Goal: Task Accomplishment & Management: Manage account settings

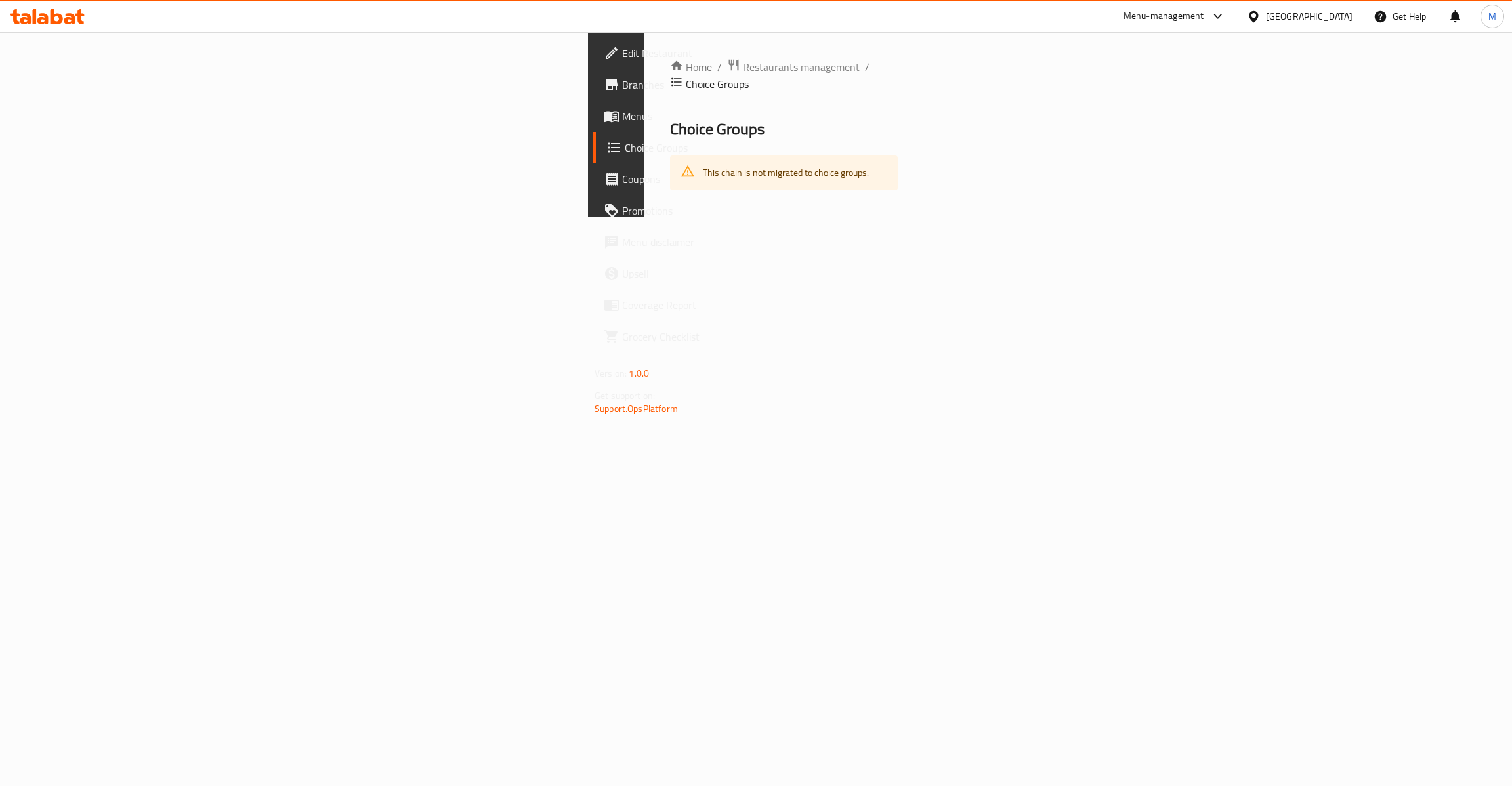
click at [1294, 23] on div "[GEOGRAPHIC_DATA]" at bounding box center [1309, 16] width 87 height 14
click at [1184, 132] on div "[GEOGRAPHIC_DATA]" at bounding box center [1253, 135] width 197 height 30
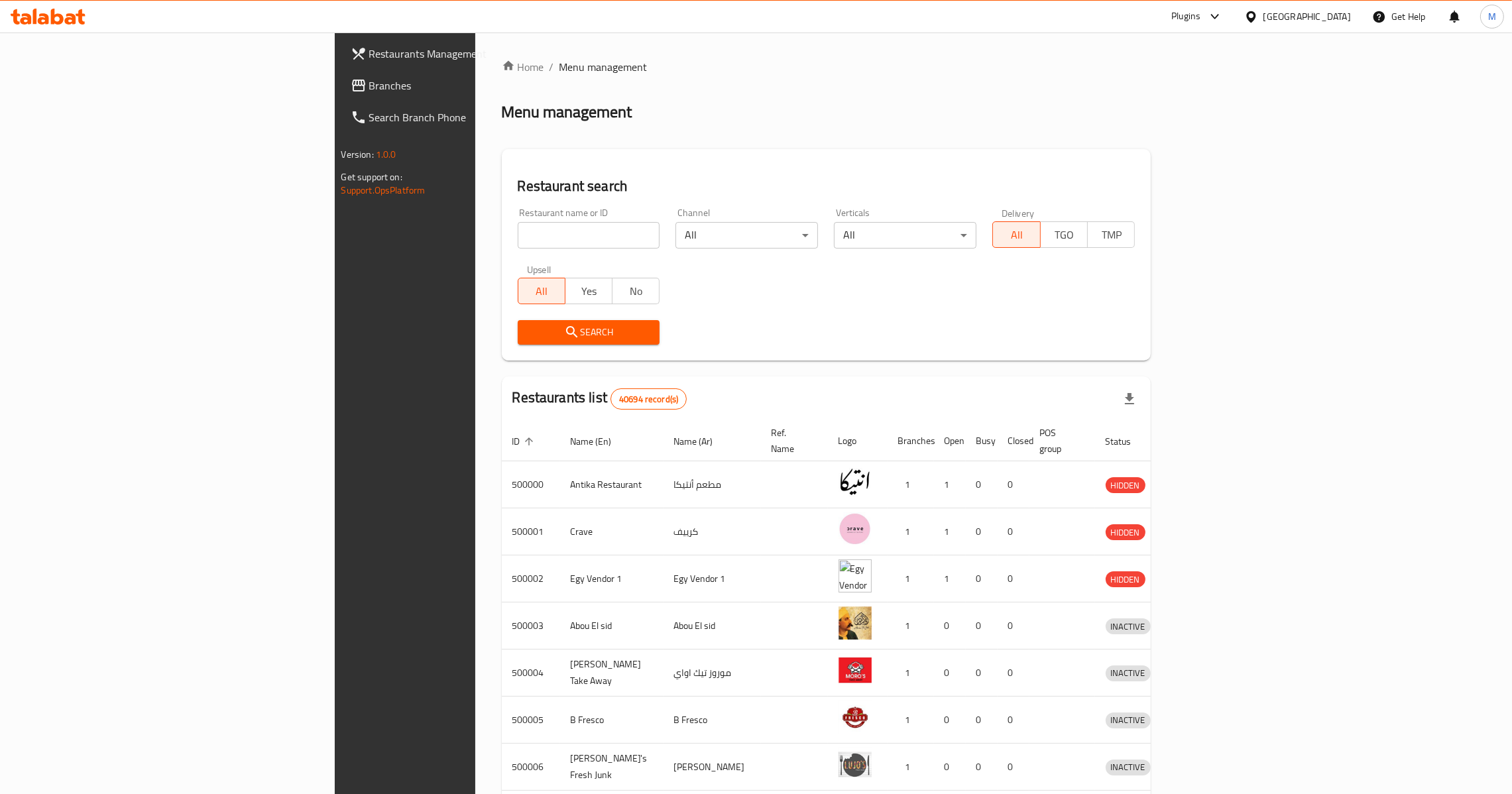
click at [518, 230] on input "search" at bounding box center [589, 235] width 143 height 27
paste input "686917"
type input "686917"
click button "Search" at bounding box center [589, 332] width 143 height 25
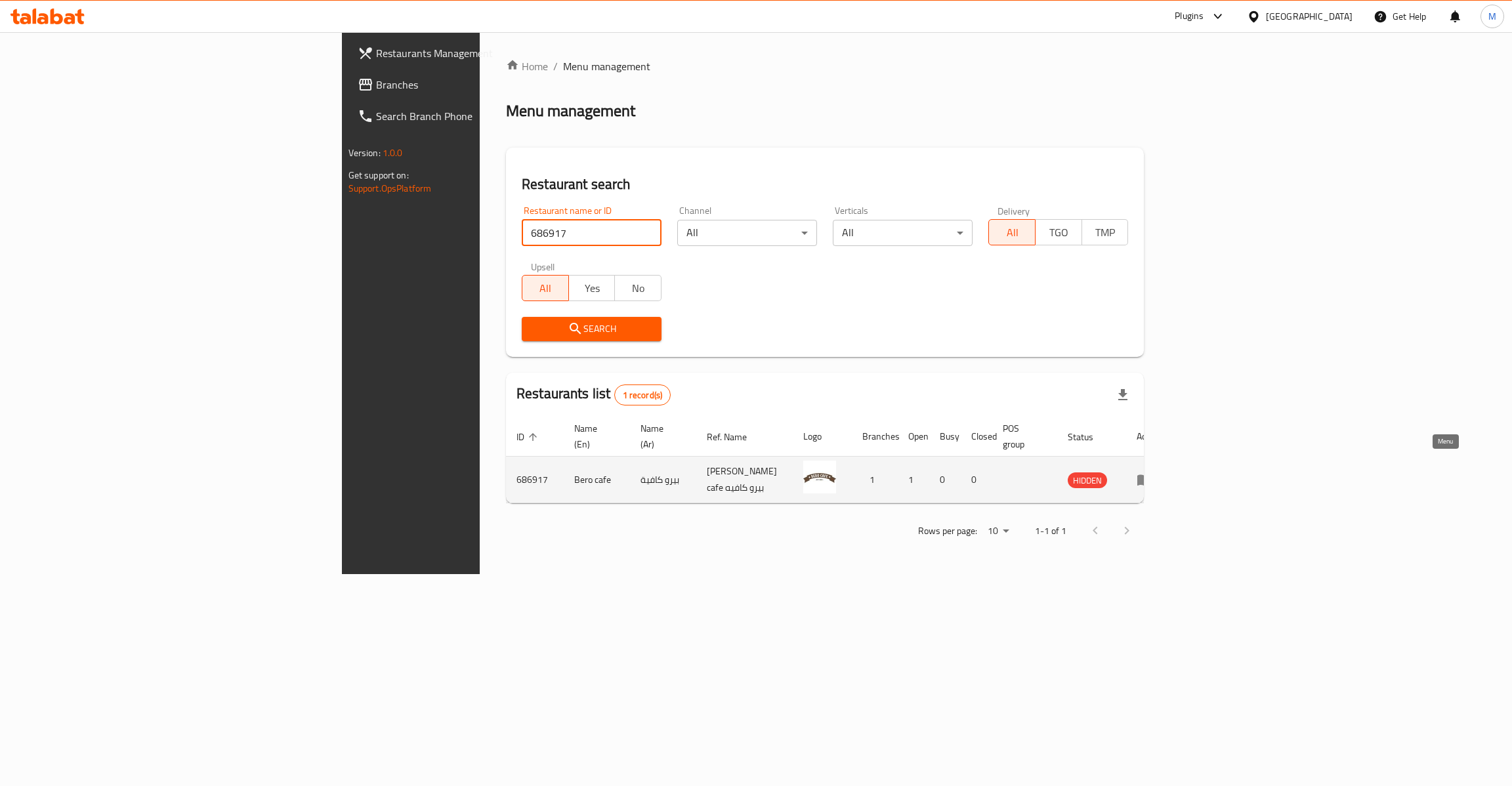
click at [1160, 471] on link "enhanced table" at bounding box center [1148, 479] width 25 height 16
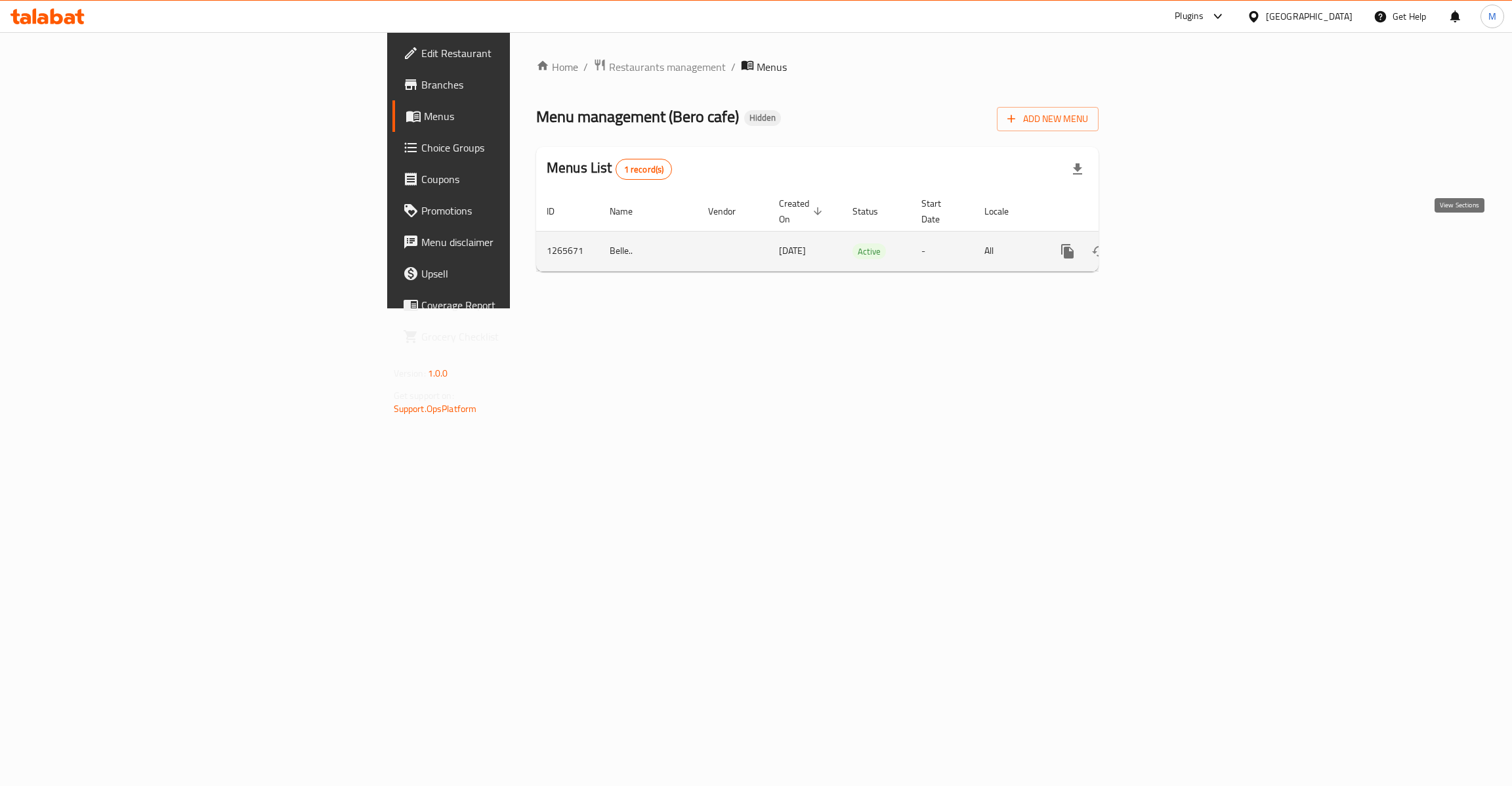
click at [1170, 243] on icon "enhanced table" at bounding box center [1161, 251] width 16 height 16
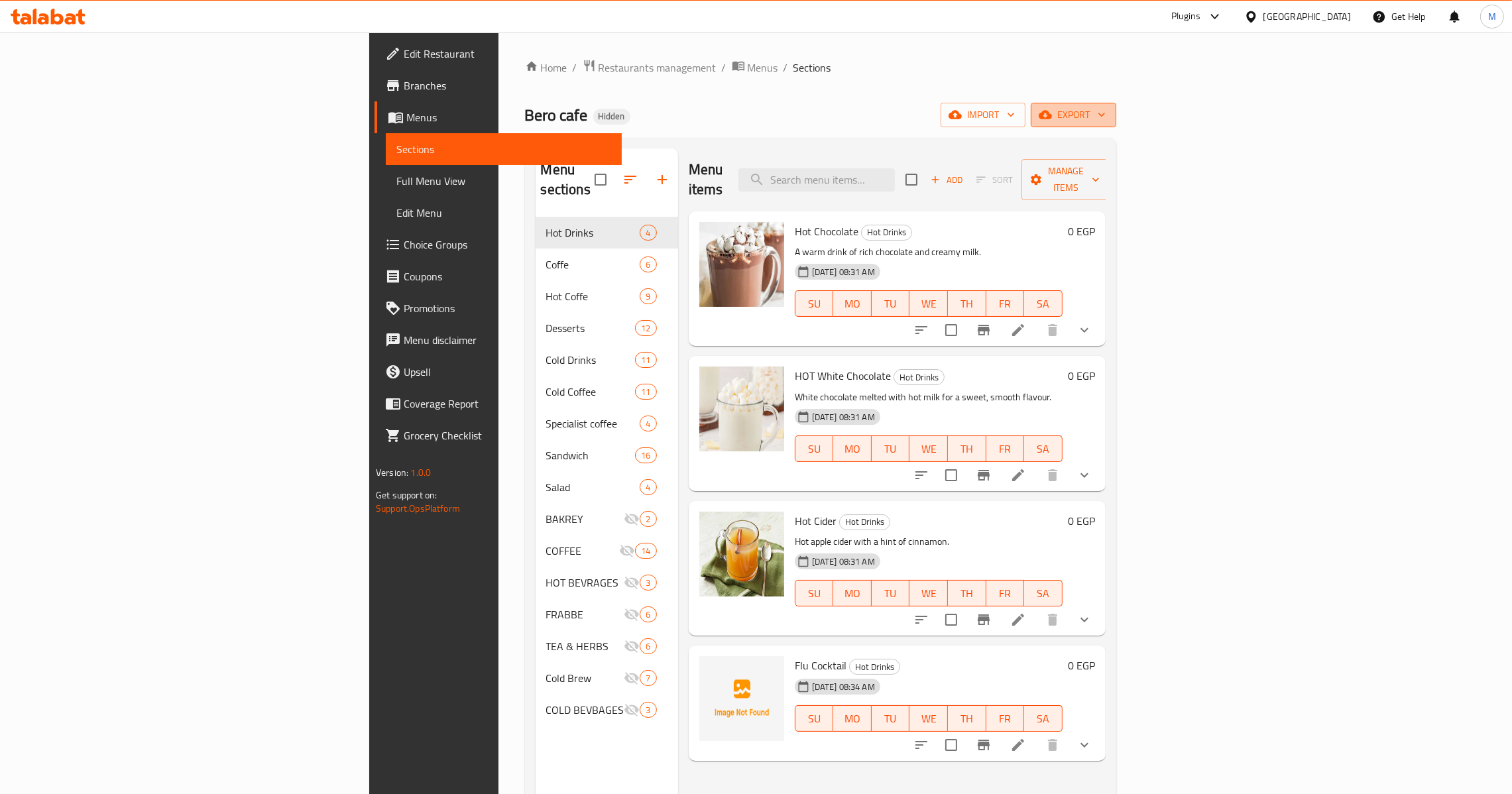
click at [1105, 111] on span "export" at bounding box center [1073, 114] width 65 height 16
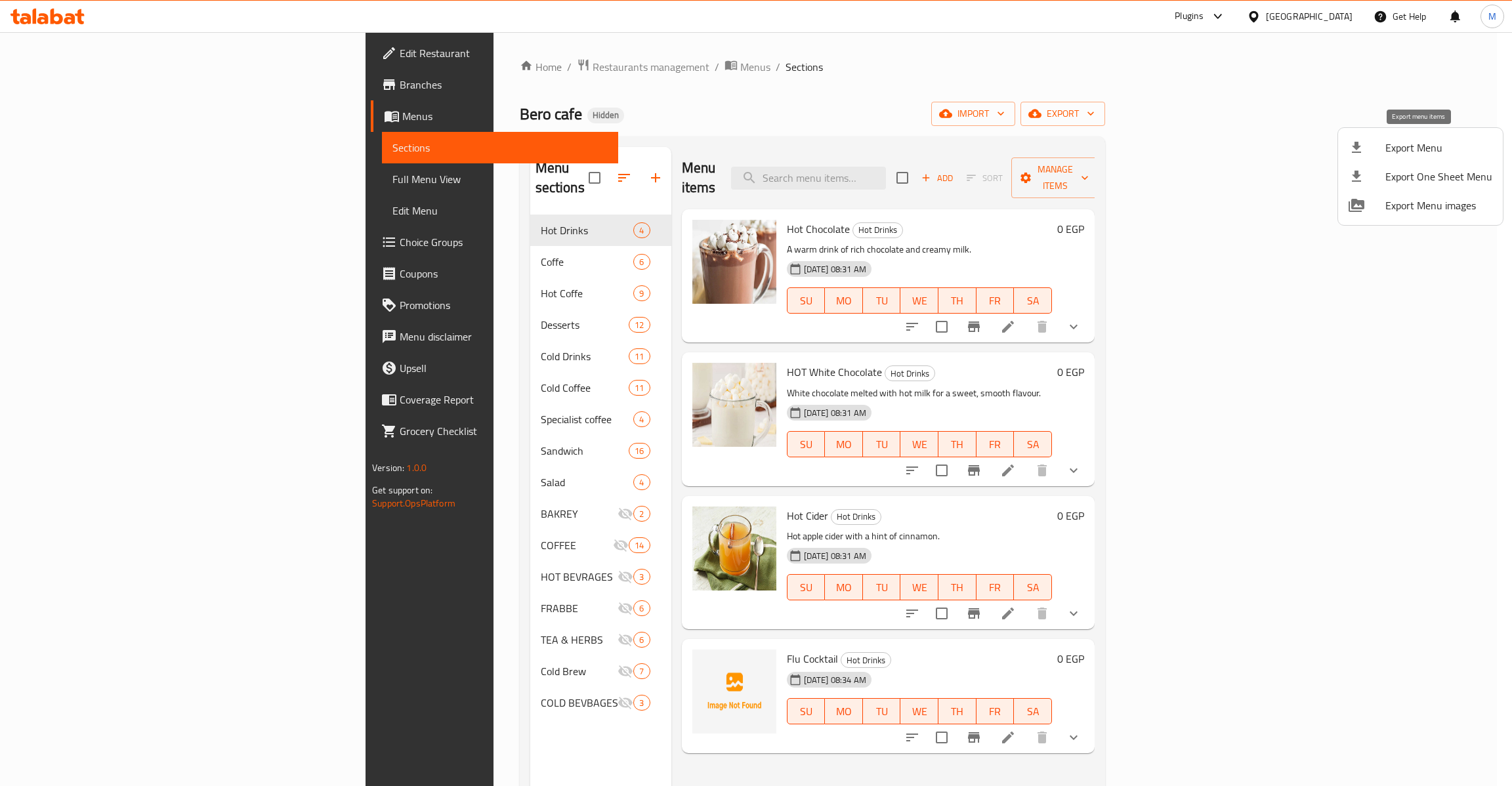
click at [1415, 156] on span "Export Menu" at bounding box center [1438, 147] width 107 height 16
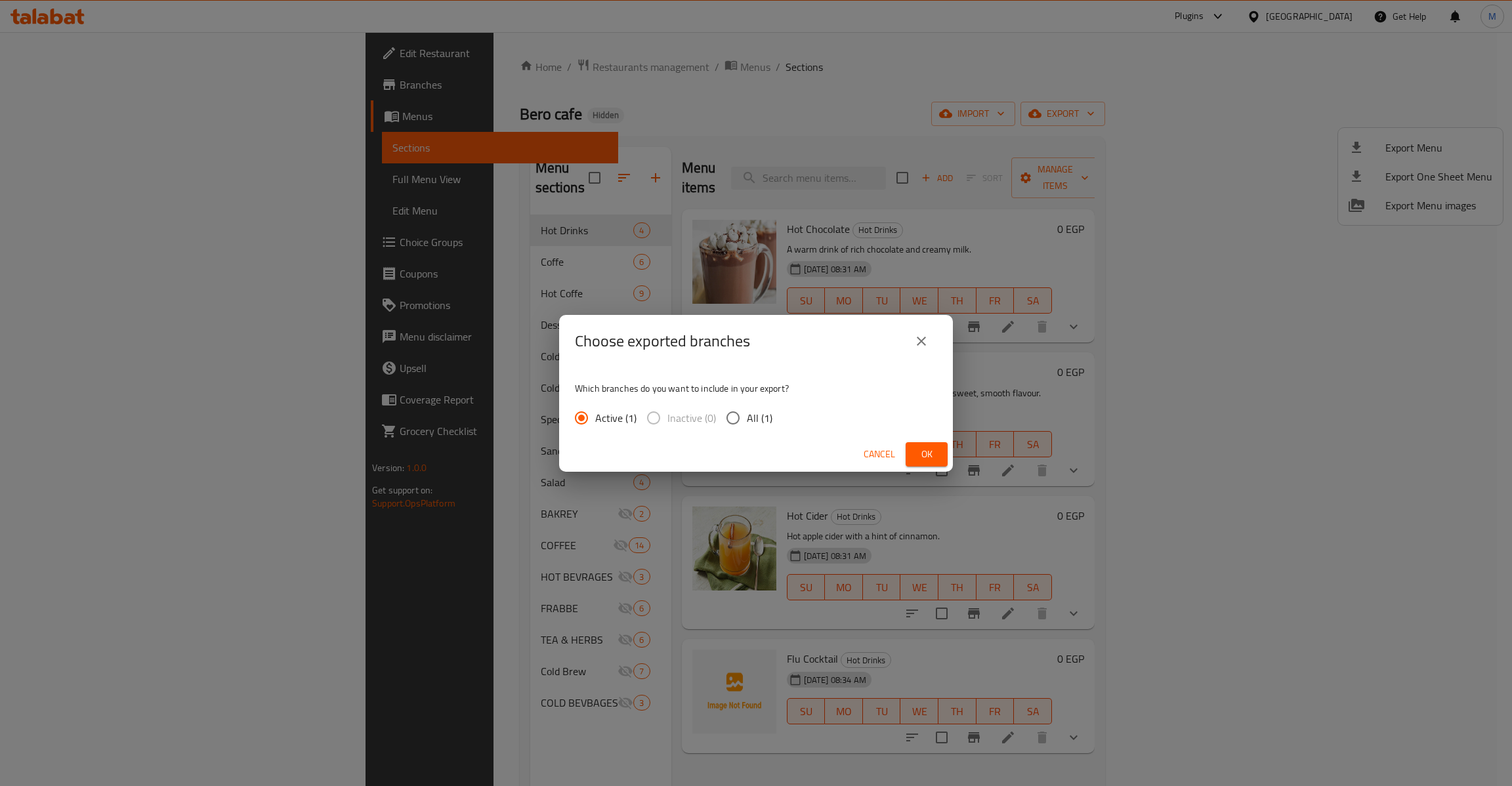
click at [763, 418] on span "All (1)" at bounding box center [759, 418] width 25 height 16
click at [747, 418] on input "All (1)" at bounding box center [732, 418] width 27 height 27
radio input "true"
click at [938, 455] on button "Ok" at bounding box center [926, 454] width 42 height 25
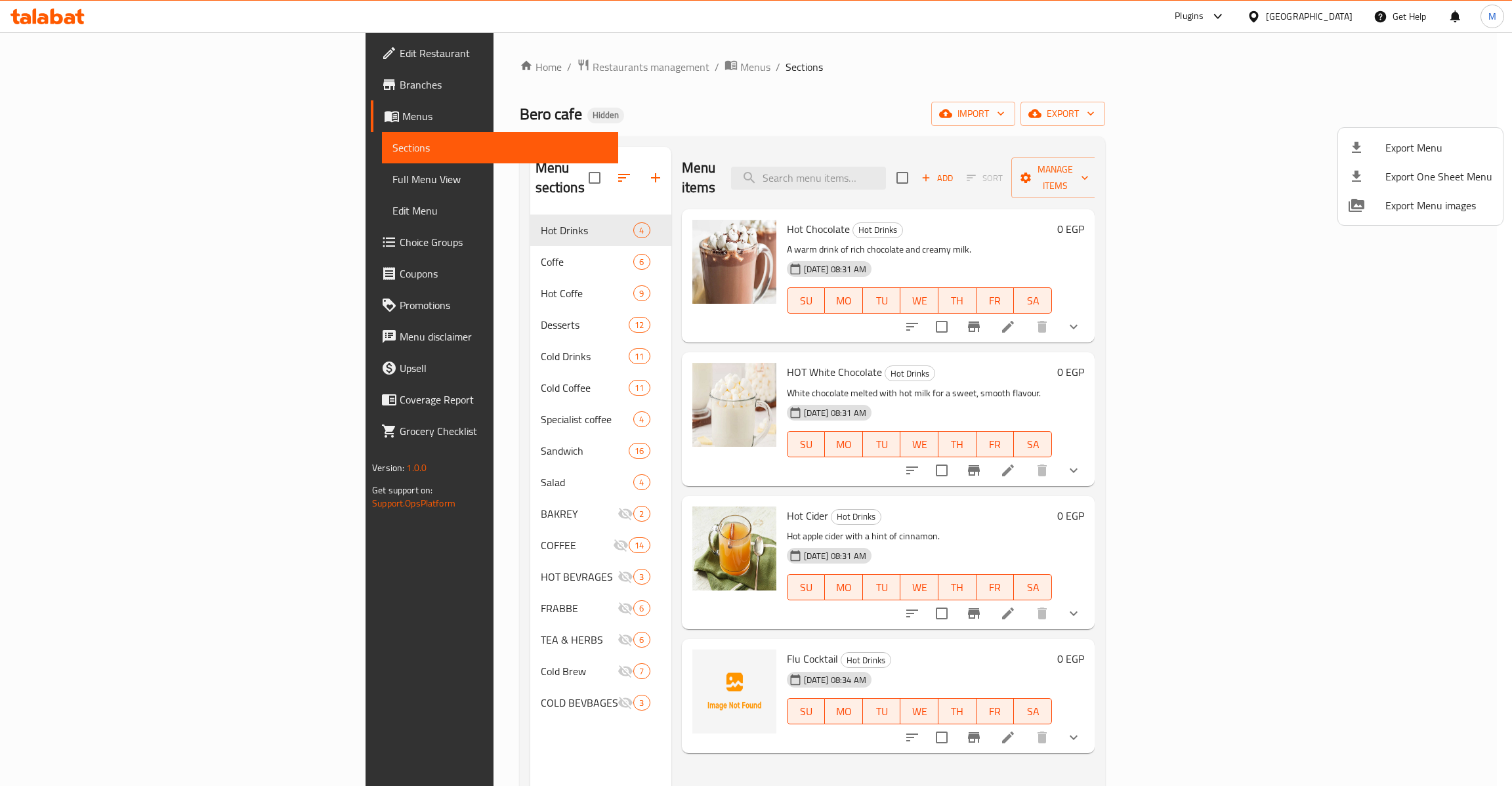
click at [106, 191] on div at bounding box center [756, 393] width 1512 height 786
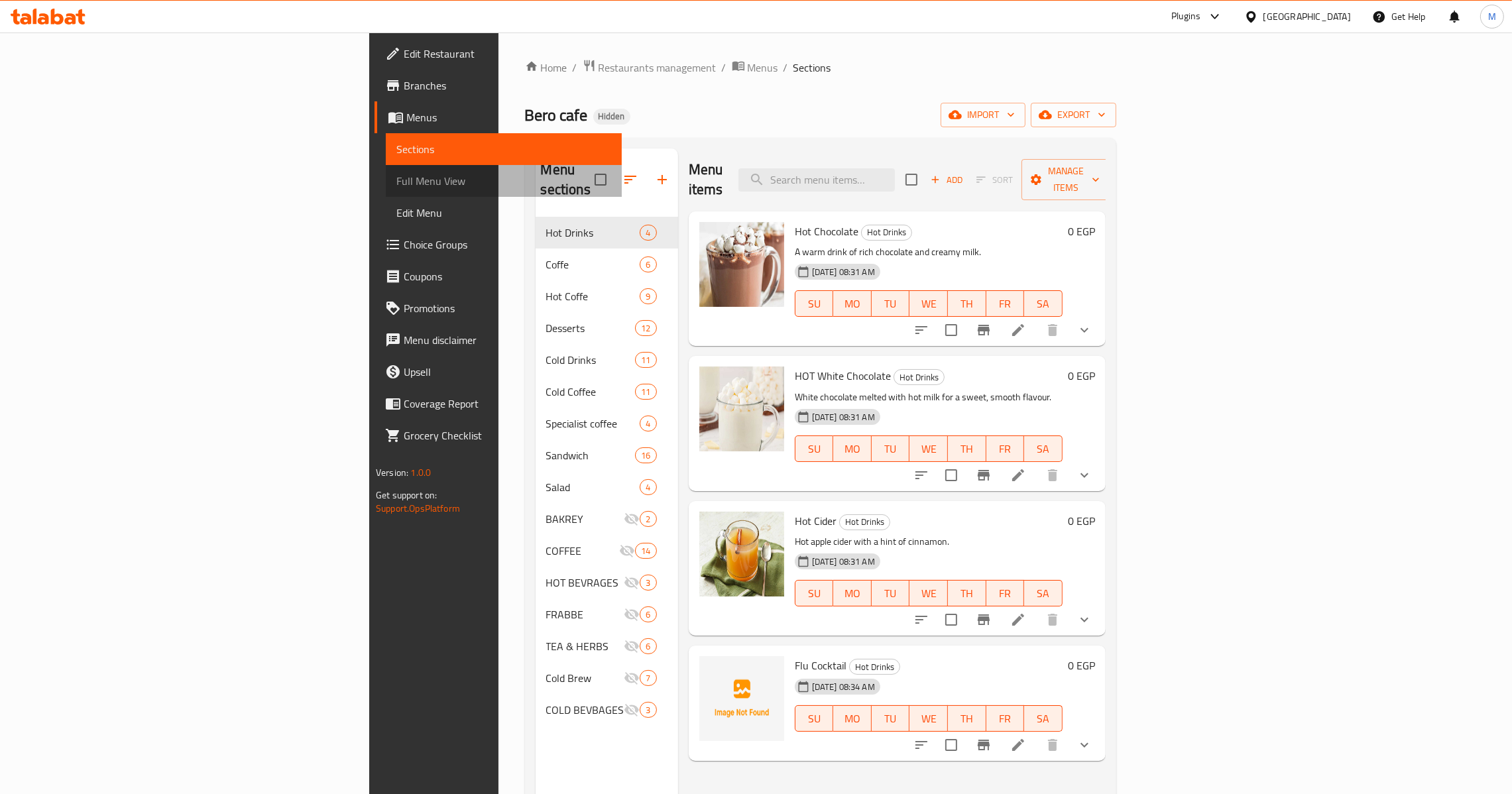
click at [386, 193] on link "Full Menu View" at bounding box center [504, 180] width 236 height 31
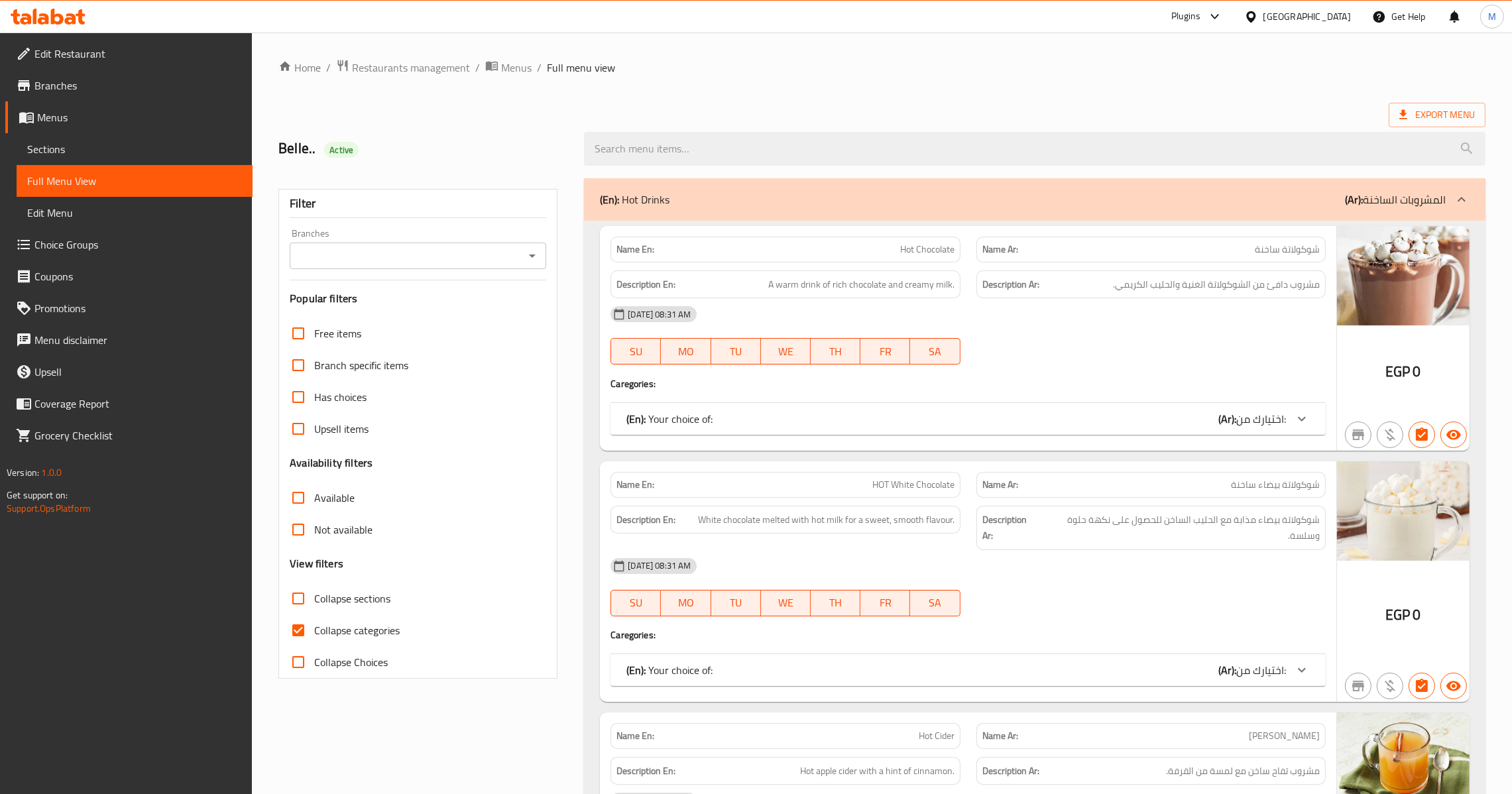
click at [301, 625] on input "Collapse categories" at bounding box center [297, 629] width 31 height 31
checkbox input "false"
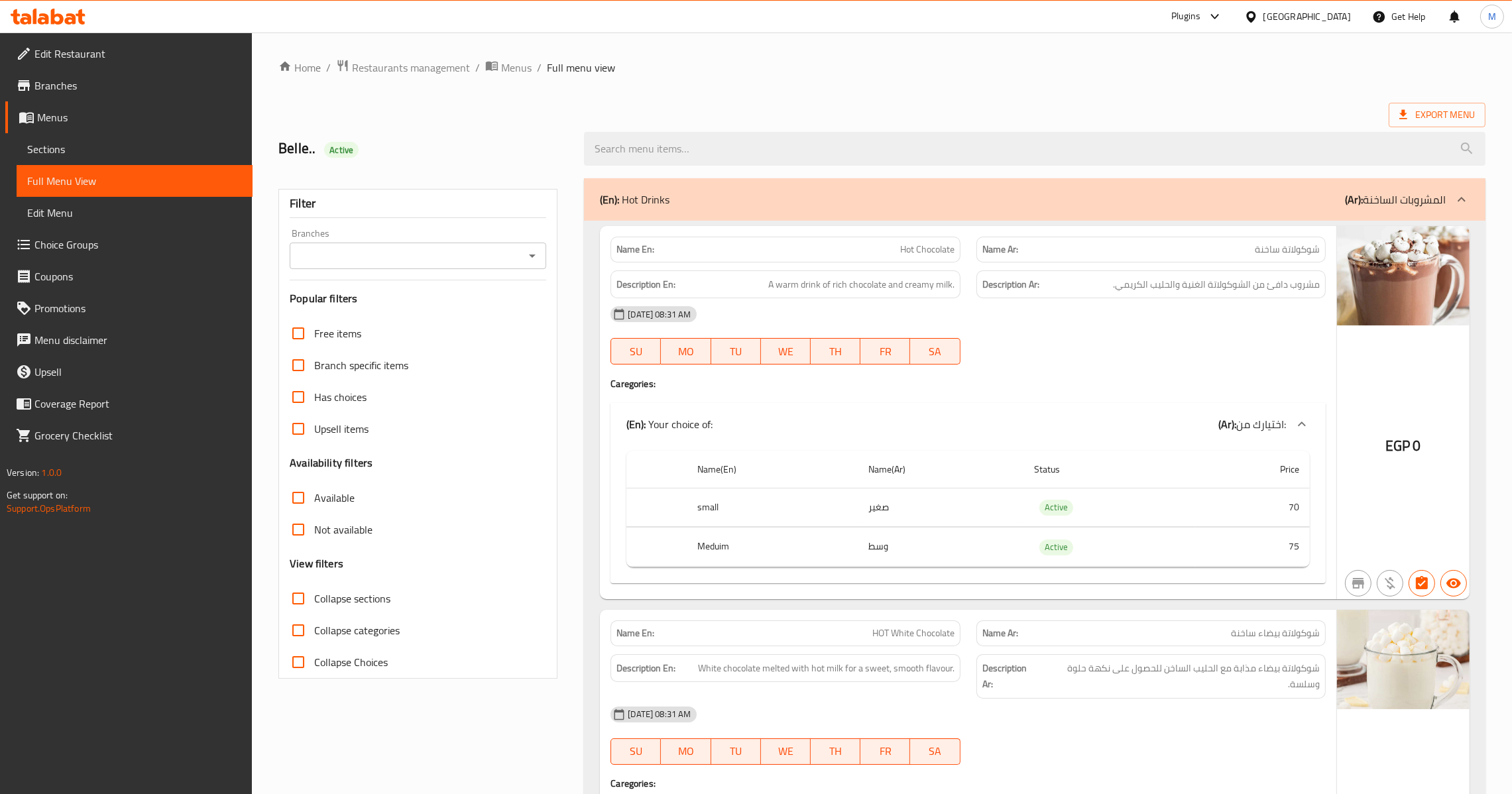
click at [529, 254] on icon "Open" at bounding box center [532, 255] width 16 height 16
click at [412, 313] on span "[PERSON_NAME] cafe, [GEOGRAPHIC_DATA]" at bounding box center [403, 313] width 206 height 16
type input "[PERSON_NAME] cafe, [GEOGRAPHIC_DATA]"
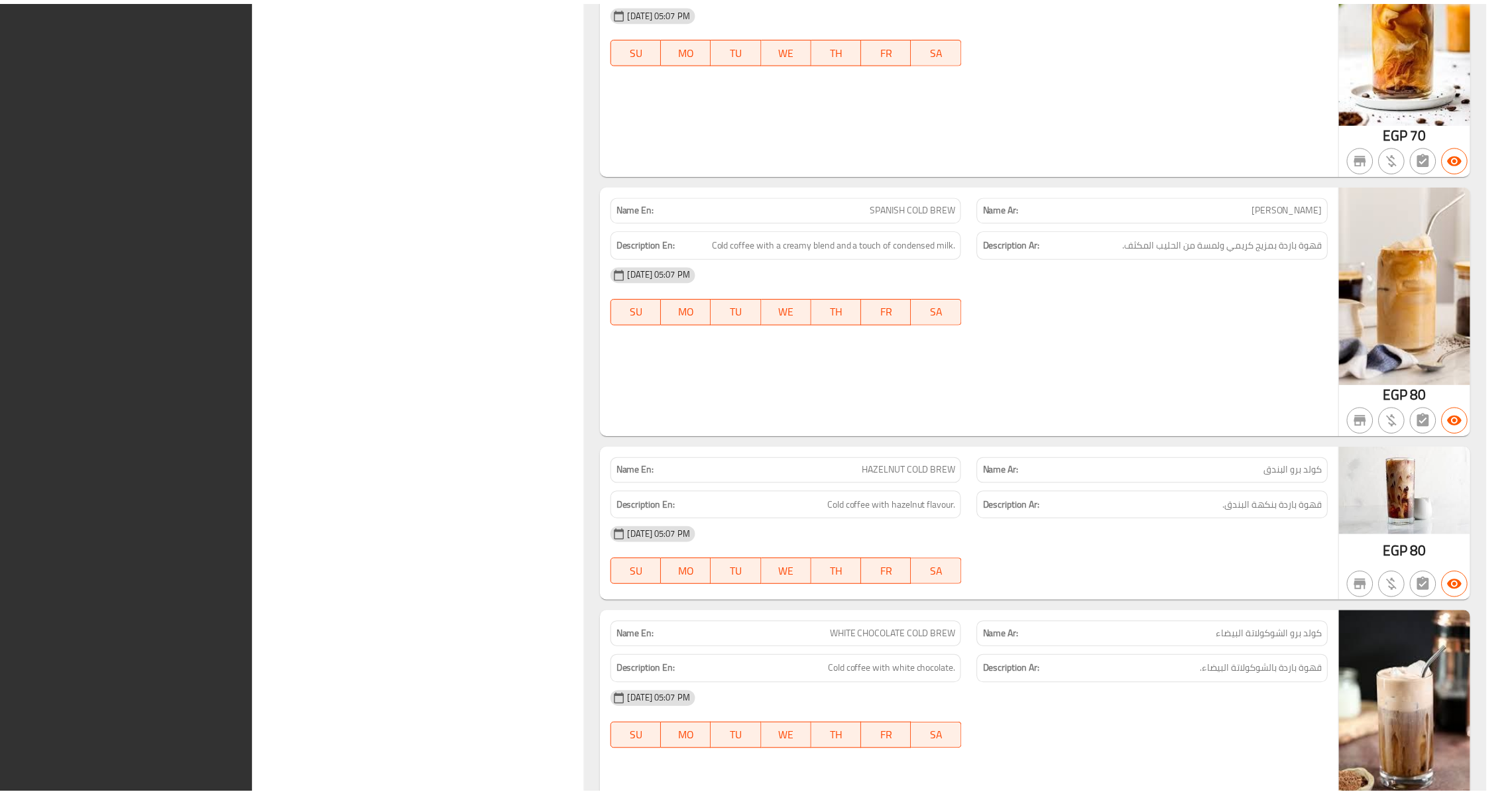
scroll to position [30358, 0]
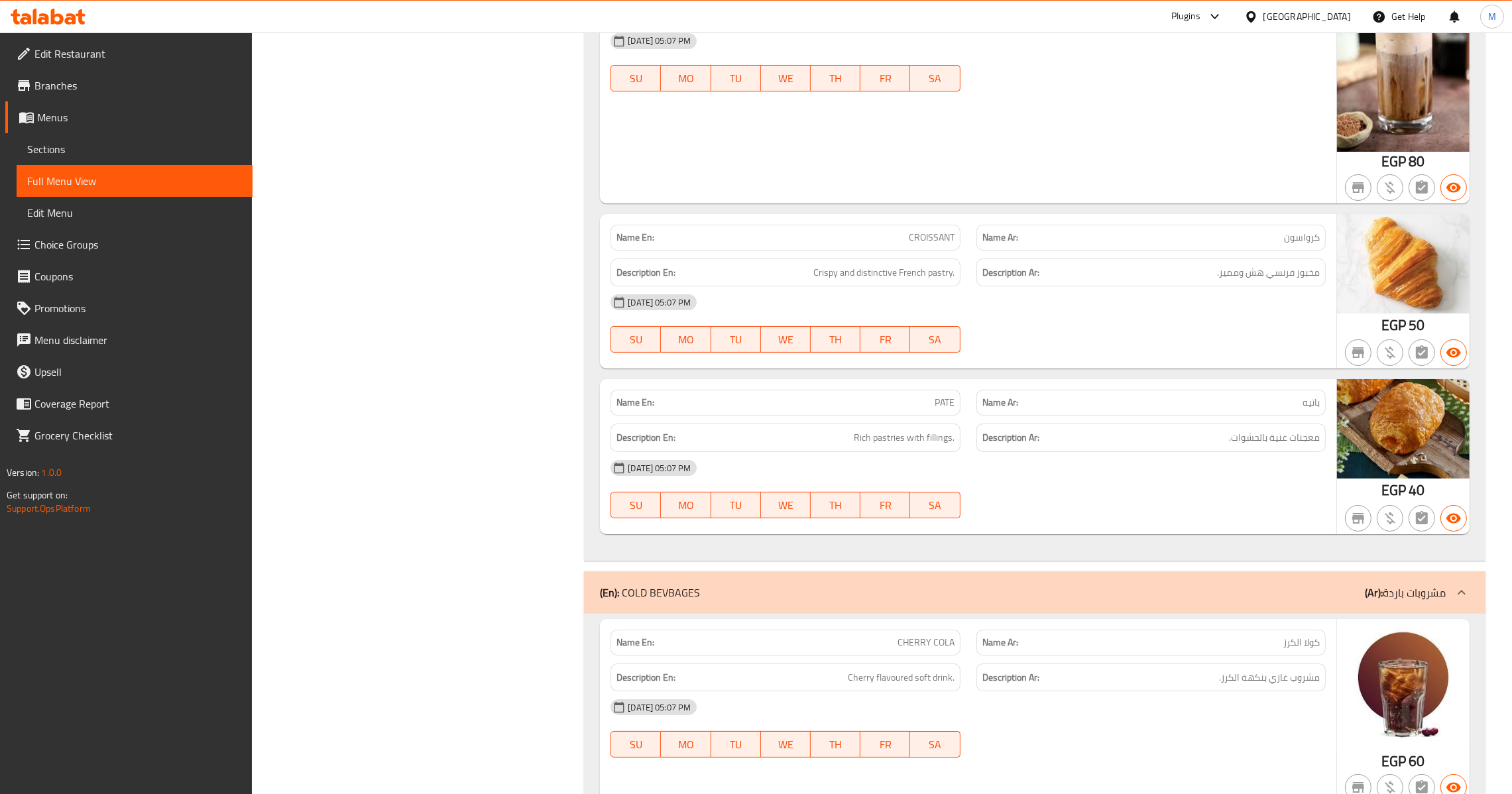
click at [209, 113] on span "Menus" at bounding box center [139, 117] width 205 height 16
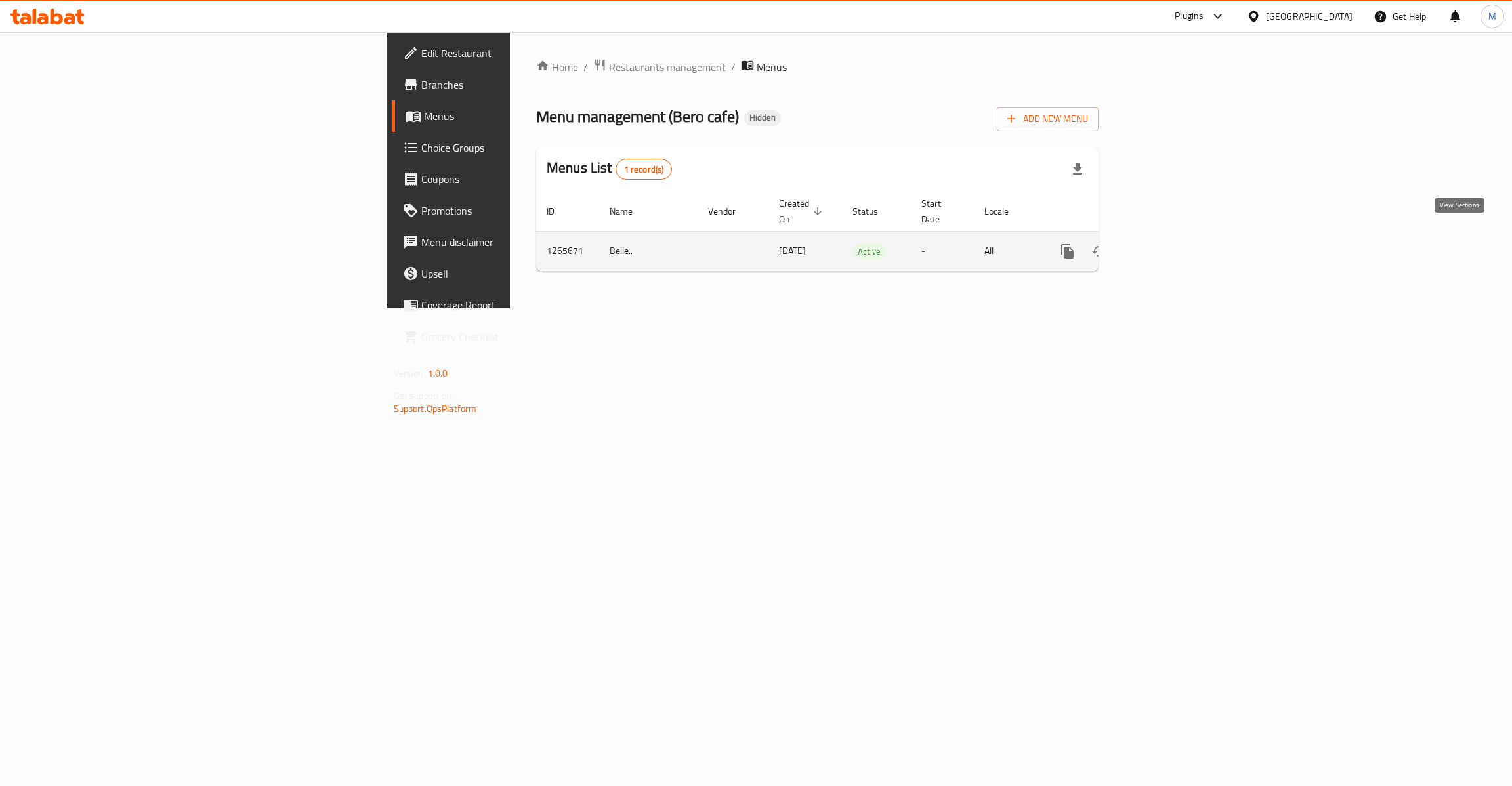
click at [1170, 243] on icon "enhanced table" at bounding box center [1161, 251] width 16 height 16
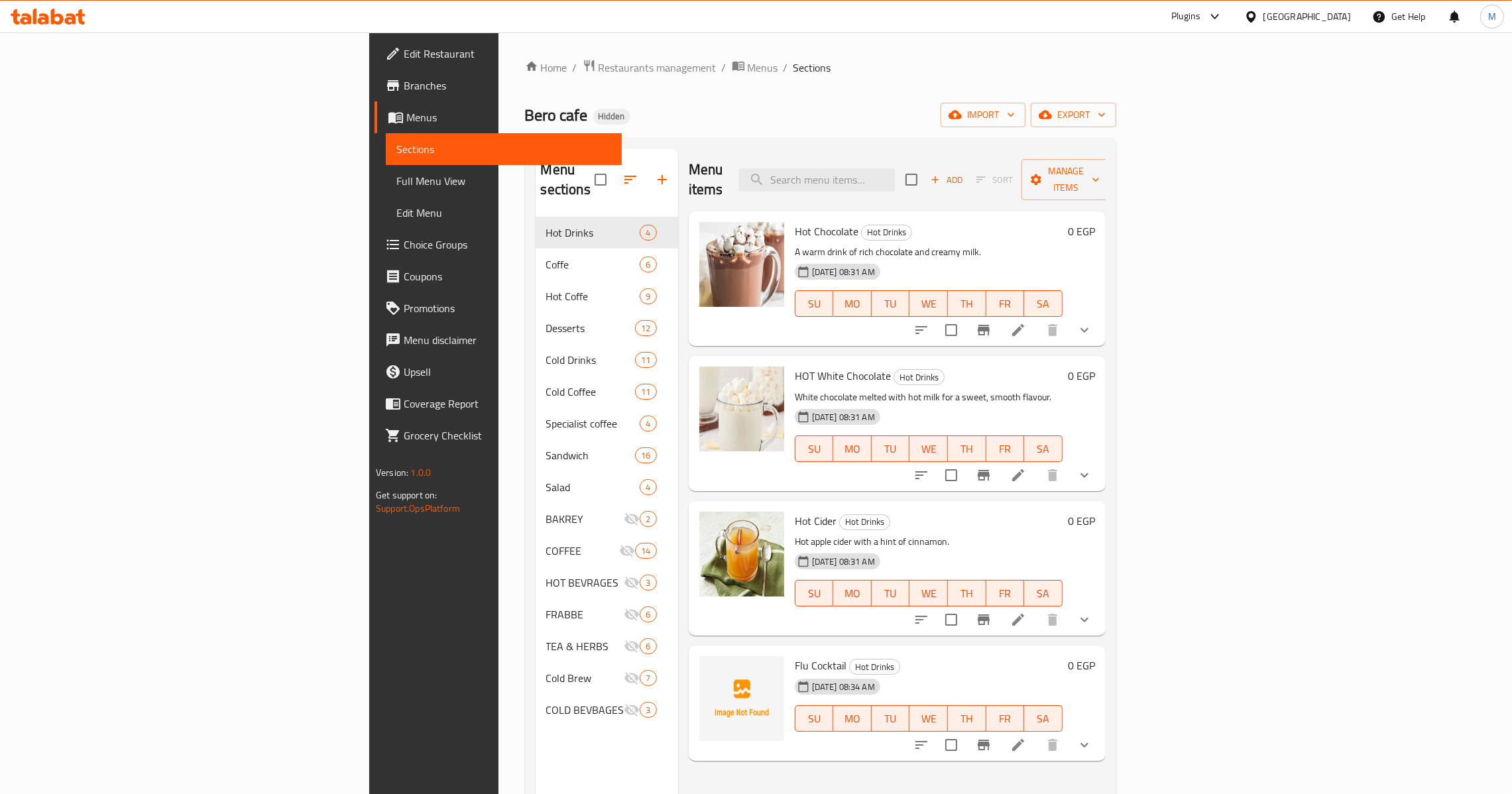
click at [1092, 322] on icon "show more" at bounding box center [1084, 329] width 16 height 16
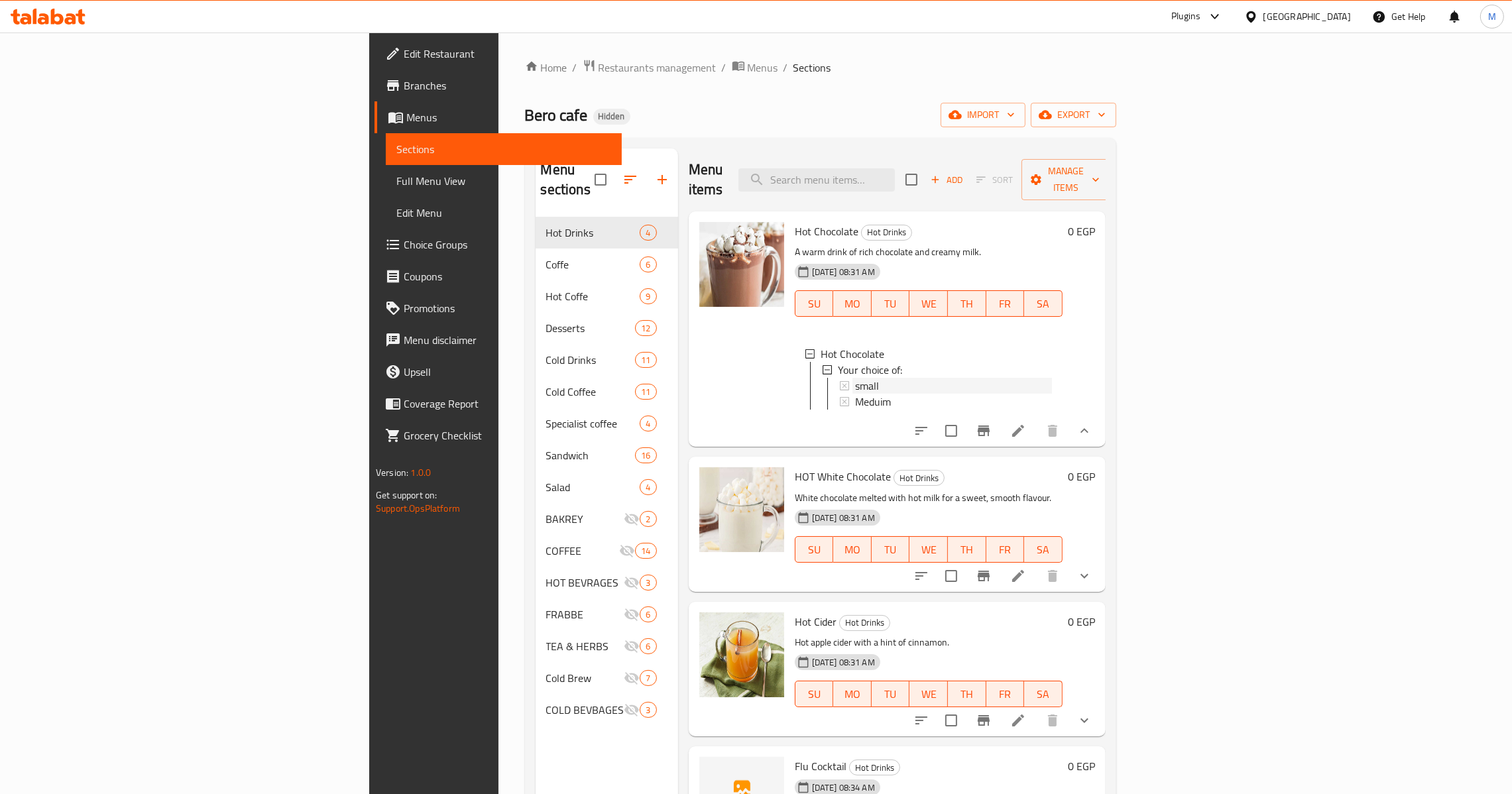
click at [855, 378] on div "small" at bounding box center [953, 386] width 197 height 16
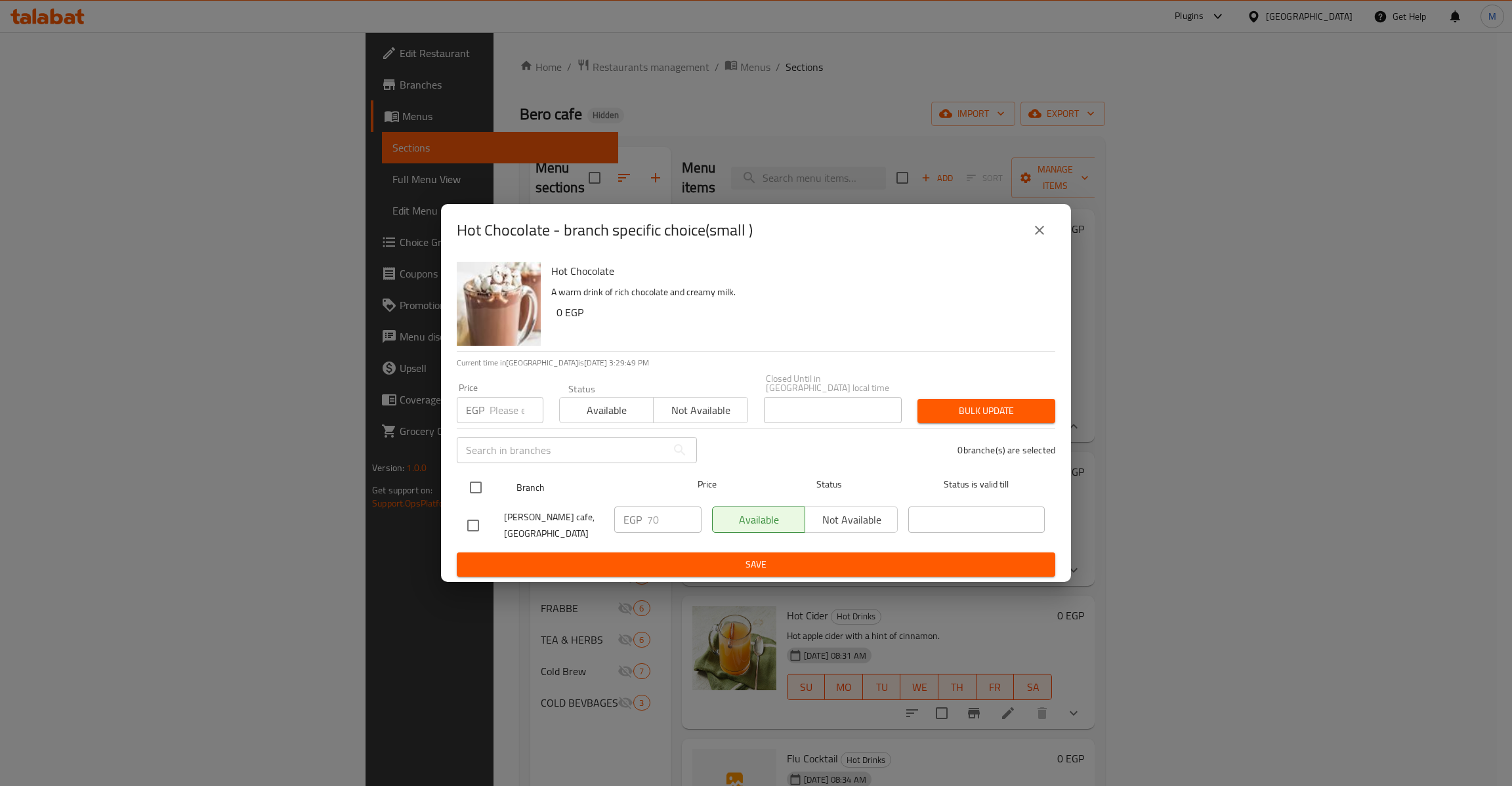
click at [474, 478] on input "checkbox" at bounding box center [475, 487] width 27 height 27
checkbox input "true"
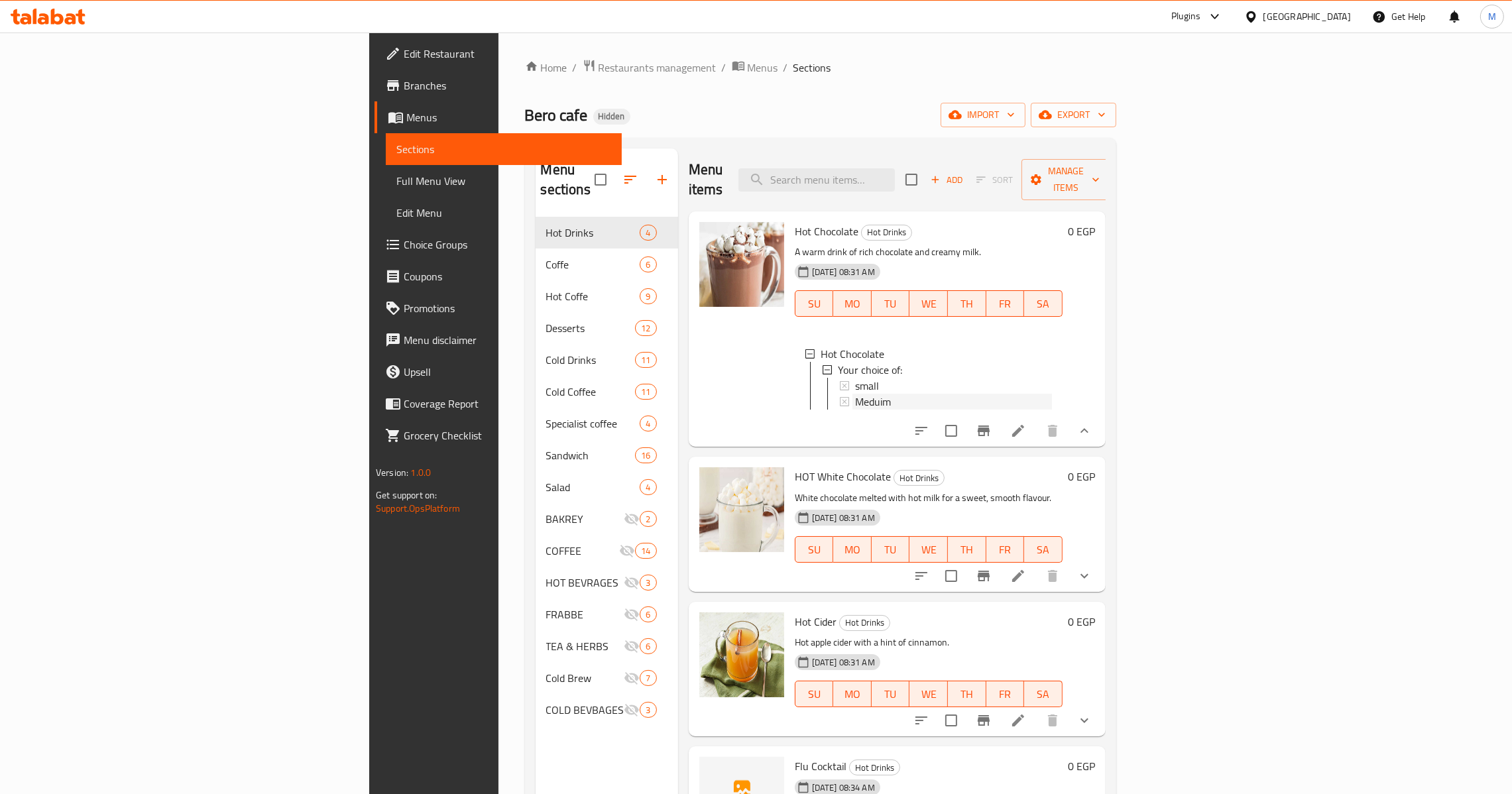
click at [956, 393] on div "Meduim" at bounding box center [953, 401] width 197 height 16
click at [1088, 573] on icon "show more" at bounding box center [1084, 575] width 8 height 5
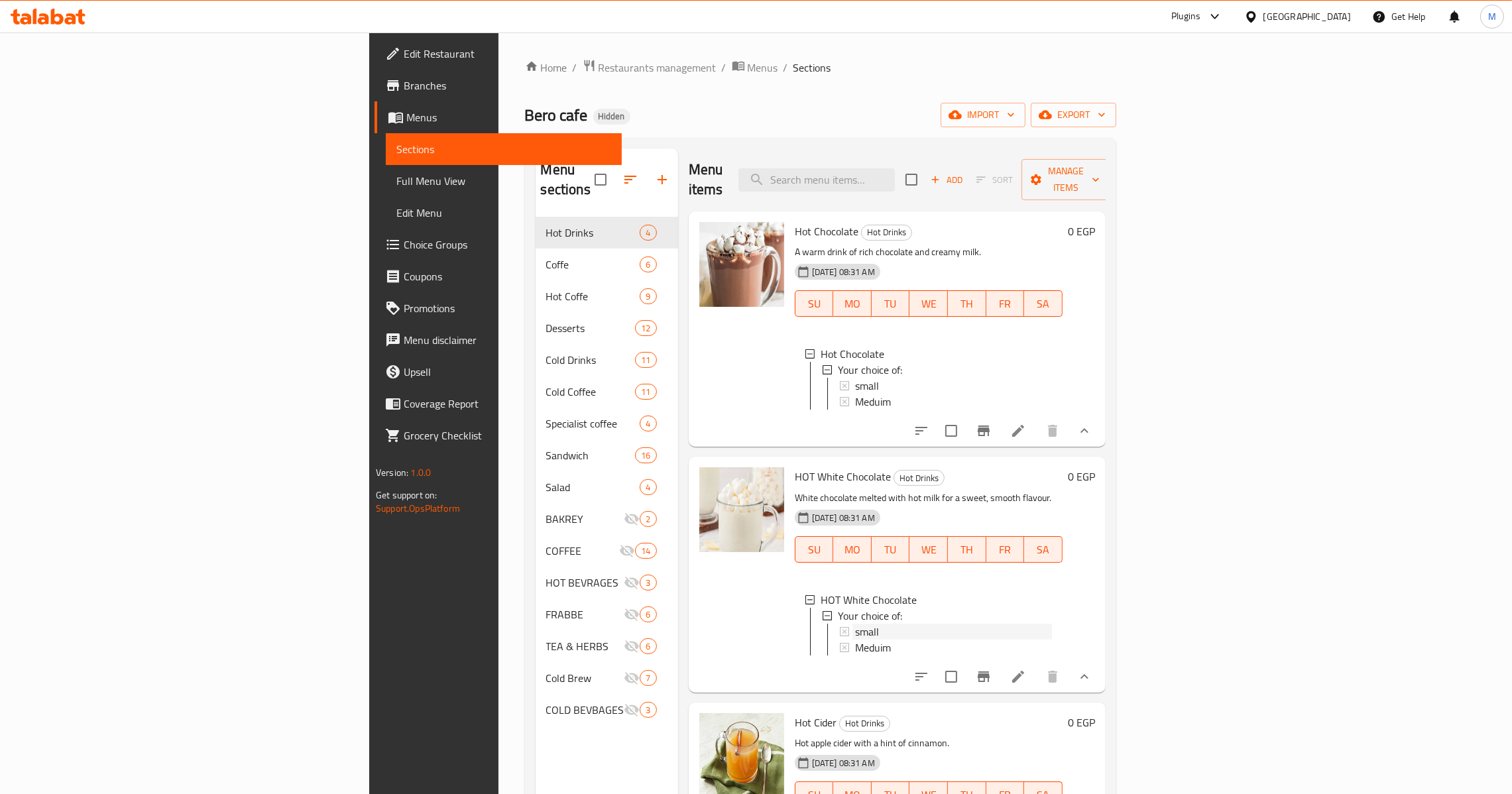
click at [855, 632] on div "small" at bounding box center [953, 631] width 197 height 16
click at [855, 645] on div "Meduim" at bounding box center [953, 647] width 197 height 16
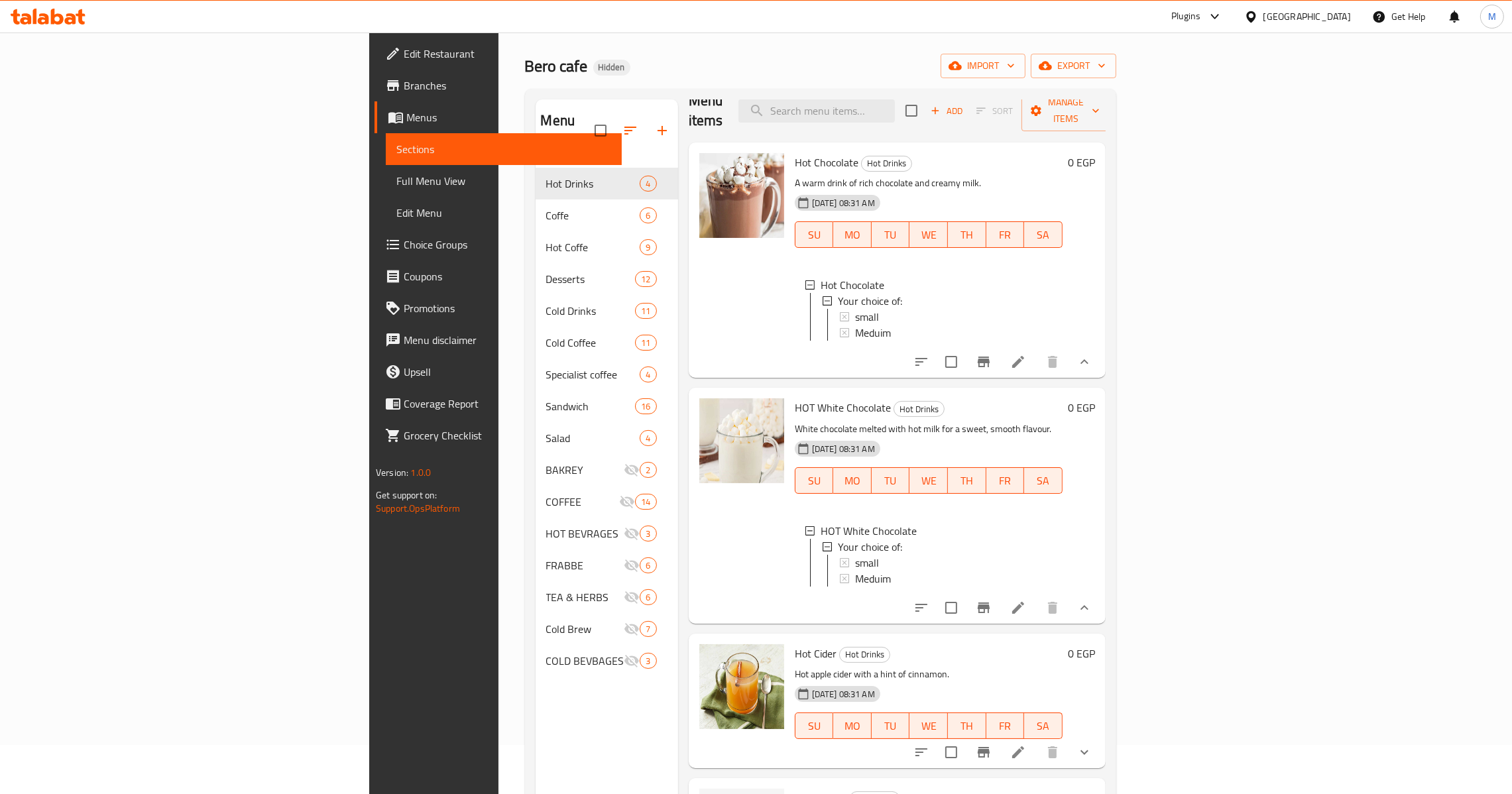
scroll to position [187, 0]
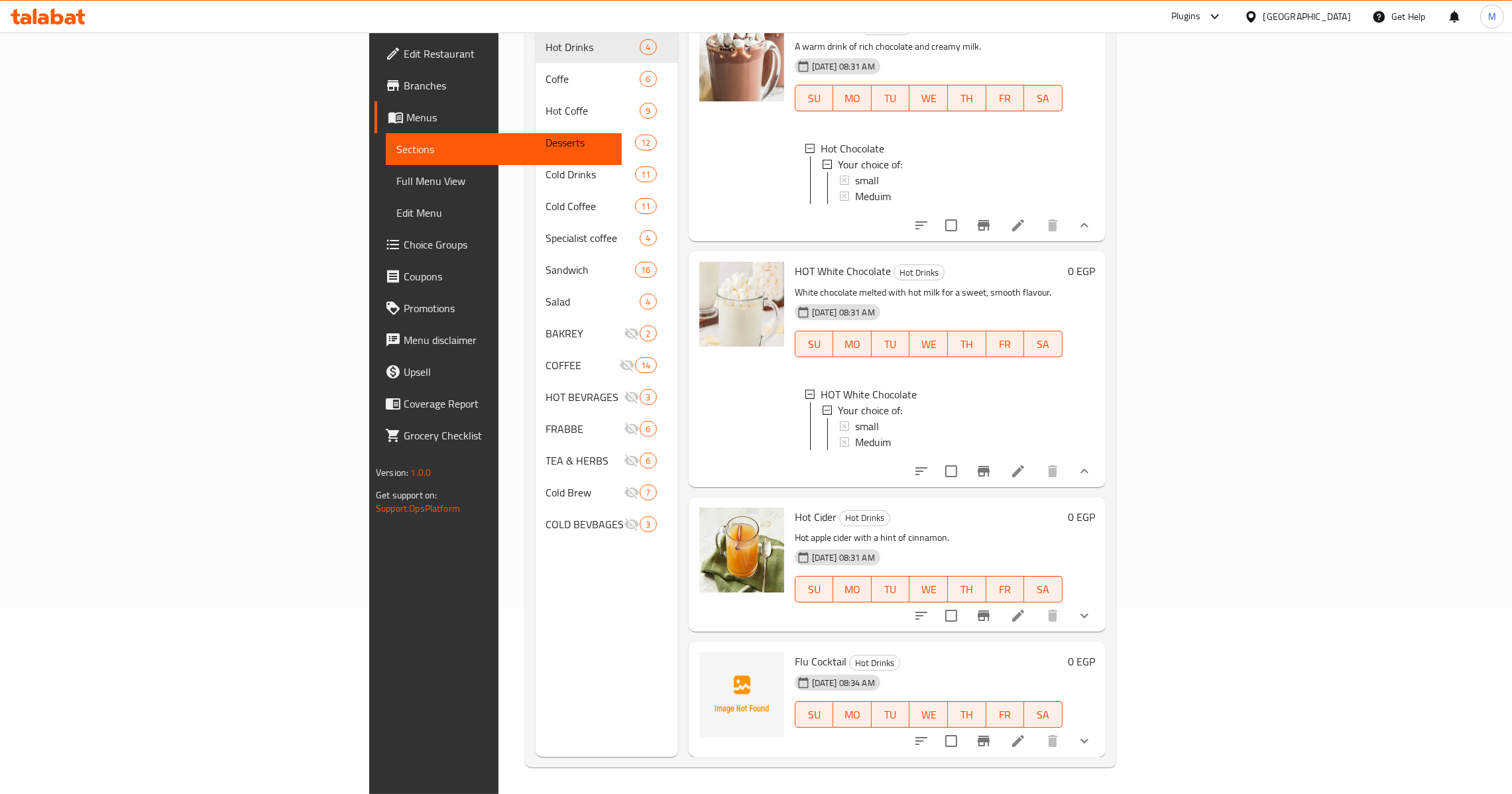
click at [1092, 616] on icon "show more" at bounding box center [1084, 615] width 16 height 16
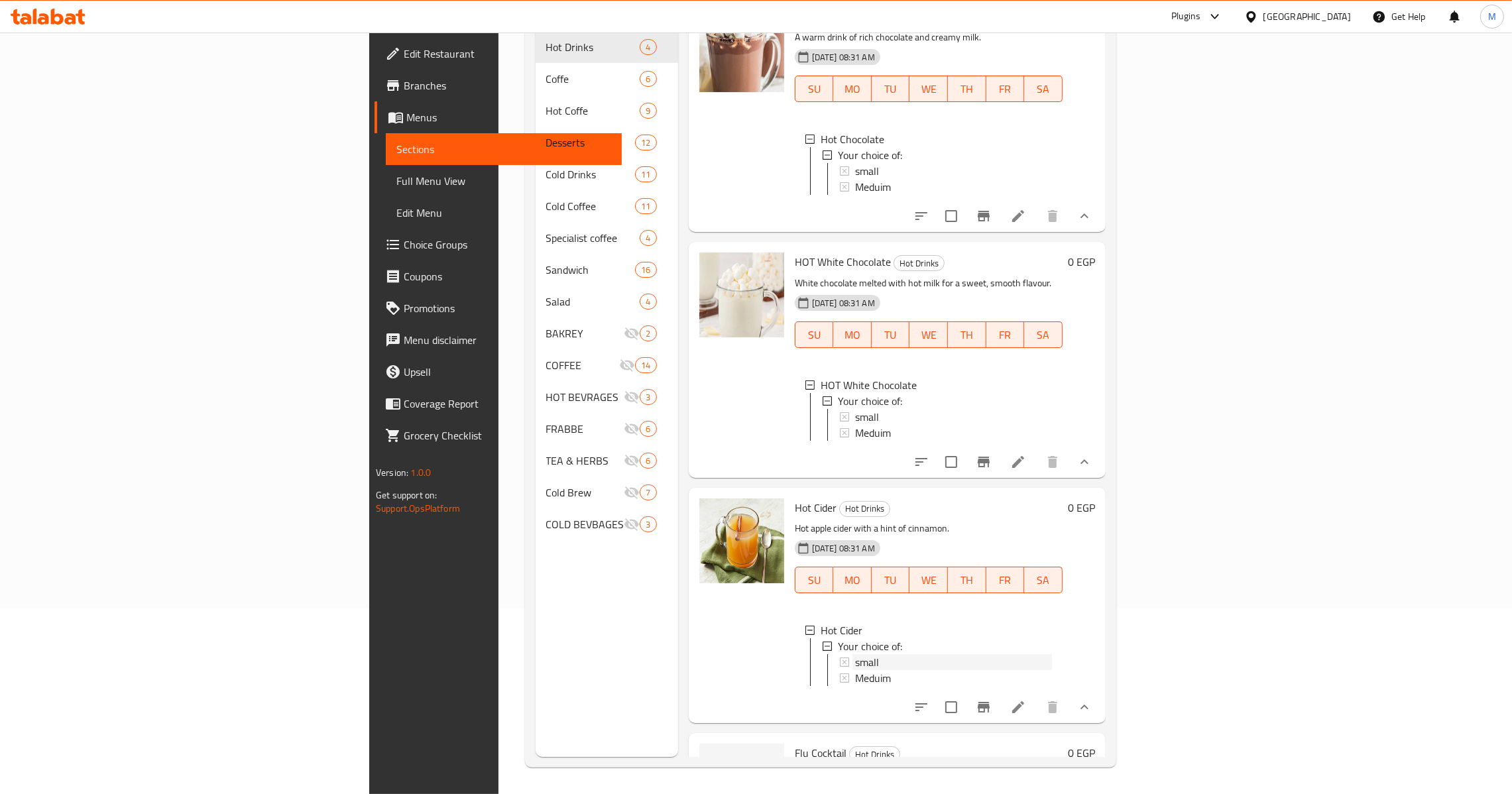
click at [855, 669] on div "small" at bounding box center [953, 662] width 197 height 16
drag, startPoint x: 801, startPoint y: 678, endPoint x: 800, endPoint y: 690, distance: 12.0
click at [840, 679] on div "small Meduim" at bounding box center [945, 669] width 212 height 31
click at [855, 685] on div "Meduim" at bounding box center [953, 678] width 197 height 16
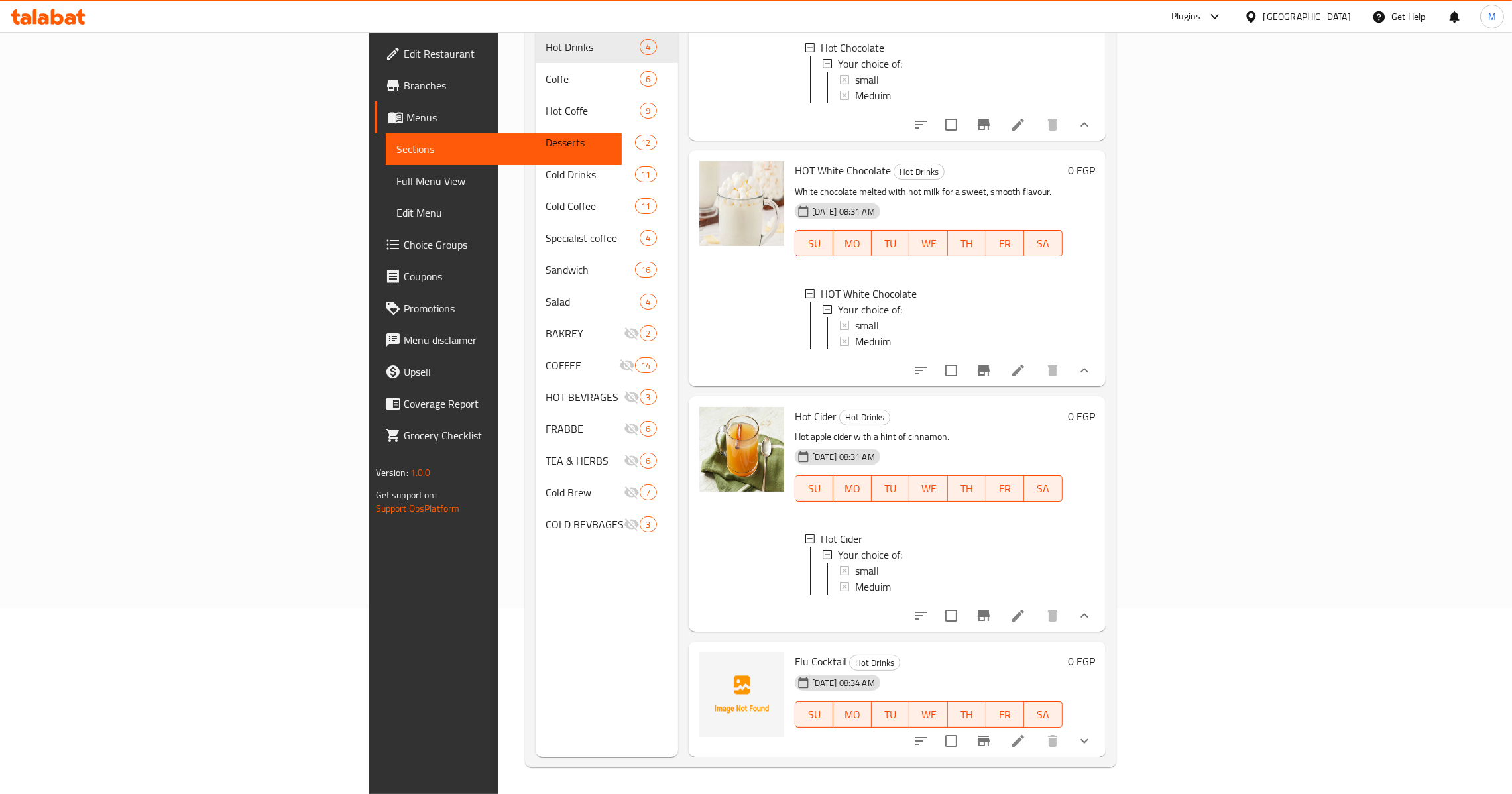
scroll to position [145, 0]
click at [1092, 745] on icon "show more" at bounding box center [1084, 741] width 16 height 16
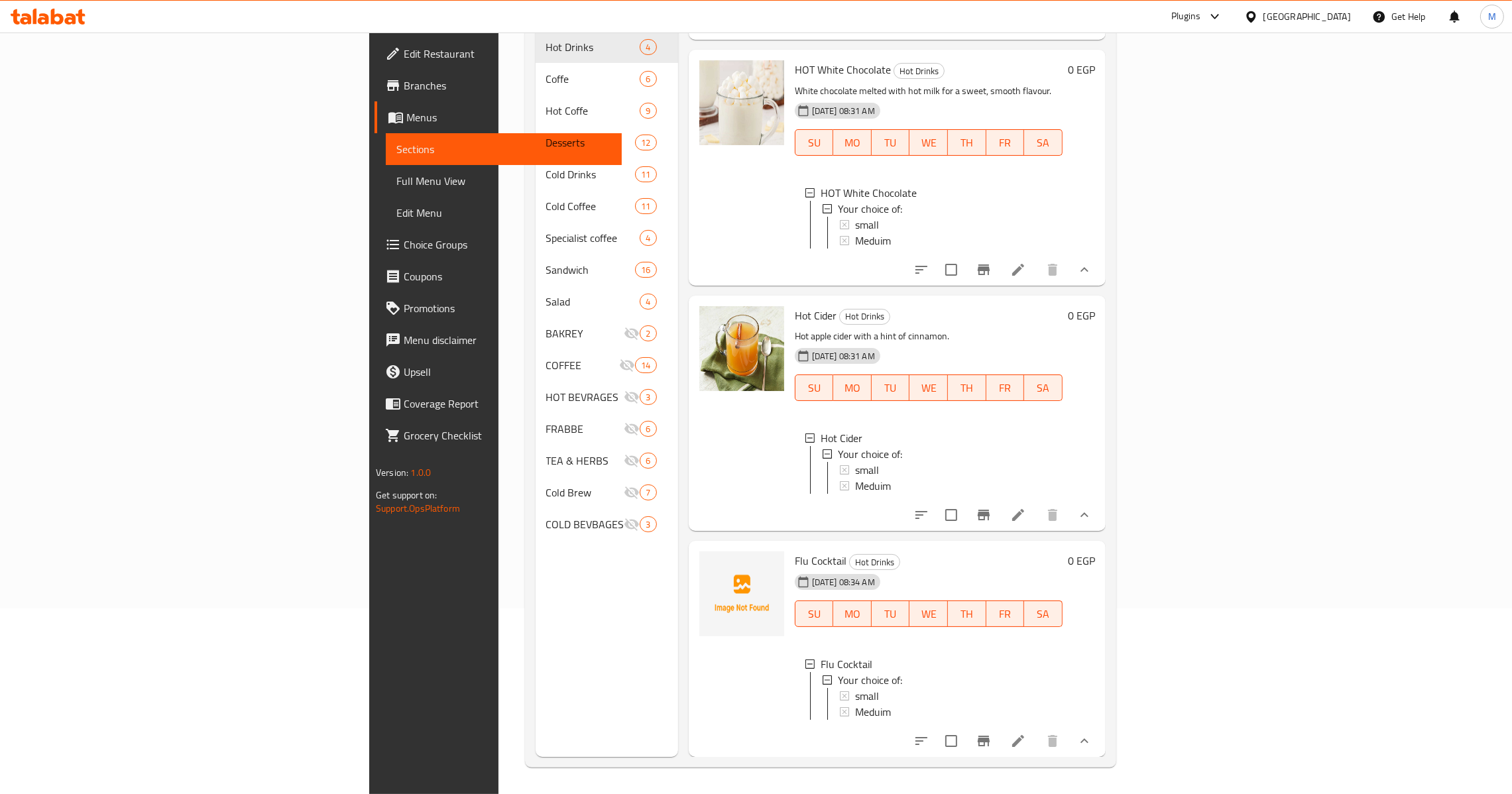
scroll to position [261, 0]
click at [855, 687] on span "small" at bounding box center [866, 695] width 24 height 16
click at [858, 704] on div "Meduim" at bounding box center [953, 711] width 197 height 16
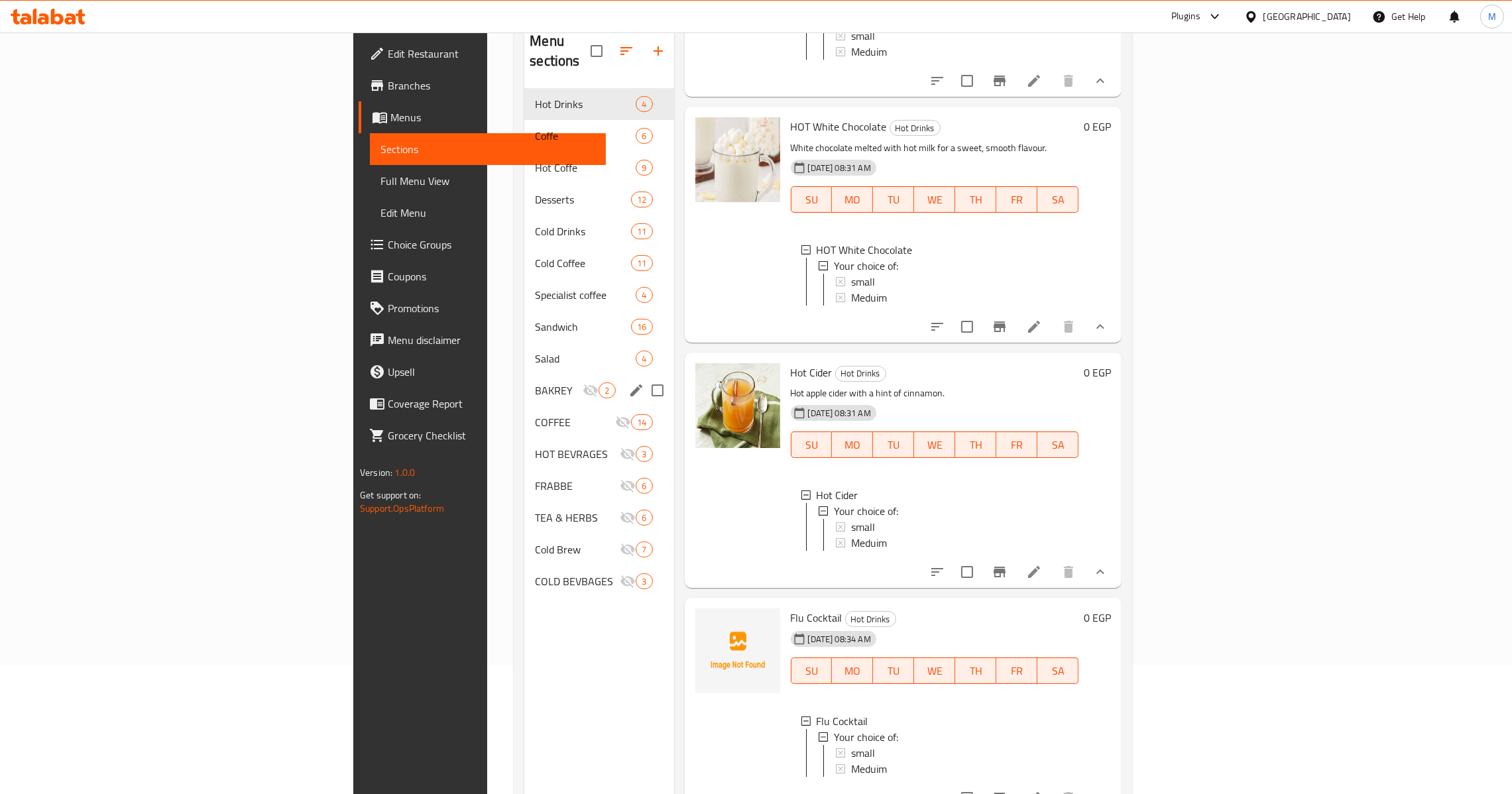
scroll to position [0, 0]
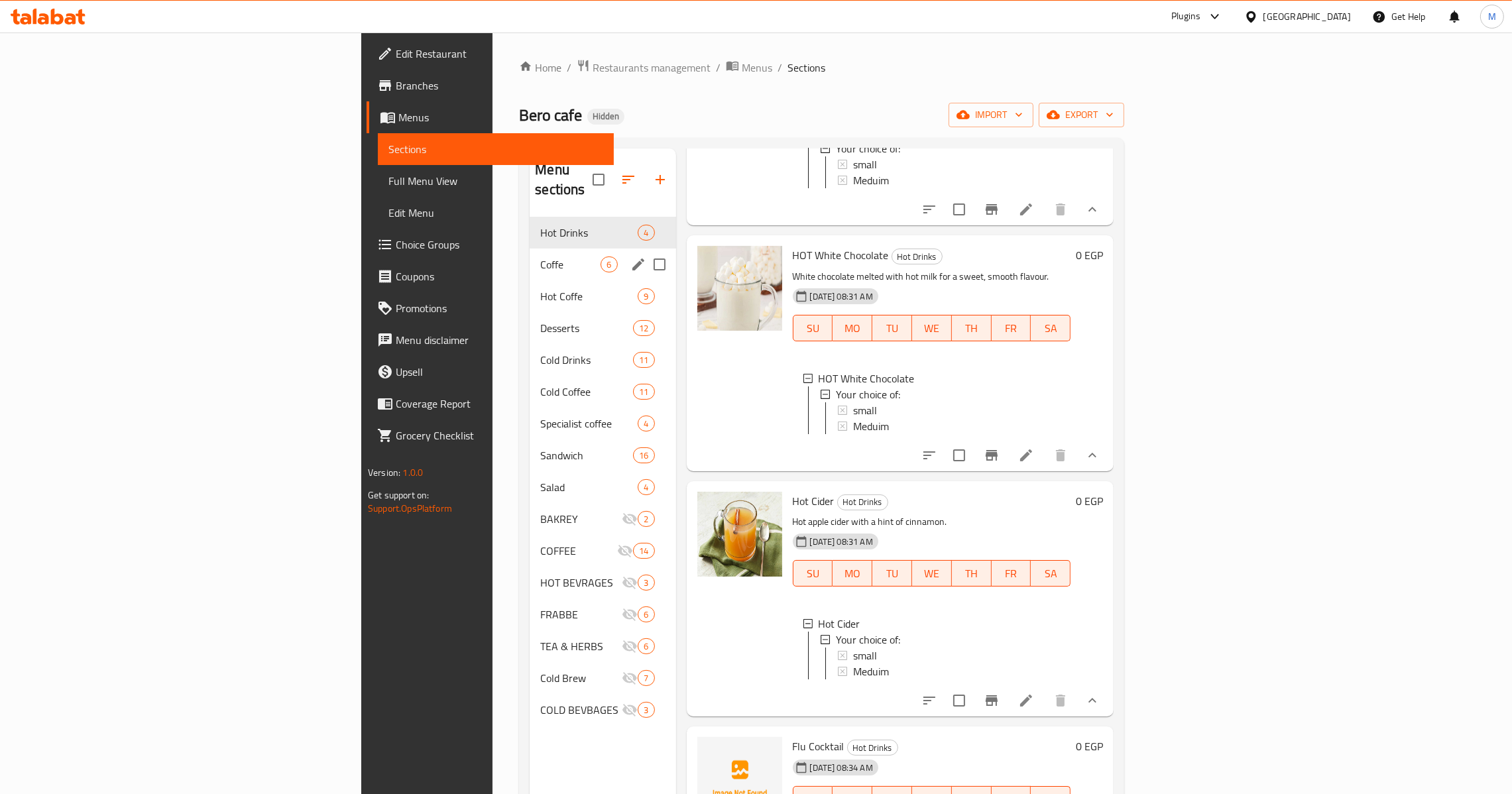
click at [529, 248] on div "Coffe 6" at bounding box center [602, 264] width 146 height 31
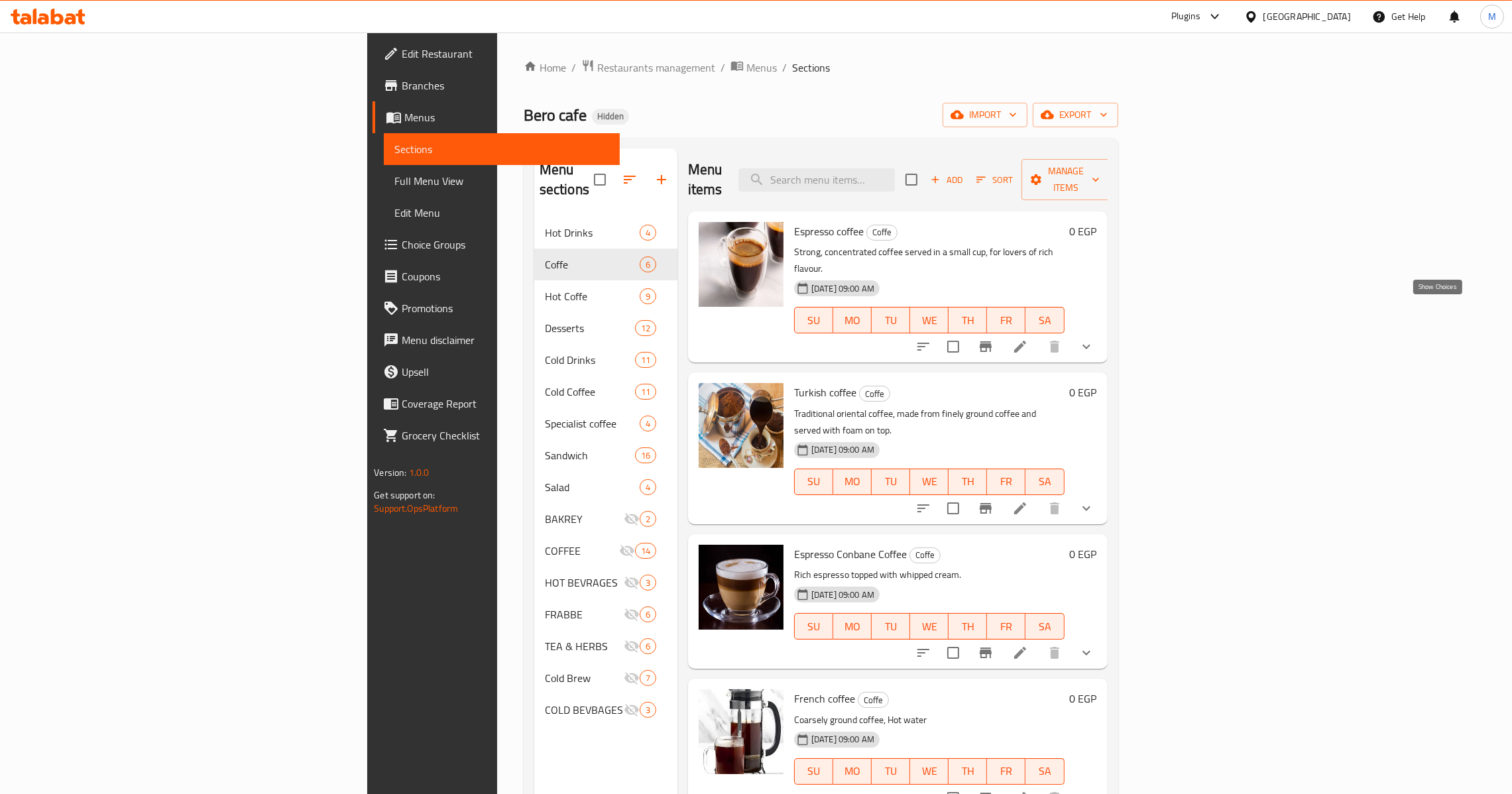
click at [1094, 339] on icon "show more" at bounding box center [1085, 347] width 16 height 16
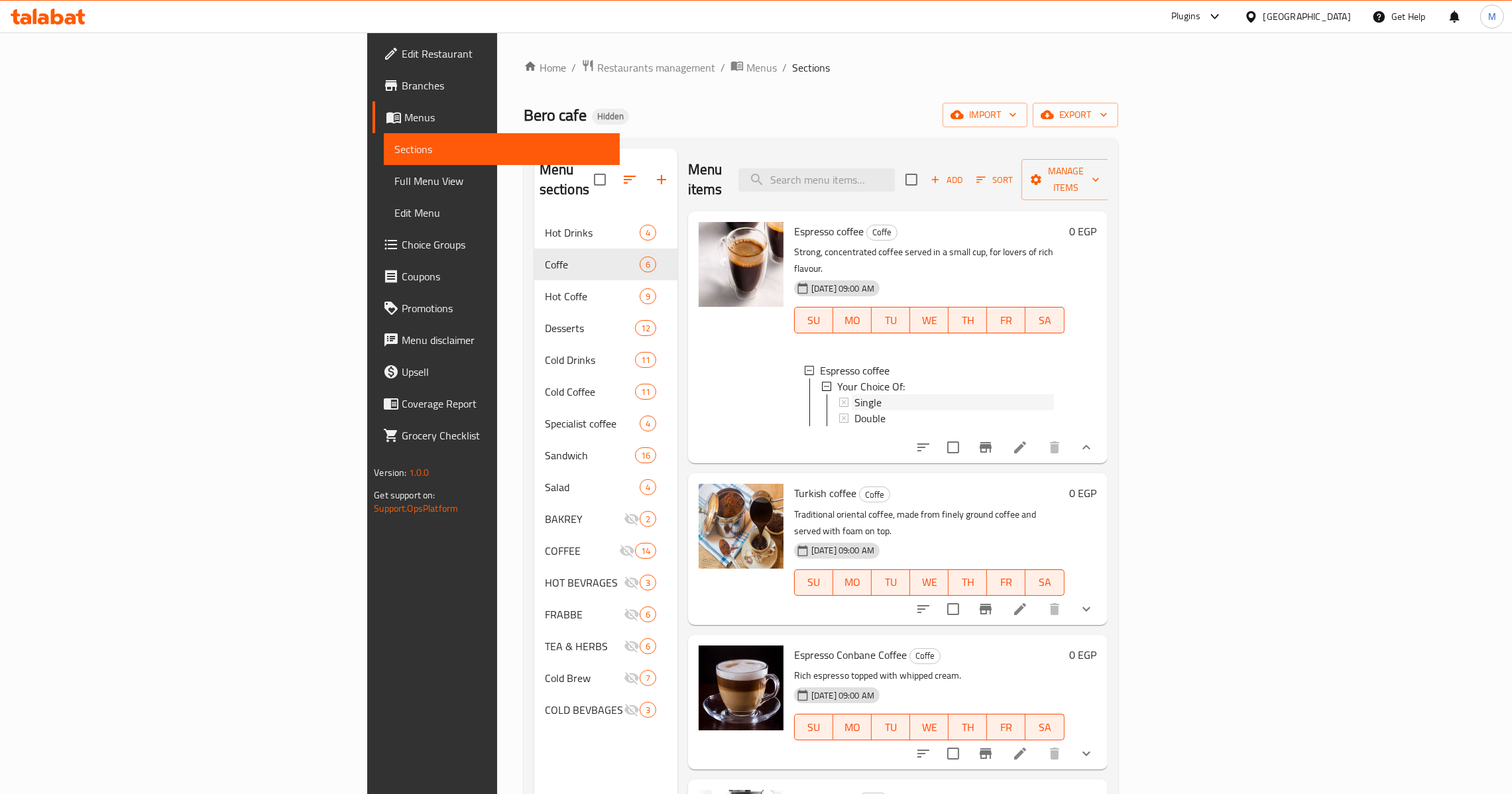
click at [854, 394] on div "Single" at bounding box center [953, 402] width 199 height 16
click at [868, 410] on div "Double" at bounding box center [953, 418] width 199 height 16
click at [854, 410] on div "Double" at bounding box center [953, 418] width 199 height 16
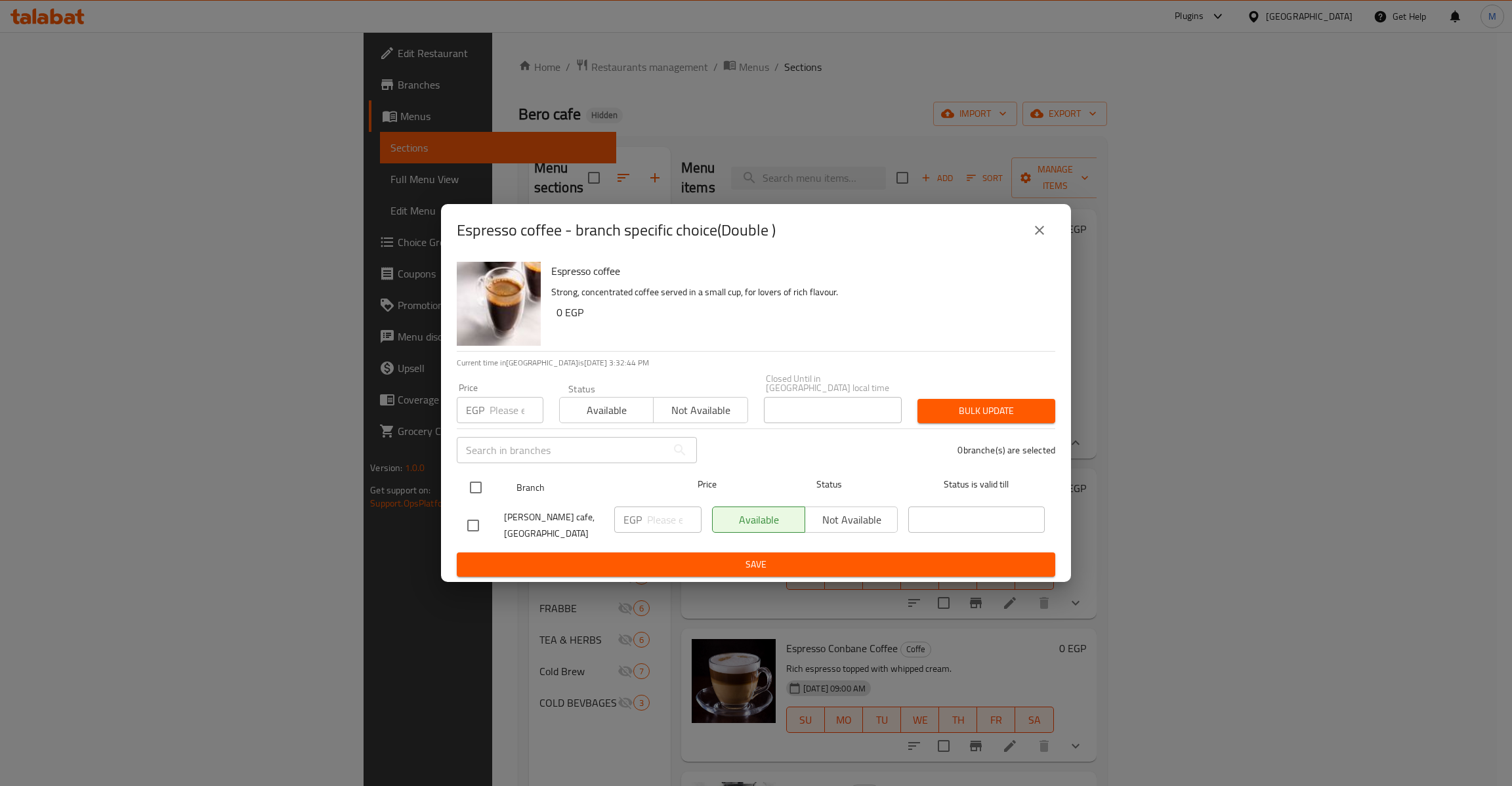
click at [483, 482] on input "checkbox" at bounding box center [475, 487] width 27 height 27
checkbox input "true"
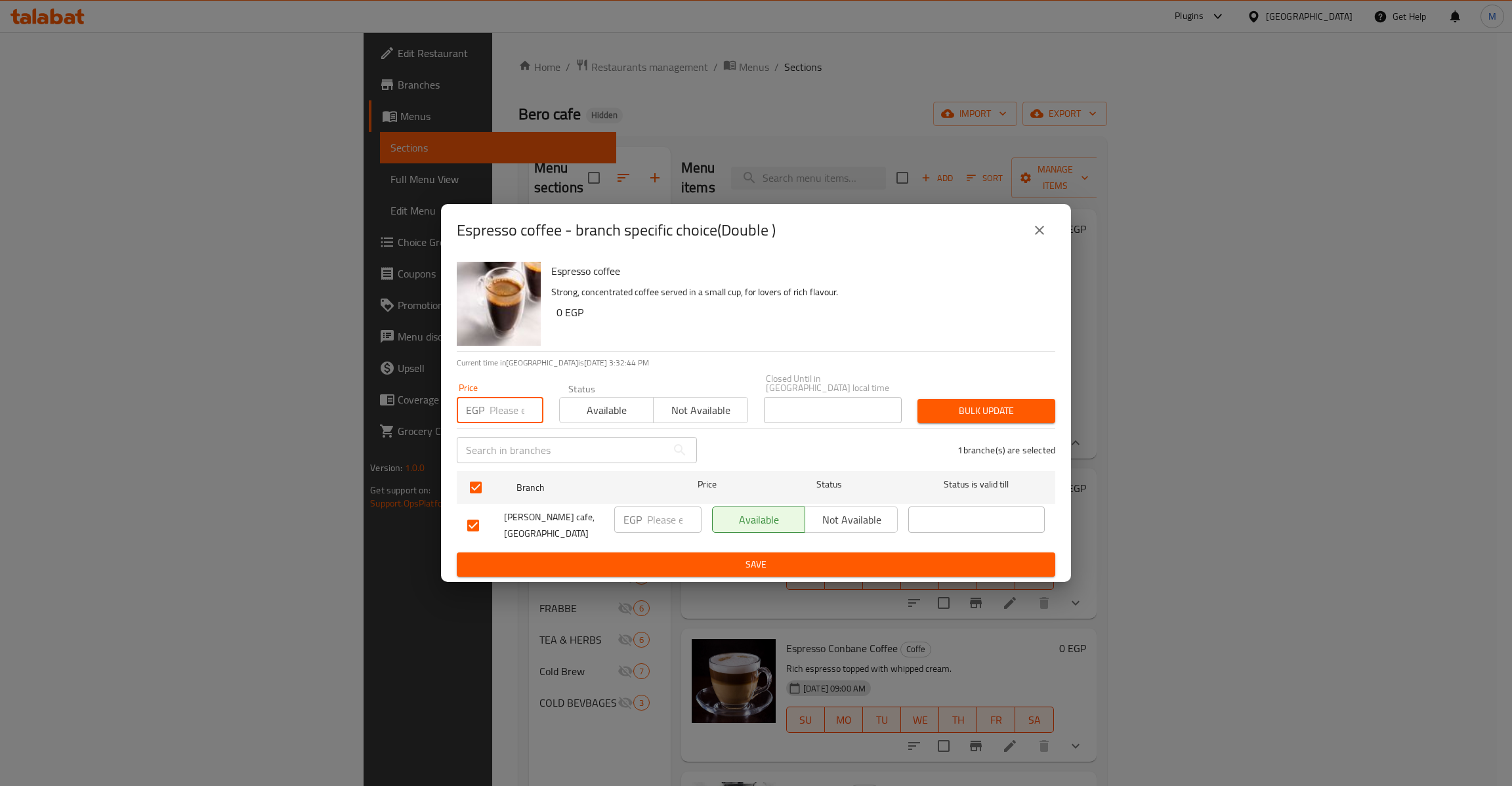
click at [505, 412] on input "number" at bounding box center [516, 410] width 54 height 26
type input "45"
click at [960, 391] on div "Bulk update" at bounding box center [986, 411] width 154 height 40
click at [960, 402] on span "Bulk update" at bounding box center [986, 410] width 117 height 16
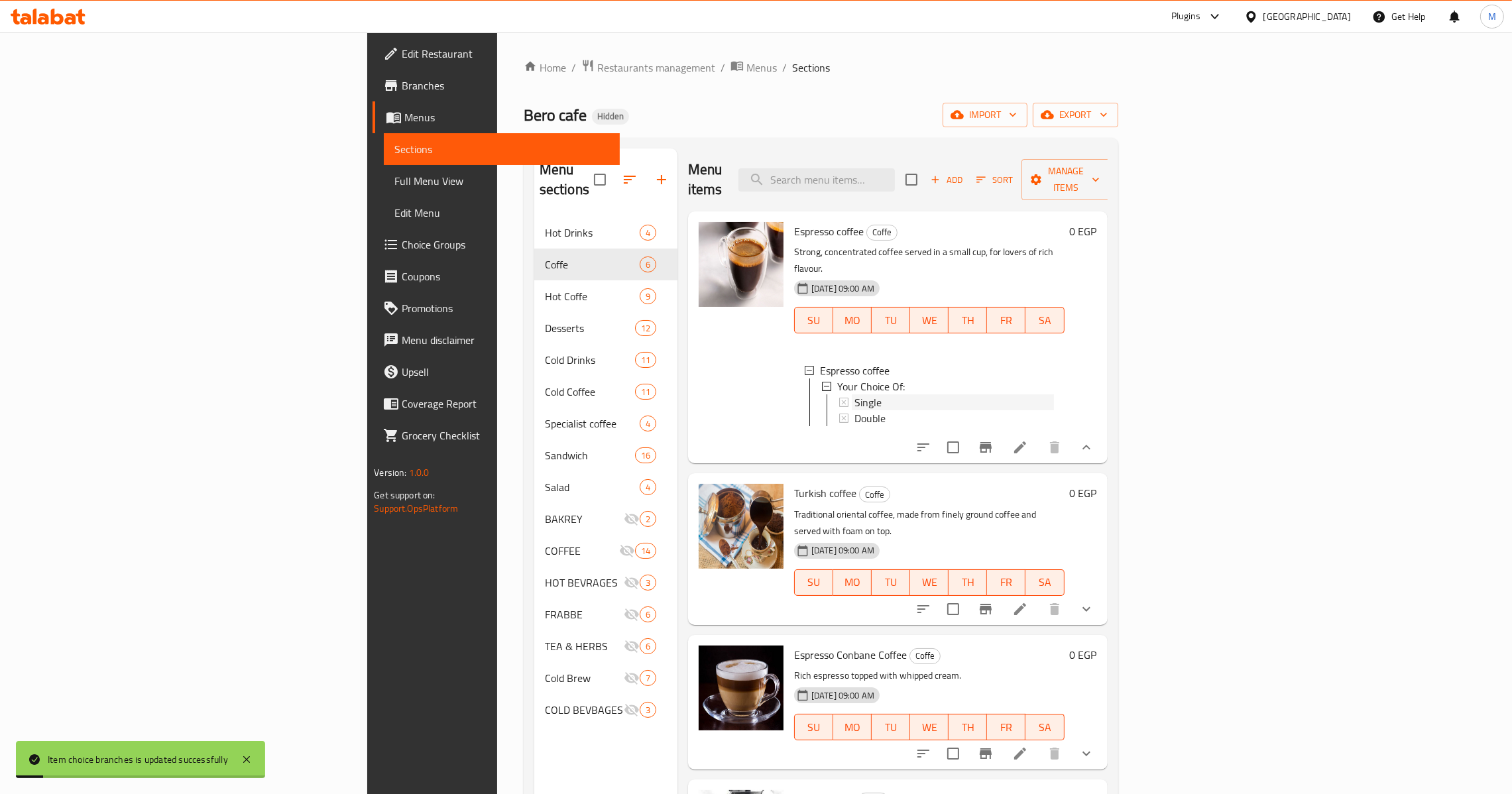
click at [854, 394] on div "Single" at bounding box center [953, 402] width 199 height 16
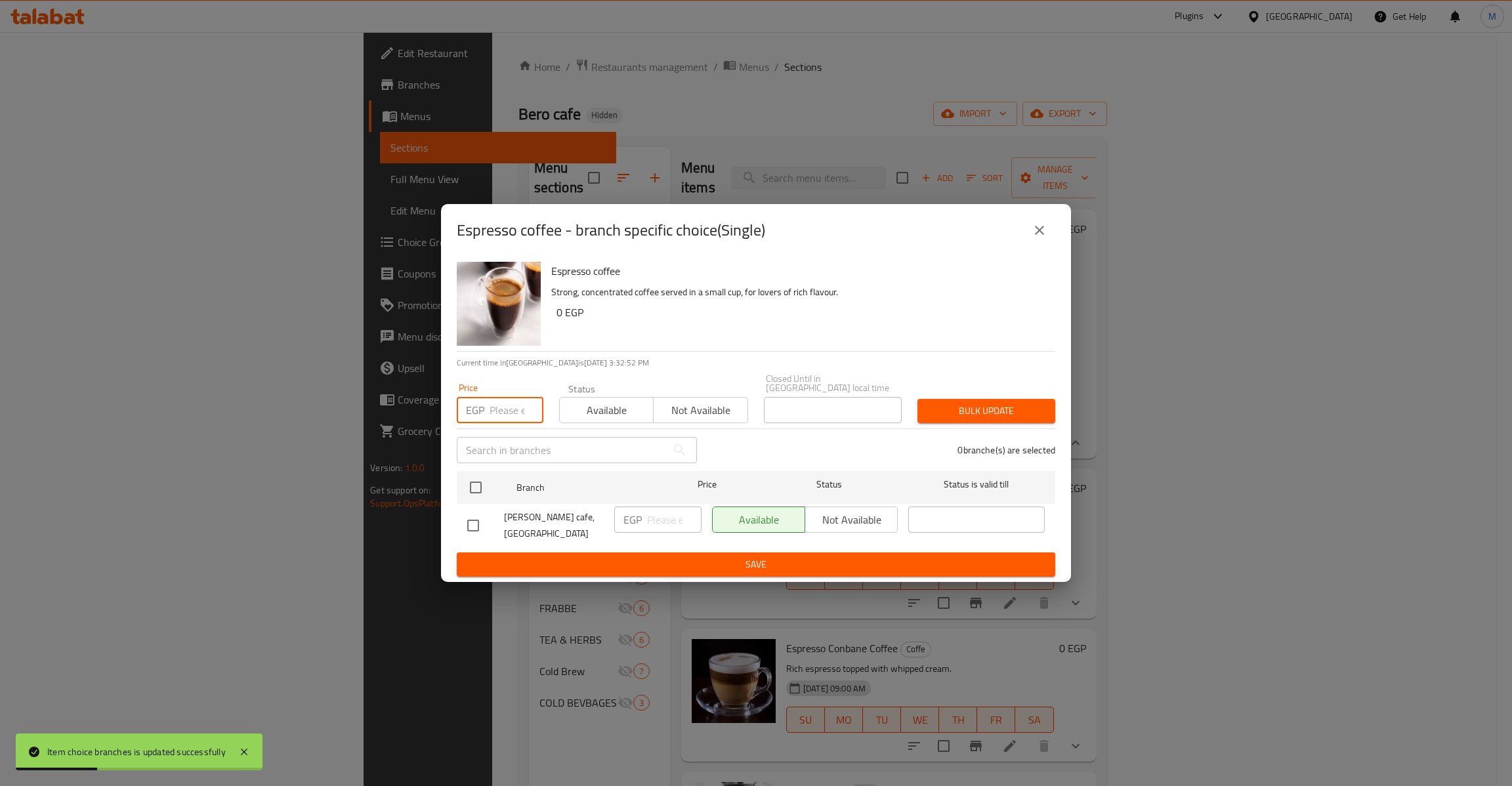
click at [514, 402] on input "number" at bounding box center [516, 410] width 54 height 26
type input "40"
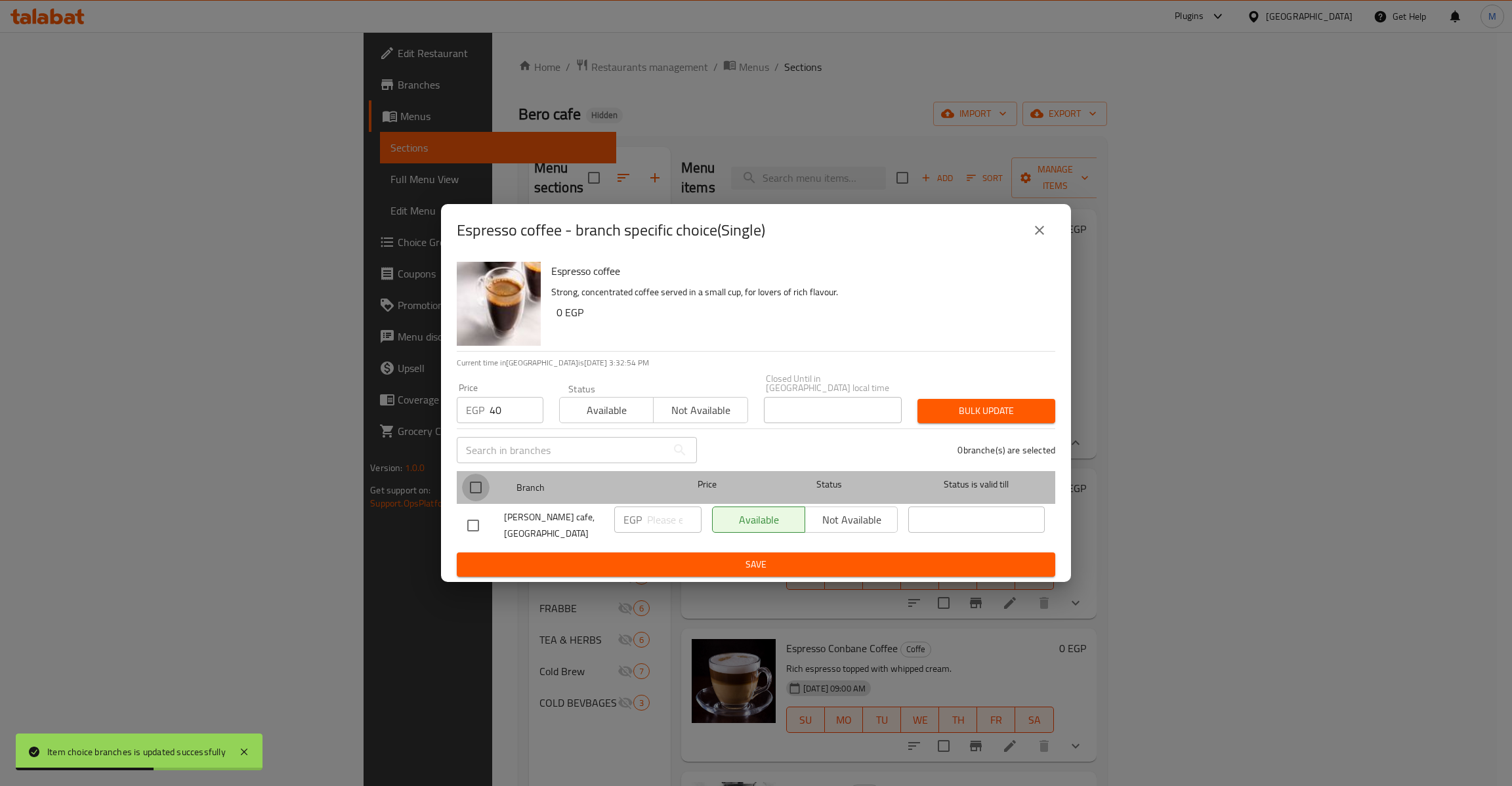
click at [466, 488] on input "checkbox" at bounding box center [475, 487] width 27 height 27
checkbox input "true"
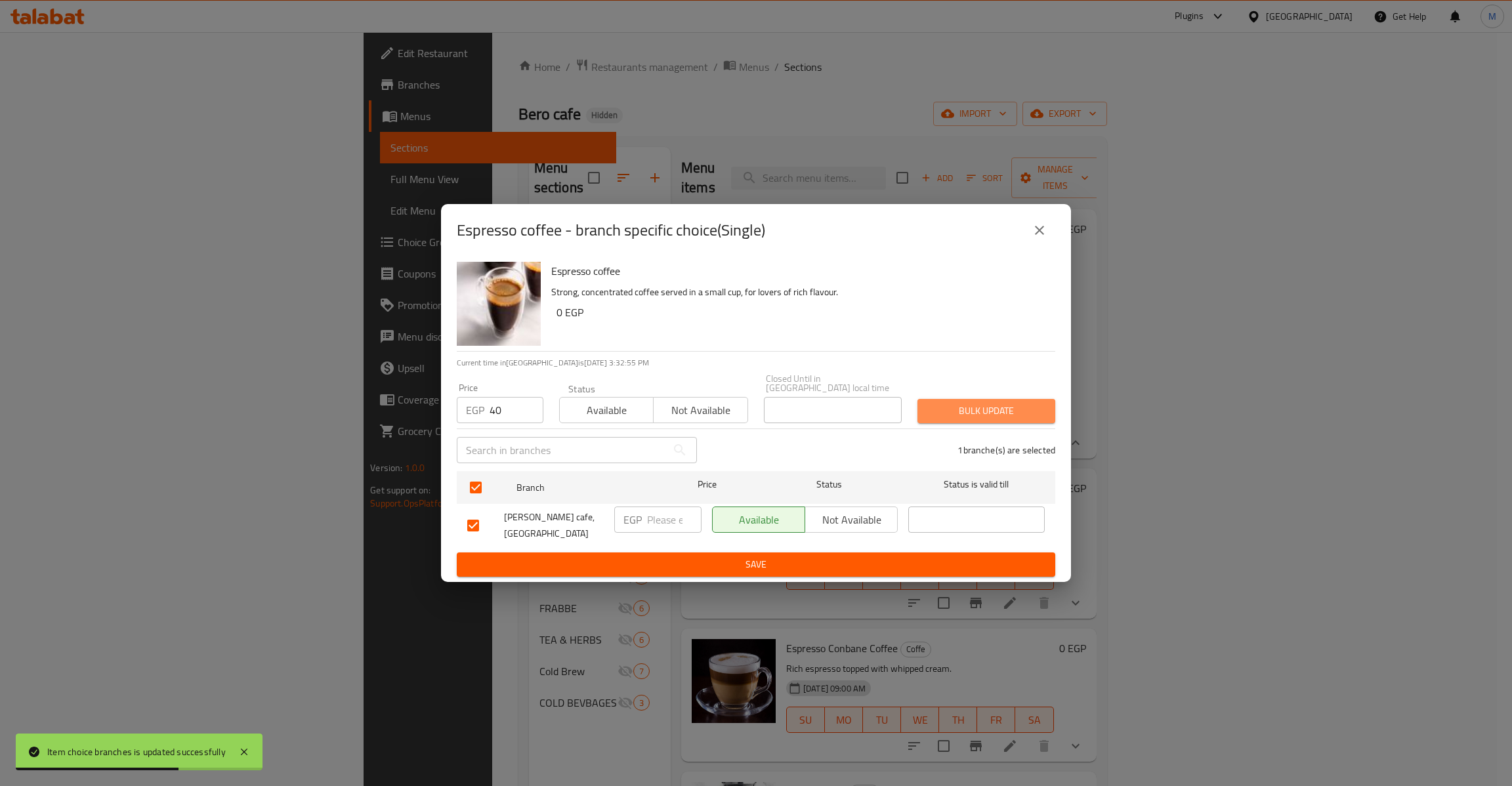
click at [993, 409] on span "Bulk update" at bounding box center [986, 410] width 117 height 16
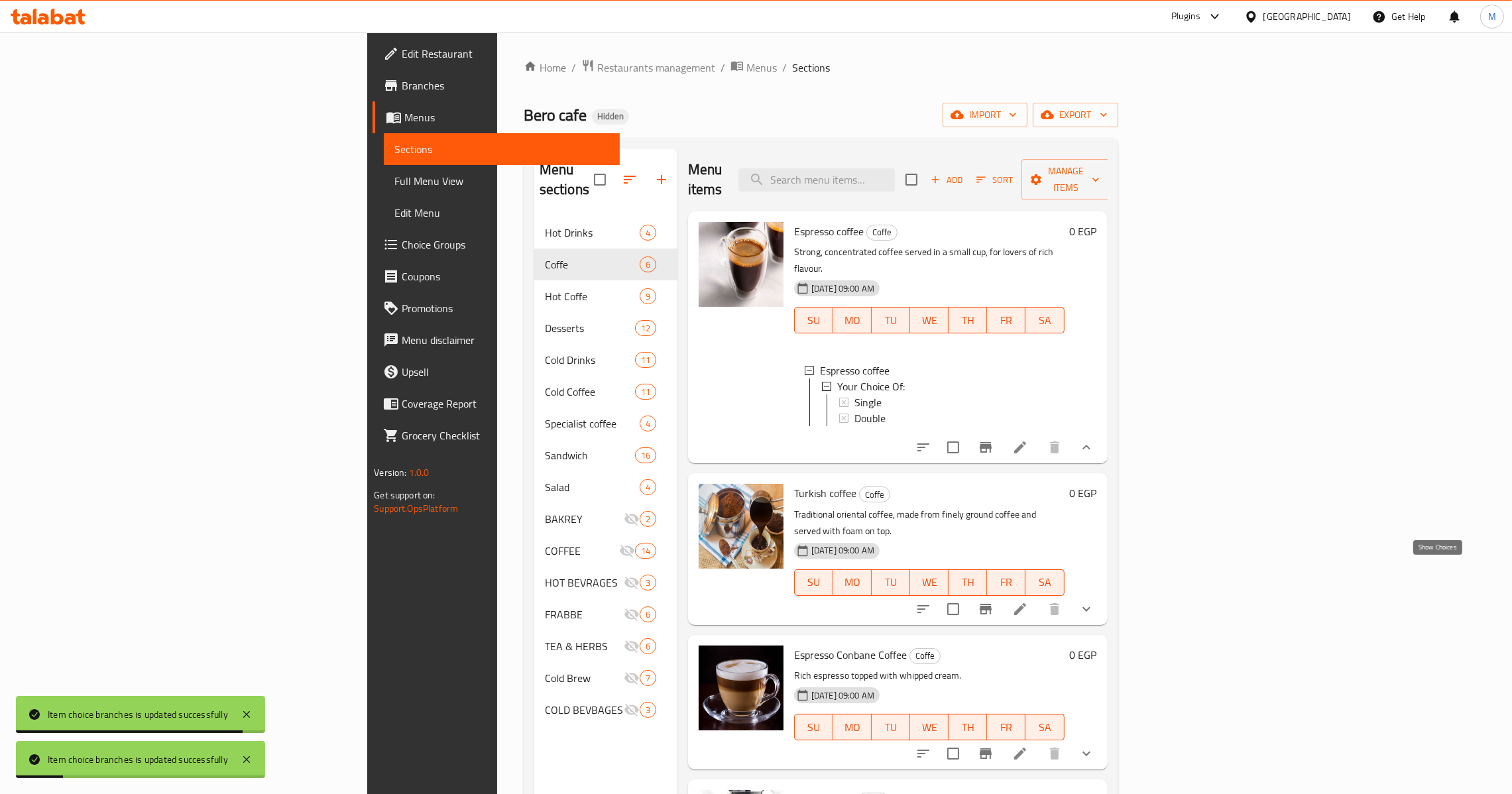
click at [1094, 601] on icon "show more" at bounding box center [1085, 608] width 16 height 16
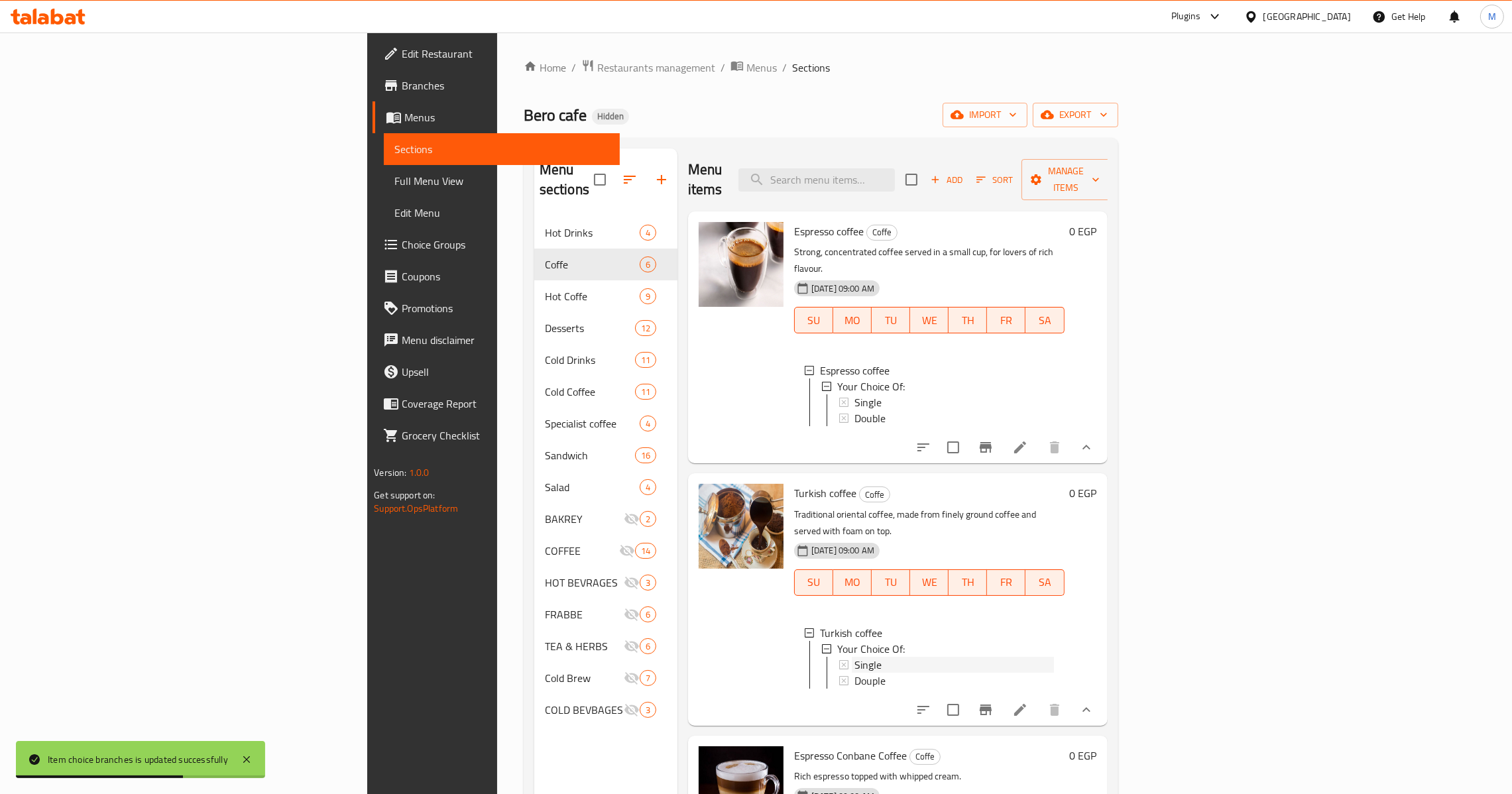
click at [854, 657] on div "Single" at bounding box center [953, 665] width 199 height 16
click at [854, 672] on span "Douple" at bounding box center [869, 680] width 31 height 16
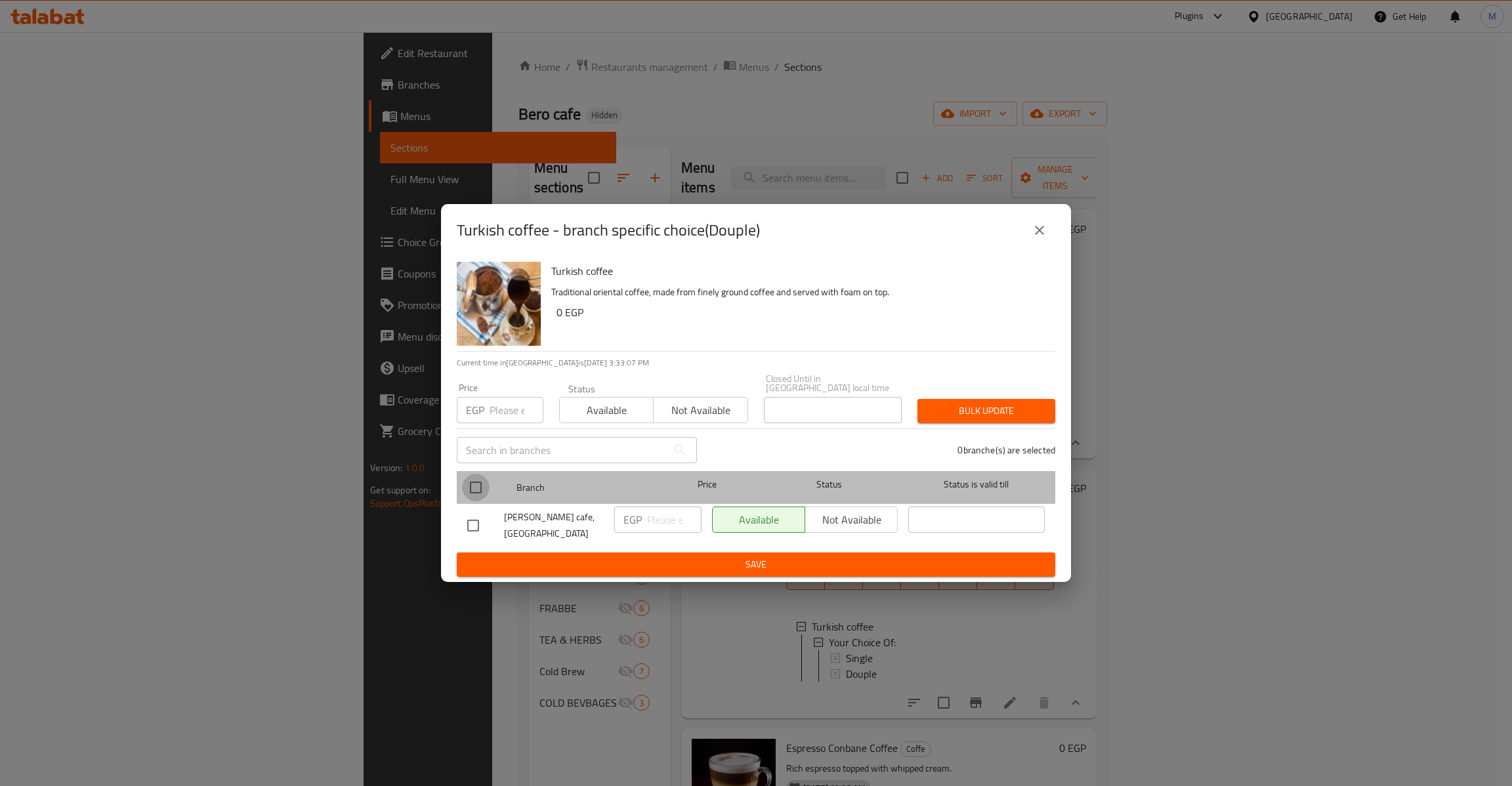
click at [478, 495] on input "checkbox" at bounding box center [475, 487] width 27 height 27
checkbox input "true"
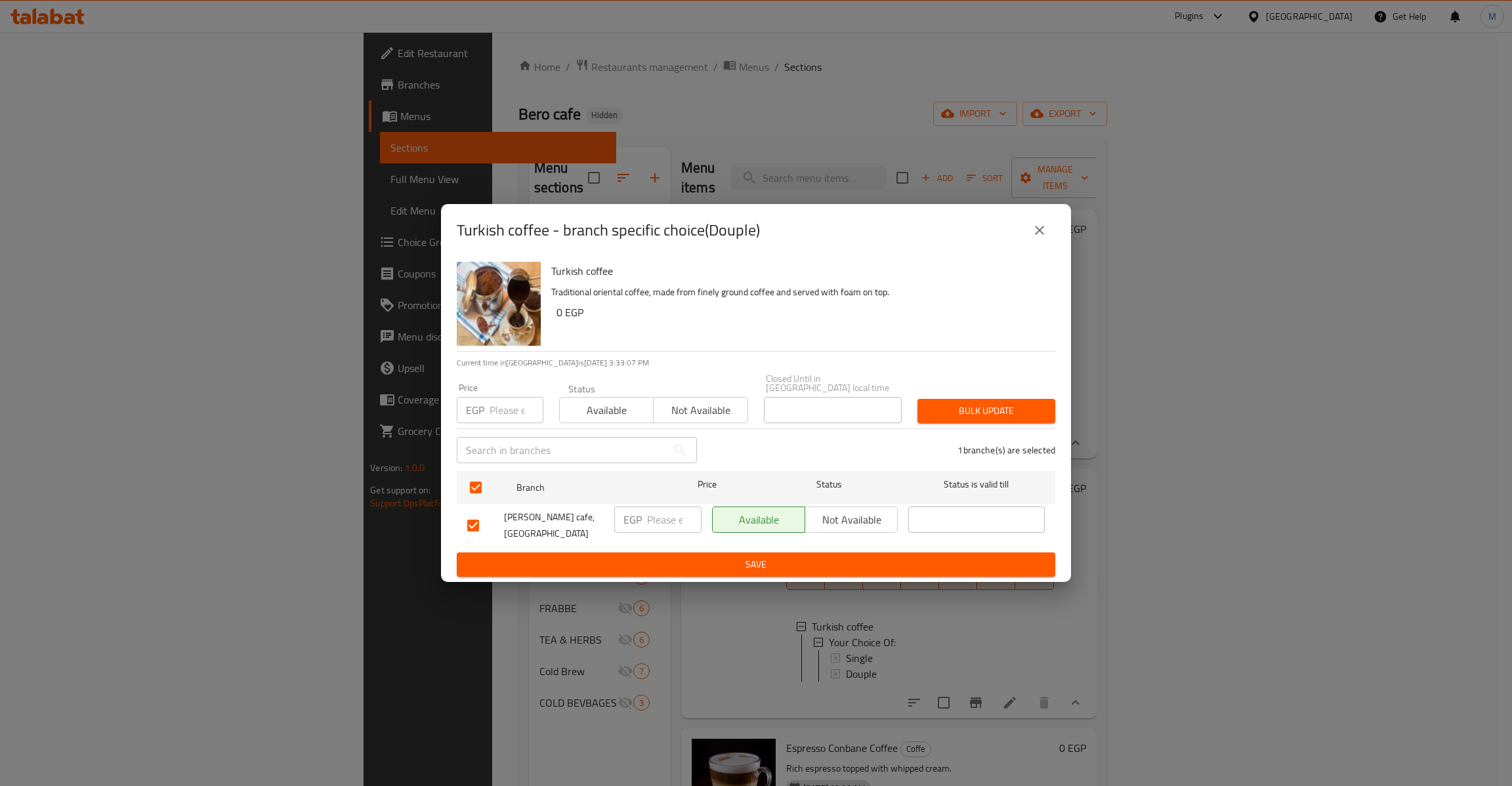
click at [502, 418] on input "number" at bounding box center [516, 410] width 54 height 26
type input "50"
click at [979, 407] on span "Bulk update" at bounding box center [986, 410] width 117 height 16
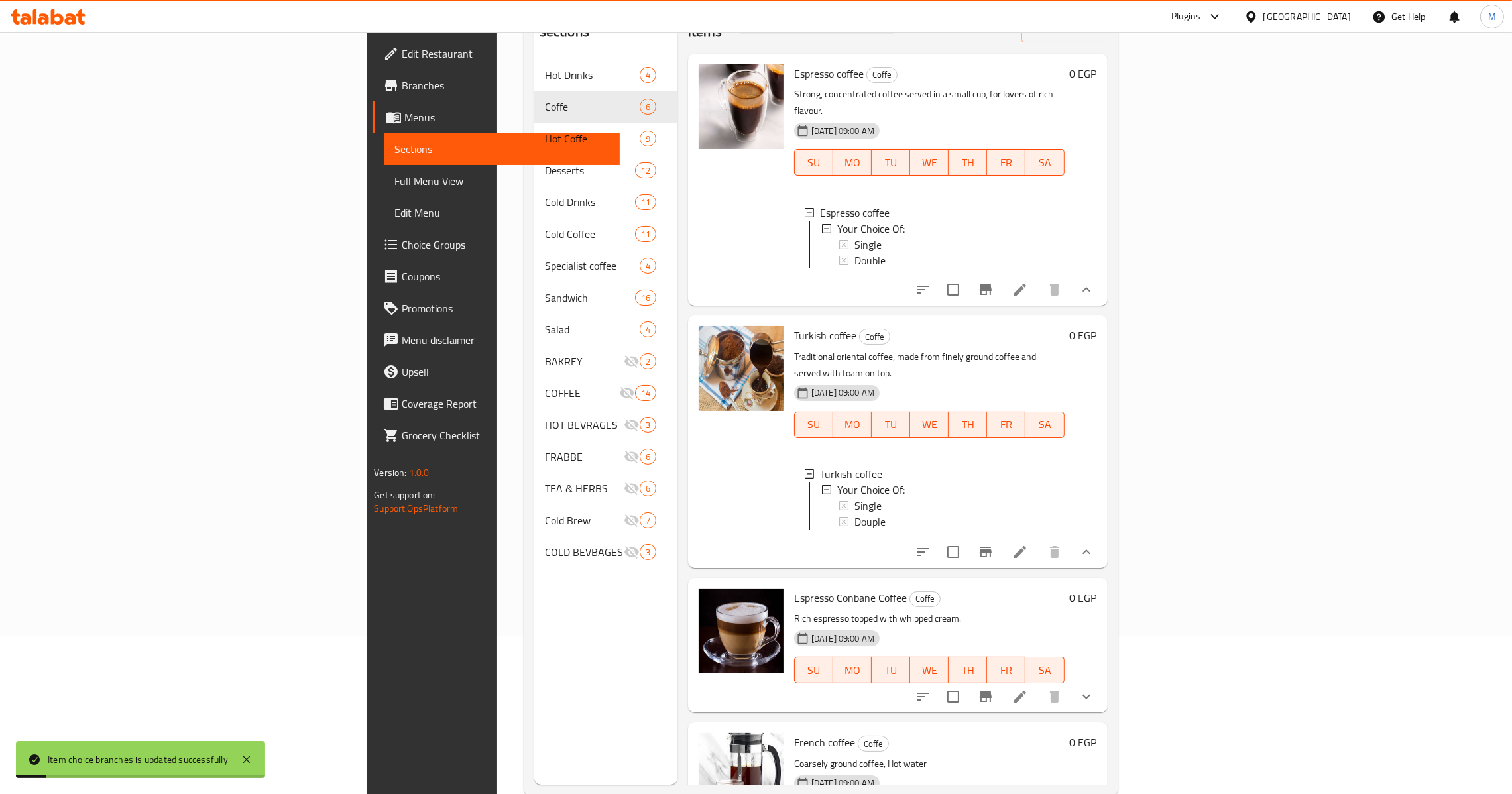
scroll to position [187, 0]
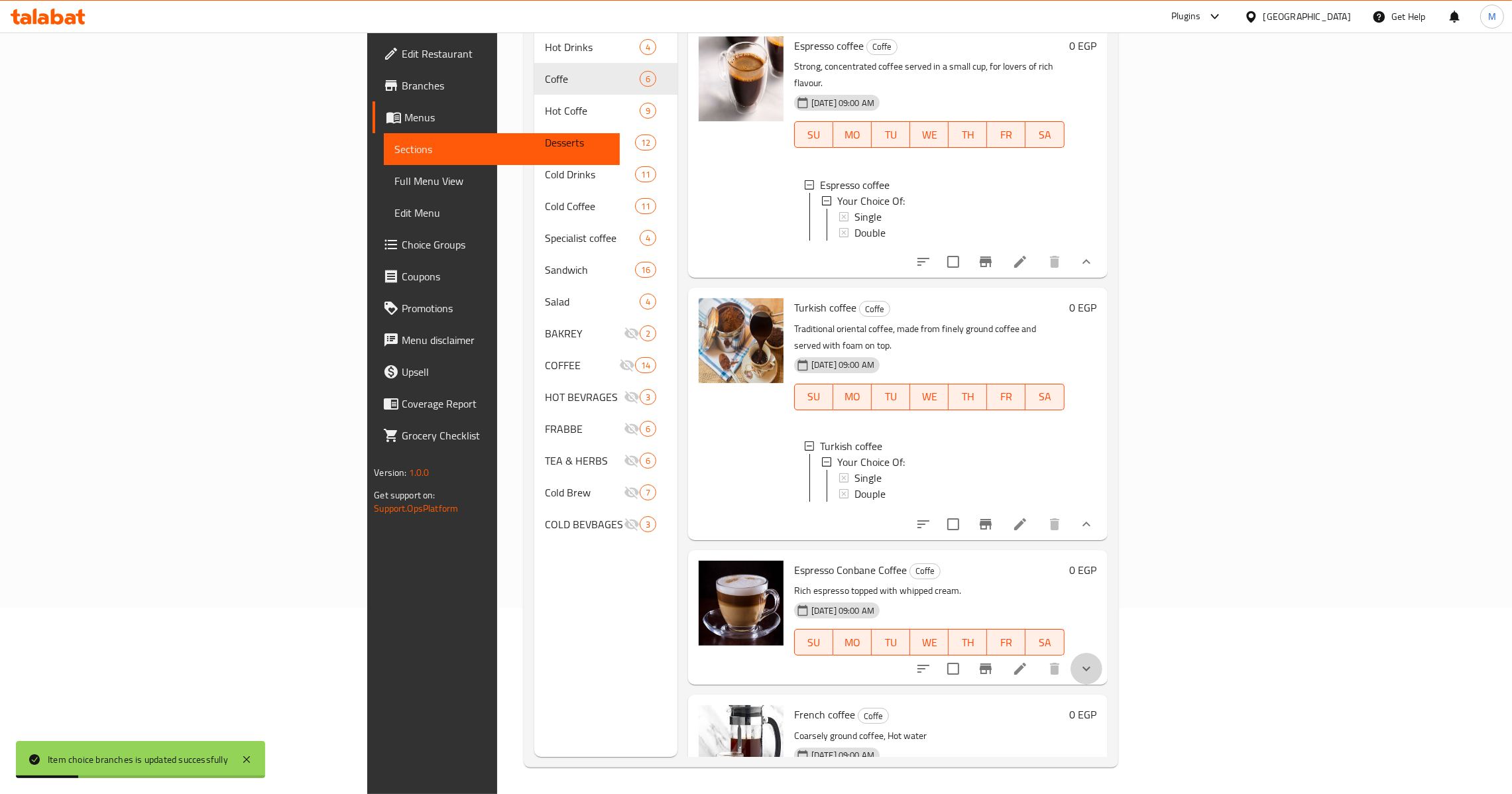
click at [1102, 653] on button "show more" at bounding box center [1085, 668] width 31 height 31
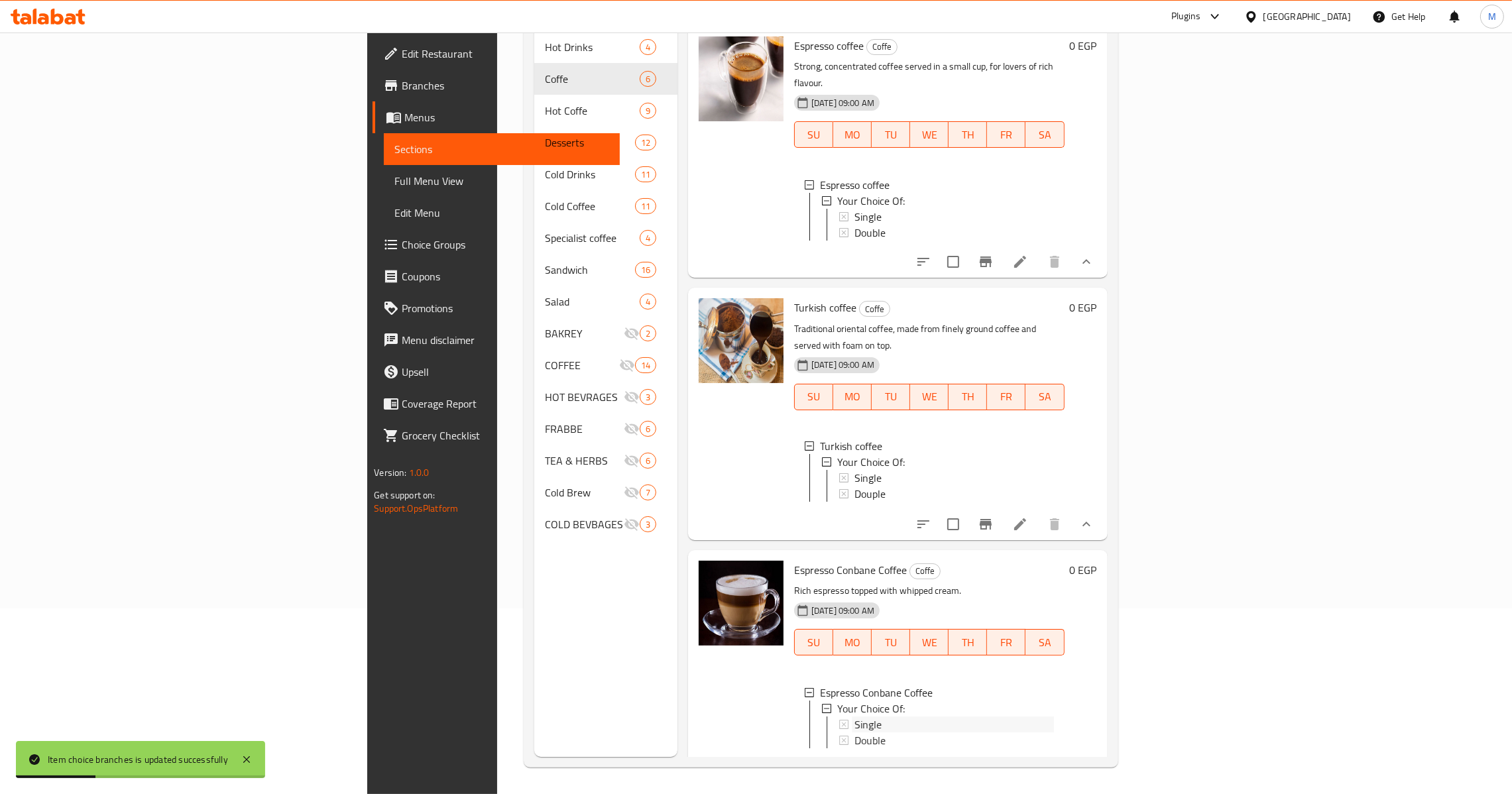
click at [908, 716] on div "Single" at bounding box center [953, 724] width 199 height 16
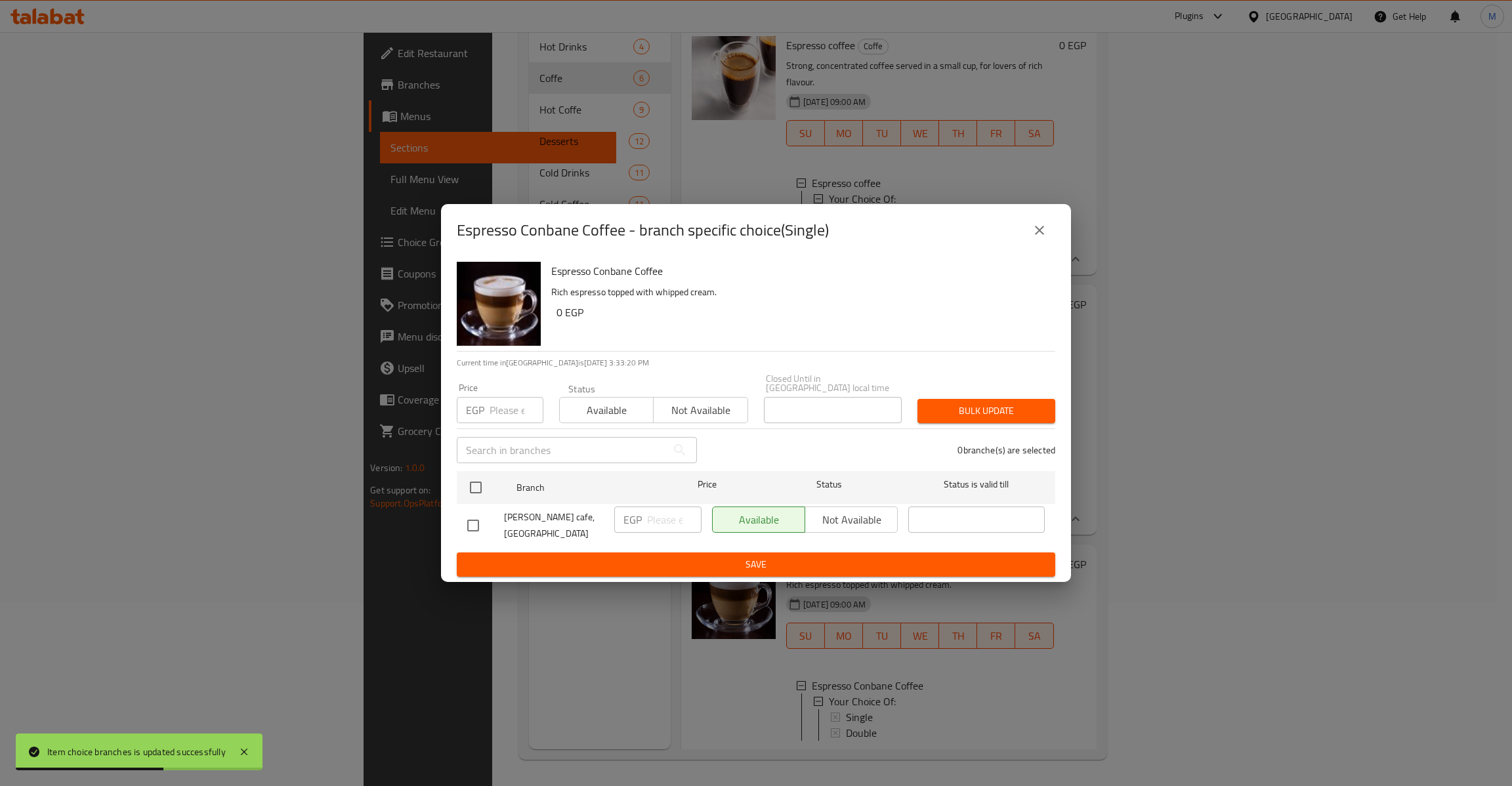
click at [485, 512] on input "checkbox" at bounding box center [472, 525] width 27 height 27
checkbox input "true"
click at [501, 397] on input "number" at bounding box center [516, 410] width 54 height 26
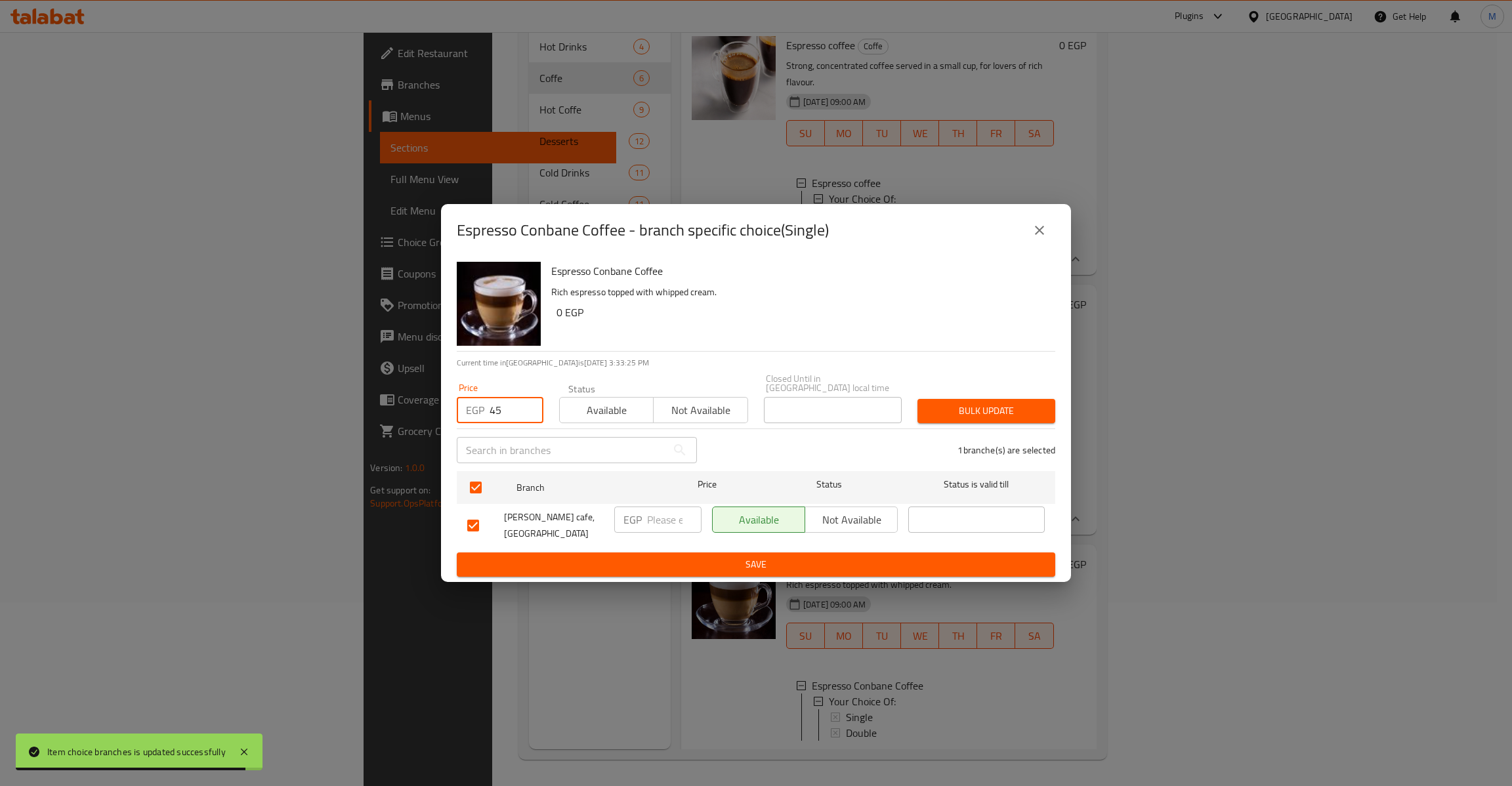
type input "45"
click at [960, 407] on span "Bulk update" at bounding box center [986, 410] width 117 height 16
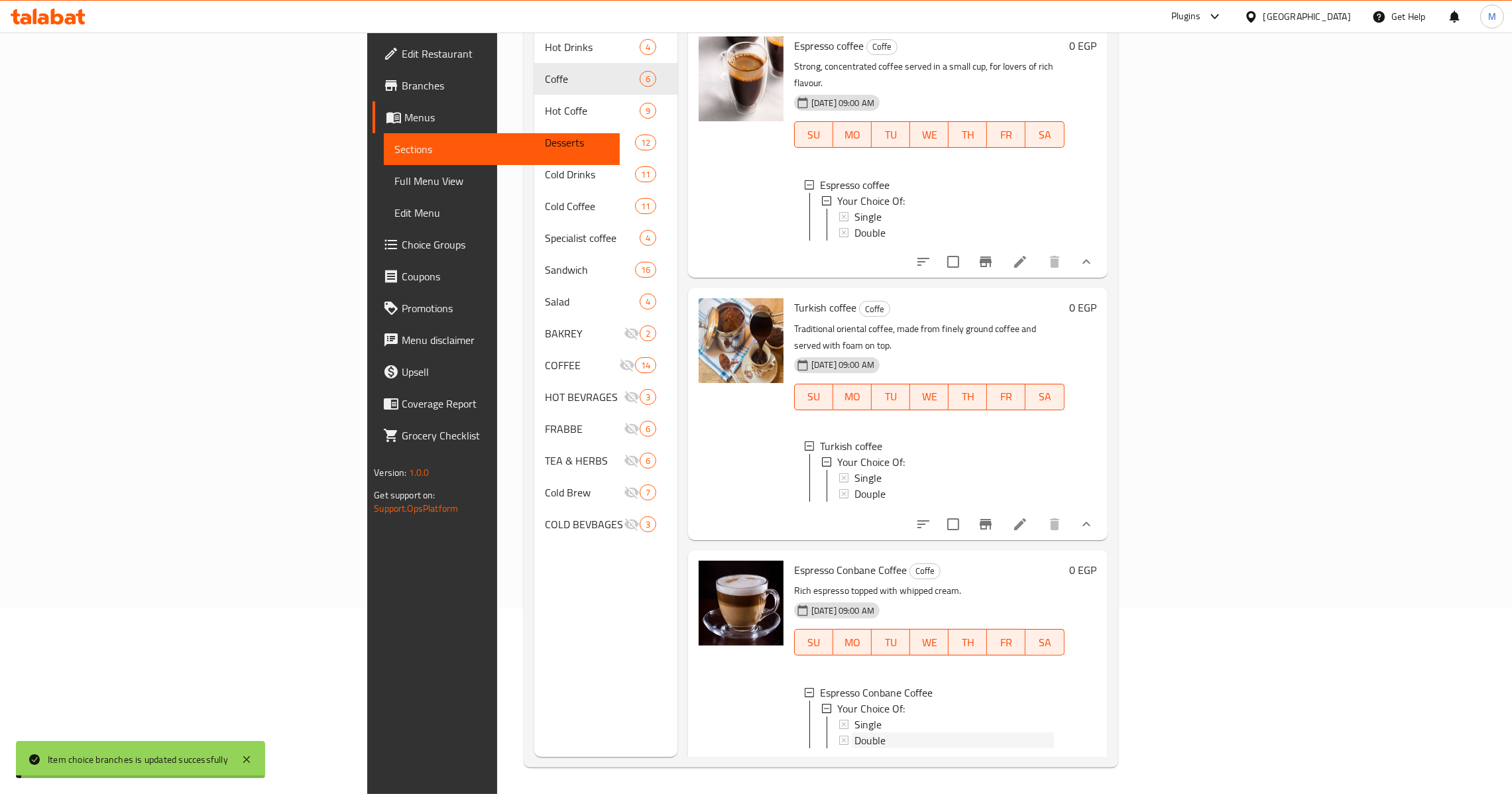
click at [854, 732] on div "Double" at bounding box center [953, 740] width 199 height 16
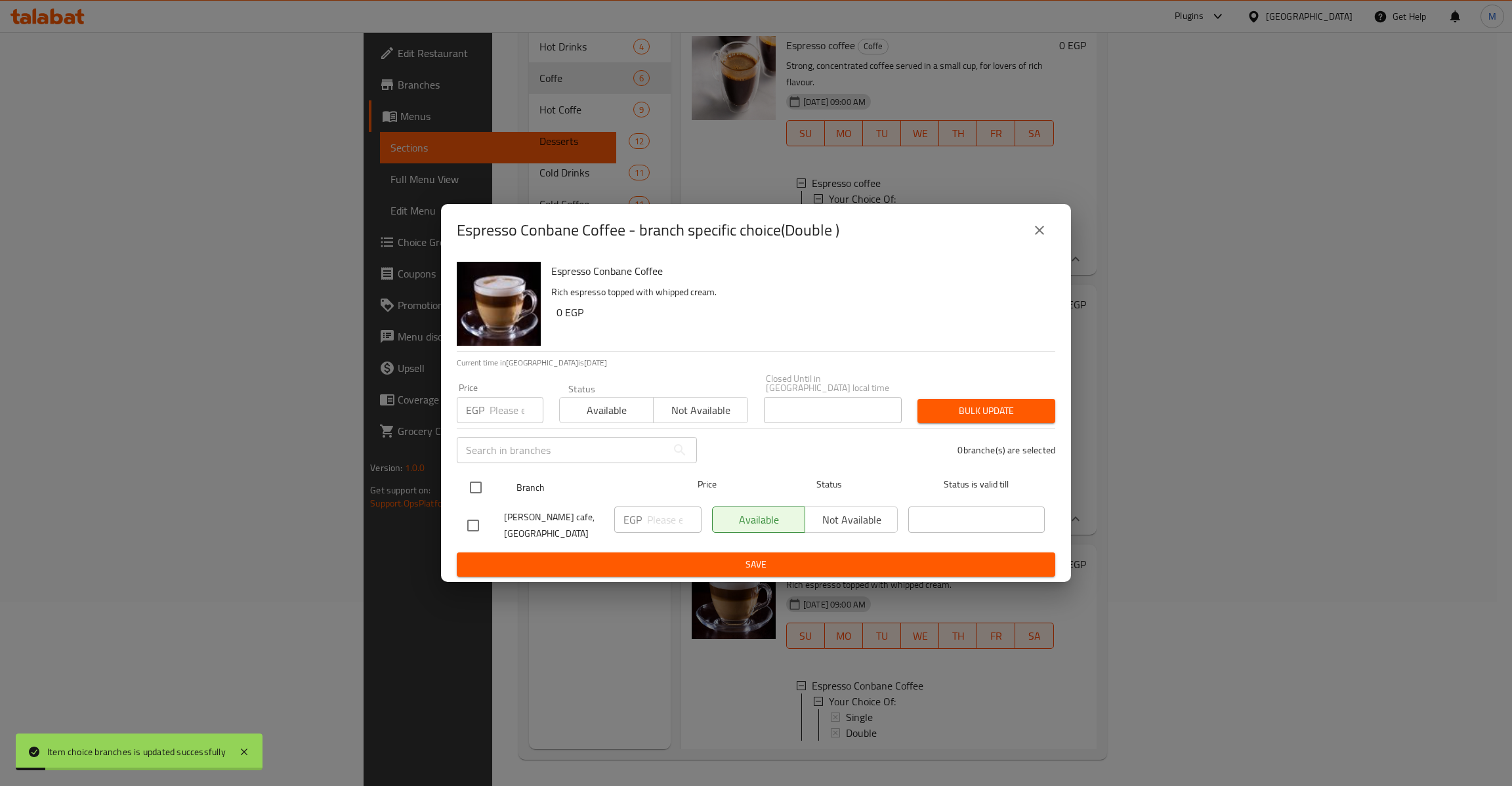
drag, startPoint x: 470, startPoint y: 485, endPoint x: 478, endPoint y: 478, distance: 10.6
click at [471, 483] on input "checkbox" at bounding box center [475, 487] width 27 height 27
checkbox input "true"
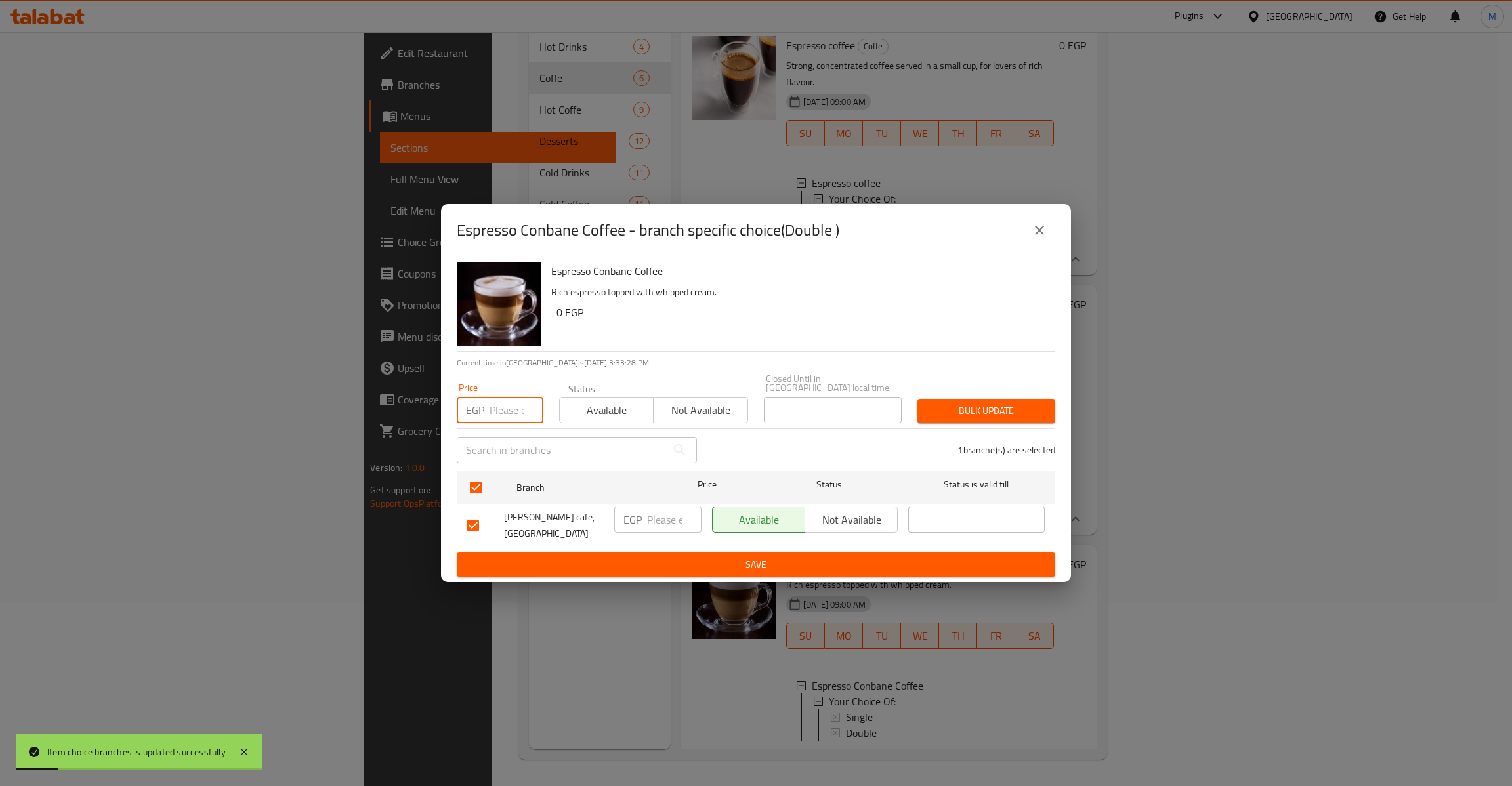
click at [509, 411] on input "number" at bounding box center [516, 410] width 54 height 26
type input "50"
click at [991, 412] on span "Bulk update" at bounding box center [986, 410] width 117 height 16
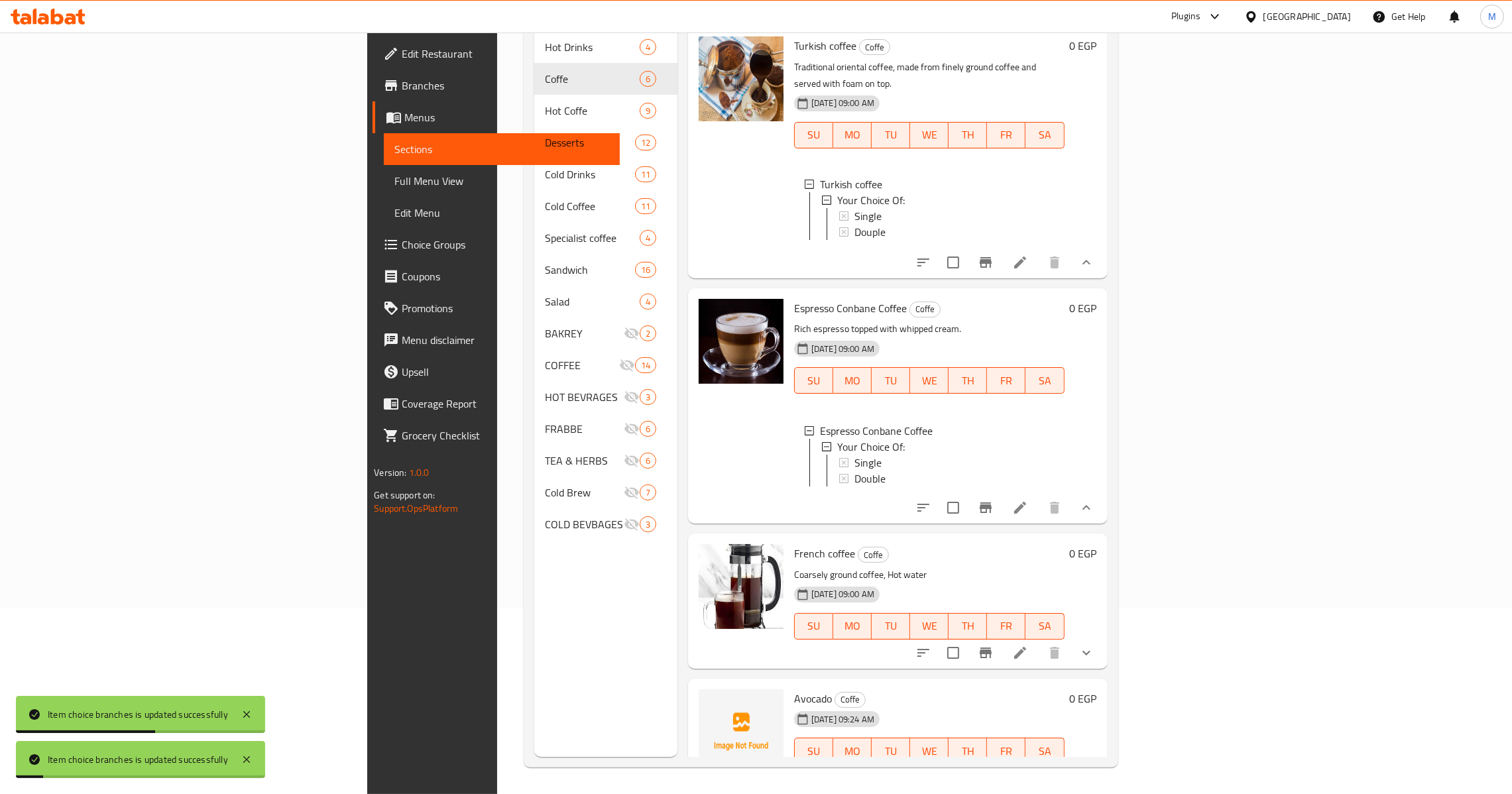
scroll to position [298, 0]
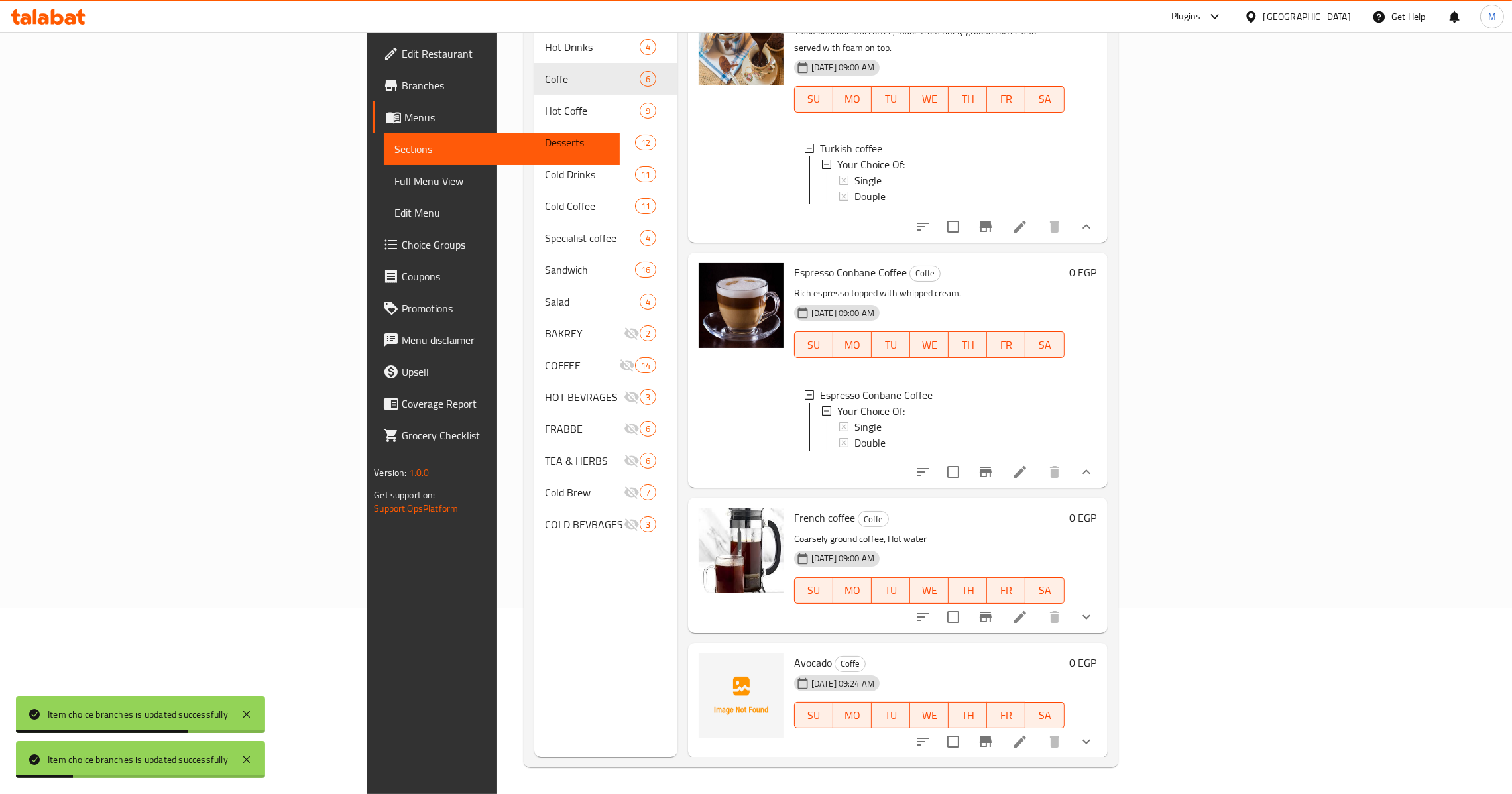
click at [1094, 609] on icon "show more" at bounding box center [1085, 617] width 16 height 16
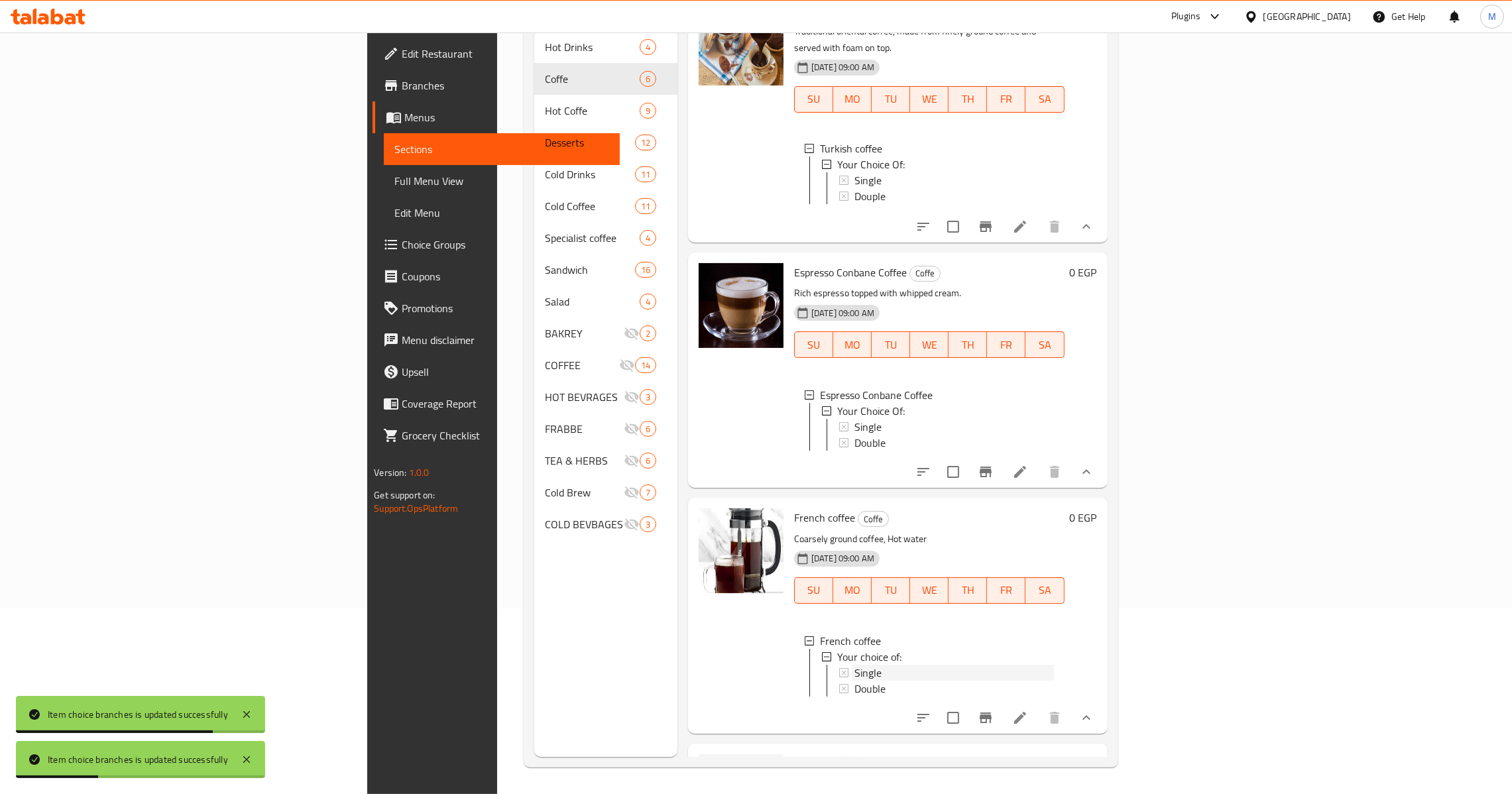
click at [925, 665] on div "Single" at bounding box center [953, 672] width 199 height 16
click at [854, 684] on div "Double" at bounding box center [953, 688] width 199 height 16
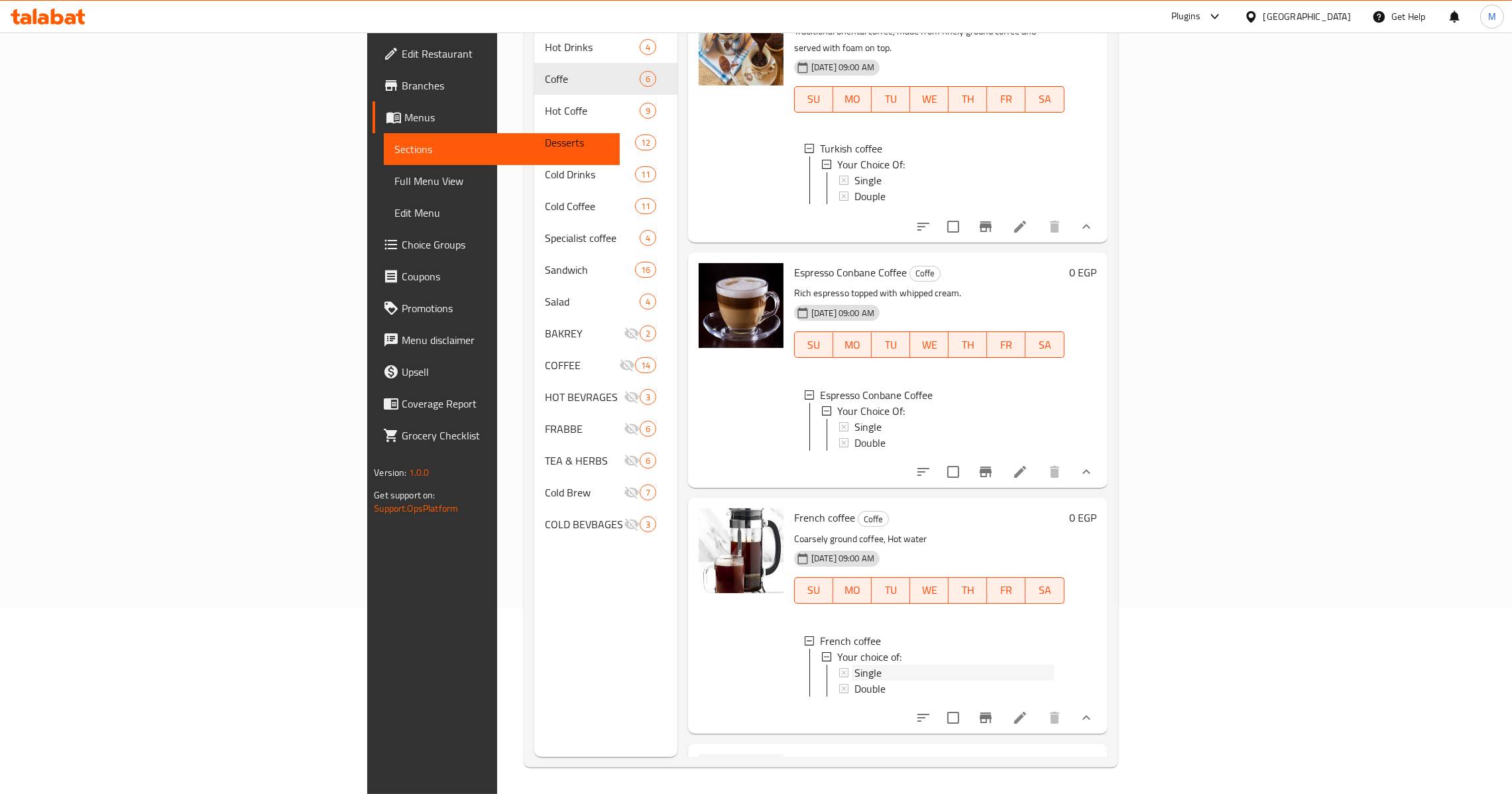
click at [854, 665] on div "Single" at bounding box center [953, 672] width 199 height 16
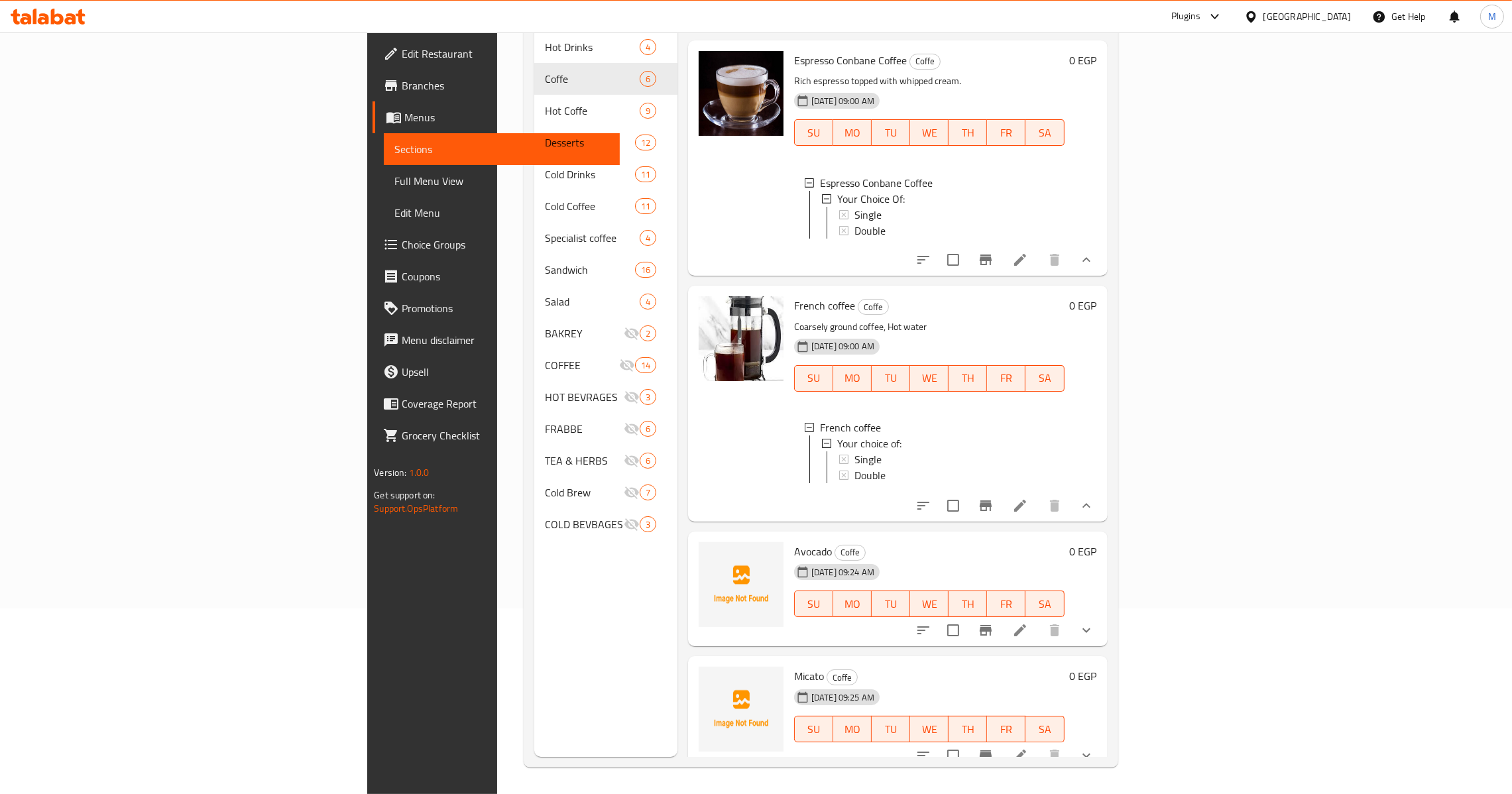
scroll to position [530, 0]
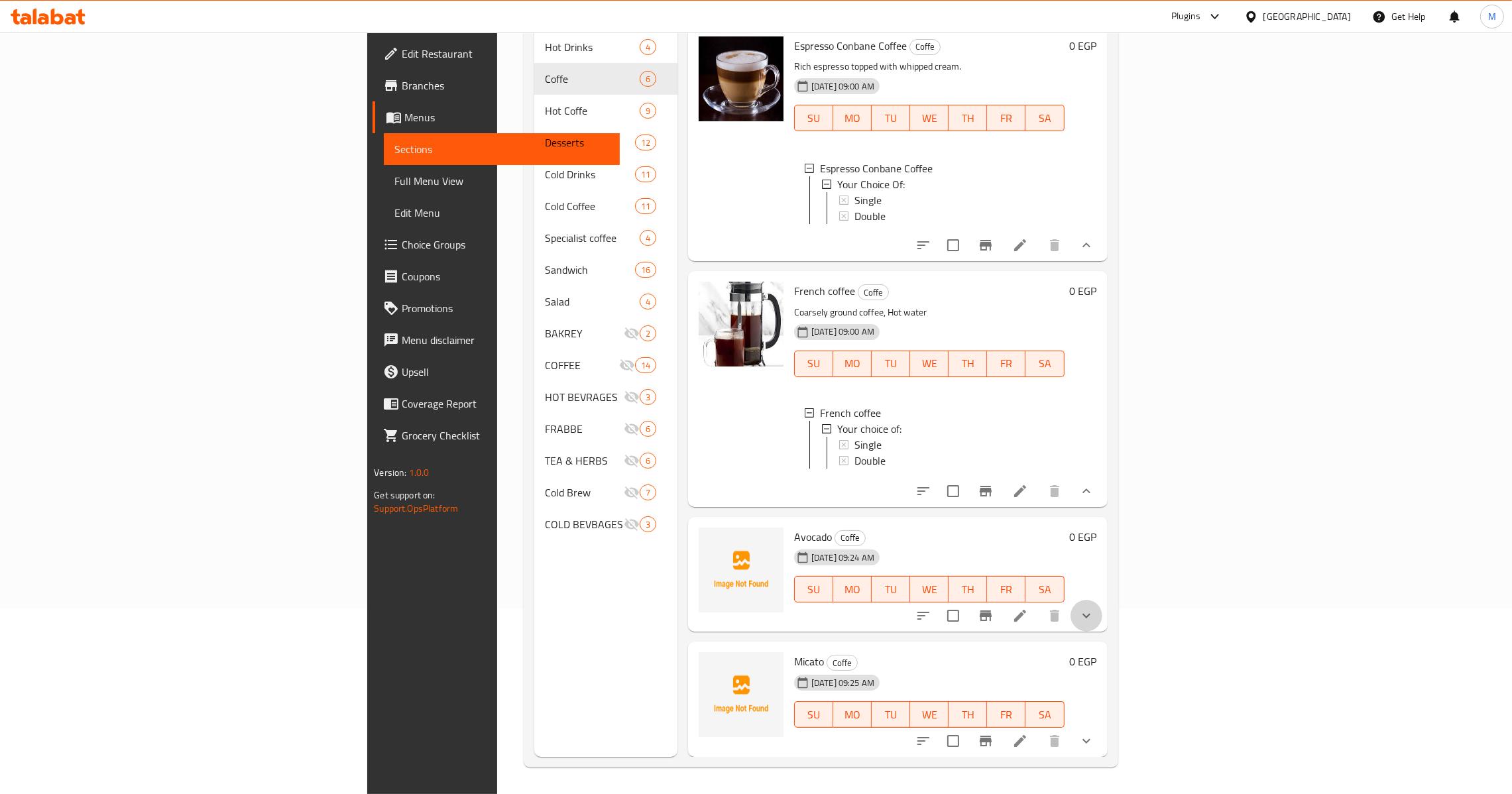
click at [1102, 613] on button "show more" at bounding box center [1085, 615] width 31 height 31
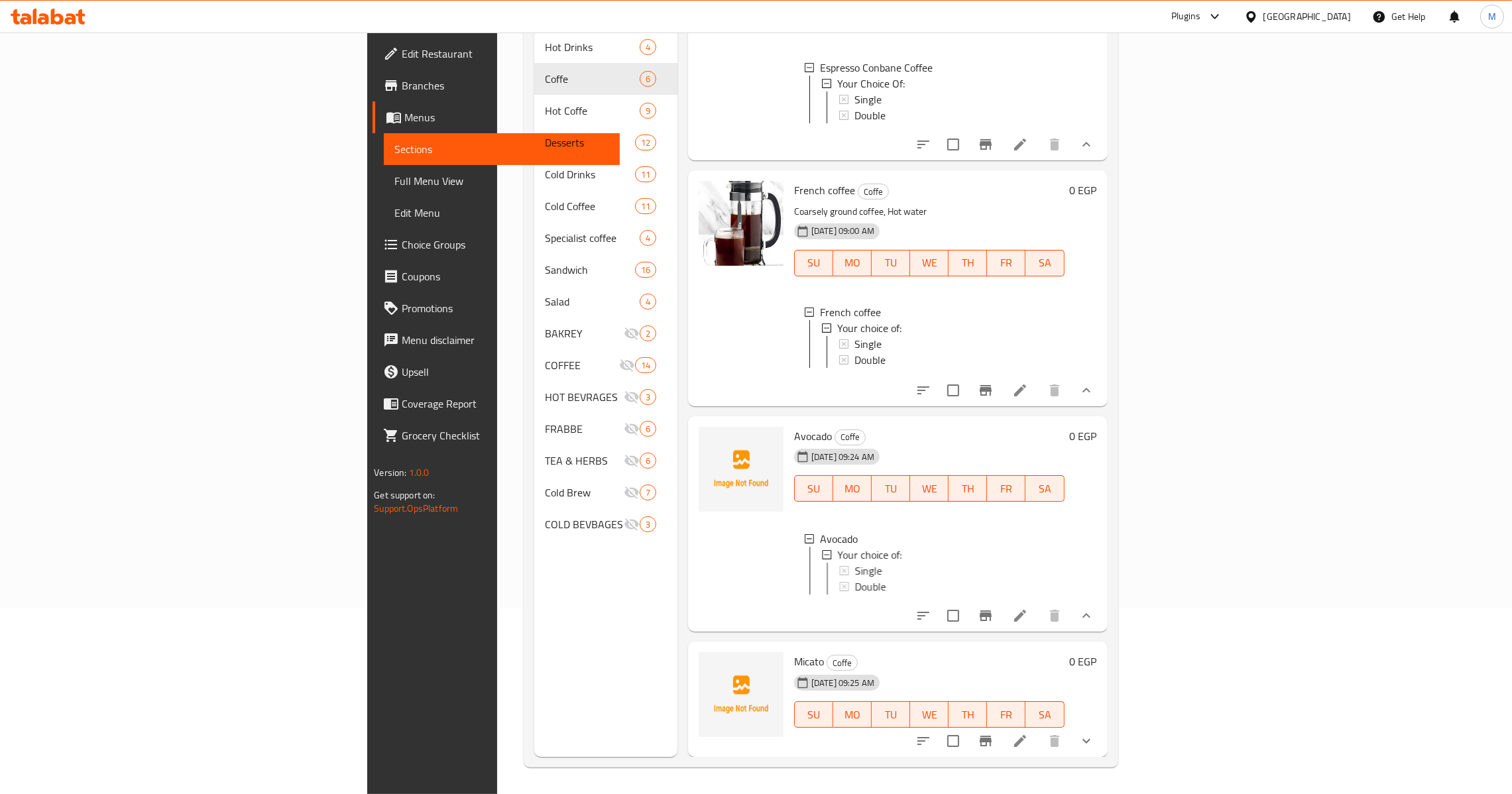
scroll to position [646, 0]
click at [854, 563] on span "Single" at bounding box center [867, 570] width 28 height 16
click at [854, 579] on span "Double" at bounding box center [869, 586] width 31 height 16
click at [1094, 733] on icon "show more" at bounding box center [1085, 741] width 16 height 16
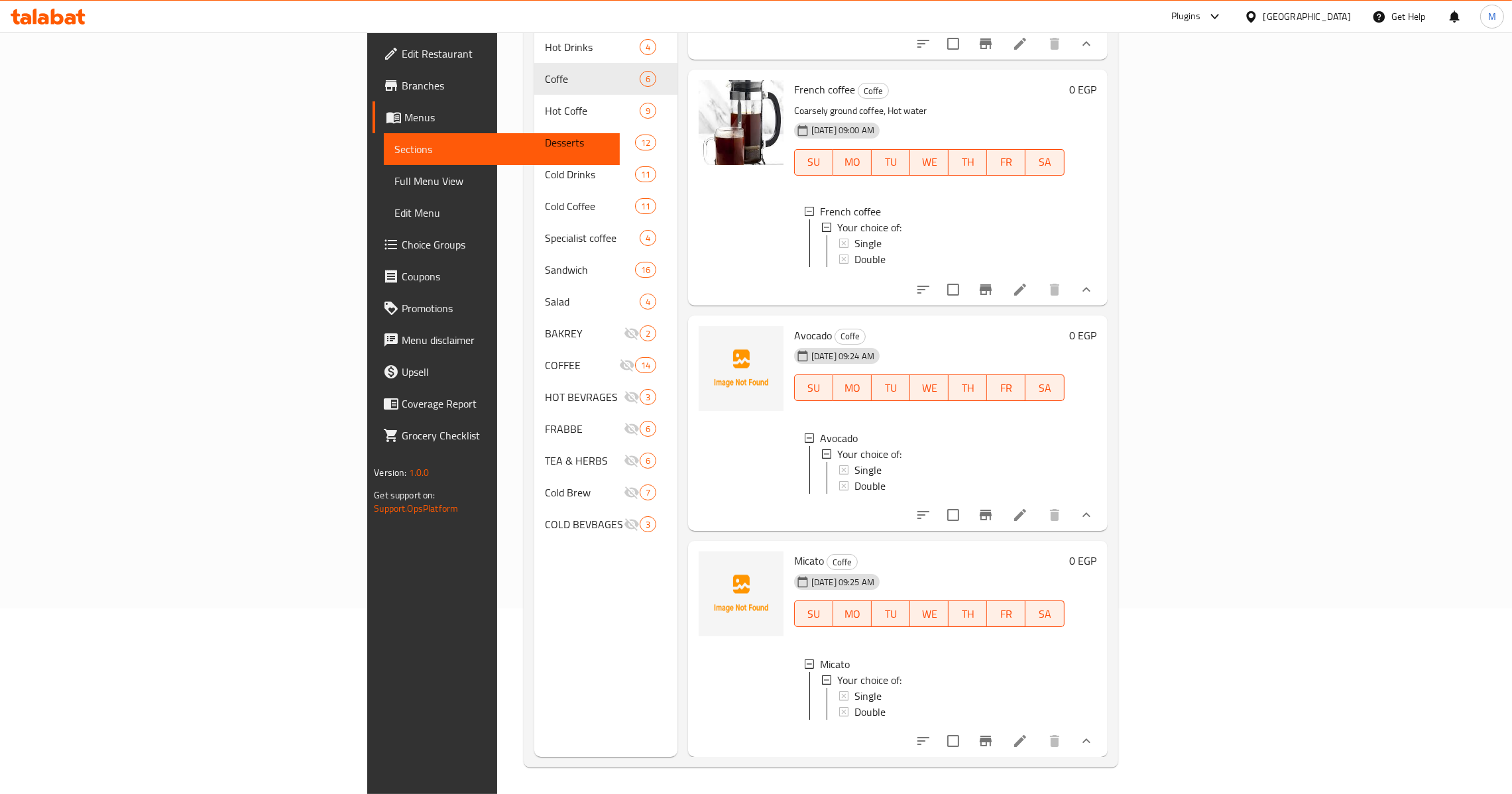
scroll to position [1, 0]
click at [854, 703] on span "Double" at bounding box center [869, 710] width 31 height 16
click at [854, 686] on span "Single" at bounding box center [867, 694] width 28 height 16
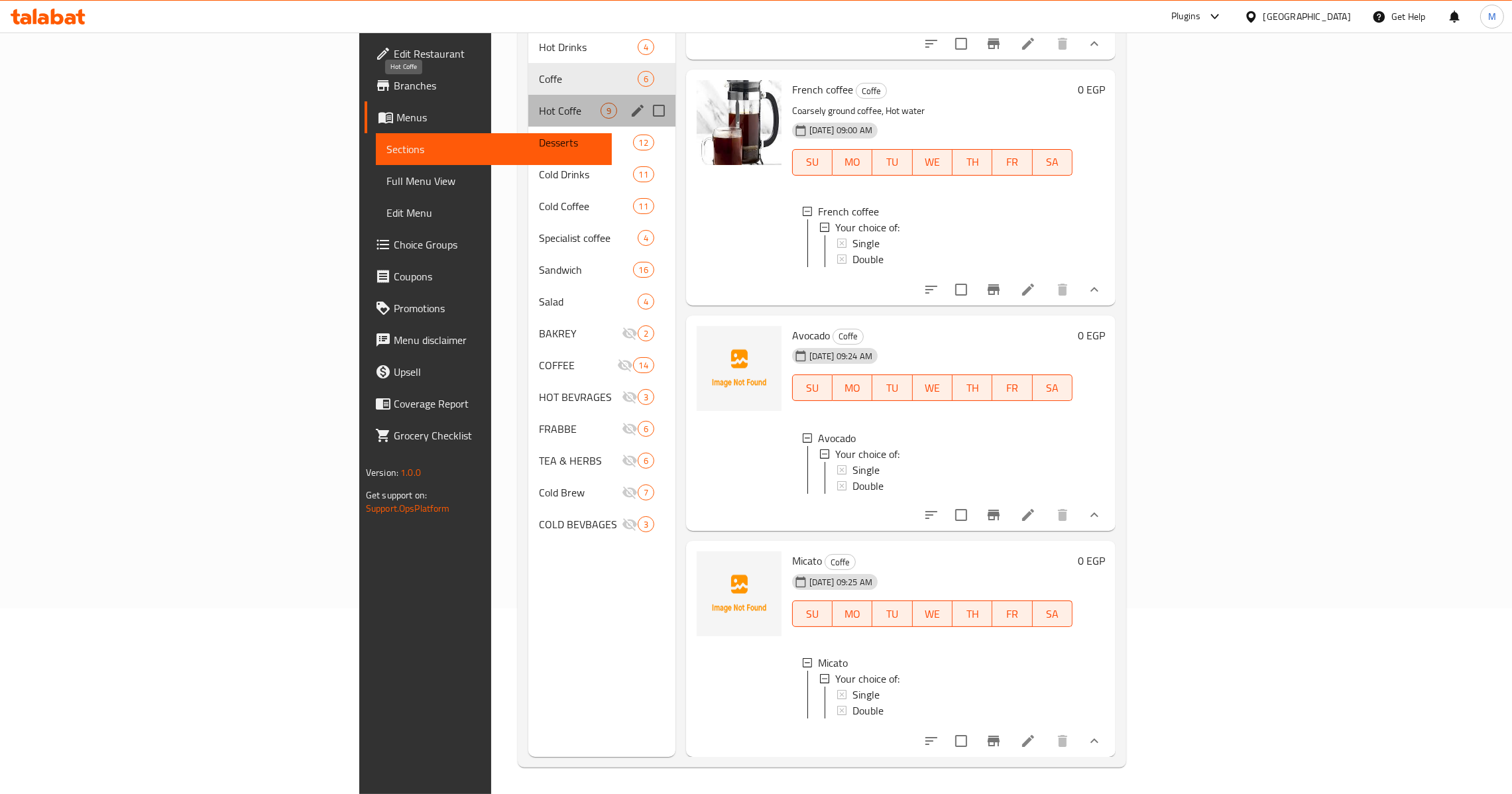
click at [539, 103] on span "Hot Coffe" at bounding box center [569, 110] width 61 height 16
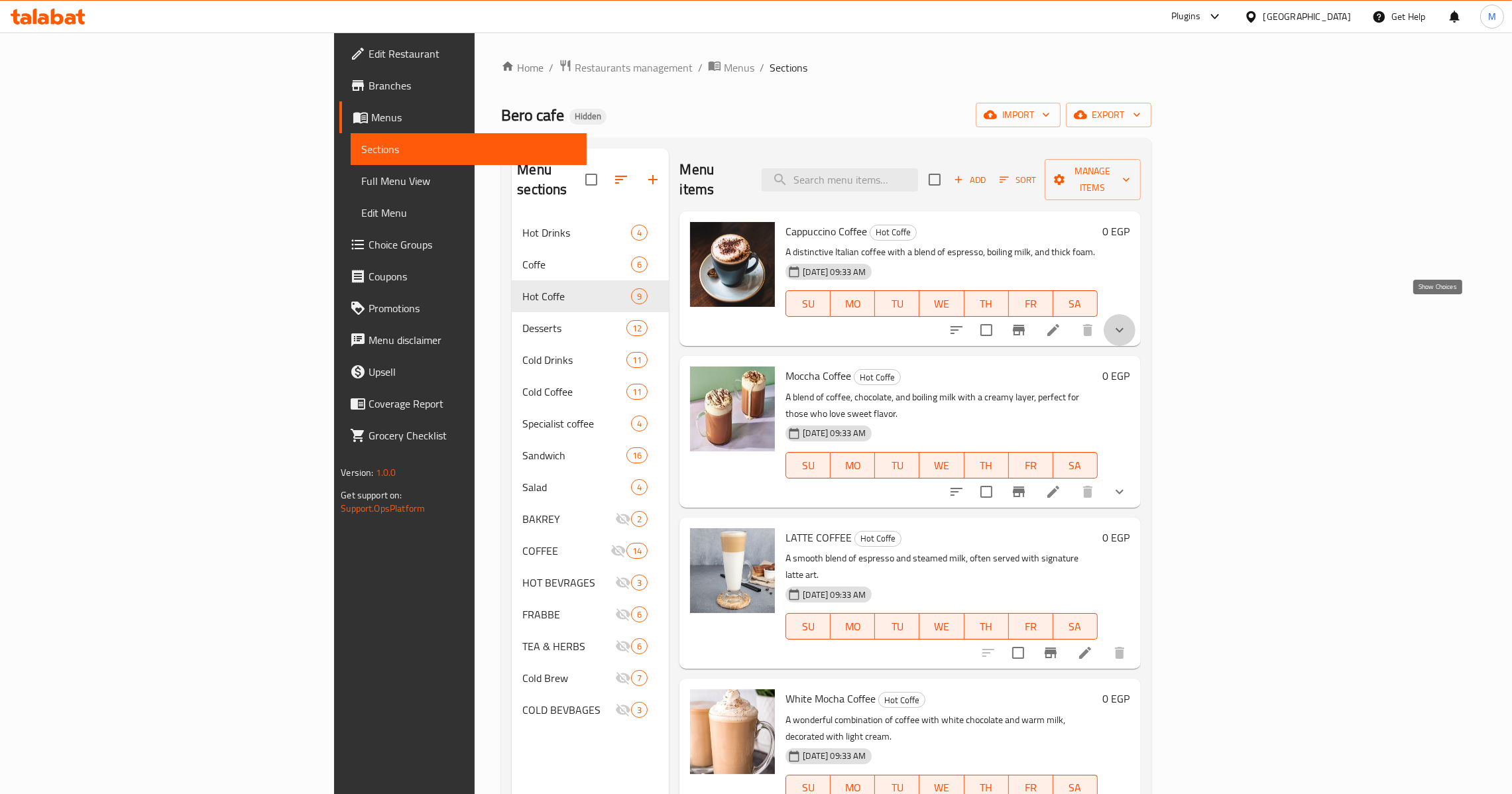
click at [1127, 322] on icon "show more" at bounding box center [1119, 329] width 16 height 16
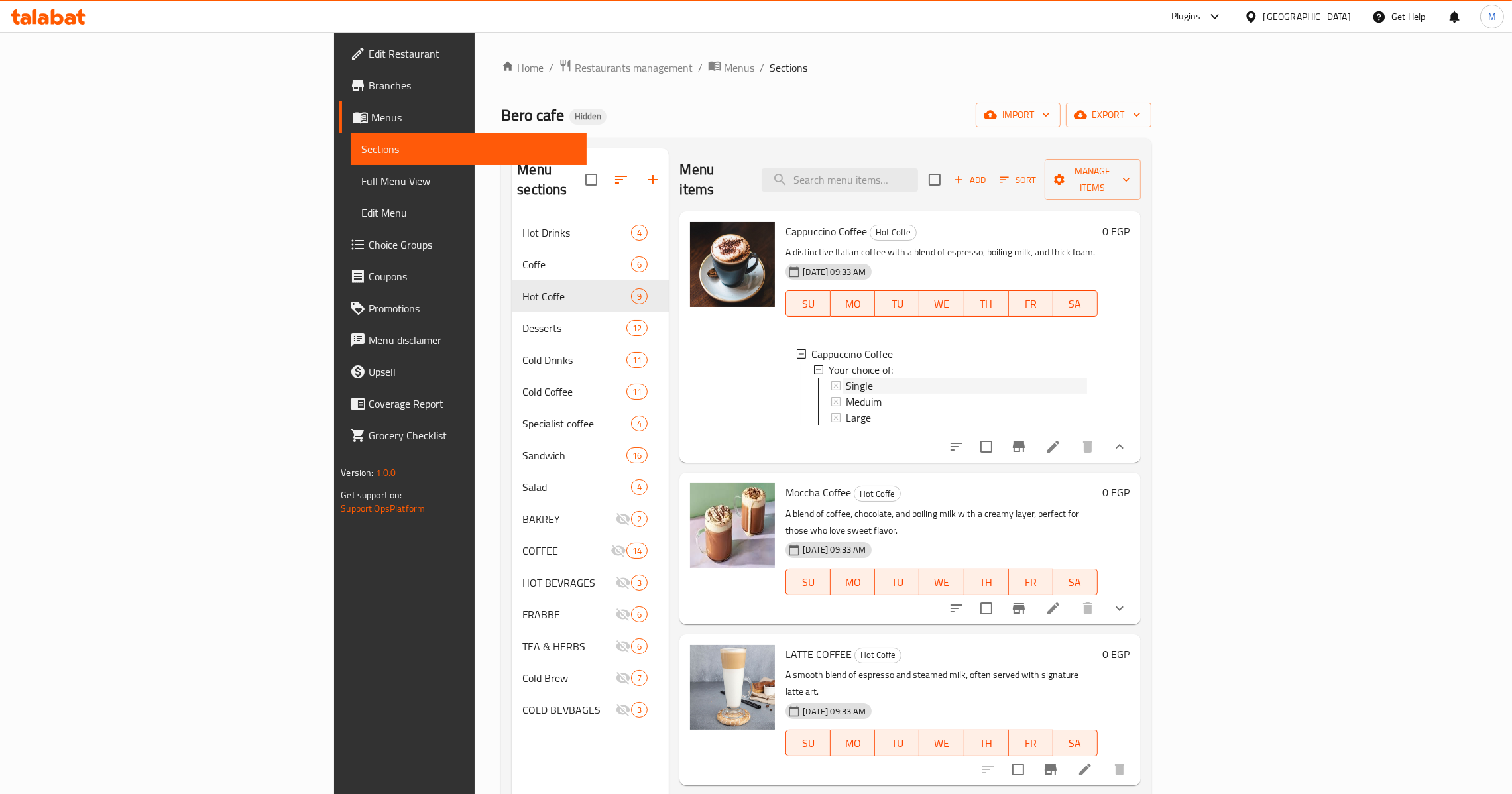
click at [846, 378] on div "Single" at bounding box center [965, 386] width 241 height 16
click at [846, 393] on div "Meduim" at bounding box center [965, 401] width 241 height 16
click at [846, 409] on div "Large" at bounding box center [965, 417] width 241 height 16
click at [1124, 605] on icon "show more" at bounding box center [1119, 607] width 8 height 5
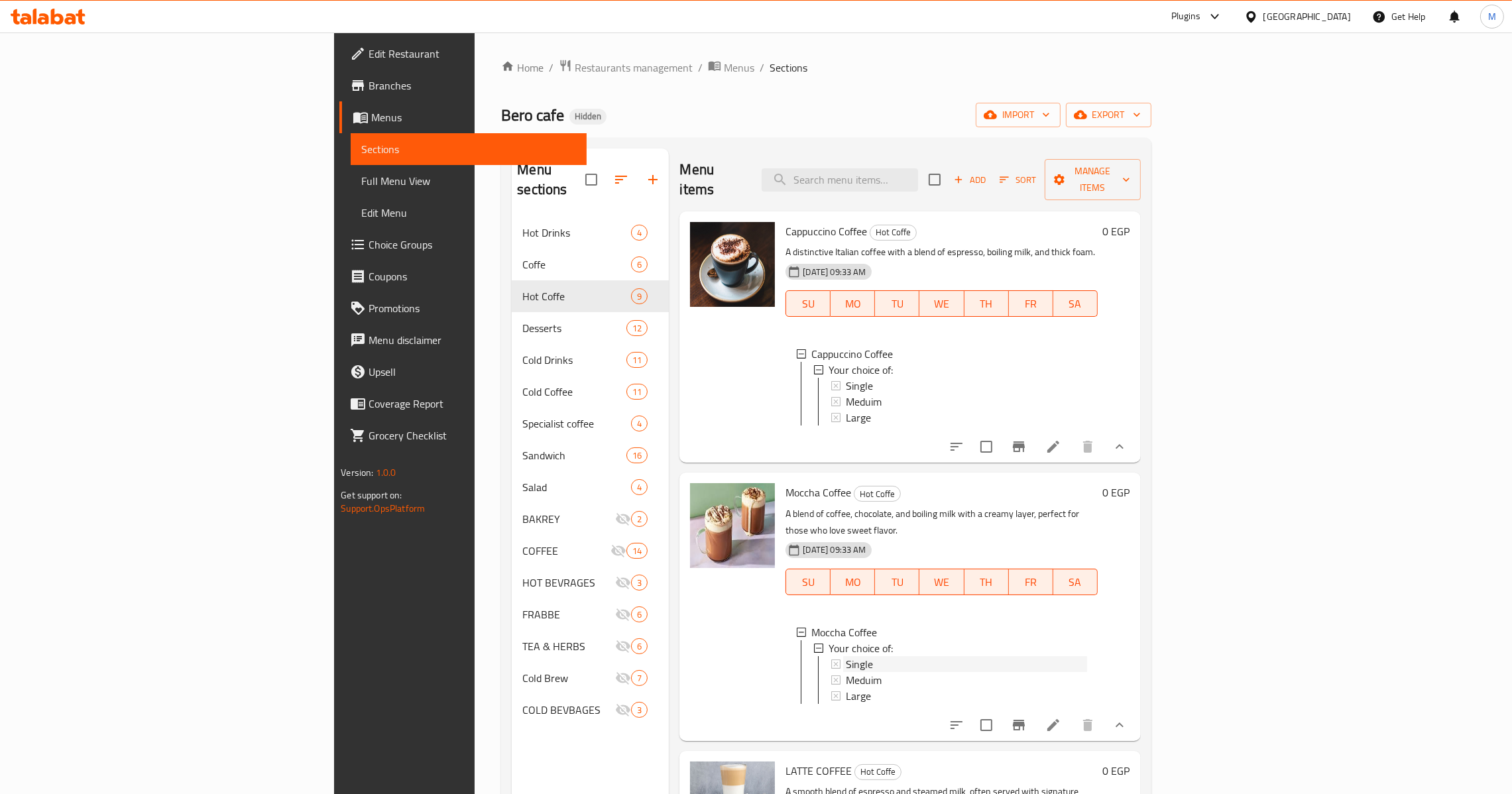
click at [846, 656] on div "Single" at bounding box center [965, 664] width 241 height 16
click at [846, 672] on div "Meduim" at bounding box center [965, 680] width 241 height 16
click at [846, 687] on div "Large" at bounding box center [965, 695] width 241 height 16
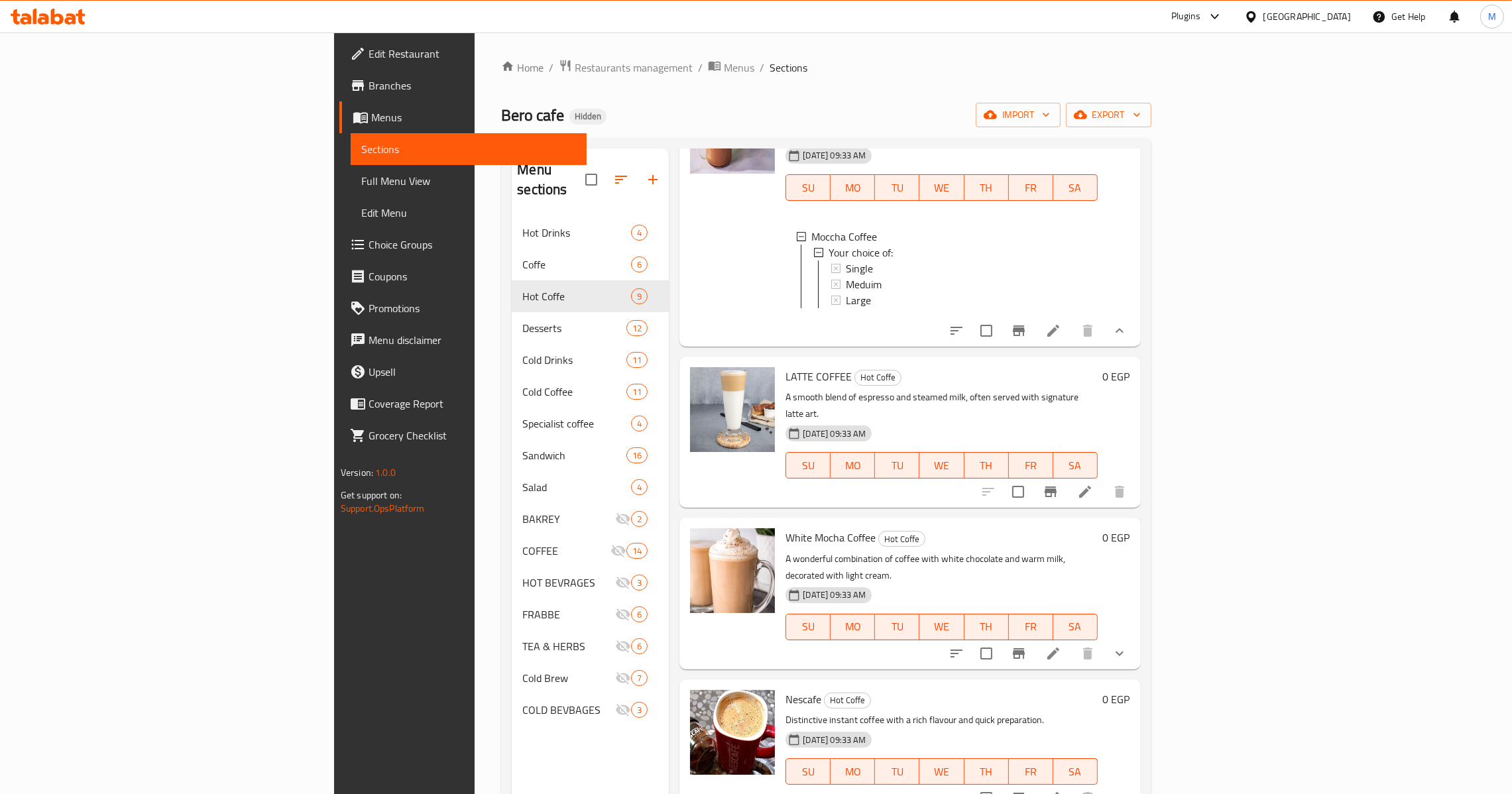
scroll to position [398, 0]
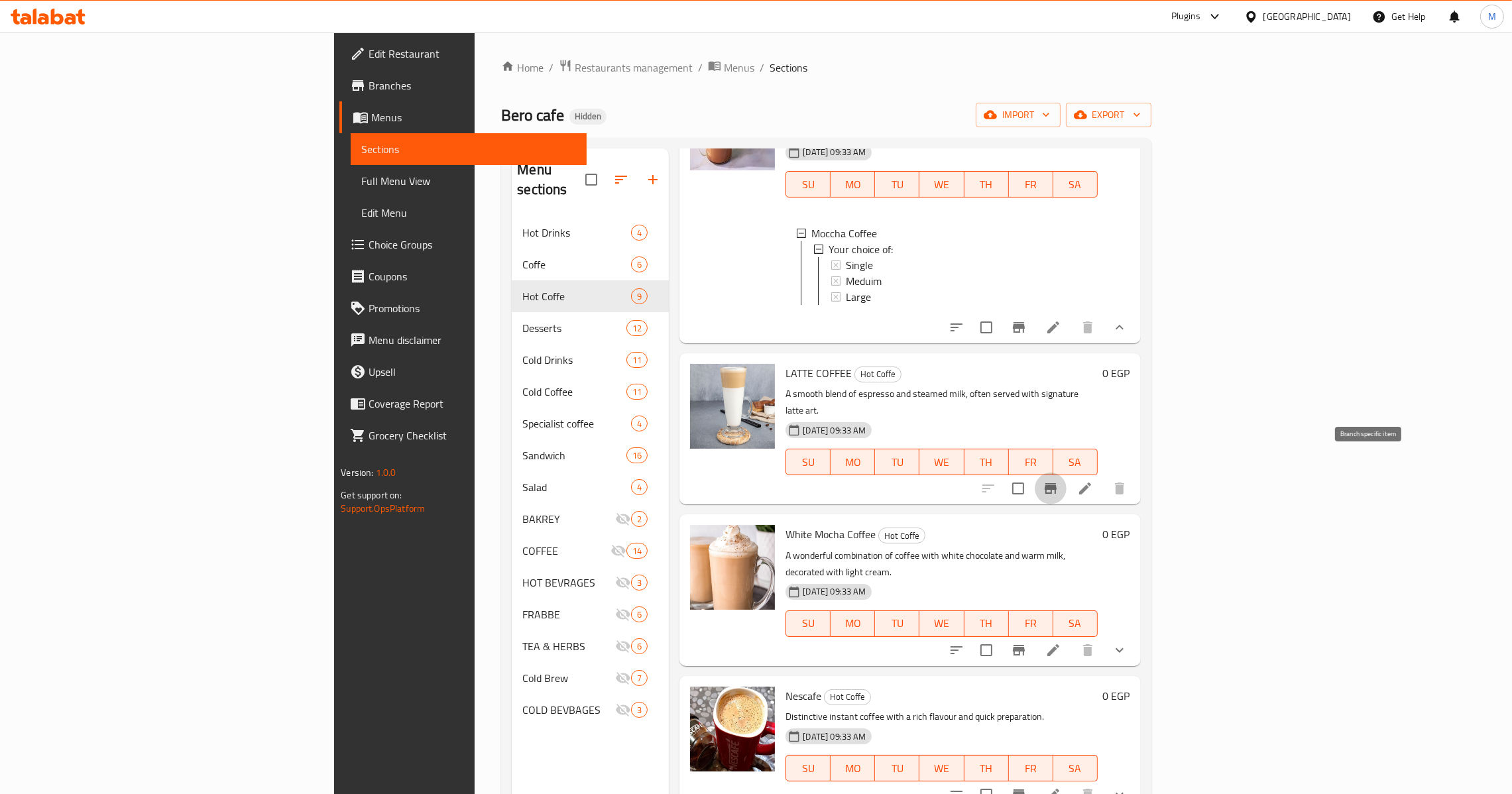
click at [1059, 481] on icon "Branch-specific-item" at bounding box center [1050, 488] width 16 height 16
click at [1093, 481] on icon at bounding box center [1084, 488] width 16 height 16
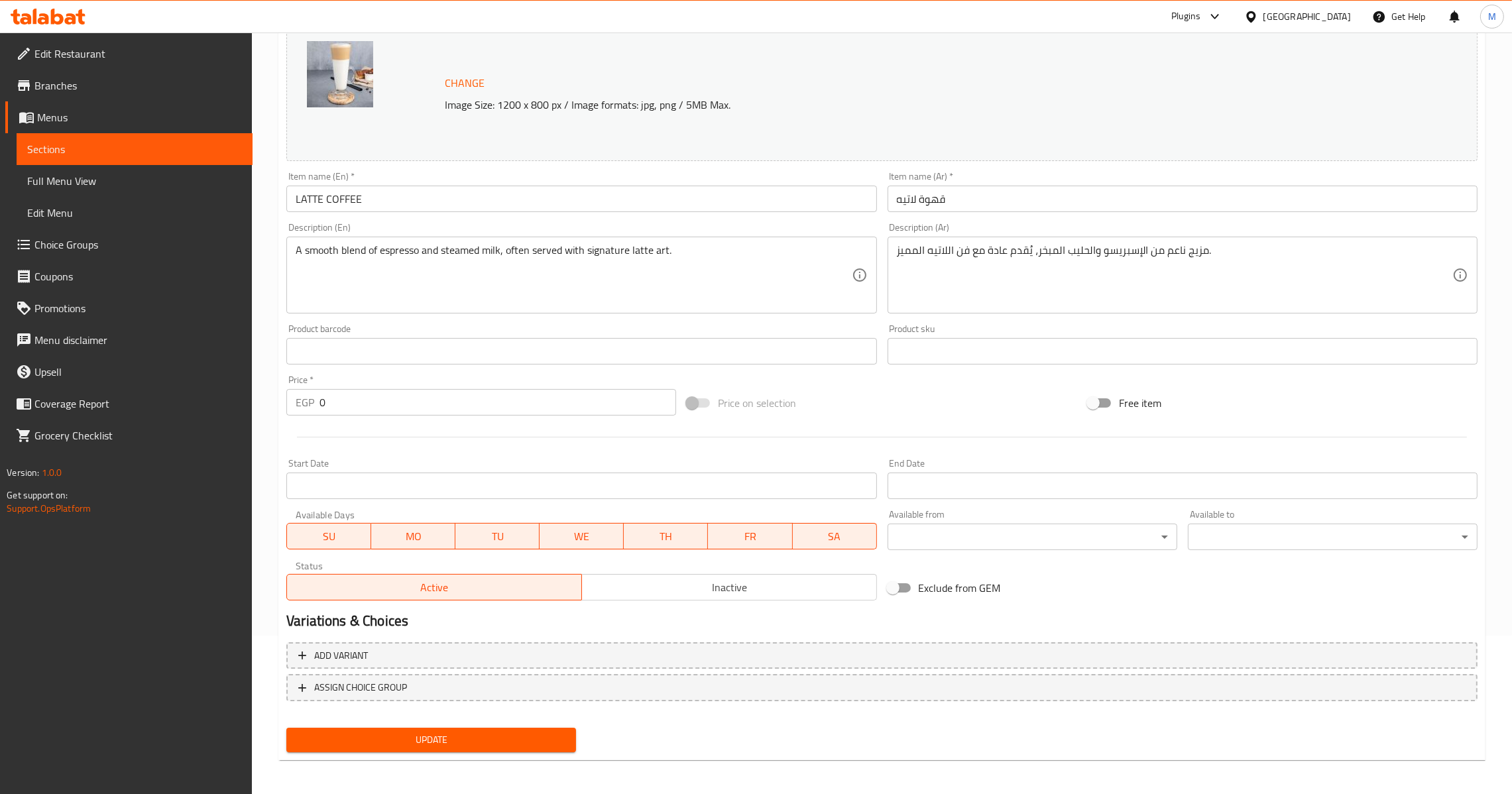
scroll to position [160, 0]
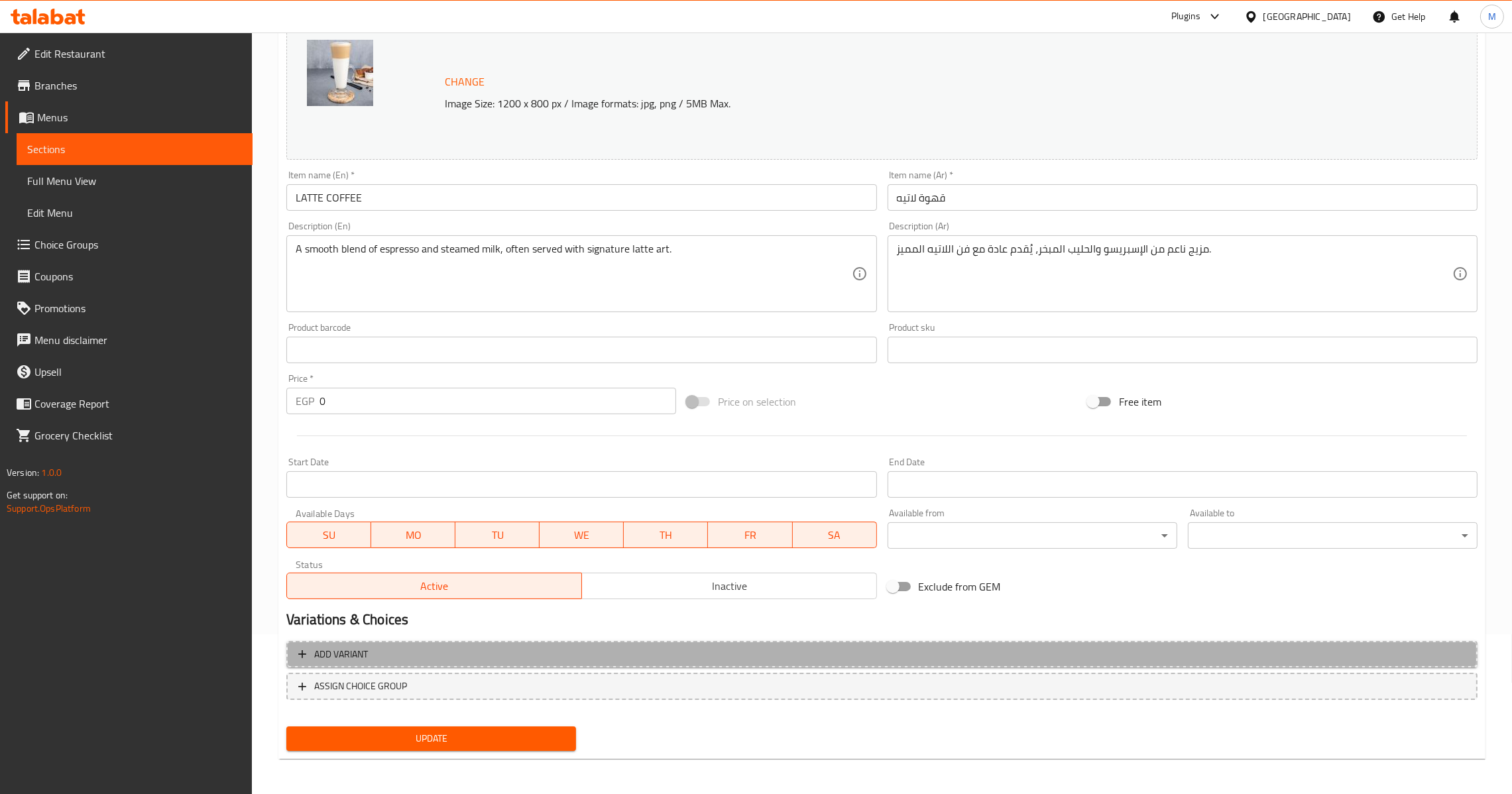
click at [909, 656] on span "Add variant" at bounding box center [882, 654] width 1167 height 16
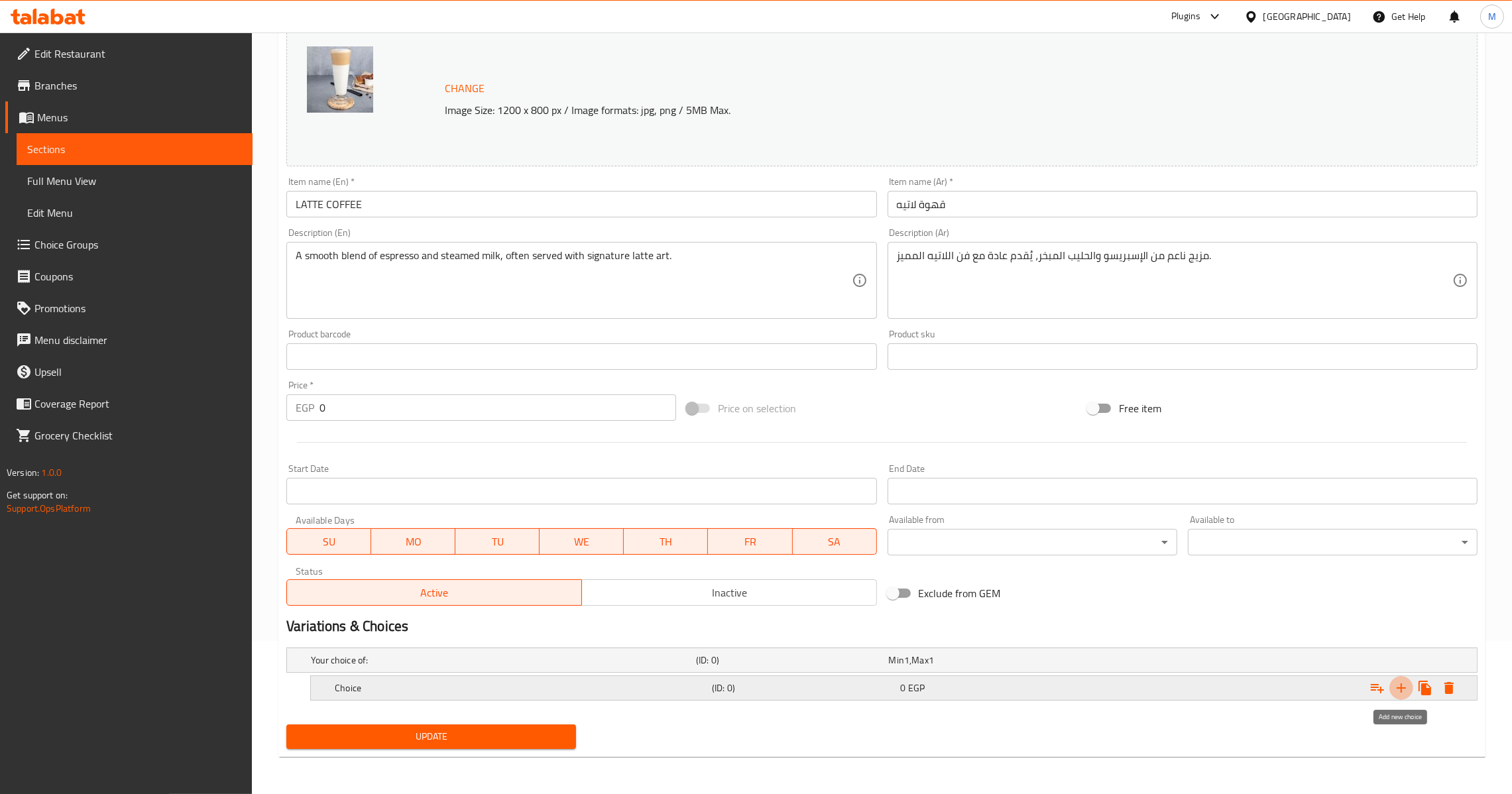
click at [1405, 691] on icon "Expand" at bounding box center [1401, 687] width 16 height 16
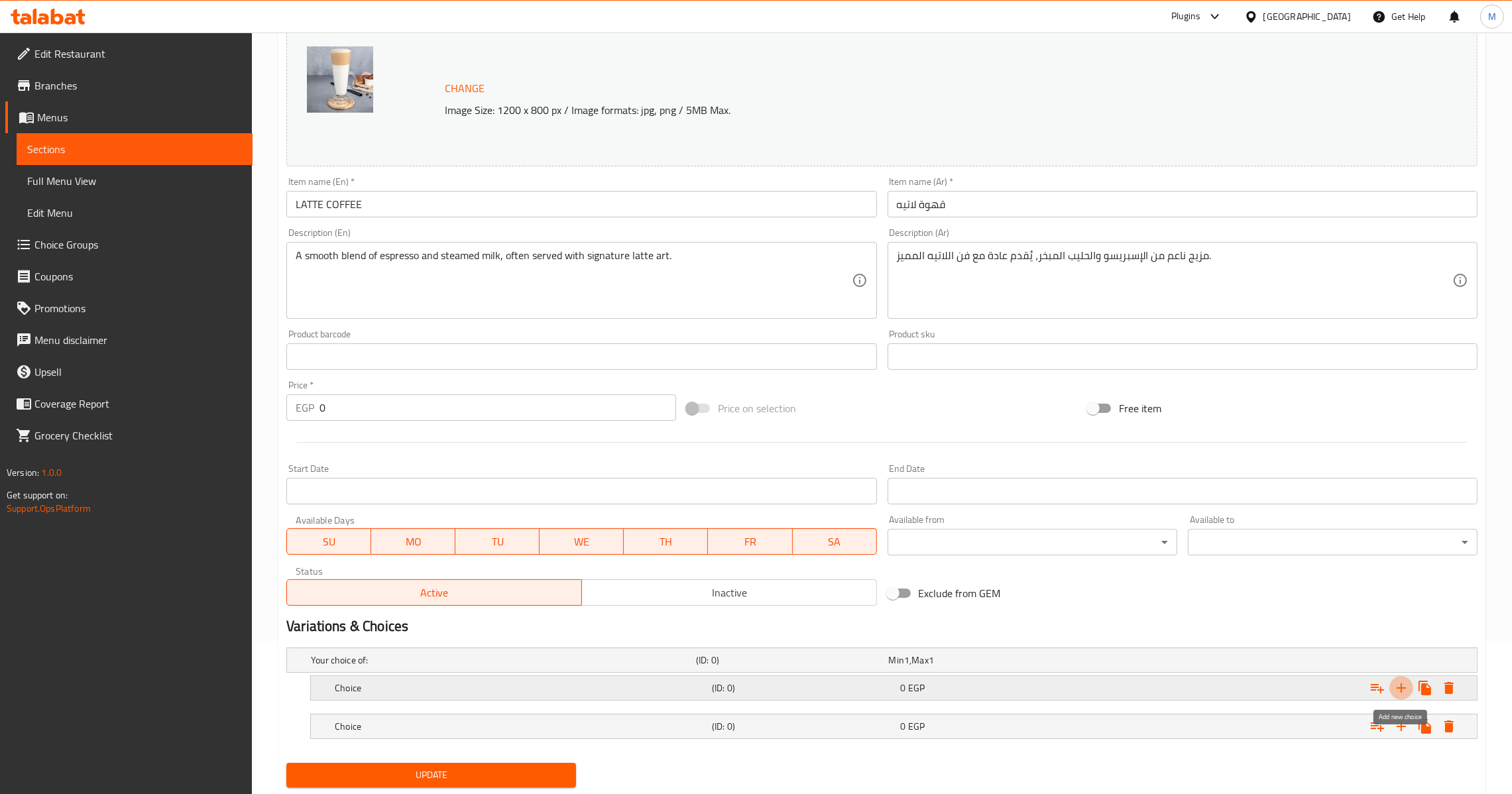
click at [1405, 691] on icon "Expand" at bounding box center [1401, 687] width 16 height 16
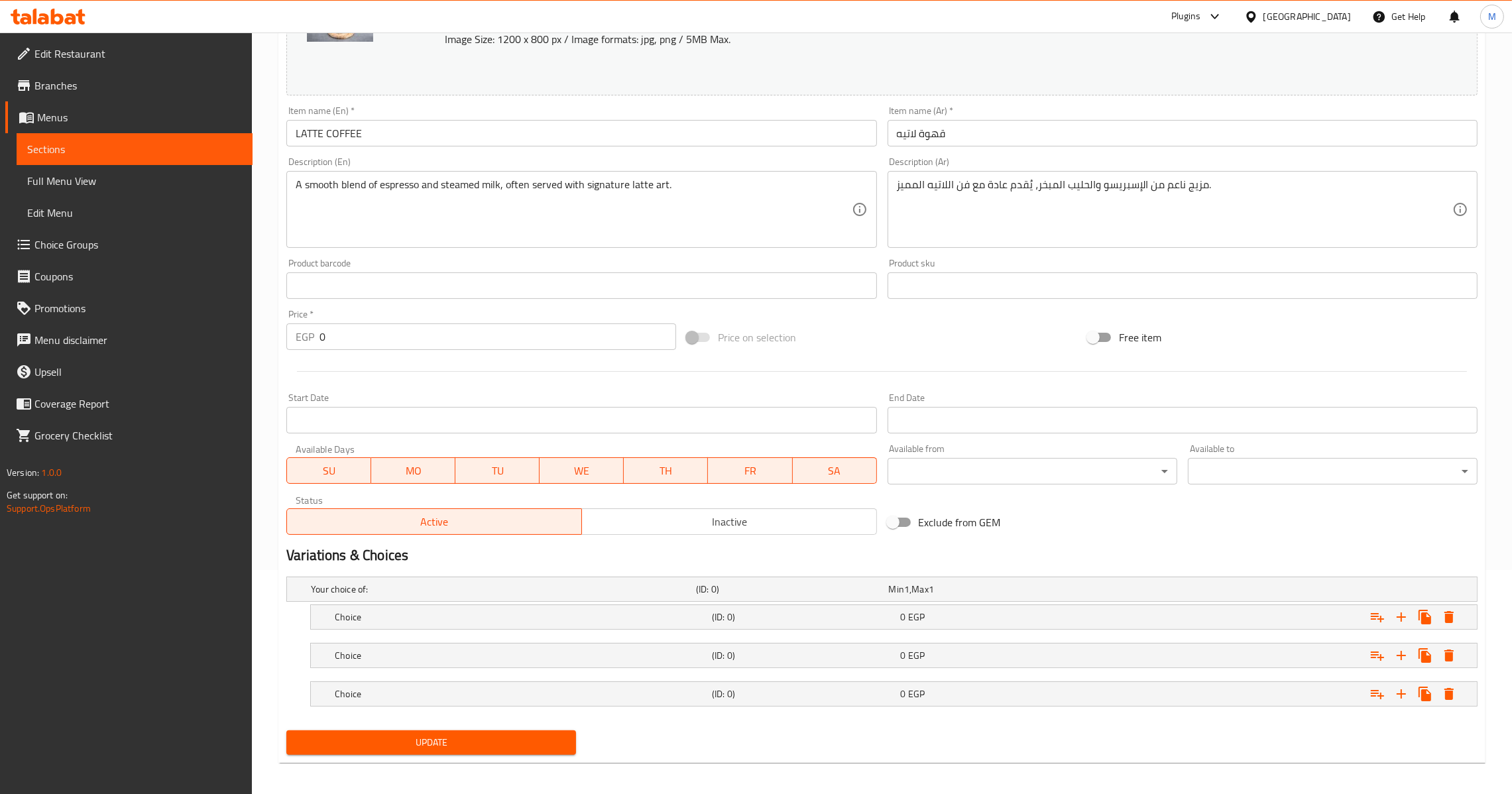
scroll to position [230, 0]
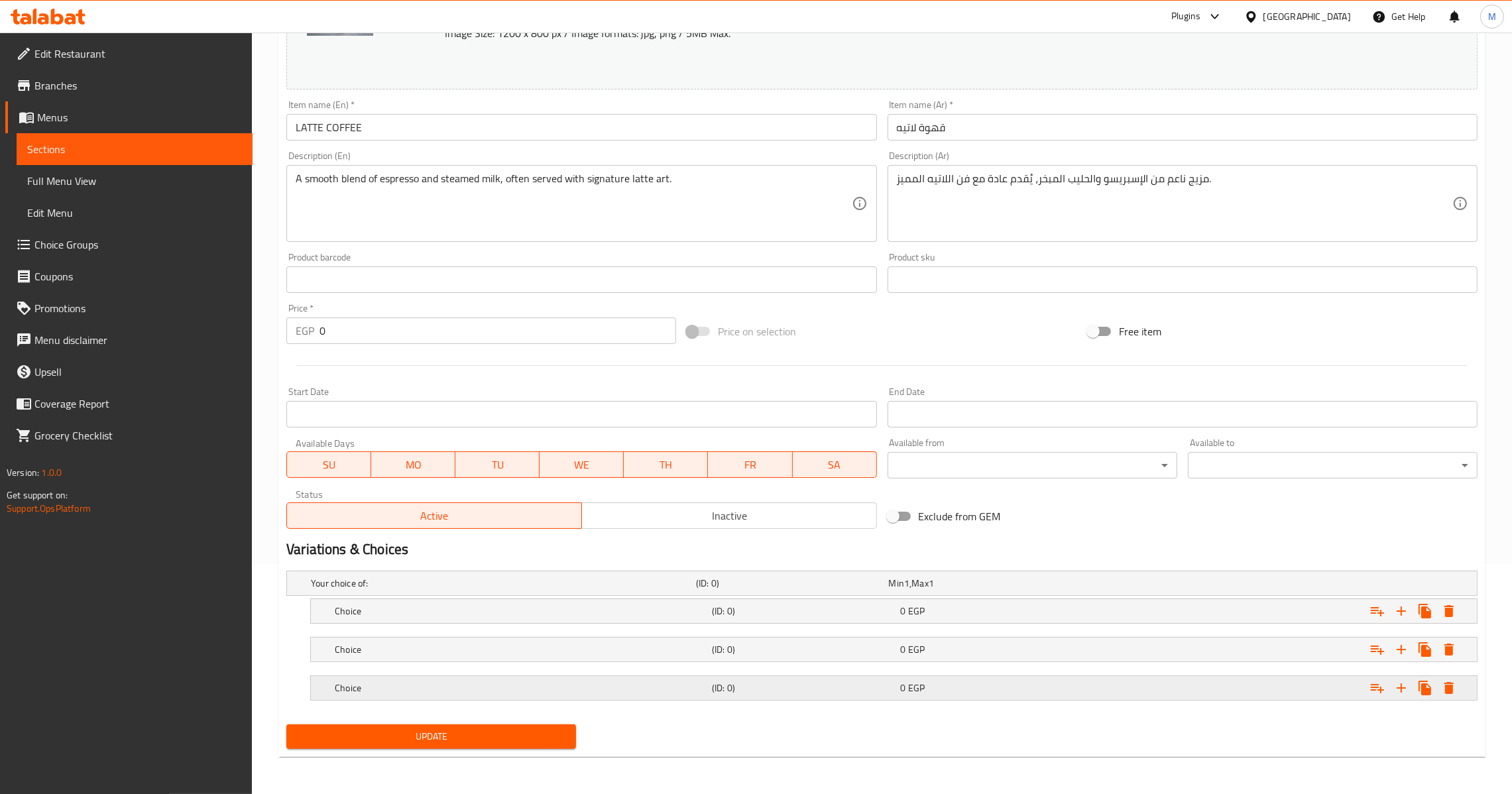
click at [1045, 592] on div "0 EGP" at bounding box center [983, 583] width 192 height 18
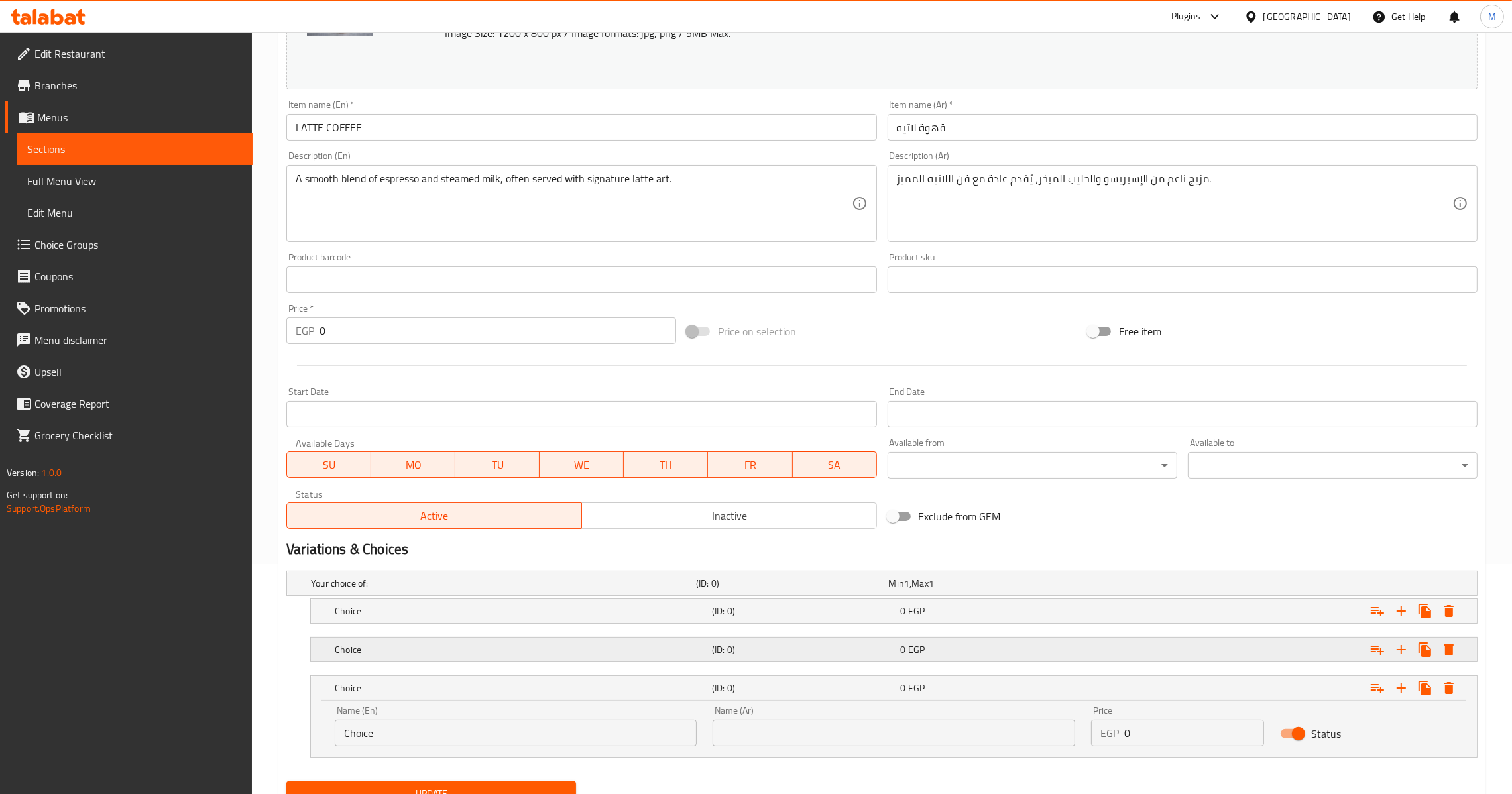
click at [1045, 598] on div "Choice (ID: 0) 0 EGP" at bounding box center [885, 583] width 1155 height 30
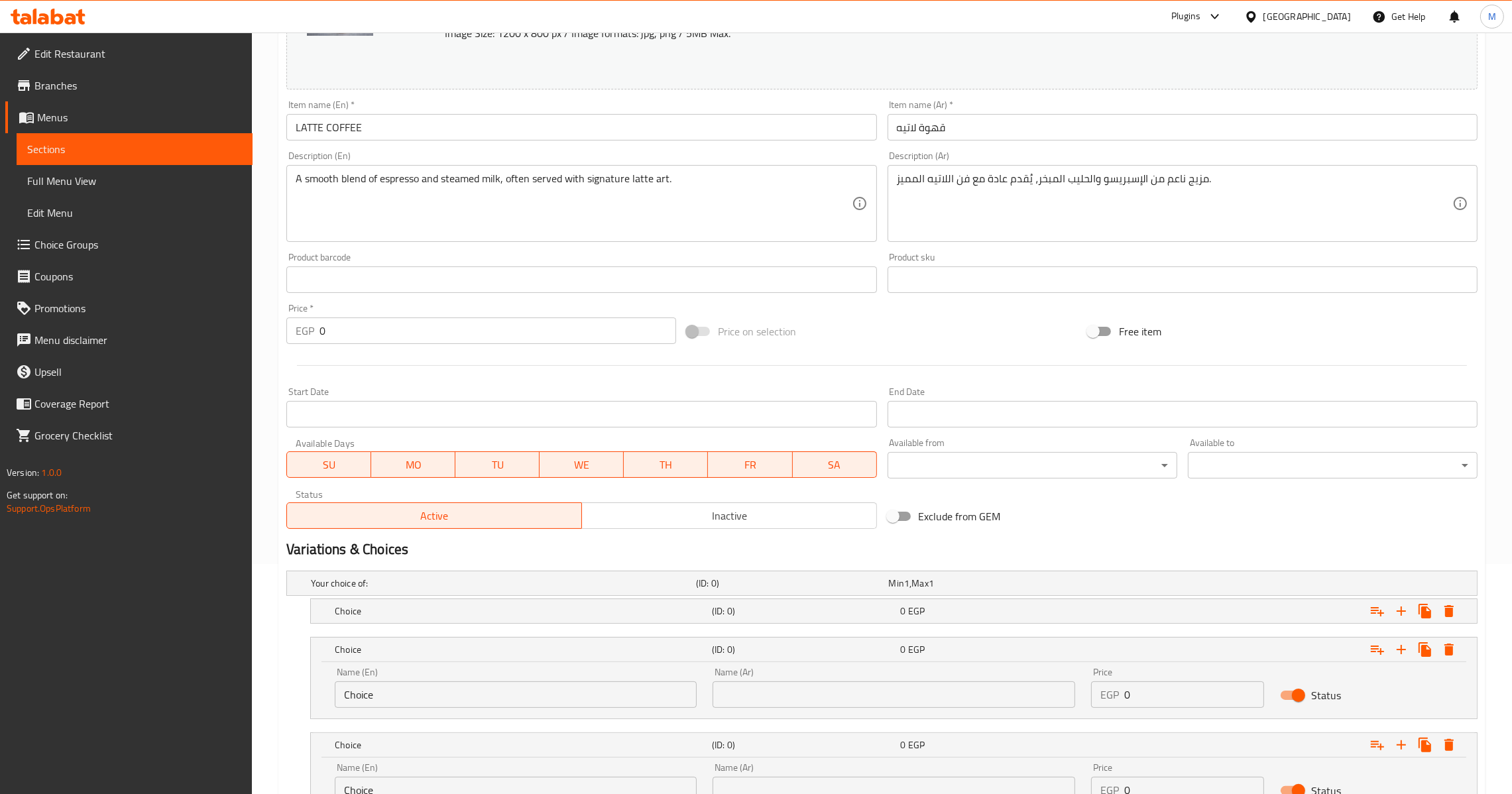
click at [1048, 626] on nav at bounding box center [882, 631] width 1191 height 10
click at [1048, 589] on div "0 EGP" at bounding box center [982, 584] width 187 height 13
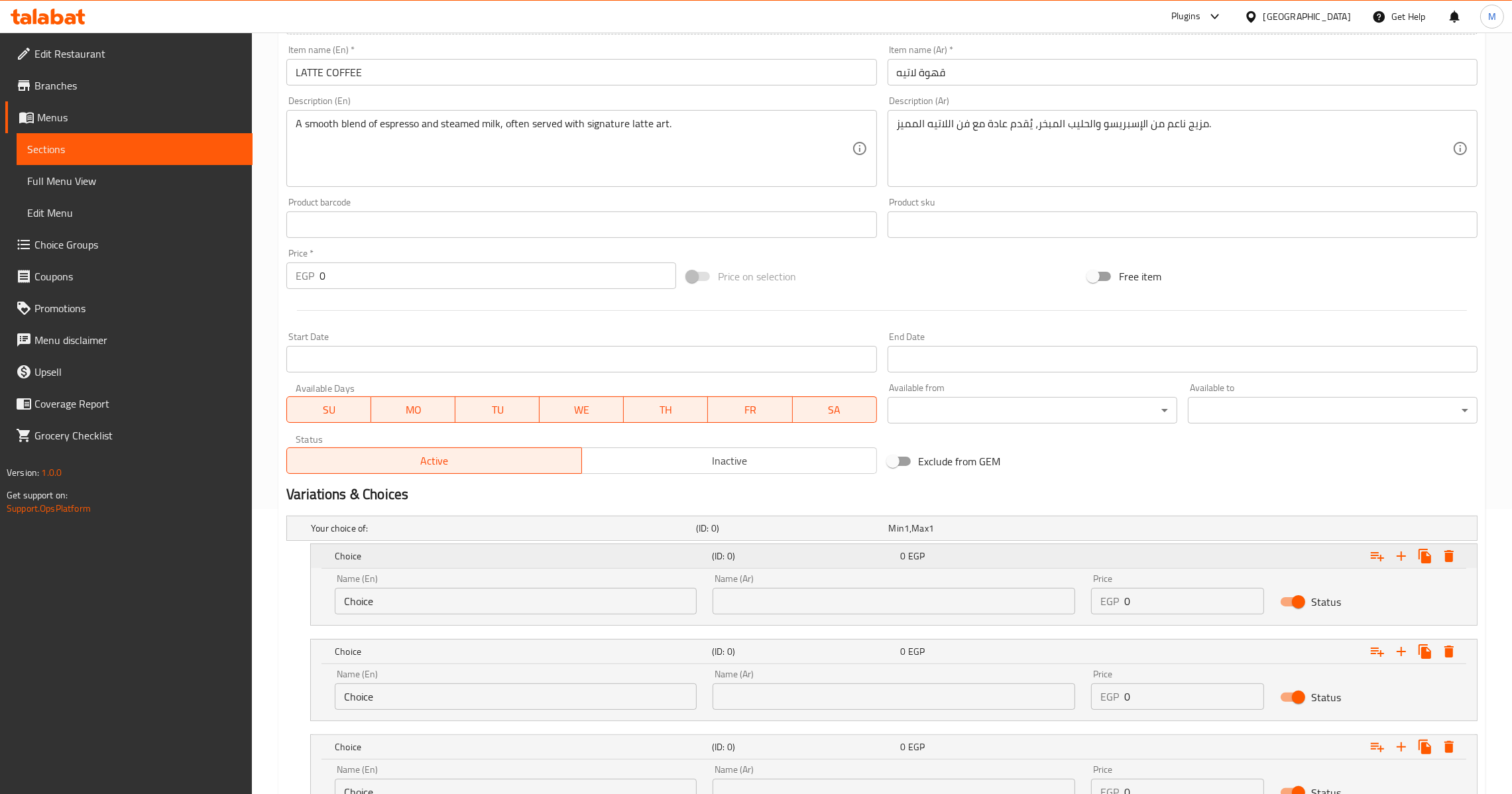
scroll to position [402, 0]
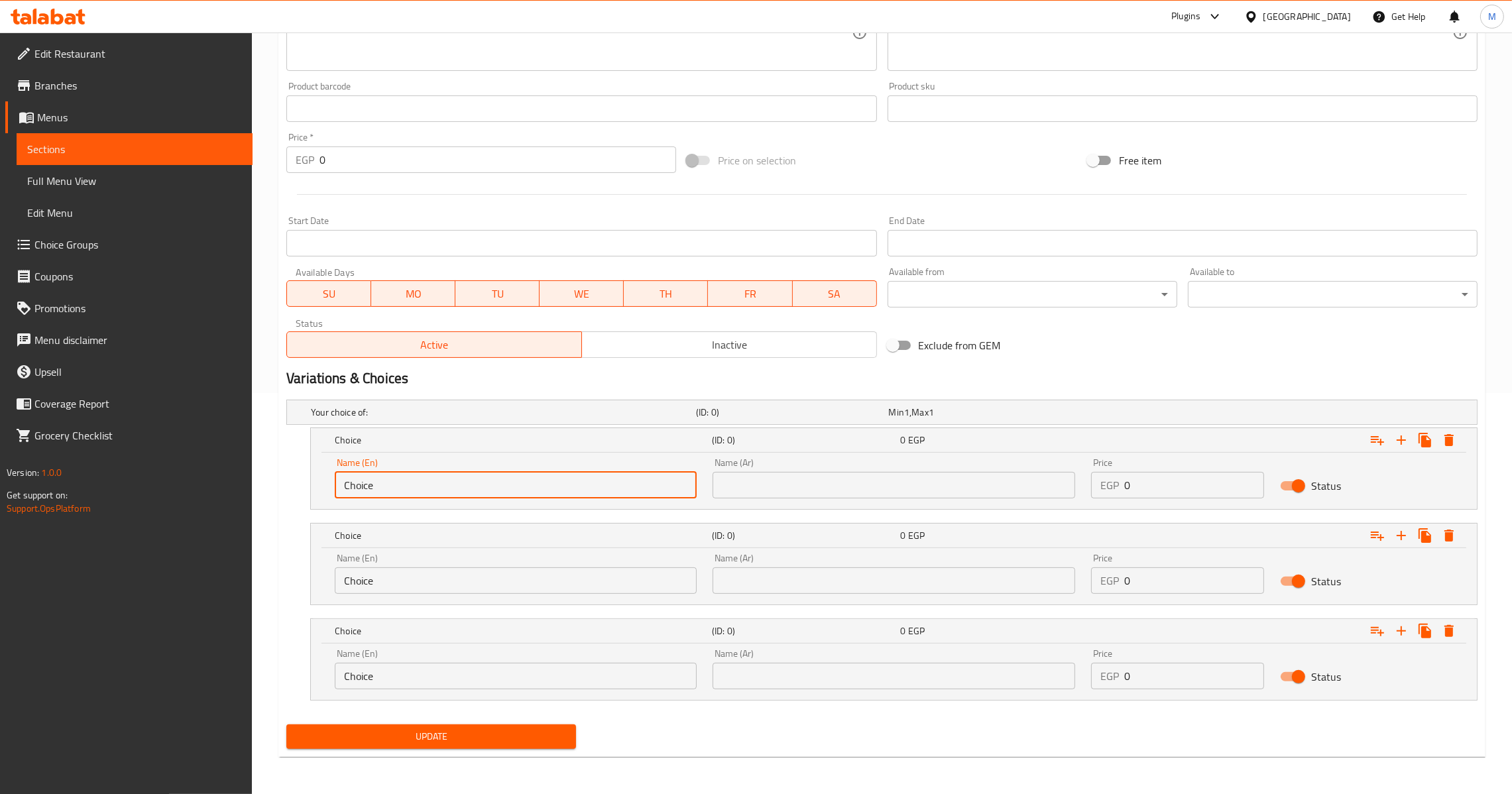
click at [492, 485] on input "Choice" at bounding box center [515, 486] width 362 height 27
click at [492, 485] on input "text" at bounding box center [515, 486] width 362 height 27
type input "Small"
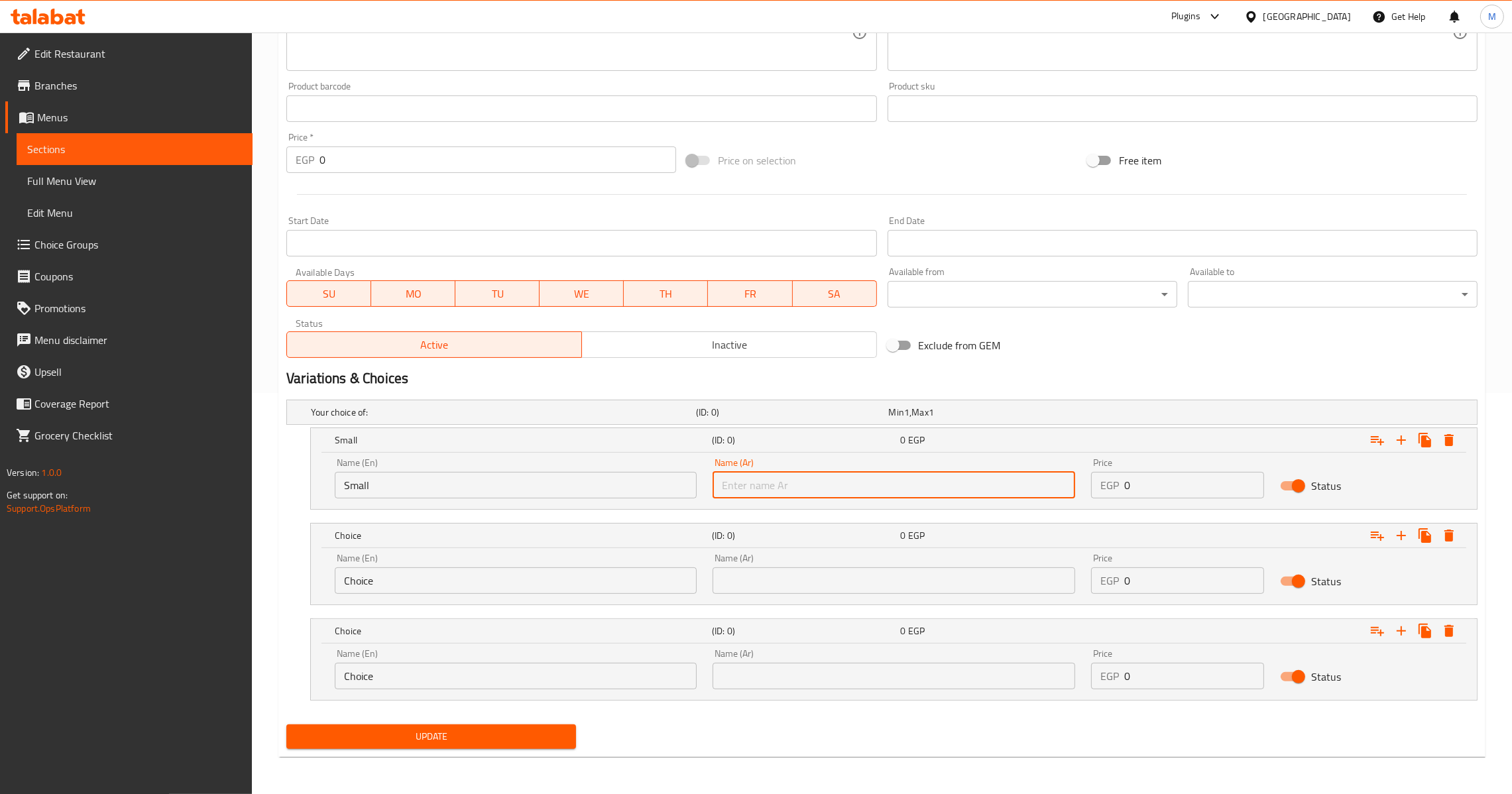
click at [782, 476] on input "text" at bounding box center [893, 486] width 362 height 27
type input "صغير"
click at [852, 586] on input "text" at bounding box center [893, 581] width 362 height 27
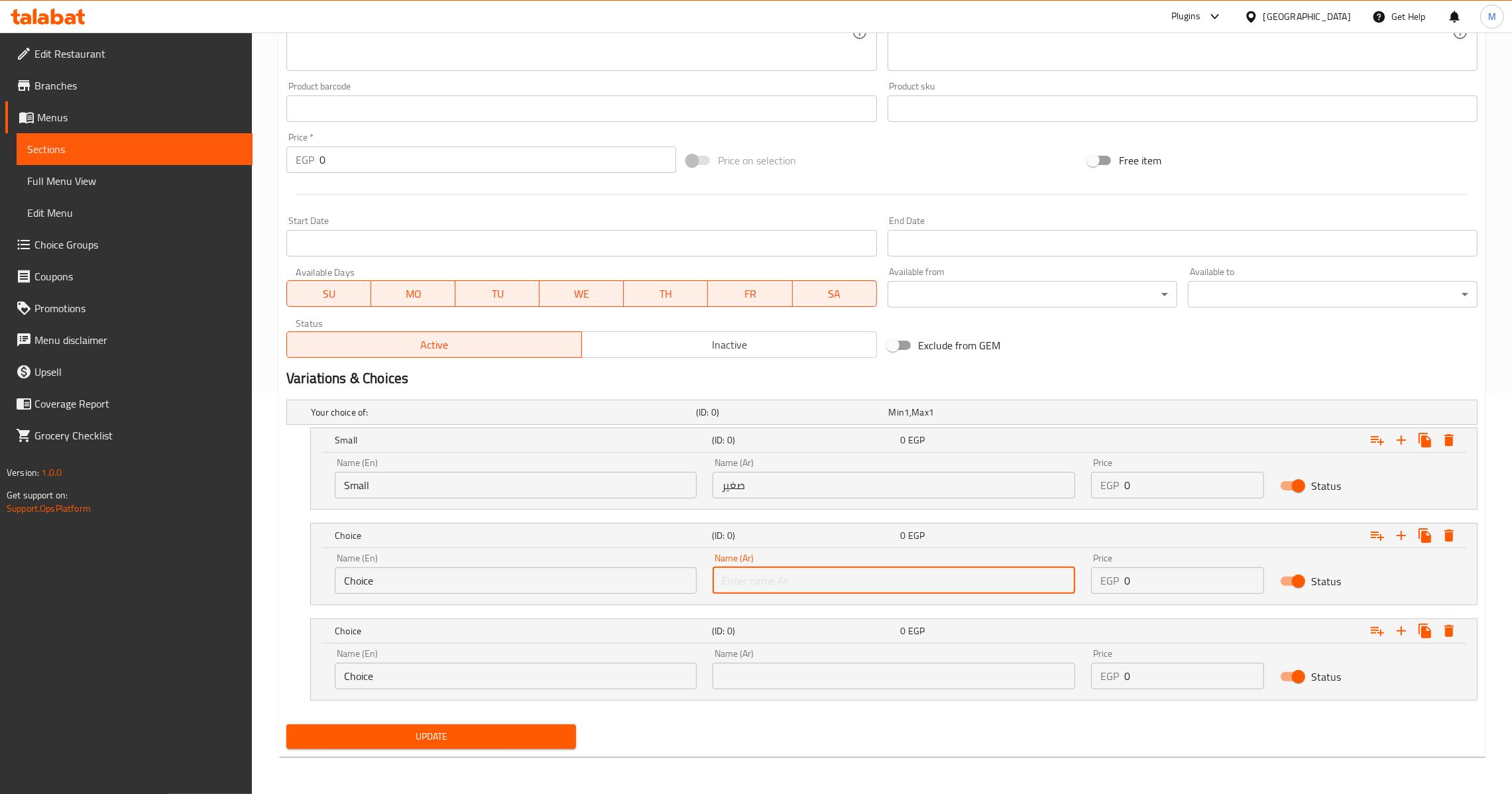
type input ","
type input "وسط"
click at [518, 586] on input "Choice" at bounding box center [515, 581] width 362 height 27
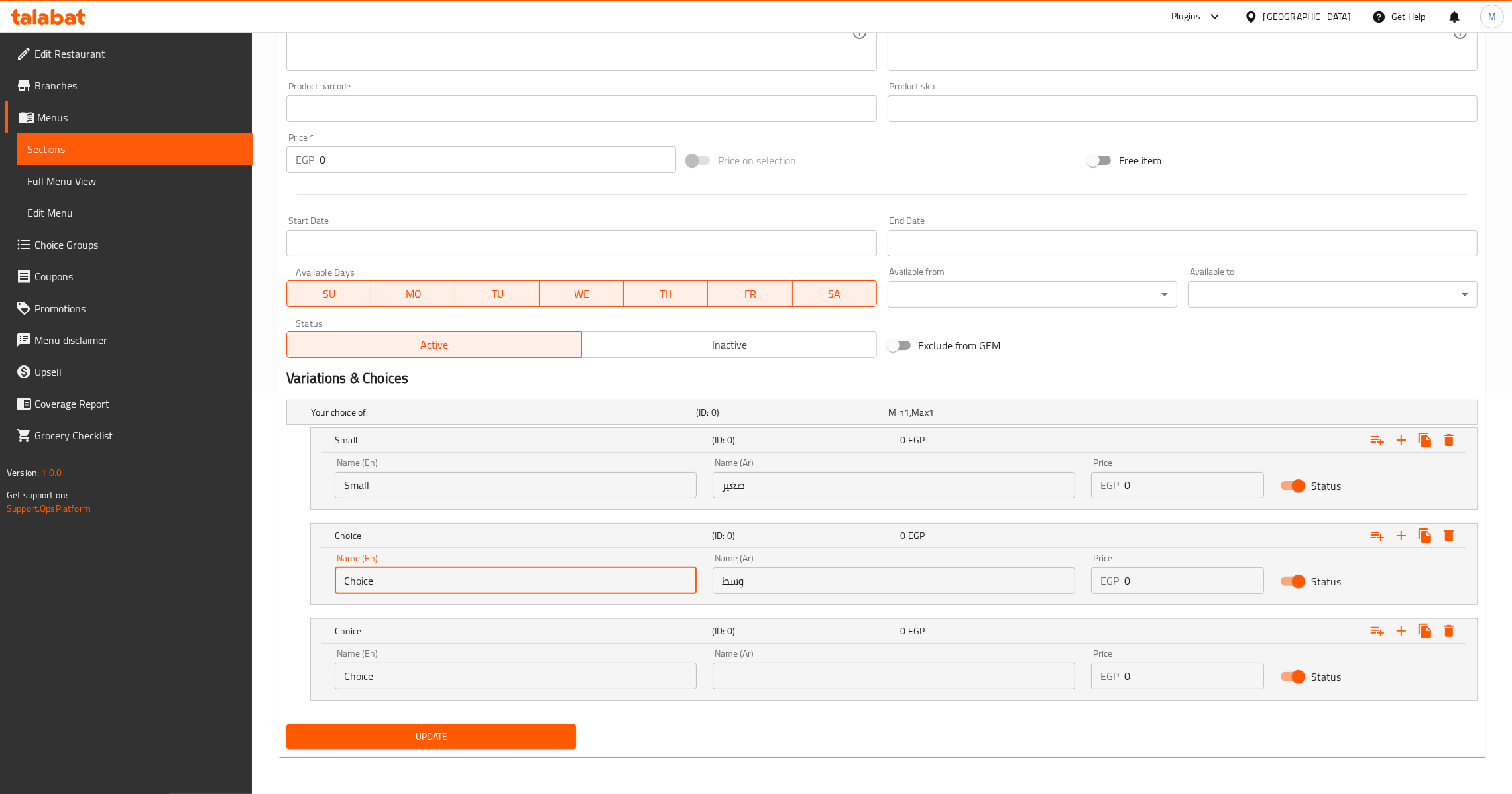
click at [518, 586] on input "Choice" at bounding box center [515, 581] width 362 height 27
click at [518, 586] on input "text" at bounding box center [515, 581] width 362 height 27
type input "Medium"
click at [507, 673] on input "Choice" at bounding box center [515, 676] width 362 height 27
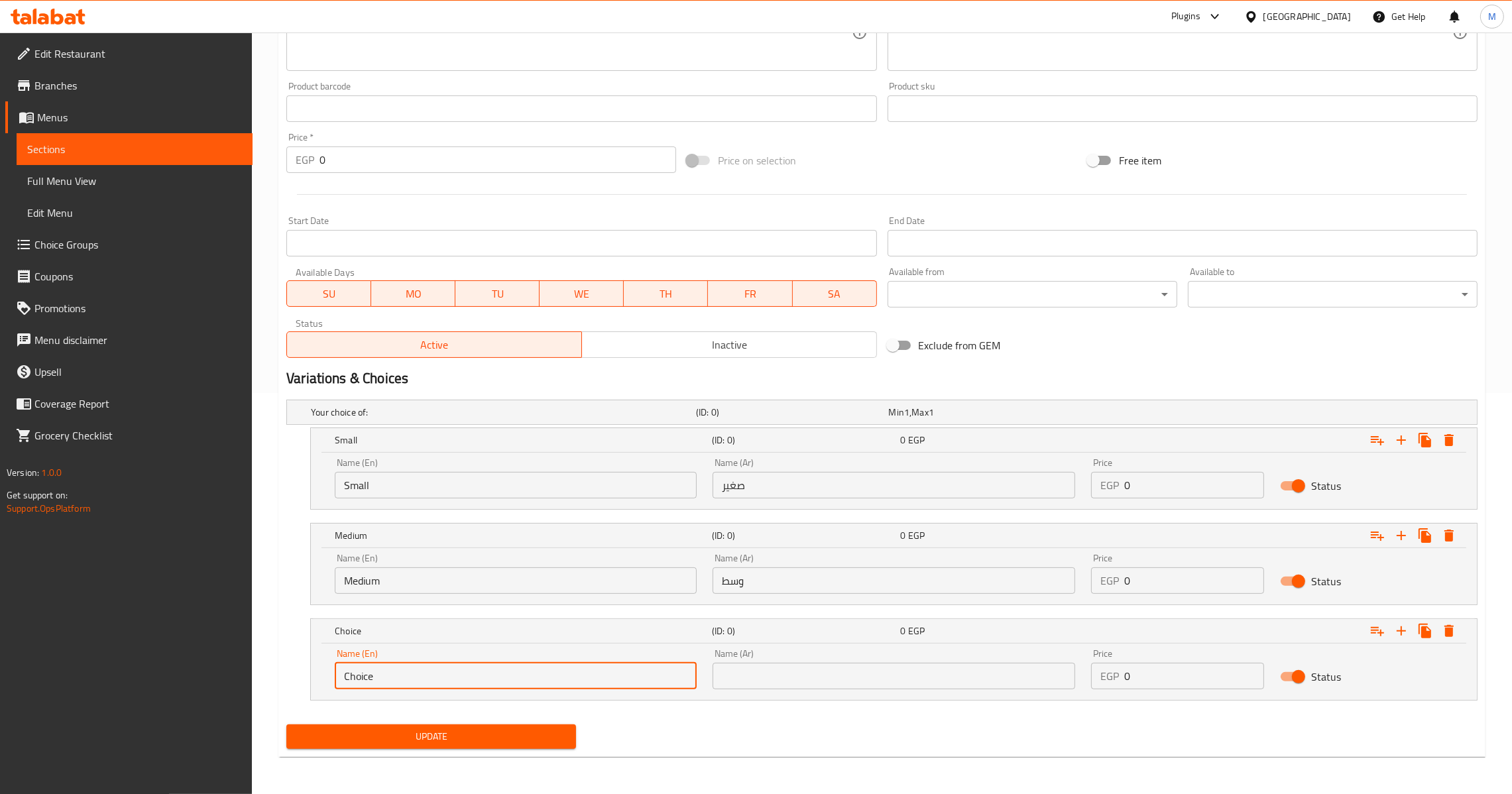
click at [507, 673] on input "Choice" at bounding box center [515, 676] width 362 height 27
click at [507, 673] on input "text" at bounding box center [515, 676] width 362 height 27
type input "Large"
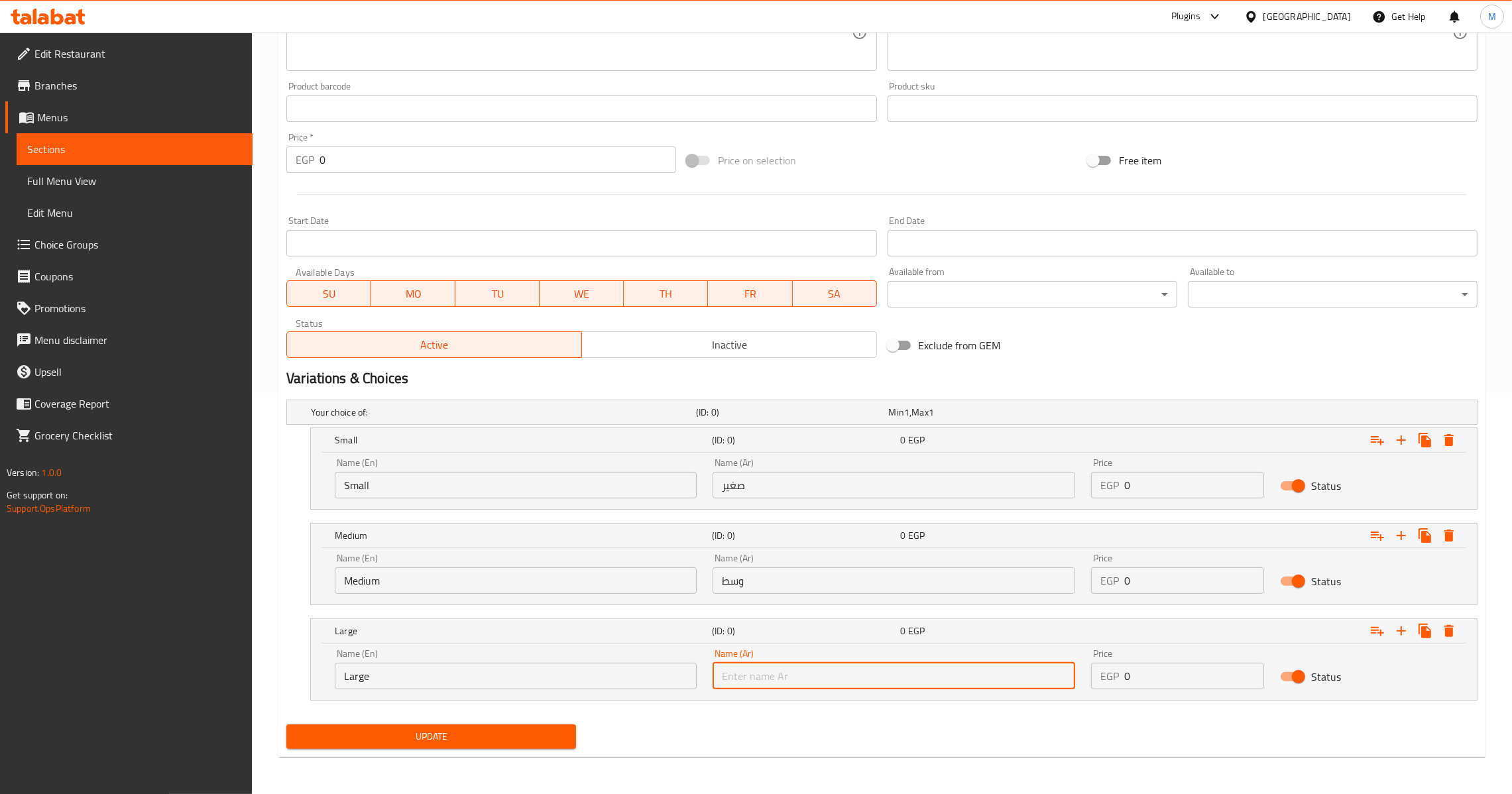
click at [784, 675] on input "text" at bounding box center [893, 676] width 362 height 27
type input "كبير"
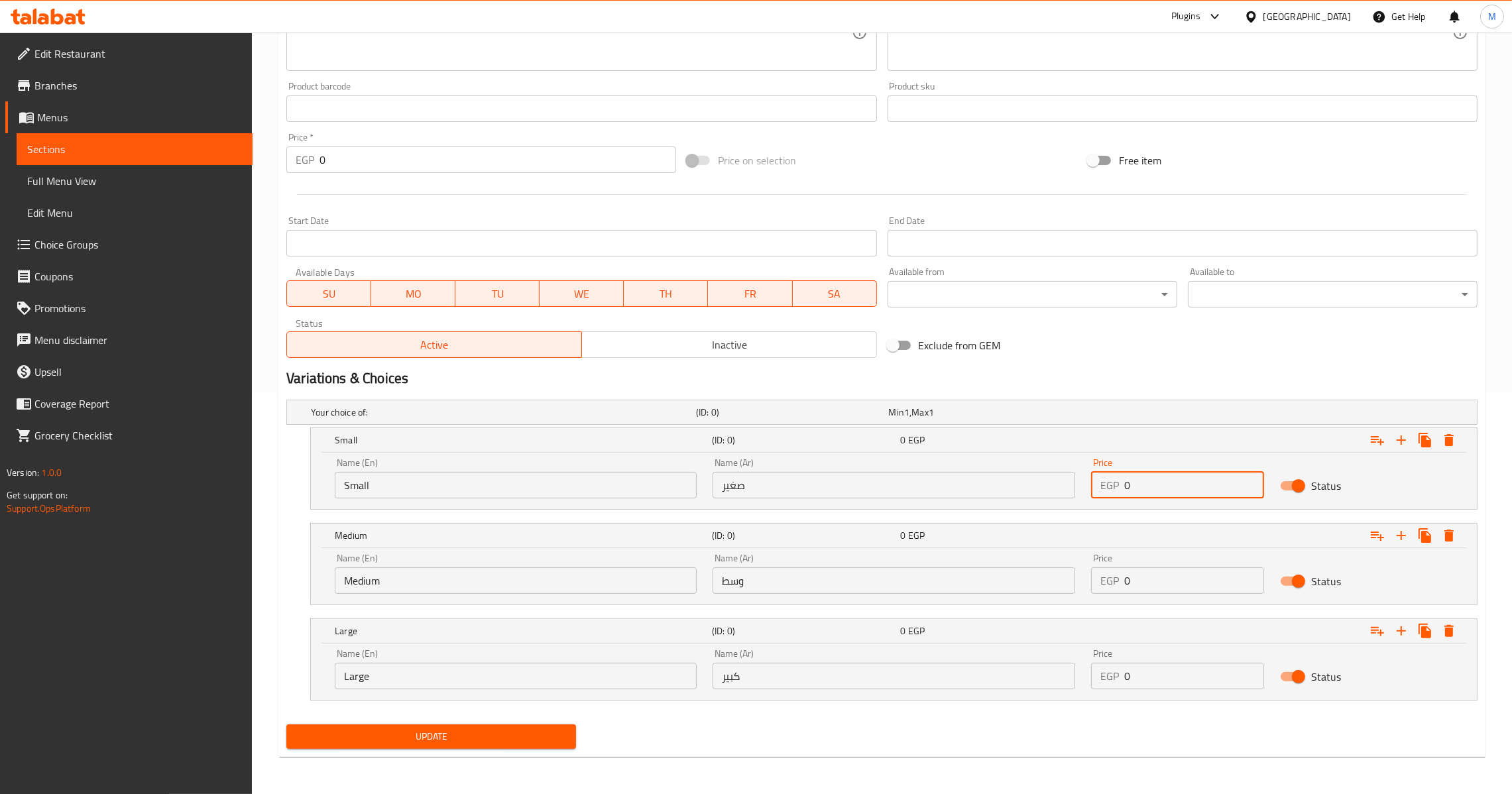
drag, startPoint x: 1155, startPoint y: 476, endPoint x: 777, endPoint y: 479, distance: 378.0
click at [777, 479] on div "Name (En) Small Name (En) Name (Ar) صغير Name (Ar) Price EGP 0 Price Status" at bounding box center [893, 478] width 1134 height 56
type input "75"
drag, startPoint x: 1160, startPoint y: 584, endPoint x: 1106, endPoint y: 585, distance: 54.0
click at [1106, 585] on div "EGP 0 Price" at bounding box center [1178, 581] width 173 height 27
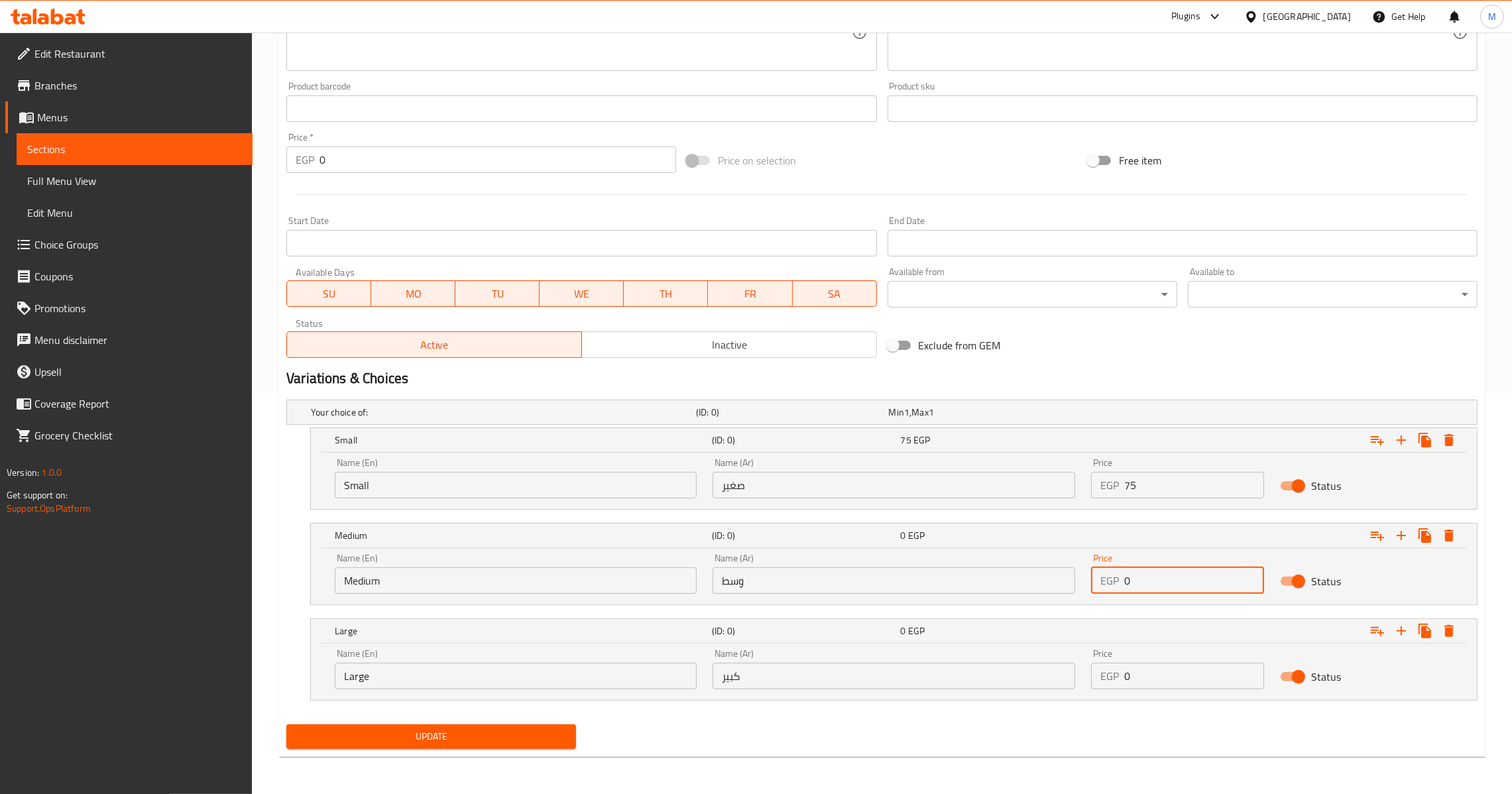
click at [1130, 583] on input "0" at bounding box center [1193, 581] width 140 height 27
click at [1119, 586] on div "EGP 0 Price" at bounding box center [1178, 581] width 173 height 27
click at [1124, 583] on input "0" at bounding box center [1193, 581] width 140 height 27
type input "80"
click at [1124, 684] on input "0" at bounding box center [1193, 676] width 140 height 27
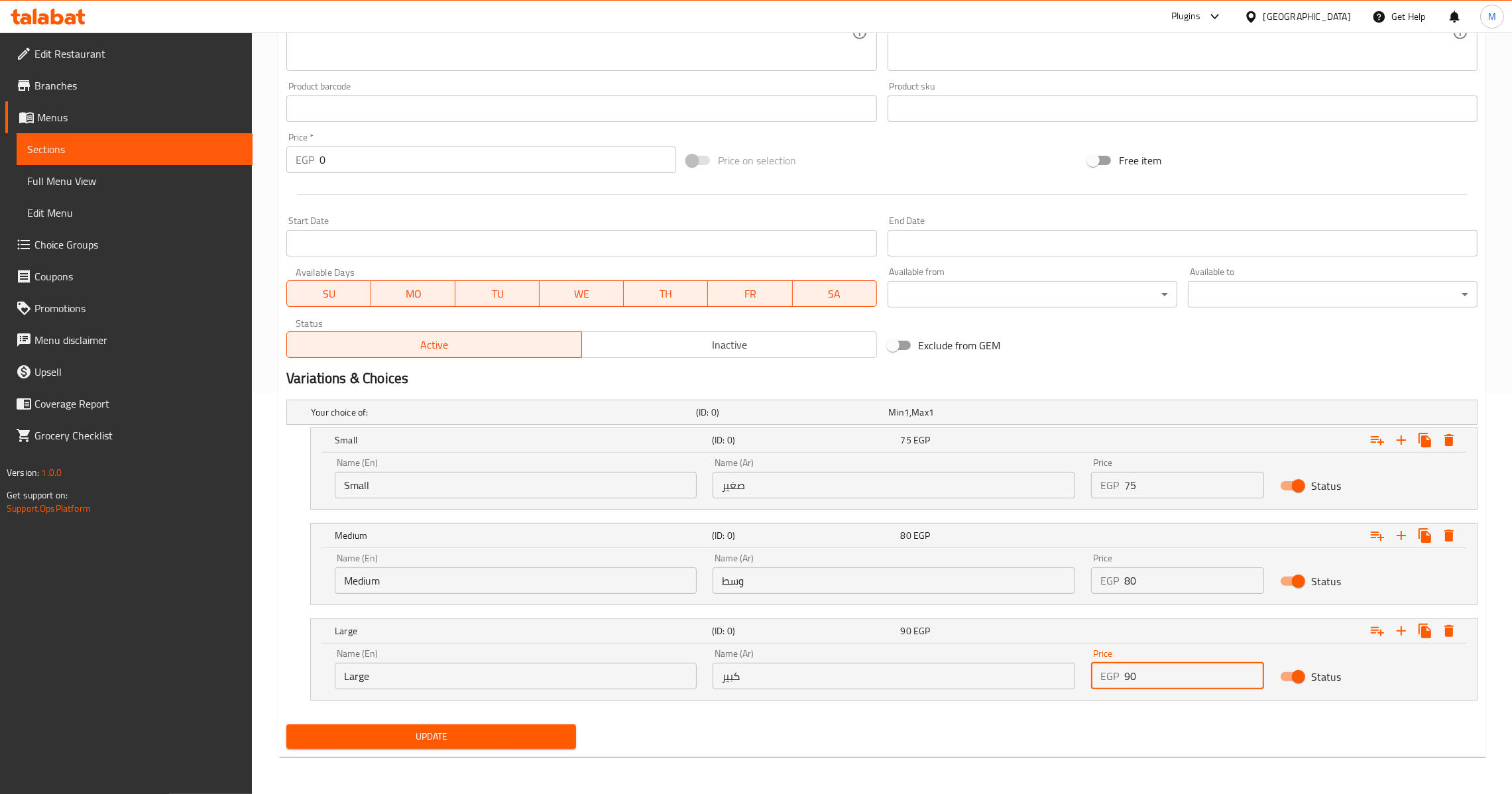
type input "90"
click at [533, 730] on span "Update" at bounding box center [431, 736] width 269 height 16
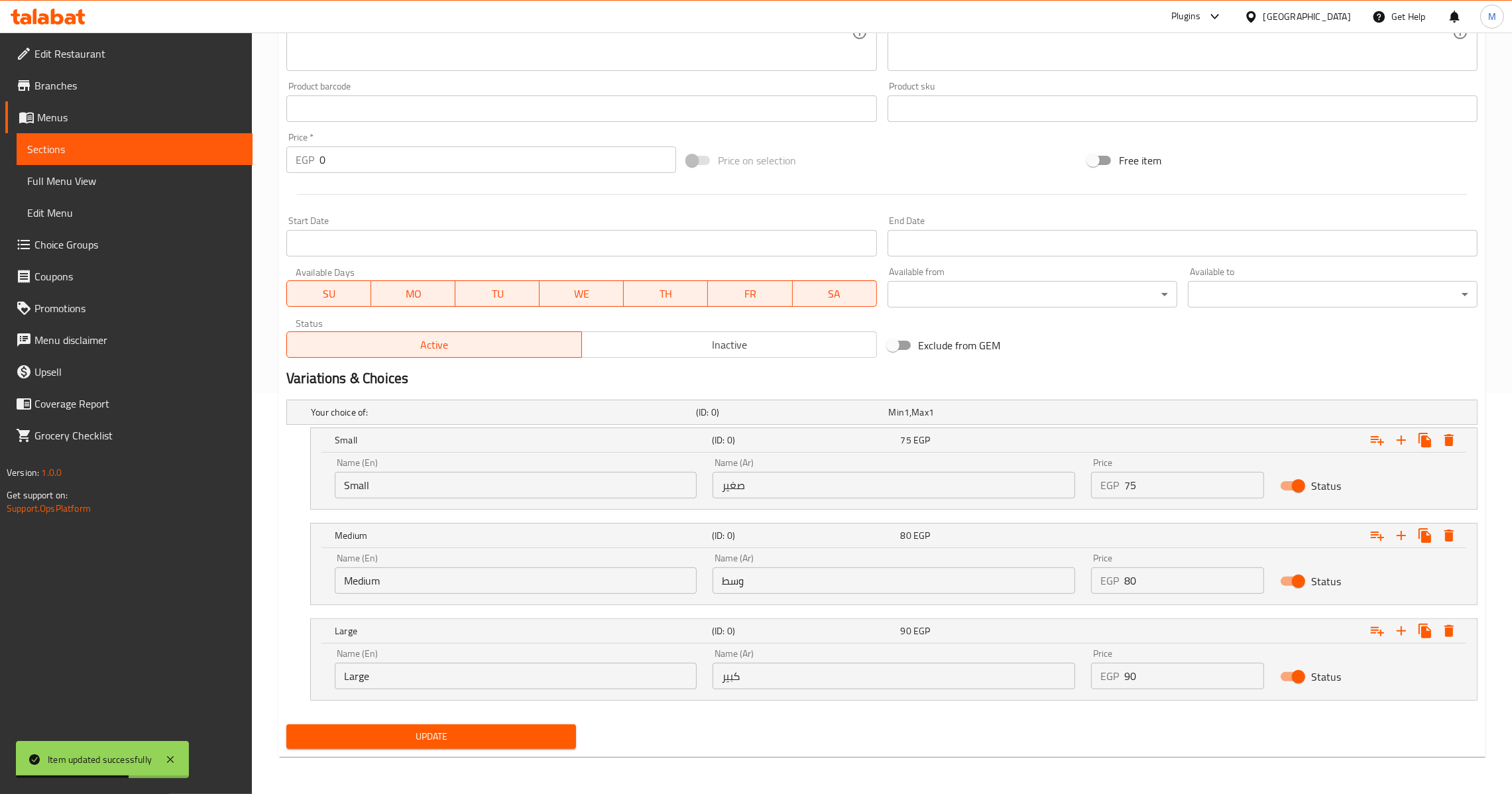
scroll to position [0, 0]
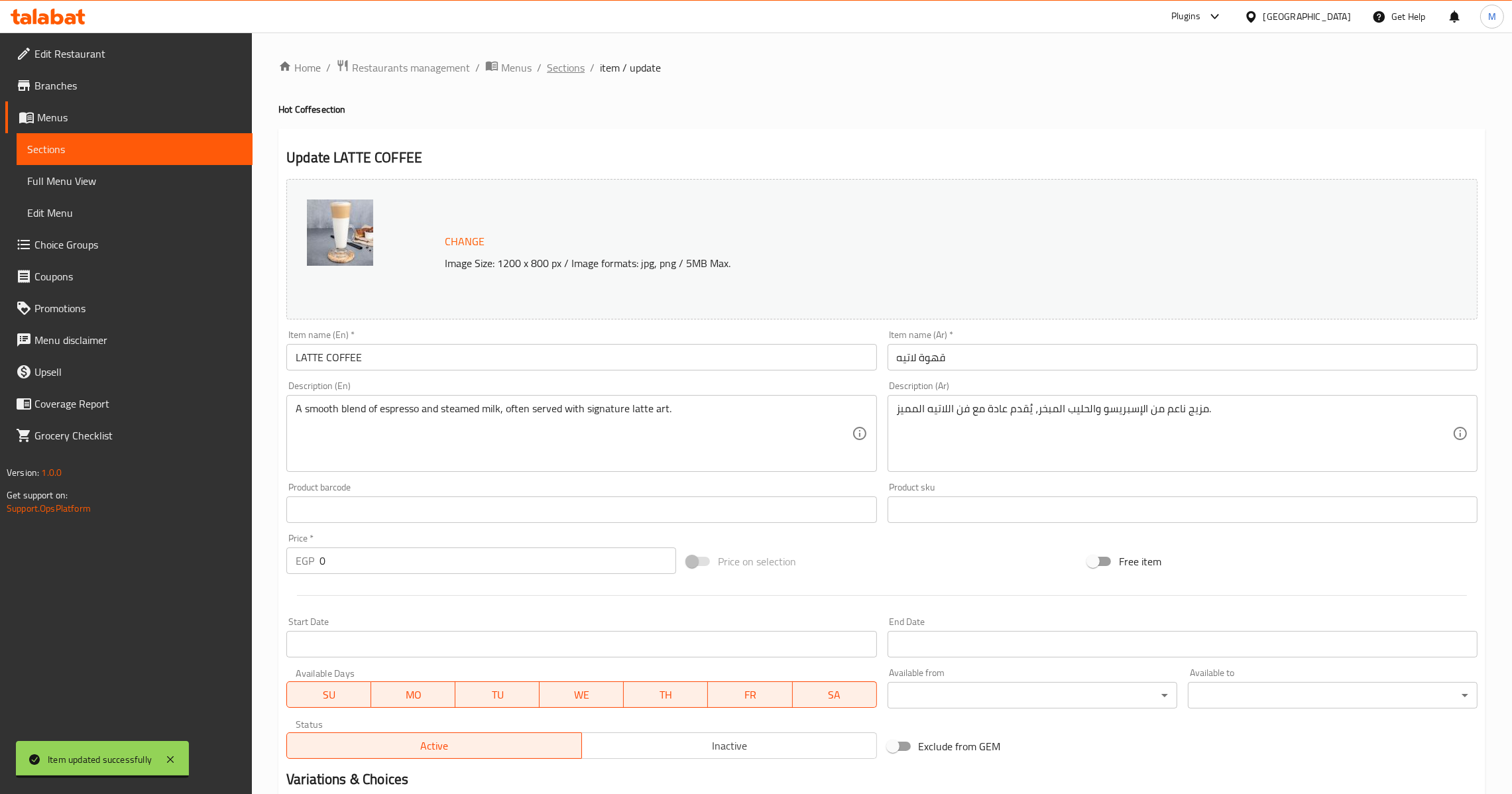
click at [572, 70] on span "Sections" at bounding box center [566, 68] width 38 height 16
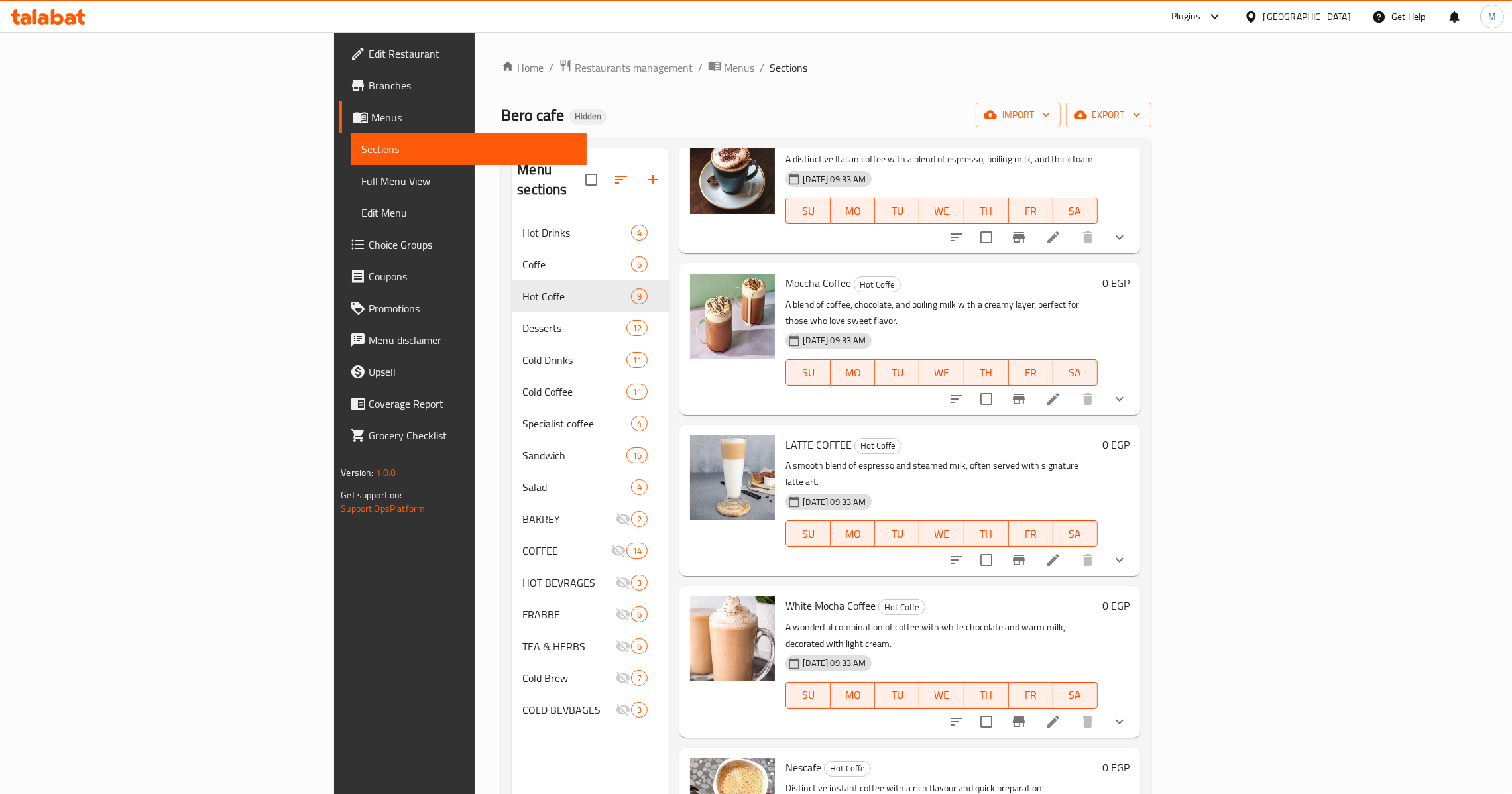
scroll to position [99, 0]
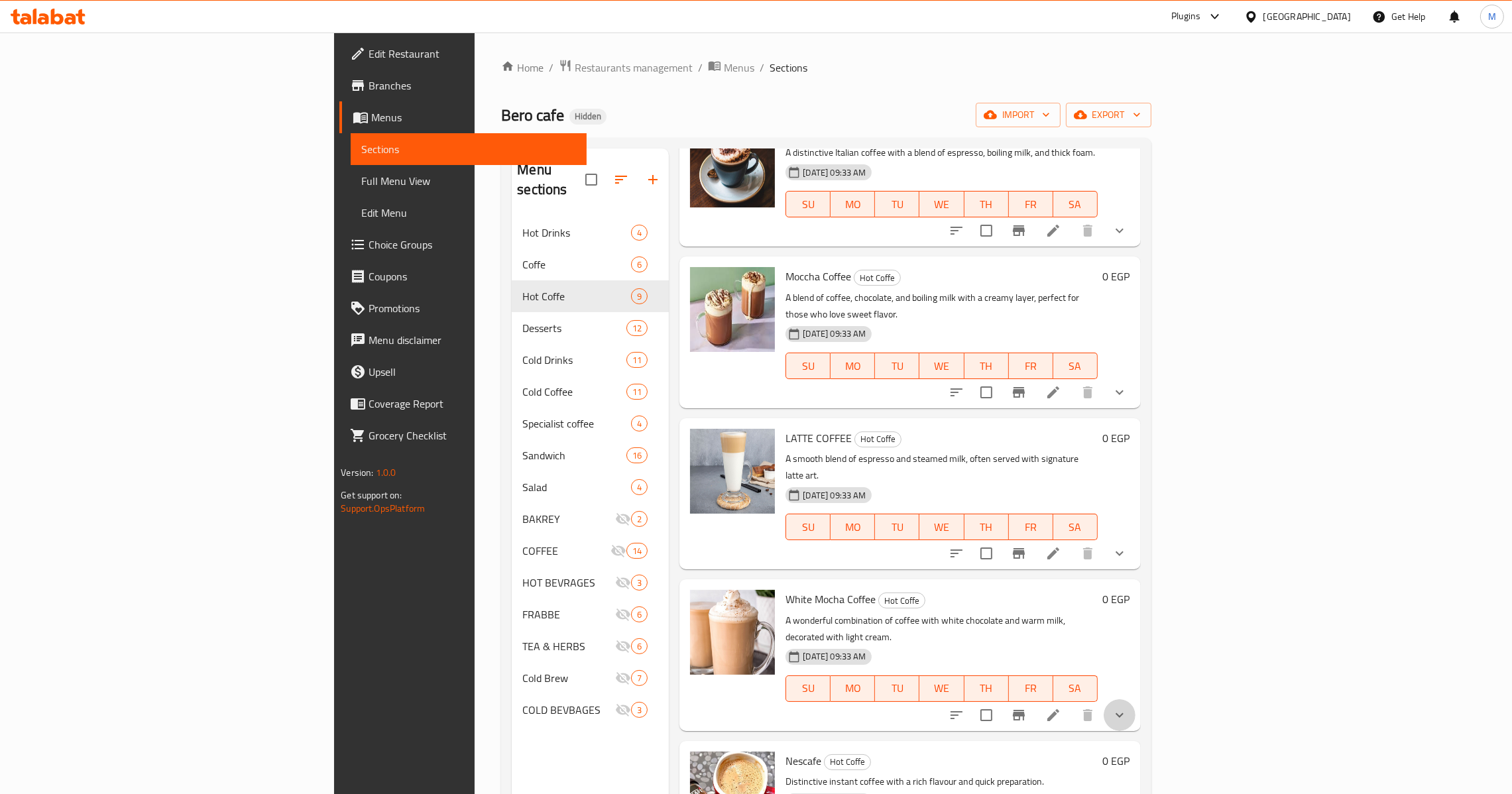
click at [1135, 699] on button "show more" at bounding box center [1119, 714] width 31 height 31
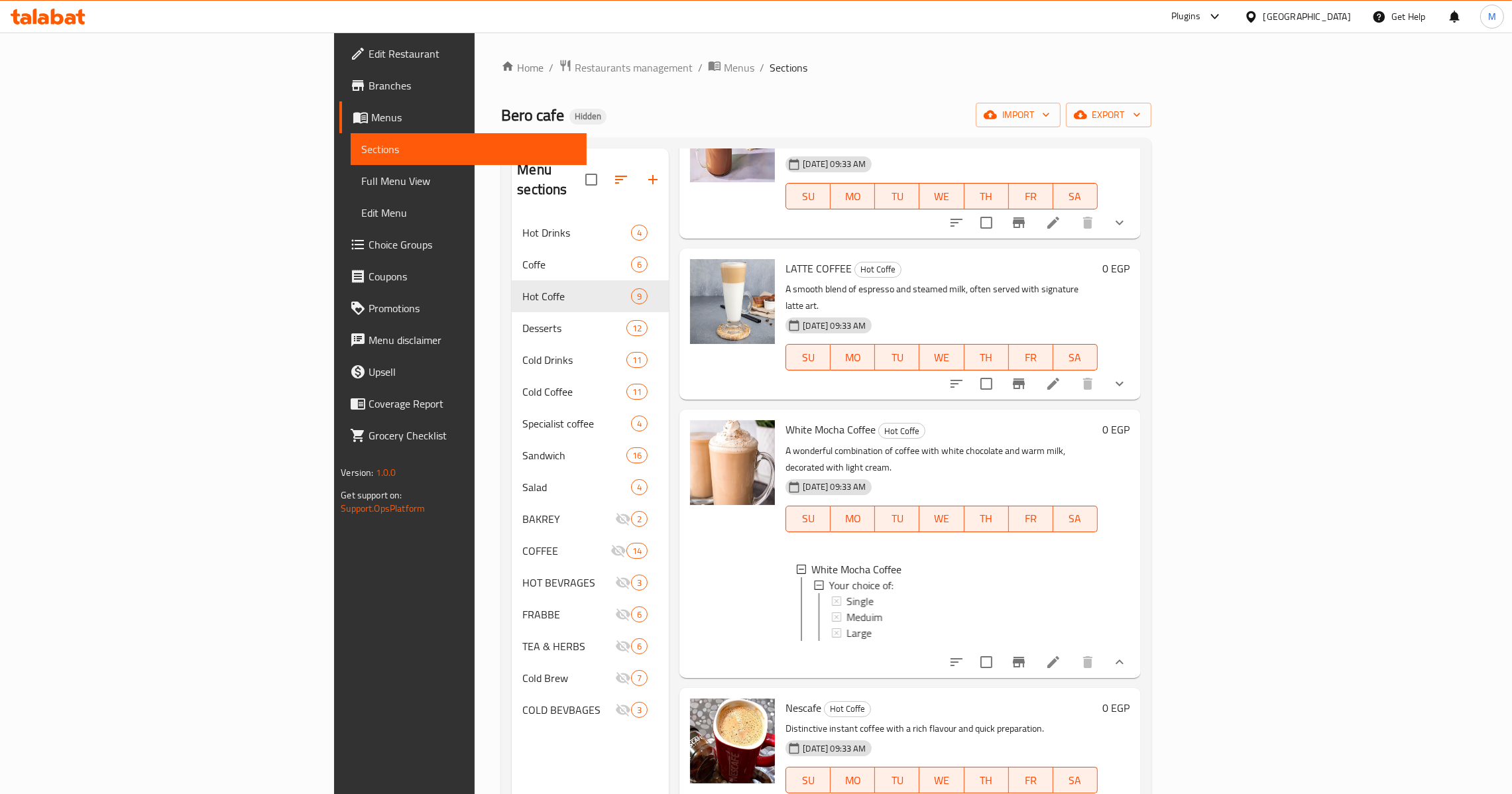
scroll to position [298, 0]
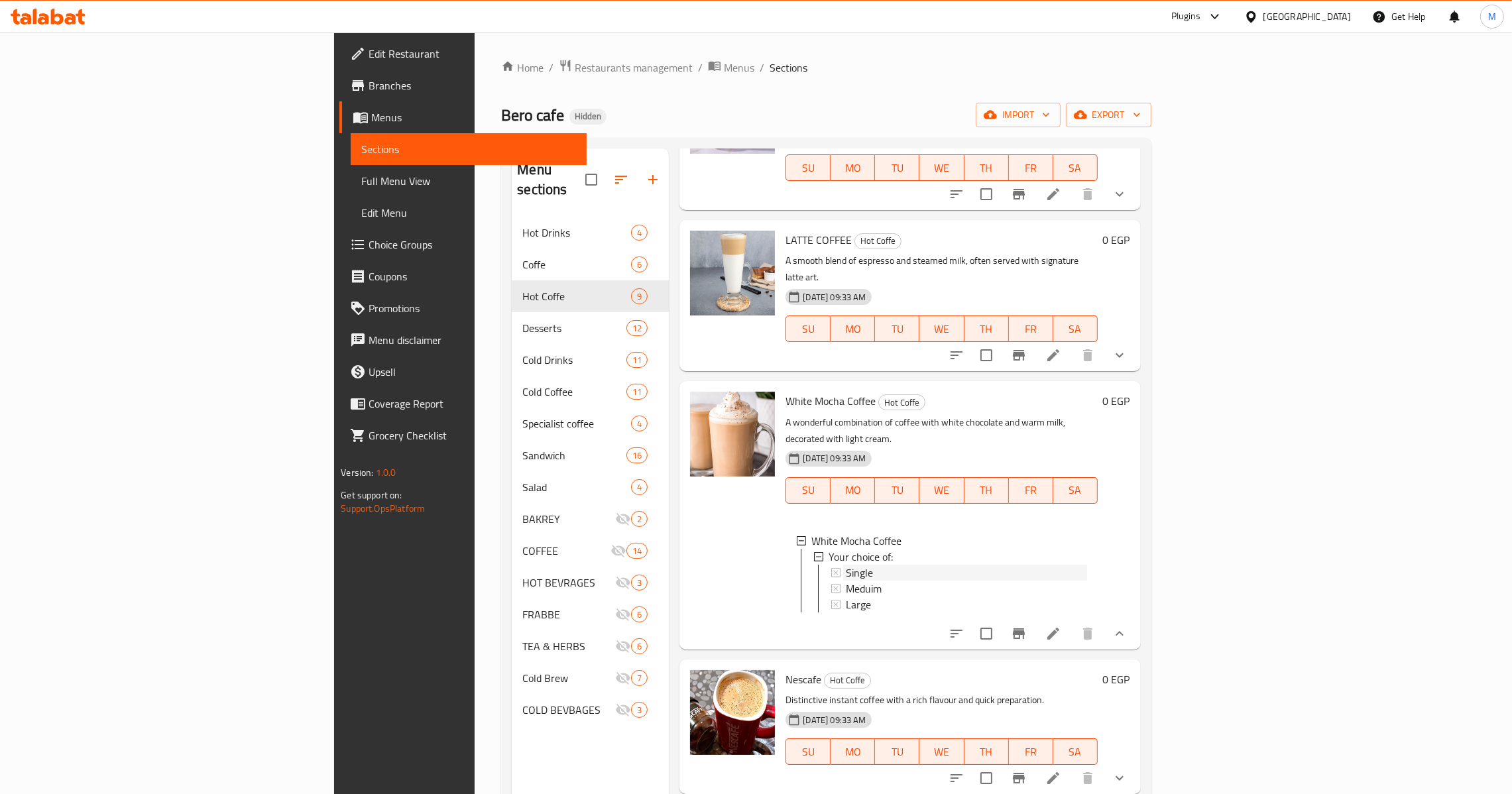
click at [846, 565] on div "Single" at bounding box center [965, 572] width 241 height 16
click at [846, 581] on span "Meduim" at bounding box center [864, 588] width 36 height 16
click at [846, 596] on div "Large" at bounding box center [965, 604] width 241 height 16
click at [1127, 770] on icon "show more" at bounding box center [1119, 778] width 16 height 16
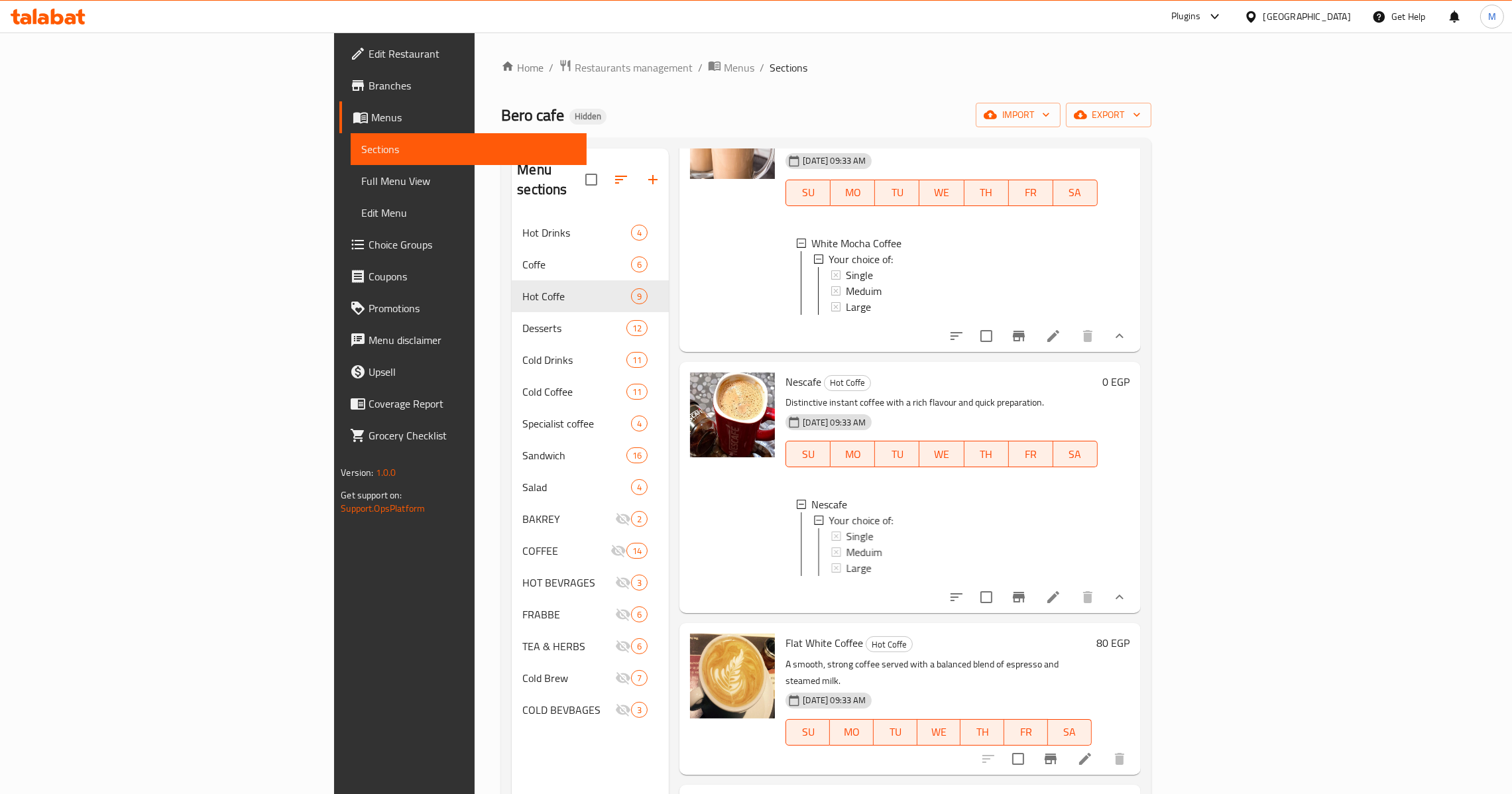
scroll to position [596, 0]
click at [846, 544] on span "Meduim" at bounding box center [864, 551] width 36 height 16
click at [846, 527] on span "Single" at bounding box center [859, 535] width 28 height 16
click at [846, 544] on span "Meduim" at bounding box center [864, 551] width 36 height 16
click at [846, 559] on span "Large" at bounding box center [858, 566] width 25 height 16
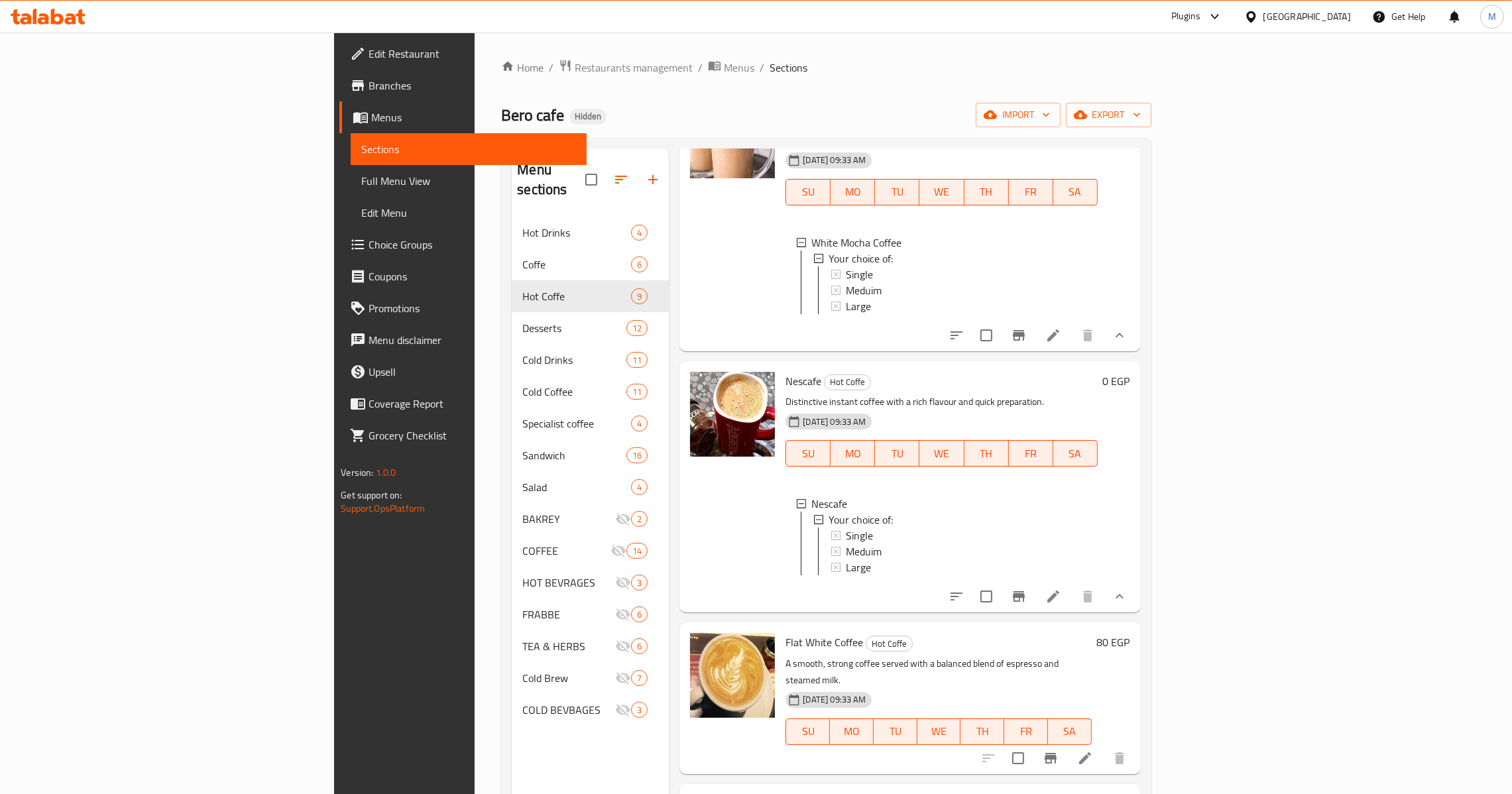
click at [1066, 743] on button "Branch-specific-item" at bounding box center [1049, 758] width 31 height 31
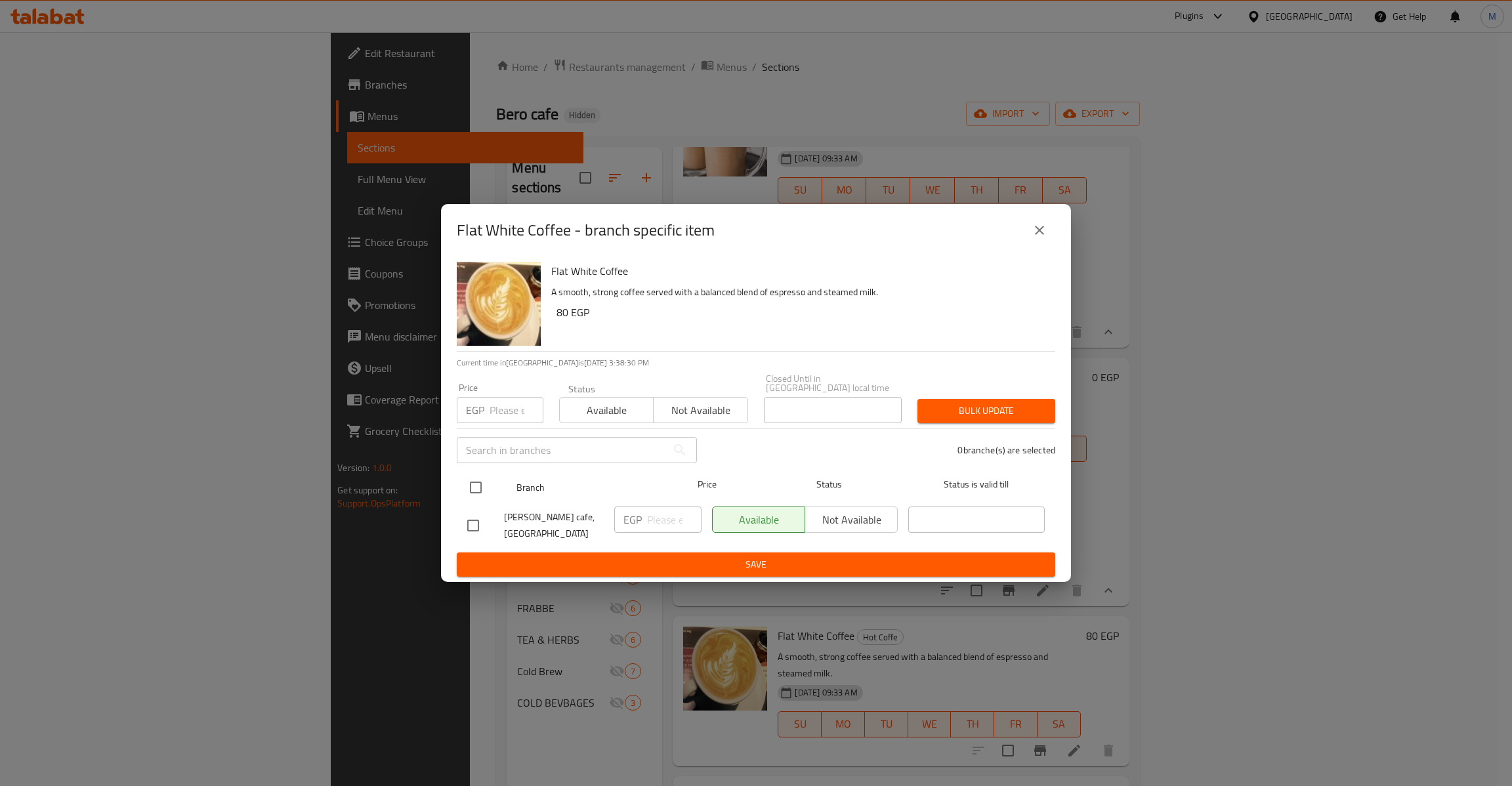
click at [474, 476] on input "checkbox" at bounding box center [475, 487] width 27 height 27
checkbox input "true"
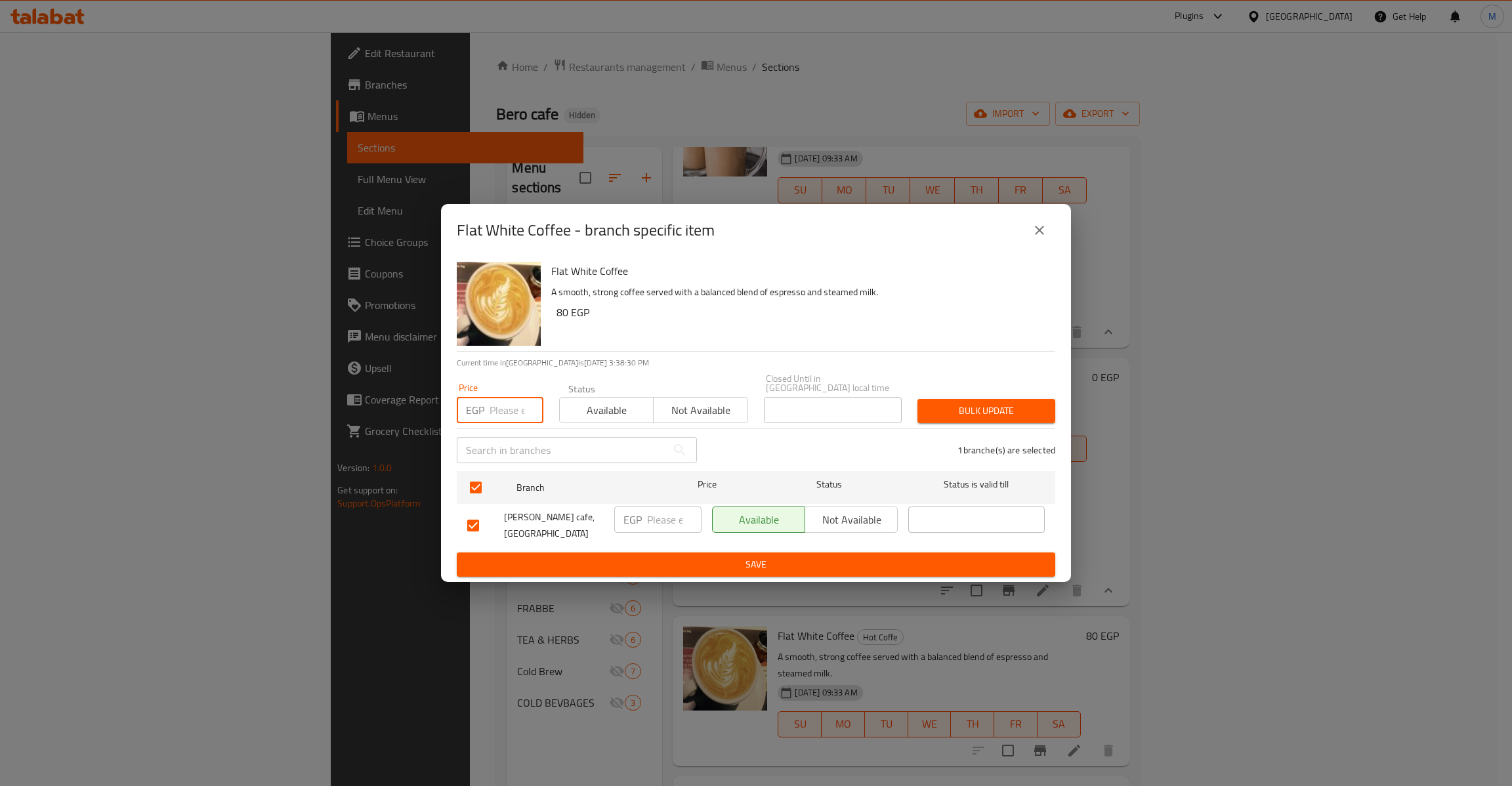
click at [495, 397] on input "number" at bounding box center [516, 410] width 54 height 26
type input "80"
click at [982, 404] on span "Bulk update" at bounding box center [986, 410] width 117 height 16
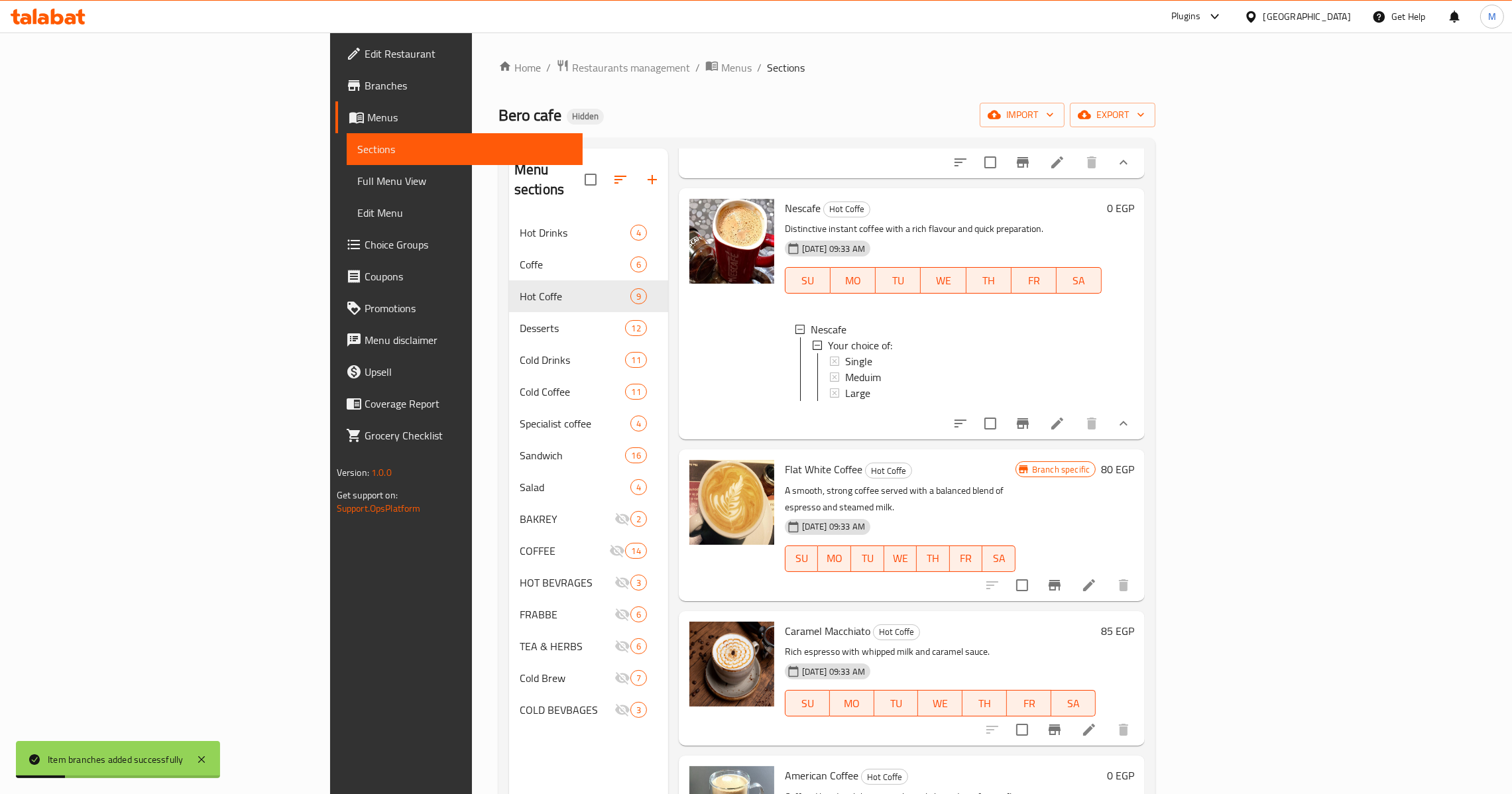
scroll to position [784, 0]
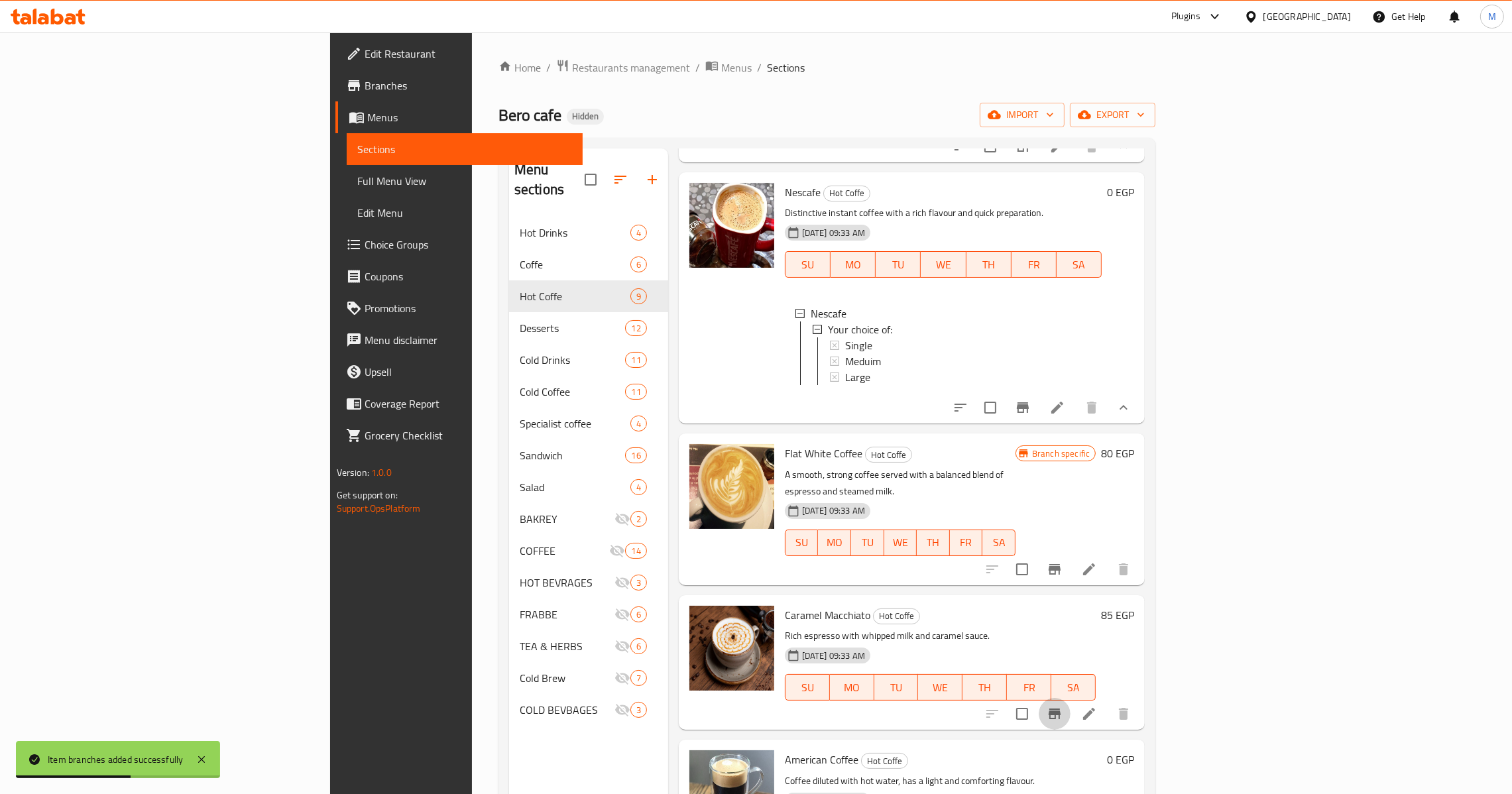
click at [1063, 705] on icon "Branch-specific-item" at bounding box center [1054, 713] width 16 height 16
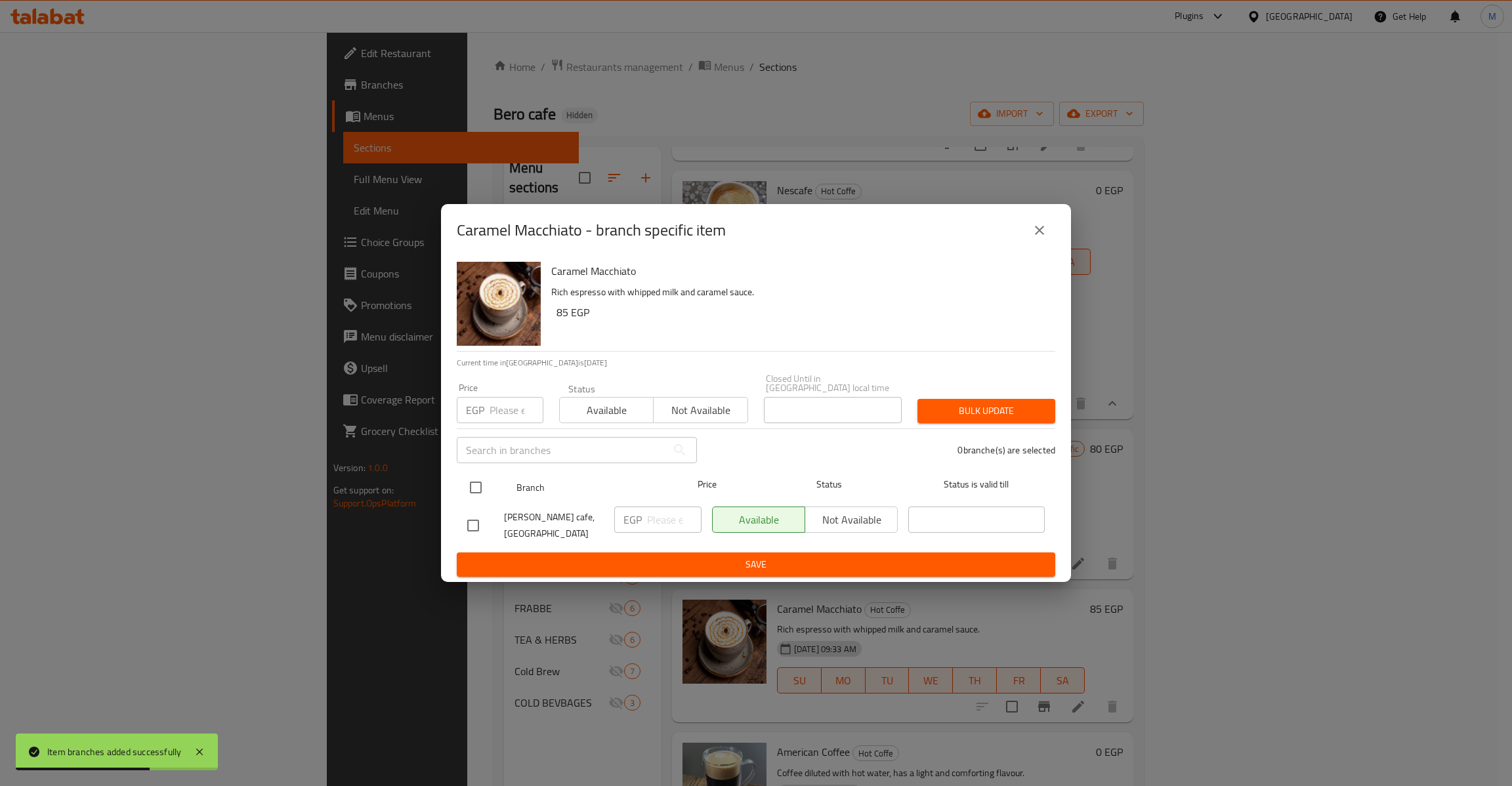
click at [486, 483] on input "checkbox" at bounding box center [475, 487] width 27 height 27
checkbox input "true"
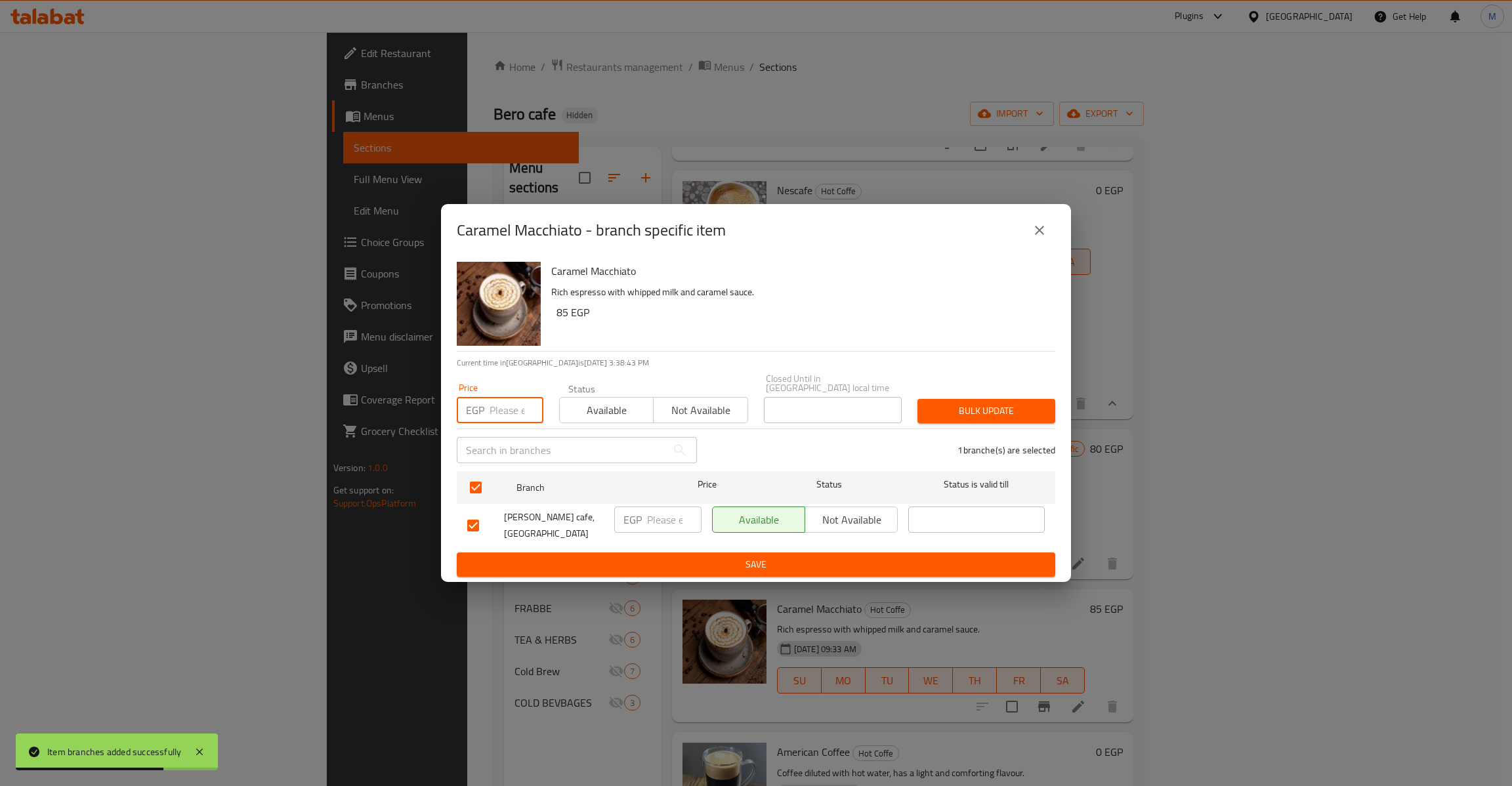
click at [509, 397] on input "number" at bounding box center [516, 410] width 54 height 26
type input "85"
click at [978, 413] on span "Bulk update" at bounding box center [986, 410] width 117 height 16
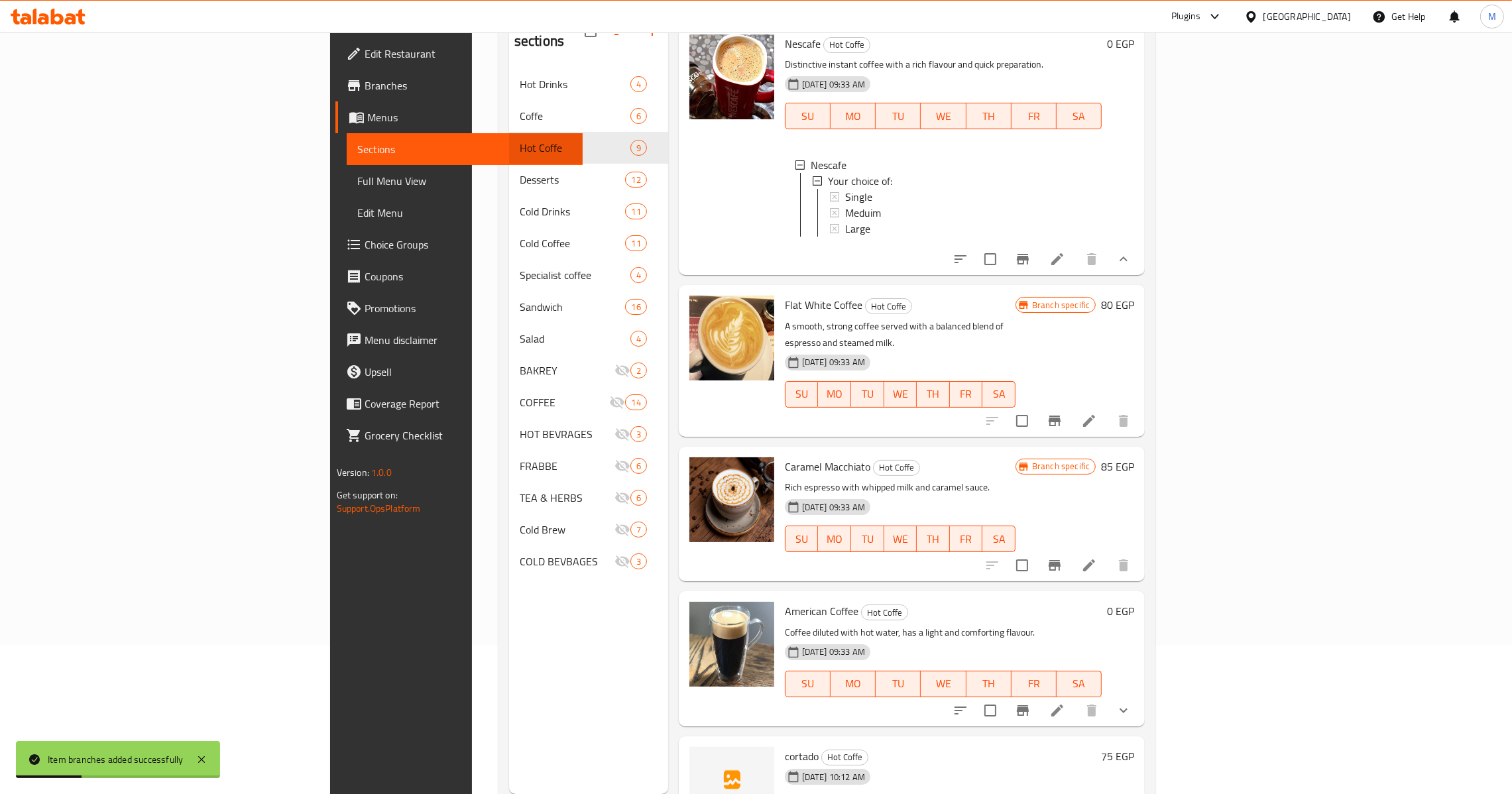
scroll to position [187, 0]
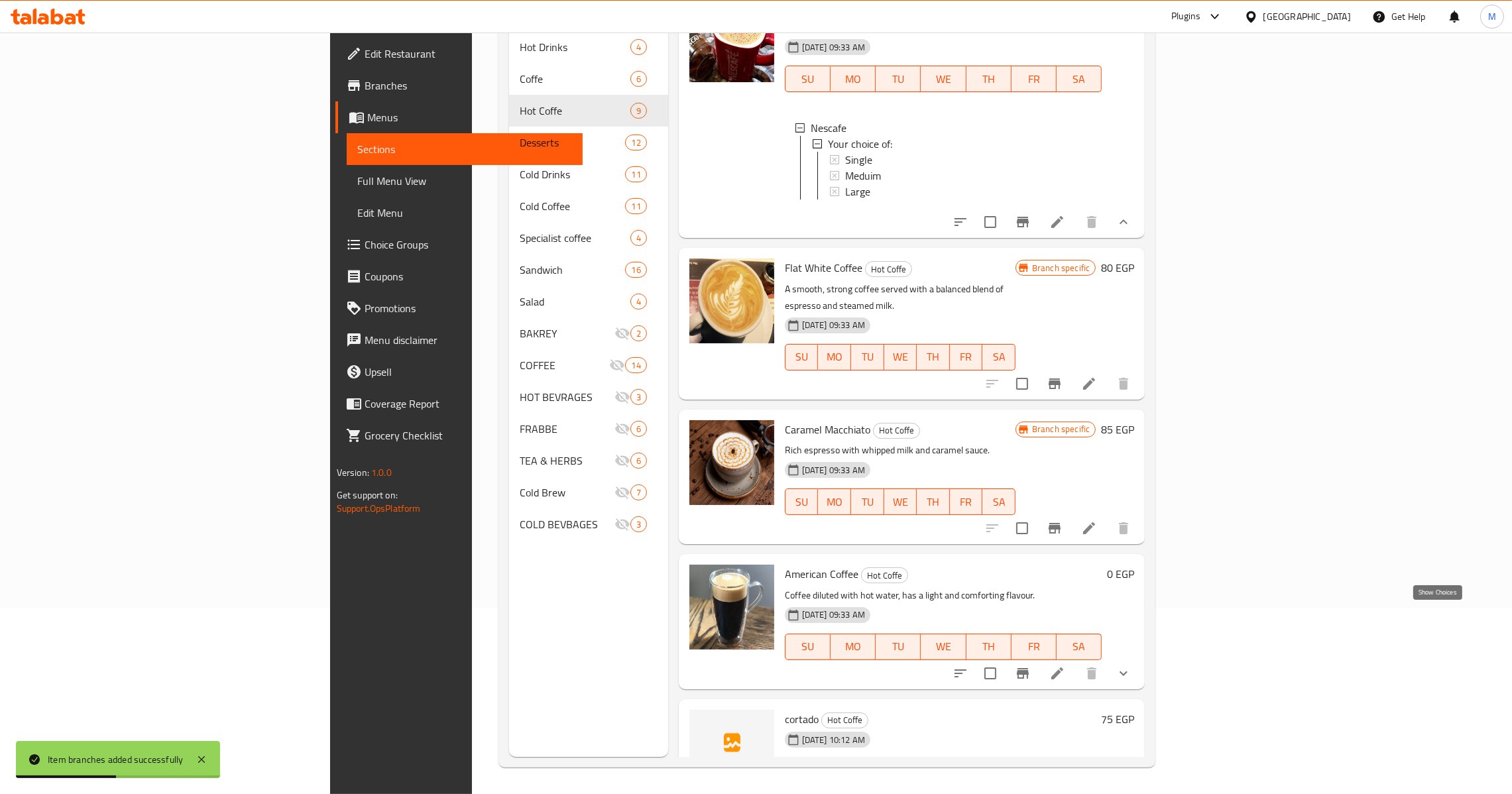
click at [1131, 665] on icon "show more" at bounding box center [1123, 673] width 16 height 16
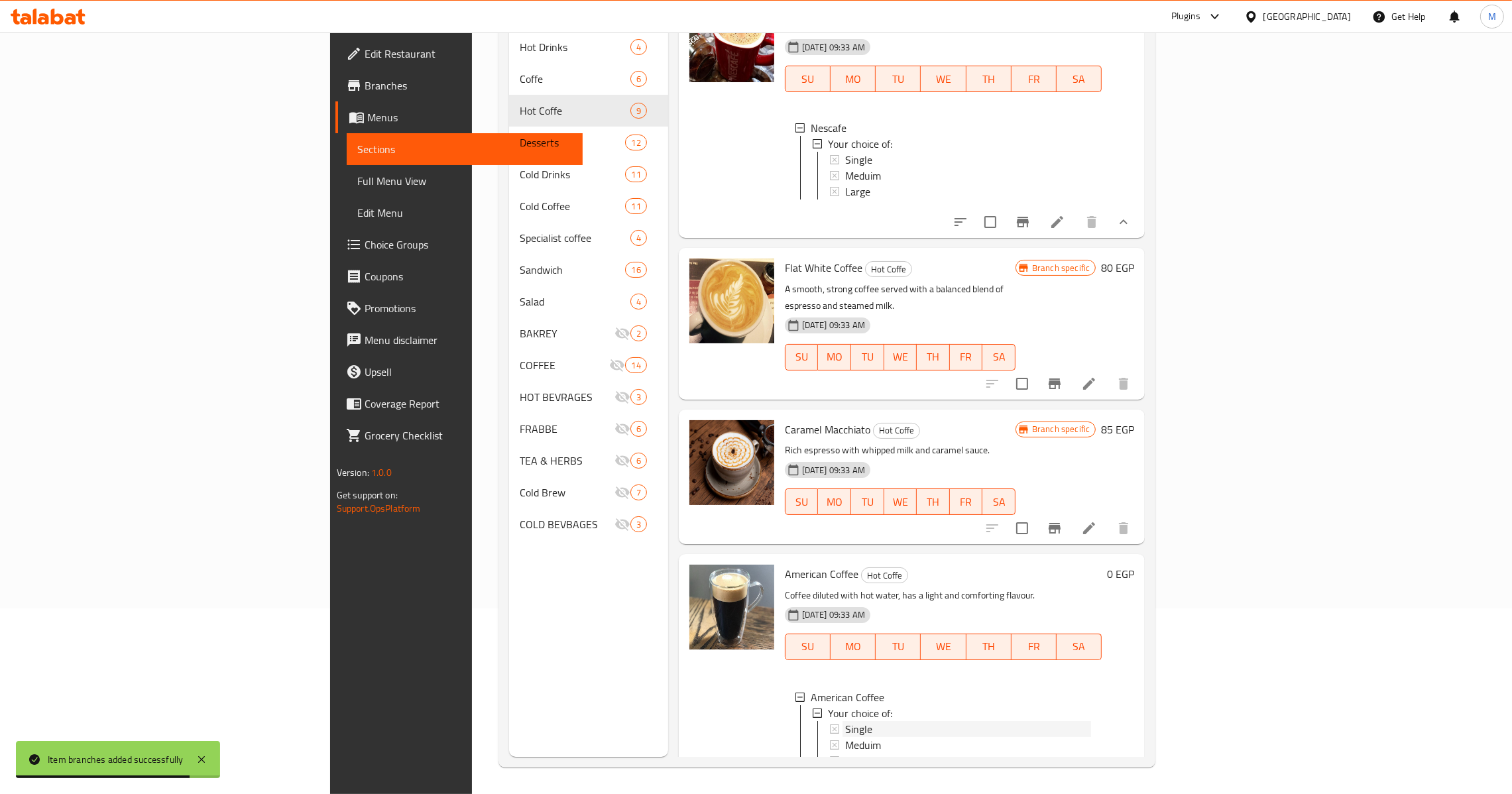
click at [845, 721] on div "Single" at bounding box center [967, 728] width 246 height 16
click at [845, 737] on div "Meduim" at bounding box center [967, 744] width 246 height 16
click at [845, 753] on div "Large" at bounding box center [967, 761] width 246 height 16
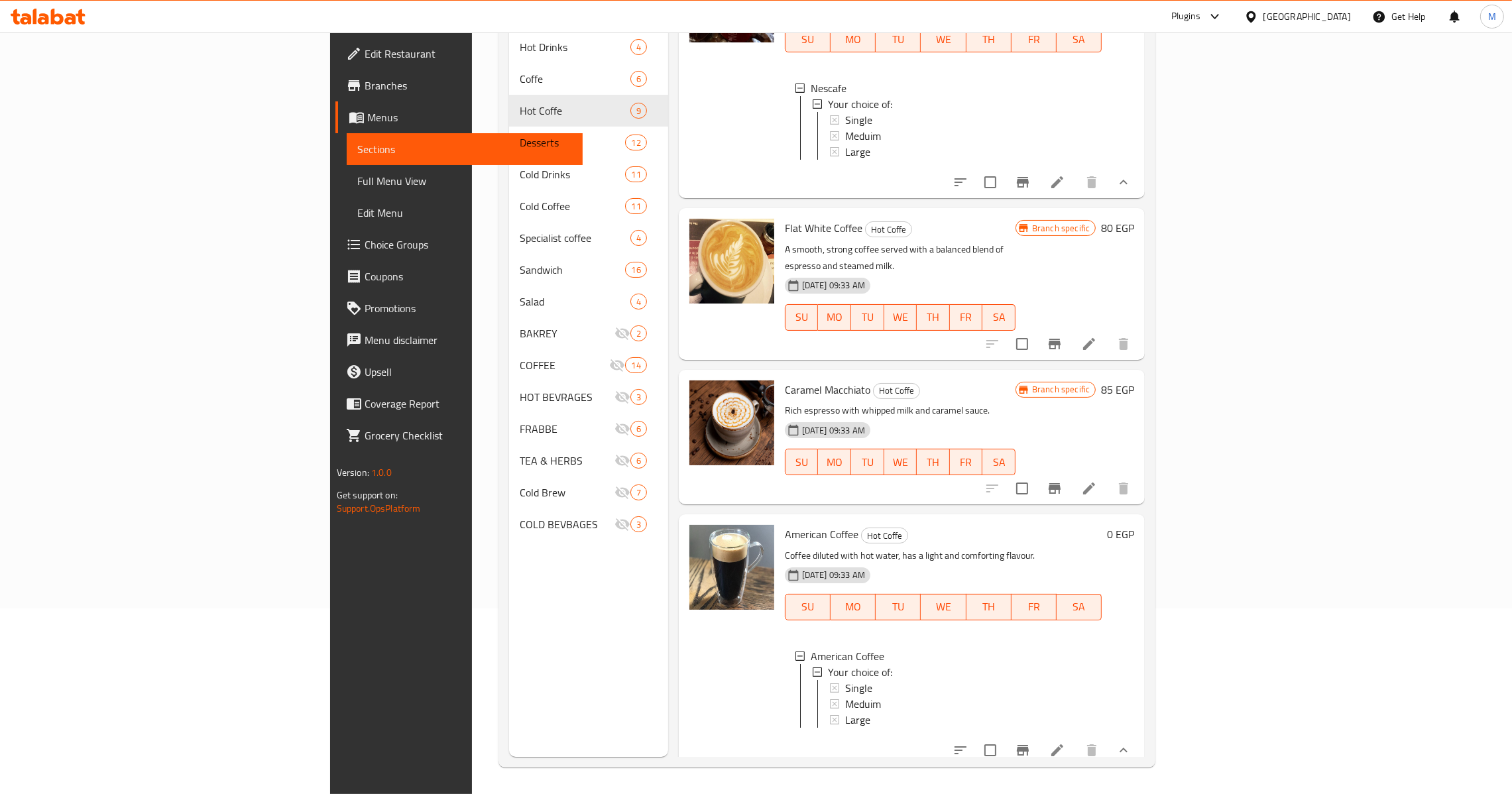
scroll to position [916, 0]
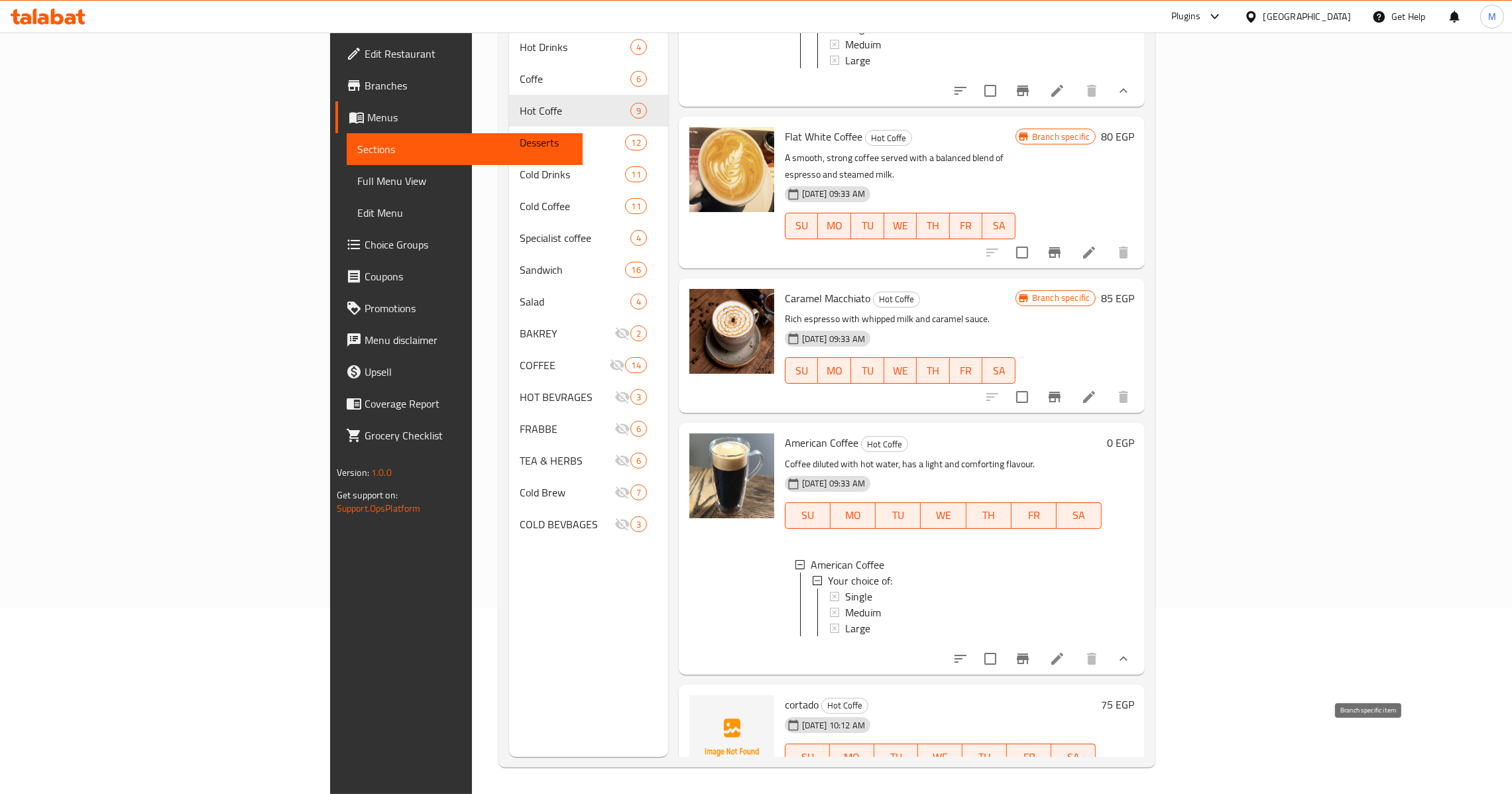
click at [1061, 778] on icon "Branch-specific-item" at bounding box center [1054, 783] width 12 height 10
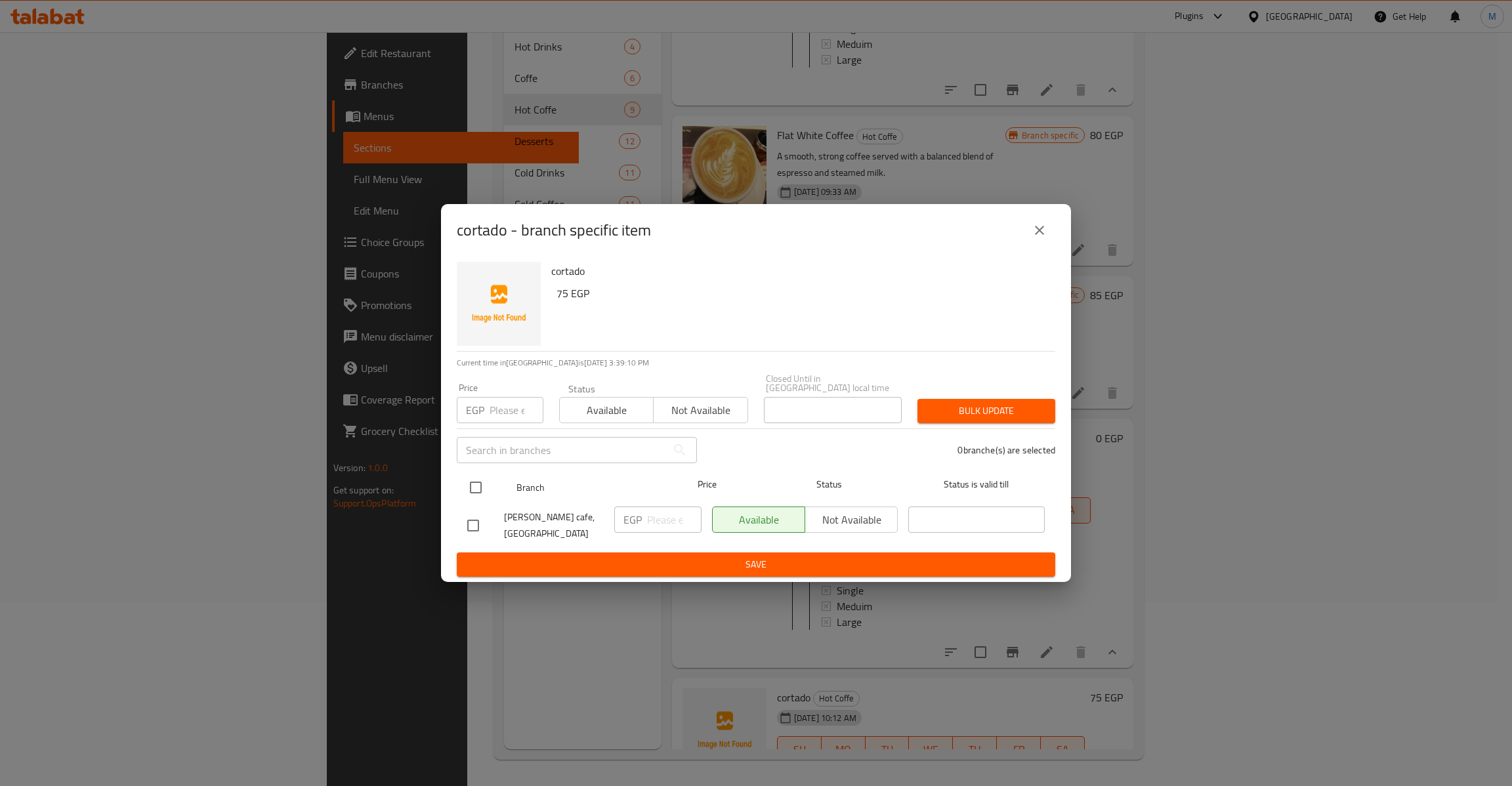
click at [473, 480] on input "checkbox" at bounding box center [475, 487] width 27 height 27
checkbox input "true"
click at [501, 409] on input "number" at bounding box center [516, 410] width 54 height 26
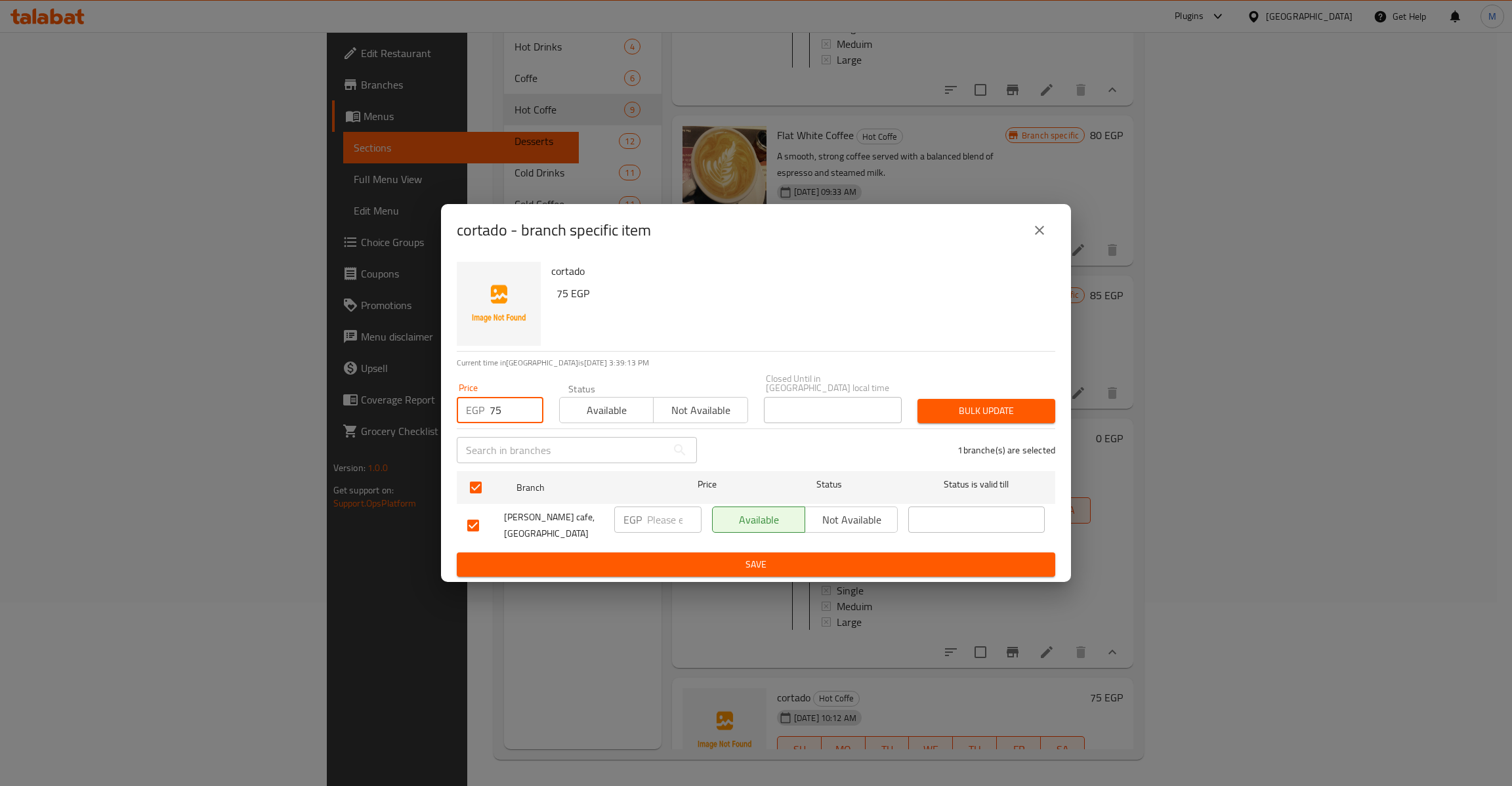
type input "75"
click at [949, 416] on button "Bulk update" at bounding box center [986, 411] width 138 height 25
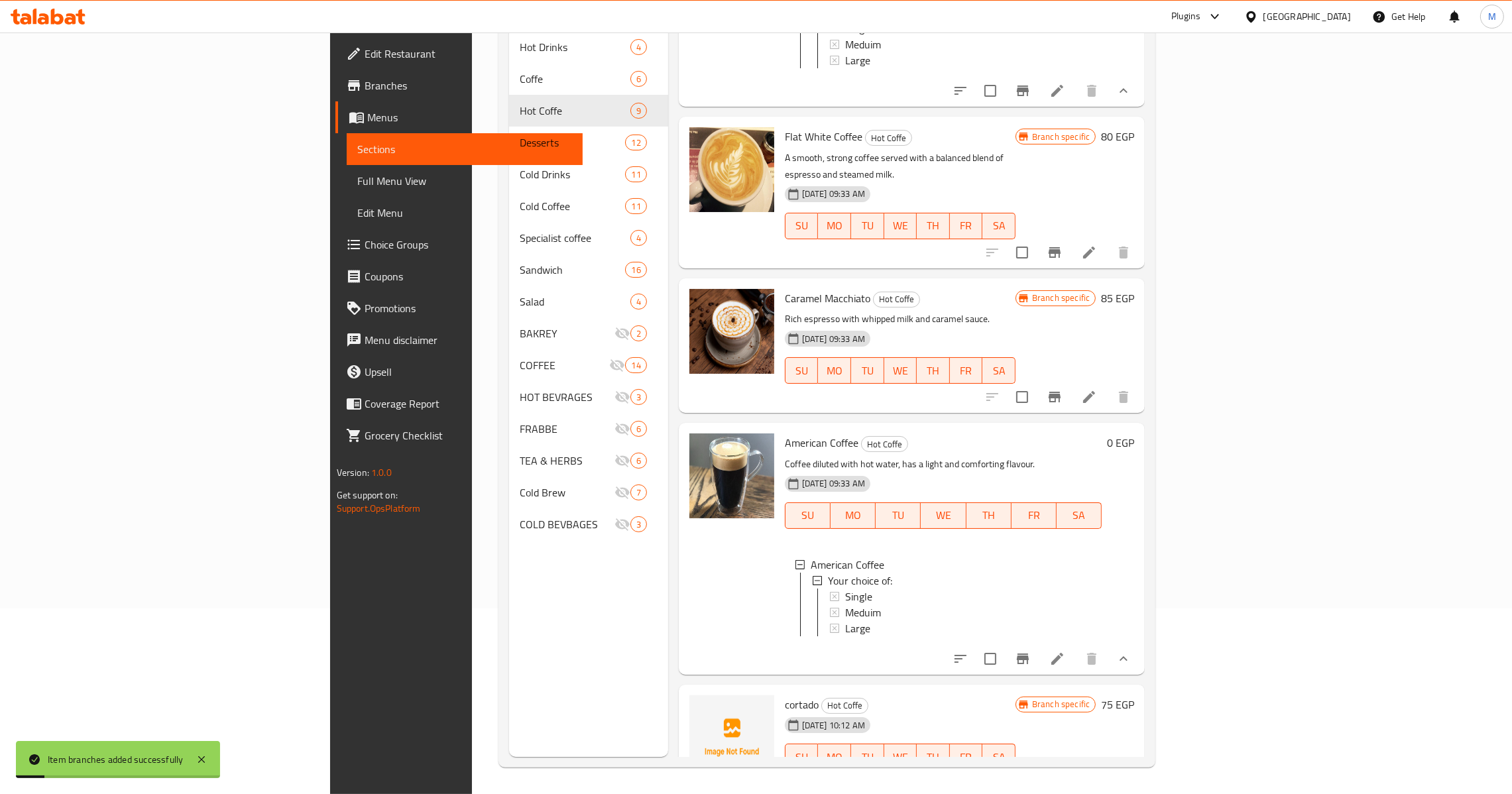
click at [1107, 771] on li at bounding box center [1088, 783] width 37 height 24
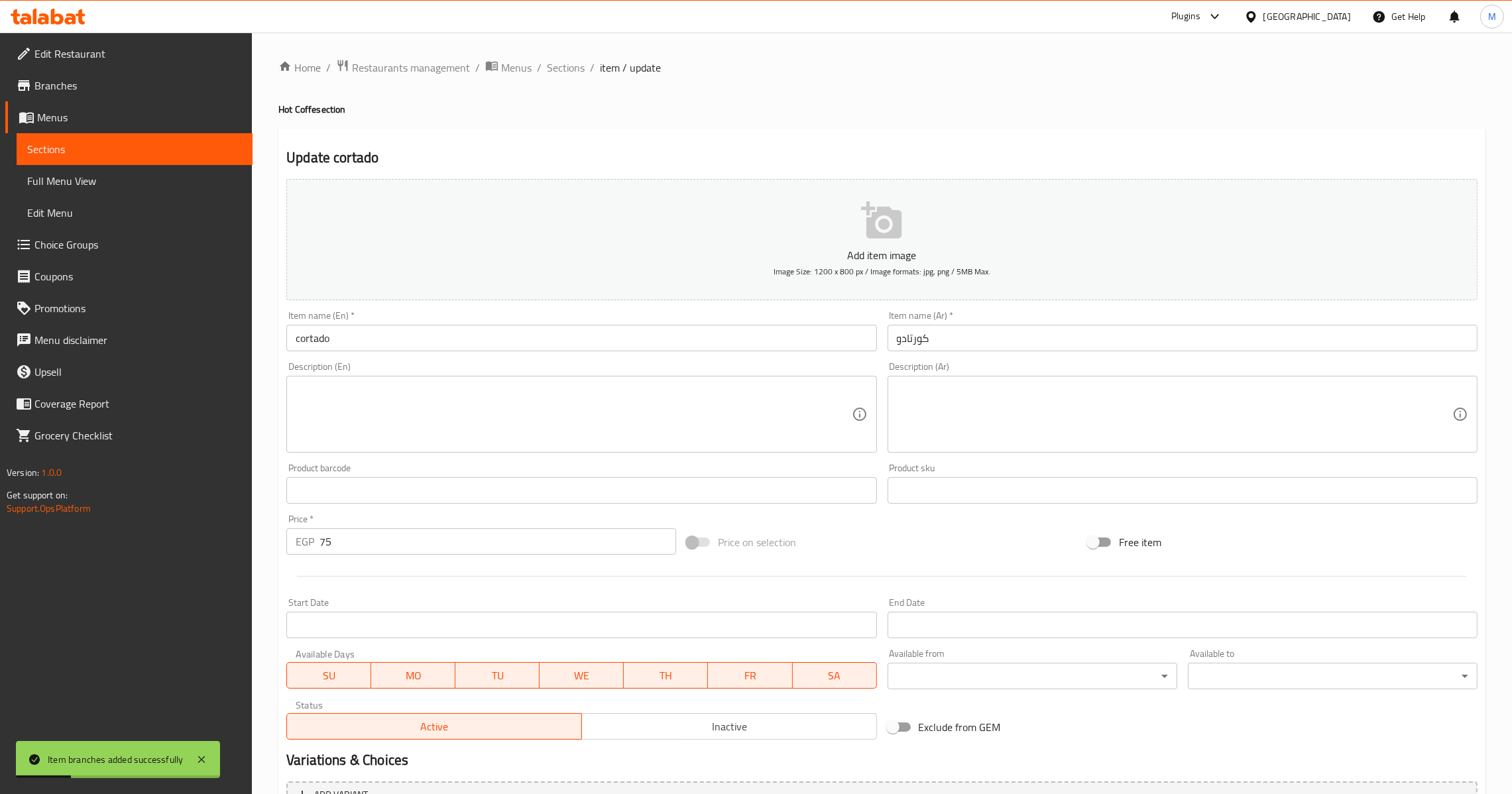
click at [359, 352] on div "Item name (En)   * cortado Item name (En) *" at bounding box center [581, 331] width 601 height 51
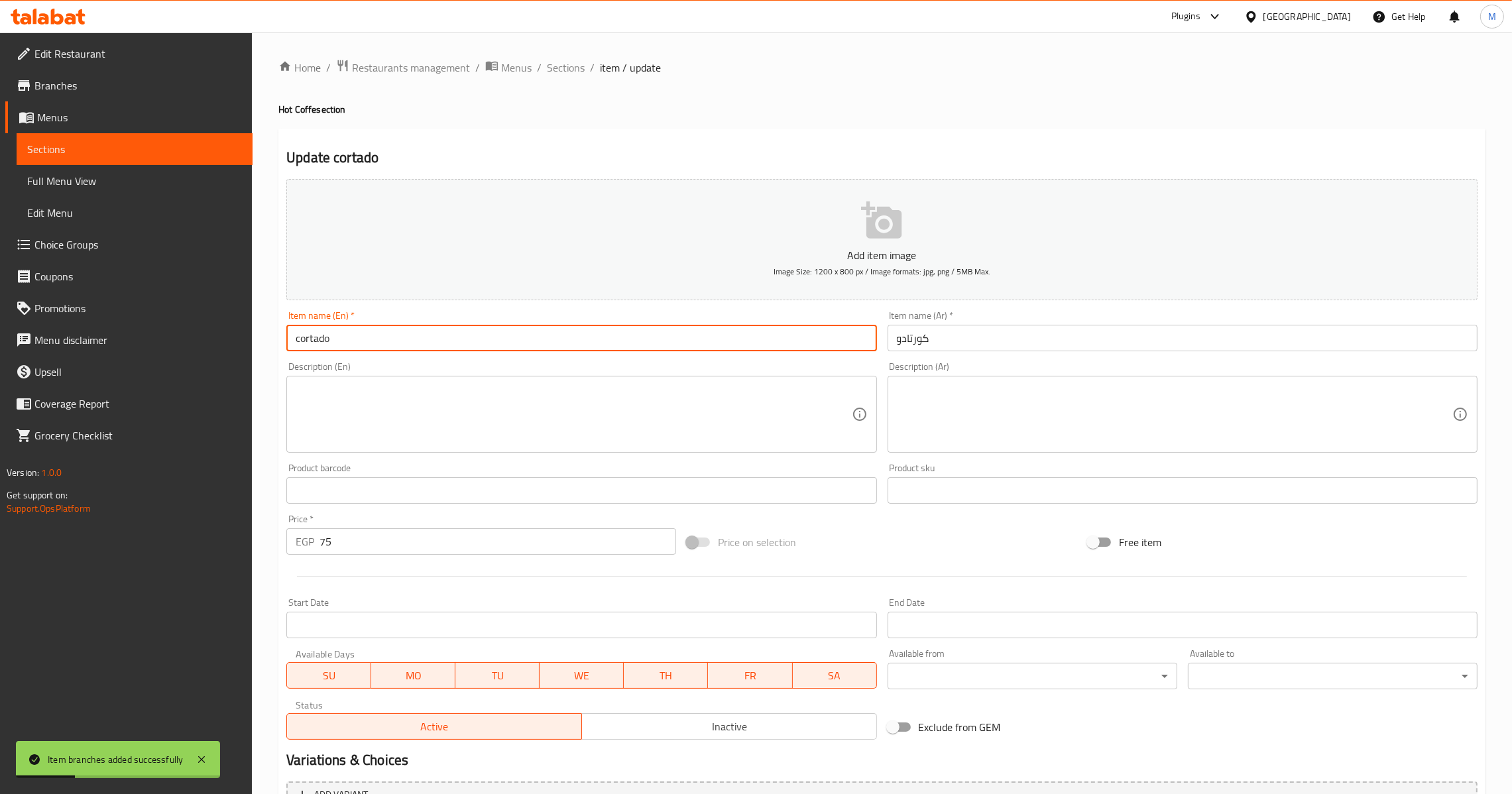
click at [363, 344] on input "cortado" at bounding box center [581, 338] width 589 height 27
type input "Cortado"
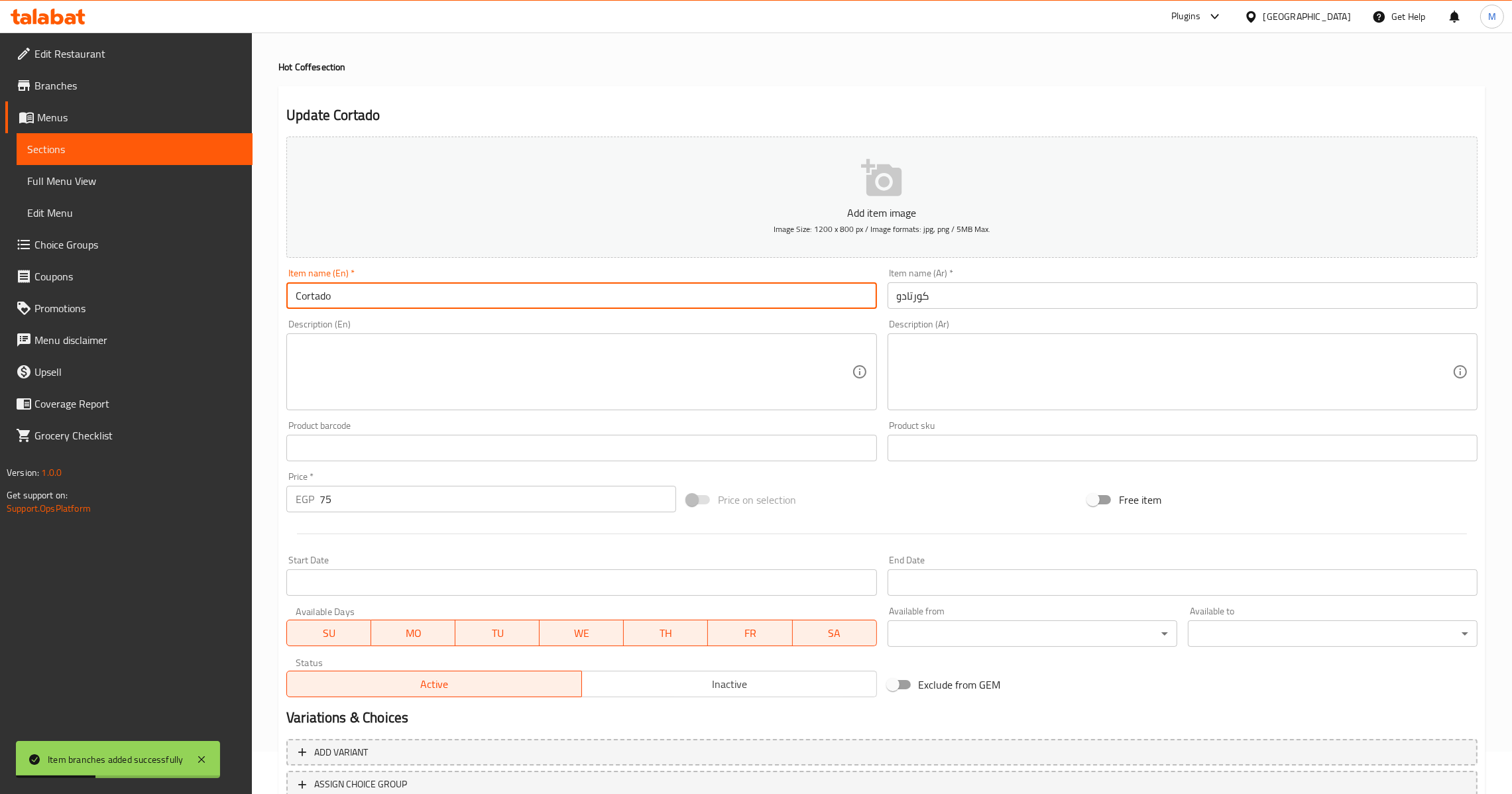
scroll to position [140, 0]
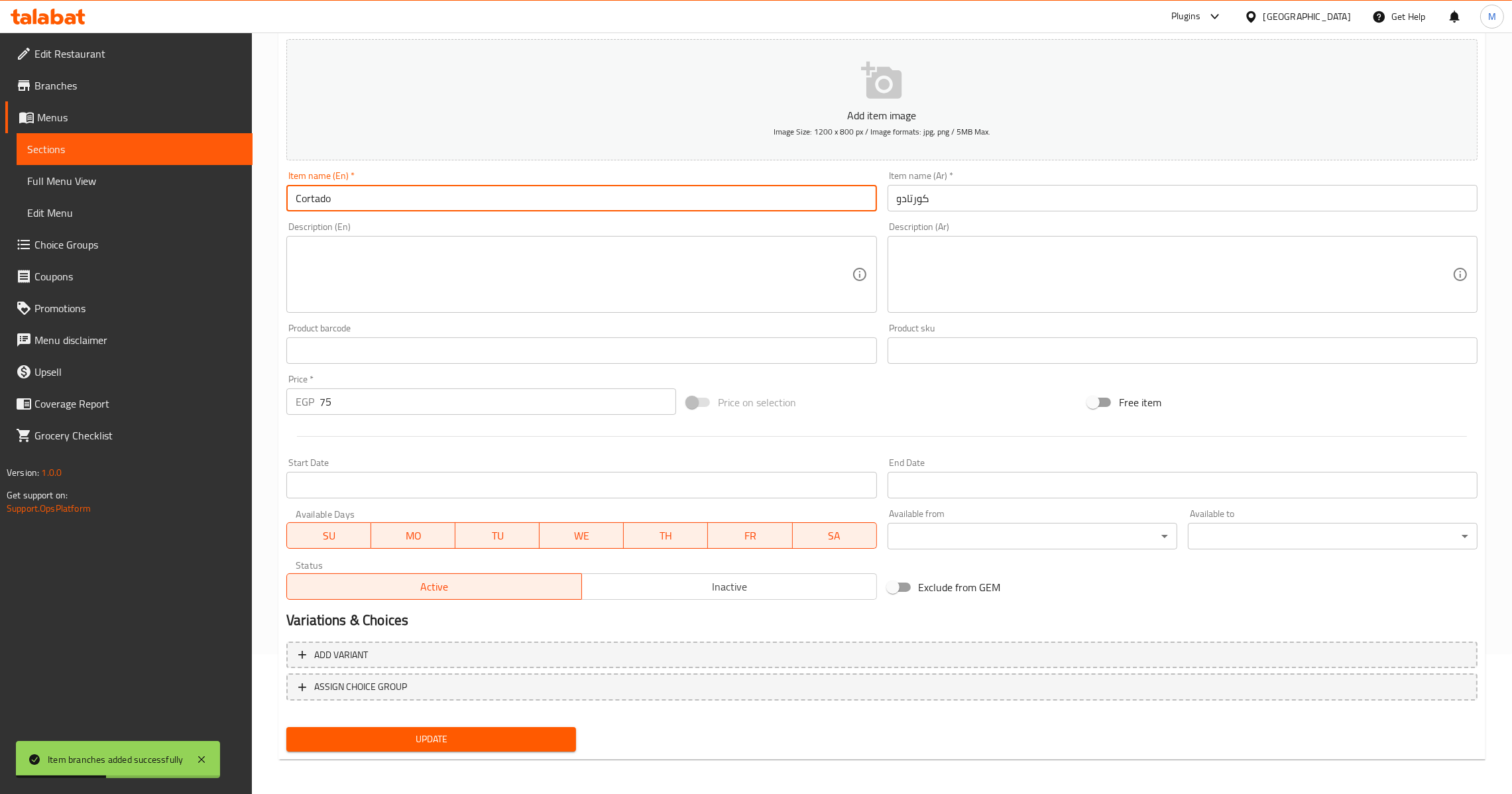
click at [385, 740] on span "Update" at bounding box center [431, 739] width 269 height 16
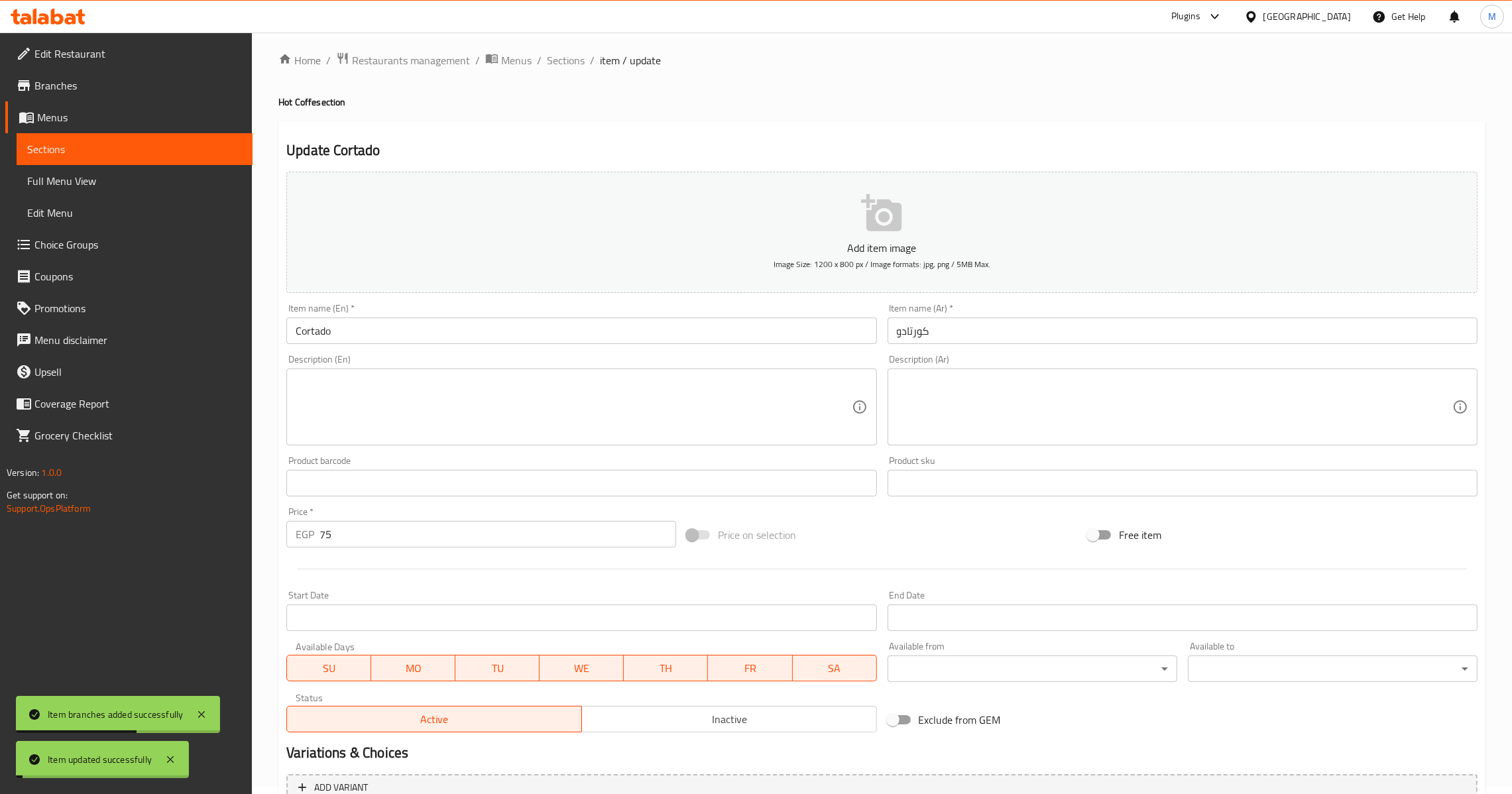
scroll to position [0, 0]
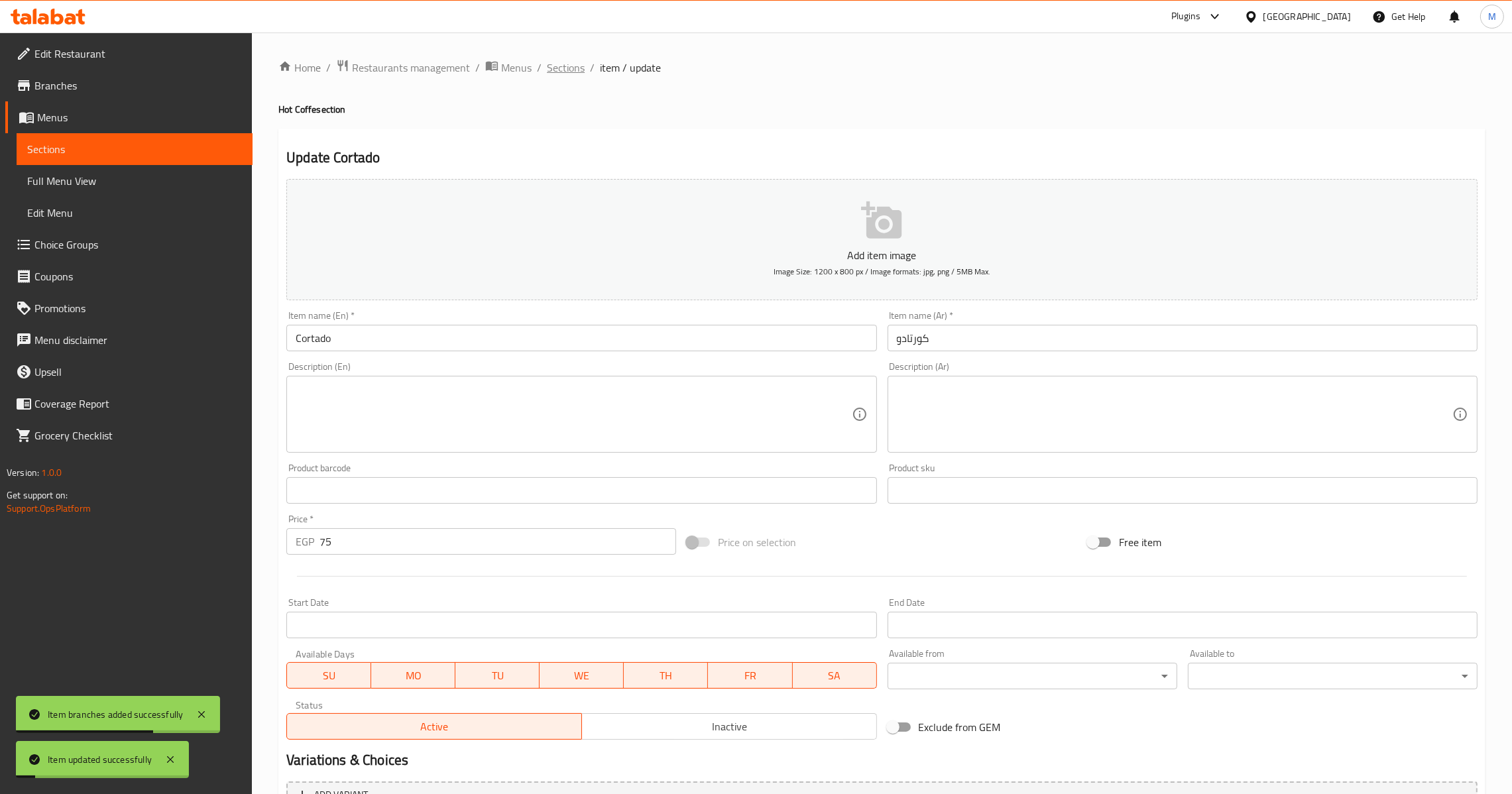
click at [573, 75] on span "Sections" at bounding box center [566, 68] width 38 height 16
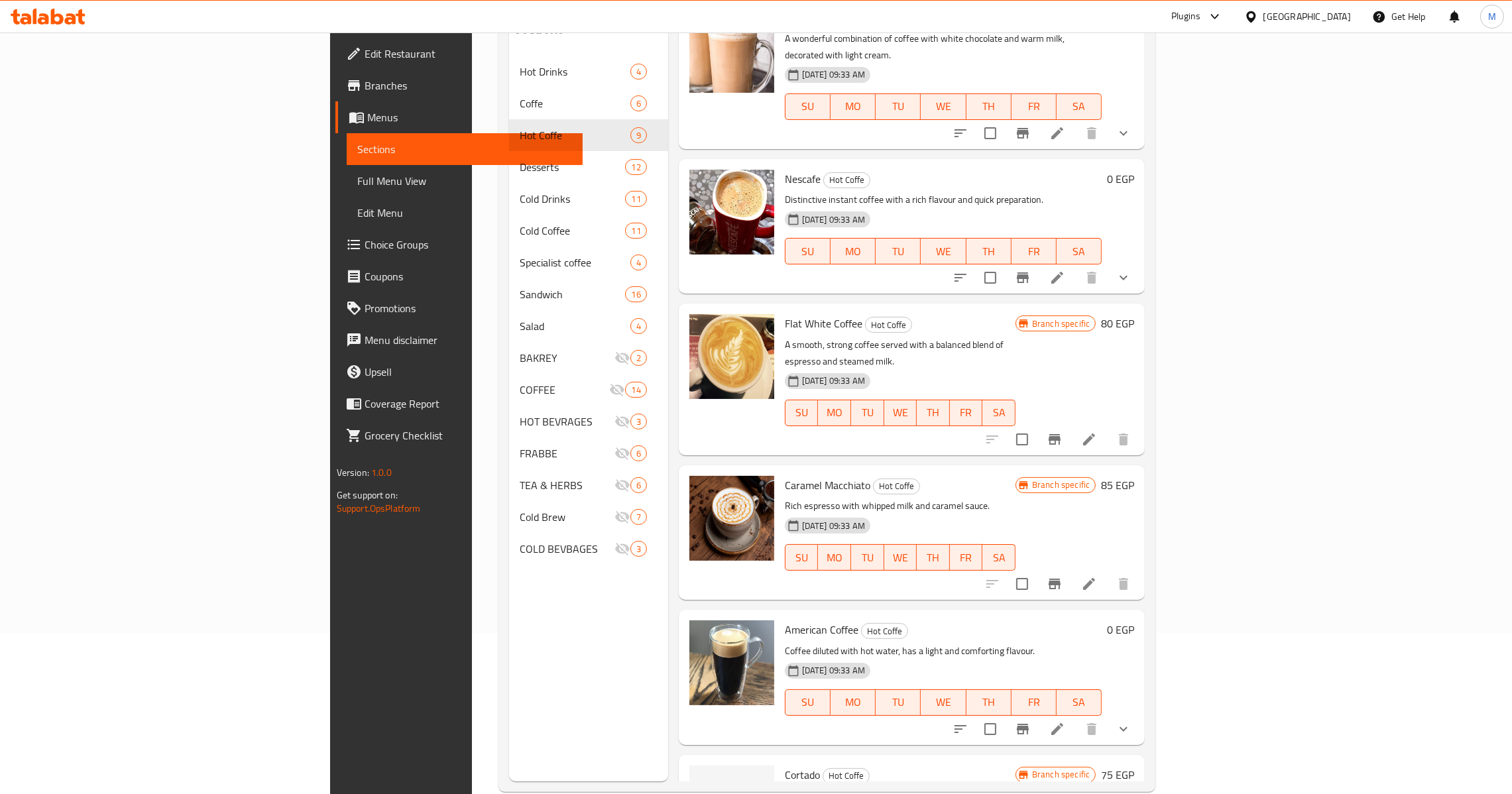
scroll to position [187, 0]
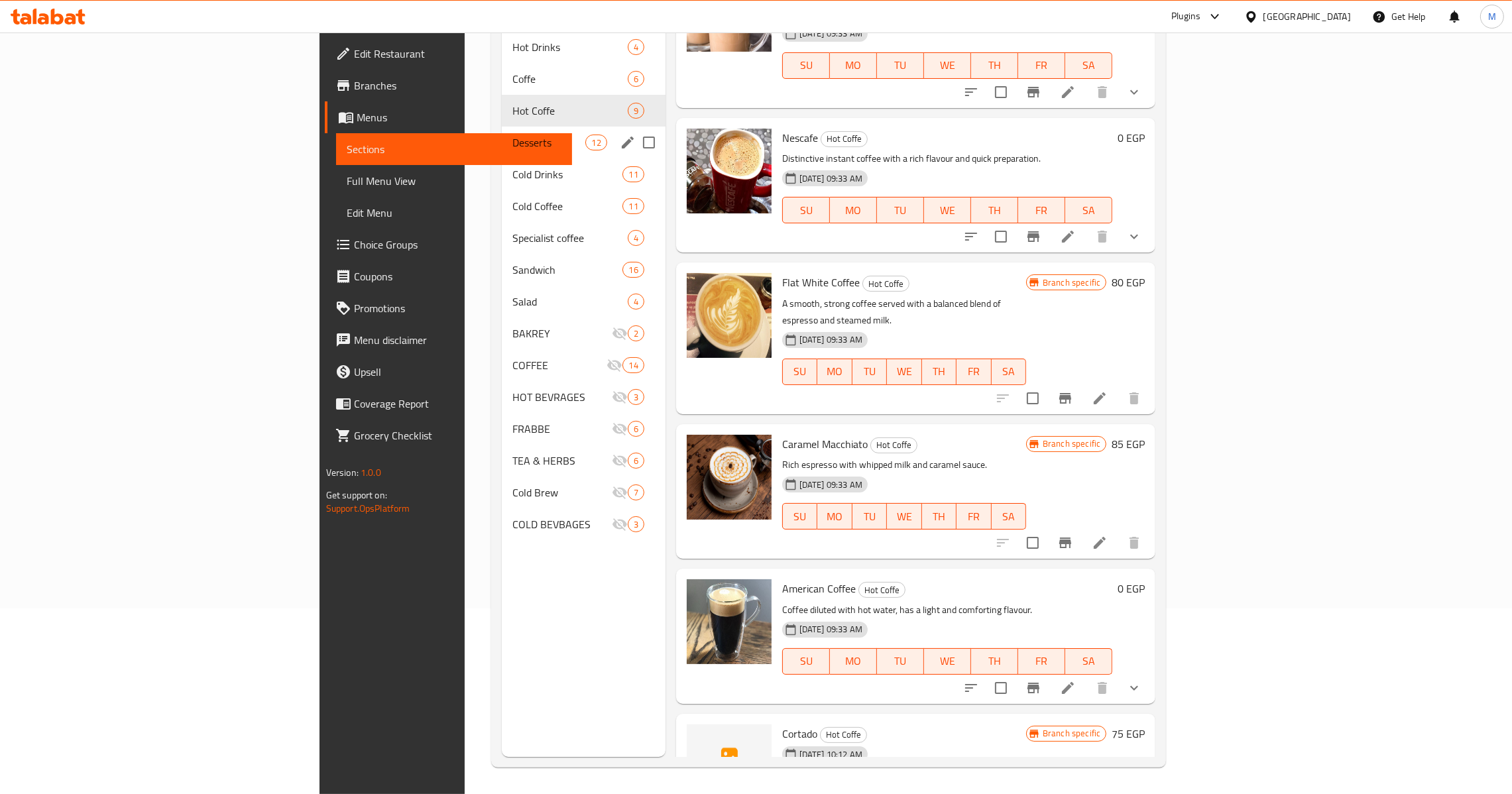
click at [512, 134] on span "Desserts" at bounding box center [548, 142] width 73 height 16
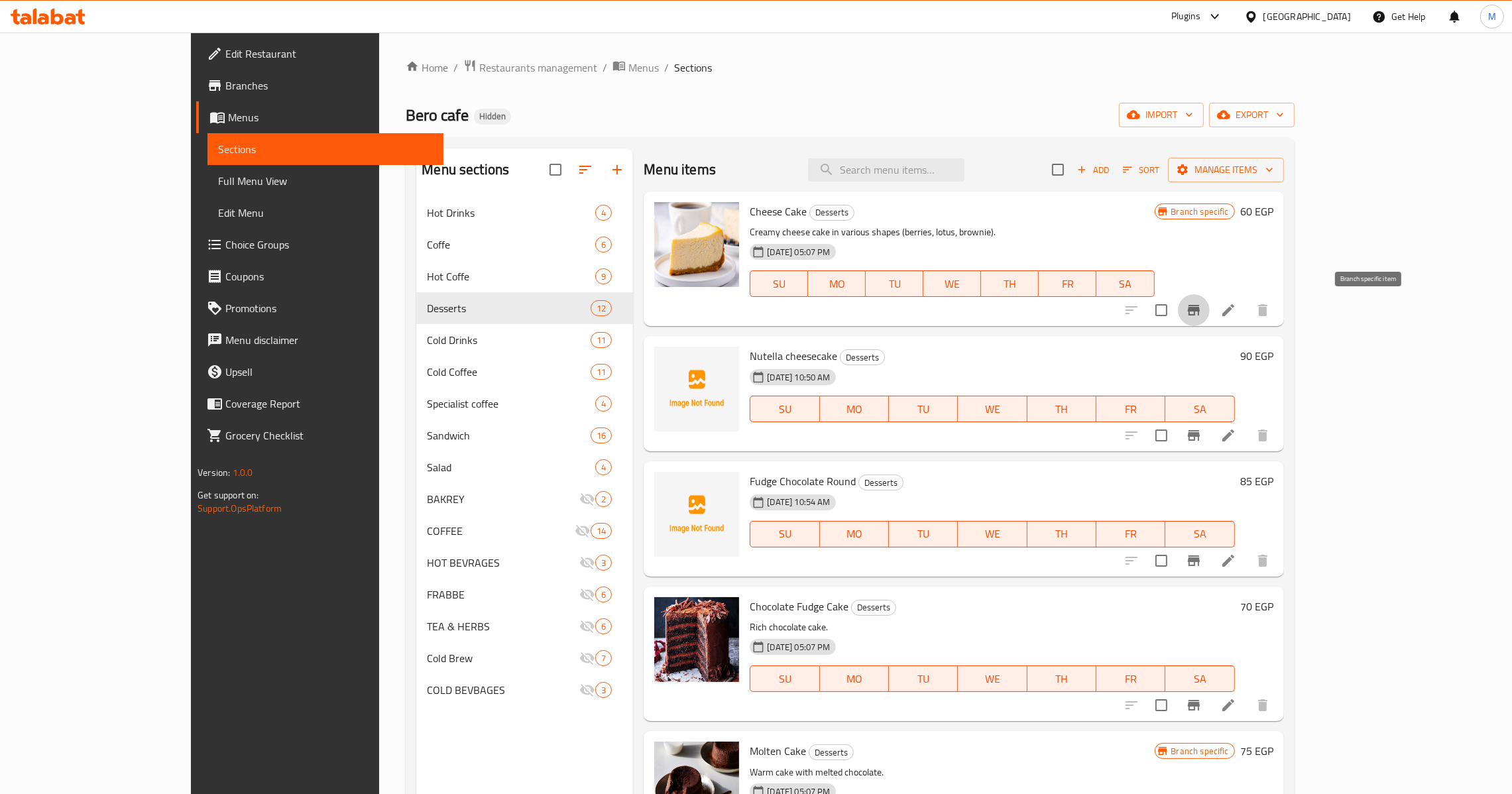
click at [1209, 307] on button "Branch-specific-item" at bounding box center [1193, 309] width 31 height 31
click at [1200, 566] on icon "Branch-specific-item" at bounding box center [1193, 560] width 12 height 10
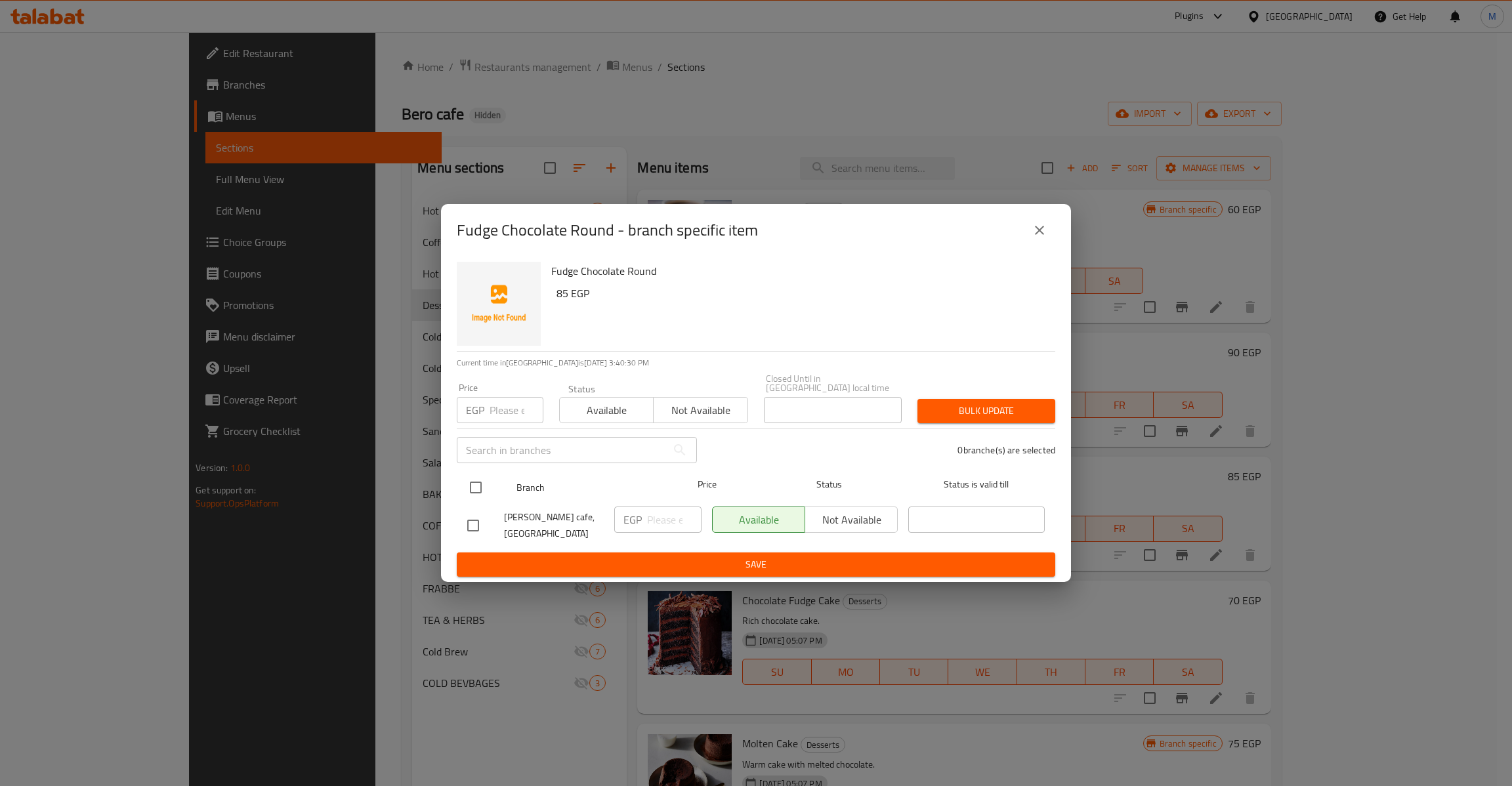
click at [465, 482] on input "checkbox" at bounding box center [475, 487] width 27 height 27
checkbox input "true"
click at [493, 405] on input "number" at bounding box center [516, 410] width 54 height 26
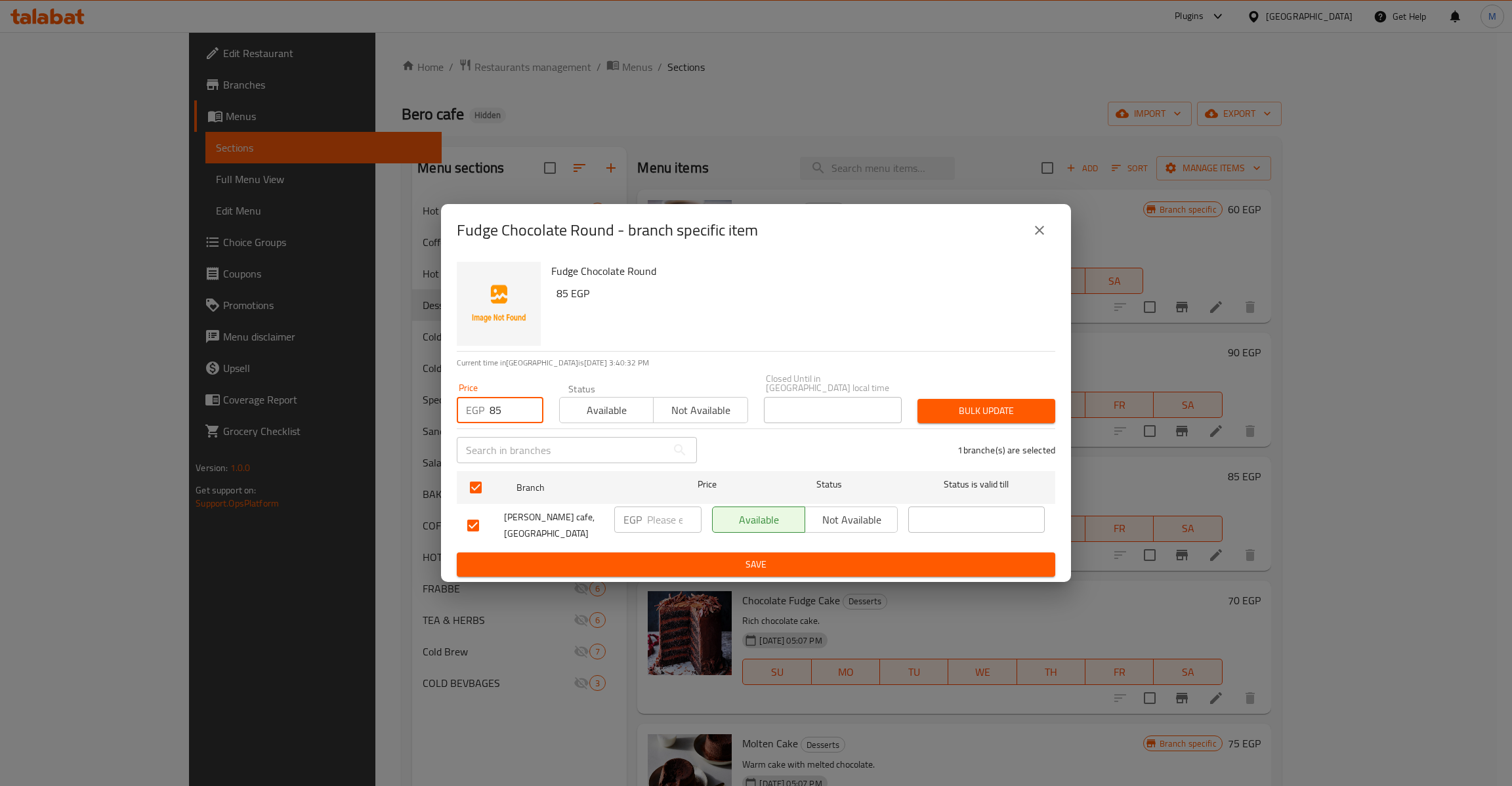
type input "85"
click at [938, 408] on span "Bulk update" at bounding box center [986, 410] width 117 height 16
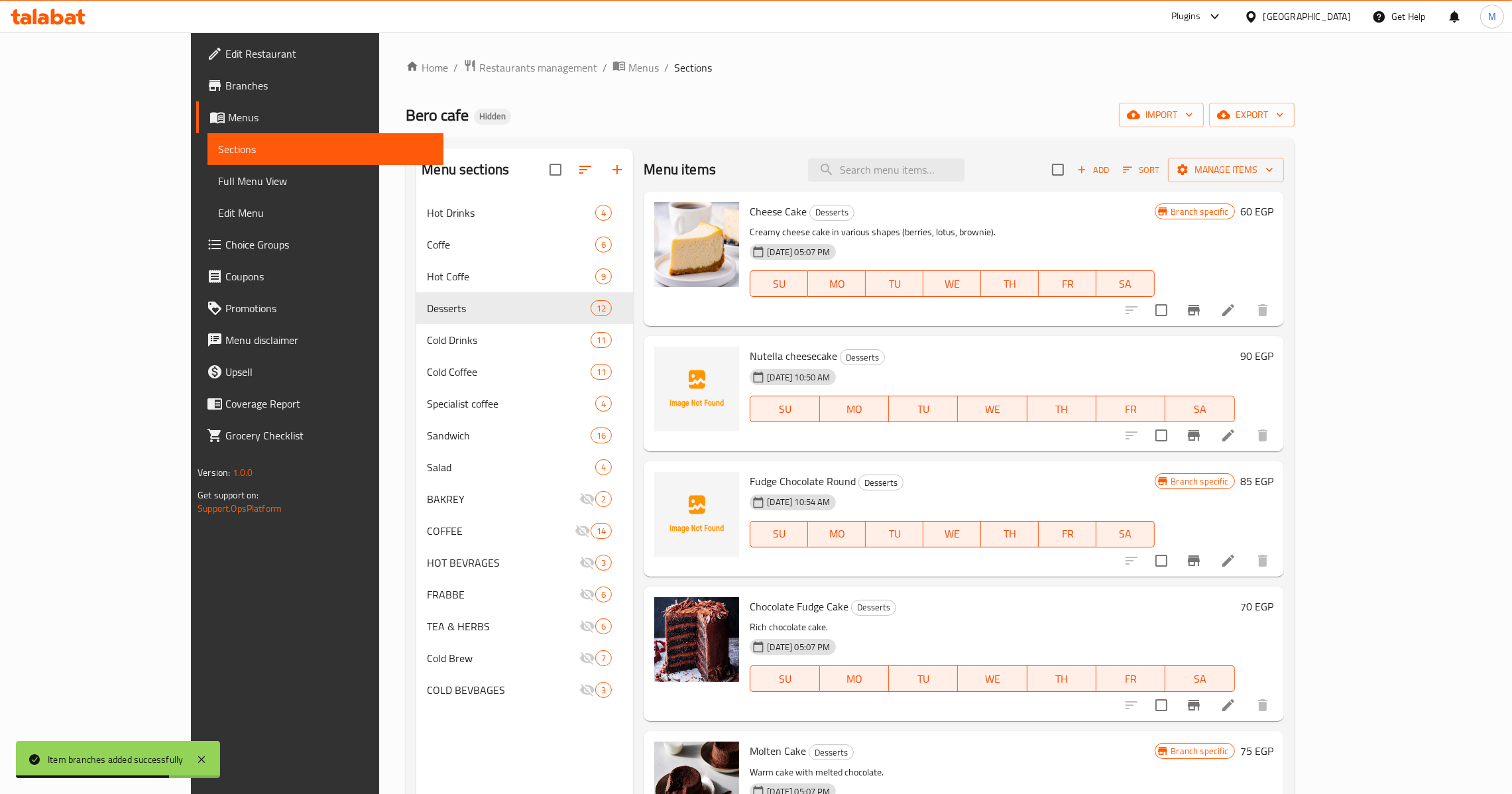
click at [1202, 444] on icon "Branch-specific-item" at bounding box center [1193, 435] width 16 height 16
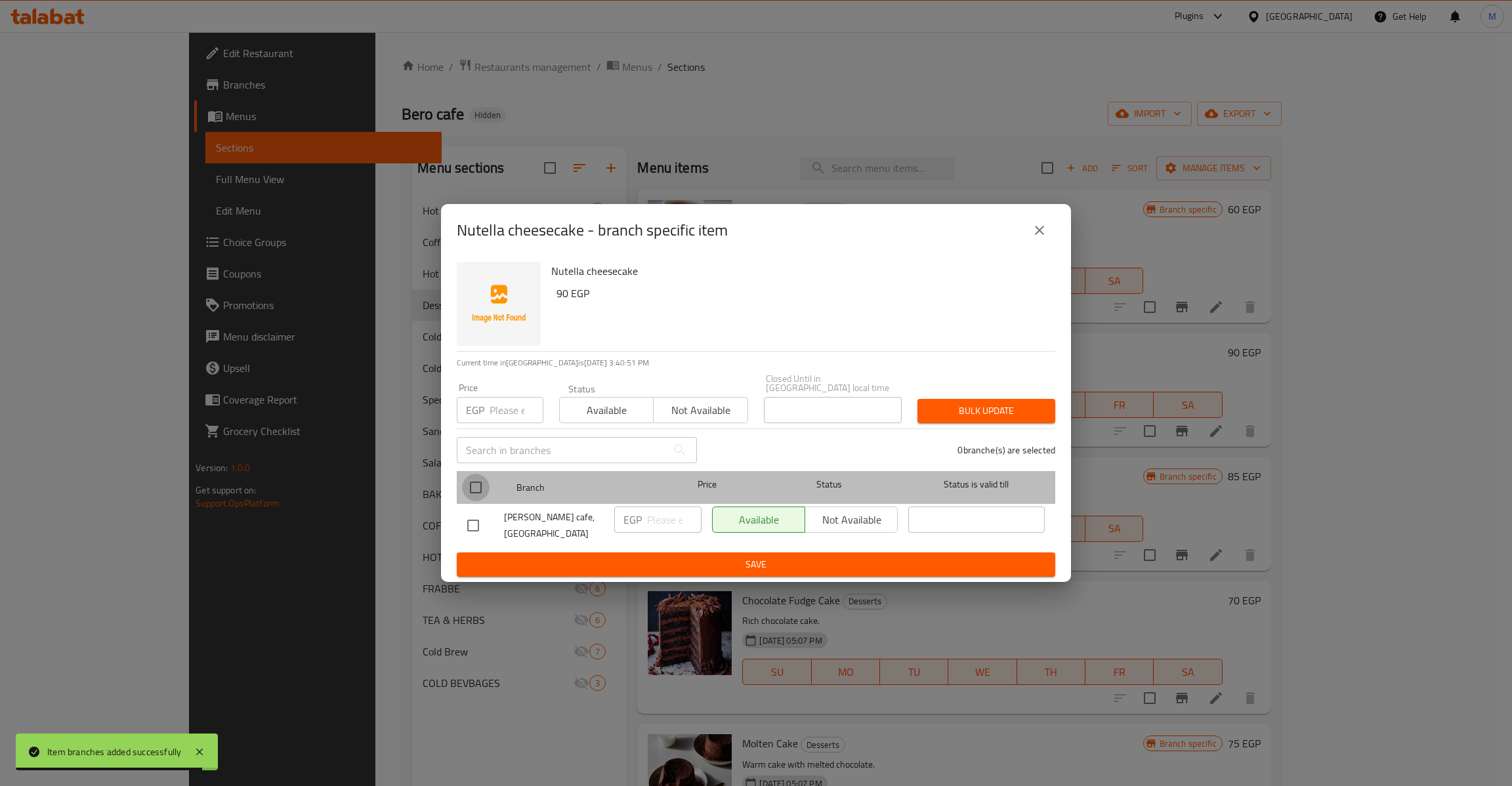
click at [477, 495] on input "checkbox" at bounding box center [475, 487] width 27 height 27
checkbox input "true"
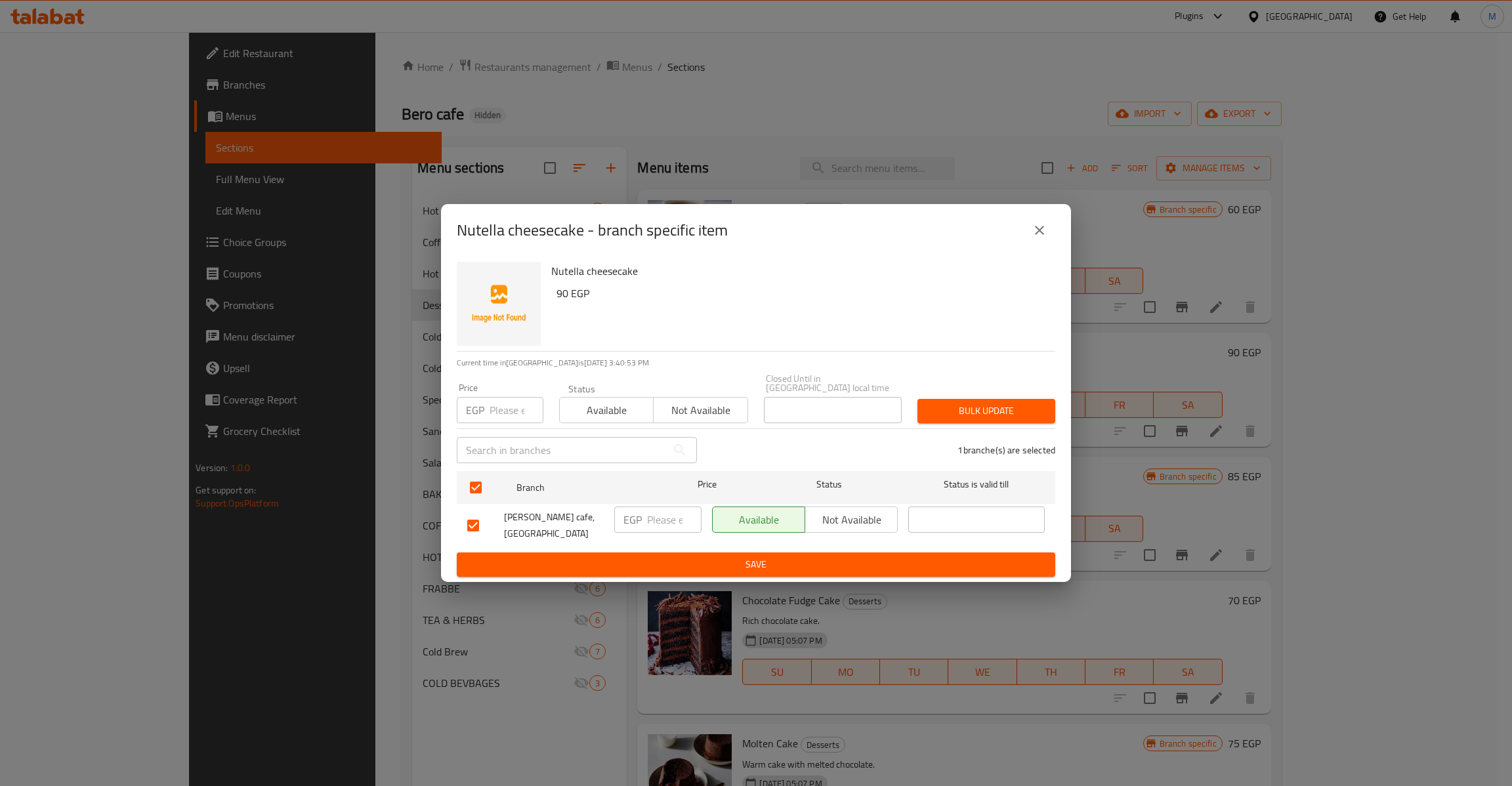
click at [514, 398] on input "number" at bounding box center [516, 410] width 54 height 26
type input "90"
click at [949, 409] on span "Bulk update" at bounding box center [986, 410] width 117 height 16
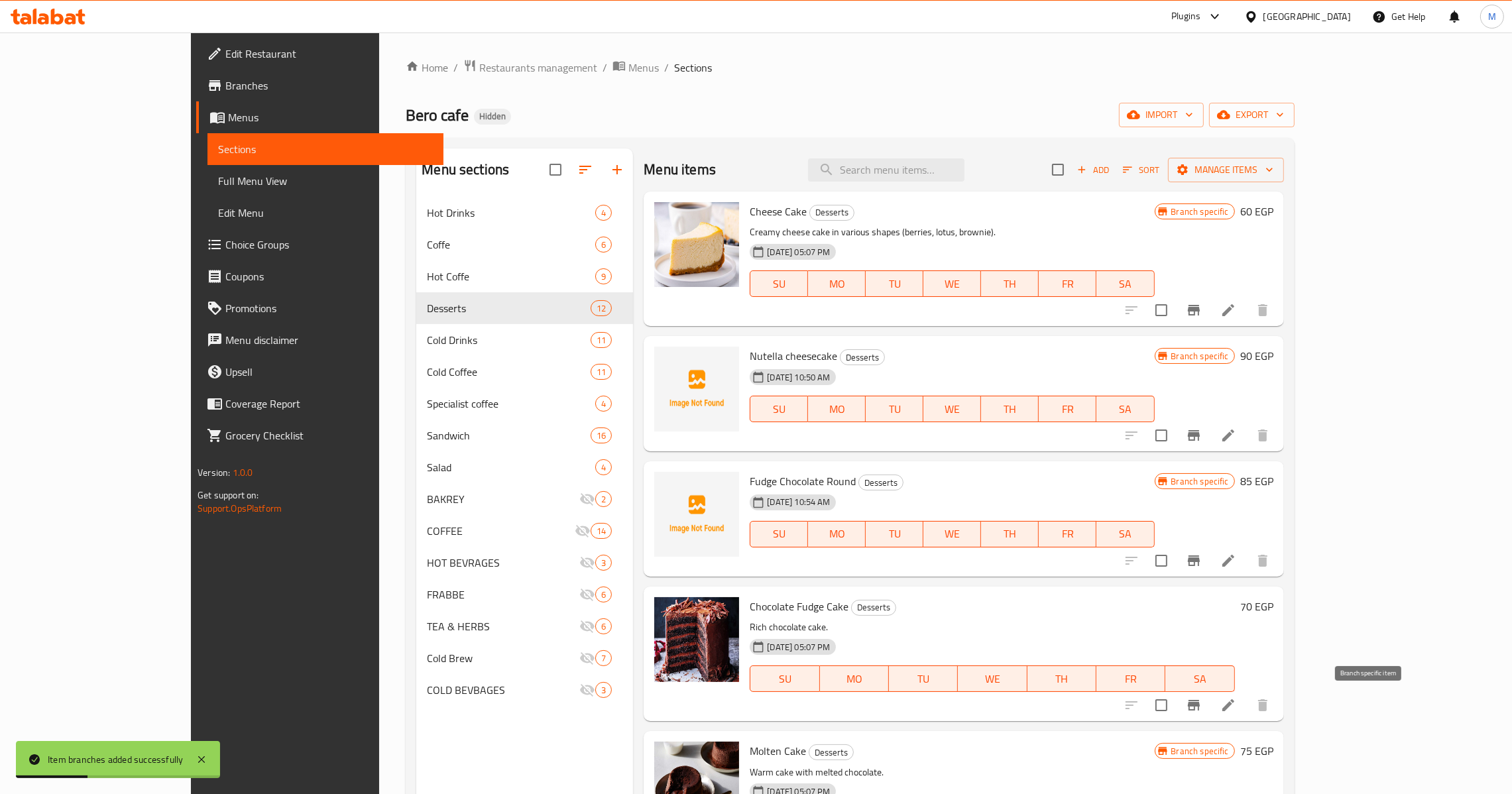
click at [1202, 709] on icon "Branch-specific-item" at bounding box center [1193, 705] width 16 height 16
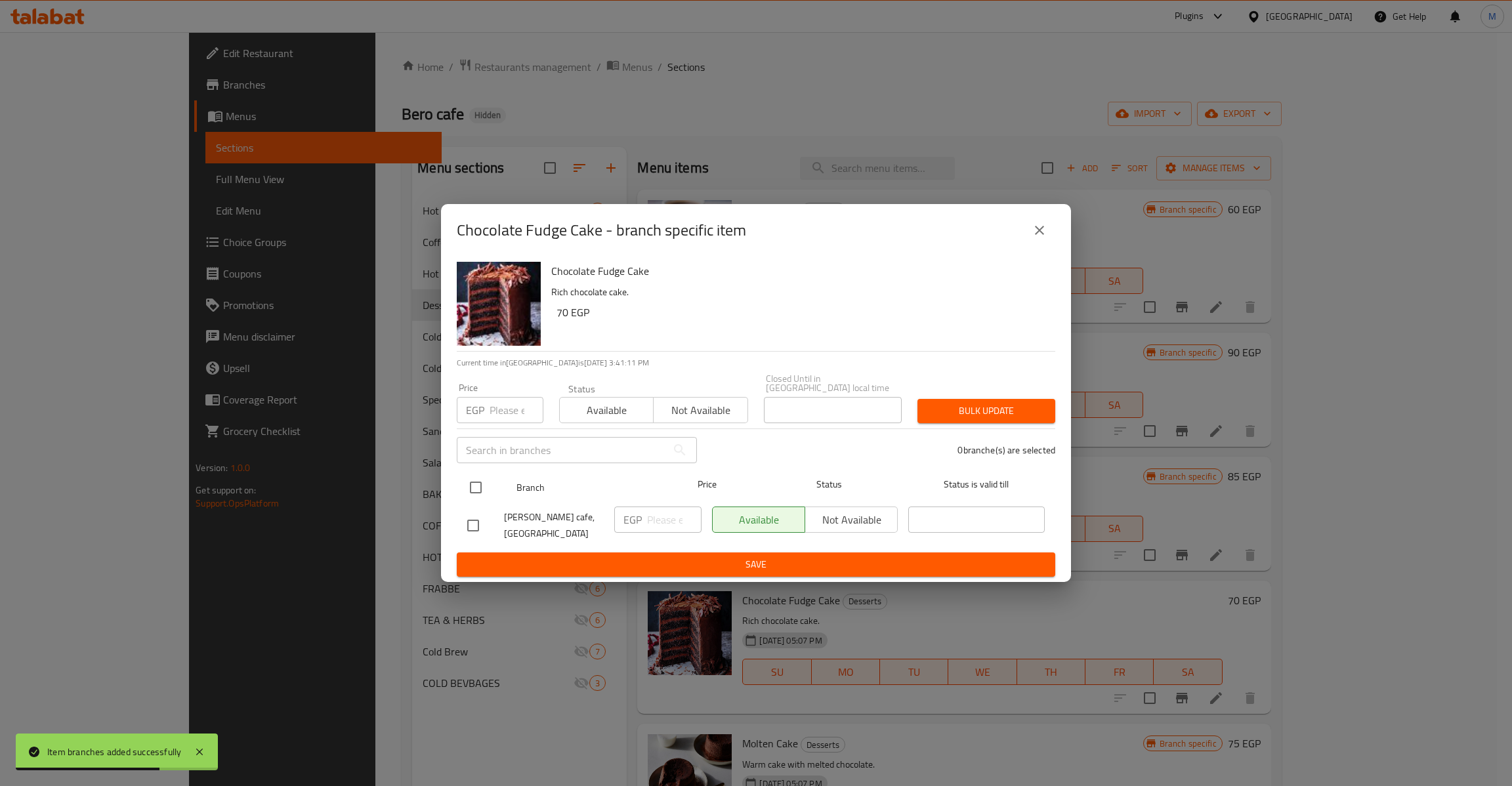
click at [469, 489] on input "checkbox" at bounding box center [475, 487] width 27 height 27
checkbox input "true"
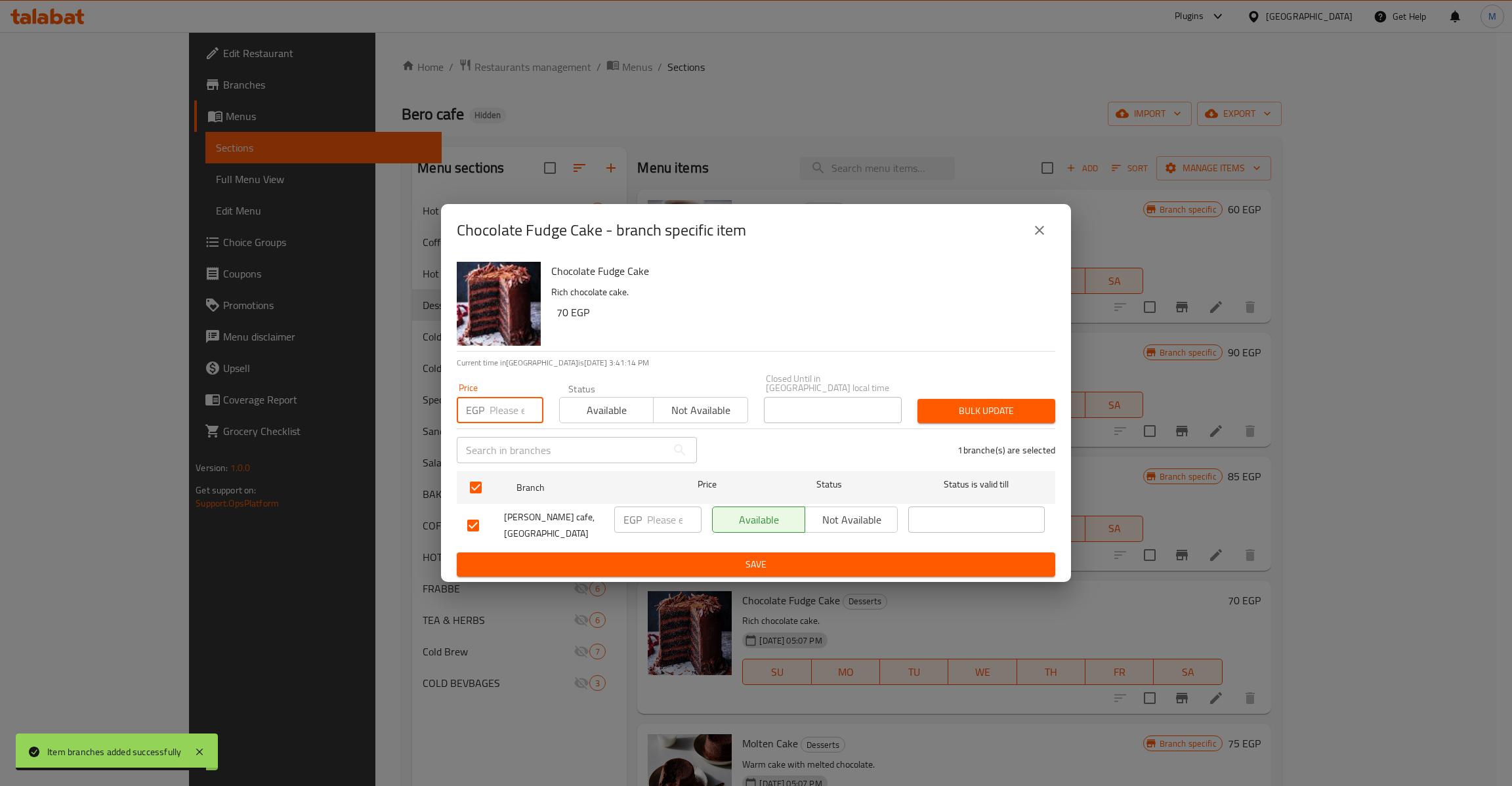
click at [521, 419] on div "Price EGP Price" at bounding box center [500, 402] width 103 height 56
type input "70"
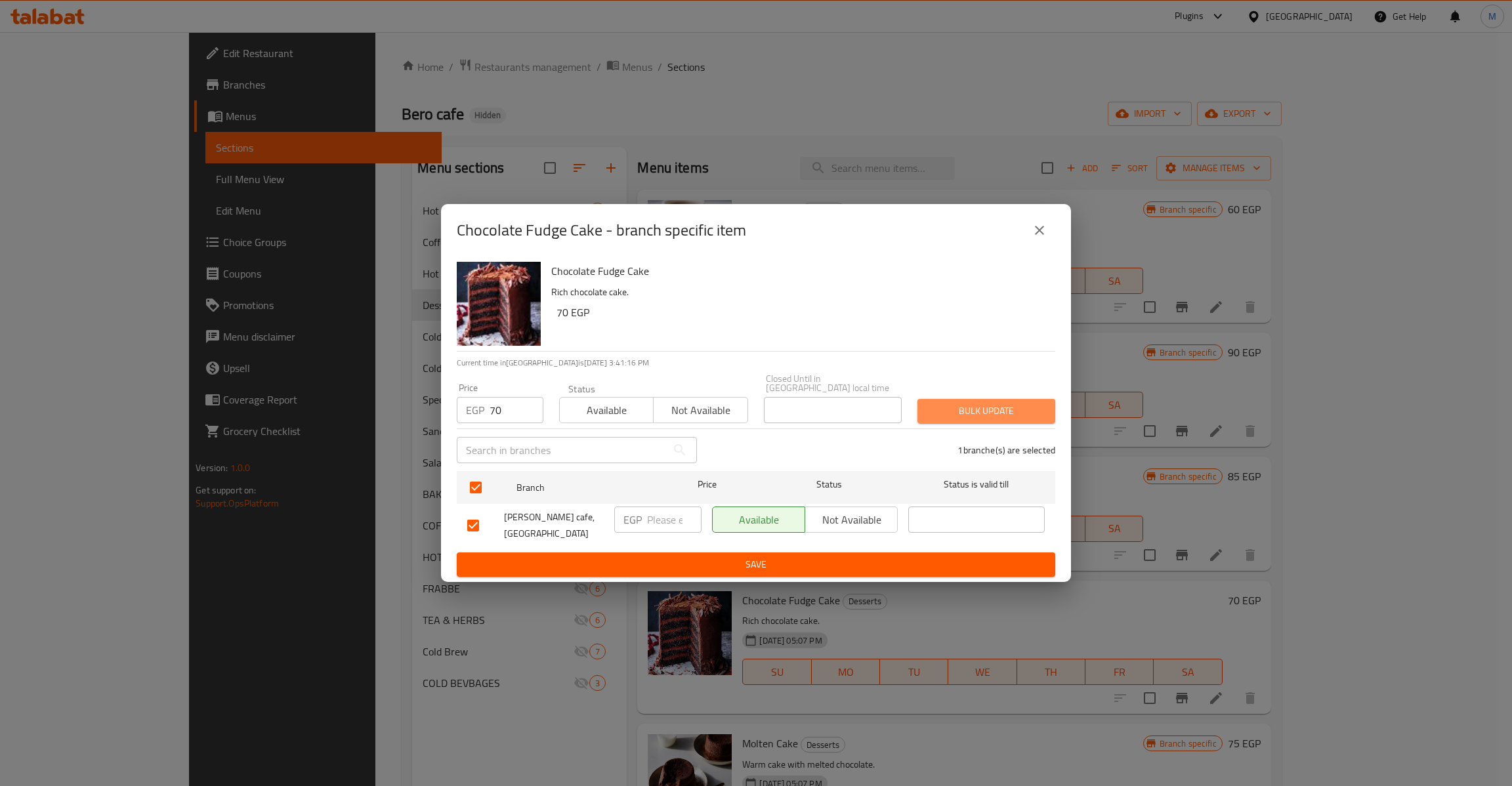
click at [1049, 404] on button "Bulk update" at bounding box center [986, 411] width 138 height 25
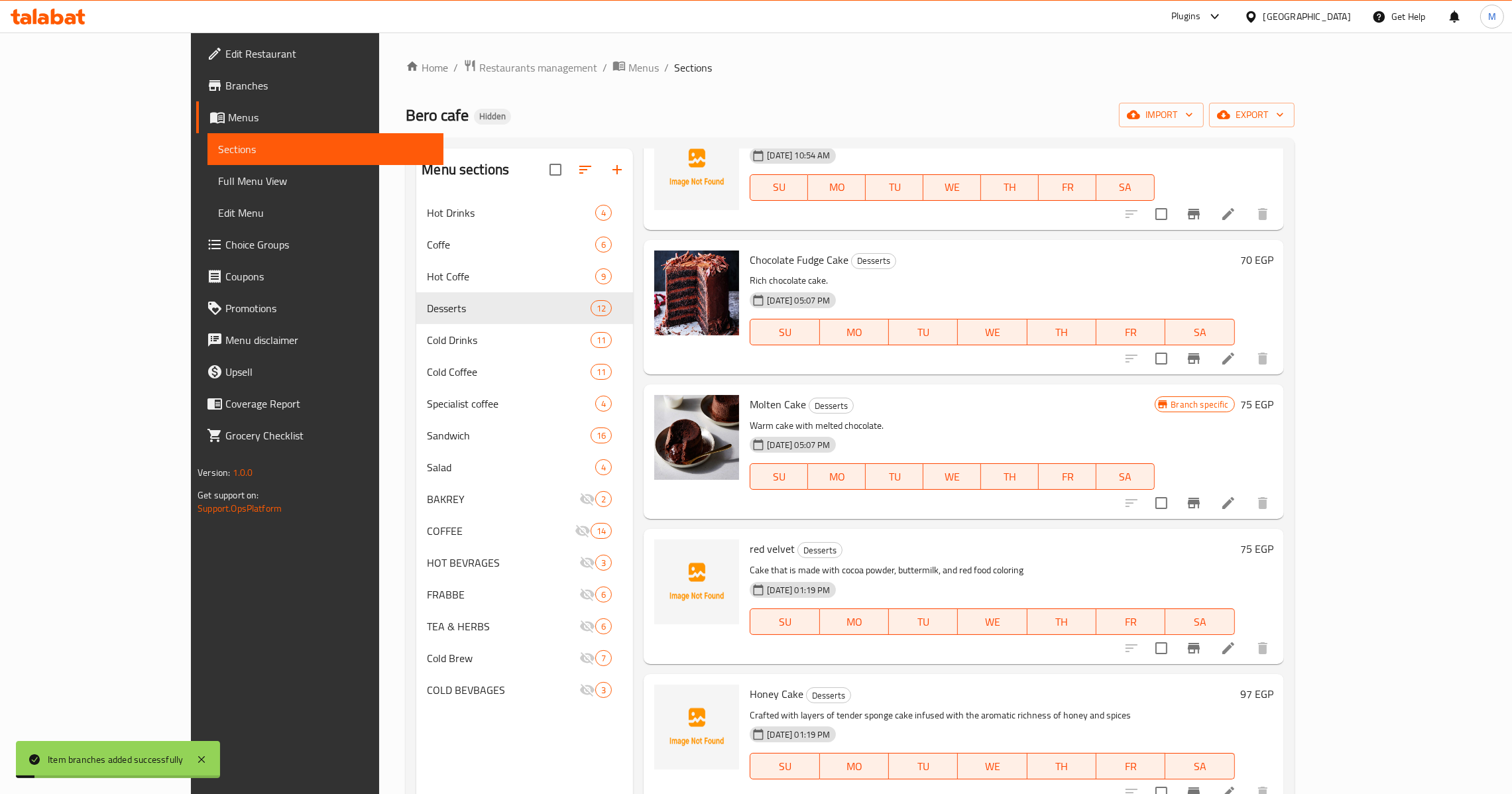
scroll to position [398, 0]
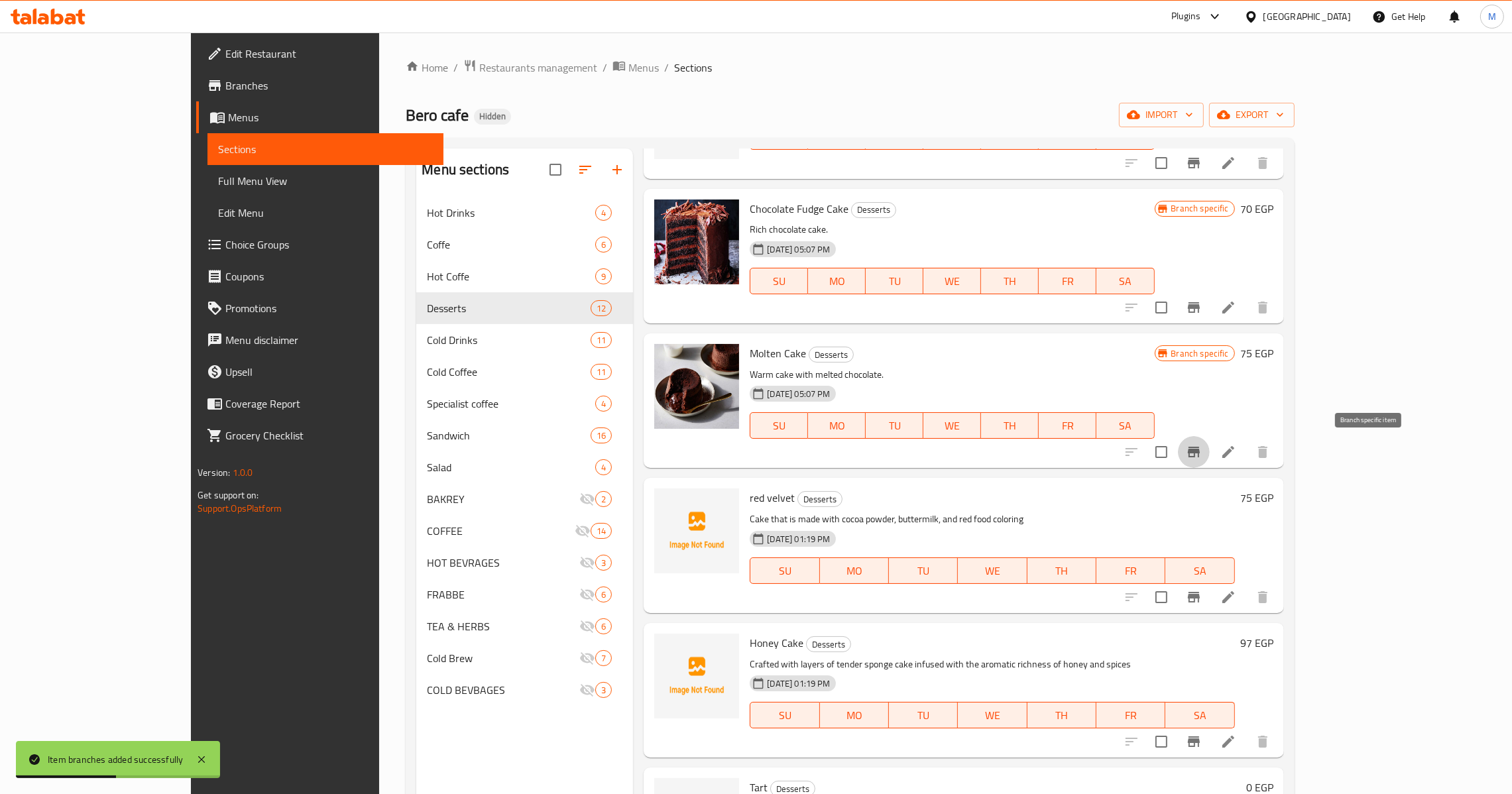
click at [1209, 446] on button "Branch-specific-item" at bounding box center [1193, 451] width 31 height 31
click at [1209, 598] on button "Branch-specific-item" at bounding box center [1193, 596] width 31 height 31
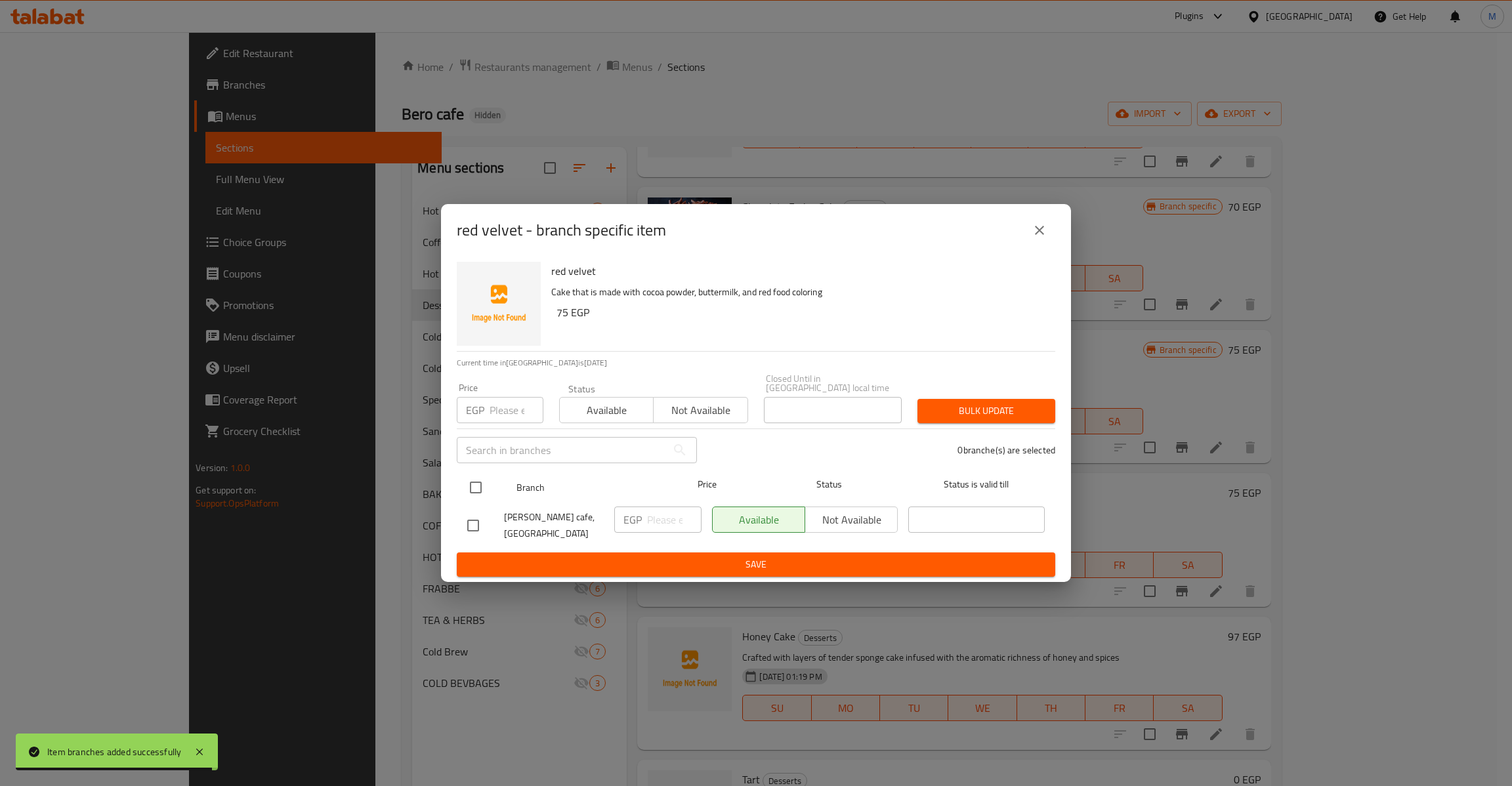
click at [482, 476] on input "checkbox" at bounding box center [475, 487] width 27 height 27
checkbox input "true"
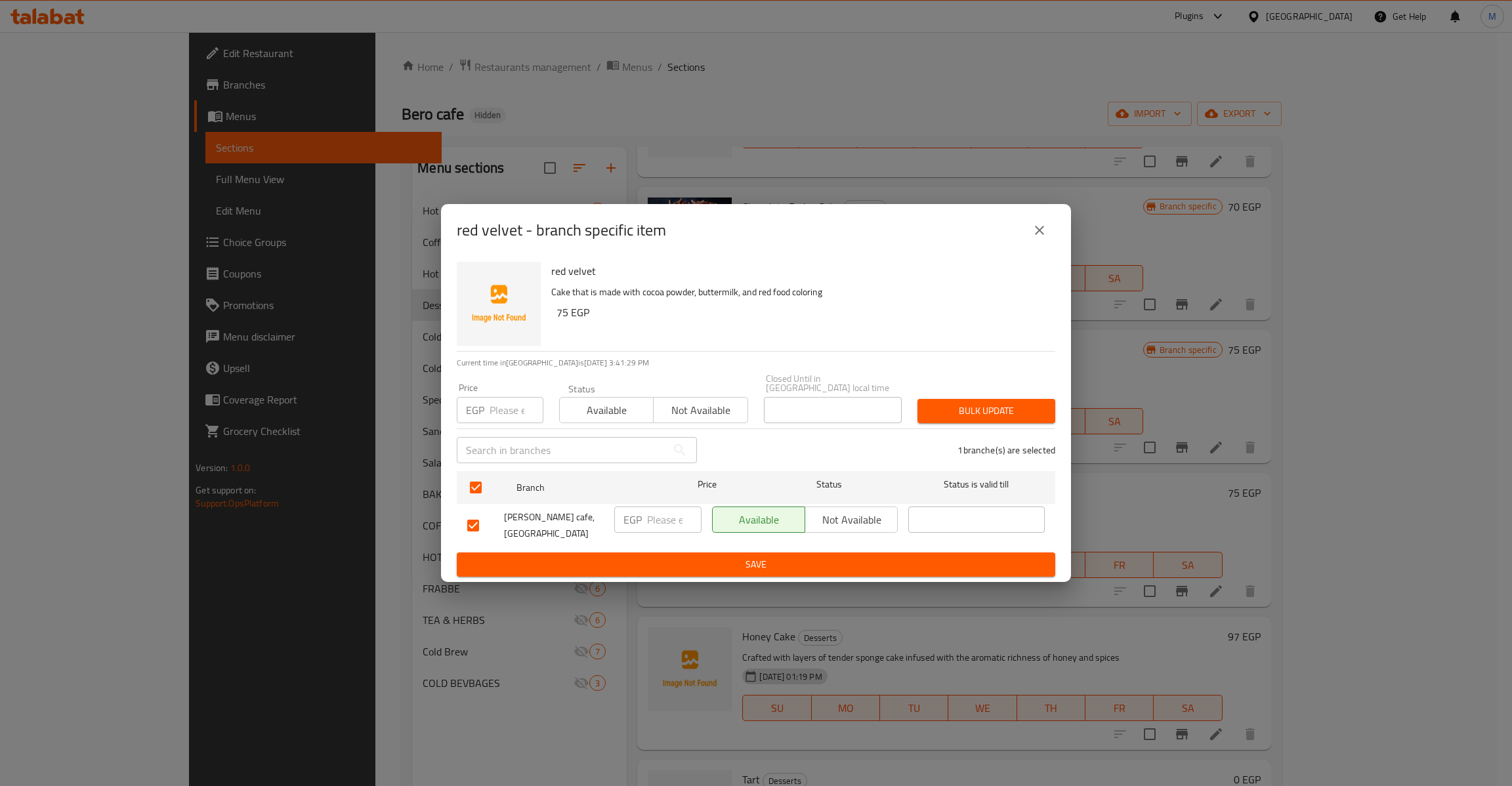
click at [561, 316] on h6 "75 EGP" at bounding box center [800, 312] width 488 height 18
copy h6 "75"
click at [503, 401] on input "number" at bounding box center [516, 410] width 54 height 26
paste input "75"
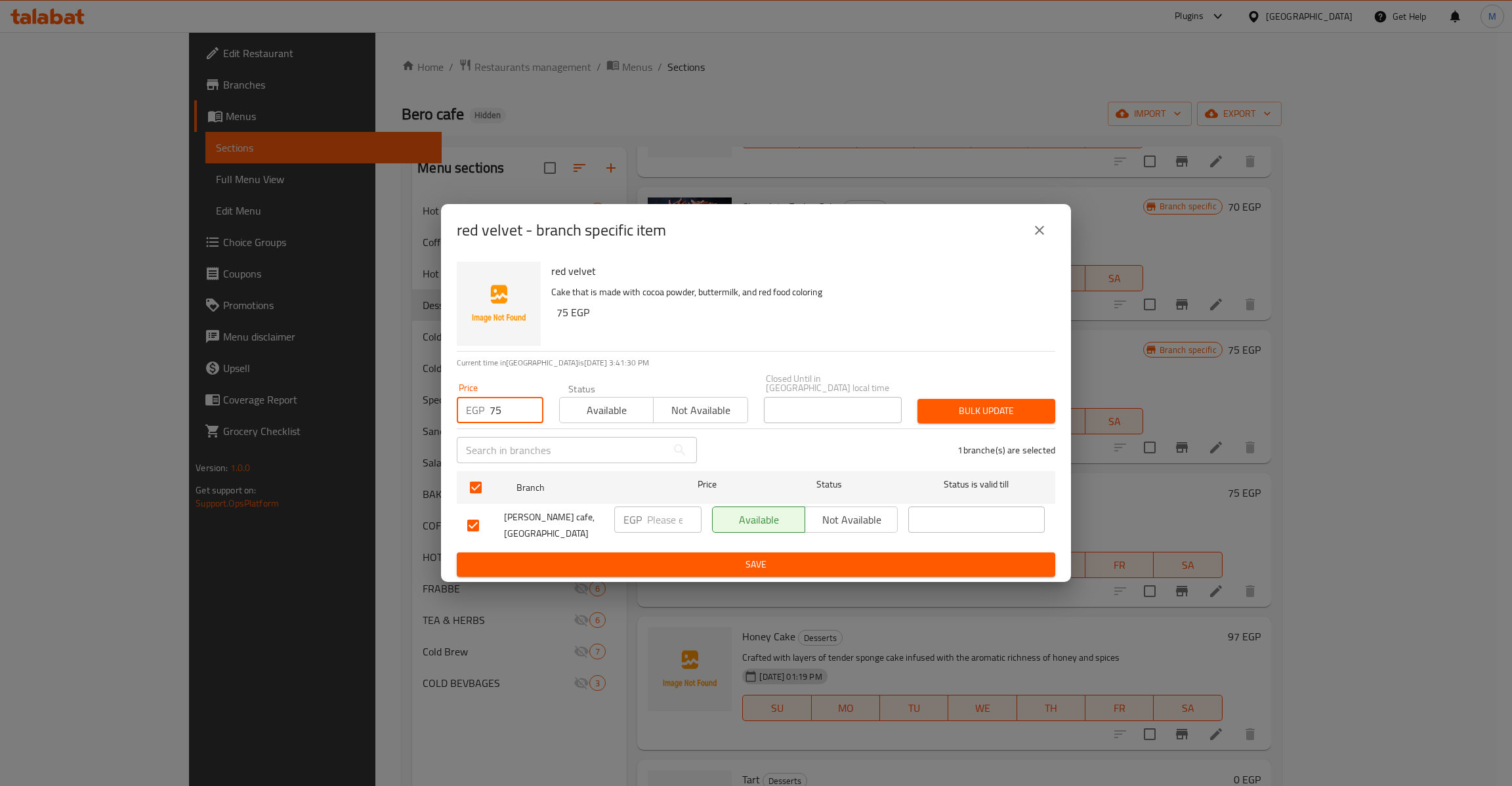
type input "75"
click at [922, 407] on button "Bulk update" at bounding box center [986, 411] width 138 height 25
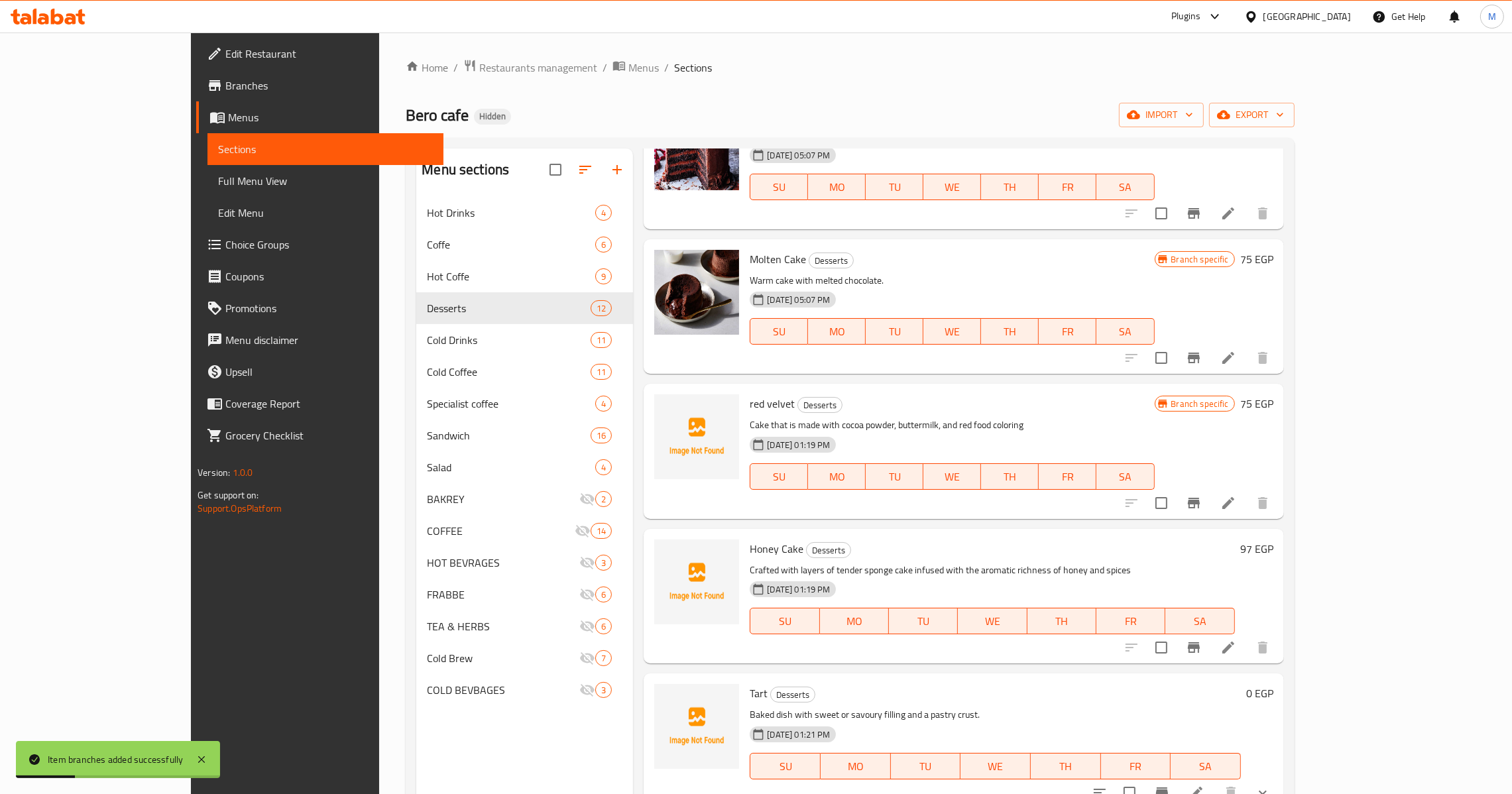
scroll to position [496, 0]
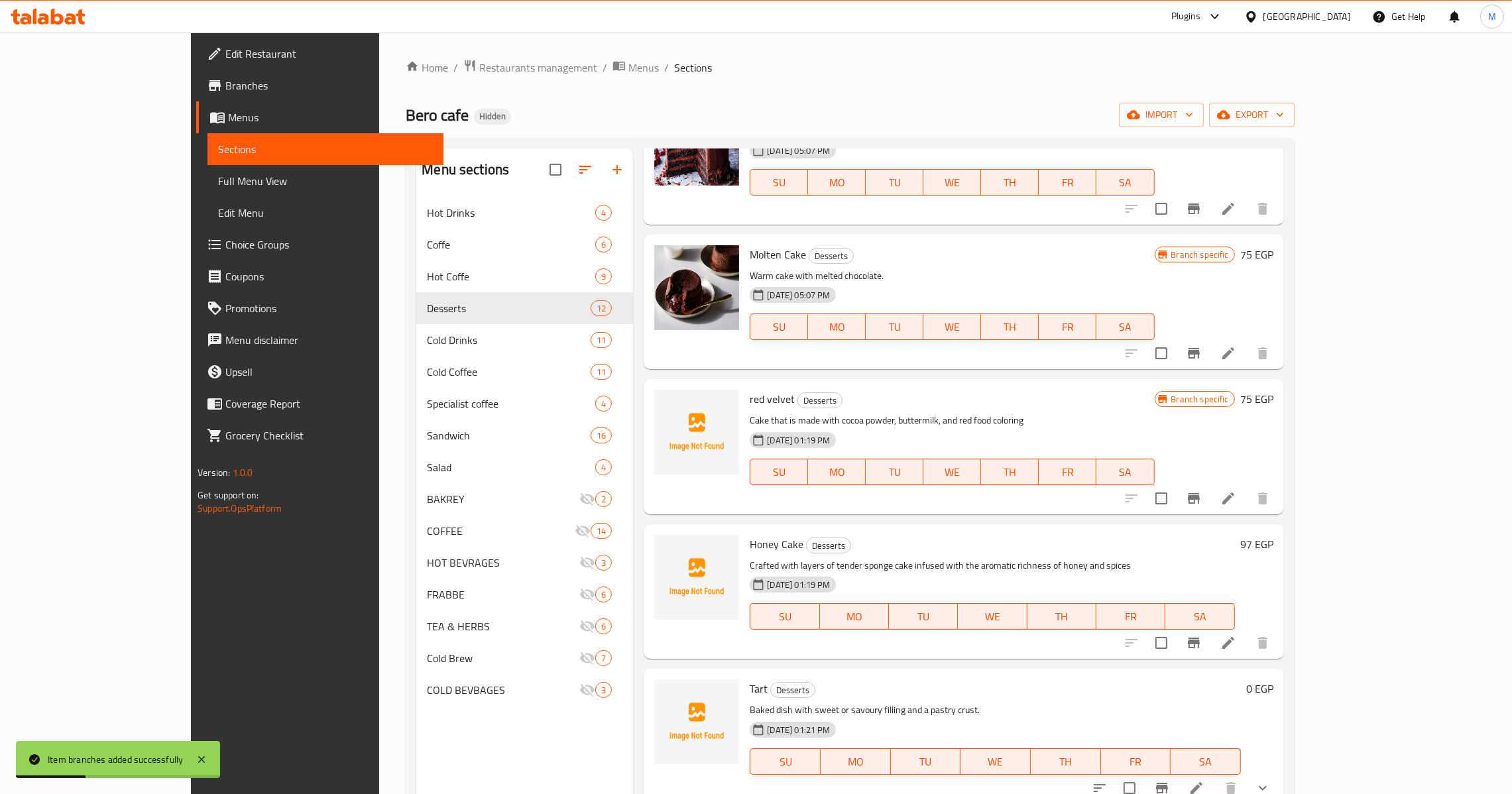
click at [1209, 646] on button "Branch-specific-item" at bounding box center [1193, 642] width 31 height 31
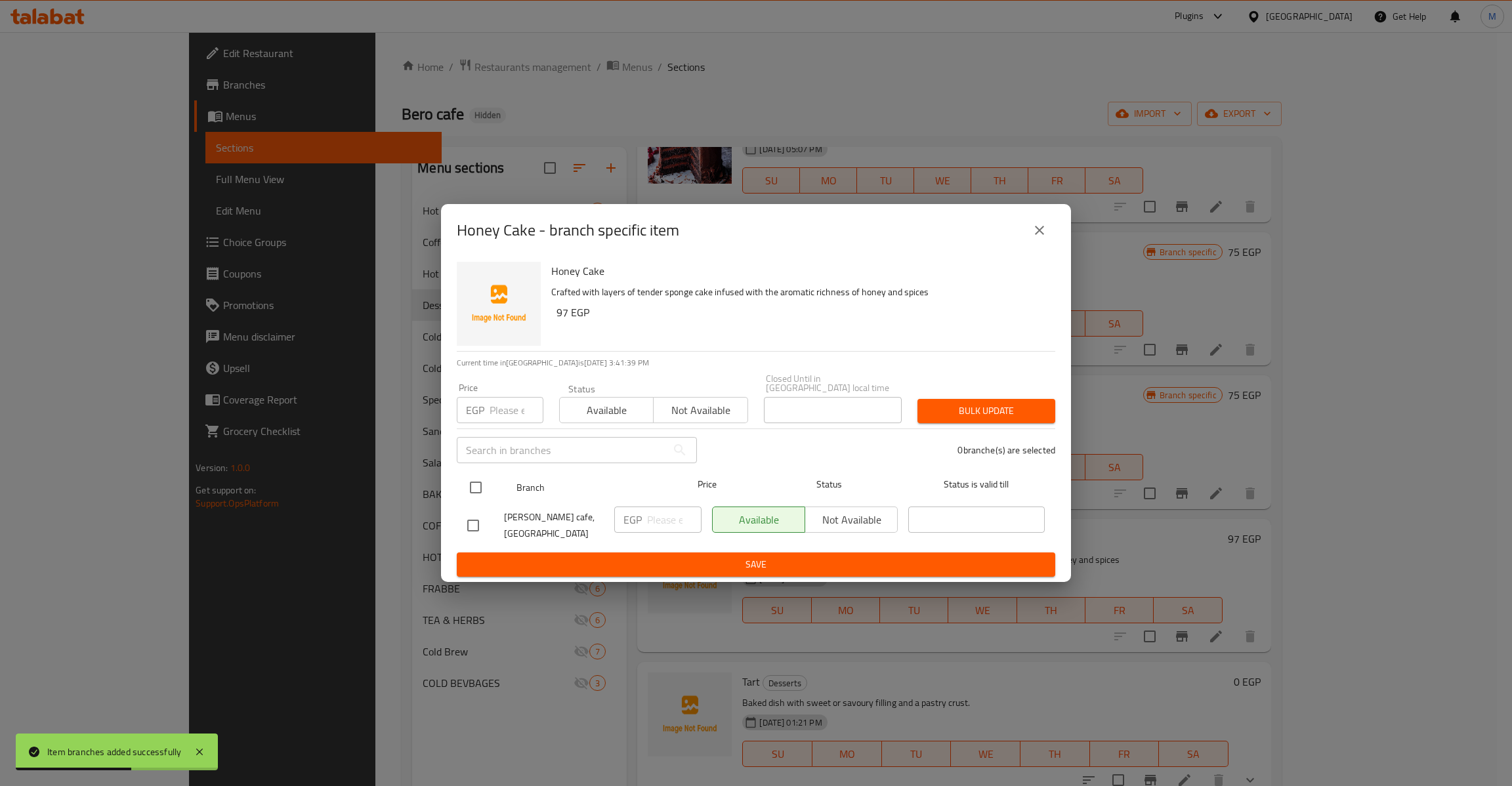
click at [473, 476] on input "checkbox" at bounding box center [475, 487] width 27 height 27
checkbox input "true"
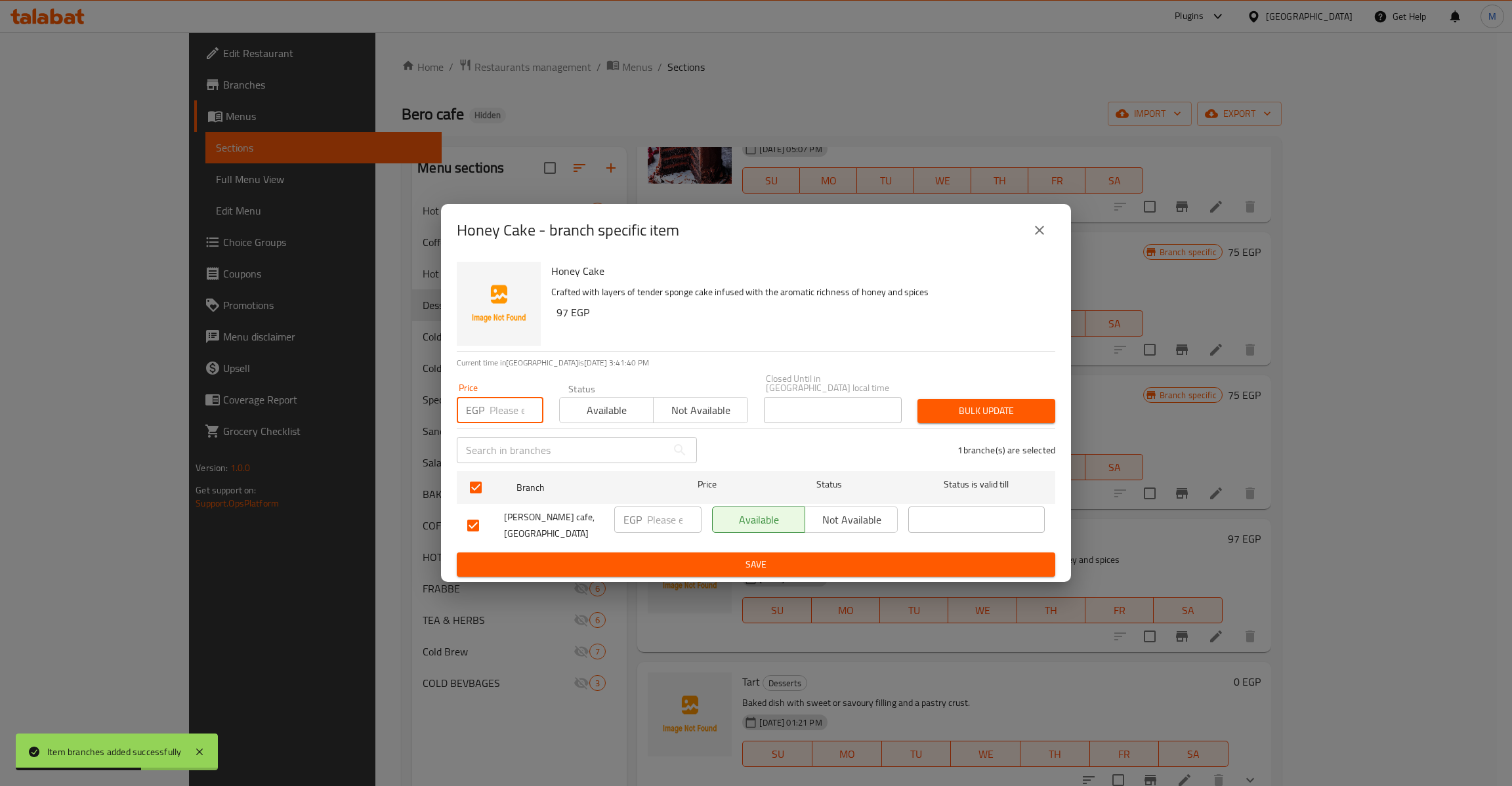
click at [510, 397] on input "number" at bounding box center [516, 410] width 54 height 26
type input "97"
click at [968, 407] on span "Bulk update" at bounding box center [986, 410] width 117 height 16
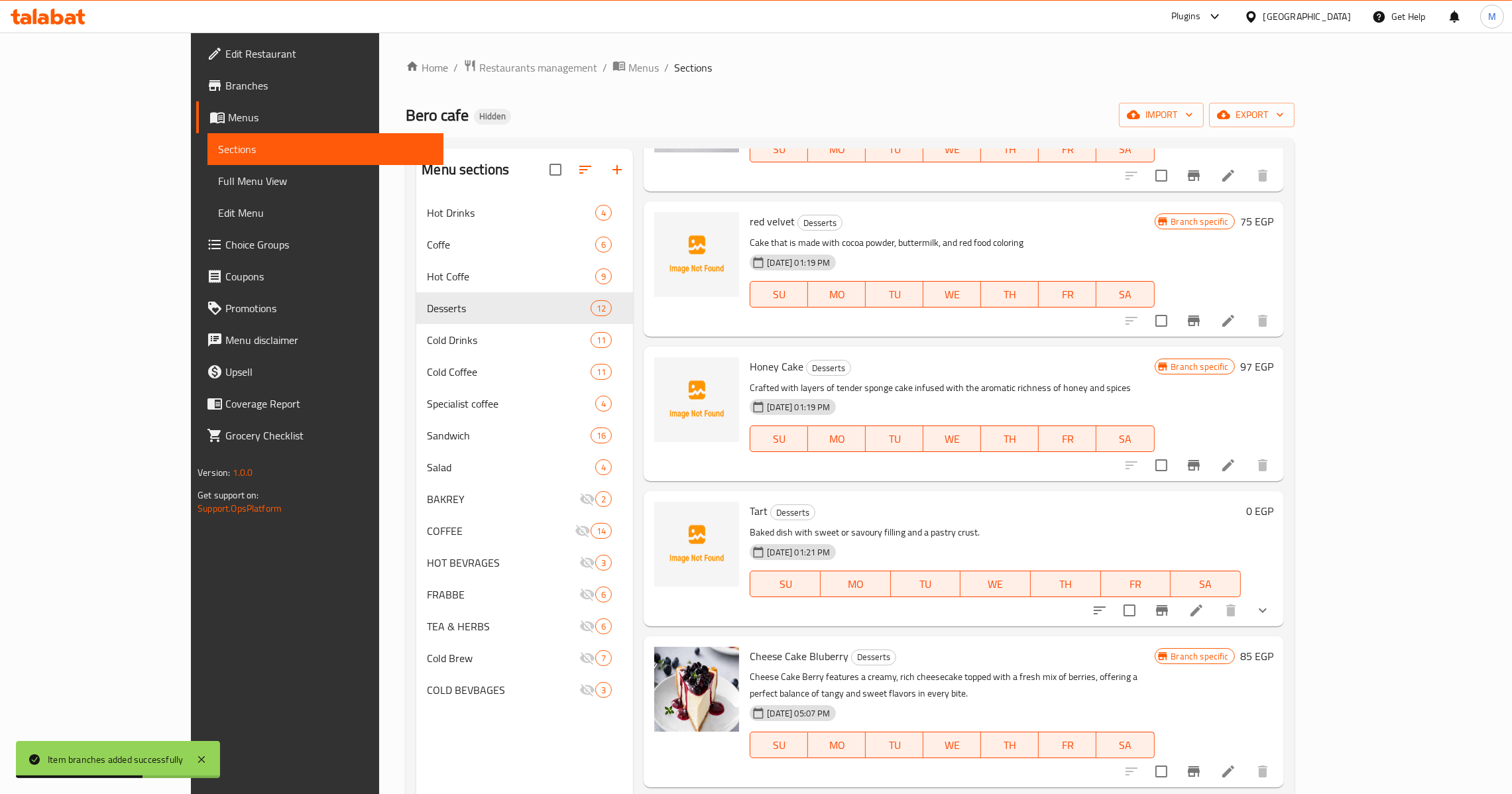
scroll to position [696, 0]
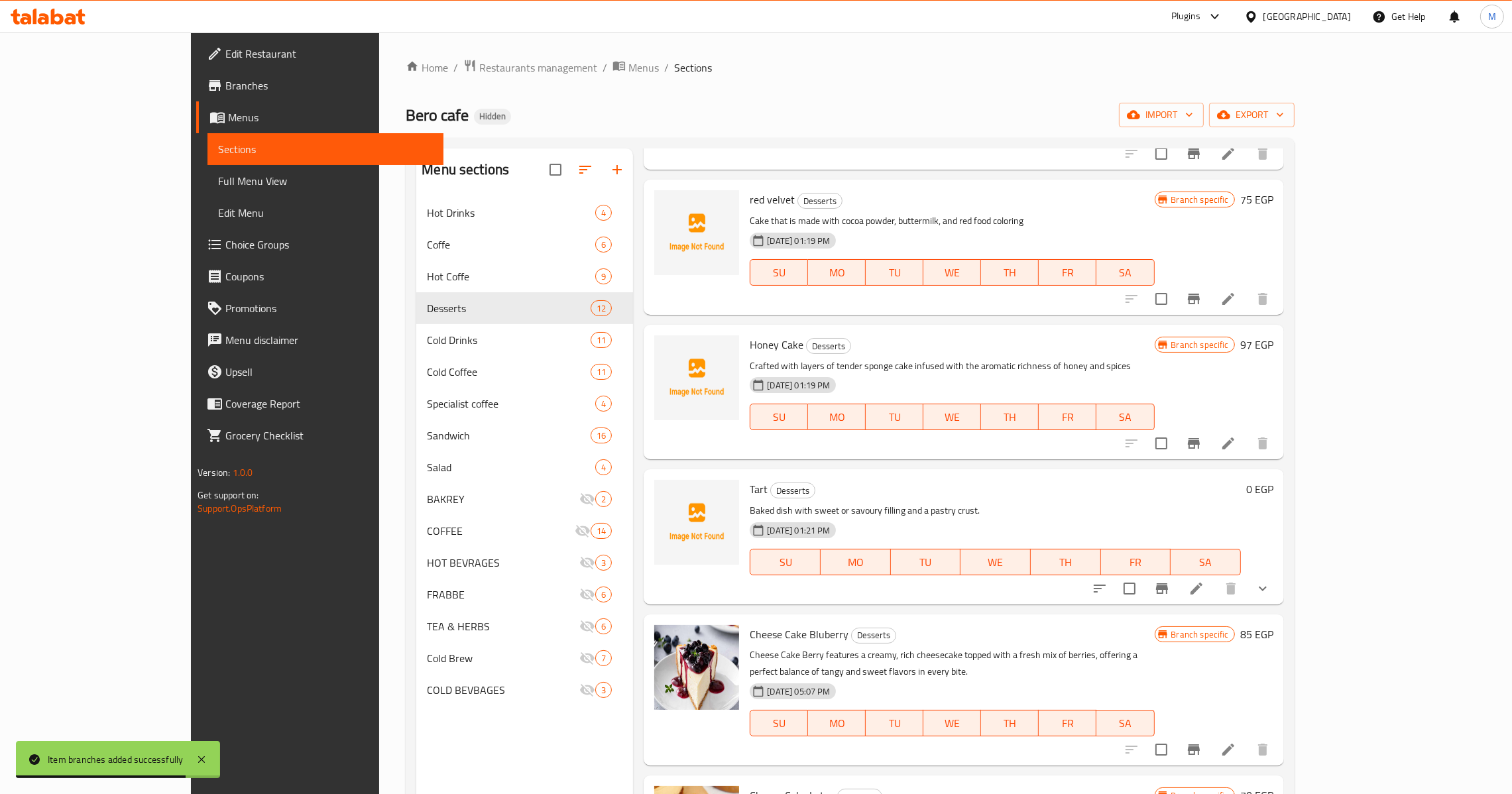
click at [1178, 595] on button "Branch-specific-item" at bounding box center [1161, 587] width 31 height 31
click at [1279, 586] on button "show more" at bounding box center [1262, 587] width 31 height 31
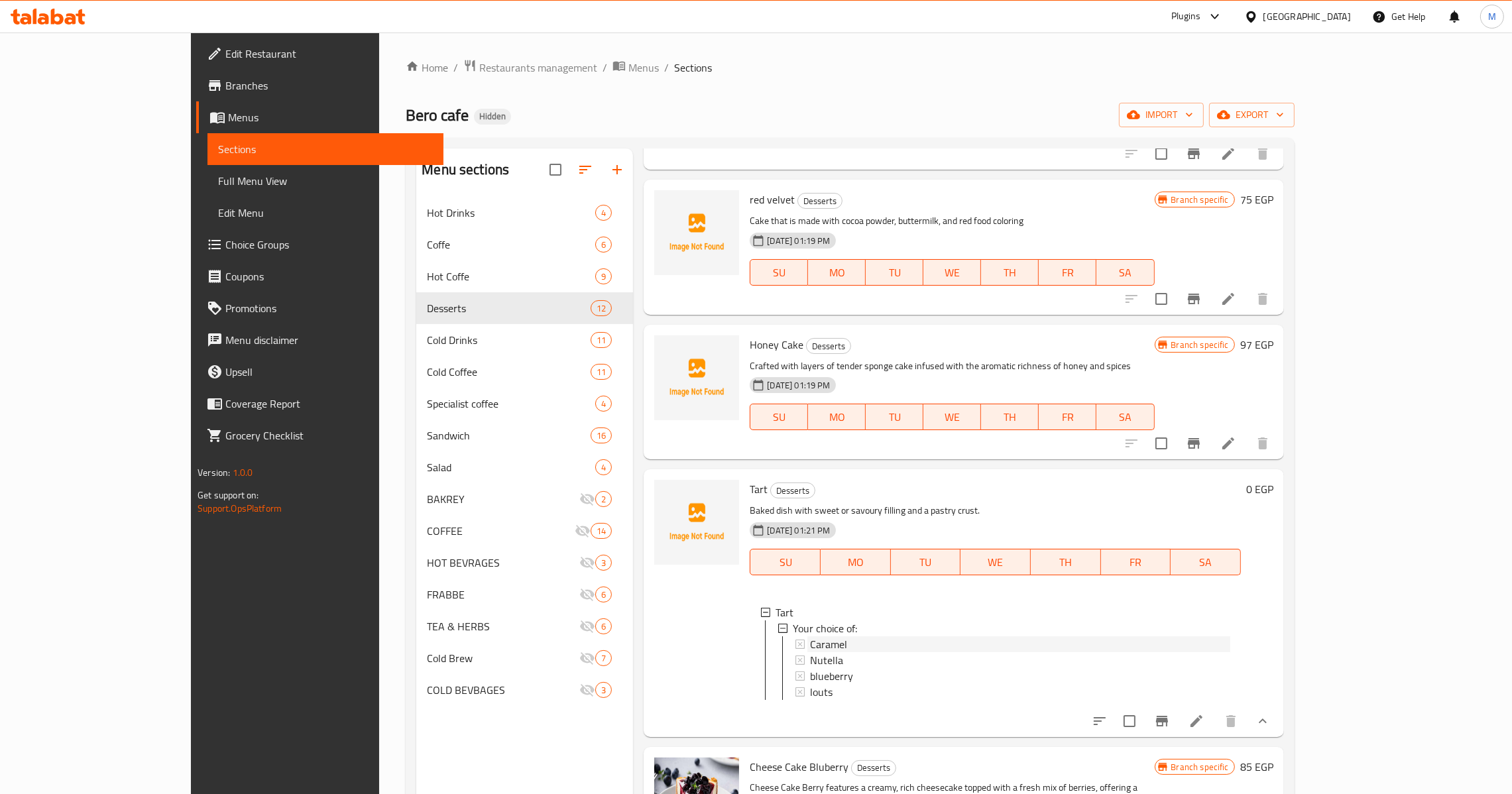
click at [812, 644] on div "Caramel" at bounding box center [1020, 644] width 420 height 16
click at [810, 655] on div "Nutella" at bounding box center [1020, 660] width 420 height 16
click at [810, 670] on span "blueberry" at bounding box center [831, 676] width 43 height 16
click at [810, 690] on div "louts" at bounding box center [1020, 691] width 420 height 16
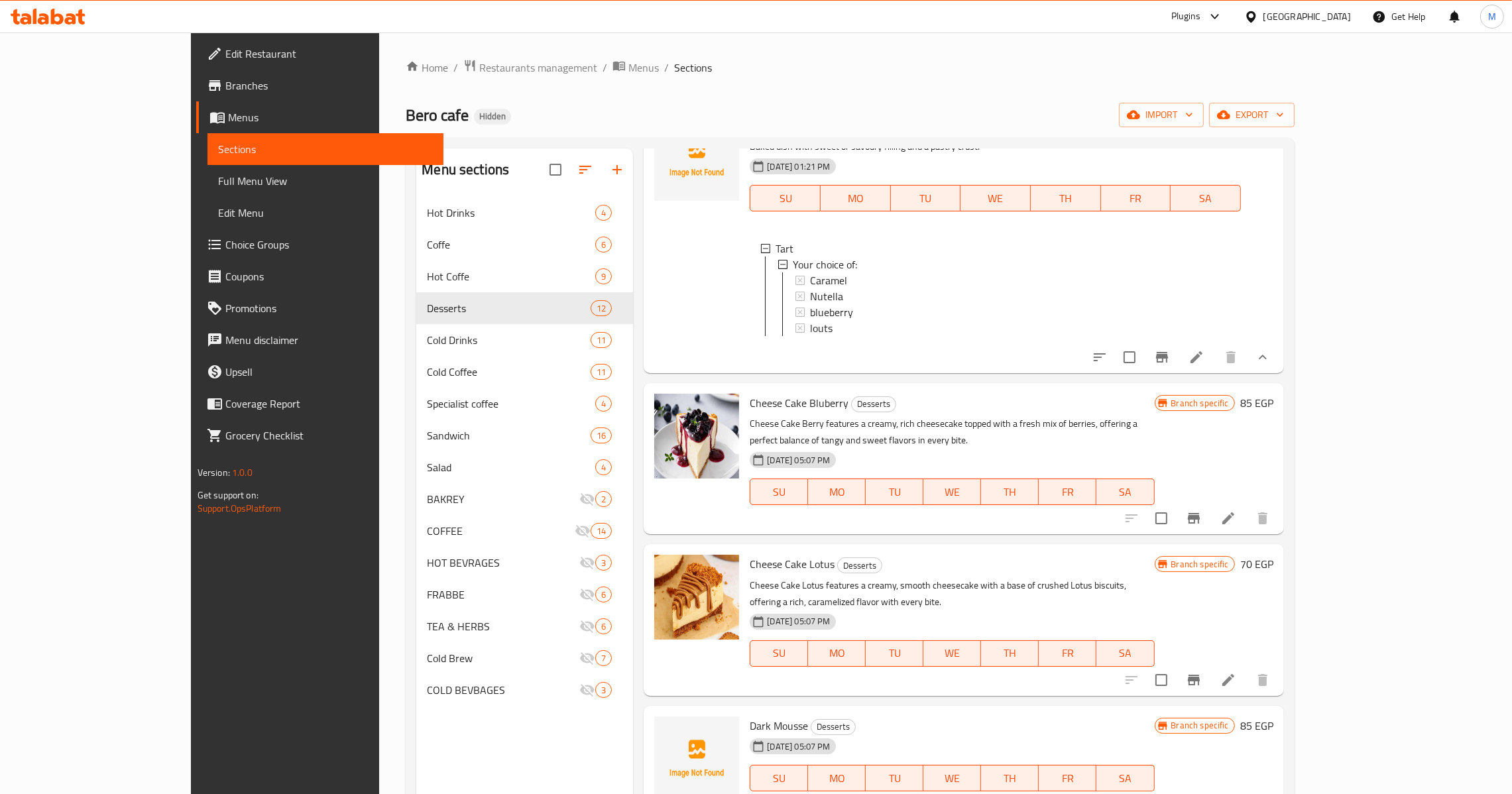
scroll to position [1062, 0]
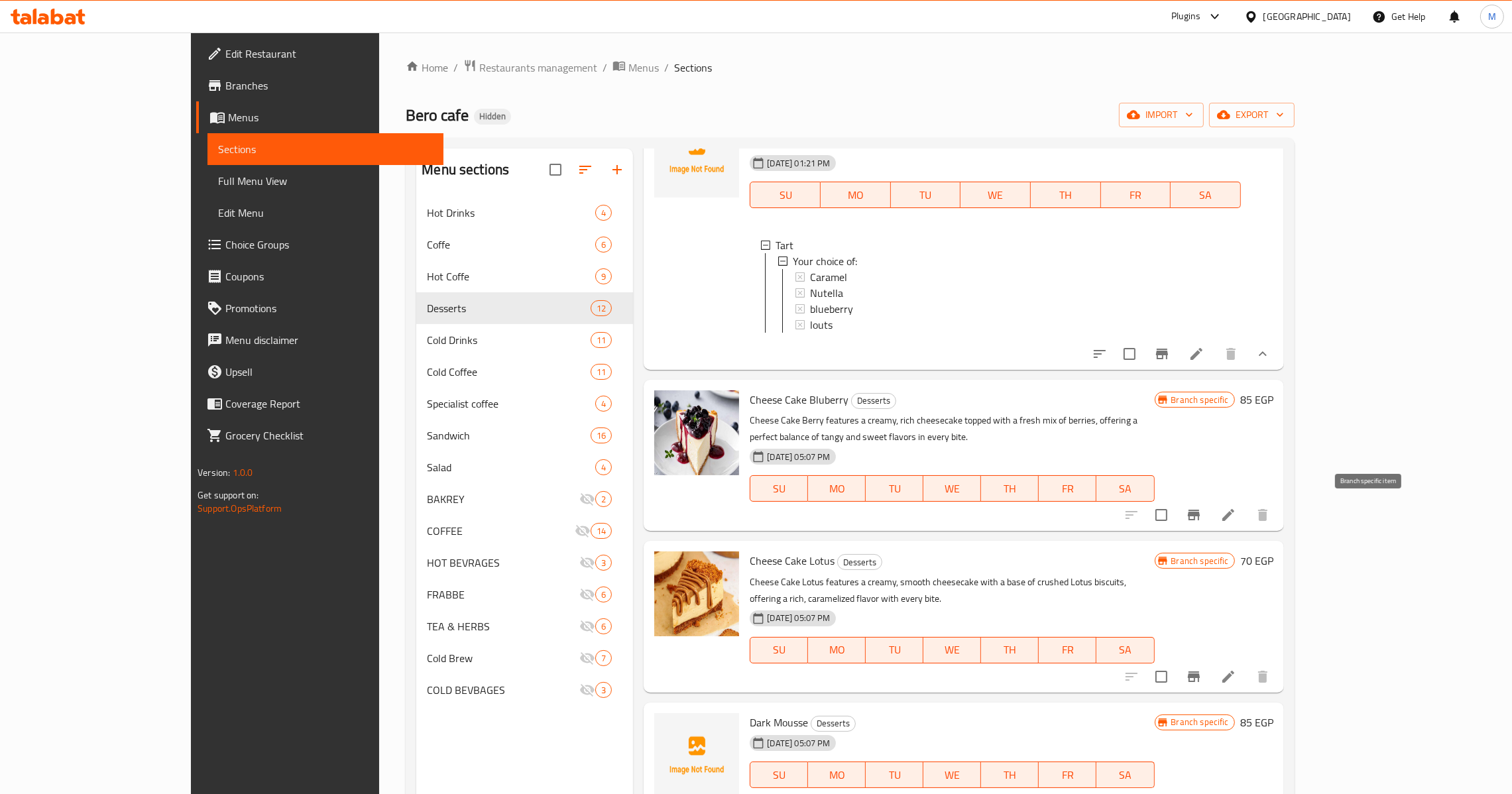
click at [1209, 525] on button "Branch-specific-item" at bounding box center [1193, 514] width 31 height 31
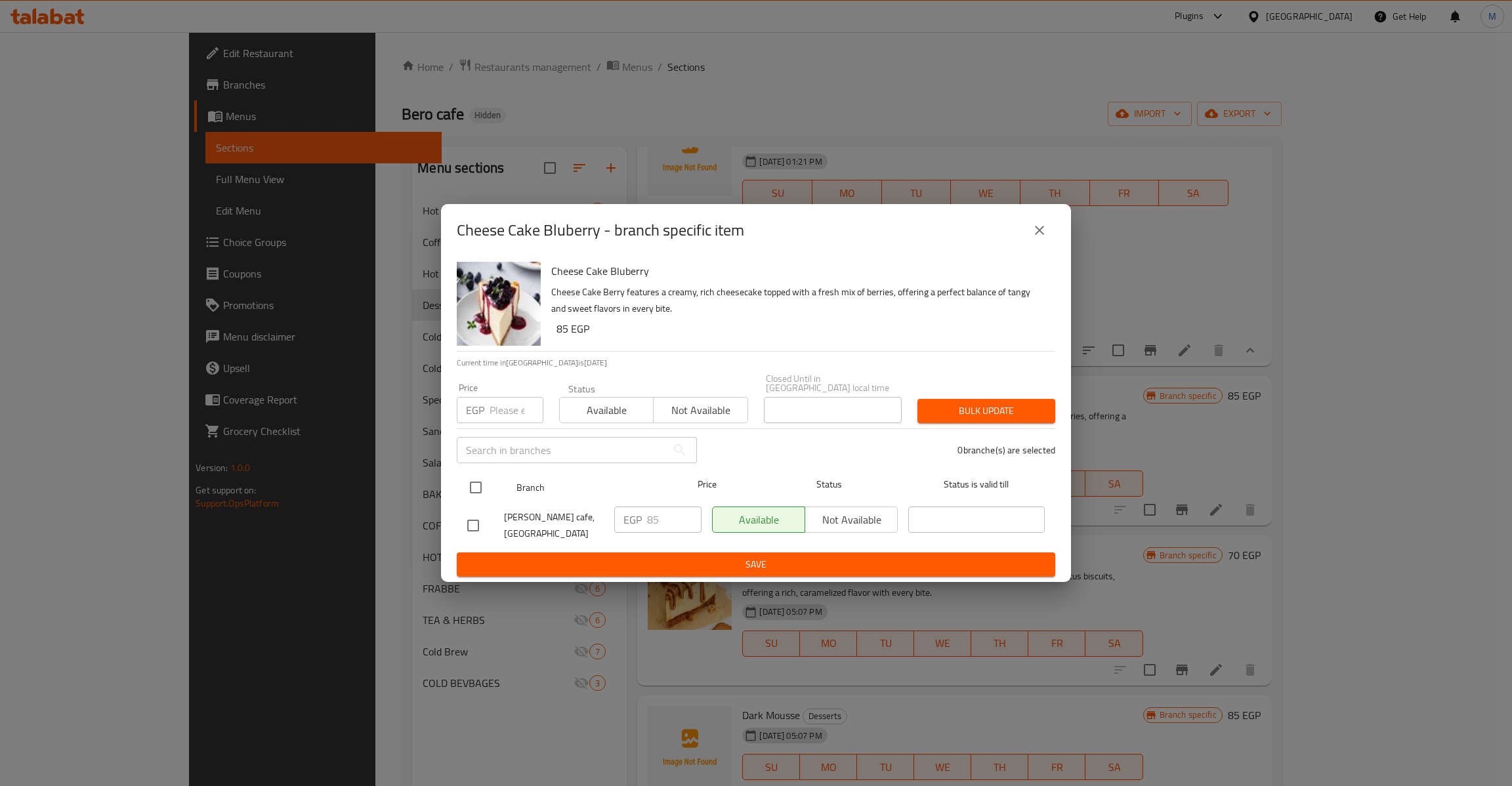
click at [481, 489] on input "checkbox" at bounding box center [475, 487] width 27 height 27
checkbox input "true"
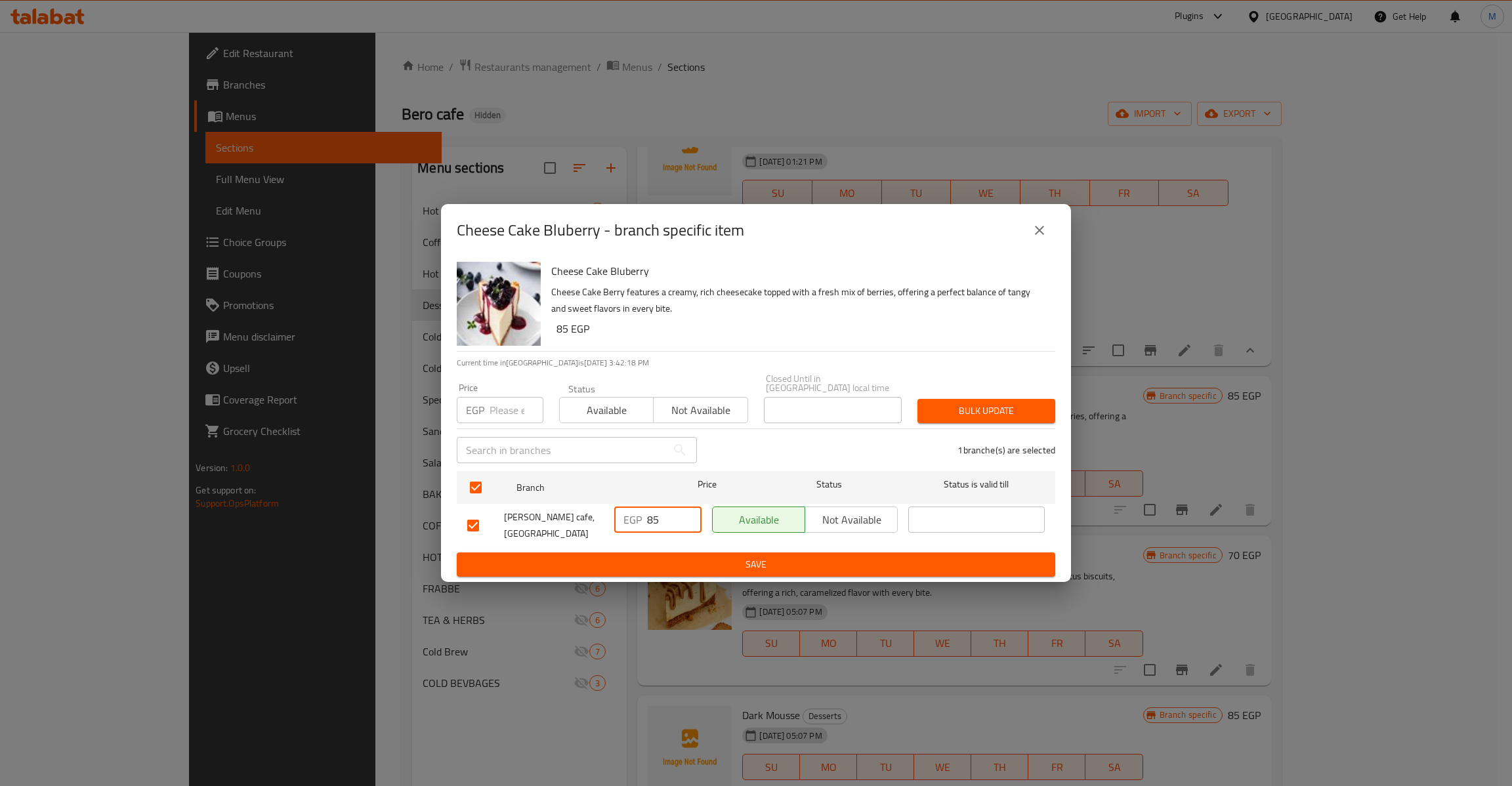
drag, startPoint x: 667, startPoint y: 513, endPoint x: 597, endPoint y: 515, distance: 70.0
click at [597, 515] on div "[PERSON_NAME] cafe, [GEOGRAPHIC_DATA] EGP 85 ​ Available Not available ​" at bounding box center [756, 526] width 588 height 49
click at [501, 421] on div "Price EGP Price" at bounding box center [500, 402] width 103 height 56
paste input "85"
click at [506, 416] on input "85" at bounding box center [516, 410] width 54 height 26
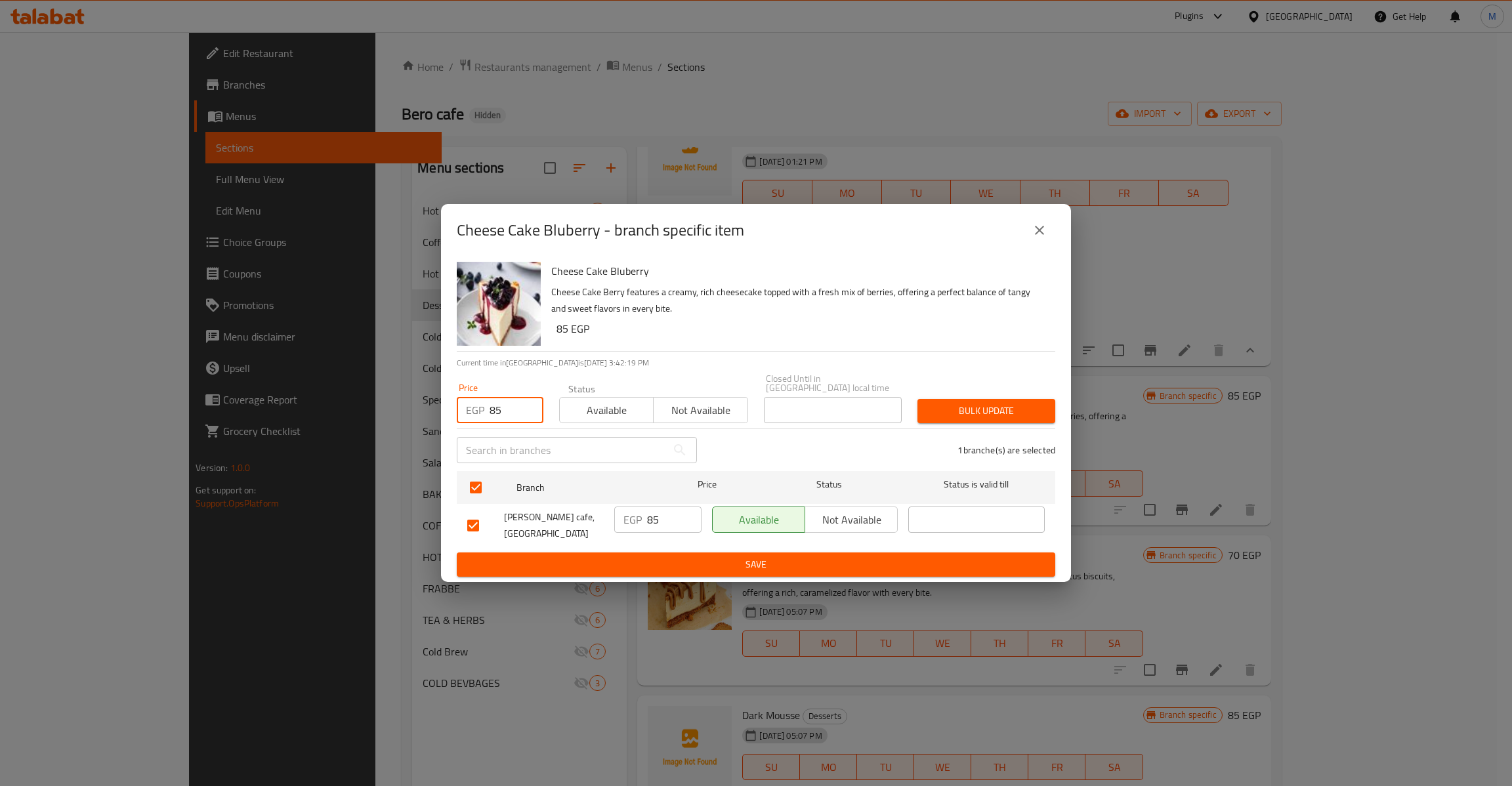
type input "85"
type button "0"
type button "1"
click at [917, 399] on button "Bulk update" at bounding box center [986, 411] width 138 height 25
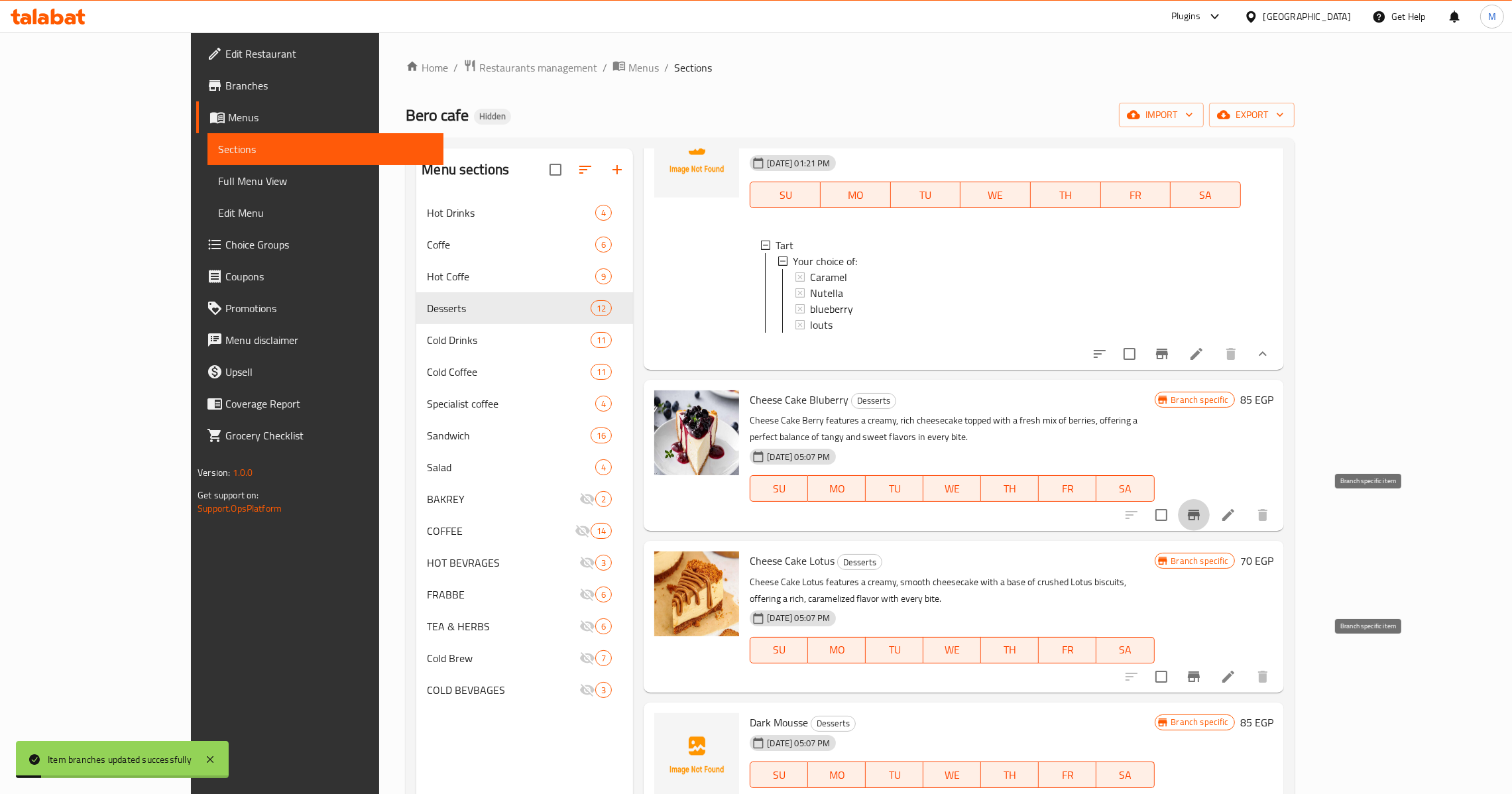
click at [1200, 671] on icon "Branch-specific-item" at bounding box center [1193, 676] width 12 height 10
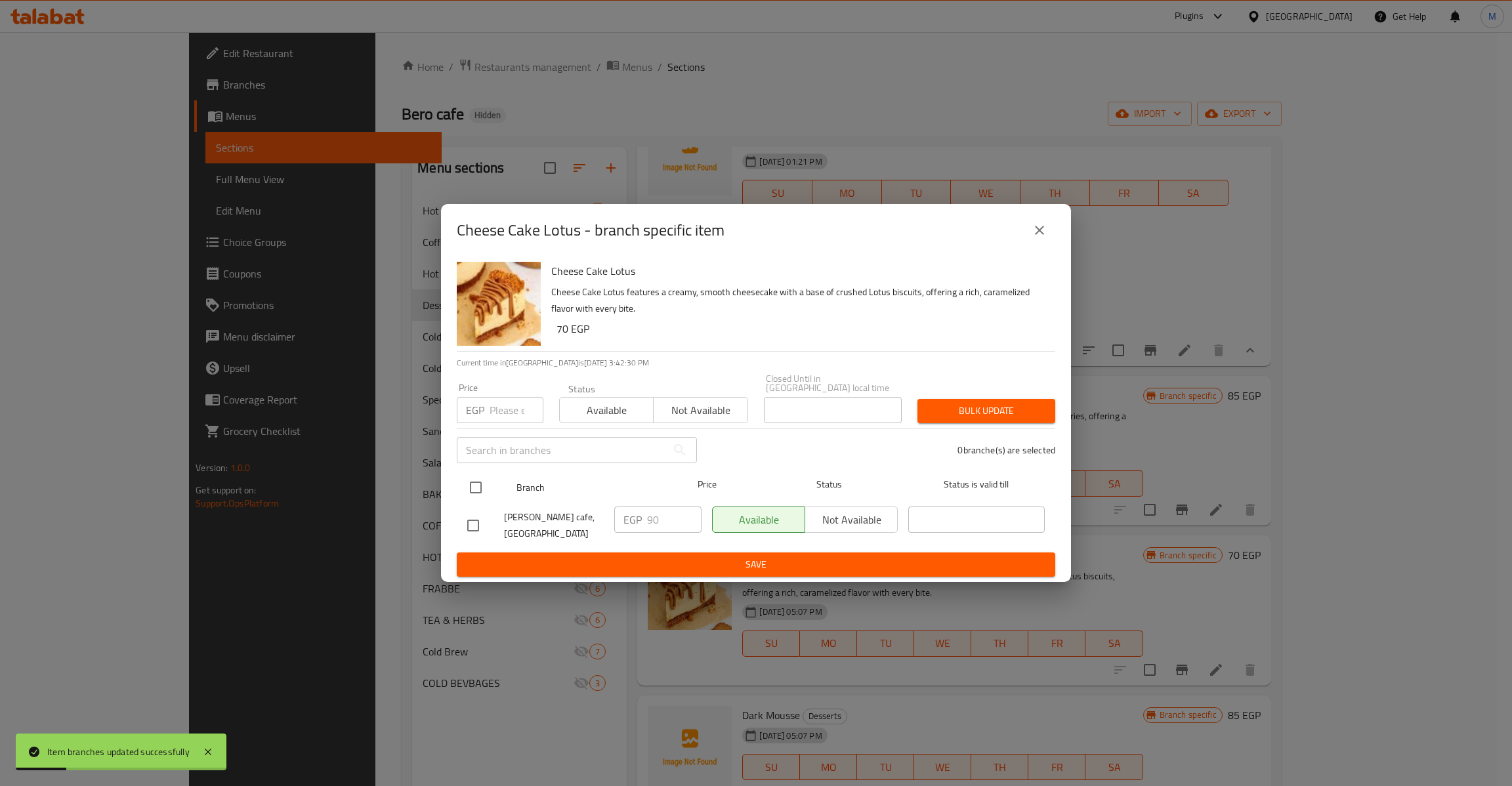
click at [479, 483] on input "checkbox" at bounding box center [475, 487] width 27 height 27
checkbox input "true"
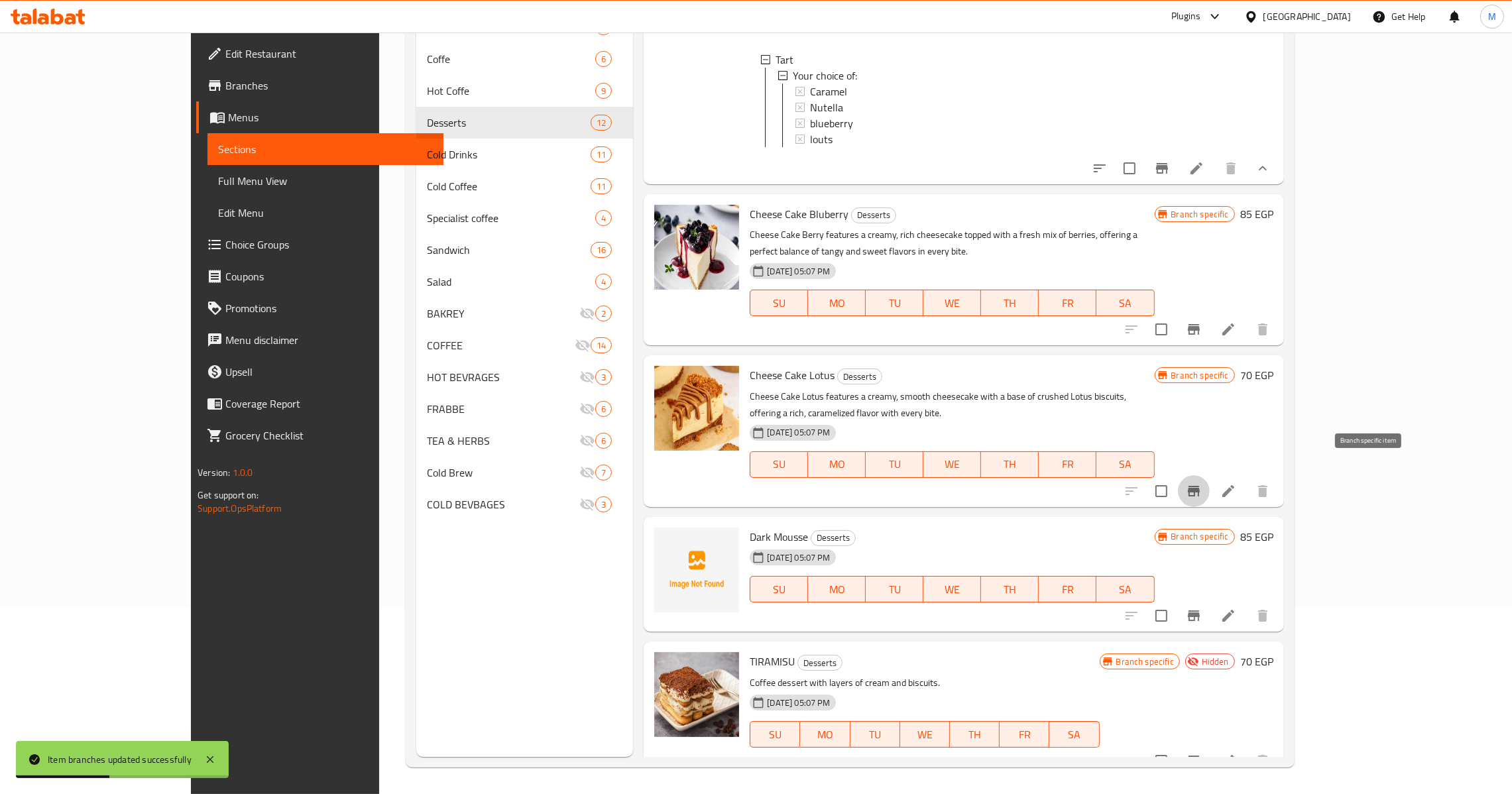
scroll to position [187, 0]
click at [1200, 610] on icon "Branch-specific-item" at bounding box center [1193, 615] width 12 height 10
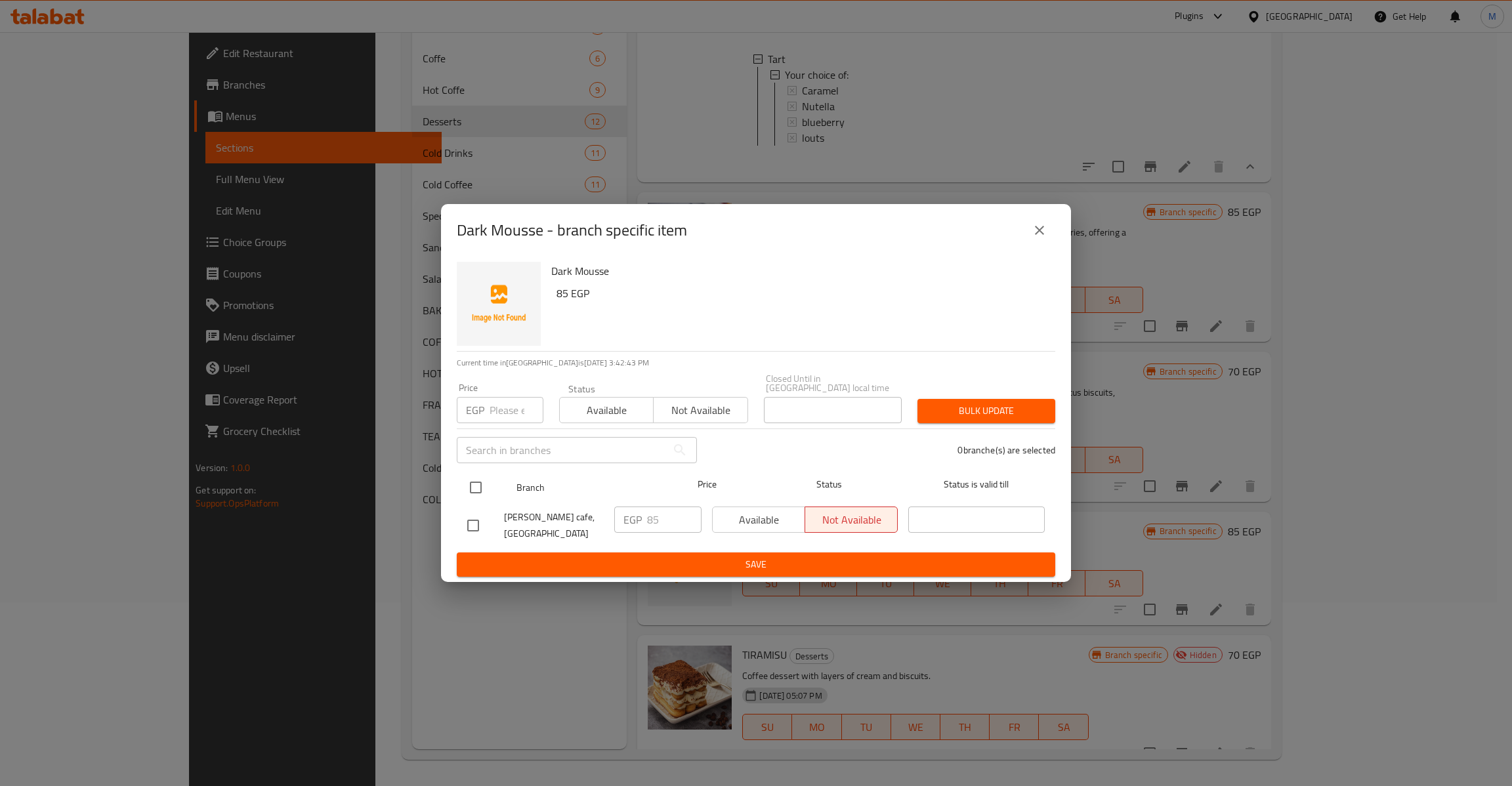
click at [478, 486] on input "checkbox" at bounding box center [475, 487] width 27 height 27
checkbox input "true"
click at [510, 419] on div "Price EGP Price" at bounding box center [500, 402] width 103 height 56
click at [510, 417] on input "number" at bounding box center [516, 410] width 54 height 26
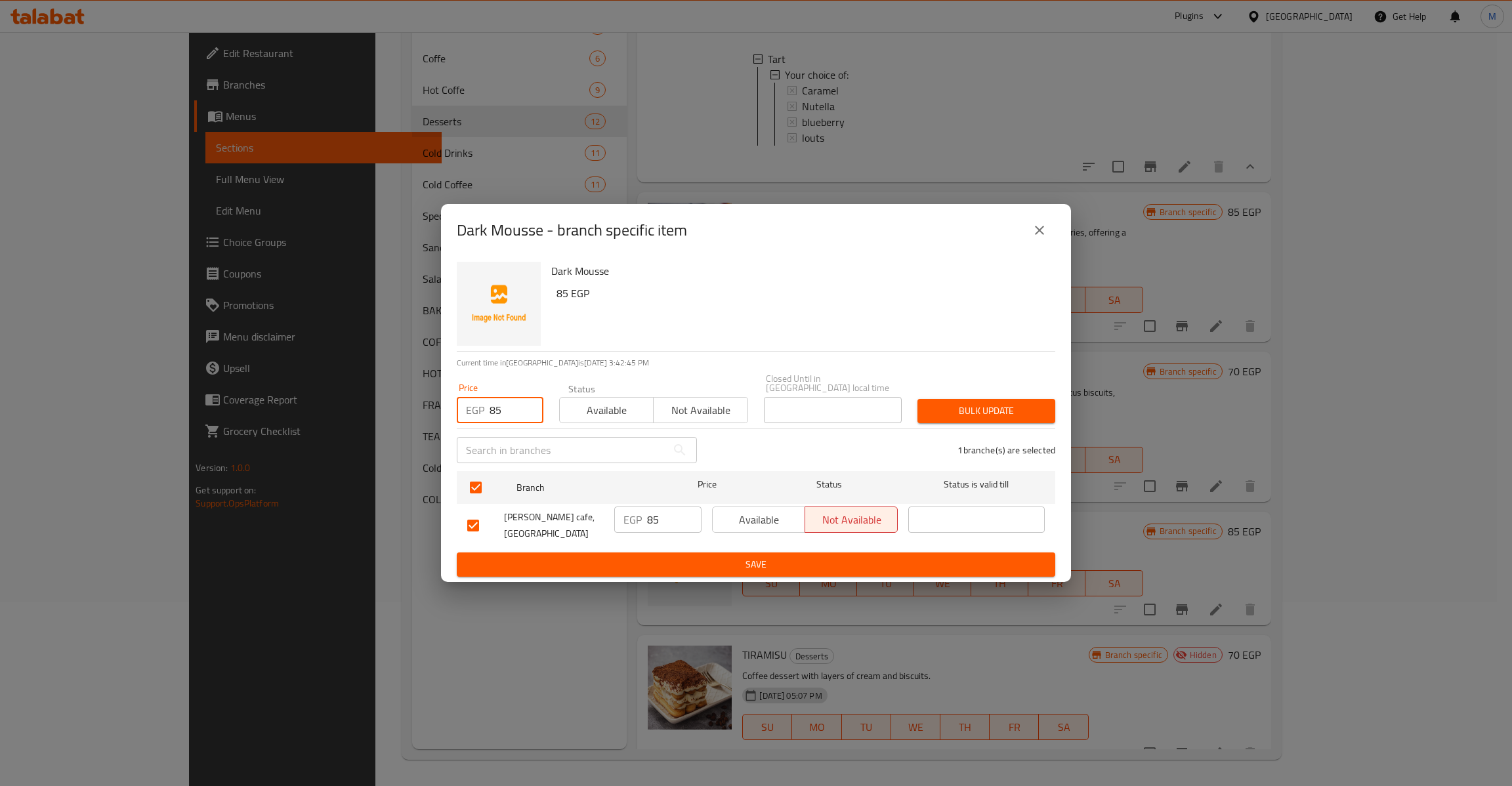
type input "85"
click at [954, 402] on span "Bulk update" at bounding box center [986, 410] width 117 height 16
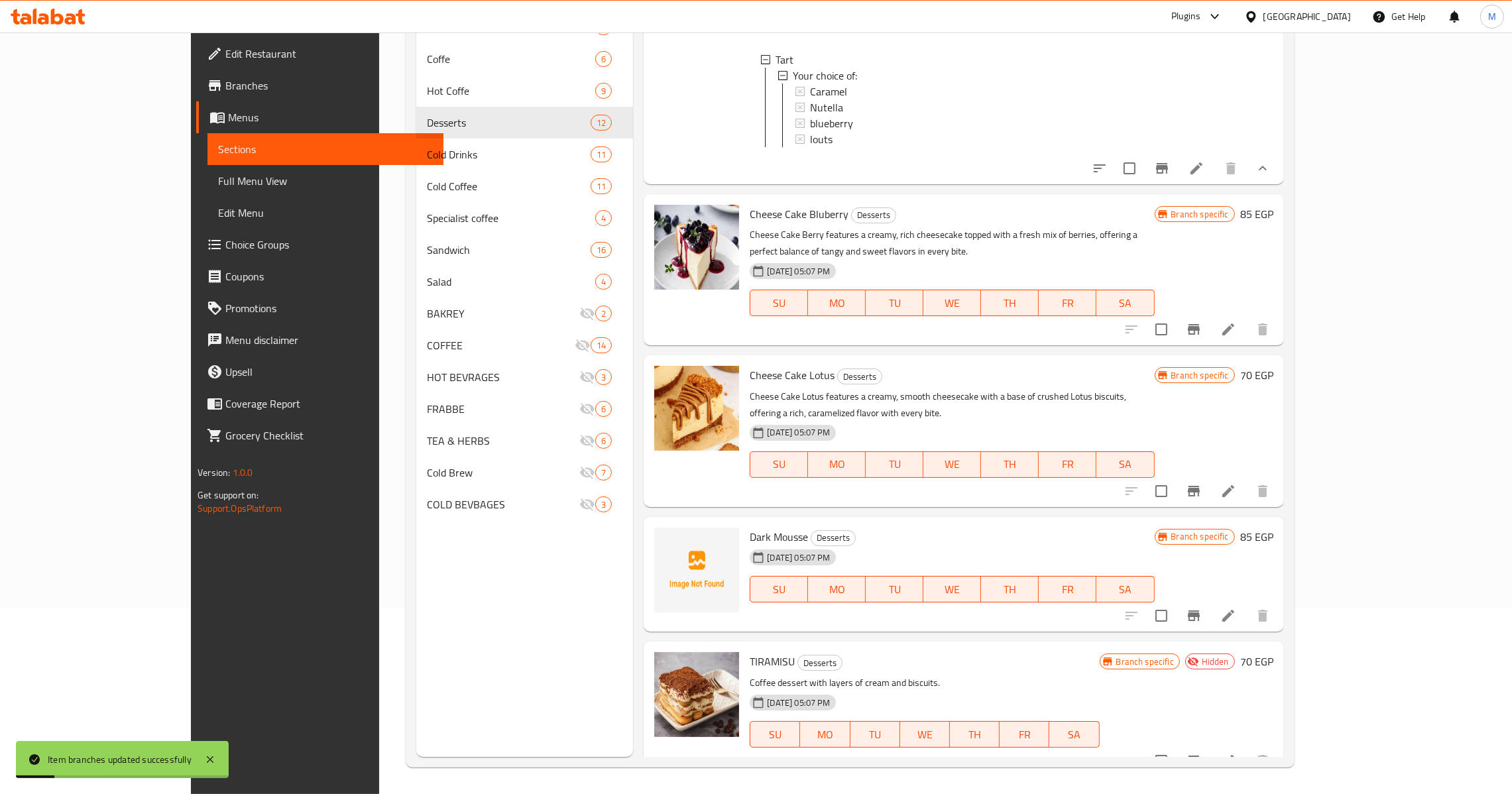
click at [1063, 652] on h6 "TIRAMISU Desserts" at bounding box center [924, 661] width 349 height 18
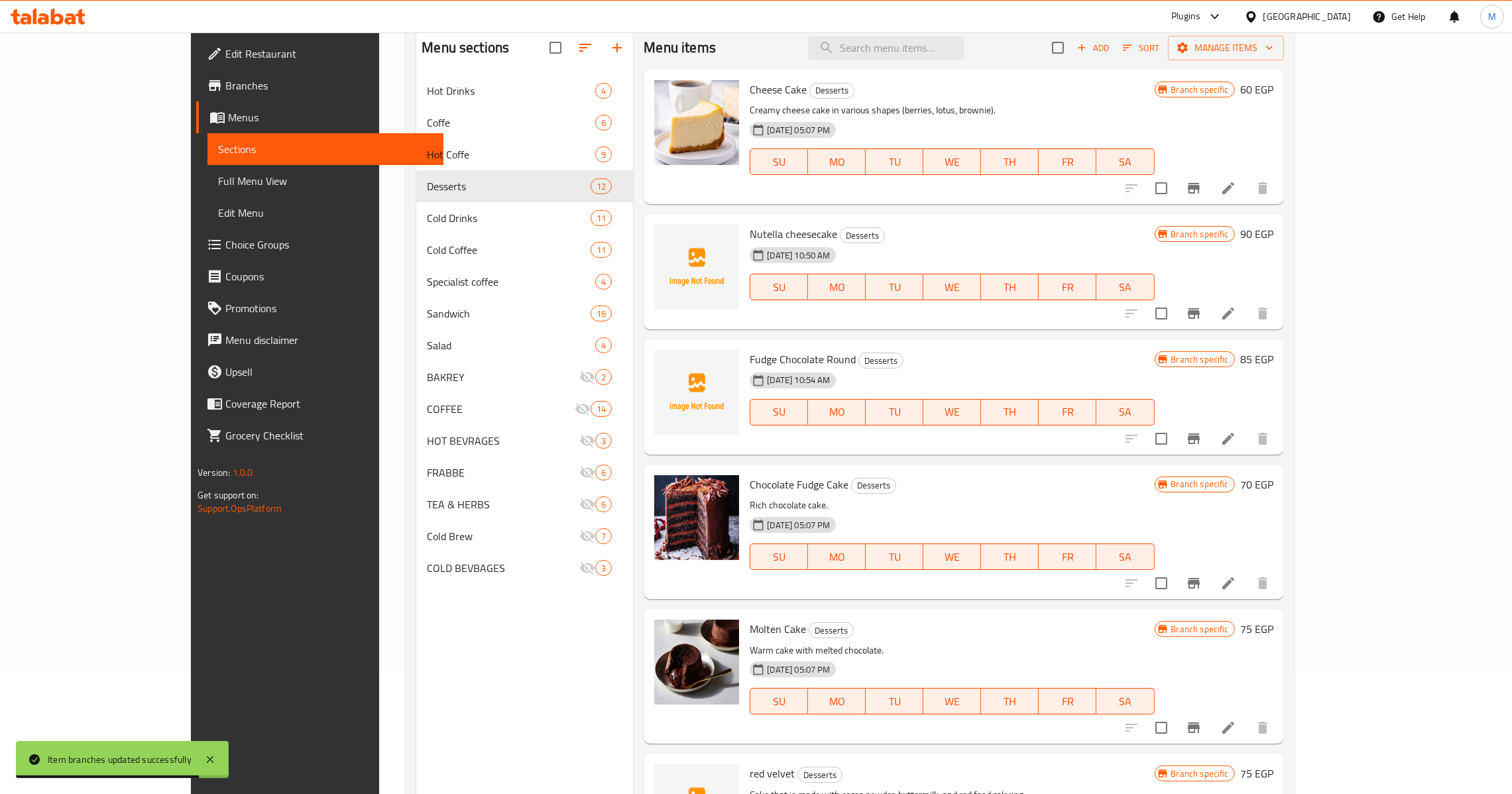
scroll to position [0, 0]
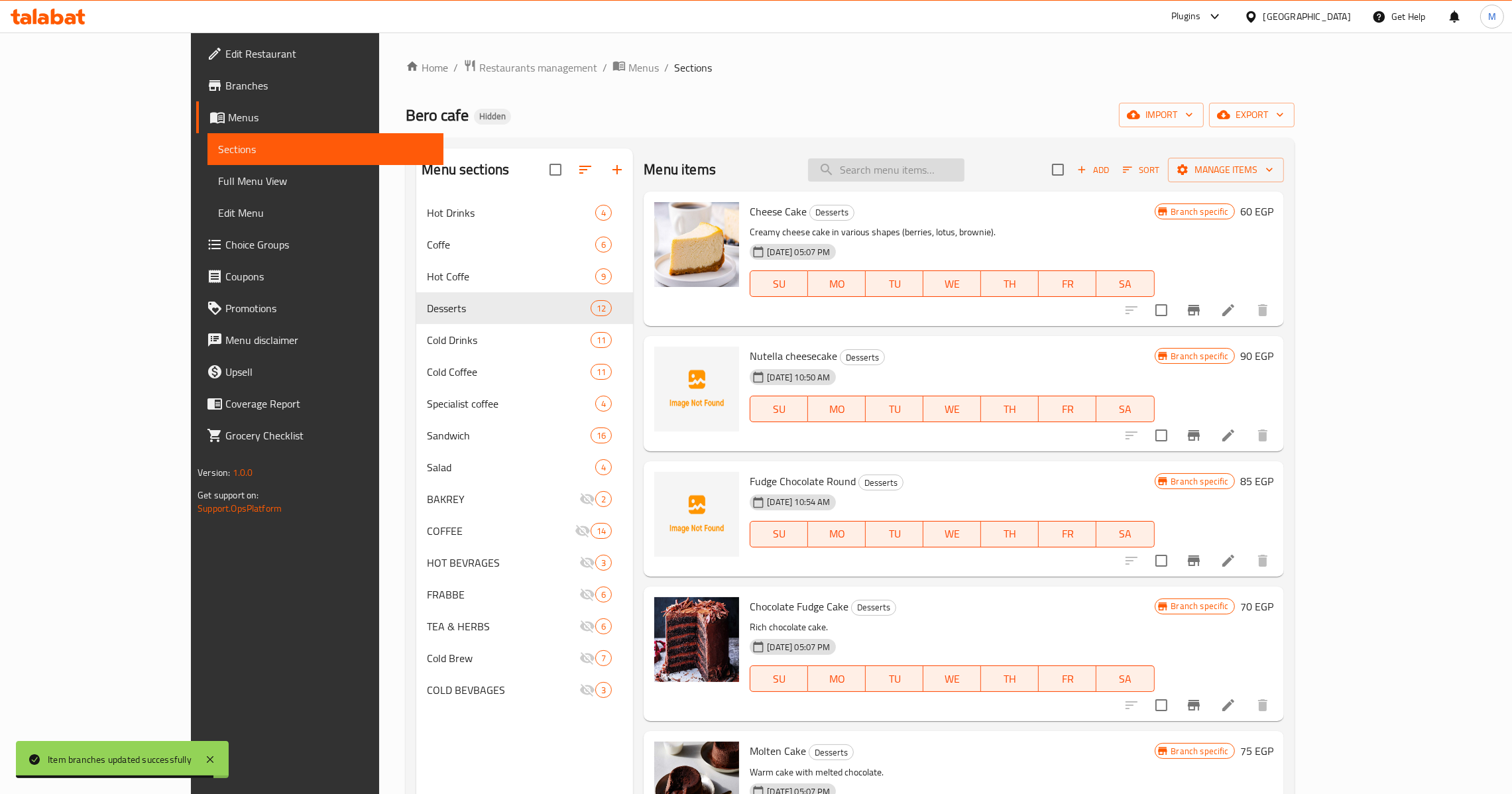
click at [965, 165] on input "search" at bounding box center [885, 169] width 156 height 23
type input "ن"
type input "ة"
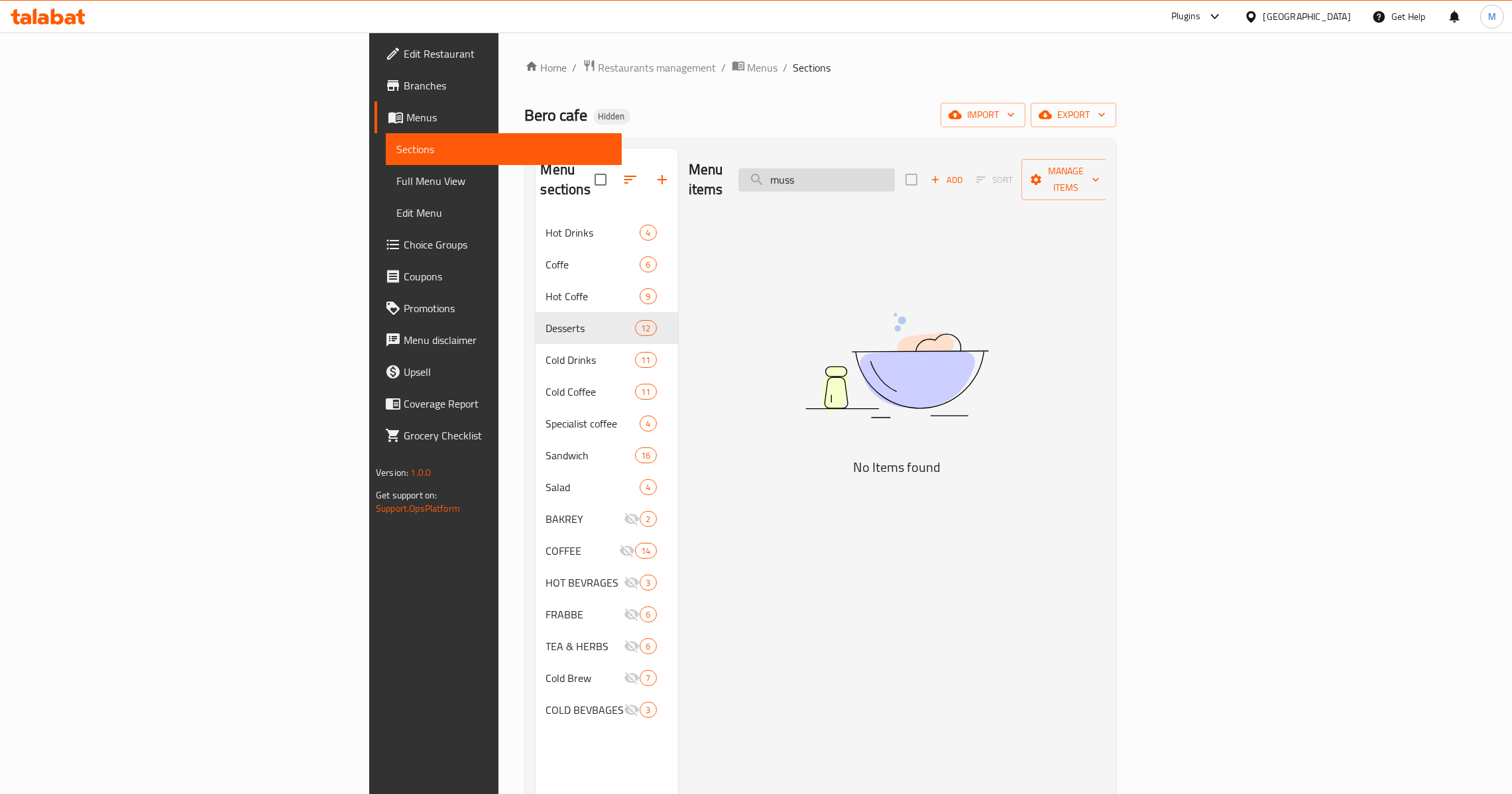
type input "musse"
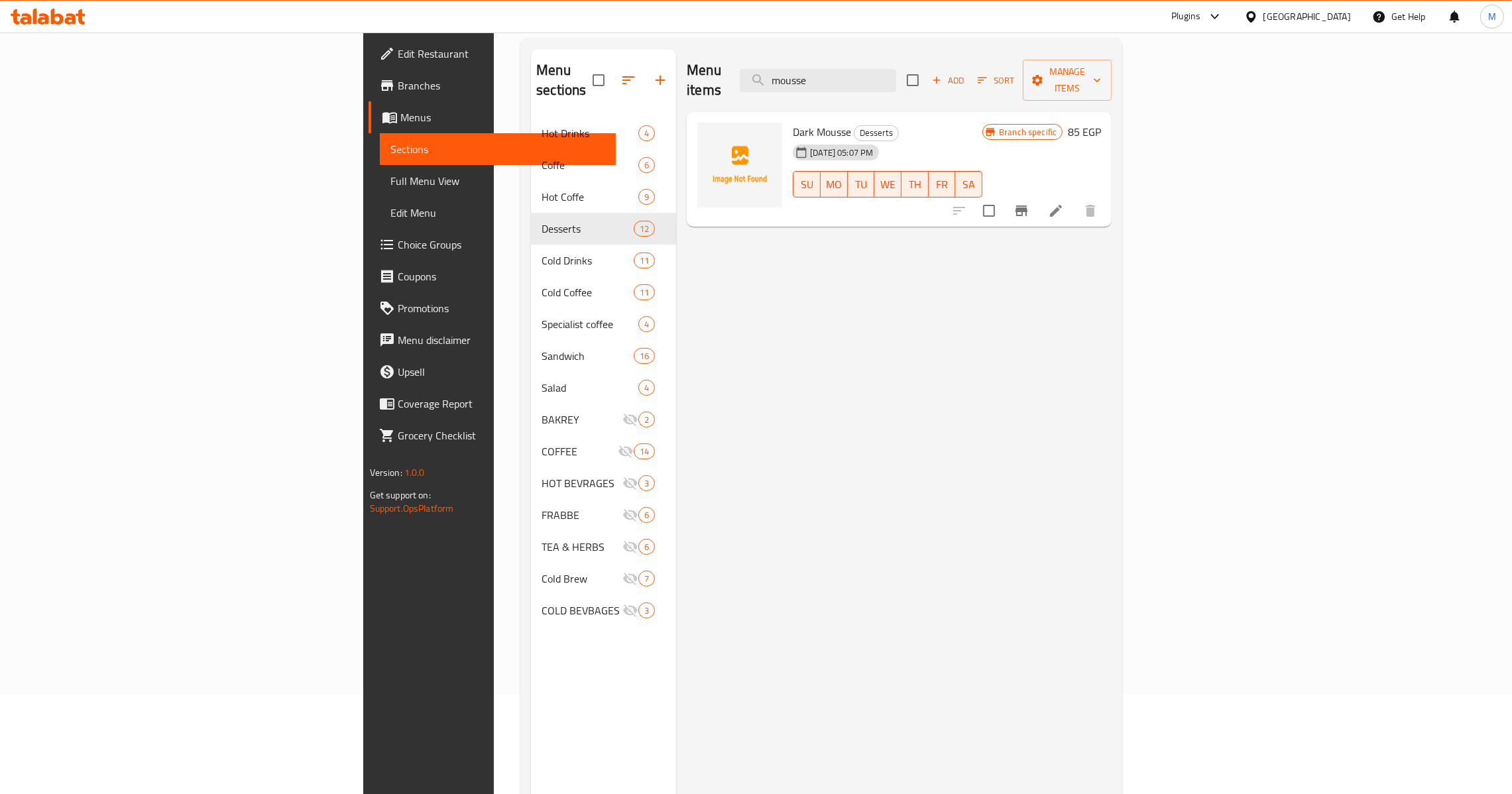
type input "mousse"
click at [965, 73] on span "Add" at bounding box center [947, 81] width 36 height 15
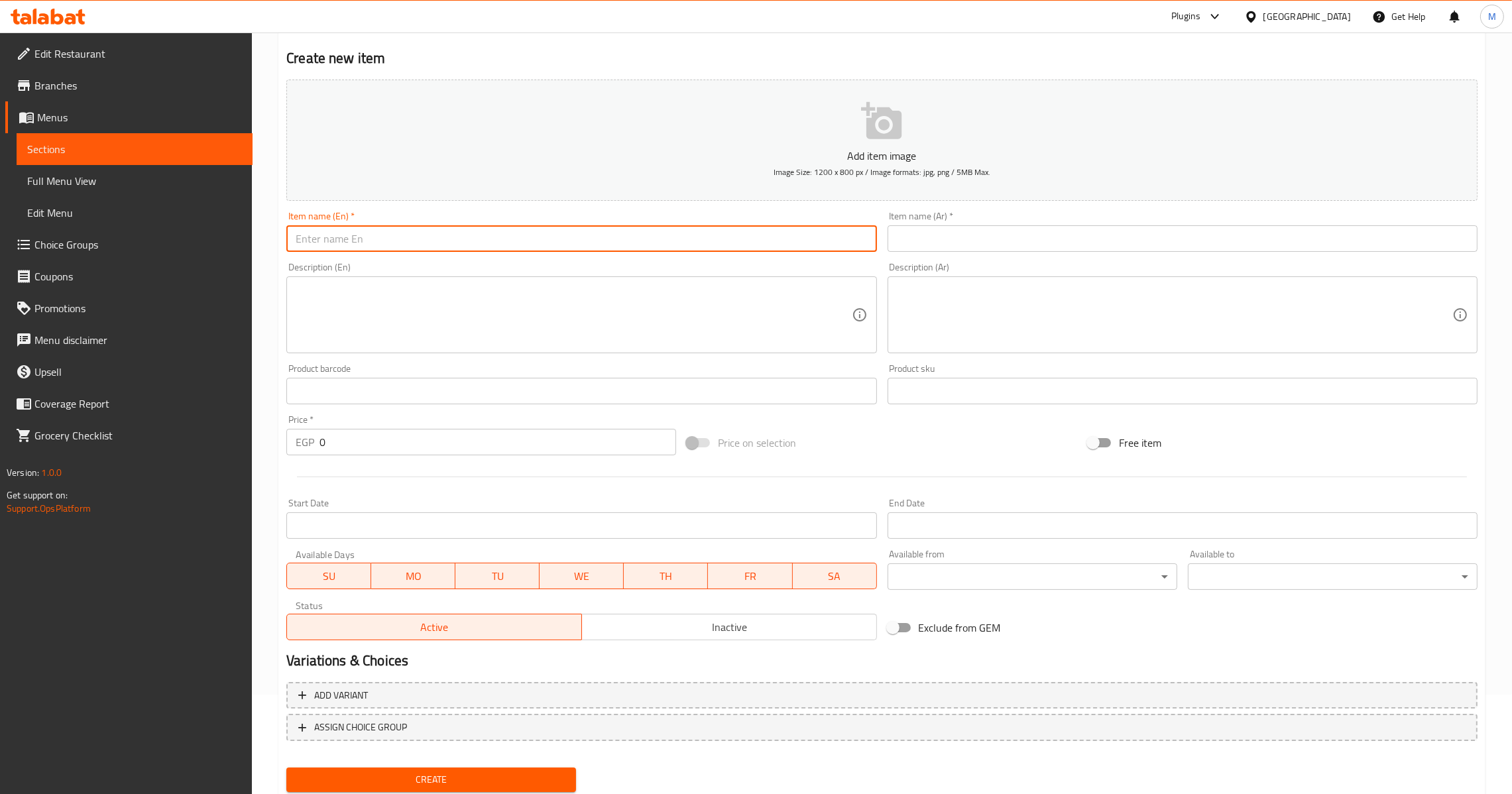
click at [530, 246] on input "text" at bounding box center [581, 239] width 589 height 27
paste input "MILK MUSS"
type input "Milk Muss"
click at [1064, 218] on div "Item name (Ar)   * Item name (Ar) *" at bounding box center [1182, 231] width 589 height 40
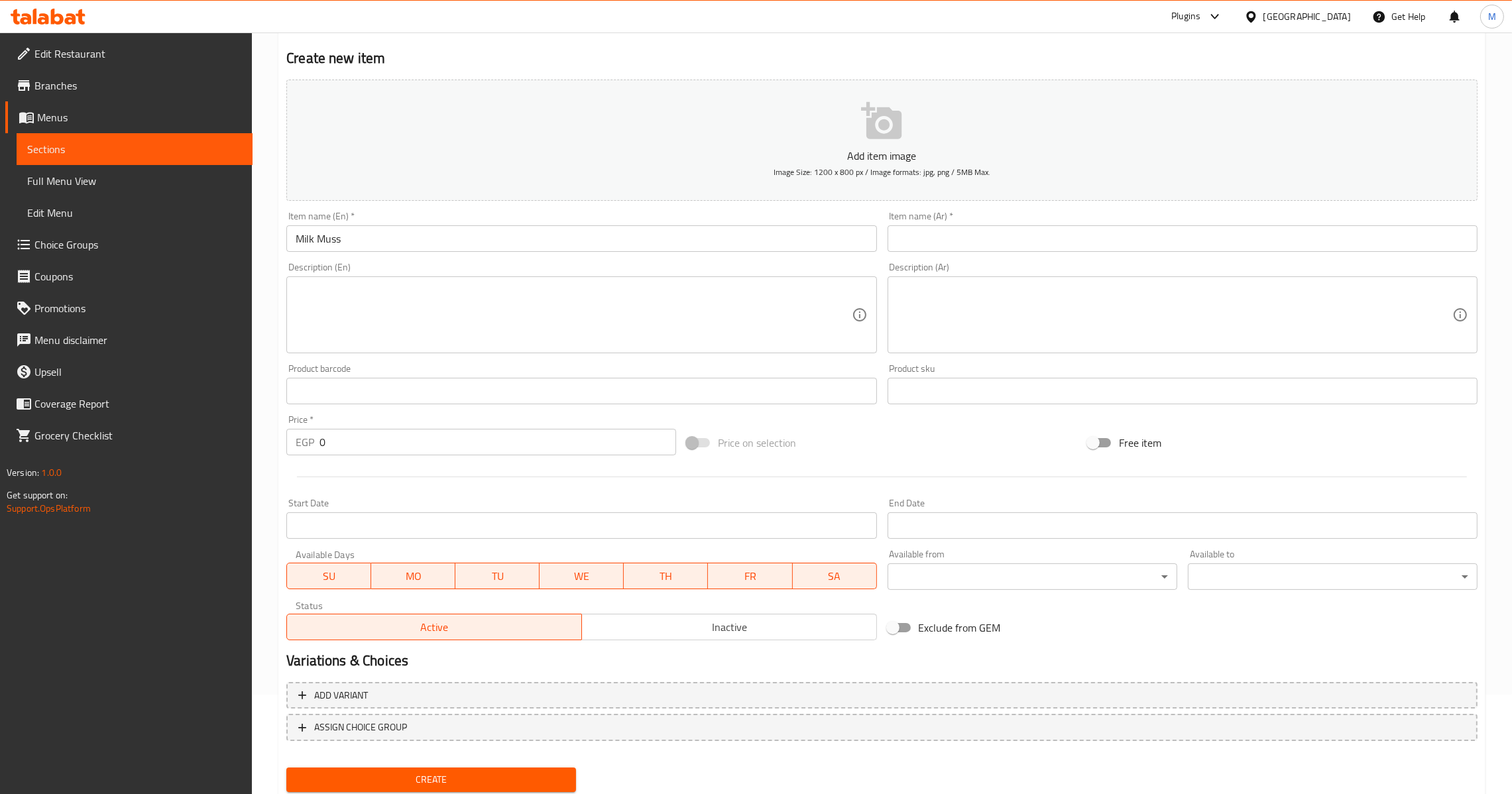
click at [1064, 234] on input "text" at bounding box center [1182, 239] width 589 height 27
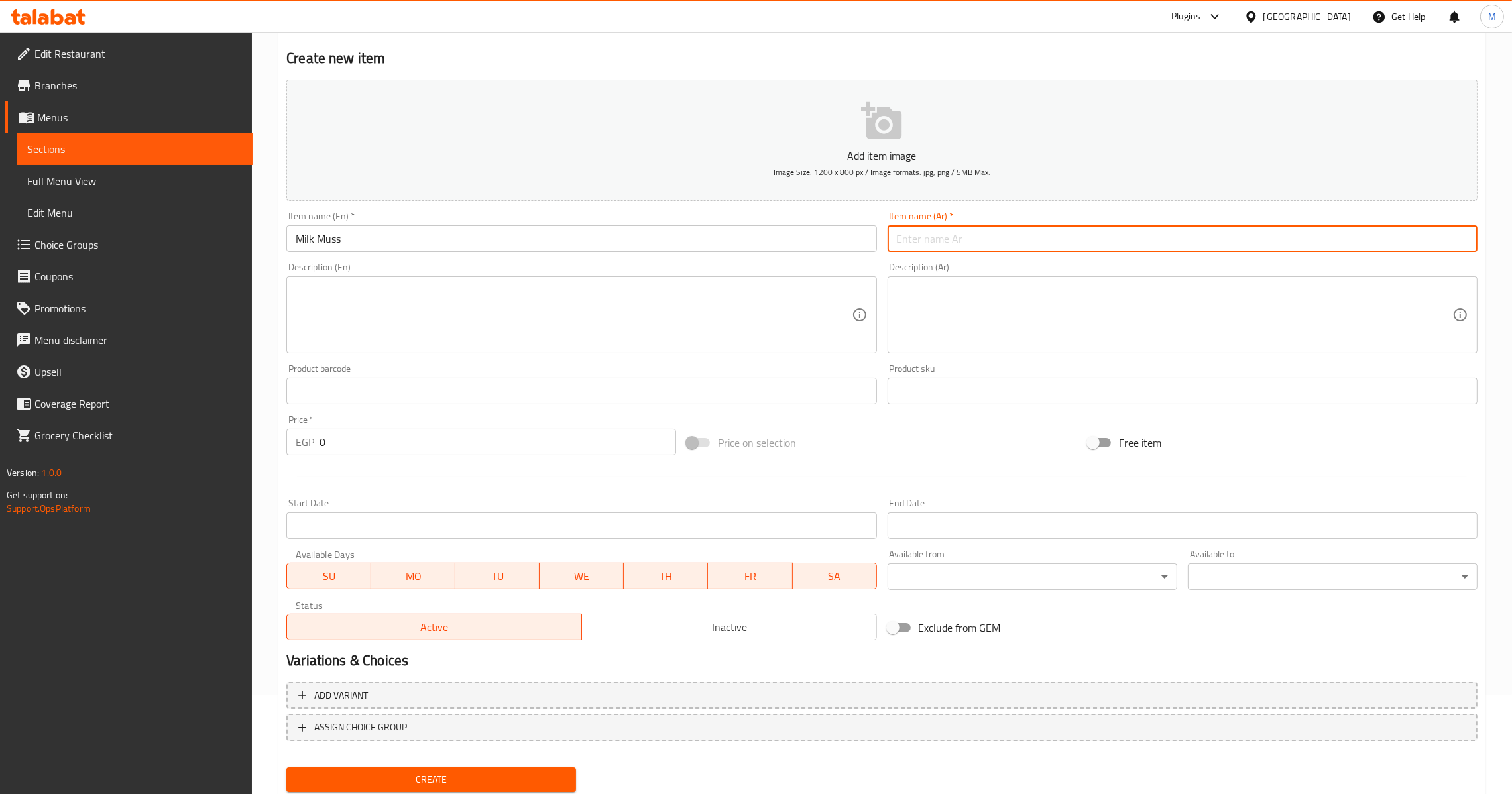
paste input "موس ميلك"
type input "موس ميلك"
drag, startPoint x: 448, startPoint y: 457, endPoint x: 444, endPoint y: 449, distance: 8.9
click at [448, 457] on div "Price   * EGP 0 Price *" at bounding box center [481, 435] width 400 height 51
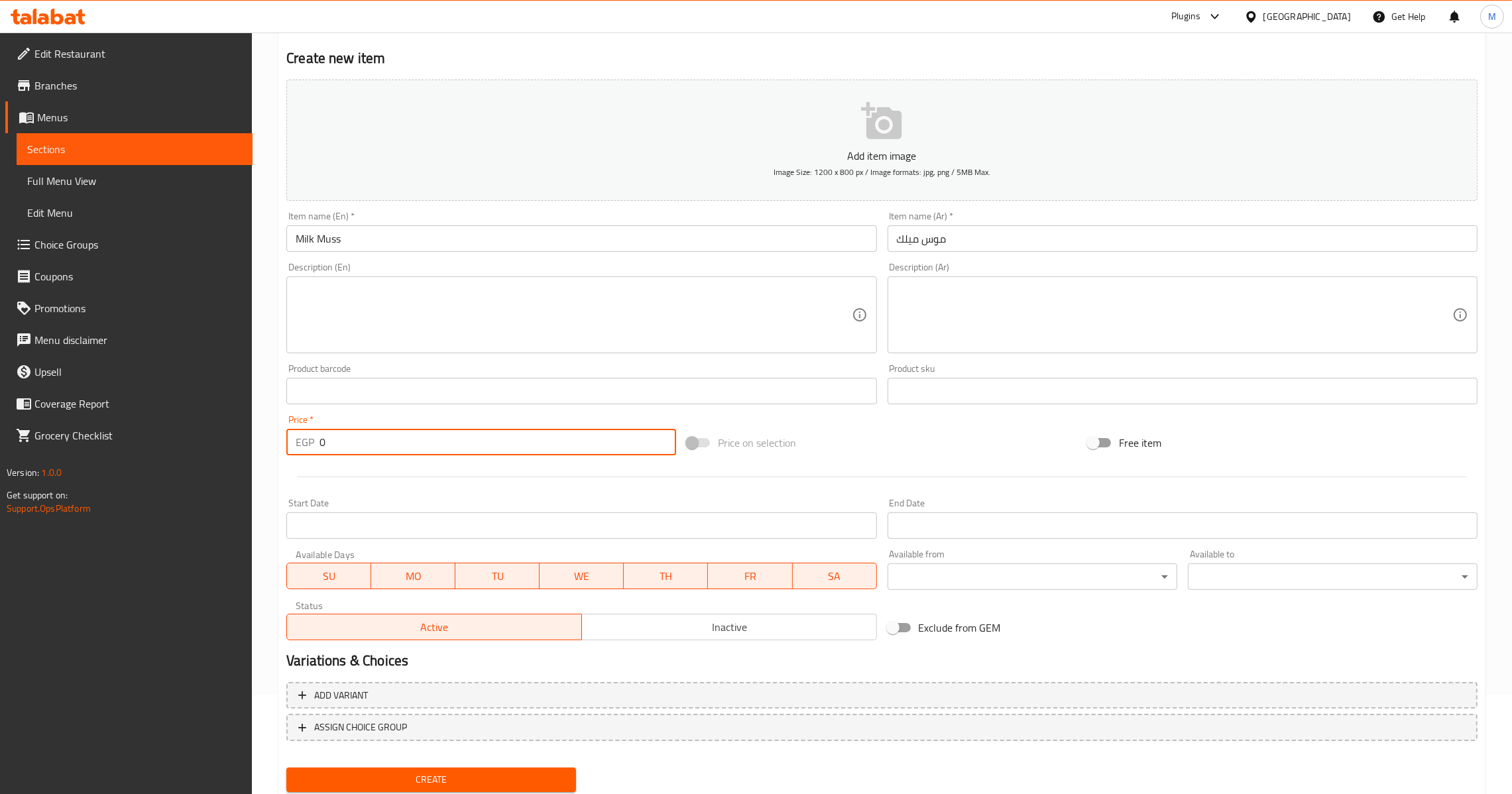
drag, startPoint x: 444, startPoint y: 449, endPoint x: 287, endPoint y: 468, distance: 158.1
click at [287, 468] on div "Add item image Image Size: 1200 x 800 px / Image formats: jpg, png / 5MB Max. I…" at bounding box center [882, 360] width 1202 height 571
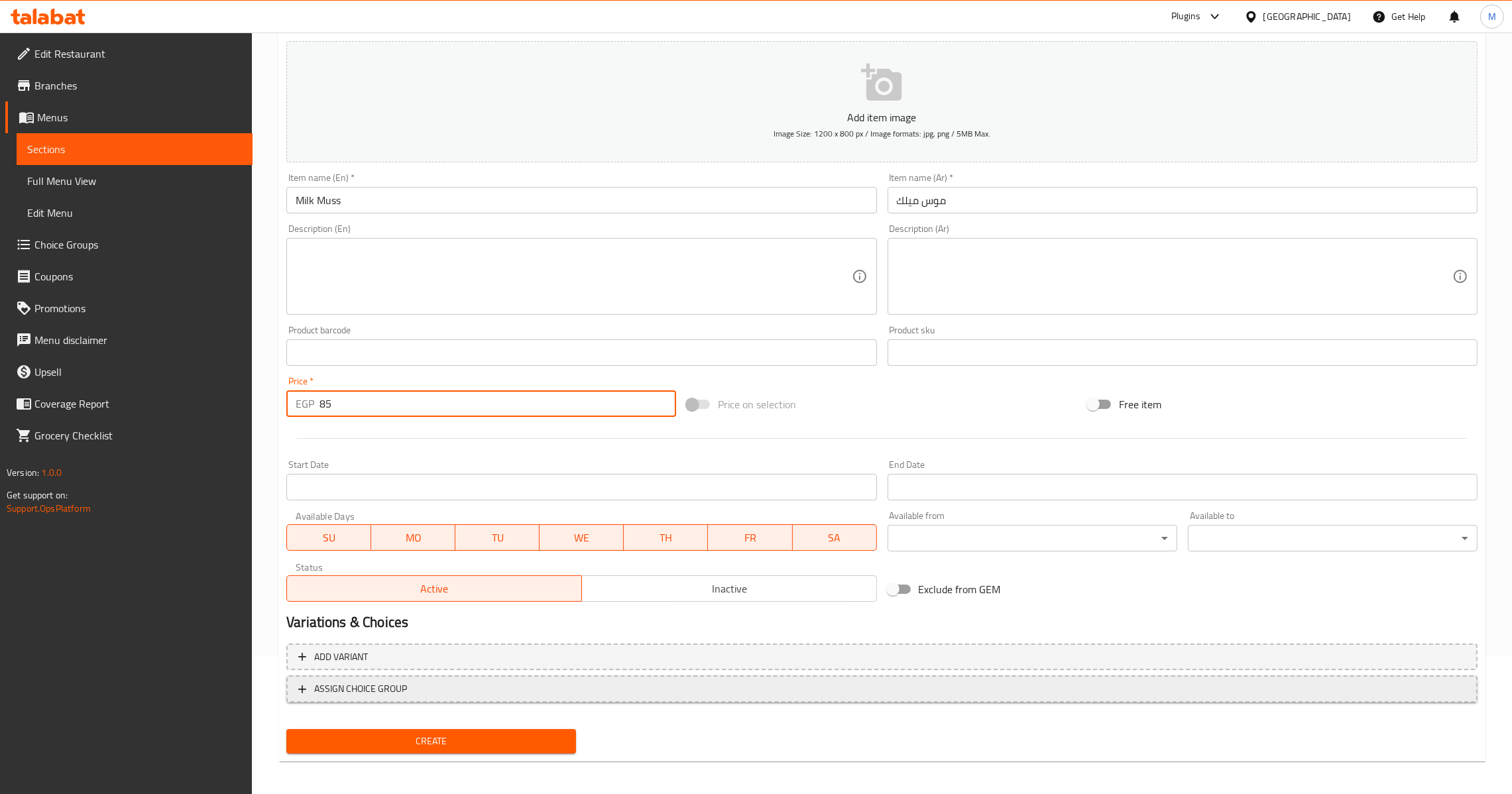
scroll to position [140, 0]
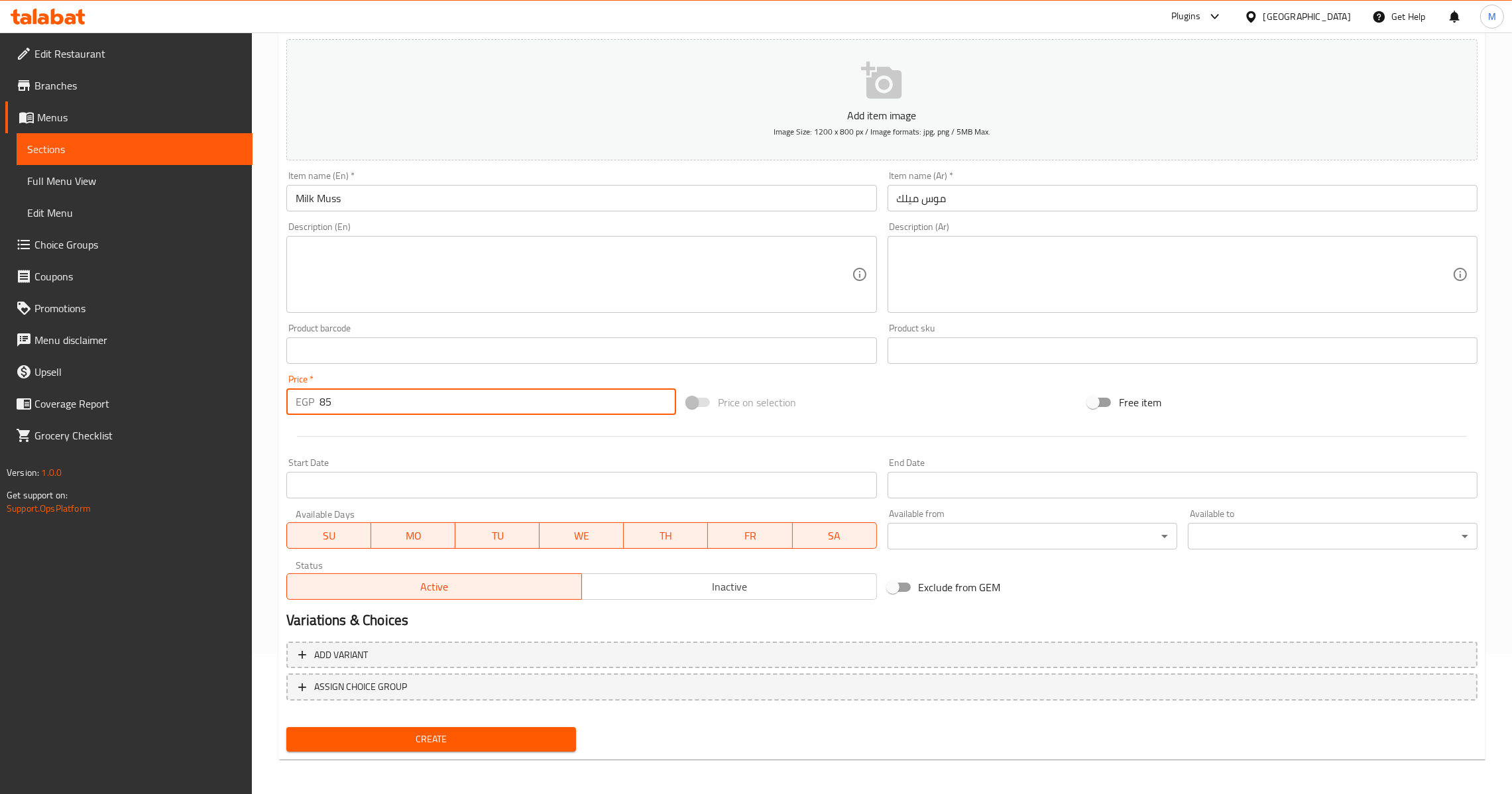
type input "85"
click at [476, 727] on button "Create" at bounding box center [431, 740] width 289 height 25
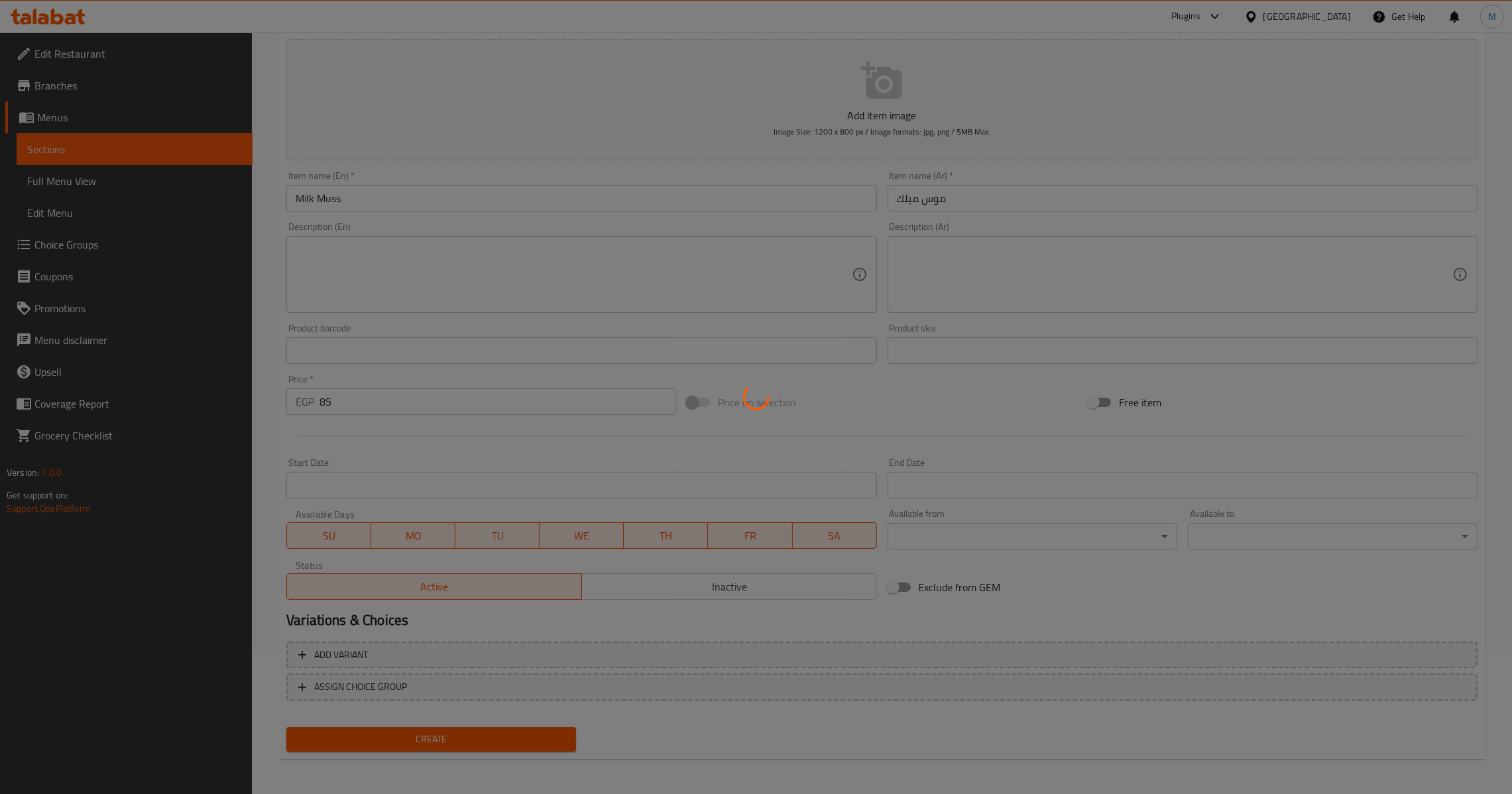
type input "0"
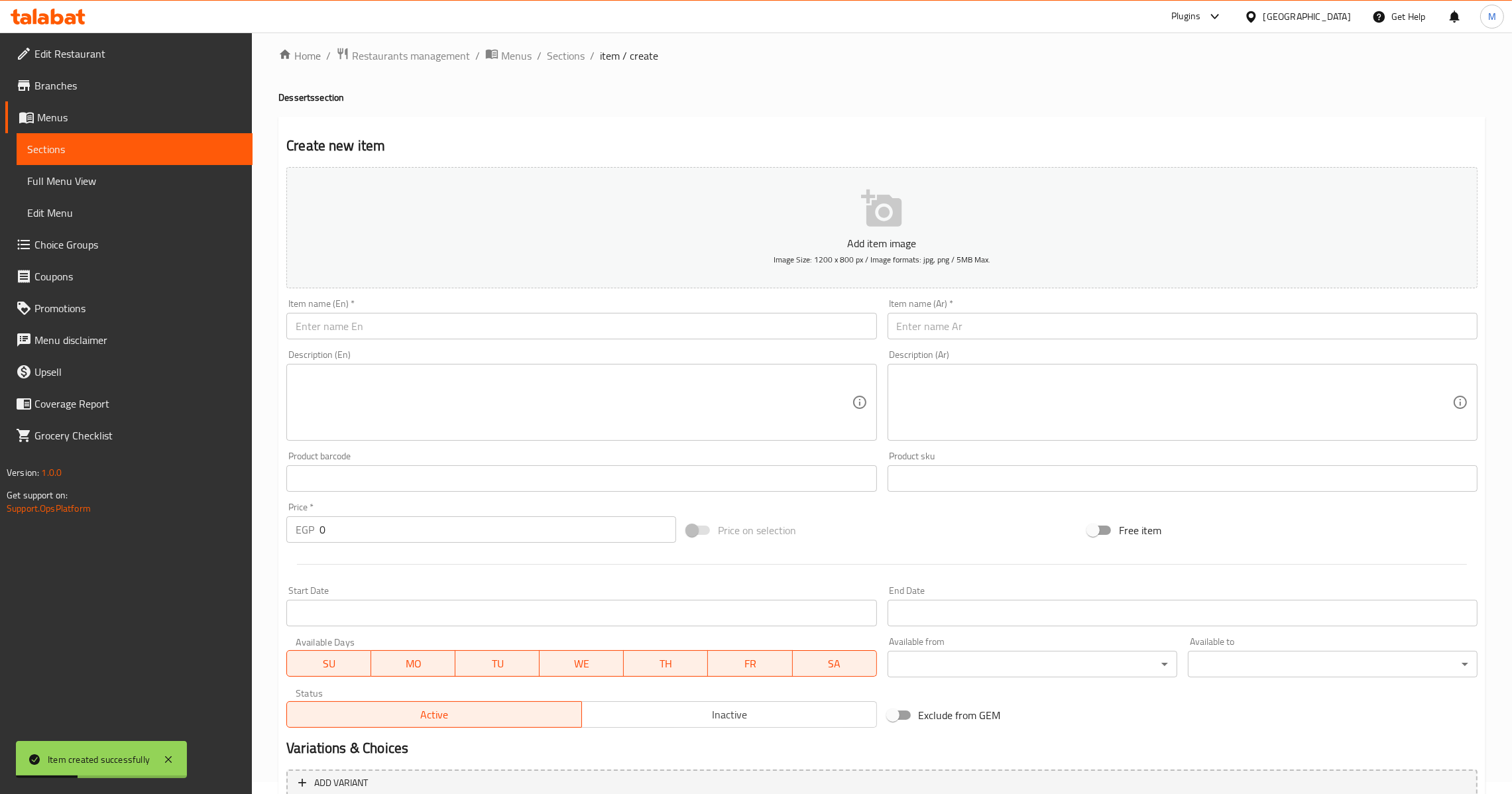
scroll to position [0, 0]
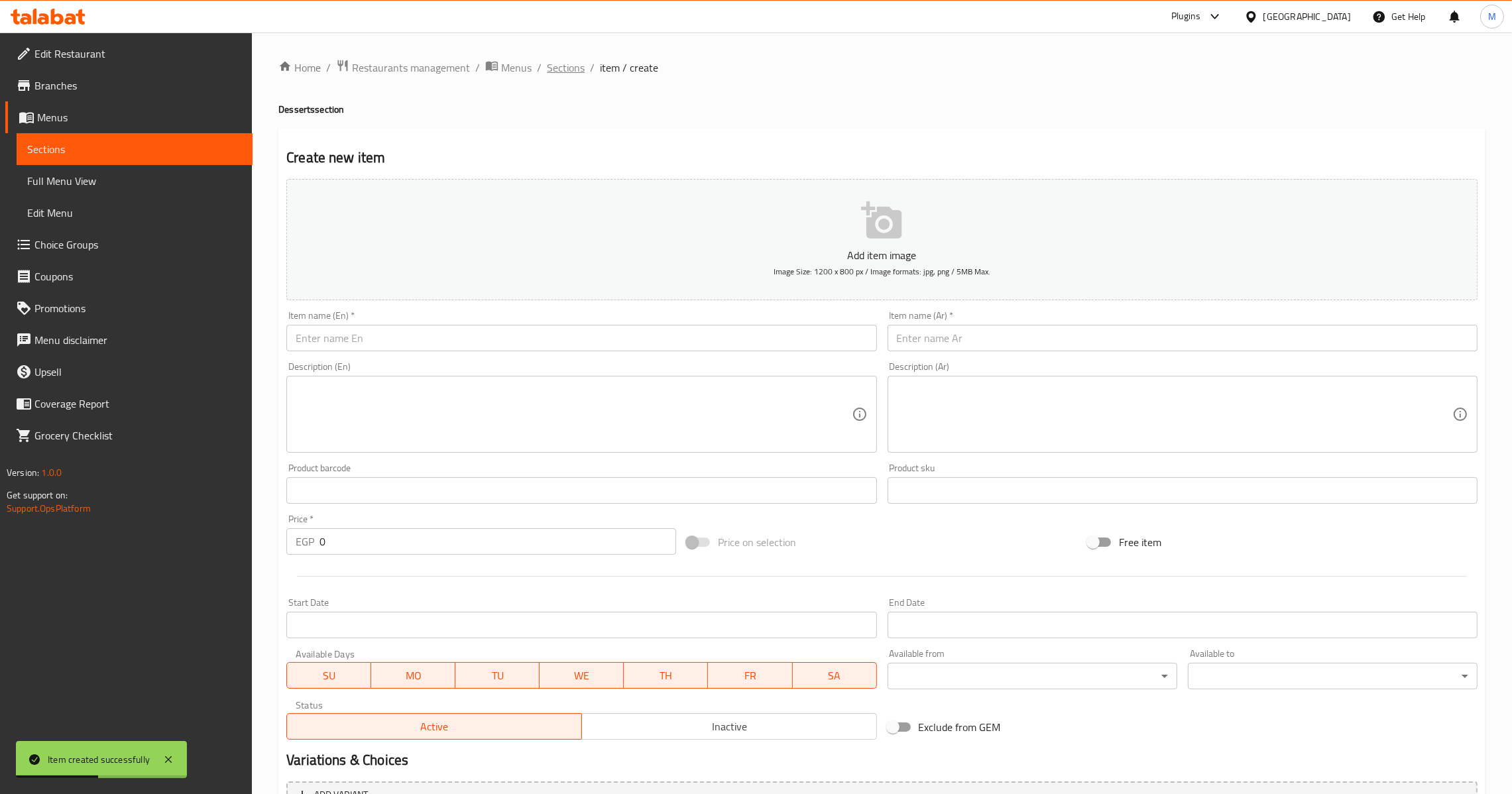
click at [567, 70] on span "Sections" at bounding box center [566, 68] width 38 height 16
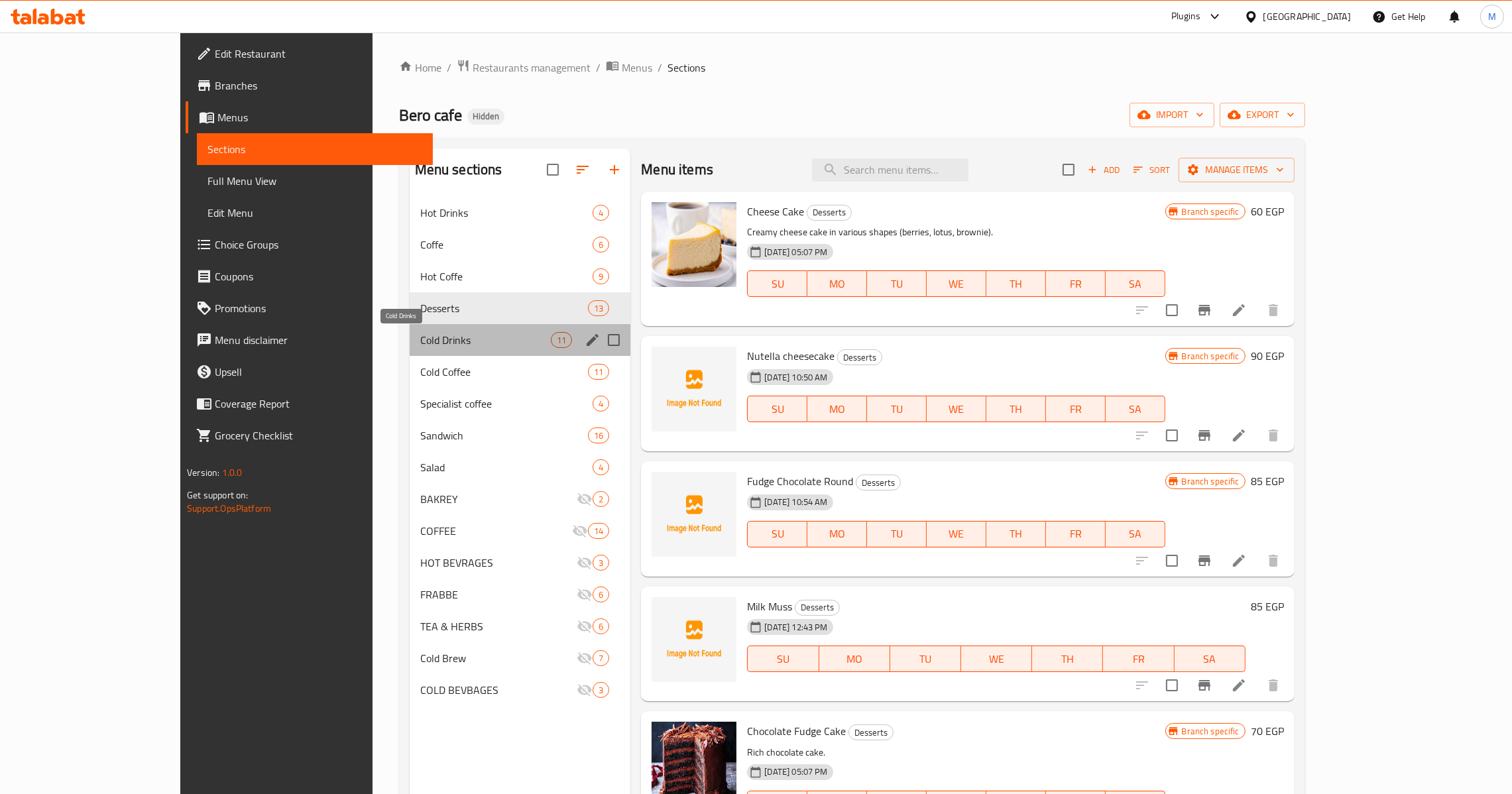
click at [420, 346] on span "Cold Drinks" at bounding box center [485, 340] width 130 height 16
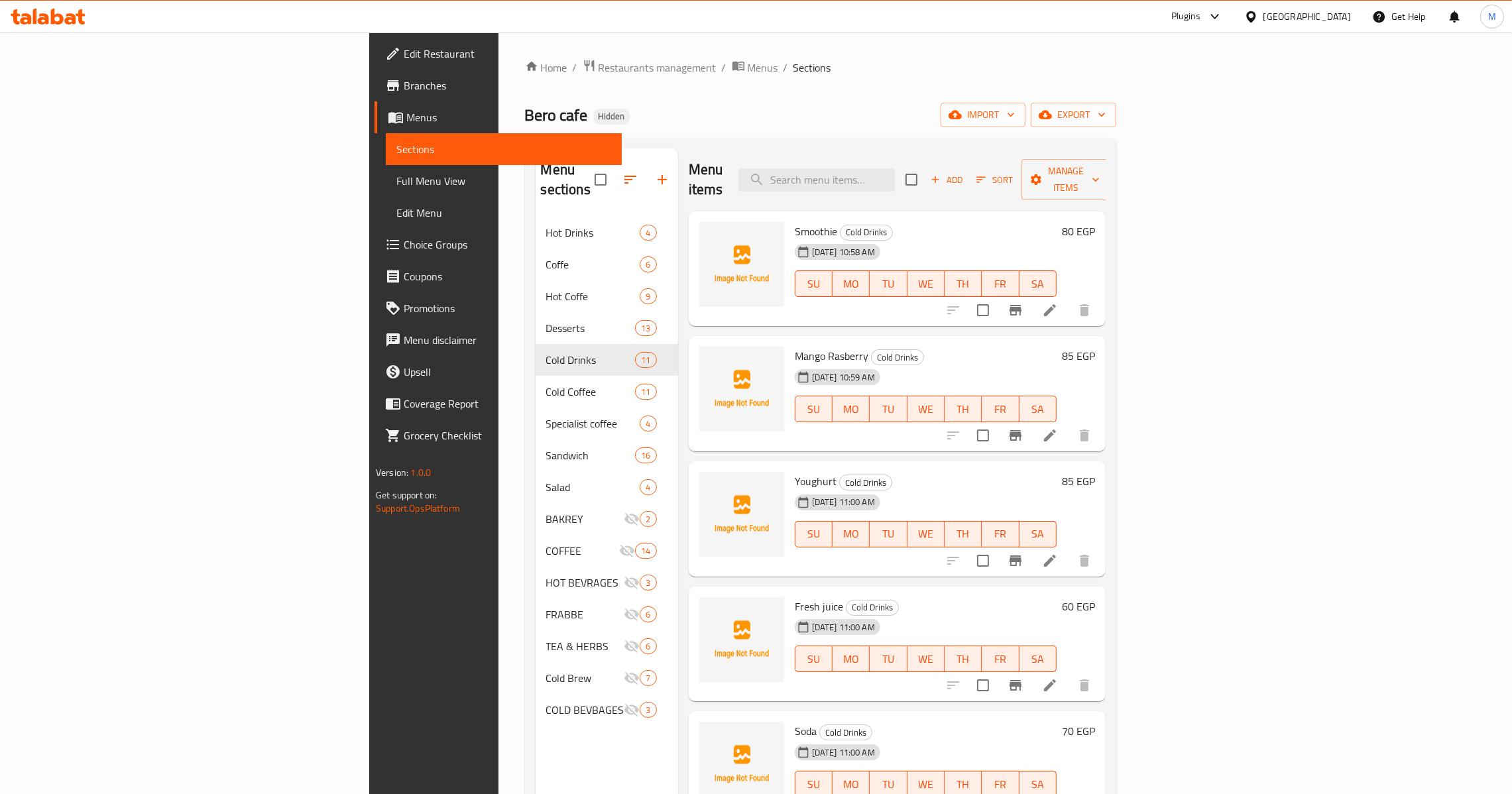
click at [1024, 302] on icon "Branch-specific-item" at bounding box center [1015, 309] width 16 height 16
click at [1022, 430] on icon "Branch-specific-item" at bounding box center [1015, 435] width 12 height 10
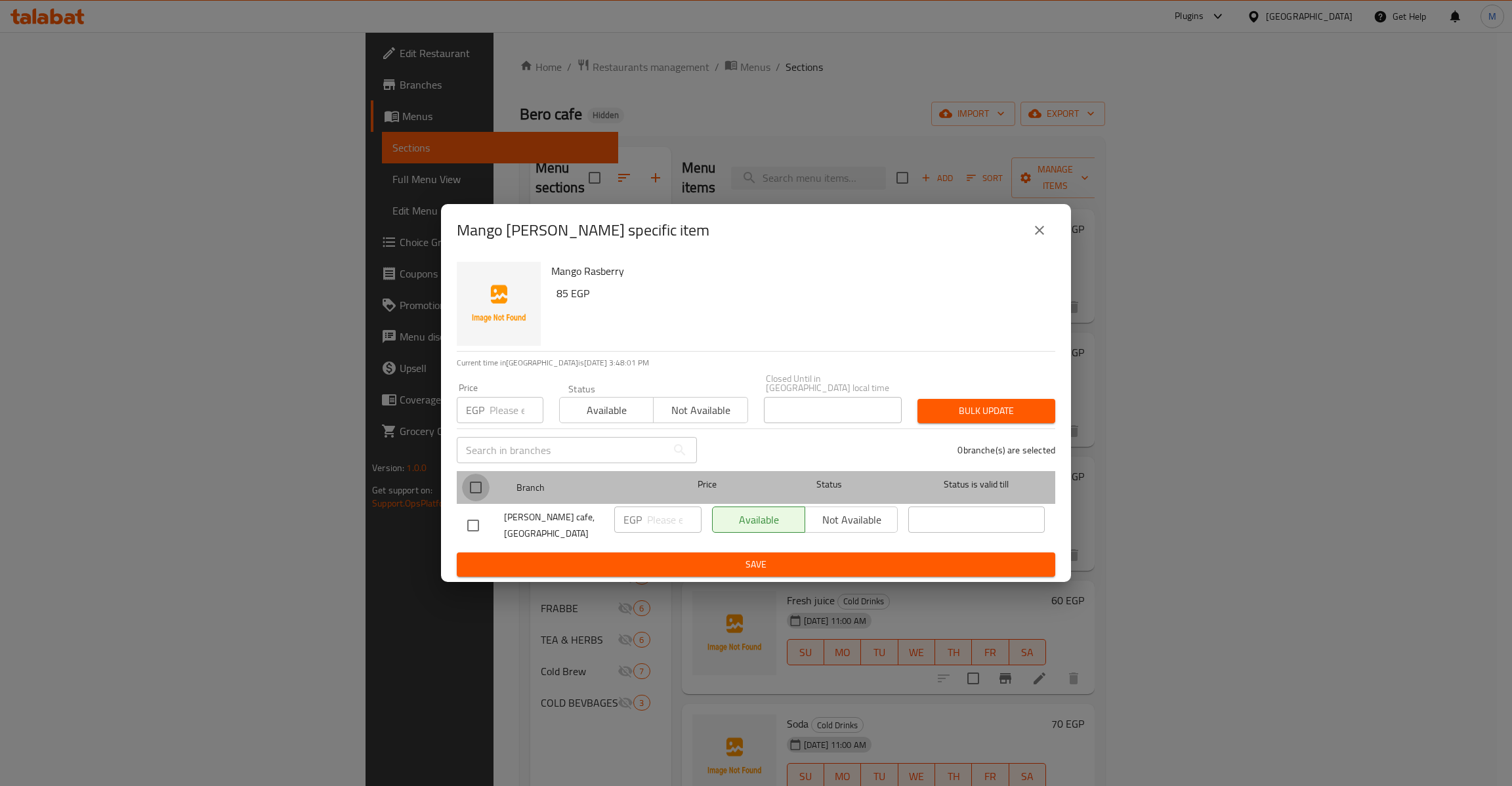
click at [483, 484] on input "checkbox" at bounding box center [475, 487] width 27 height 27
checkbox input "true"
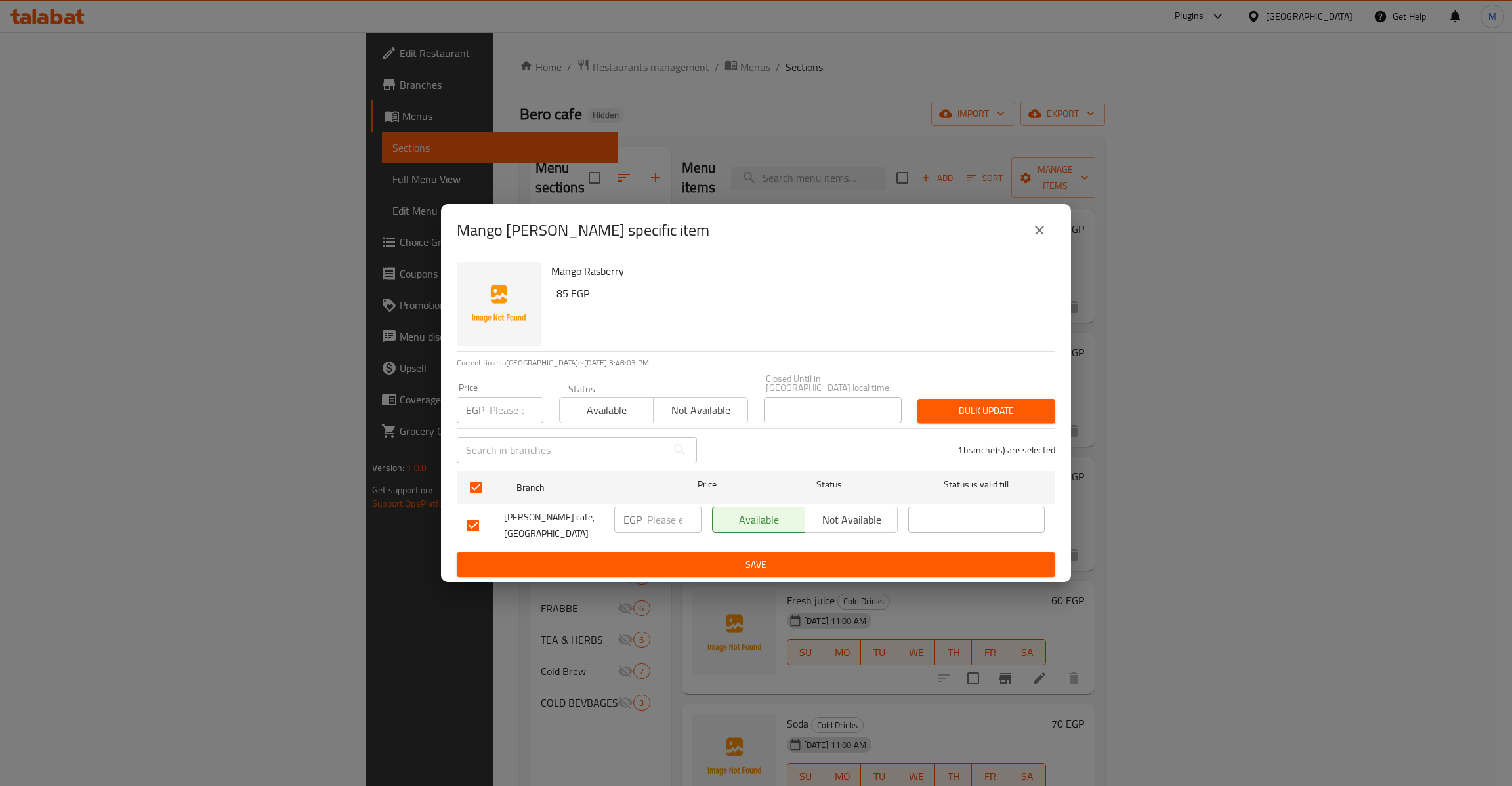
click at [501, 391] on div "Price EGP Price" at bounding box center [500, 402] width 87 height 40
click at [501, 398] on input "number" at bounding box center [516, 410] width 54 height 26
type input "85"
click at [983, 412] on span "Bulk update" at bounding box center [986, 410] width 117 height 16
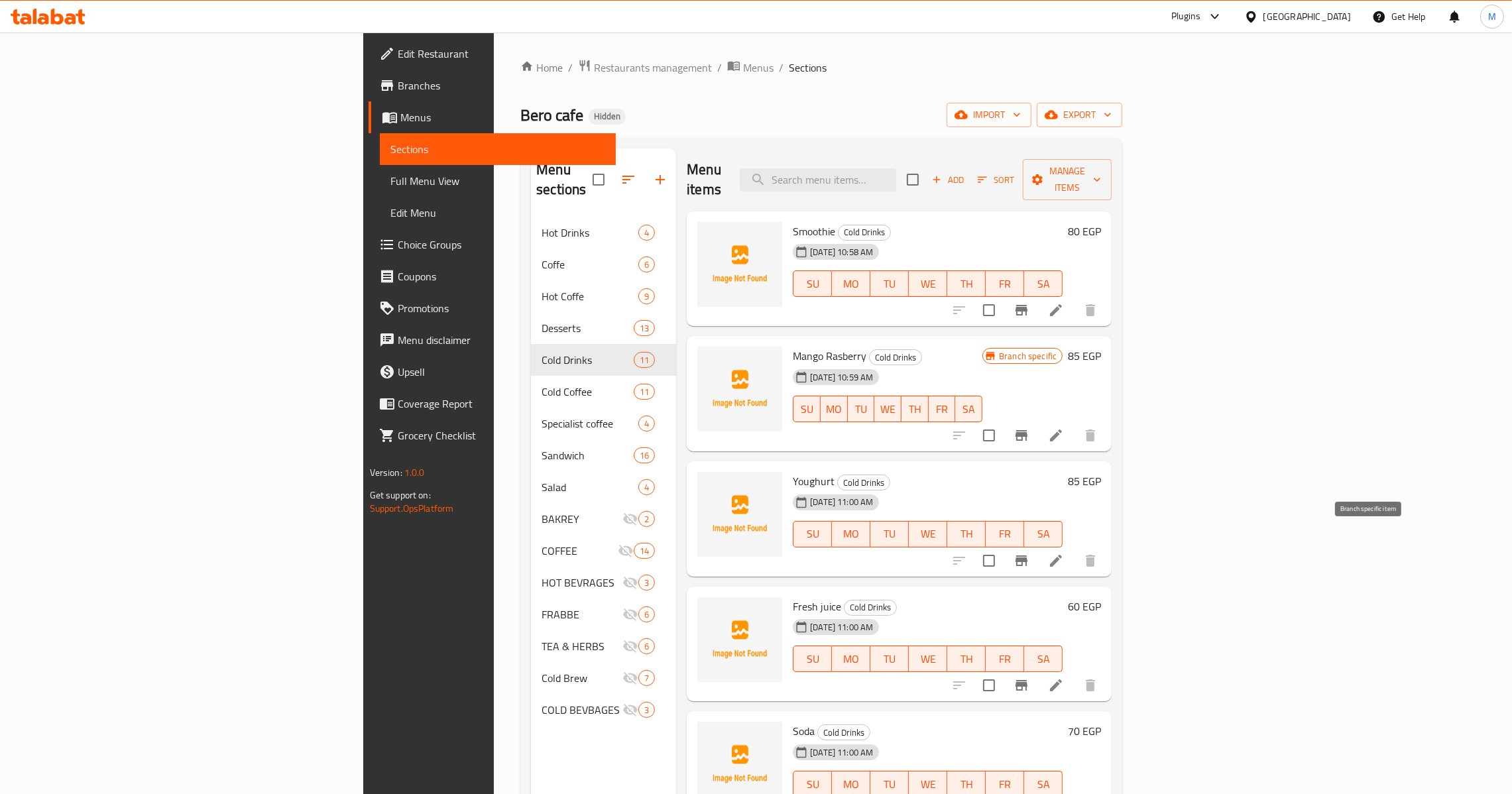
click at [1029, 552] on icon "Branch-specific-item" at bounding box center [1021, 560] width 16 height 16
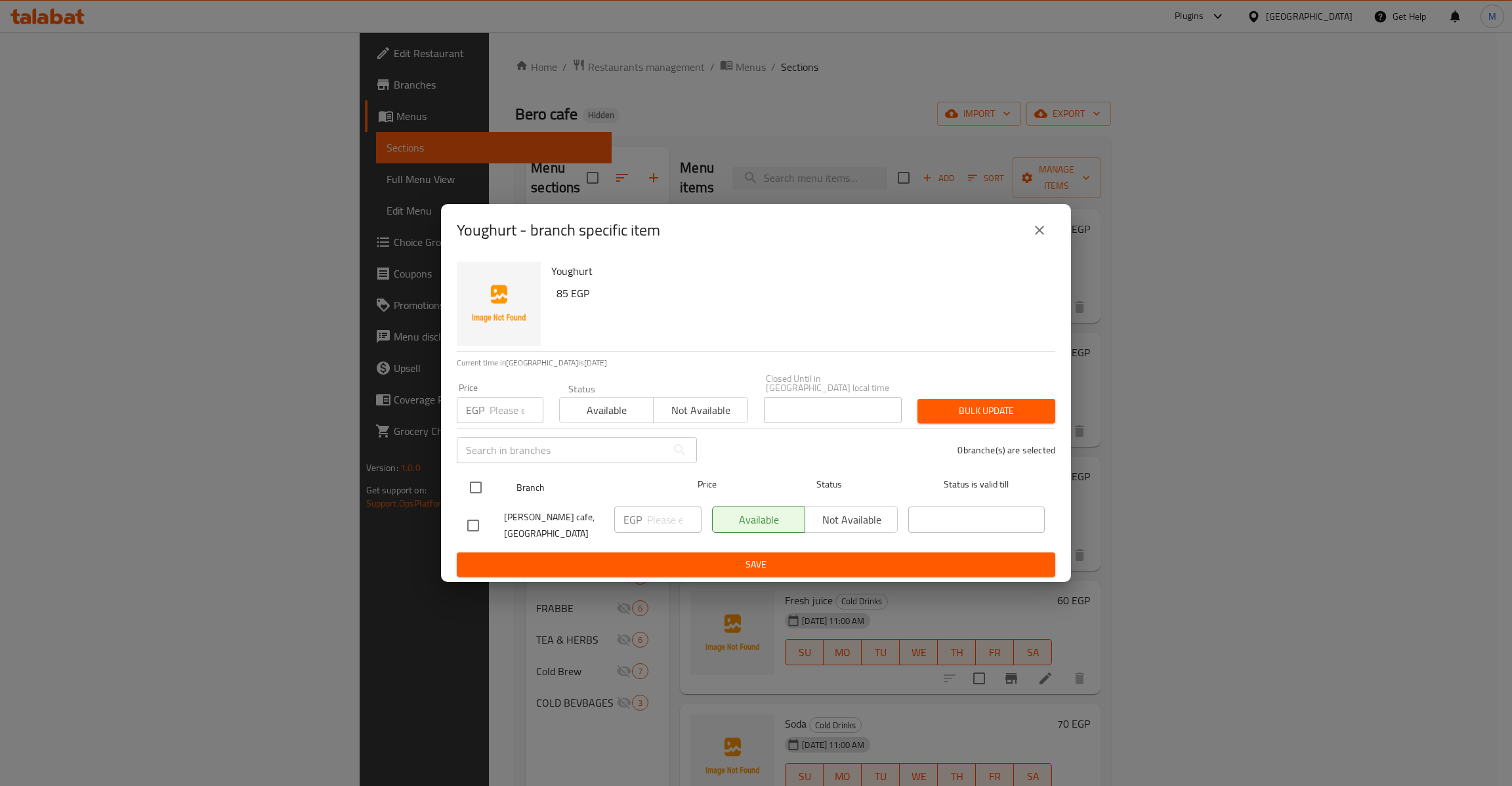
click at [480, 493] on input "checkbox" at bounding box center [475, 487] width 27 height 27
checkbox input "true"
click at [536, 375] on div "Price EGP Price" at bounding box center [500, 402] width 103 height 56
click at [506, 397] on input "number" at bounding box center [516, 410] width 54 height 26
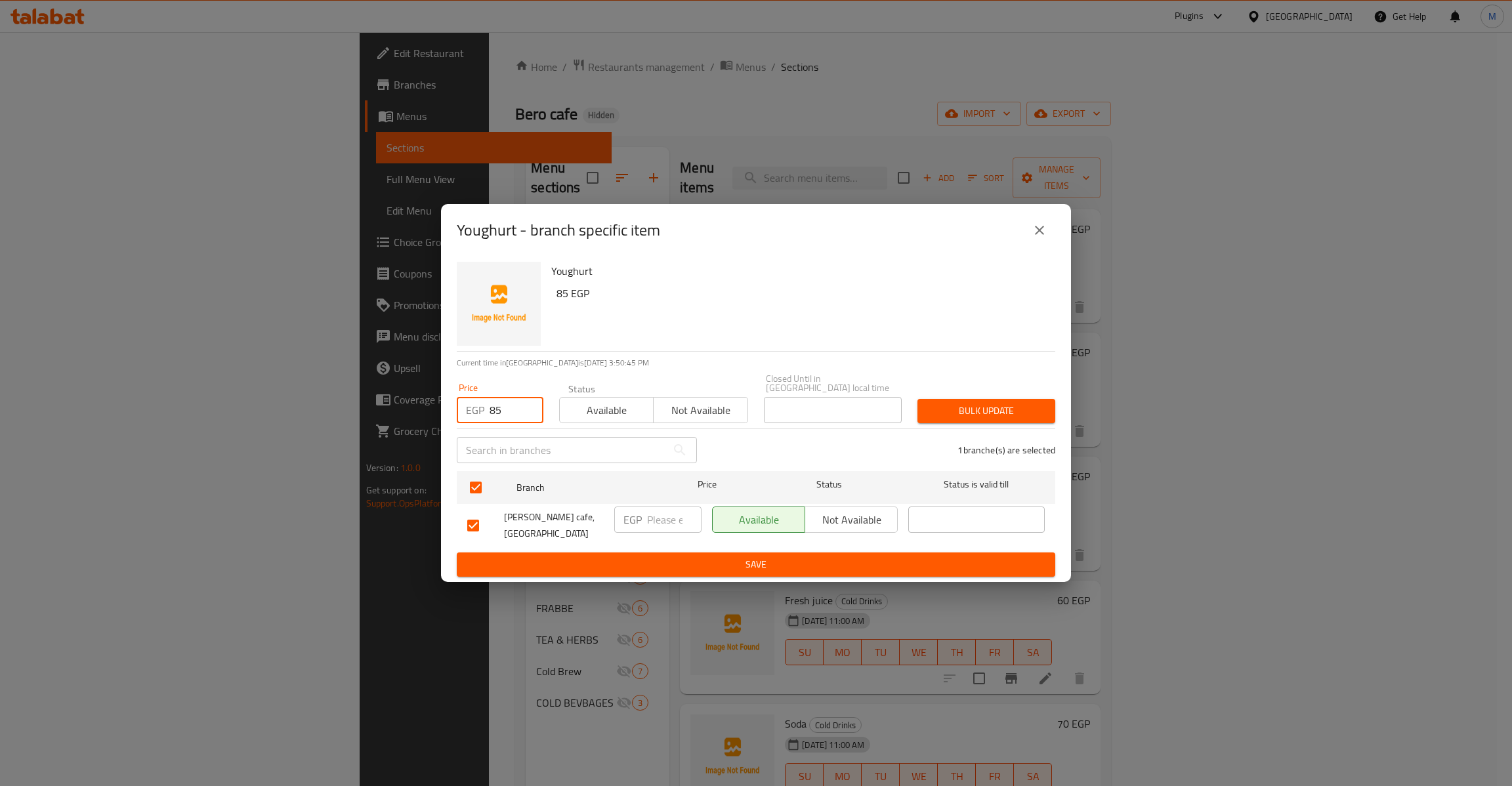
type input "85"
click at [961, 407] on span "Bulk update" at bounding box center [986, 410] width 117 height 16
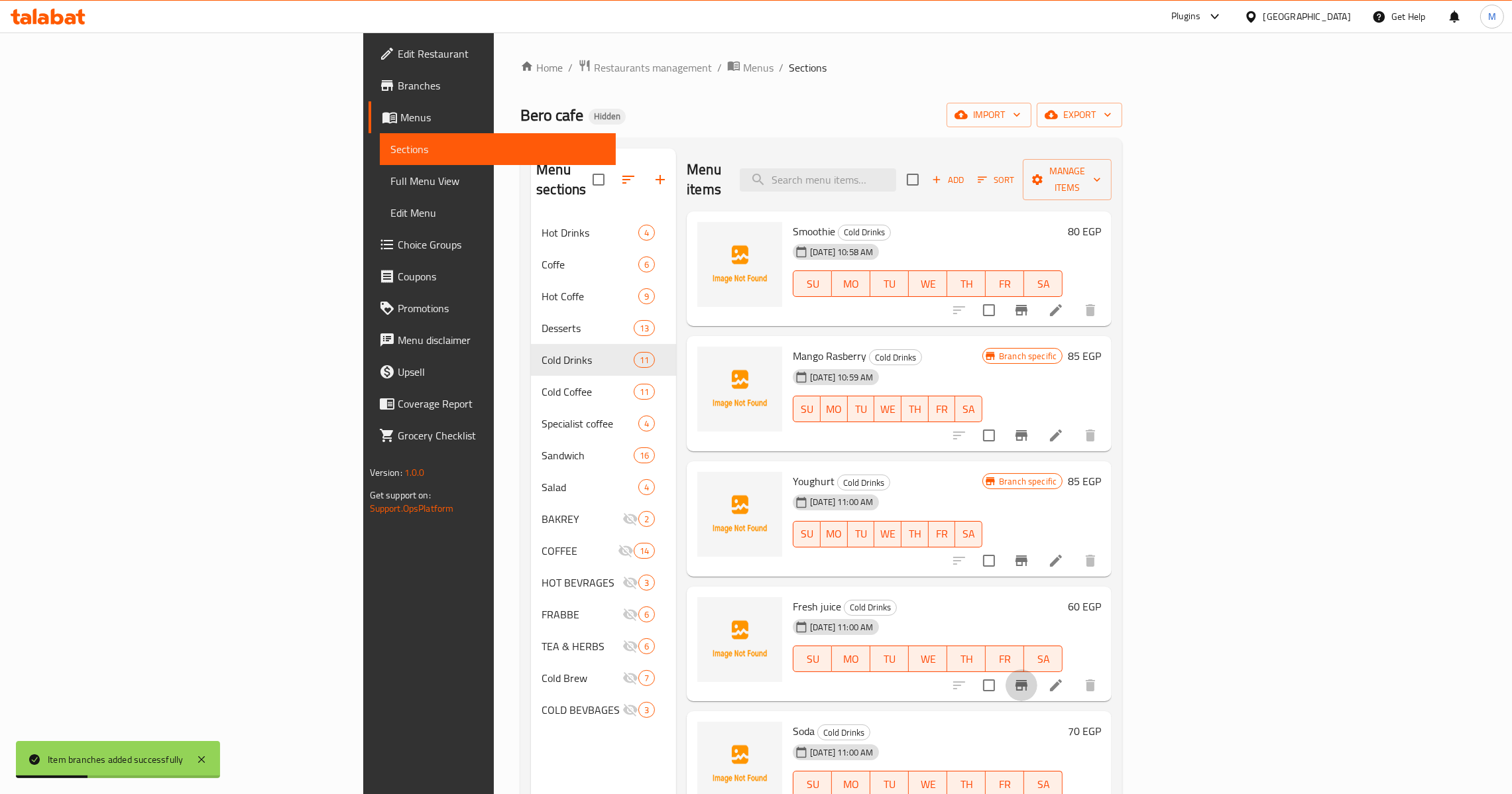
click at [1037, 679] on button "Branch-specific-item" at bounding box center [1021, 685] width 31 height 31
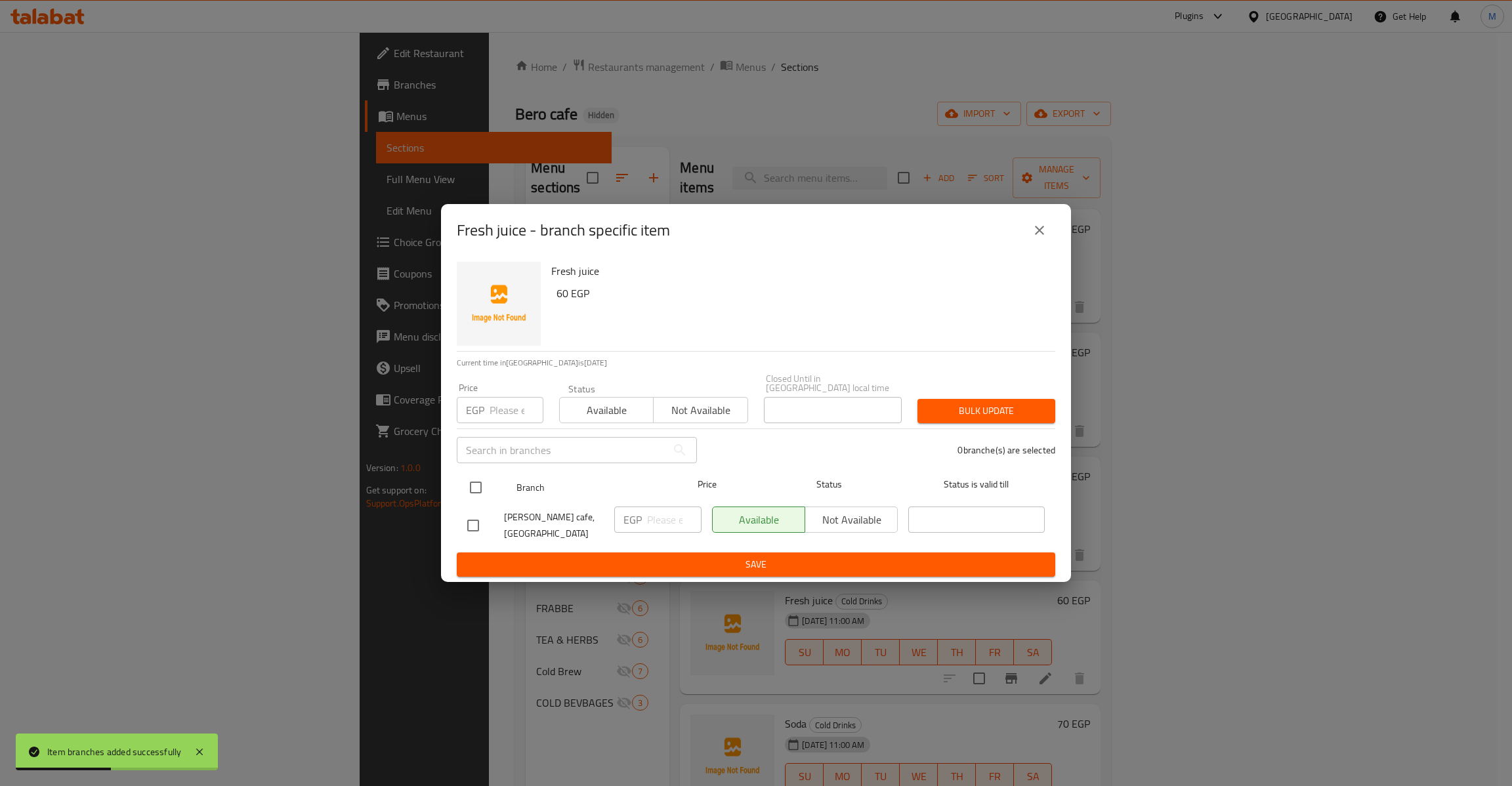
drag, startPoint x: 485, startPoint y: 492, endPoint x: 494, endPoint y: 468, distance: 25.6
click at [486, 492] on input "checkbox" at bounding box center [475, 487] width 27 height 27
checkbox input "true"
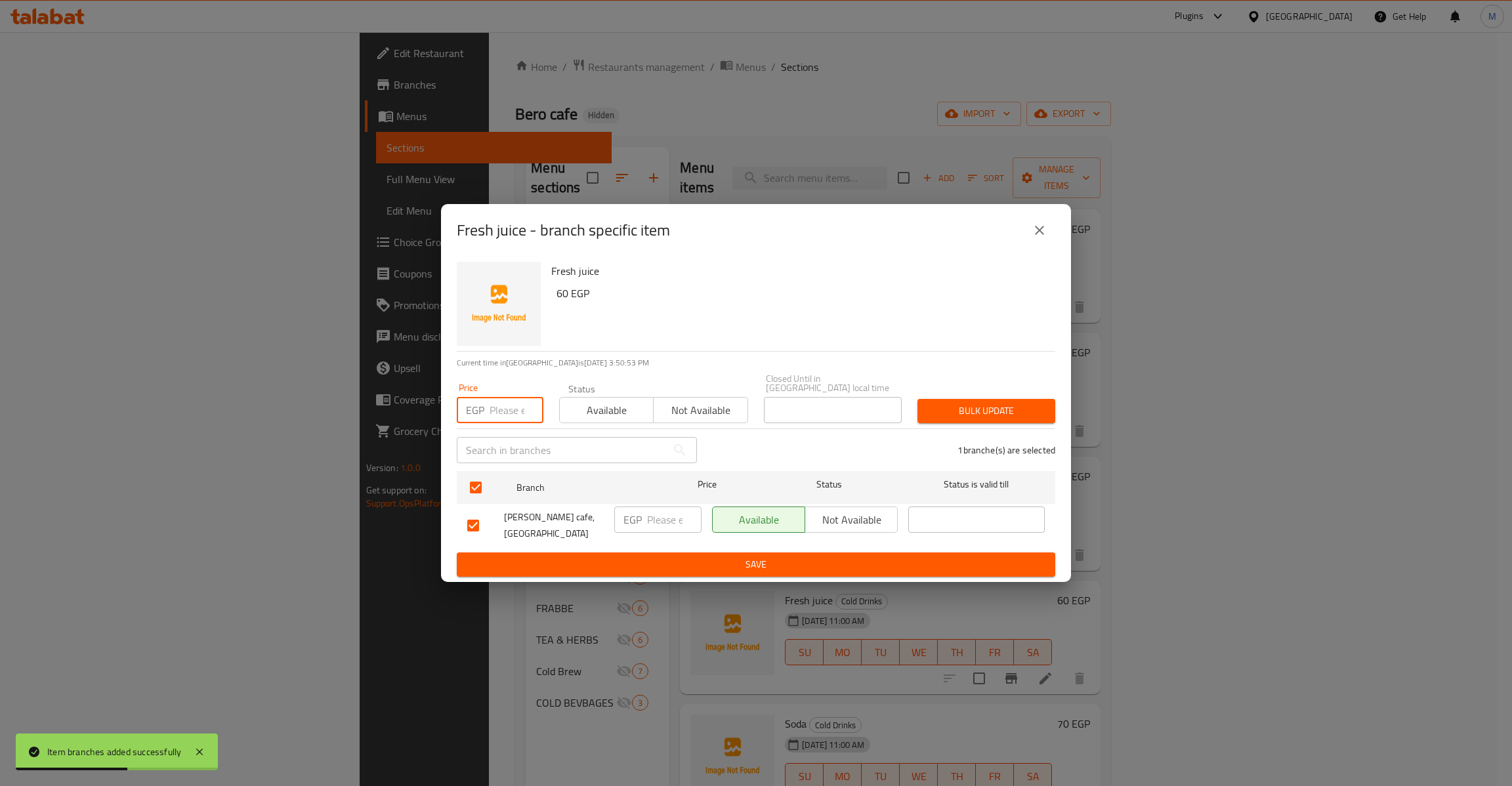
click at [510, 413] on input "number" at bounding box center [516, 410] width 54 height 26
type input "60"
click at [977, 419] on div "Bulk update" at bounding box center [986, 411] width 154 height 40
click at [981, 409] on span "Bulk update" at bounding box center [986, 410] width 117 height 16
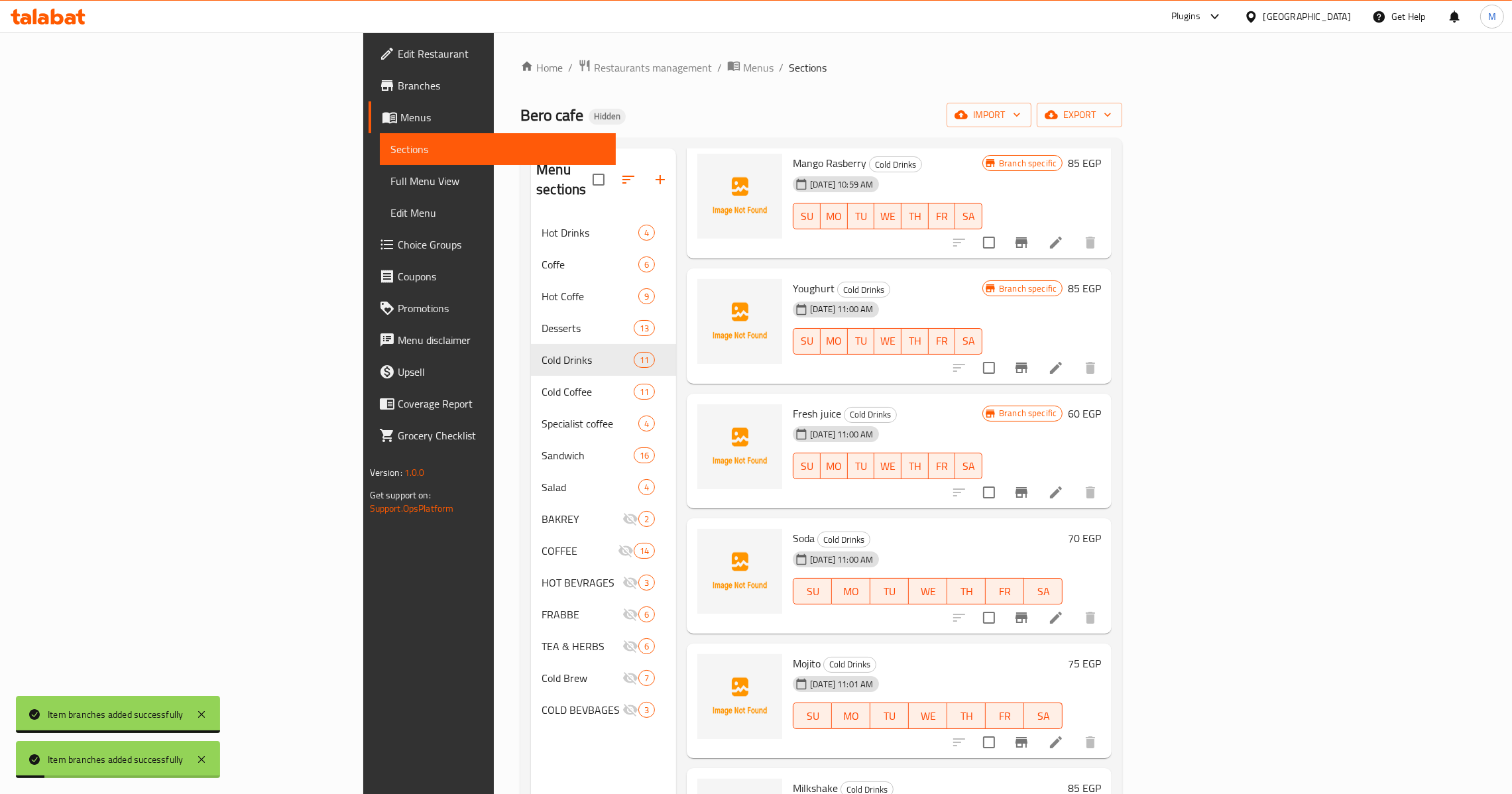
scroll to position [199, 0]
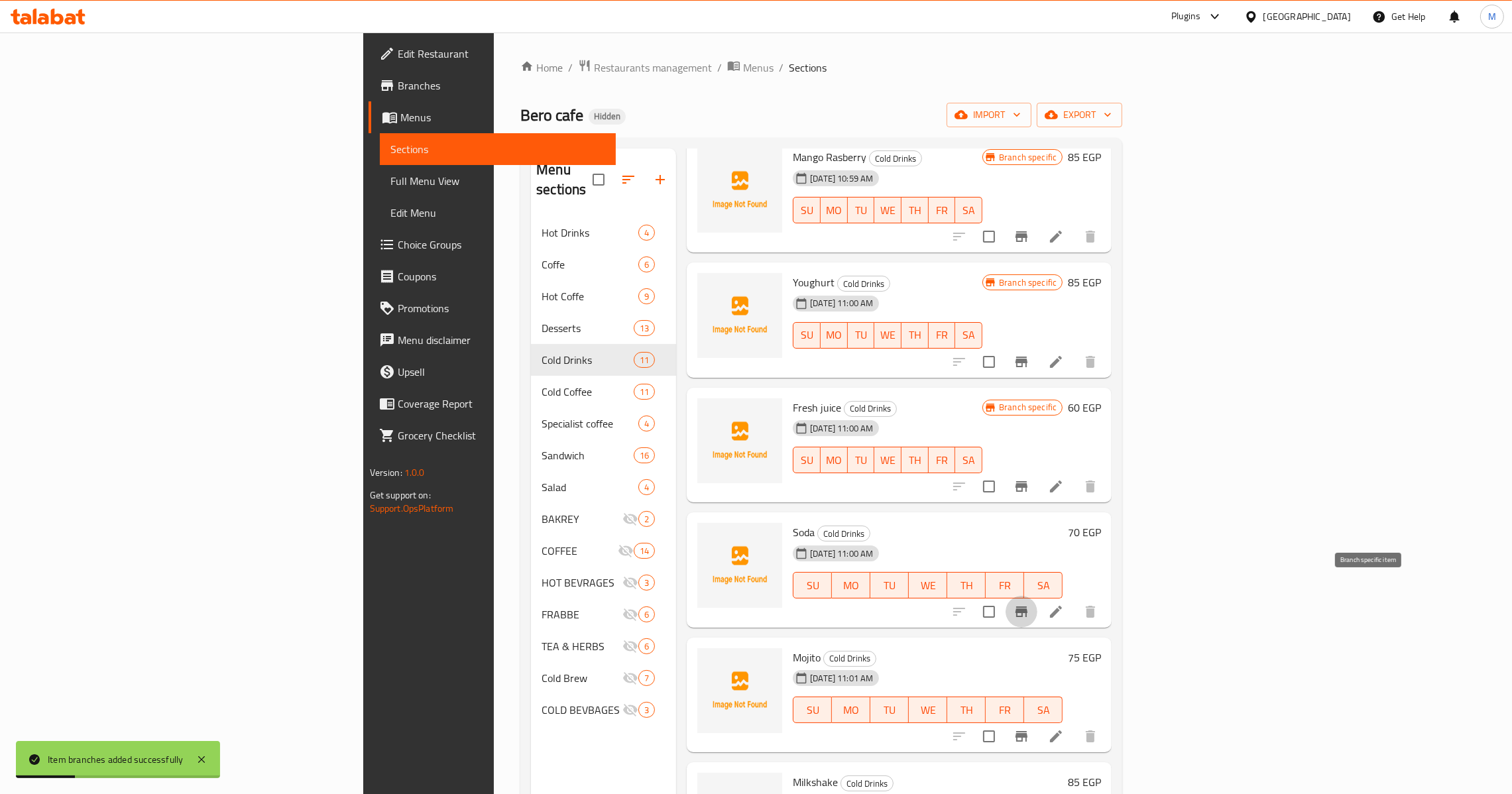
click at [1027, 606] on icon "Branch-specific-item" at bounding box center [1021, 611] width 12 height 10
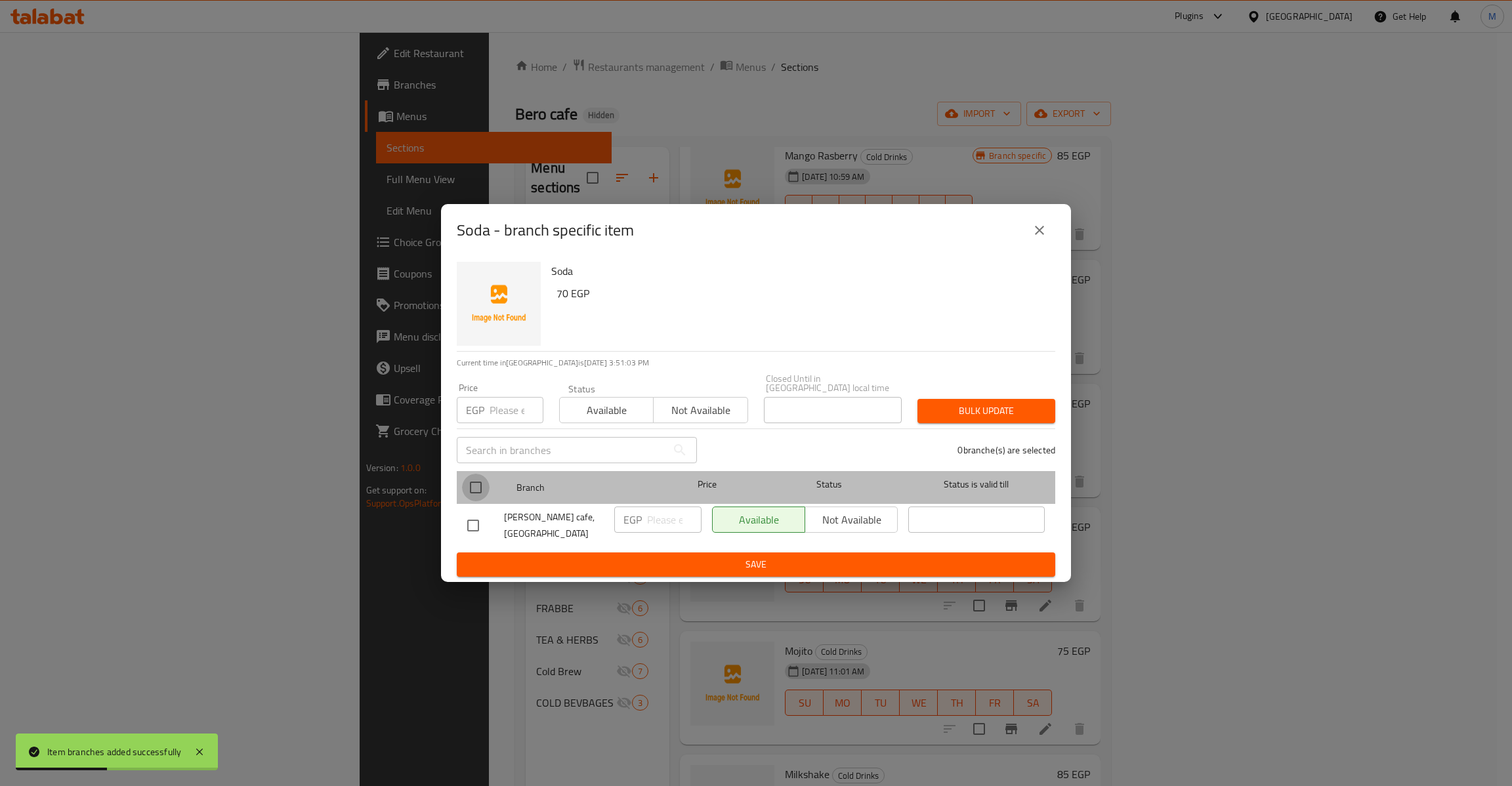
click at [481, 478] on input "checkbox" at bounding box center [475, 487] width 27 height 27
checkbox input "true"
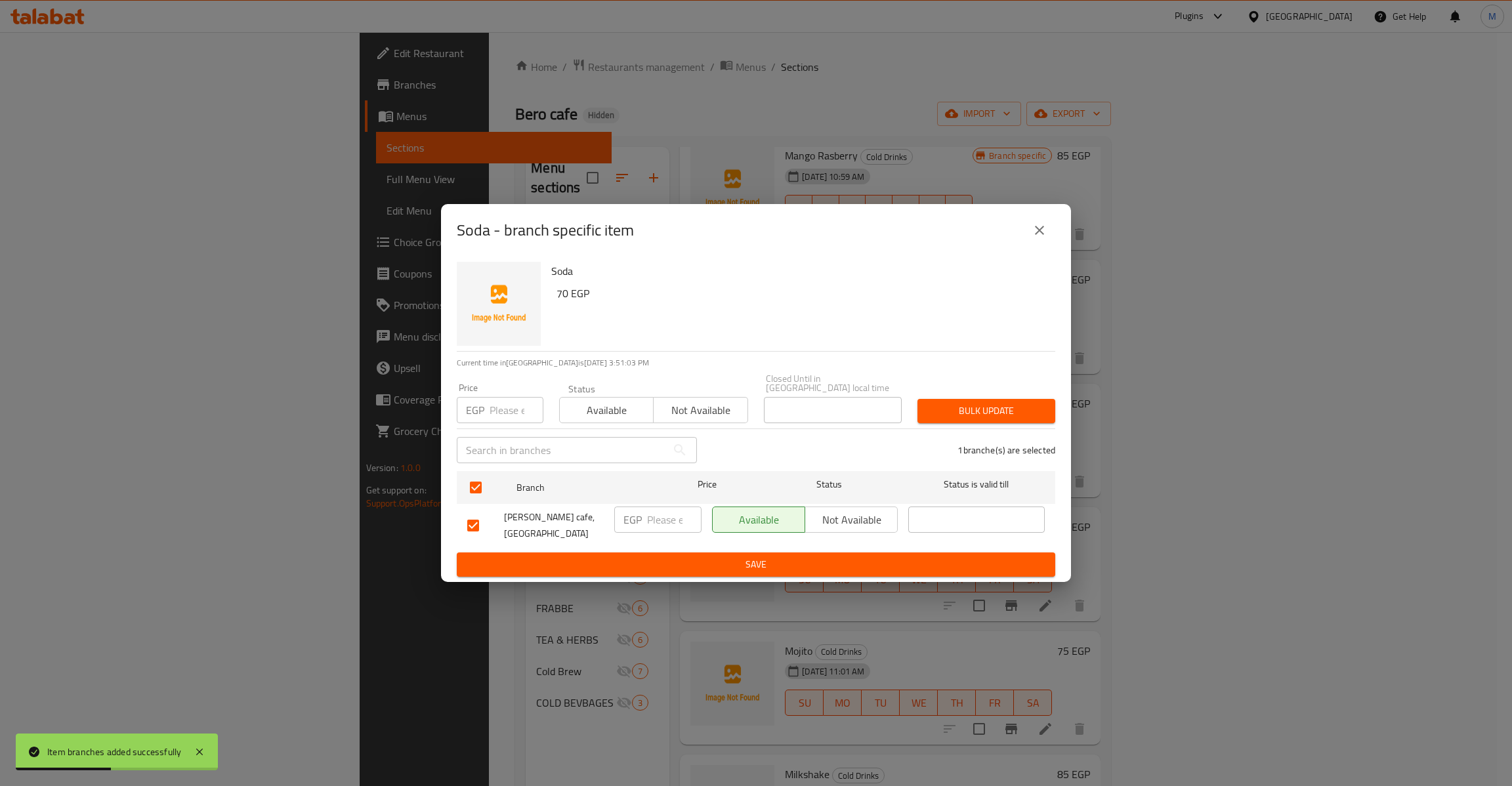
click at [517, 397] on input "number" at bounding box center [516, 410] width 54 height 26
type input "70"
click at [985, 407] on span "Bulk update" at bounding box center [986, 410] width 117 height 16
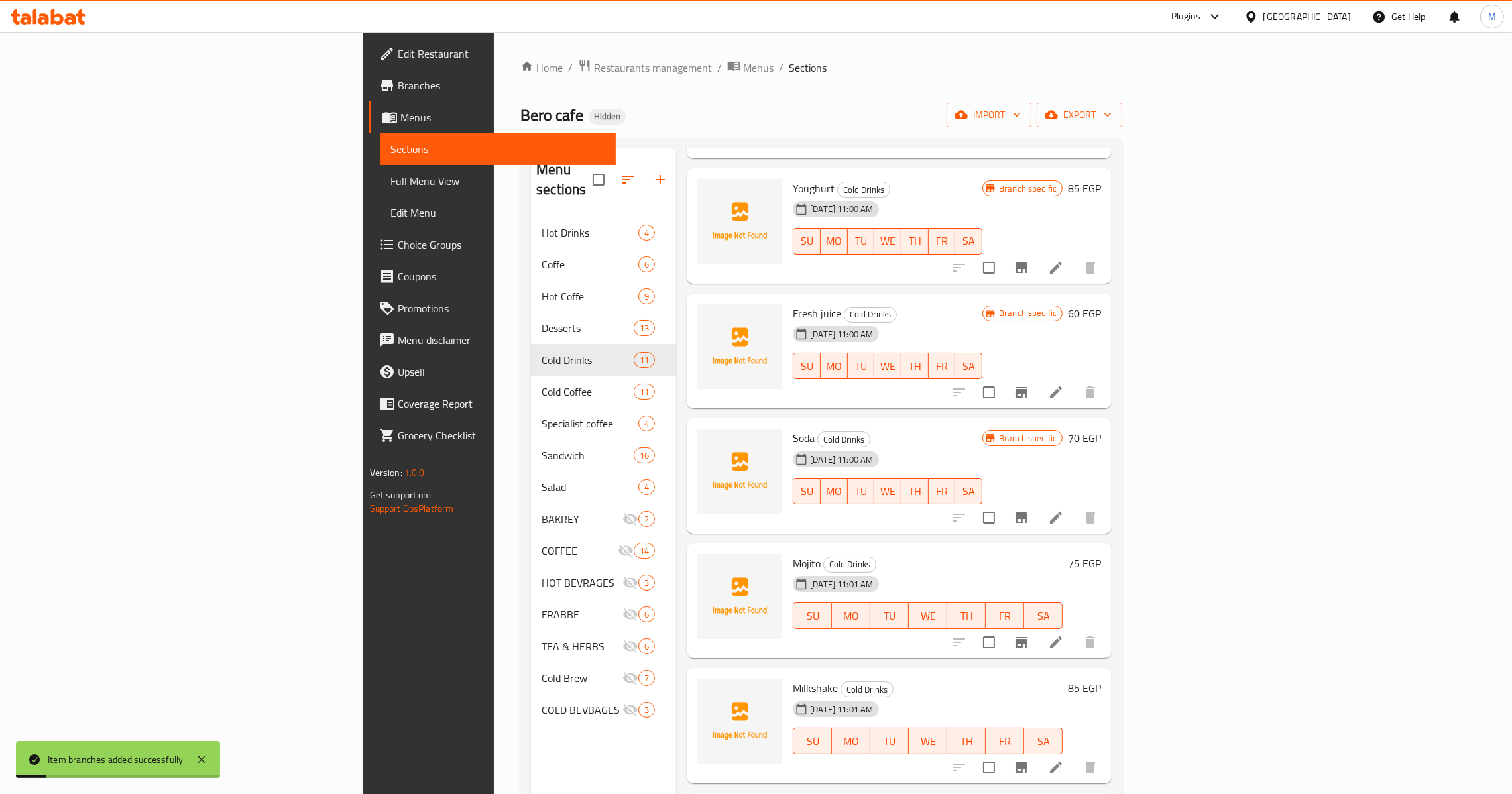
scroll to position [298, 0]
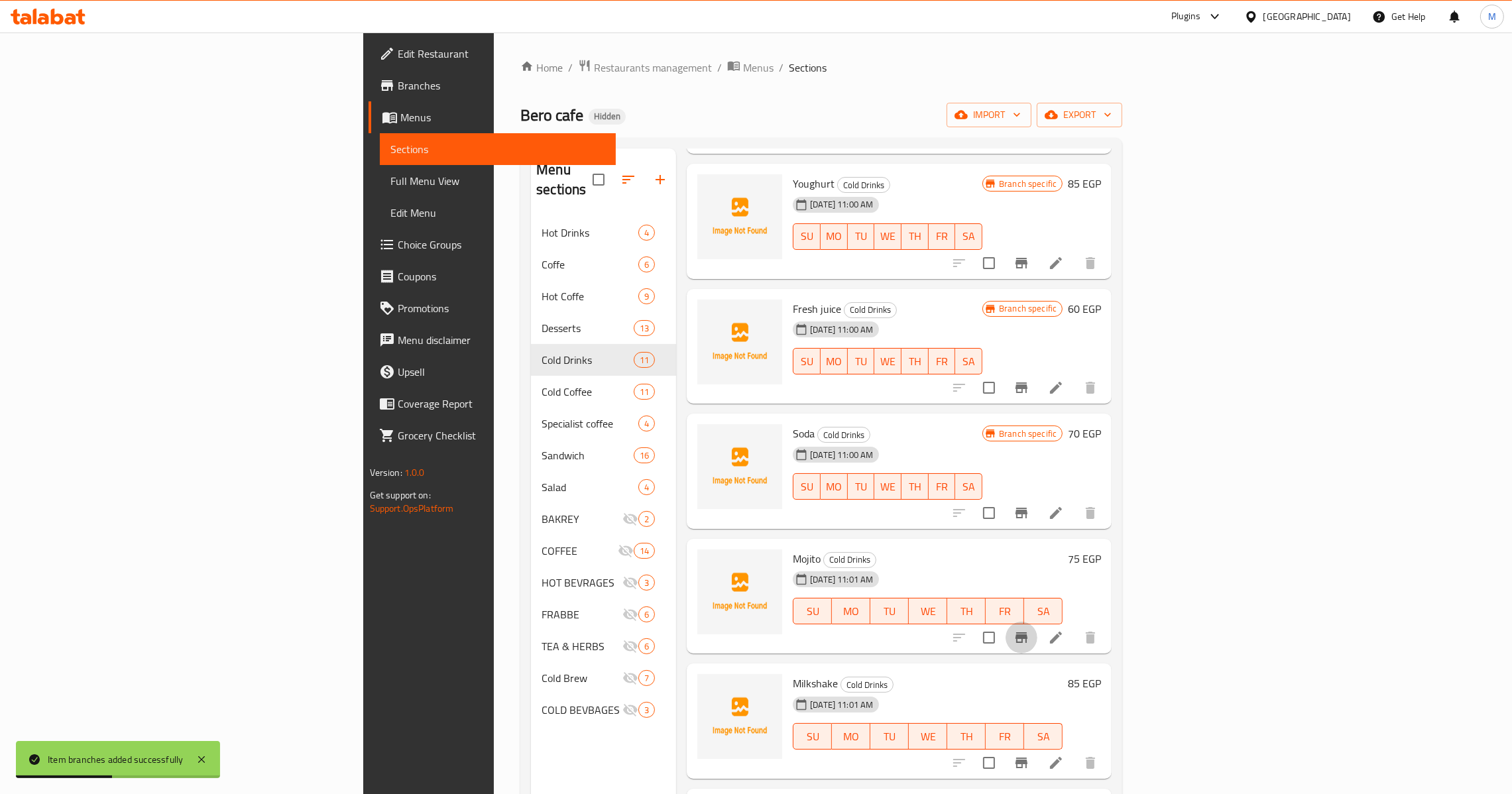
click at [1029, 629] on icon "Branch-specific-item" at bounding box center [1021, 637] width 16 height 16
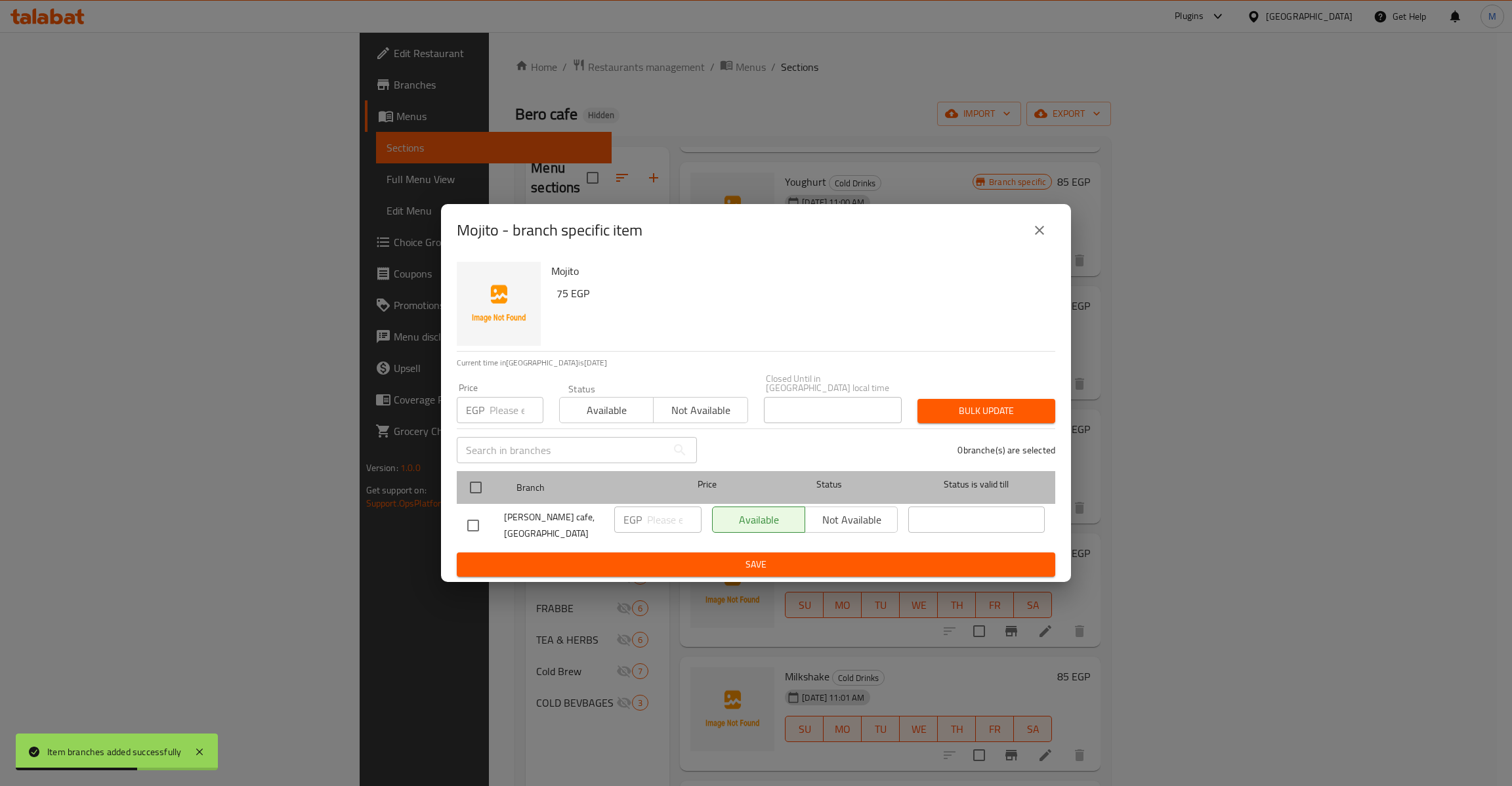
click at [493, 478] on div at bounding box center [486, 487] width 49 height 38
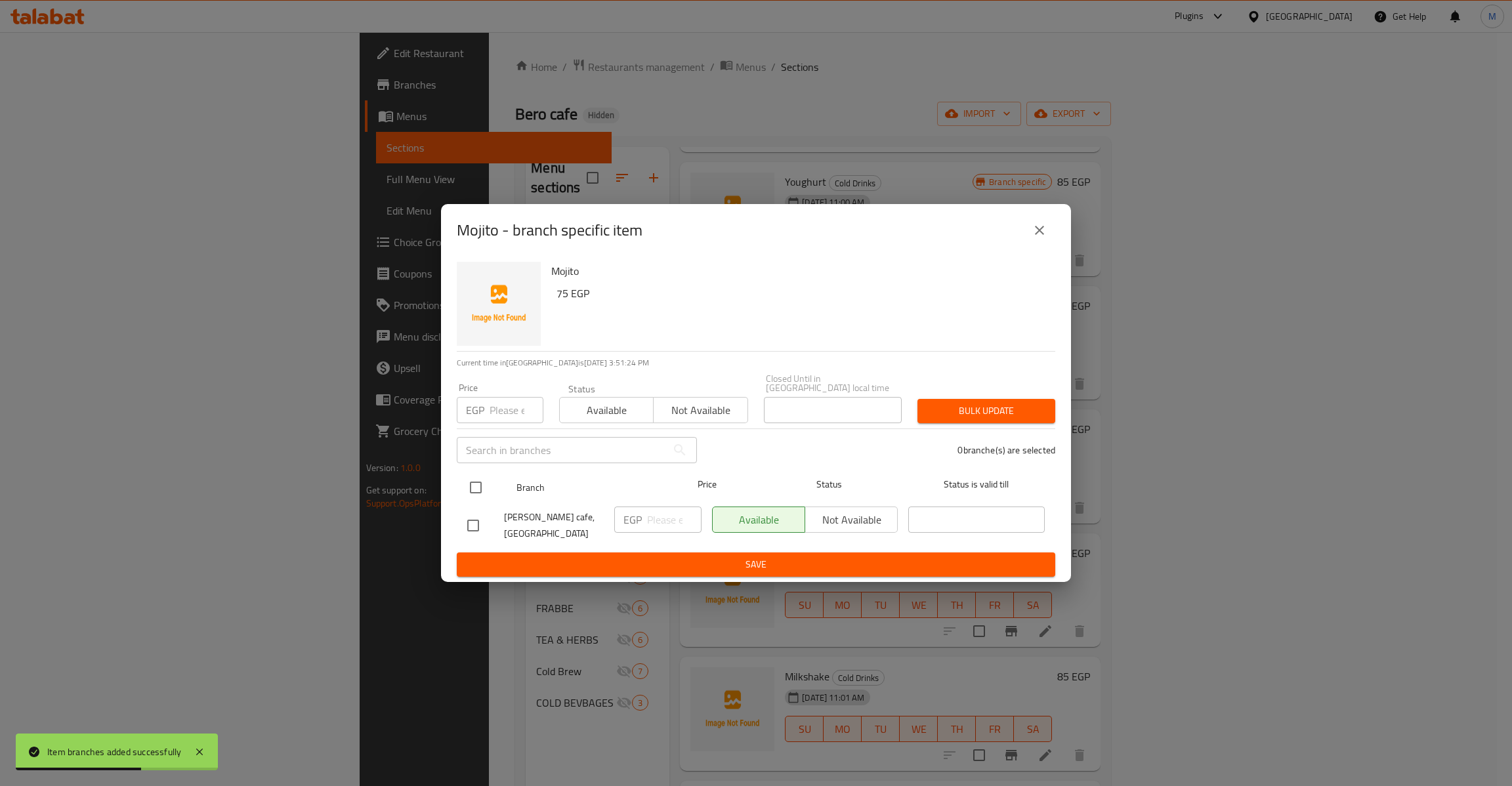
click at [484, 480] on input "checkbox" at bounding box center [475, 487] width 27 height 27
checkbox input "true"
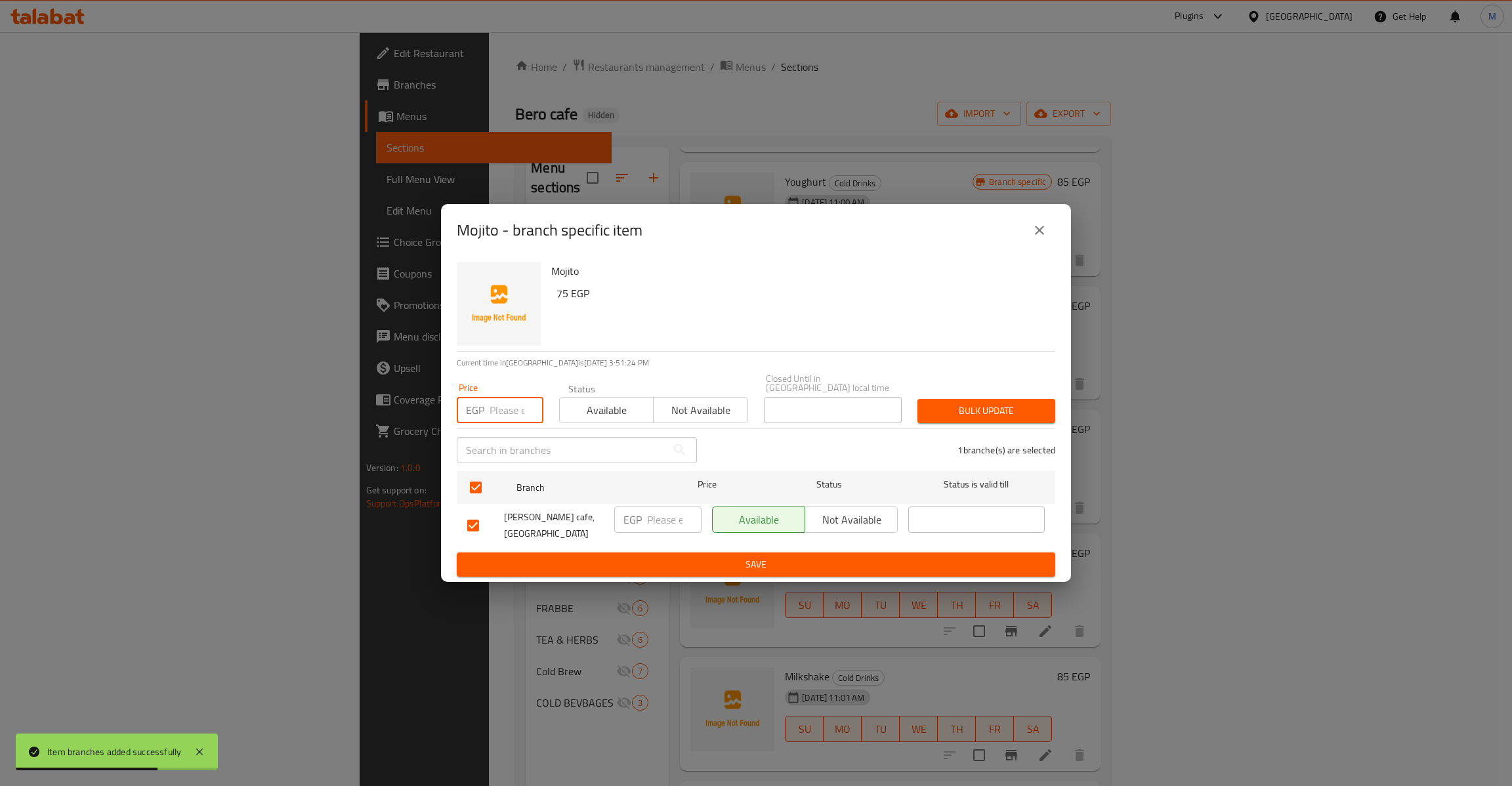
click at [506, 403] on input "number" at bounding box center [516, 410] width 54 height 26
type input "75"
click at [978, 402] on span "Bulk update" at bounding box center [986, 410] width 117 height 16
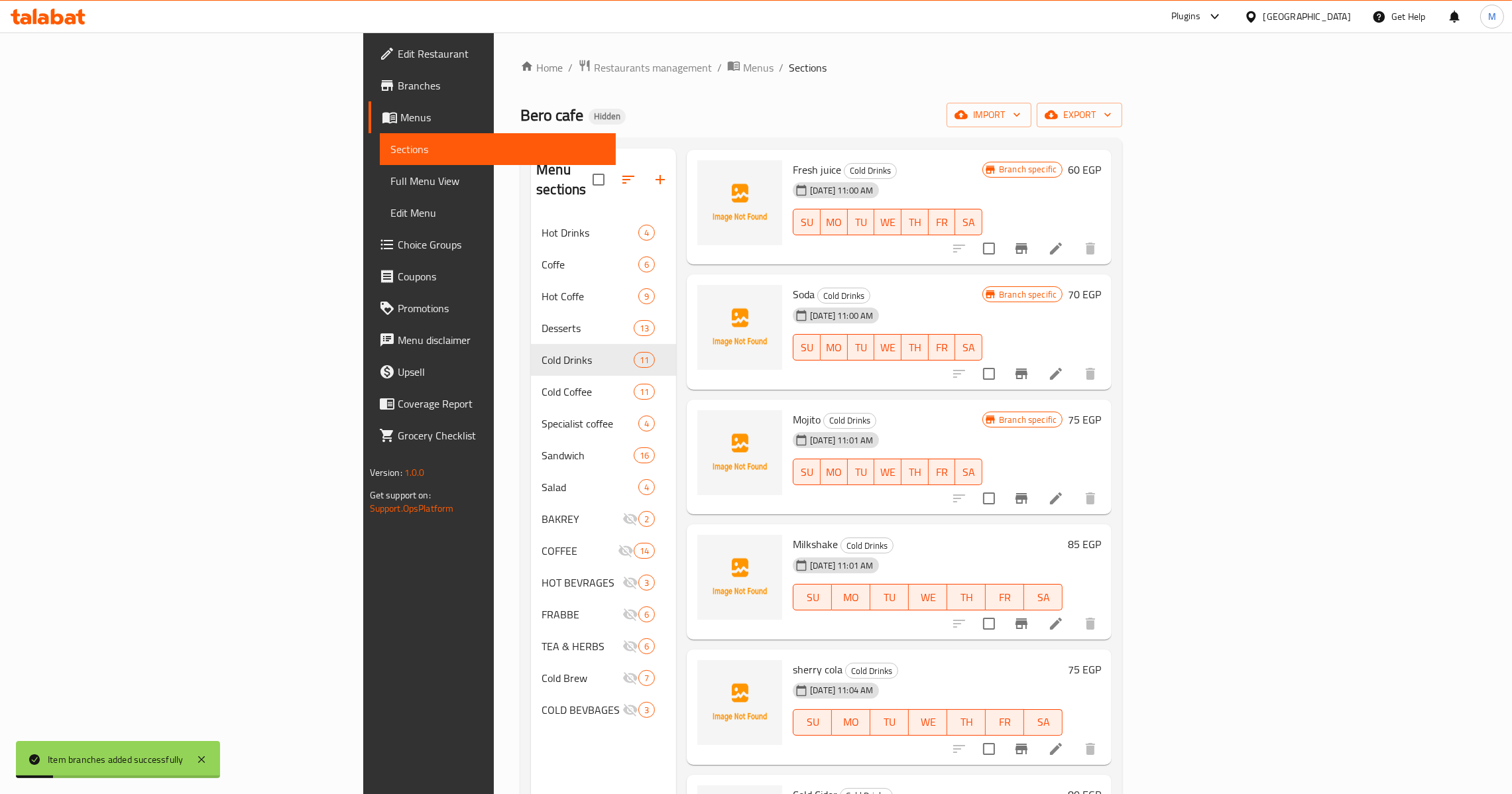
scroll to position [496, 0]
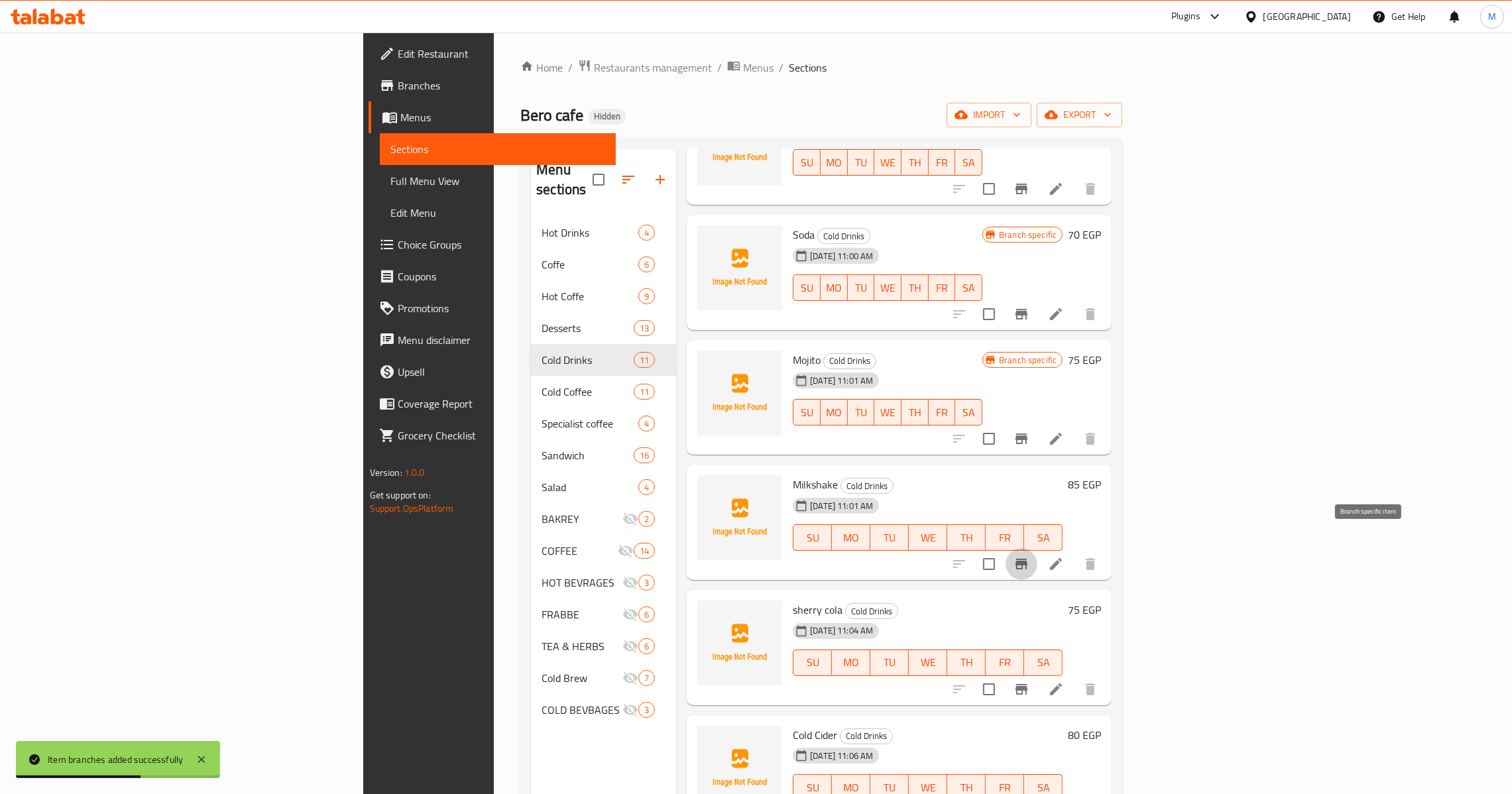
click at [1027, 559] on icon "Branch-specific-item" at bounding box center [1021, 564] width 12 height 10
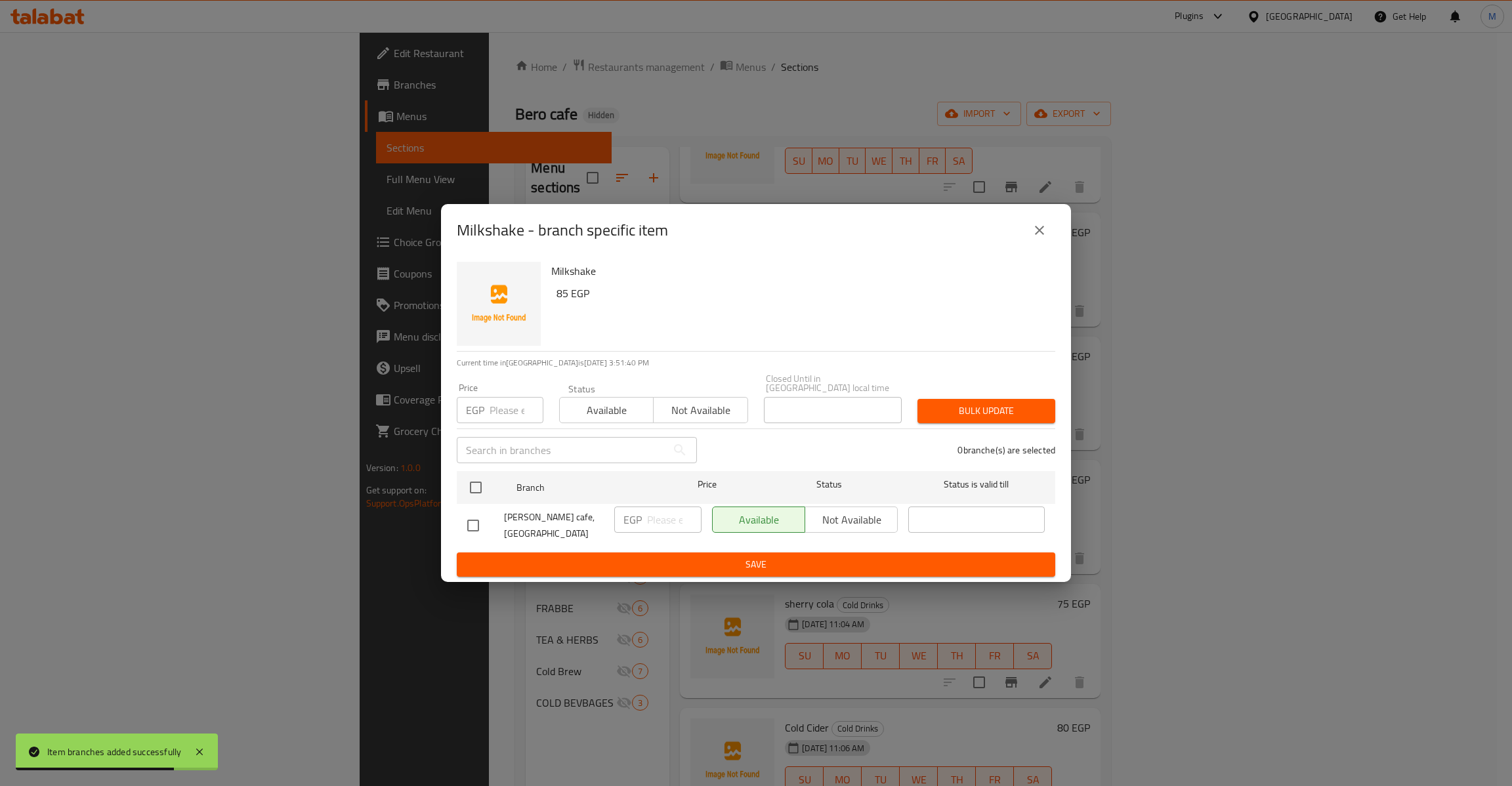
drag, startPoint x: 469, startPoint y: 483, endPoint x: 485, endPoint y: 428, distance: 57.3
click at [469, 483] on input "checkbox" at bounding box center [475, 487] width 27 height 27
checkbox input "true"
click at [493, 411] on input "number" at bounding box center [516, 410] width 54 height 26
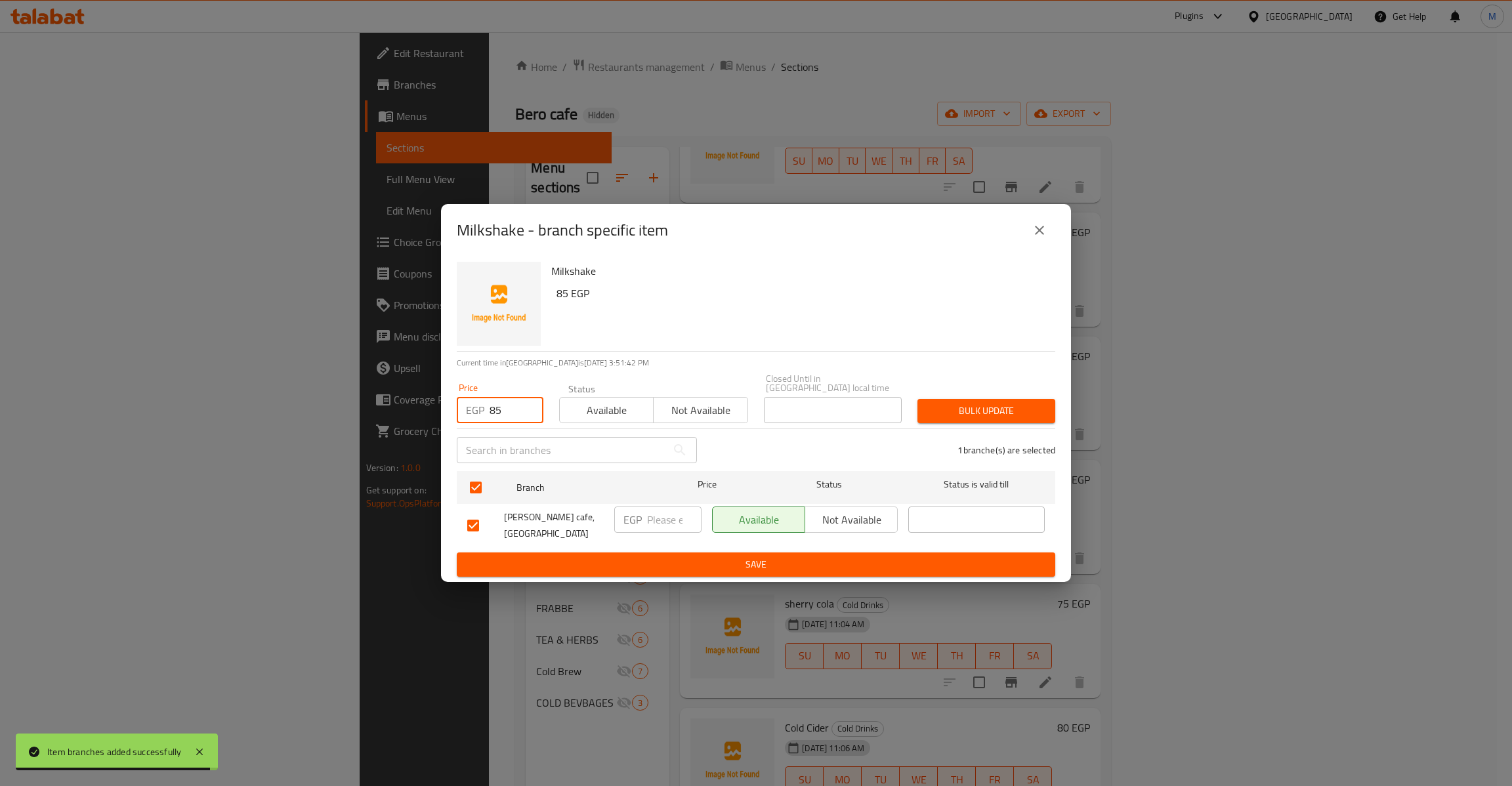
type input "85"
click at [953, 403] on span "Bulk update" at bounding box center [986, 410] width 117 height 16
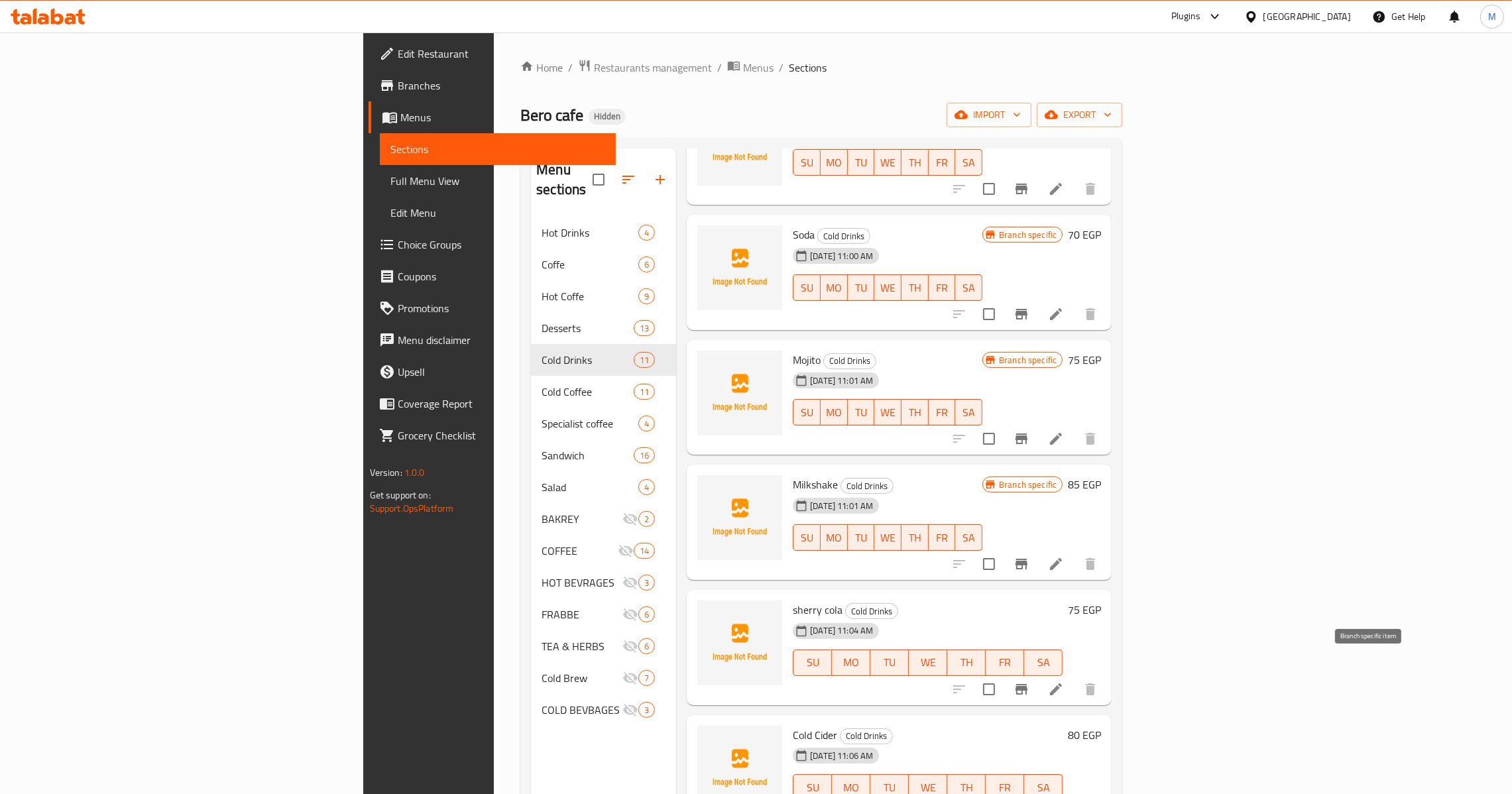
click at [1027, 684] on icon "Branch-specific-item" at bounding box center [1021, 688] width 12 height 10
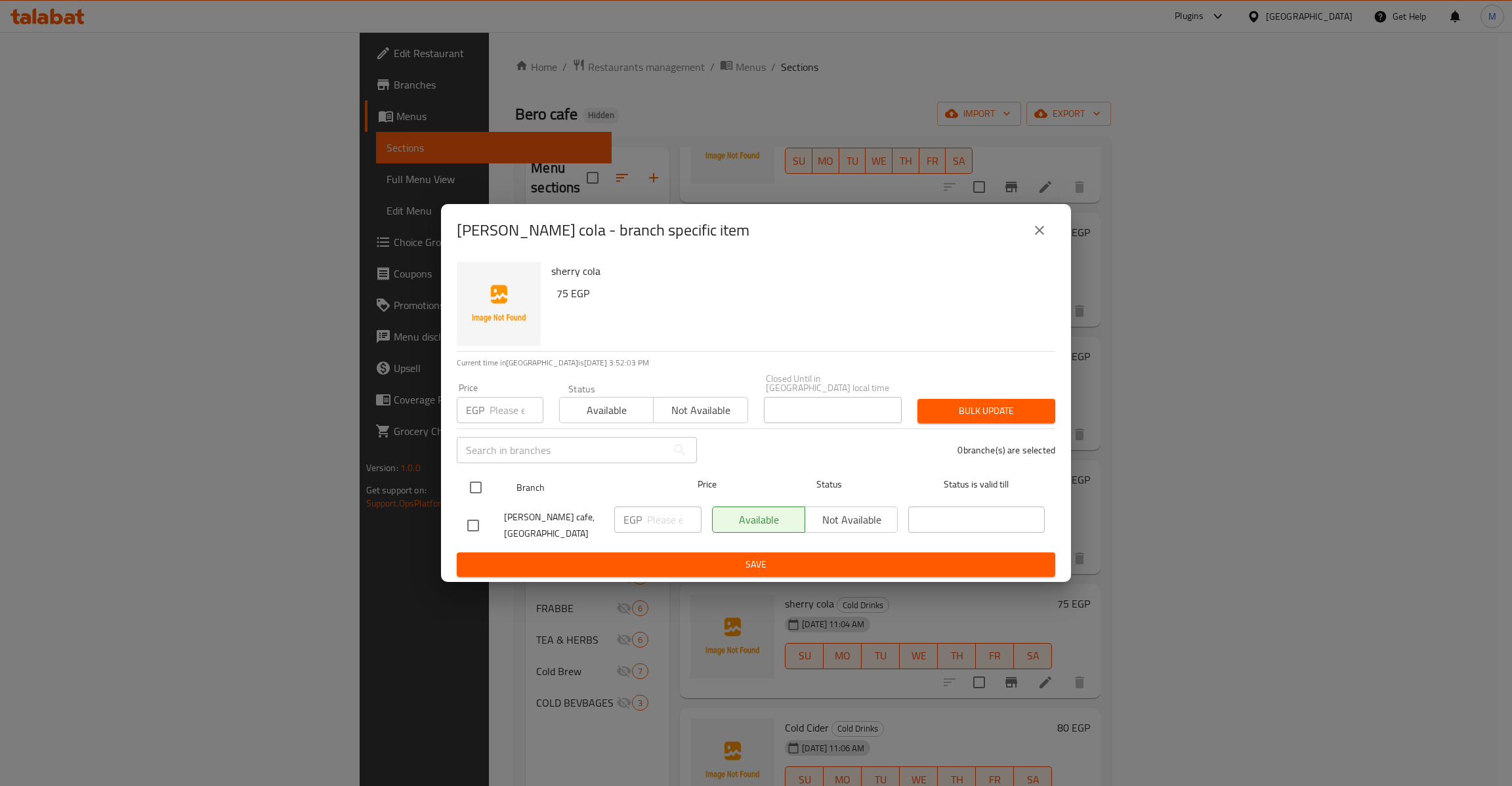
click at [469, 491] on input "checkbox" at bounding box center [475, 487] width 27 height 27
checkbox input "true"
click at [499, 418] on input "number" at bounding box center [516, 410] width 54 height 26
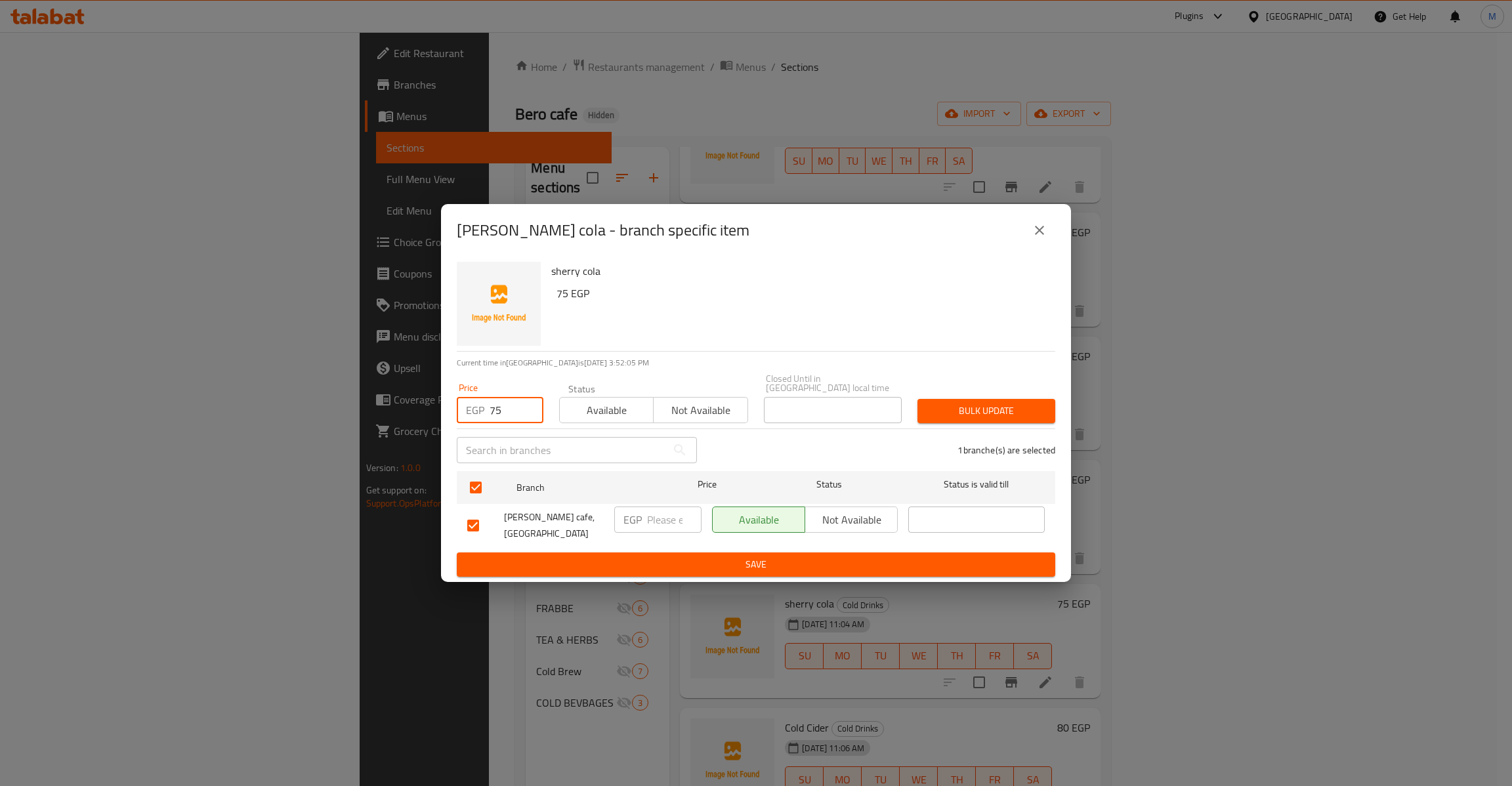
type input "75"
click at [990, 404] on span "Bulk update" at bounding box center [986, 410] width 117 height 16
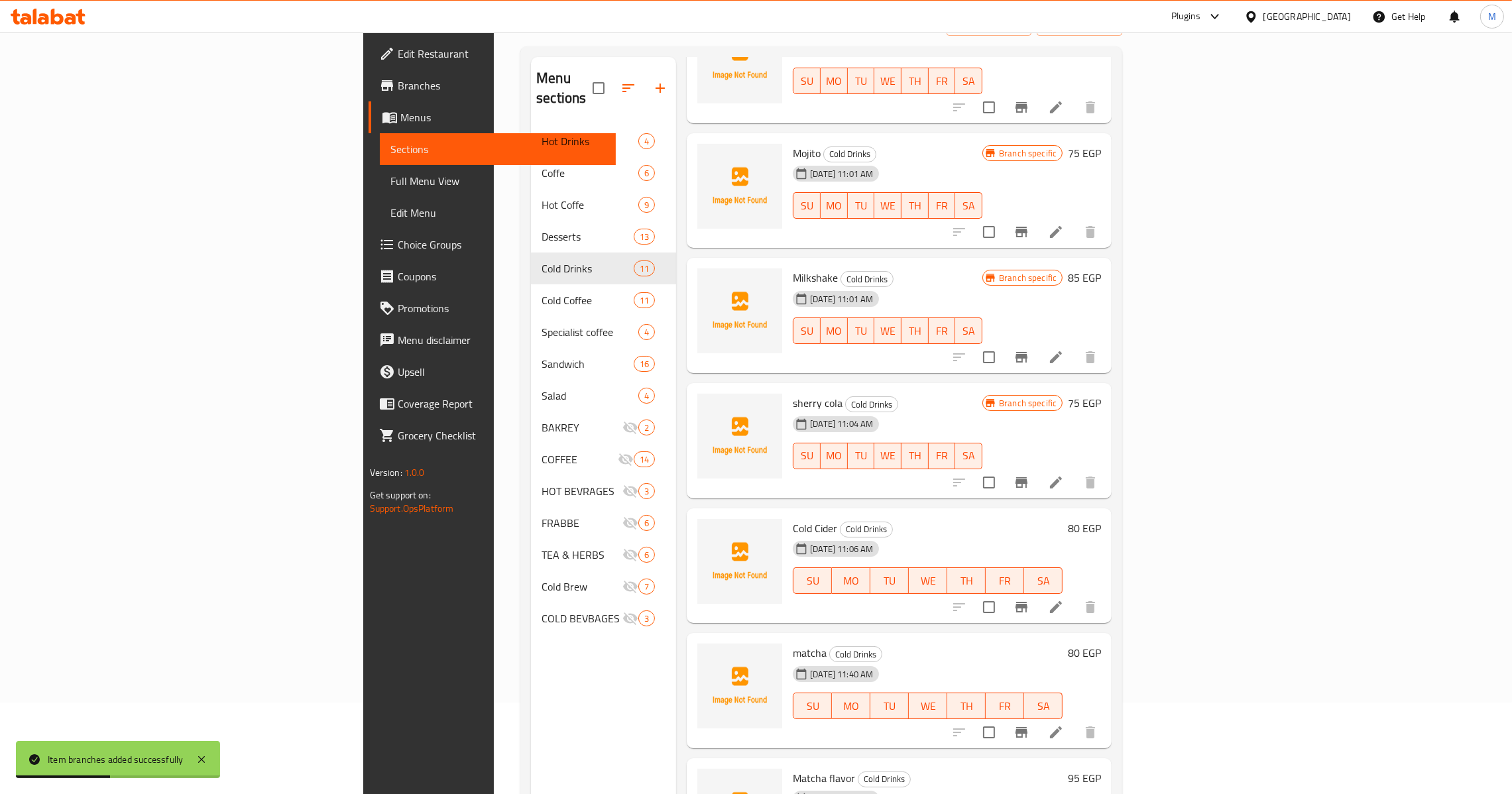
scroll to position [99, 0]
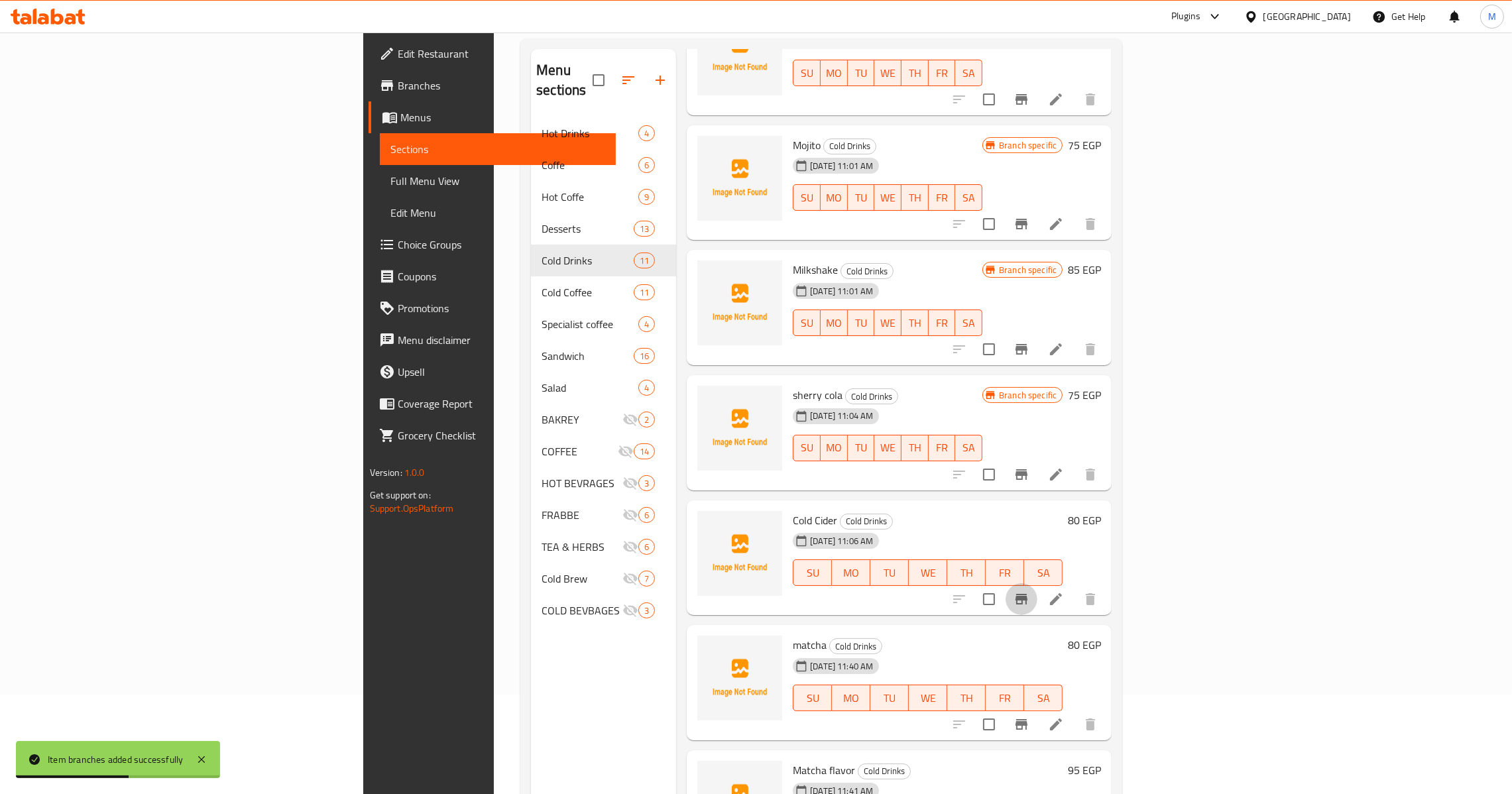
click at [1037, 591] on button "Branch-specific-item" at bounding box center [1021, 598] width 31 height 31
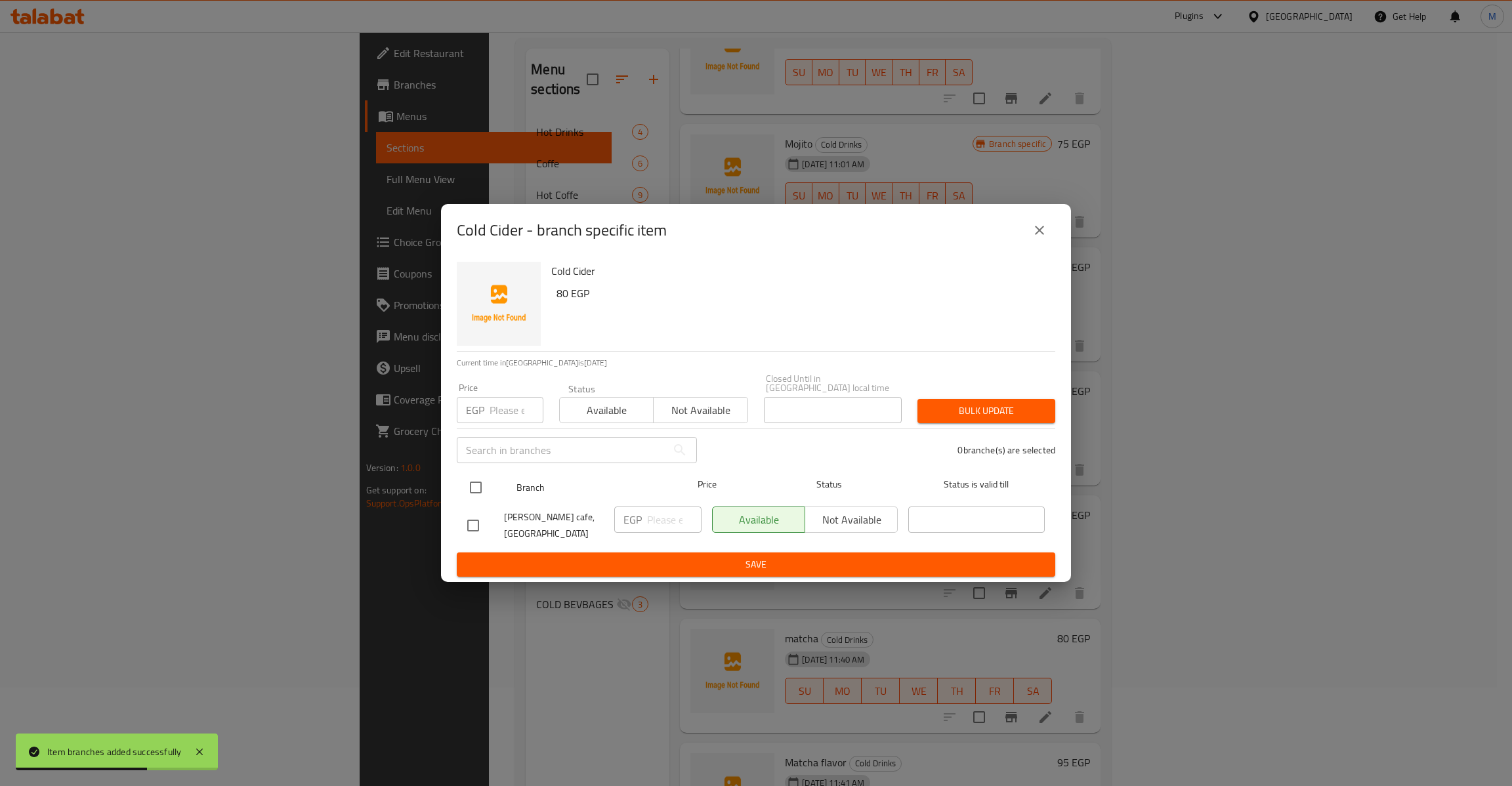
click at [491, 478] on div at bounding box center [486, 487] width 49 height 38
click at [474, 483] on input "checkbox" at bounding box center [475, 487] width 27 height 27
checkbox input "true"
click at [564, 295] on h6 "80 EGP" at bounding box center [800, 292] width 488 height 18
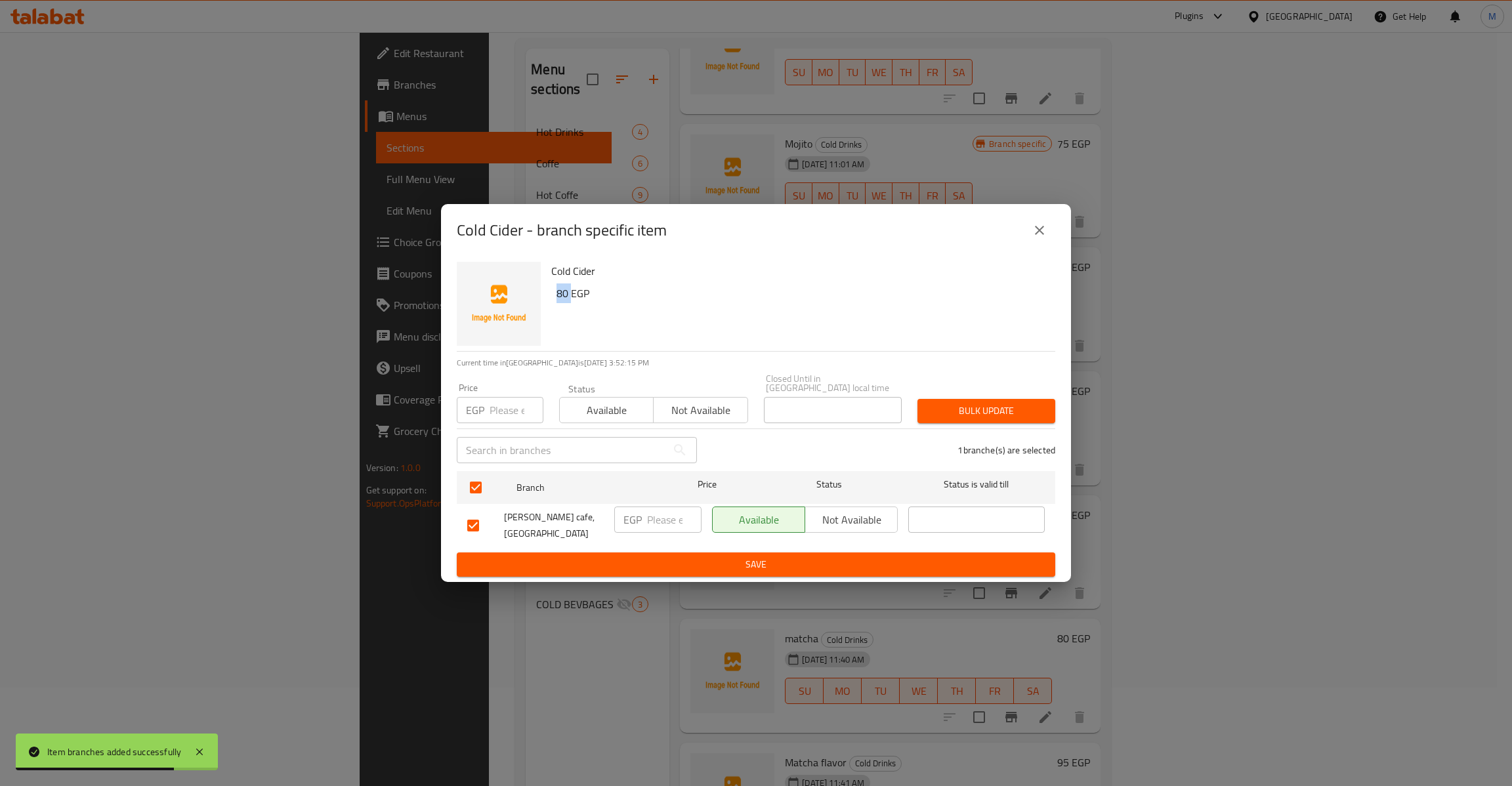
click at [564, 295] on h6 "80 EGP" at bounding box center [800, 292] width 488 height 18
copy h6 "80"
click at [505, 404] on input "number" at bounding box center [516, 410] width 54 height 26
paste input "80"
type input "80"
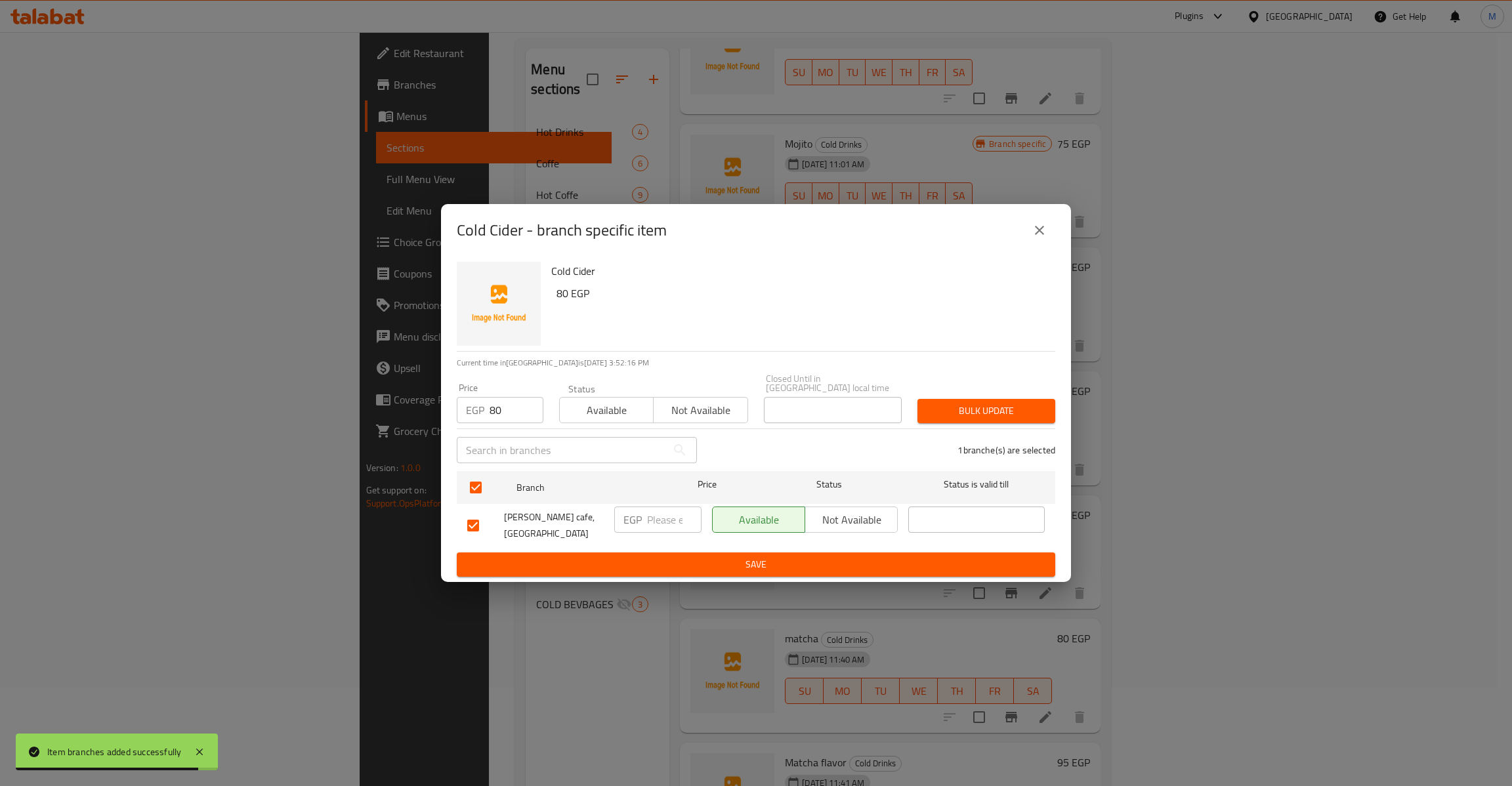
click at [981, 419] on div "Bulk update" at bounding box center [986, 411] width 154 height 40
click at [981, 411] on span "Bulk update" at bounding box center [986, 410] width 117 height 16
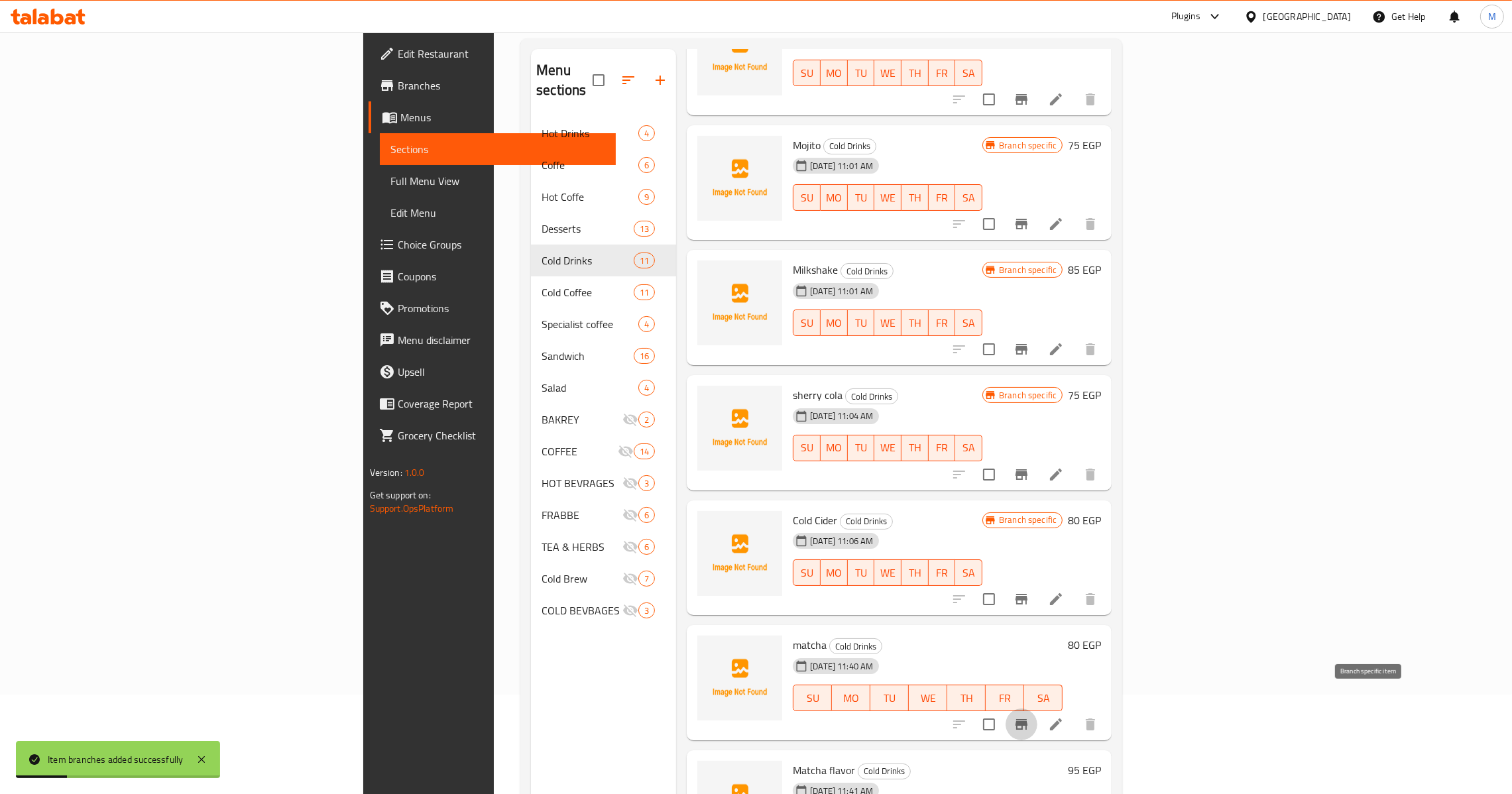
click at [1027, 719] on icon "Branch-specific-item" at bounding box center [1021, 724] width 12 height 10
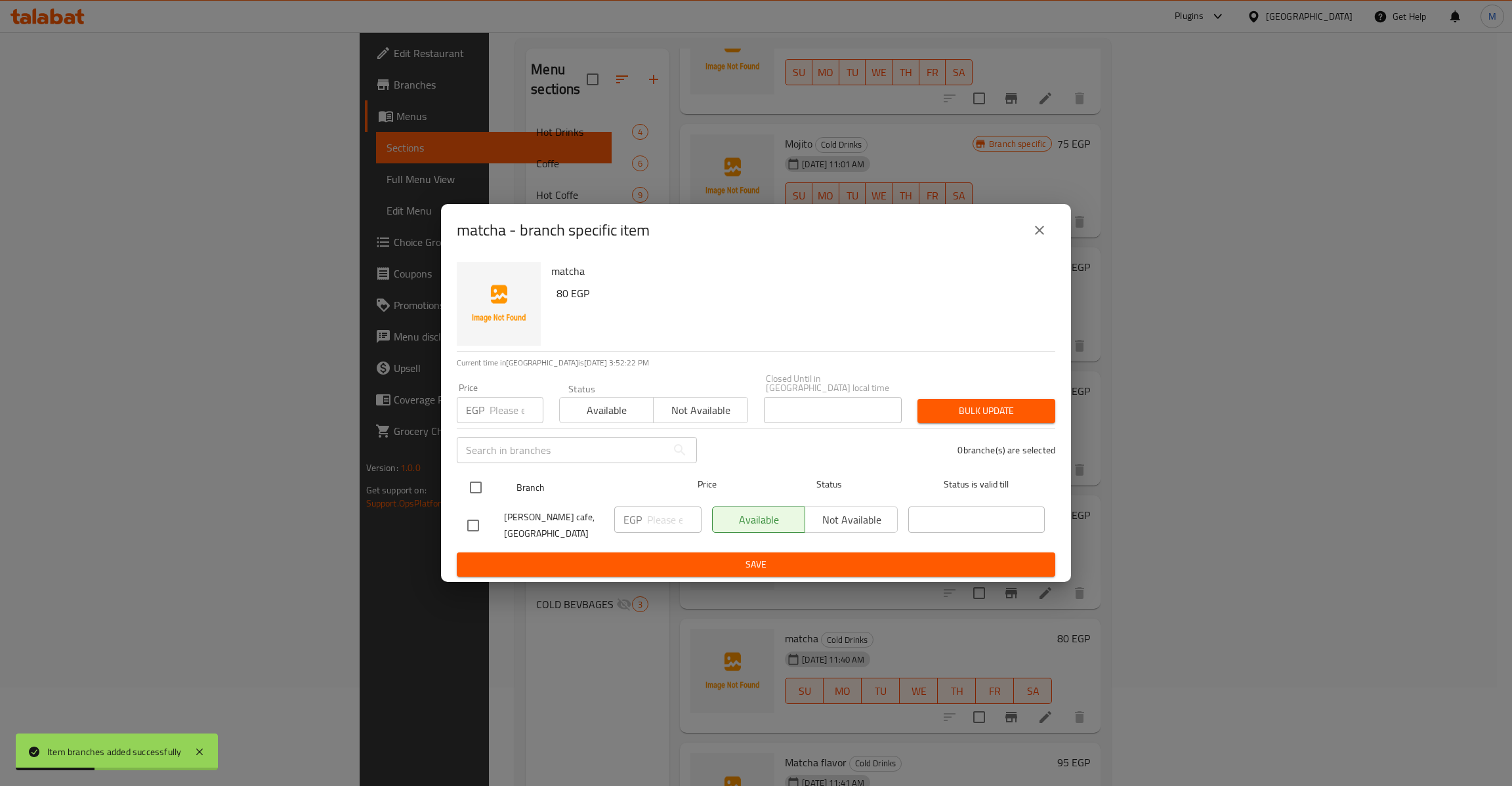
click at [471, 478] on input "checkbox" at bounding box center [475, 487] width 27 height 27
checkbox input "true"
click at [560, 303] on h6 "80 EGP" at bounding box center [800, 292] width 488 height 18
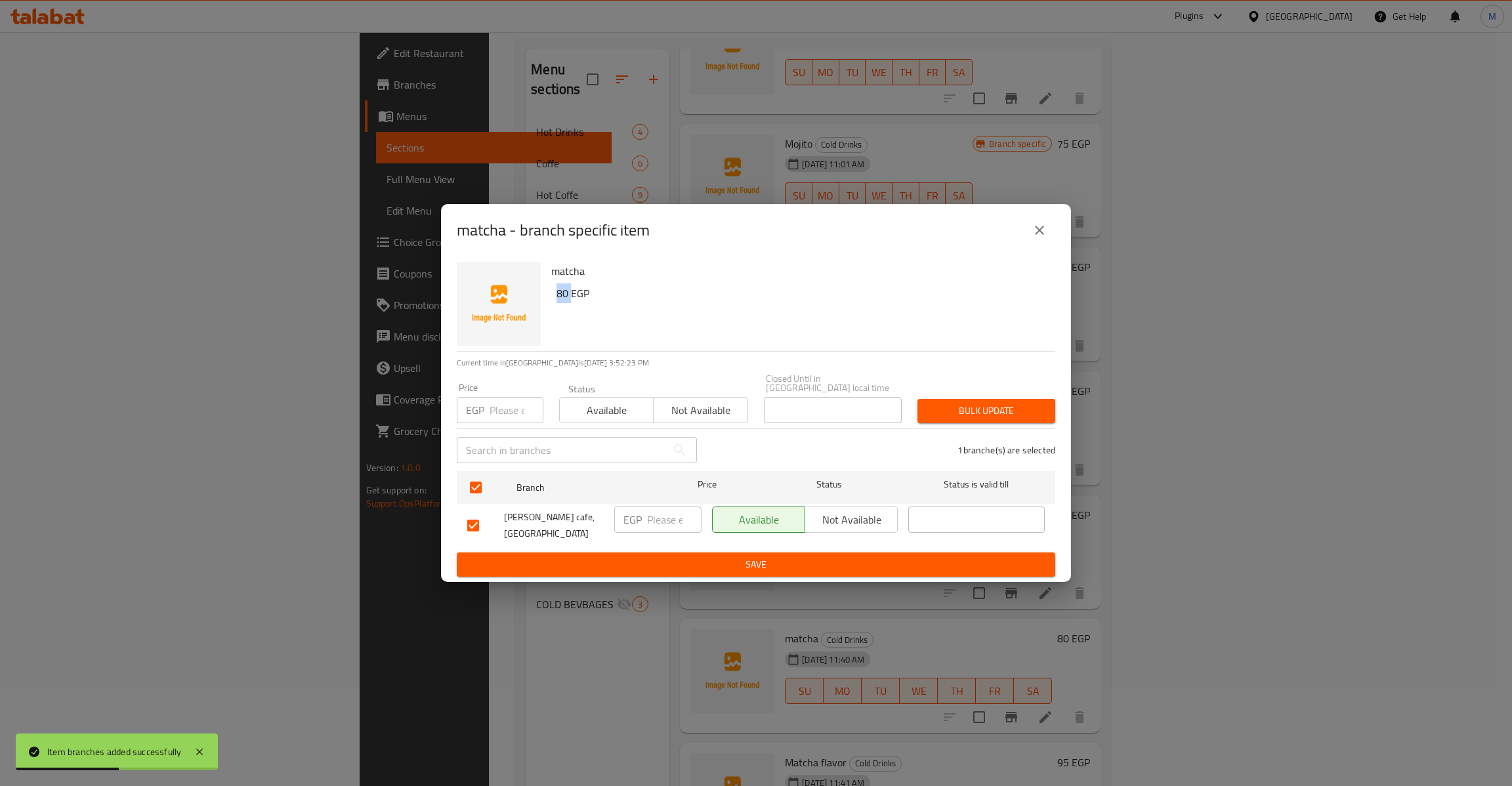
copy h6 "80"
click at [560, 303] on h6 "80 EGP" at bounding box center [800, 292] width 488 height 18
click at [506, 418] on input "number" at bounding box center [516, 410] width 54 height 26
paste input "80"
type input "80"
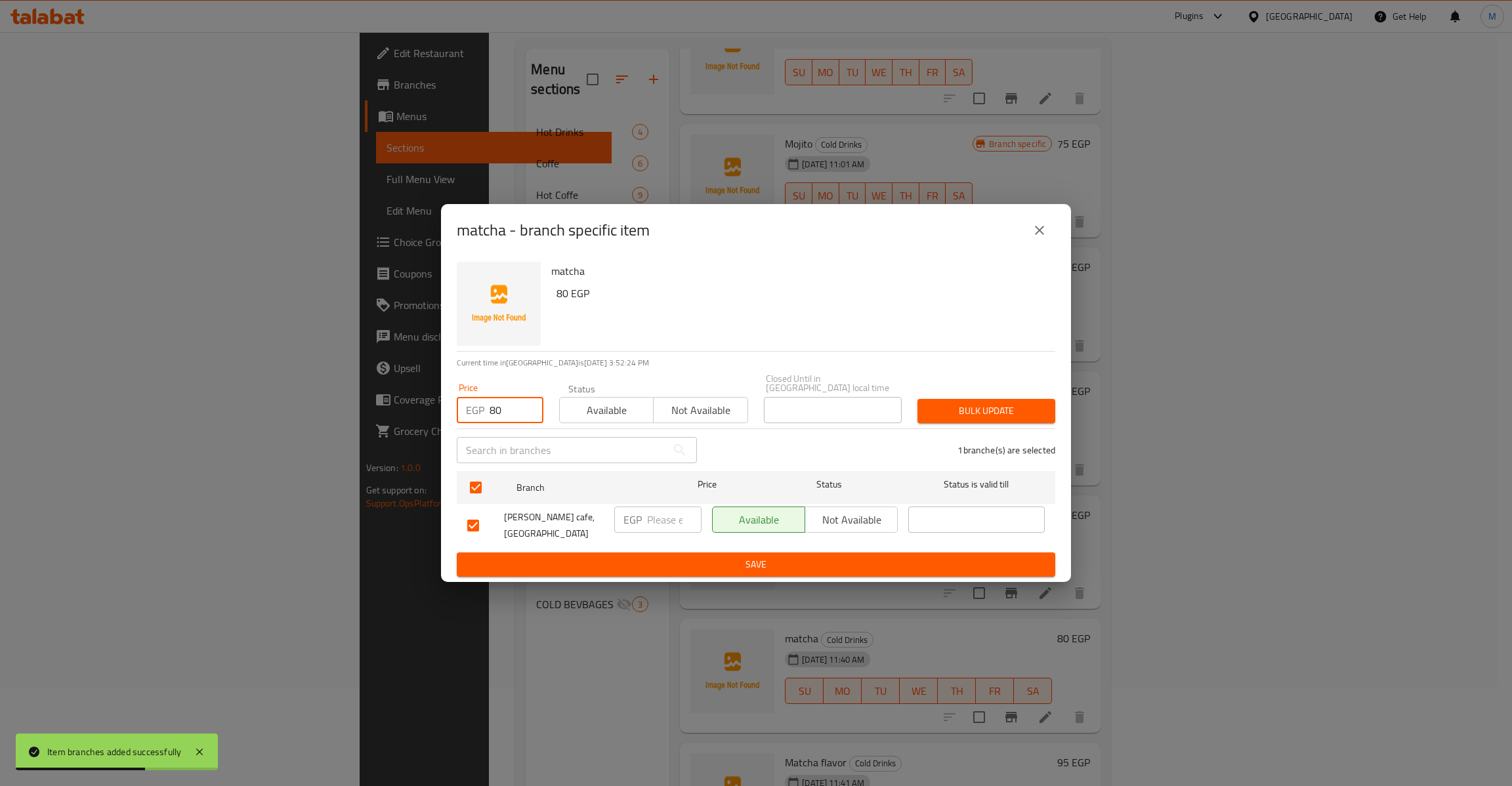
click at [965, 402] on span "Bulk update" at bounding box center [986, 410] width 117 height 16
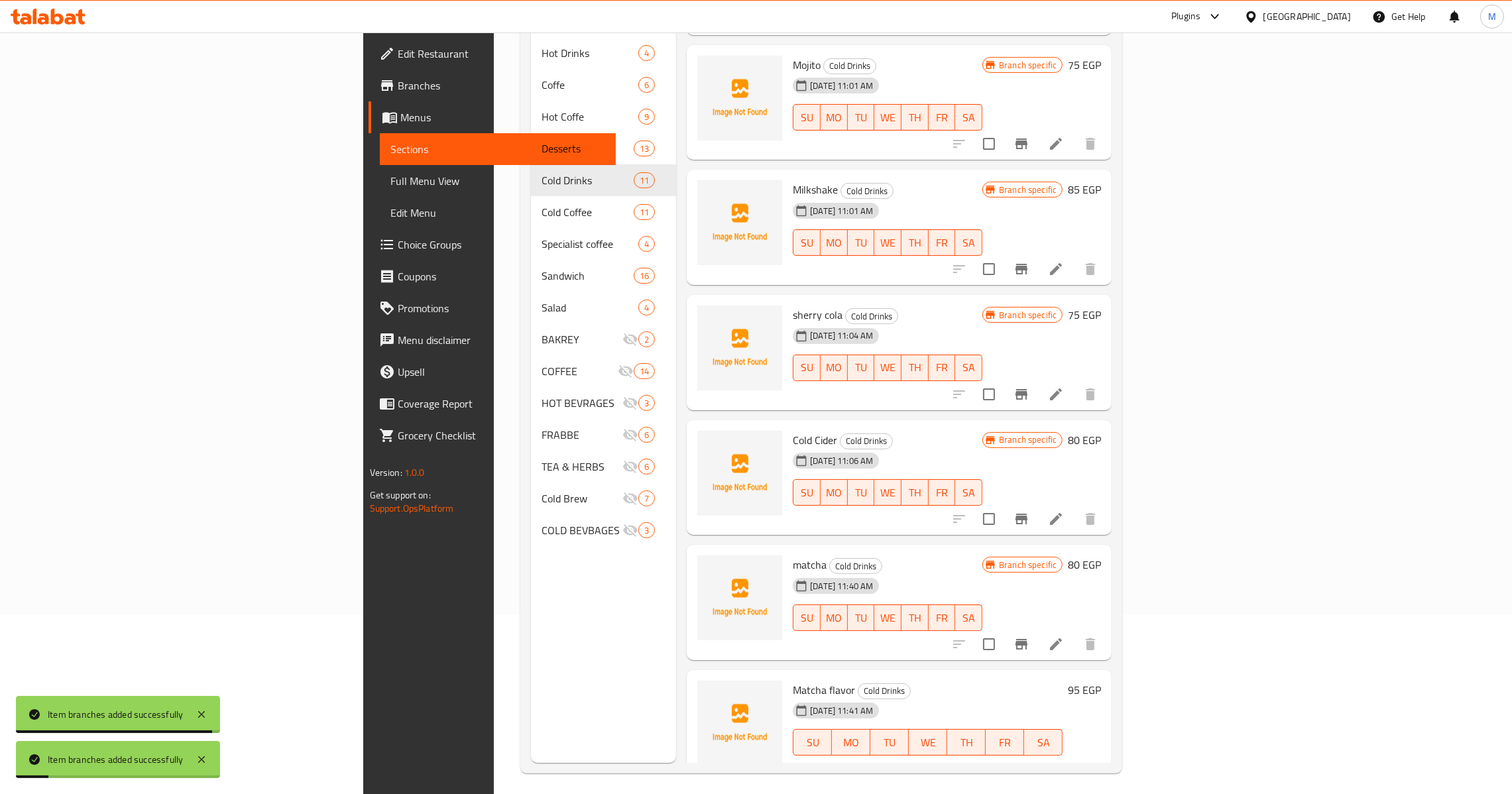
scroll to position [187, 0]
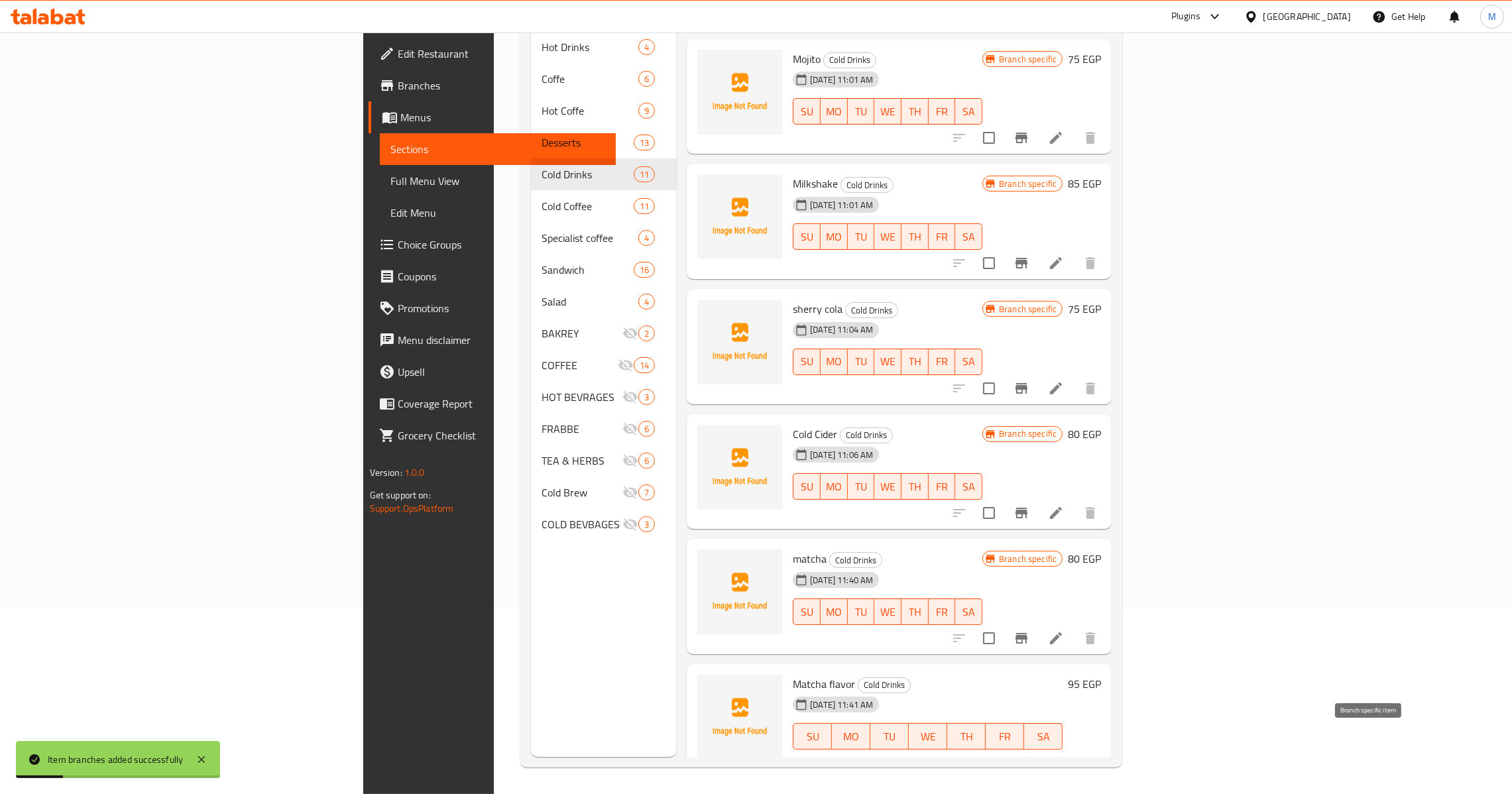
click at [1027, 758] on icon "Branch-specific-item" at bounding box center [1021, 763] width 12 height 10
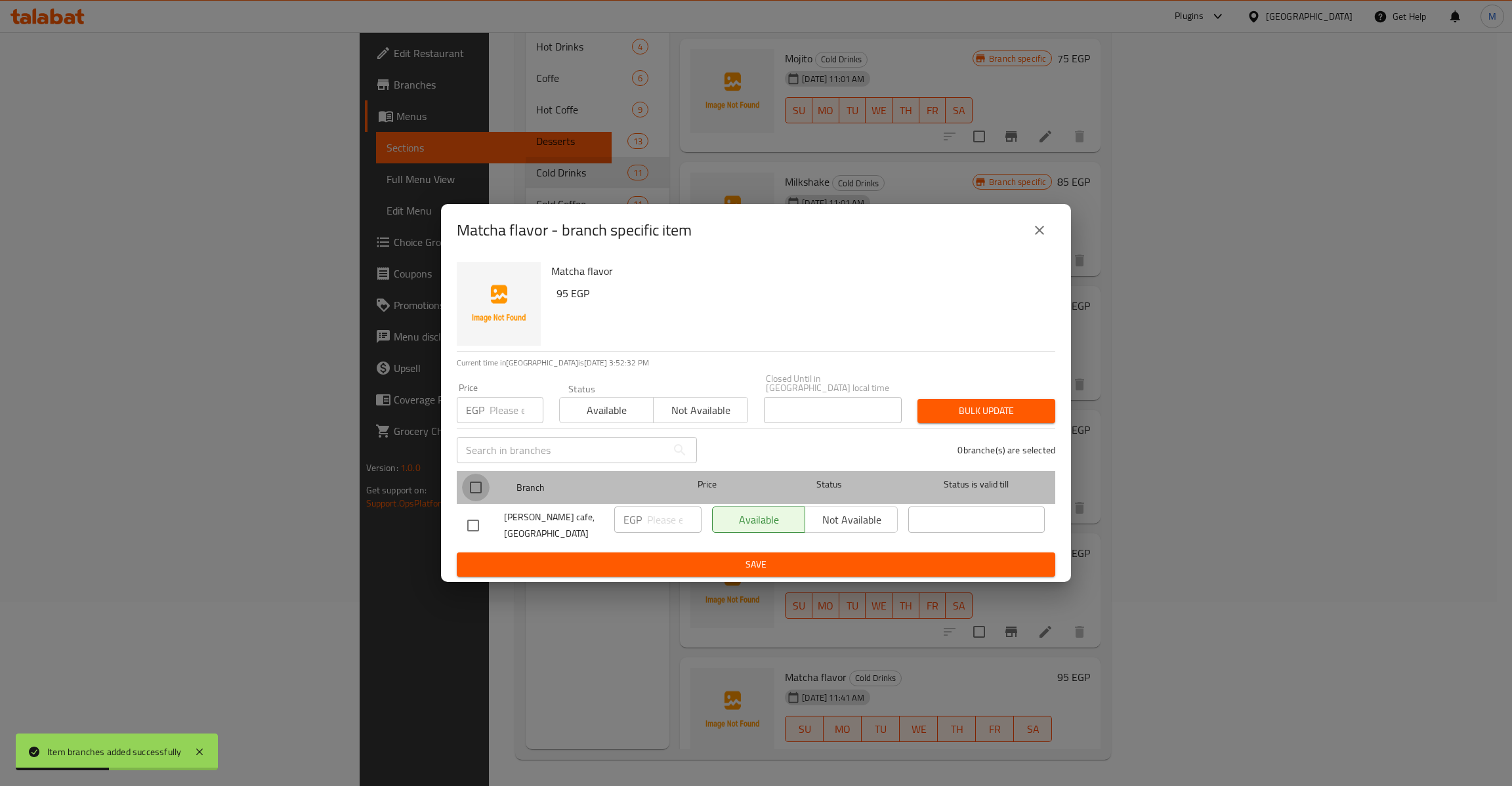
click at [473, 482] on input "checkbox" at bounding box center [475, 487] width 27 height 27
checkbox input "true"
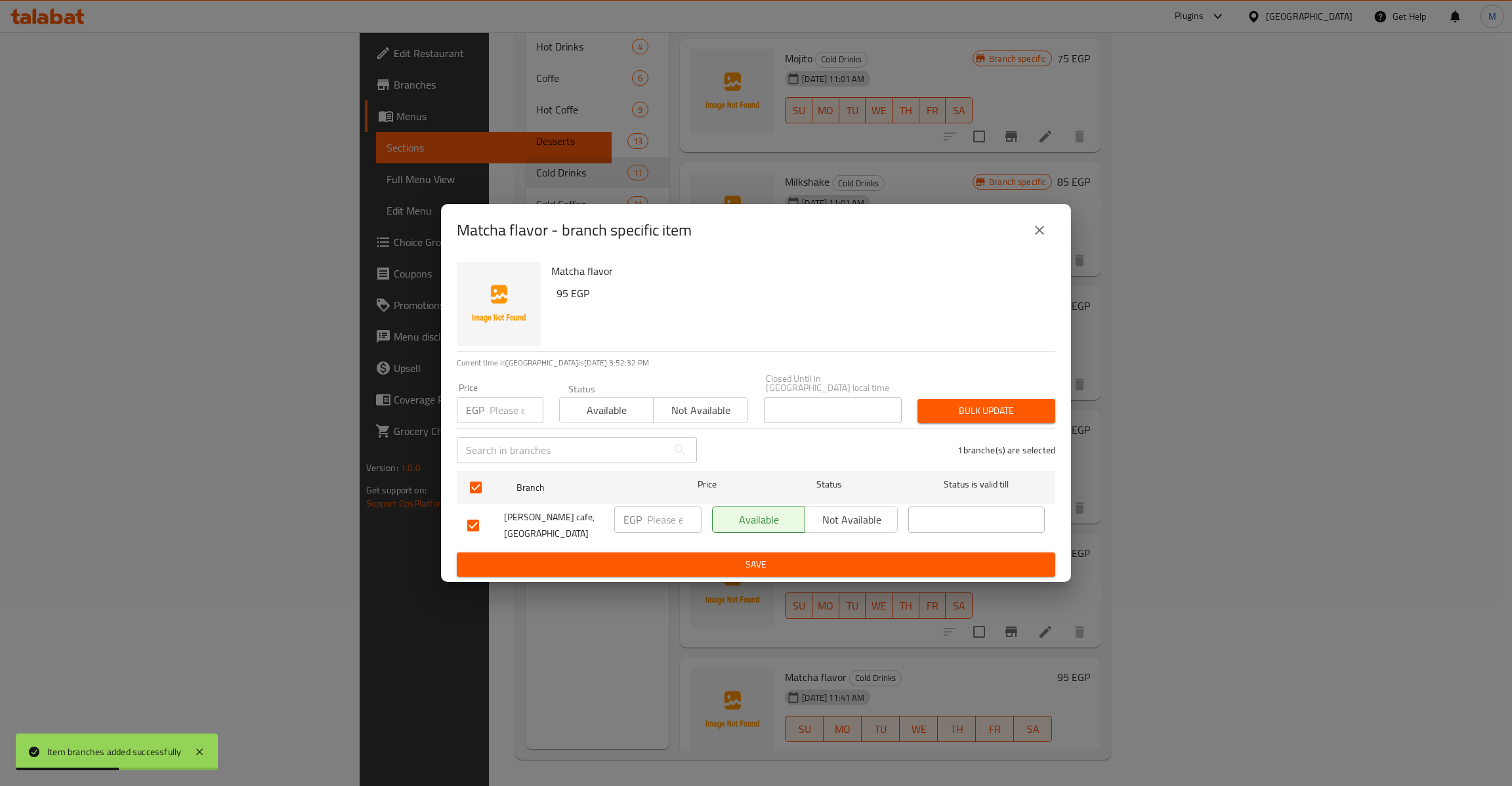
click at [558, 298] on h6 "95 EGP" at bounding box center [800, 292] width 488 height 18
copy h6 "95"
click at [518, 403] on input "number" at bounding box center [516, 410] width 54 height 26
paste input "95"
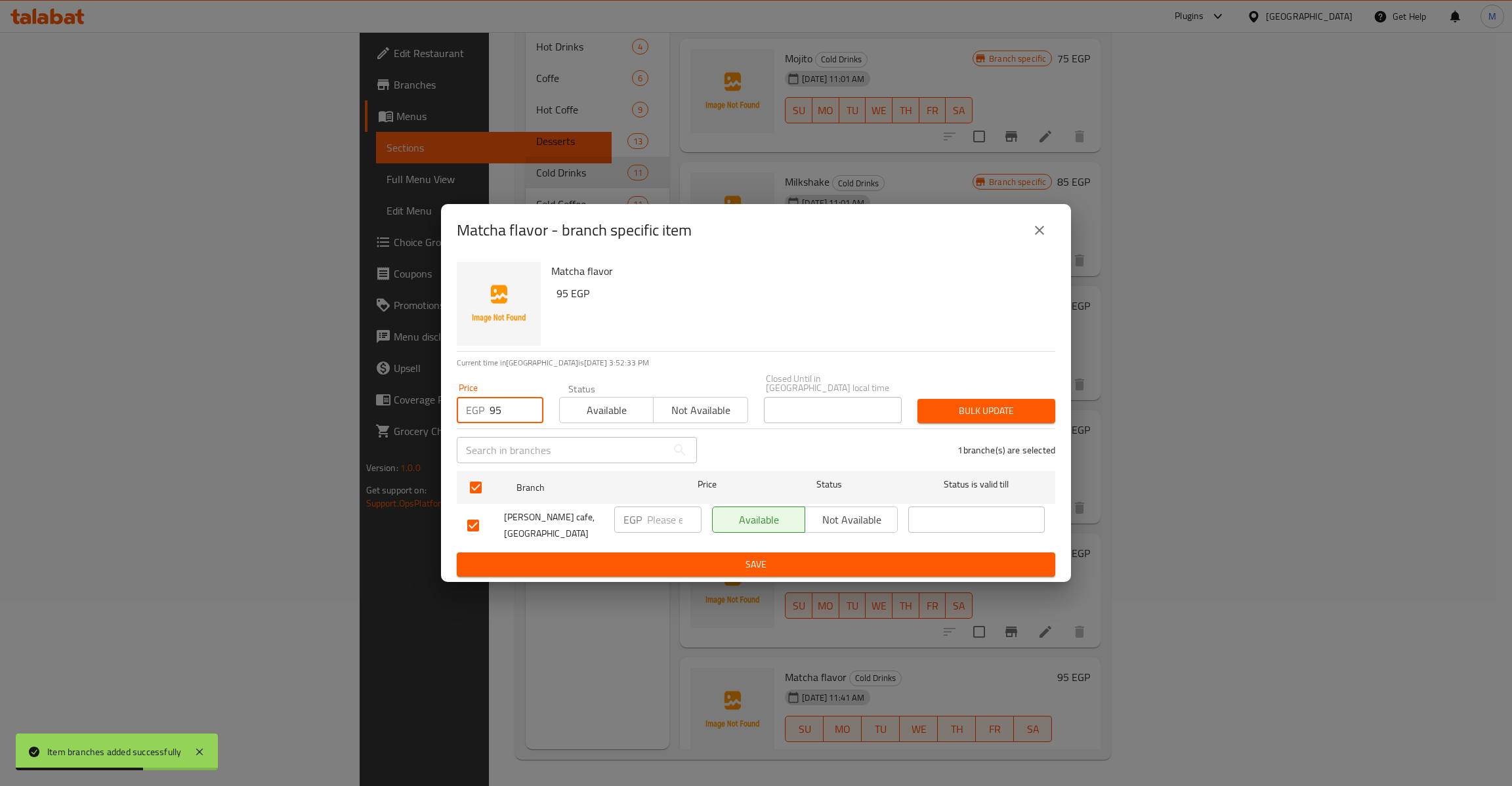
type input "95"
click at [1002, 413] on span "Bulk update" at bounding box center [986, 410] width 117 height 16
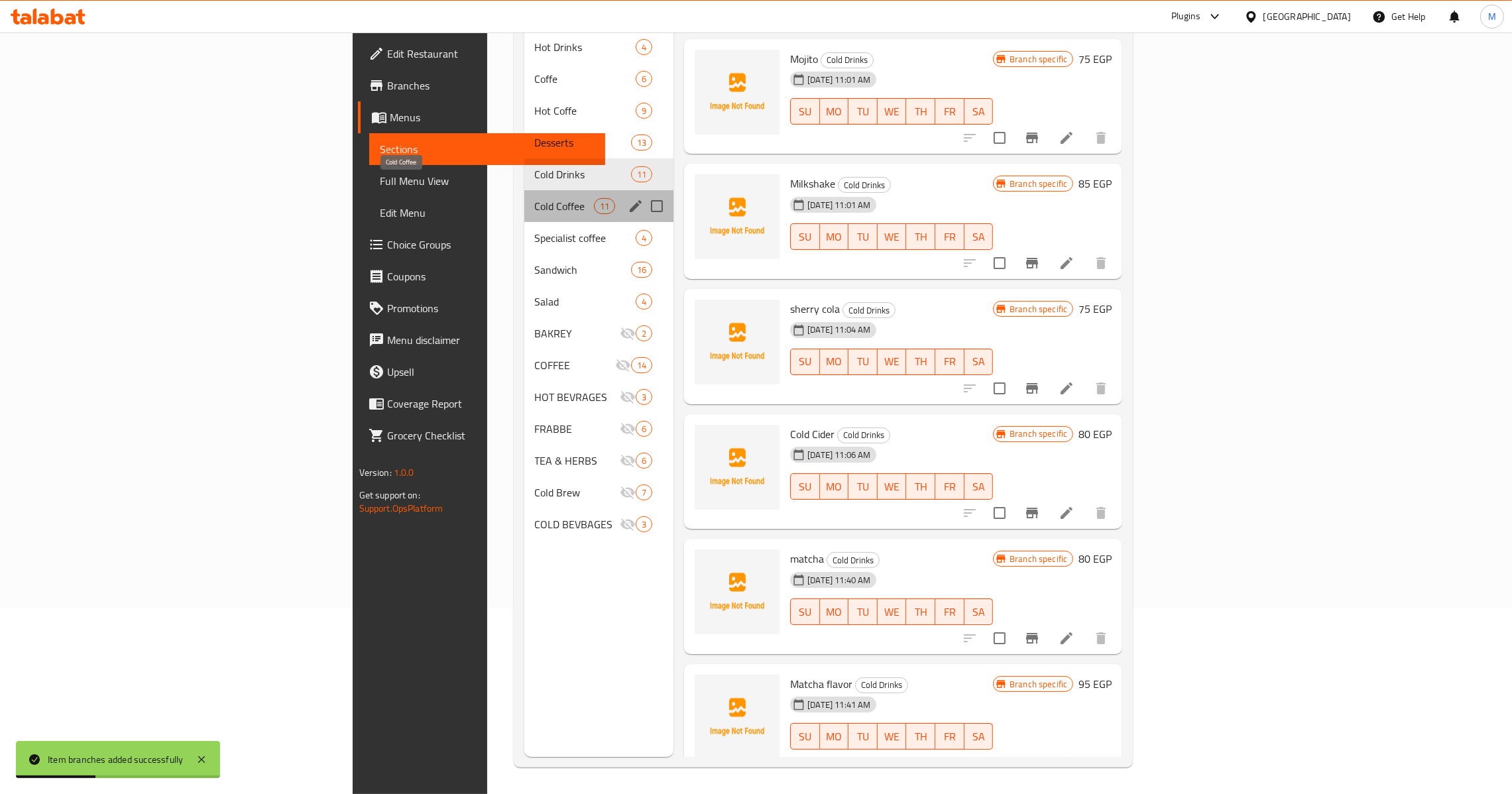
click at [535, 198] on span "Cold Coffee" at bounding box center [565, 206] width 59 height 16
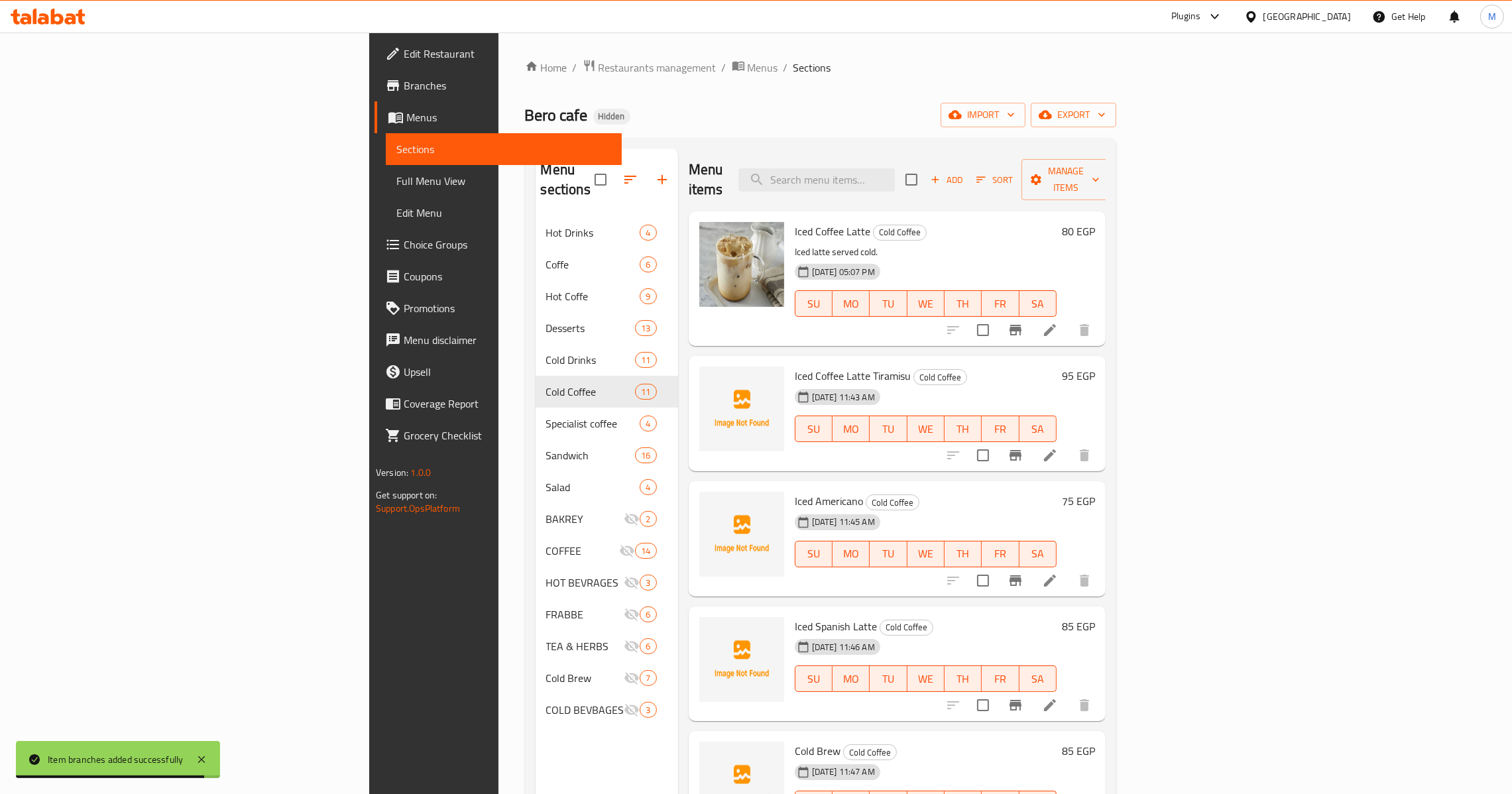
click at [1024, 322] on icon "Branch-specific-item" at bounding box center [1015, 329] width 16 height 16
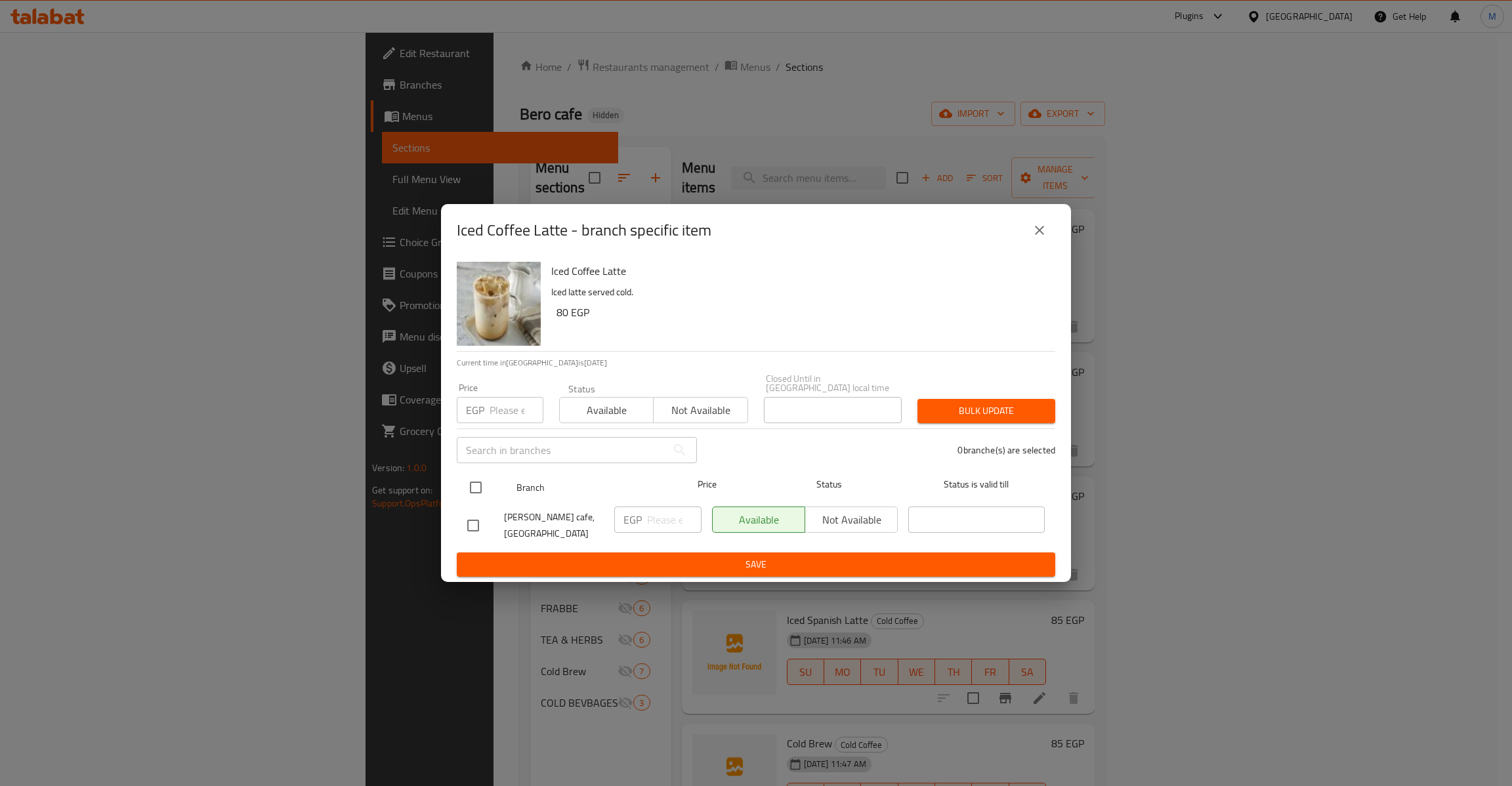
click at [478, 480] on input "checkbox" at bounding box center [475, 487] width 27 height 27
checkbox input "true"
click at [506, 383] on div "Price EGP Price" at bounding box center [500, 402] width 87 height 40
click at [506, 418] on input "number" at bounding box center [516, 410] width 54 height 26
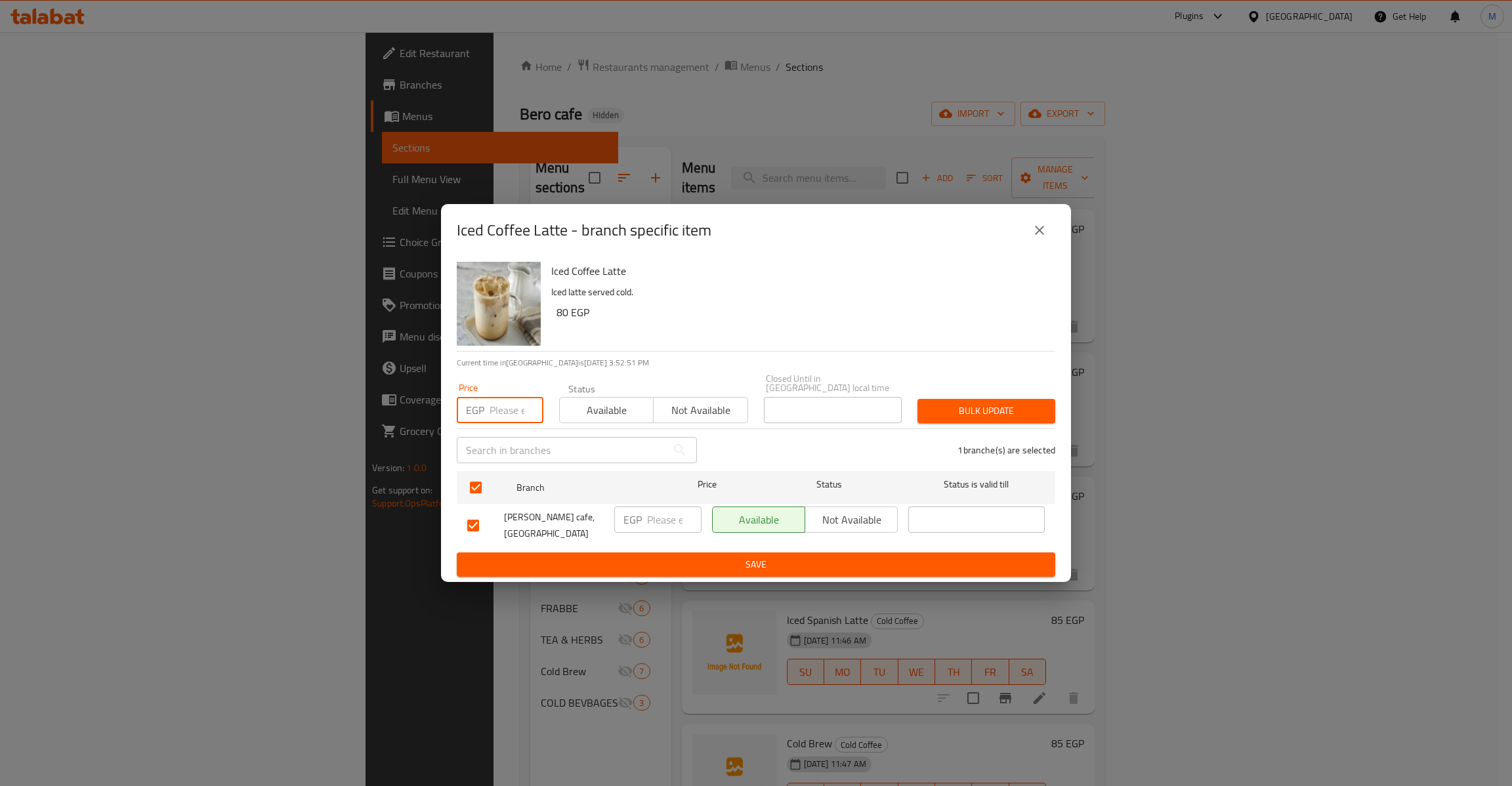
click at [557, 314] on h6 "80 EGP" at bounding box center [800, 312] width 488 height 18
copy h6 "80"
click at [508, 408] on input "number" at bounding box center [516, 410] width 54 height 26
paste input "80"
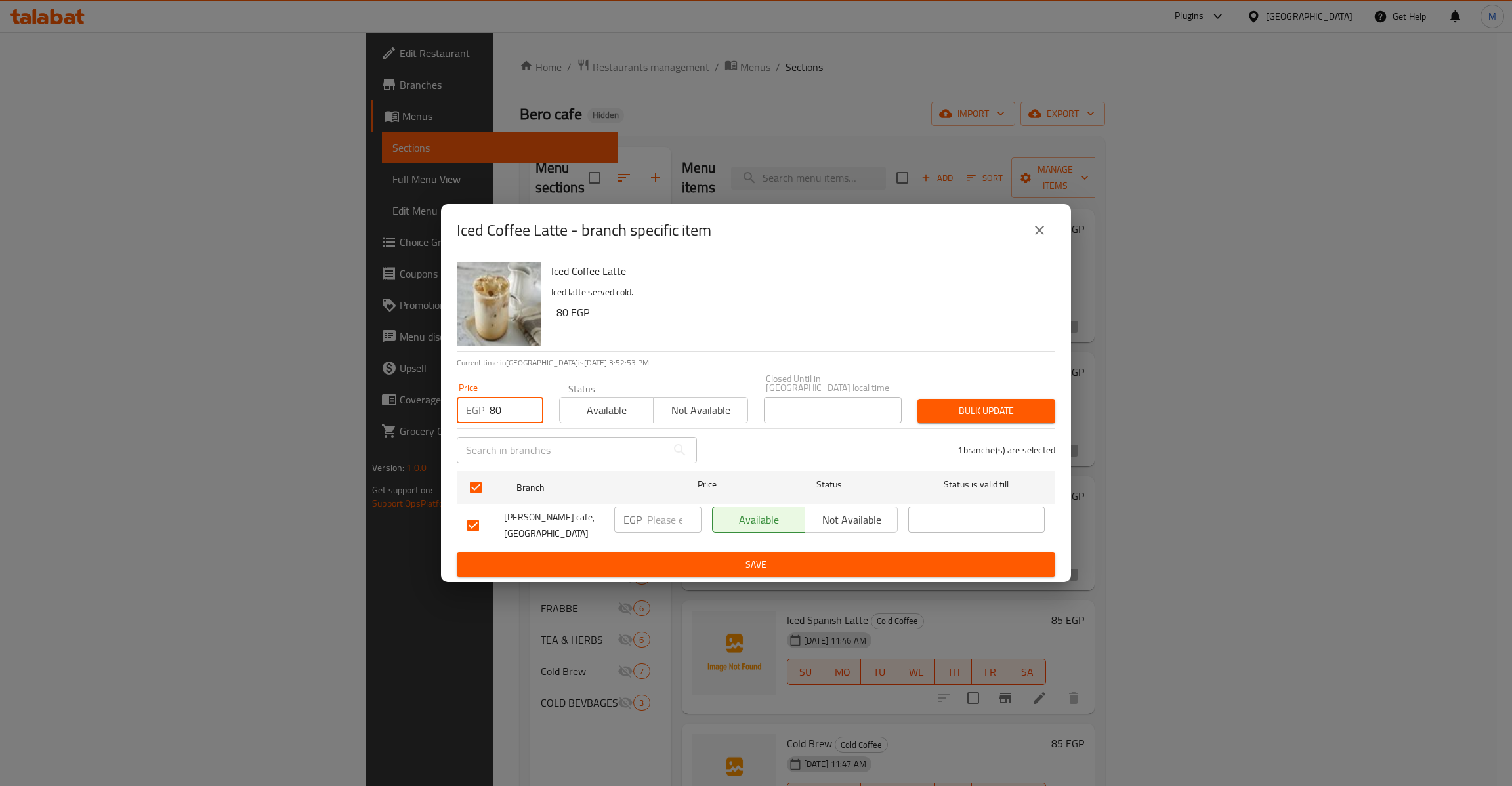
type input "80"
click at [927, 394] on div "Price EGP 80 Price Status Available Not available Closed Until in [GEOGRAPHIC_D…" at bounding box center [755, 398] width 614 height 65
click at [938, 399] on button "Bulk update" at bounding box center [986, 411] width 138 height 25
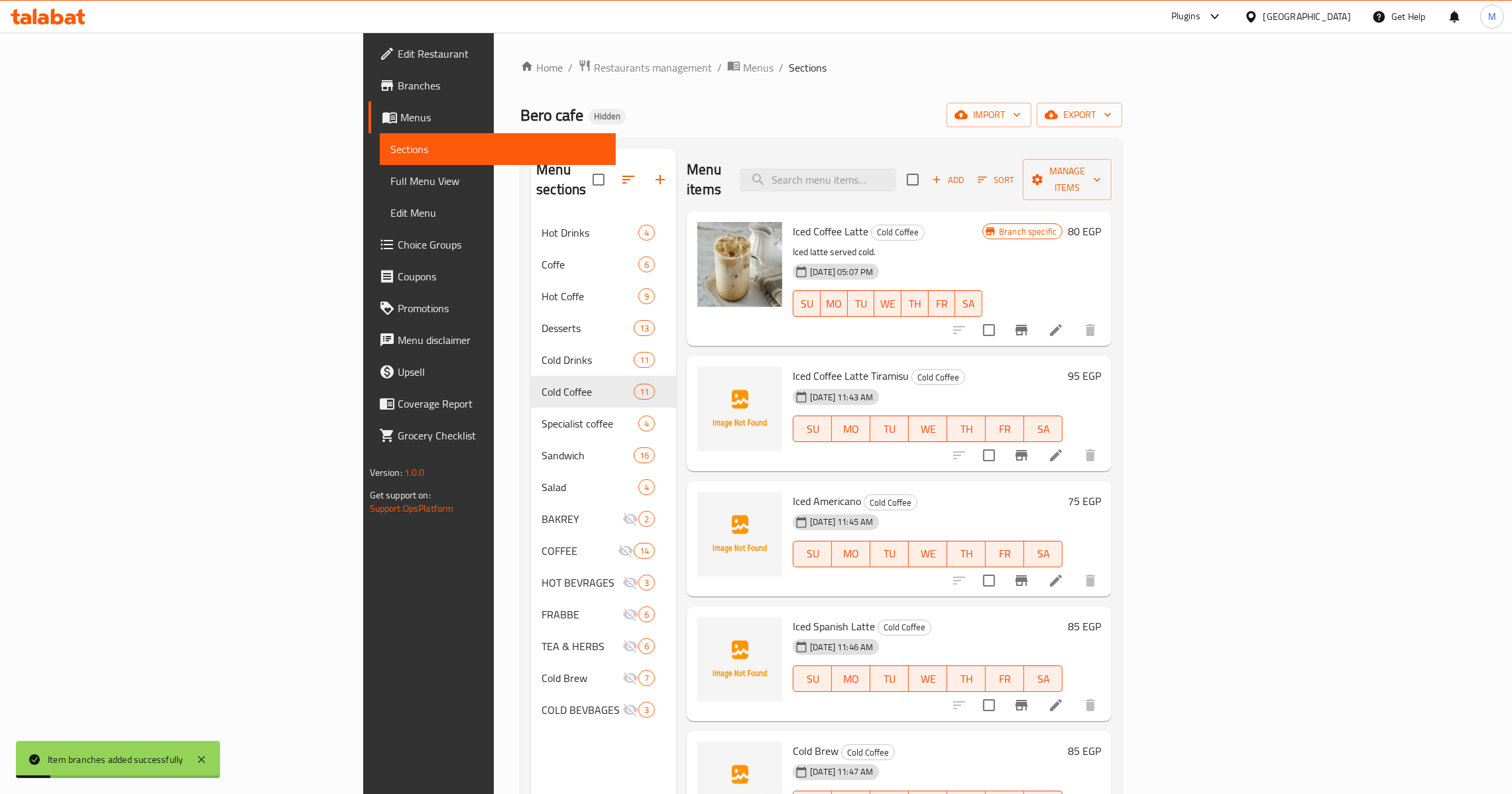
click at [1027, 450] on icon "Branch-specific-item" at bounding box center [1021, 455] width 12 height 10
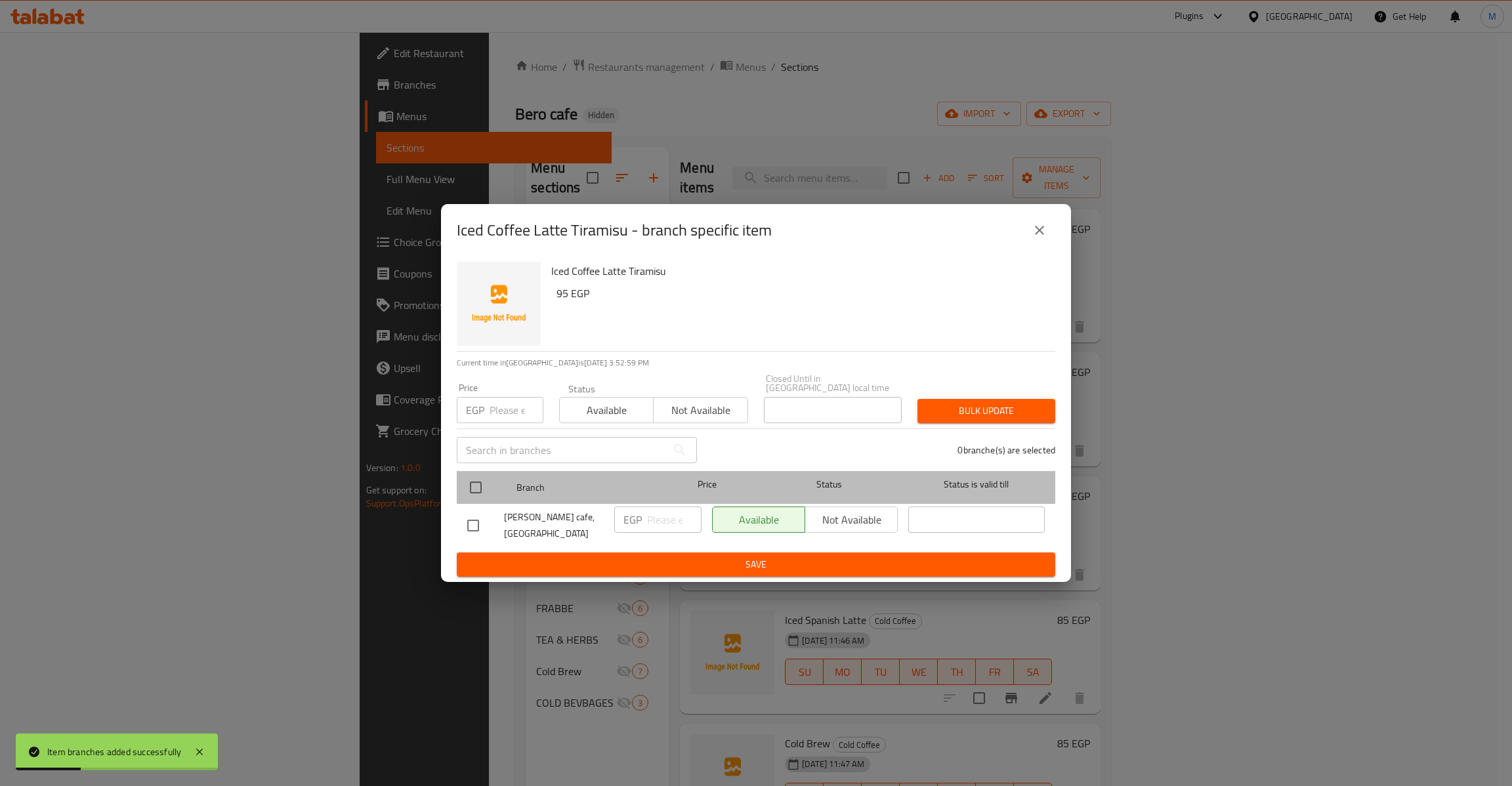
click at [466, 483] on div "Branch Price Status Status is valid till" at bounding box center [755, 487] width 599 height 33
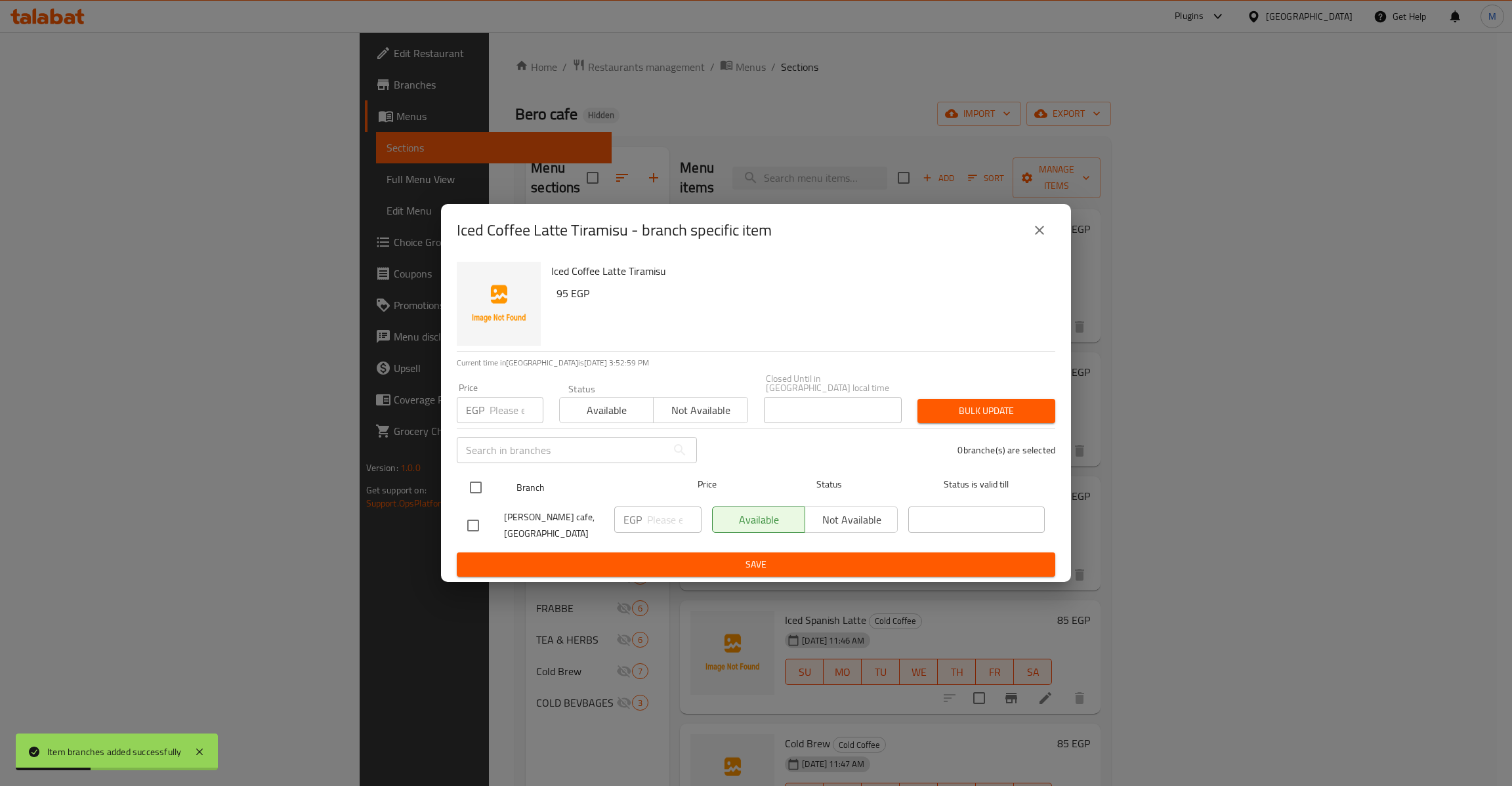
click at [491, 489] on div at bounding box center [486, 487] width 49 height 38
click at [477, 486] on input "checkbox" at bounding box center [475, 487] width 27 height 27
checkbox input "true"
click at [513, 412] on input "number" at bounding box center [516, 410] width 54 height 26
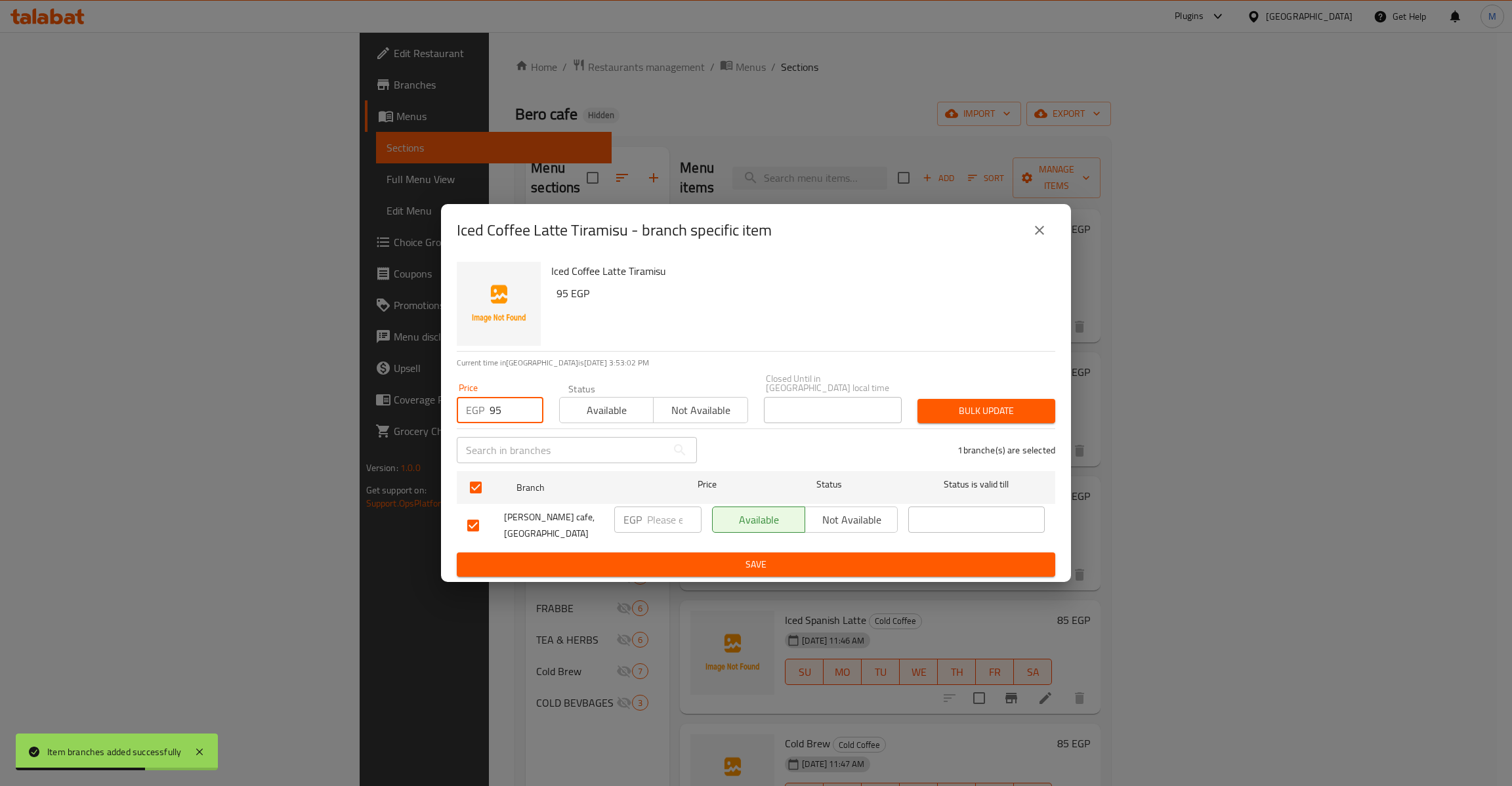
type input "95"
click at [944, 407] on span "Bulk update" at bounding box center [986, 410] width 117 height 16
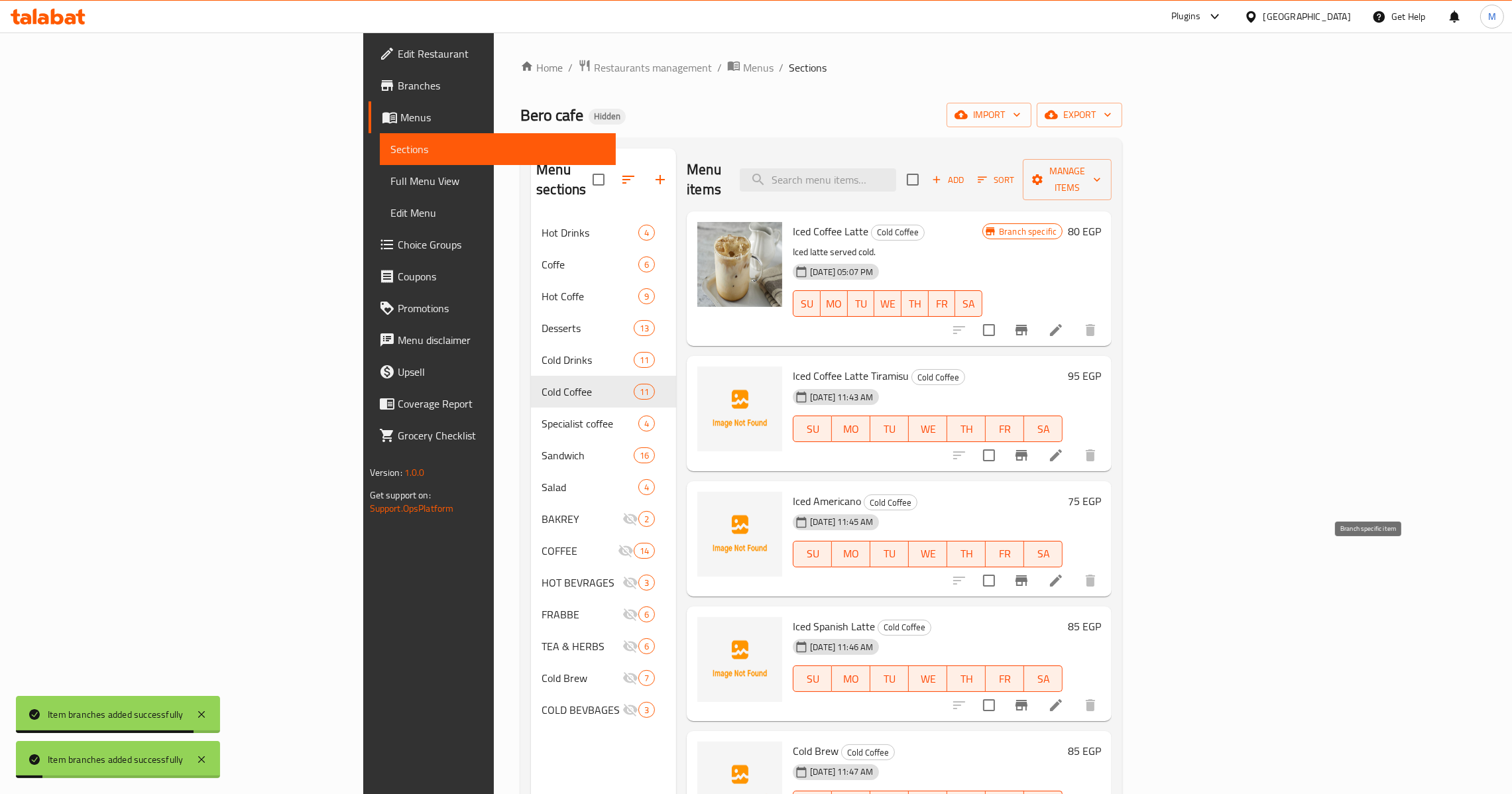
click at [1029, 572] on icon "Branch-specific-item" at bounding box center [1021, 580] width 16 height 16
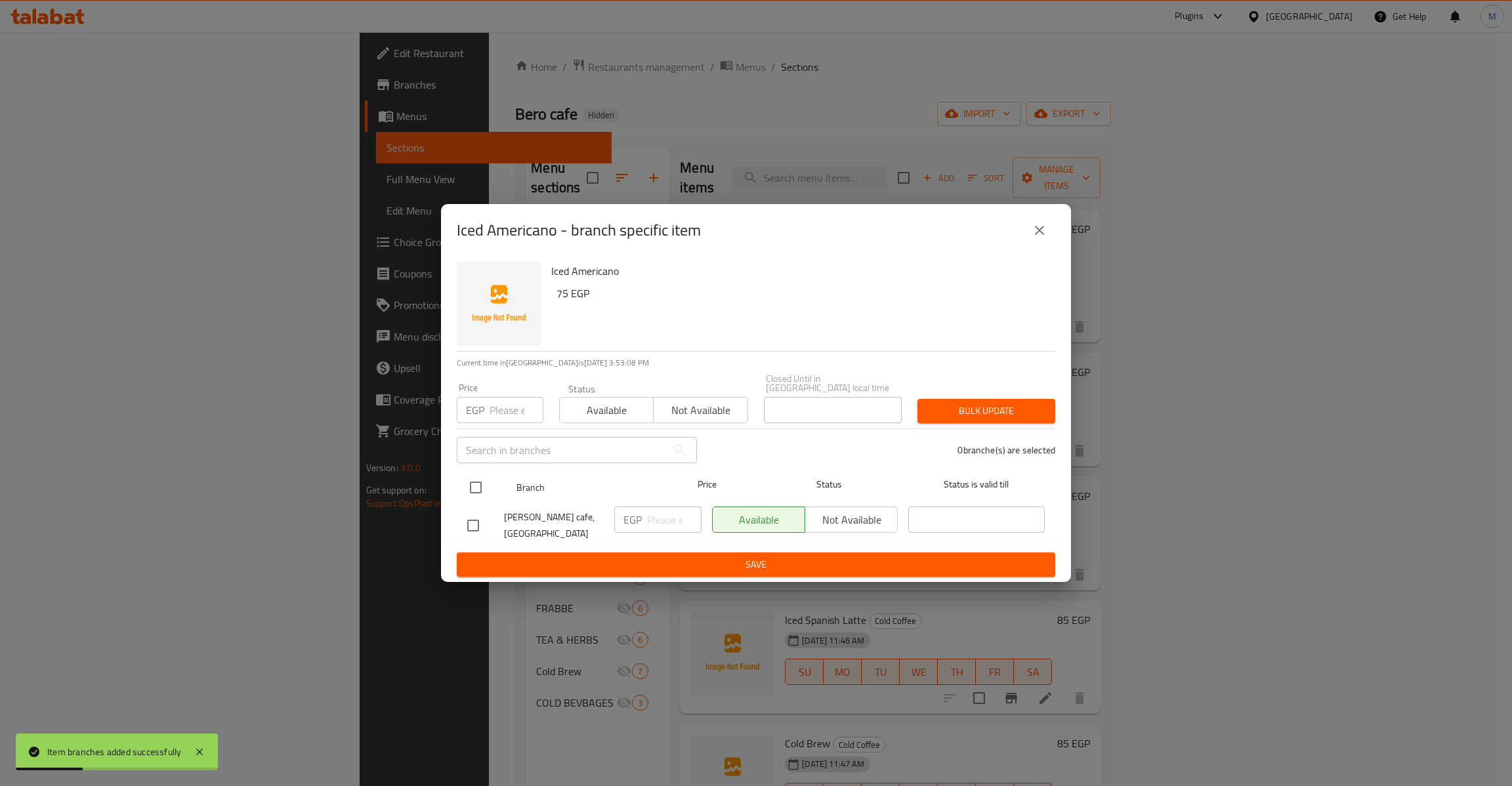
click at [471, 479] on input "checkbox" at bounding box center [475, 487] width 27 height 27
checkbox input "true"
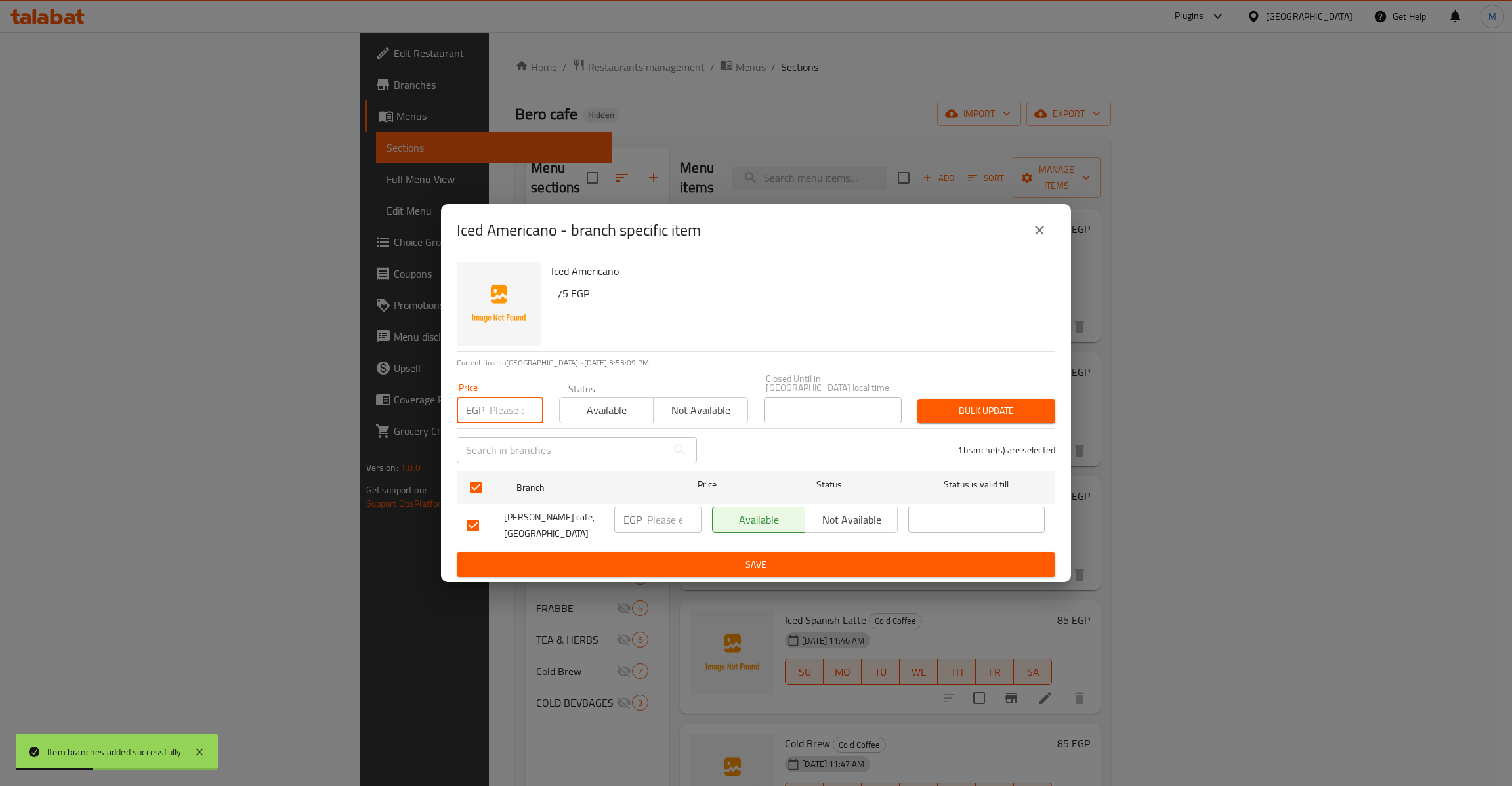
click at [507, 402] on input "number" at bounding box center [516, 410] width 54 height 26
type input "75"
click at [987, 407] on span "Bulk update" at bounding box center [986, 410] width 117 height 16
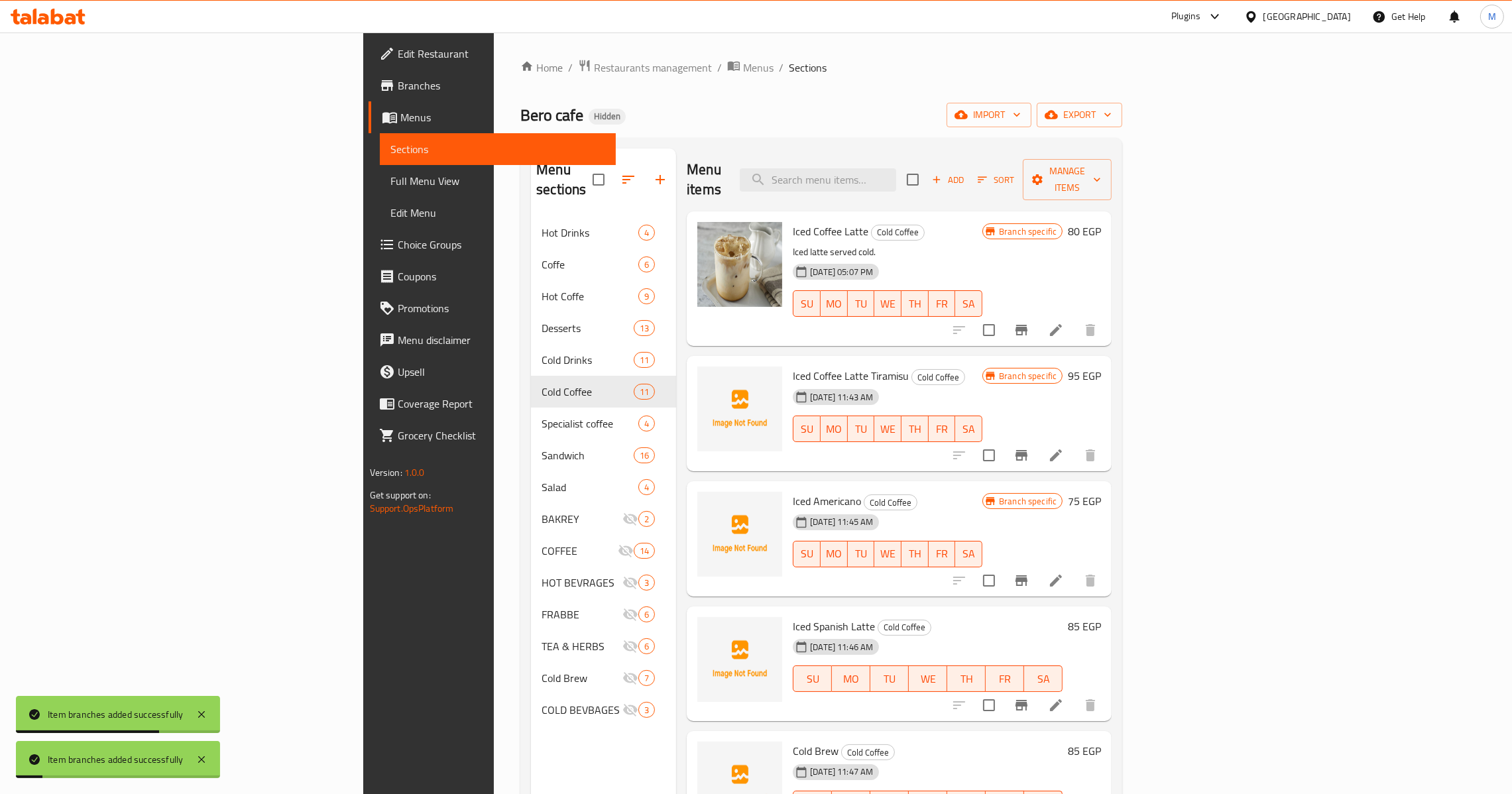
click at [1106, 701] on div at bounding box center [1024, 705] width 163 height 31
click at [1037, 695] on button "Branch-specific-item" at bounding box center [1021, 705] width 31 height 31
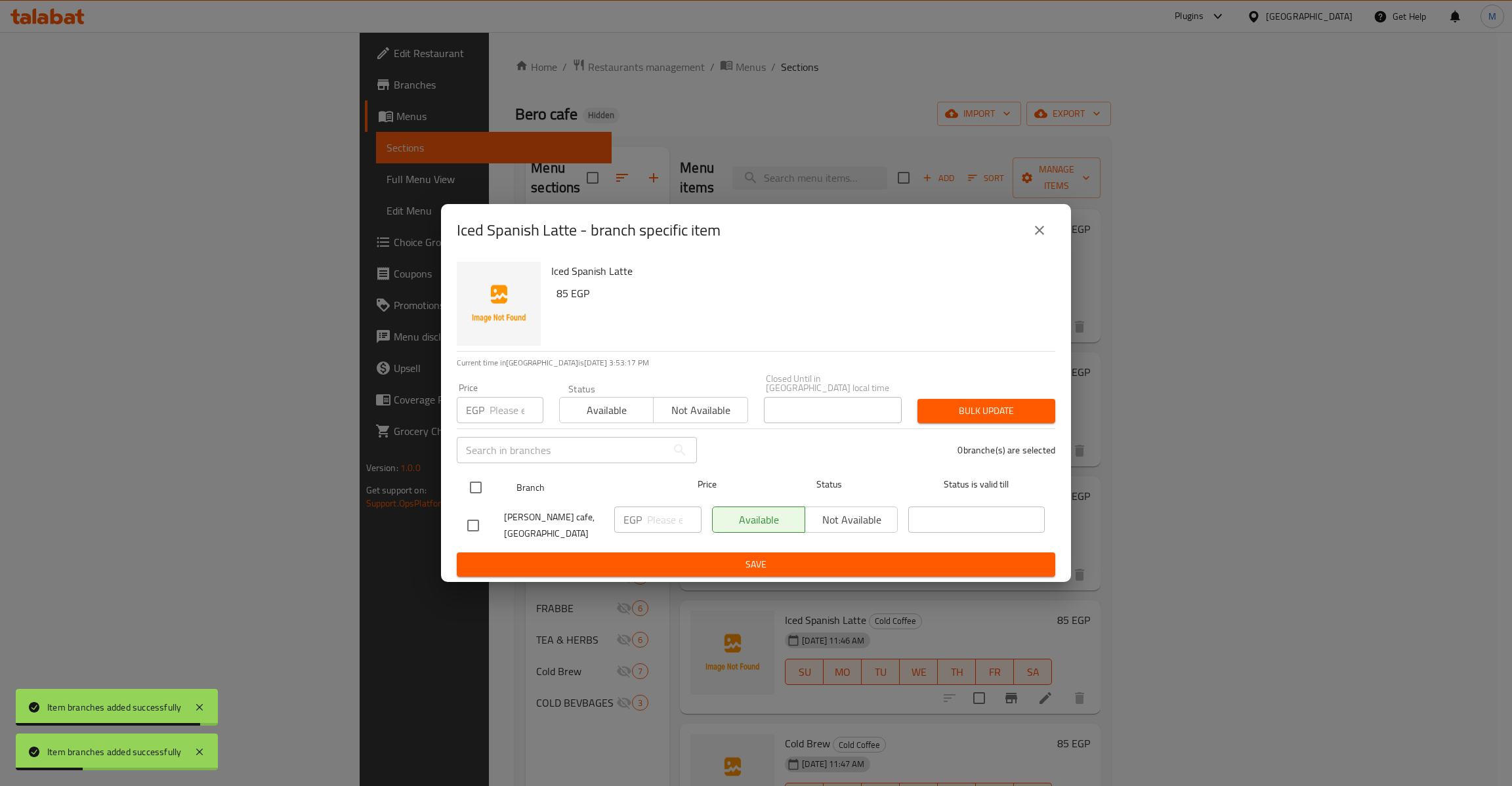
click at [462, 480] on input "checkbox" at bounding box center [475, 487] width 27 height 27
checkbox input "true"
click at [500, 416] on input "number" at bounding box center [516, 410] width 54 height 26
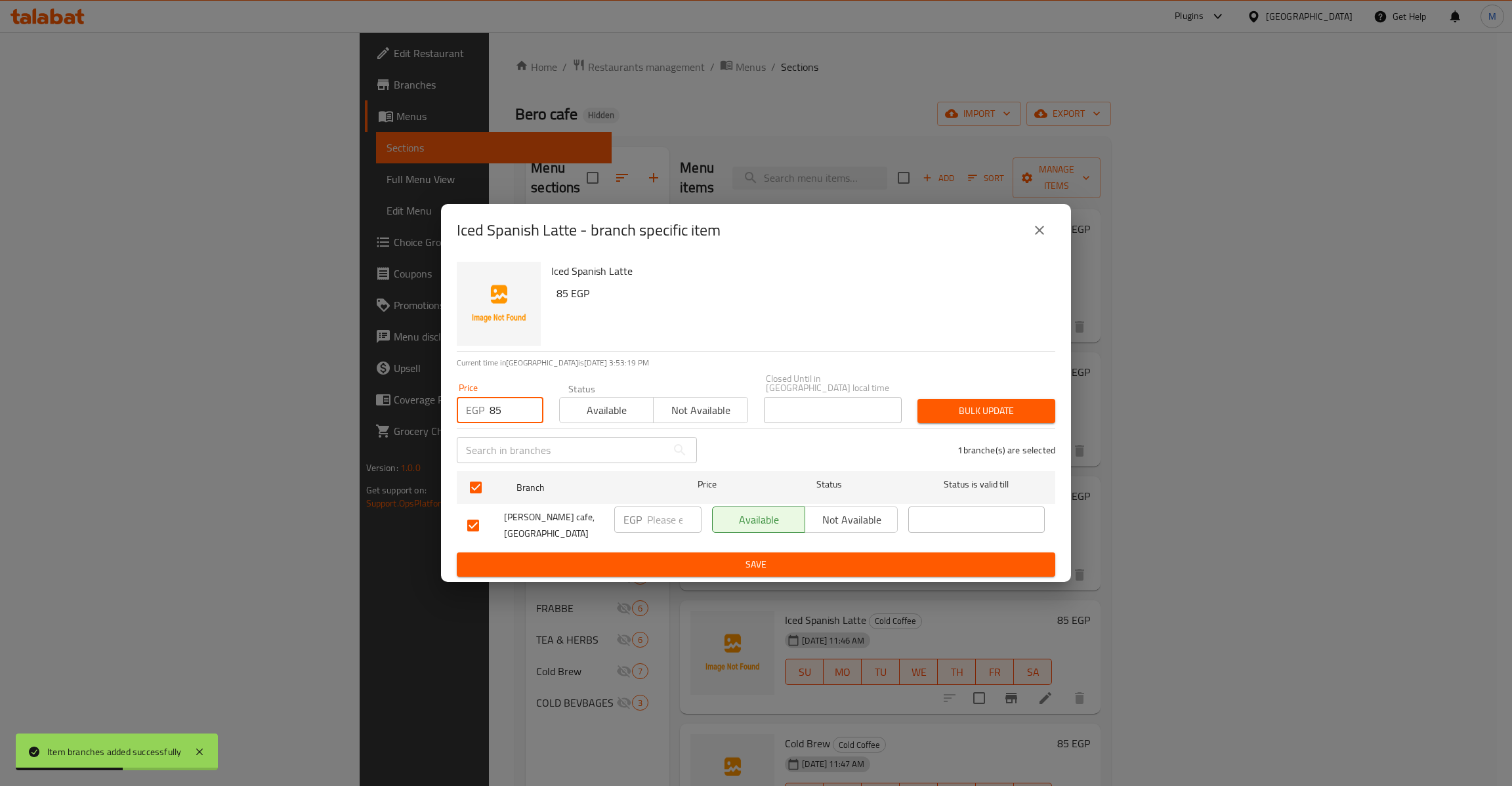
type input "85"
click at [1052, 413] on button "Bulk update" at bounding box center [986, 411] width 138 height 25
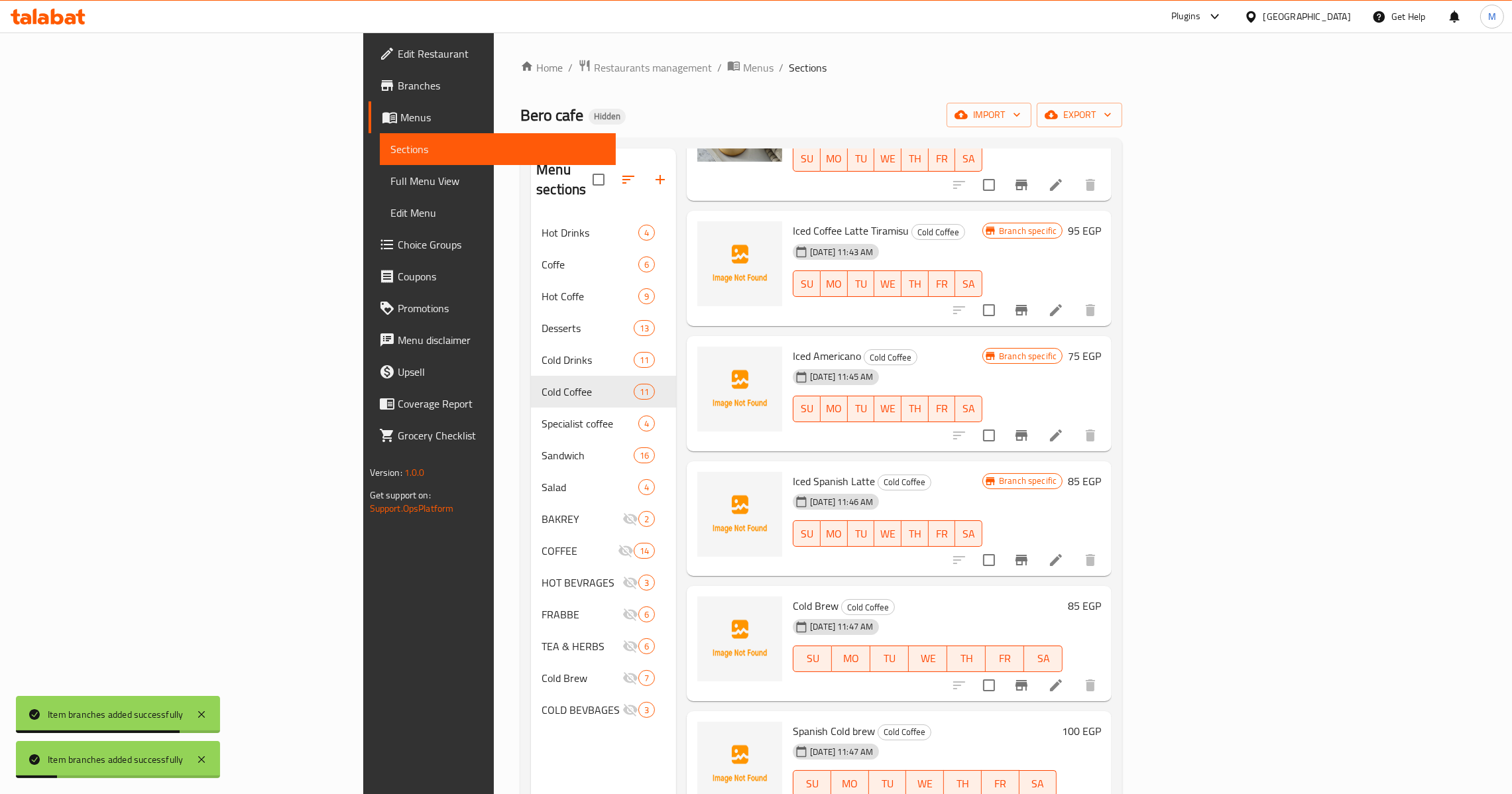
scroll to position [199, 0]
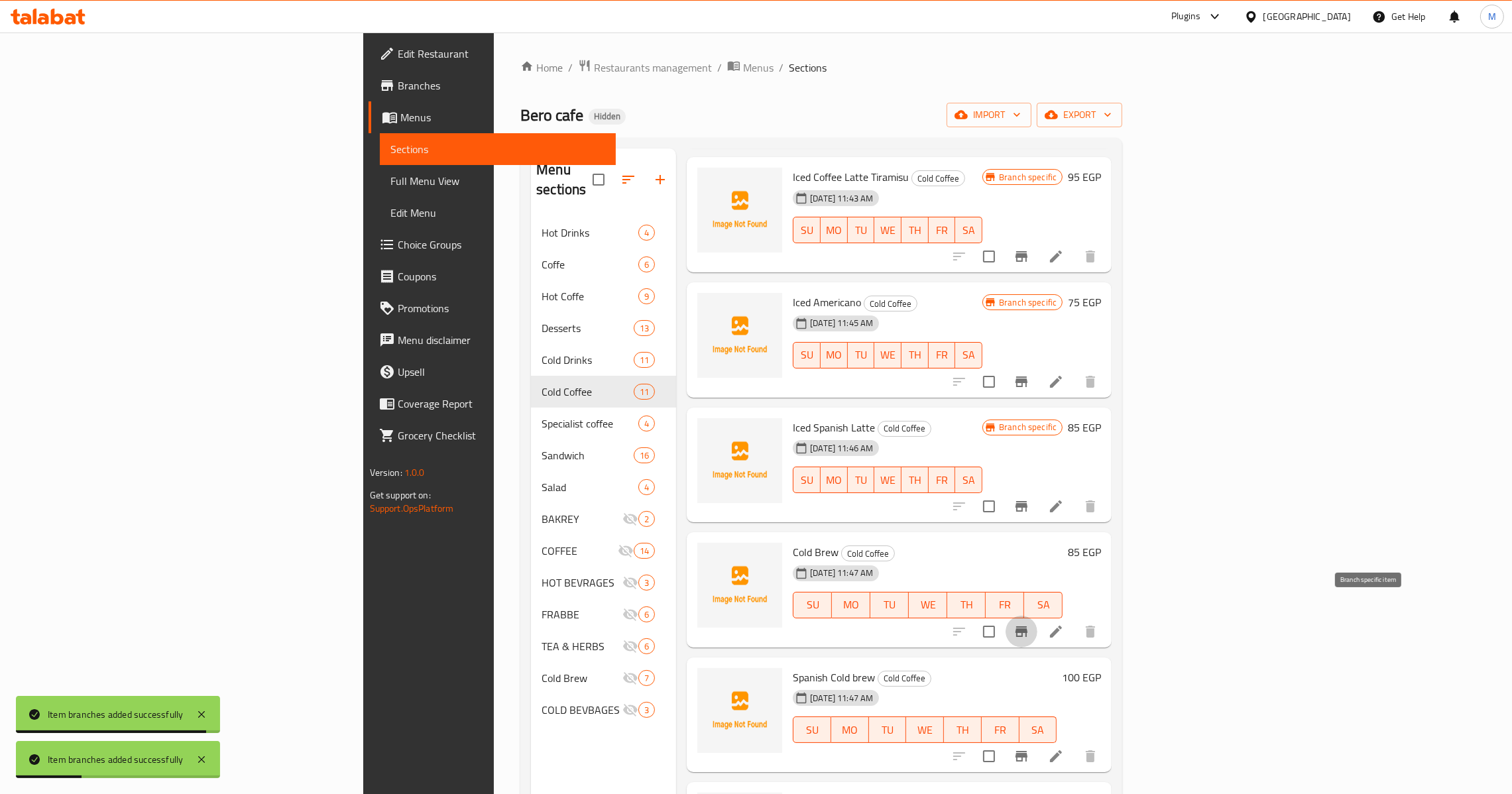
click at [1037, 622] on button "Branch-specific-item" at bounding box center [1021, 631] width 31 height 31
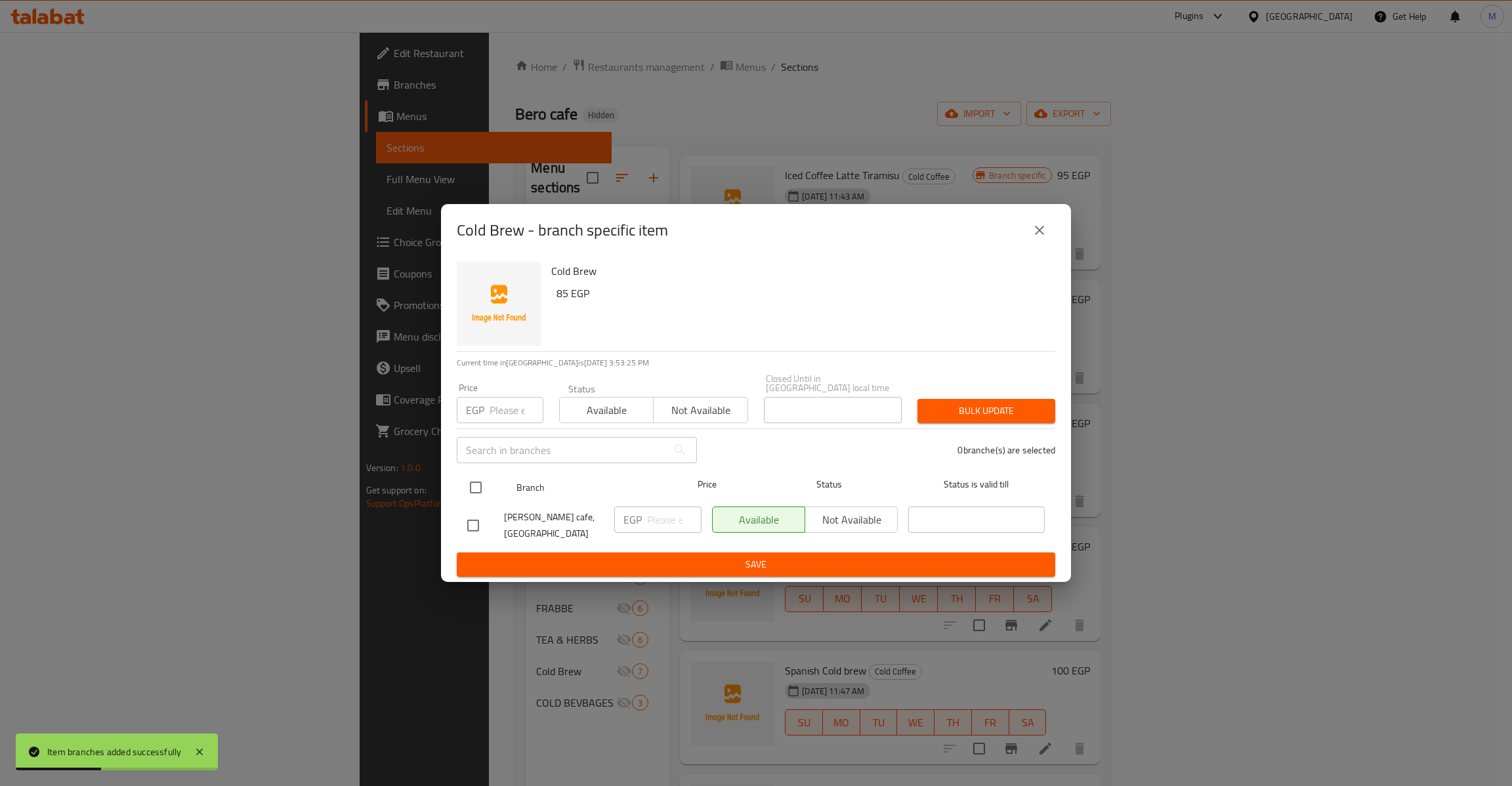
click at [478, 478] on input "checkbox" at bounding box center [475, 487] width 27 height 27
checkbox input "true"
click at [561, 297] on h6 "85 EGP" at bounding box center [800, 292] width 488 height 18
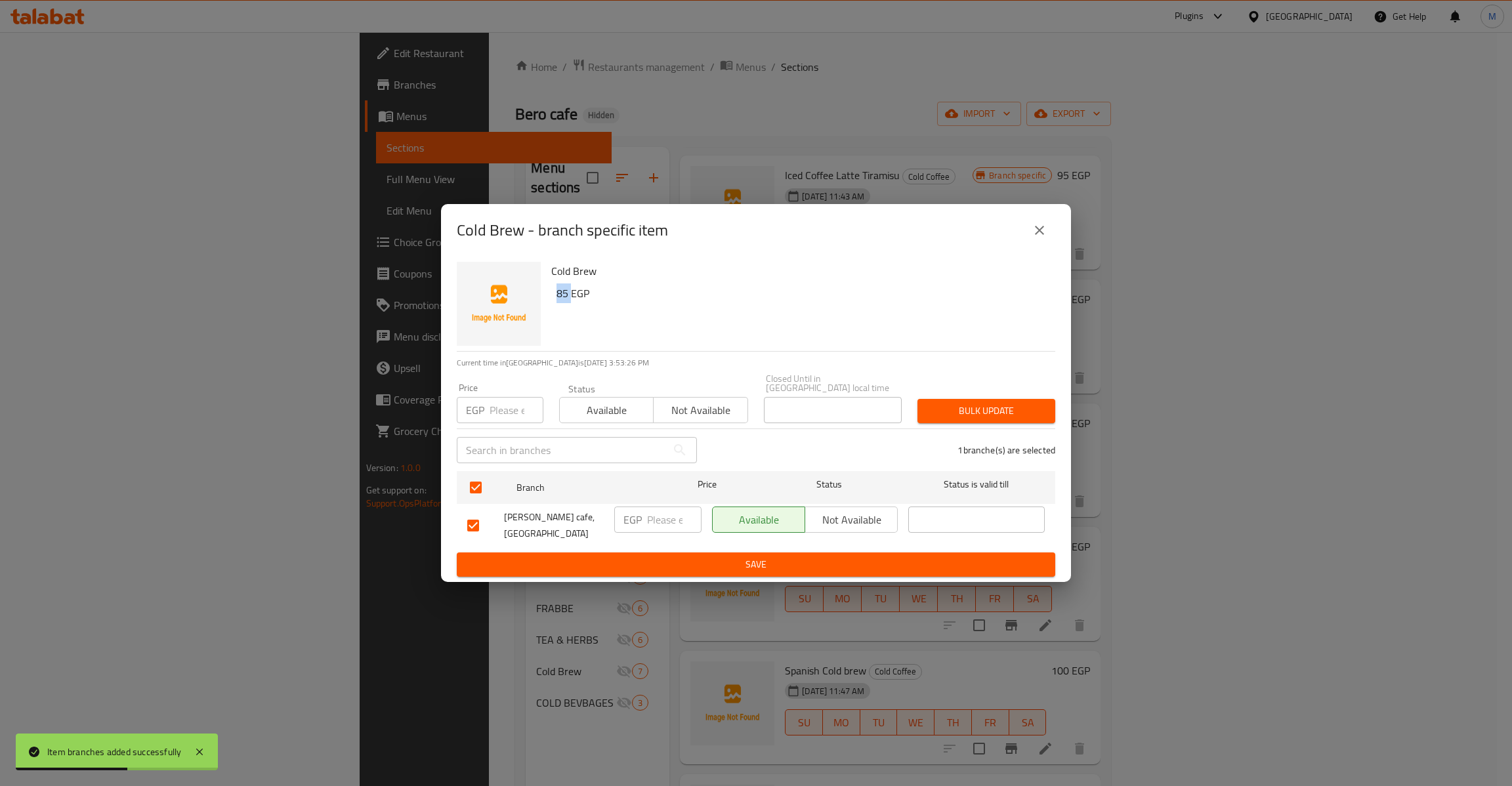
copy h6 "85"
click at [498, 419] on div "Price EGP Price" at bounding box center [500, 402] width 103 height 56
paste input "85"
click at [503, 407] on input "85" at bounding box center [516, 410] width 54 height 26
type input "85"
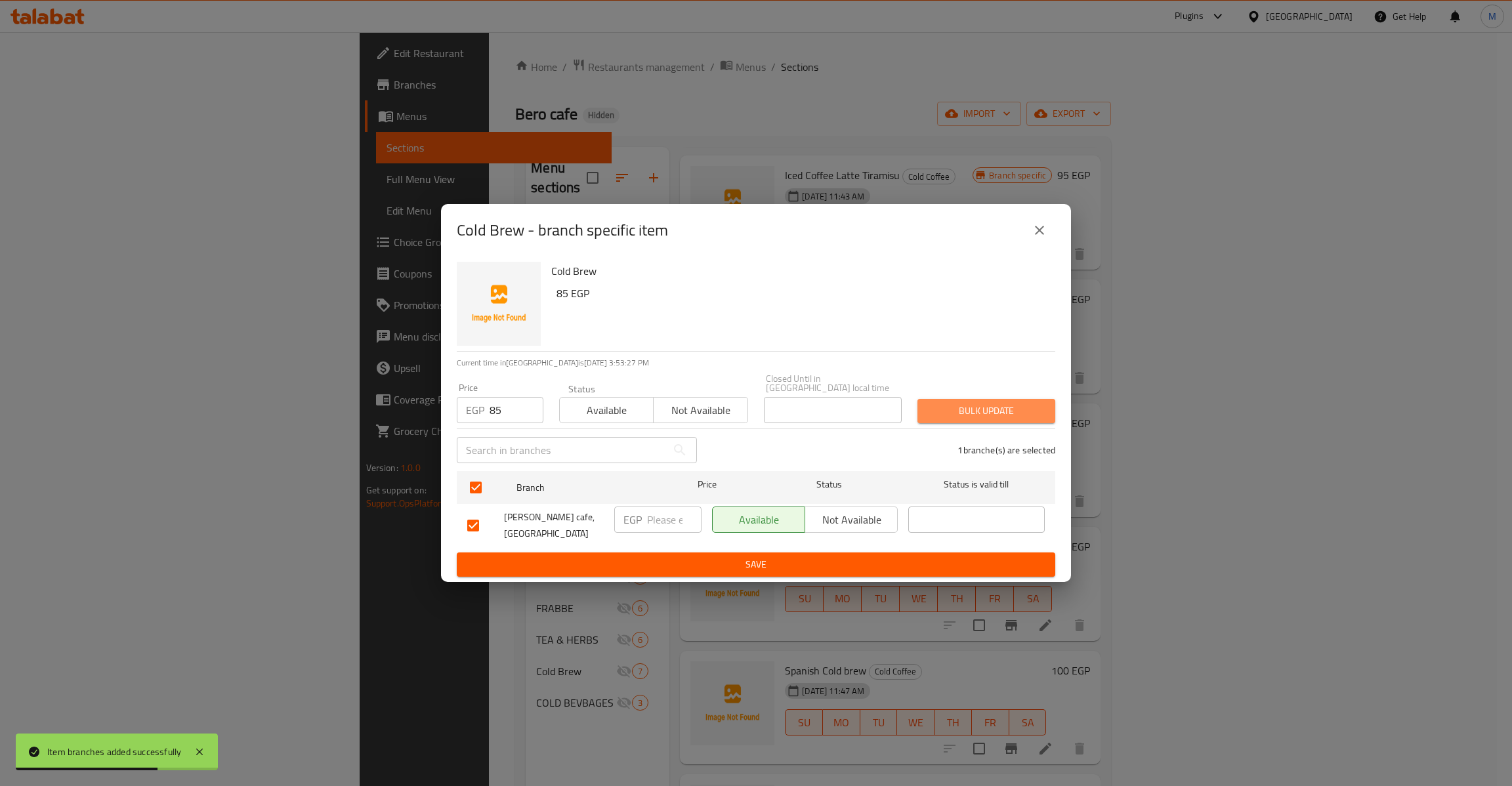
click at [972, 404] on span "Bulk update" at bounding box center [986, 410] width 117 height 16
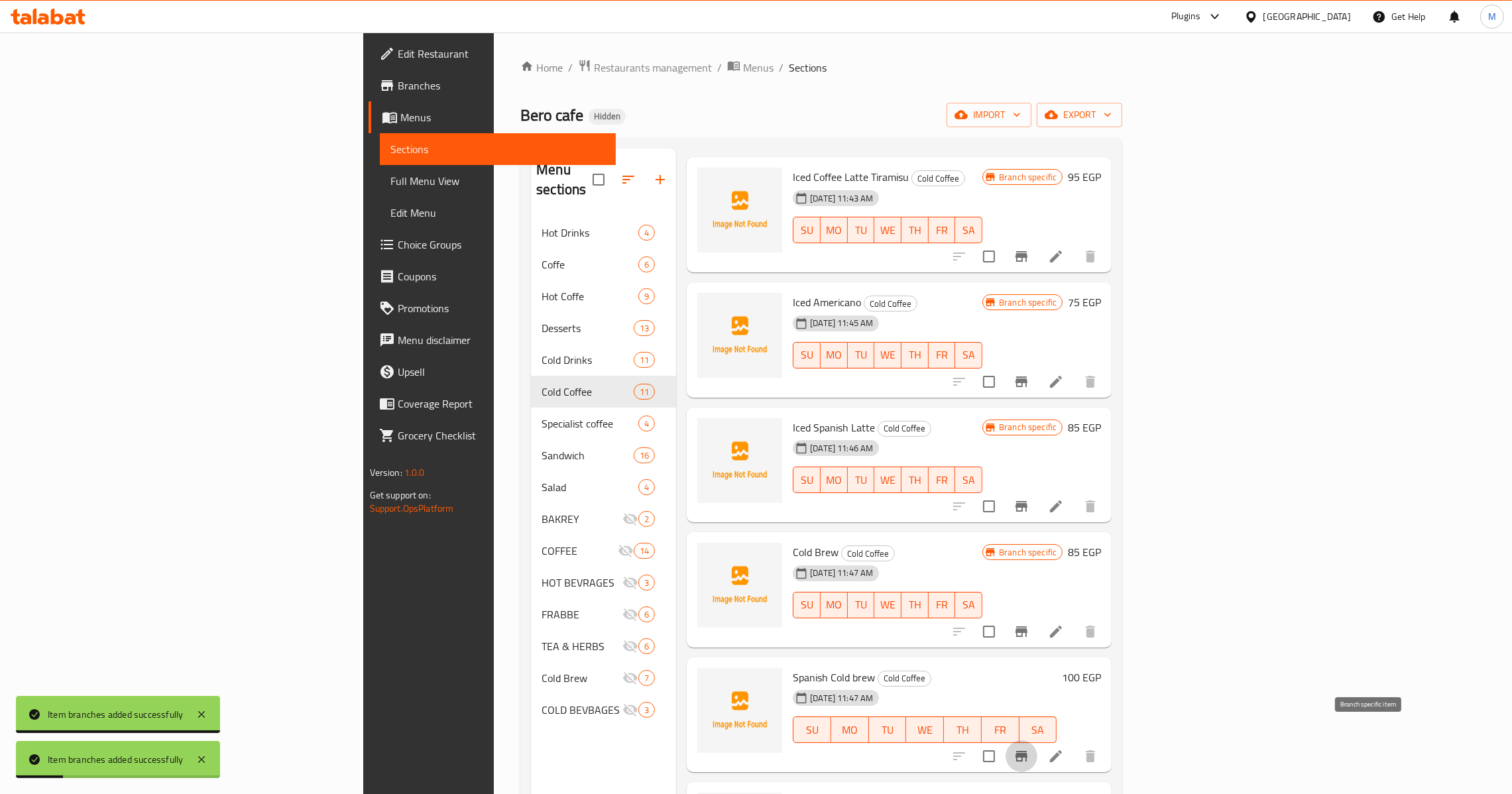
click at [1037, 740] on button "Branch-specific-item" at bounding box center [1021, 755] width 31 height 31
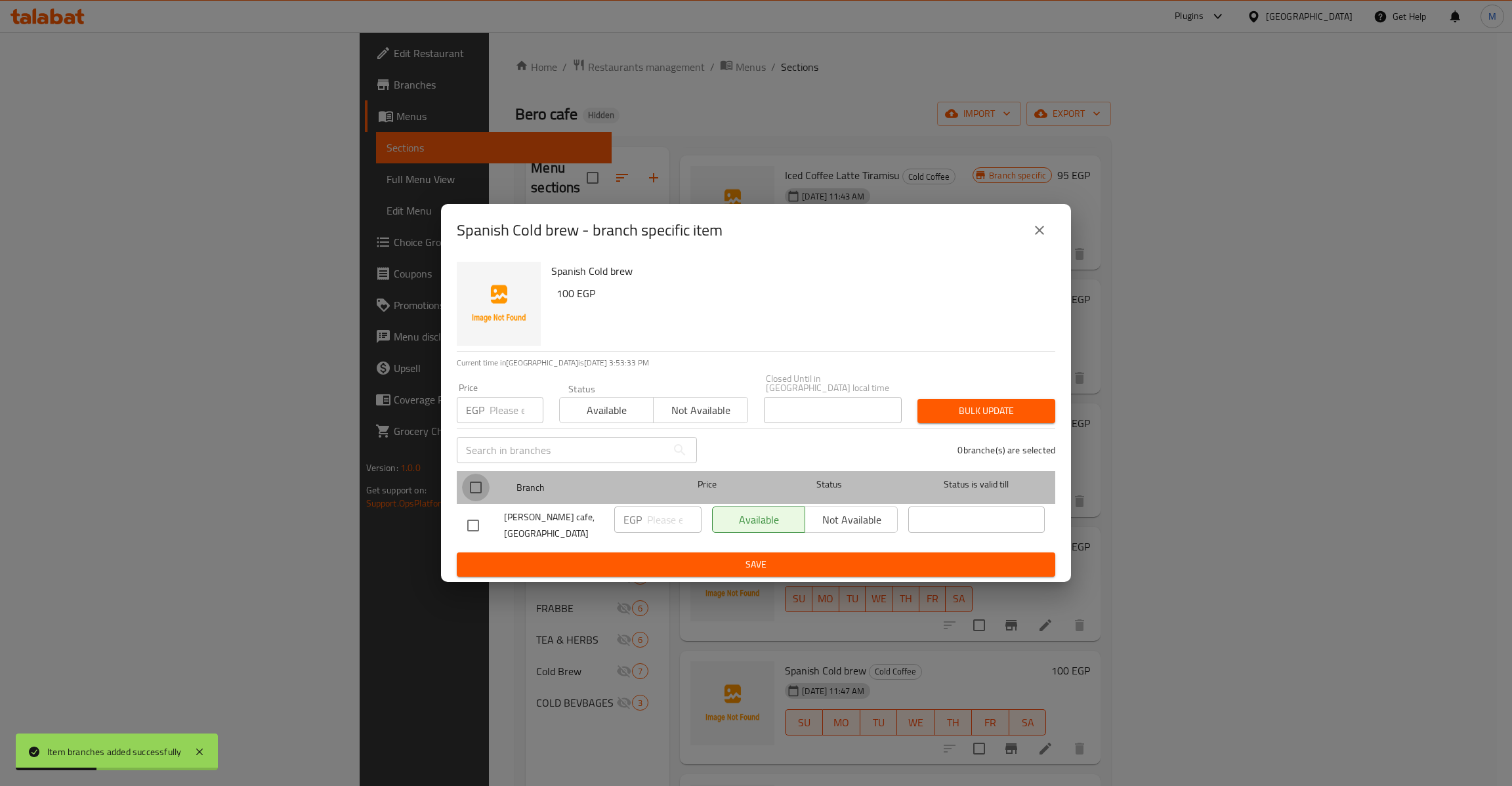
click at [475, 487] on input "checkbox" at bounding box center [475, 487] width 27 height 27
checkbox input "true"
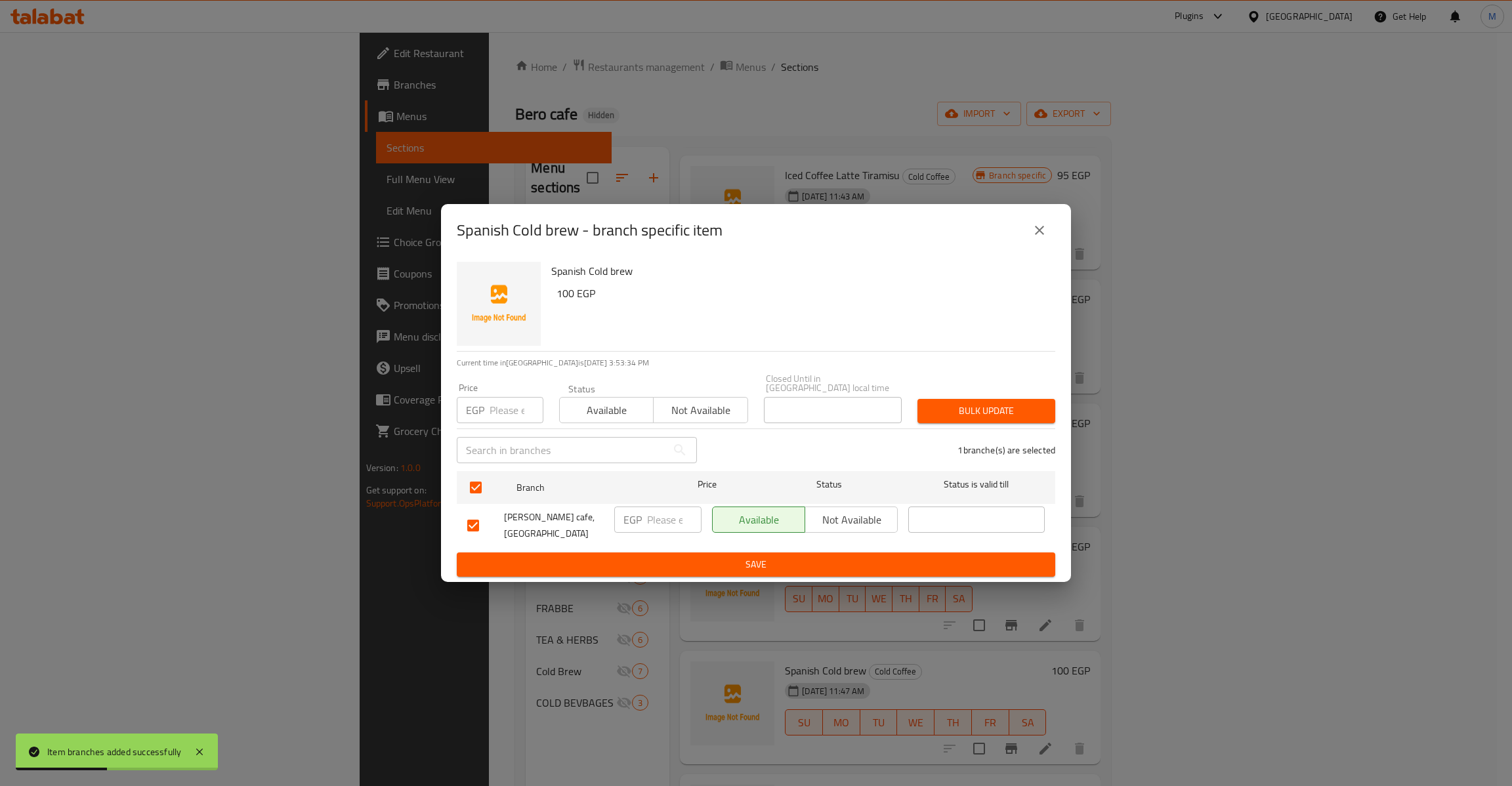
click at [565, 310] on div "Spanish Cold brew 100 EGP" at bounding box center [797, 303] width 504 height 94
click at [566, 308] on div "Spanish Cold brew 100 EGP" at bounding box center [797, 303] width 504 height 94
copy h6 "100"
paste input "100"
click at [511, 401] on input "100" at bounding box center [516, 410] width 54 height 26
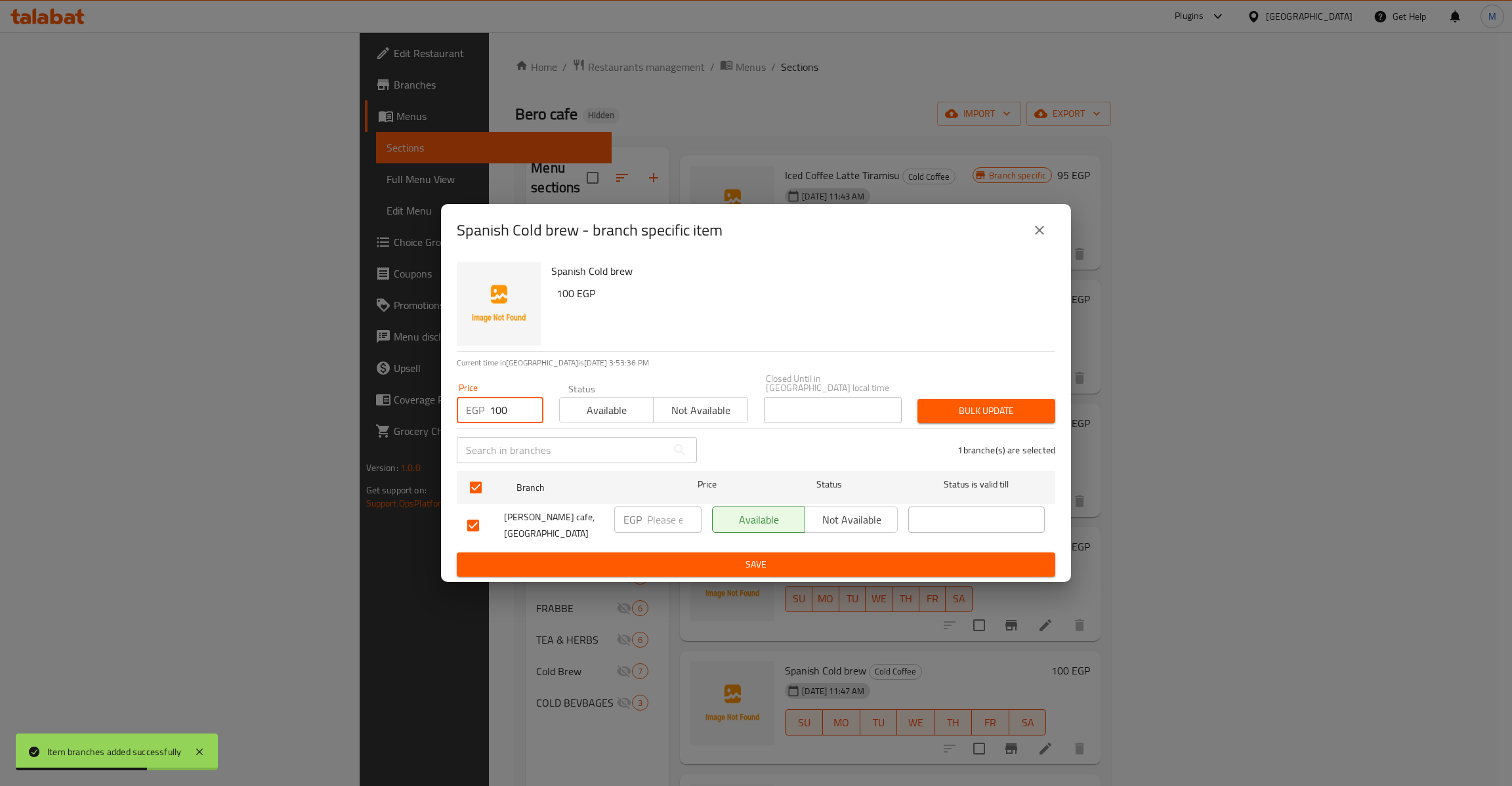
type input "100"
type button "0"
type button "1"
click at [917, 399] on button "Bulk update" at bounding box center [986, 411] width 138 height 25
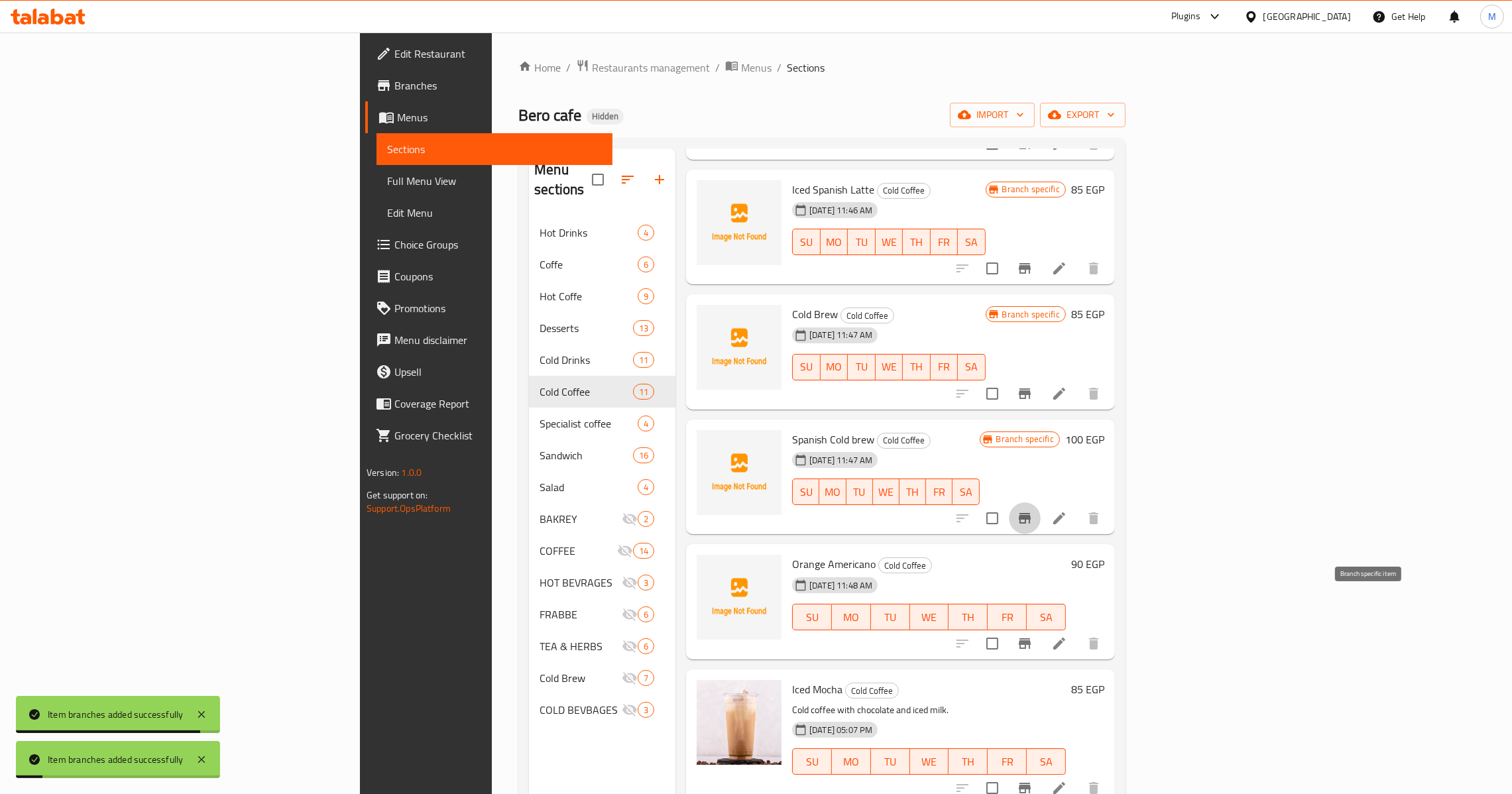
scroll to position [496, 0]
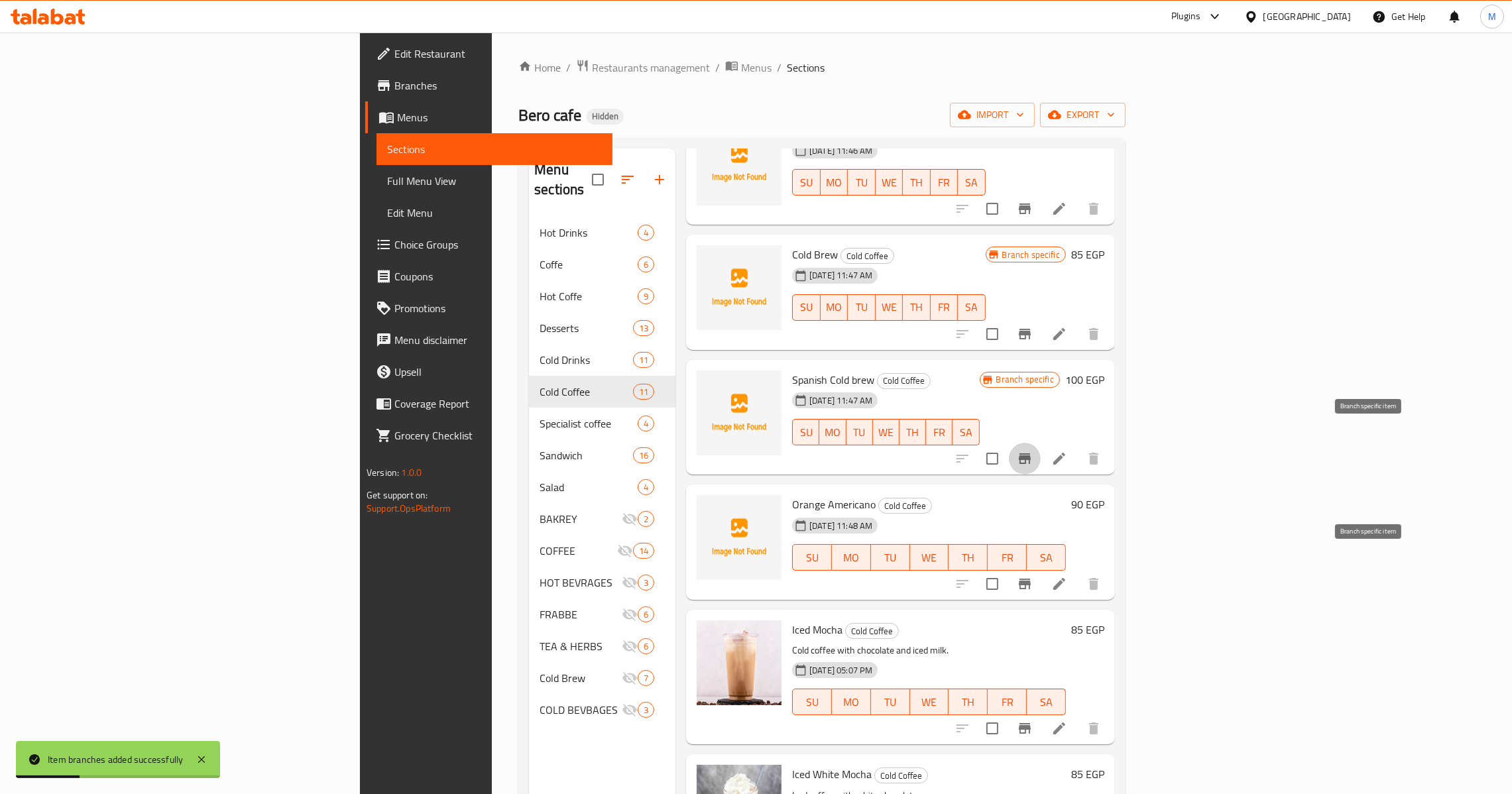
click at [1030, 579] on icon "Branch-specific-item" at bounding box center [1025, 584] width 12 height 10
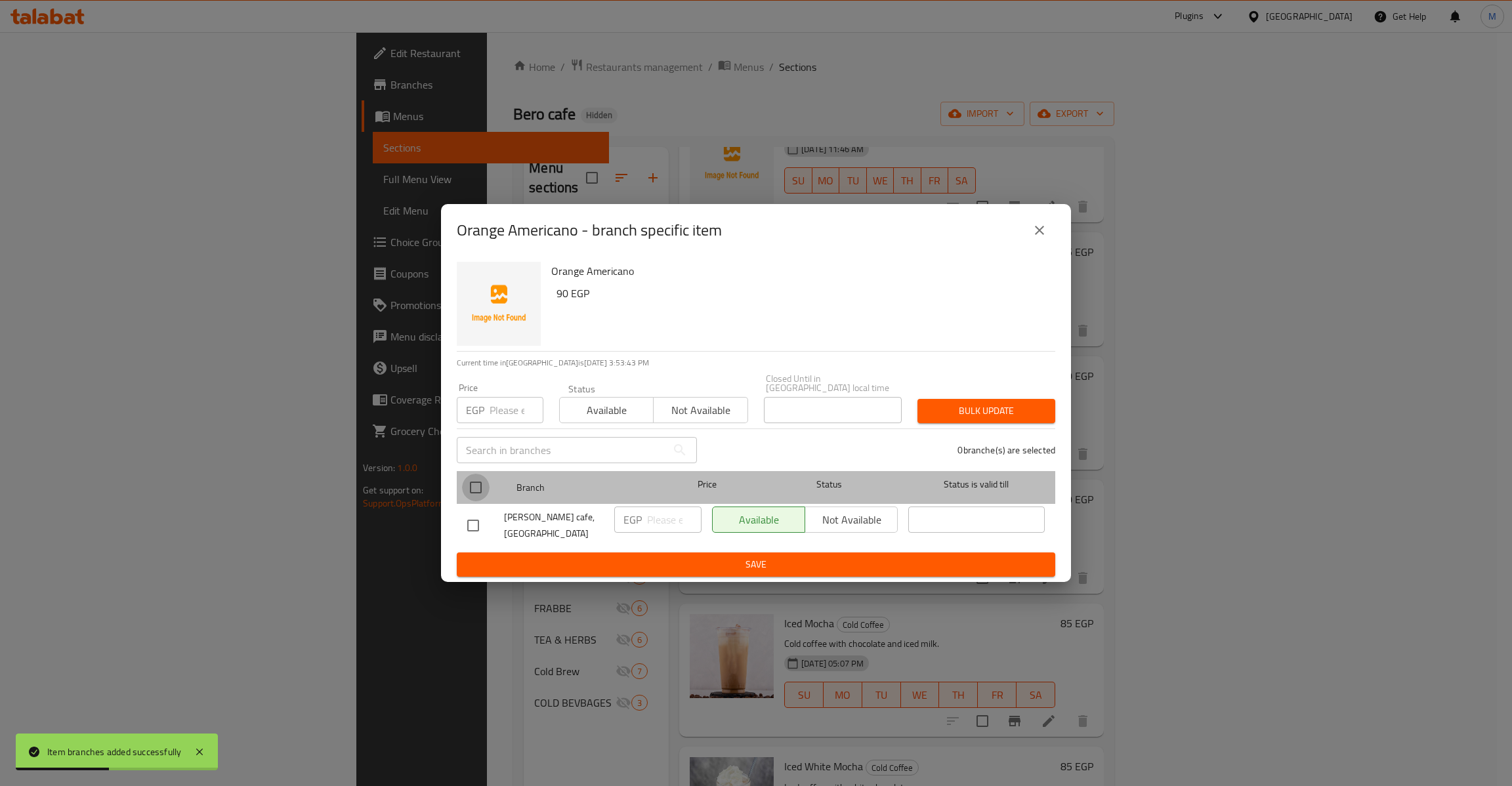
click at [468, 476] on input "checkbox" at bounding box center [475, 487] width 27 height 27
checkbox input "true"
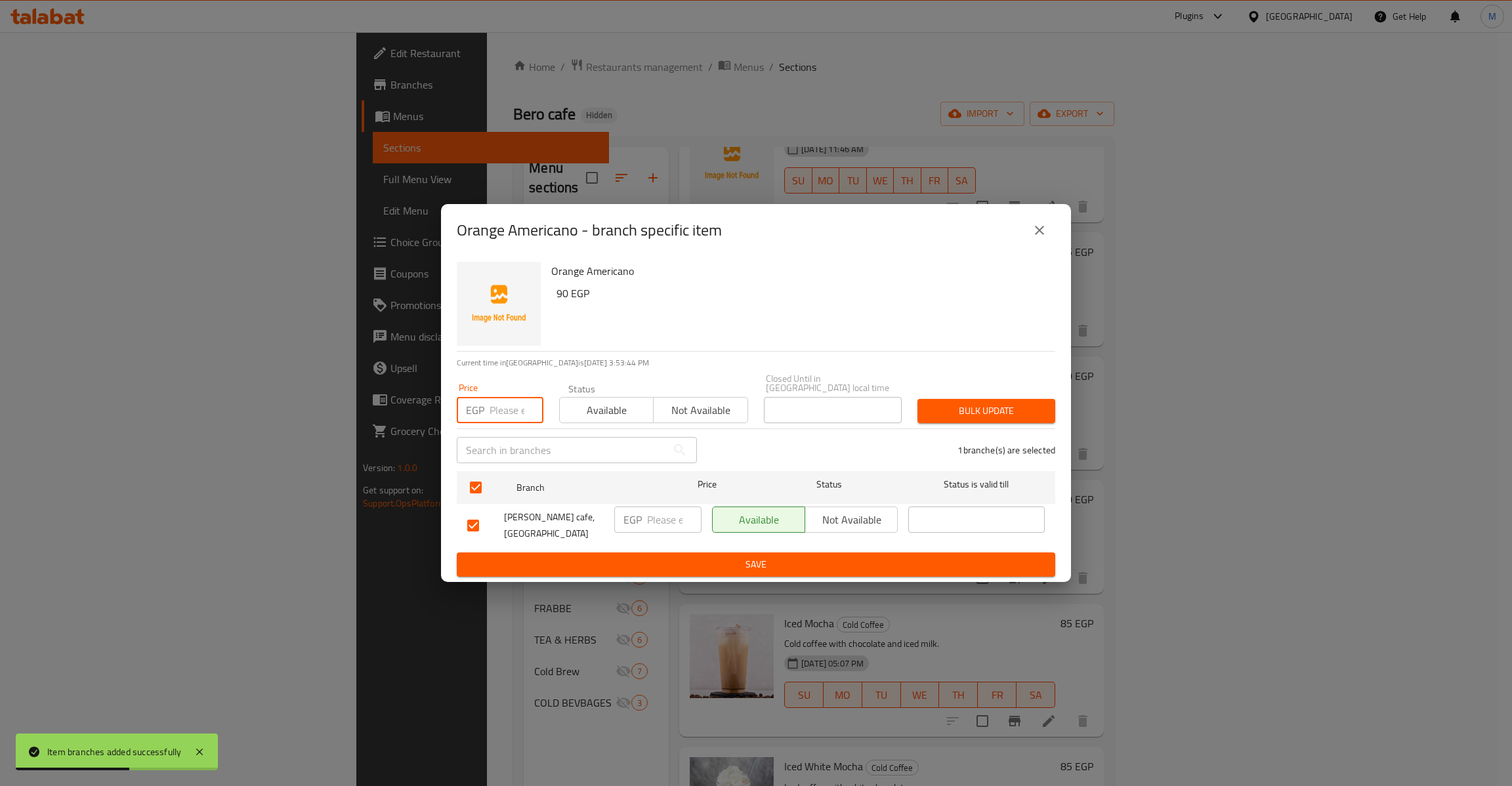
click at [501, 401] on input "number" at bounding box center [516, 410] width 54 height 26
type input "90"
click at [994, 408] on span "Bulk update" at bounding box center [986, 410] width 117 height 16
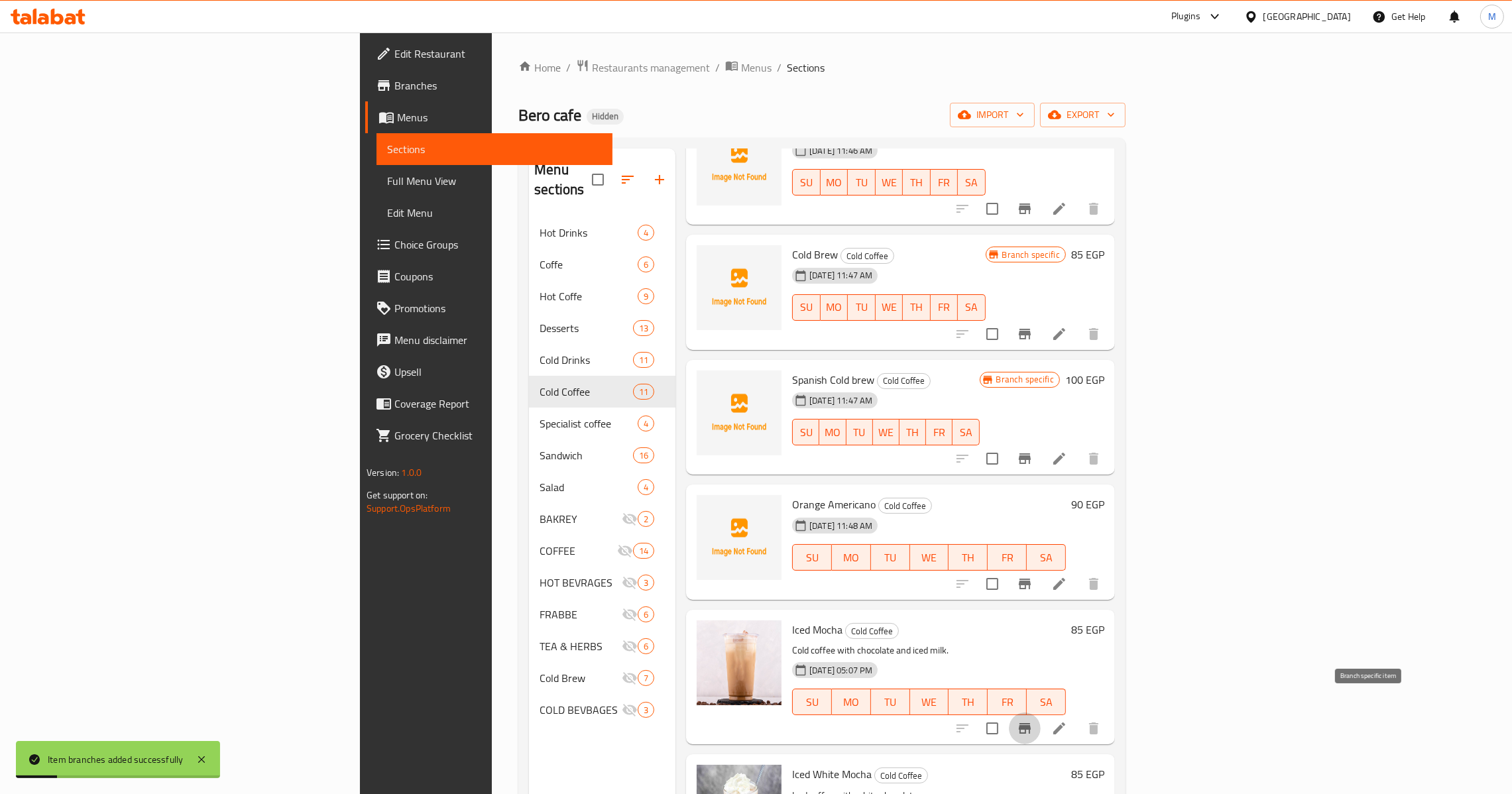
click at [1032, 721] on icon "Branch-specific-item" at bounding box center [1025, 728] width 16 height 16
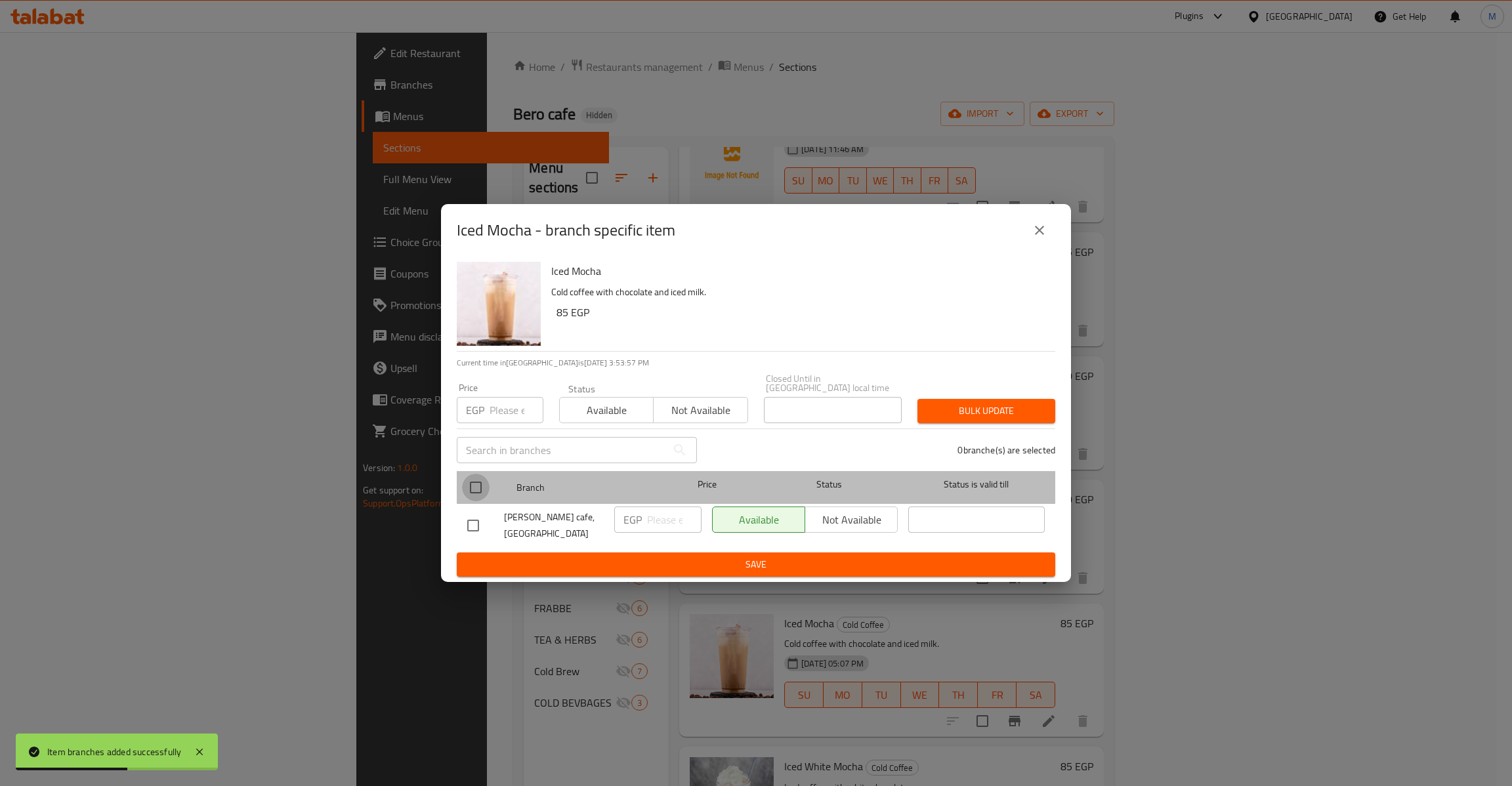
click at [463, 486] on input "checkbox" at bounding box center [475, 487] width 27 height 27
checkbox input "true"
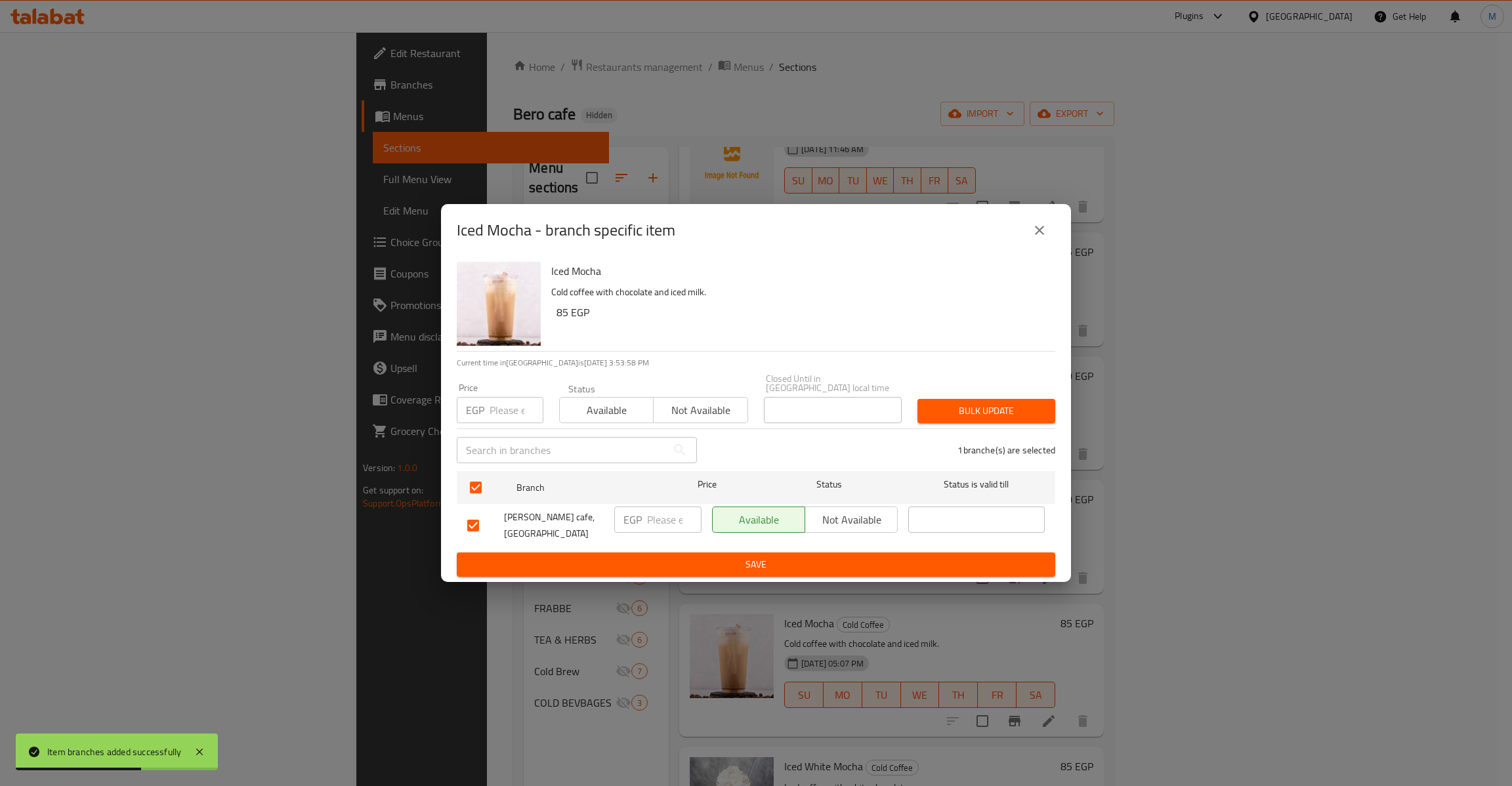
click at [551, 315] on div "Iced Mocha Cold coffee with chocolate and iced milk. 85 EGP" at bounding box center [797, 303] width 504 height 94
click at [556, 315] on h6 "85 EGP" at bounding box center [800, 312] width 488 height 18
copy h6 "85"
click at [509, 408] on input "number" at bounding box center [516, 410] width 54 height 26
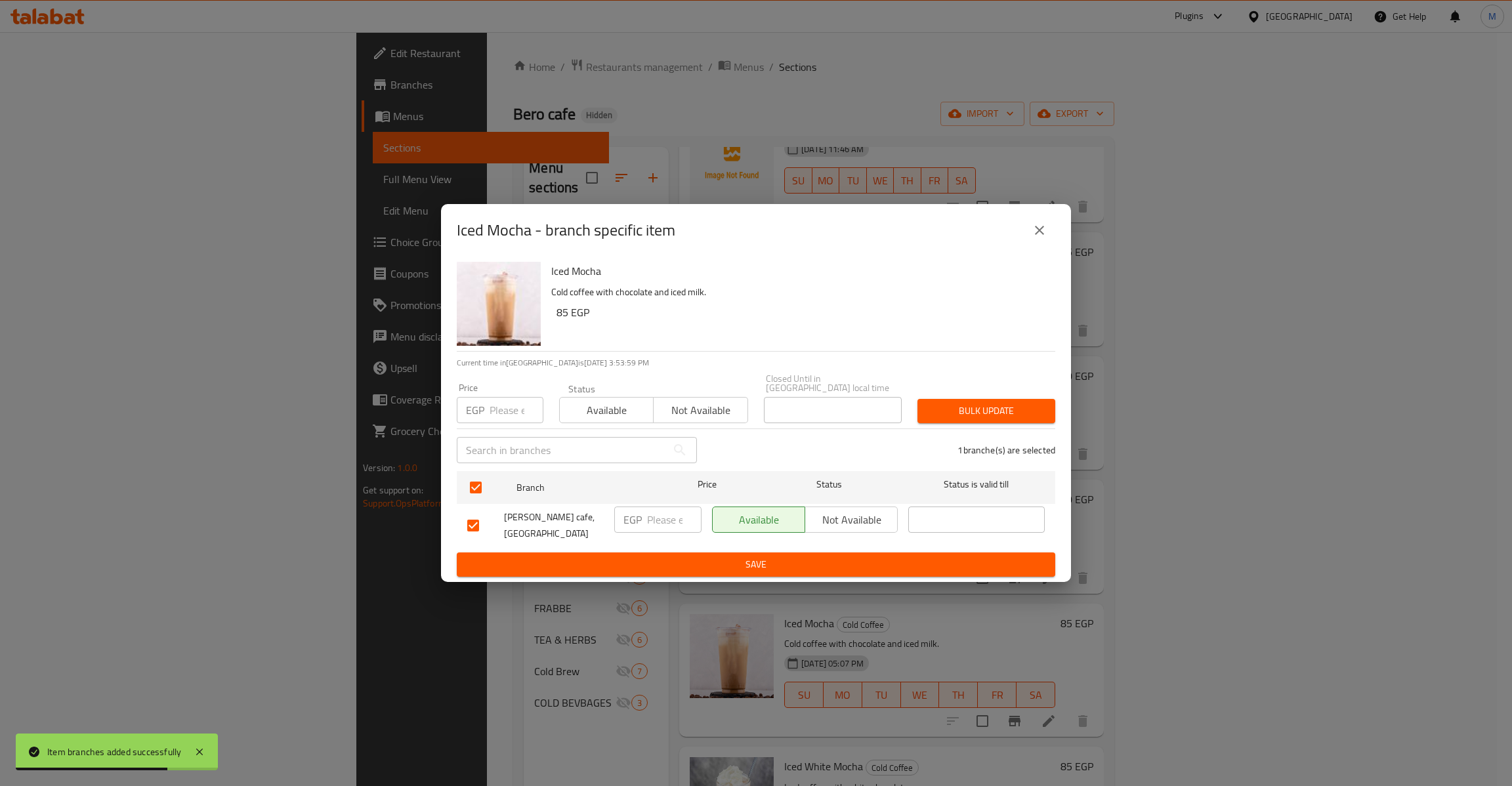
paste input "85"
type input "85"
type button "0"
type button "1"
click at [917, 399] on button "Bulk update" at bounding box center [986, 411] width 138 height 25
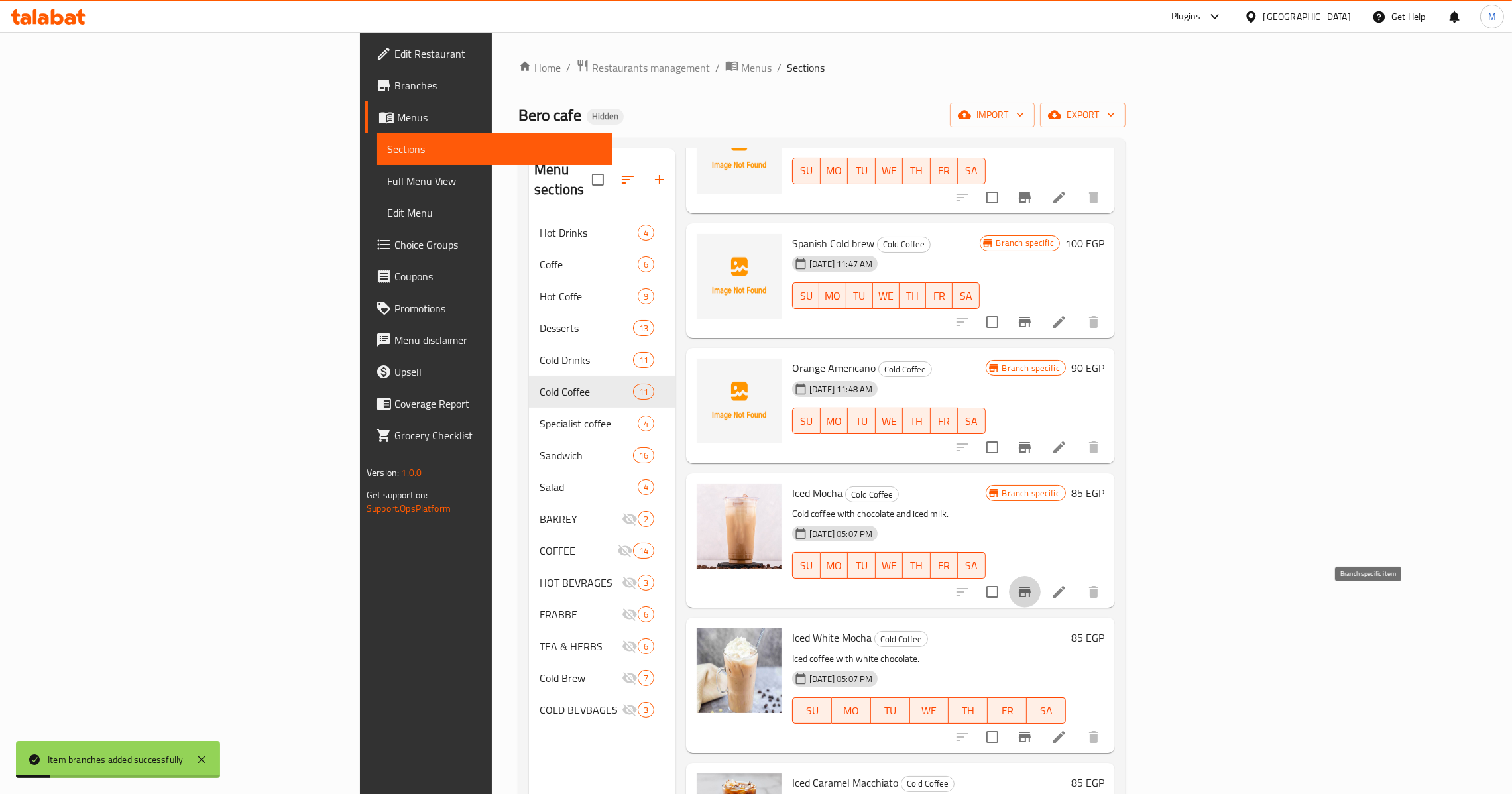
scroll to position [696, 0]
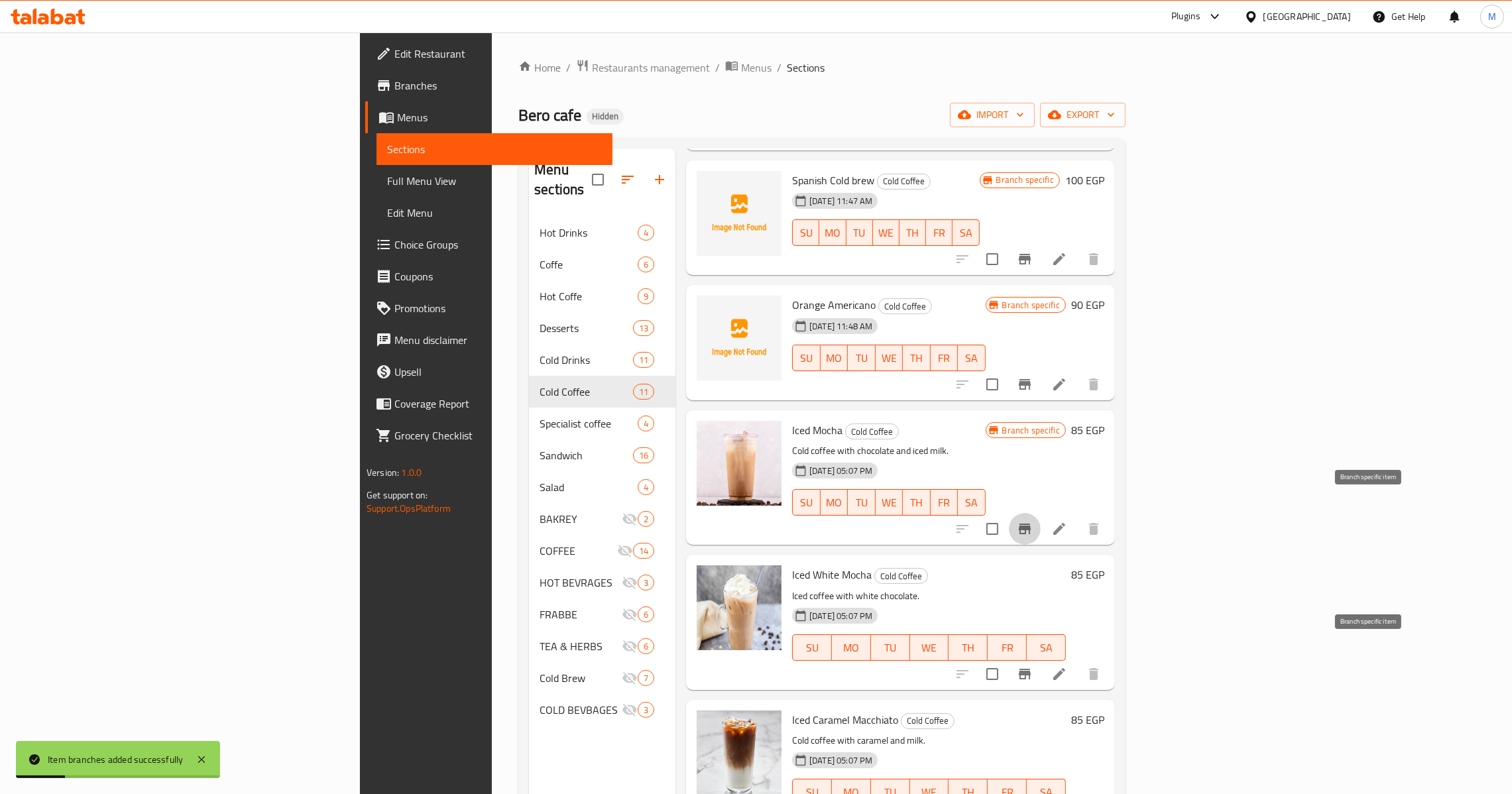
click at [1032, 665] on icon "Branch-specific-item" at bounding box center [1025, 673] width 16 height 16
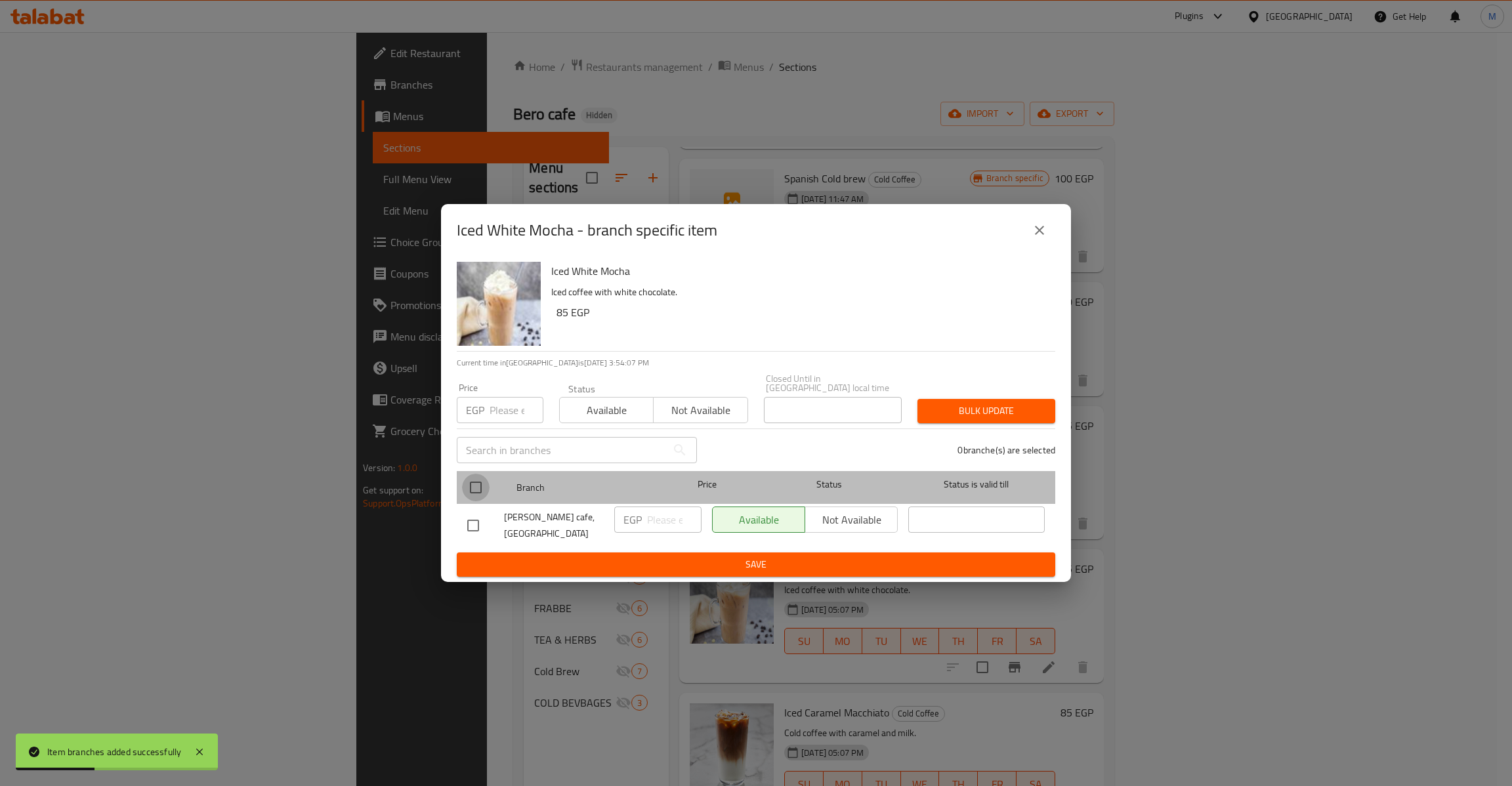
click at [474, 480] on input "checkbox" at bounding box center [475, 487] width 27 height 27
checkbox input "true"
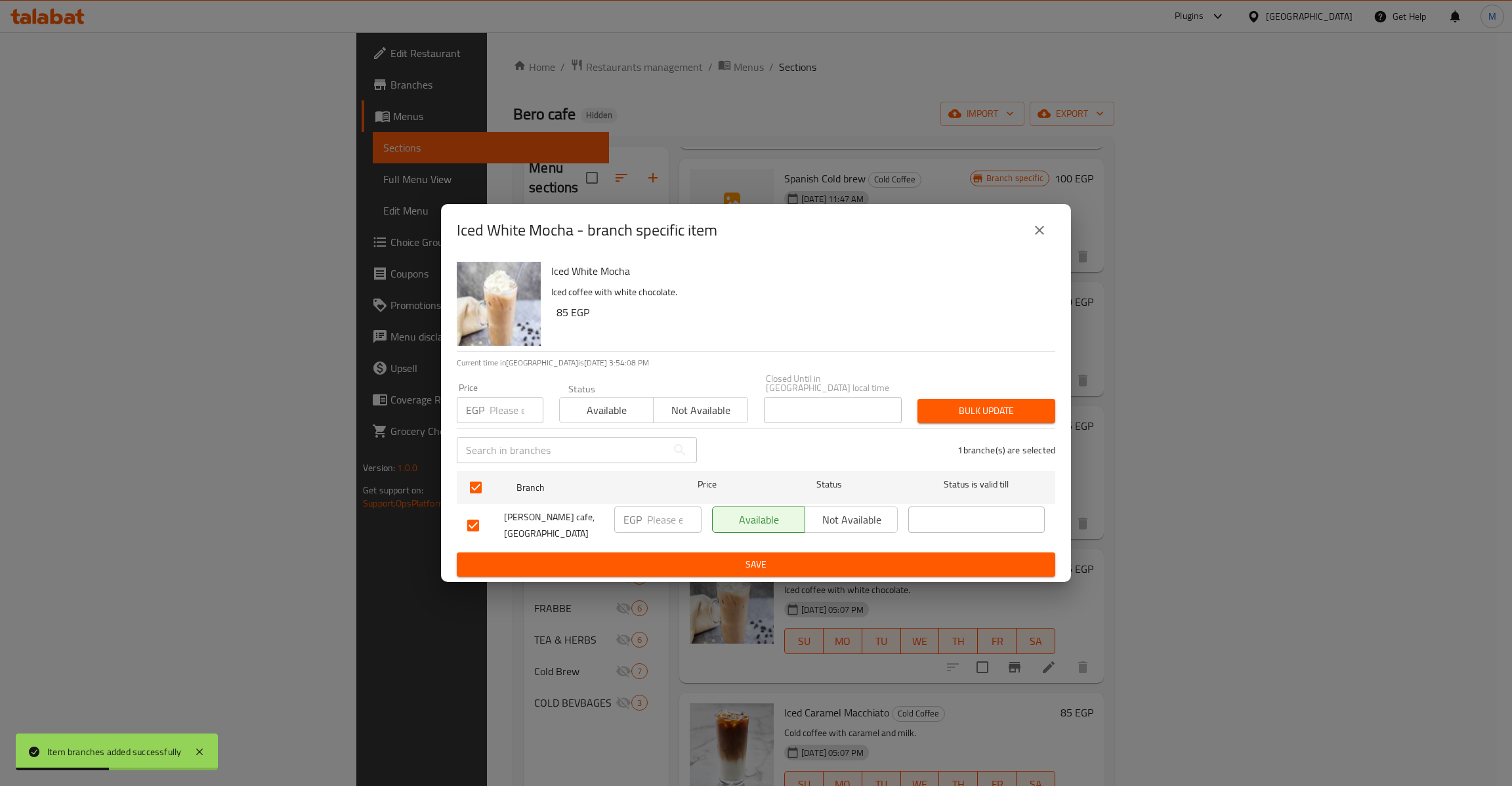
click at [556, 319] on h6 "85 EGP" at bounding box center [800, 312] width 488 height 18
copy h6 "85"
paste input "85"
click at [493, 404] on input "85" at bounding box center [516, 410] width 54 height 26
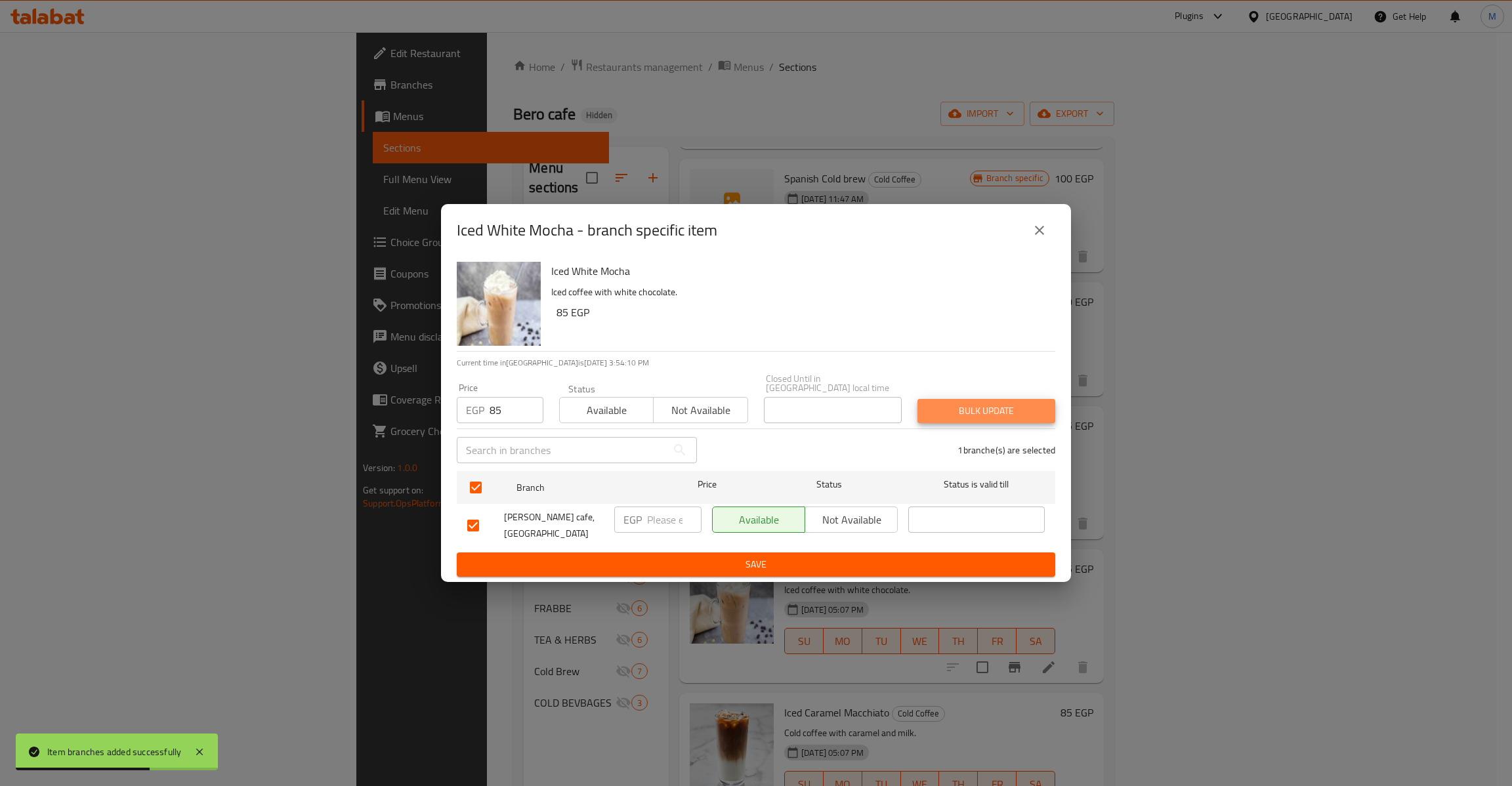
click at [917, 399] on button "Bulk update" at bounding box center [986, 411] width 138 height 25
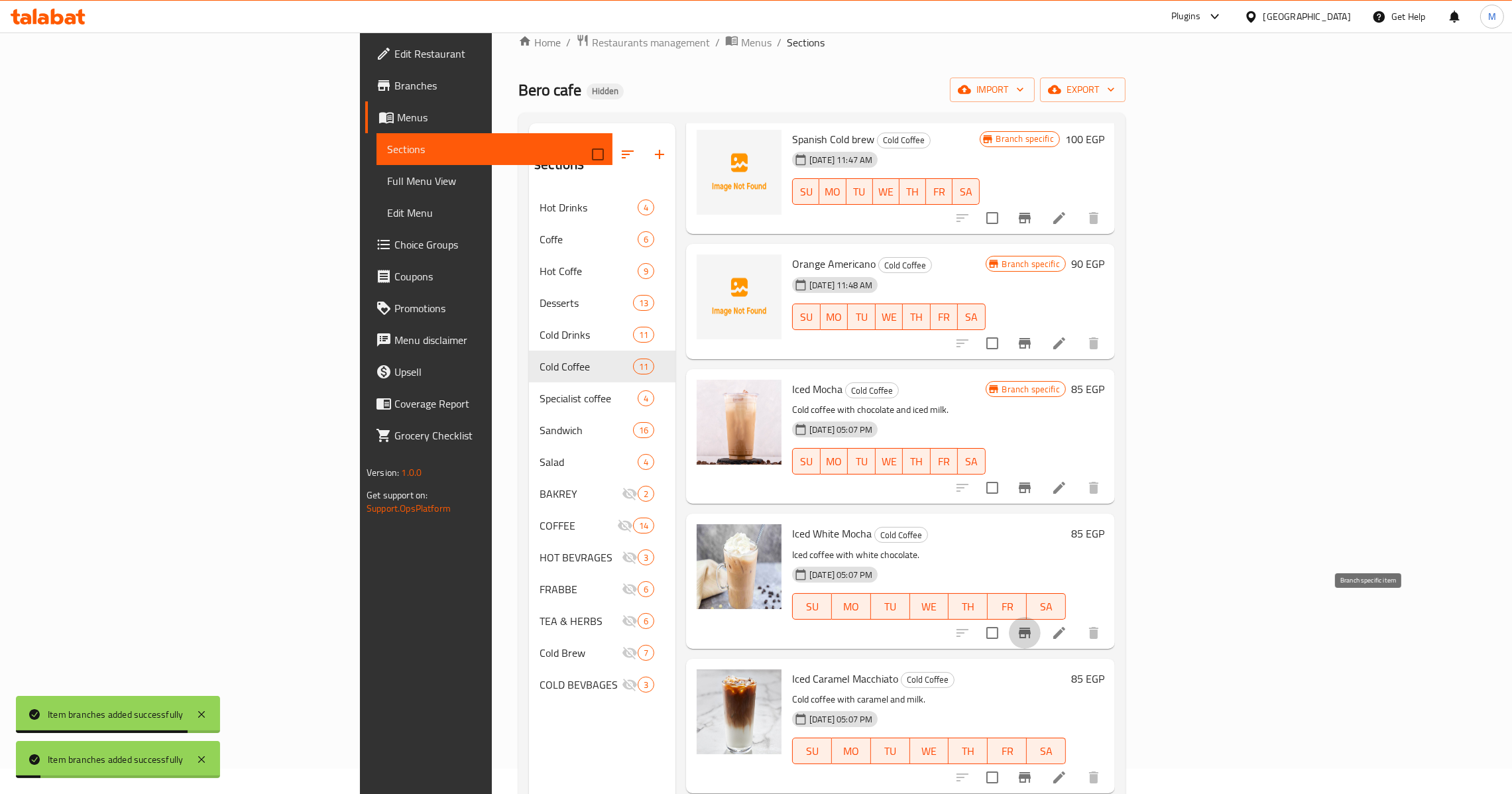
scroll to position [187, 0]
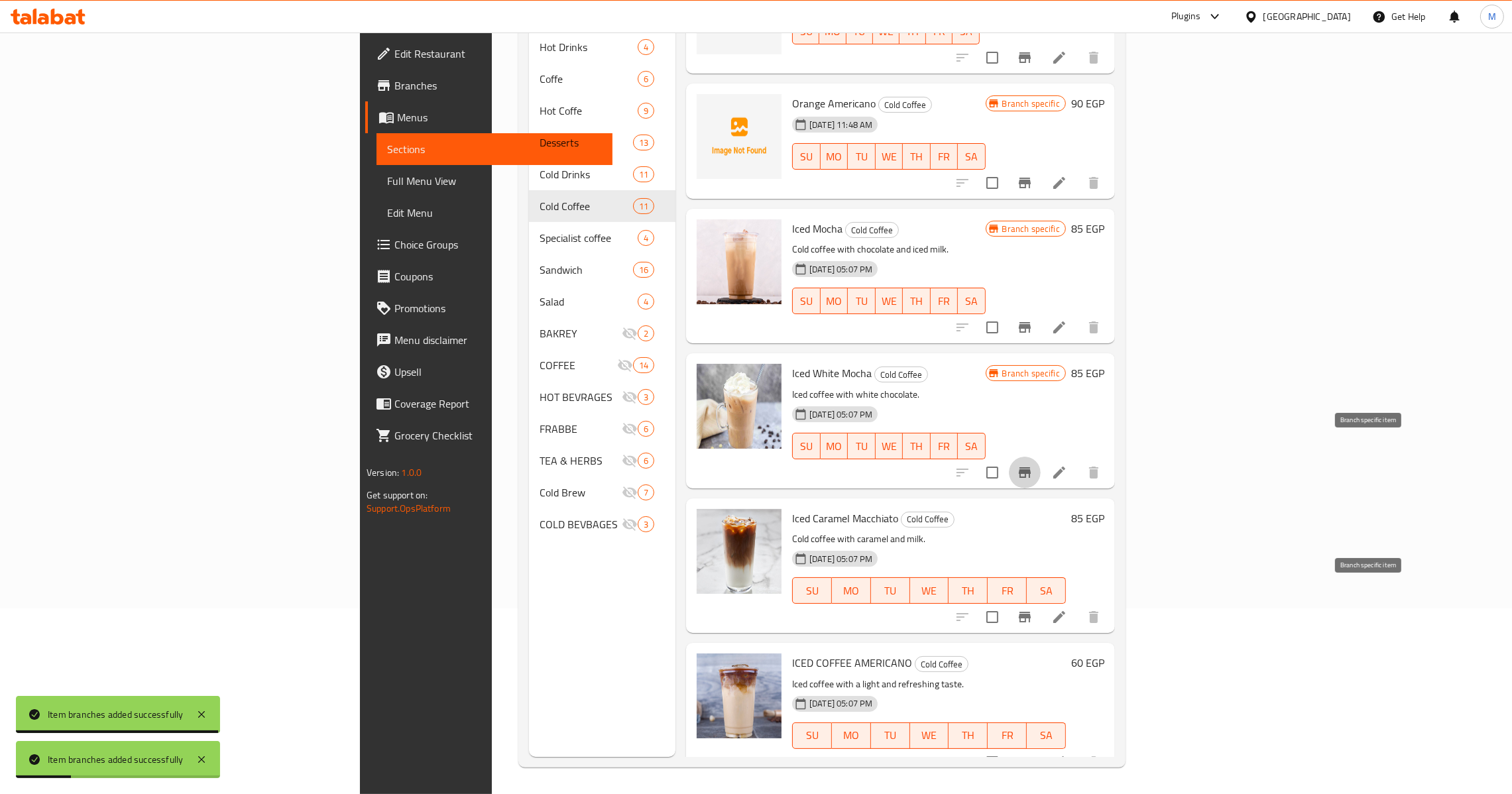
click at [1041, 601] on button "Branch-specific-item" at bounding box center [1024, 616] width 31 height 31
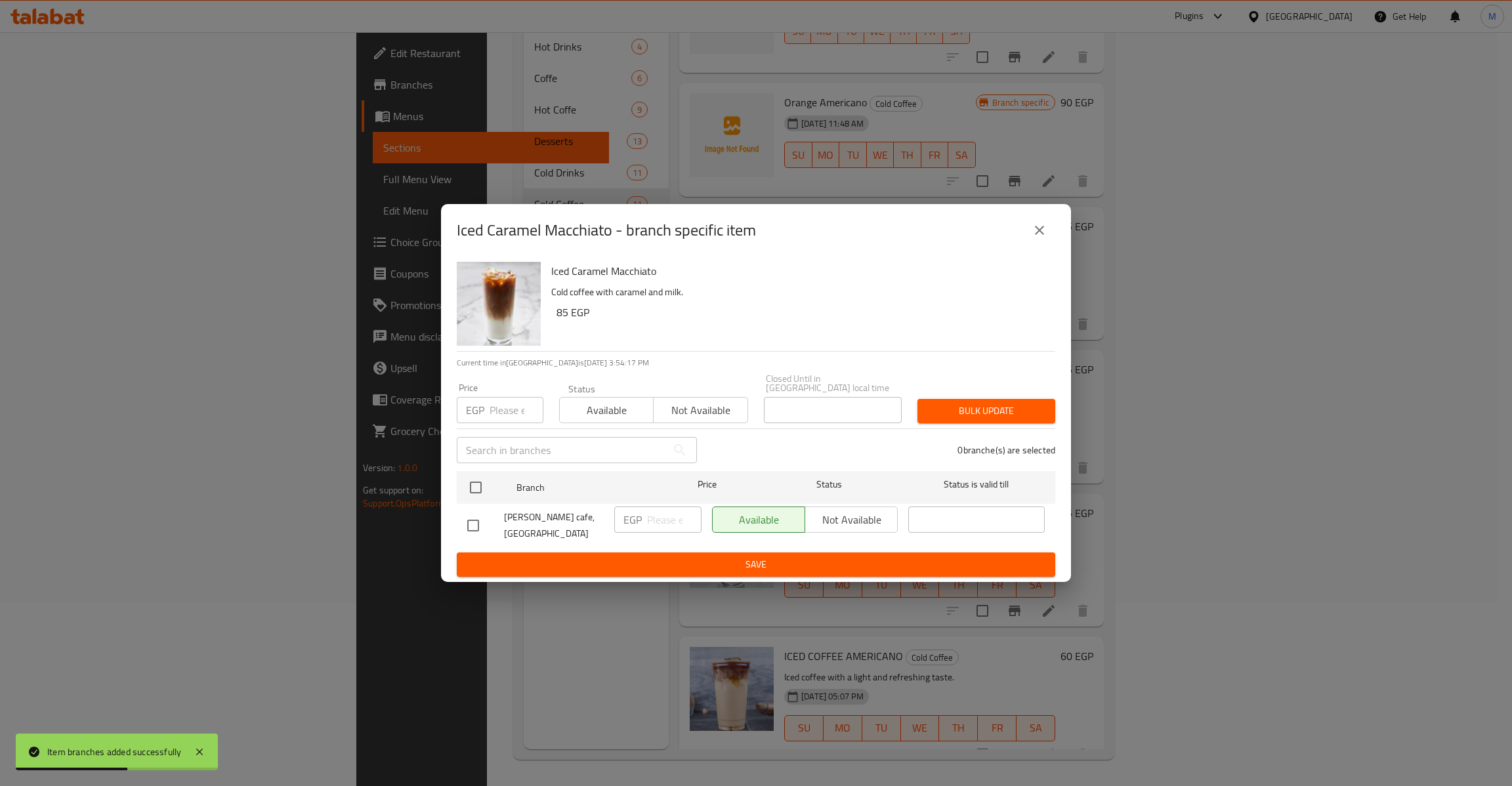
click at [558, 319] on h6 "85 EGP" at bounding box center [800, 312] width 488 height 18
copy h6 "85"
click at [501, 397] on input "number" at bounding box center [516, 410] width 54 height 26
paste input "85"
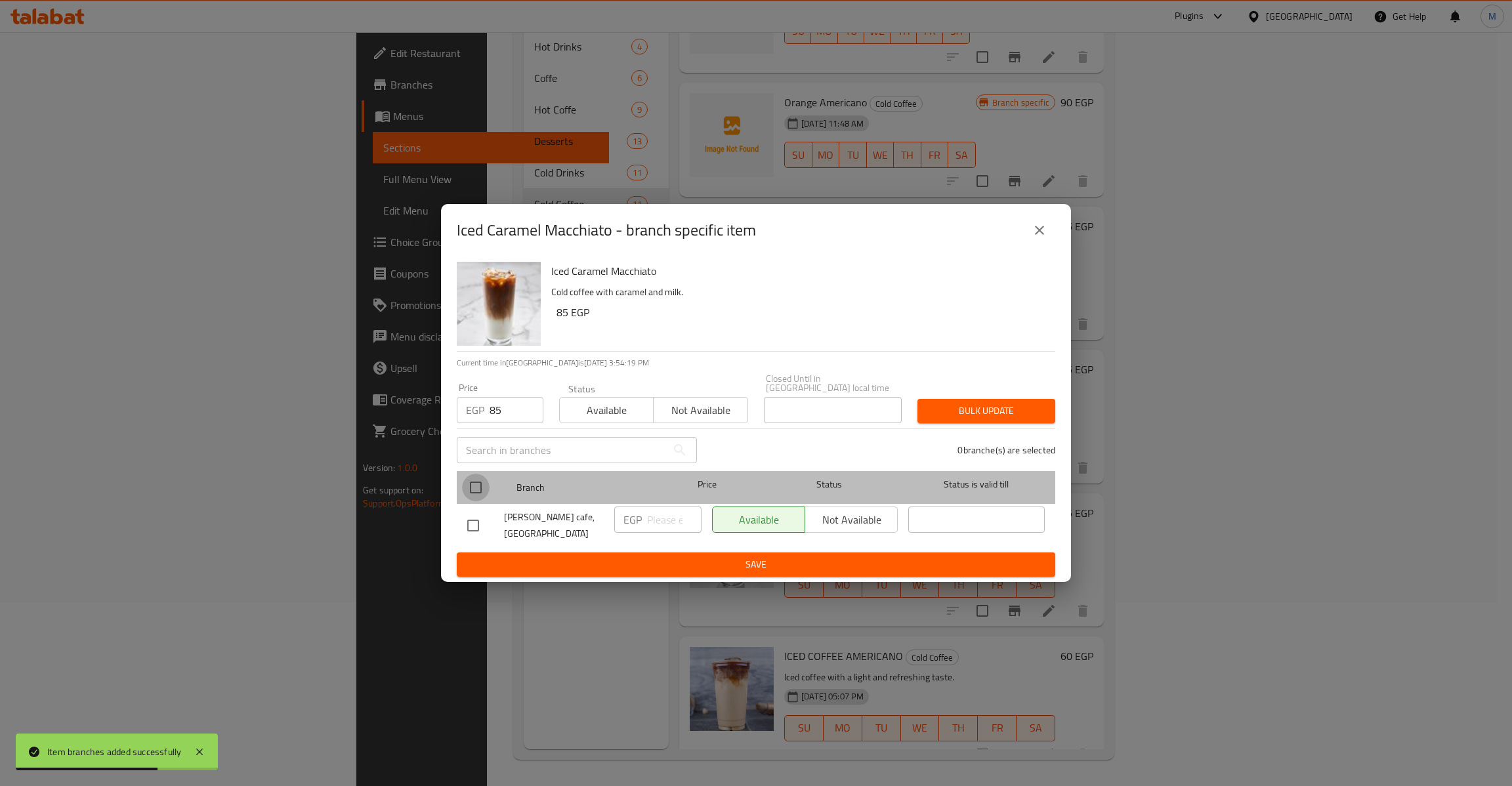
click at [477, 490] on input "checkbox" at bounding box center [475, 487] width 27 height 27
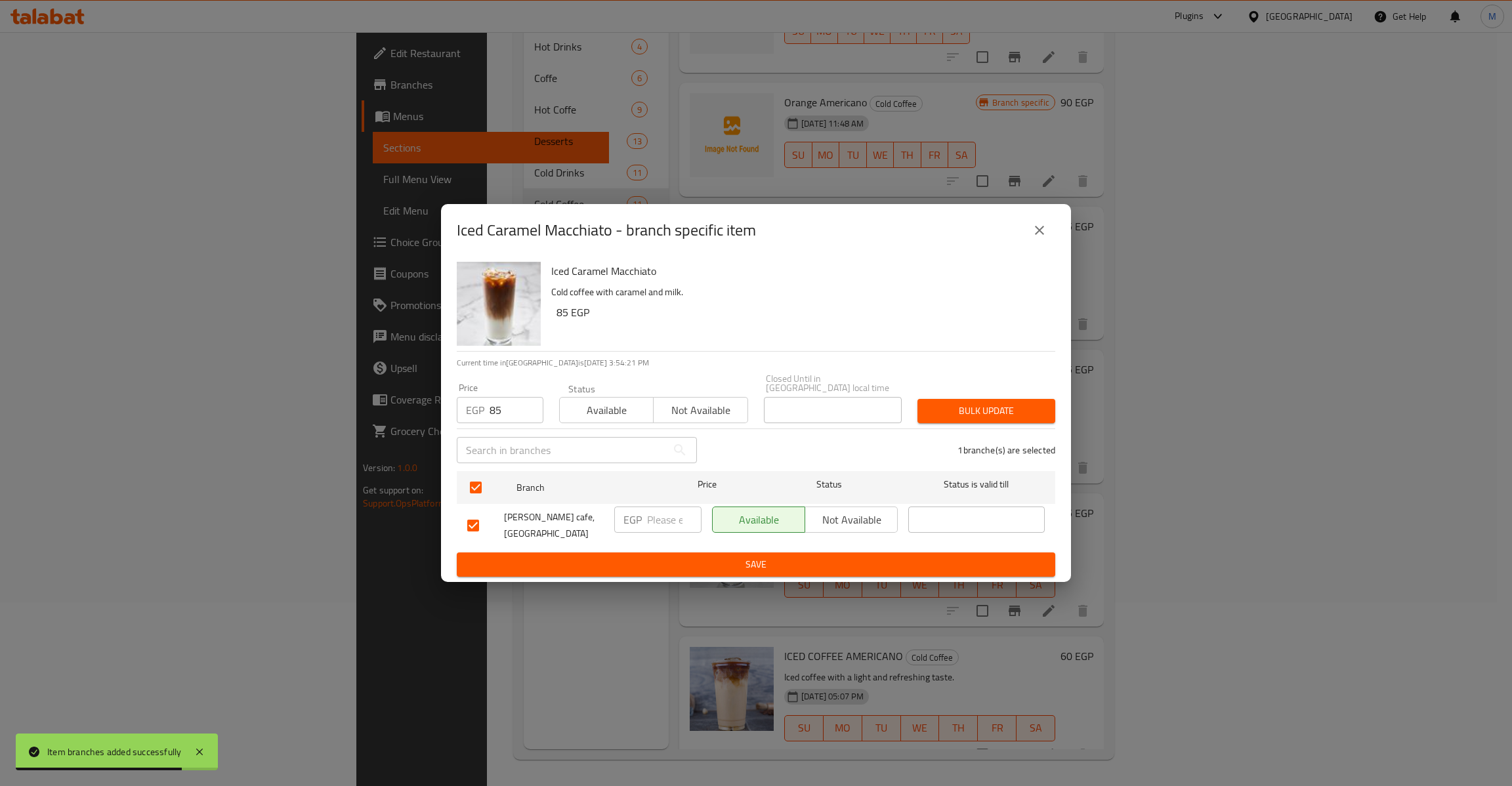
click at [931, 403] on span "Bulk update" at bounding box center [986, 410] width 117 height 16
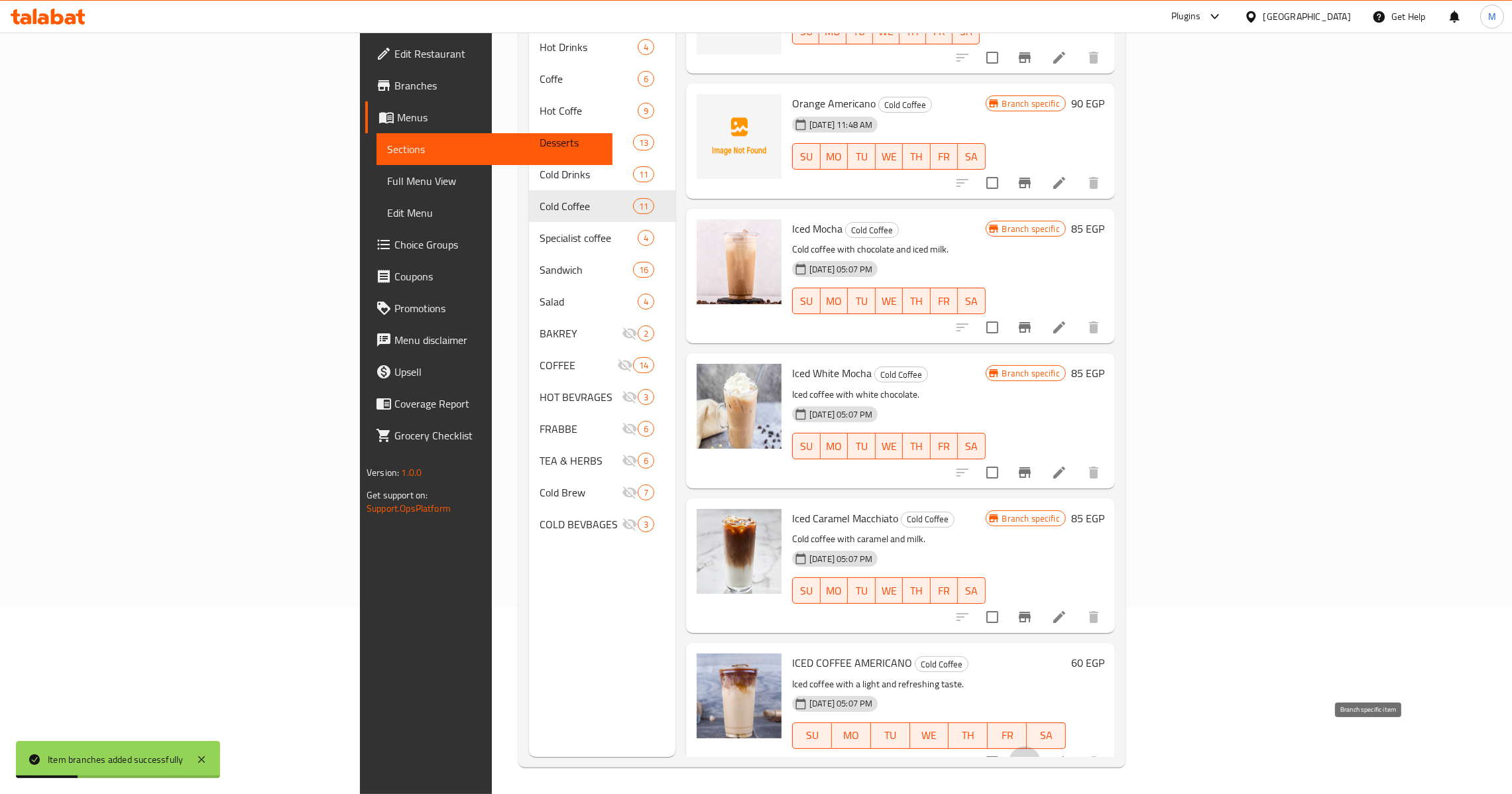
click at [1030, 757] on icon "Branch-specific-item" at bounding box center [1025, 762] width 12 height 10
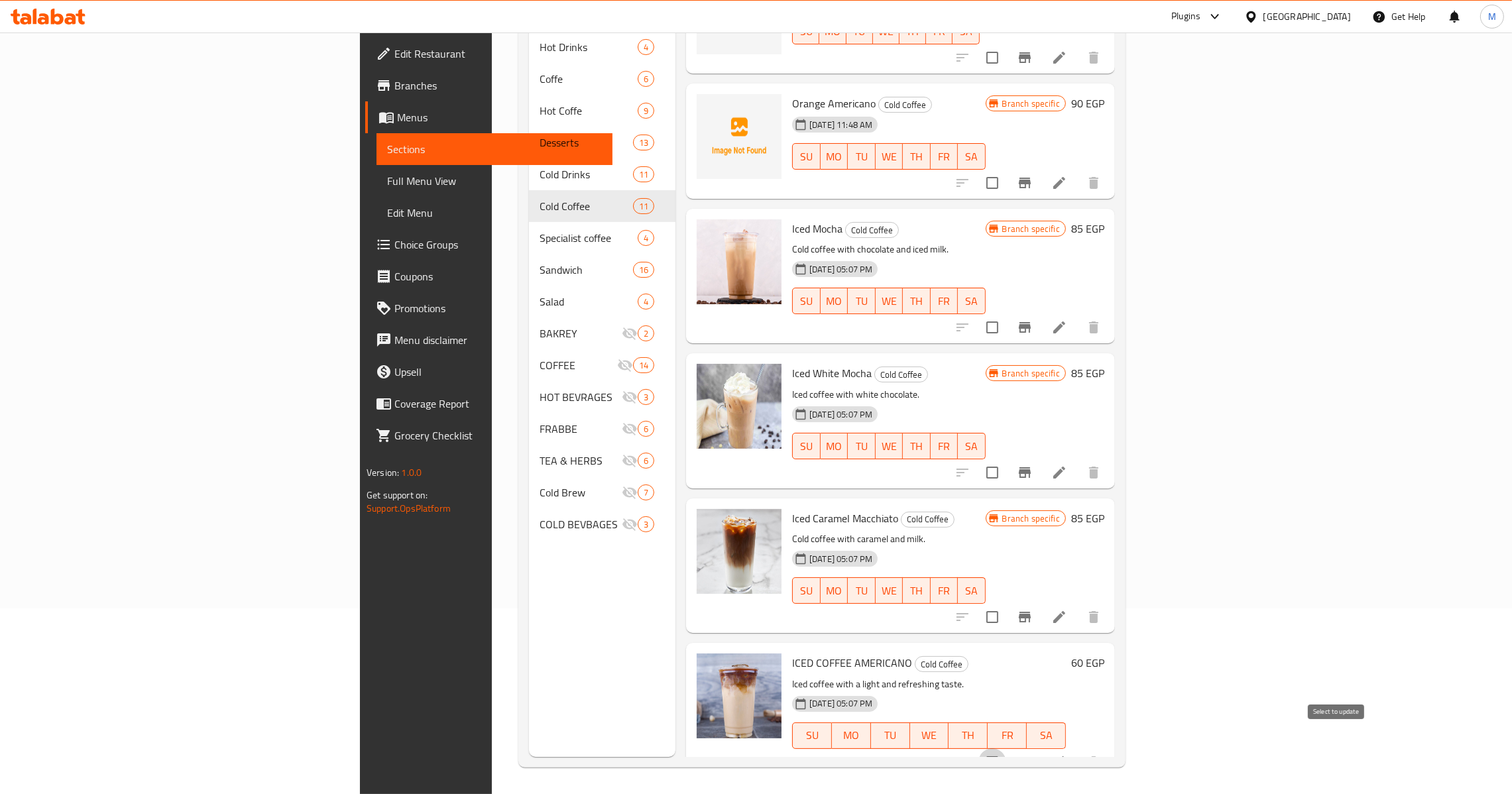
click at [1006, 748] on input "checkbox" at bounding box center [991, 762] width 28 height 28
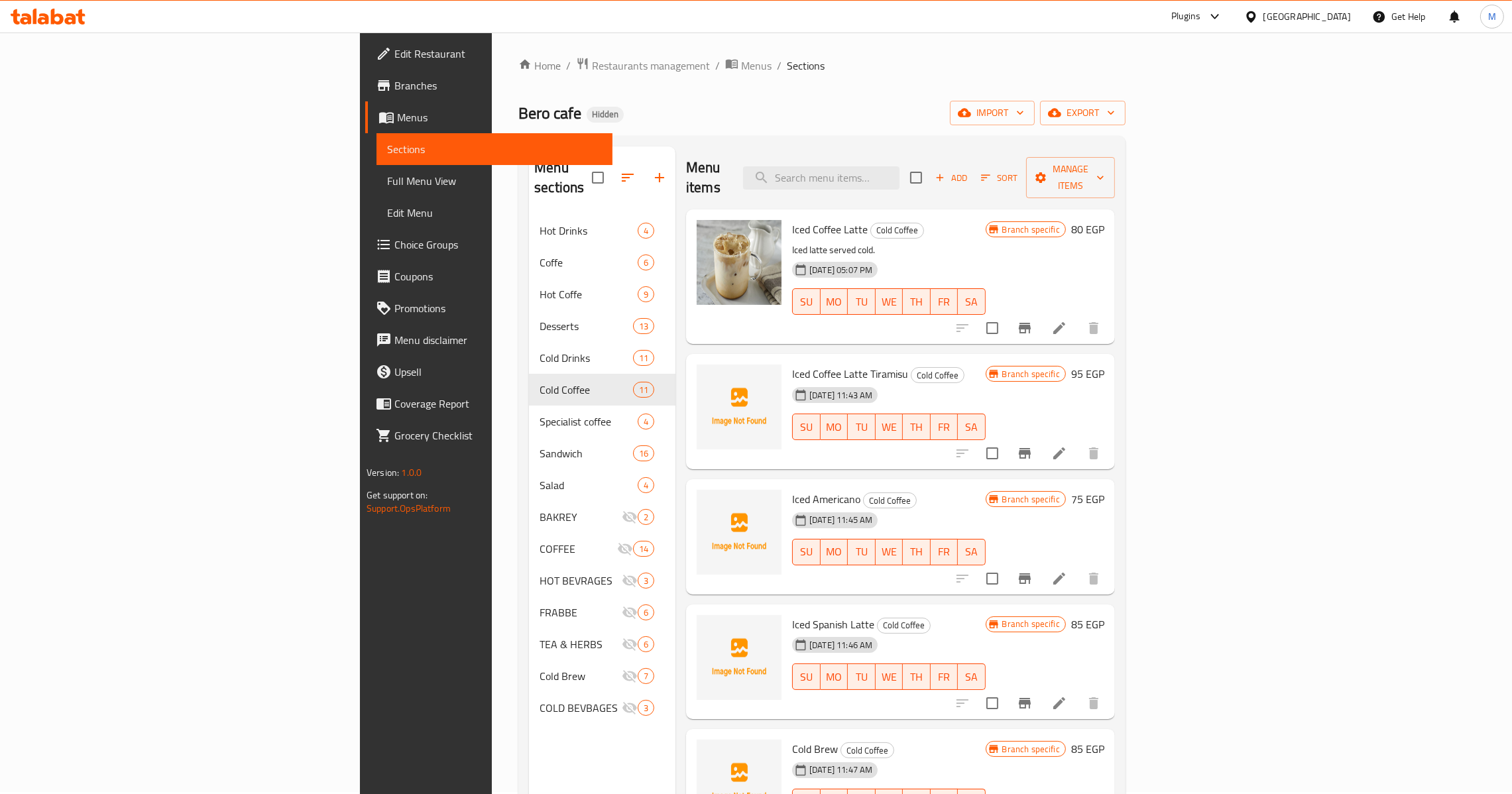
scroll to position [0, 0]
click at [1104, 171] on span "Manage items" at bounding box center [1070, 179] width 68 height 33
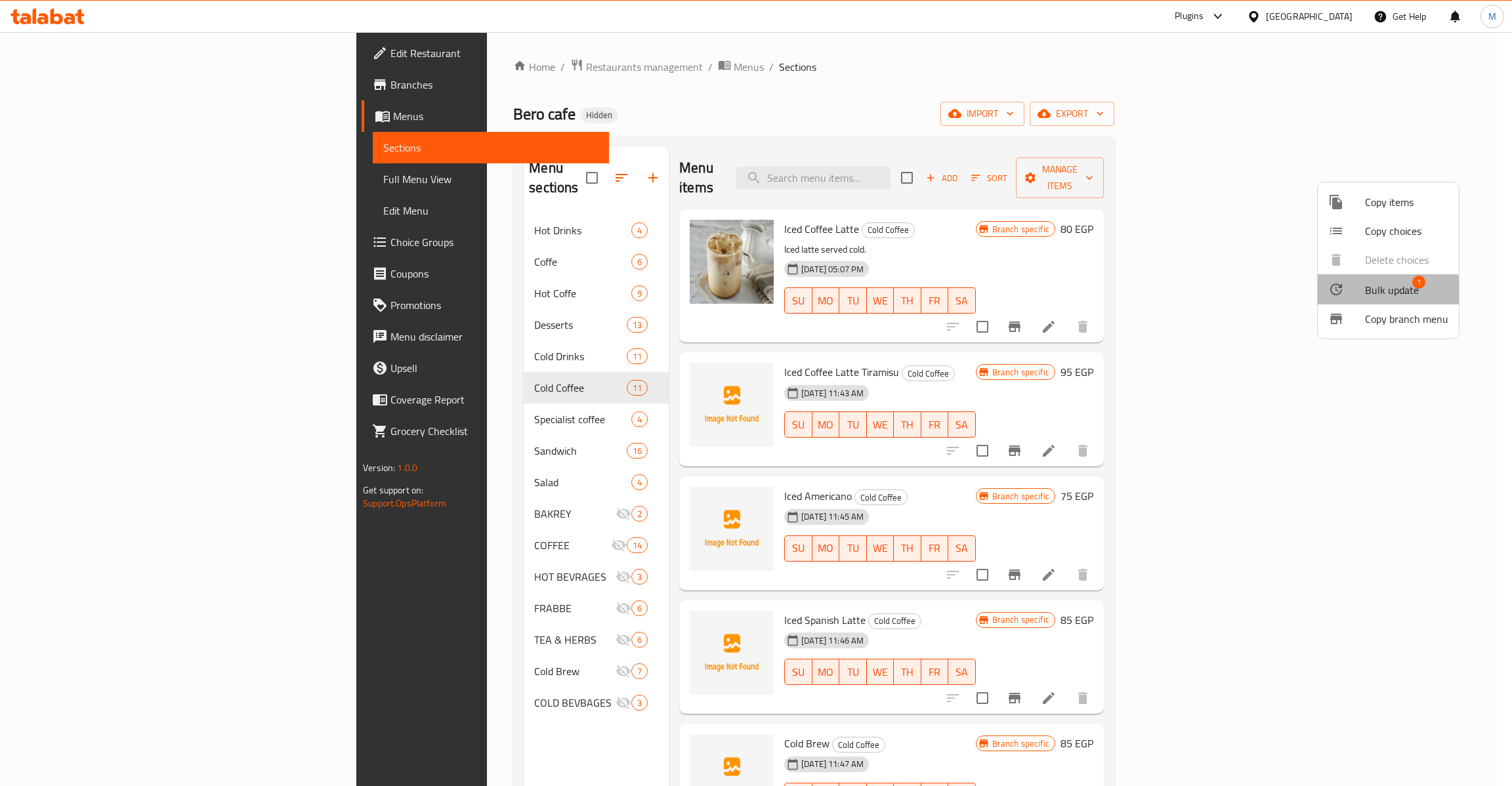
click at [1385, 295] on span "Bulk update" at bounding box center [1391, 289] width 54 height 16
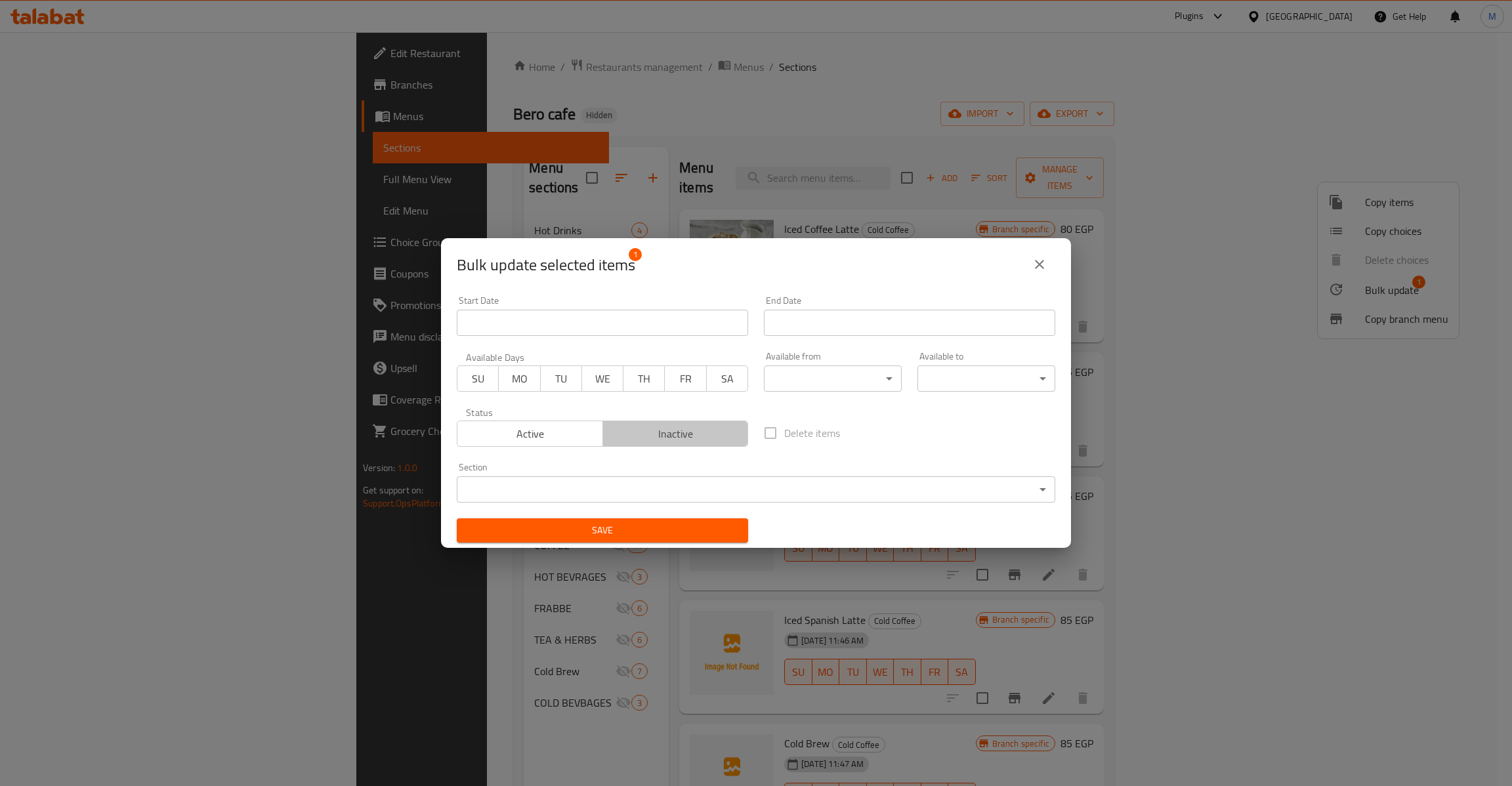
click at [685, 434] on span "Inactive" at bounding box center [675, 434] width 135 height 19
click at [653, 532] on span "Save" at bounding box center [602, 530] width 271 height 16
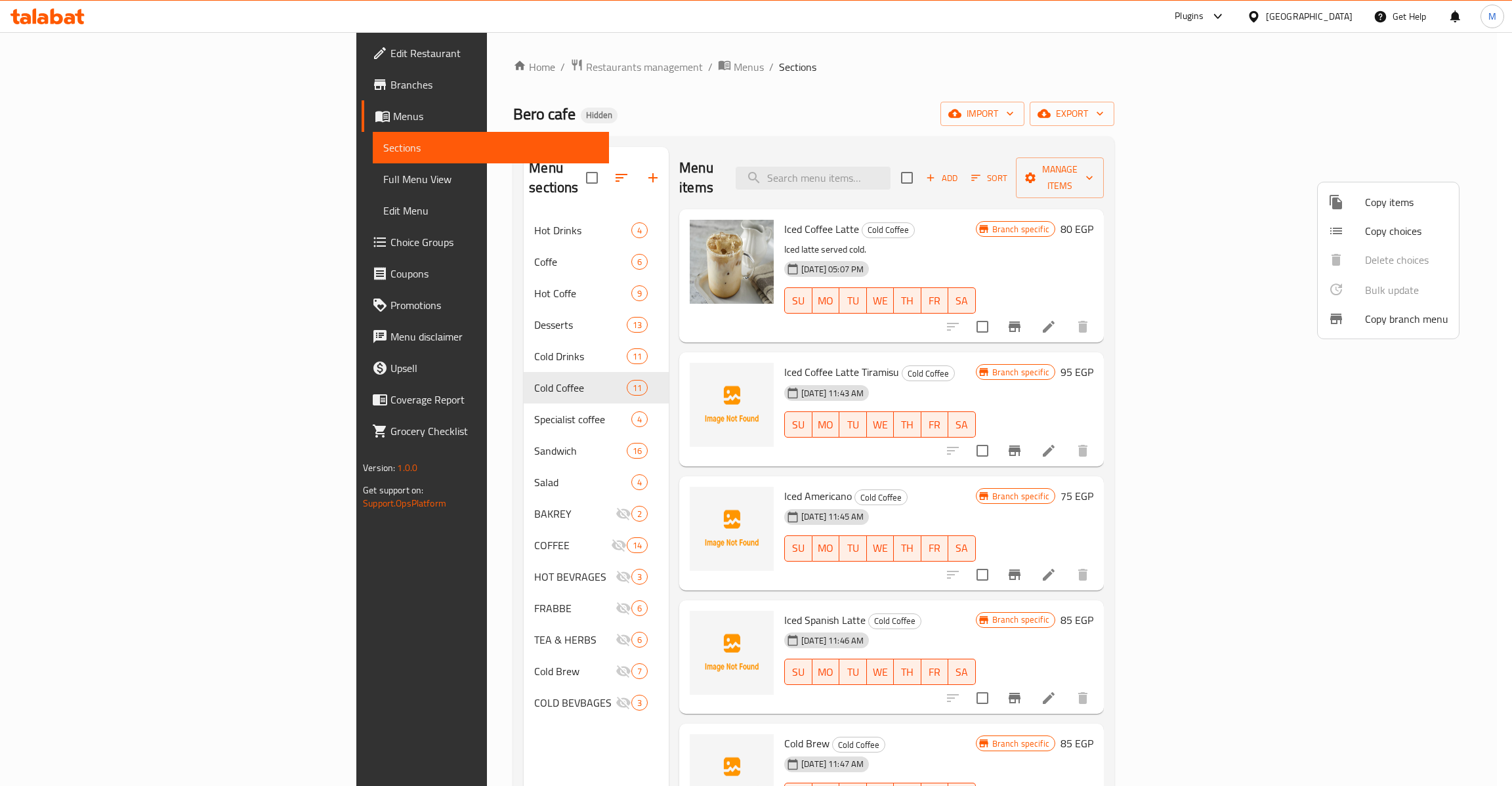
click at [922, 583] on div at bounding box center [756, 393] width 1512 height 786
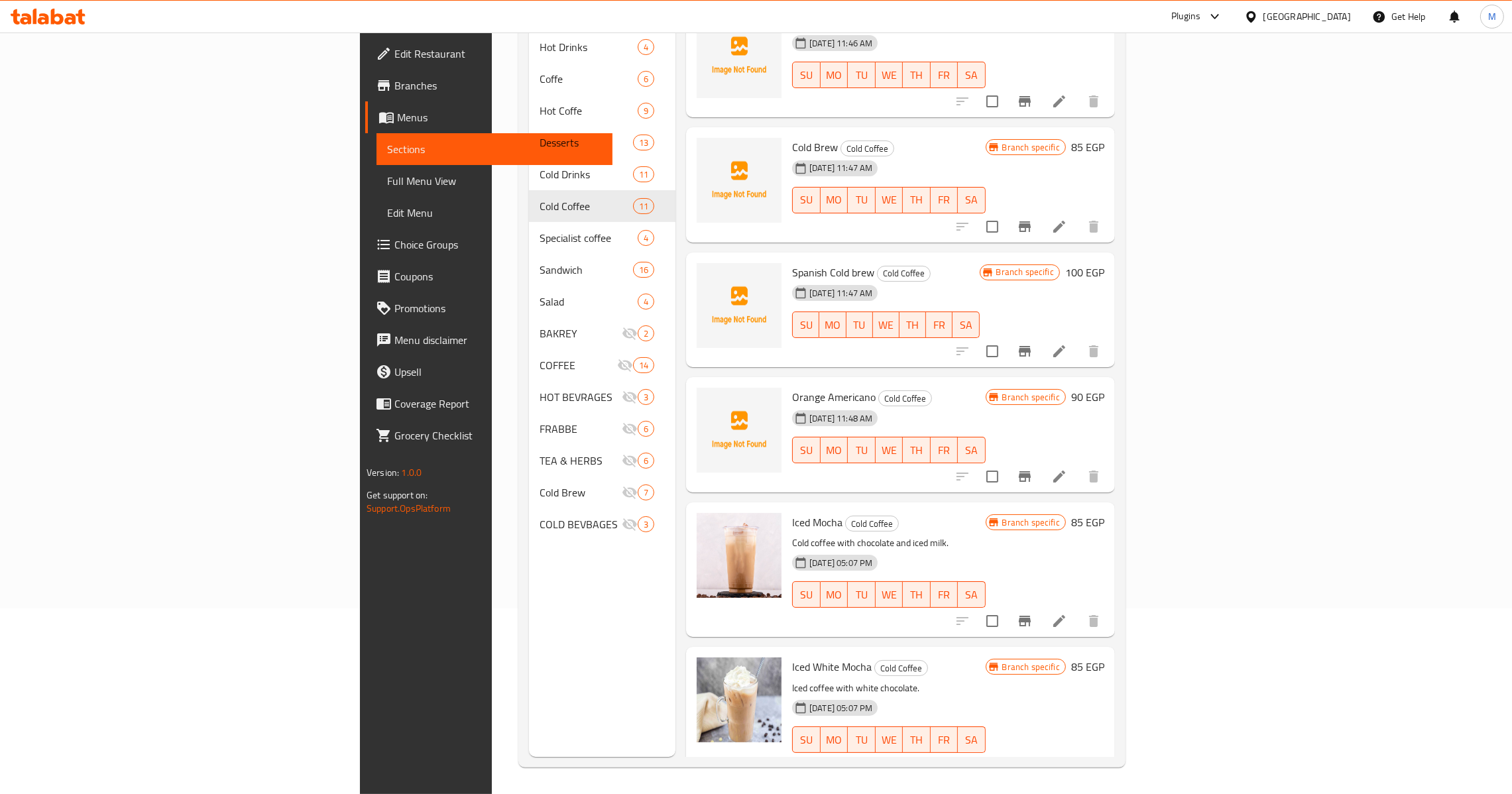
scroll to position [712, 0]
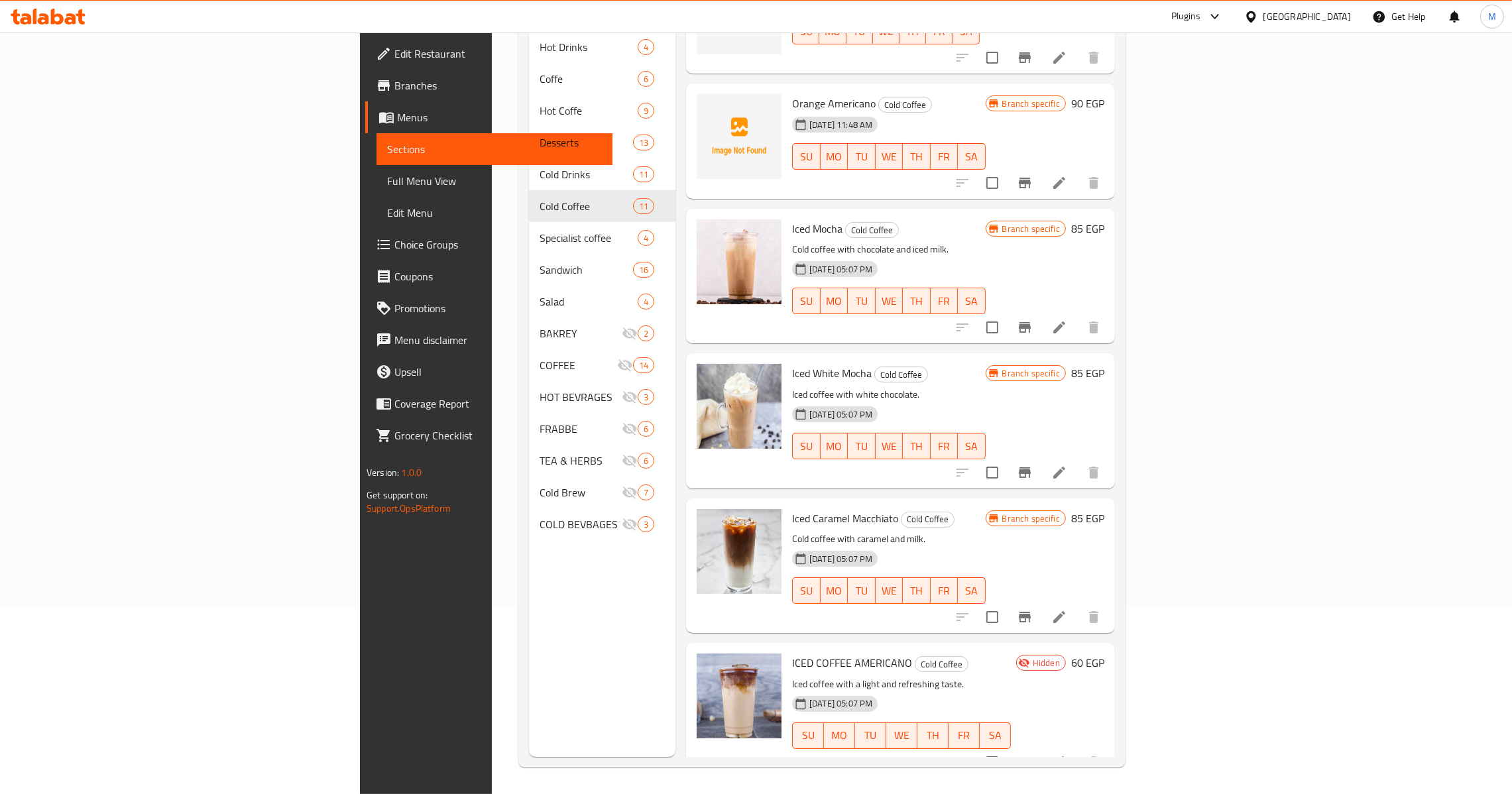
click at [792, 653] on span "ICED COFFEE AMERICANO" at bounding box center [852, 663] width 120 height 20
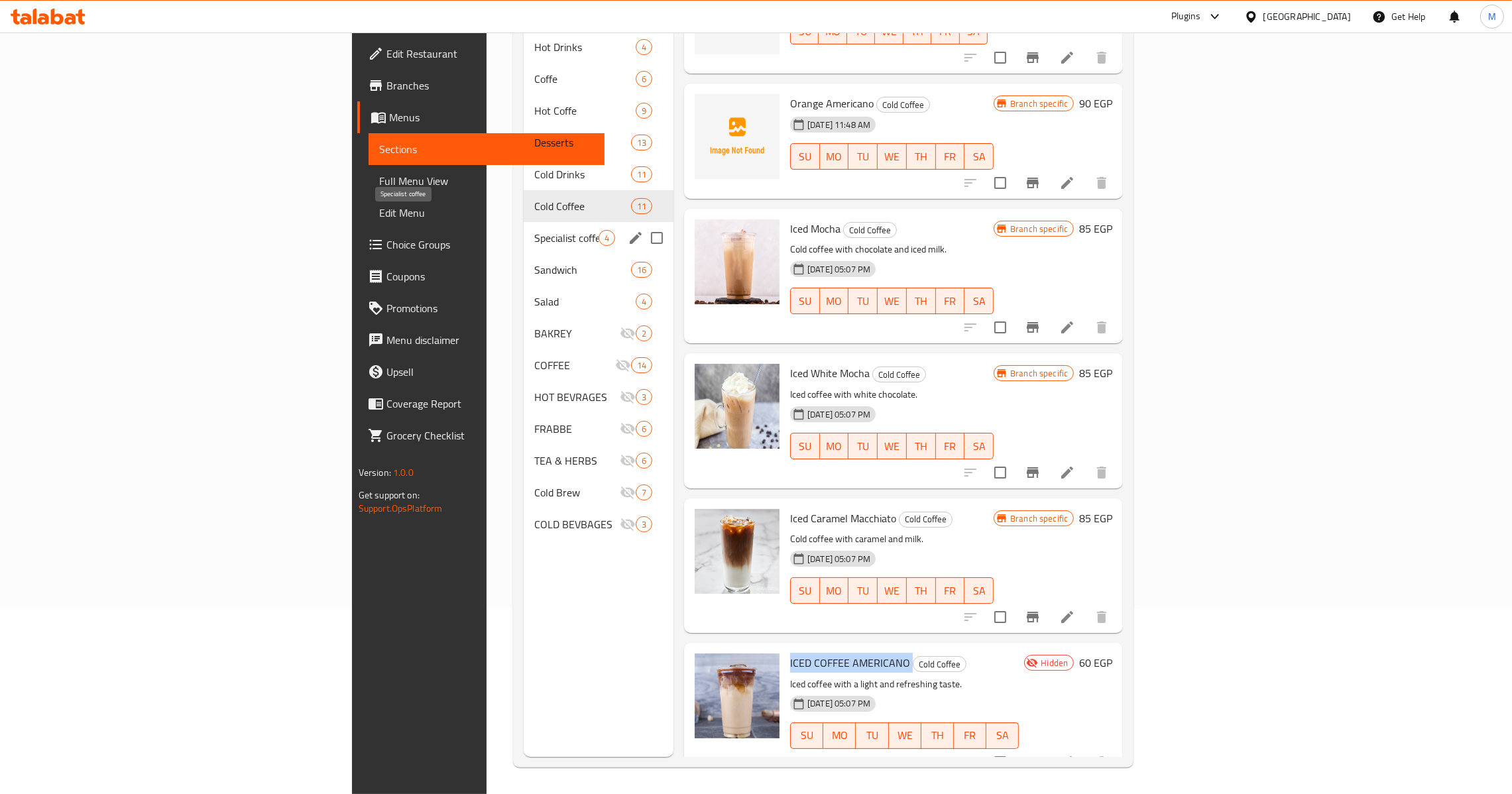
click at [534, 230] on span "Specialist coffee" at bounding box center [567, 238] width 65 height 16
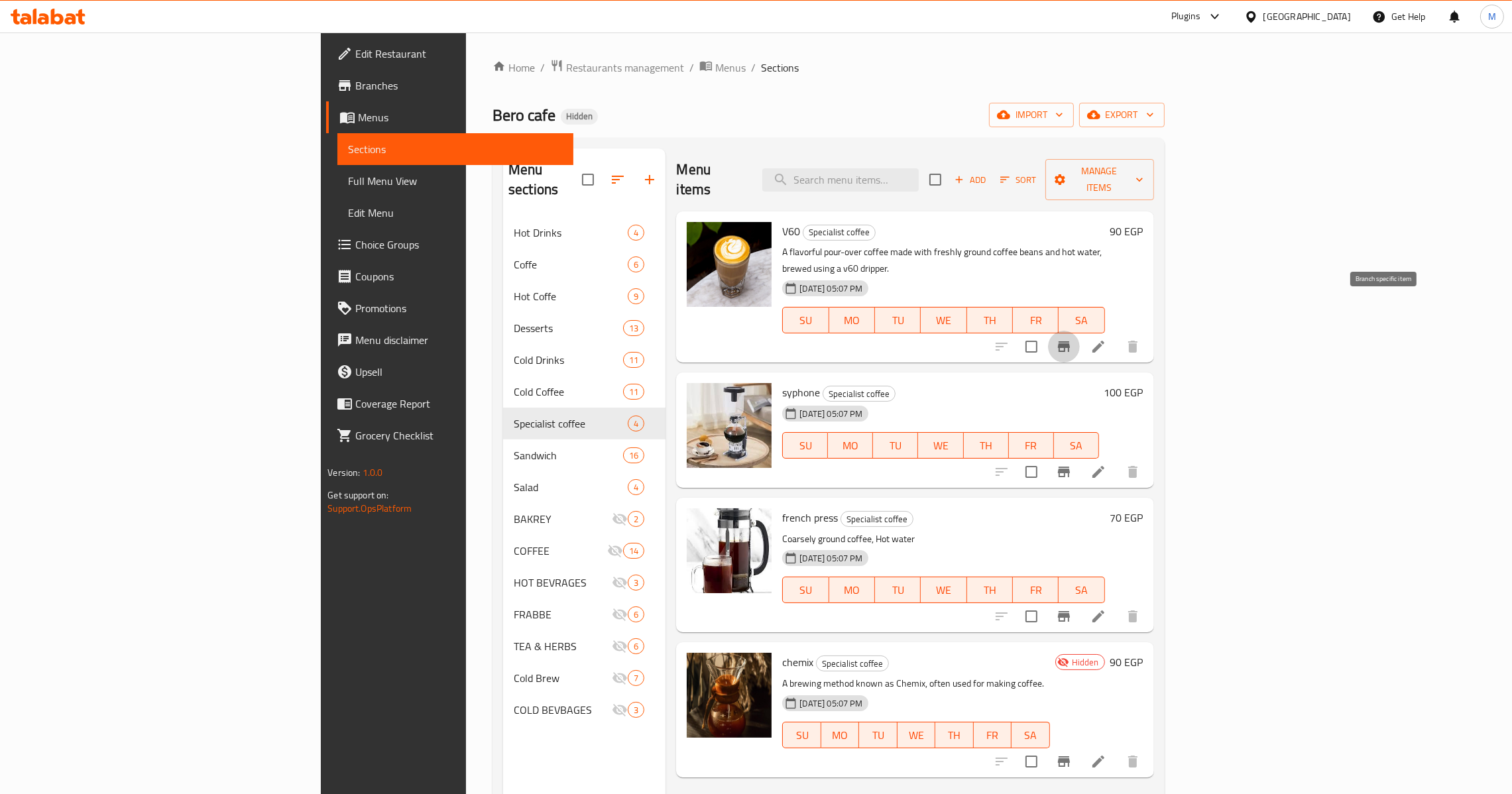
click at [1071, 339] on icon "Branch-specific-item" at bounding box center [1064, 347] width 16 height 16
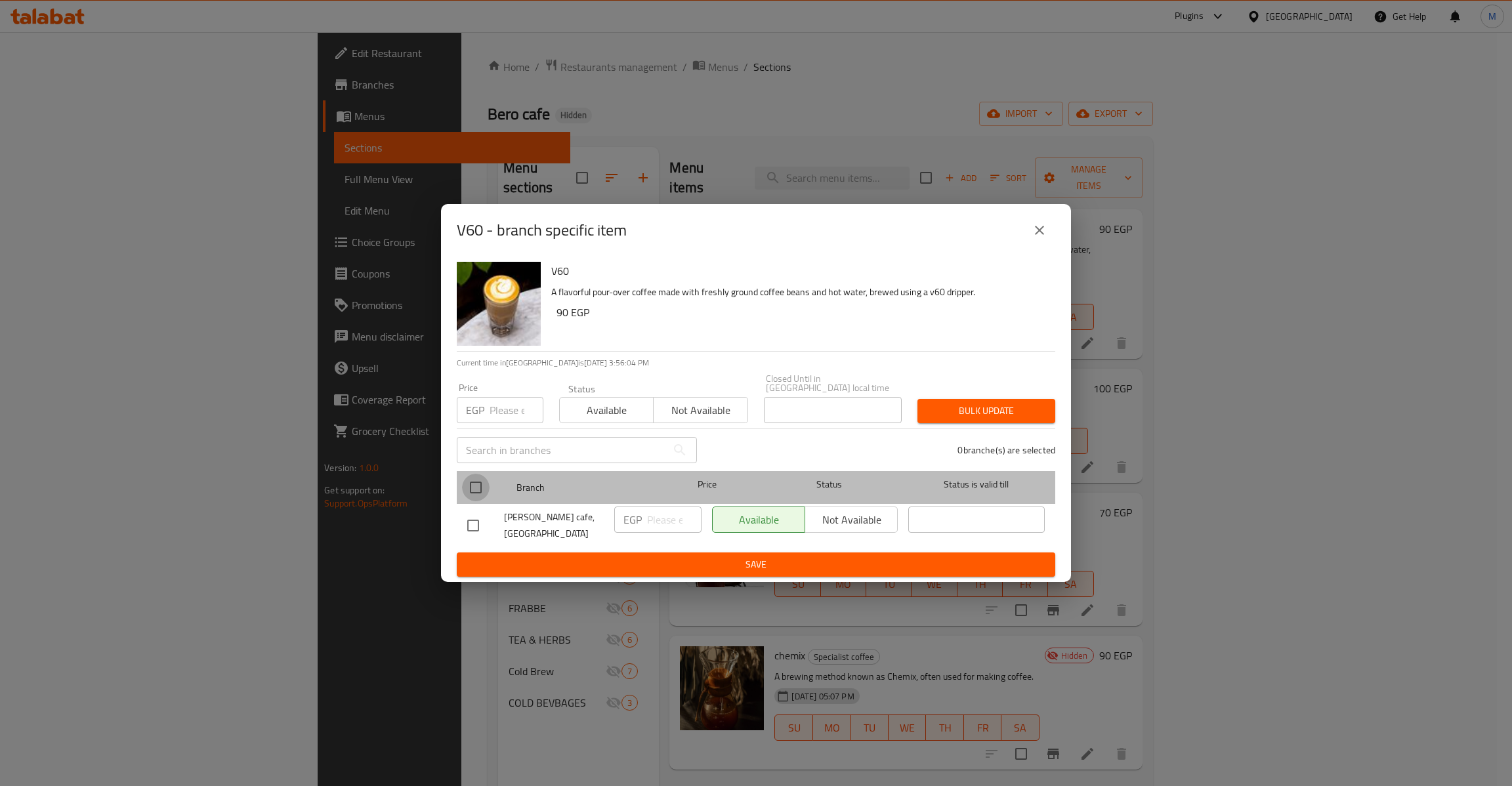
click at [476, 480] on input "checkbox" at bounding box center [475, 487] width 27 height 27
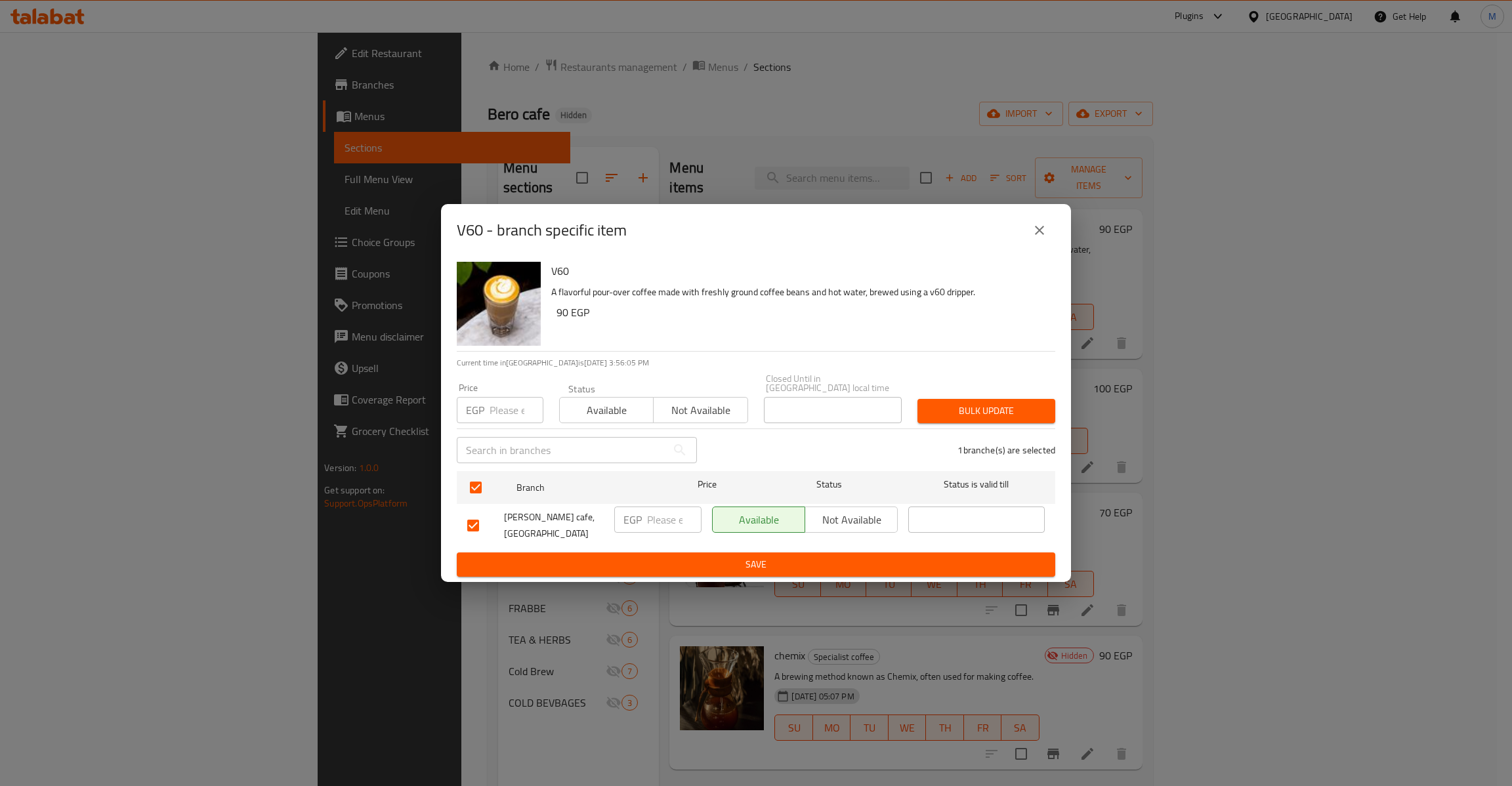
click at [561, 321] on h6 "90 EGP" at bounding box center [800, 312] width 488 height 18
click at [499, 403] on input "number" at bounding box center [516, 410] width 54 height 26
paste input "90"
click at [917, 399] on button "Bulk update" at bounding box center [986, 411] width 138 height 25
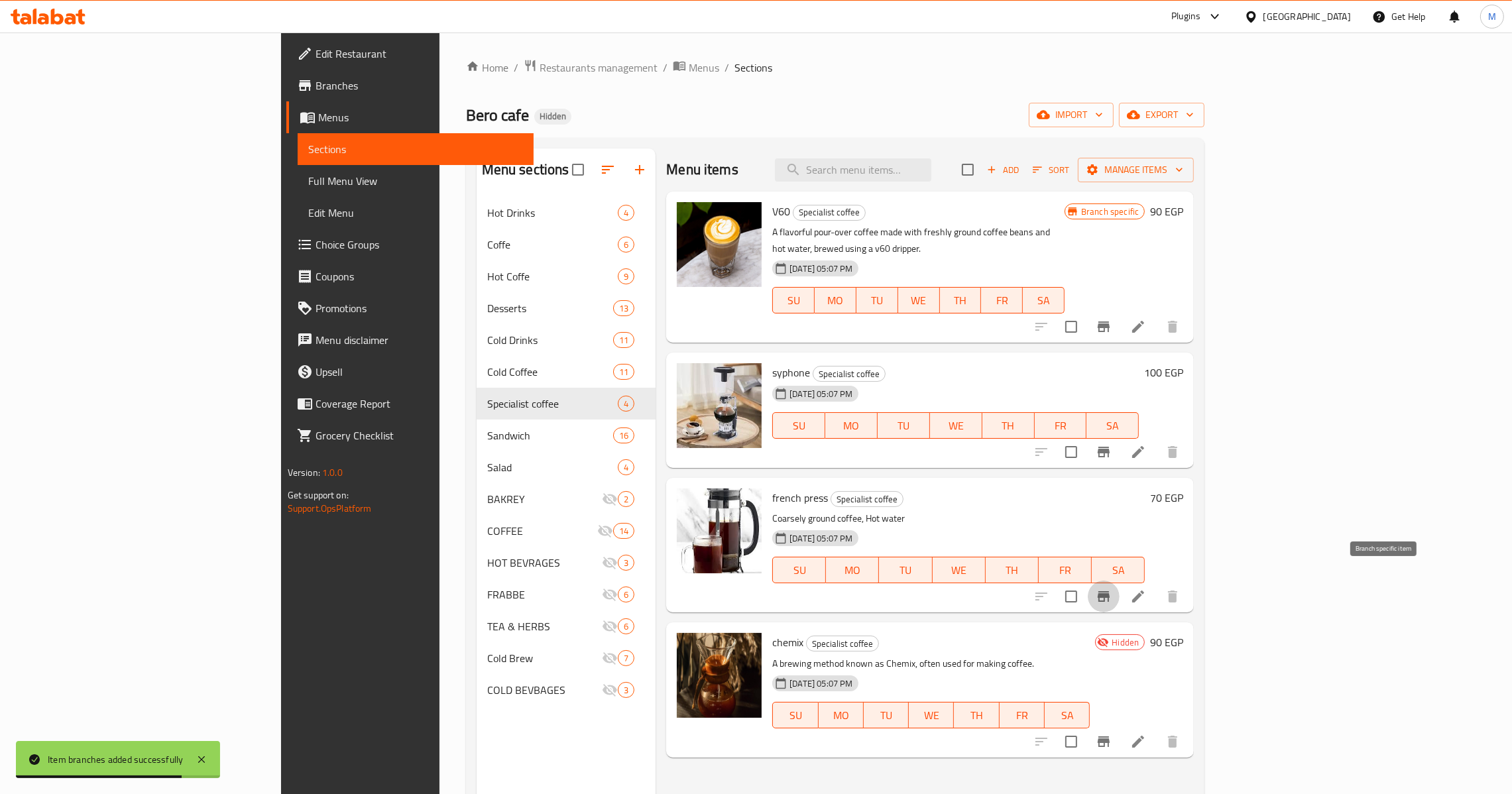
click at [1111, 588] on icon "Branch-specific-item" at bounding box center [1103, 596] width 16 height 16
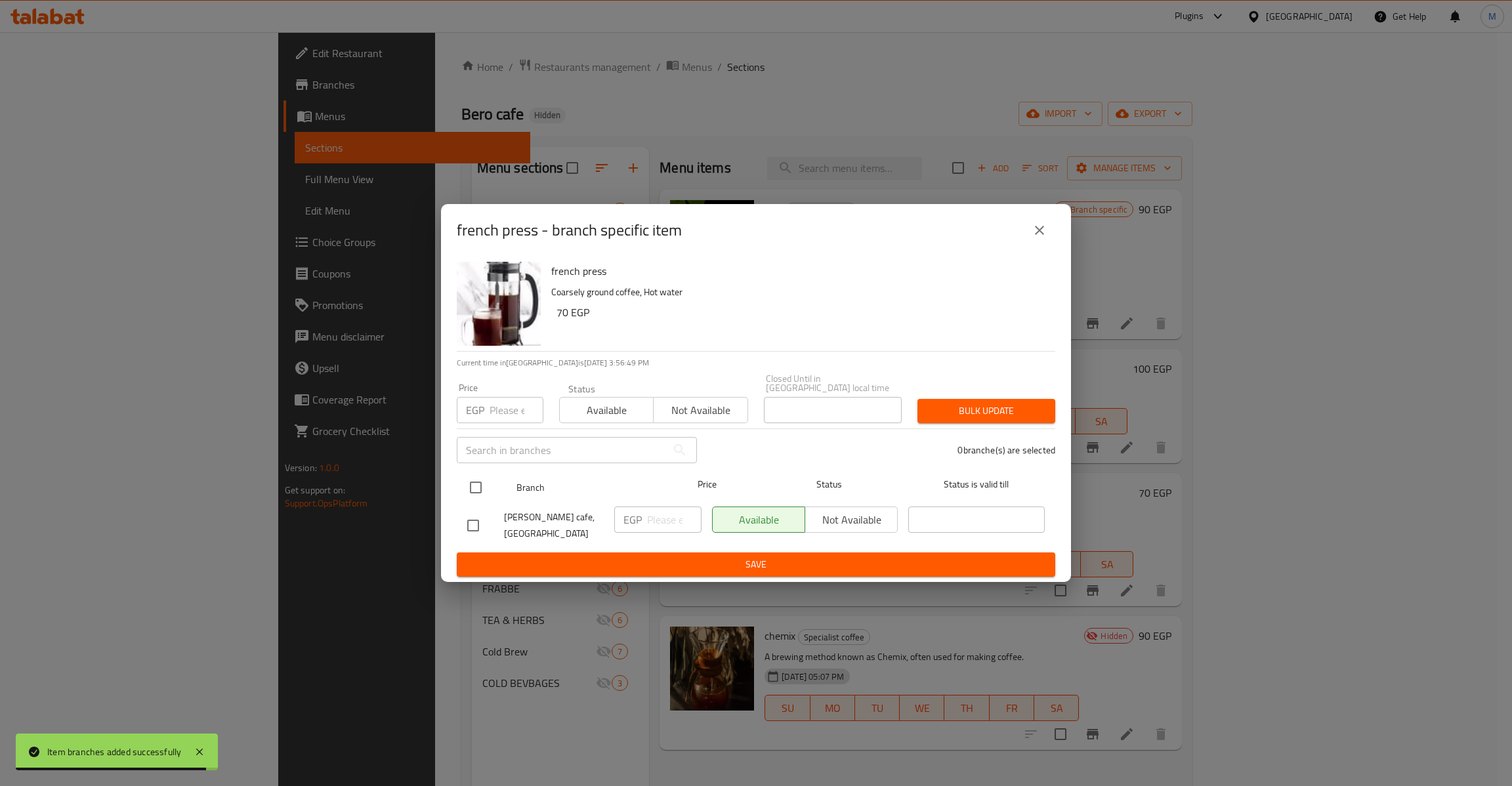
click at [480, 487] on input "checkbox" at bounding box center [475, 487] width 27 height 27
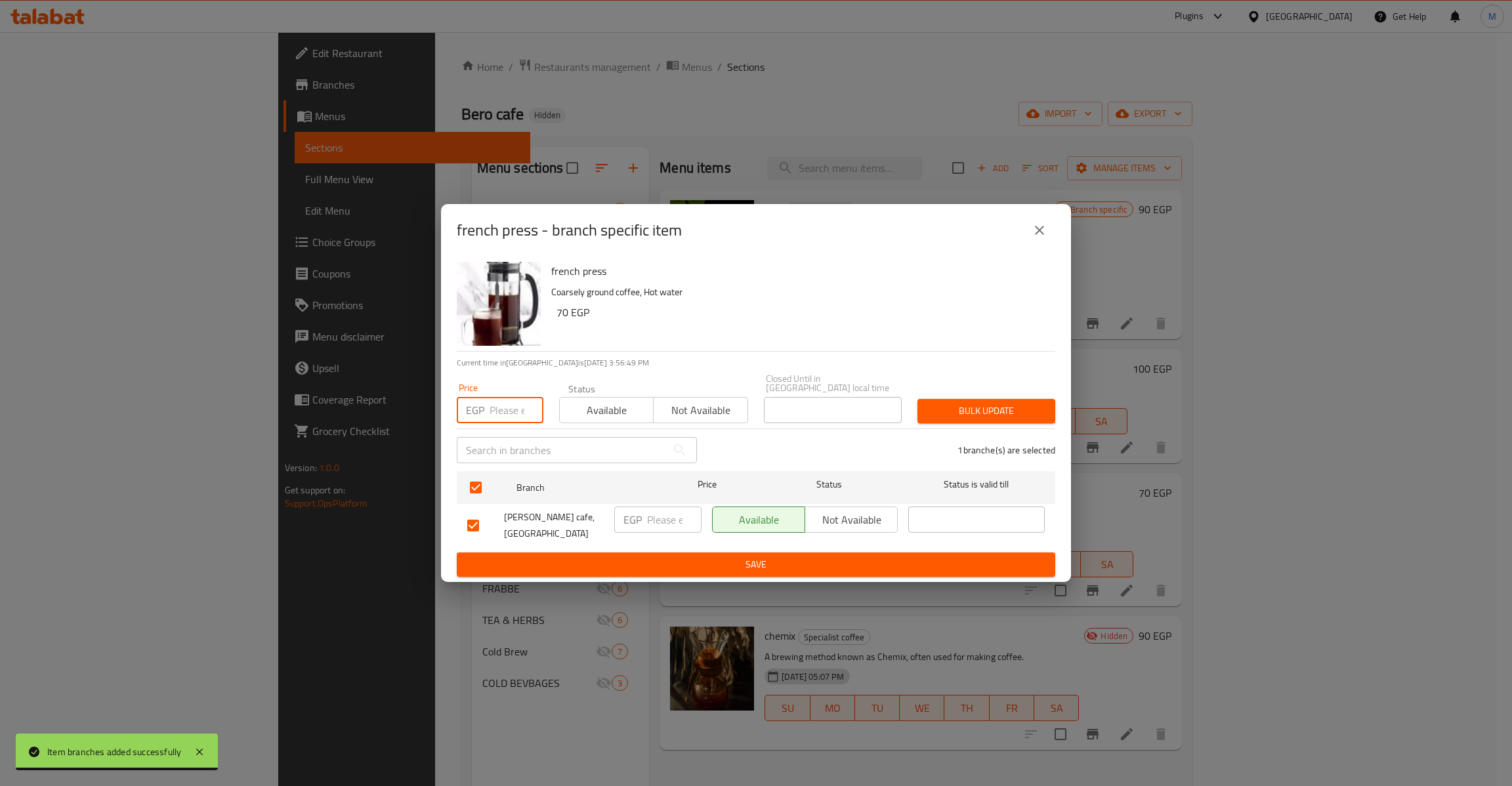
click at [517, 409] on input "number" at bounding box center [516, 410] width 54 height 26
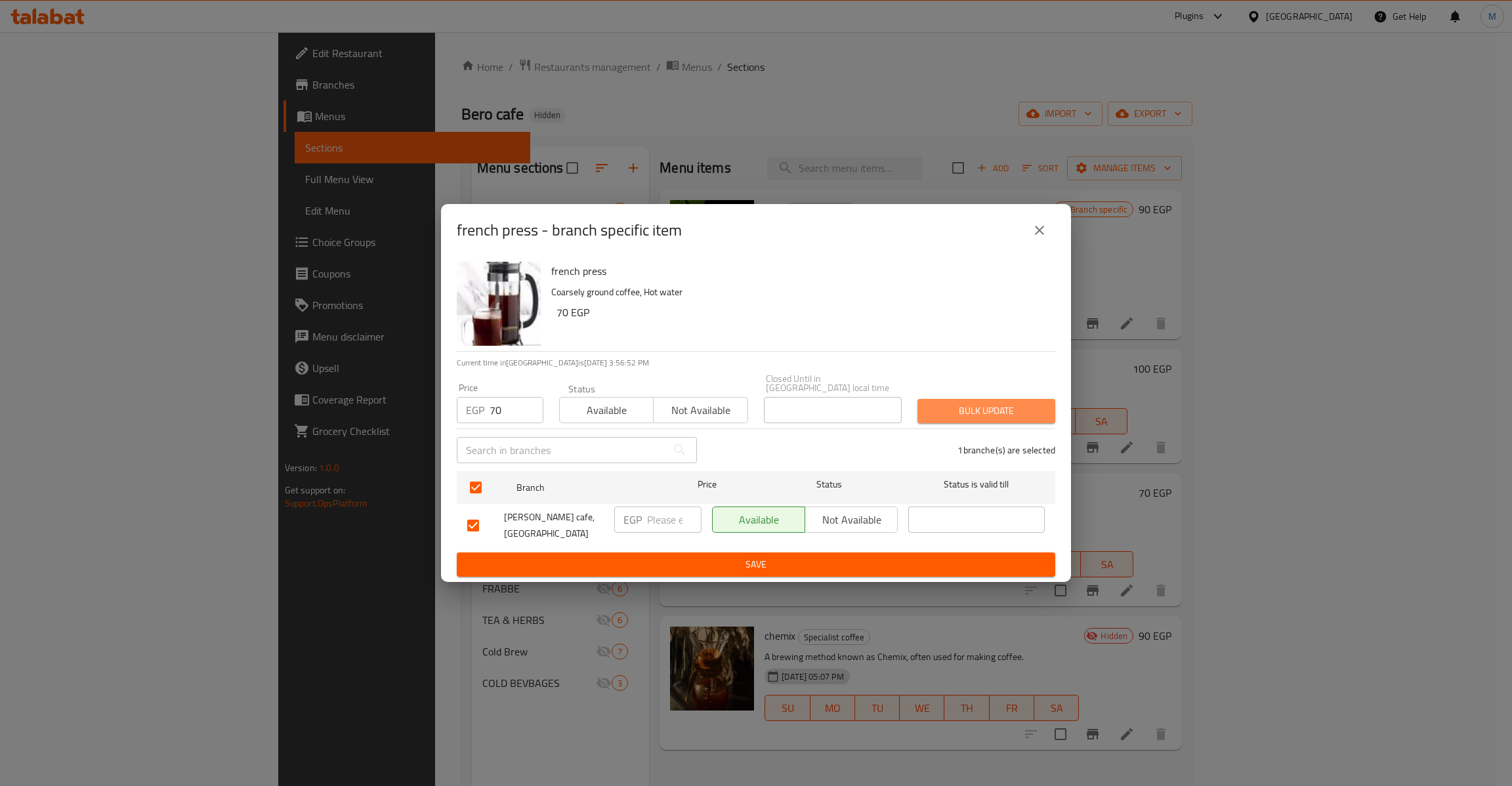
click at [996, 403] on span "Bulk update" at bounding box center [986, 410] width 117 height 16
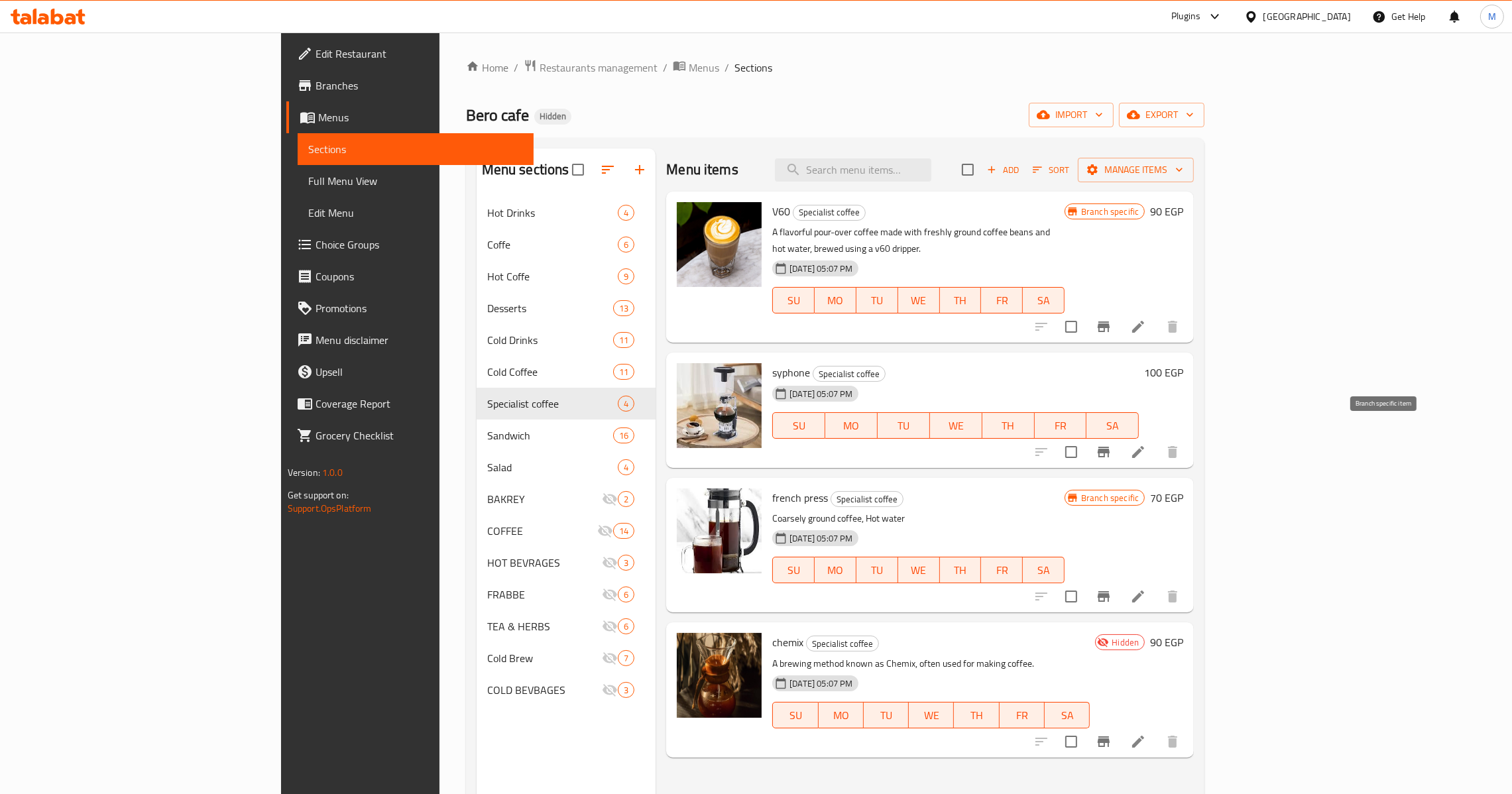
click at [1111, 444] on icon "Branch-specific-item" at bounding box center [1103, 451] width 16 height 16
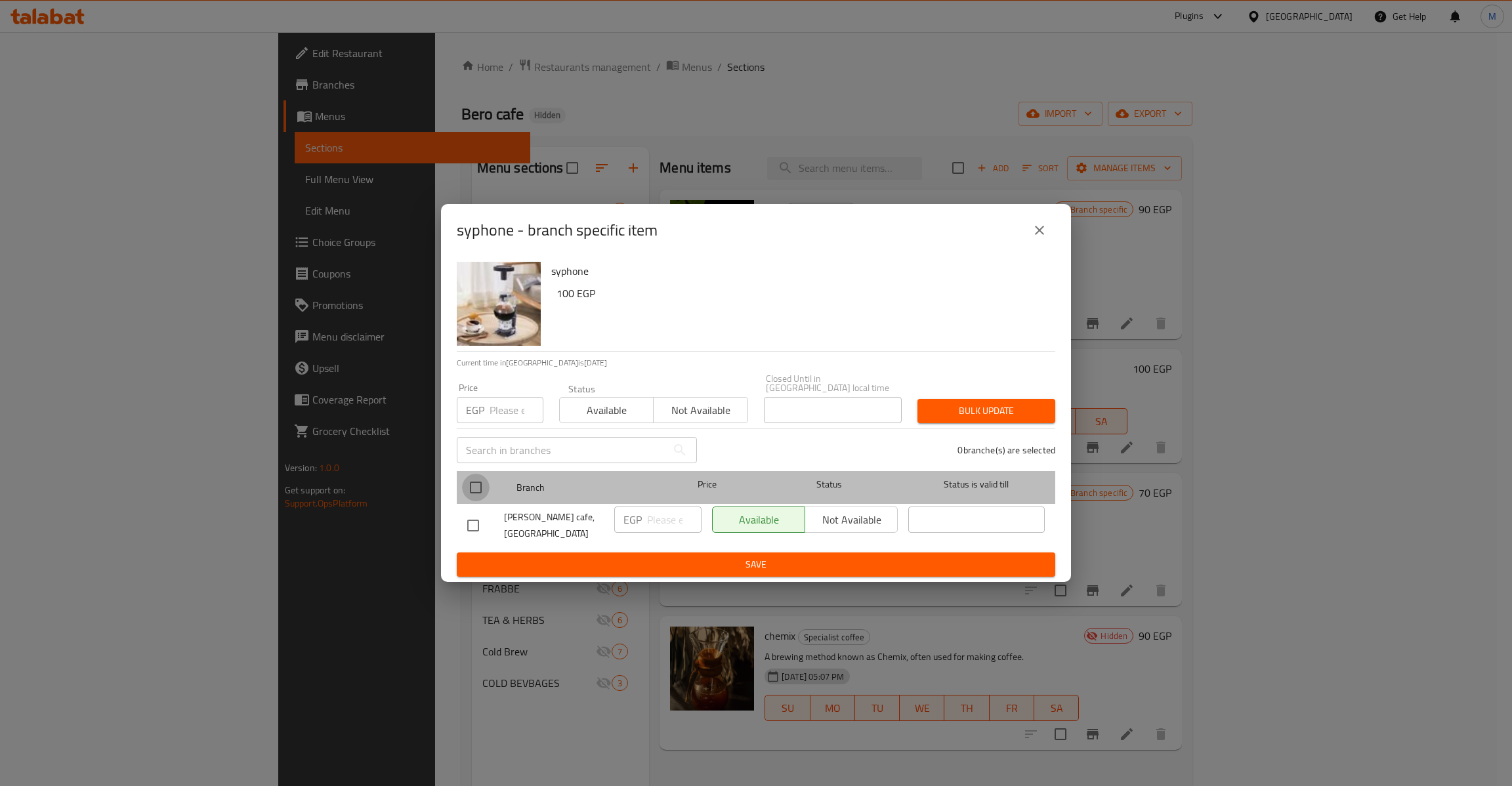
click at [471, 483] on input "checkbox" at bounding box center [475, 487] width 27 height 27
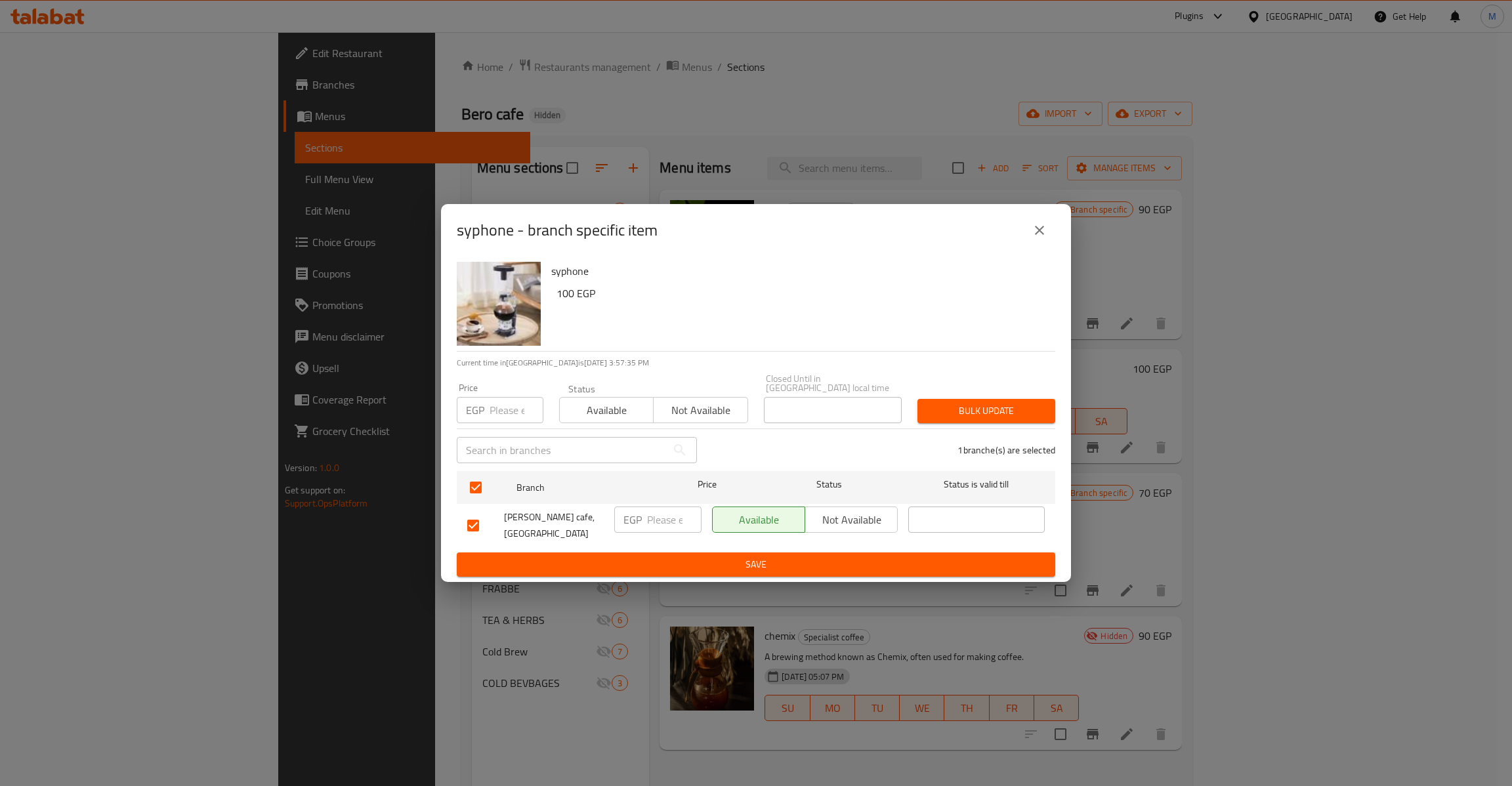
click at [490, 401] on input "number" at bounding box center [516, 410] width 54 height 26
click at [967, 402] on span "Bulk update" at bounding box center [986, 410] width 117 height 16
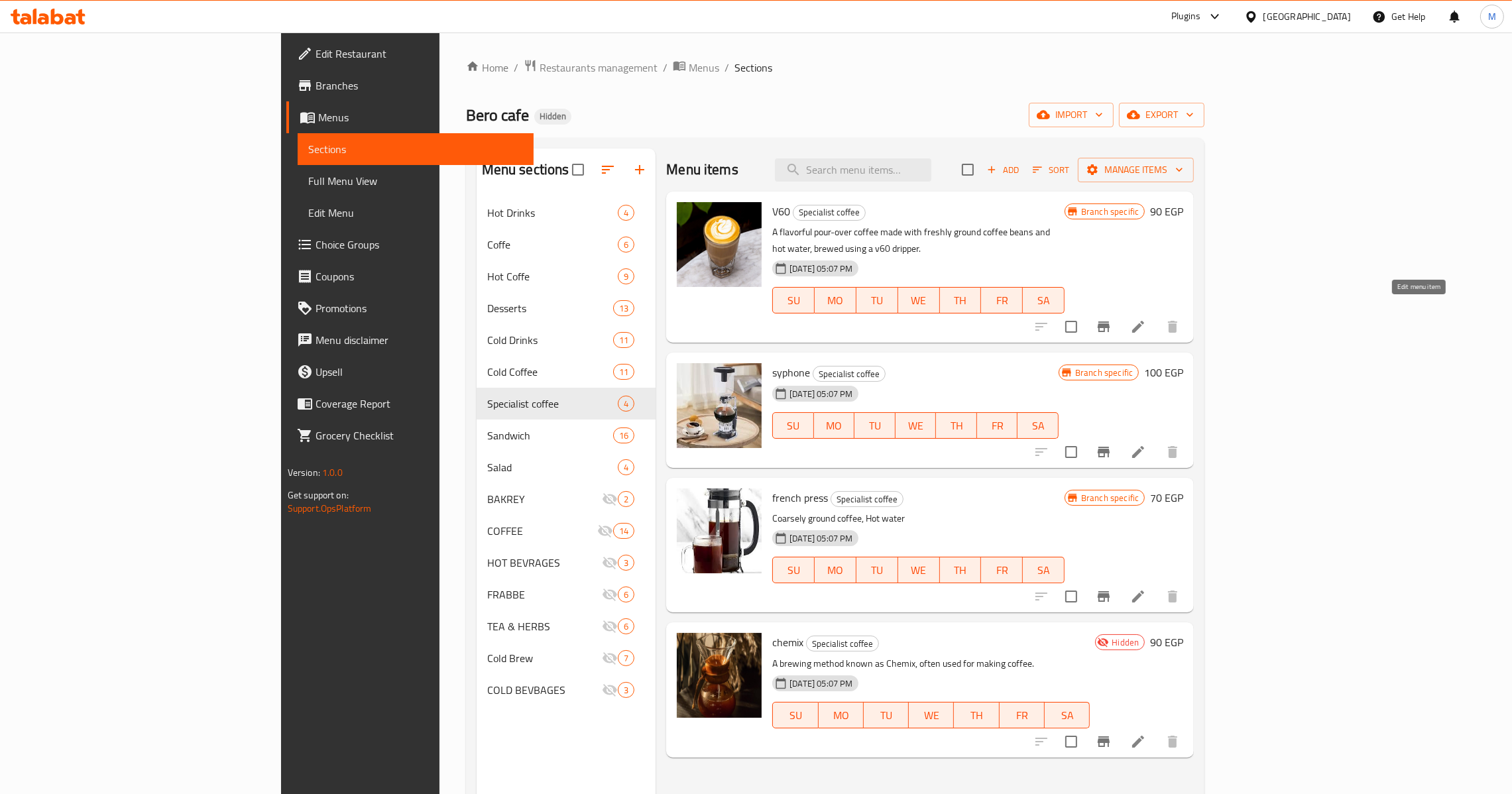
click at [1145, 319] on icon at bounding box center [1138, 327] width 16 height 16
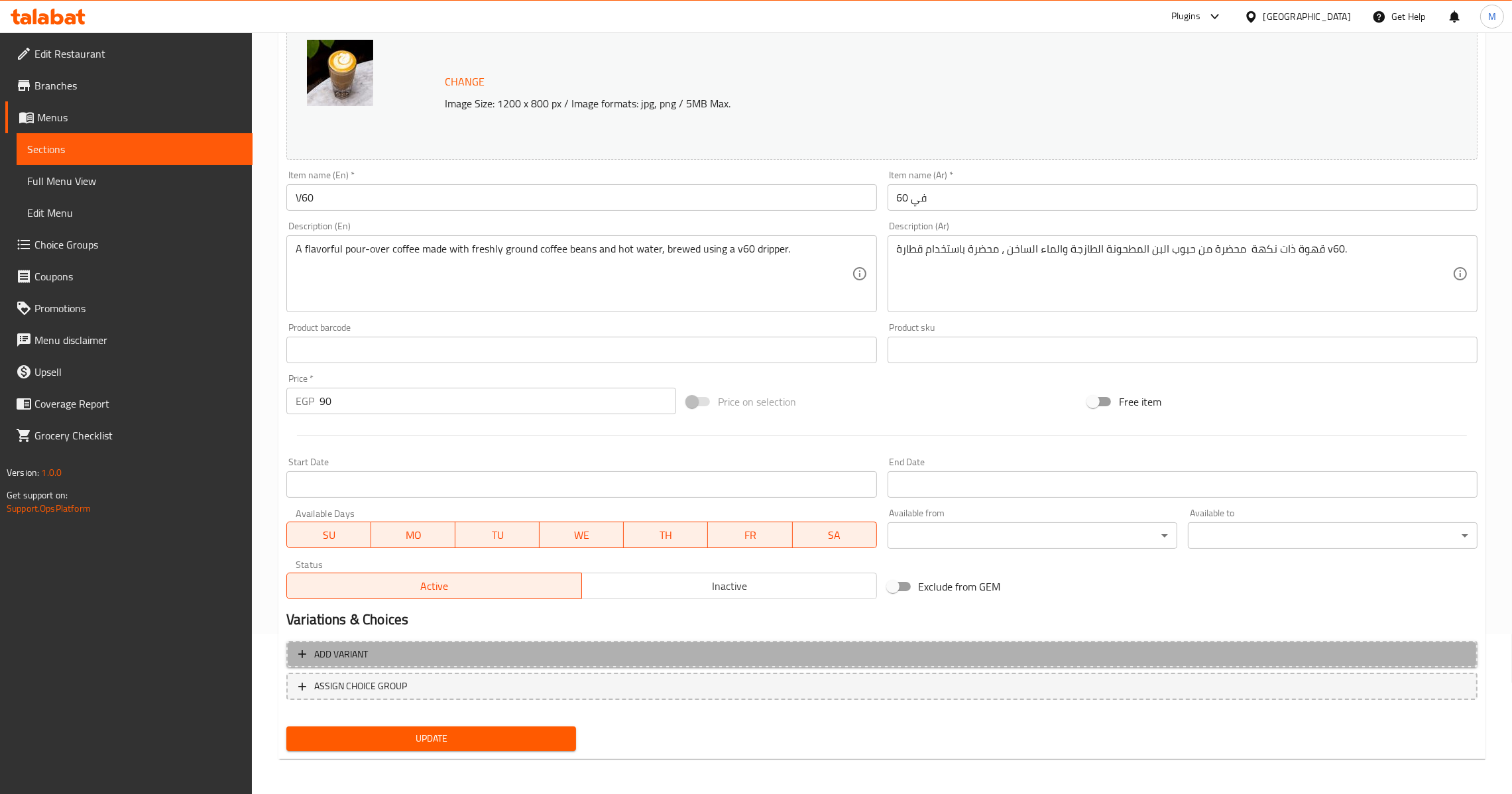
click at [668, 665] on button "Add variant" at bounding box center [882, 654] width 1191 height 28
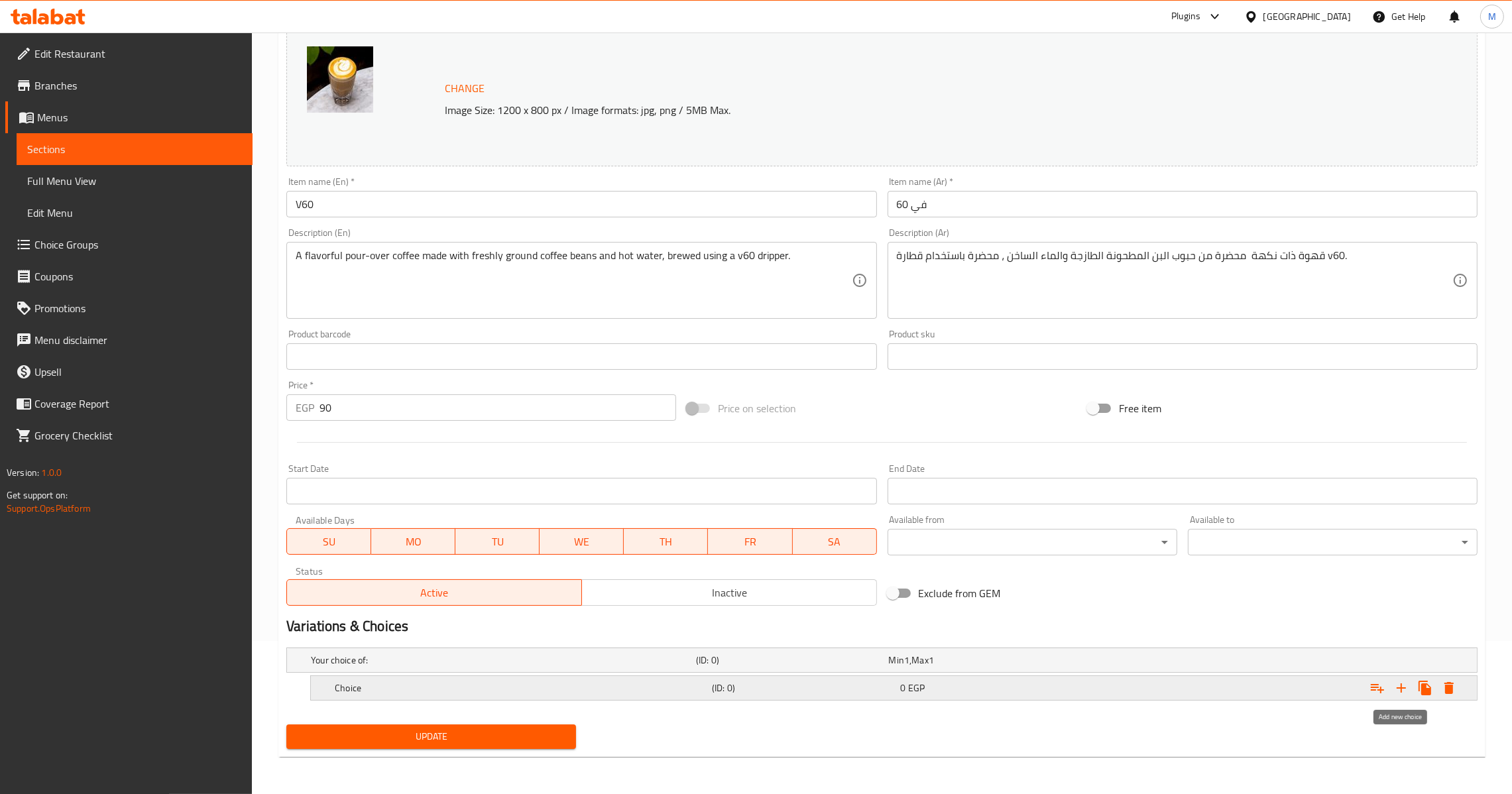
click at [1403, 685] on icon "Expand" at bounding box center [1401, 687] width 16 height 16
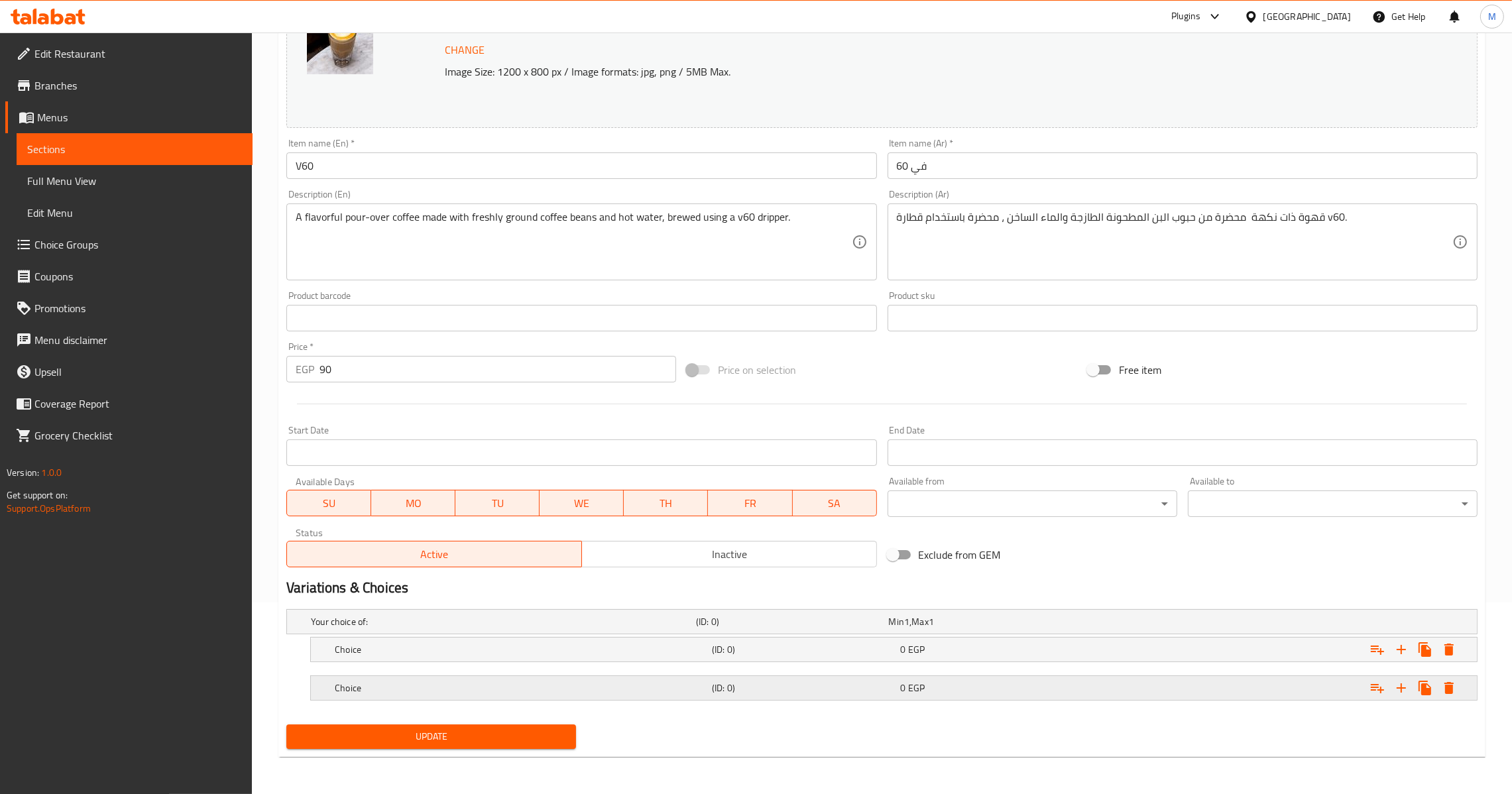
click at [852, 631] on div "(ID: 0)" at bounding box center [789, 621] width 192 height 18
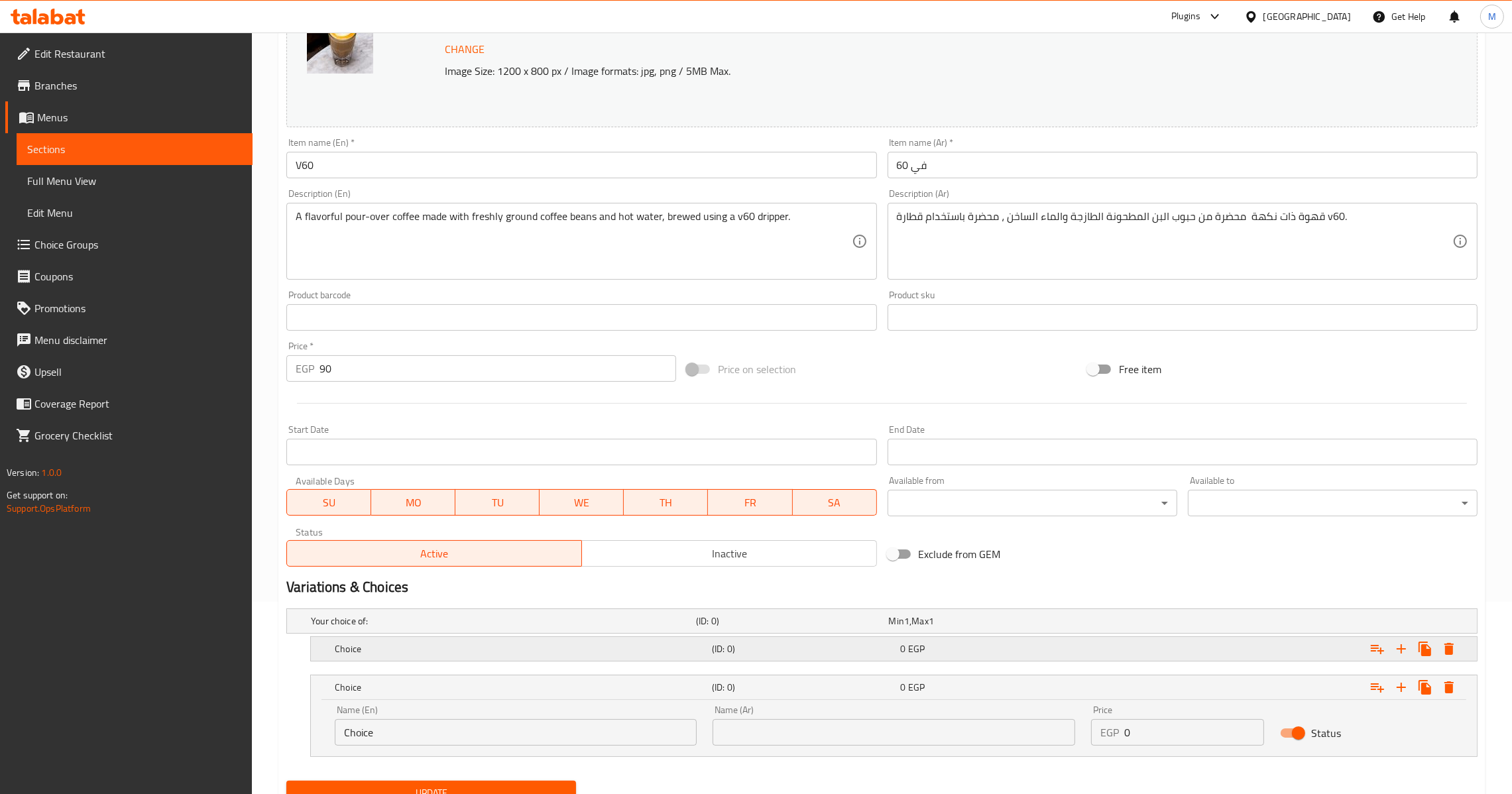
click at [862, 627] on h5 "(ID: 0)" at bounding box center [789, 621] width 187 height 13
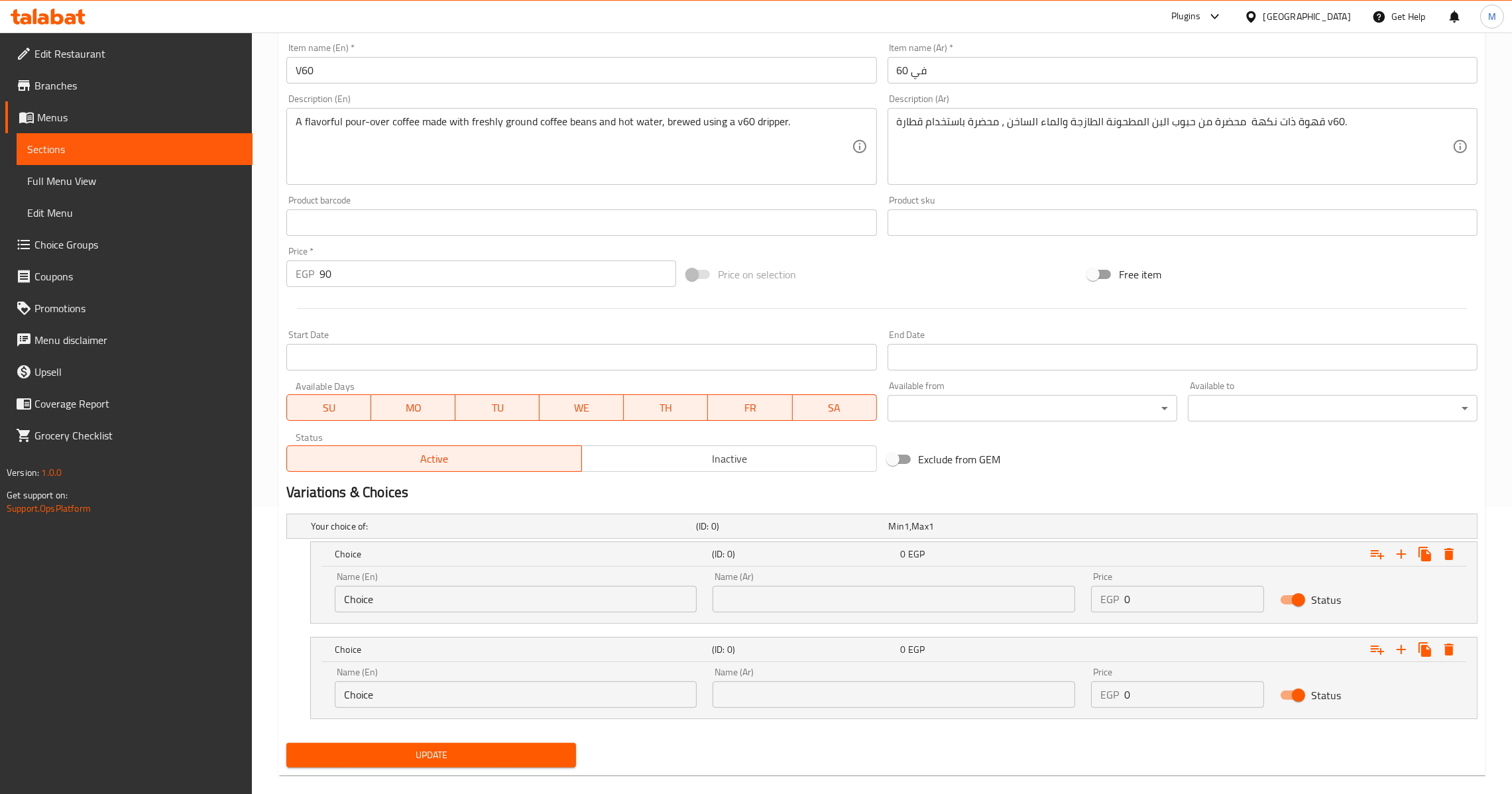
scroll to position [306, 0]
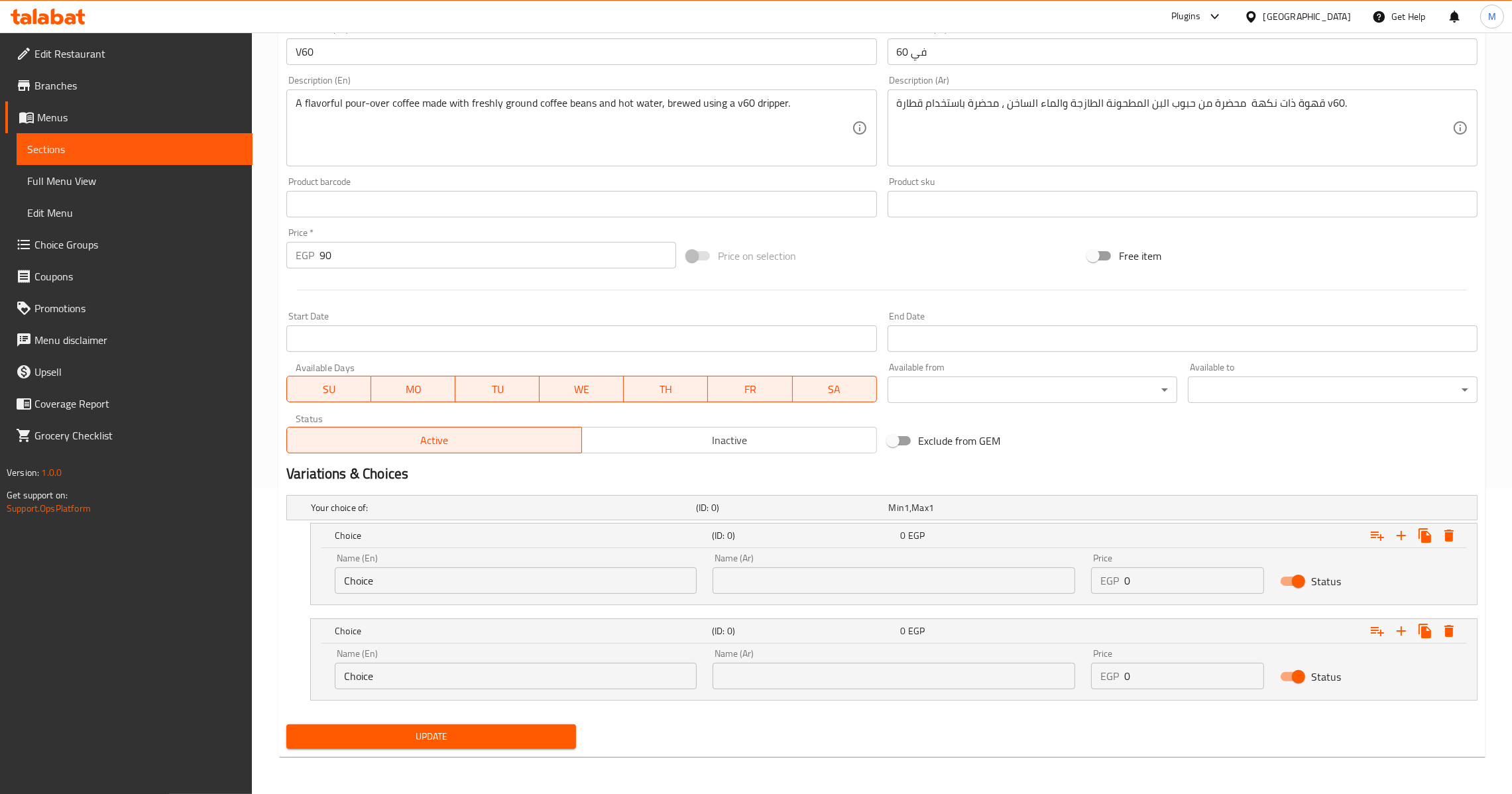
click at [508, 583] on input "Choice" at bounding box center [515, 581] width 362 height 27
paste input "Ethiopian"
click at [742, 587] on input "text" at bounding box center [893, 581] width 362 height 27
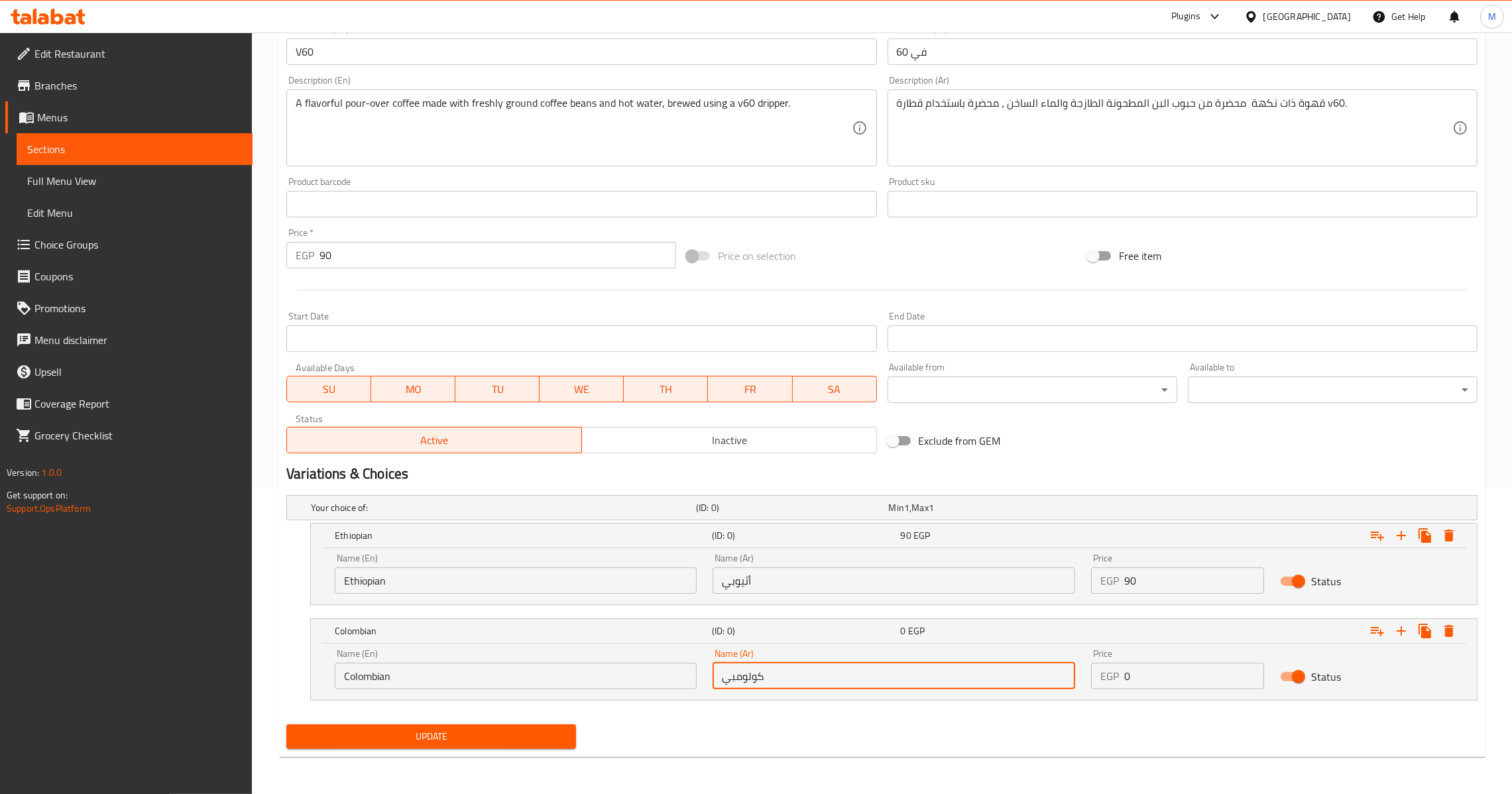
click at [417, 684] on input "Colombian" at bounding box center [515, 676] width 362 height 27
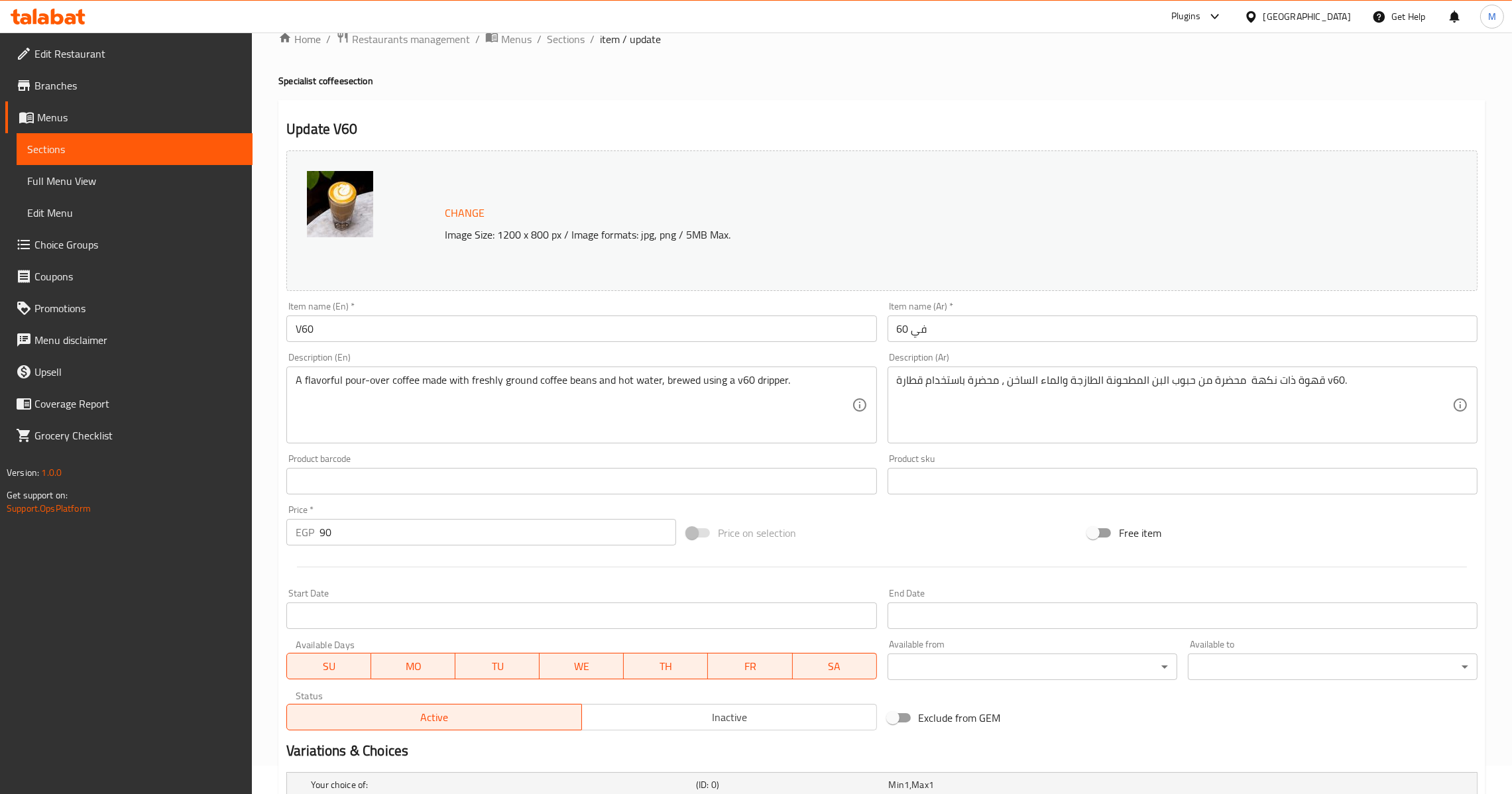
scroll to position [0, 0]
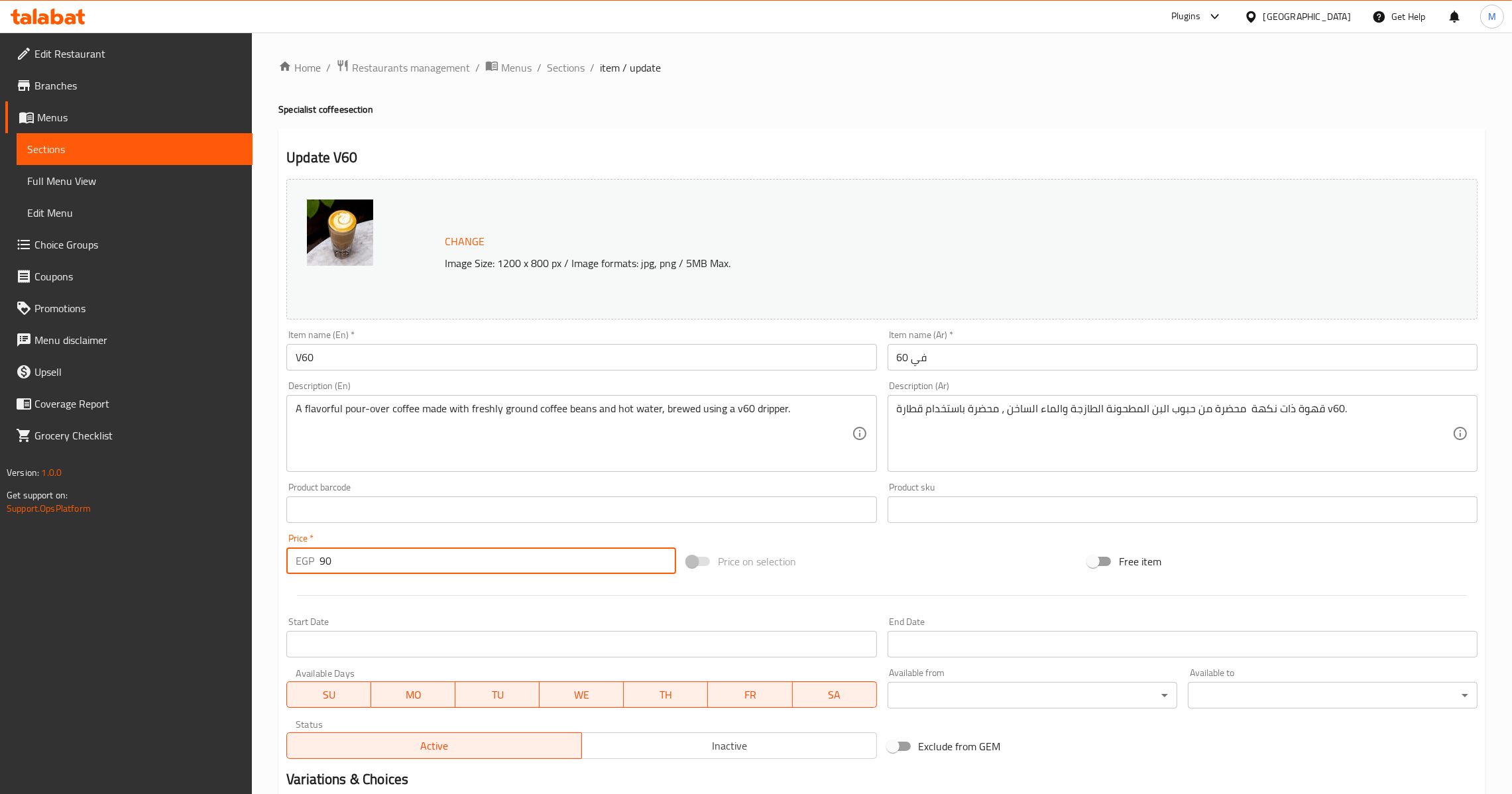
click at [333, 554] on input "90" at bounding box center [497, 561] width 356 height 27
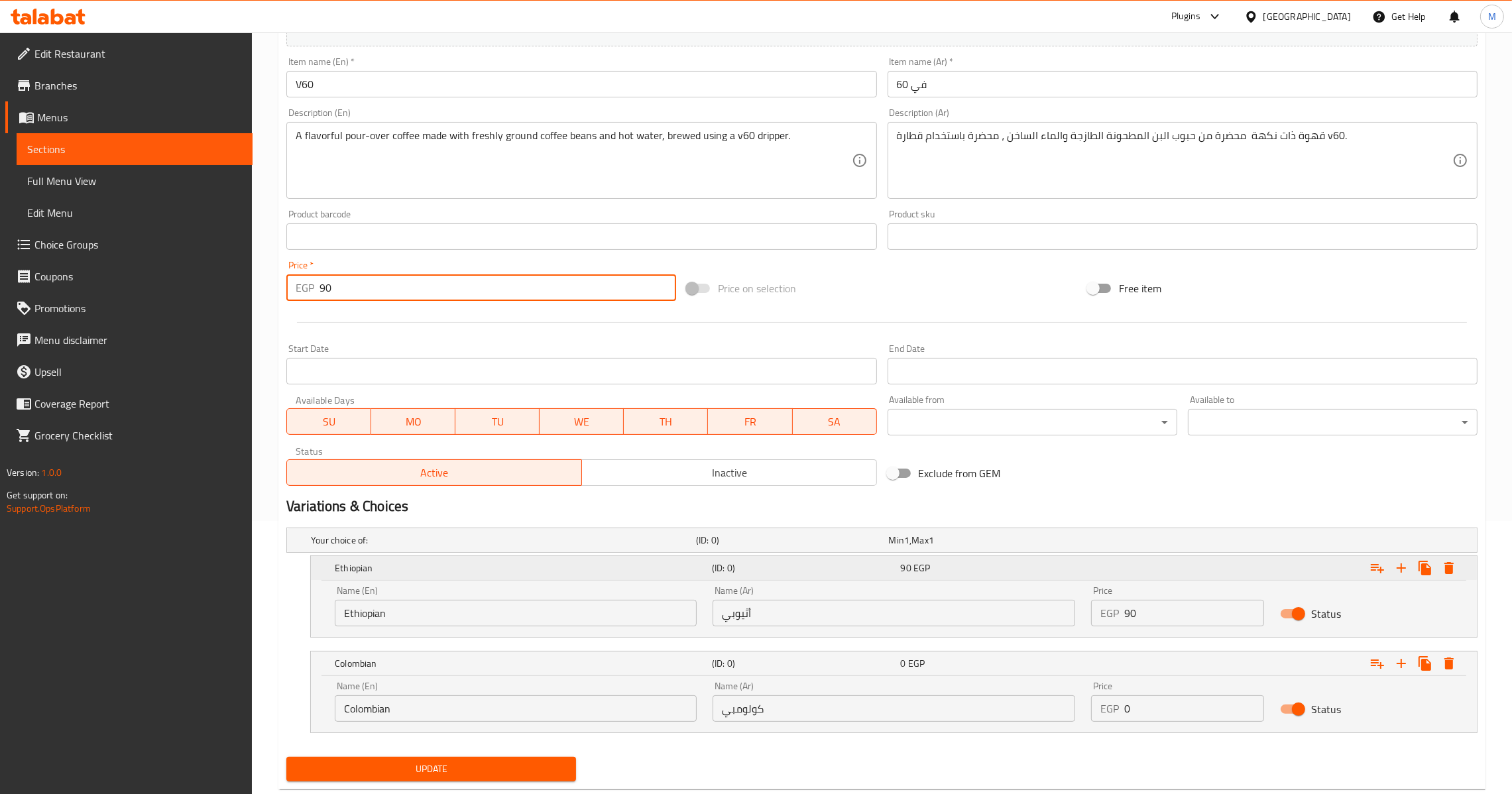
scroll to position [306, 0]
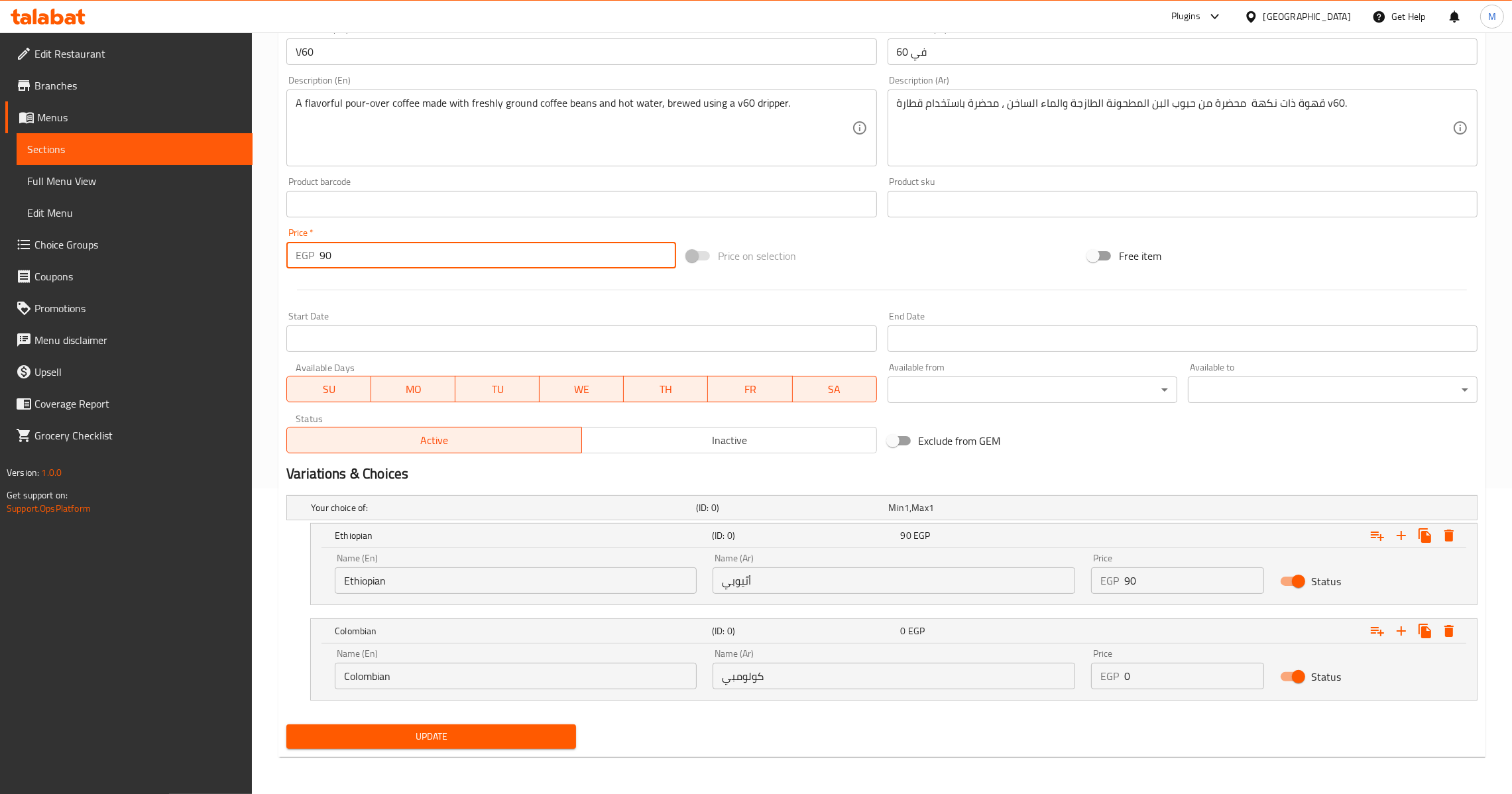
click at [1168, 677] on input "0" at bounding box center [1193, 676] width 140 height 27
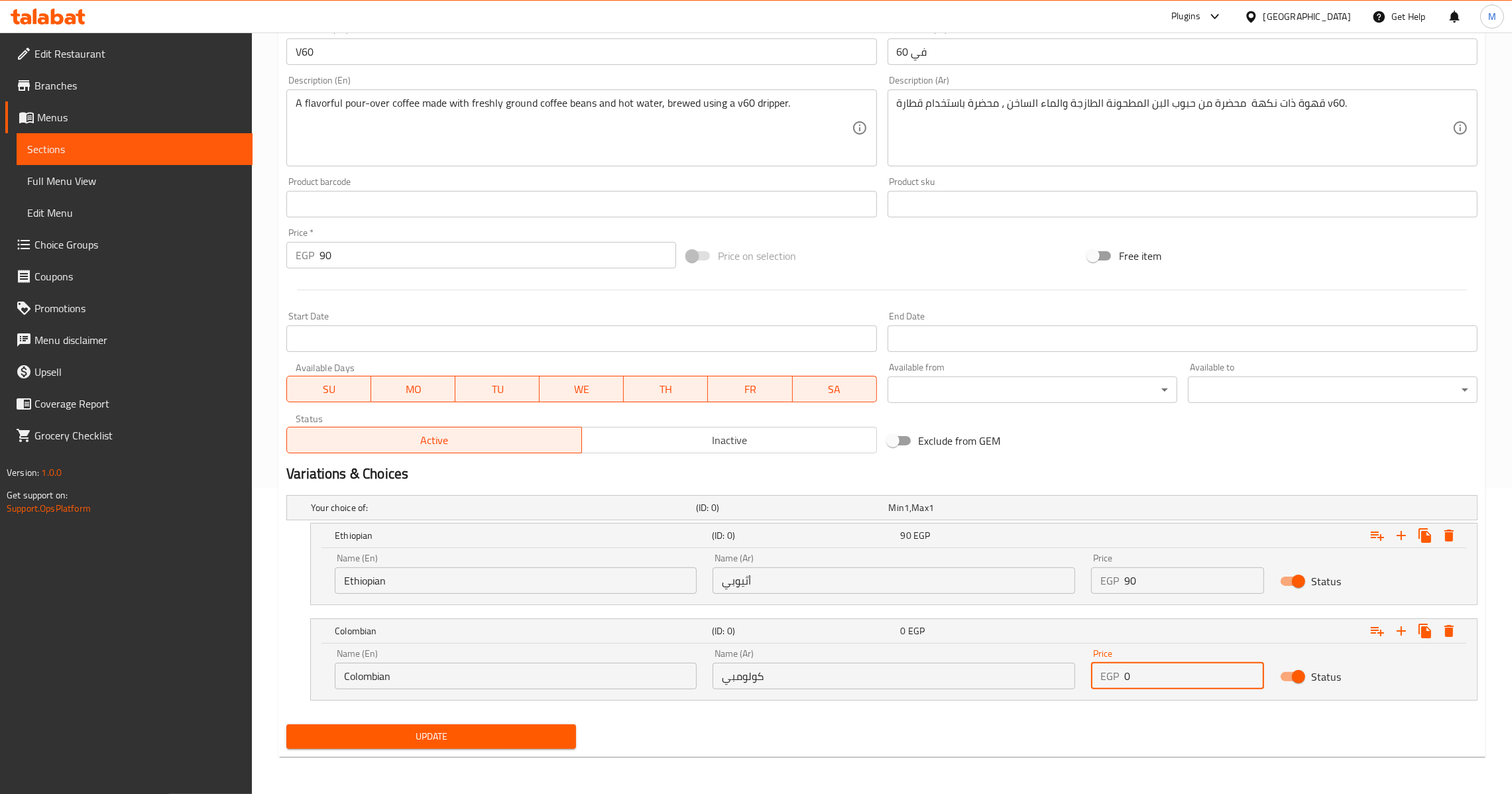
paste input "9"
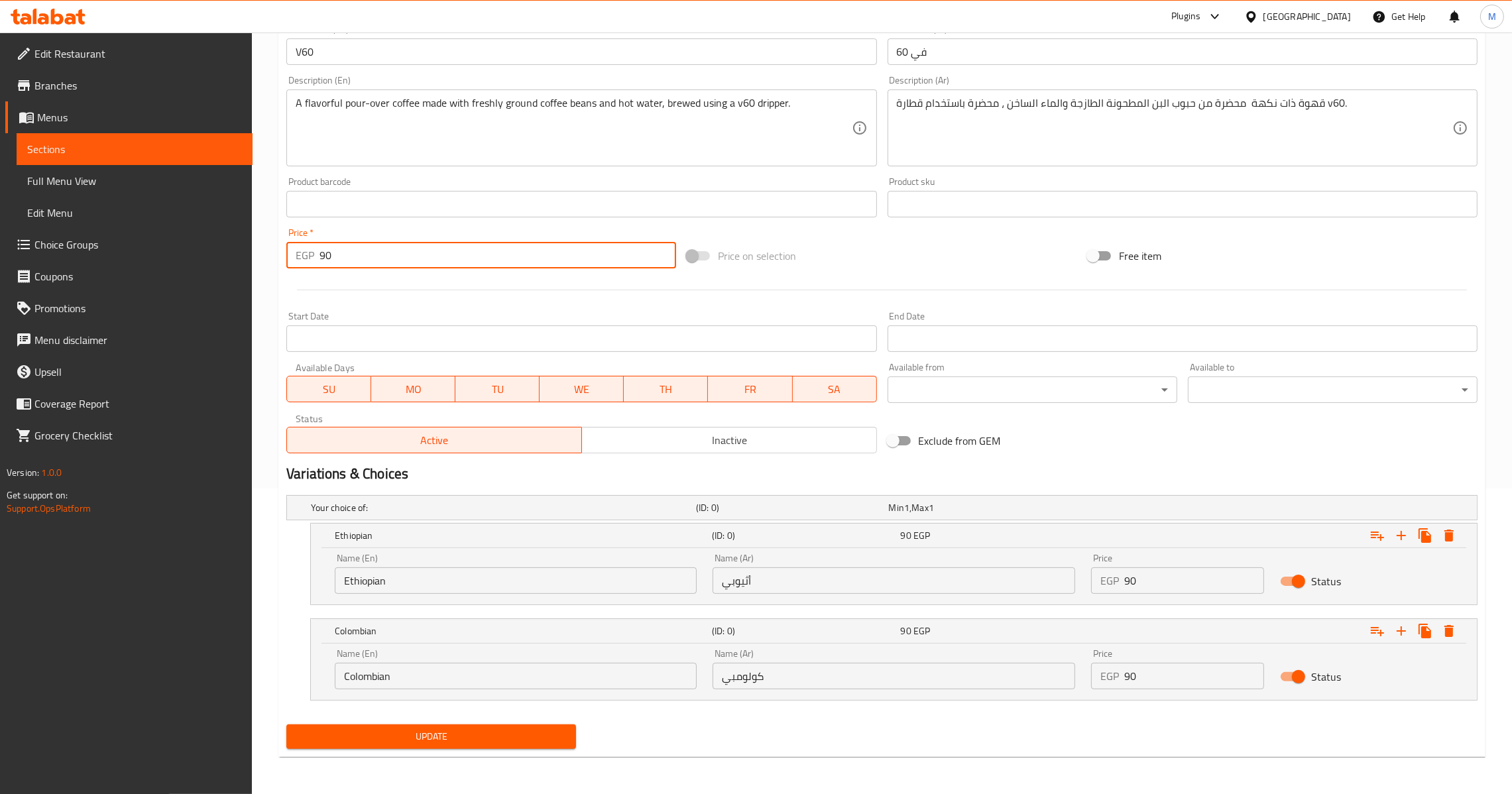
drag, startPoint x: 369, startPoint y: 250, endPoint x: 265, endPoint y: 264, distance: 104.9
click at [265, 264] on div "Home / Restaurants management / Menus / Sections / item / update Specialist cof…" at bounding box center [881, 260] width 1260 height 1067
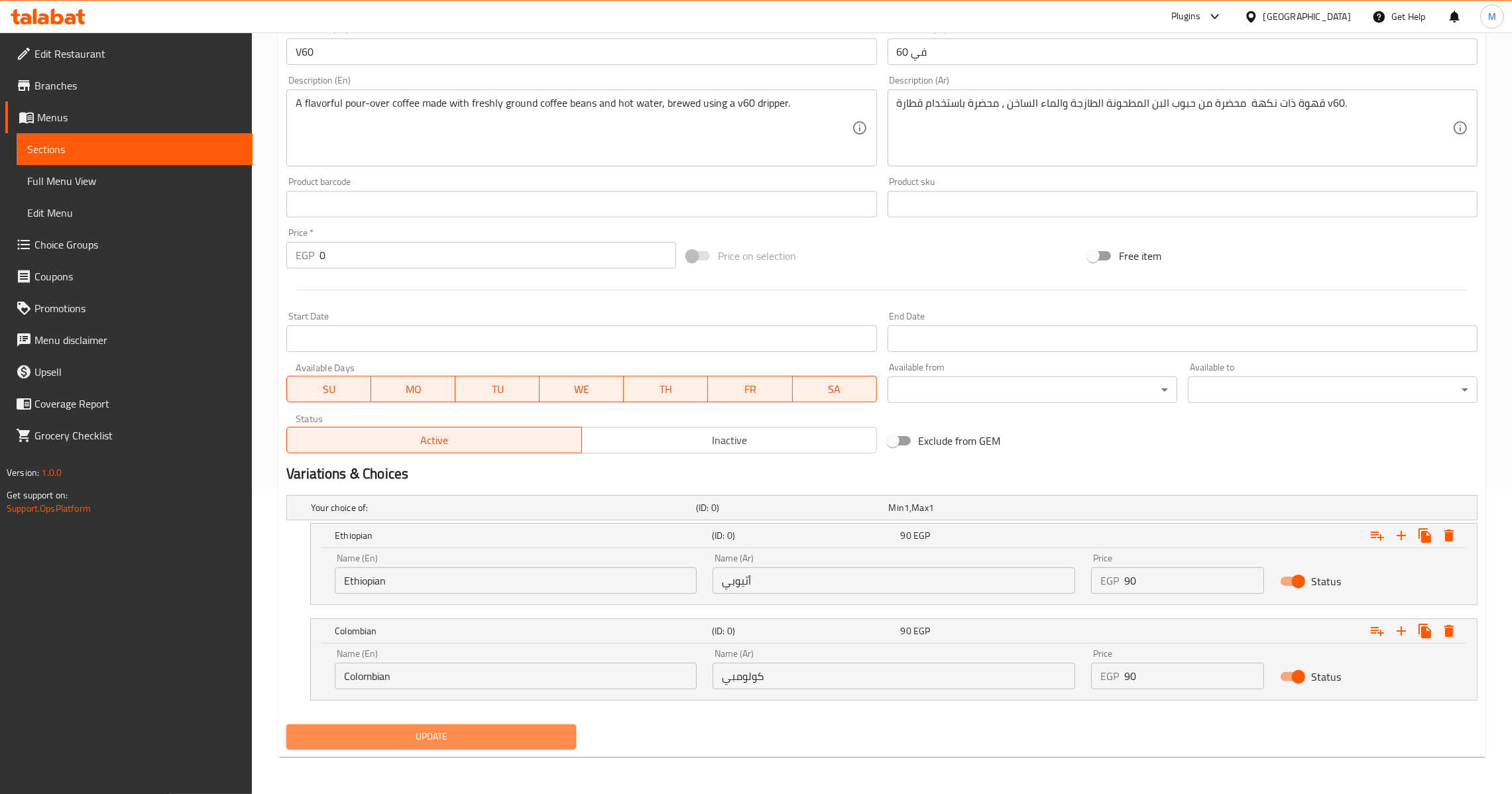
click at [503, 730] on span "Update" at bounding box center [431, 736] width 269 height 16
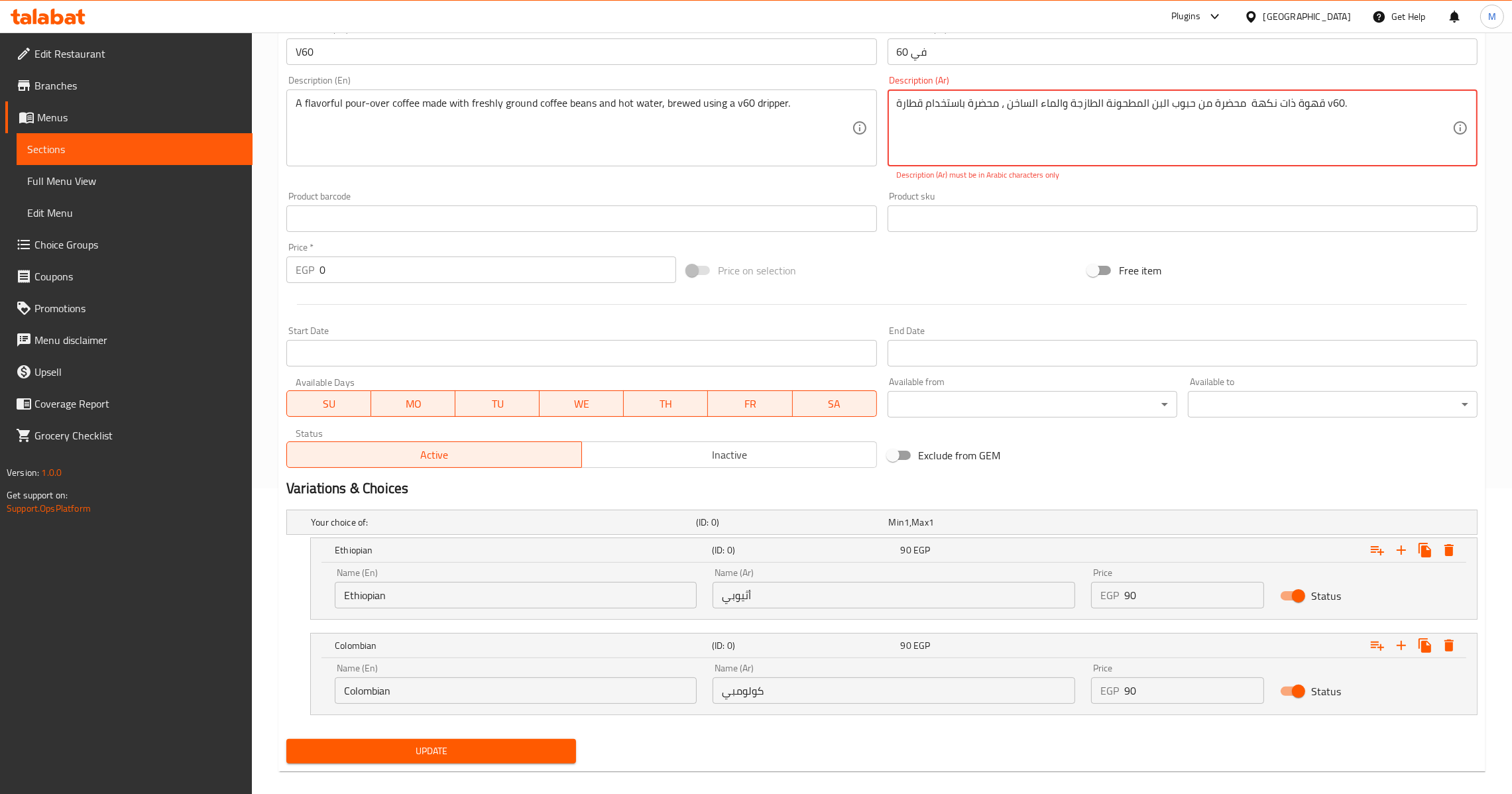
click at [1001, 106] on textarea "قهوة ذات نكهة محضرة من حبوب البن المطحونة الطازجة والماء الساخن ، محضرة باستخدا…" at bounding box center [1174, 129] width 555 height 63
click at [1326, 105] on textarea "قهوة ذات نكهة محضرة من حبوب البن المطحونة الطازجة والماء الساخن ، محضرة باستخدا…" at bounding box center [1174, 129] width 555 height 63
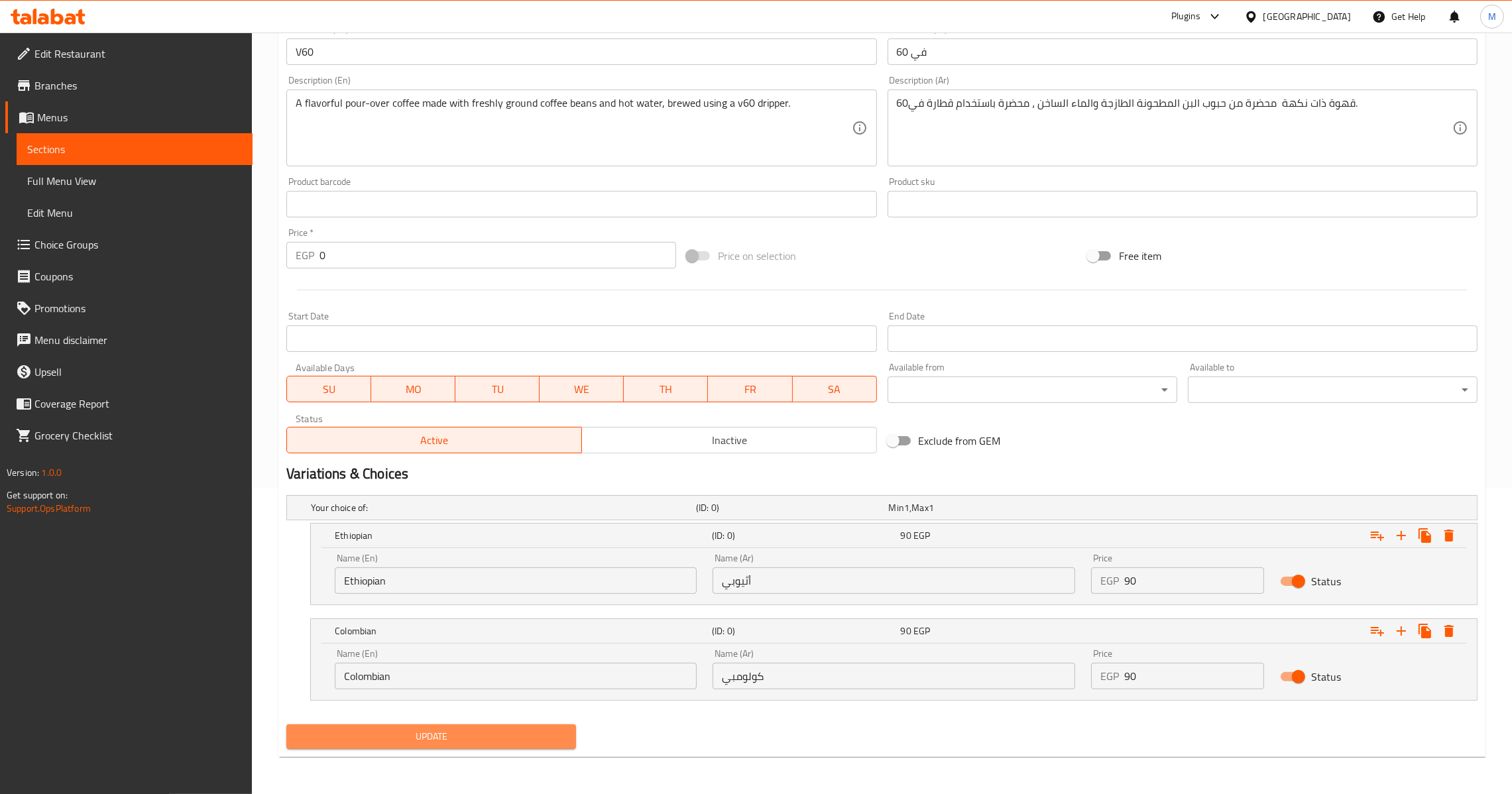
click at [482, 727] on button "Update" at bounding box center [431, 737] width 289 height 25
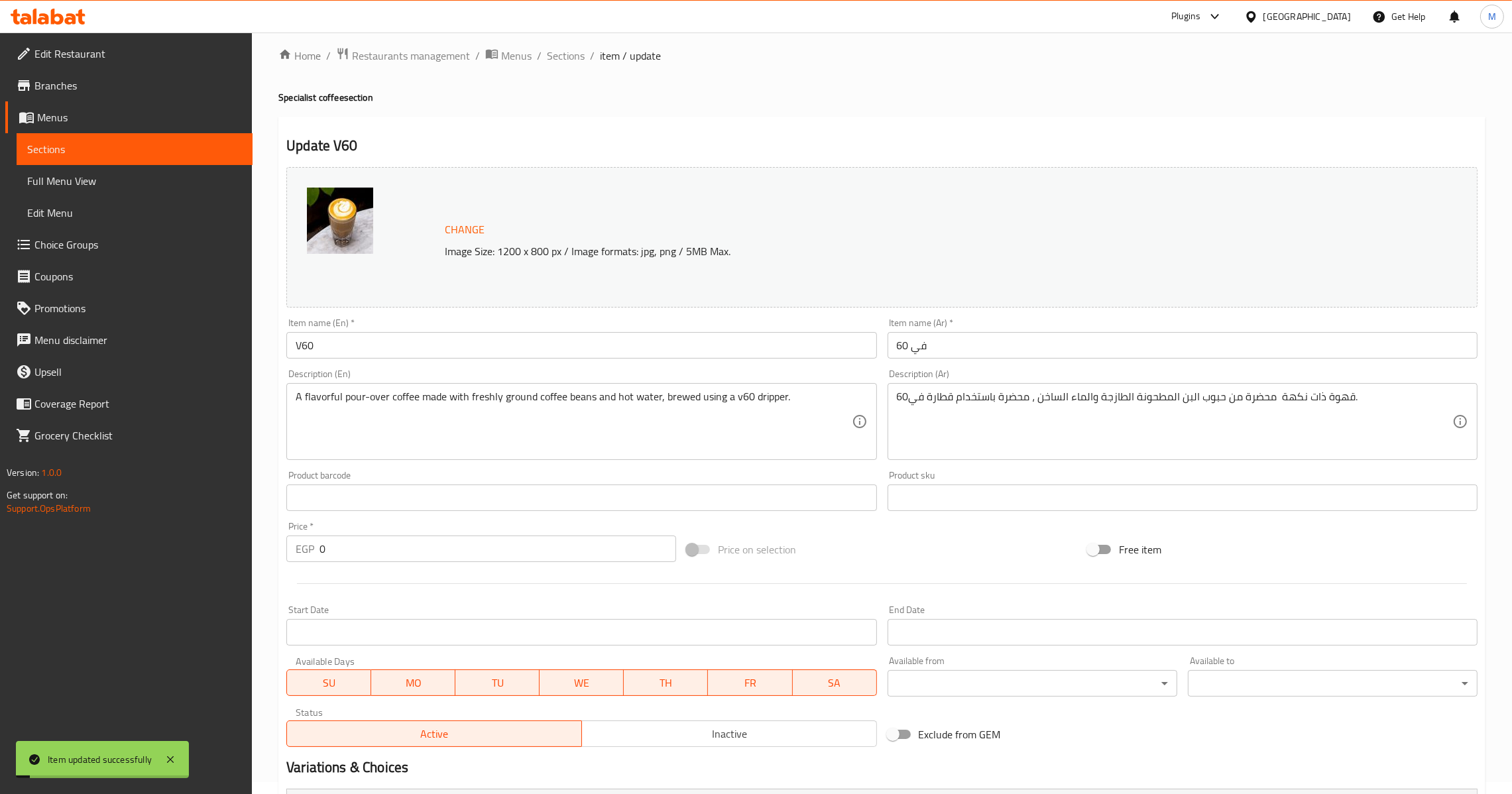
scroll to position [0, 0]
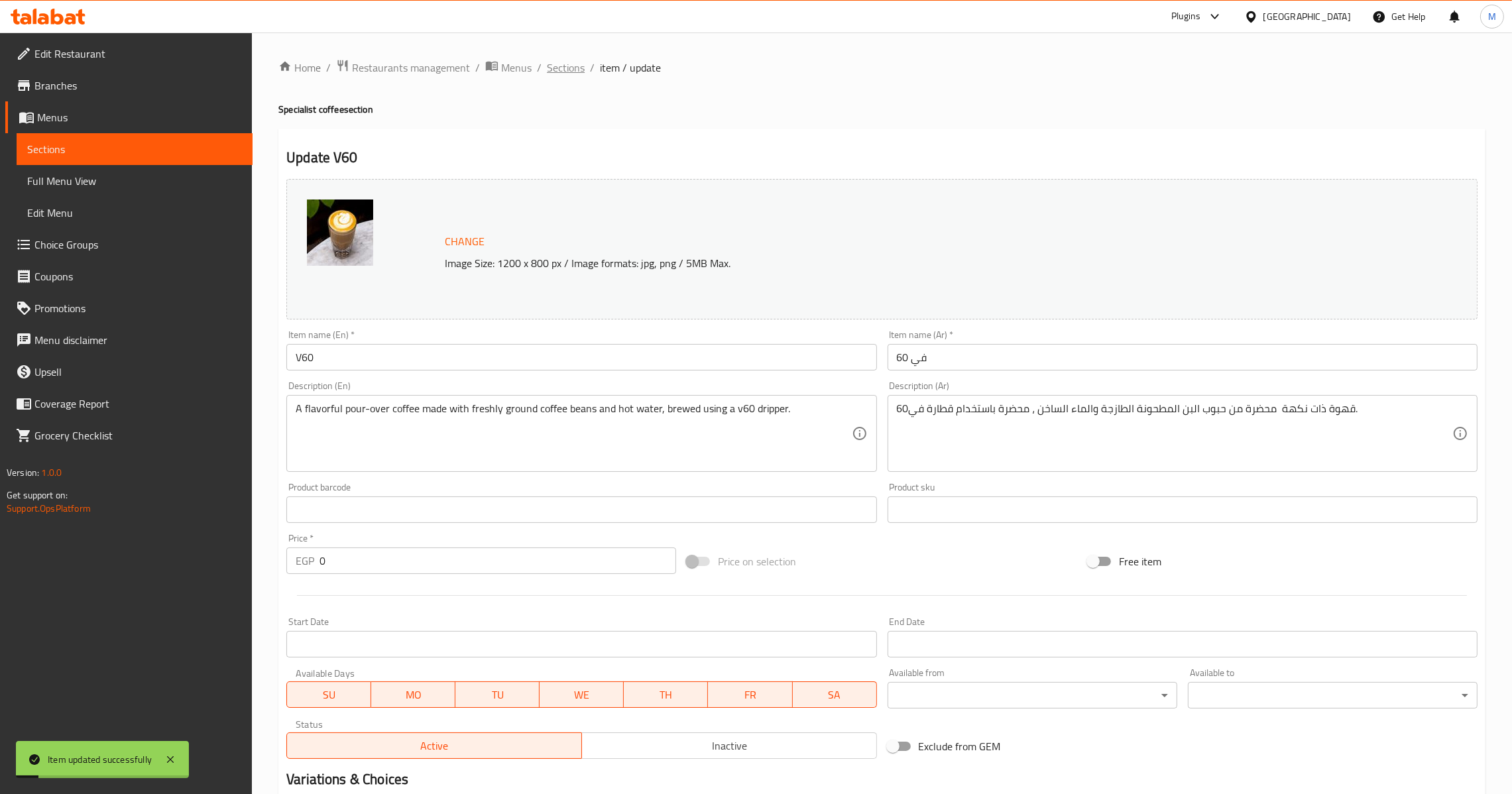
click at [574, 69] on span "Sections" at bounding box center [566, 68] width 38 height 16
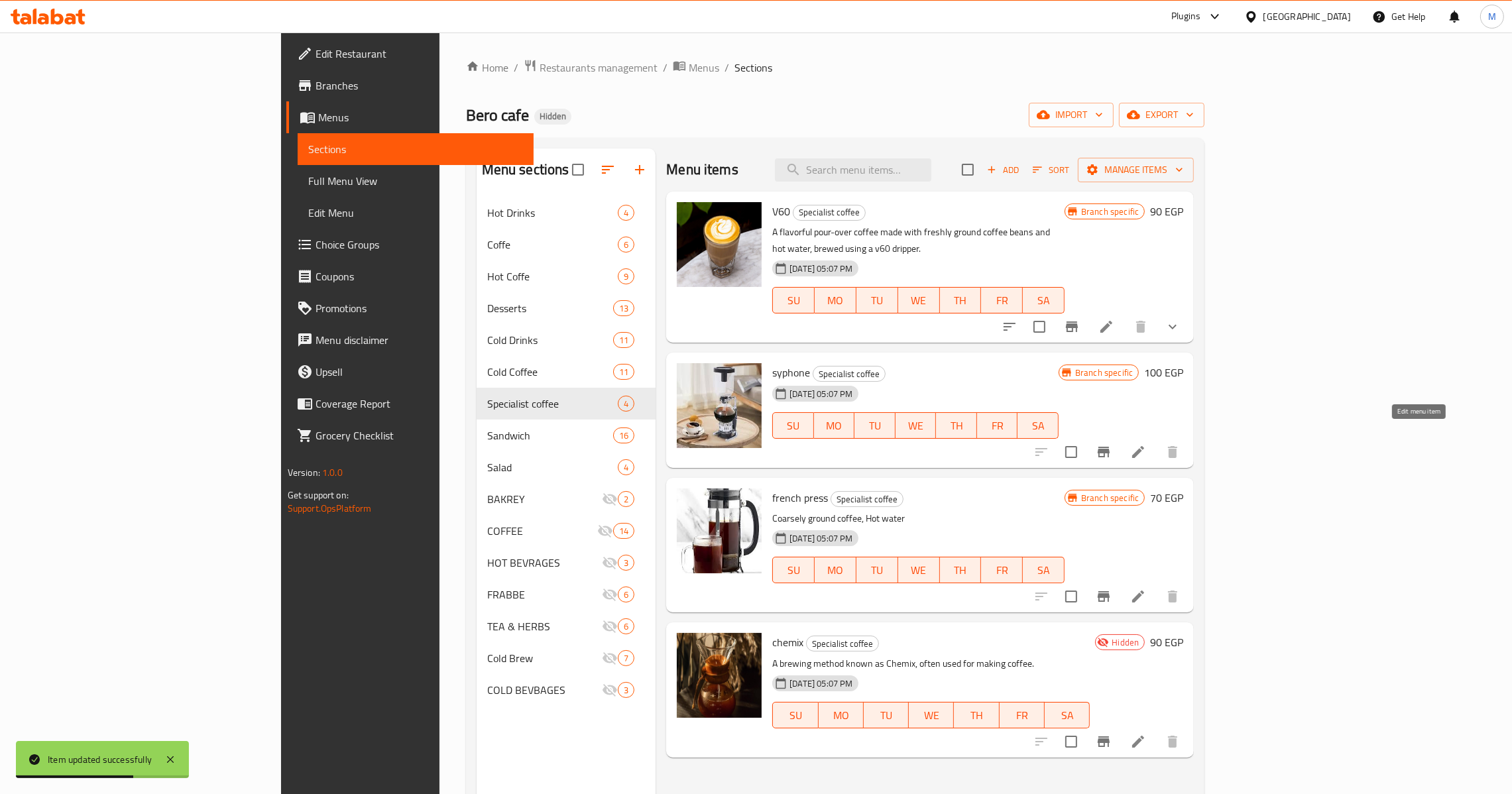
click at [1144, 446] on icon at bounding box center [1138, 451] width 12 height 12
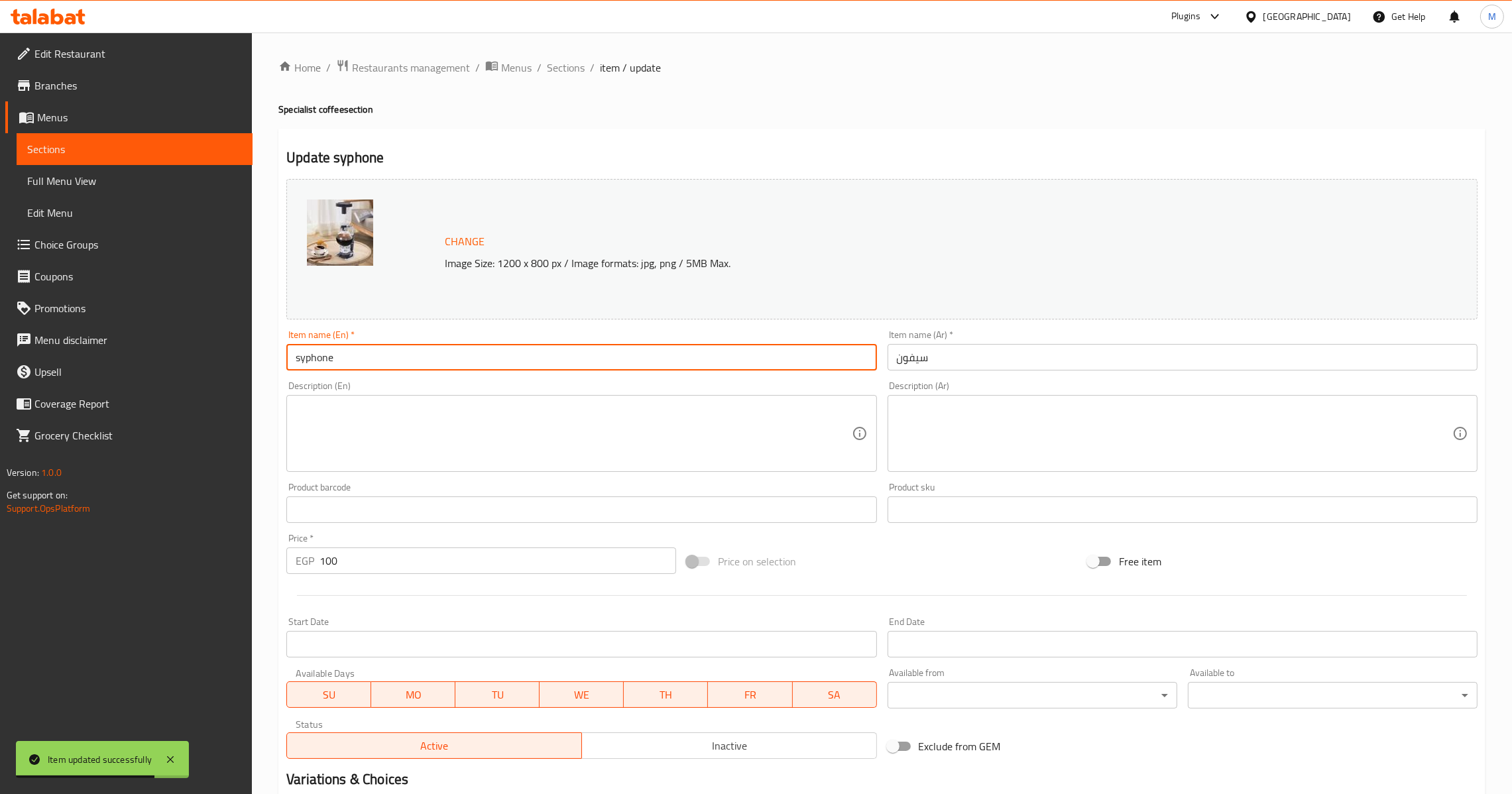
click at [396, 367] on input "syphone" at bounding box center [581, 357] width 589 height 27
click at [427, 352] on input "Syphone" at bounding box center [581, 357] width 589 height 27
paste input "IPHON"
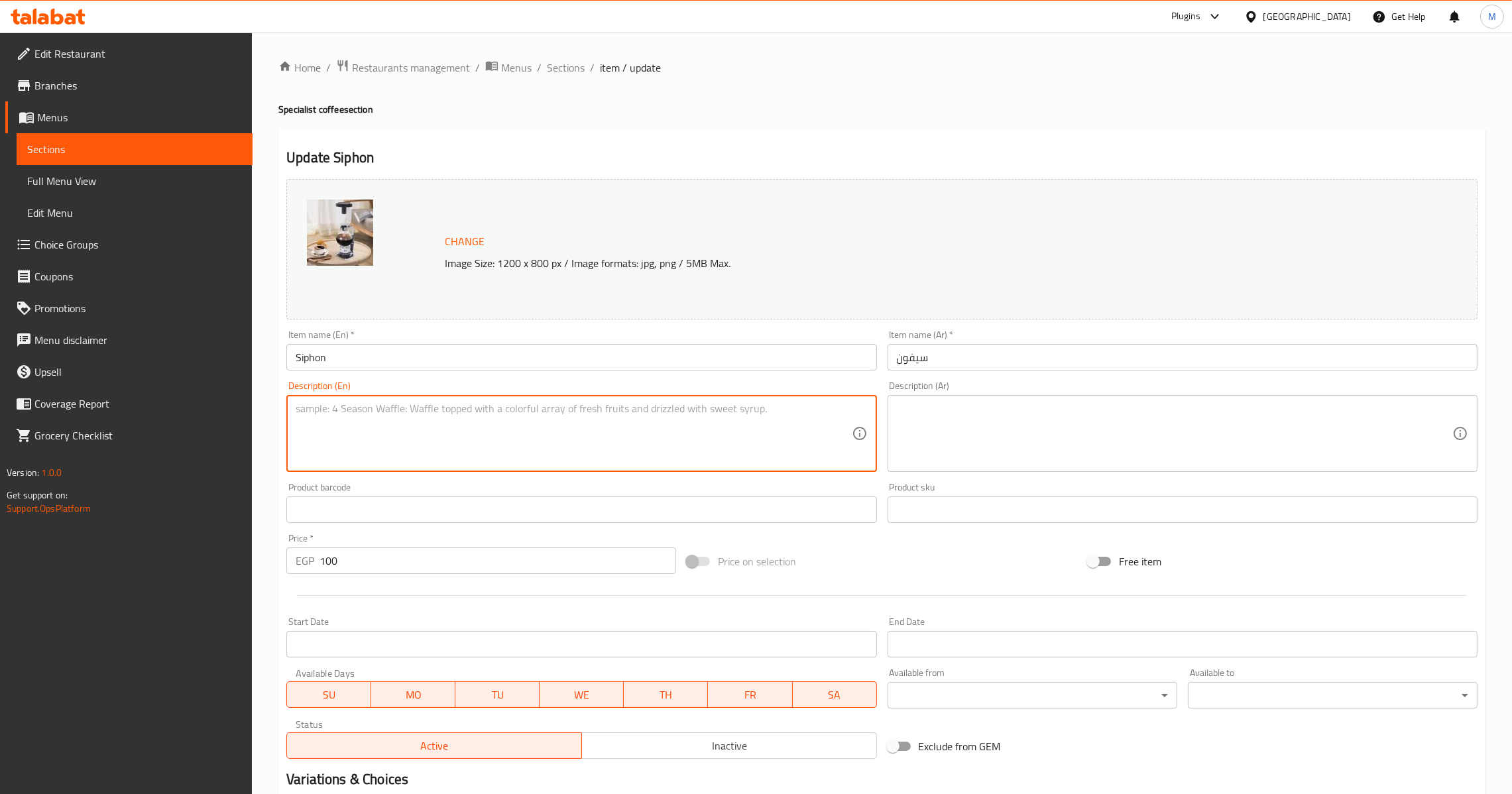
click at [459, 424] on textarea at bounding box center [572, 433] width 555 height 63
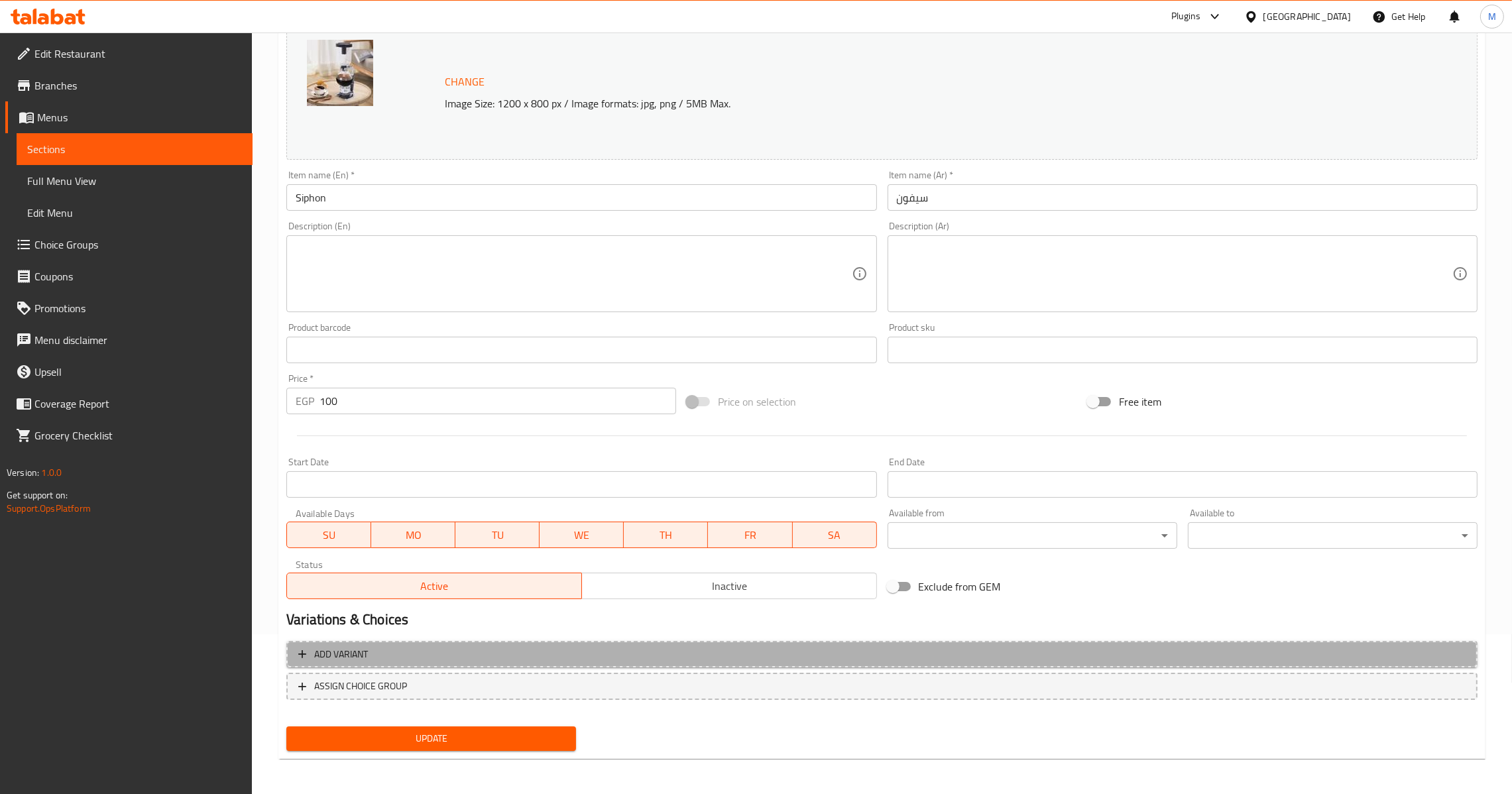
click at [483, 650] on span "Add variant" at bounding box center [882, 654] width 1167 height 16
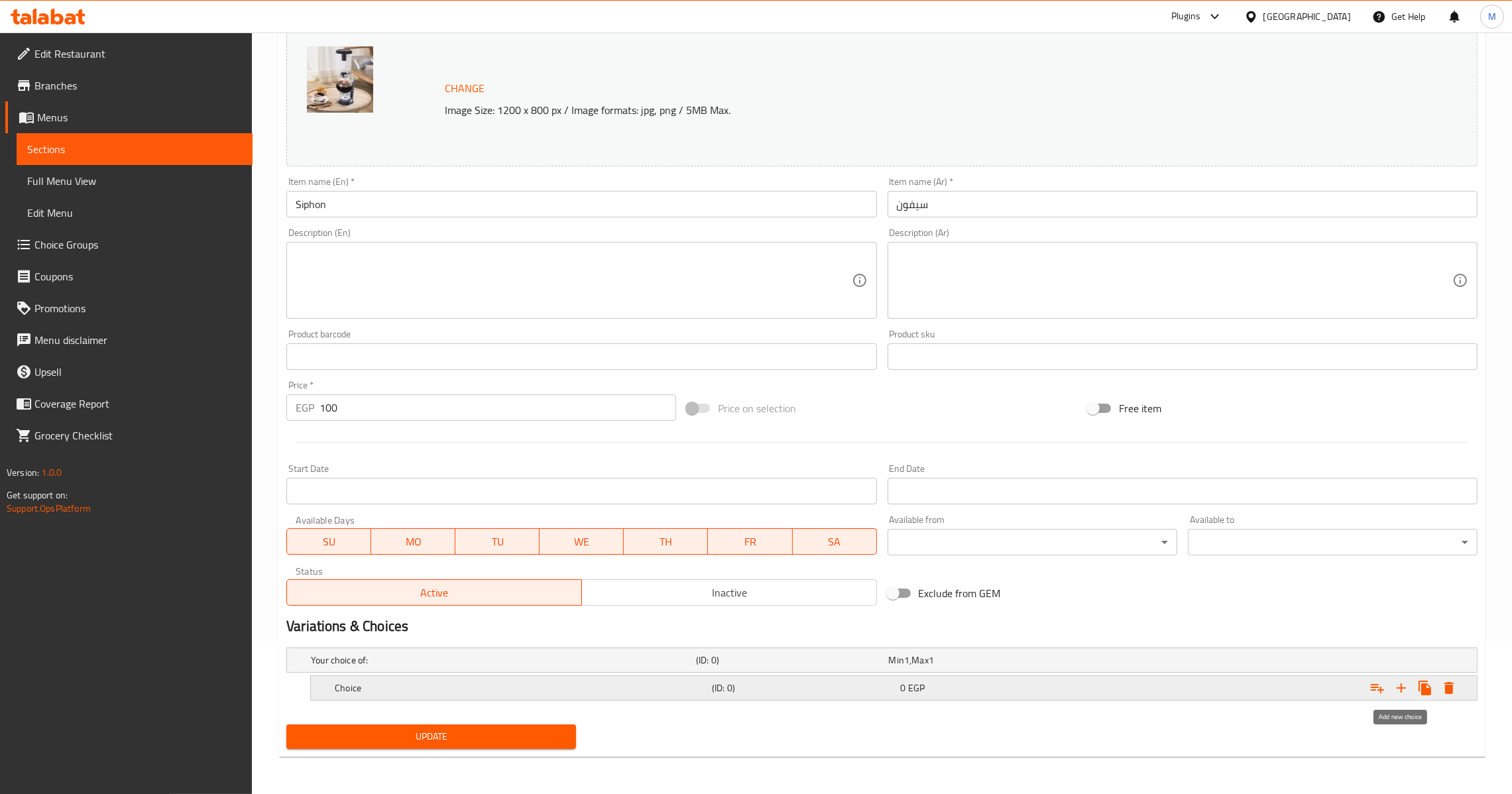
click at [1397, 694] on icon "Expand" at bounding box center [1401, 687] width 16 height 16
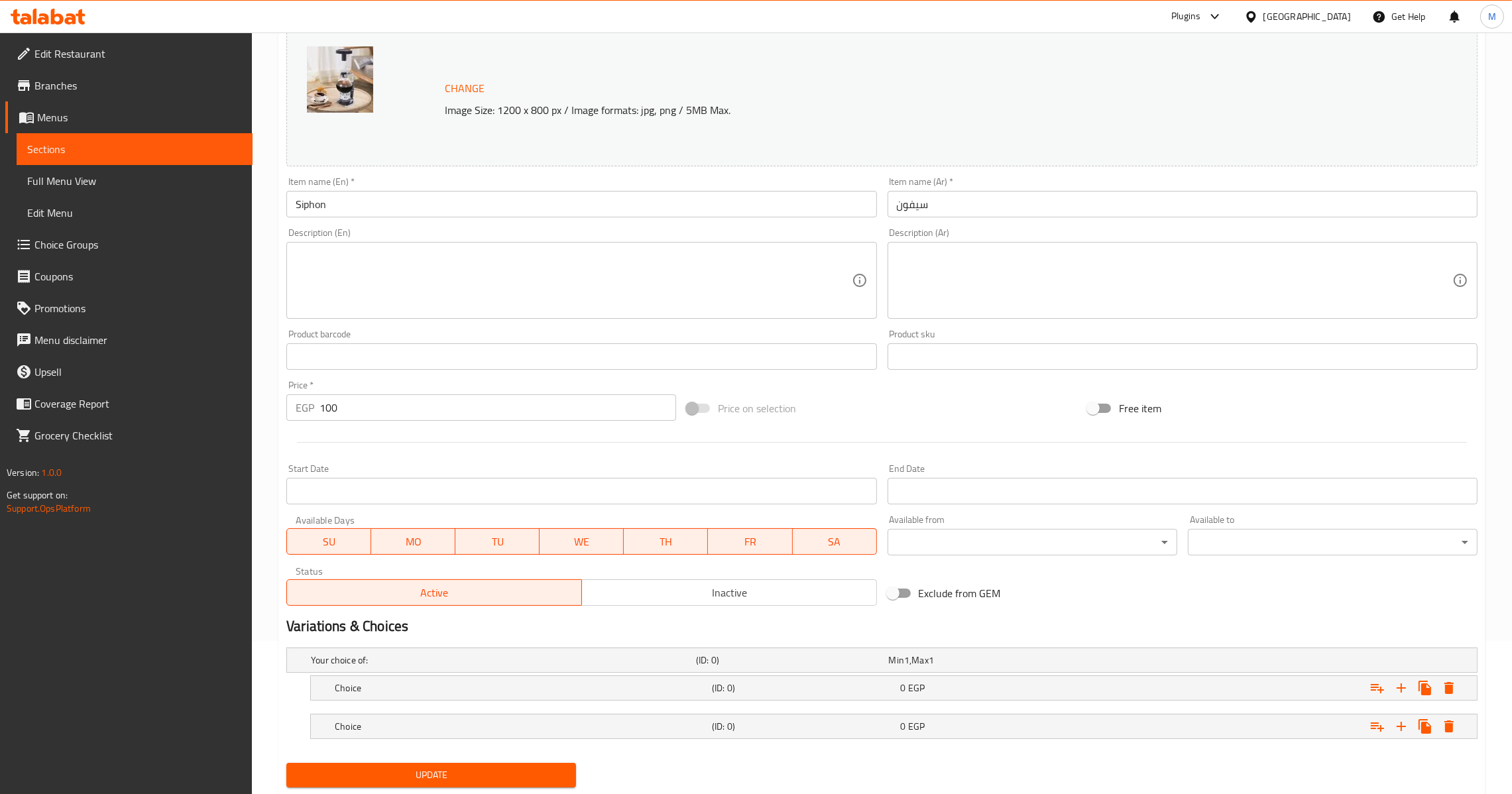
click at [854, 709] on nav at bounding box center [882, 707] width 1191 height 10
click at [853, 669] on div "(ID: 0)" at bounding box center [789, 659] width 192 height 18
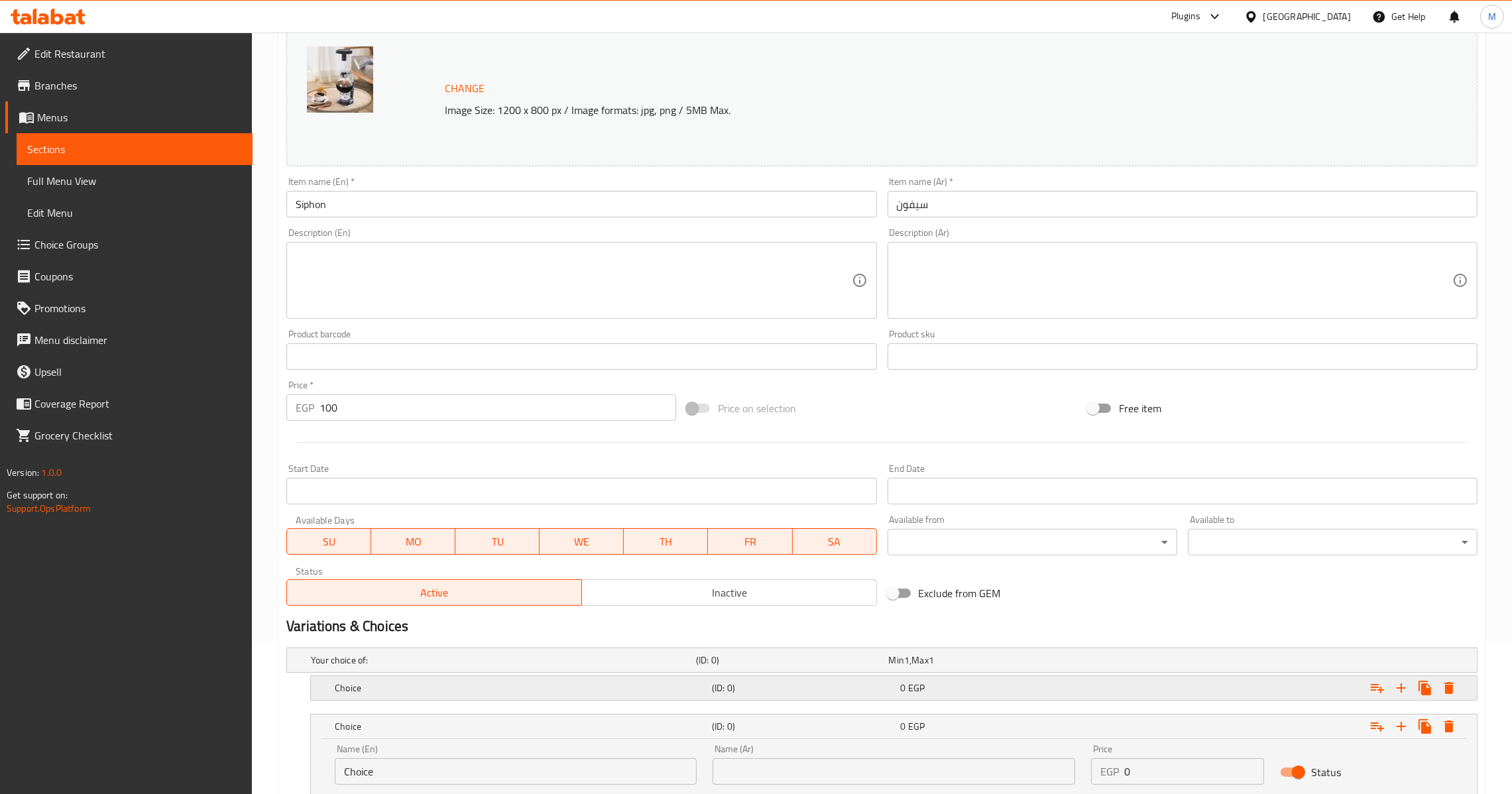
click at [846, 675] on div "Choice (ID: 0) 0 EGP" at bounding box center [885, 660] width 1155 height 30
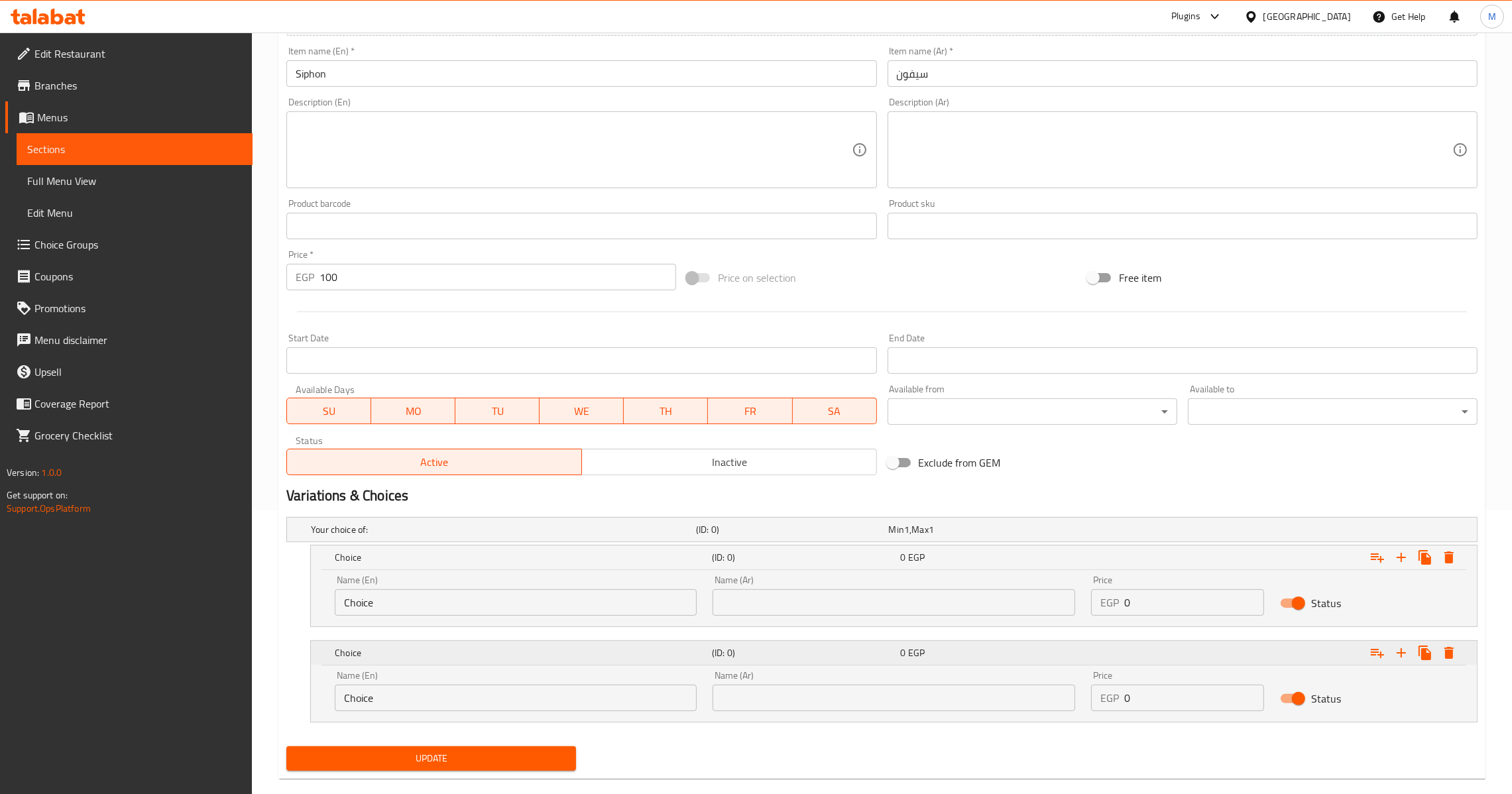
scroll to position [306, 0]
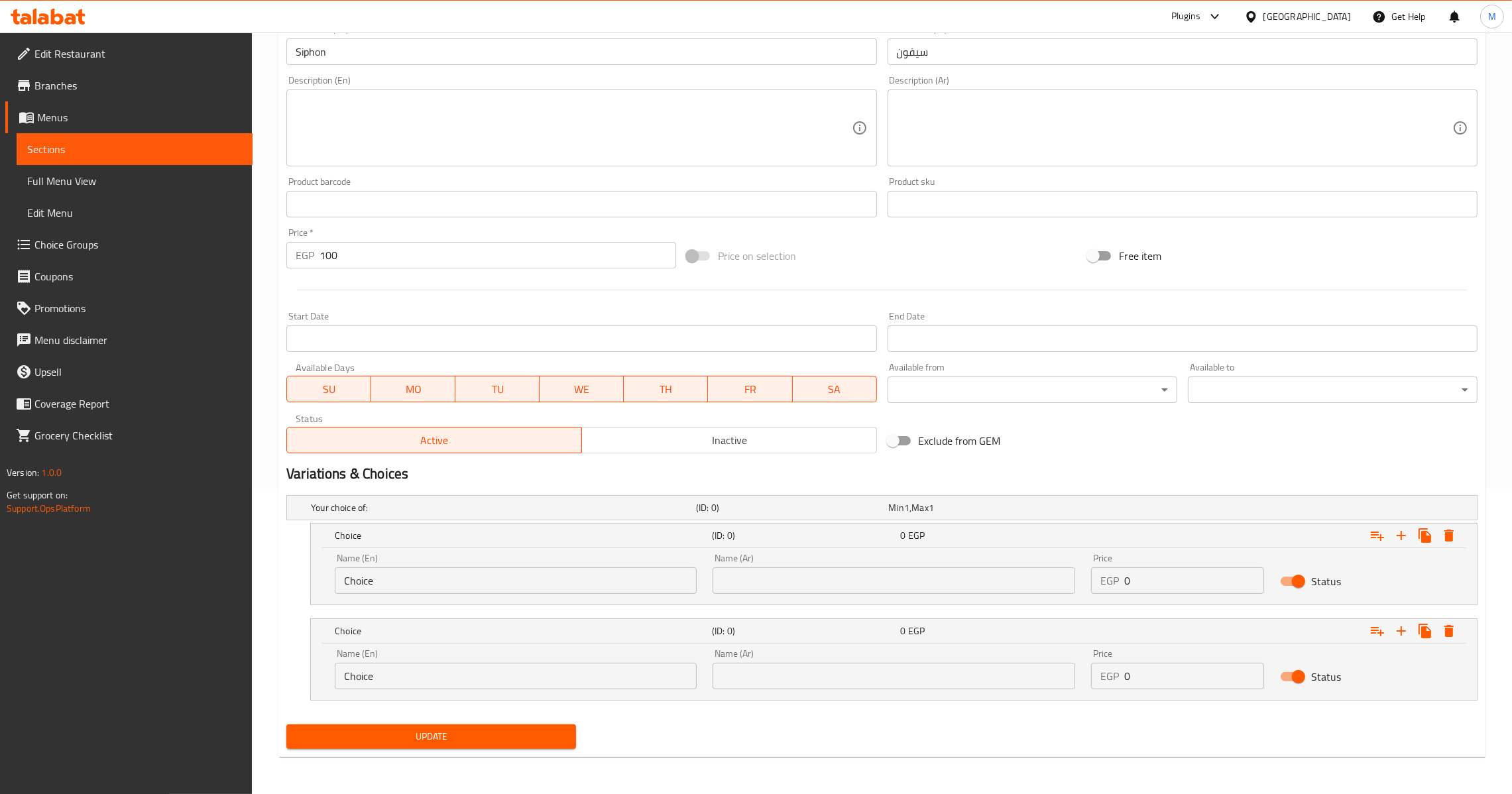
click at [444, 590] on input "Choice" at bounding box center [515, 581] width 362 height 27
paste input "Ethiopian"
click at [760, 574] on input "text" at bounding box center [893, 581] width 362 height 27
click at [1126, 580] on input "0" at bounding box center [1193, 581] width 140 height 27
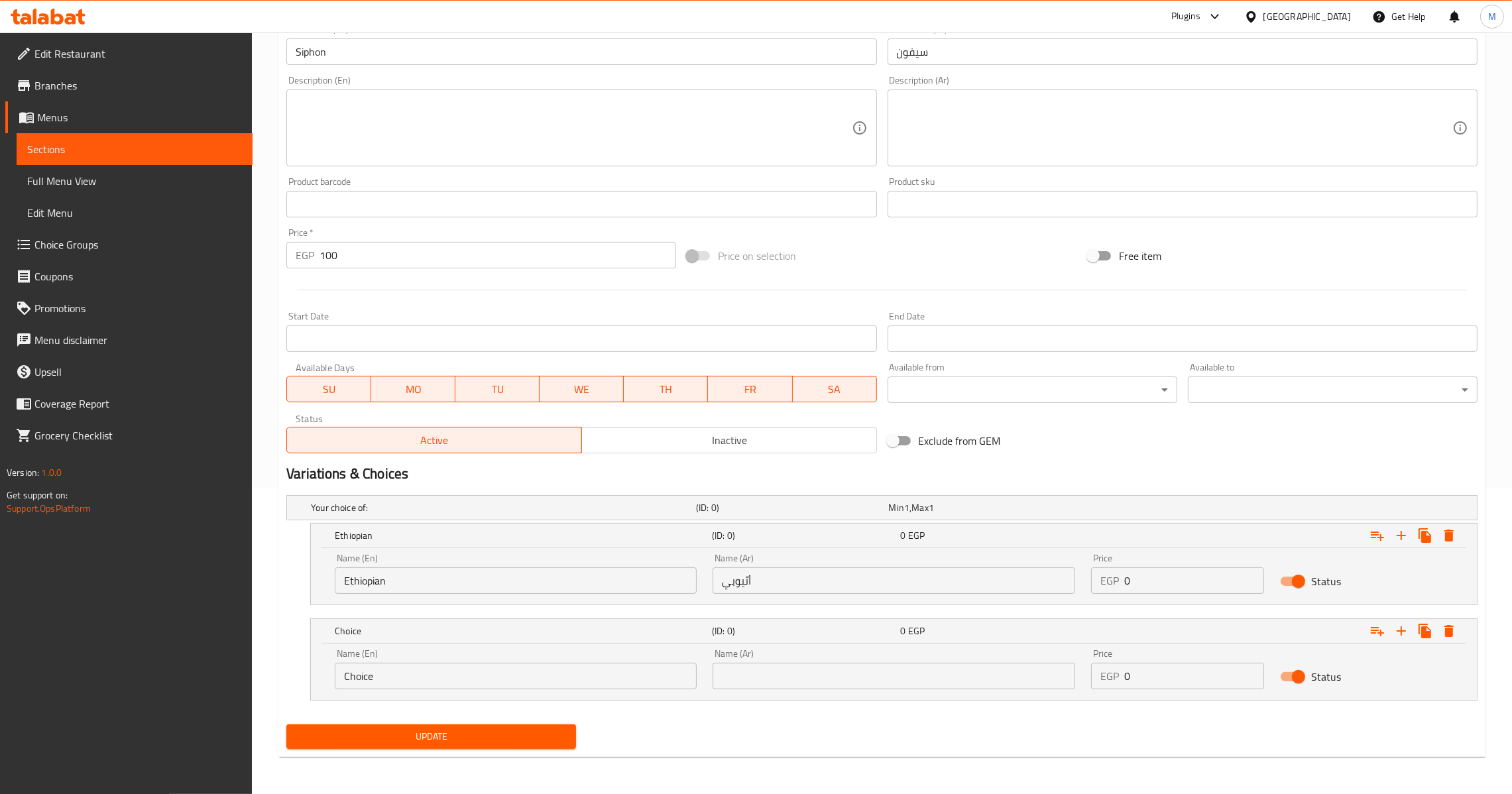
click at [1120, 583] on div "EGP 0 Price" at bounding box center [1178, 581] width 173 height 27
click at [1124, 582] on input "0" at bounding box center [1193, 581] width 140 height 27
click at [1143, 677] on input "0" at bounding box center [1193, 676] width 140 height 27
paste input "10"
click at [515, 664] on input "Choice" at bounding box center [515, 676] width 362 height 27
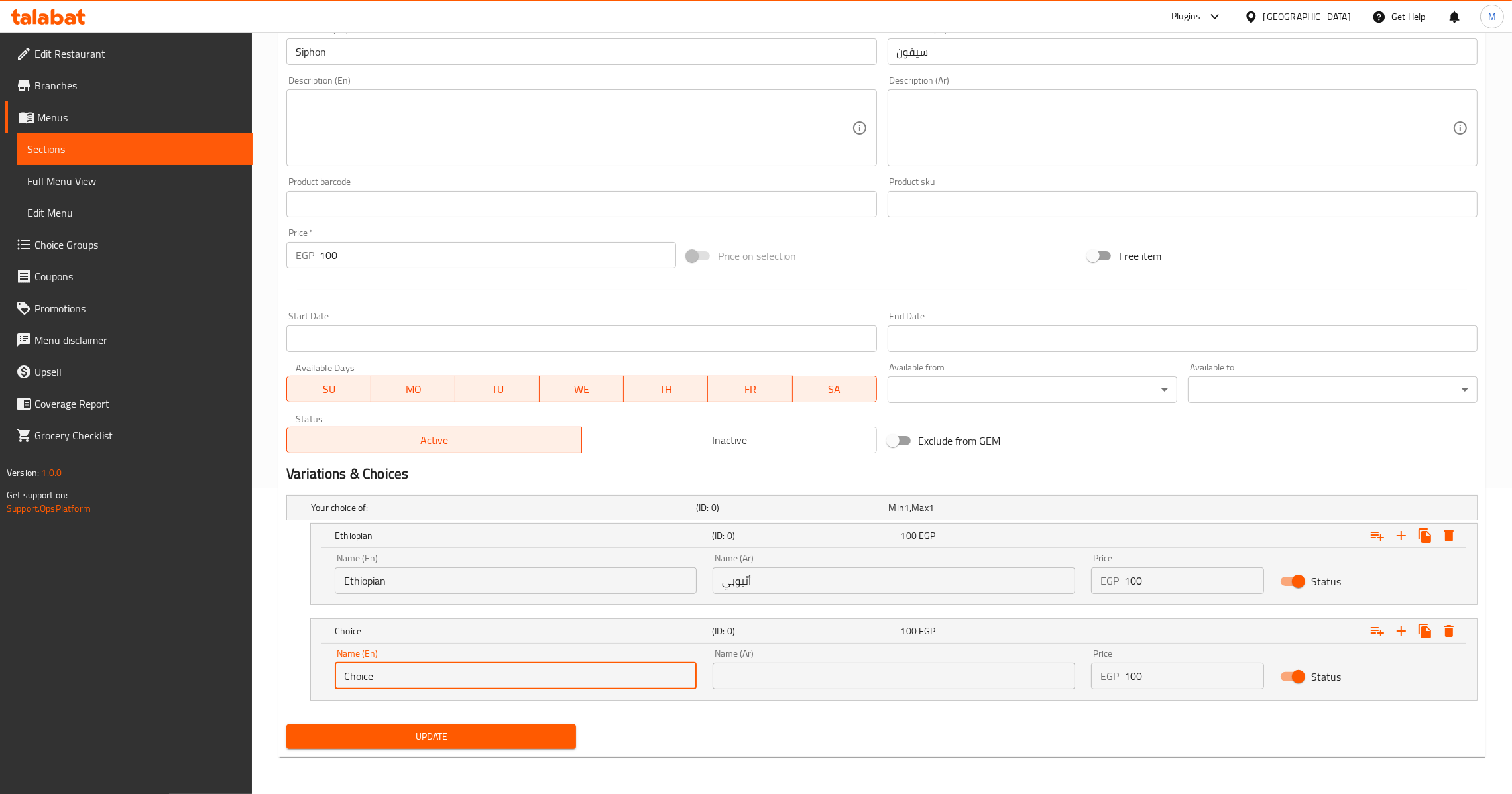
paste input "olombian"
click at [846, 675] on input "text" at bounding box center [893, 676] width 362 height 27
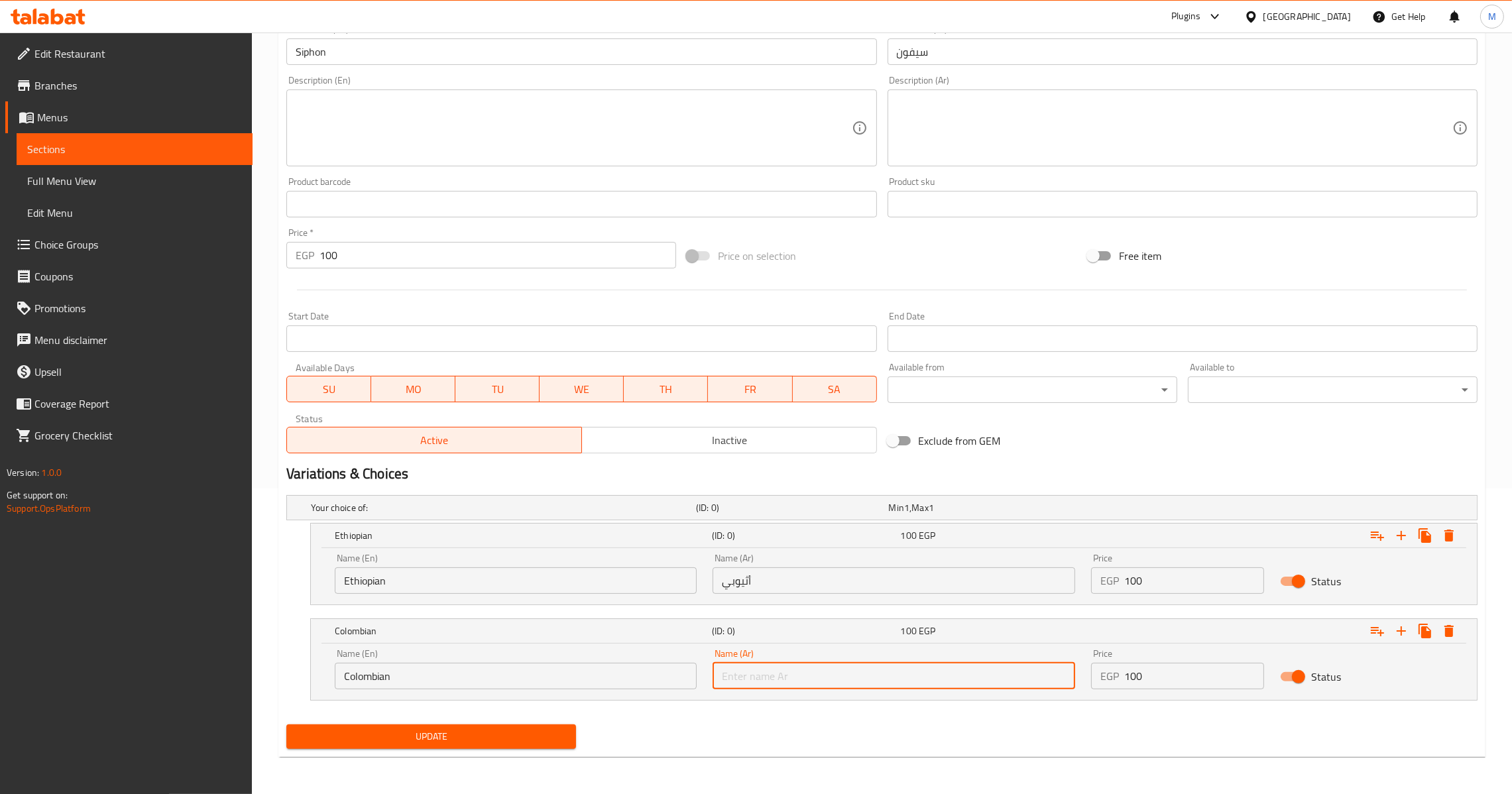
paste input "كولومبي"
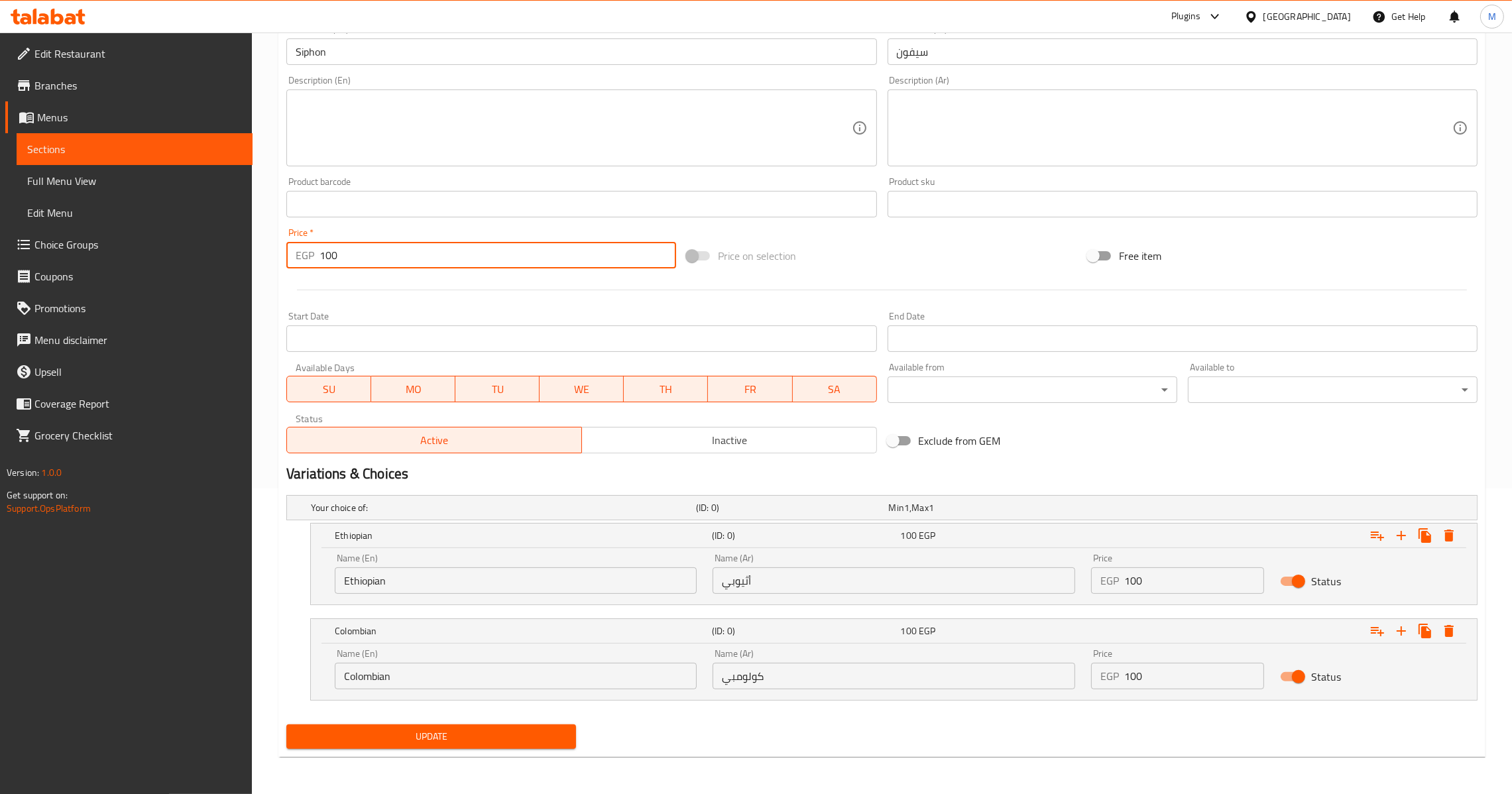
click at [408, 254] on input "100" at bounding box center [497, 255] width 356 height 27
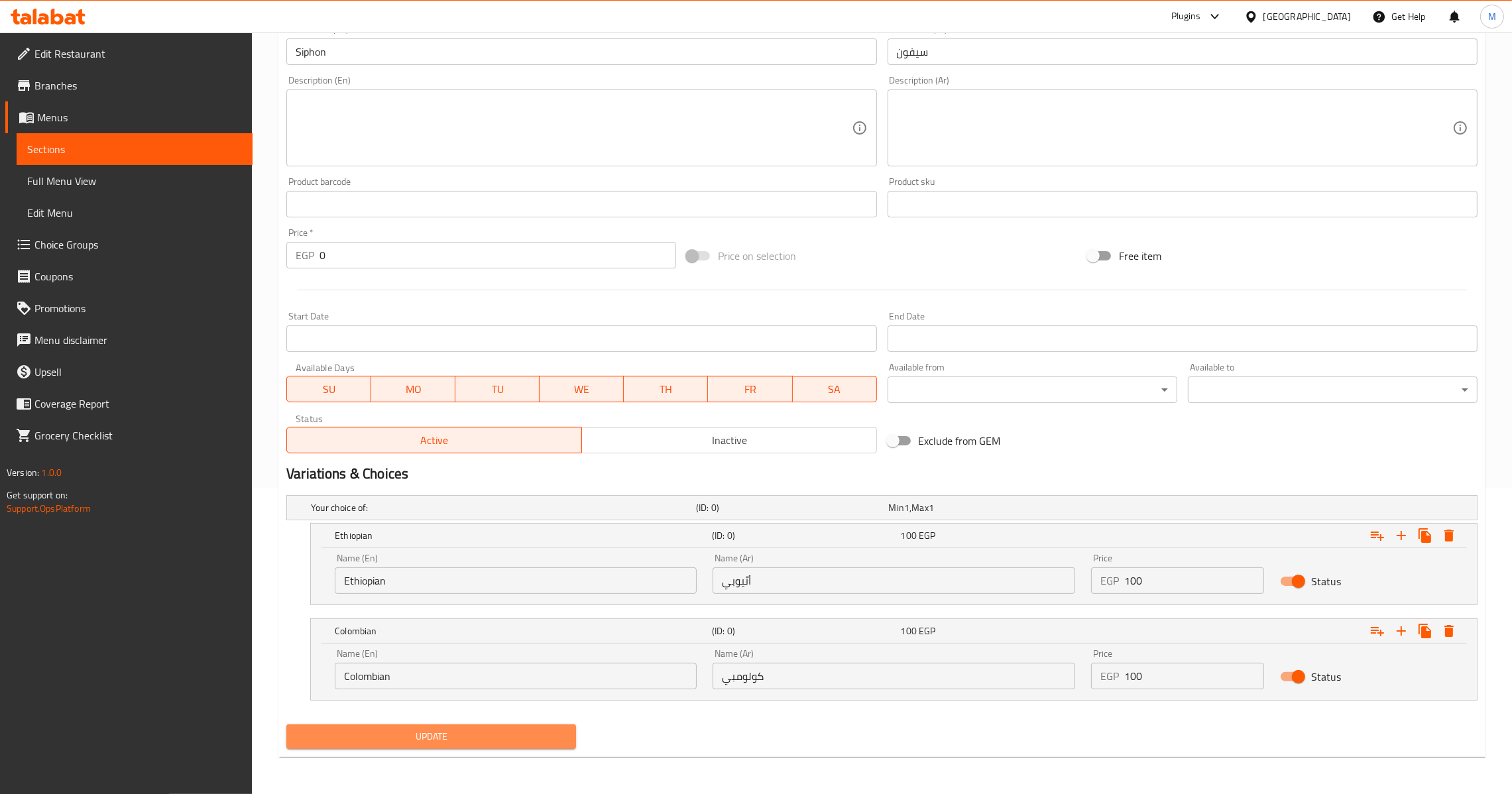
click at [436, 738] on span "Update" at bounding box center [431, 736] width 269 height 16
click at [464, 725] on button "Update" at bounding box center [431, 737] width 289 height 25
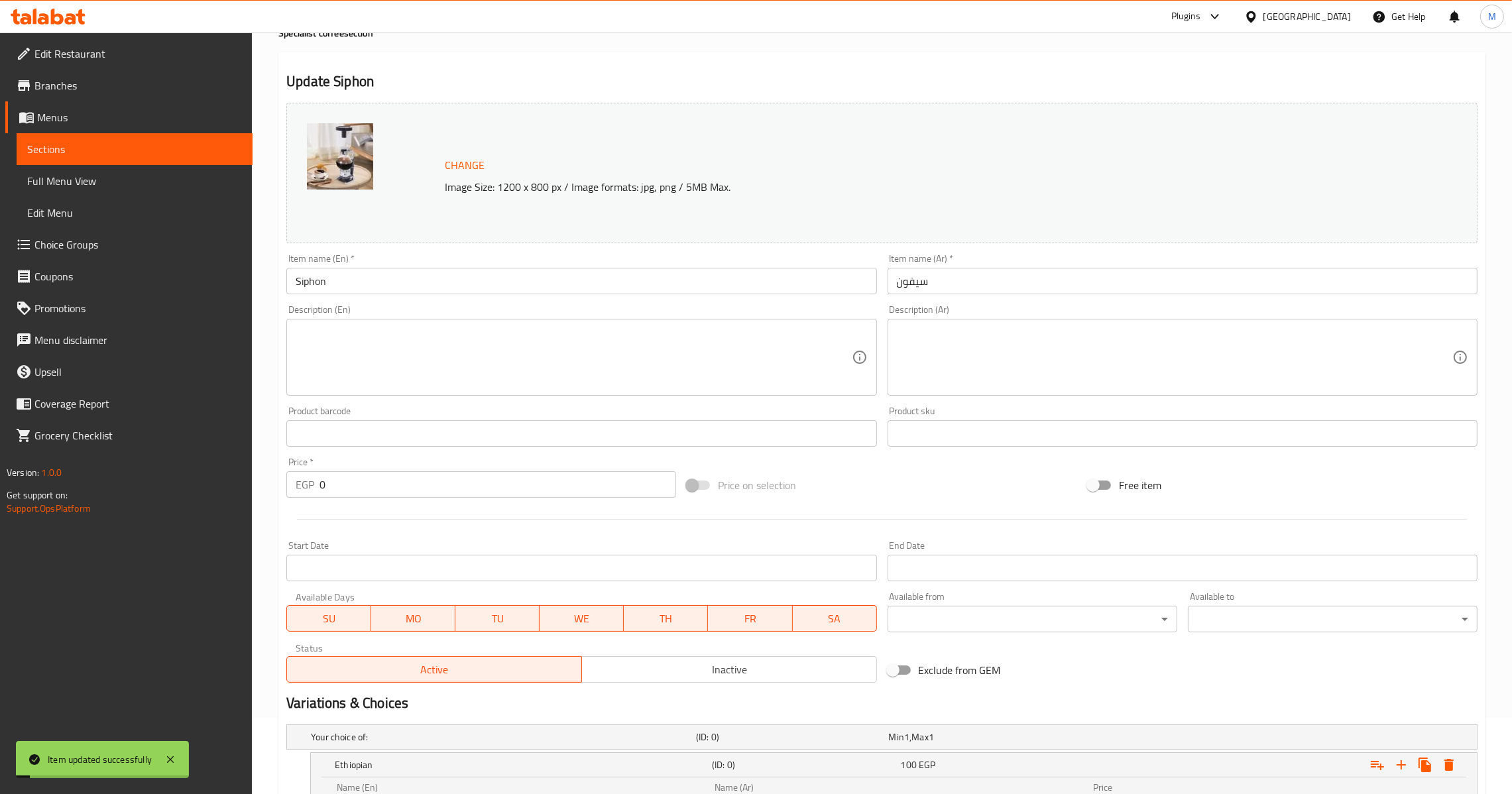
scroll to position [0, 0]
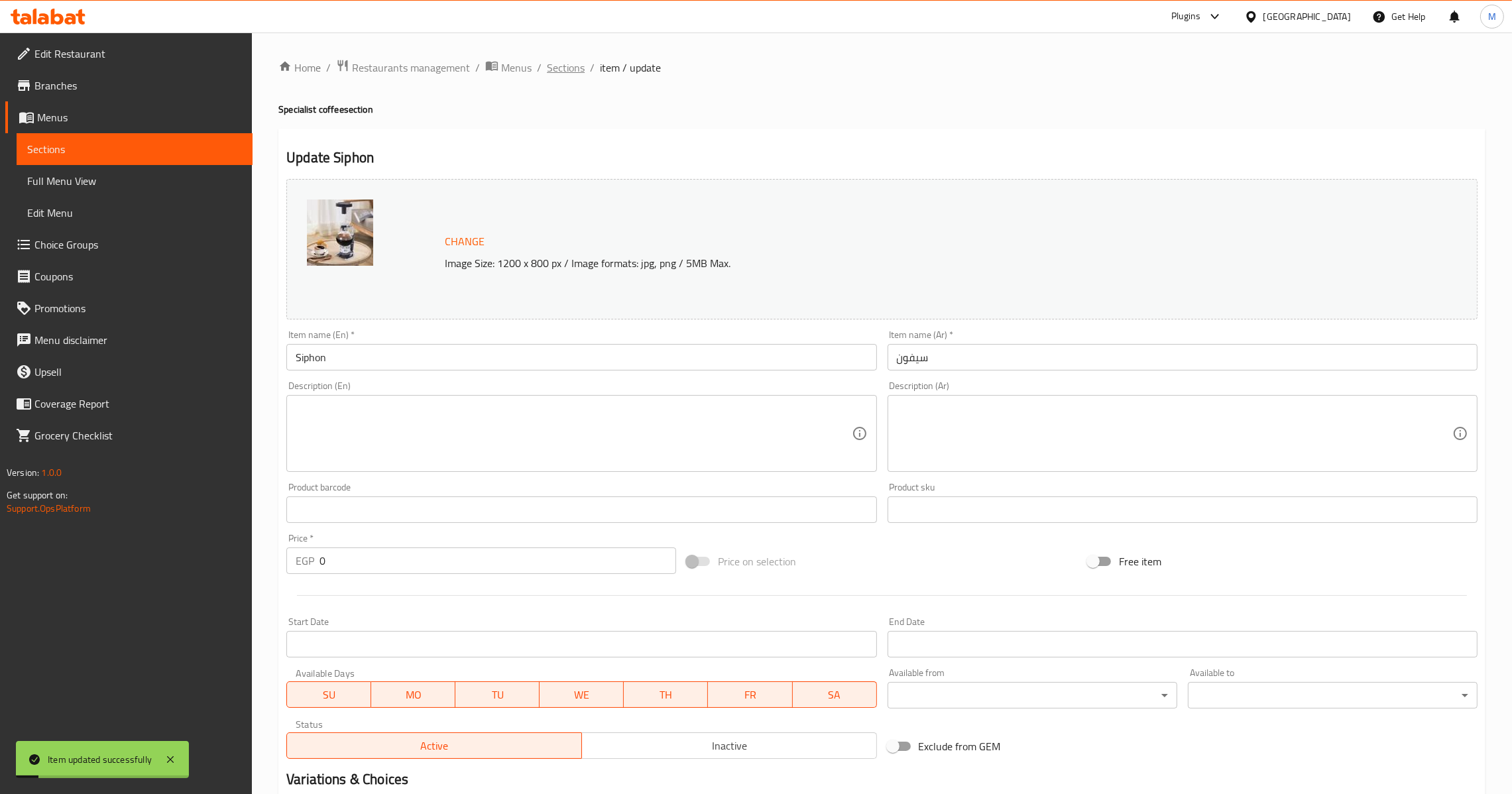
click at [581, 74] on span "Sections" at bounding box center [566, 68] width 38 height 16
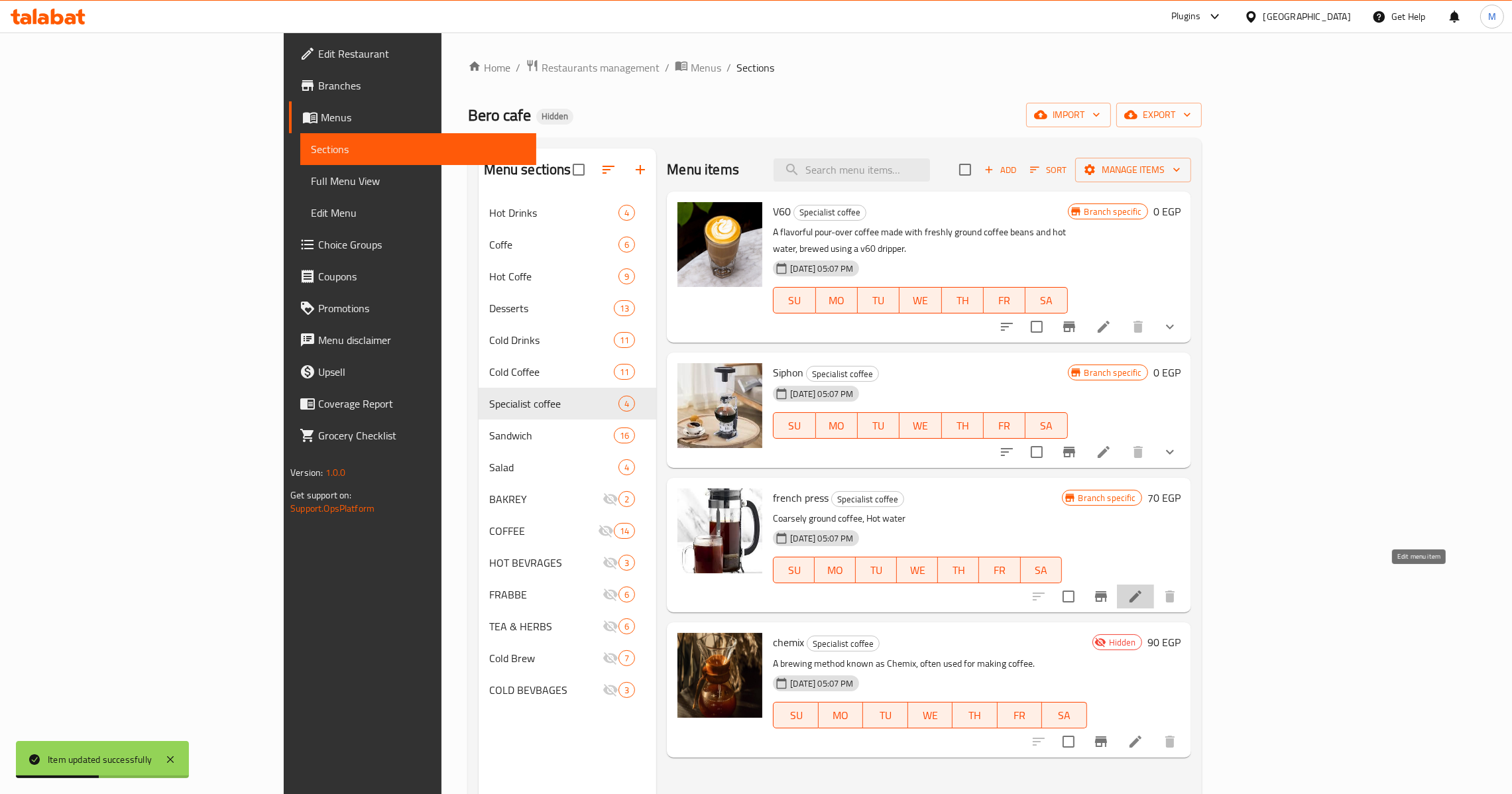
click at [1144, 588] on icon at bounding box center [1135, 596] width 16 height 16
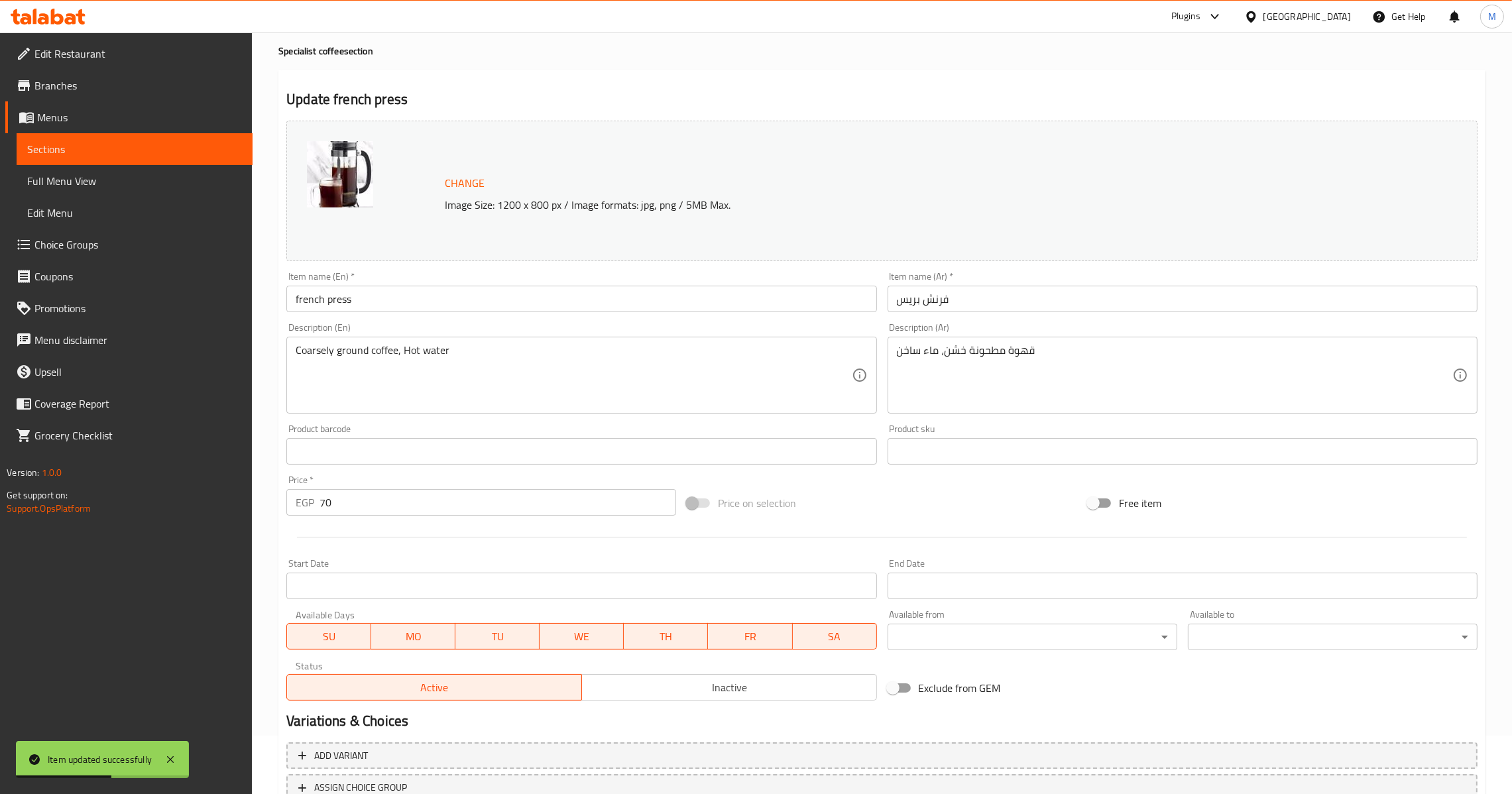
scroll to position [160, 0]
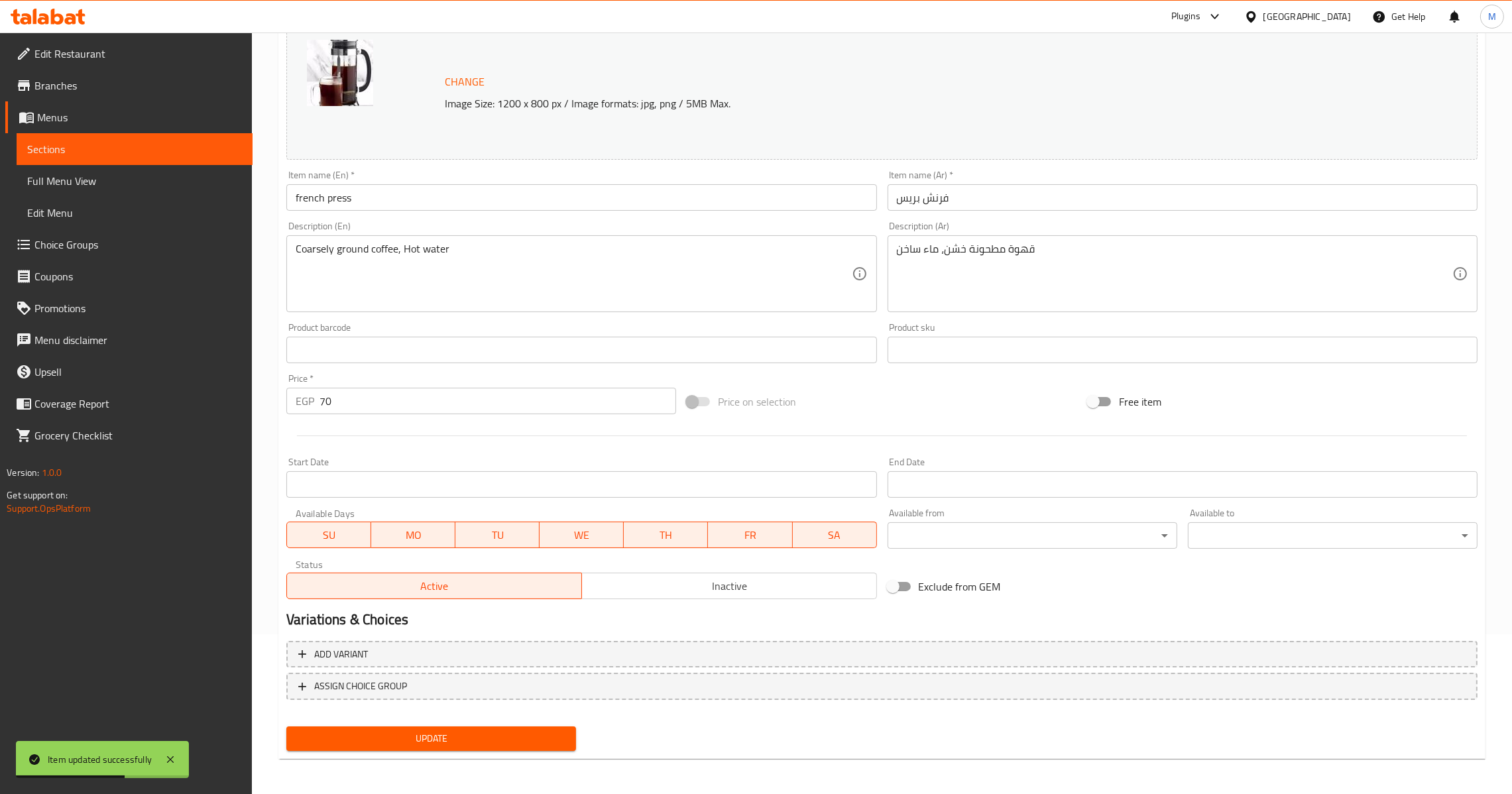
click at [401, 207] on input "french press" at bounding box center [581, 197] width 589 height 27
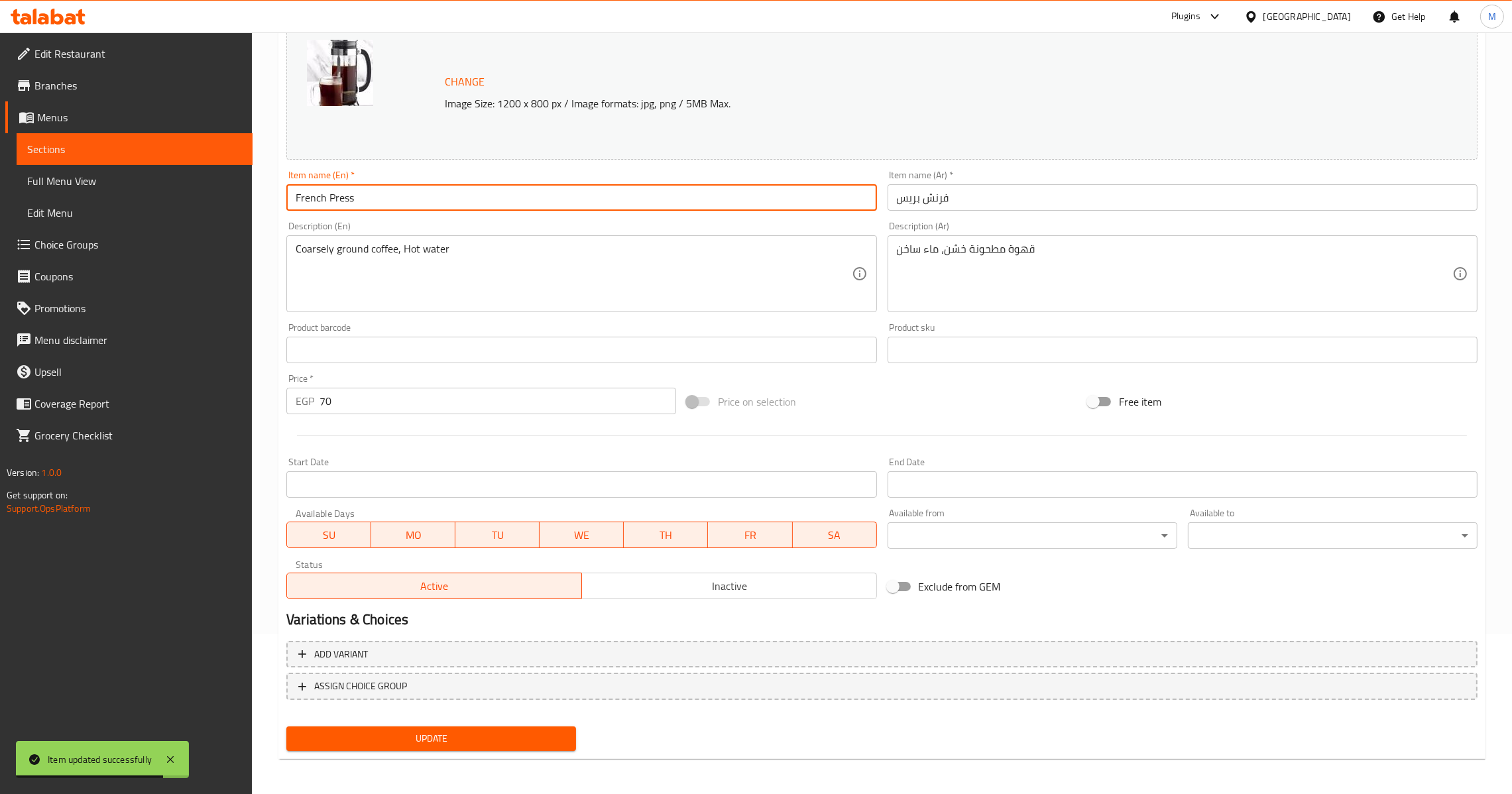
click at [503, 740] on span "Update" at bounding box center [431, 738] width 269 height 16
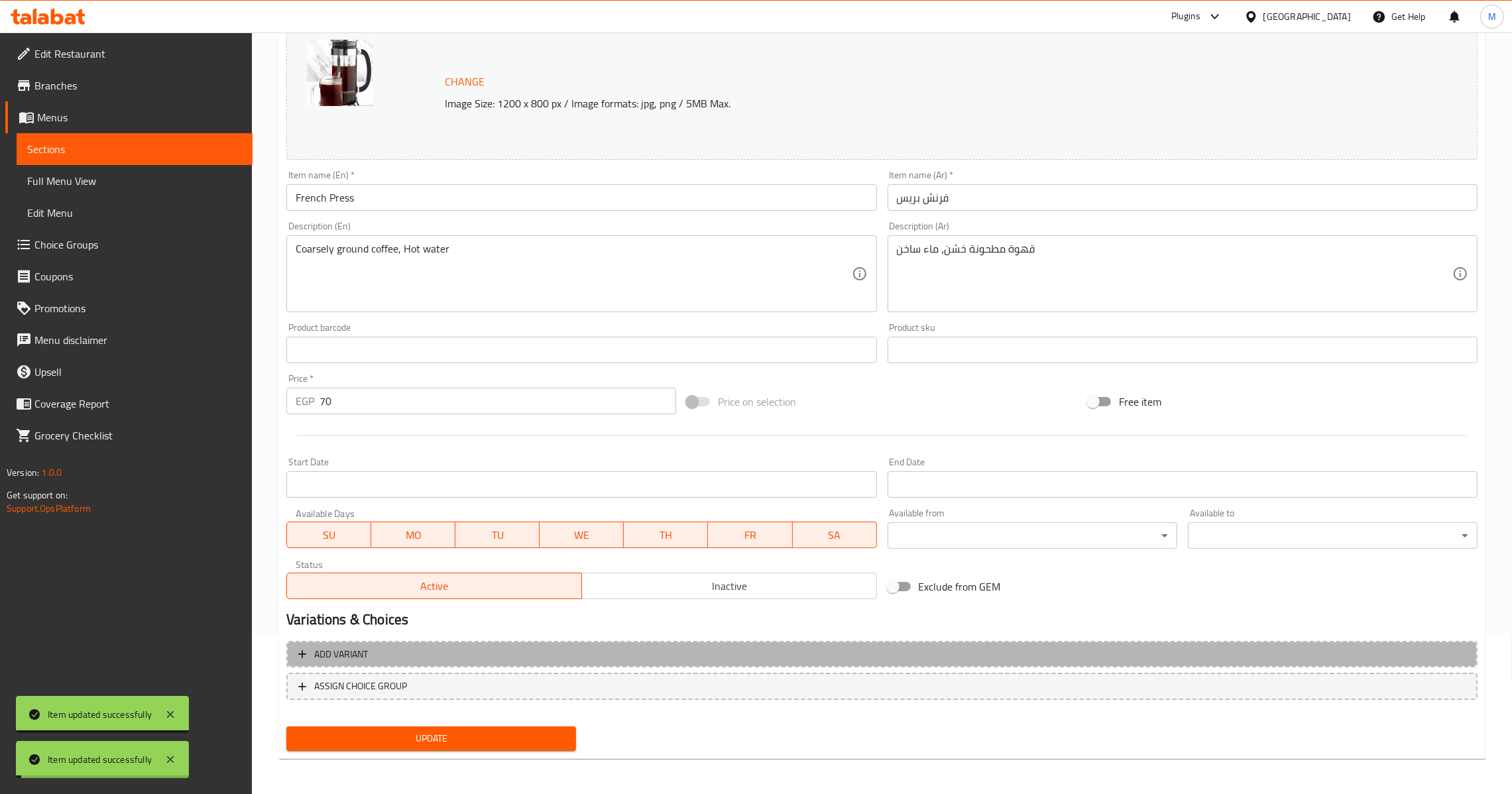
click at [546, 656] on span "Add variant" at bounding box center [882, 654] width 1167 height 16
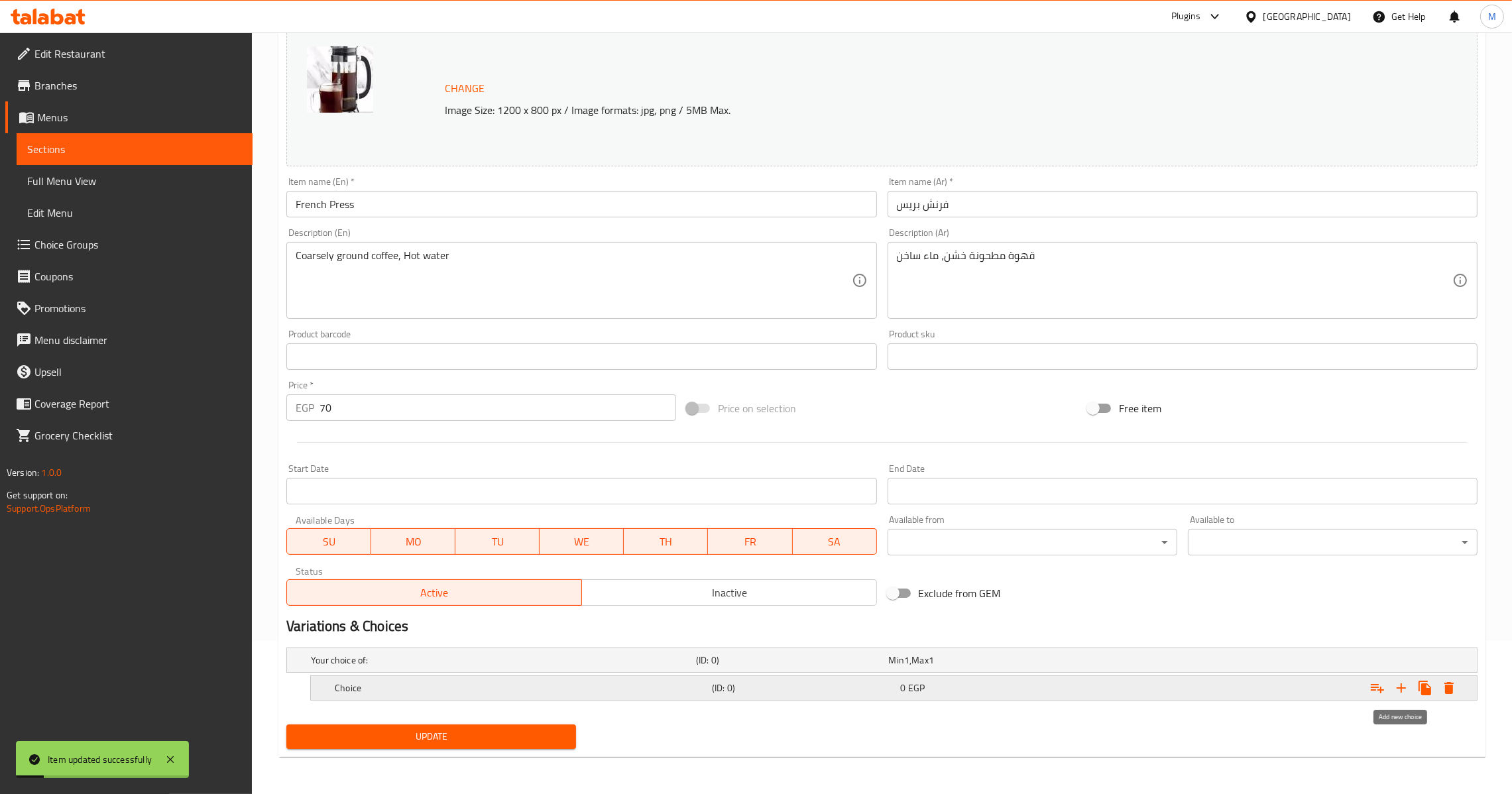
click at [1401, 681] on icon "Expand" at bounding box center [1401, 687] width 16 height 16
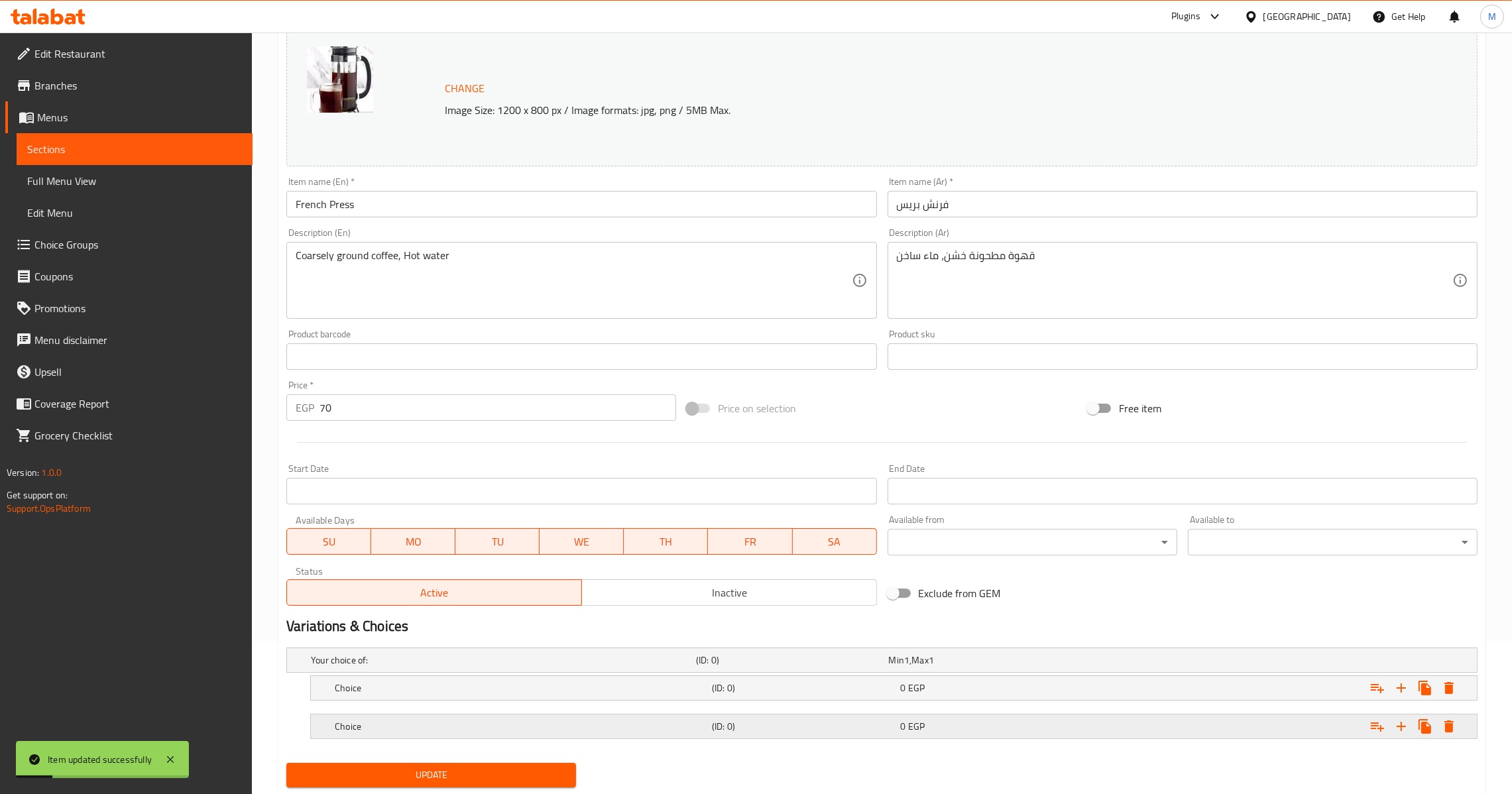
click at [638, 666] on h5 "Choice" at bounding box center [500, 660] width 380 height 13
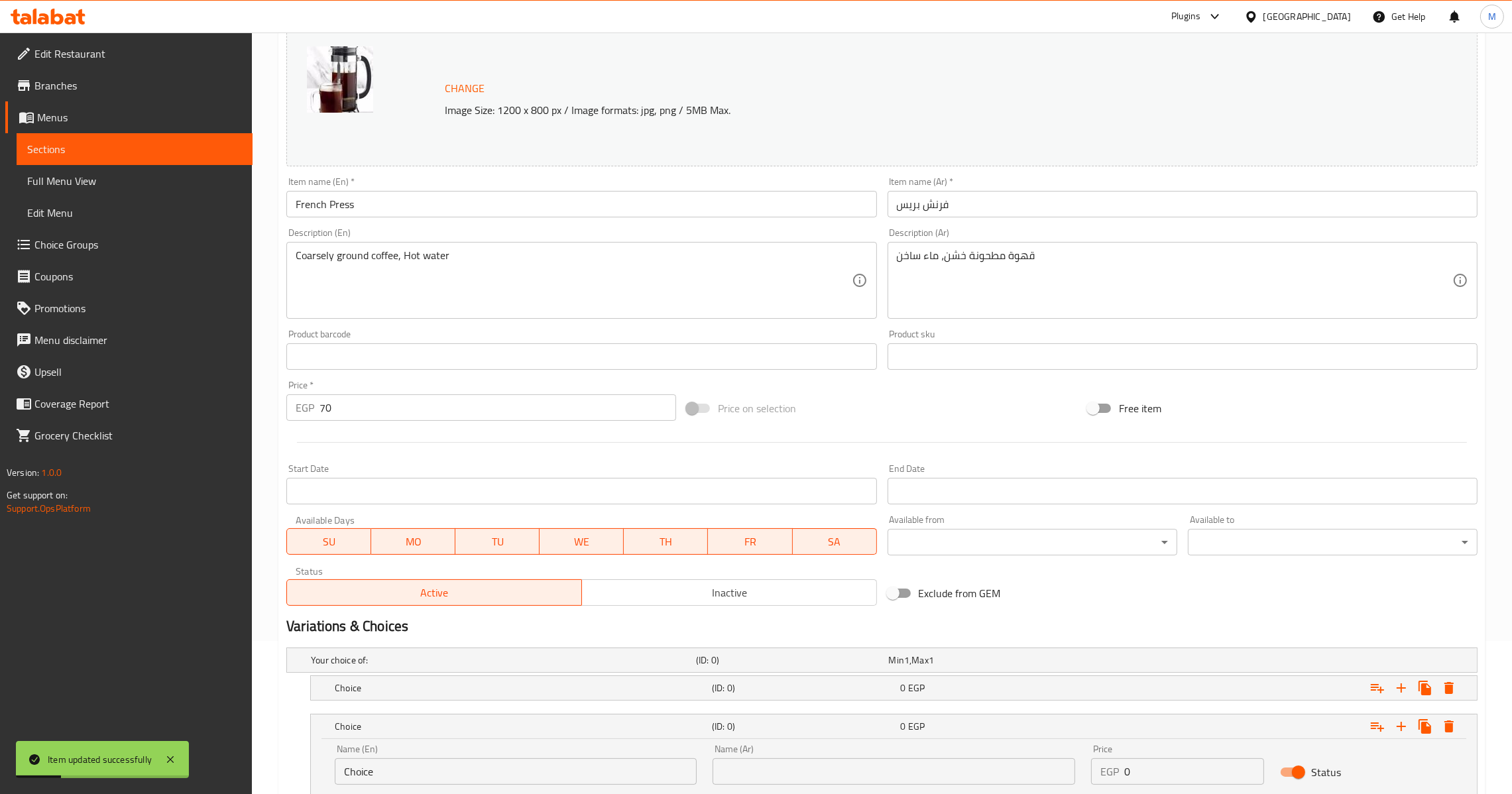
click at [644, 705] on nav at bounding box center [882, 707] width 1191 height 10
click at [649, 666] on h5 "Choice" at bounding box center [500, 660] width 380 height 13
click at [420, 745] on input "Choice" at bounding box center [515, 733] width 362 height 27
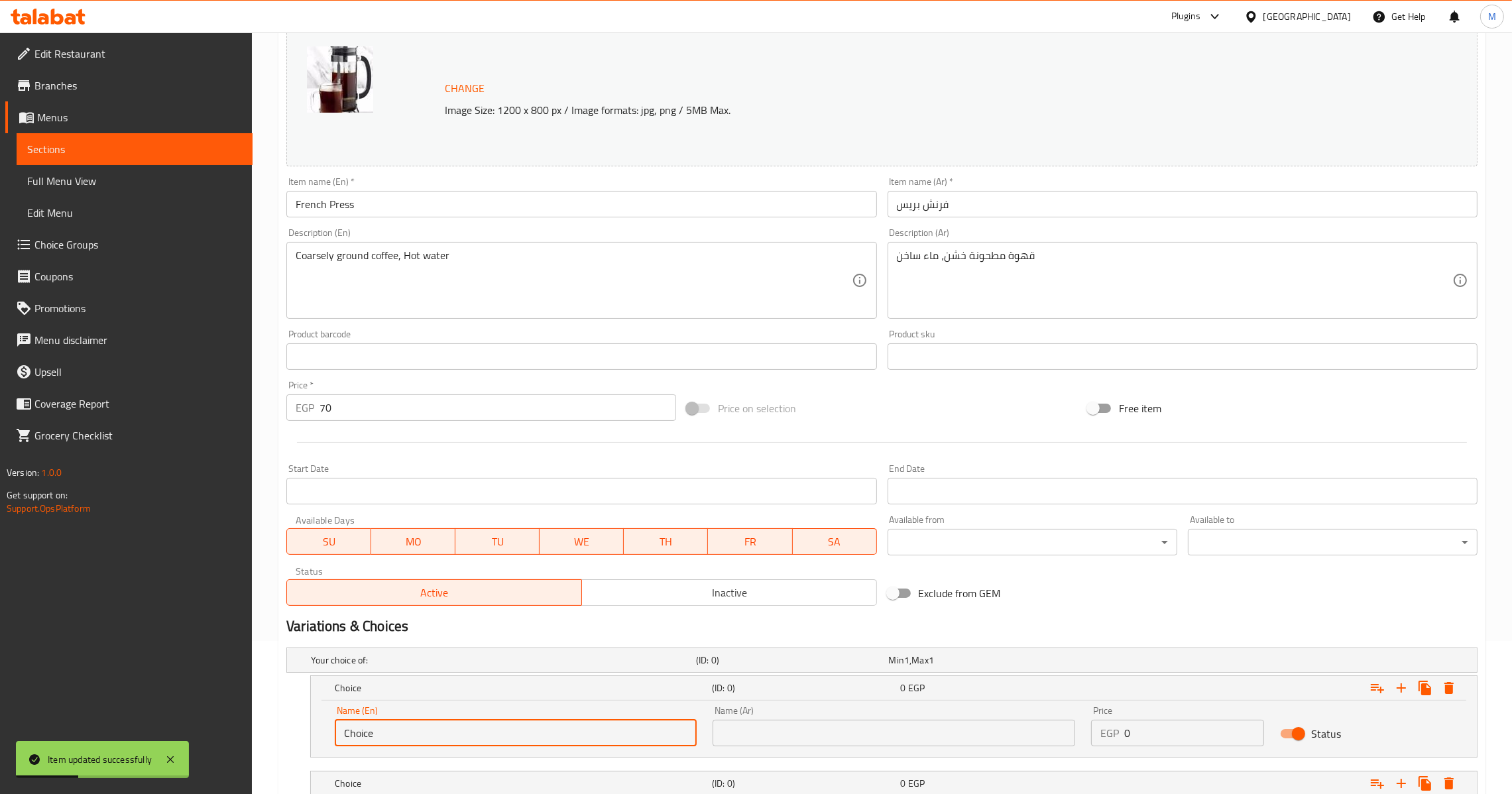
click at [420, 745] on input "Choice" at bounding box center [515, 733] width 362 height 27
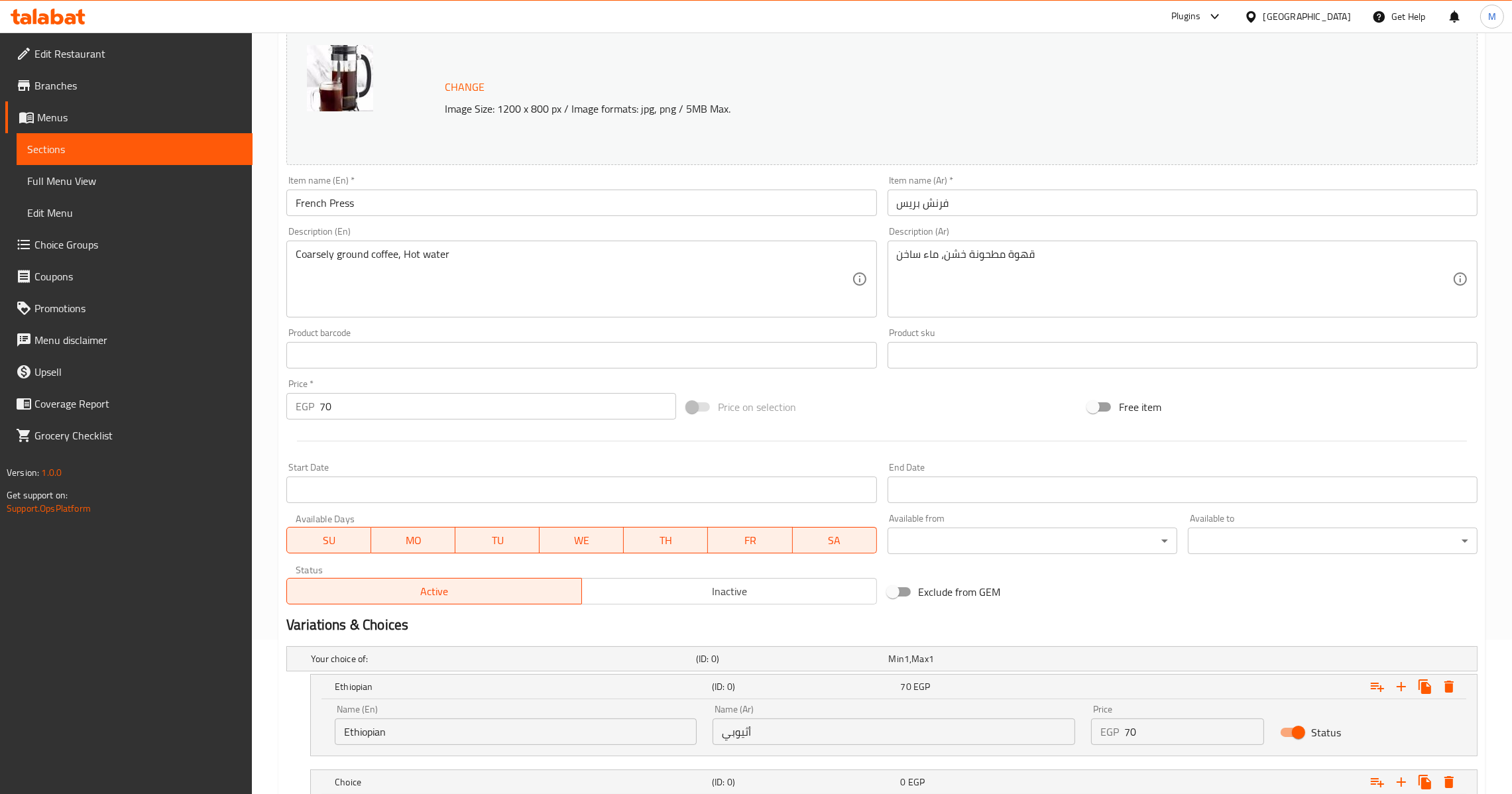
scroll to position [306, 0]
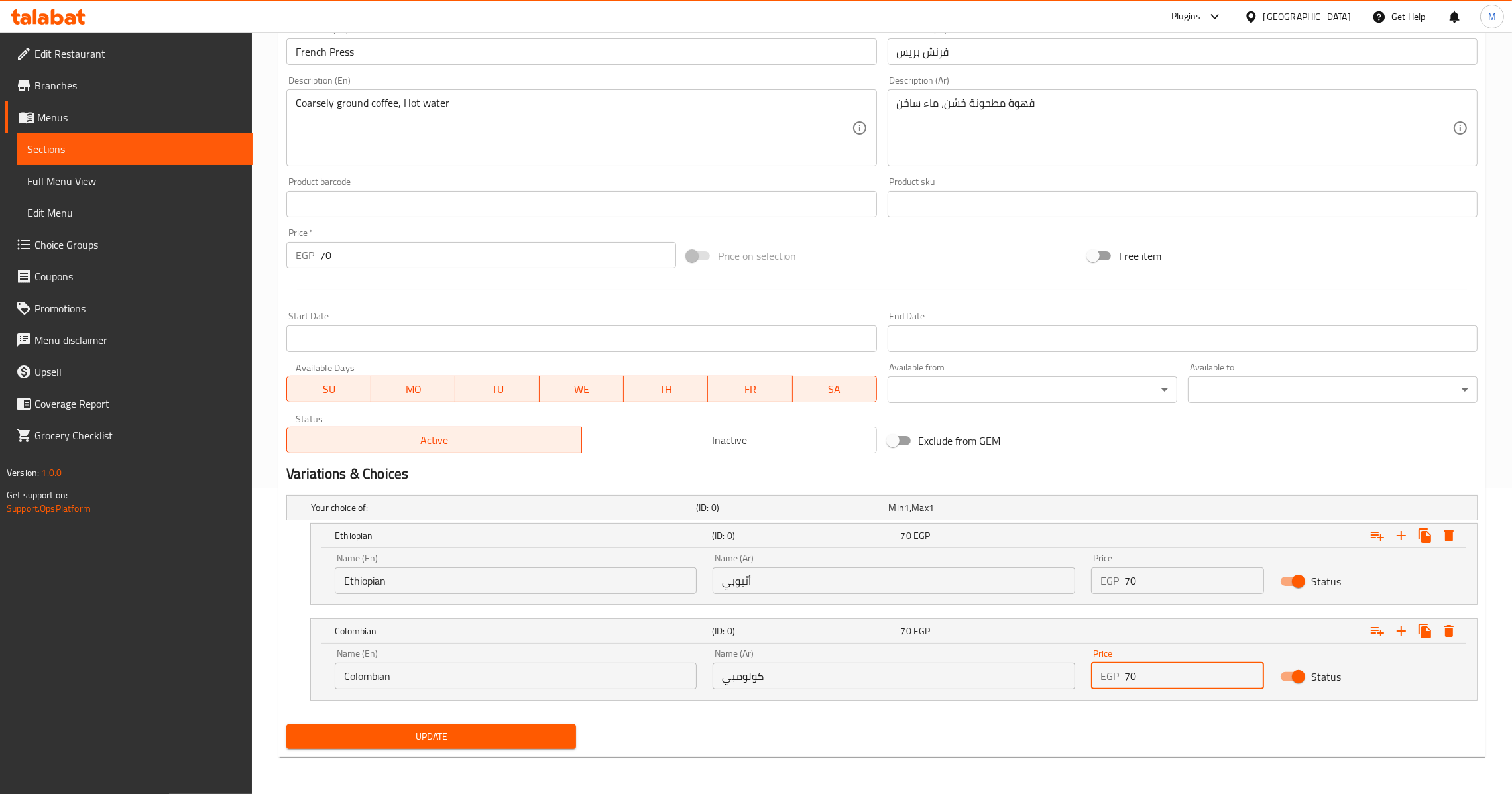
click at [322, 261] on input "70" at bounding box center [497, 255] width 356 height 27
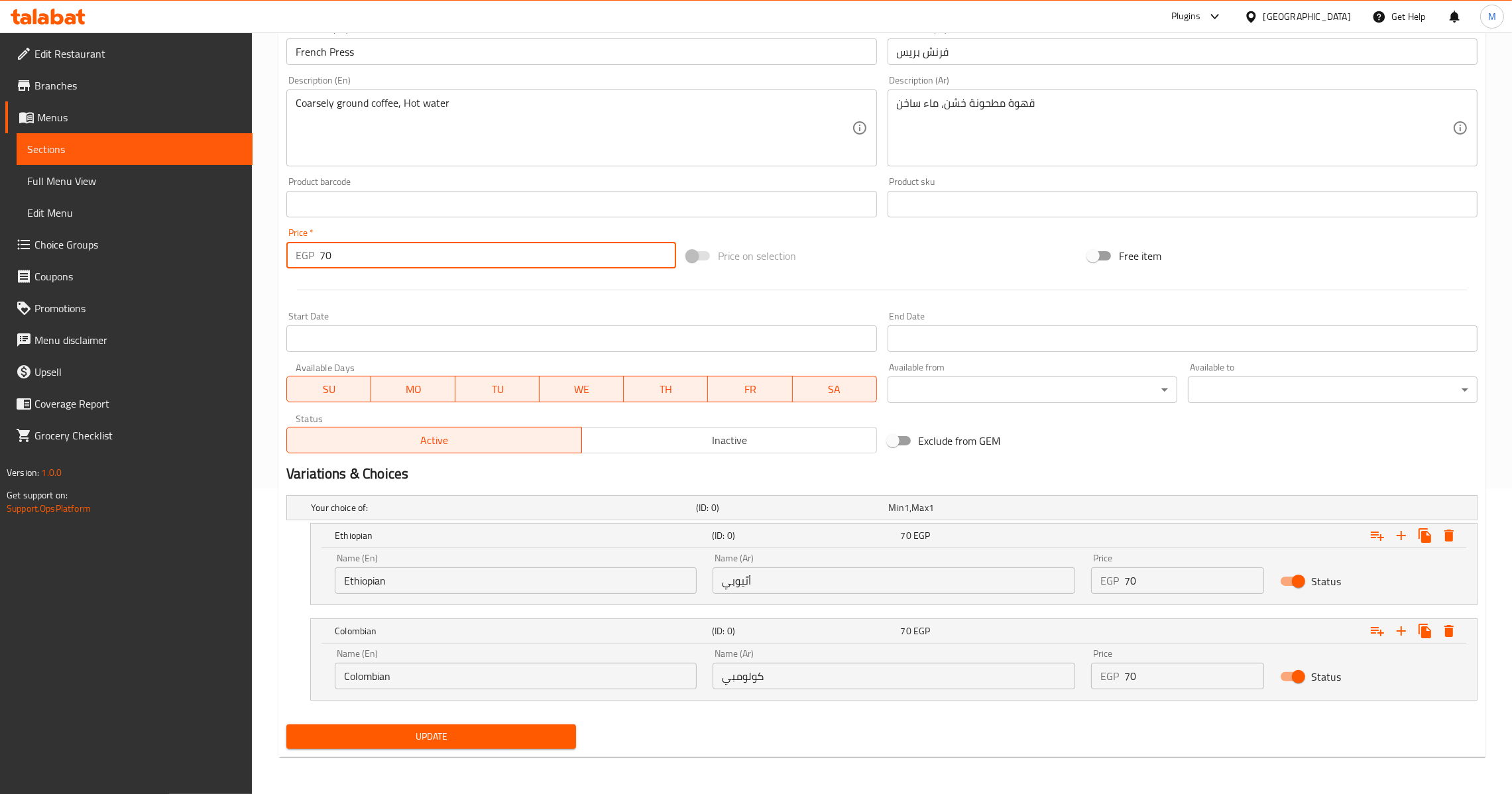
click at [325, 258] on input "70" at bounding box center [497, 255] width 356 height 27
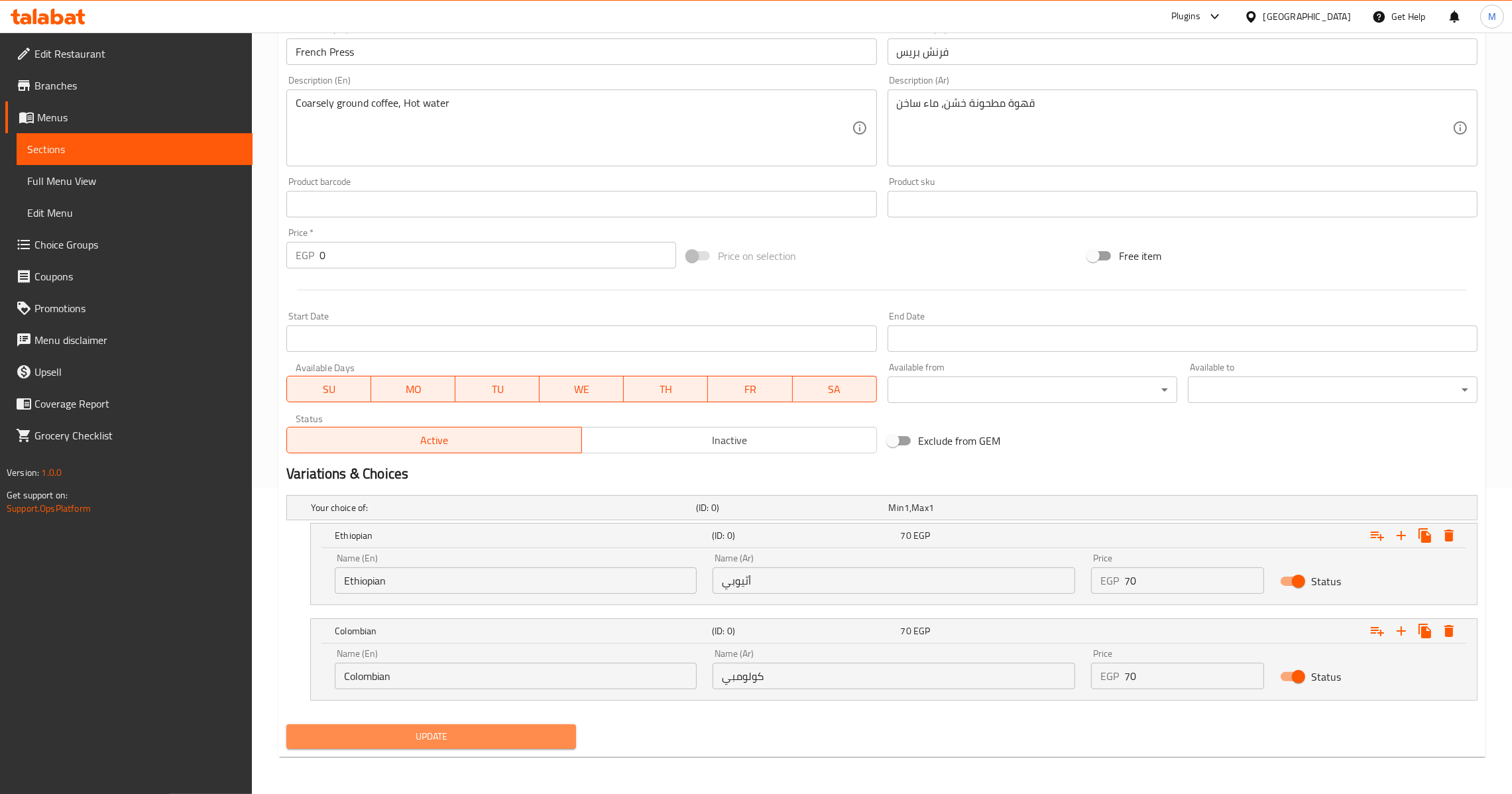
click at [490, 739] on span "Update" at bounding box center [431, 736] width 269 height 16
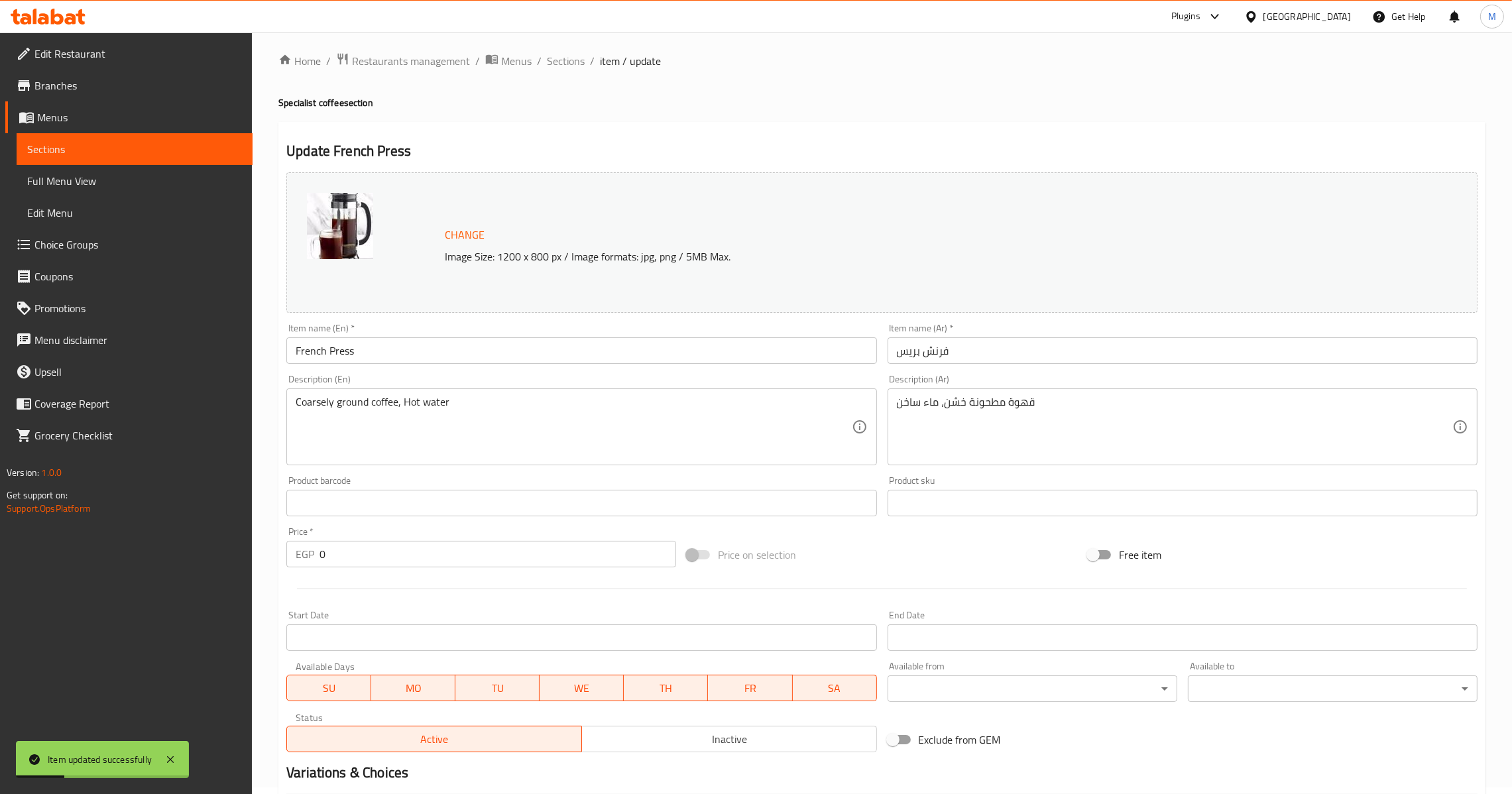
scroll to position [0, 0]
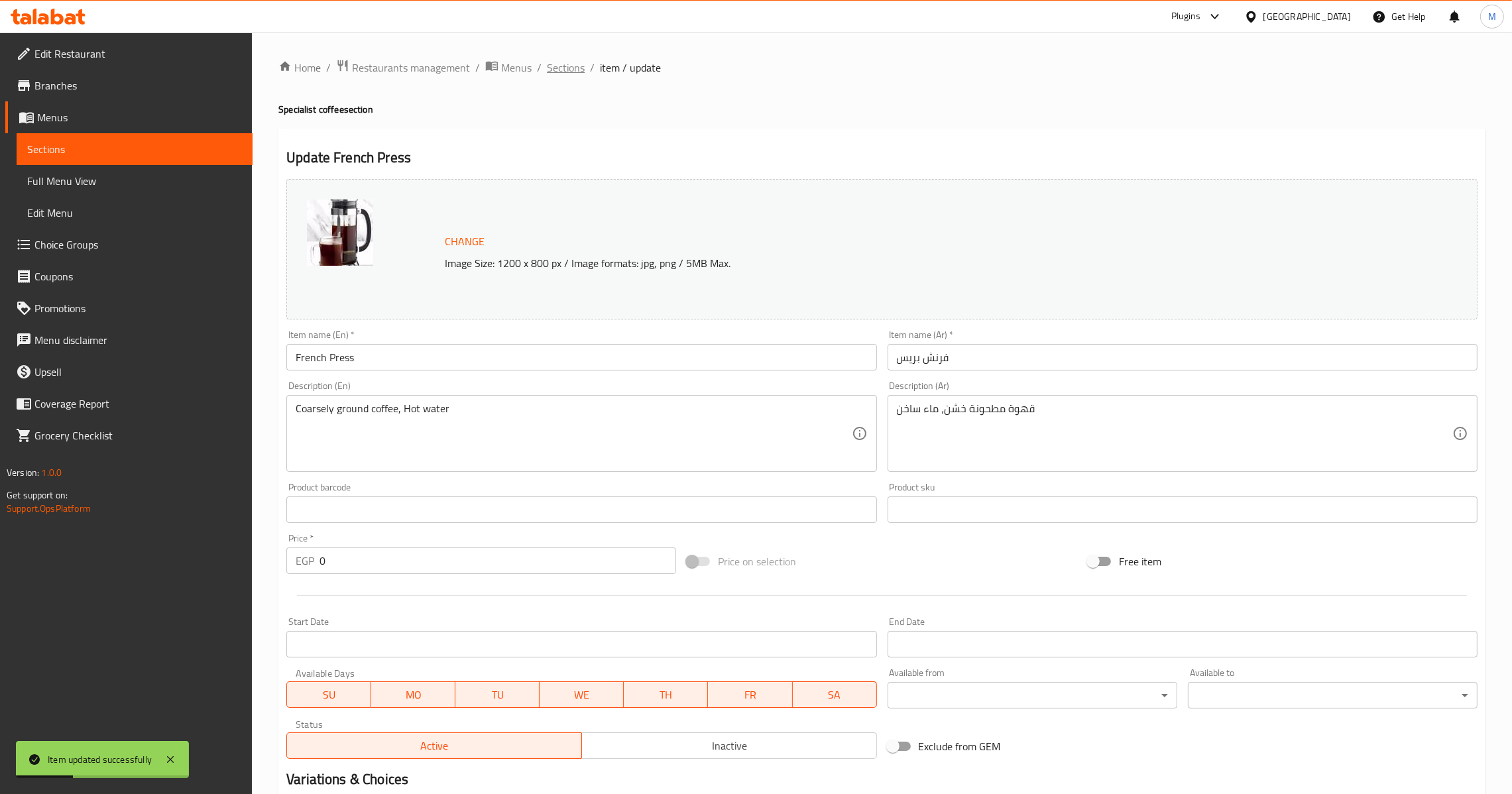
click at [567, 75] on span "Sections" at bounding box center [566, 68] width 38 height 16
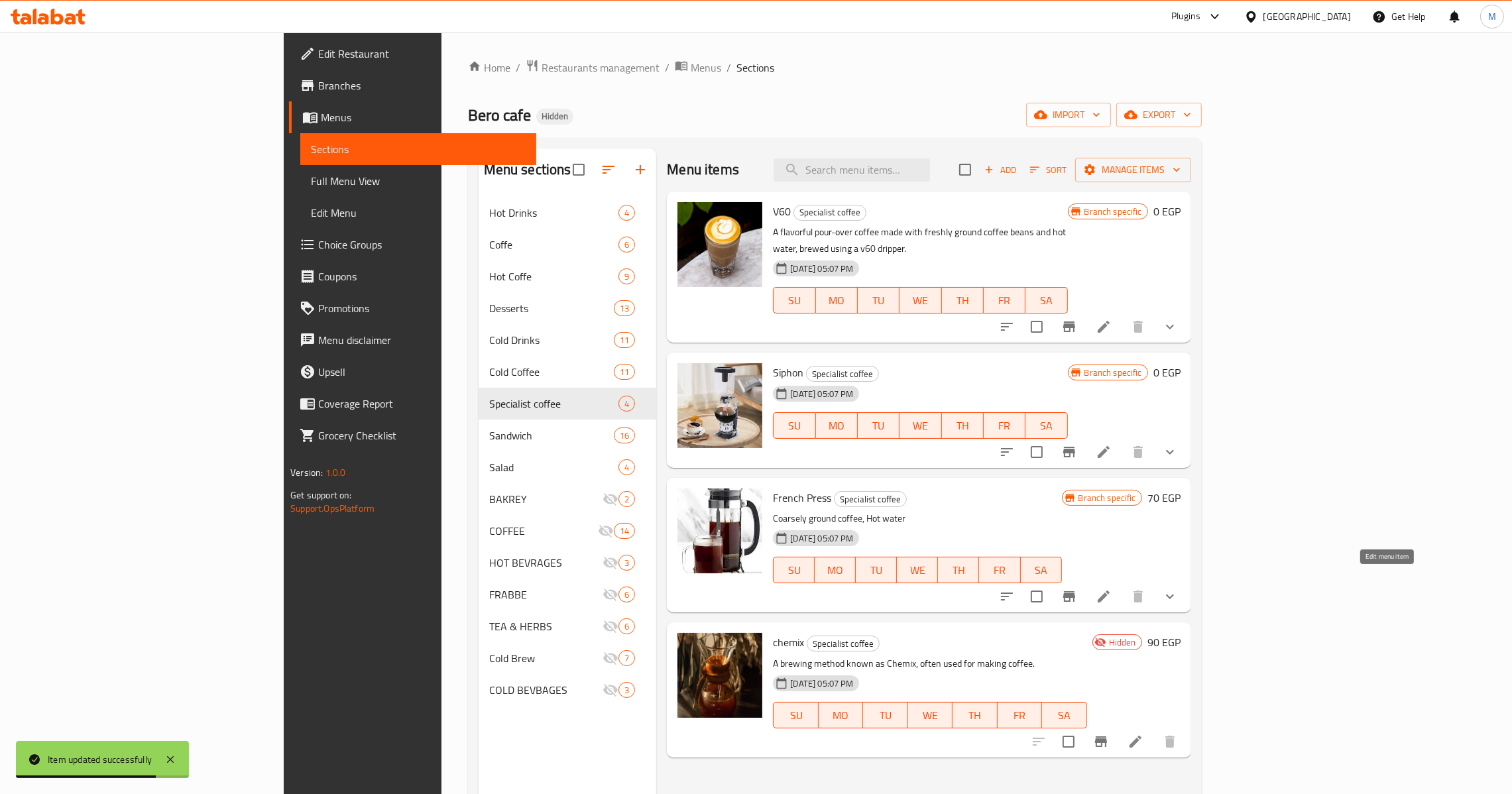
click at [1111, 588] on icon at bounding box center [1103, 596] width 16 height 16
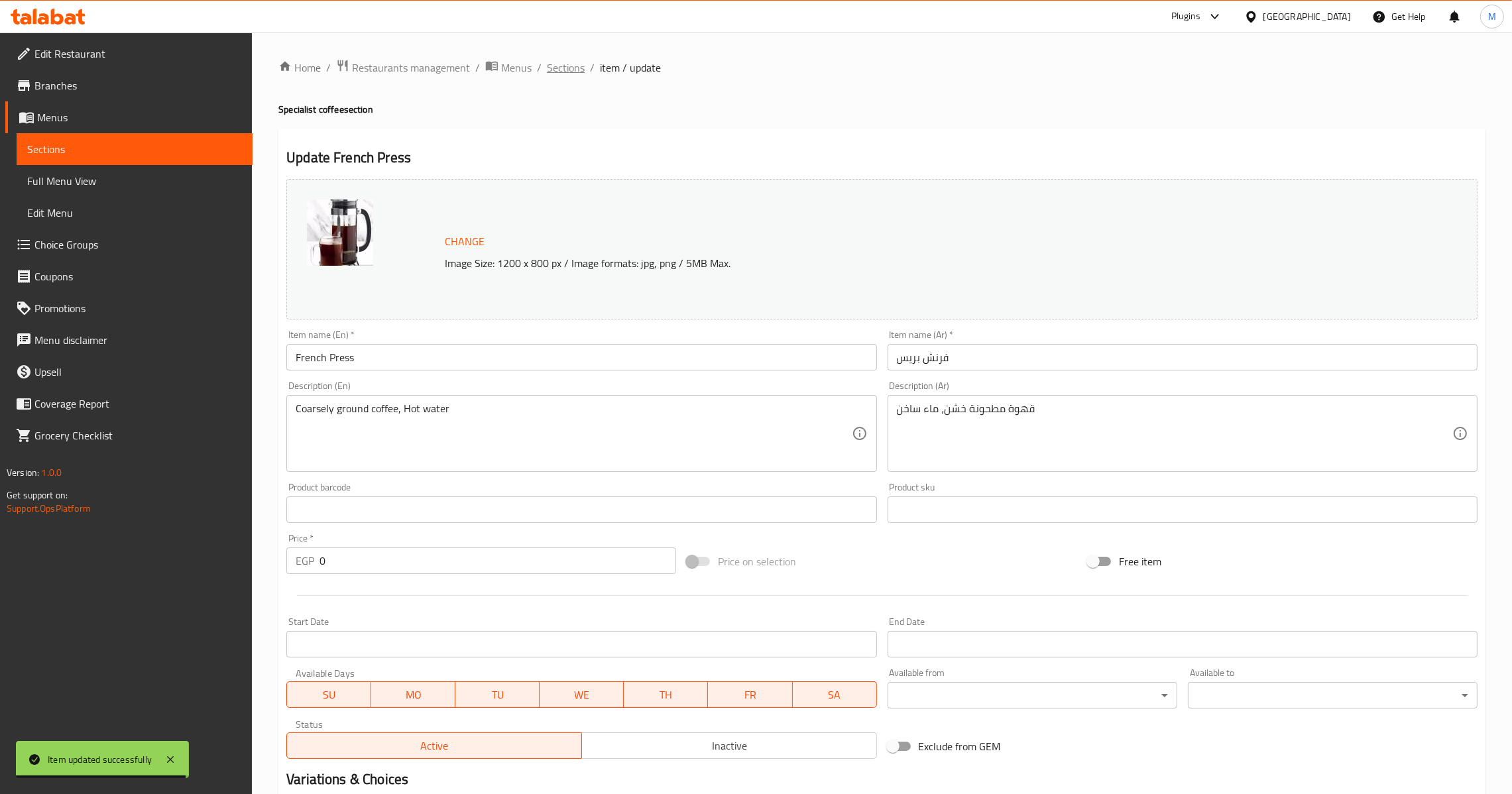
click at [559, 68] on span "Sections" at bounding box center [566, 68] width 38 height 16
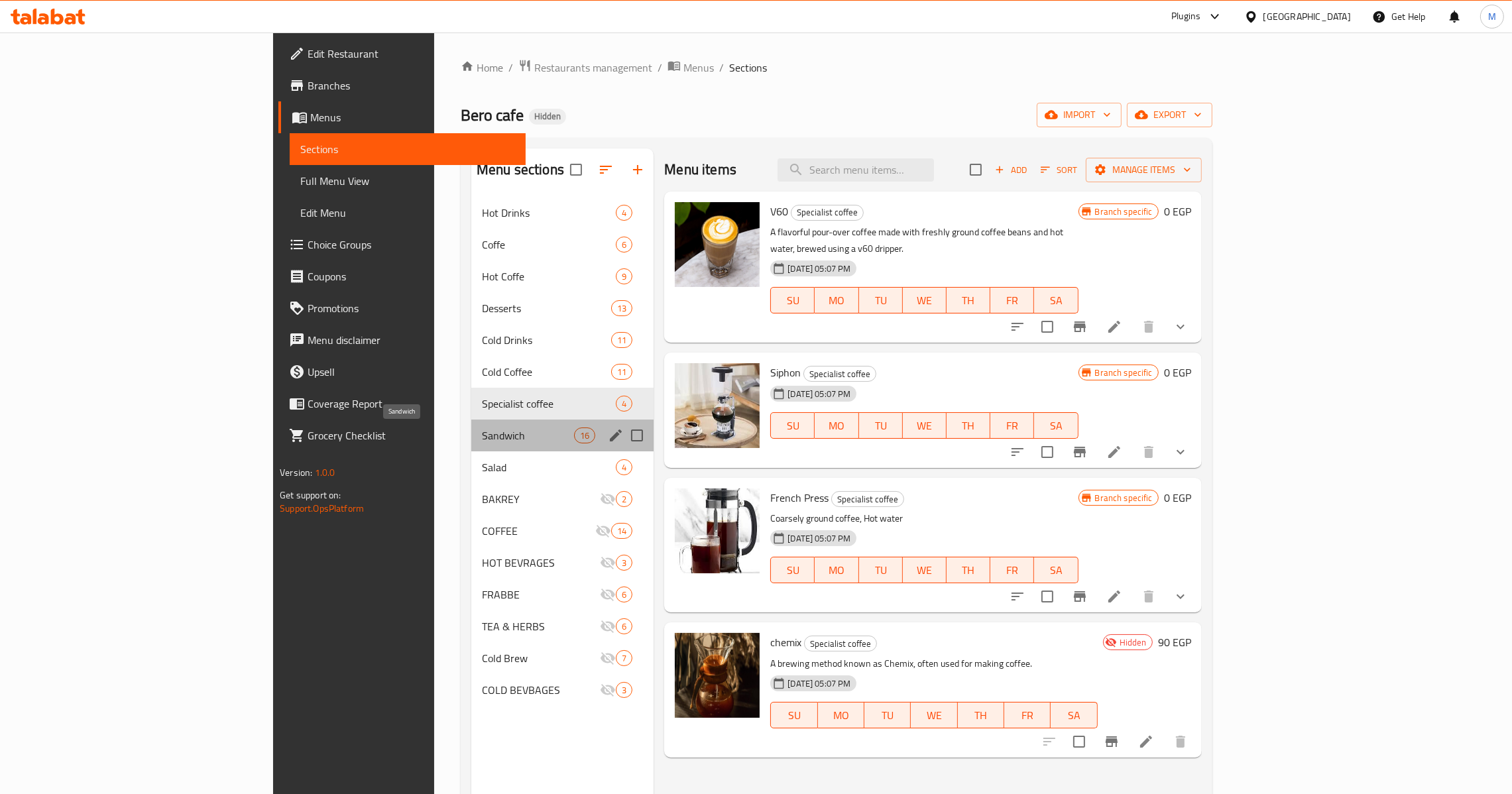
click at [482, 439] on span "Sandwich" at bounding box center [527, 435] width 92 height 16
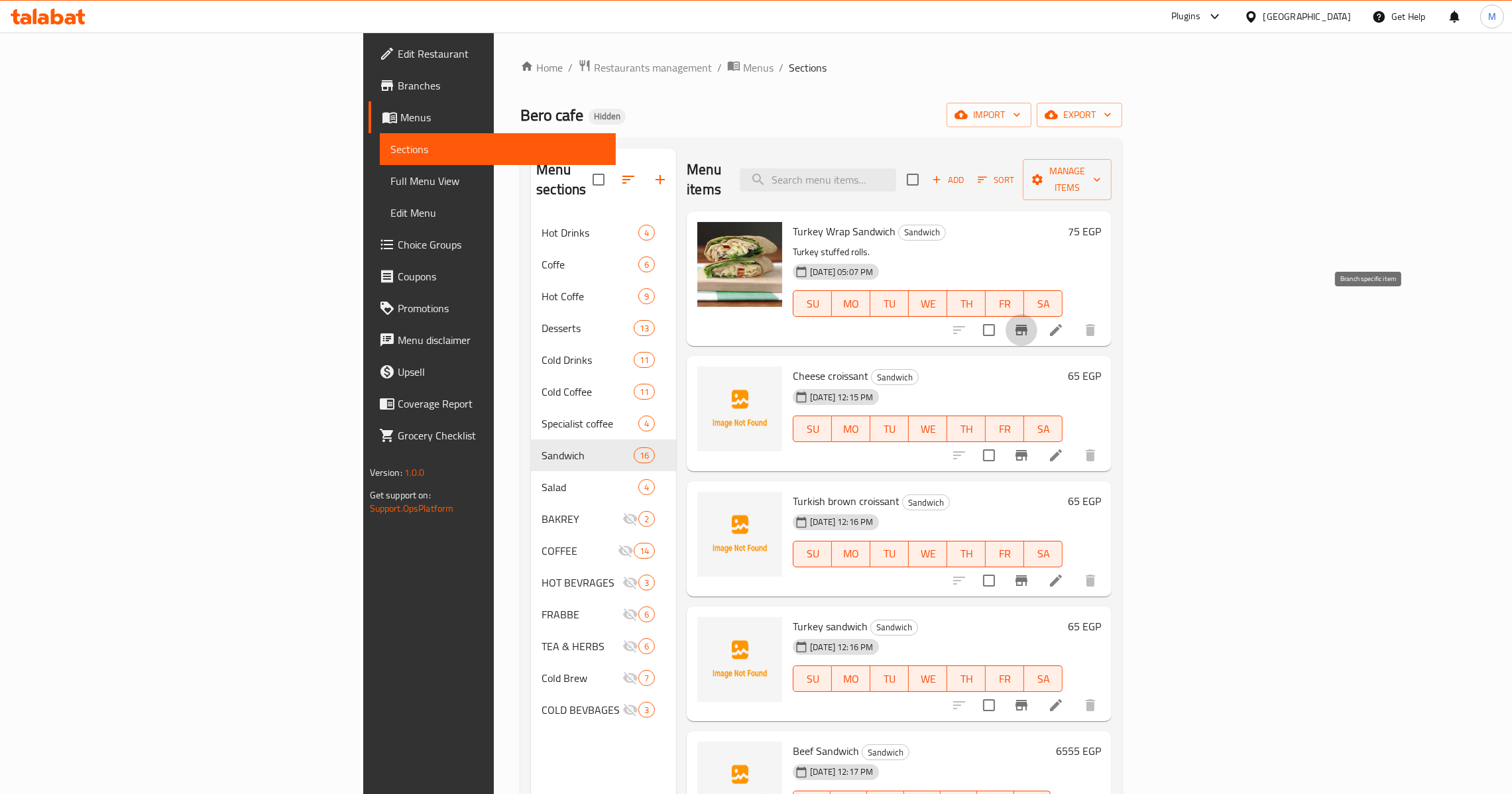
click at [1029, 322] on icon "Branch-specific-item" at bounding box center [1021, 329] width 16 height 16
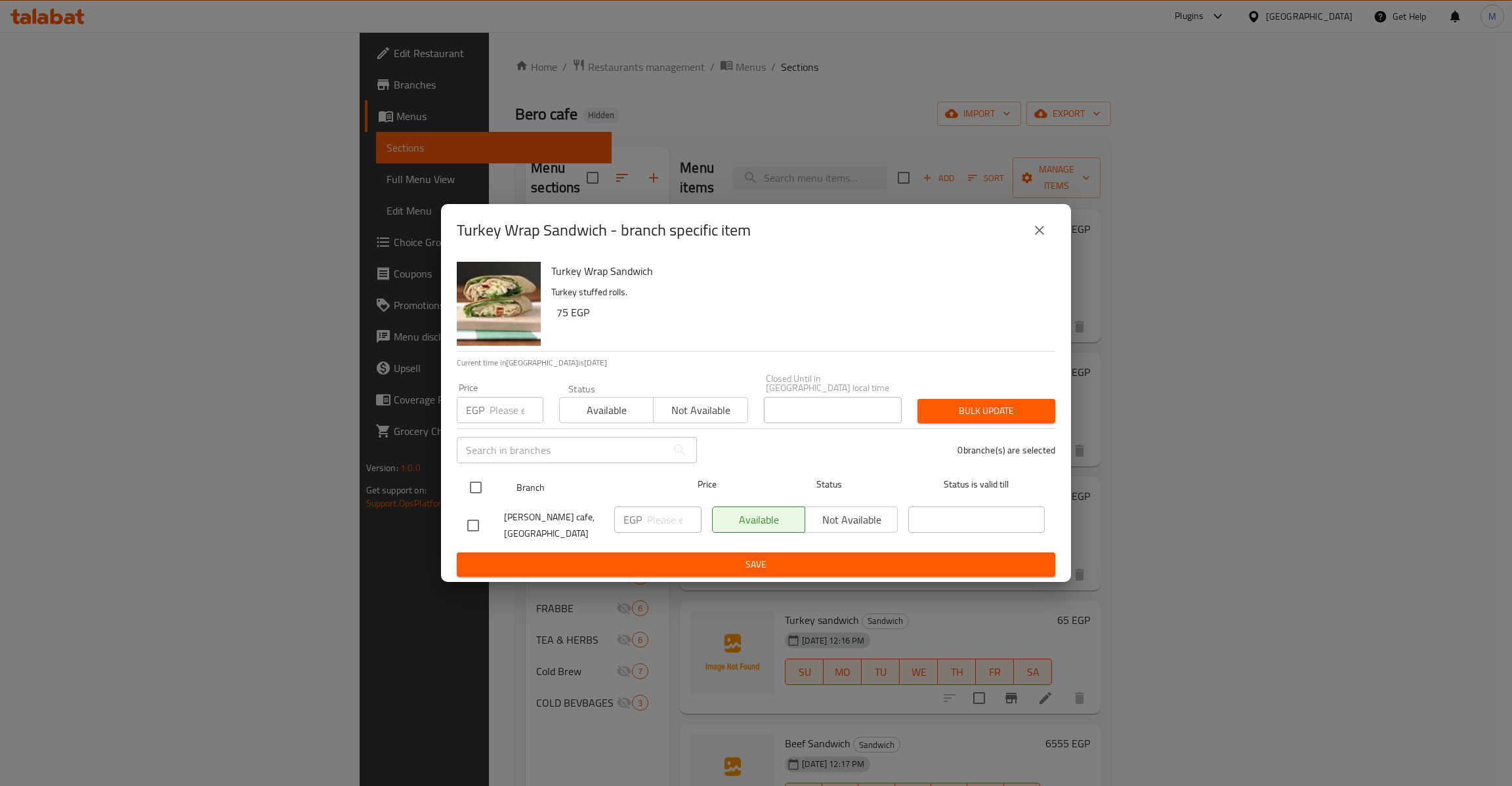
click at [484, 494] on input "checkbox" at bounding box center [475, 487] width 27 height 27
click at [495, 419] on div "Price EGP Price" at bounding box center [500, 402] width 103 height 56
drag, startPoint x: 495, startPoint y: 419, endPoint x: 514, endPoint y: 396, distance: 29.8
click at [498, 418] on div "Price EGP Price" at bounding box center [500, 402] width 103 height 56
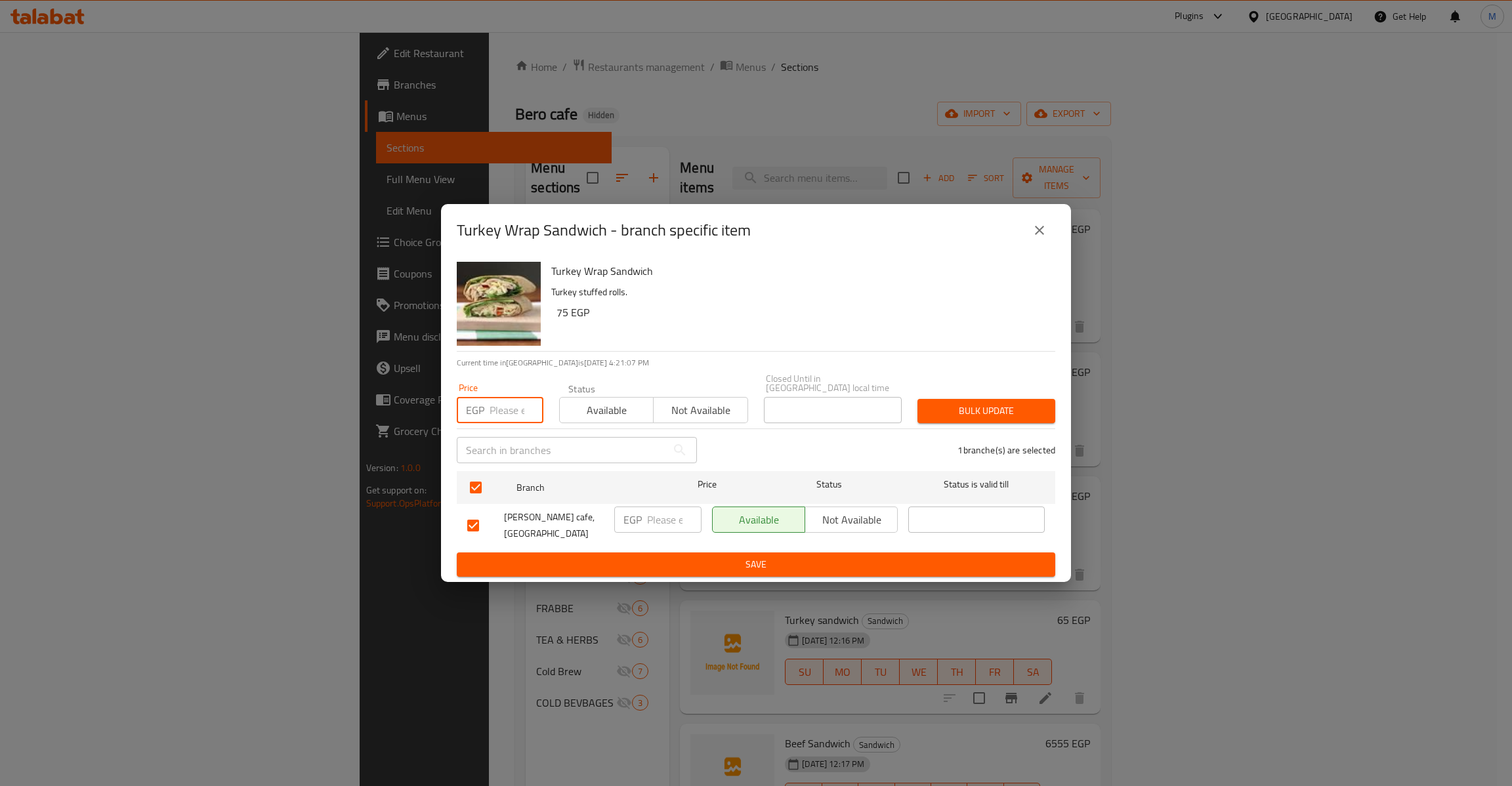
click at [514, 397] on input "number" at bounding box center [516, 410] width 54 height 26
click at [917, 399] on button "Bulk update" at bounding box center [986, 411] width 138 height 25
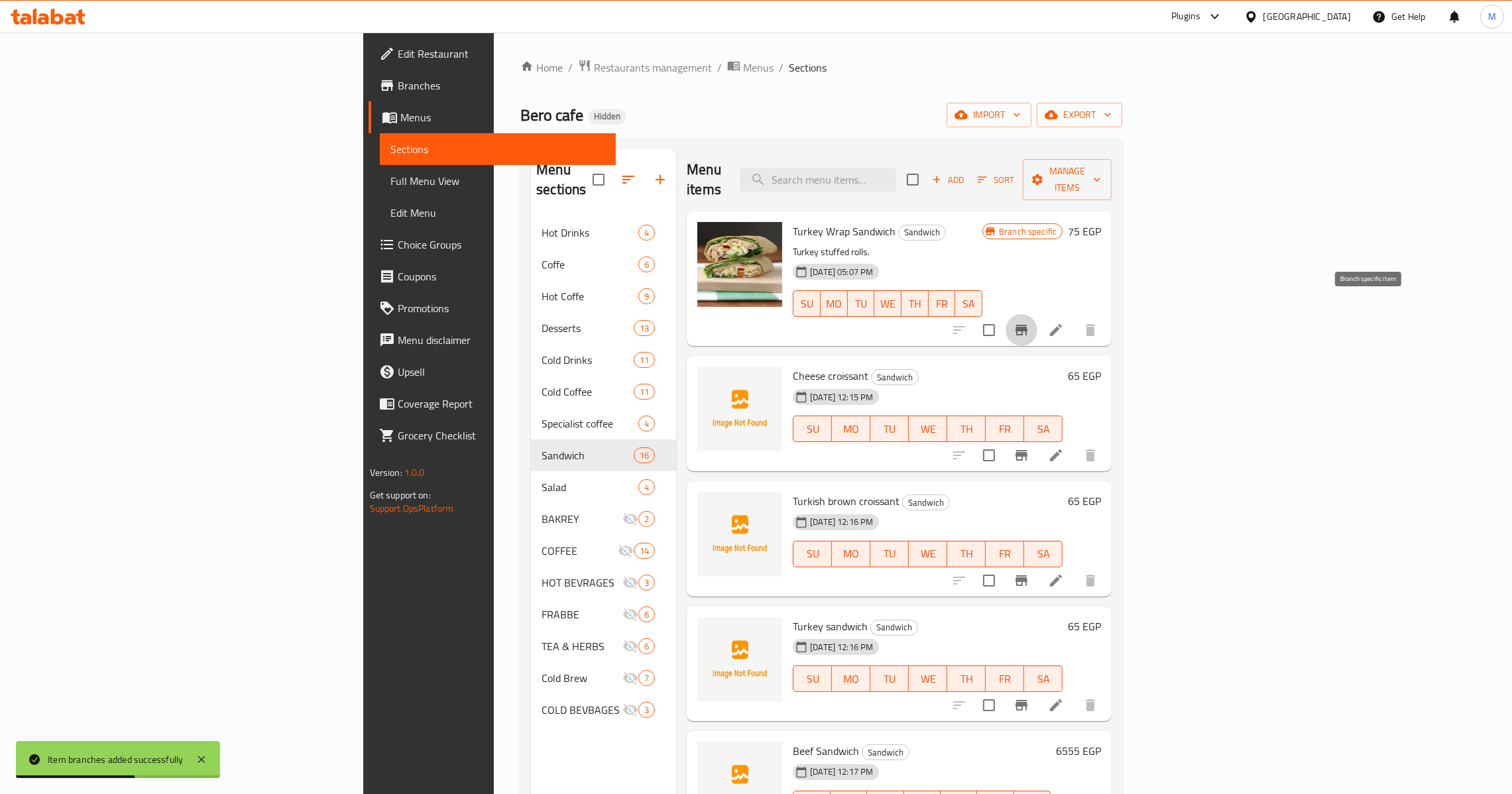
click at [1037, 446] on button "Branch-specific-item" at bounding box center [1021, 454] width 31 height 31
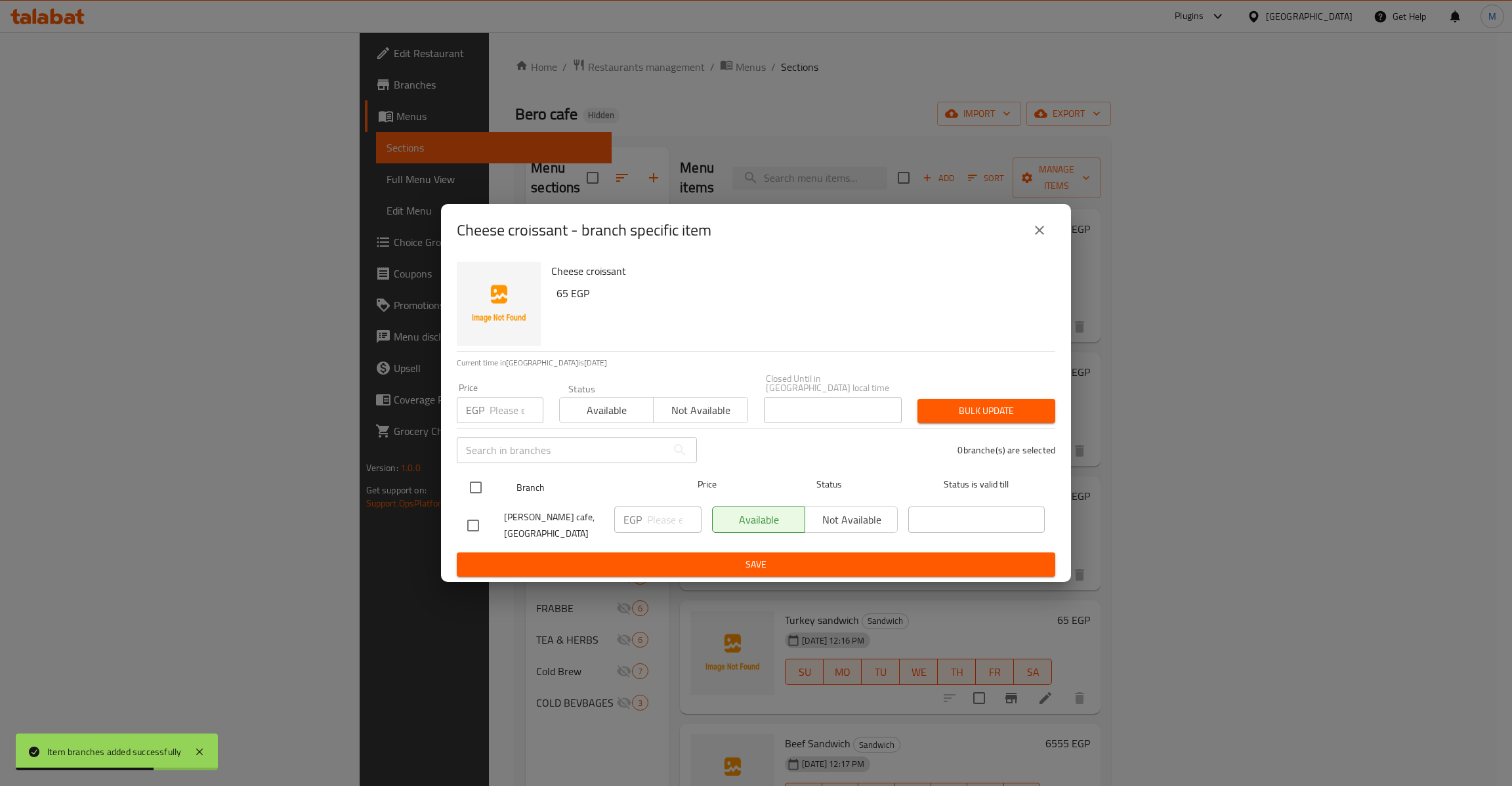
click at [471, 484] on input "checkbox" at bounding box center [475, 487] width 27 height 27
click at [502, 404] on input "number" at bounding box center [516, 410] width 54 height 26
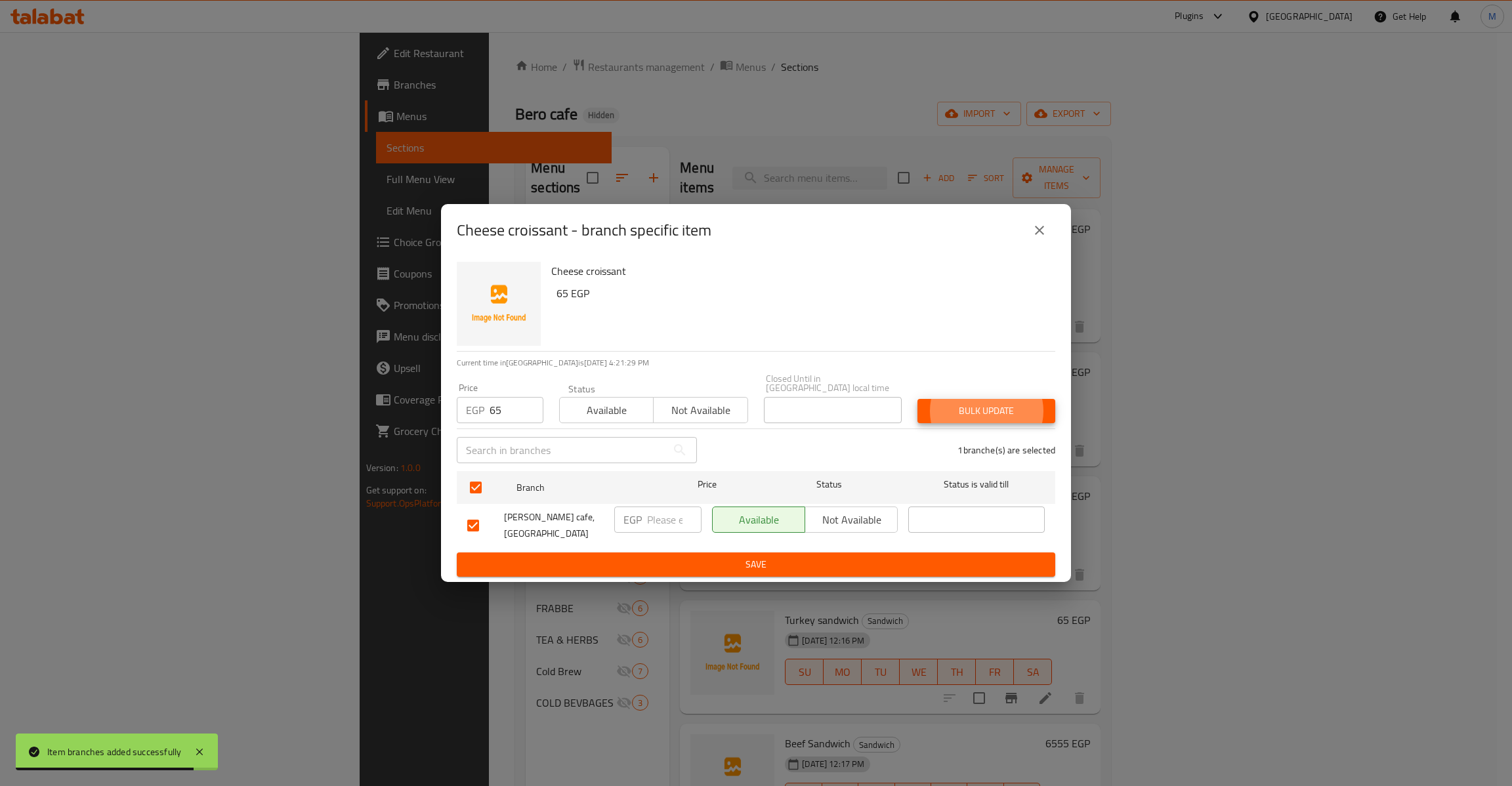
click at [917, 399] on button "Bulk update" at bounding box center [986, 411] width 138 height 25
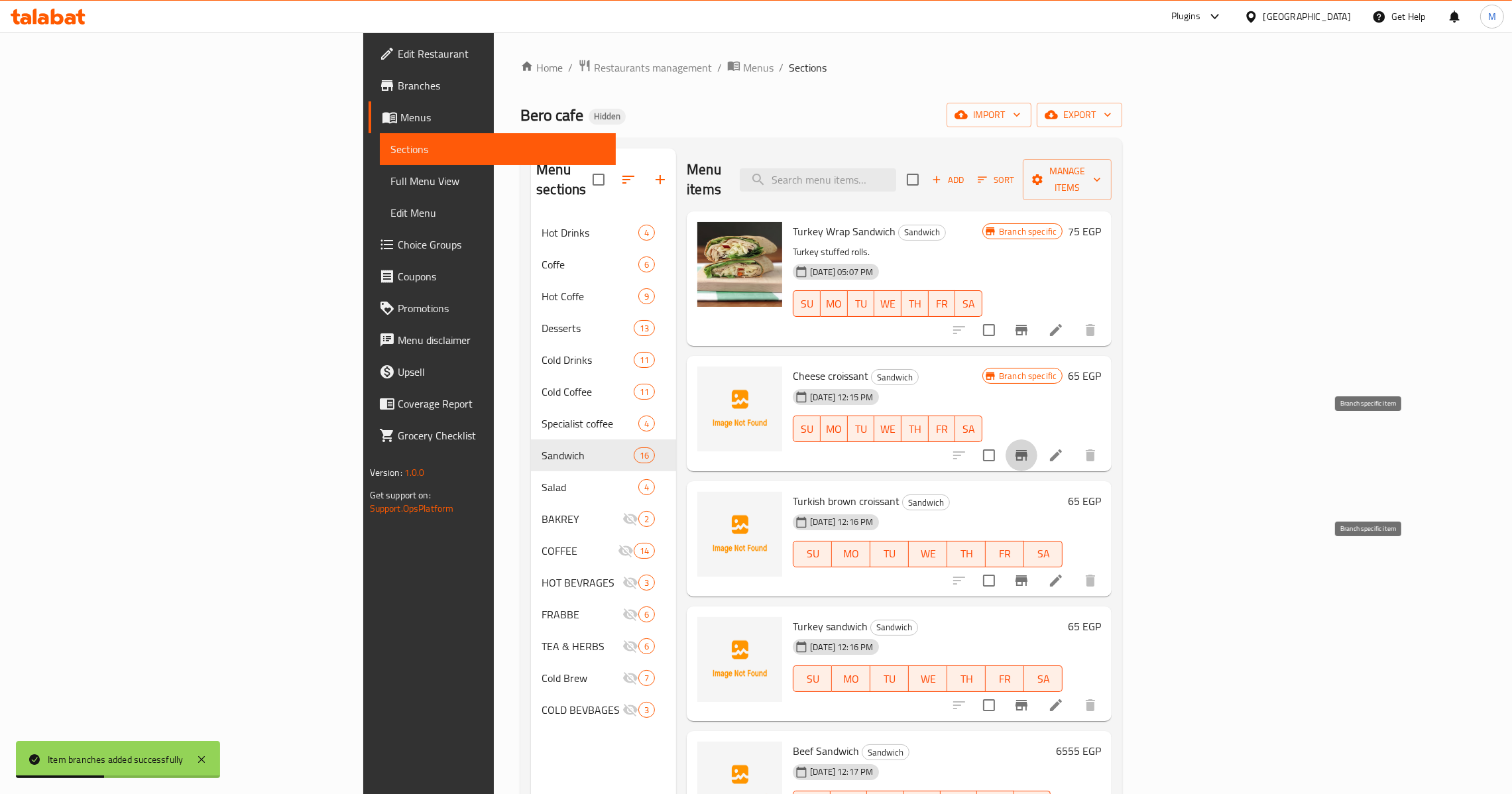
click at [1027, 575] on icon "Branch-specific-item" at bounding box center [1021, 580] width 12 height 10
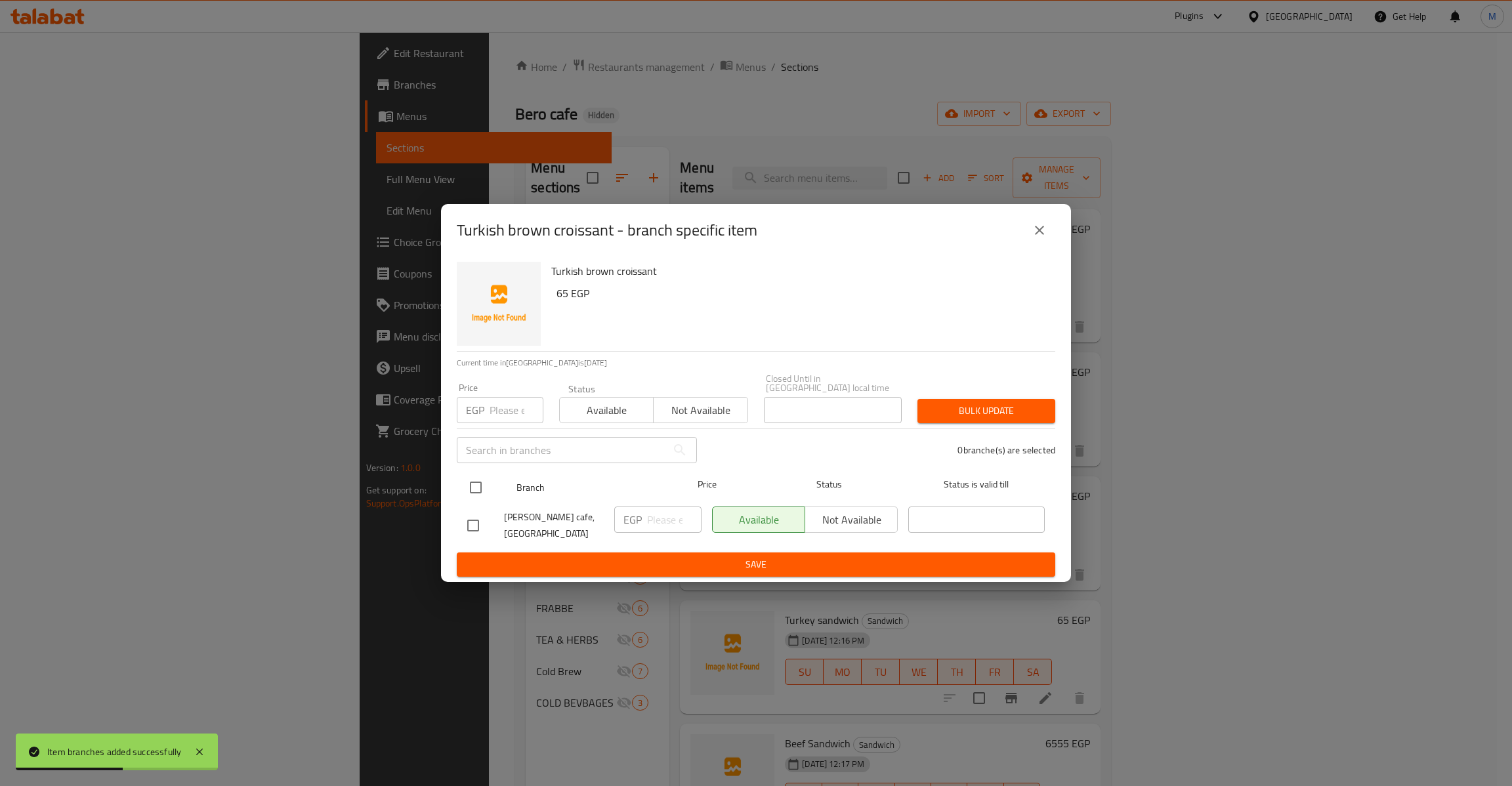
click at [478, 474] on input "checkbox" at bounding box center [475, 487] width 27 height 27
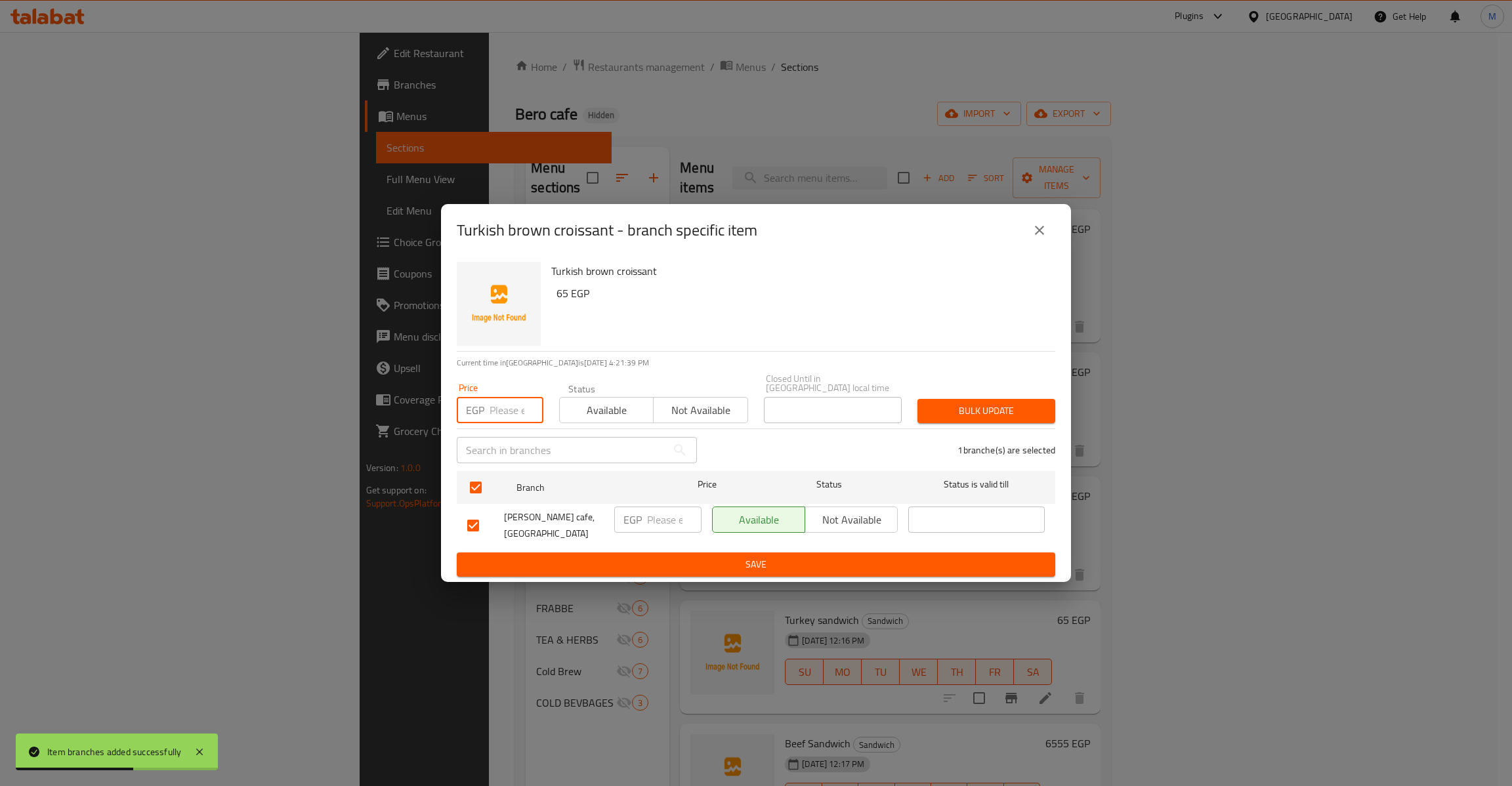
click at [498, 407] on input "number" at bounding box center [516, 410] width 54 height 26
click at [917, 399] on button "Bulk update" at bounding box center [986, 411] width 138 height 25
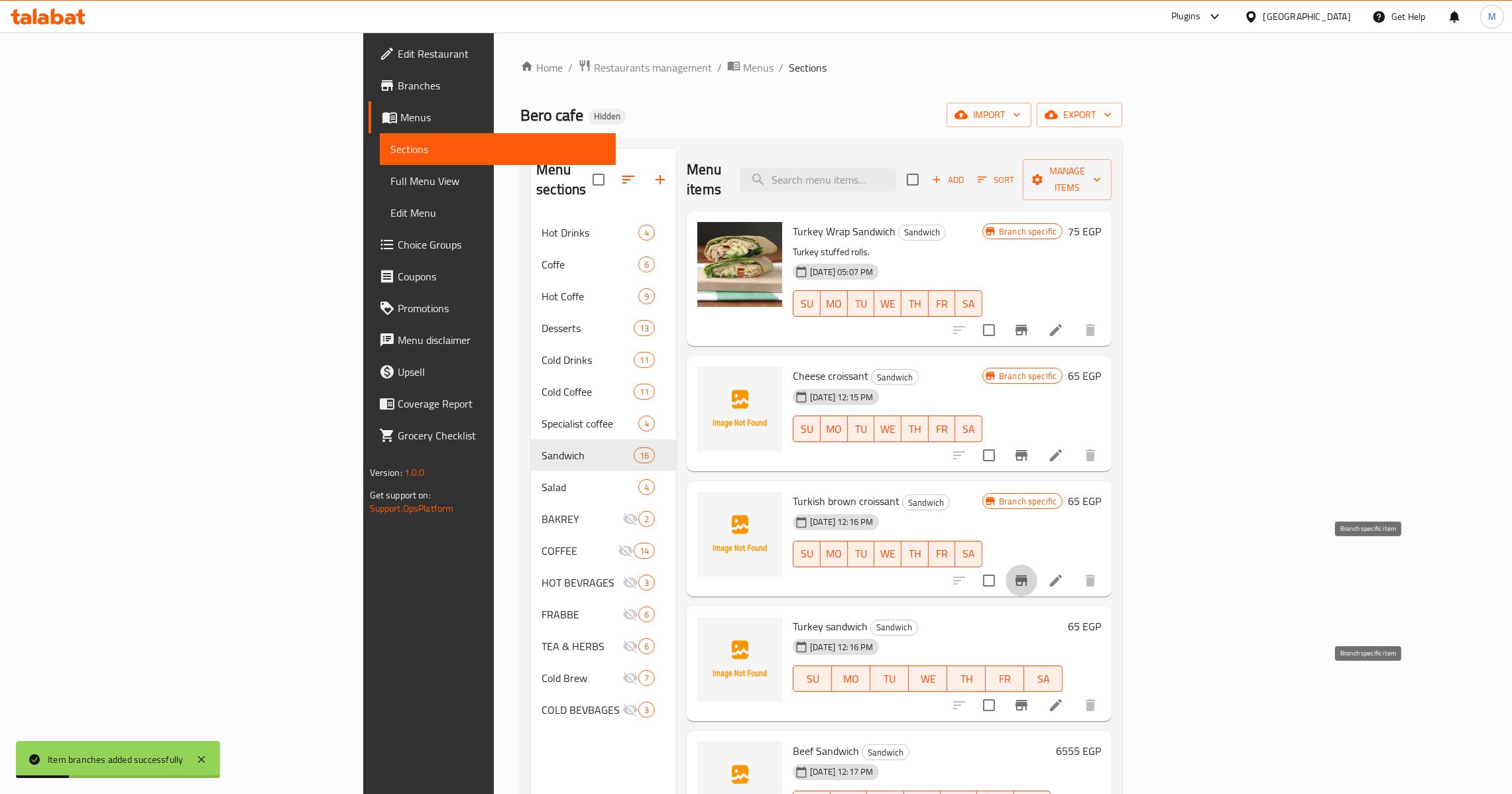
click at [1027, 700] on icon "Branch-specific-item" at bounding box center [1021, 705] width 12 height 10
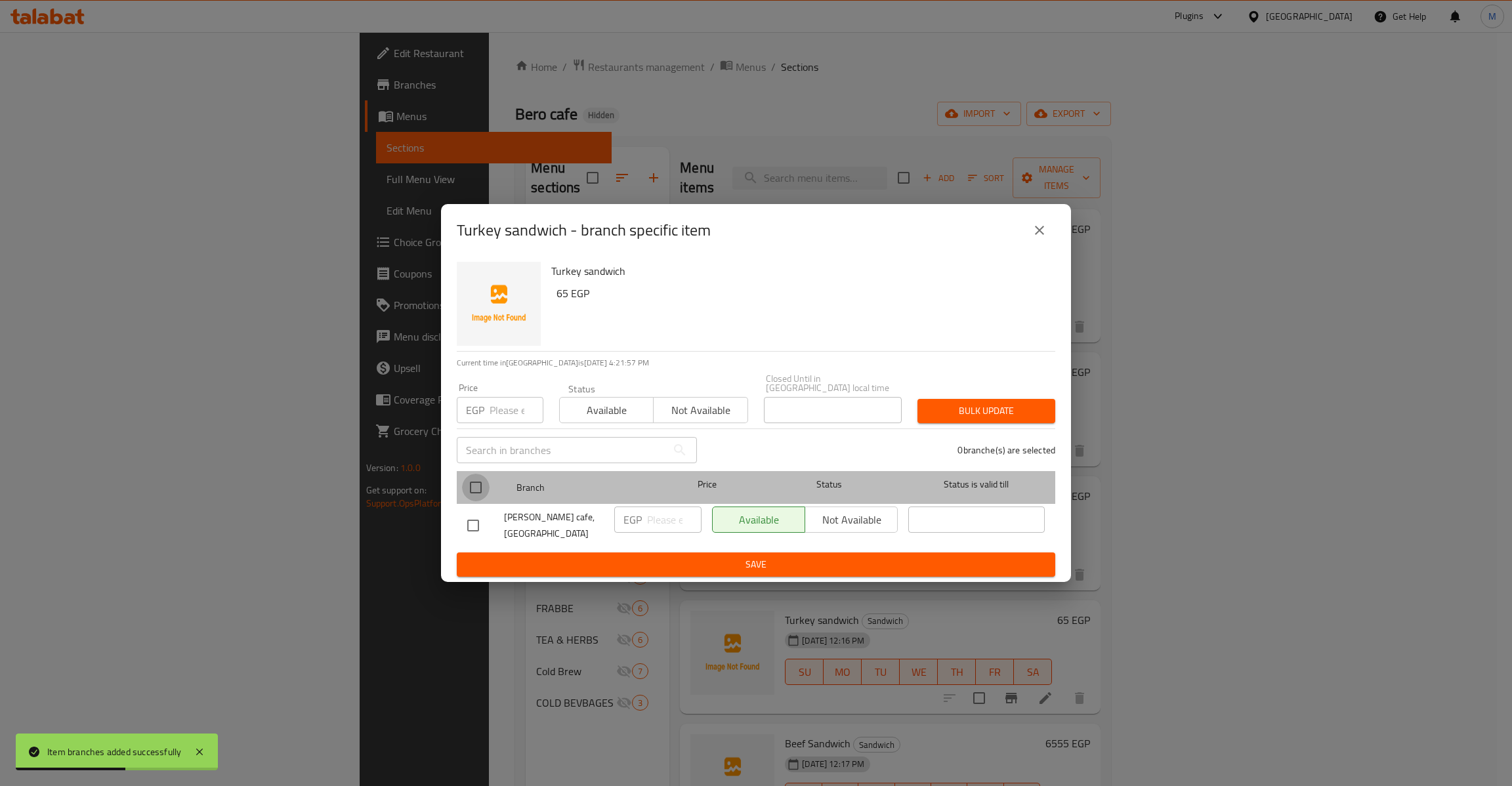
click at [484, 483] on input "checkbox" at bounding box center [475, 487] width 27 height 27
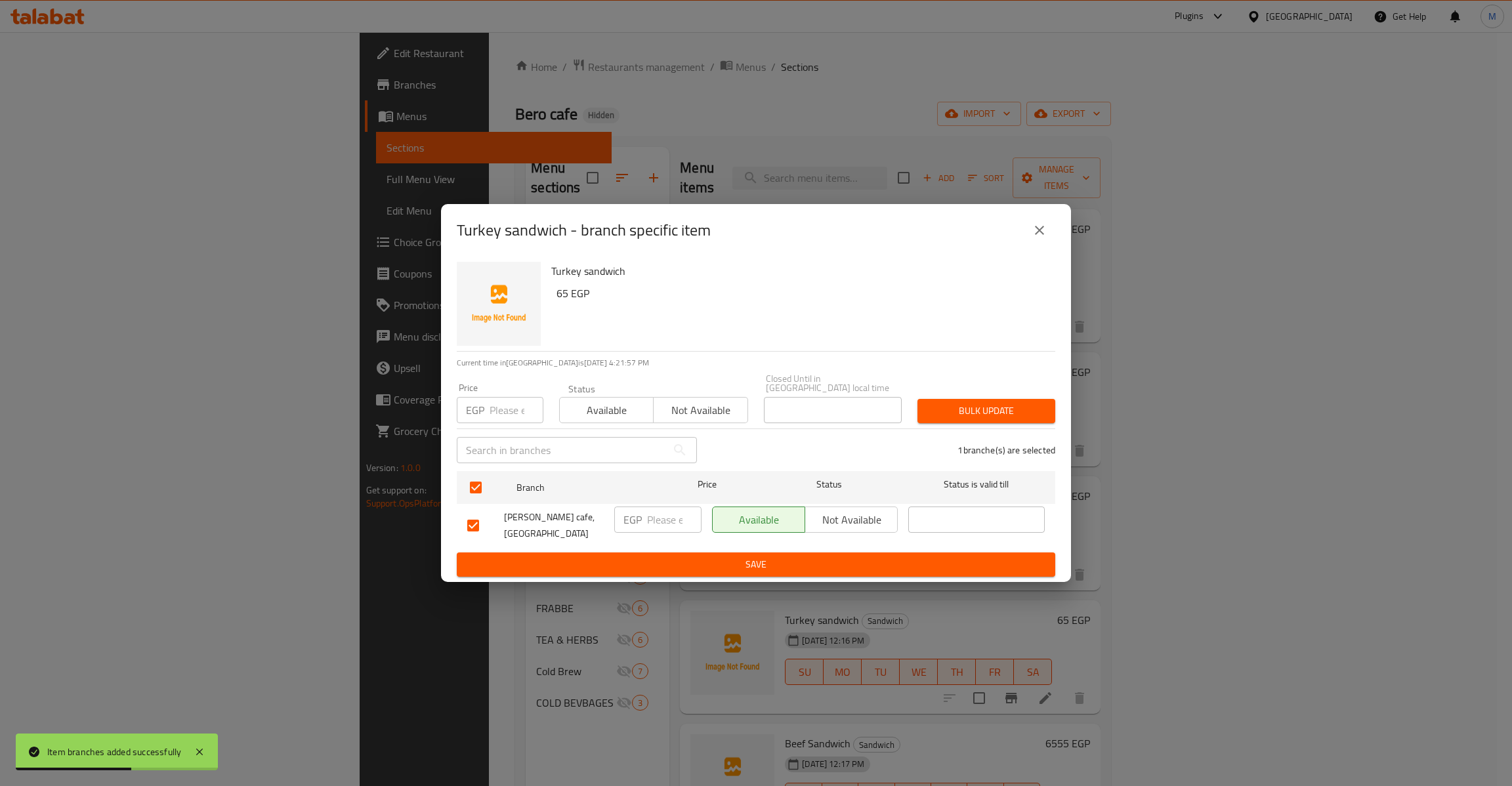
drag, startPoint x: 500, startPoint y: 389, endPoint x: 506, endPoint y: 401, distance: 13.4
click at [502, 394] on div "Price EGP Price" at bounding box center [500, 402] width 87 height 40
click at [513, 411] on input "number" at bounding box center [516, 410] width 54 height 26
click at [917, 399] on button "Bulk update" at bounding box center [986, 411] width 138 height 25
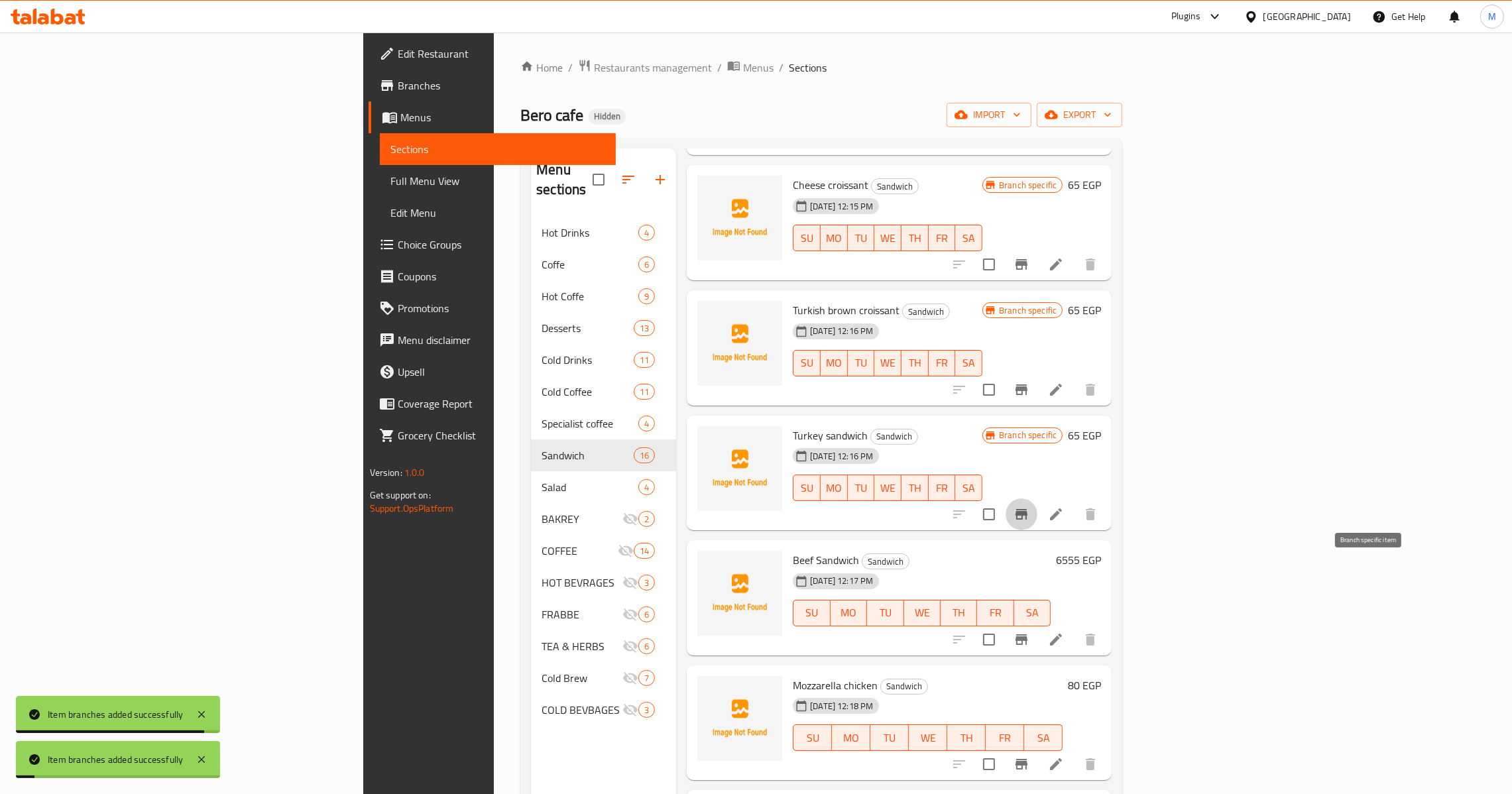
scroll to position [199, 0]
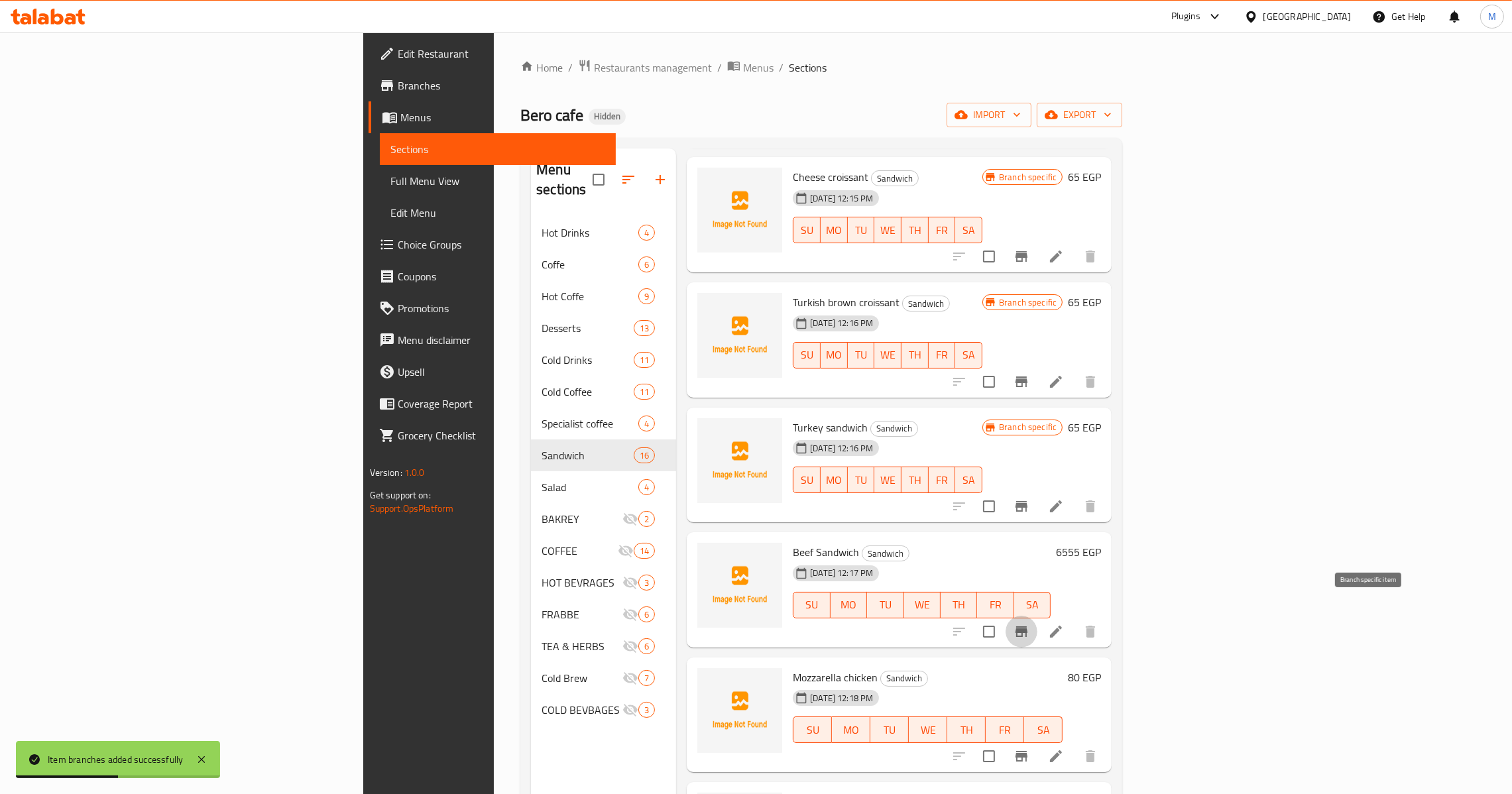
click at [1029, 624] on icon "Branch-specific-item" at bounding box center [1021, 631] width 16 height 16
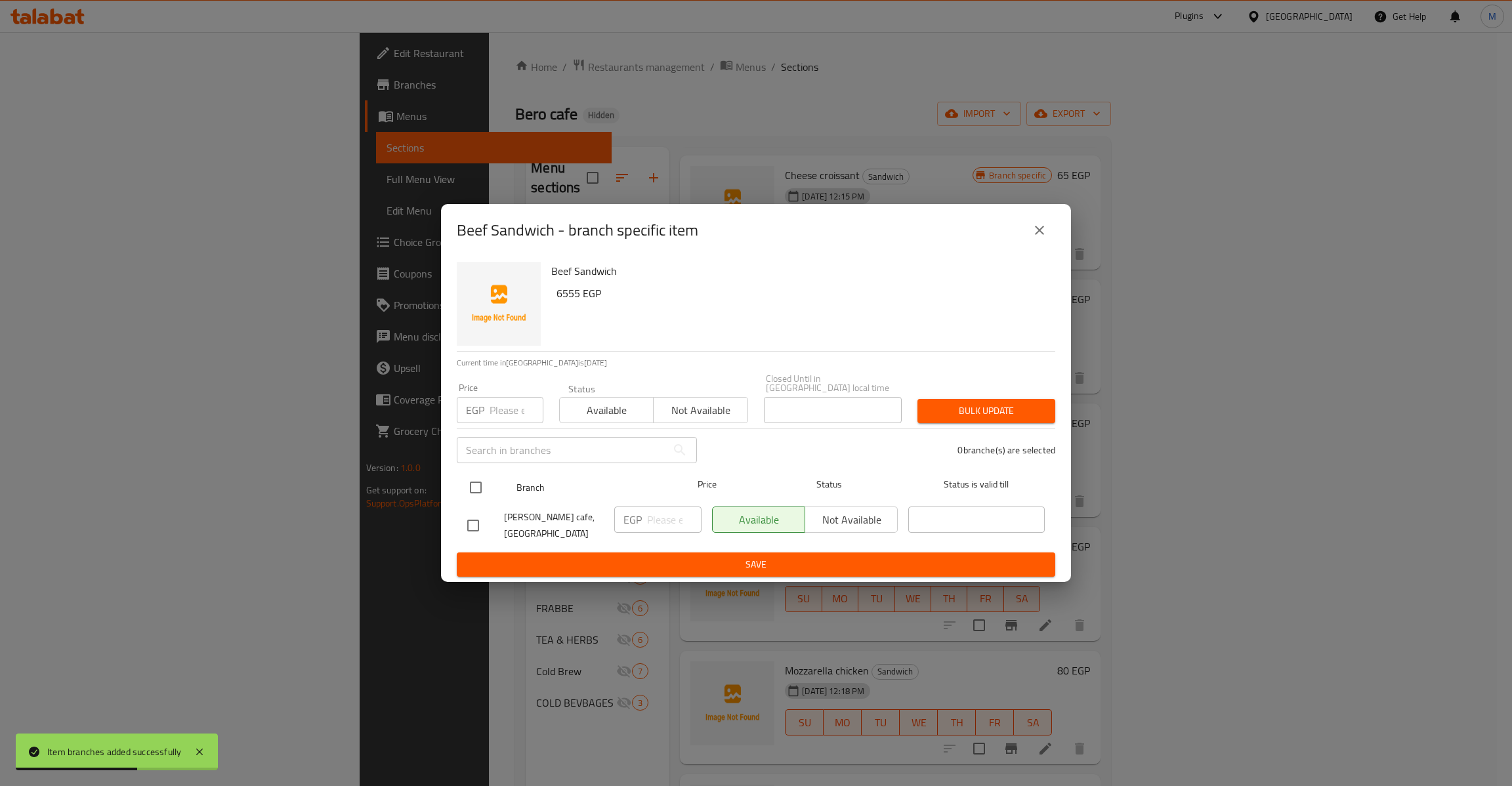
drag, startPoint x: 497, startPoint y: 482, endPoint x: 484, endPoint y: 480, distance: 13.2
click at [484, 480] on div at bounding box center [486, 487] width 49 height 38
click at [484, 480] on input "checkbox" at bounding box center [475, 487] width 27 height 27
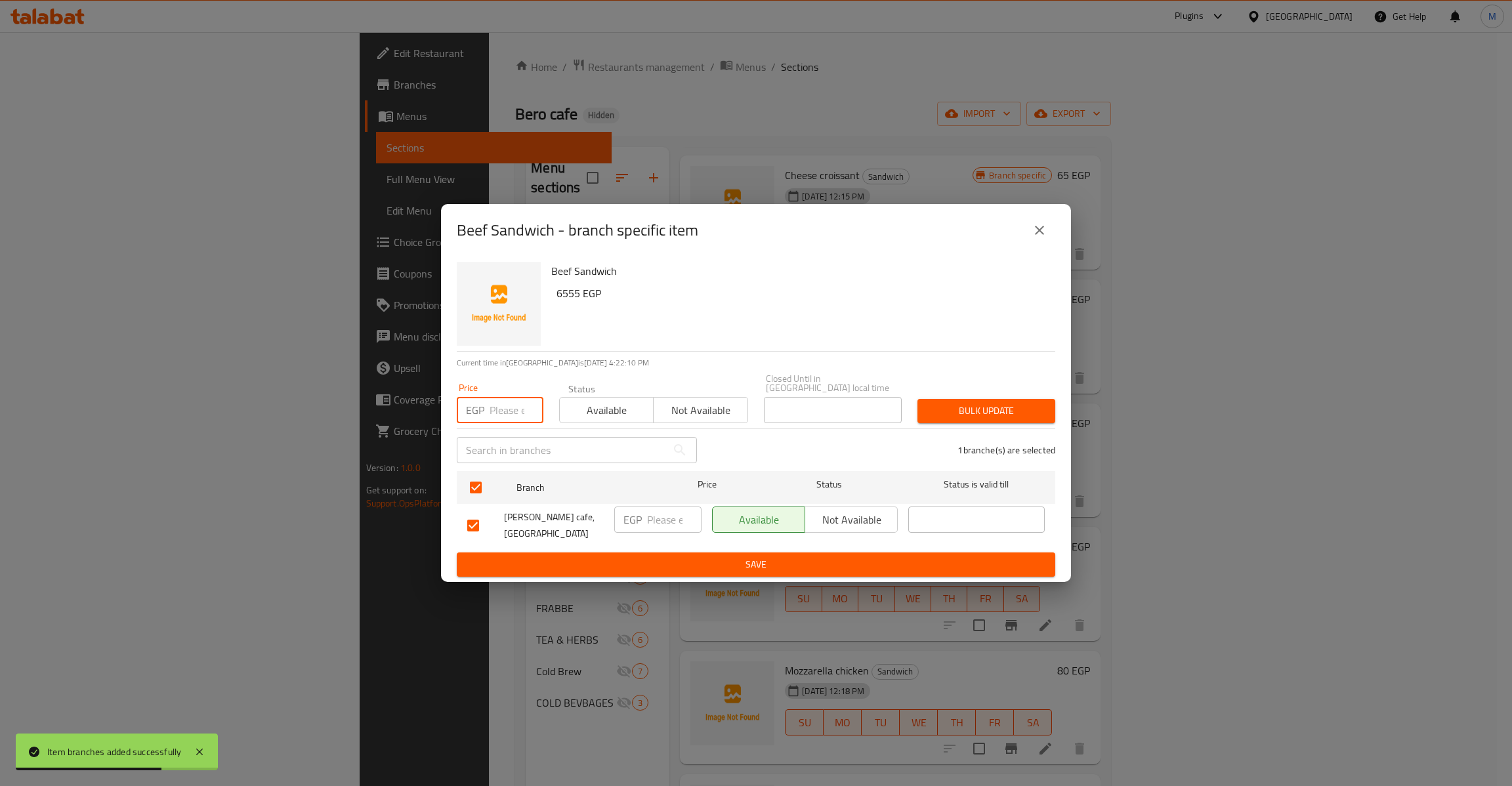
click at [506, 398] on input "number" at bounding box center [516, 410] width 54 height 26
click at [917, 399] on button "Bulk update" at bounding box center [986, 411] width 138 height 25
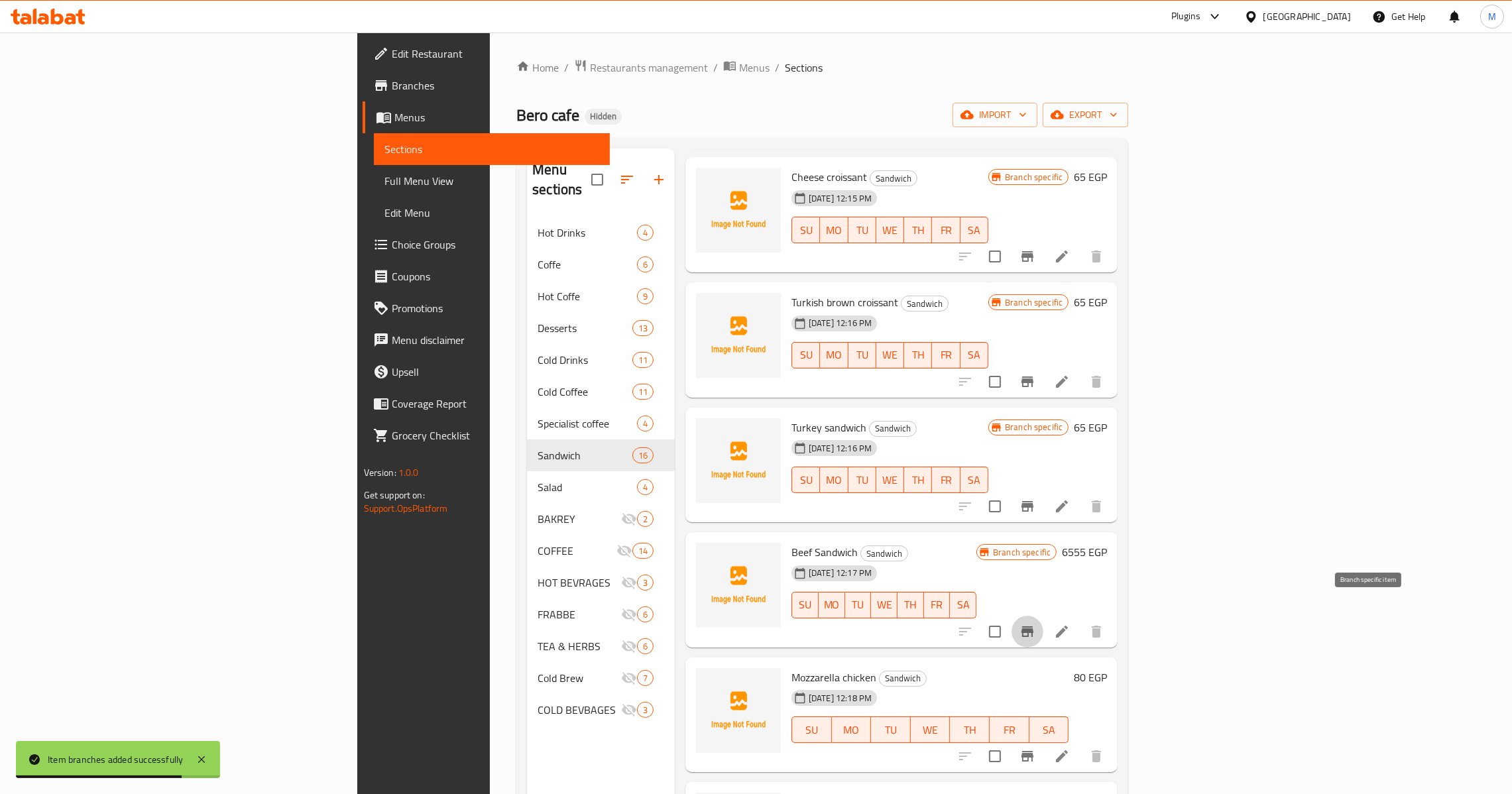
click at [1106, 543] on h6 "6555 EGP" at bounding box center [1084, 551] width 45 height 18
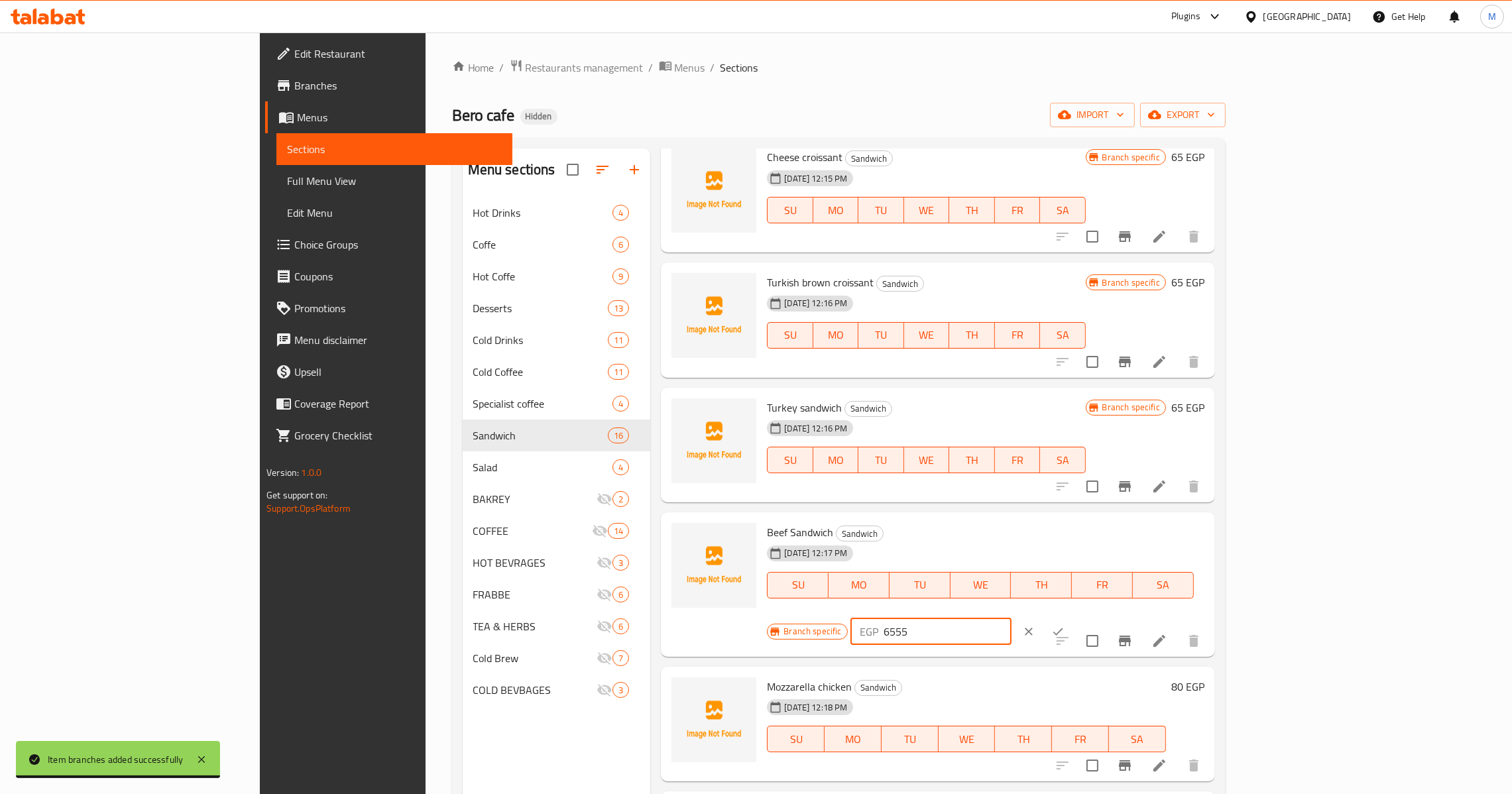
drag, startPoint x: 1303, startPoint y: 535, endPoint x: 1281, endPoint y: 540, distance: 22.6
click at [1011, 618] on input "6555" at bounding box center [947, 631] width 128 height 27
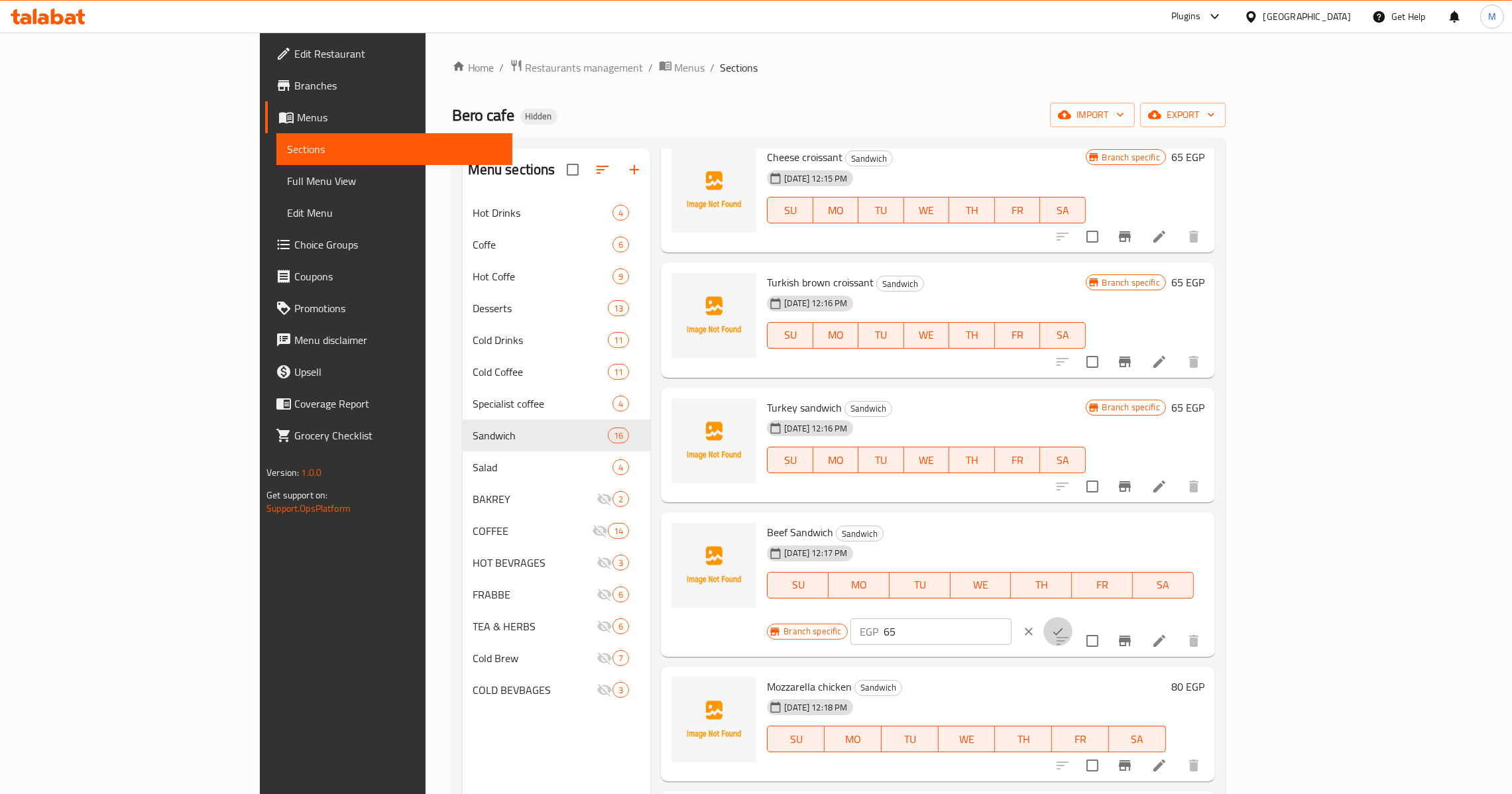
click button "ok" at bounding box center [1058, 631] width 30 height 30
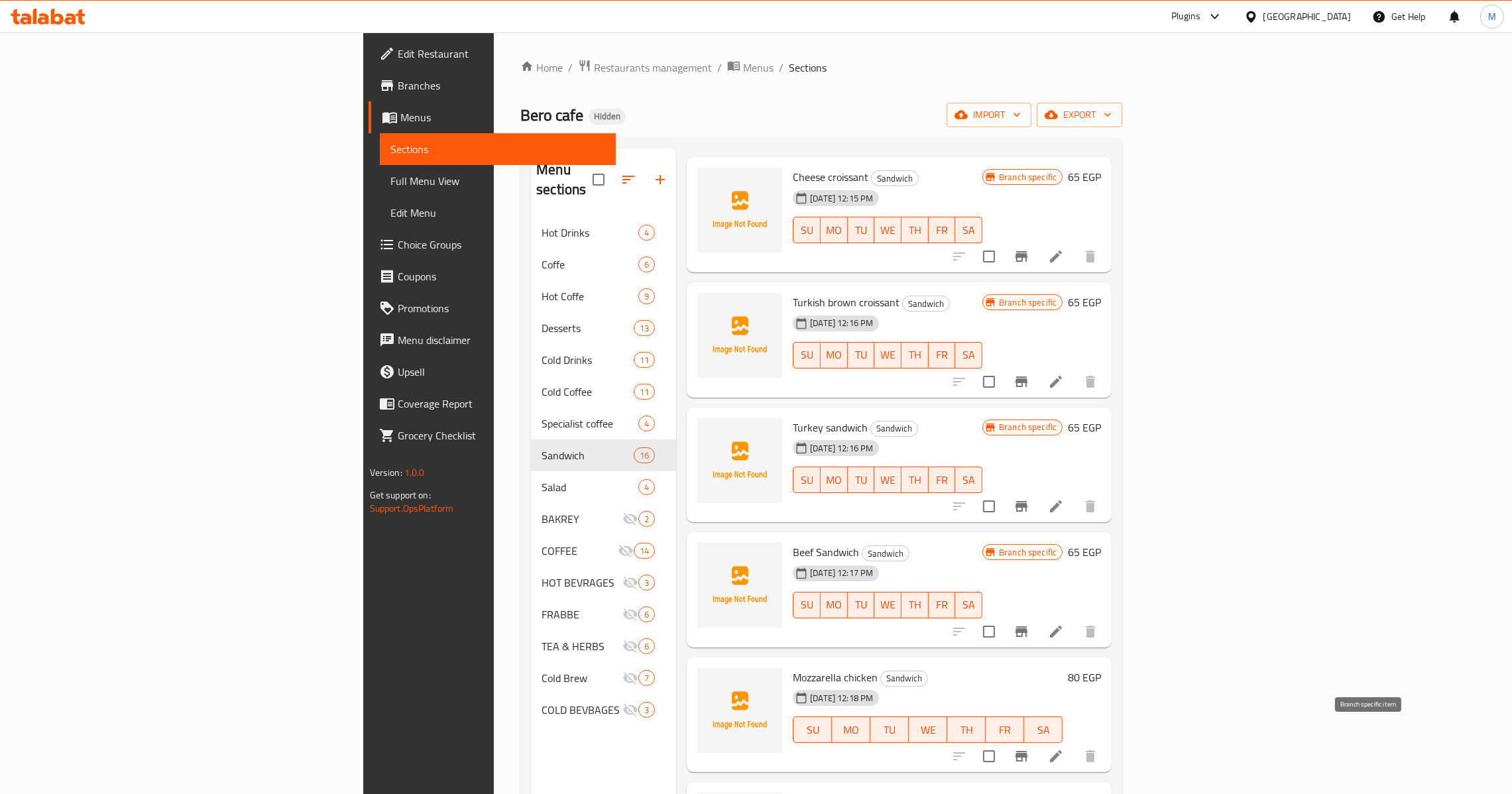
click at [1027, 751] on icon "Branch-specific-item" at bounding box center [1021, 756] width 12 height 10
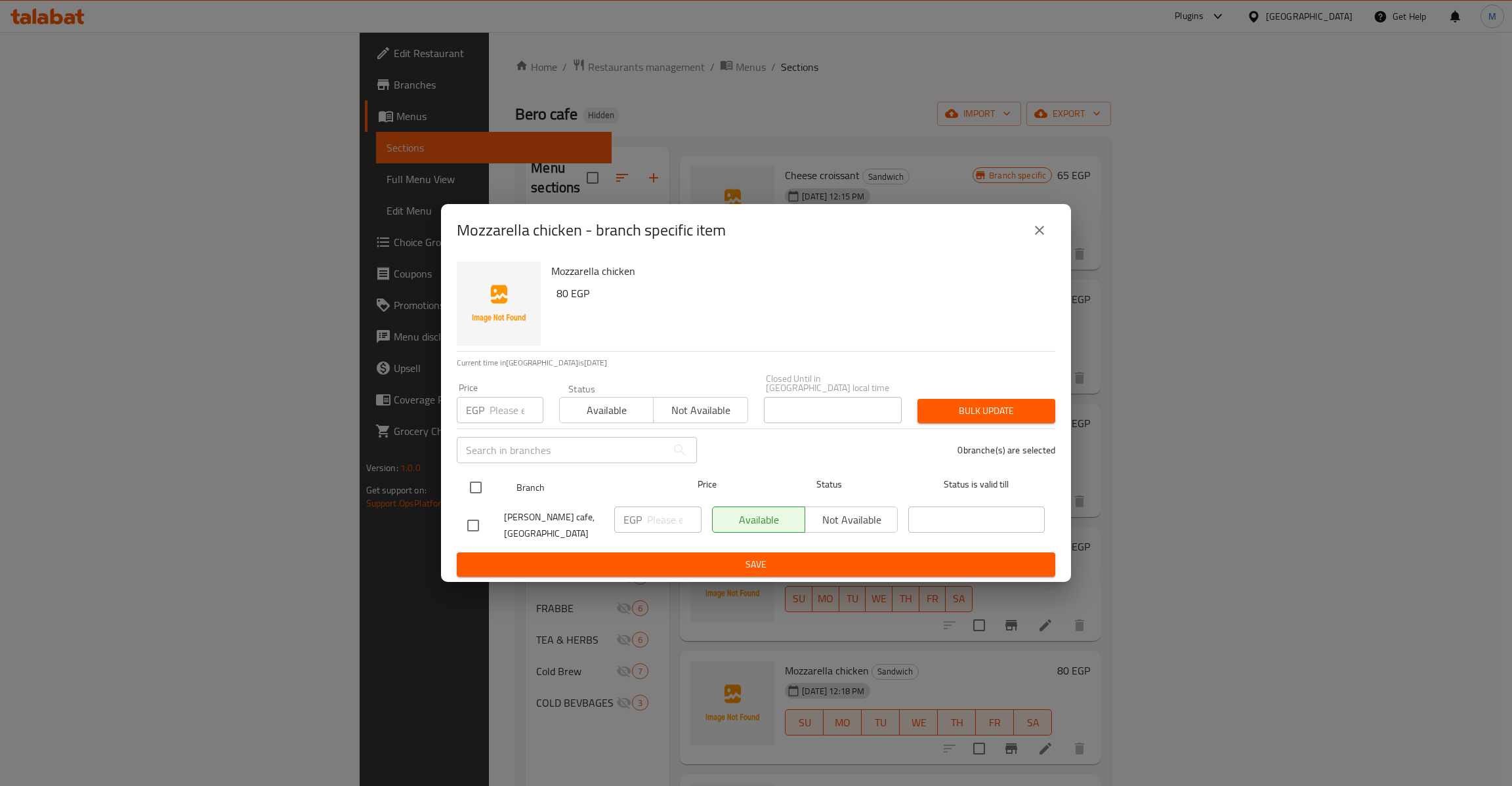
click at [476, 482] on input "checkbox" at bounding box center [475, 487] width 27 height 27
click at [502, 404] on input "number" at bounding box center [516, 410] width 54 height 26
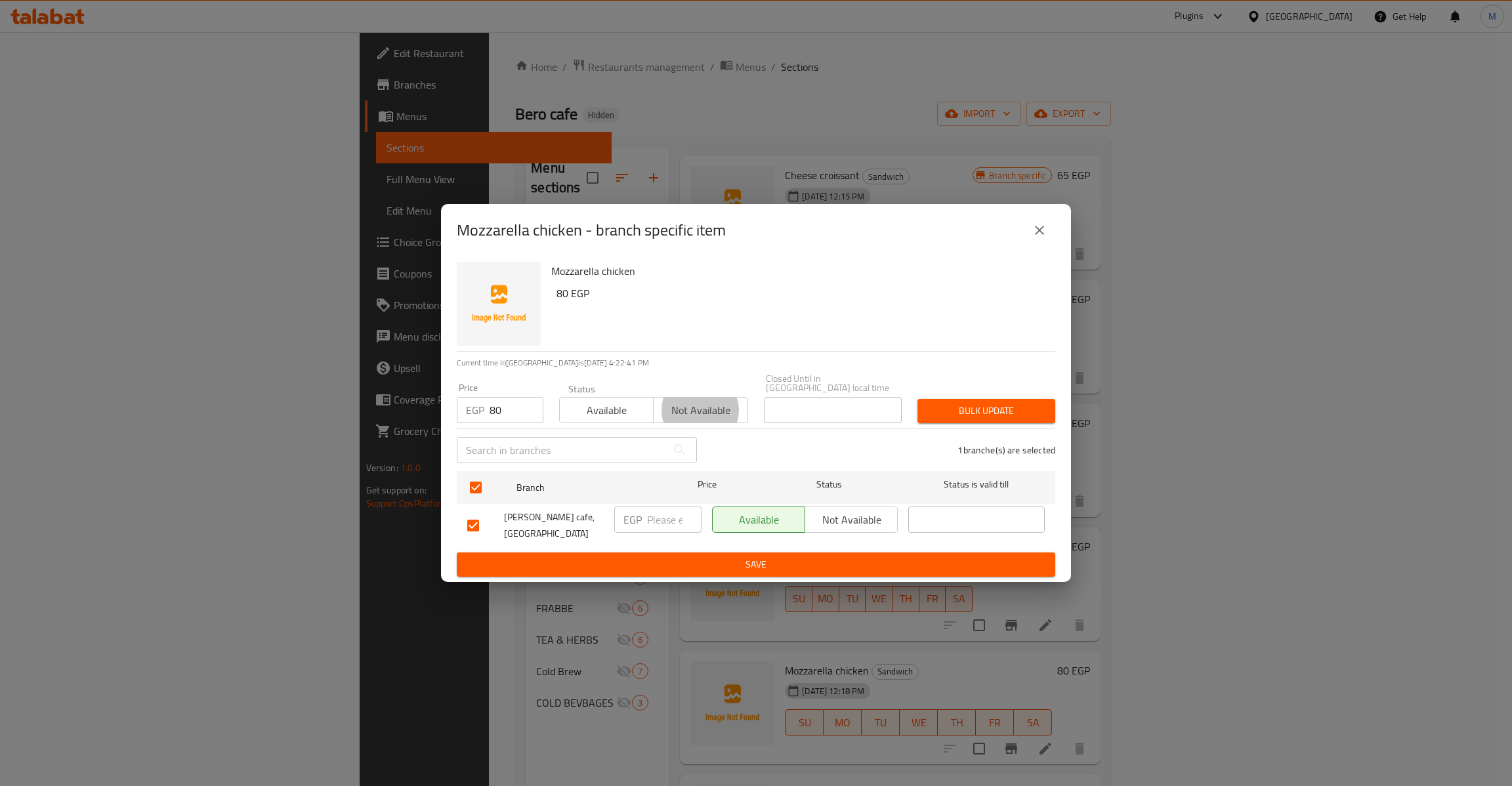
click at [917, 399] on button "Bulk update" at bounding box center [986, 411] width 138 height 25
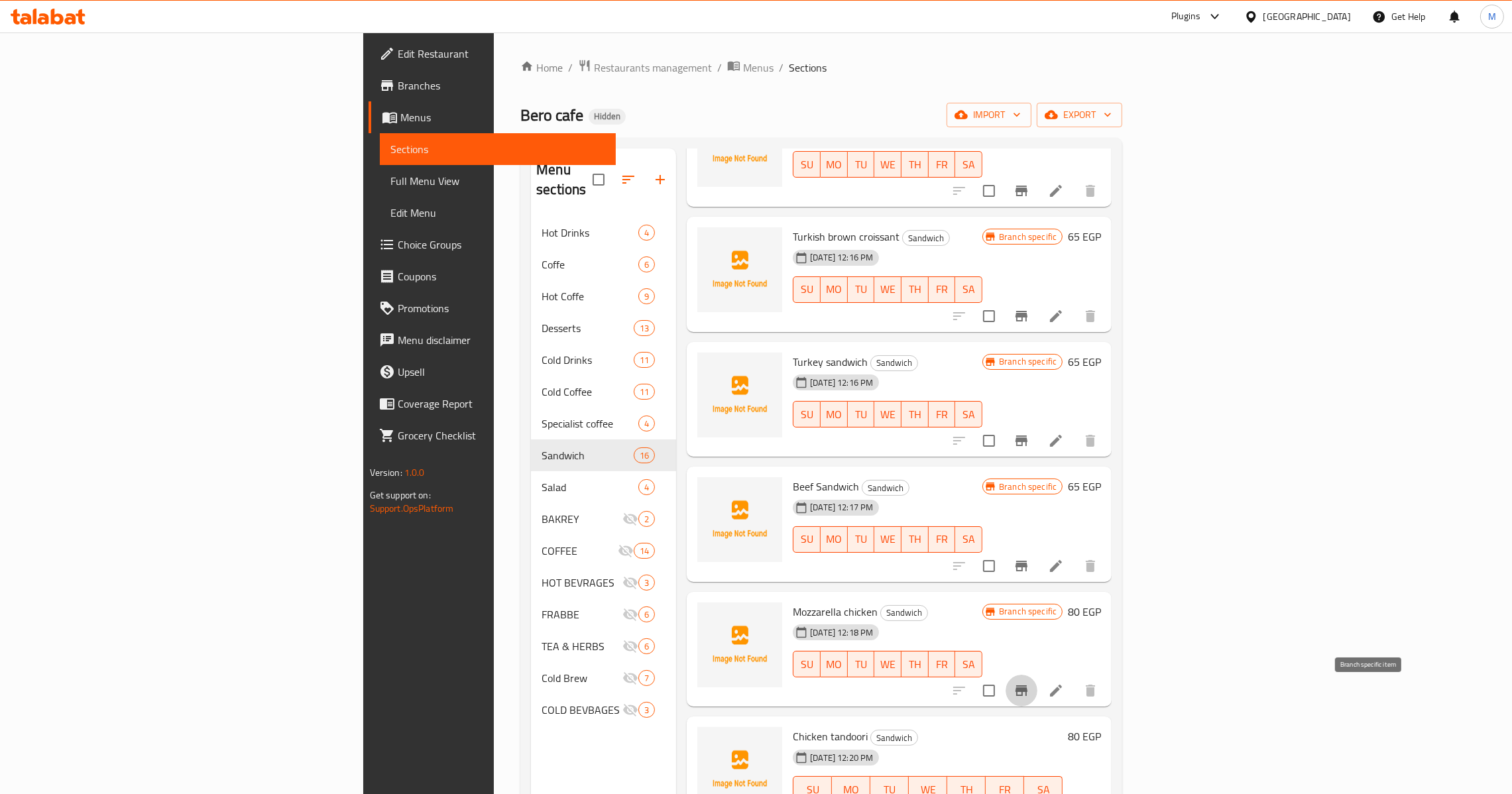
scroll to position [596, 0]
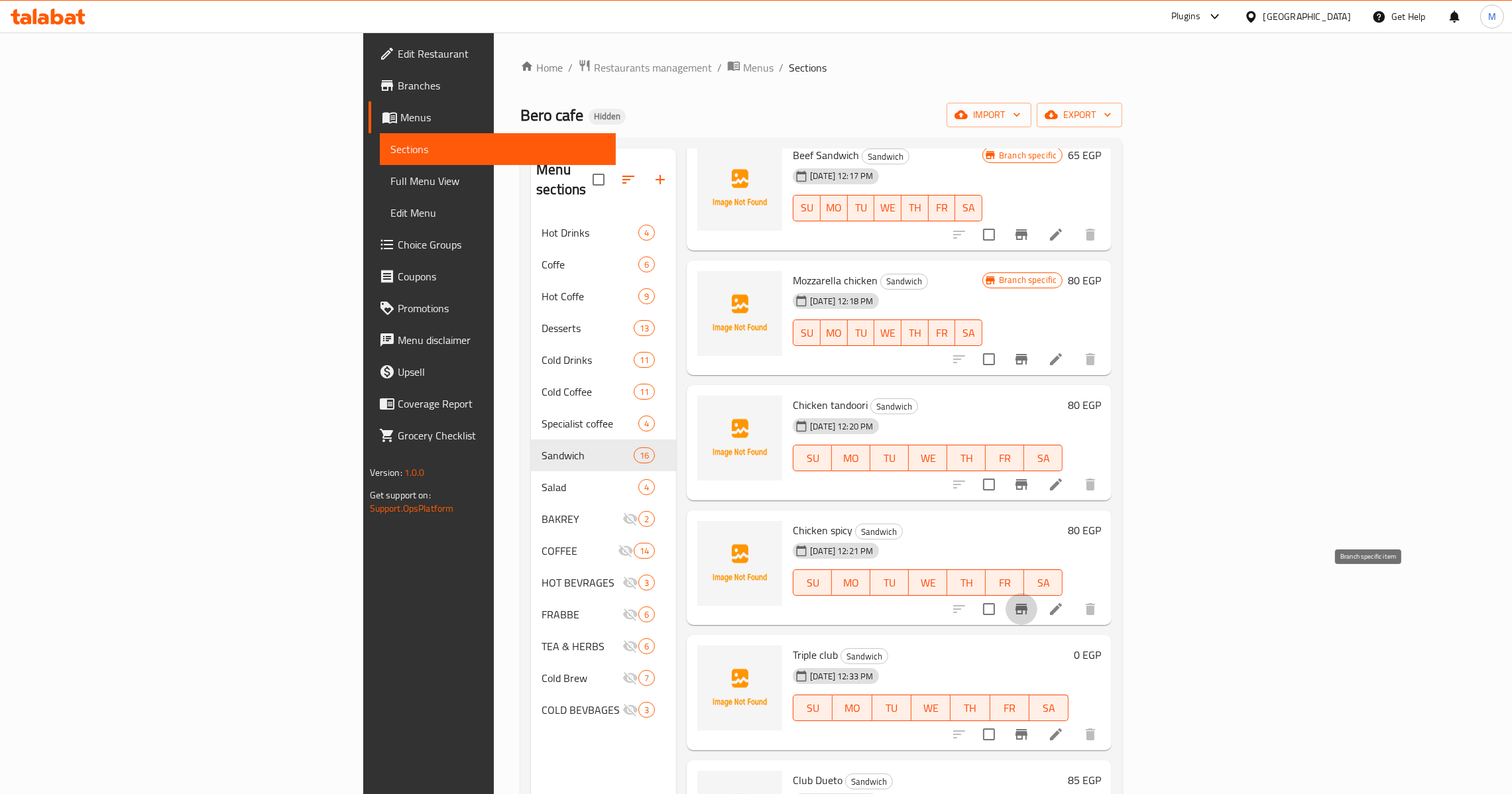
click at [1029, 601] on icon "Branch-specific-item" at bounding box center [1021, 608] width 16 height 16
click at [1037, 468] on button "Branch-specific-item" at bounding box center [1021, 484] width 31 height 31
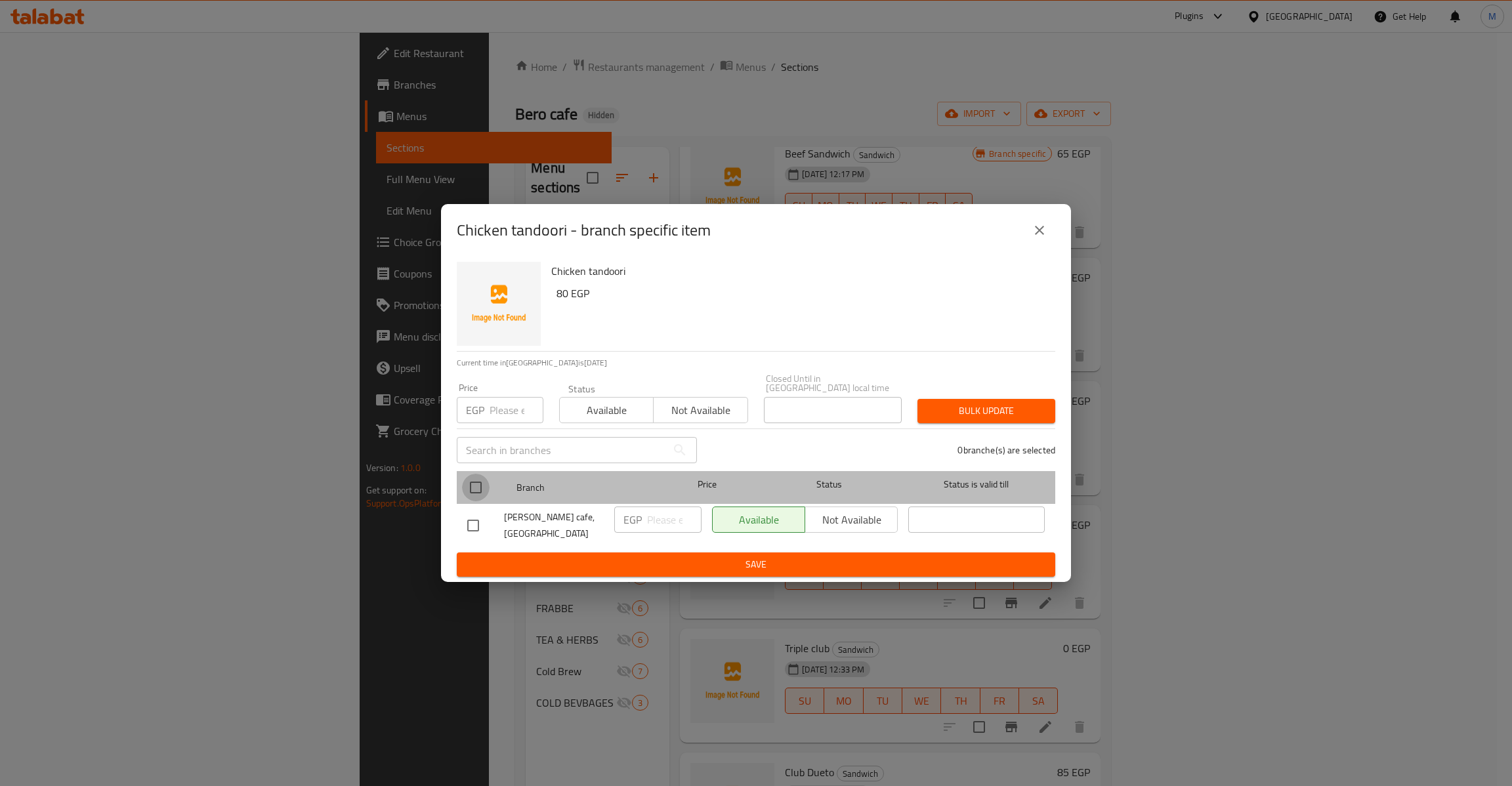
click at [469, 482] on input "checkbox" at bounding box center [475, 487] width 27 height 27
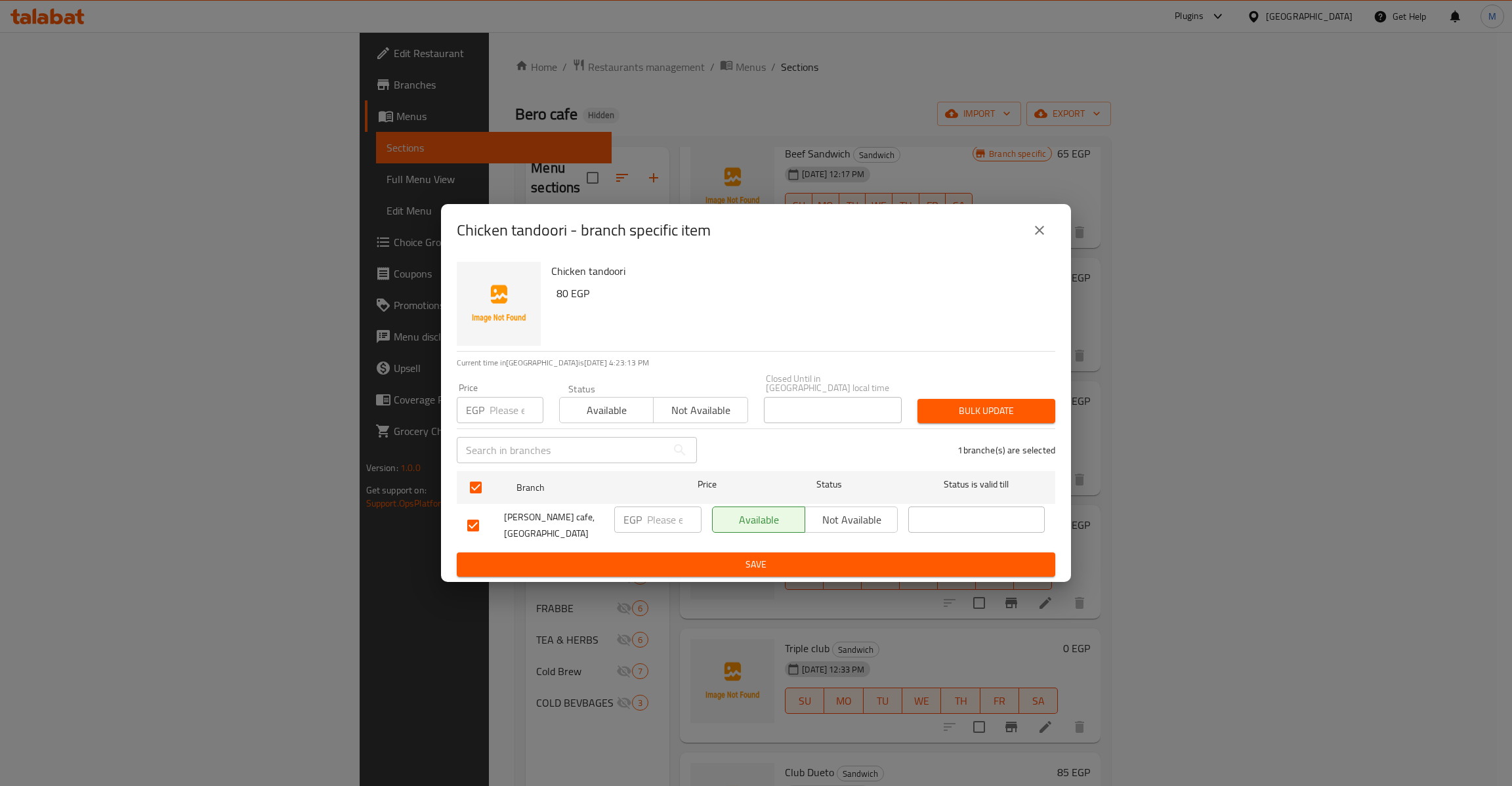
click at [501, 383] on div "Price EGP Price" at bounding box center [500, 402] width 87 height 40
click at [505, 397] on input "number" at bounding box center [516, 410] width 54 height 26
click at [917, 399] on button "Bulk update" at bounding box center [986, 411] width 138 height 25
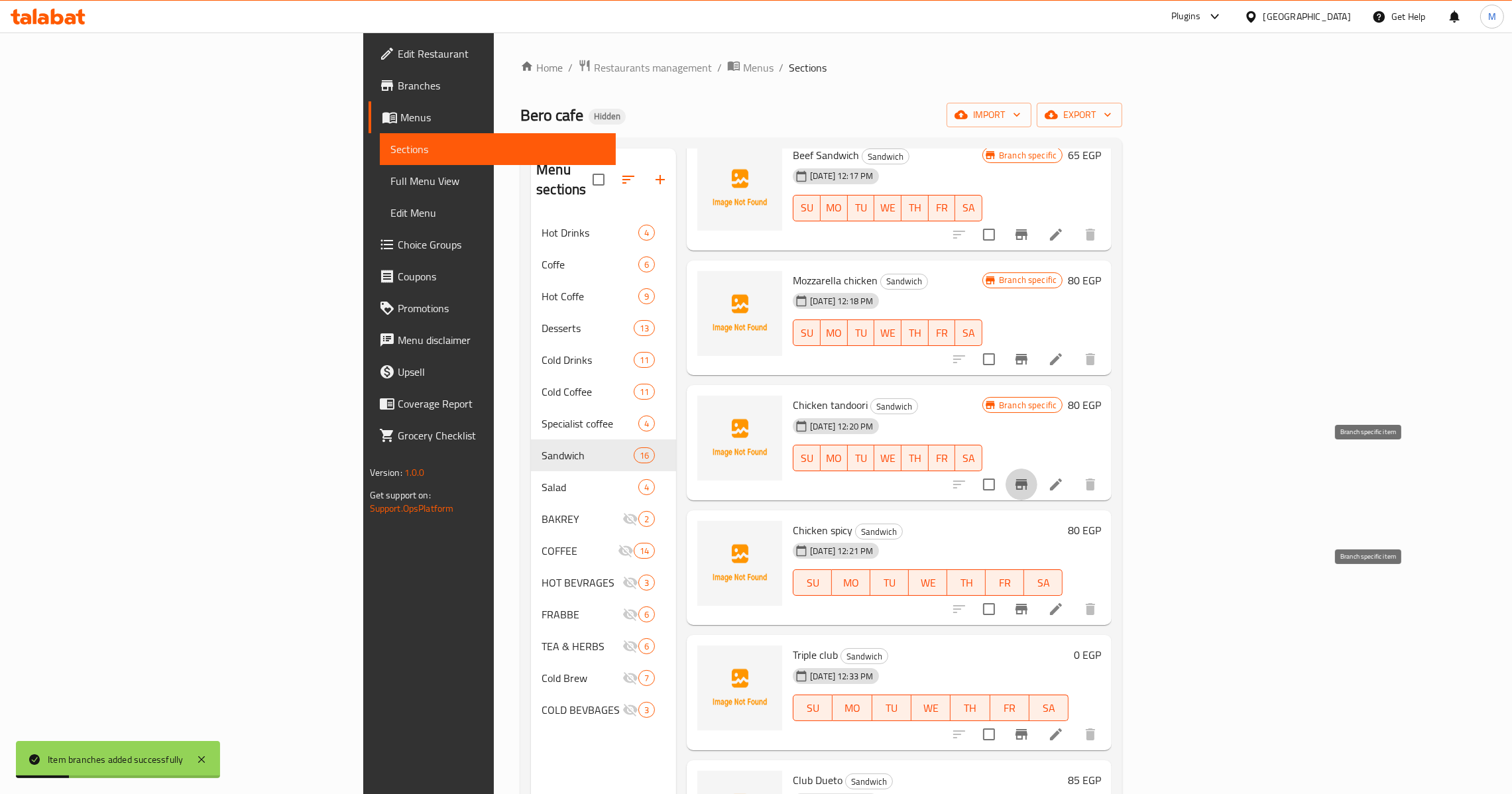
click at [1029, 601] on icon "Branch-specific-item" at bounding box center [1021, 608] width 16 height 16
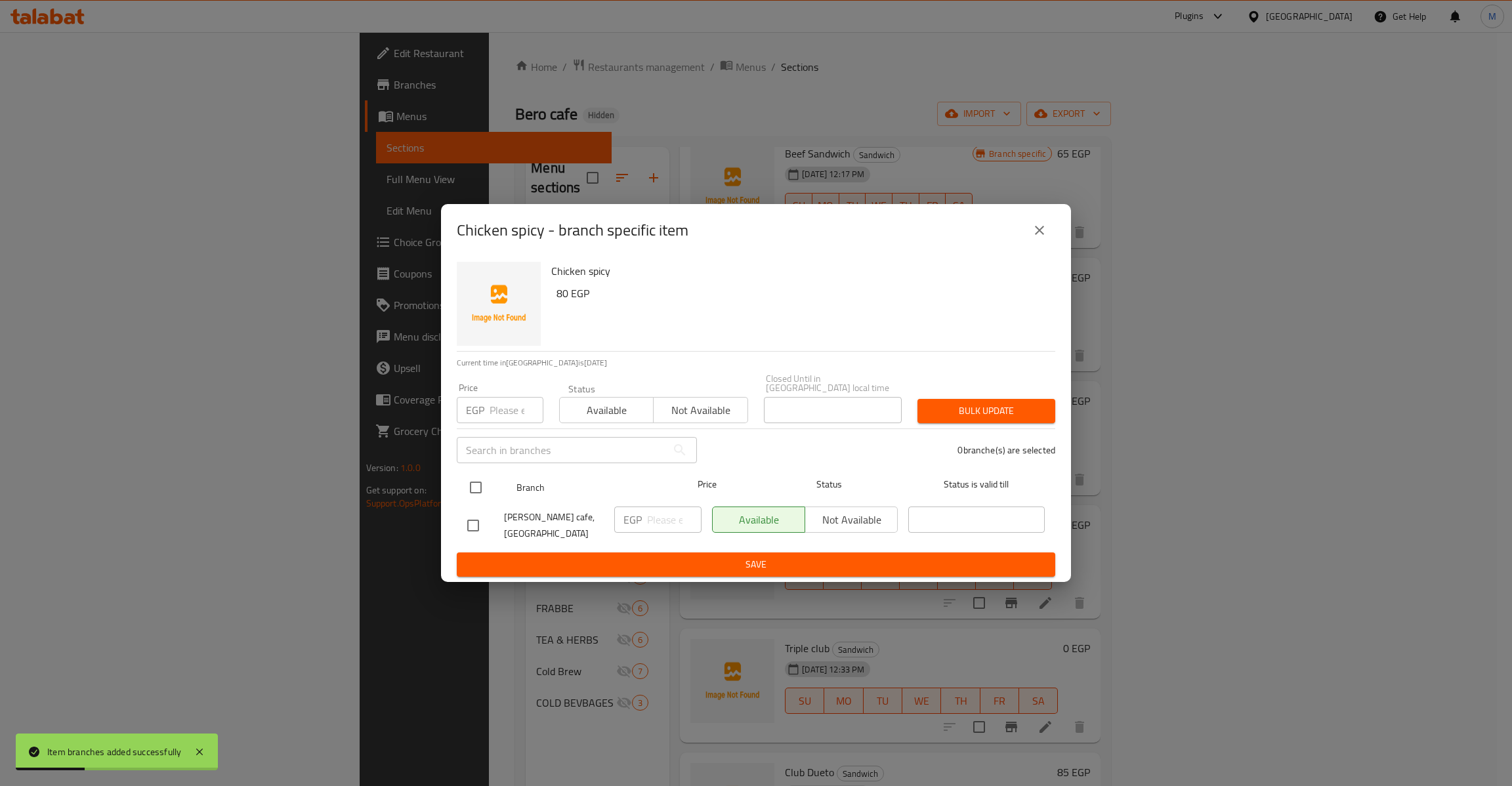
drag, startPoint x: 493, startPoint y: 484, endPoint x: 484, endPoint y: 478, distance: 10.8
click at [493, 485] on div at bounding box center [486, 487] width 49 height 38
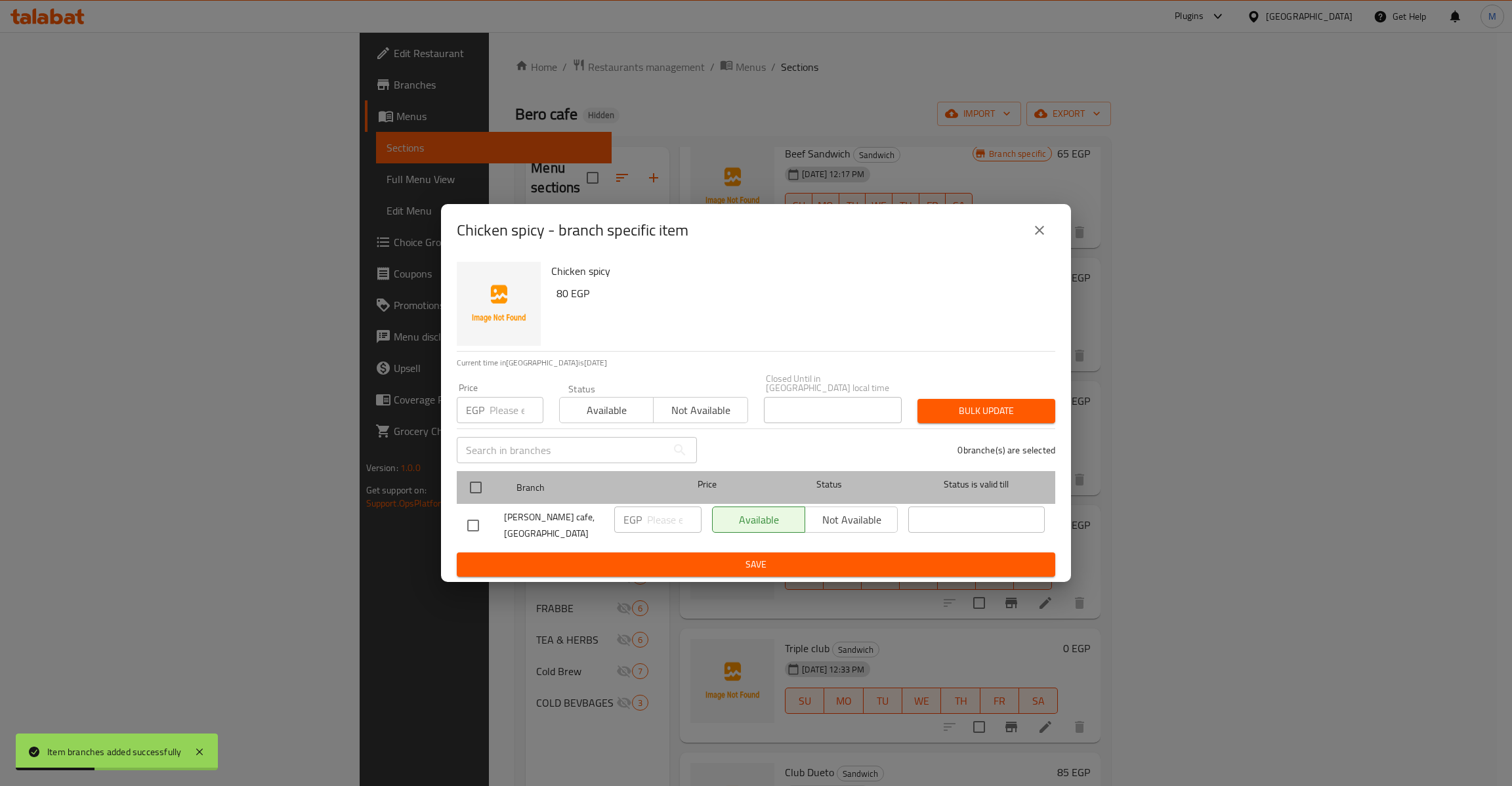
click at [477, 468] on div at bounding box center [486, 487] width 49 height 38
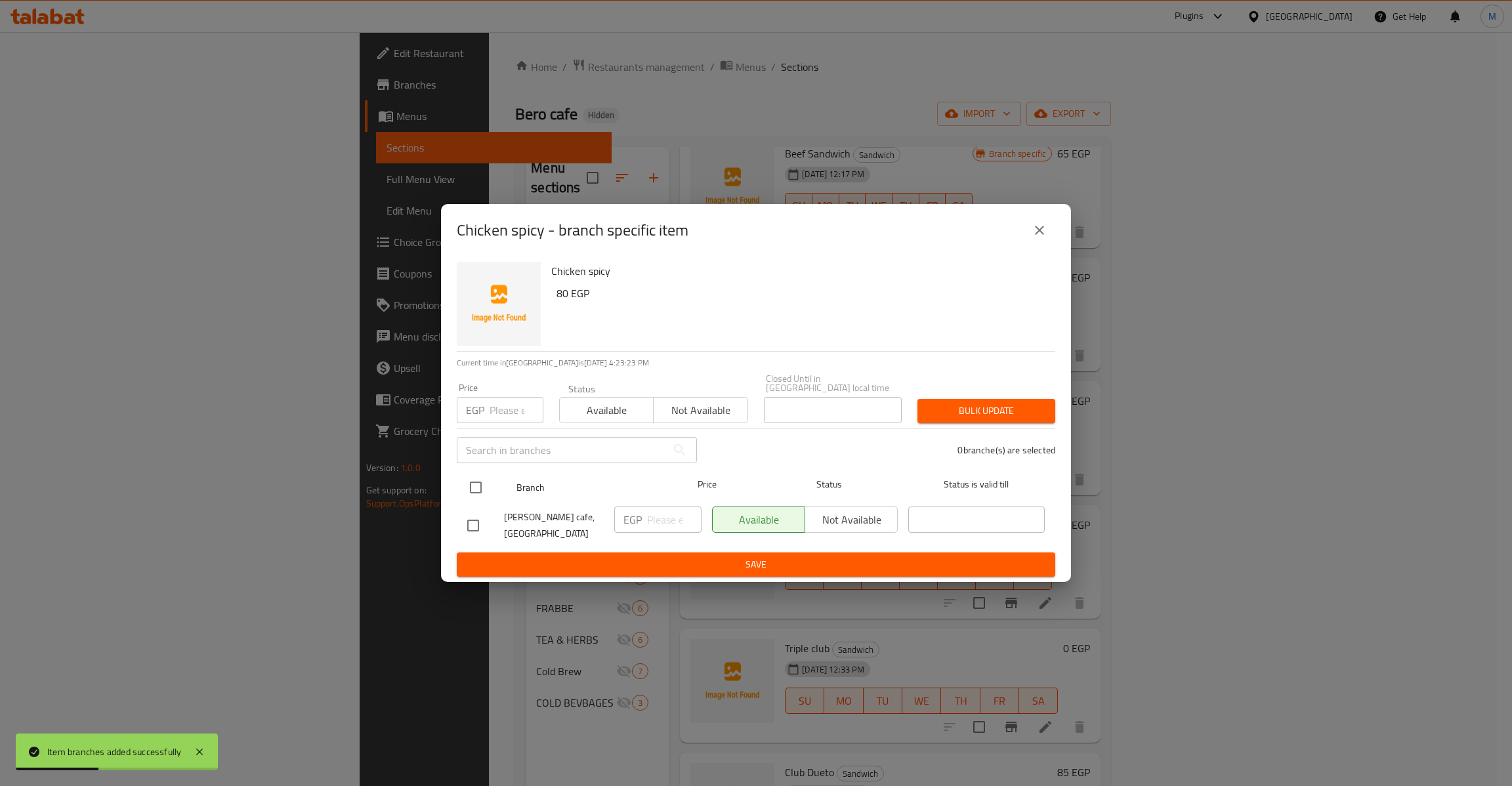
click at [477, 474] on input "checkbox" at bounding box center [475, 487] width 27 height 27
click at [504, 407] on input "number" at bounding box center [516, 410] width 54 height 26
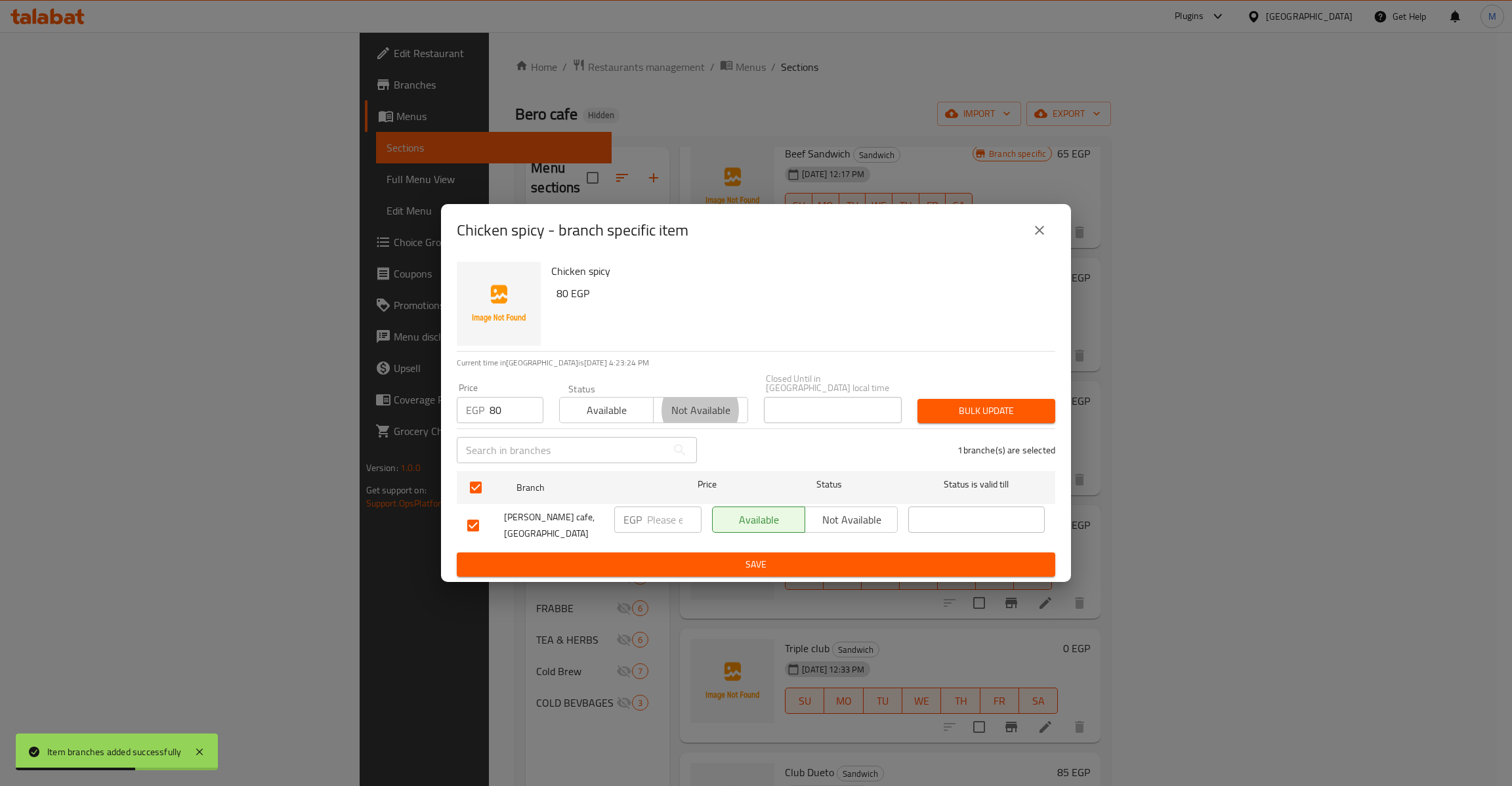
click at [917, 399] on button "Bulk update" at bounding box center [986, 411] width 138 height 25
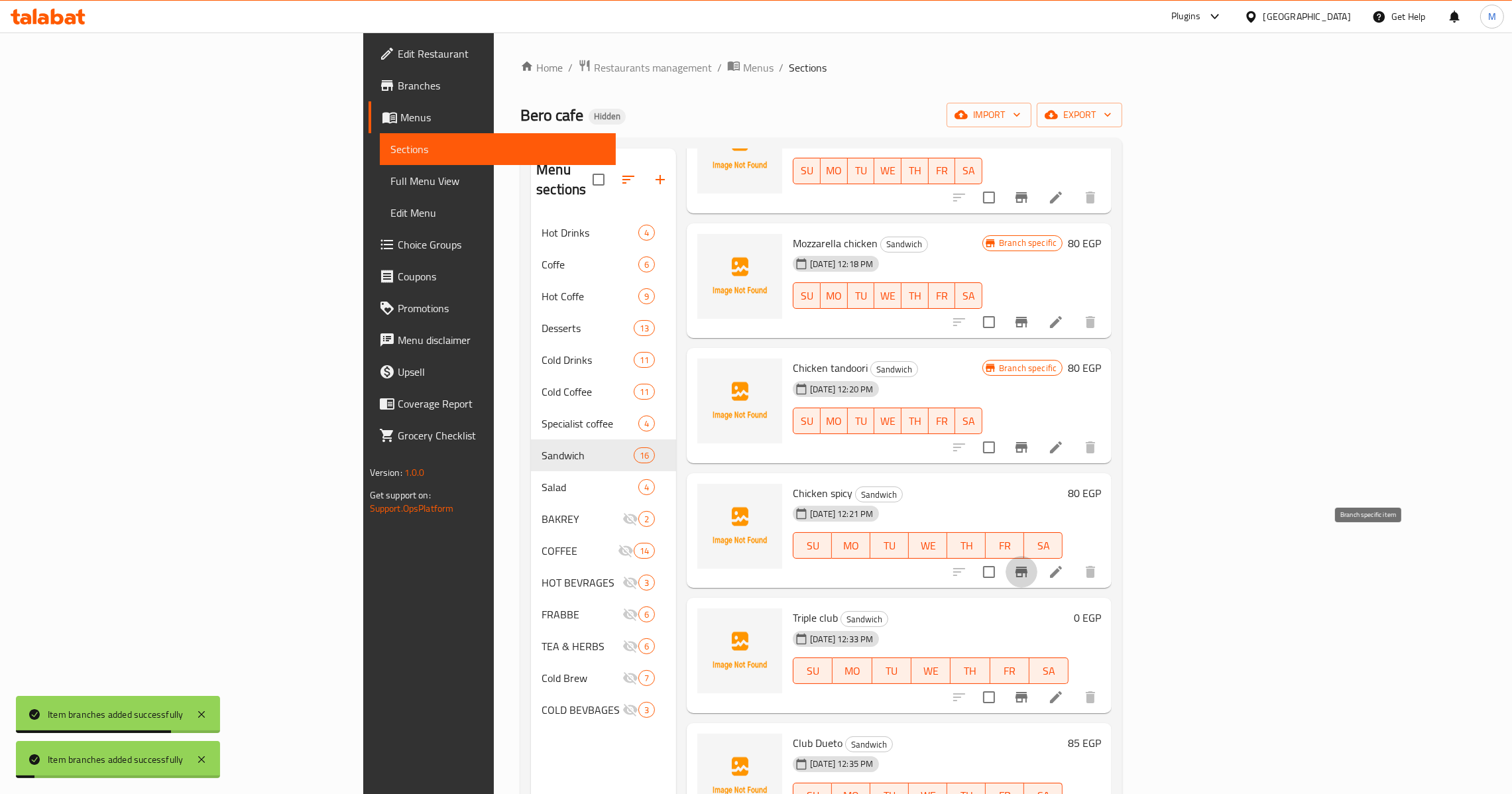
scroll to position [696, 0]
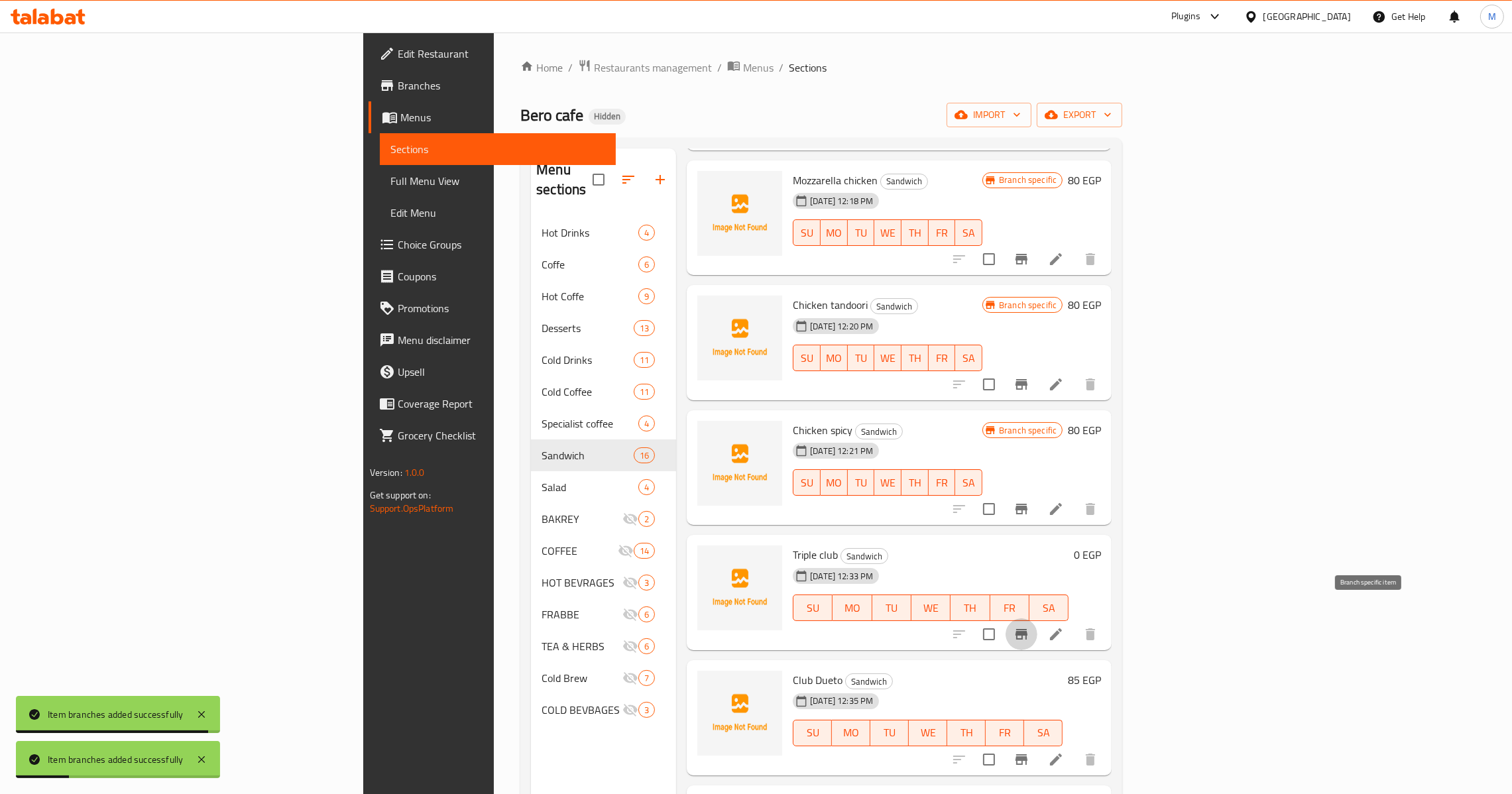
click at [1027, 629] on icon "Branch-specific-item" at bounding box center [1021, 634] width 12 height 10
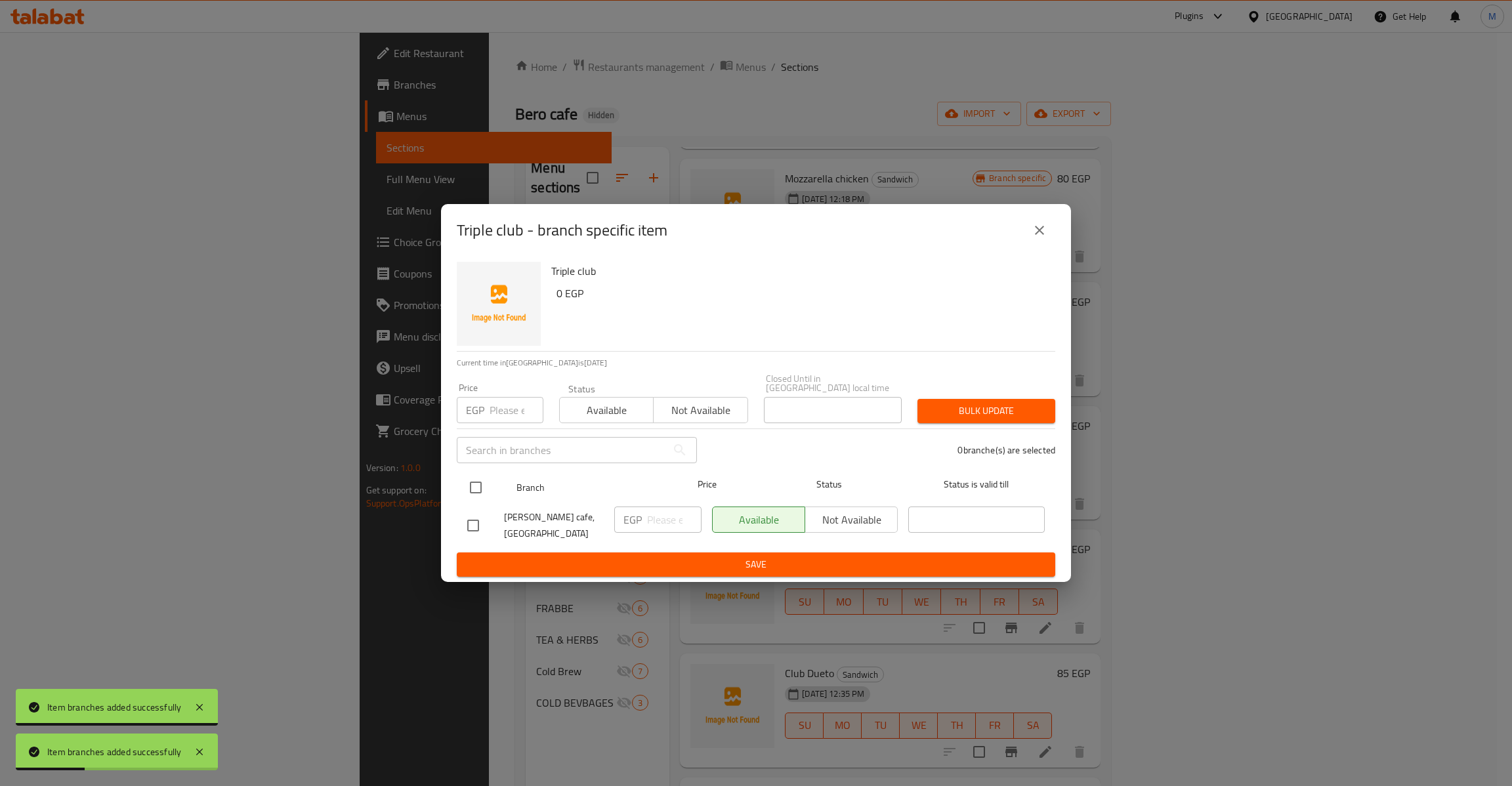
click at [471, 491] on input "checkbox" at bounding box center [475, 487] width 27 height 27
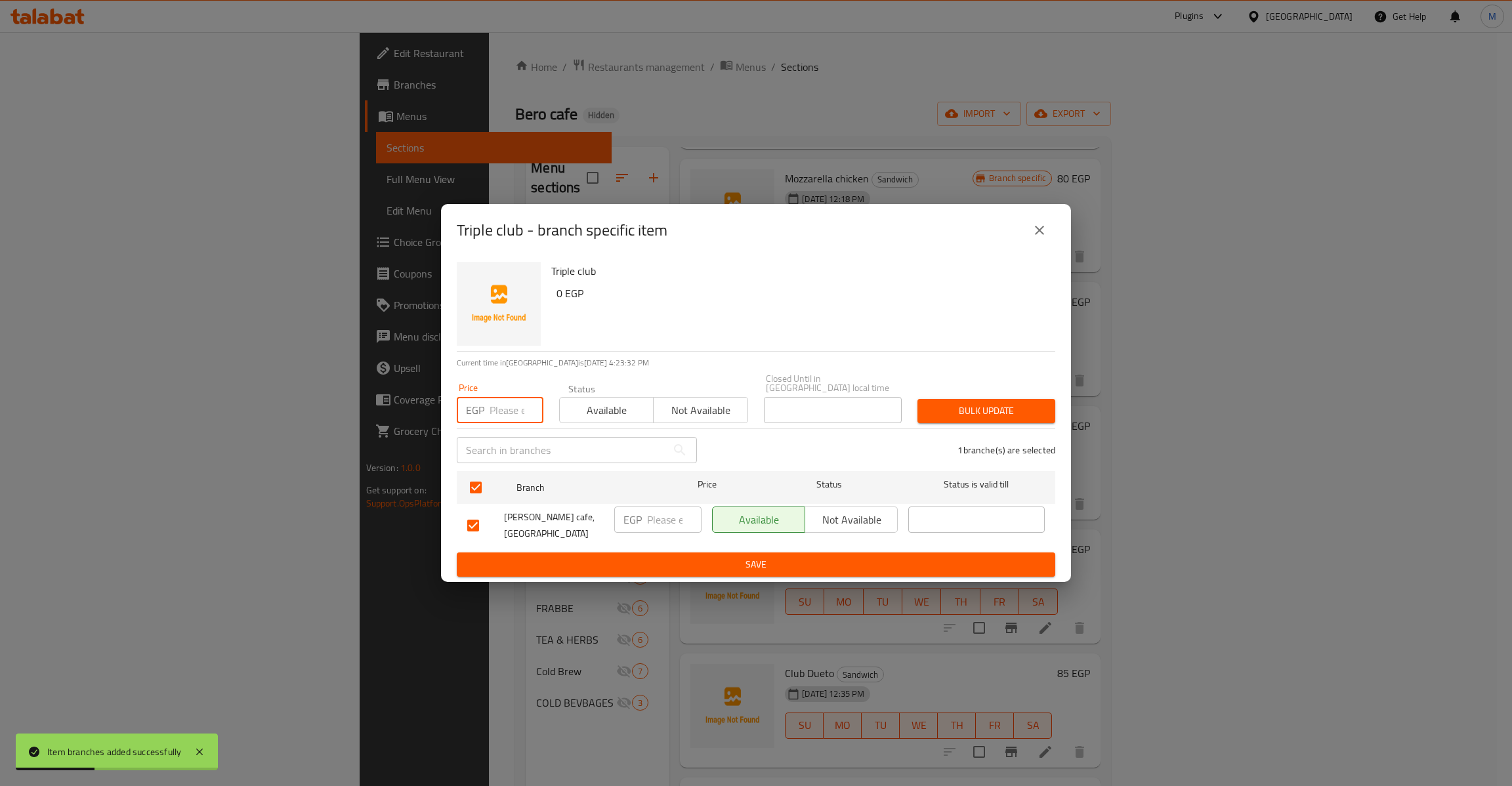
click at [502, 412] on input "number" at bounding box center [516, 410] width 54 height 26
click at [917, 399] on button "Bulk update" at bounding box center [986, 411] width 138 height 25
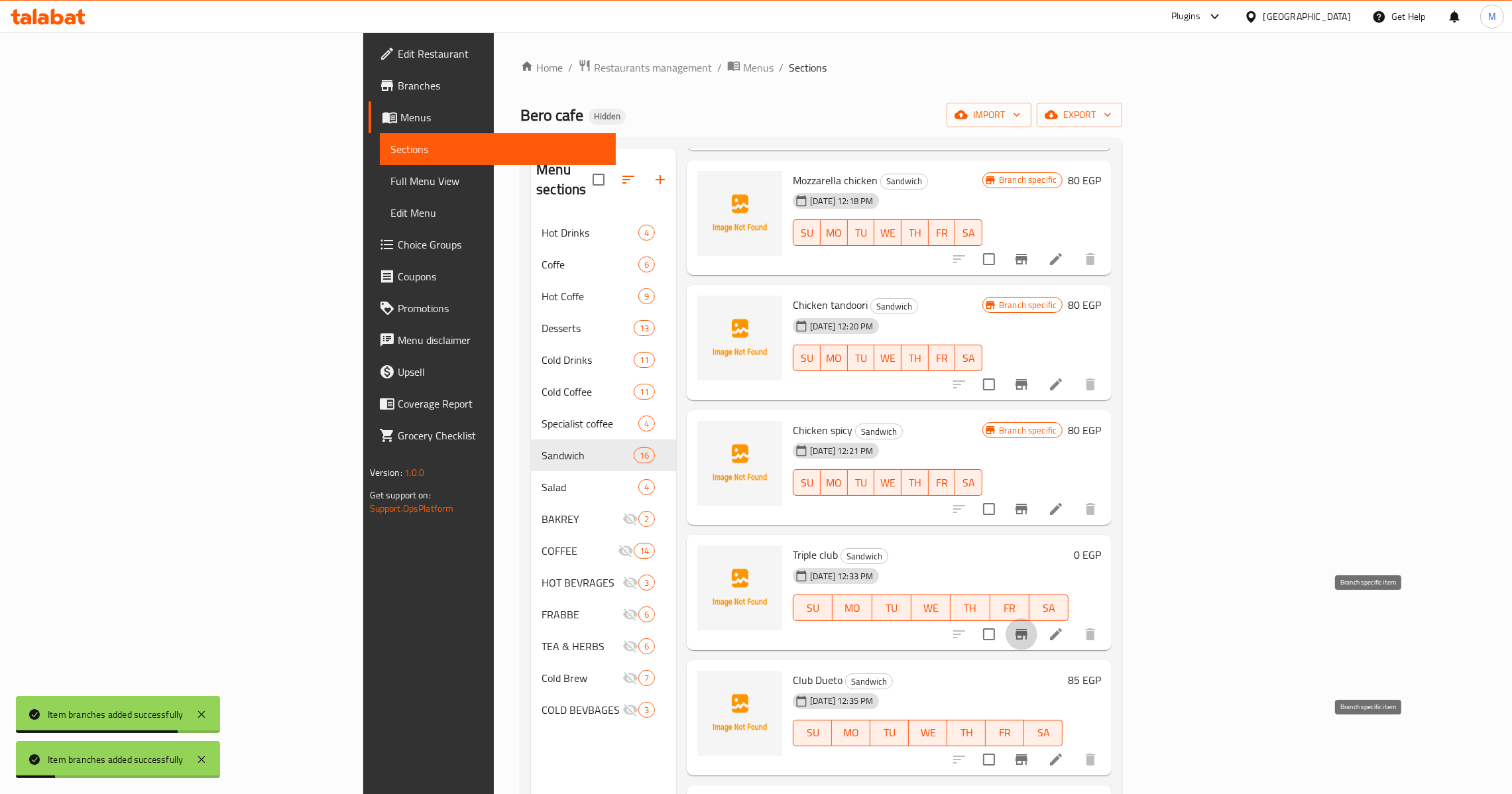
click at [1027, 754] on icon "Branch-specific-item" at bounding box center [1021, 759] width 12 height 10
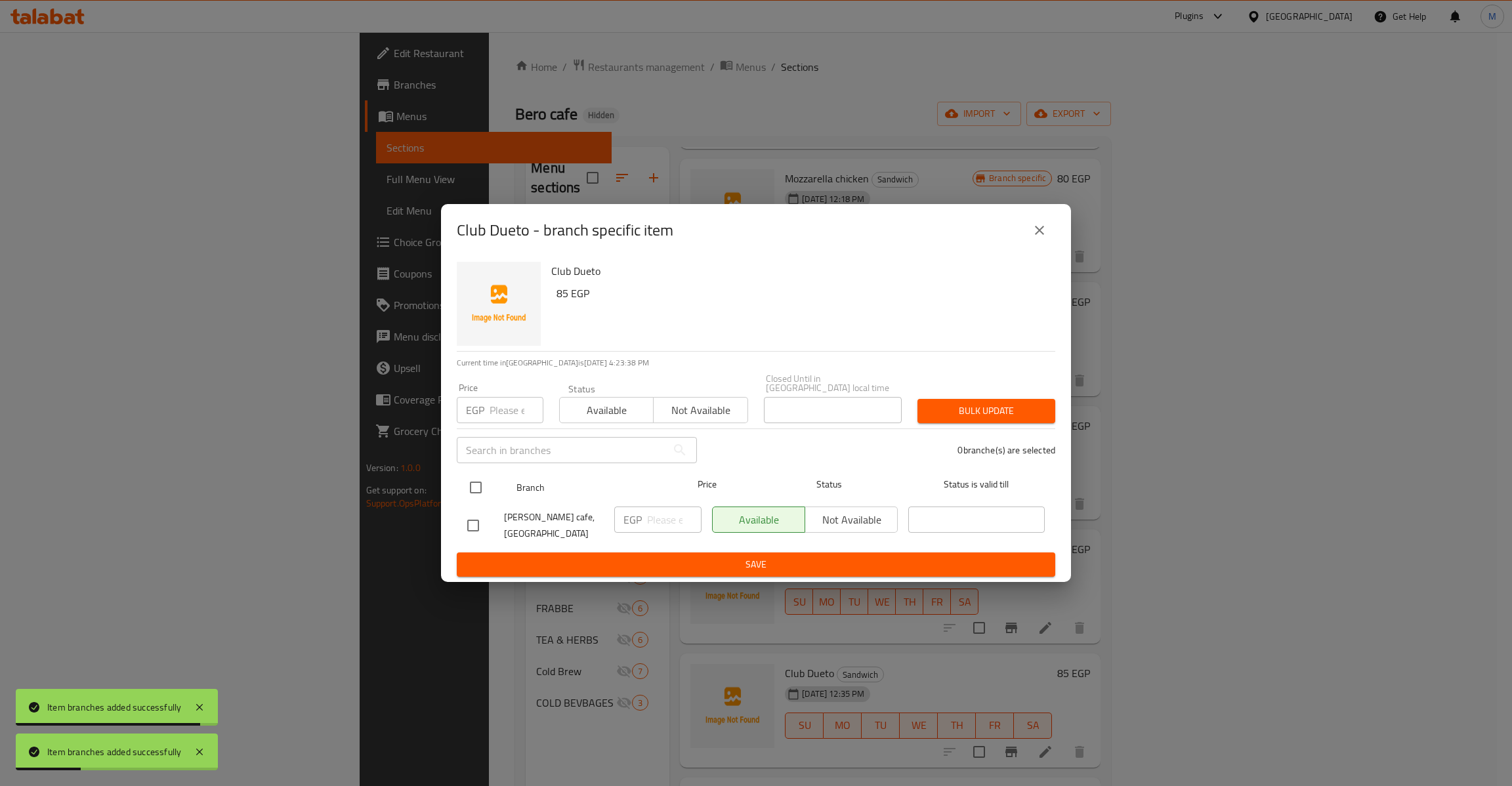
click at [470, 474] on input "checkbox" at bounding box center [475, 487] width 27 height 27
click at [495, 411] on input "number" at bounding box center [516, 410] width 54 height 26
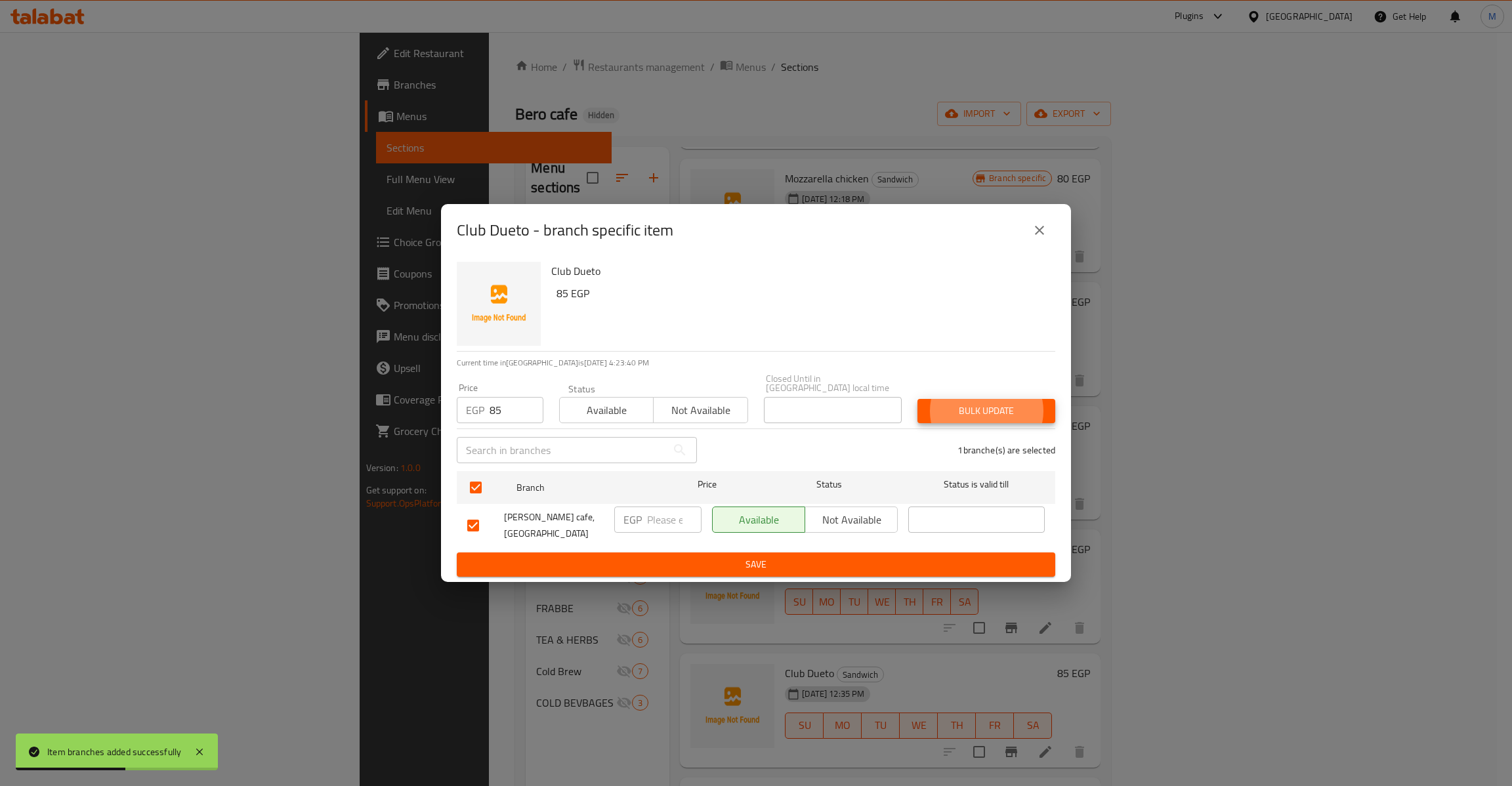
click at [917, 399] on button "Bulk update" at bounding box center [986, 411] width 138 height 25
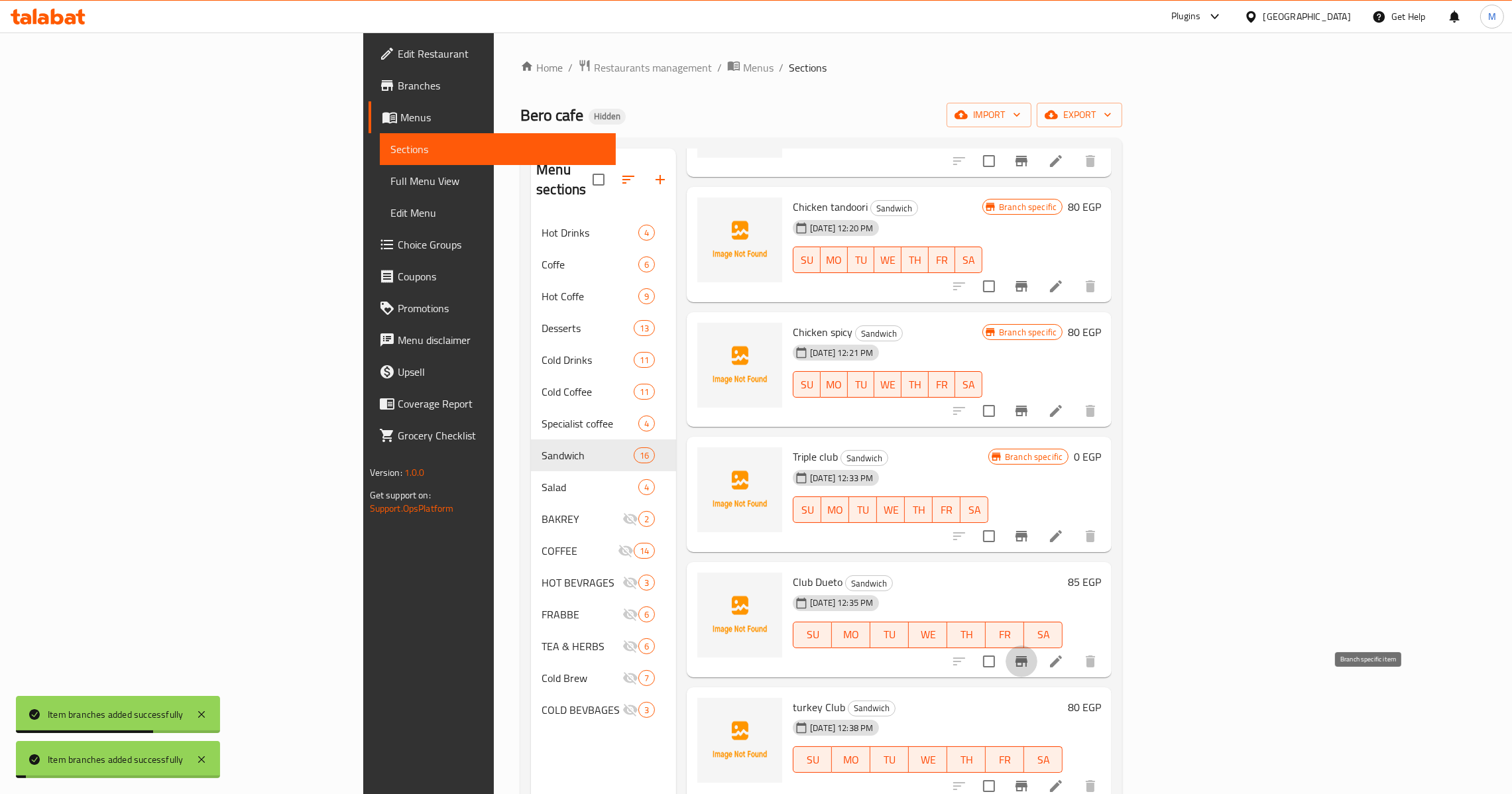
scroll to position [795, 0]
click at [1101, 446] on div "Branch specific 0 EGP" at bounding box center [1044, 454] width 112 height 18
click at [1101, 446] on h6 "0 EGP" at bounding box center [1087, 454] width 28 height 18
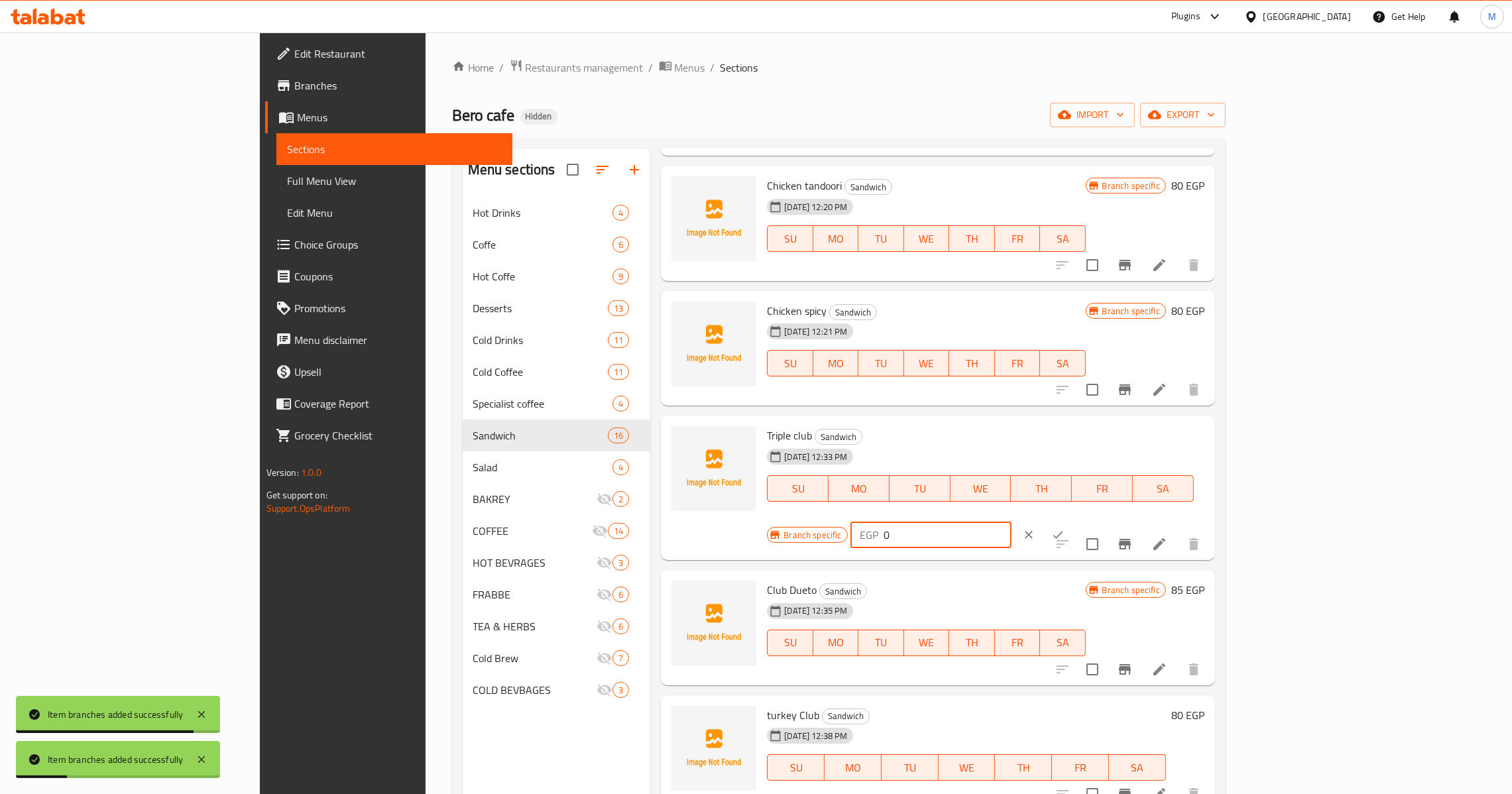
drag, startPoint x: 1281, startPoint y: 447, endPoint x: 1134, endPoint y: 466, distance: 148.2
click at [1134, 466] on div "Triple club Sandwich [DATE] 12:33 PM SU MO TU WE TH FR [PERSON_NAME] specific E…" at bounding box center [985, 487] width 448 height 134
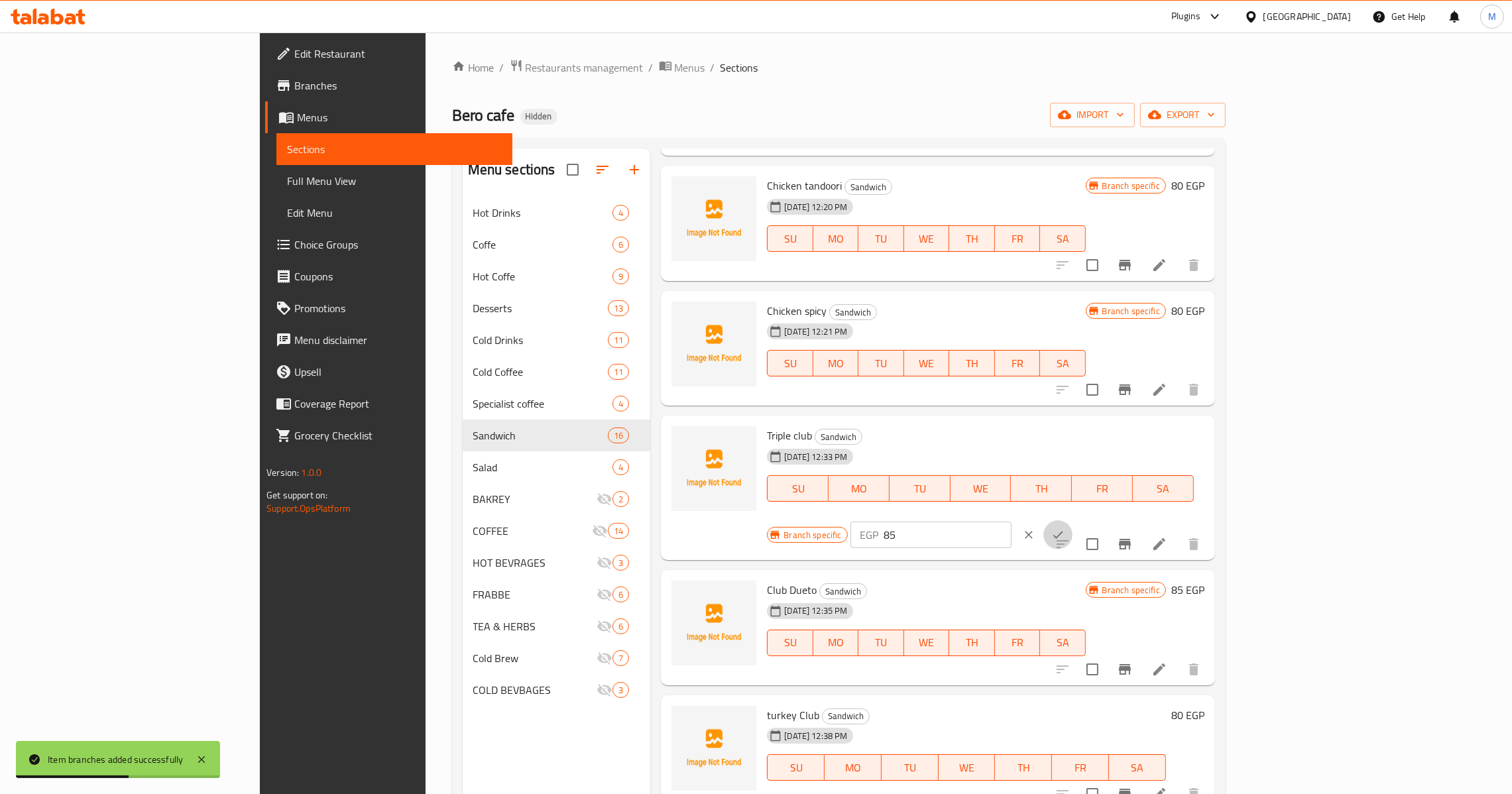
click button "ok" at bounding box center [1058, 534] width 30 height 30
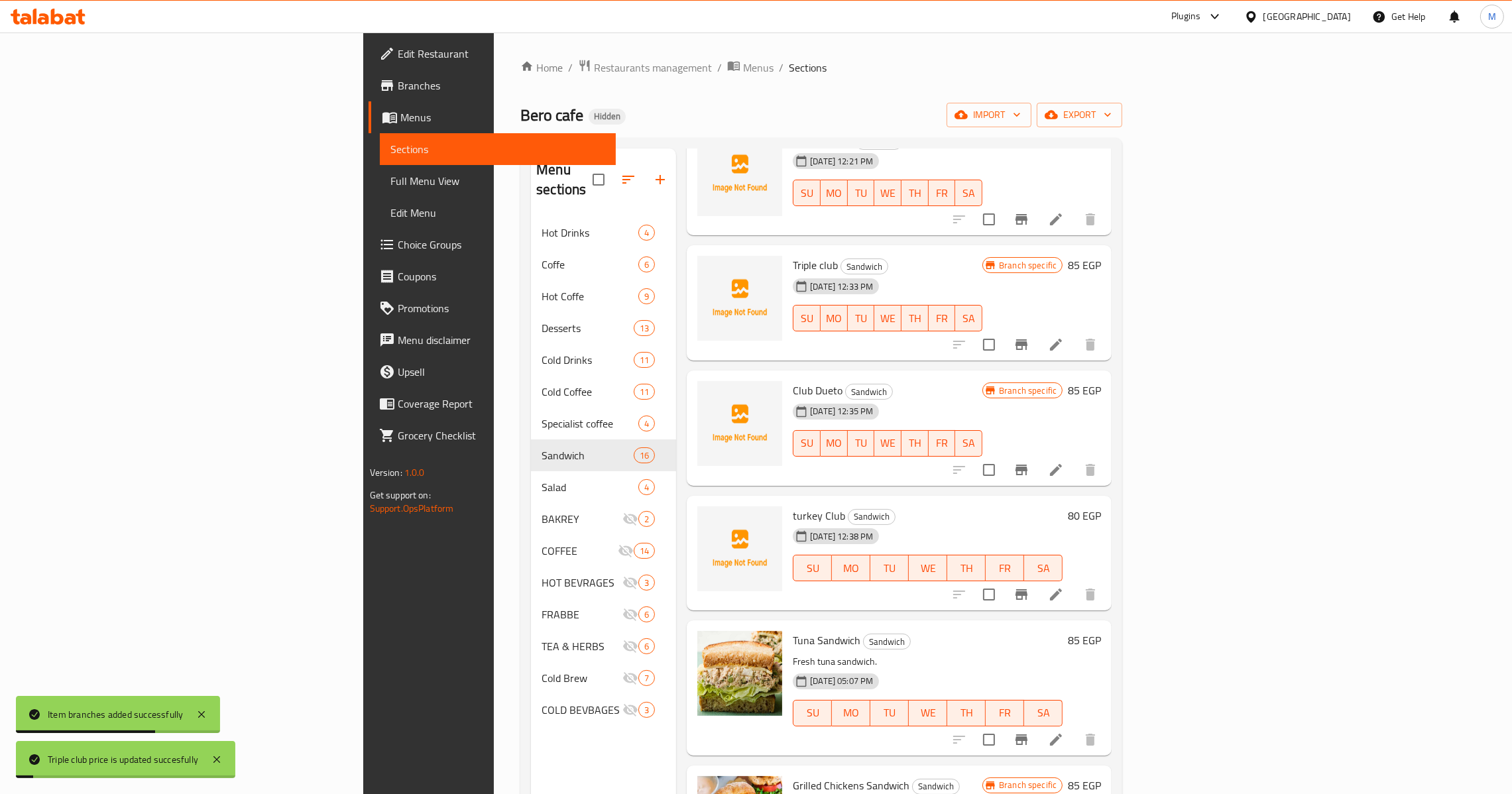
scroll to position [993, 0]
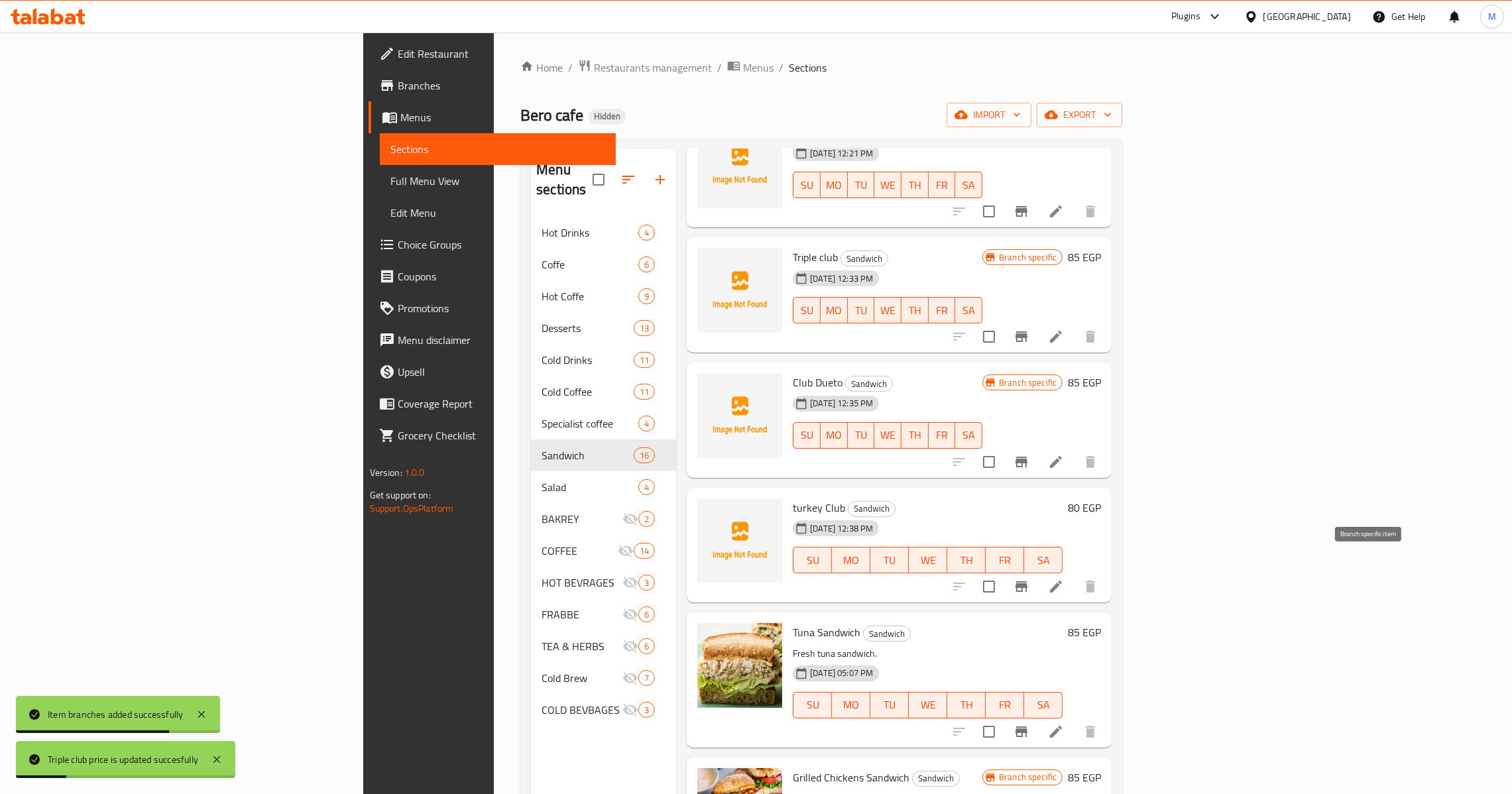
click at [1027, 581] on icon "Branch-specific-item" at bounding box center [1021, 586] width 12 height 10
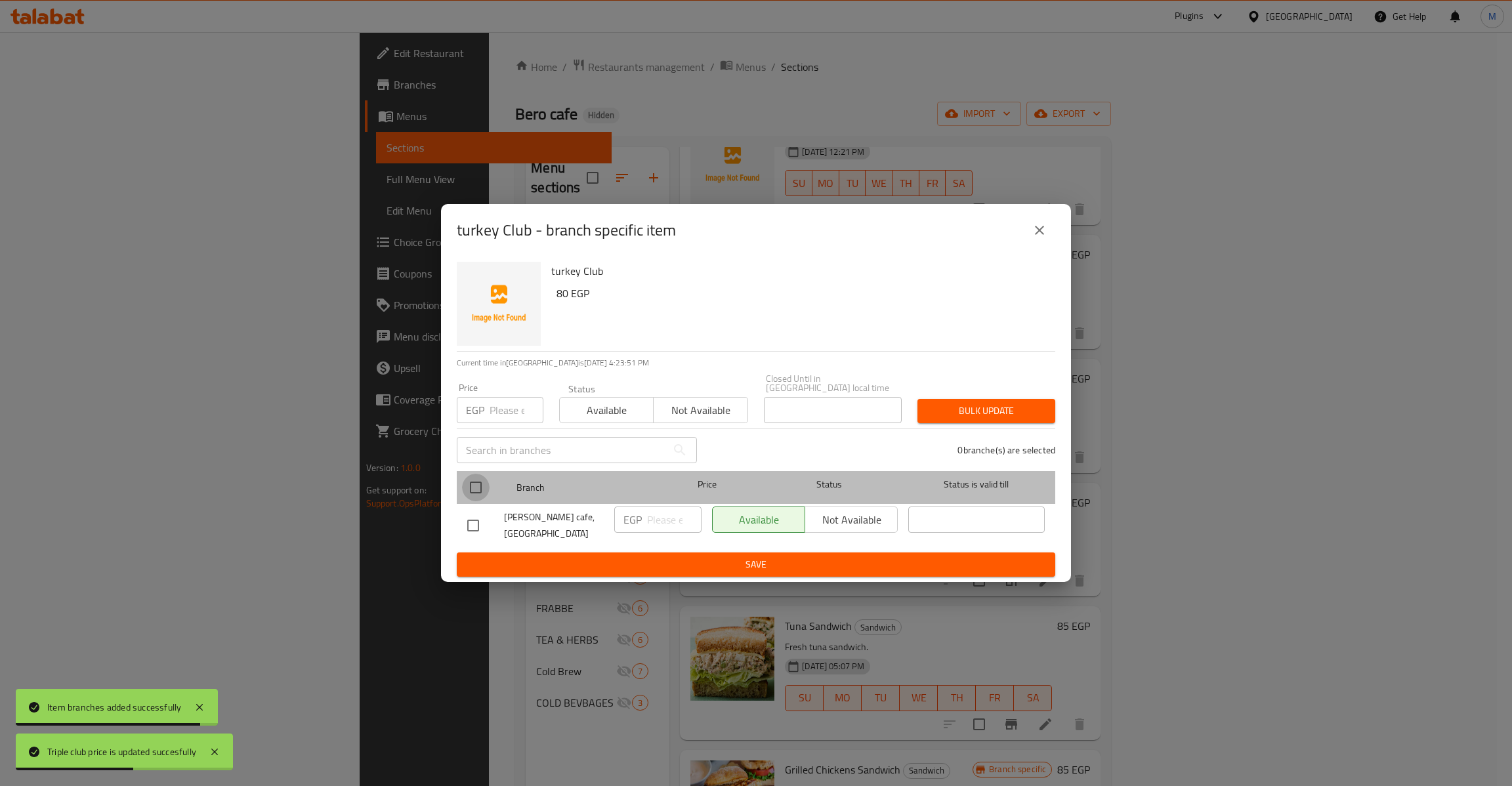
click at [466, 490] on input "checkbox" at bounding box center [475, 487] width 27 height 27
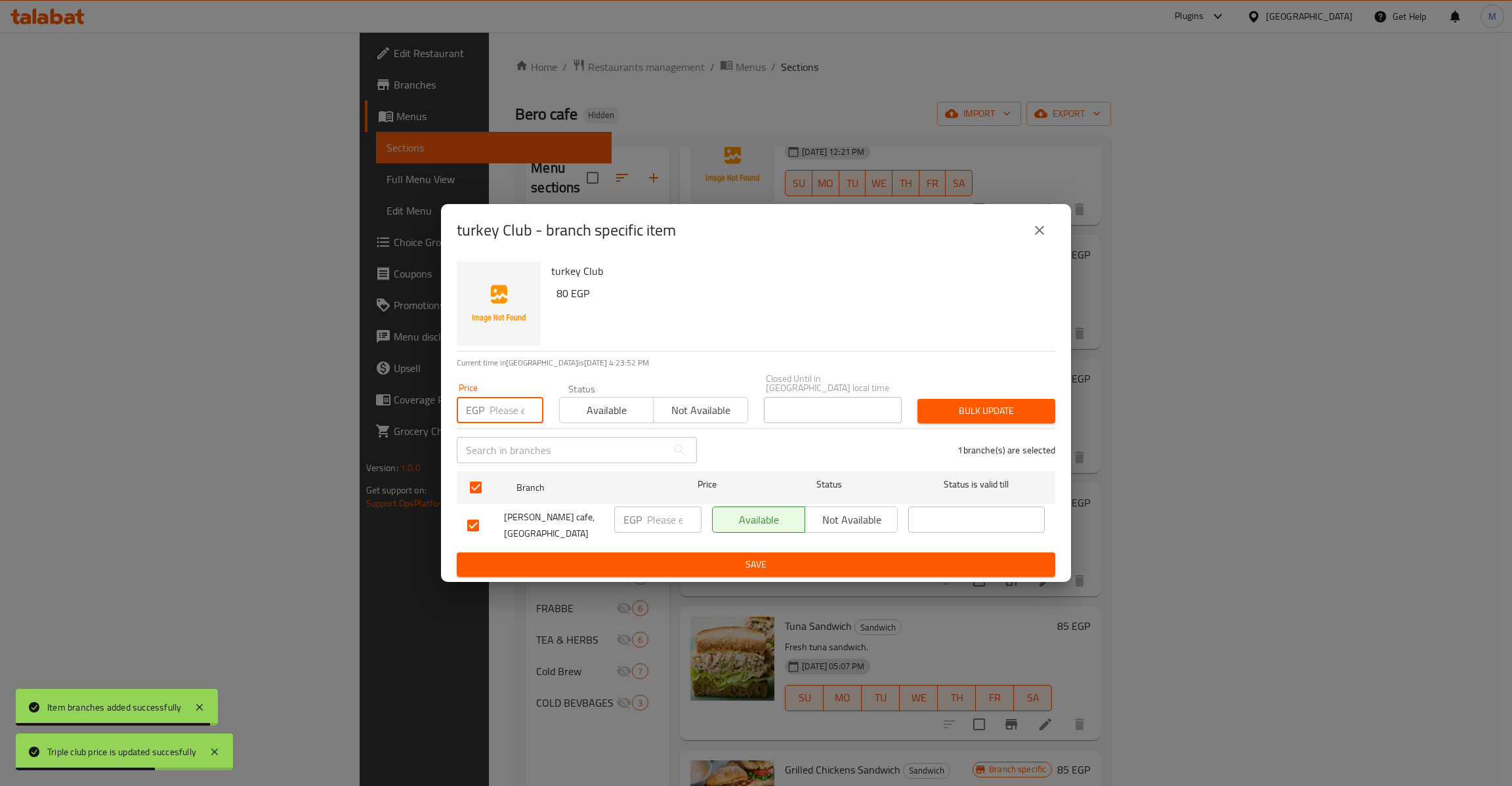
click at [495, 398] on input "number" at bounding box center [516, 410] width 54 height 26
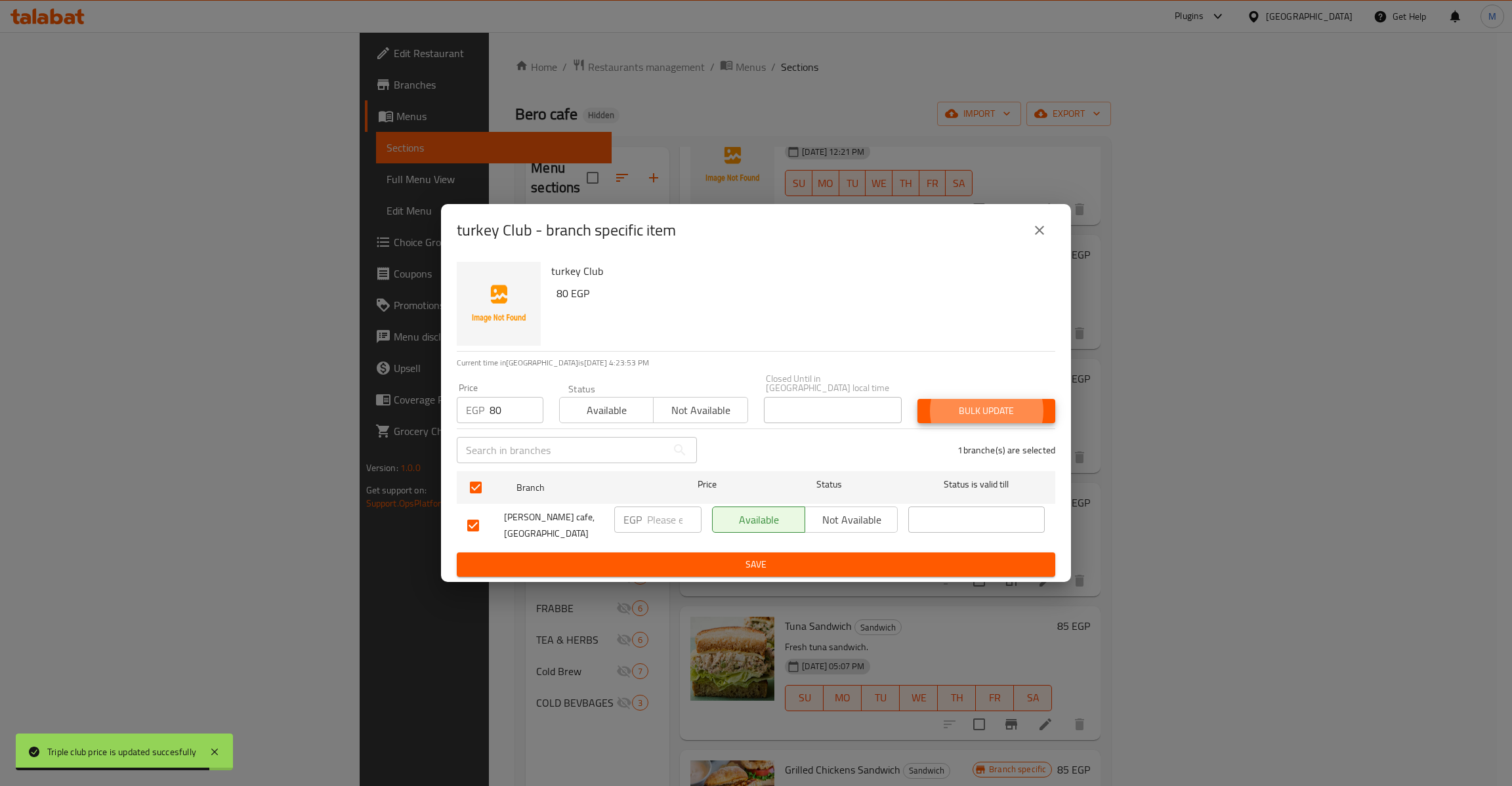
click at [917, 399] on button "Bulk update" at bounding box center [986, 411] width 138 height 25
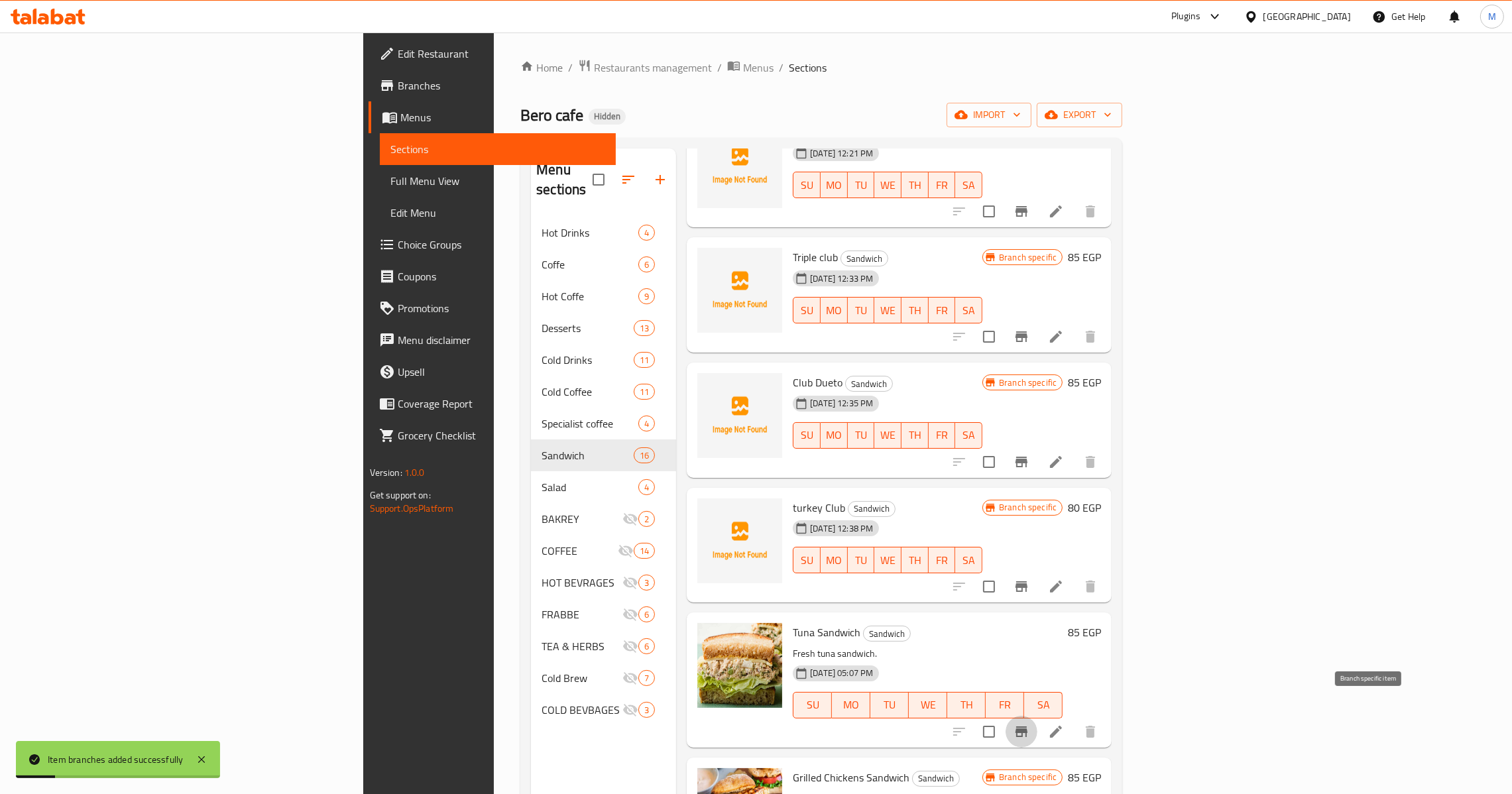
click at [1027, 726] on icon "Branch-specific-item" at bounding box center [1021, 731] width 12 height 10
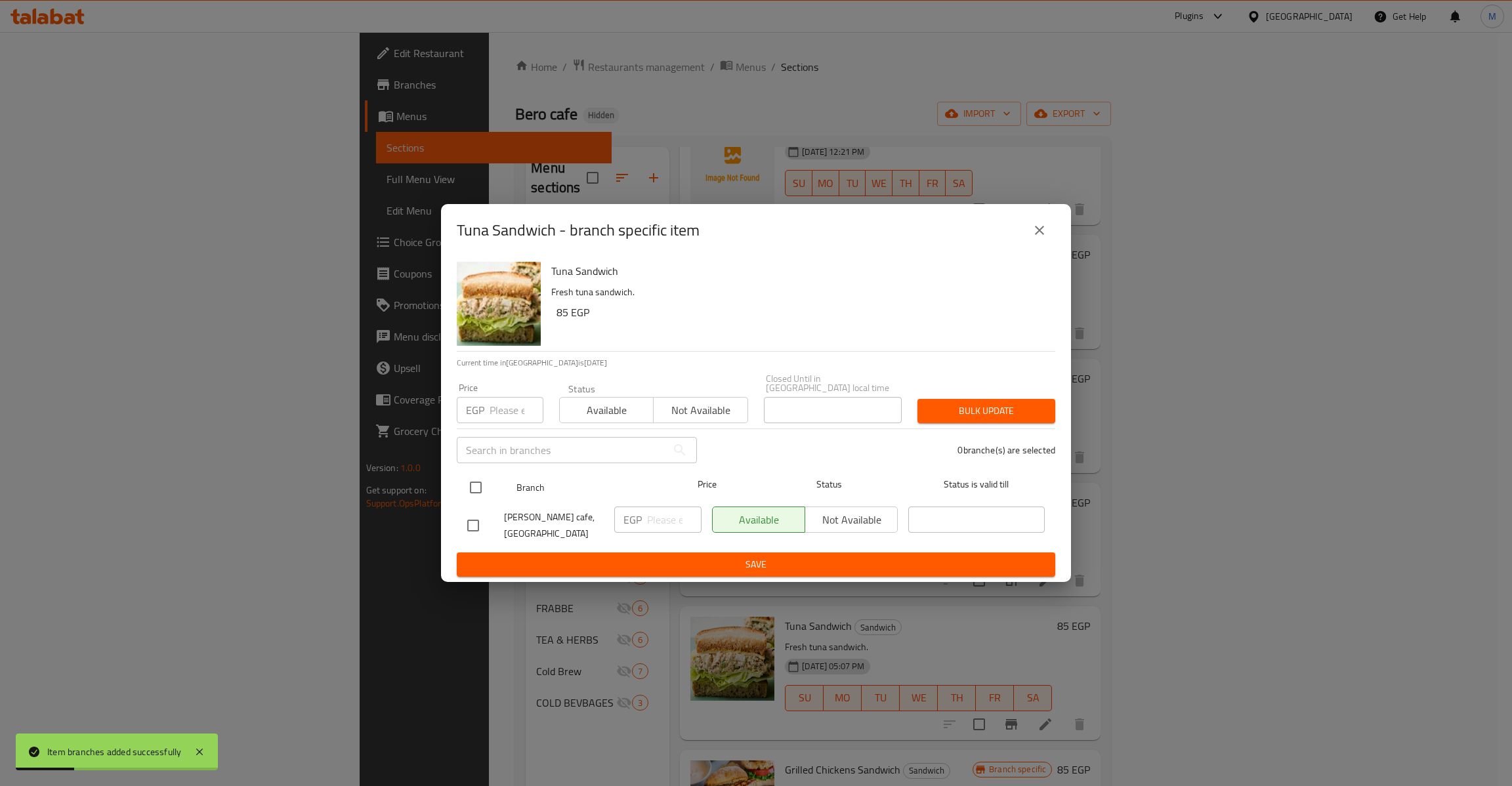
click at [474, 474] on input "checkbox" at bounding box center [475, 487] width 27 height 27
click at [487, 416] on div "EGP Price" at bounding box center [500, 410] width 87 height 26
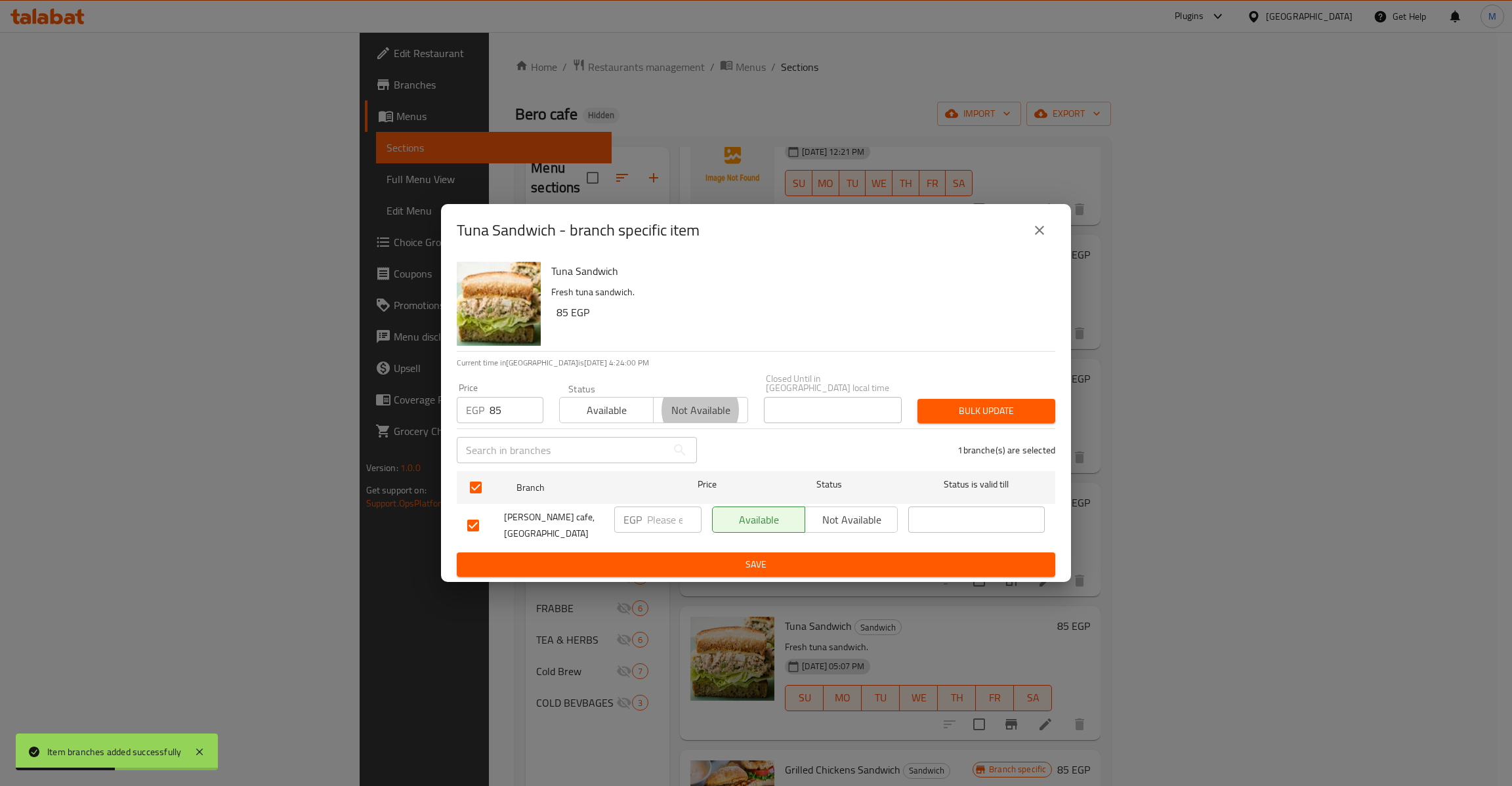
click at [917, 399] on button "Bulk update" at bounding box center [986, 411] width 138 height 25
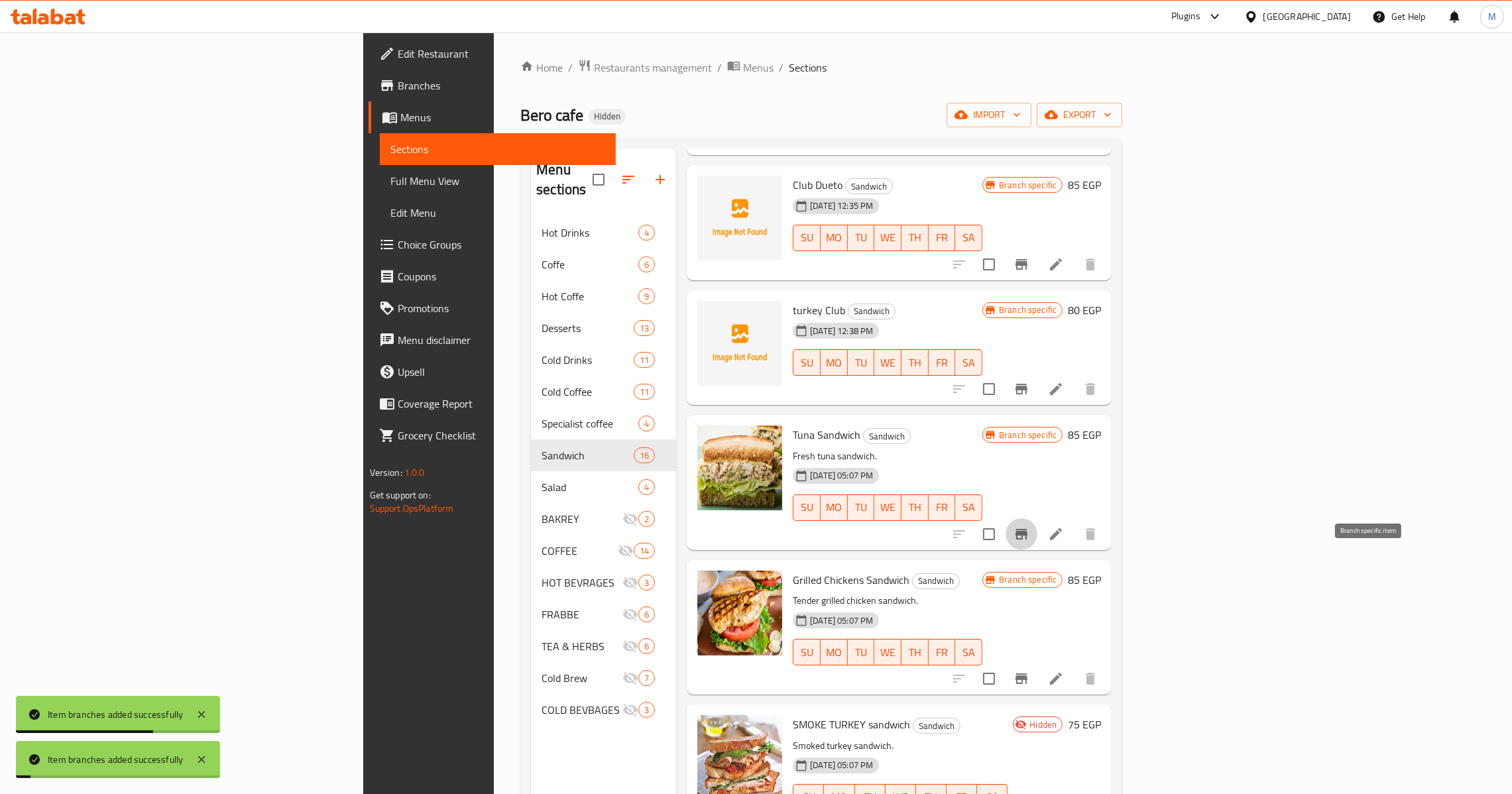
scroll to position [1192, 0]
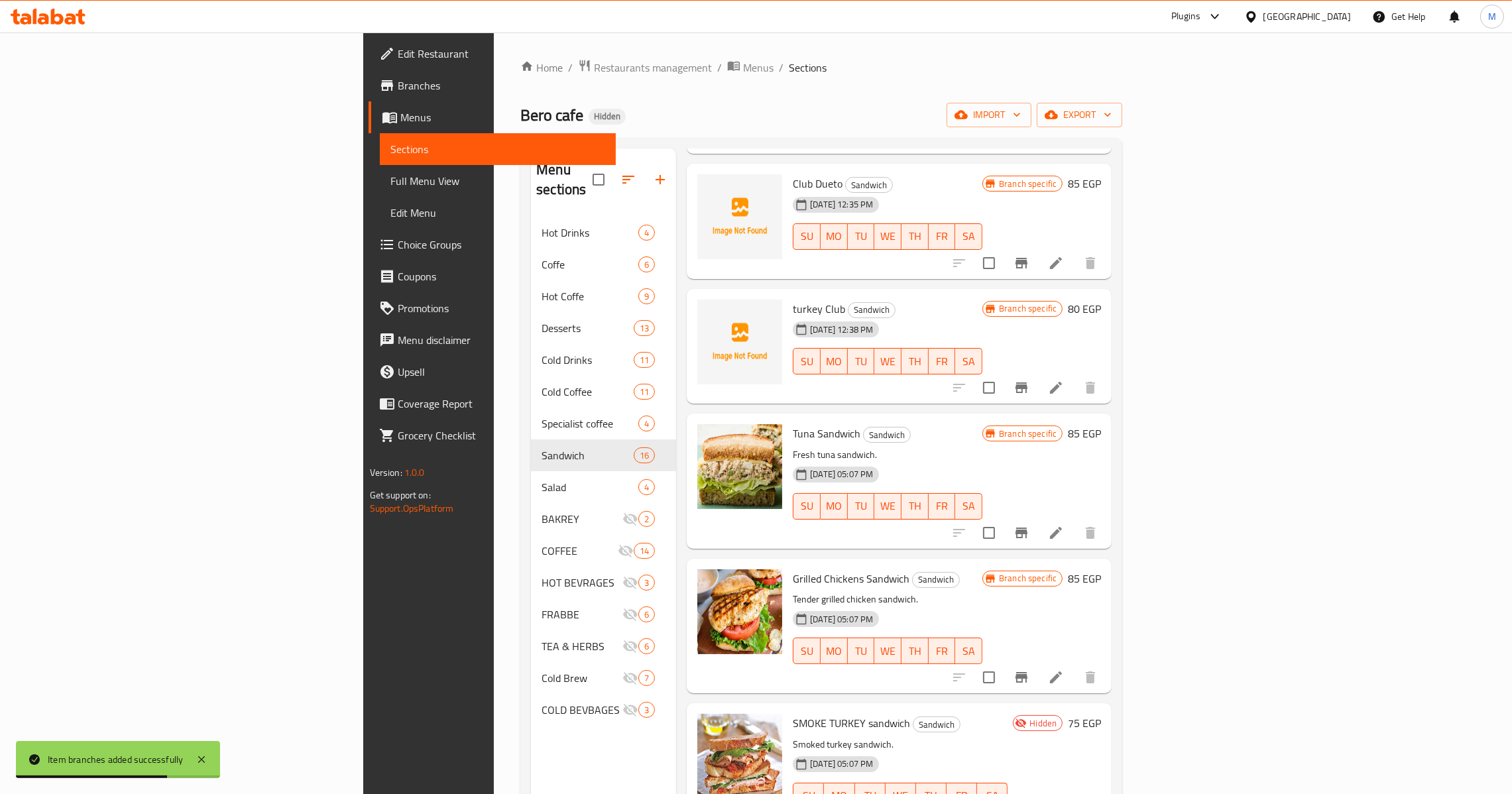
click at [1029, 669] on icon "Branch-specific-item" at bounding box center [1021, 677] width 16 height 16
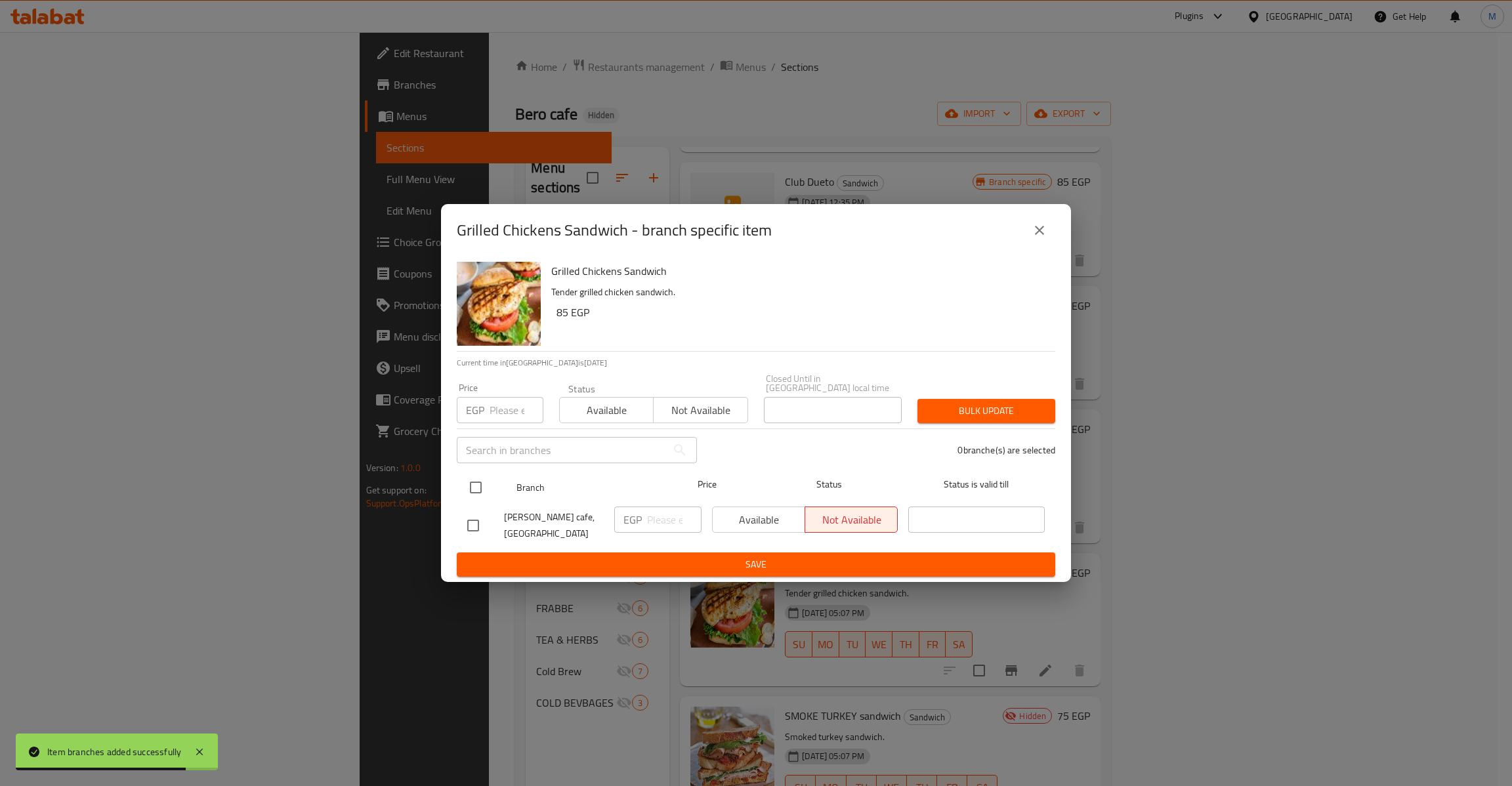
click at [484, 476] on input "checkbox" at bounding box center [475, 487] width 27 height 27
click at [493, 411] on input "number" at bounding box center [516, 410] width 54 height 26
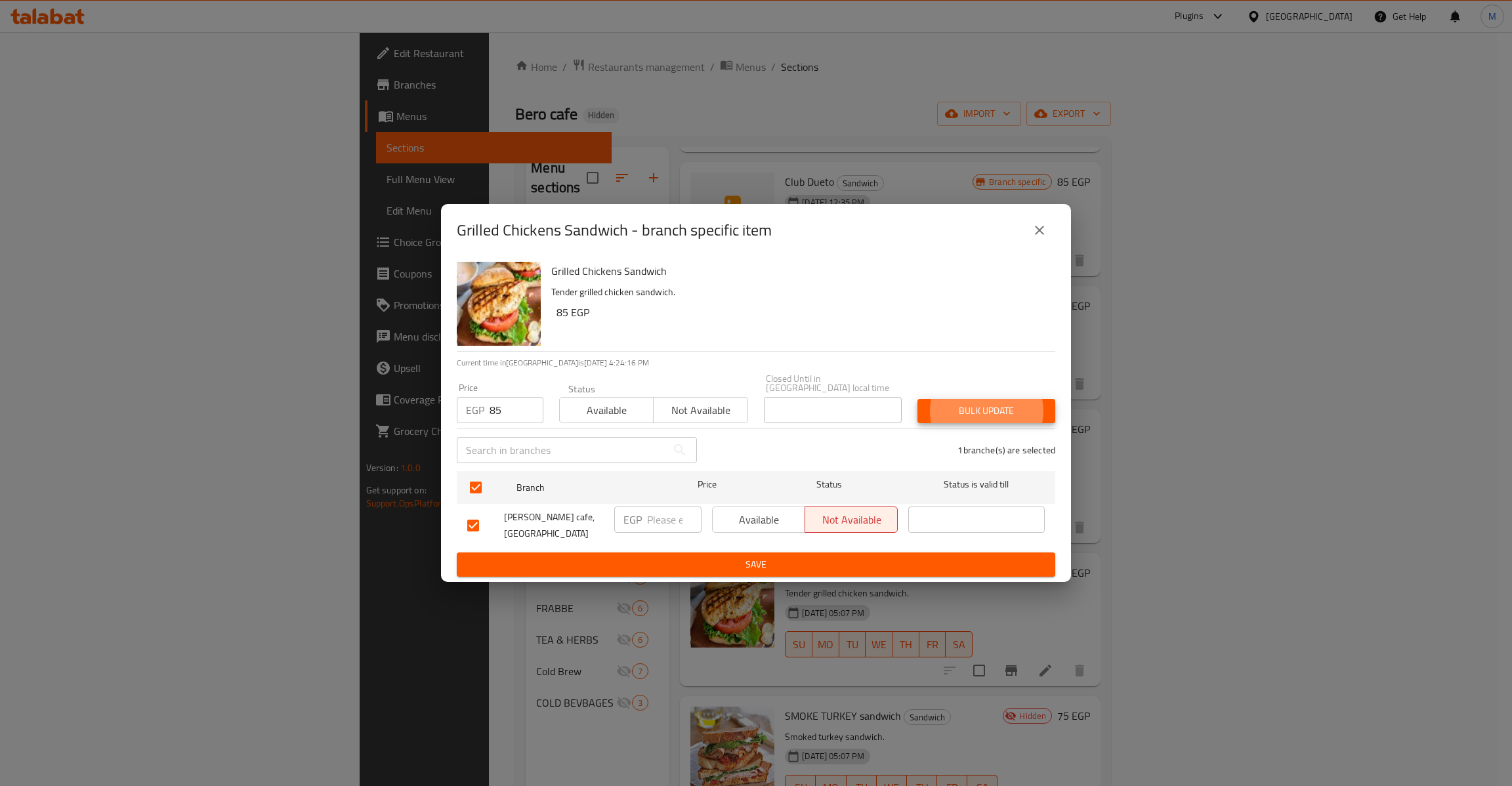
click at [917, 399] on button "Bulk update" at bounding box center [986, 411] width 138 height 25
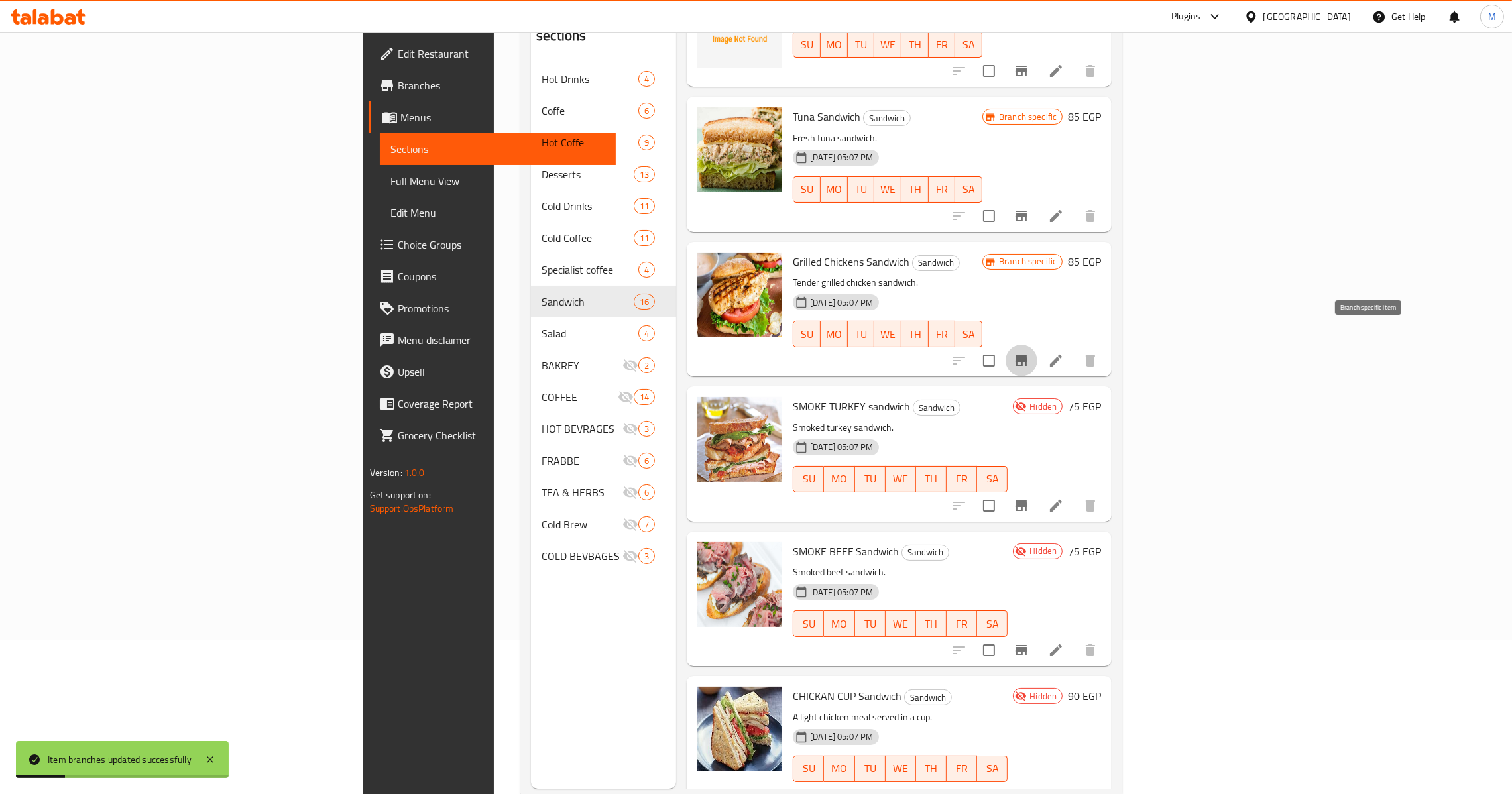
scroll to position [187, 0]
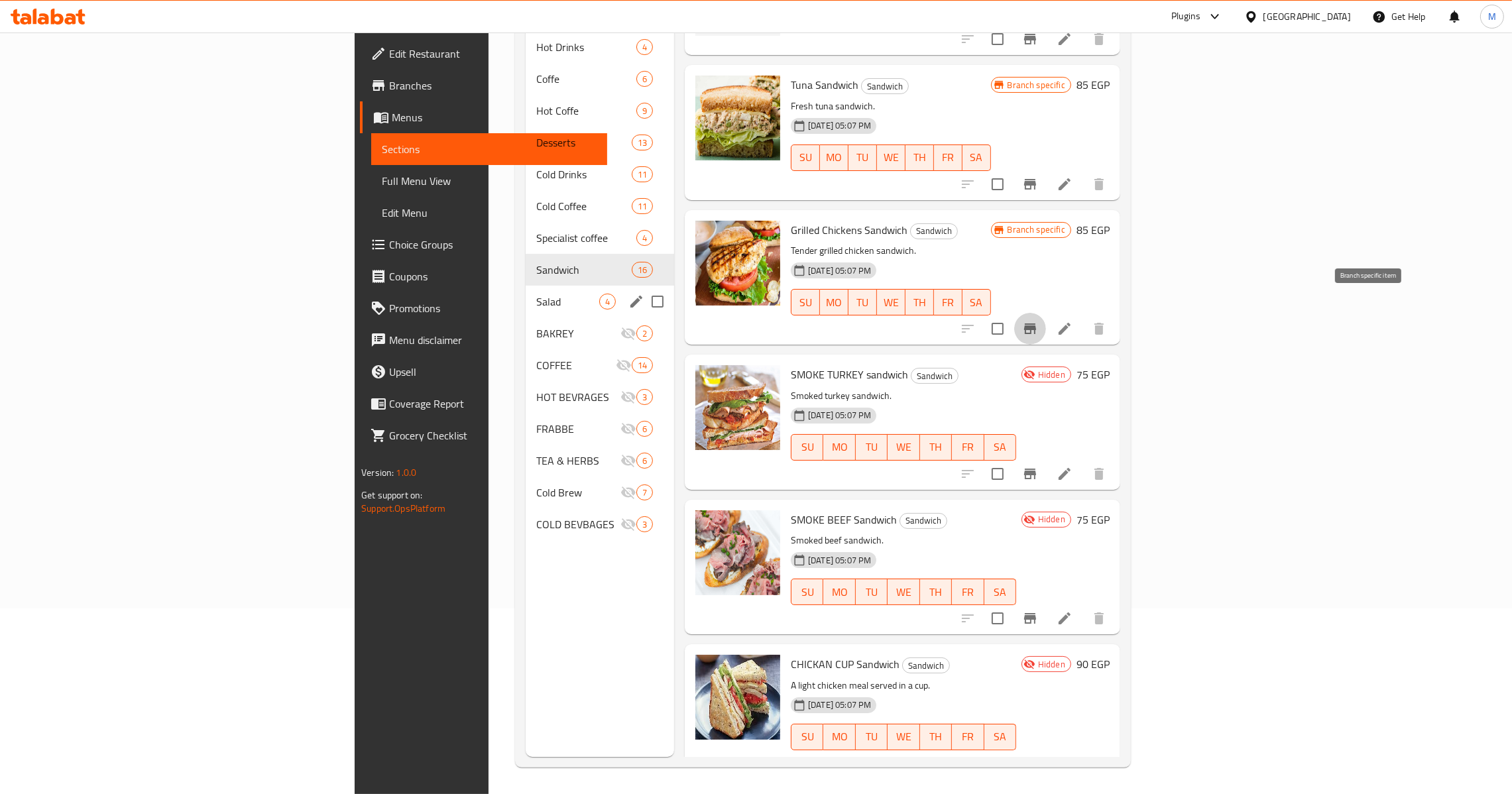
click at [526, 294] on div "Salad 4" at bounding box center [600, 301] width 149 height 31
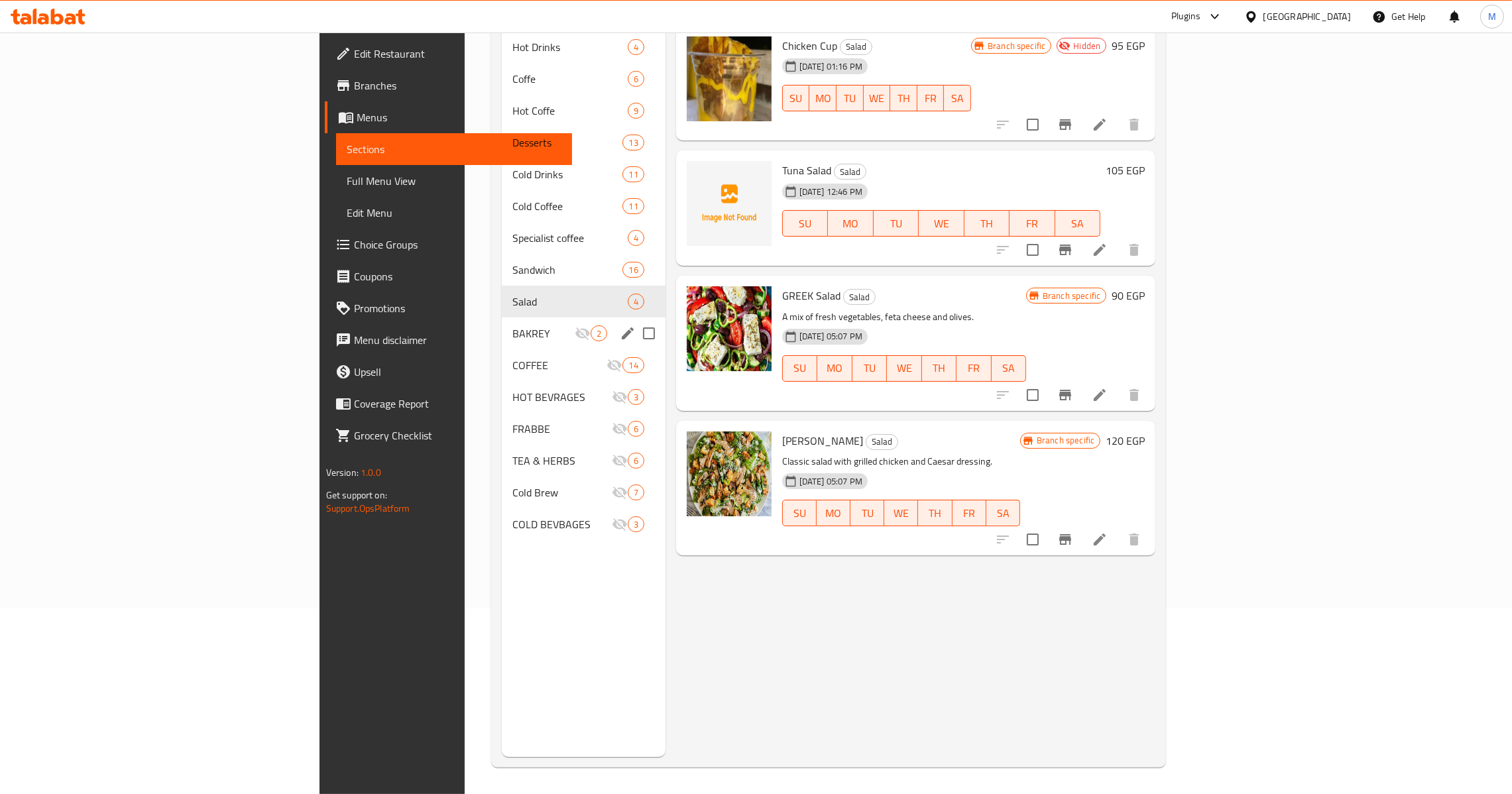
click at [502, 324] on div "BAKREY 2" at bounding box center [583, 332] width 163 height 31
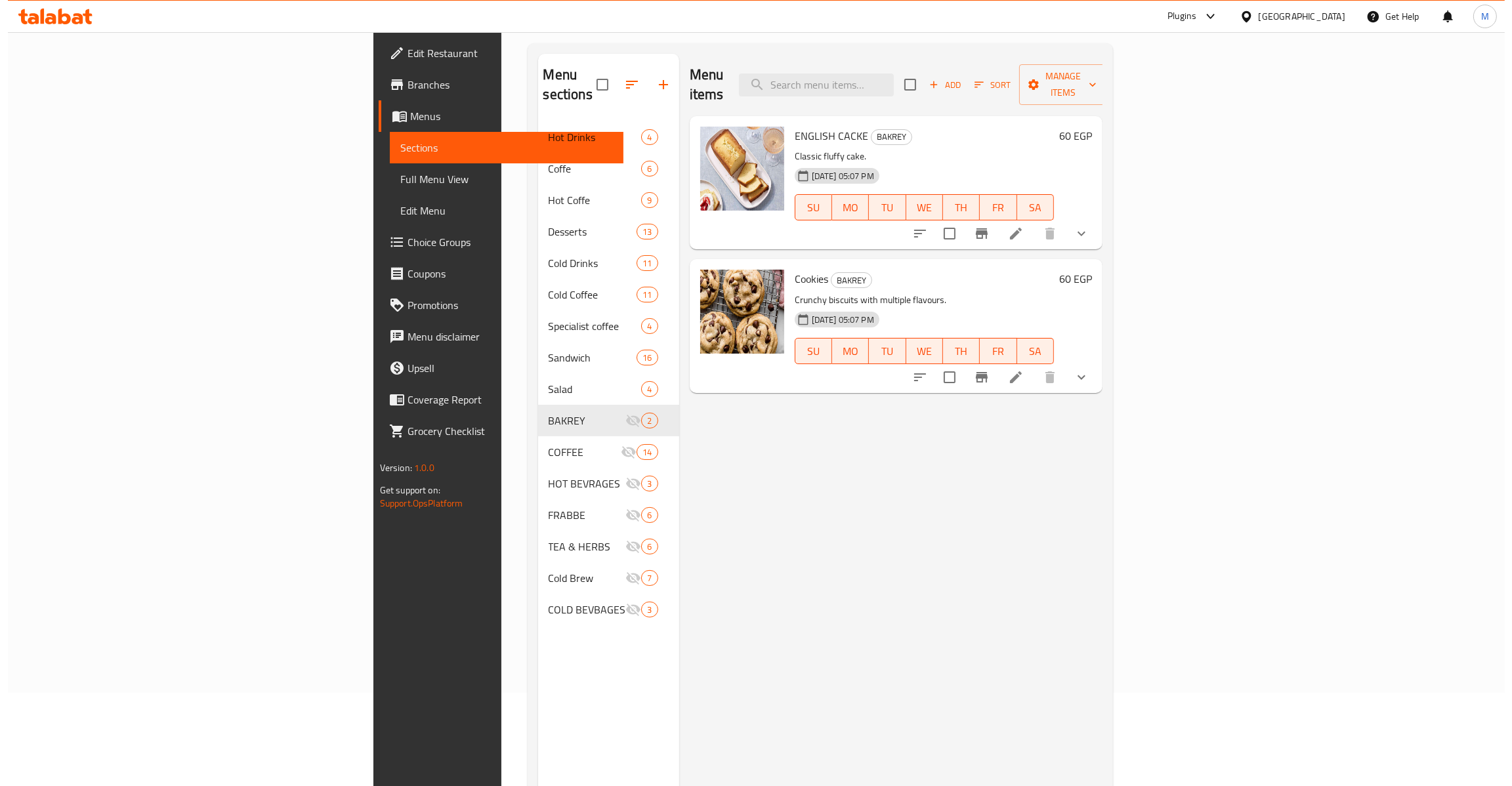
scroll to position [87, 0]
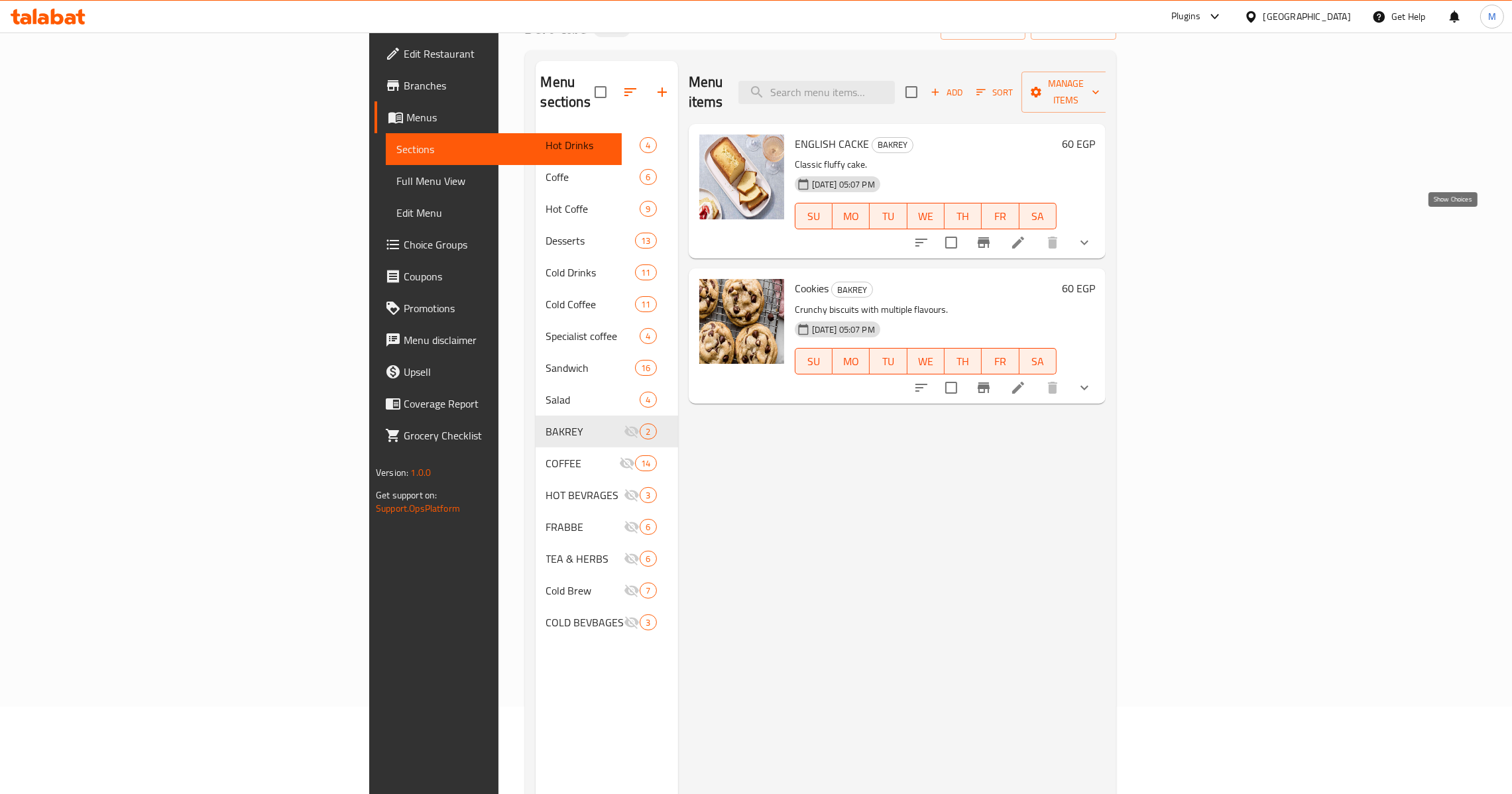
click at [1092, 234] on icon "show more" at bounding box center [1084, 242] width 16 height 16
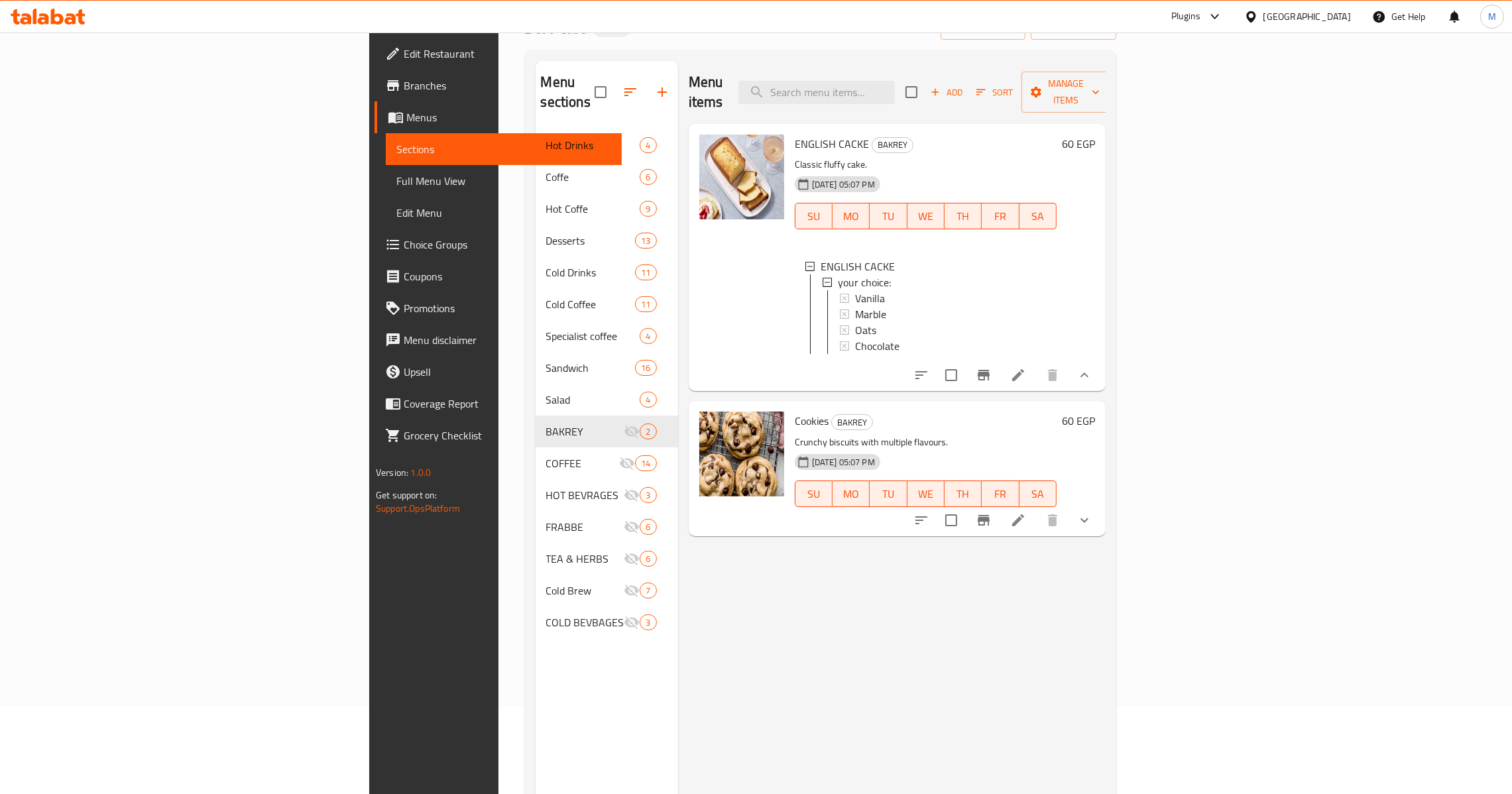
click at [1100, 526] on button "show more" at bounding box center [1084, 520] width 31 height 31
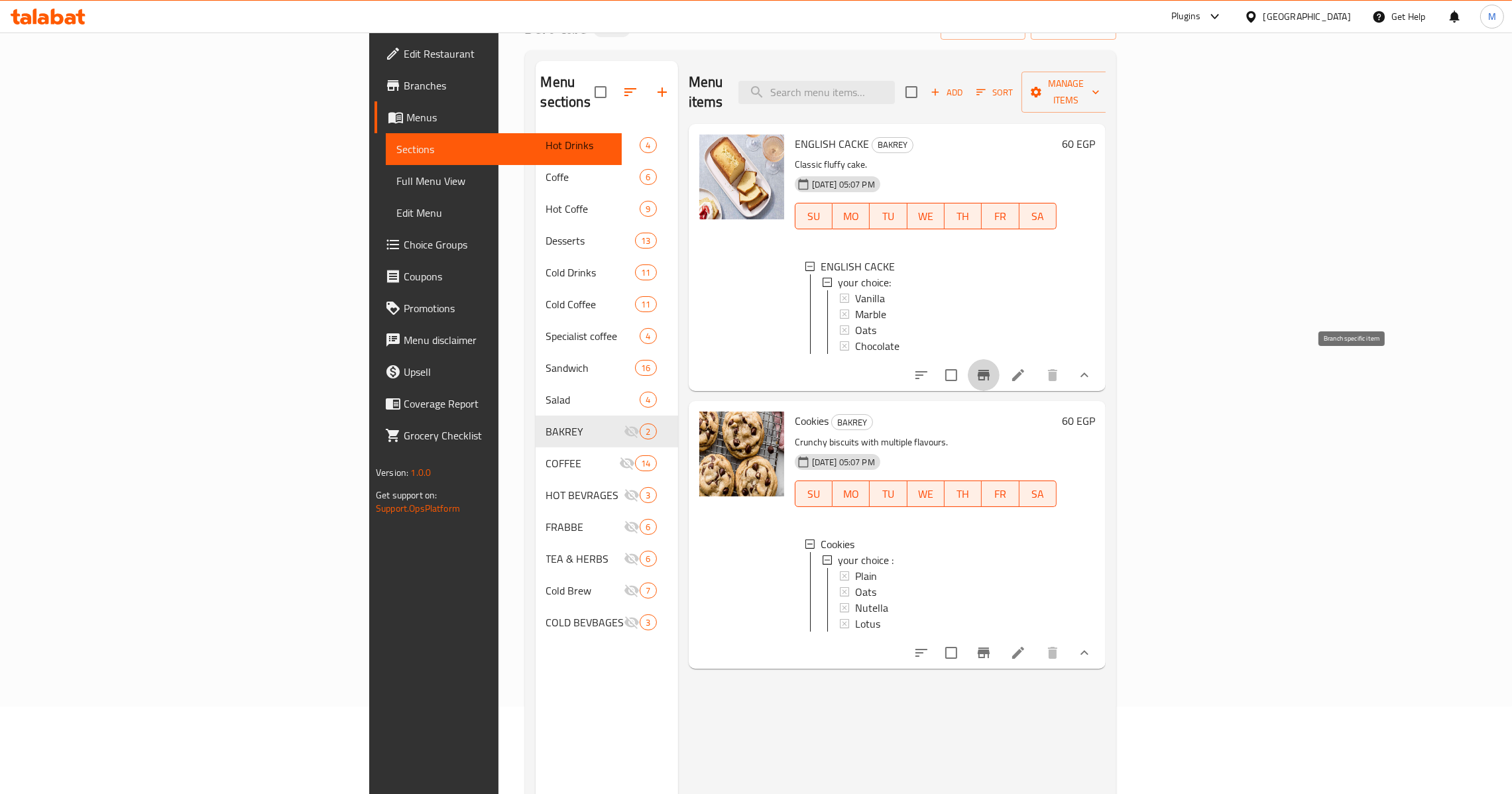
click at [991, 367] on icon "Branch-specific-item" at bounding box center [984, 375] width 16 height 16
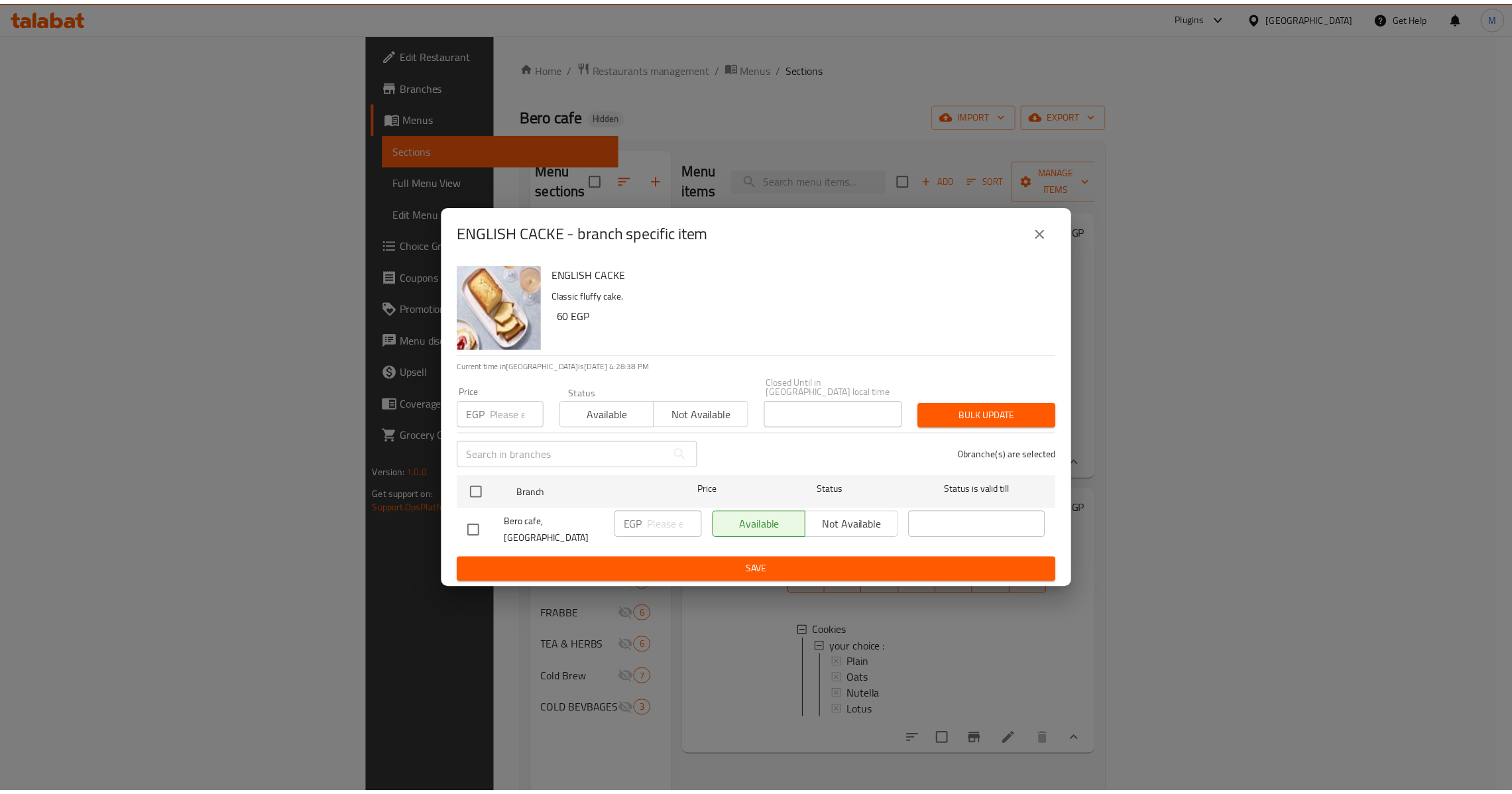
scroll to position [88, 0]
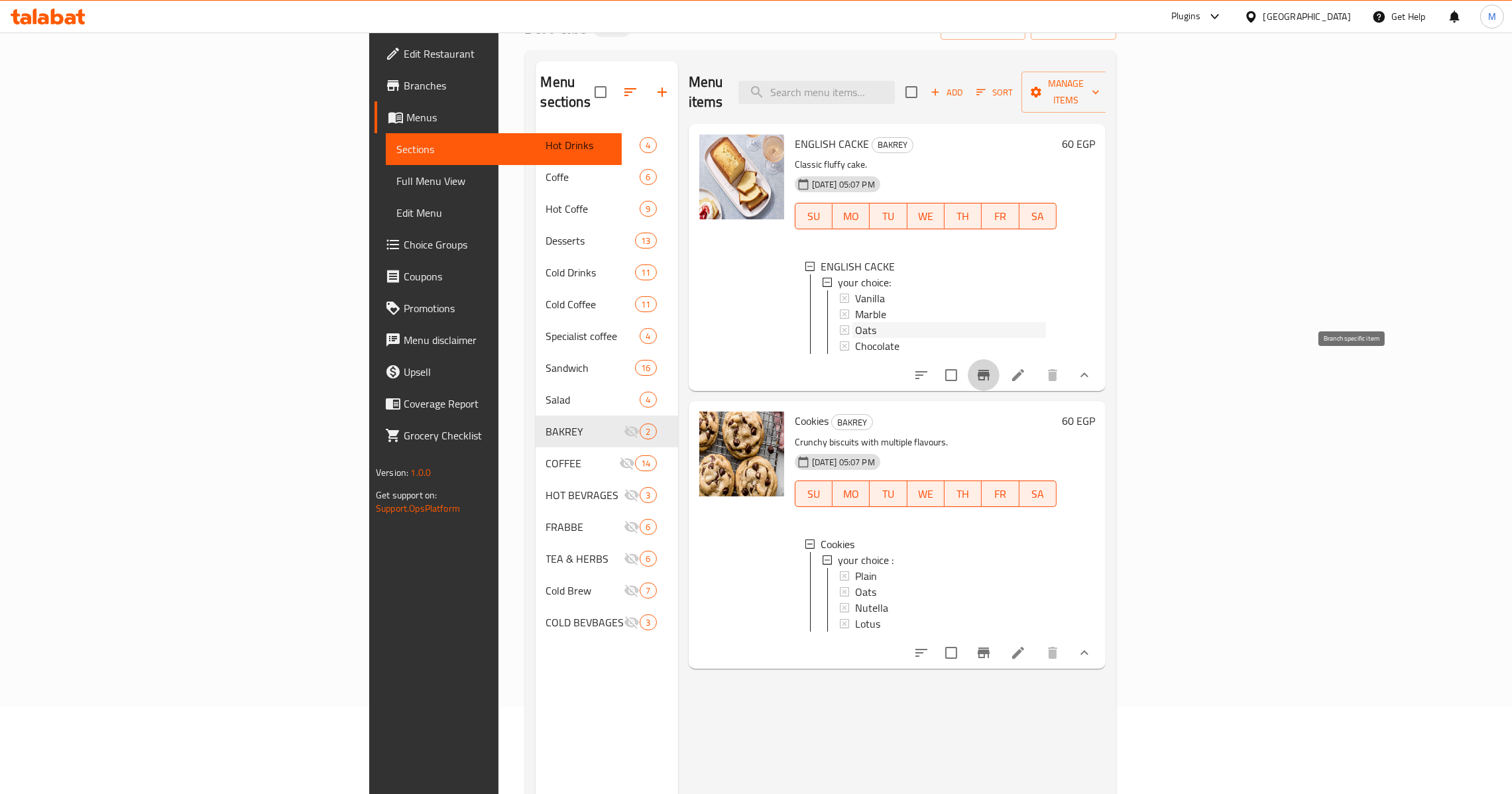
click at [855, 322] on div "Oats" at bounding box center [950, 329] width 190 height 16
click at [989, 376] on icon "Branch-specific-item" at bounding box center [984, 374] width 12 height 10
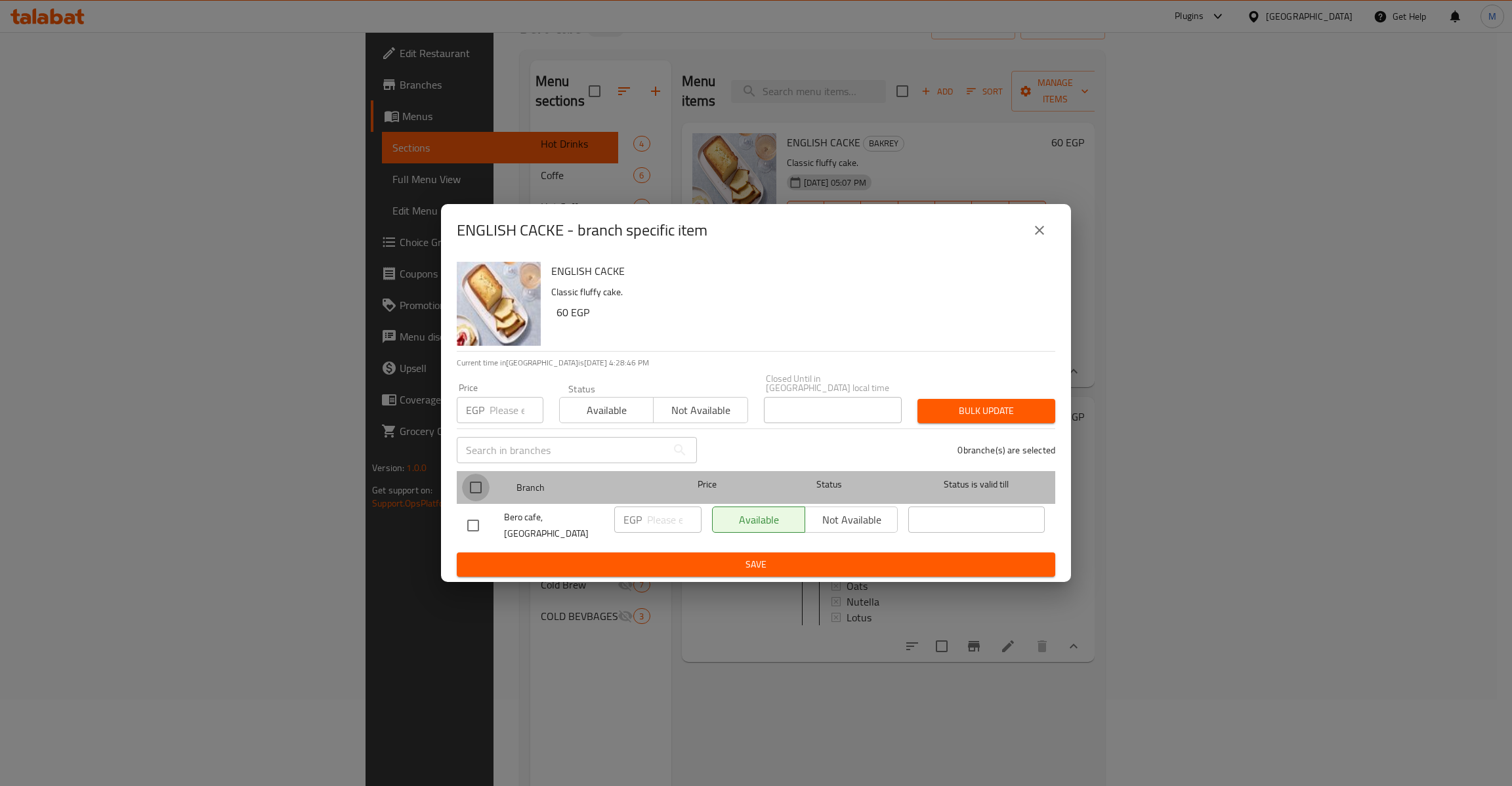
click at [483, 478] on input "checkbox" at bounding box center [475, 487] width 27 height 27
checkbox input "true"
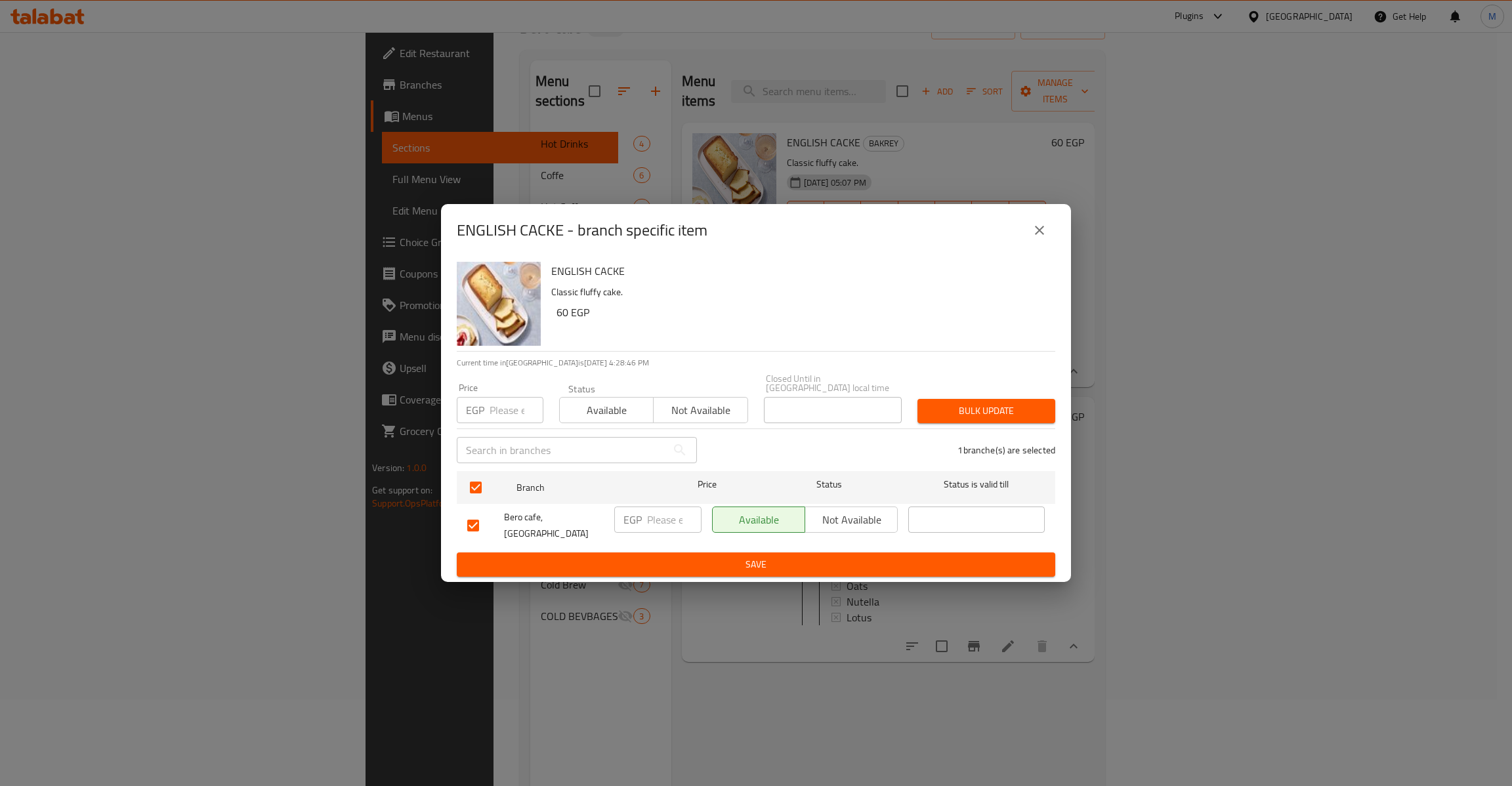
click at [501, 417] on input "number" at bounding box center [516, 410] width 54 height 26
type input "60"
type button "0"
type button "1"
click at [917, 399] on button "Bulk update" at bounding box center [986, 411] width 138 height 25
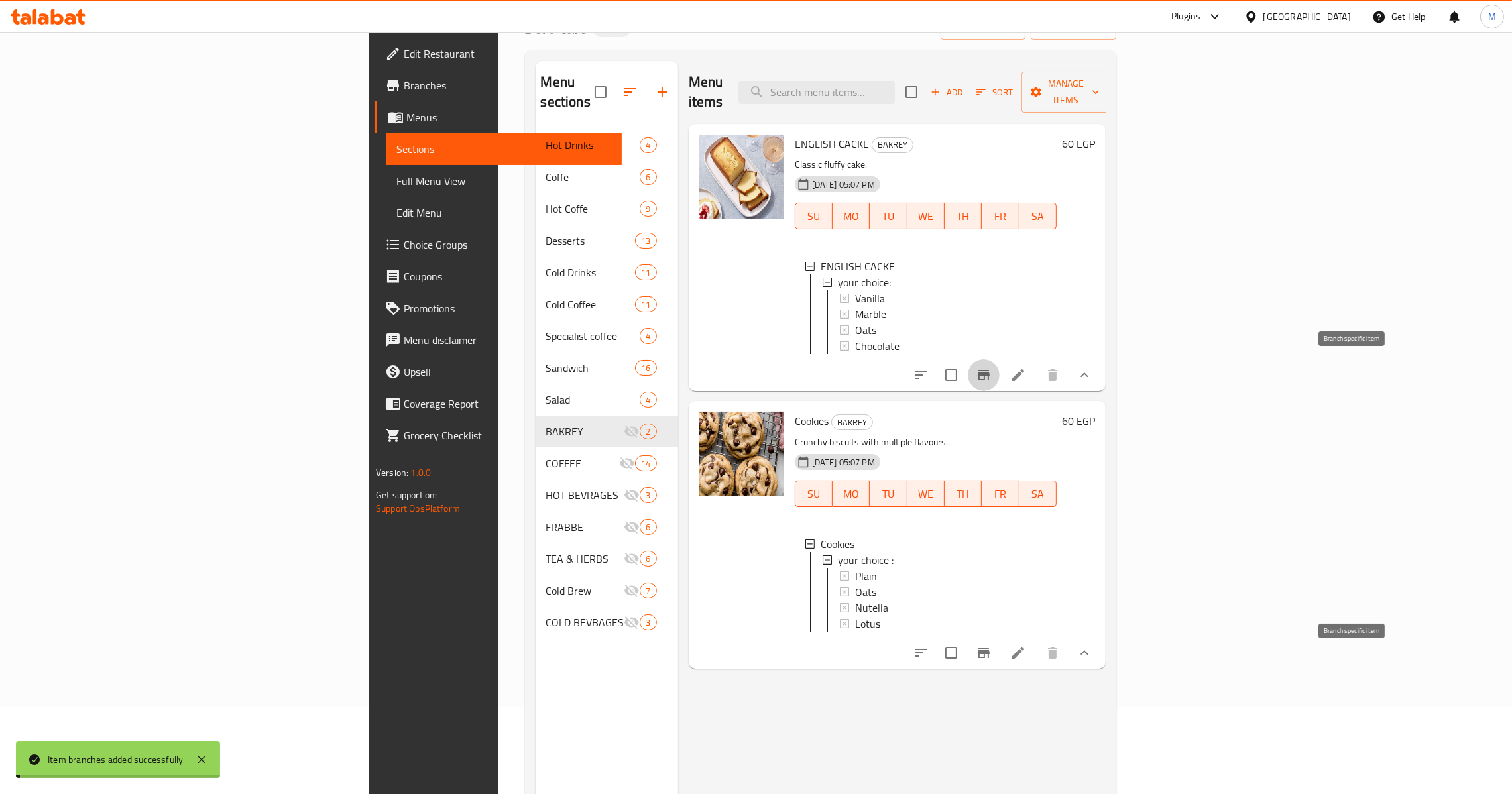
click at [991, 659] on icon "Branch-specific-item" at bounding box center [984, 652] width 16 height 16
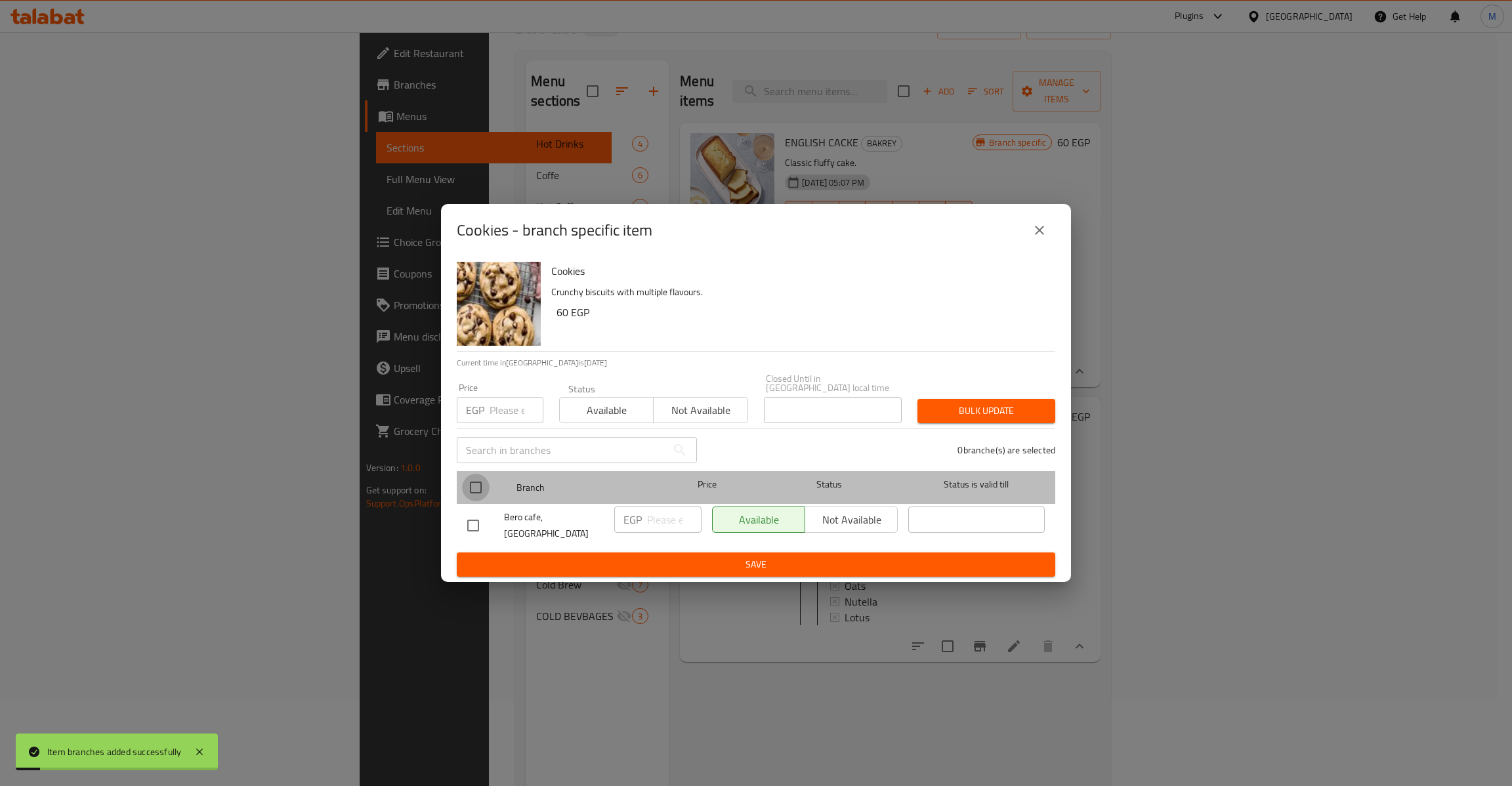
click at [465, 493] on input "checkbox" at bounding box center [475, 487] width 27 height 27
checkbox input "true"
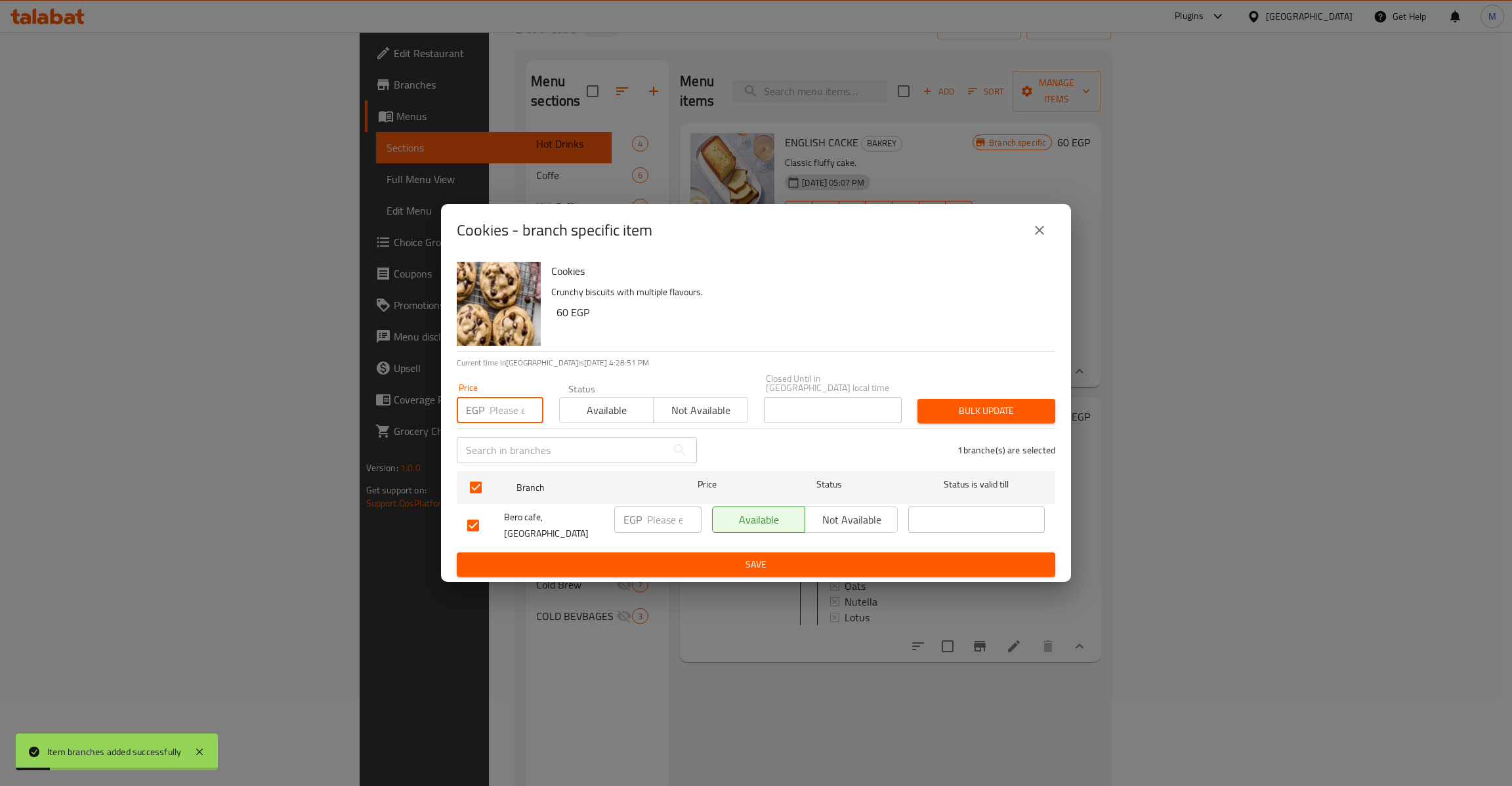
click at [499, 412] on input "number" at bounding box center [516, 410] width 54 height 26
type input "60"
type button "0"
type button "1"
click at [917, 399] on button "Bulk update" at bounding box center [986, 411] width 138 height 25
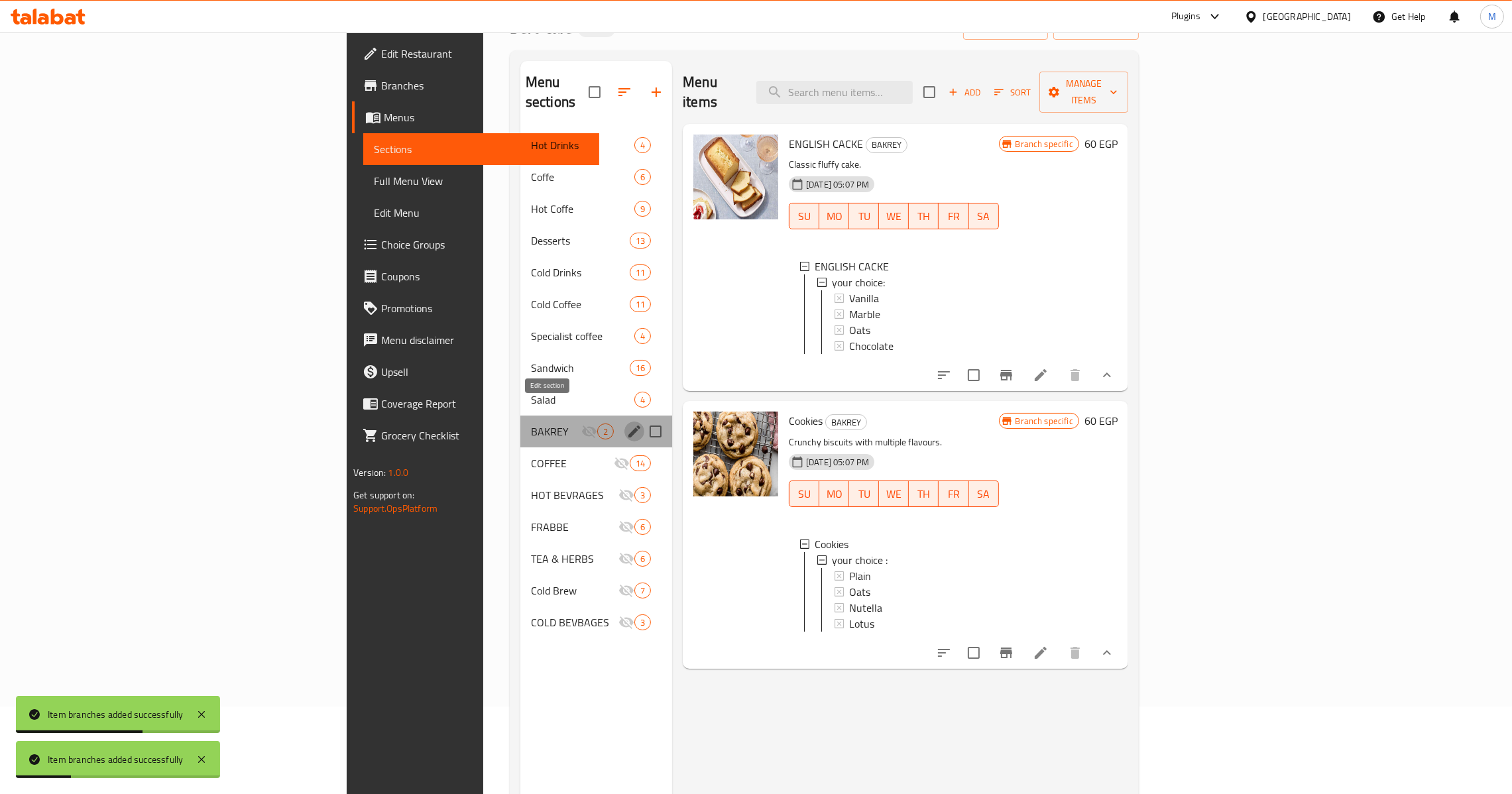
click at [627, 424] on icon "edit" at bounding box center [634, 431] width 16 height 16
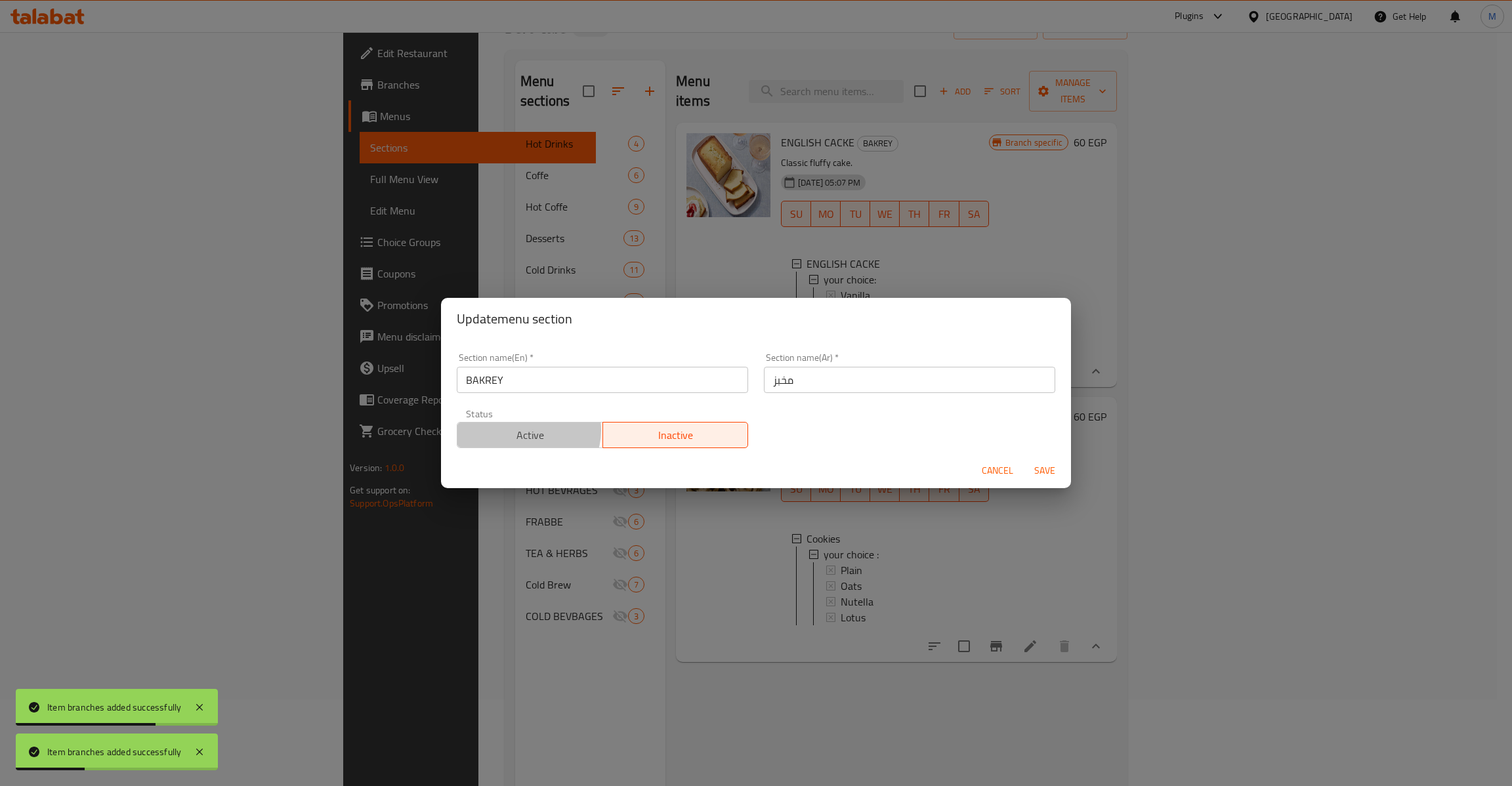
click at [526, 431] on span "Active" at bounding box center [530, 435] width 135 height 19
type button "0"
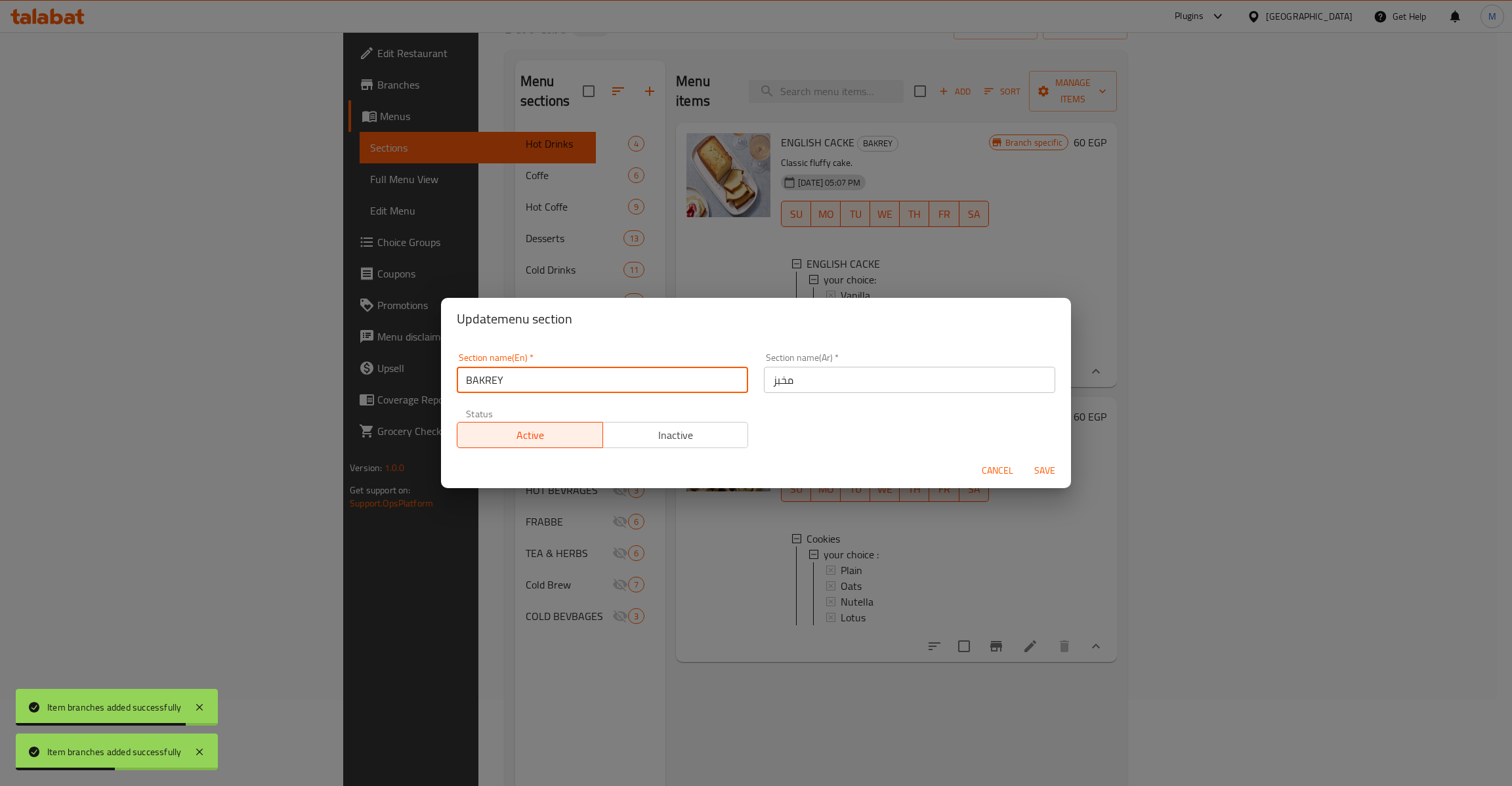
click at [616, 381] on input "BAKREY" at bounding box center [601, 380] width 291 height 26
type input "Bakrey"
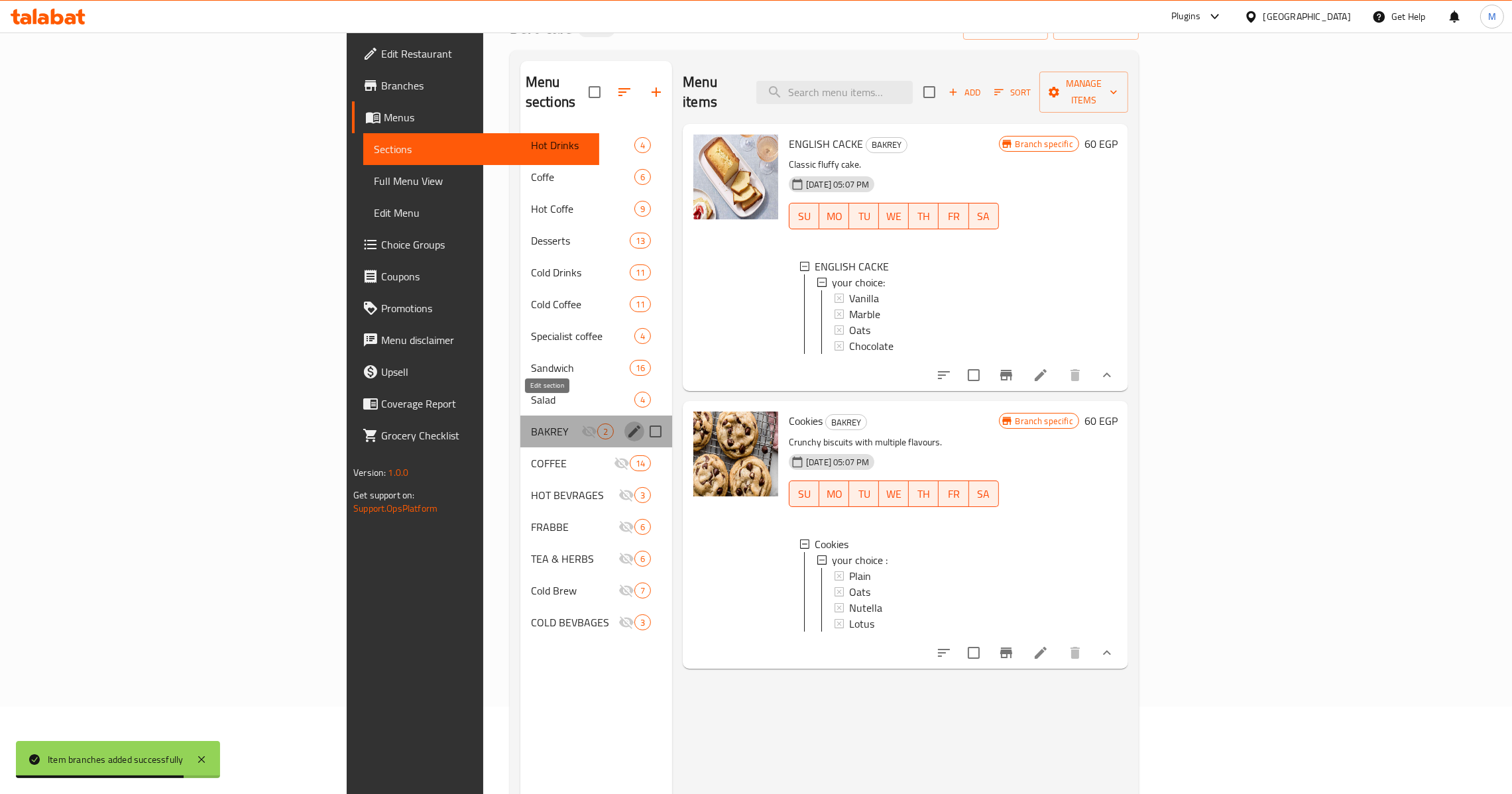
click at [627, 424] on icon "edit" at bounding box center [634, 431] width 16 height 16
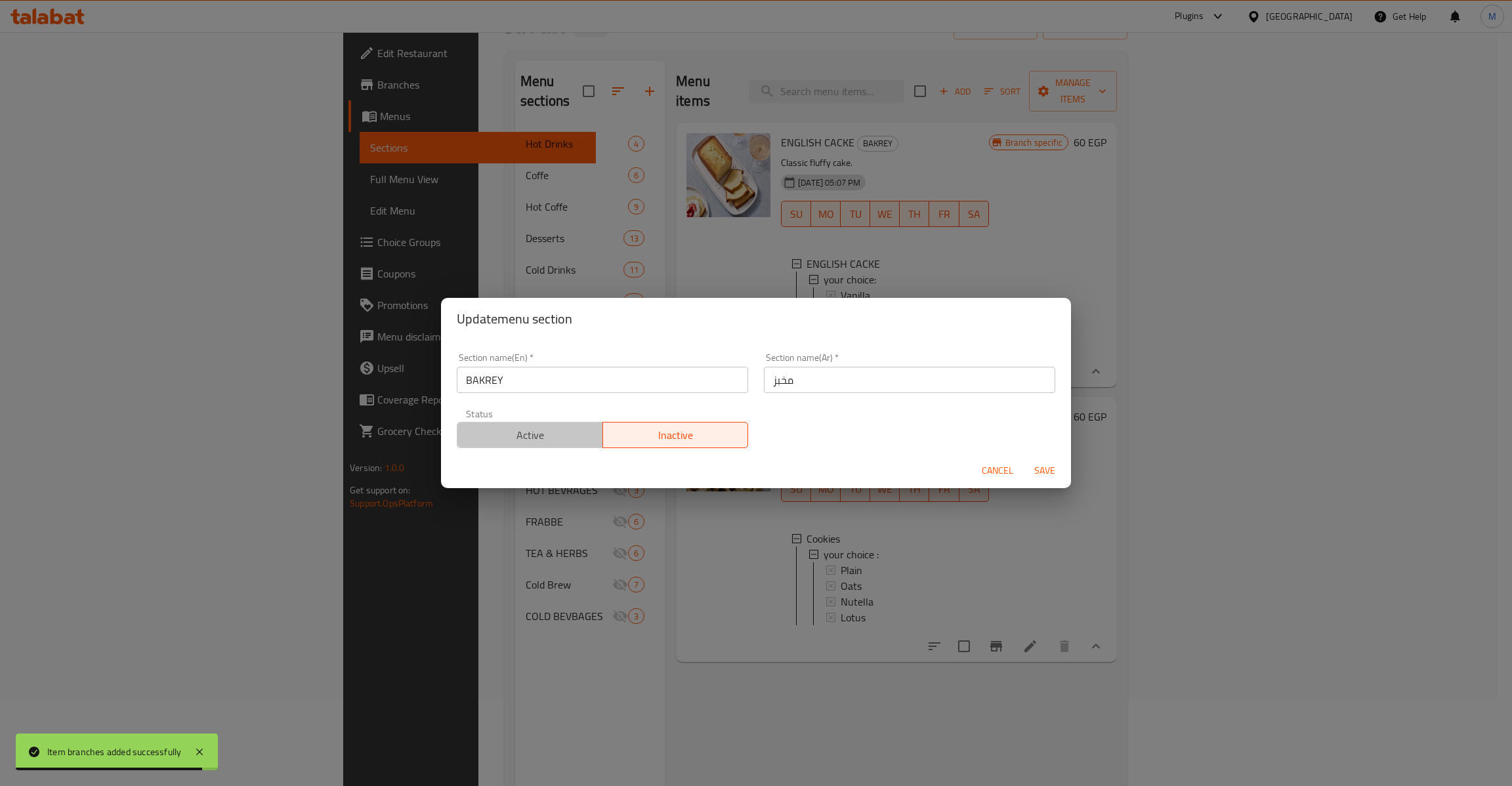
click at [545, 424] on button "Active" at bounding box center [529, 435] width 146 height 26
type button "0"
click at [590, 389] on input "BAKREY" at bounding box center [601, 380] width 291 height 26
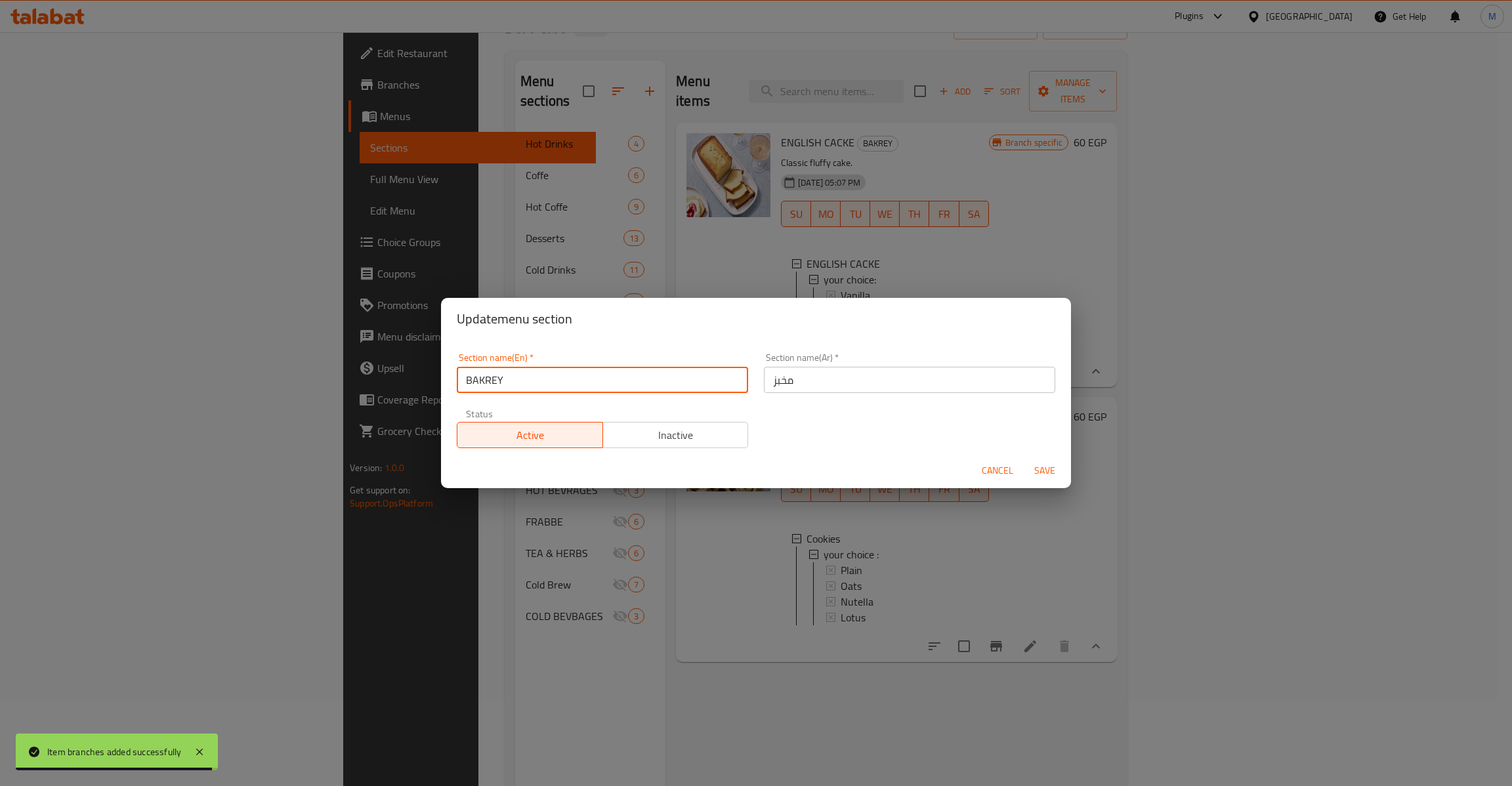
type input "Bakrey"
click at [821, 382] on input "مخبز" at bounding box center [909, 380] width 291 height 26
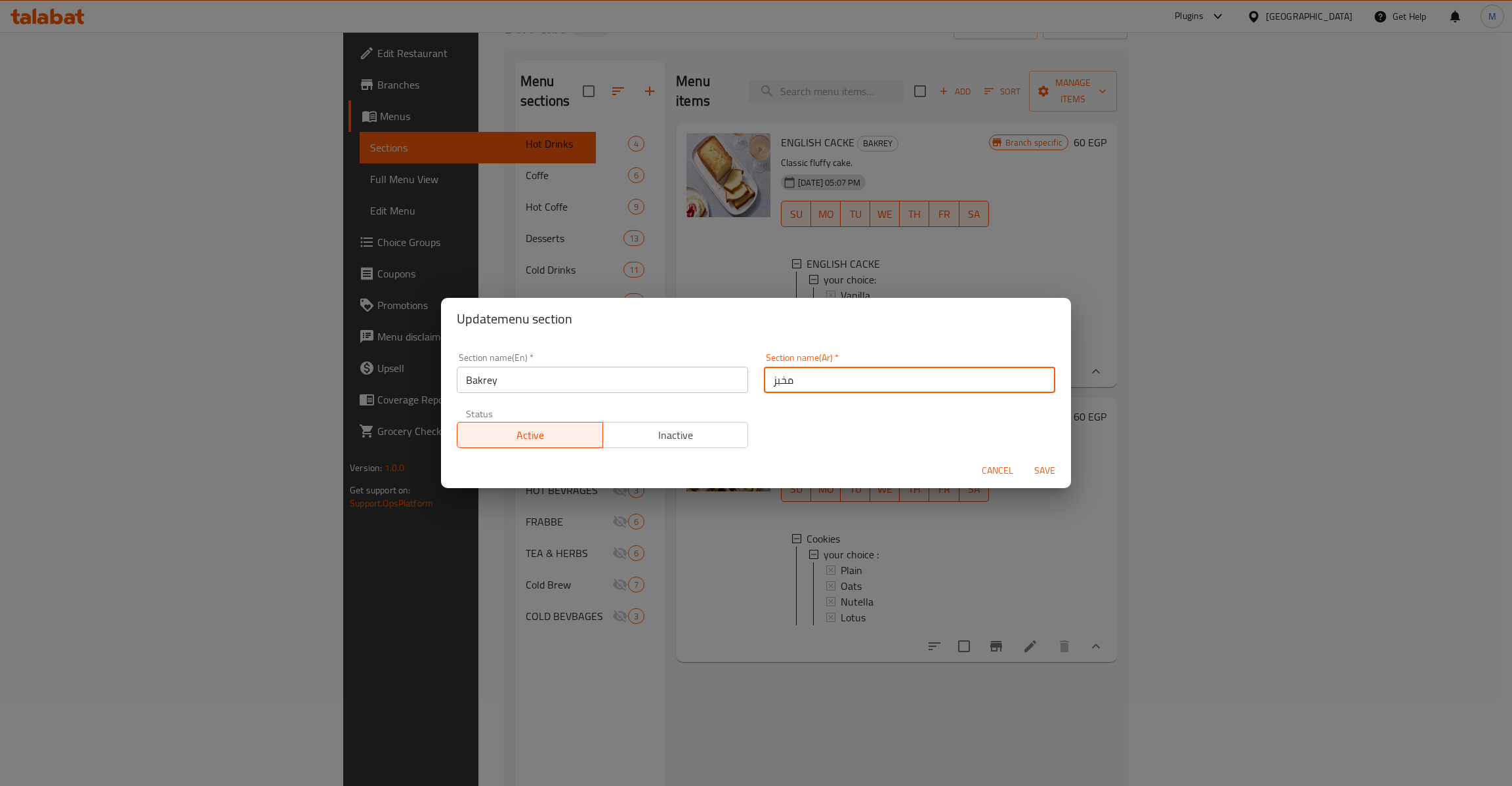
click at [821, 382] on input "مخبز" at bounding box center [909, 380] width 291 height 26
type input "l"
type input "مخبوزات"
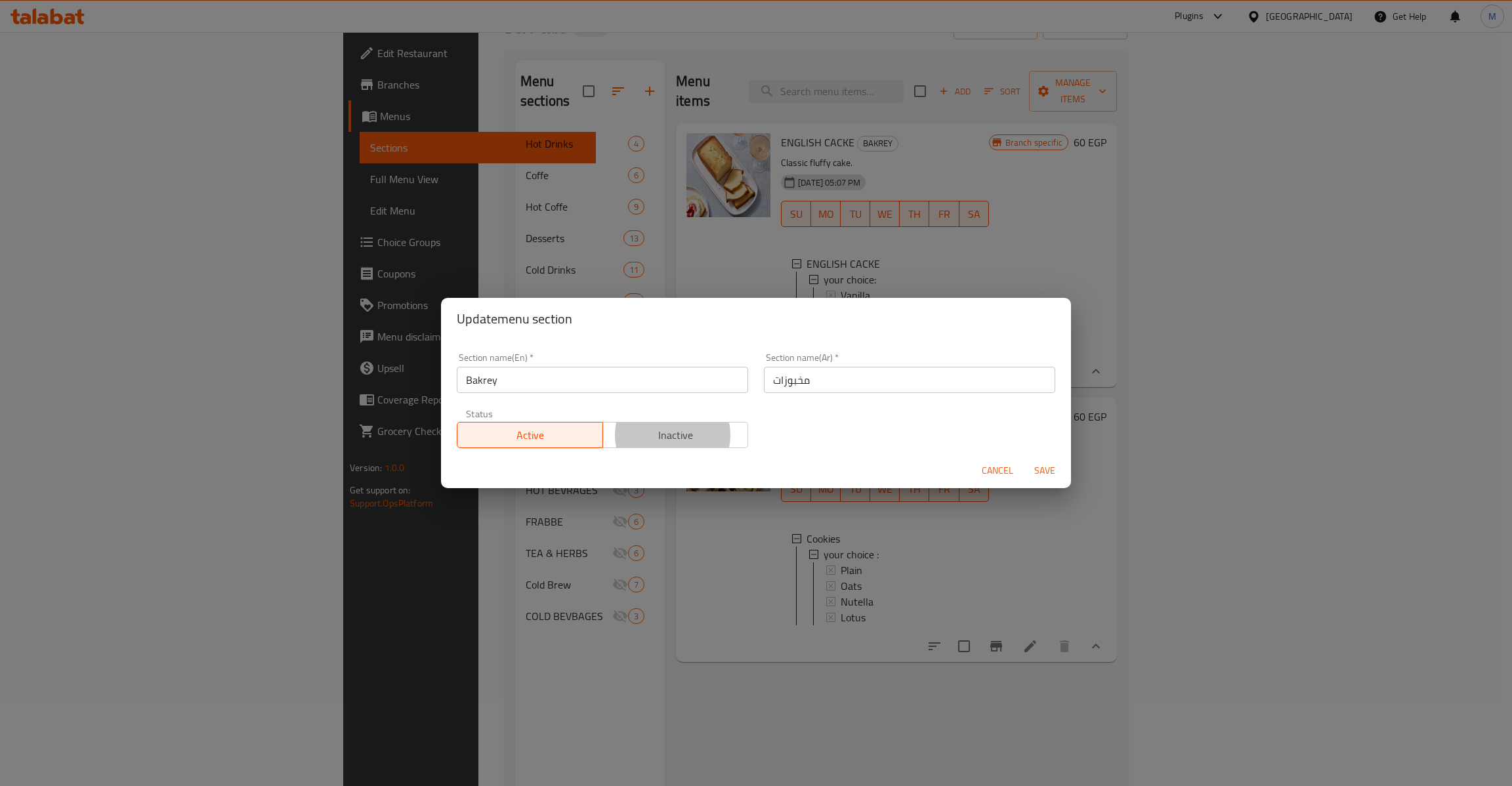
type button "1"
click at [1024, 459] on button "Save" at bounding box center [1044, 471] width 42 height 25
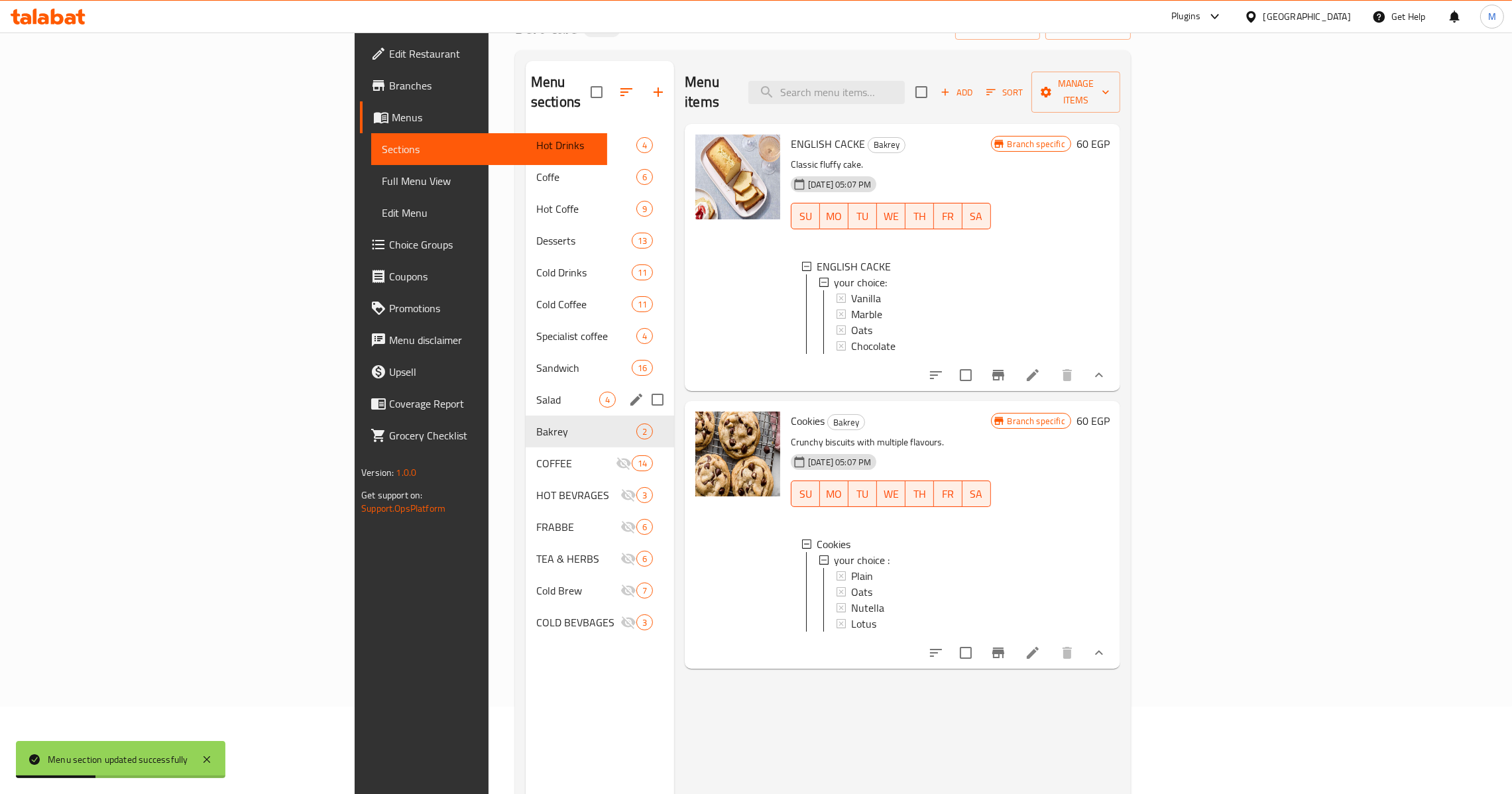
click at [526, 389] on div "Salad 4" at bounding box center [600, 399] width 149 height 31
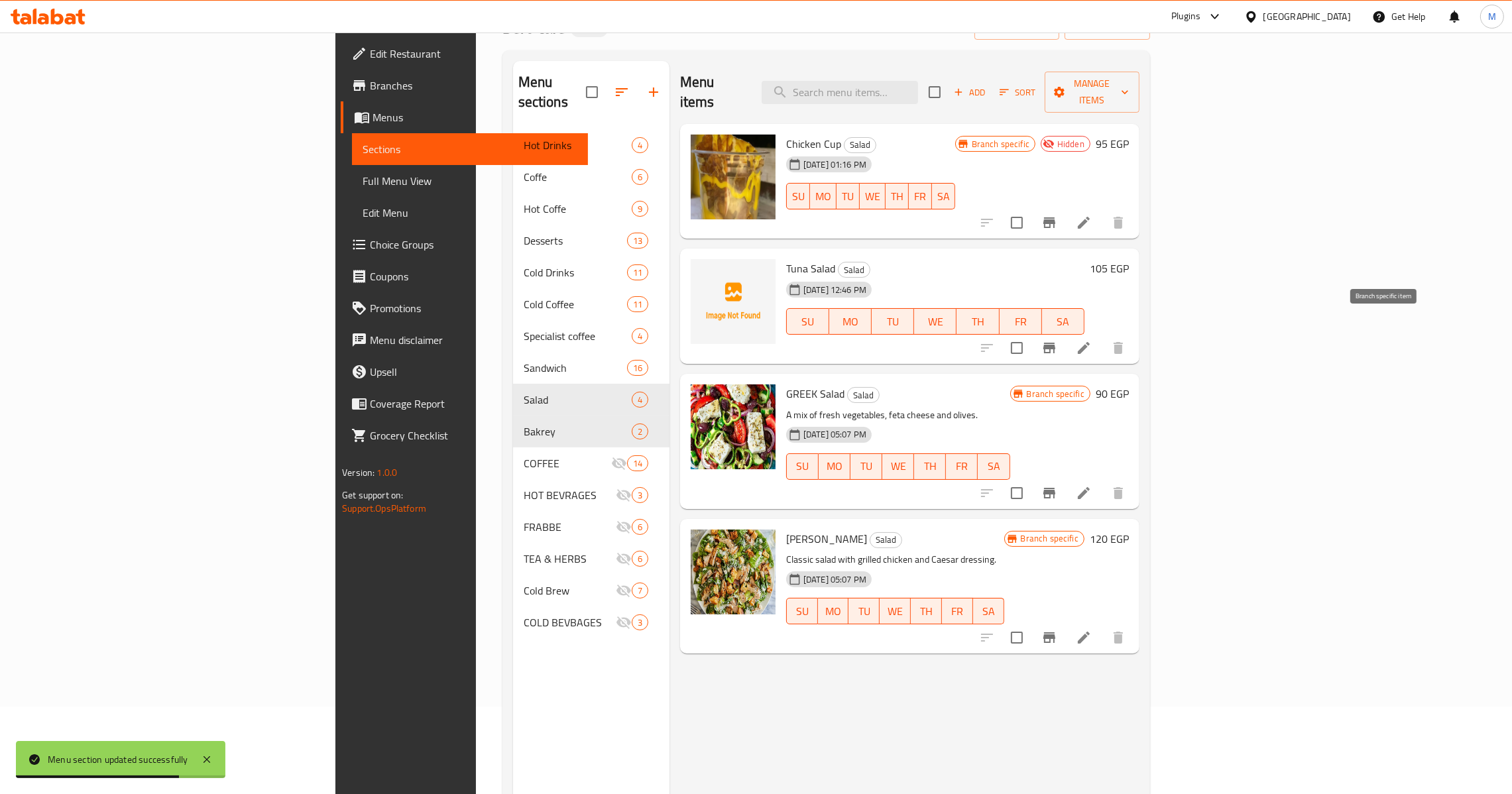
click at [1055, 343] on icon "Branch-specific-item" at bounding box center [1049, 347] width 12 height 10
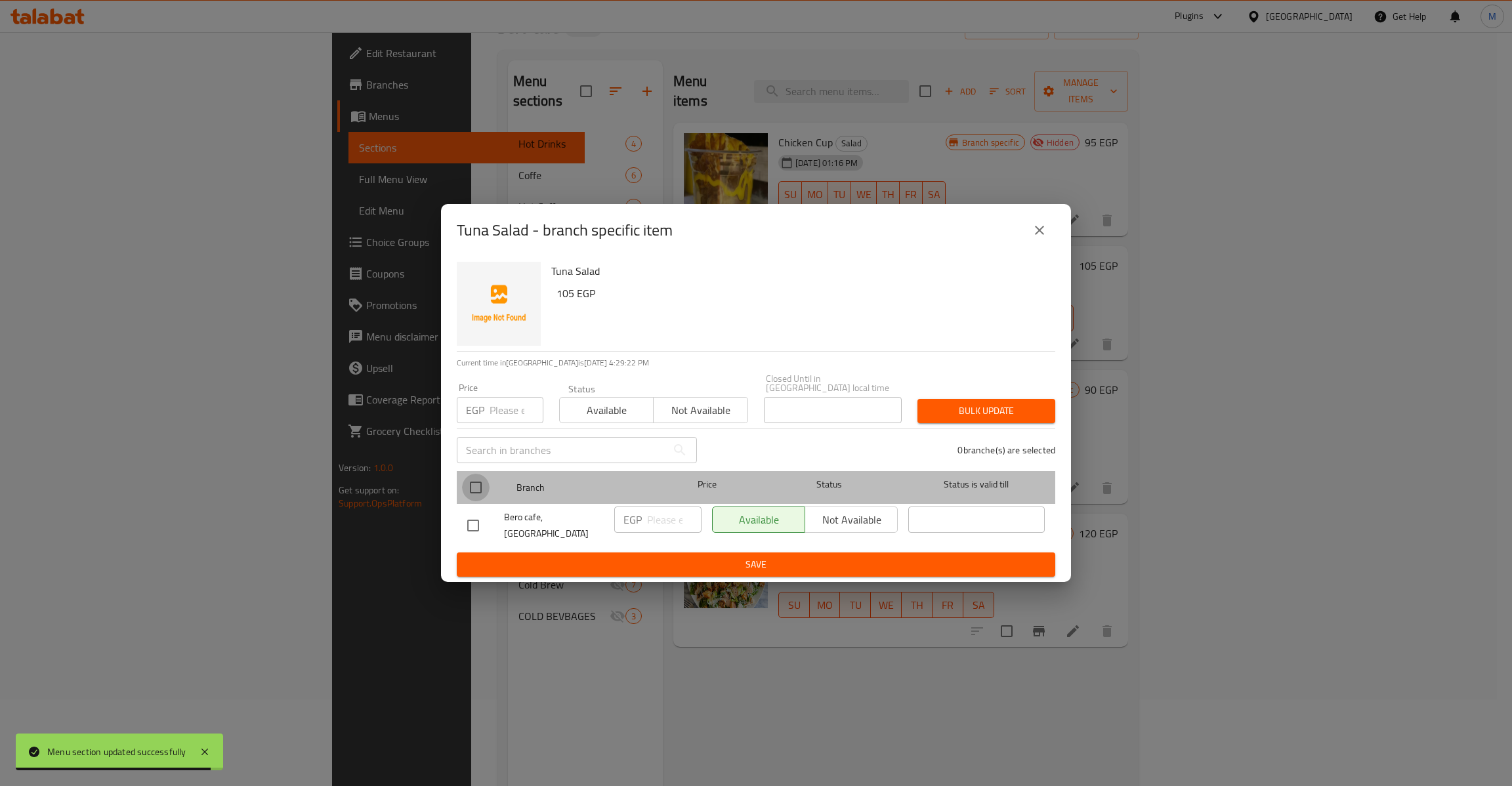
click at [471, 479] on input "checkbox" at bounding box center [475, 487] width 27 height 27
checkbox input "true"
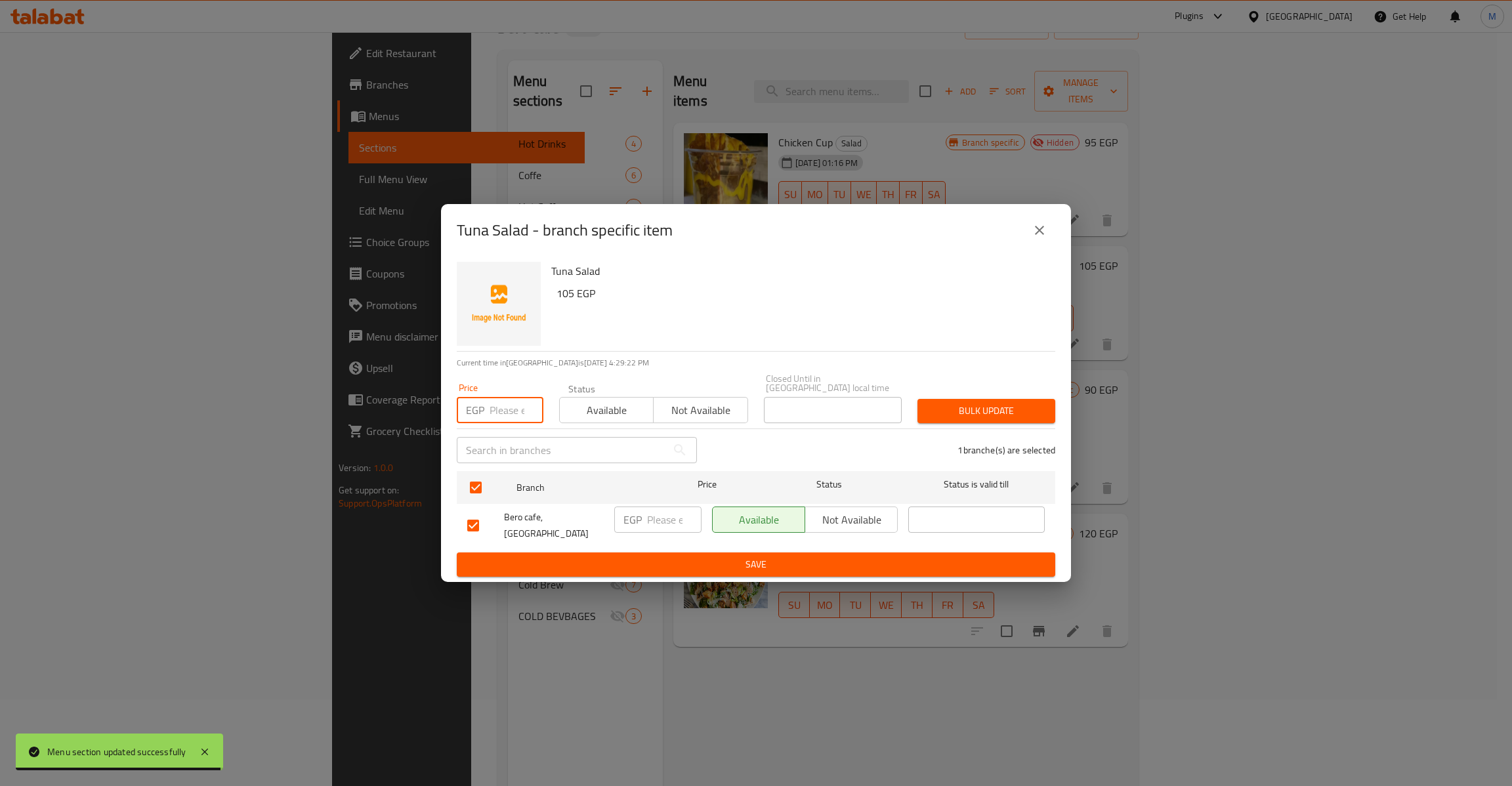
click at [506, 404] on input "number" at bounding box center [516, 410] width 54 height 26
type input "105"
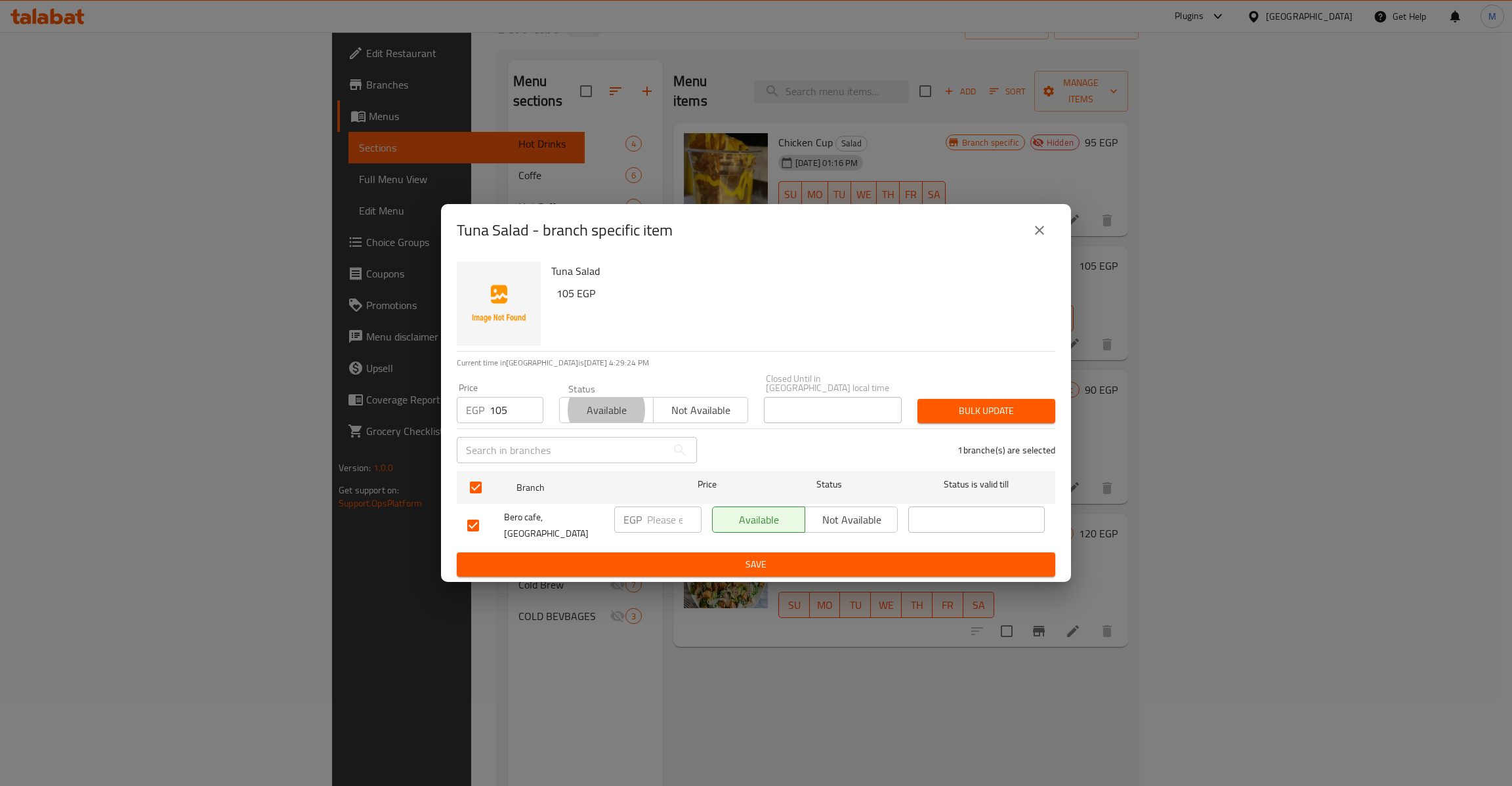
type button "0"
type button "1"
click at [917, 399] on button "Bulk update" at bounding box center [986, 411] width 138 height 25
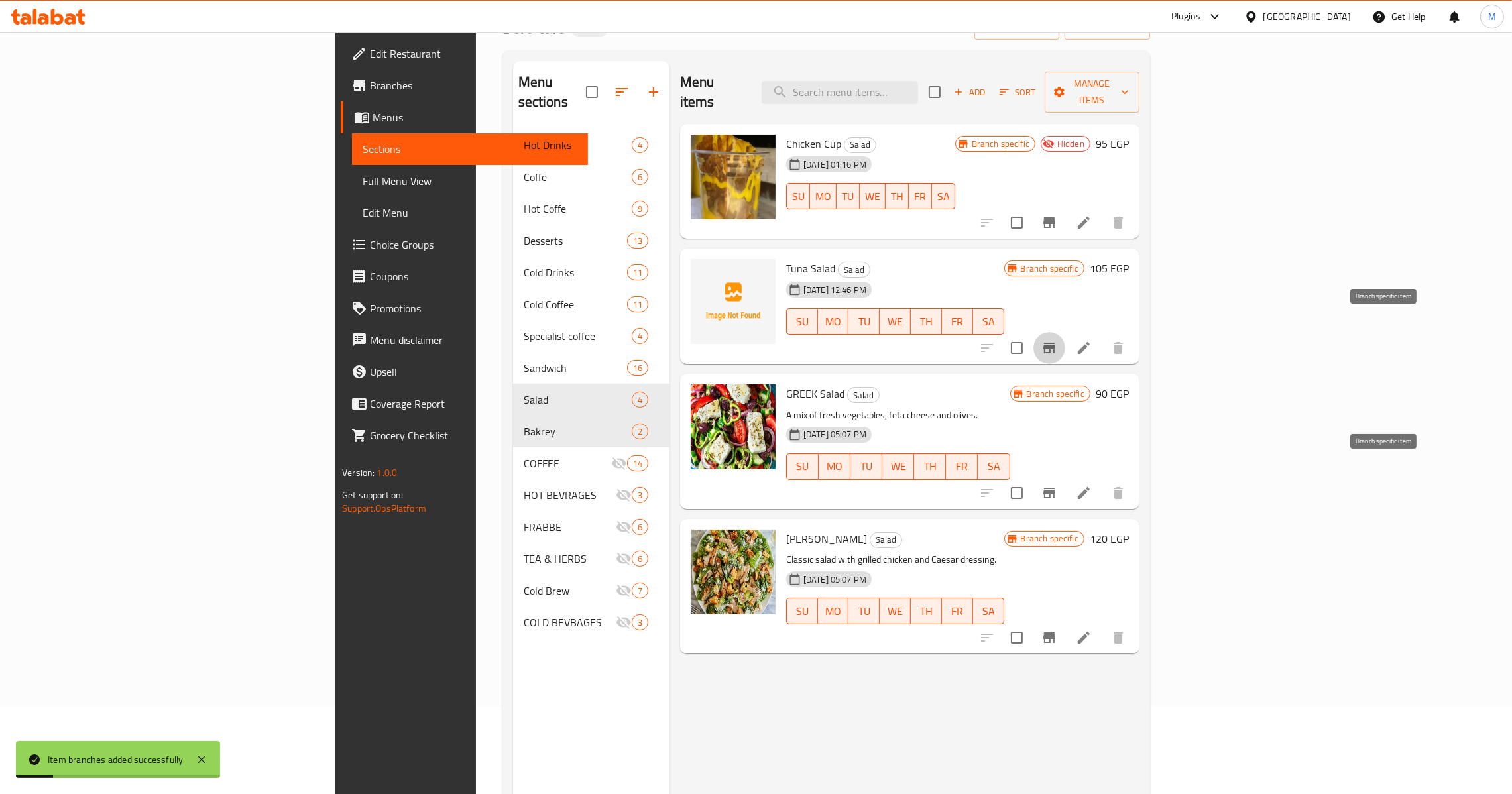
click at [1057, 485] on icon "Branch-specific-item" at bounding box center [1048, 492] width 16 height 16
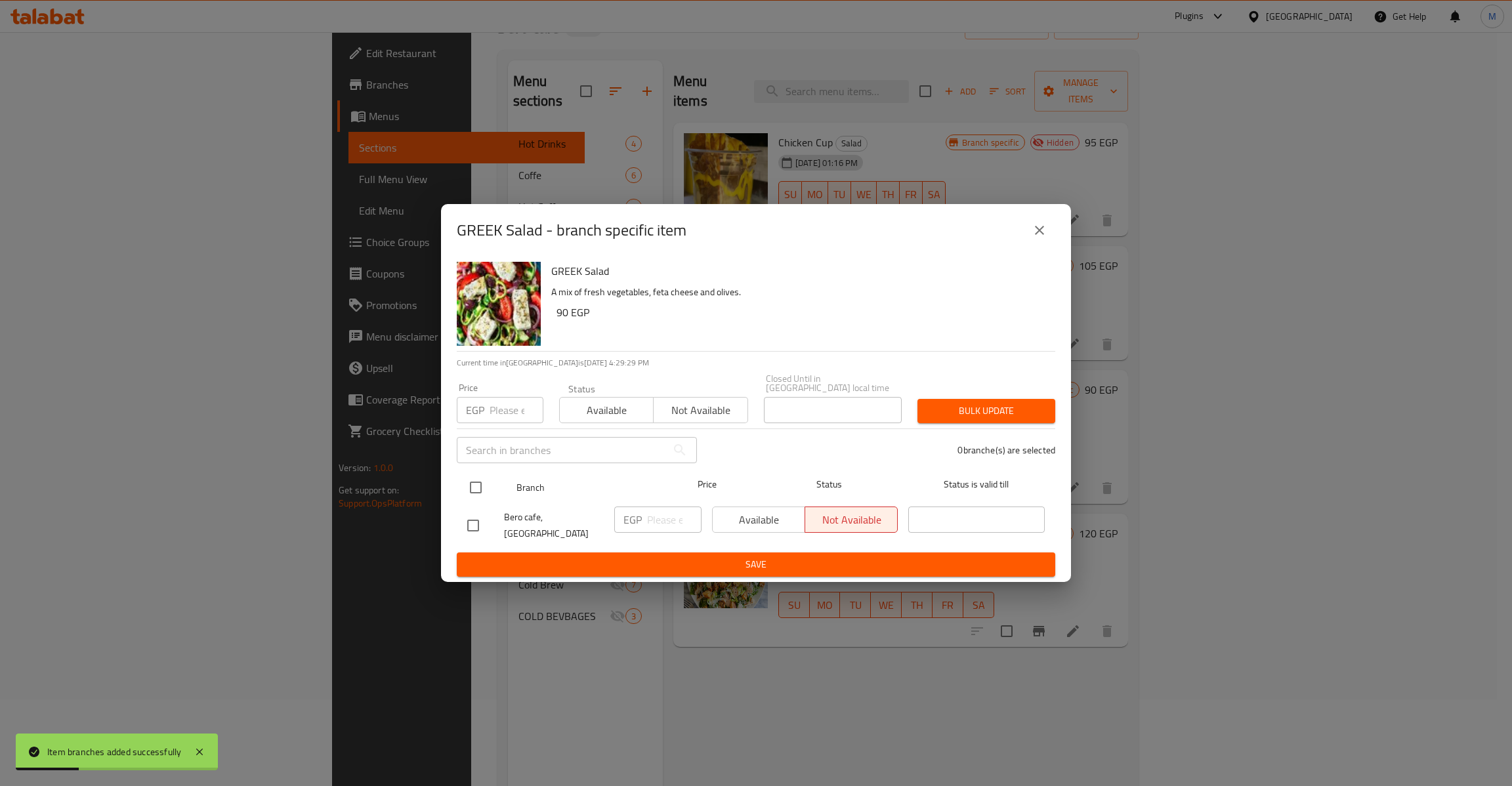
click at [481, 486] on input "checkbox" at bounding box center [475, 487] width 27 height 27
checkbox input "true"
click at [501, 403] on input "number" at bounding box center [516, 410] width 54 height 26
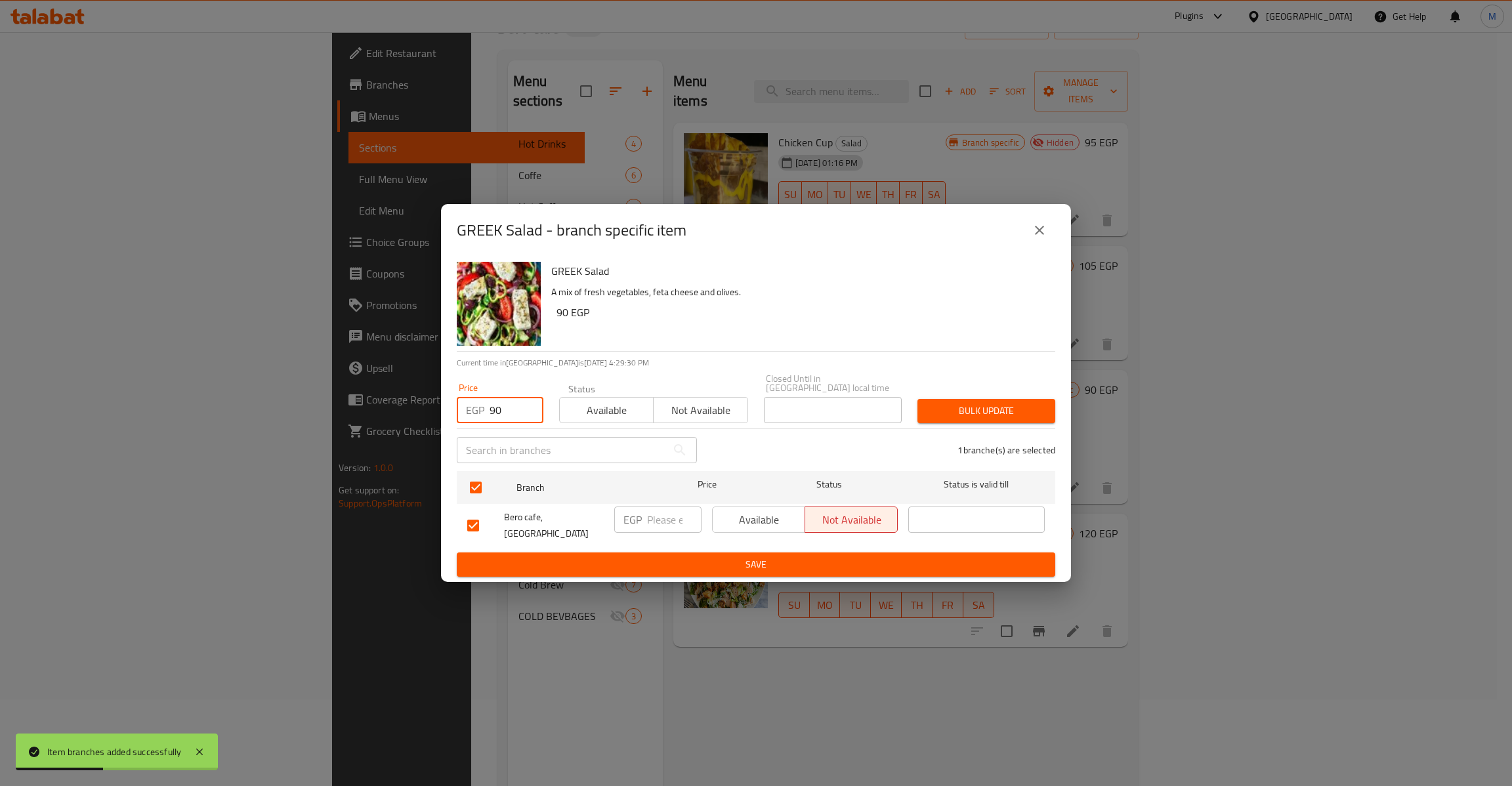
type input "90"
type button "0"
type button "1"
click at [917, 399] on button "Bulk update" at bounding box center [986, 411] width 138 height 25
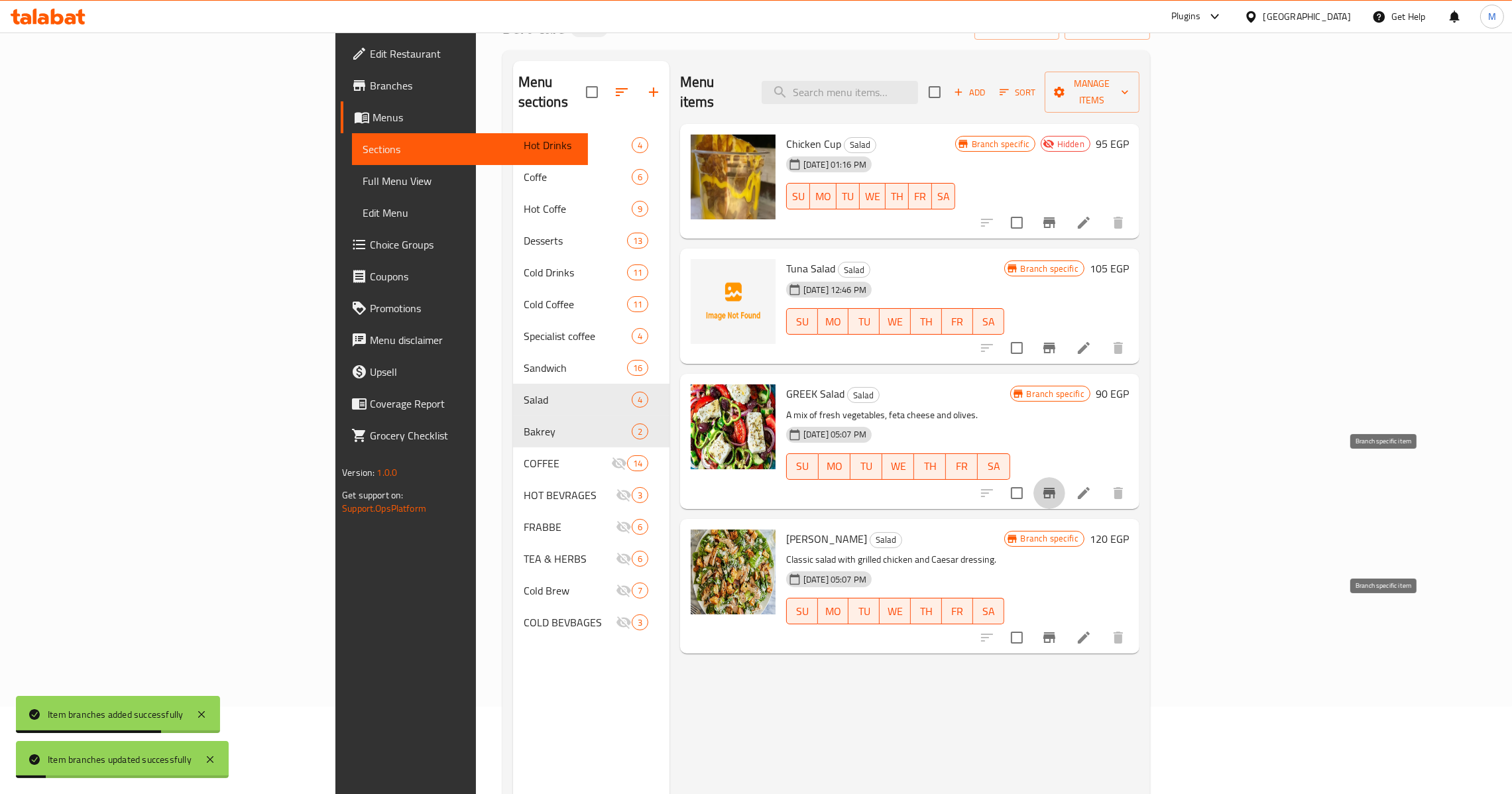
click at [1064, 622] on button "Branch-specific-item" at bounding box center [1048, 637] width 31 height 31
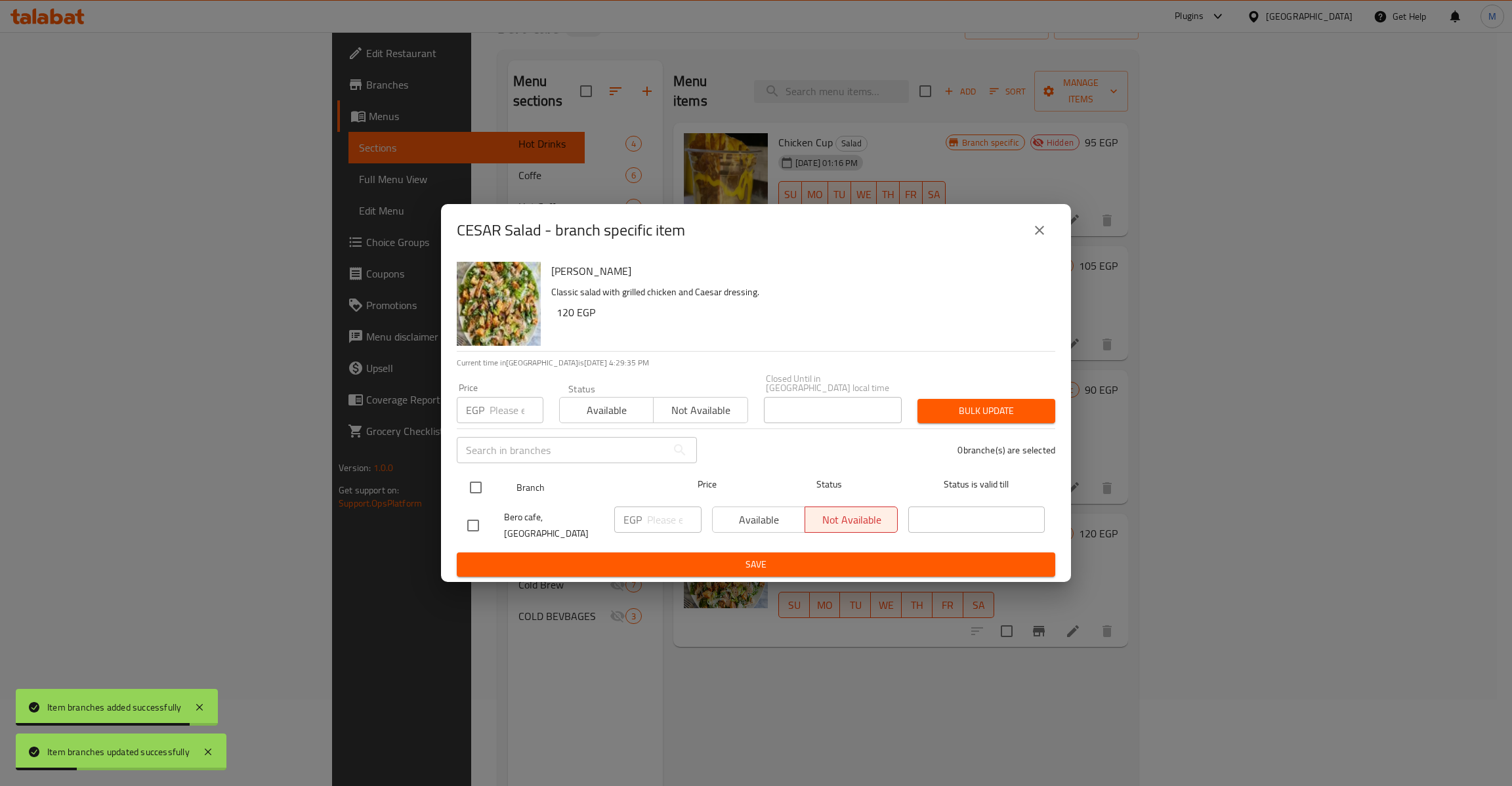
click at [471, 480] on input "checkbox" at bounding box center [475, 487] width 27 height 27
checkbox input "true"
click at [503, 397] on input "number" at bounding box center [516, 410] width 54 height 26
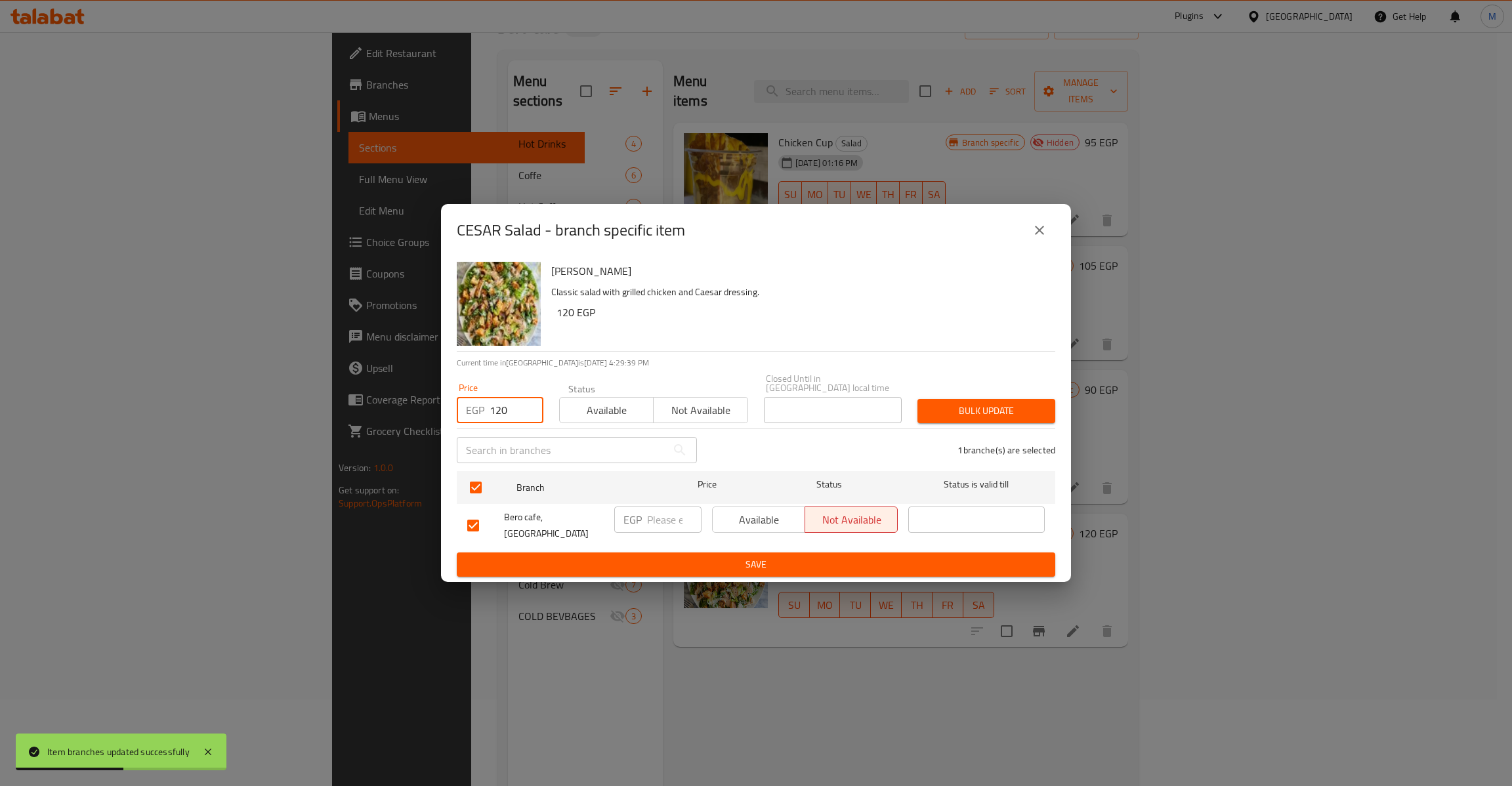
type input "120"
type button "0"
type button "1"
click at [917, 399] on button "Bulk update" at bounding box center [986, 411] width 138 height 25
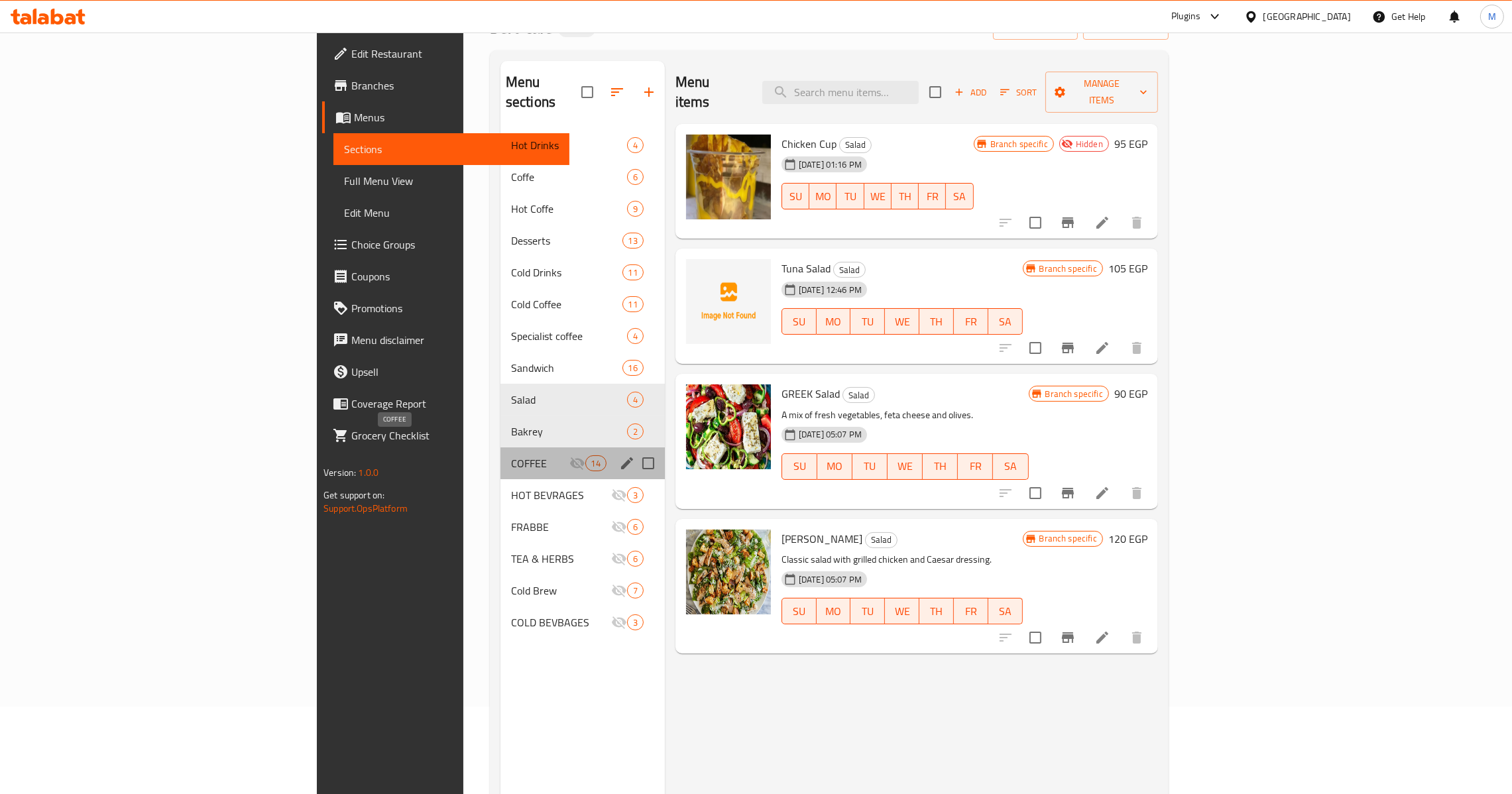
click at [511, 455] on span "COFFEE" at bounding box center [540, 463] width 58 height 16
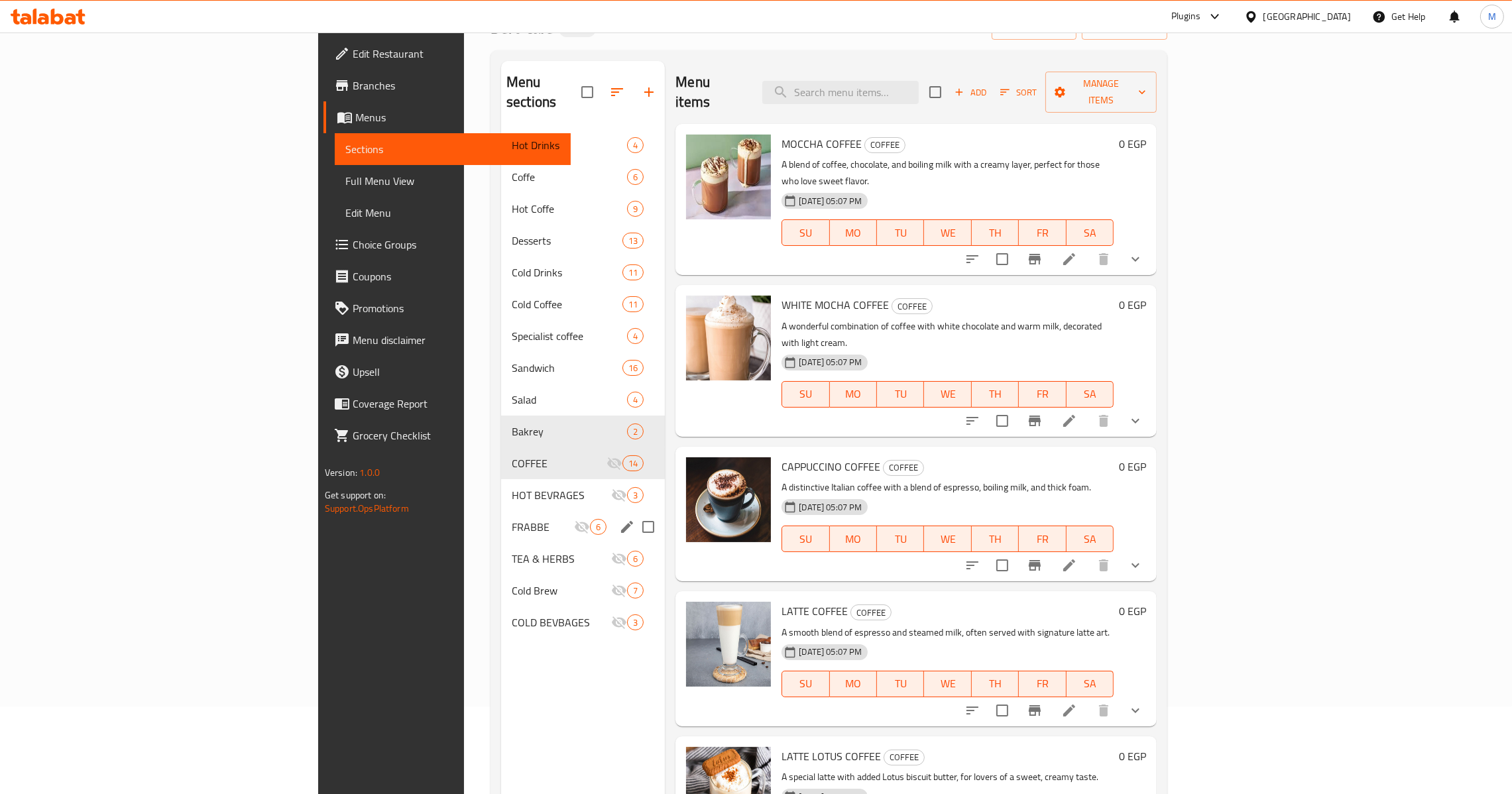
click at [501, 511] on div "FRABBE 6" at bounding box center [583, 526] width 164 height 31
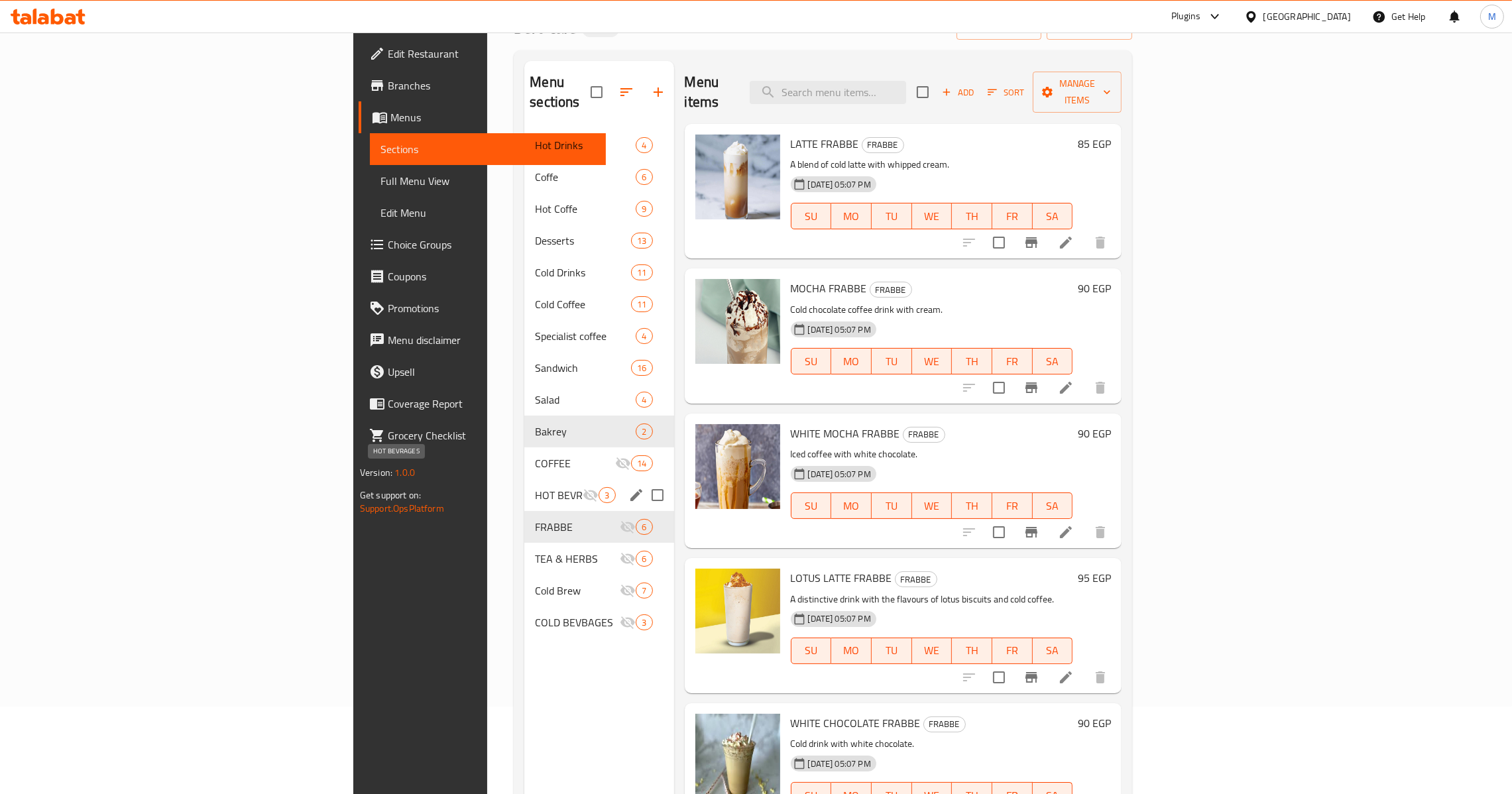
click at [535, 487] on span "HOT BEVRAGES" at bounding box center [559, 495] width 48 height 16
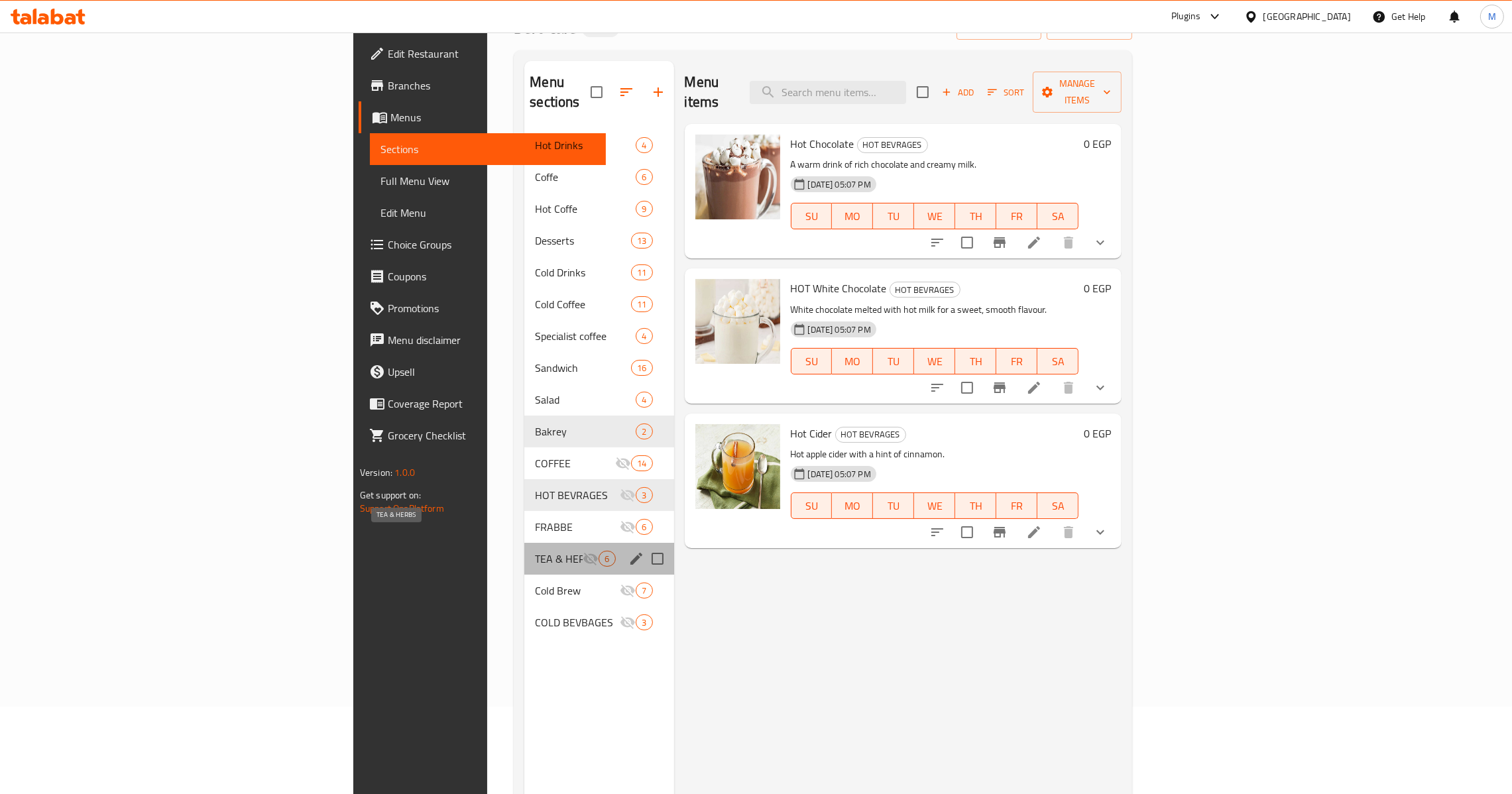
click at [535, 550] on span "TEA & HERBS" at bounding box center [559, 558] width 48 height 16
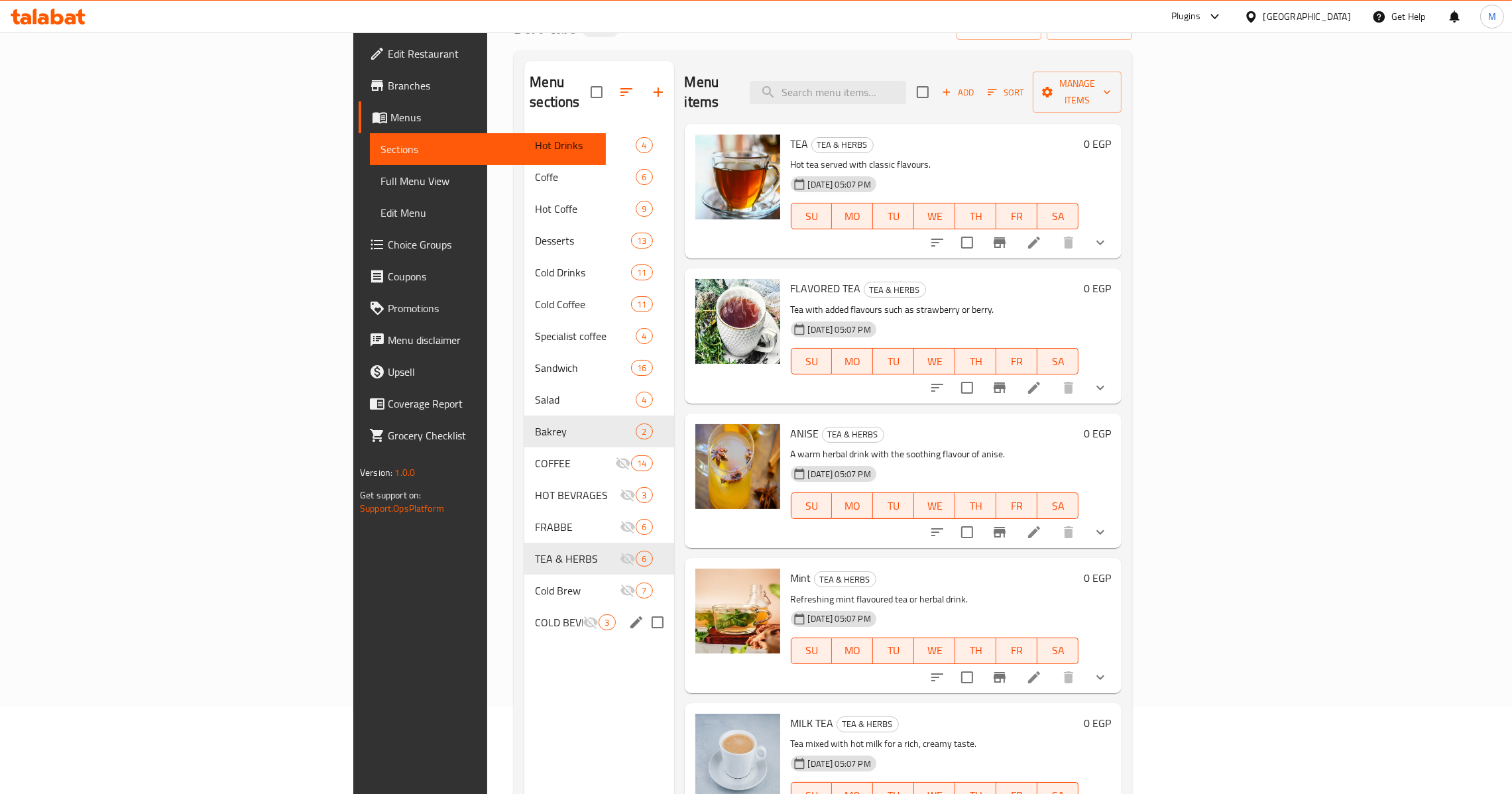
click at [525, 613] on div "COLD BEVBAGES 3" at bounding box center [599, 622] width 149 height 31
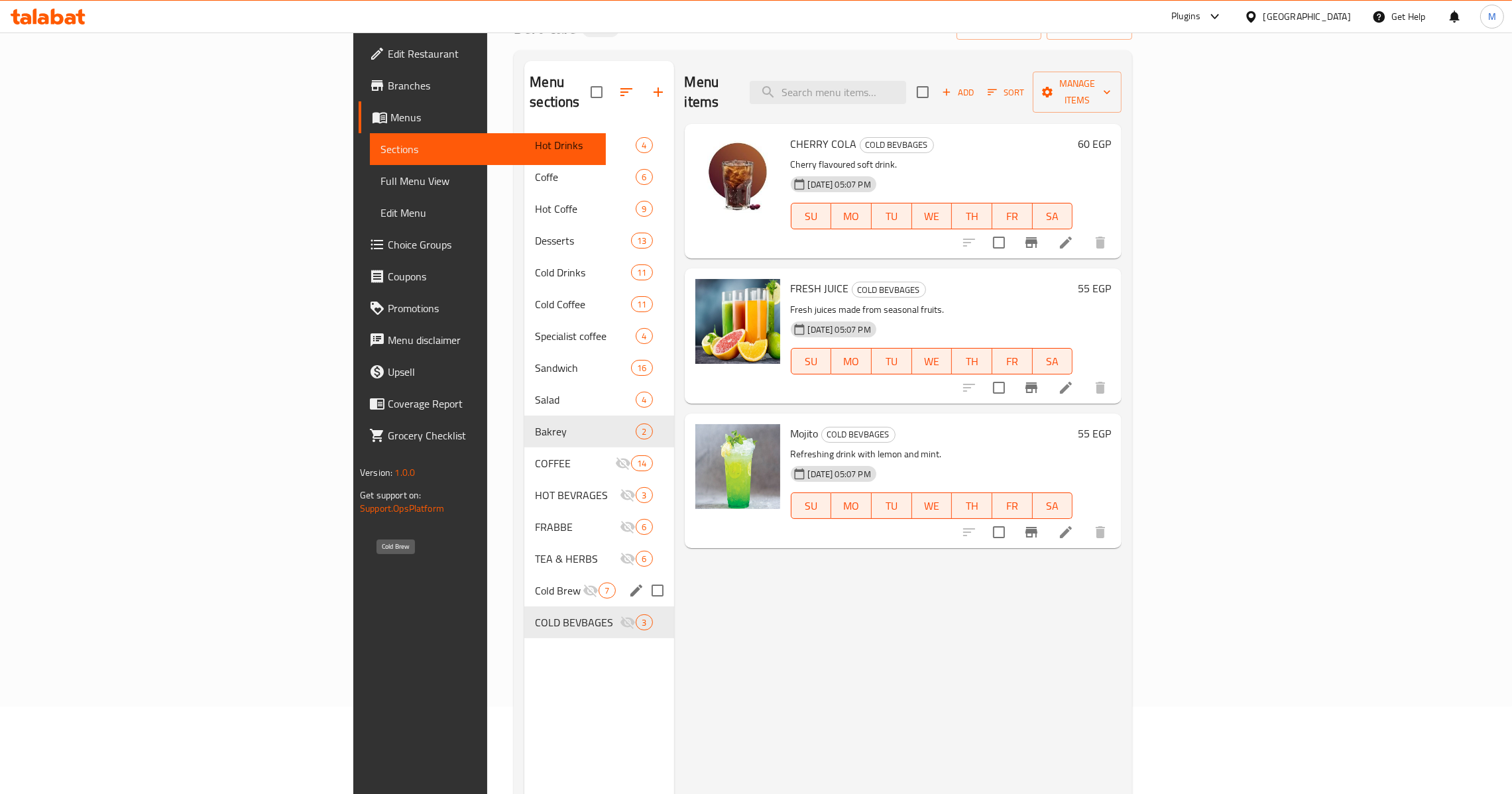
click at [535, 583] on span "Cold Brew" at bounding box center [559, 590] width 48 height 16
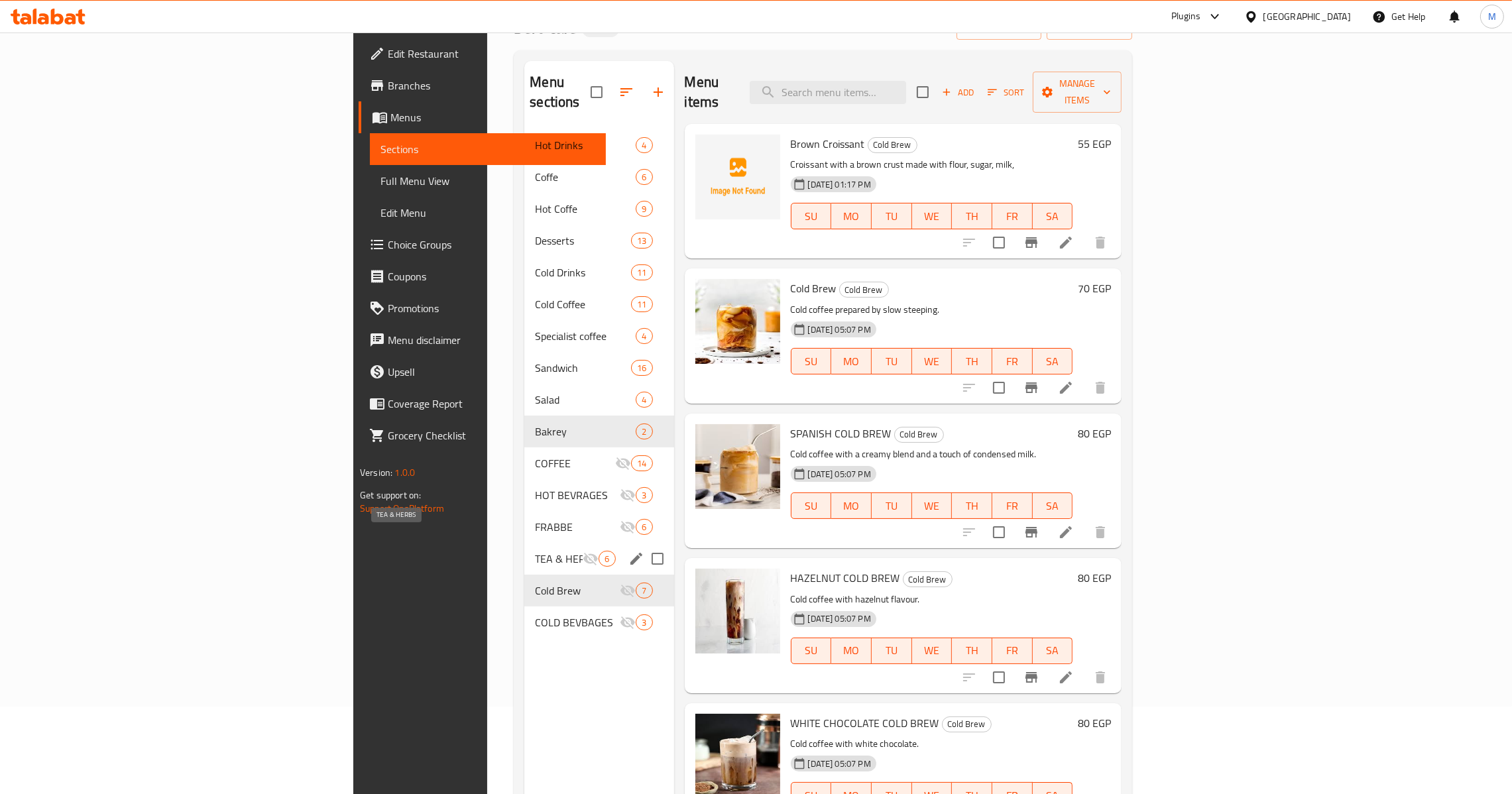
click at [535, 550] on span "TEA & HERBS" at bounding box center [559, 558] width 48 height 16
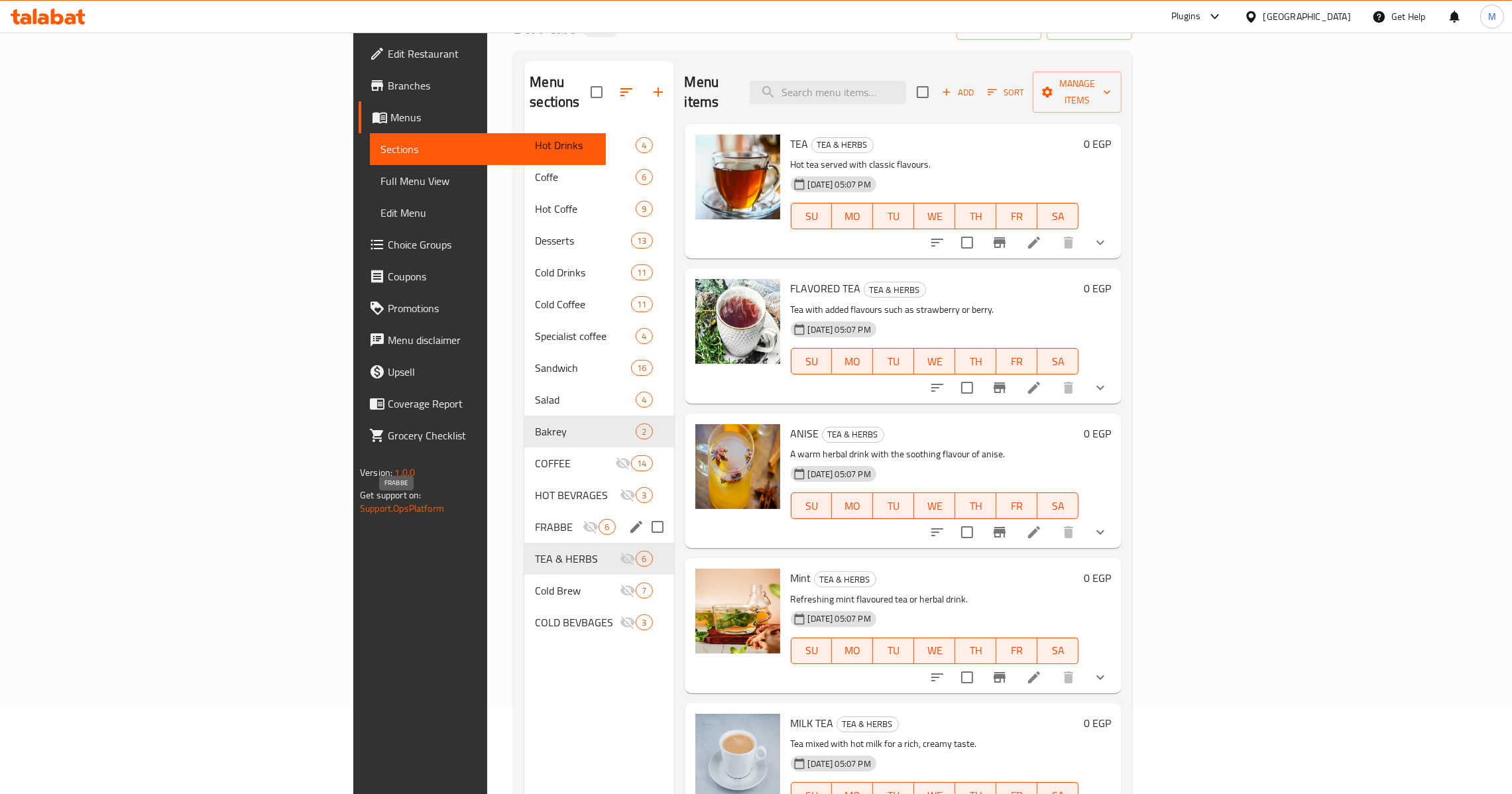
click at [535, 519] on span "FRABBE" at bounding box center [559, 526] width 48 height 16
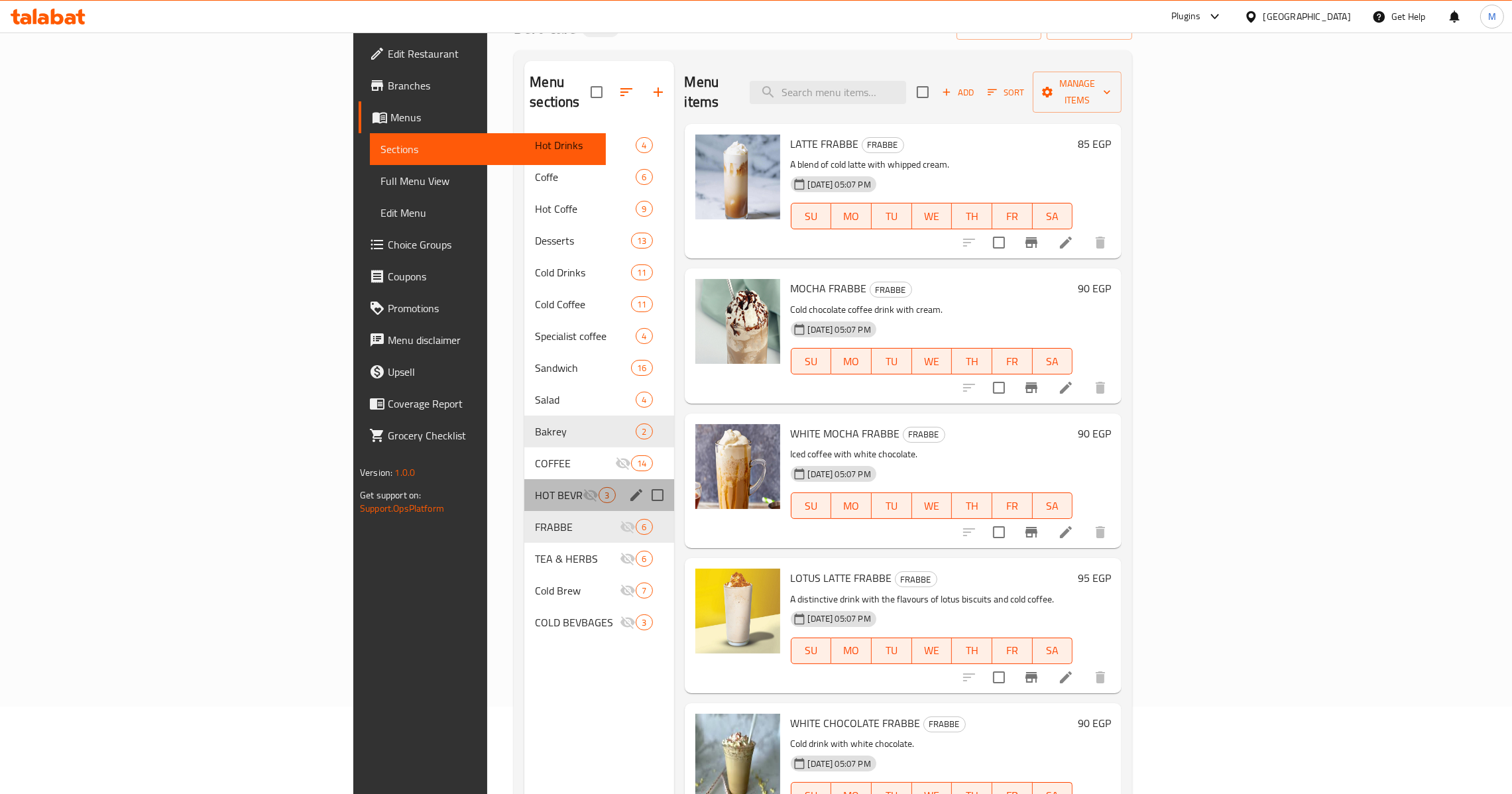
click at [525, 479] on div "HOT BEVRAGES 3" at bounding box center [599, 494] width 149 height 31
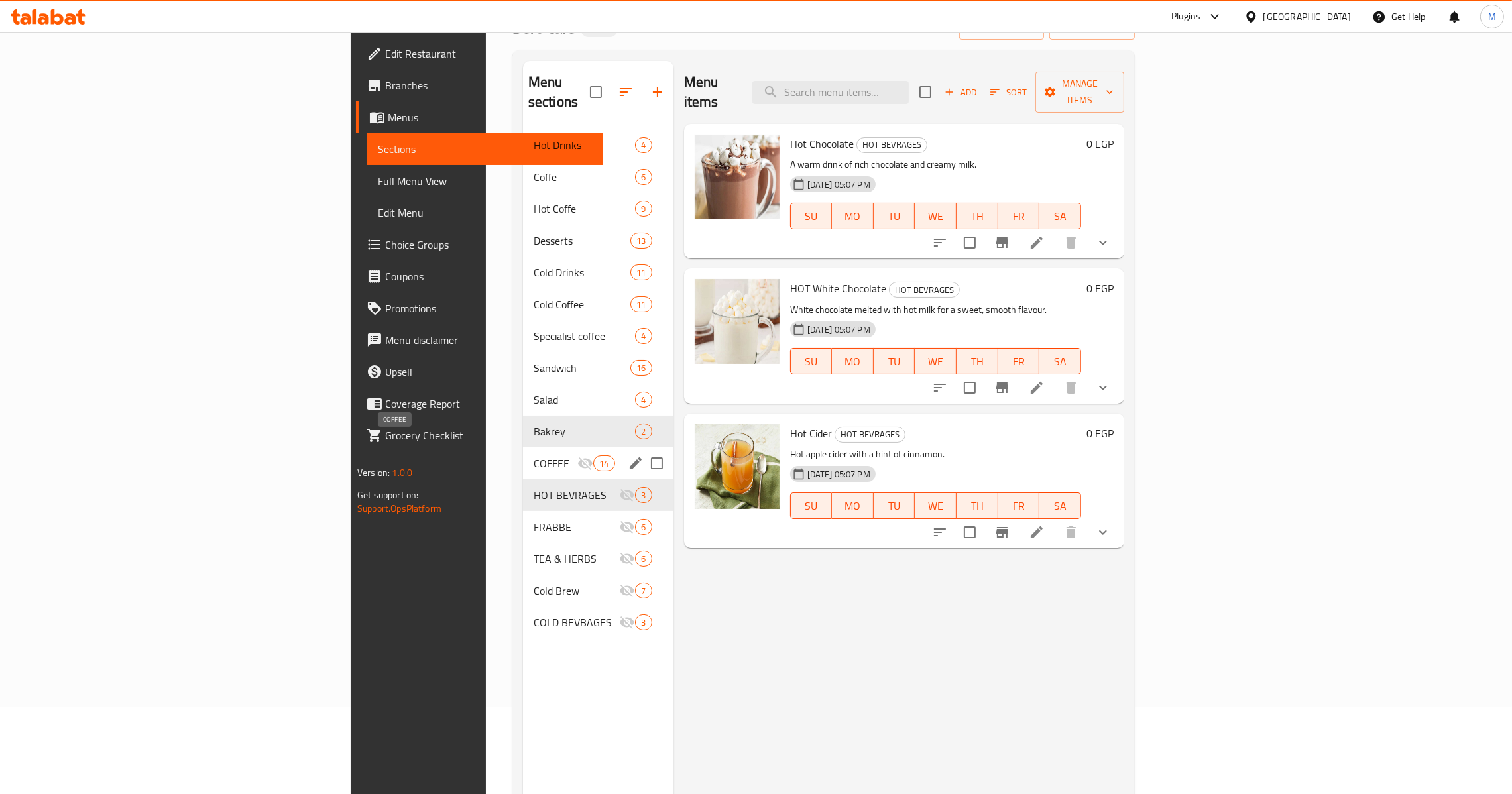
click at [533, 455] on span "COFFEE" at bounding box center [555, 463] width 44 height 16
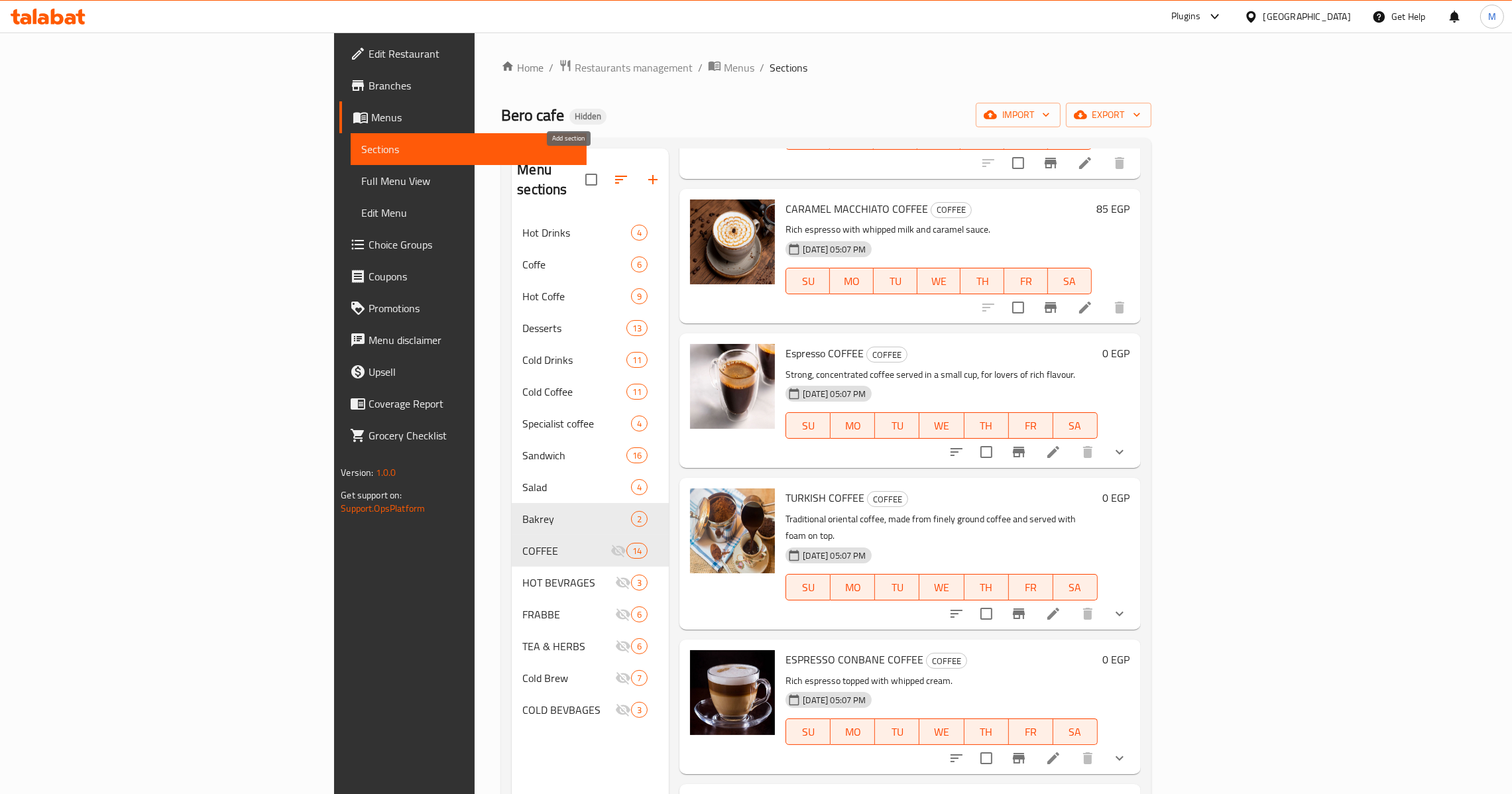
click at [645, 171] on icon "button" at bounding box center [652, 179] width 16 height 16
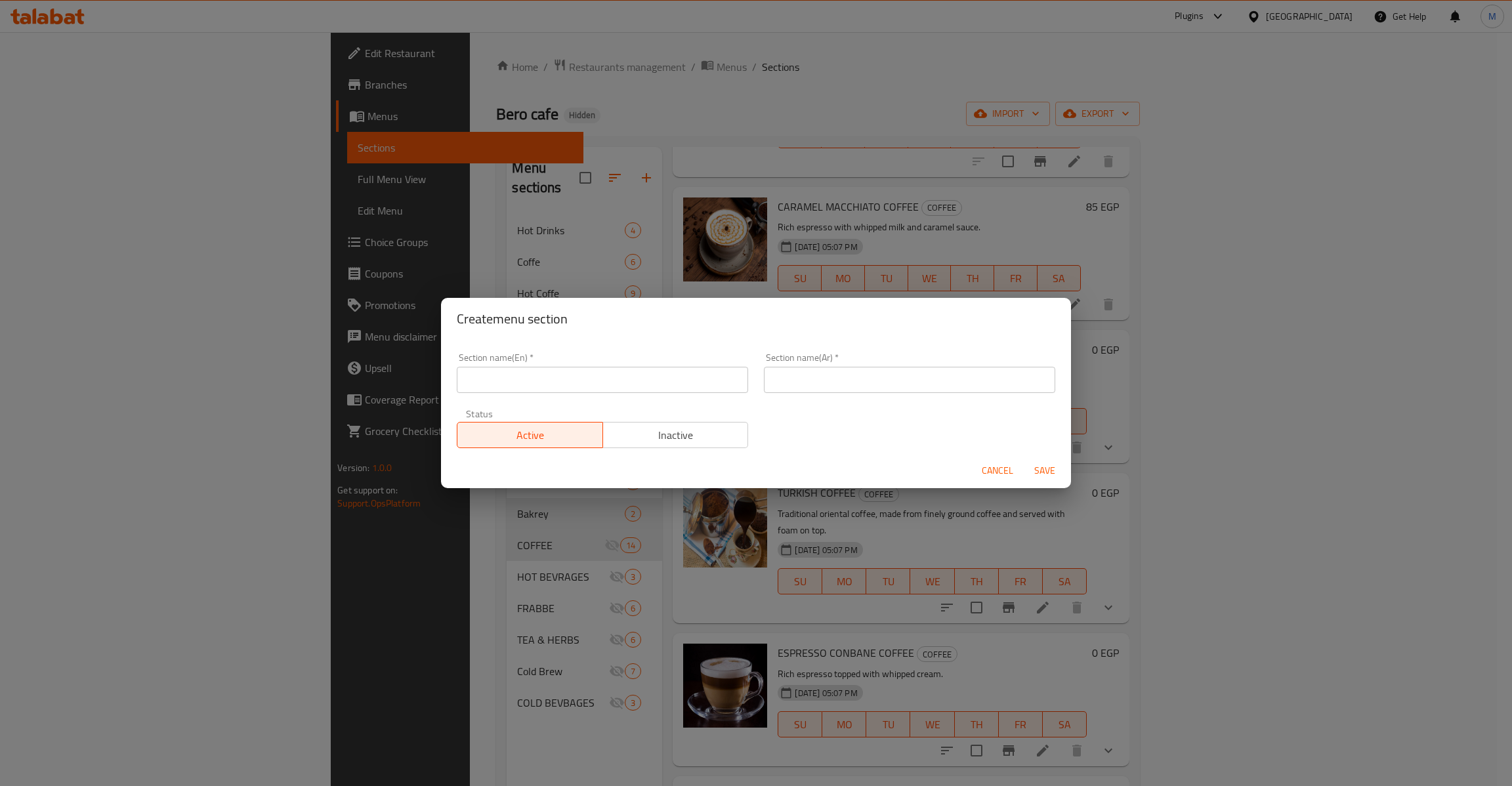
click at [538, 394] on div "Section name(En)   * Section name(En) *" at bounding box center [602, 372] width 307 height 56
paste input "ADDITIONS"
click at [546, 368] on input "text" at bounding box center [601, 380] width 291 height 26
type input "Additions"
click at [824, 383] on input "text" at bounding box center [909, 380] width 291 height 26
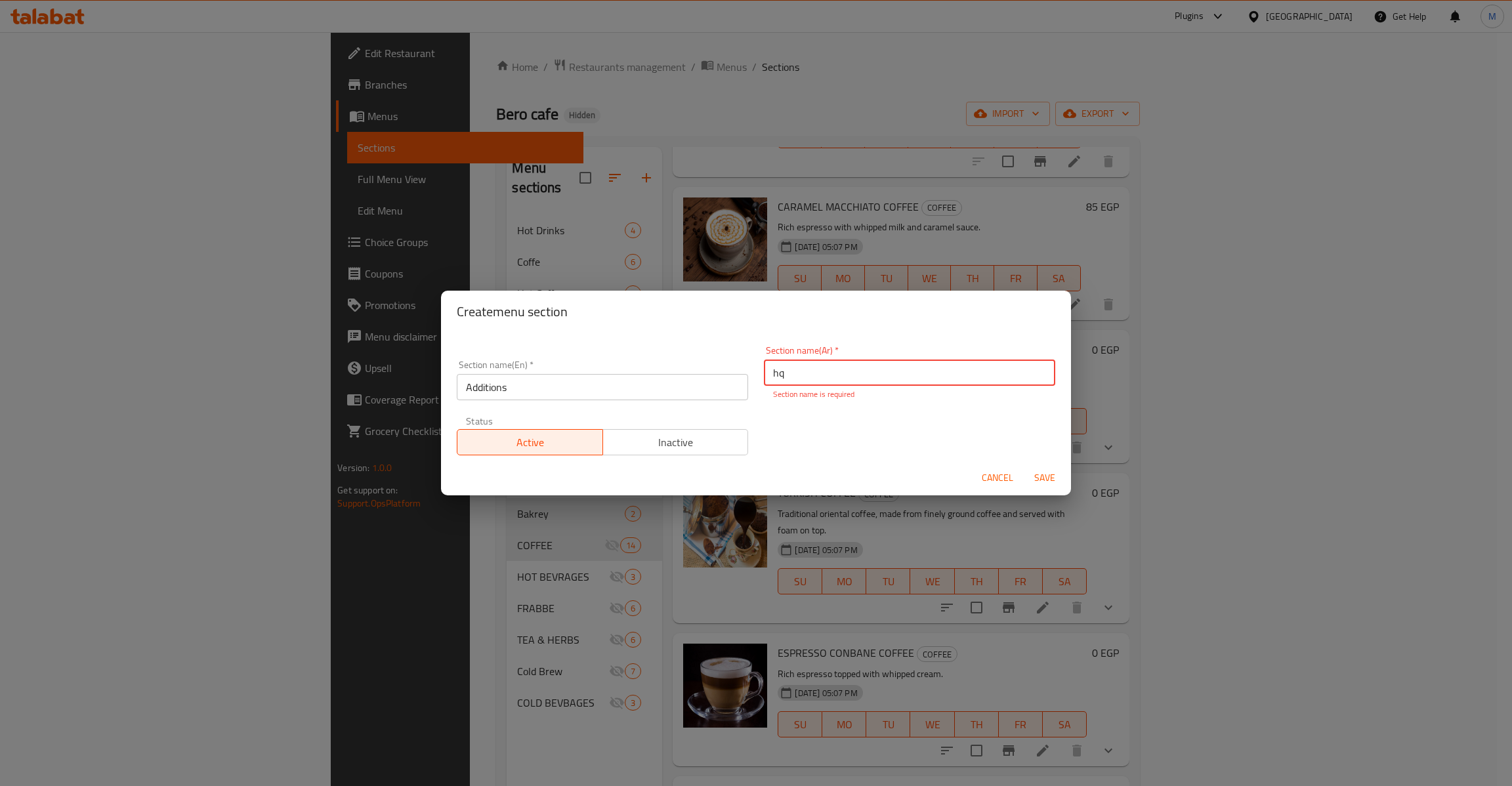
type input "h"
type input "اضافات"
click at [1041, 480] on button "Save" at bounding box center [1044, 478] width 42 height 25
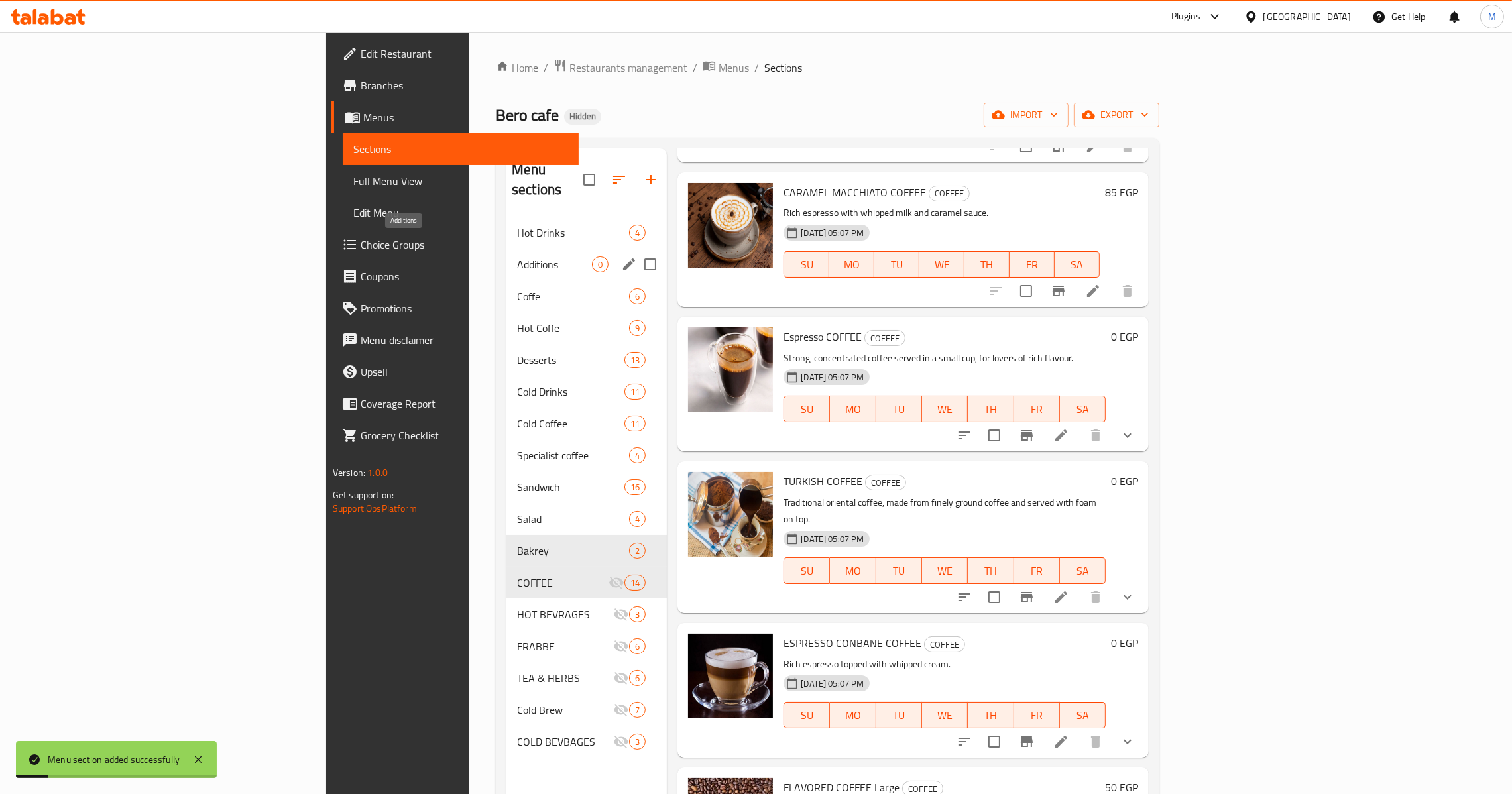
click at [517, 256] on span "Additions" at bounding box center [554, 264] width 75 height 16
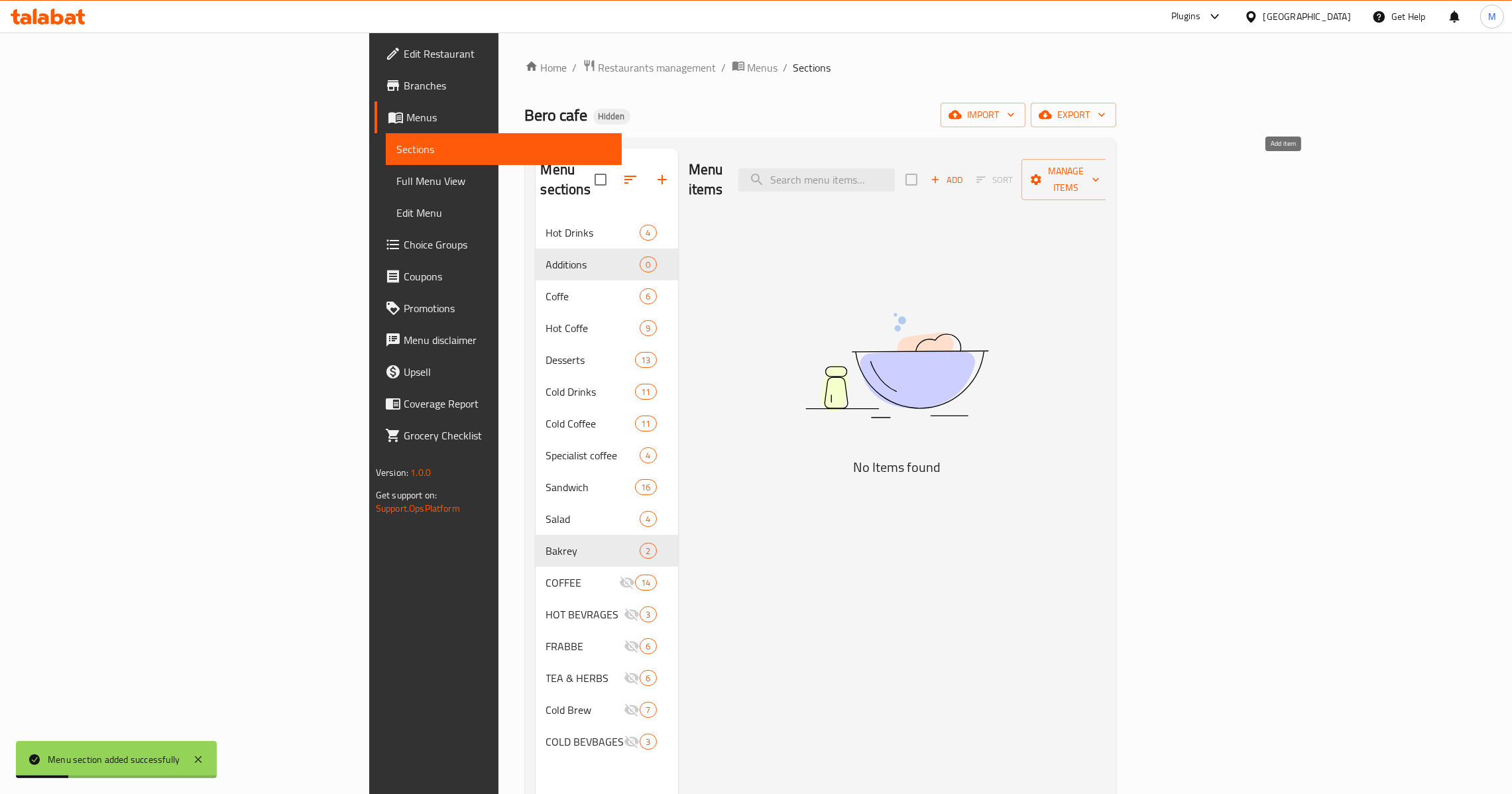
click at [965, 172] on span "Add" at bounding box center [946, 180] width 36 height 15
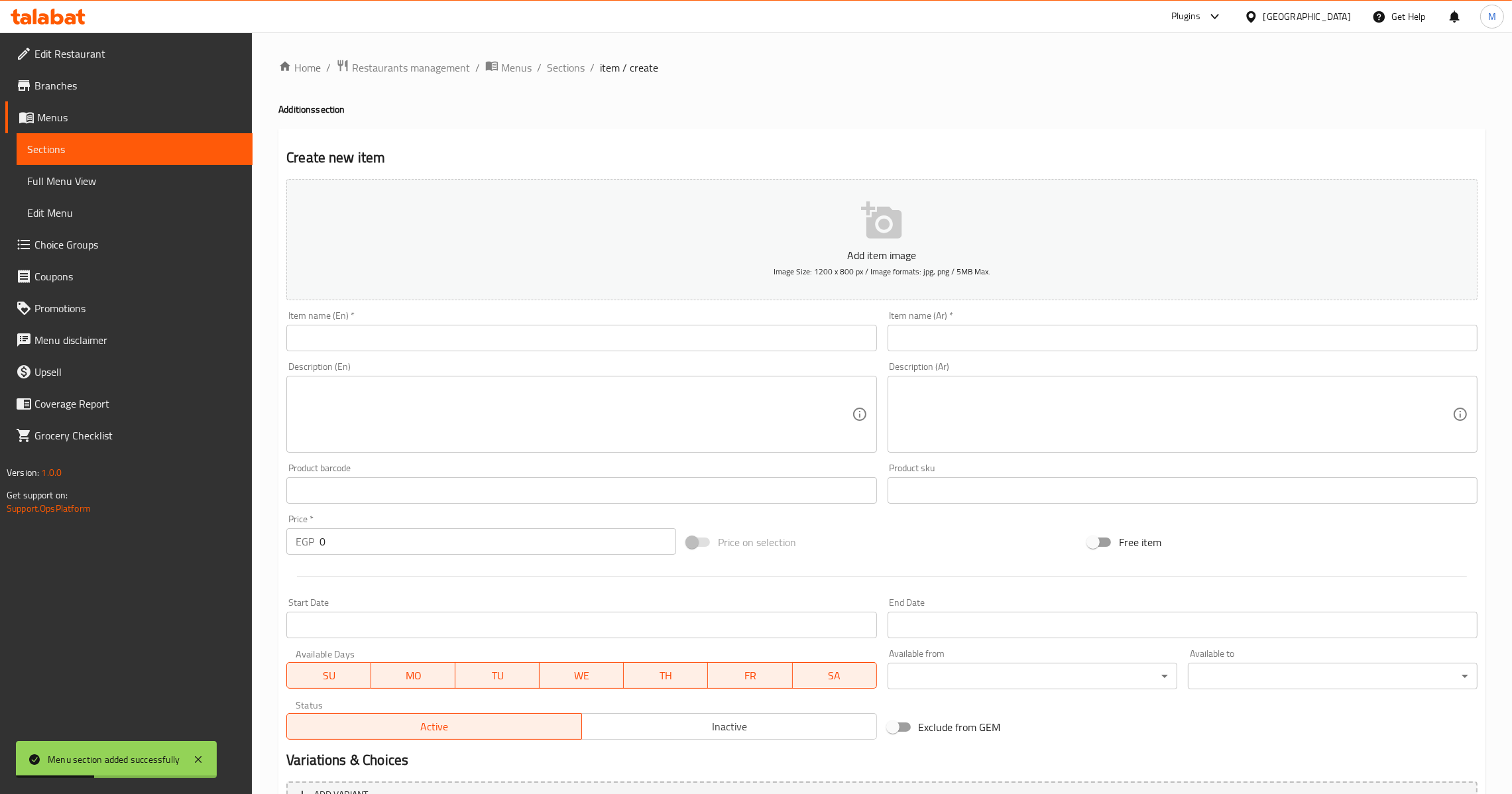
click at [567, 333] on input "text" at bounding box center [581, 338] width 589 height 27
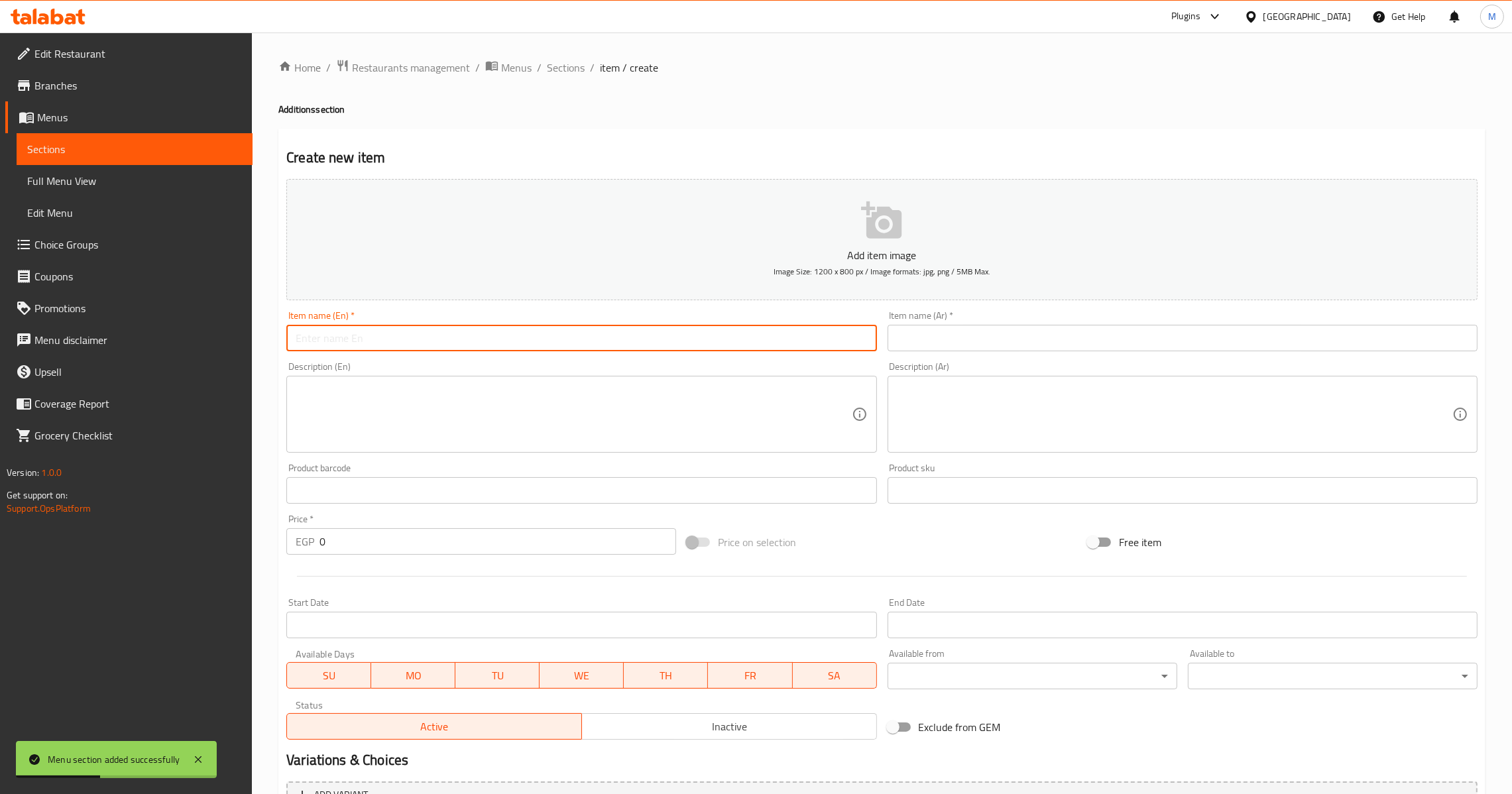
paste input "EXTRA ESPRESSO"
type input "Extra Espresso"
click at [975, 348] on input "text" at bounding box center [1182, 338] width 589 height 27
paste input "اكسترا اسبريسو"
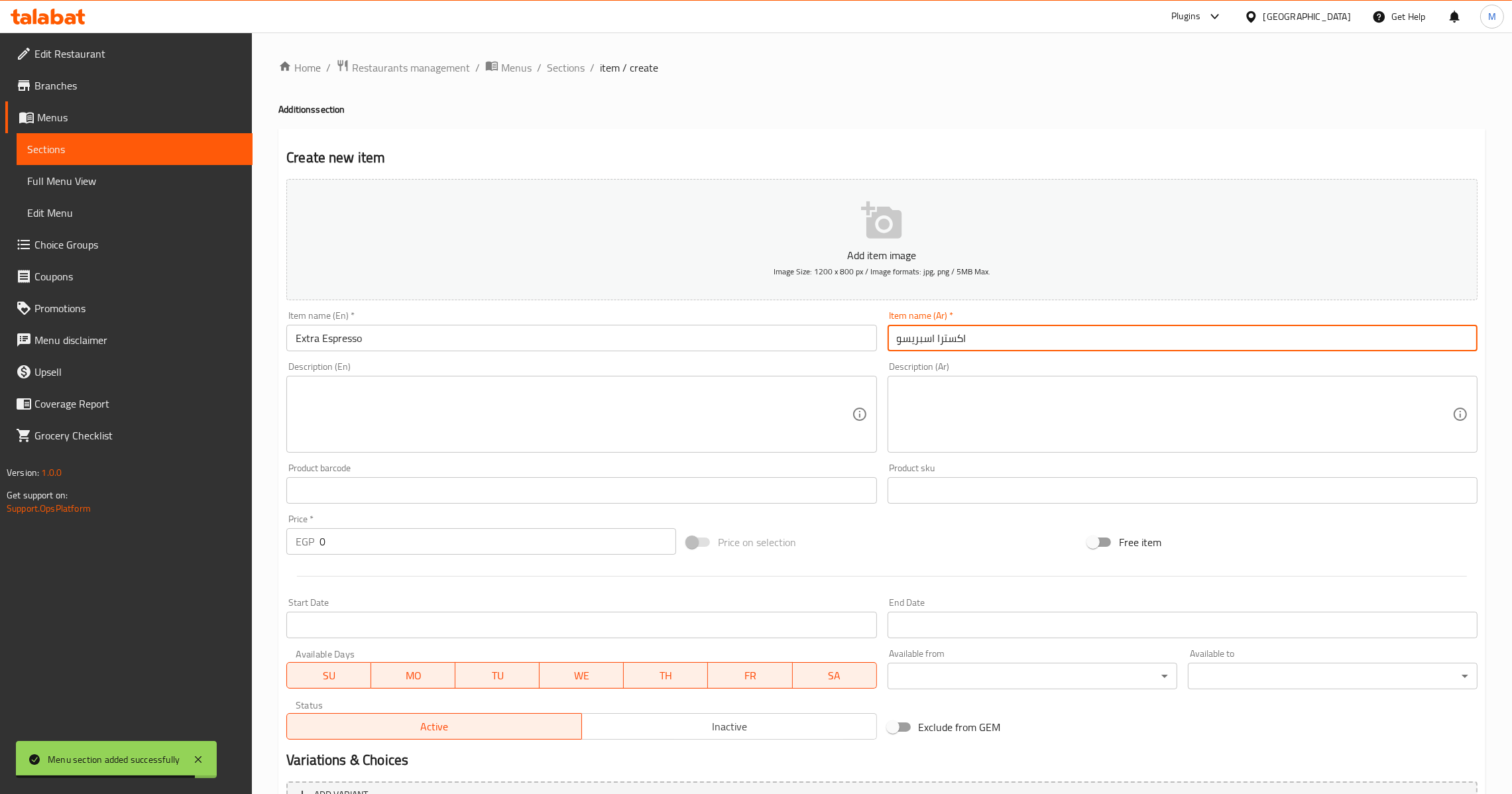
type input "اكسترا اسبريسو"
click at [316, 543] on div "EGP 0 Price *" at bounding box center [481, 542] width 389 height 27
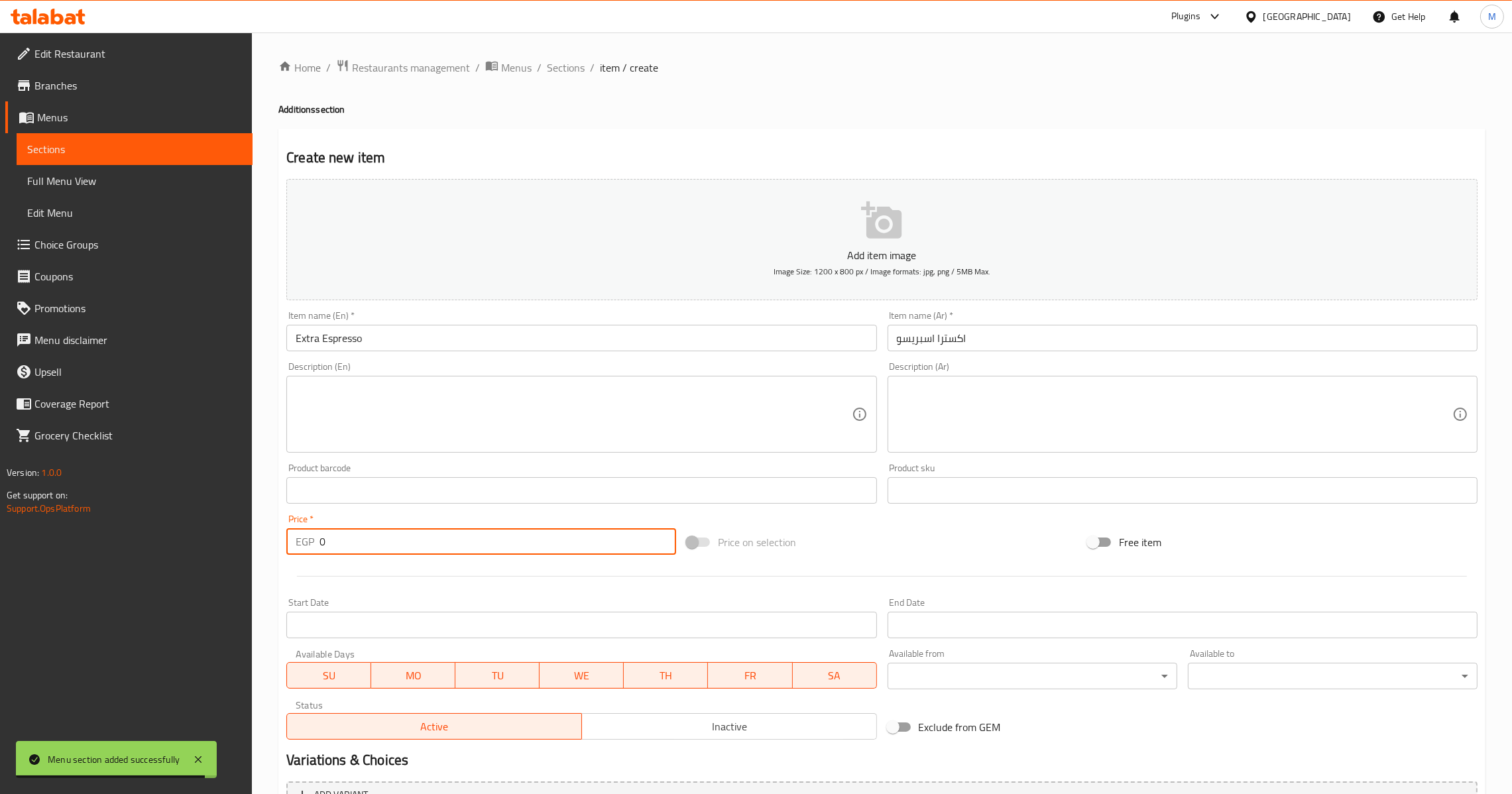
click at [319, 544] on input "0" at bounding box center [497, 542] width 356 height 27
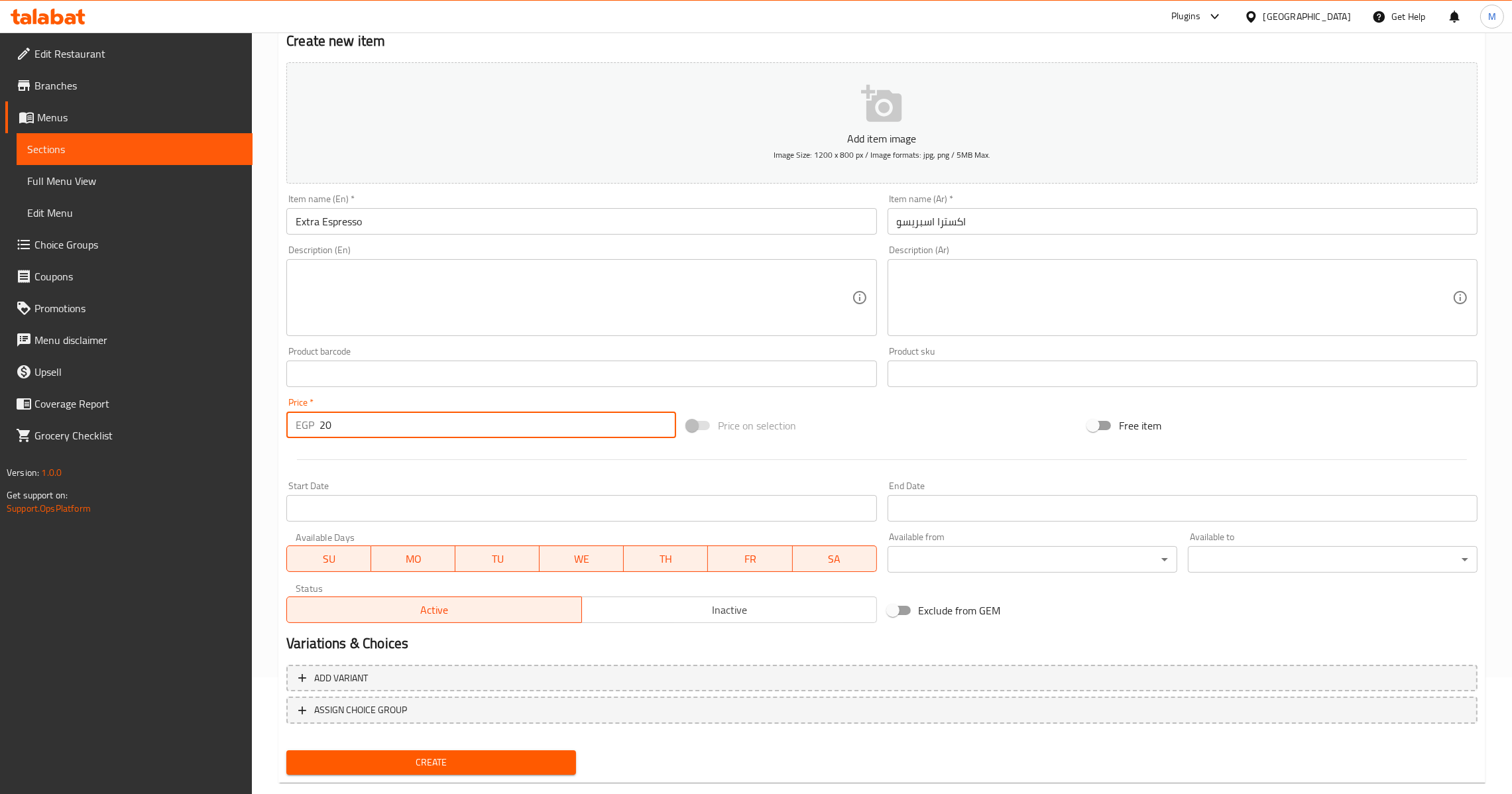
scroll to position [140, 0]
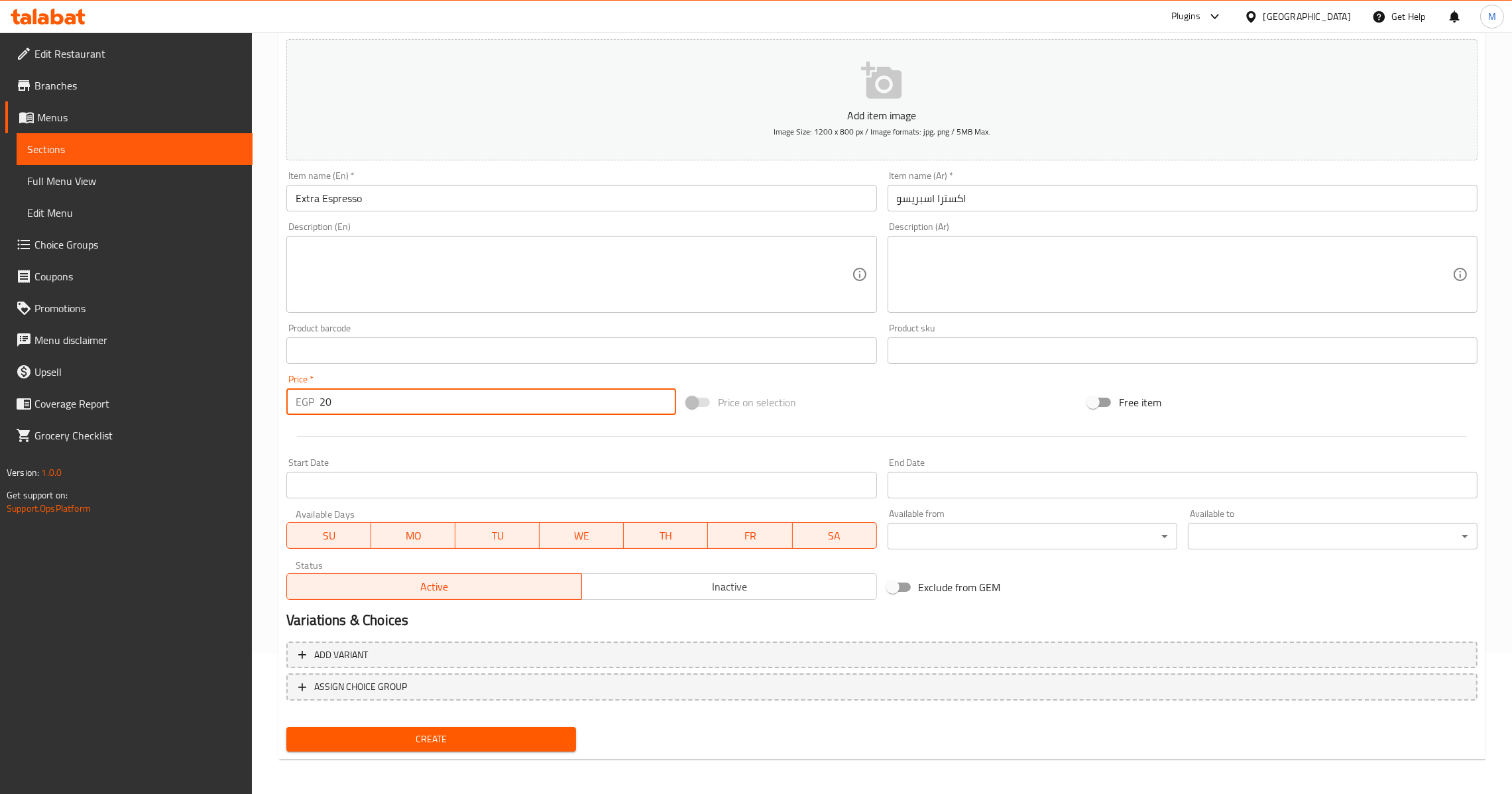
type input "20"
click at [444, 738] on span "Create" at bounding box center [431, 739] width 269 height 16
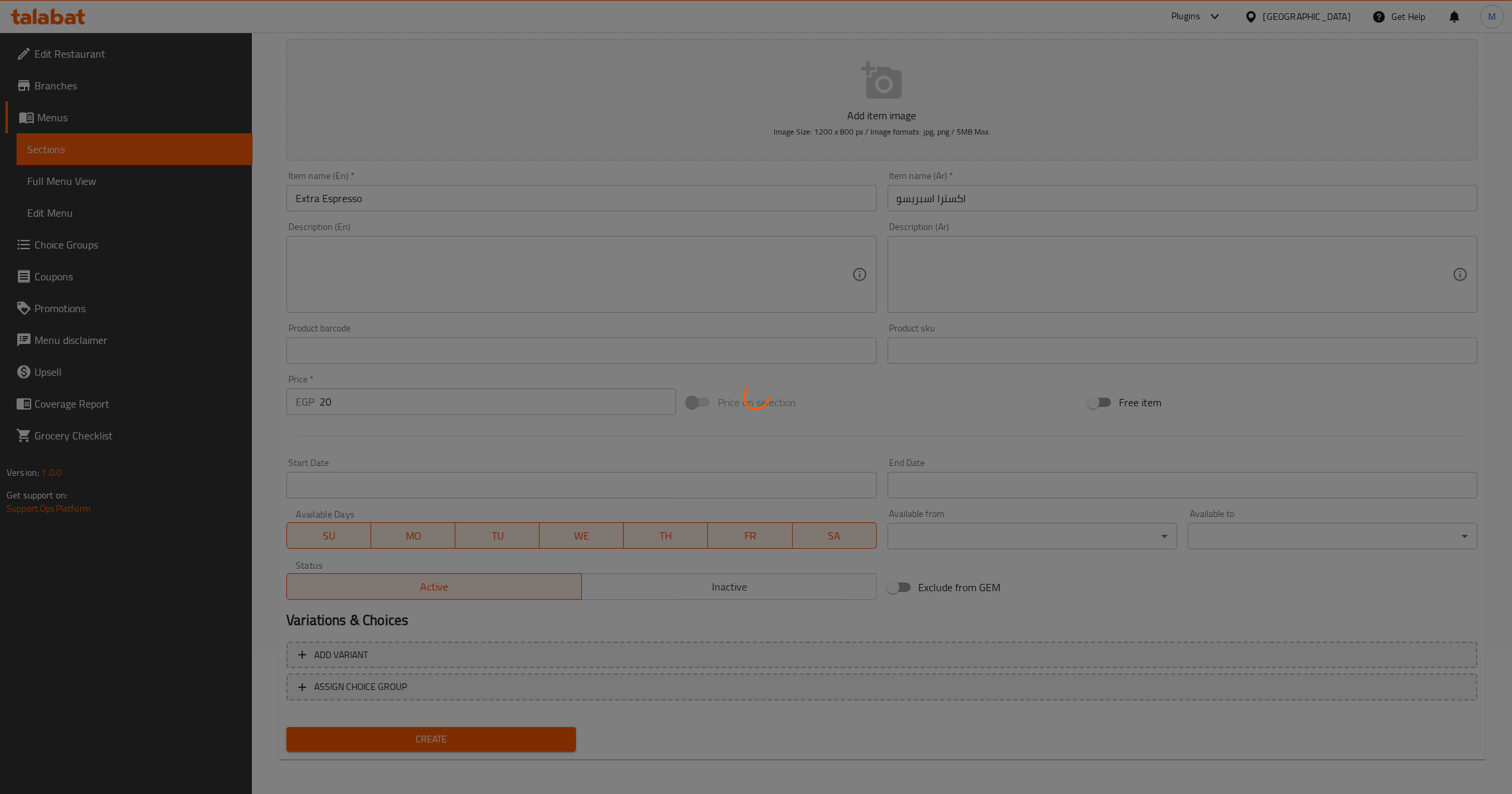
type input "0"
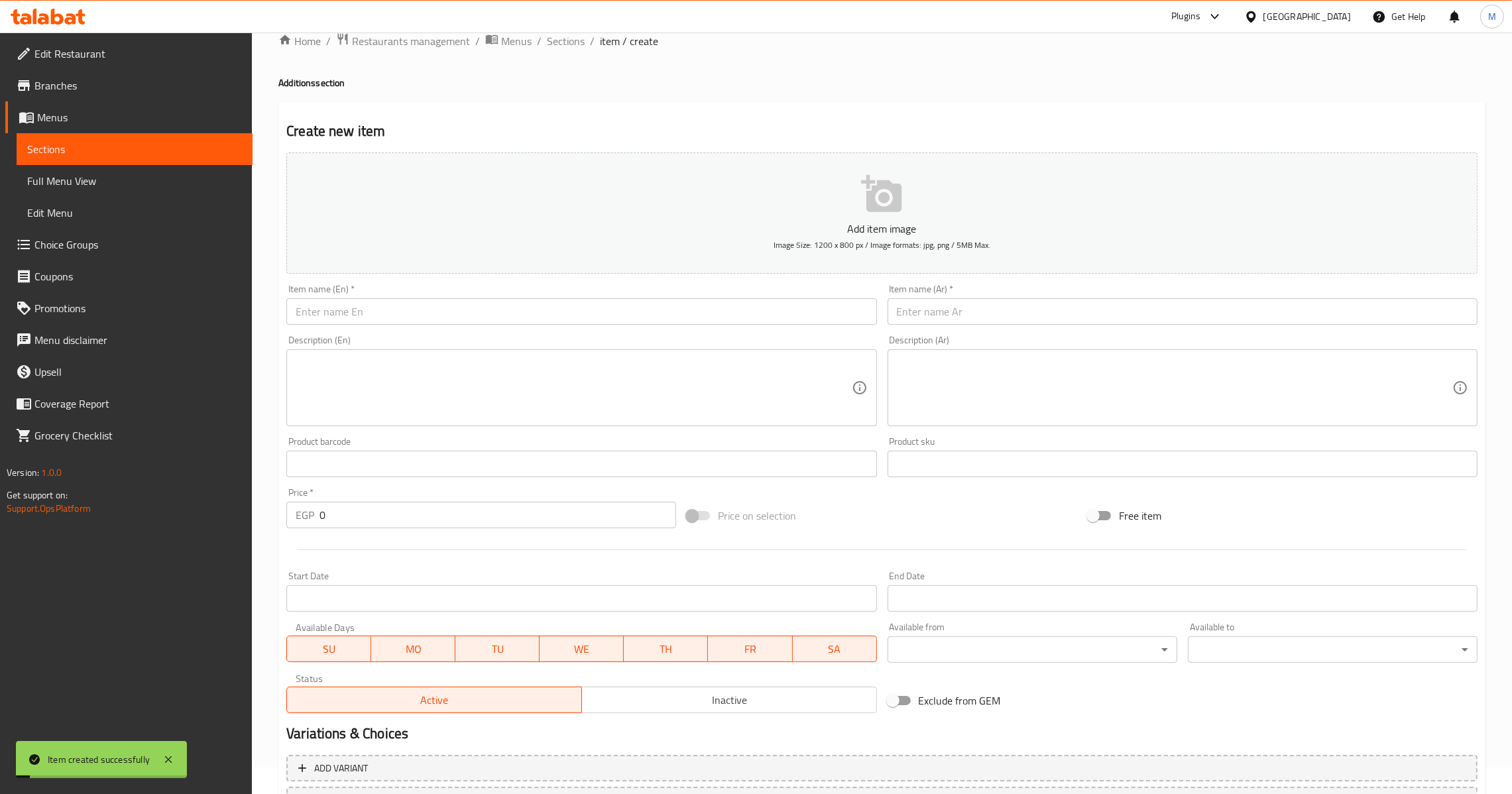
scroll to position [0, 0]
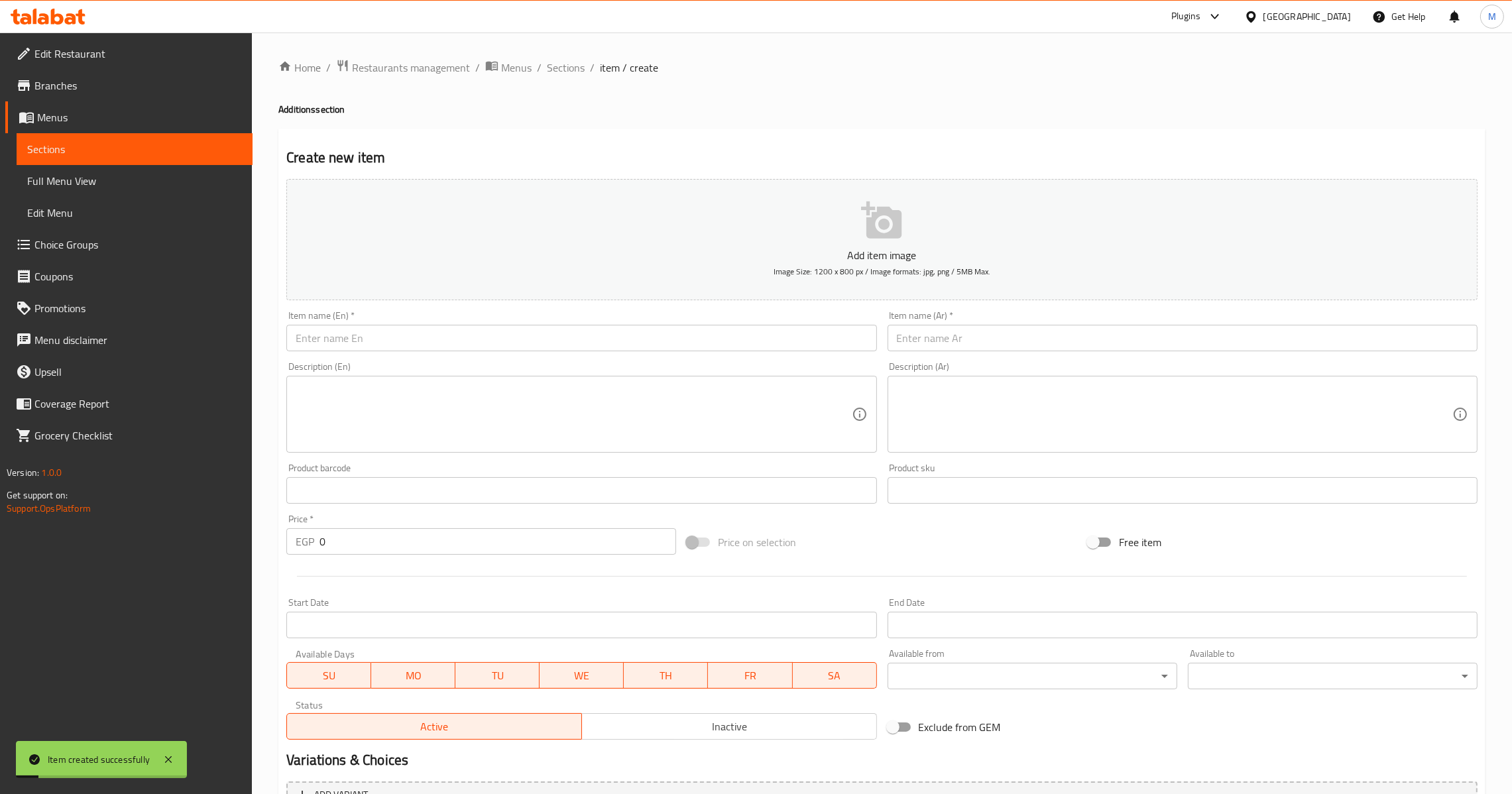
drag, startPoint x: 979, startPoint y: 349, endPoint x: 979, endPoint y: 342, distance: 7.0
click at [979, 348] on input "text" at bounding box center [1182, 338] width 589 height 27
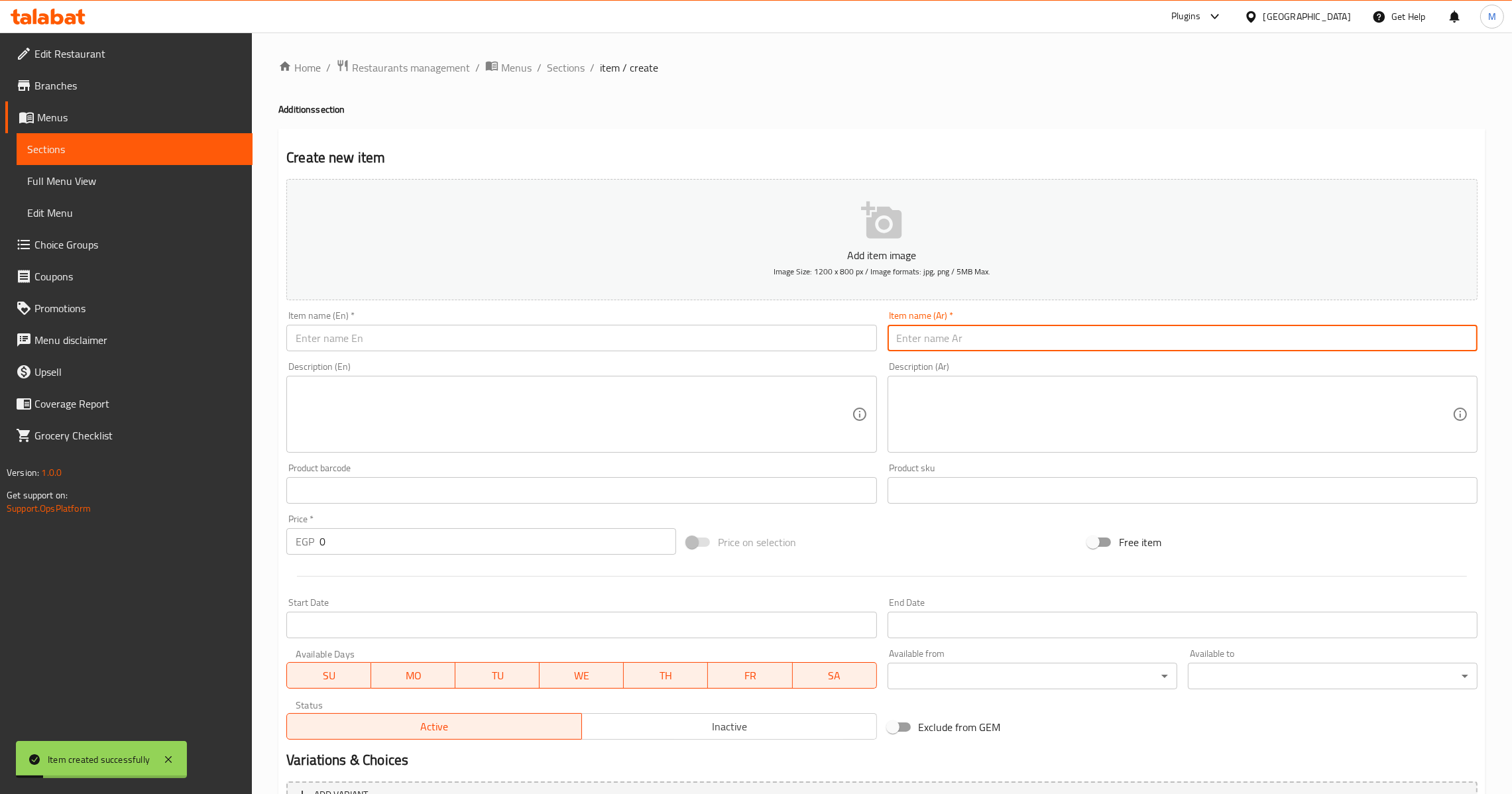
paste input "صوص"
type input "صوص"
click at [446, 330] on input "text" at bounding box center [581, 338] width 589 height 27
paste input "SAUCE"
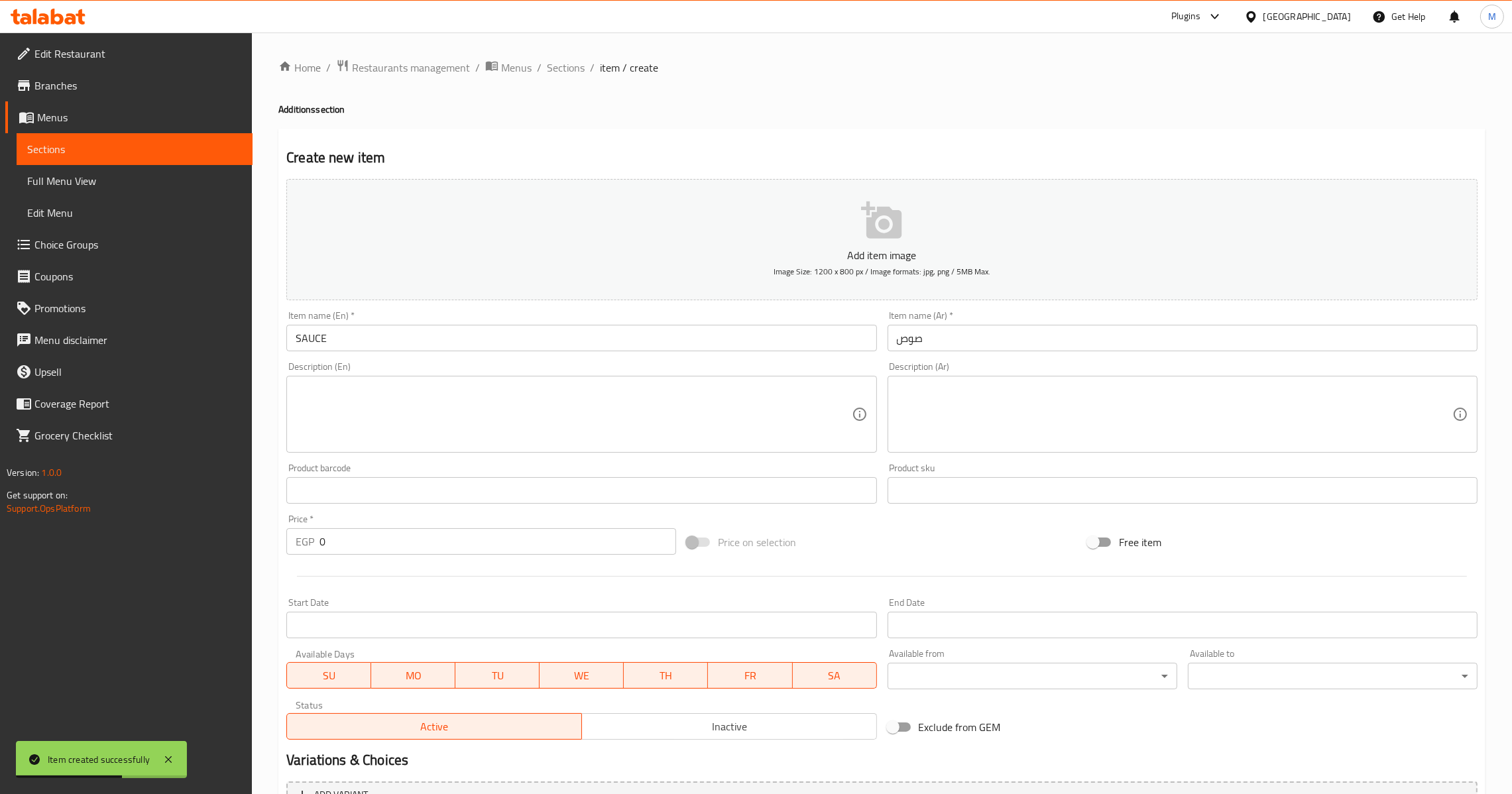
click at [446, 330] on input "SAUCE" at bounding box center [581, 338] width 589 height 27
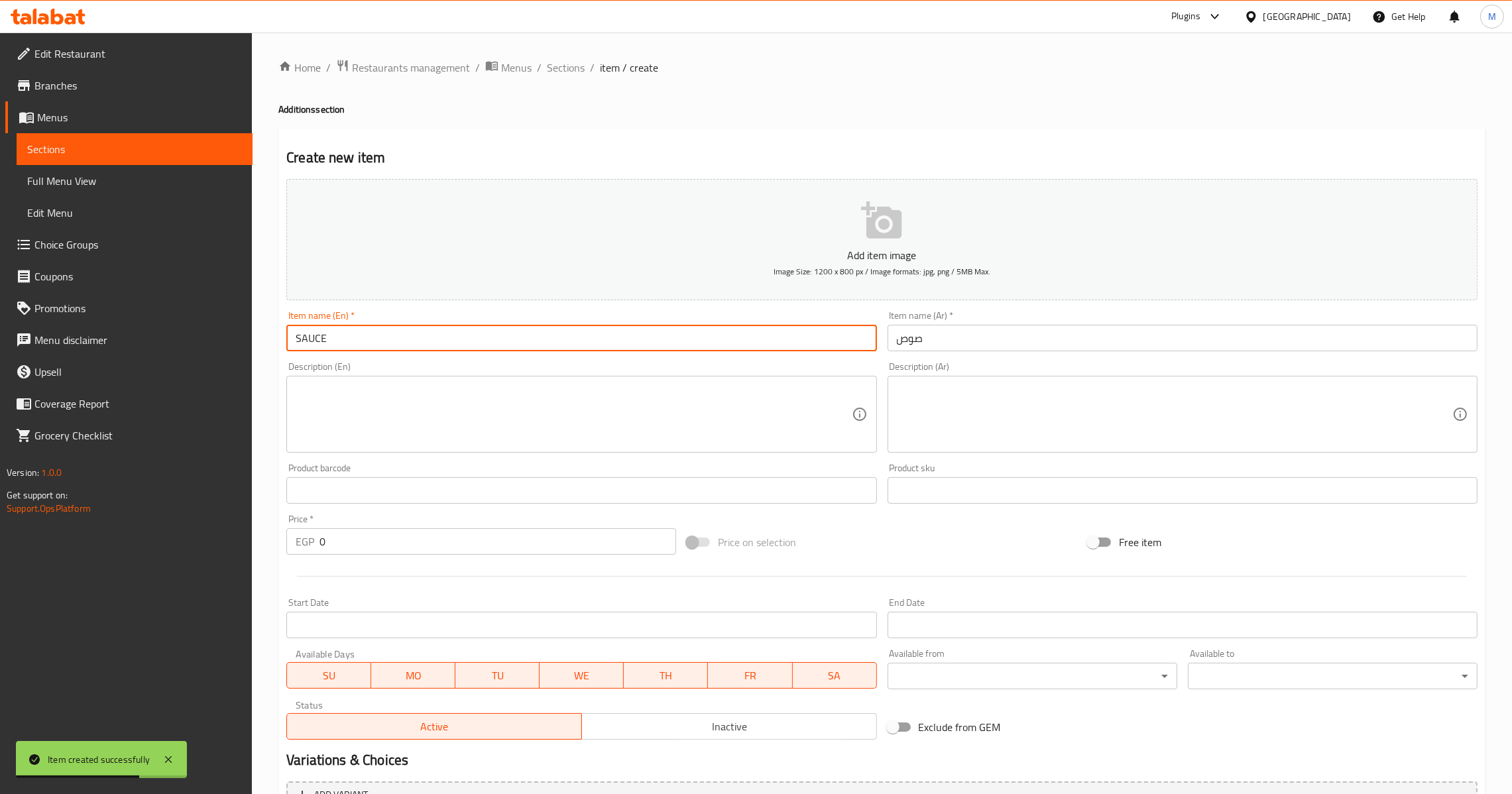
type input "Sauce"
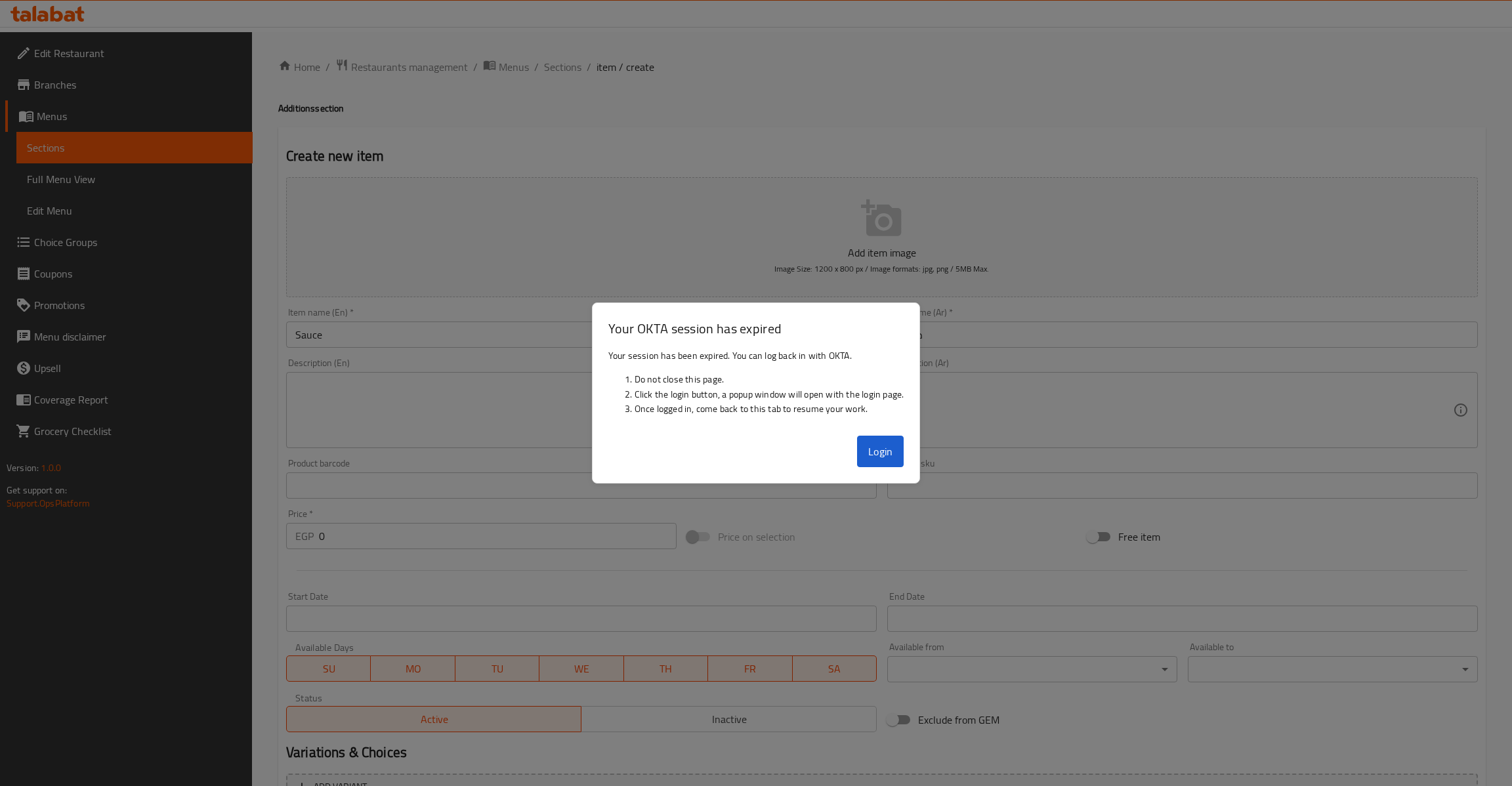
drag, startPoint x: 1305, startPoint y: 504, endPoint x: 1176, endPoint y: 483, distance: 130.7
click at [1306, 504] on div at bounding box center [756, 393] width 1512 height 786
click at [878, 442] on button "Login" at bounding box center [880, 450] width 47 height 31
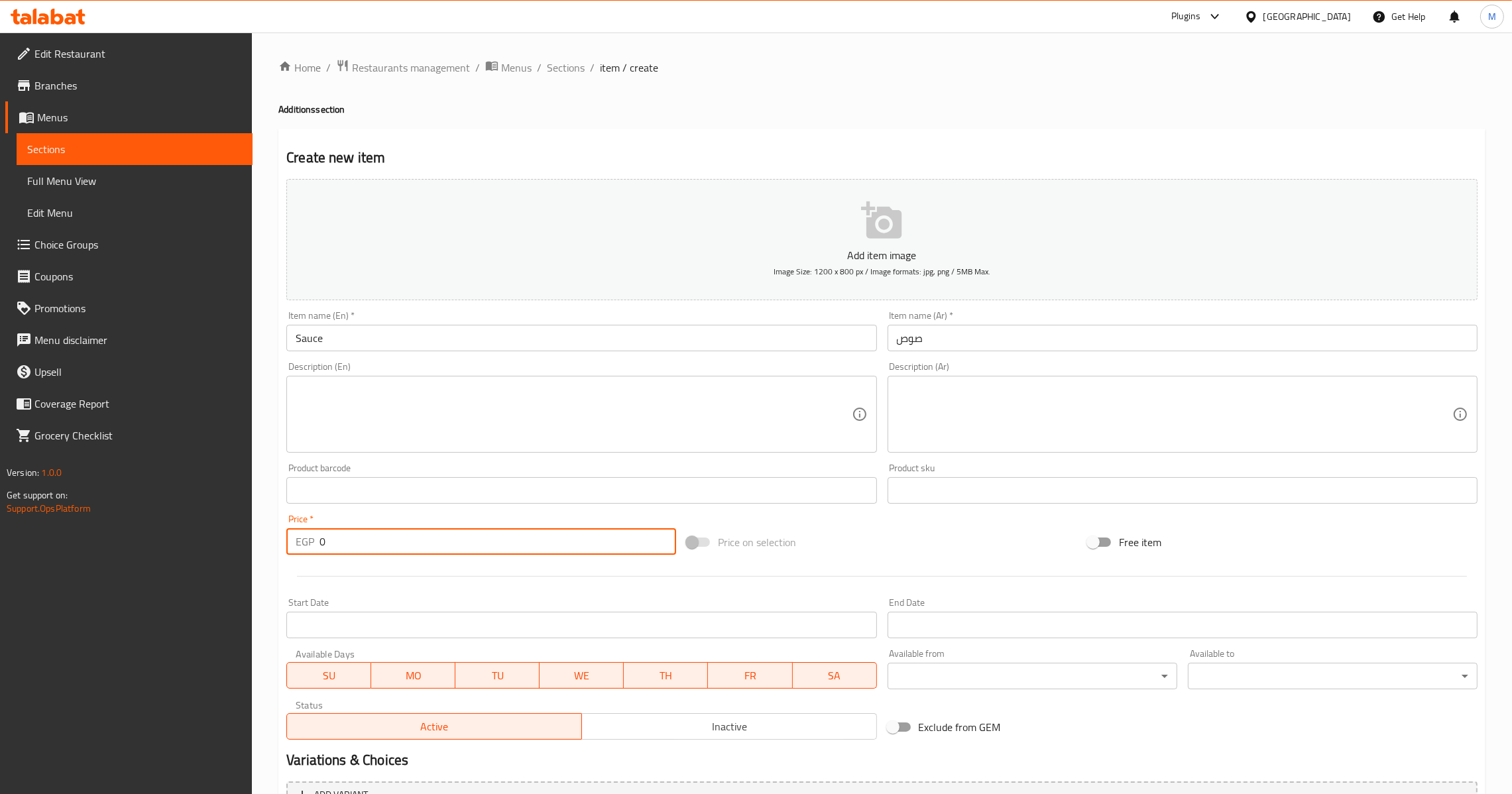
drag, startPoint x: 365, startPoint y: 544, endPoint x: 141, endPoint y: 598, distance: 230.4
click at [144, 595] on div "Edit Restaurant Branches Menus Sections Full Menu View Edit Menu Choice Groups …" at bounding box center [756, 484] width 1512 height 903
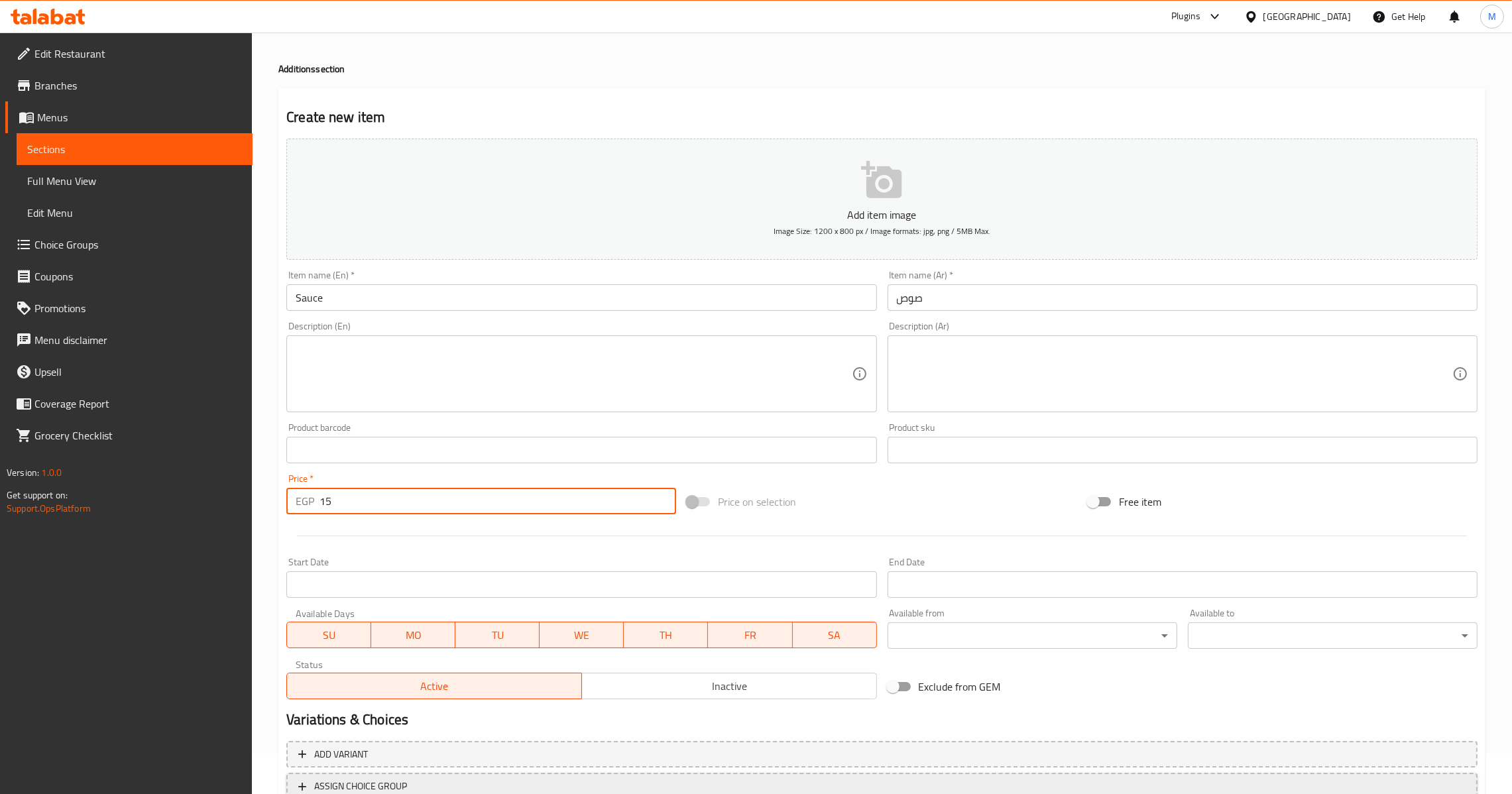
scroll to position [140, 0]
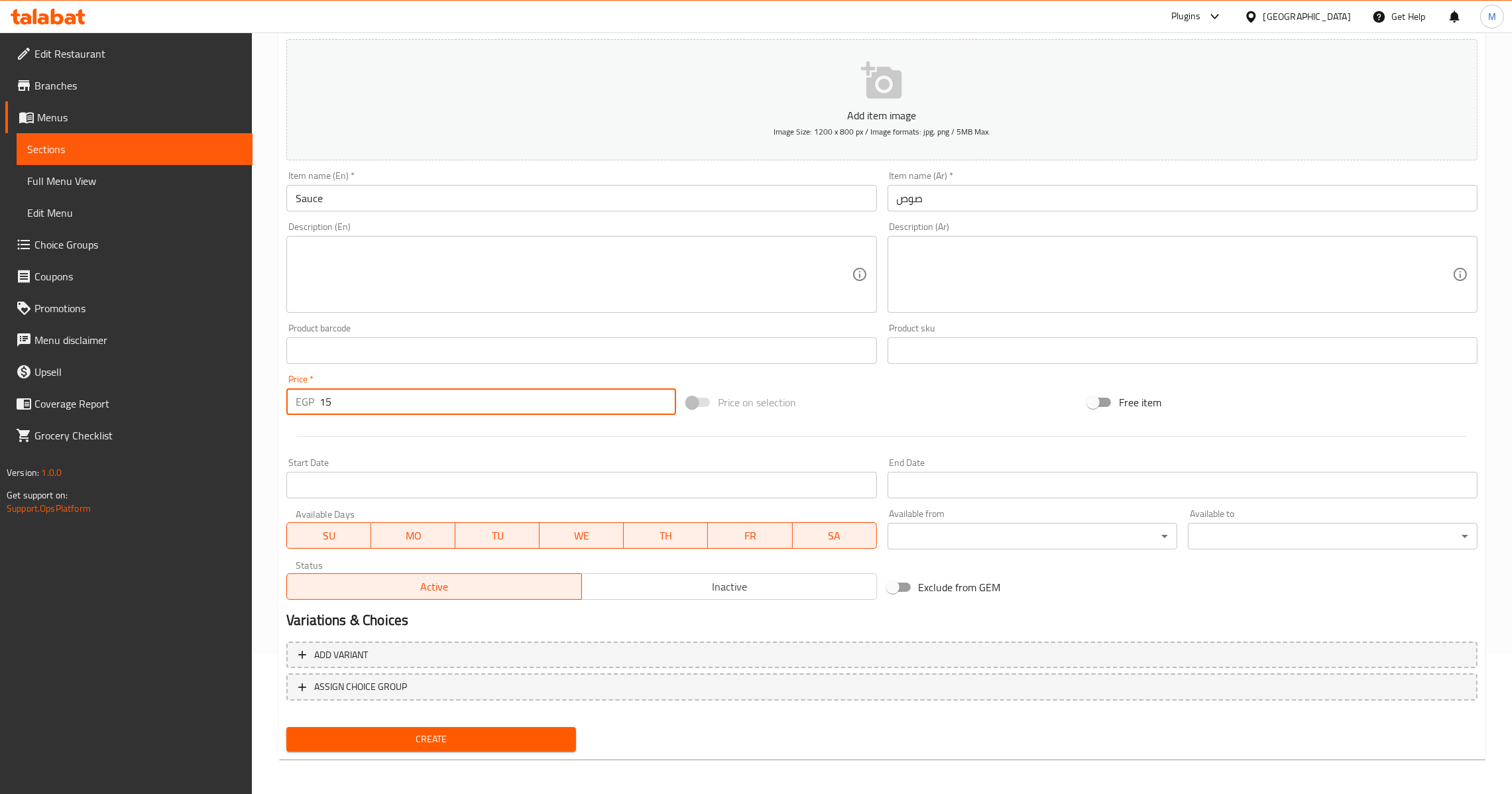
type input "15"
click at [470, 743] on span "Create" at bounding box center [431, 739] width 269 height 16
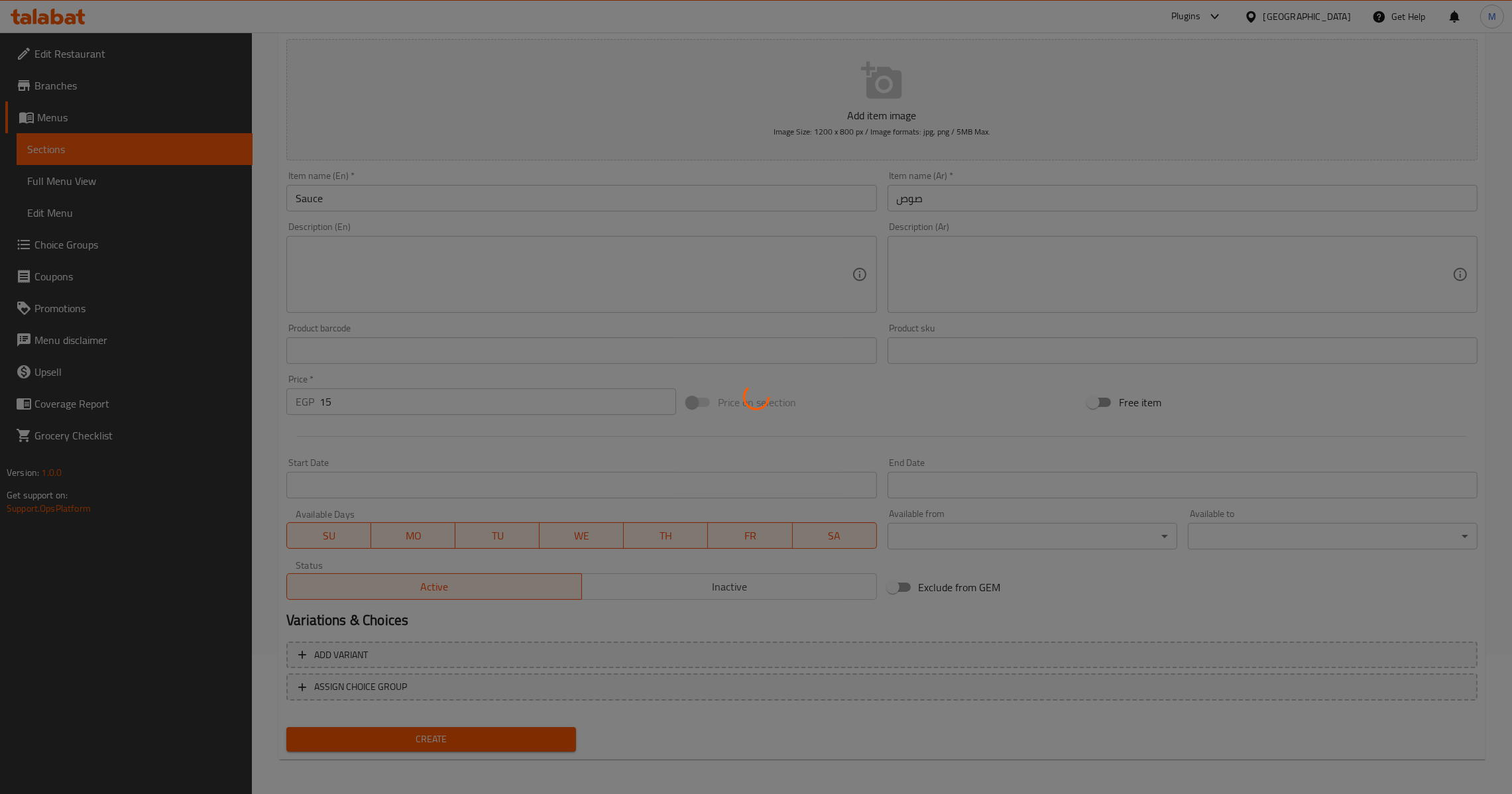
type input "0"
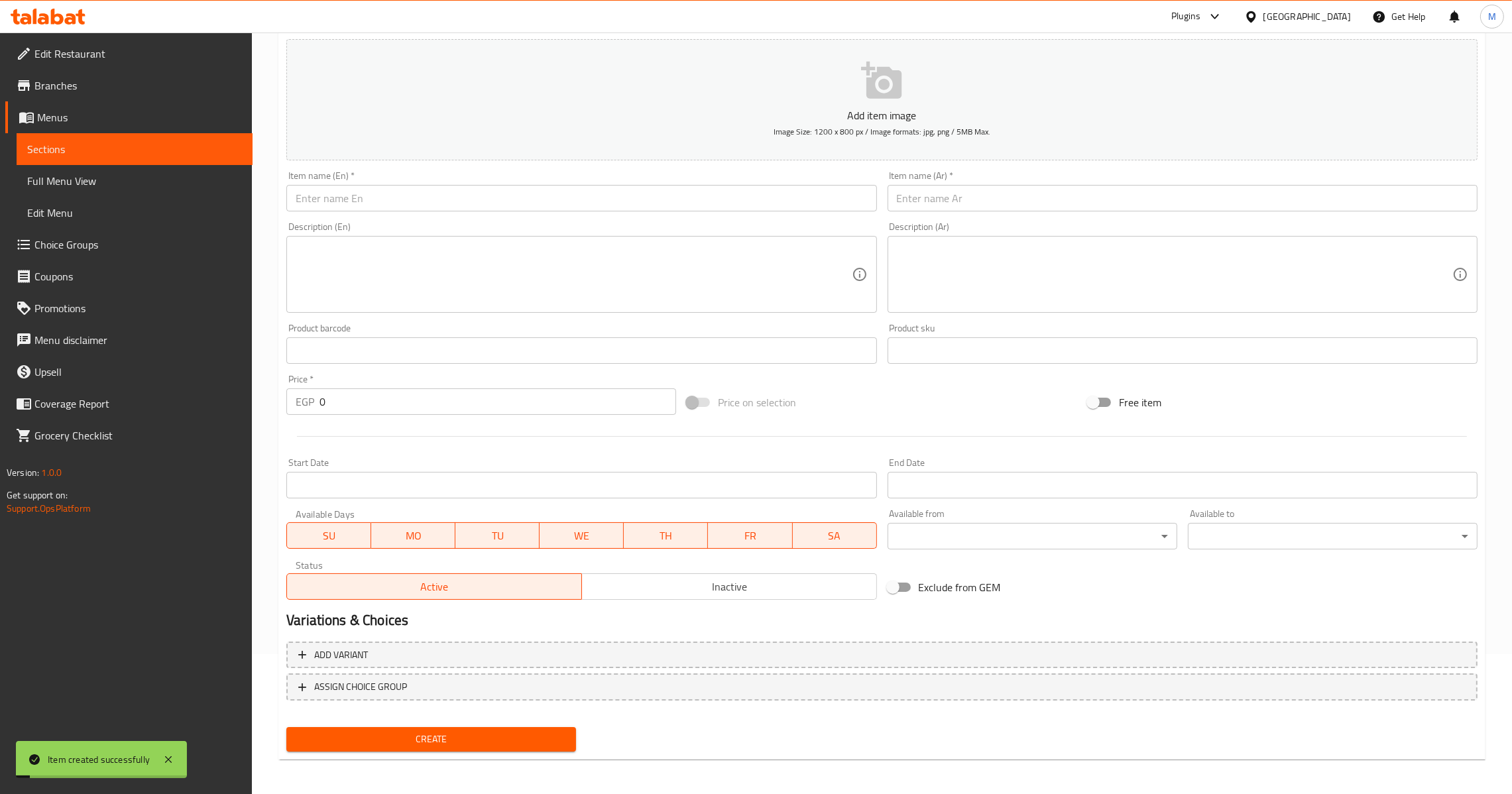
click at [430, 208] on input "text" at bounding box center [581, 198] width 589 height 27
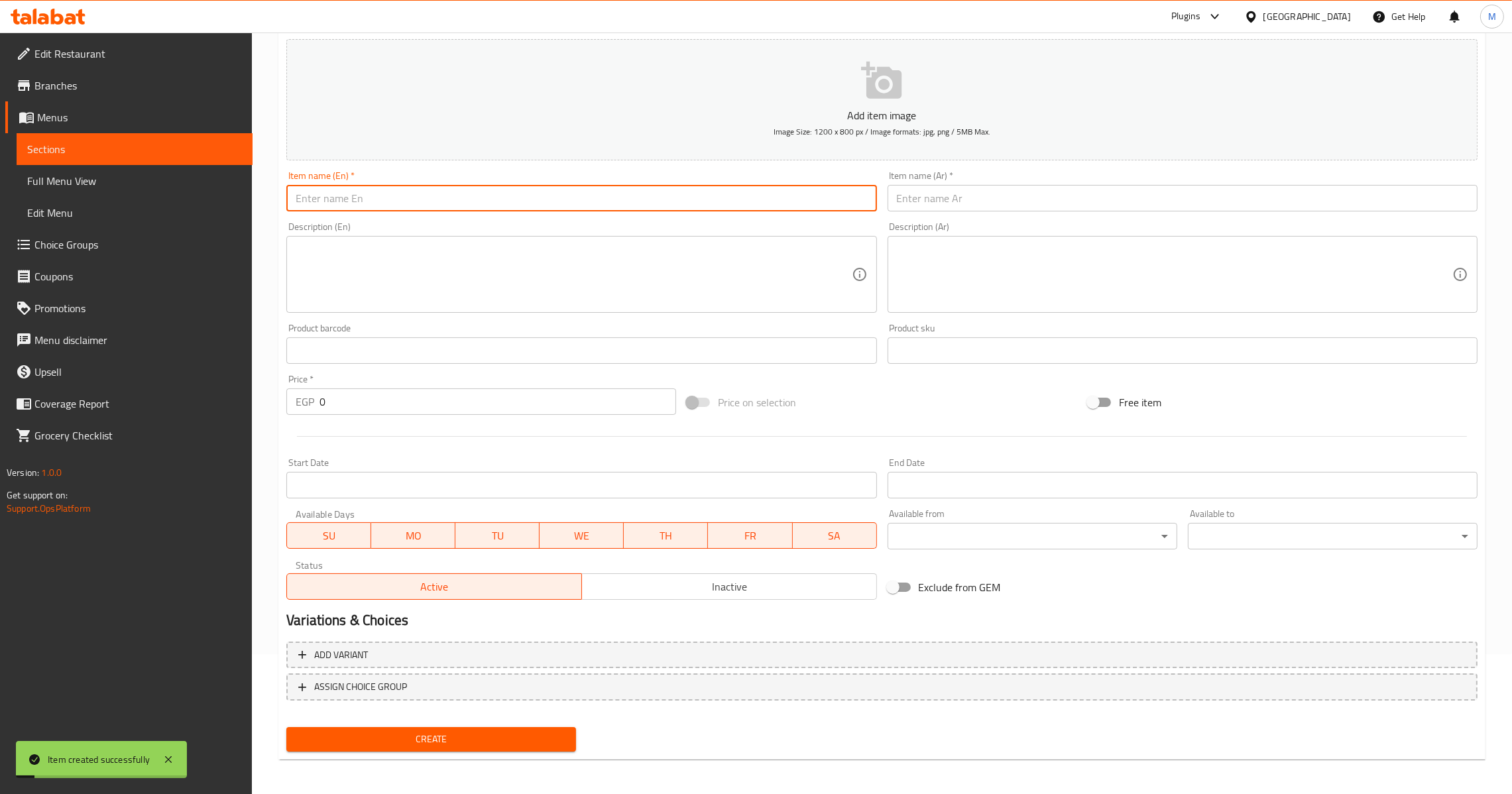
type input "س"
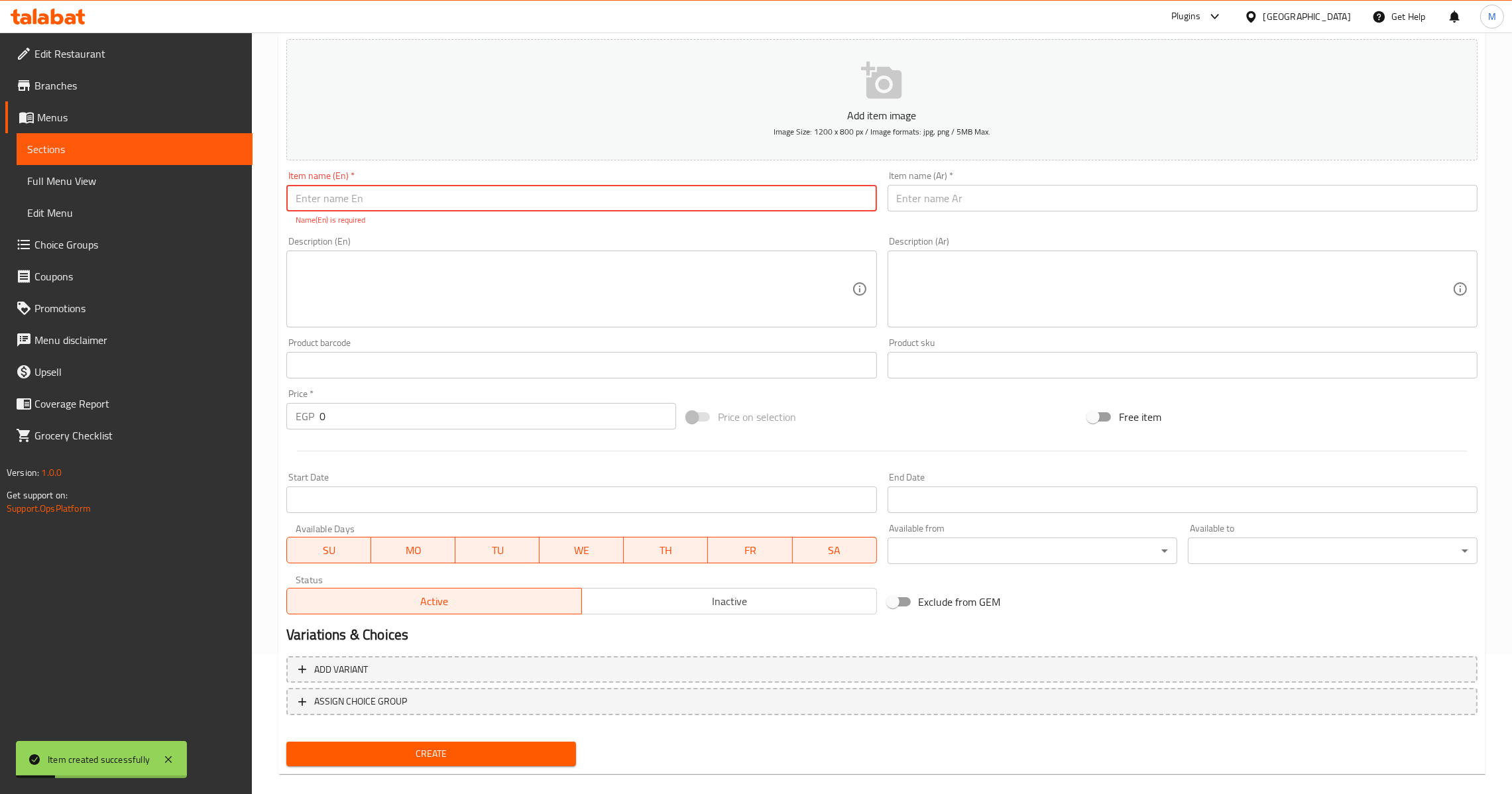
type input "s"
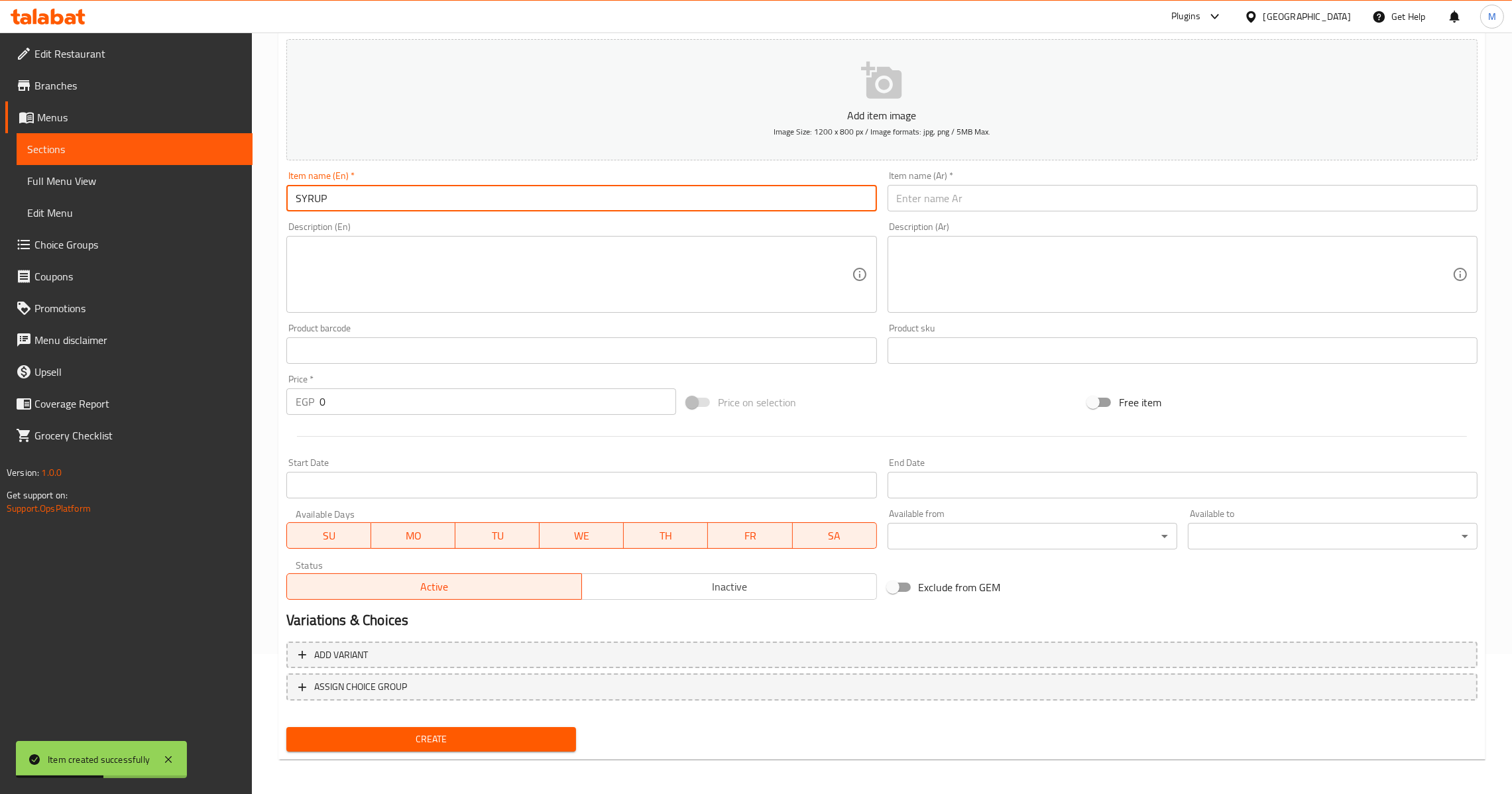
type input "SYRUP"
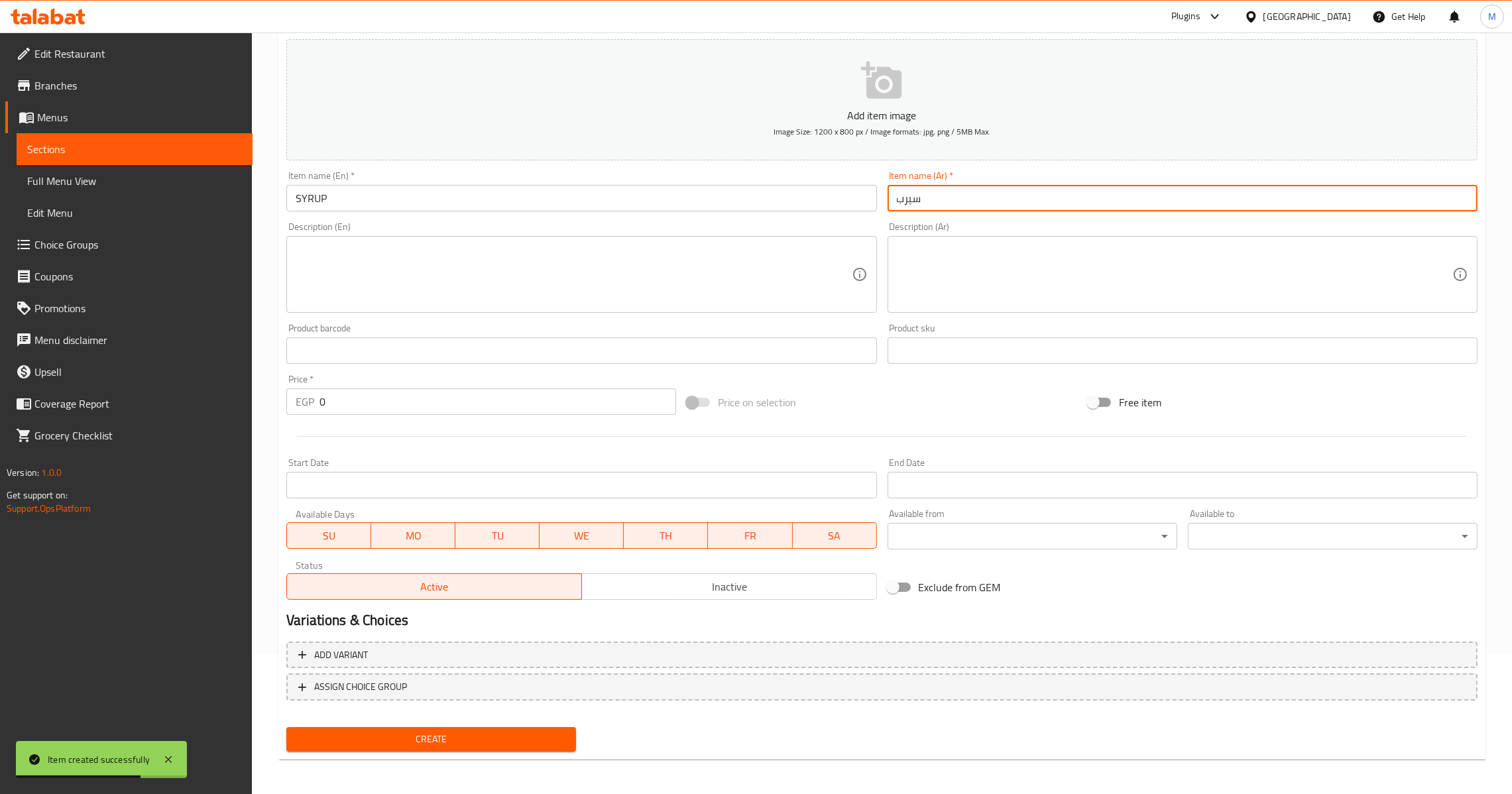
type input "سيرب"
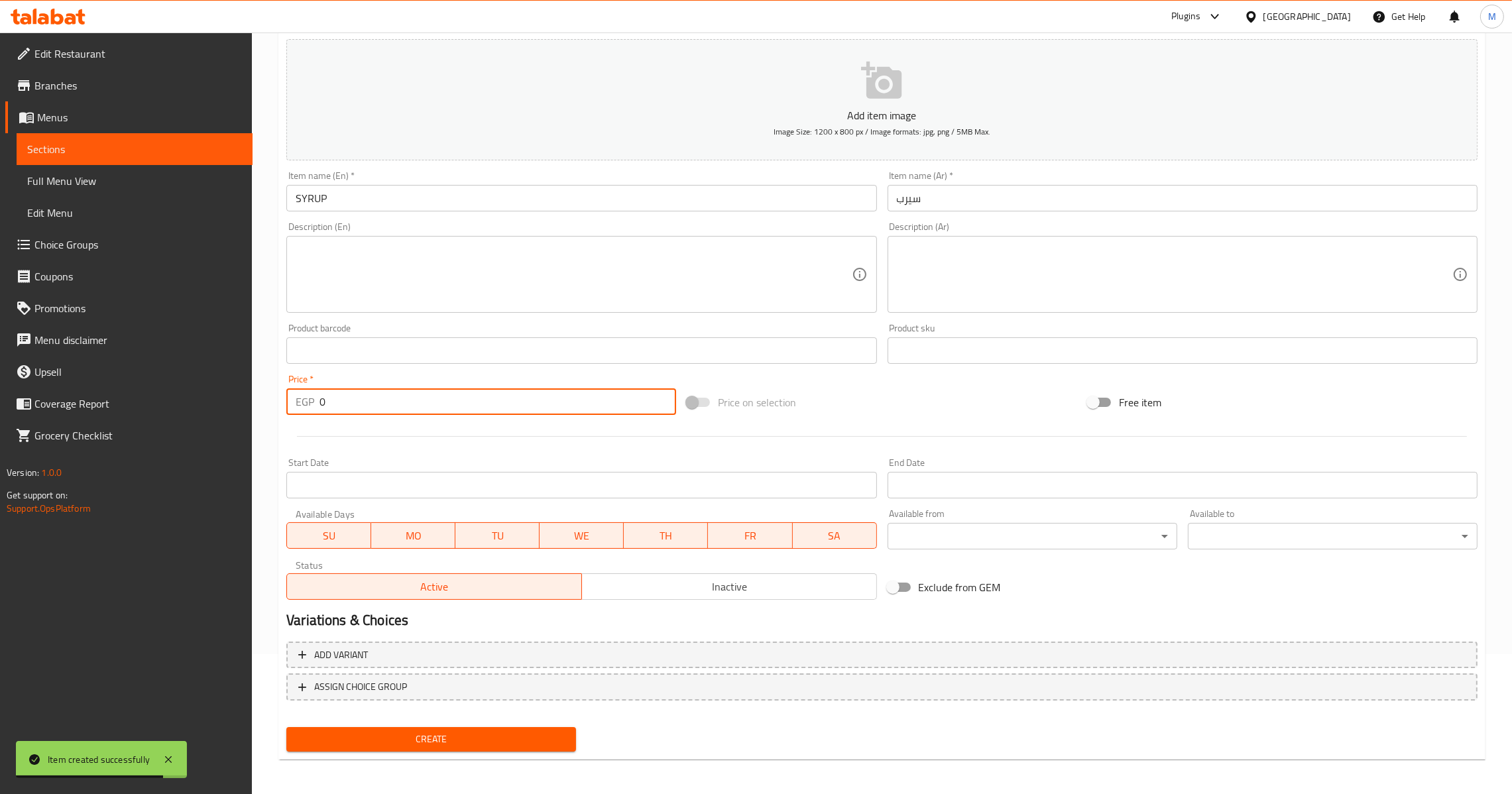
click at [324, 408] on input "0" at bounding box center [497, 402] width 356 height 27
click at [319, 408] on input "0" at bounding box center [497, 402] width 356 height 27
type input "20"
click at [472, 727] on button "Create" at bounding box center [431, 740] width 289 height 25
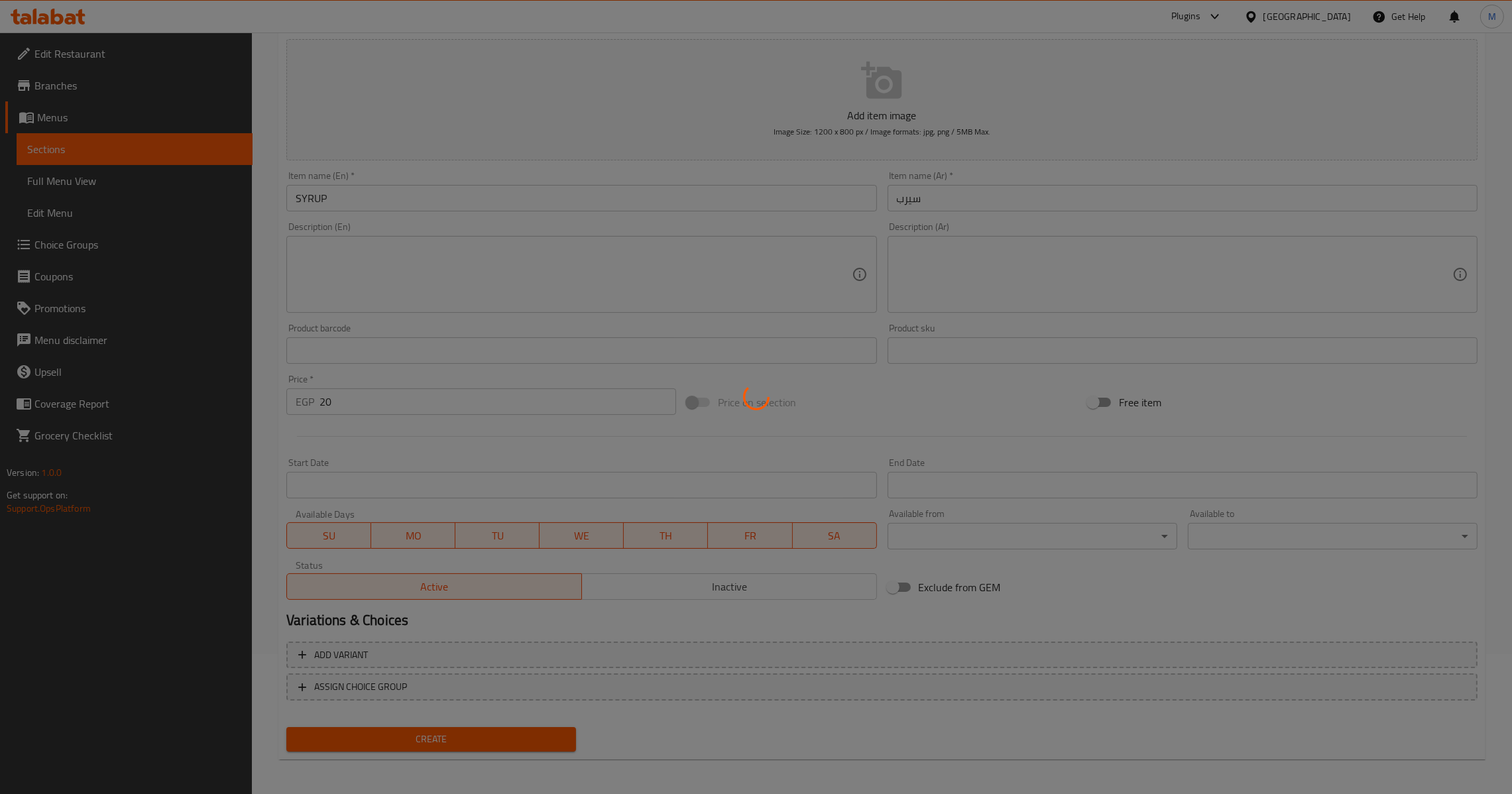
type input "0"
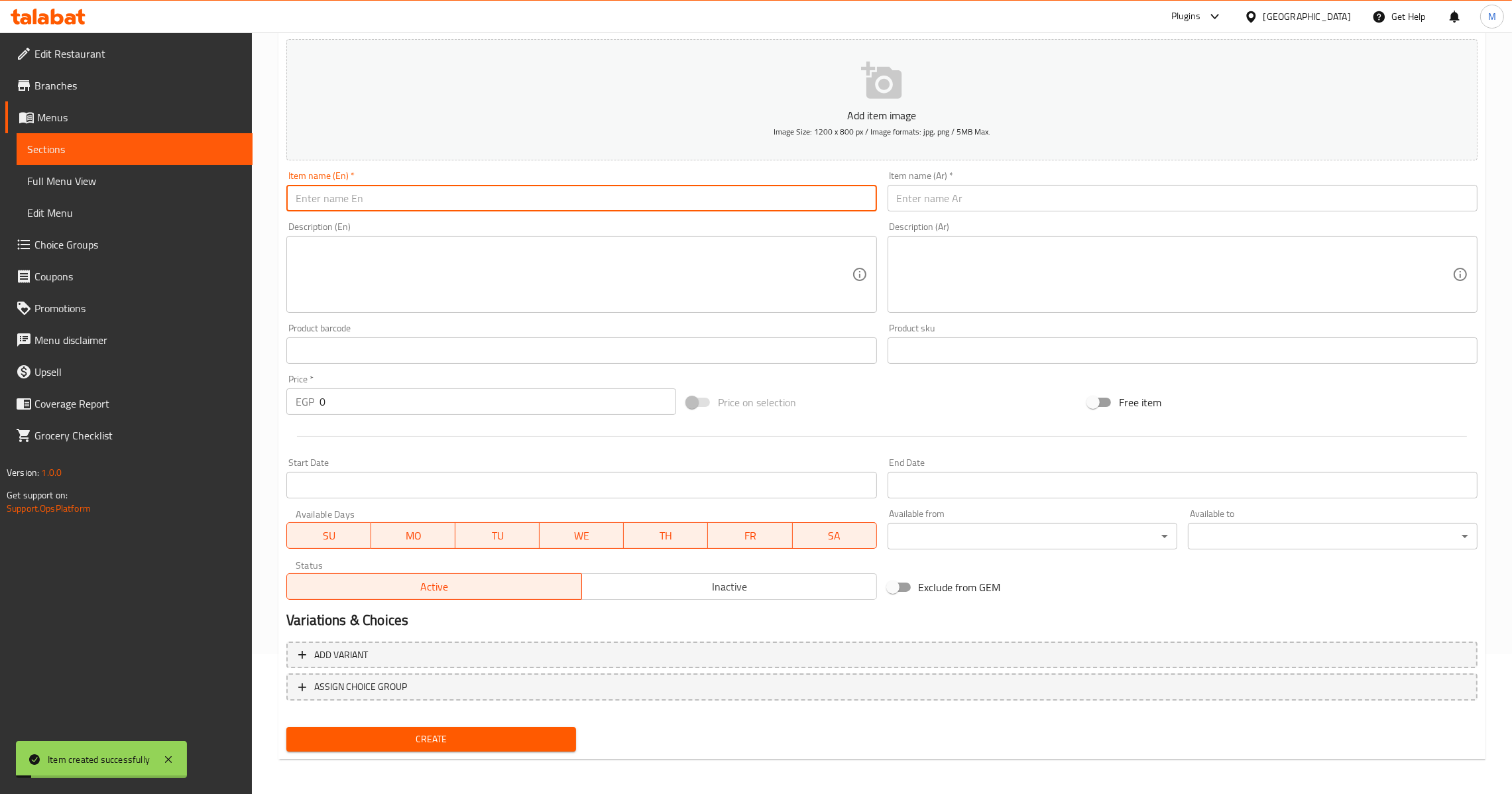
click at [502, 194] on input "text" at bounding box center [581, 198] width 589 height 27
type input "n"
type input "Nutella"
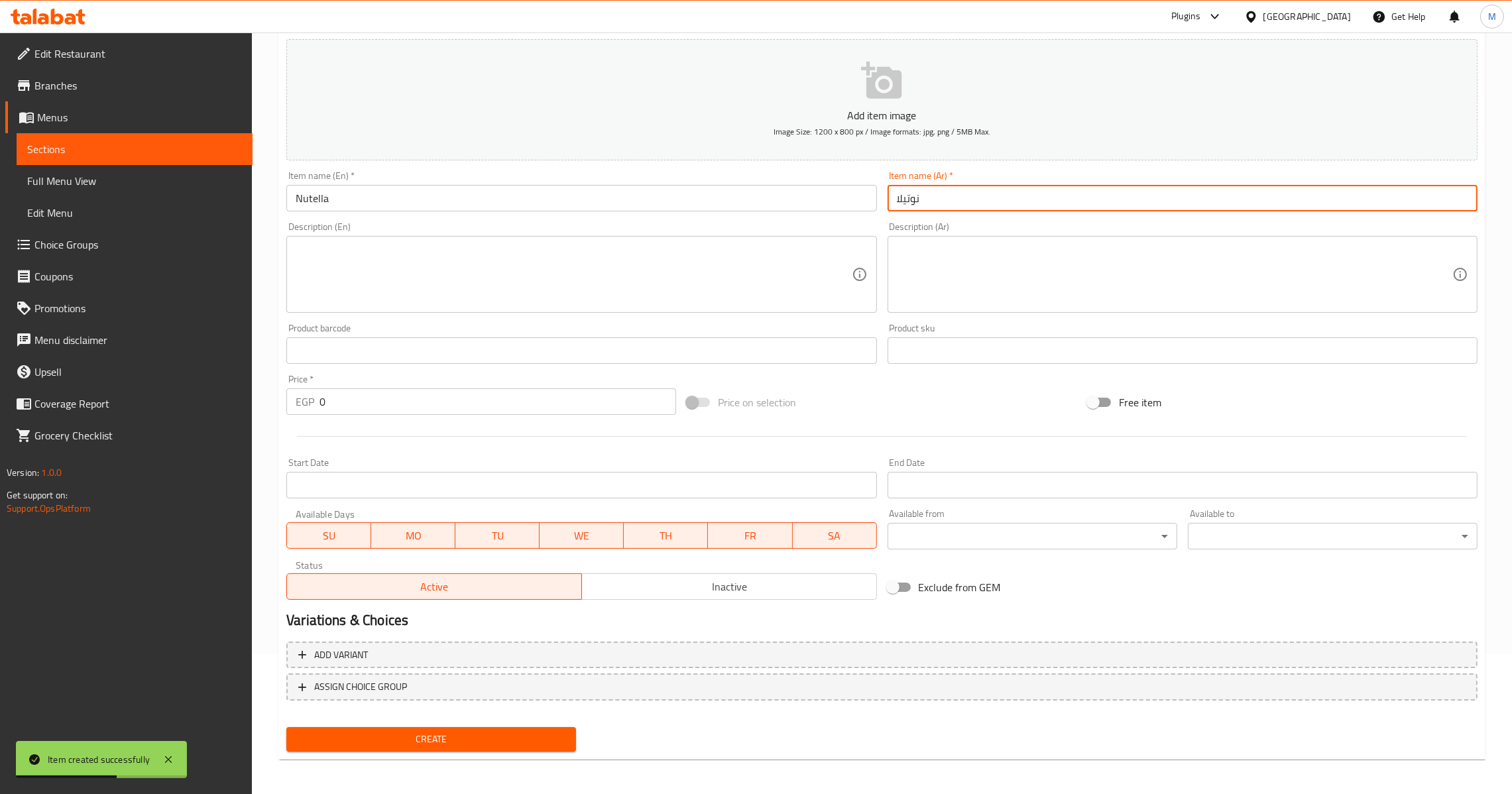
type input "نوتيلا"
click at [321, 401] on input "0" at bounding box center [497, 402] width 356 height 27
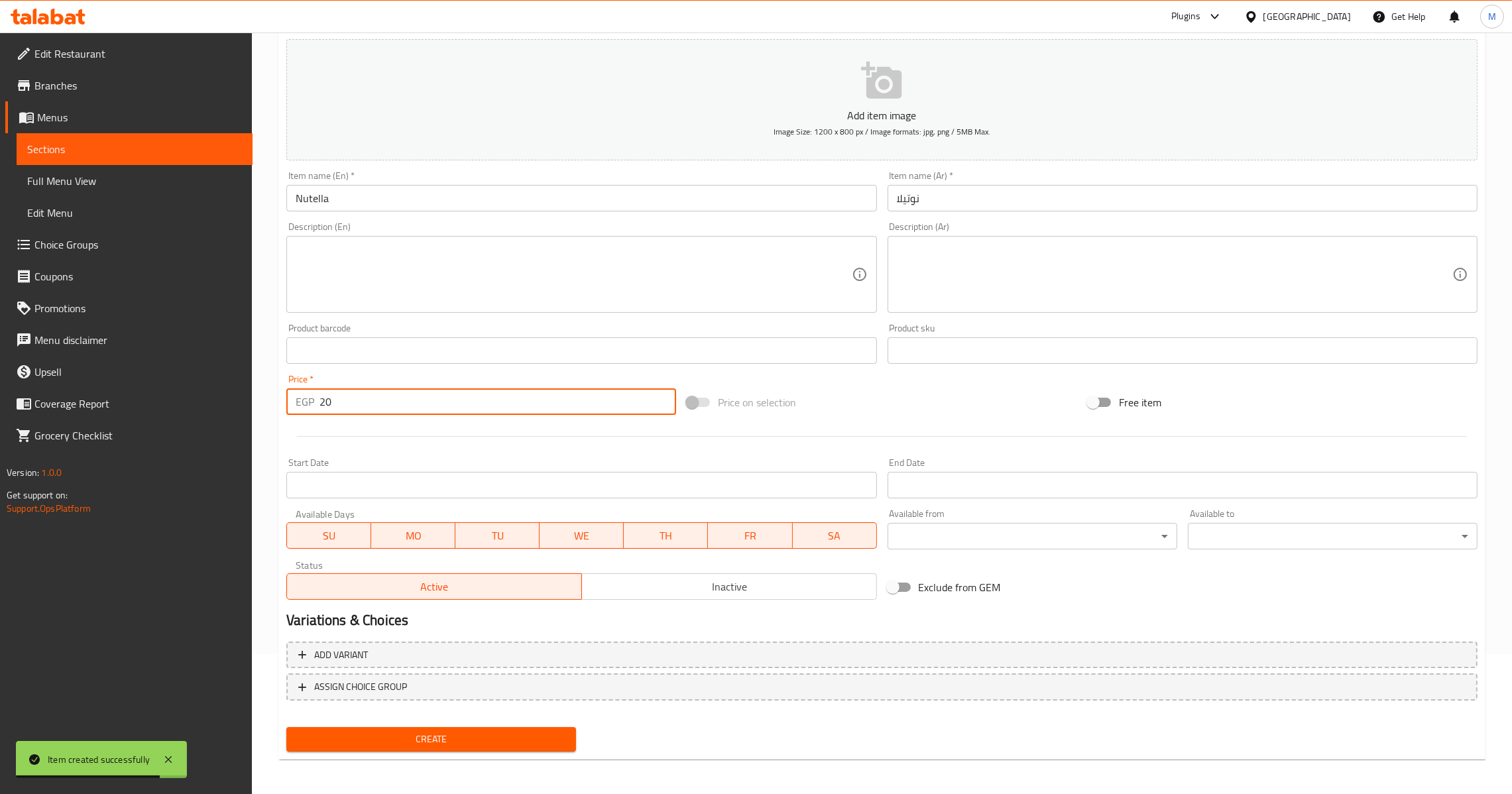
type input "20"
click at [425, 731] on span "Create" at bounding box center [431, 739] width 269 height 16
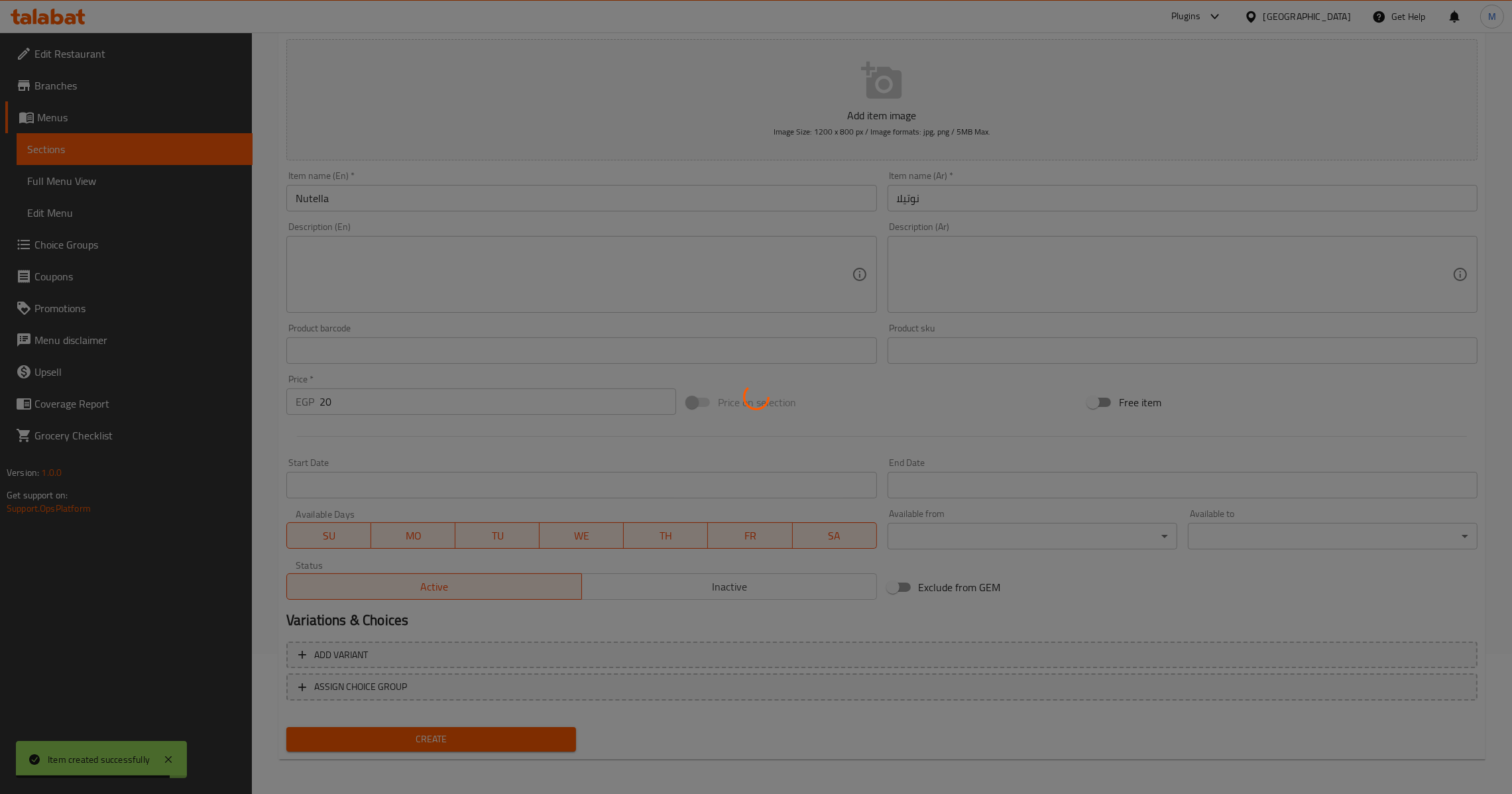
type input "0"
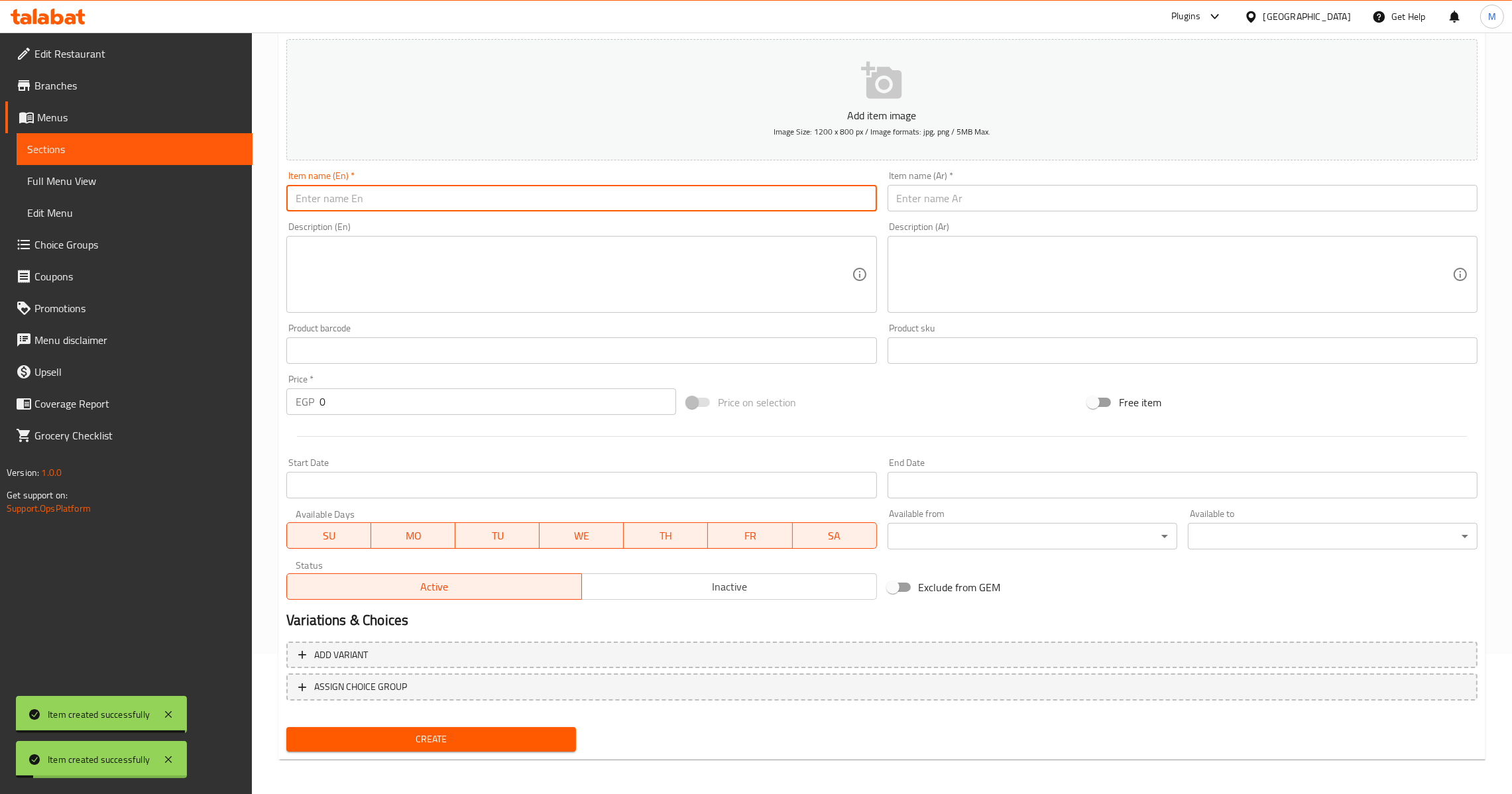
click at [415, 202] on input "text" at bounding box center [581, 198] width 589 height 27
type input "Lotus"
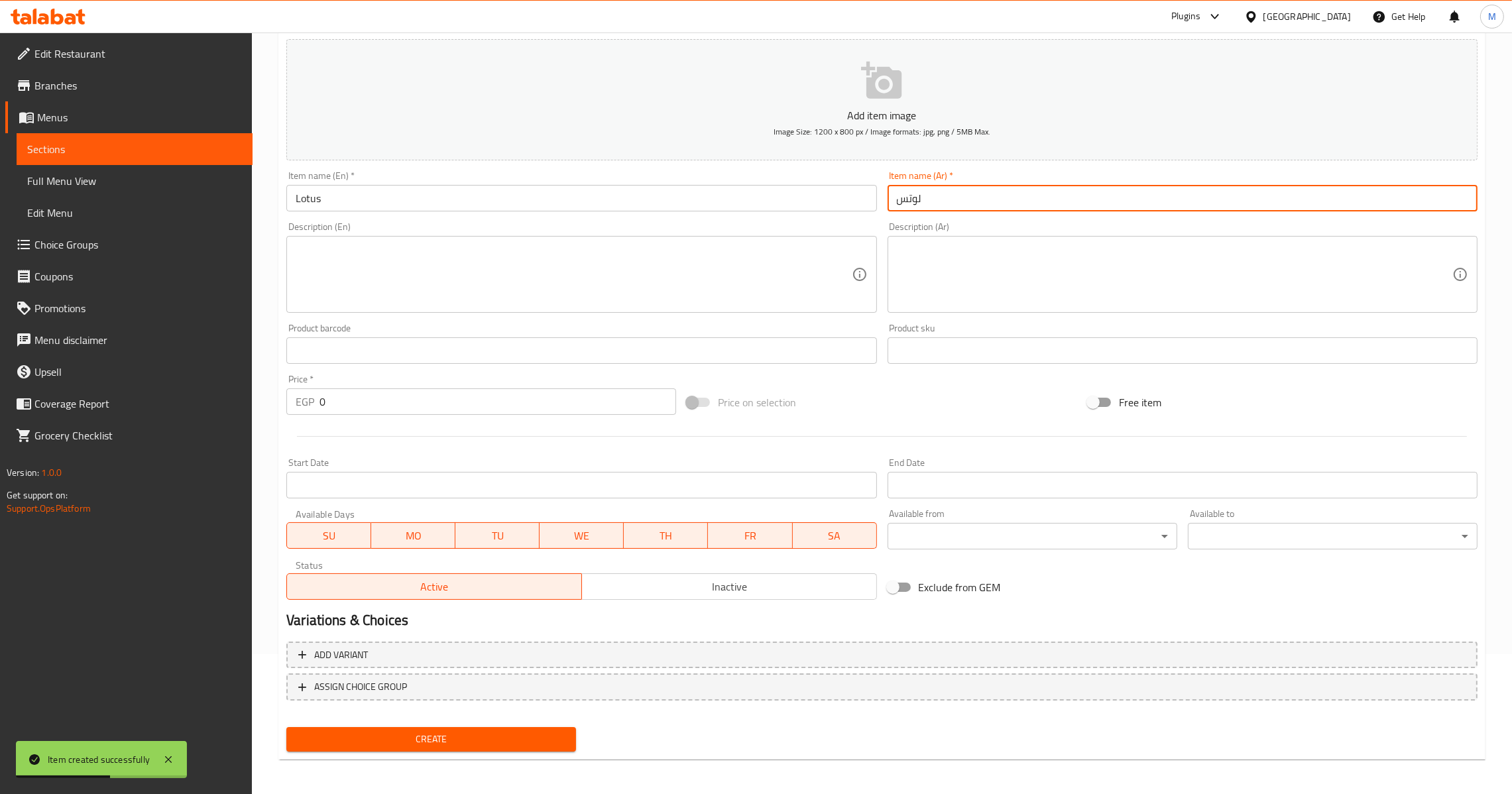
type input "لوتس"
click at [322, 406] on input "0" at bounding box center [497, 402] width 356 height 27
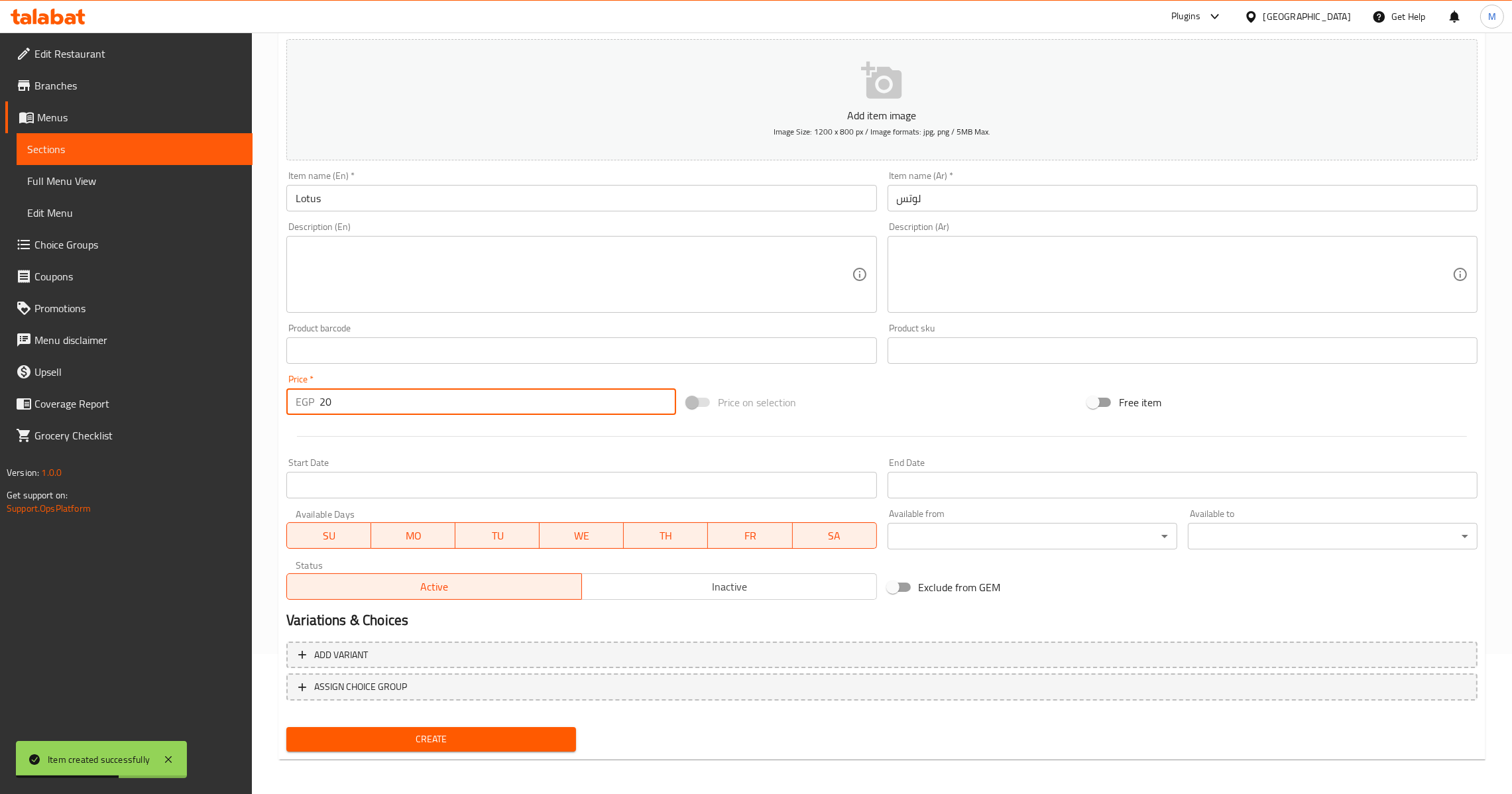
type input "20"
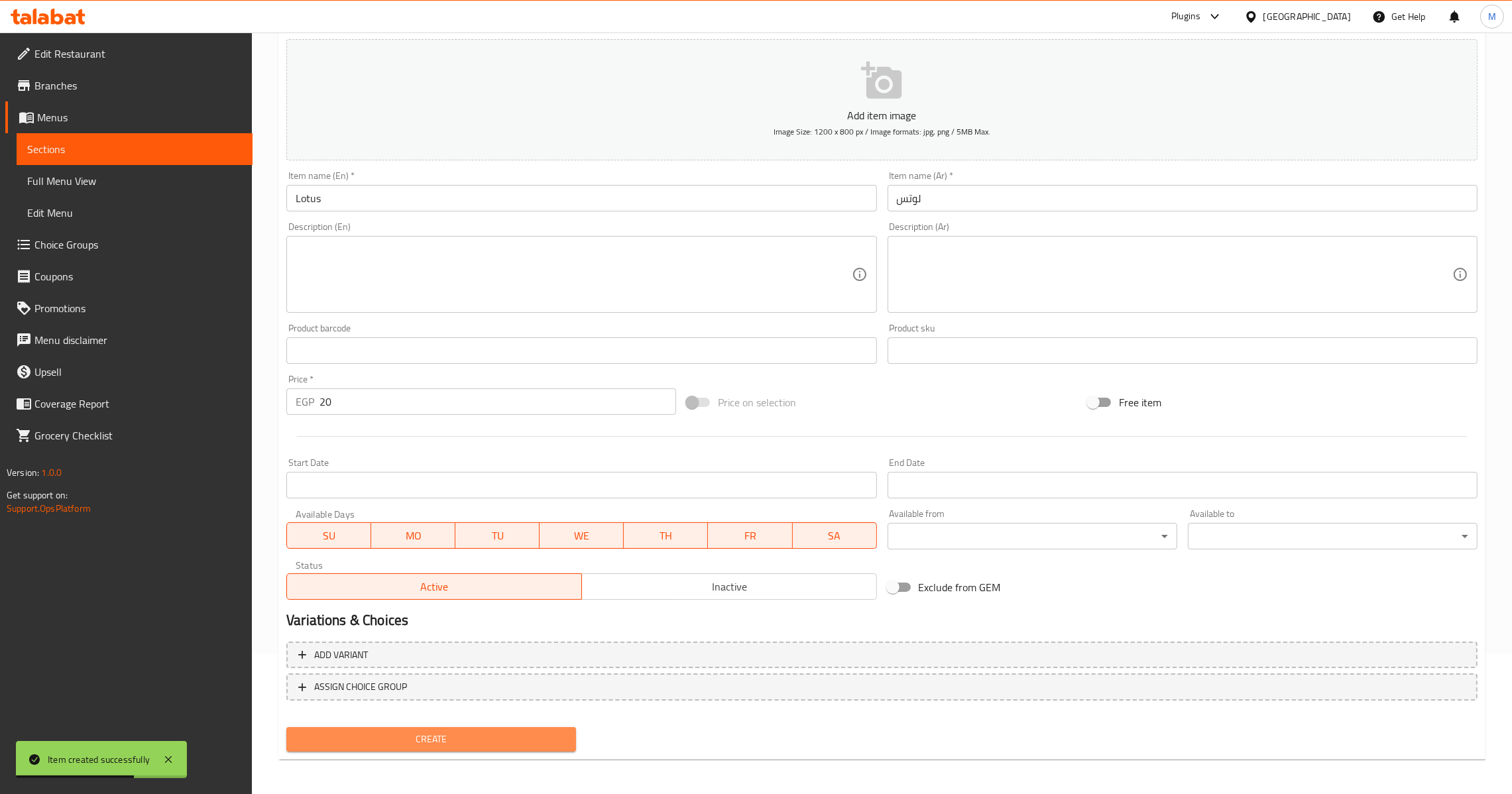
click at [425, 731] on span "Create" at bounding box center [431, 739] width 269 height 16
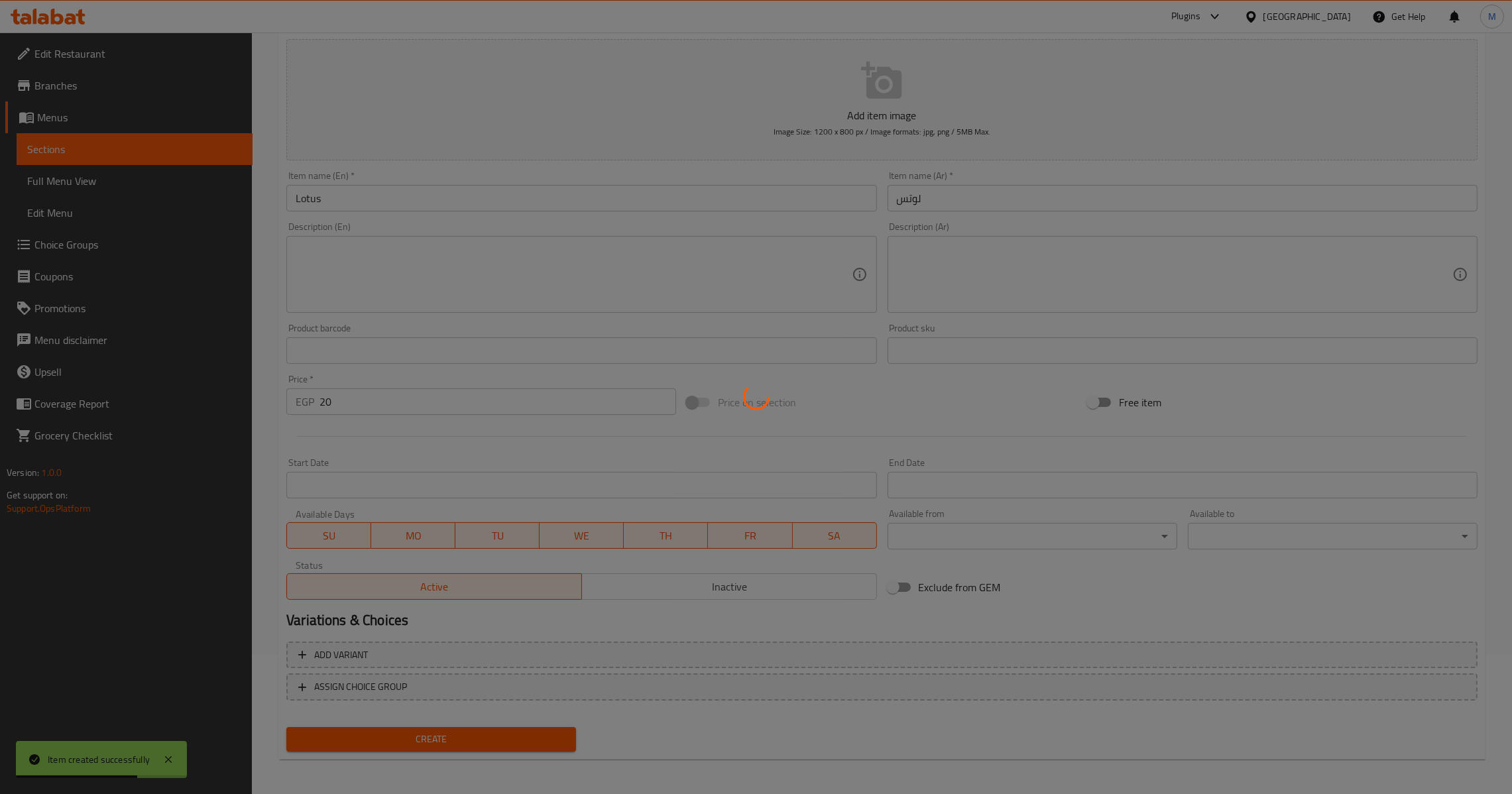
type input "0"
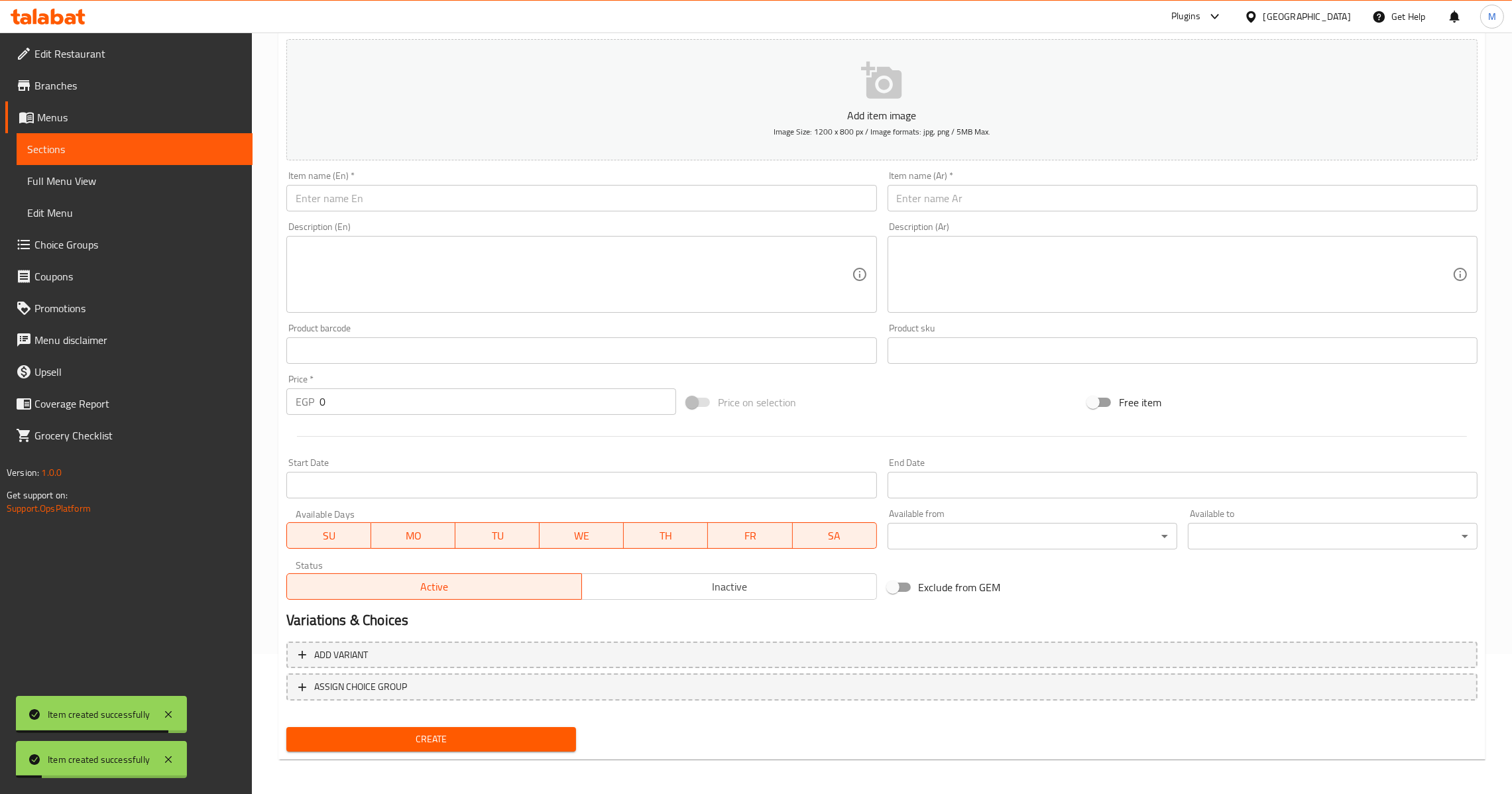
click at [372, 210] on input "text" at bounding box center [581, 198] width 589 height 27
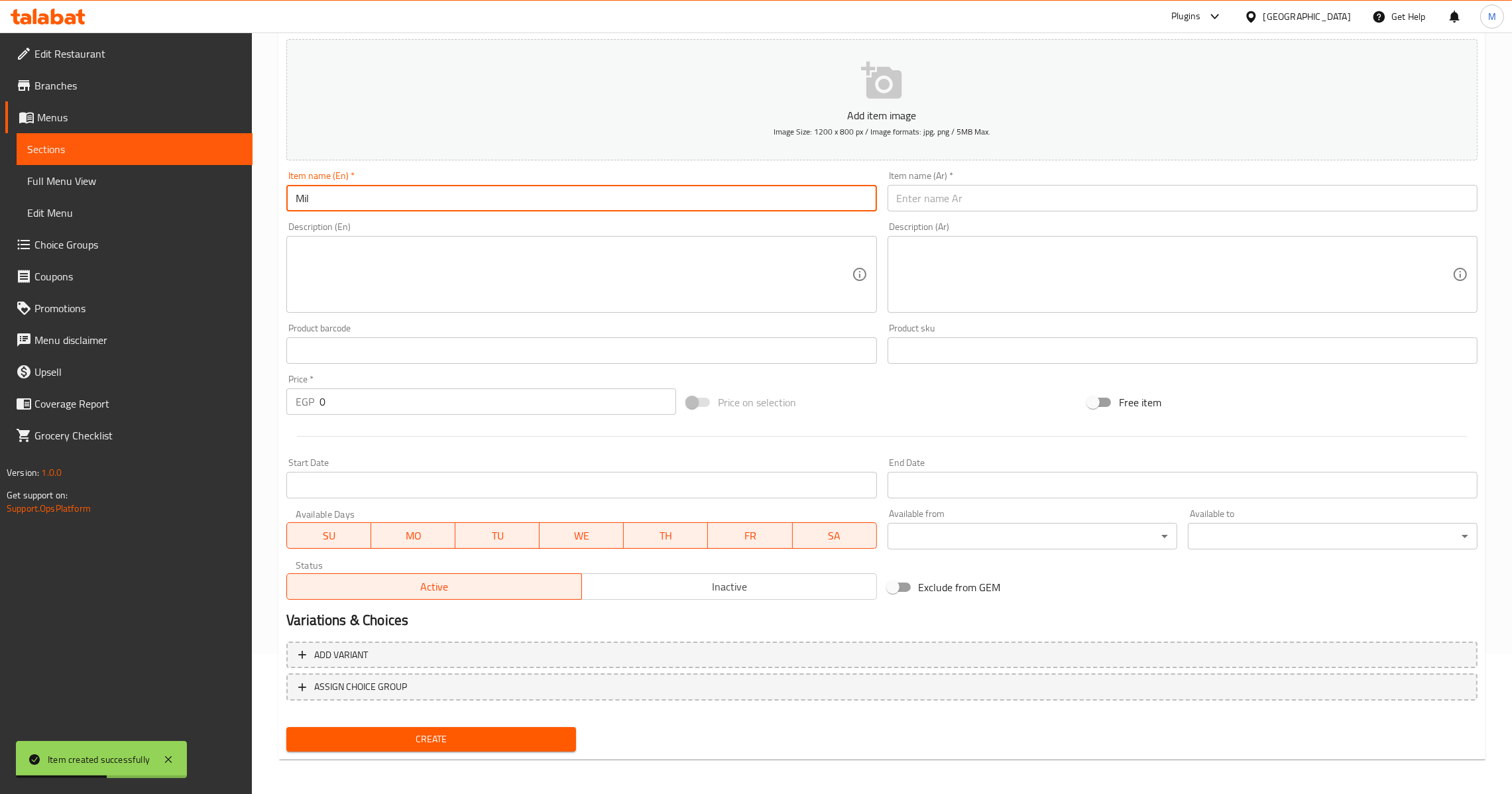
type input "k"
type input "Milk"
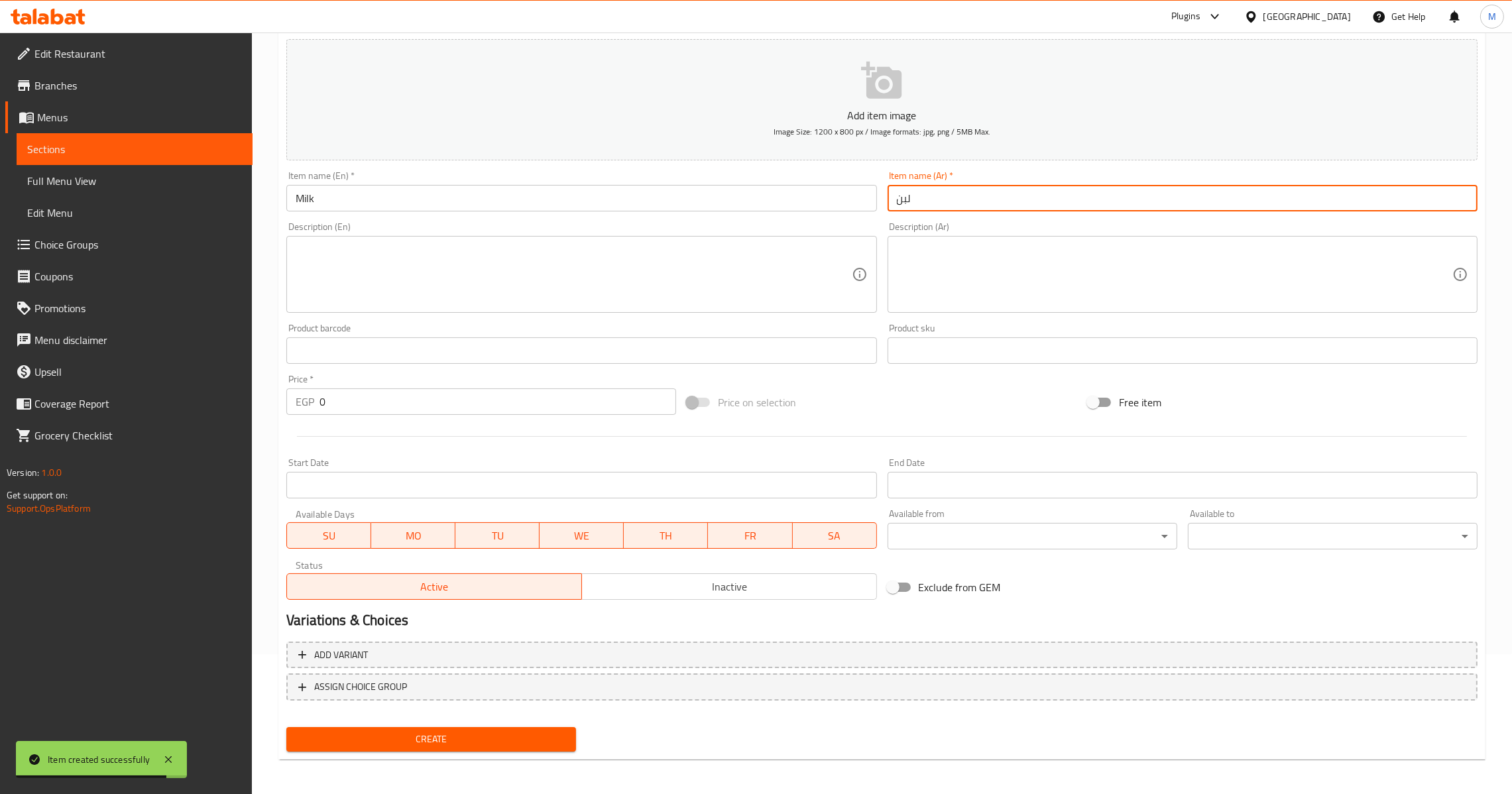
type input "لبن"
drag, startPoint x: 300, startPoint y: 415, endPoint x: 271, endPoint y: 417, distance: 29.1
click at [271, 417] on div "Home / Restaurants management / Menus / Sections / item / create Additions sect…" at bounding box center [881, 344] width 1260 height 903
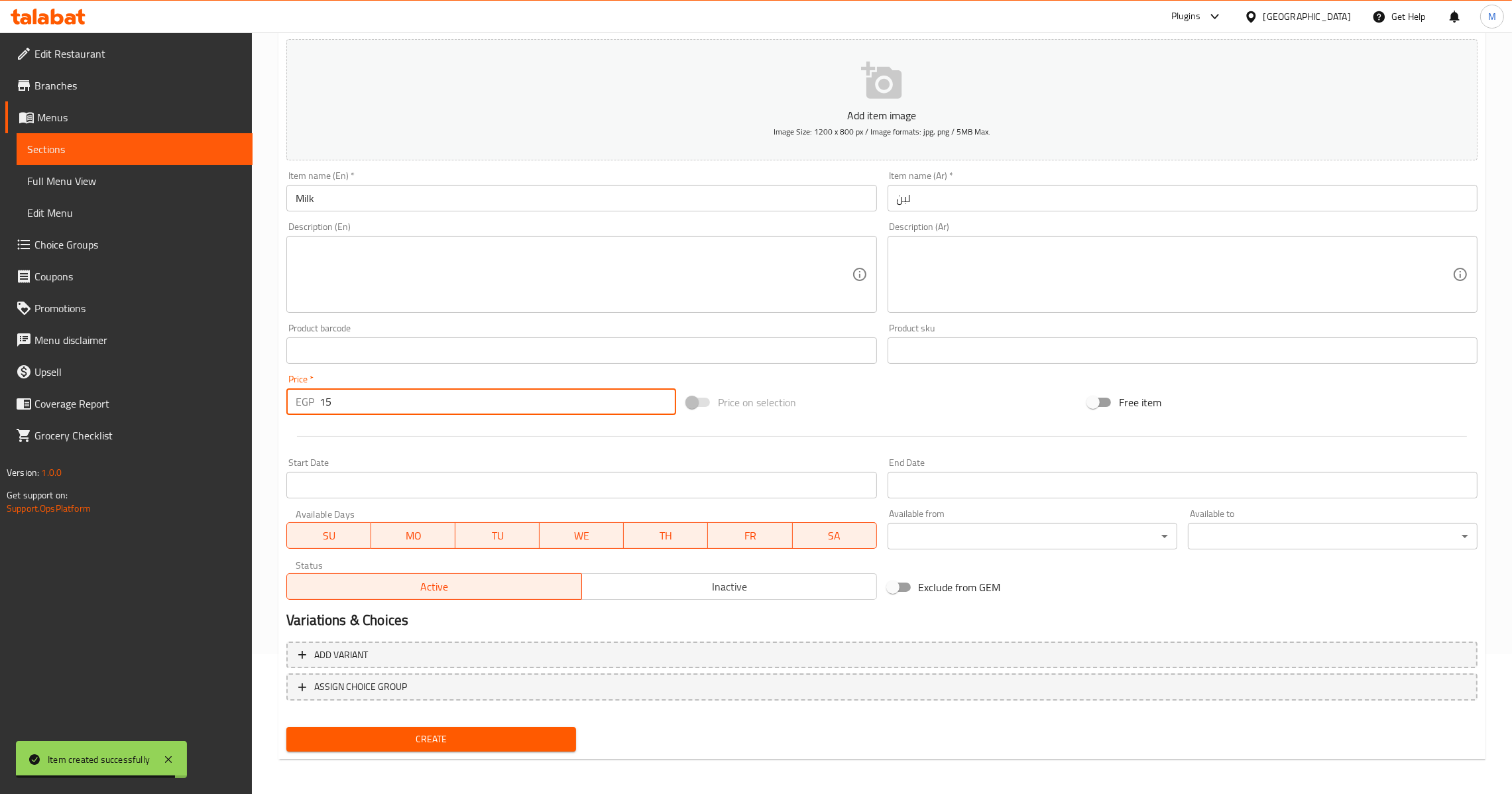
type input "15"
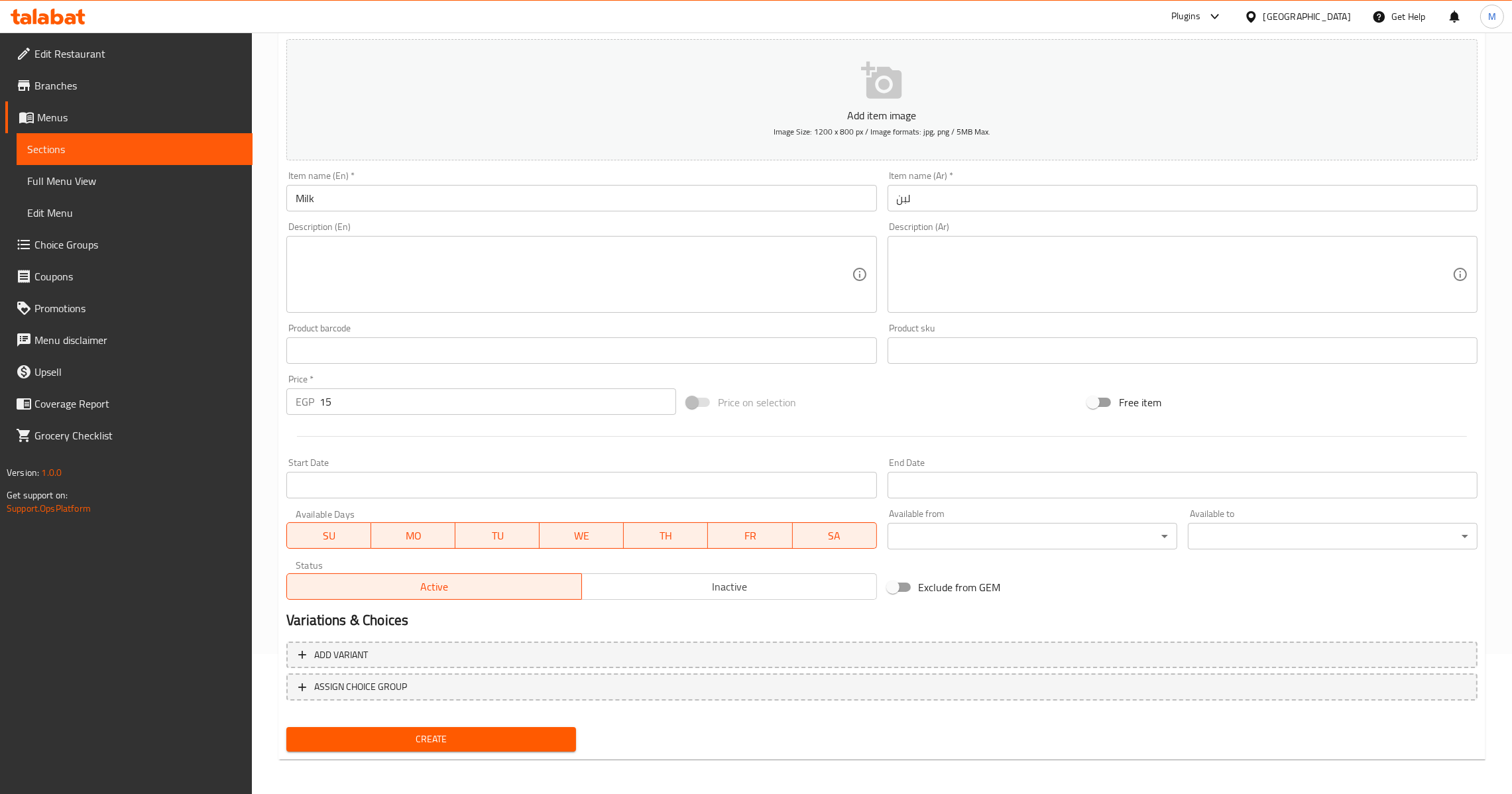
click at [387, 723] on div "Create" at bounding box center [430, 739] width 300 height 35
click at [391, 737] on span "Create" at bounding box center [431, 739] width 269 height 16
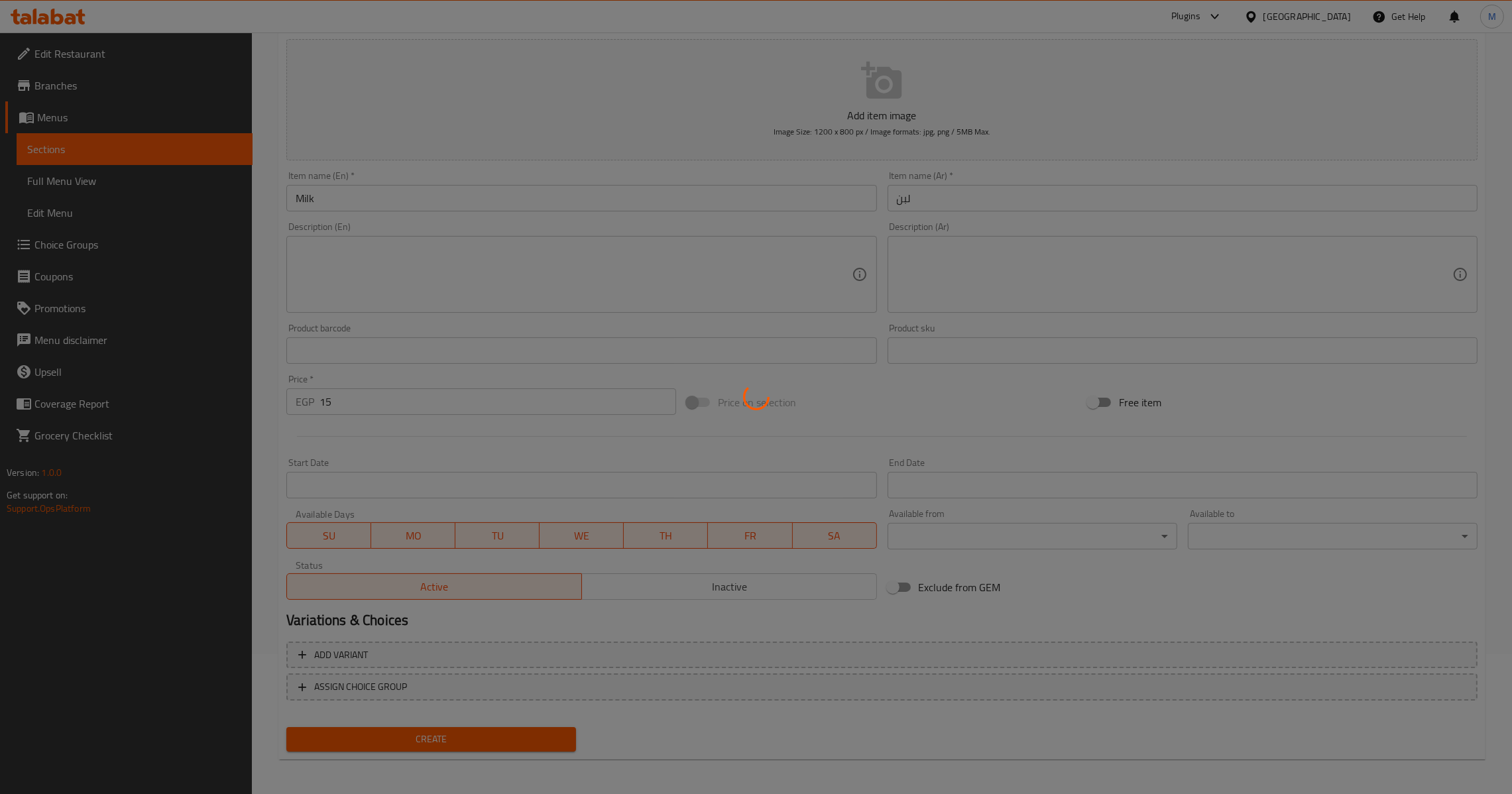
type input "0"
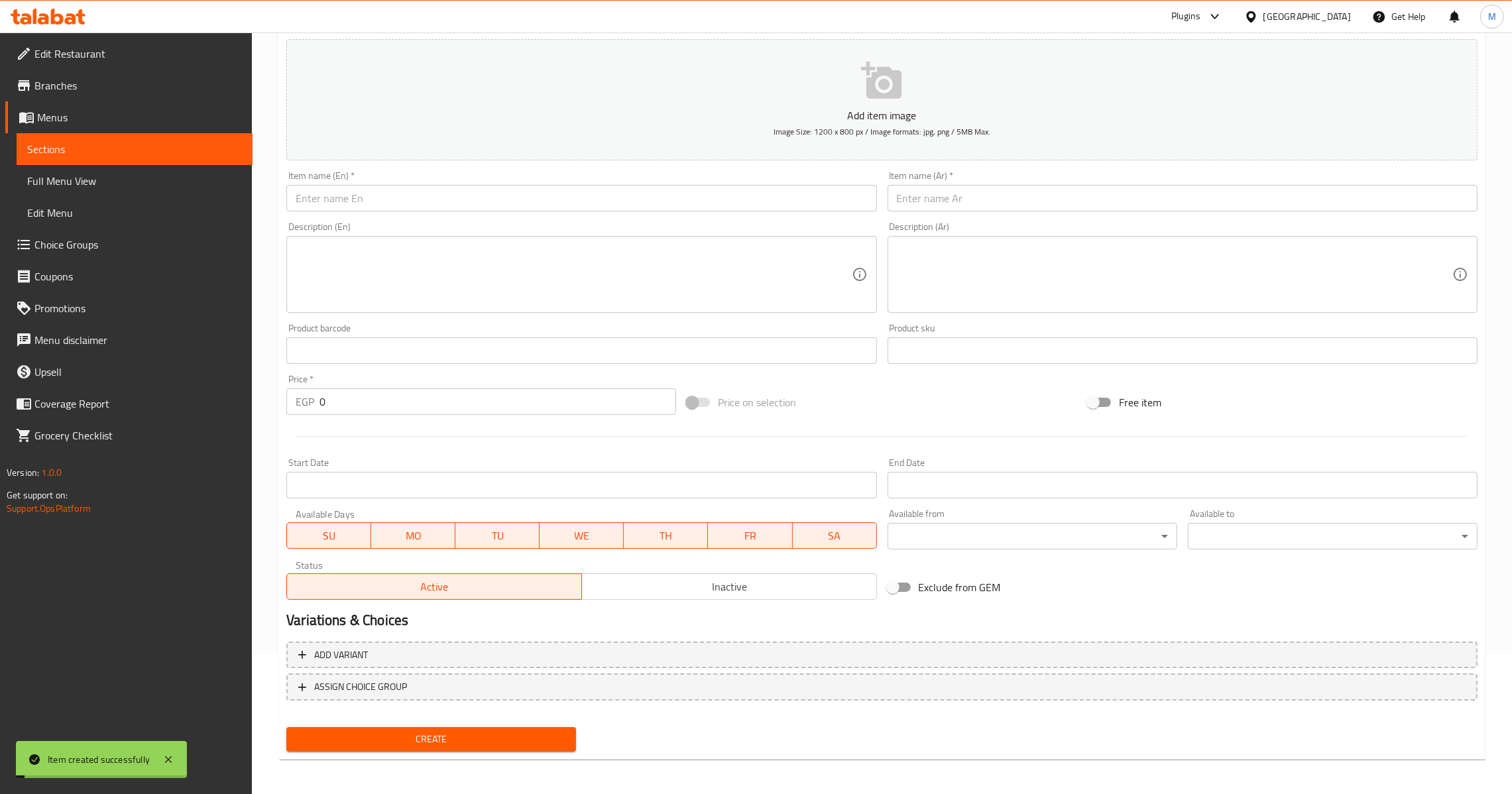
click at [383, 189] on input "text" at bounding box center [581, 198] width 589 height 27
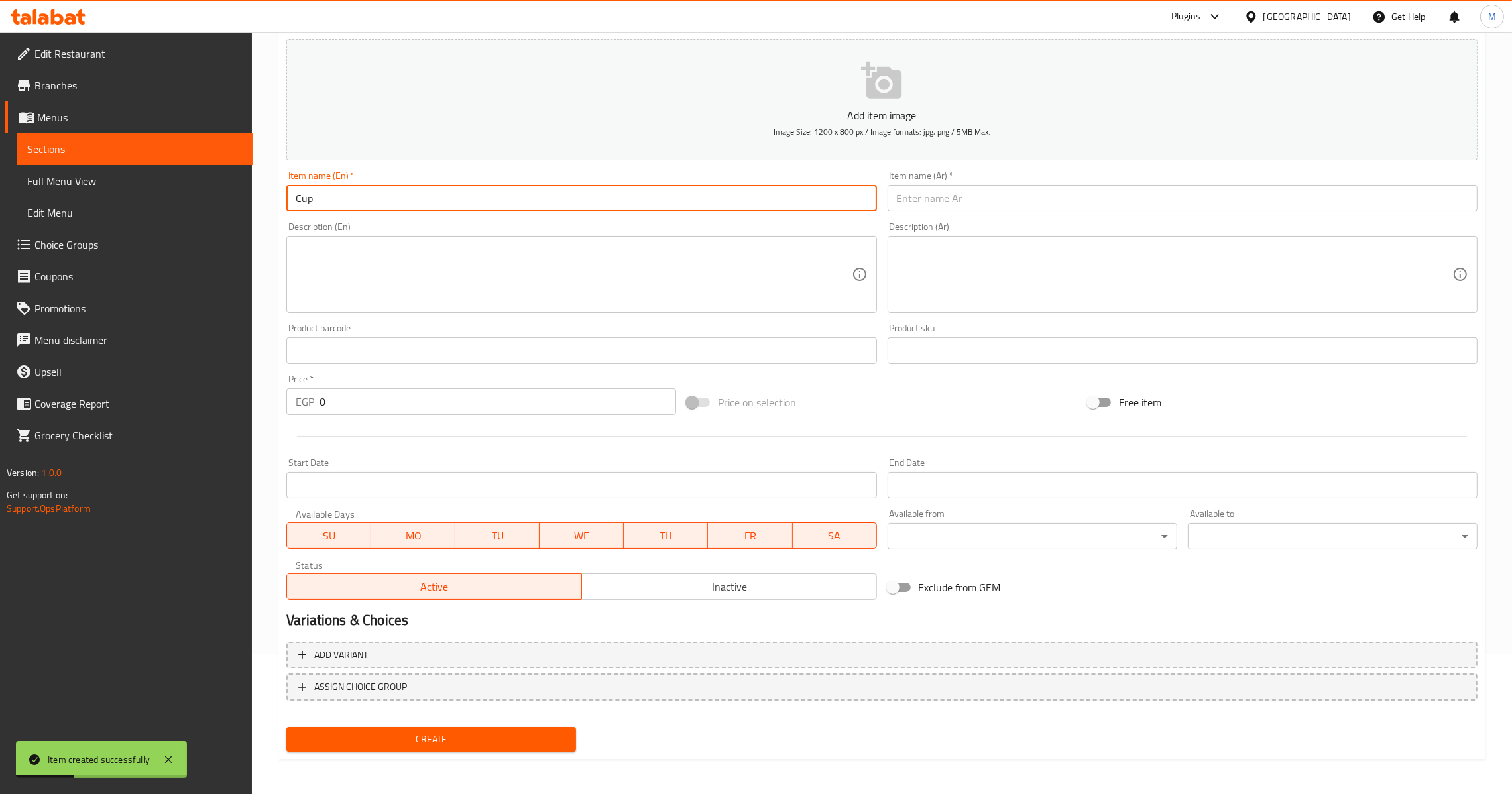
type input "Cup"
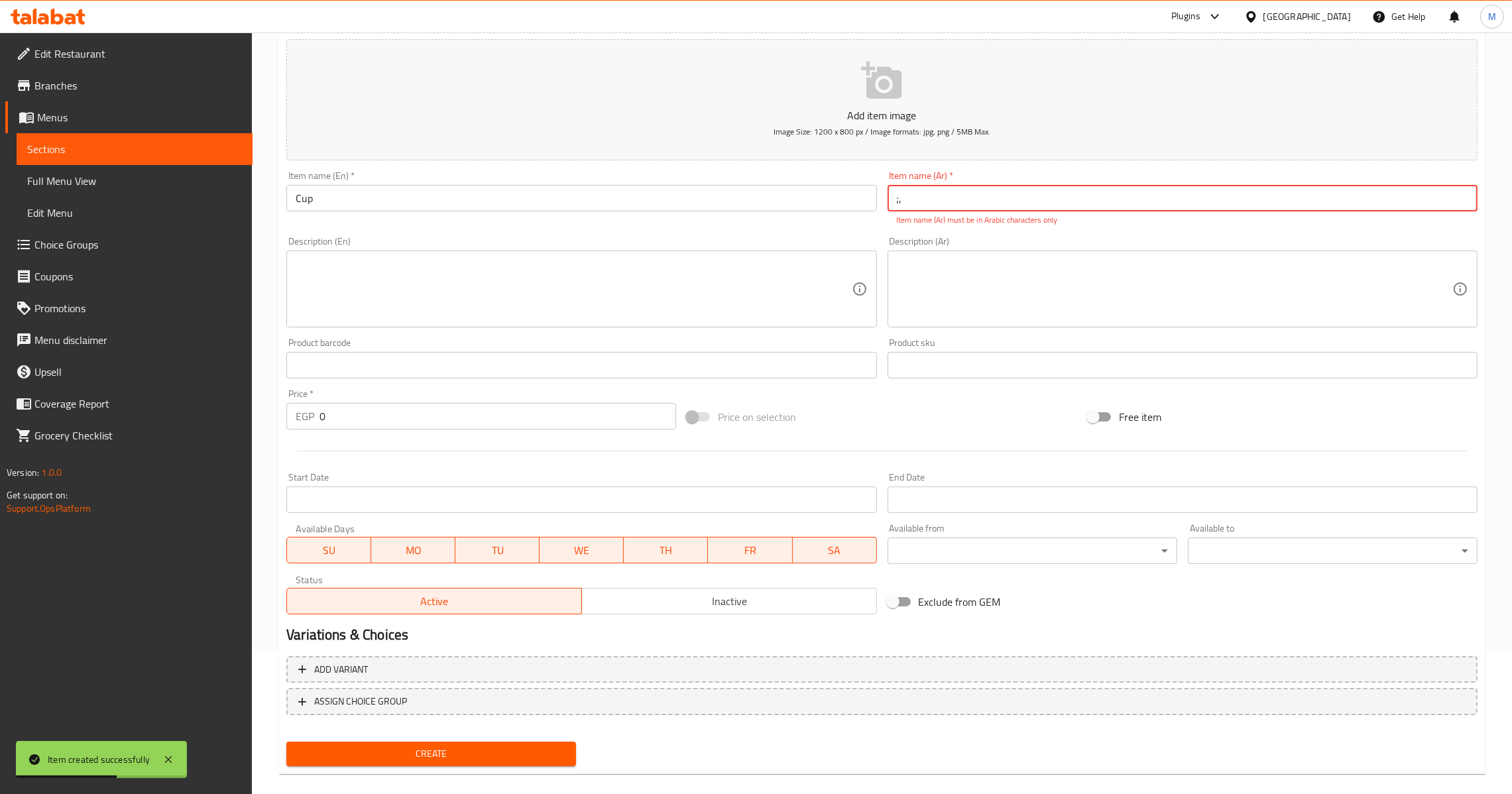
type input ";"
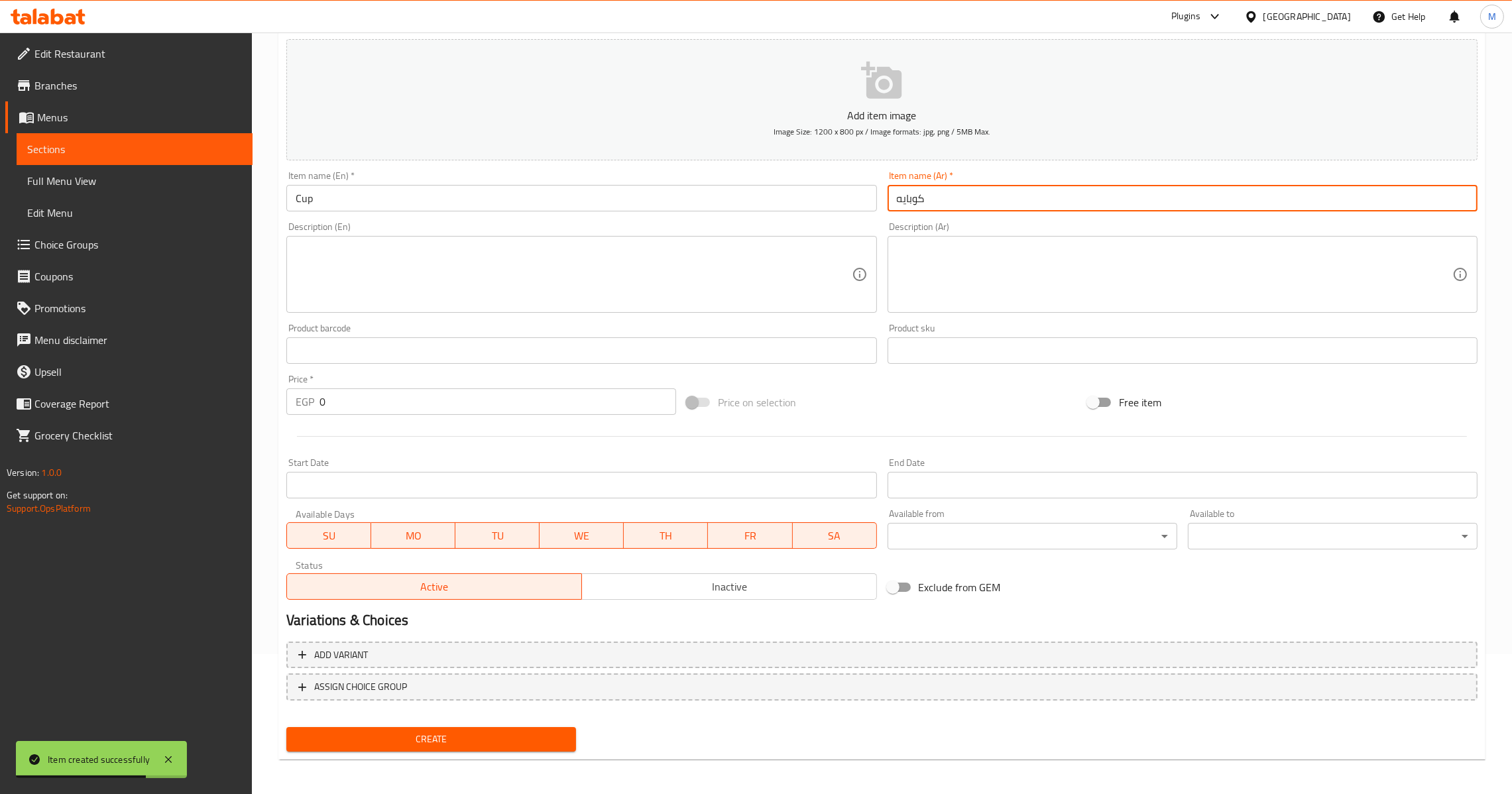
type input "كوبايه"
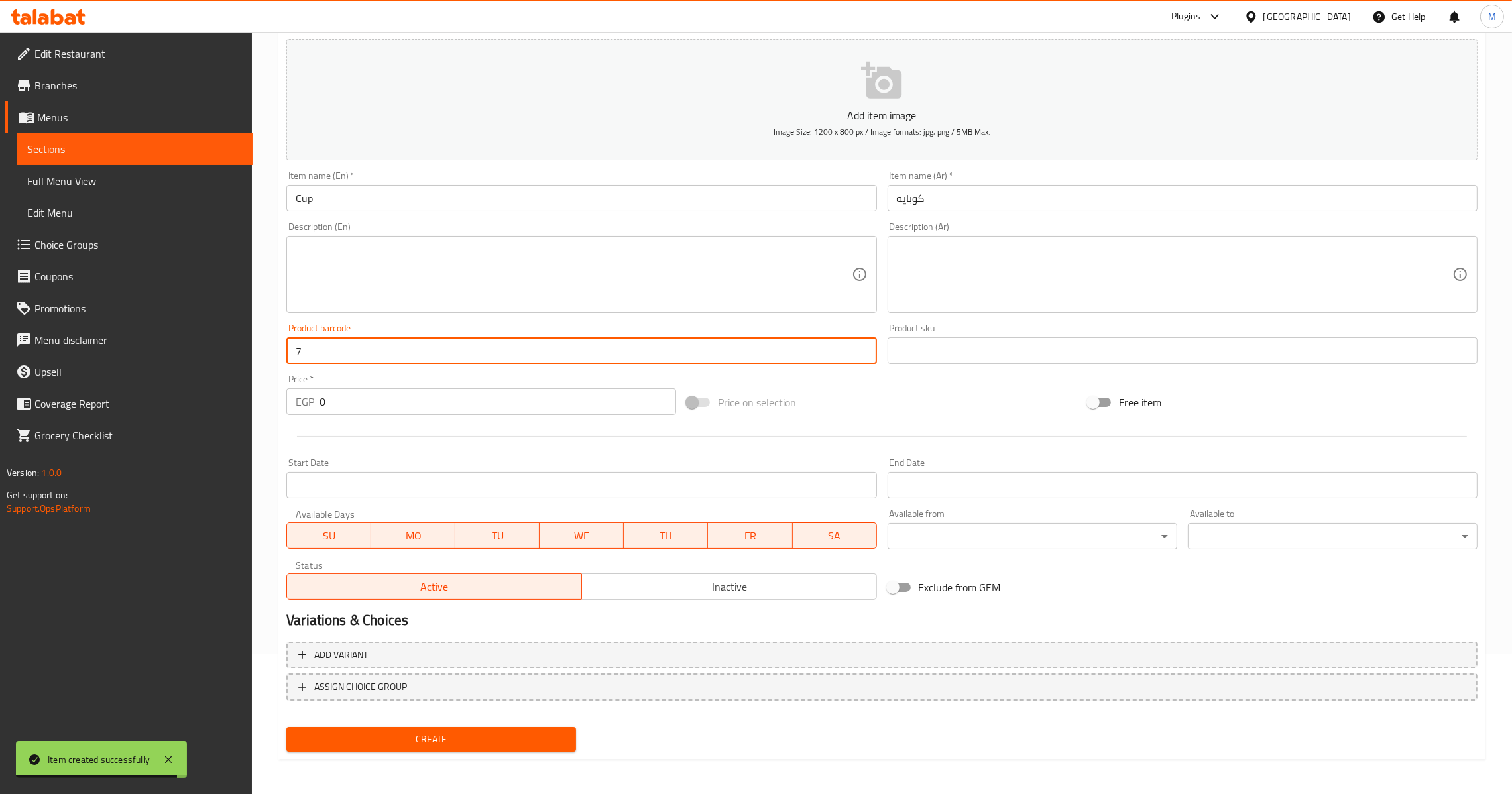
type input "7"
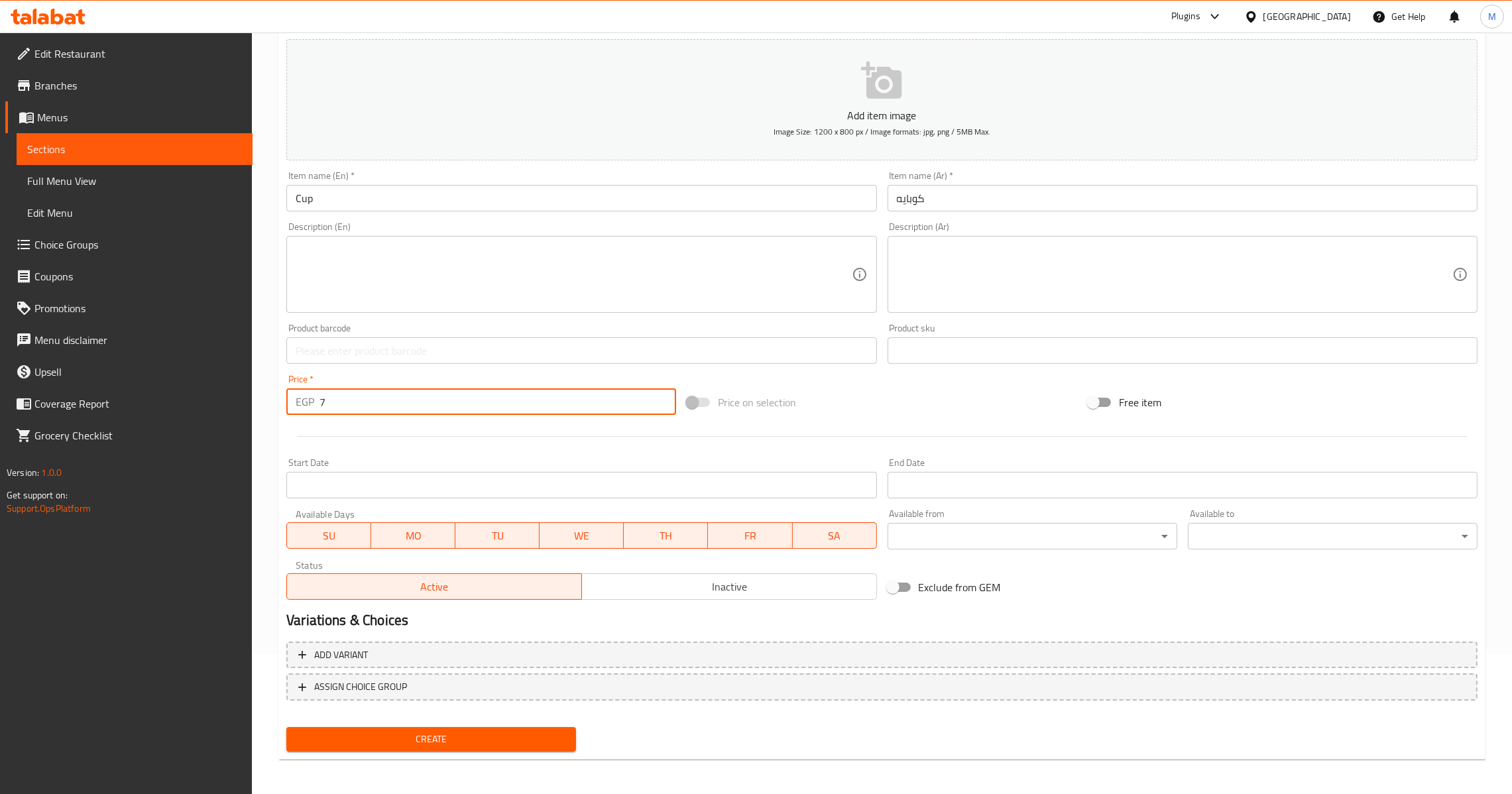
type input "7"
click at [446, 741] on span "Create" at bounding box center [431, 739] width 269 height 16
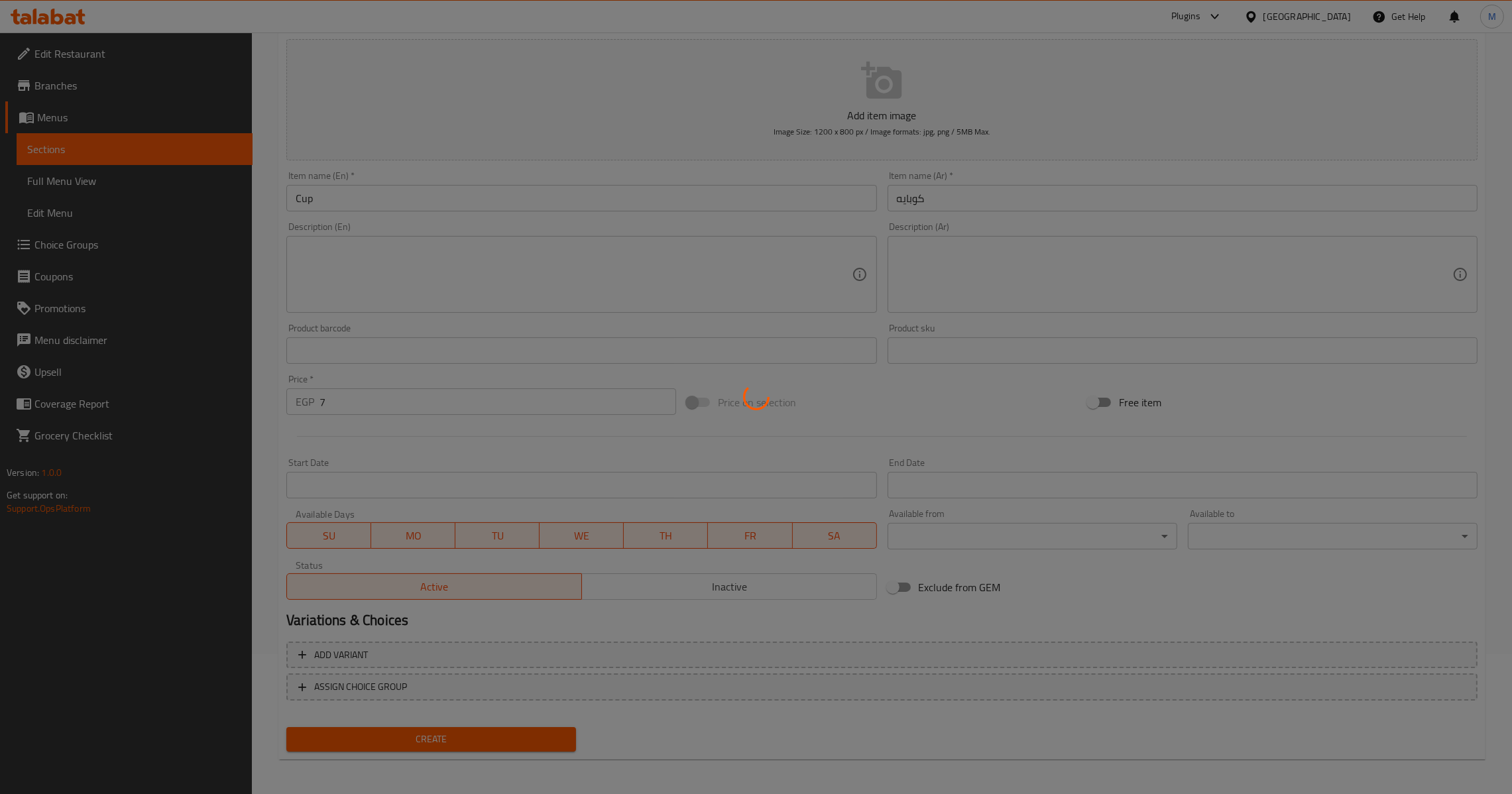
type input "0"
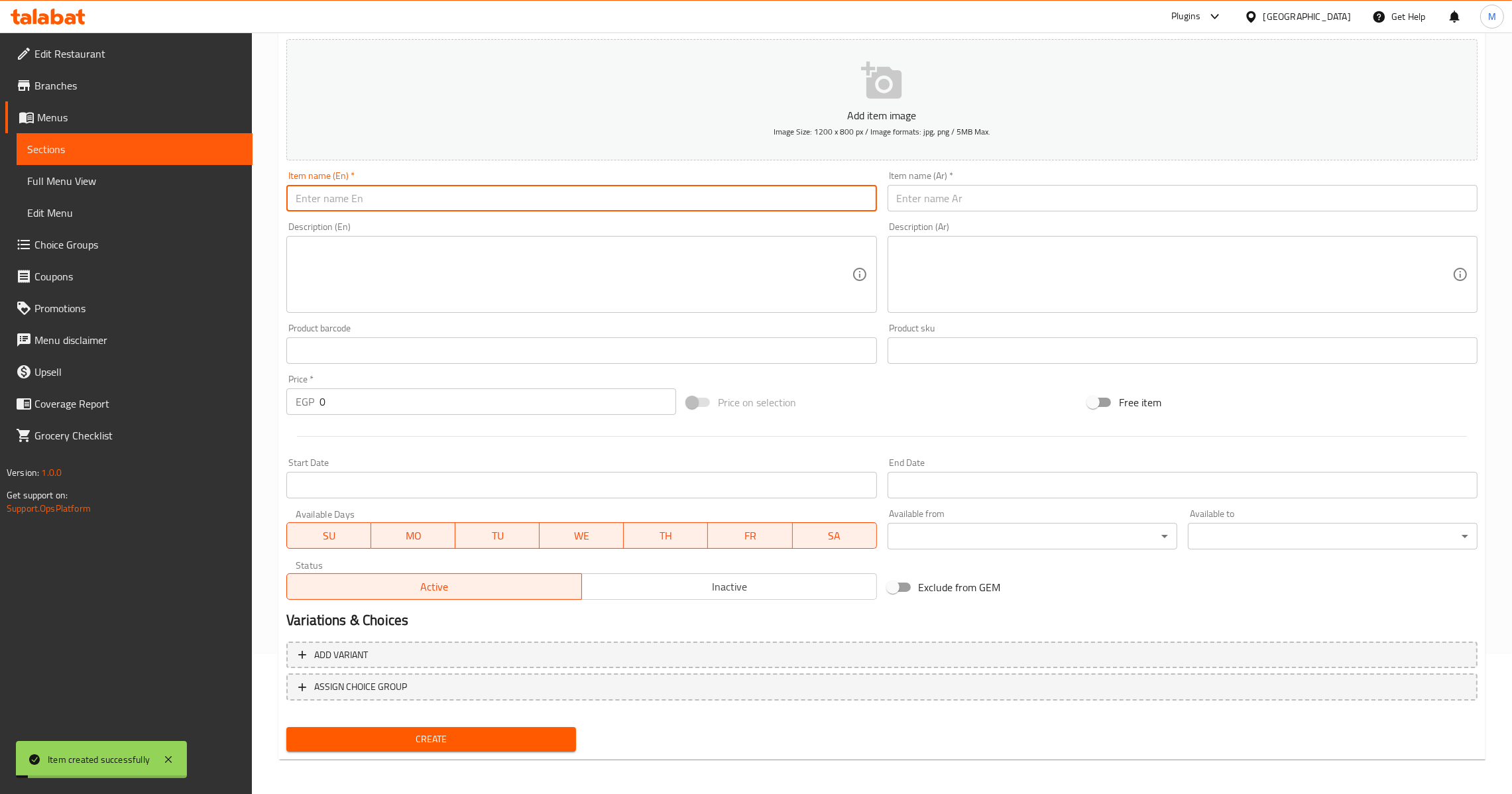
click at [474, 193] on input "text" at bounding box center [581, 198] width 589 height 27
type input "Cup Of Ice"
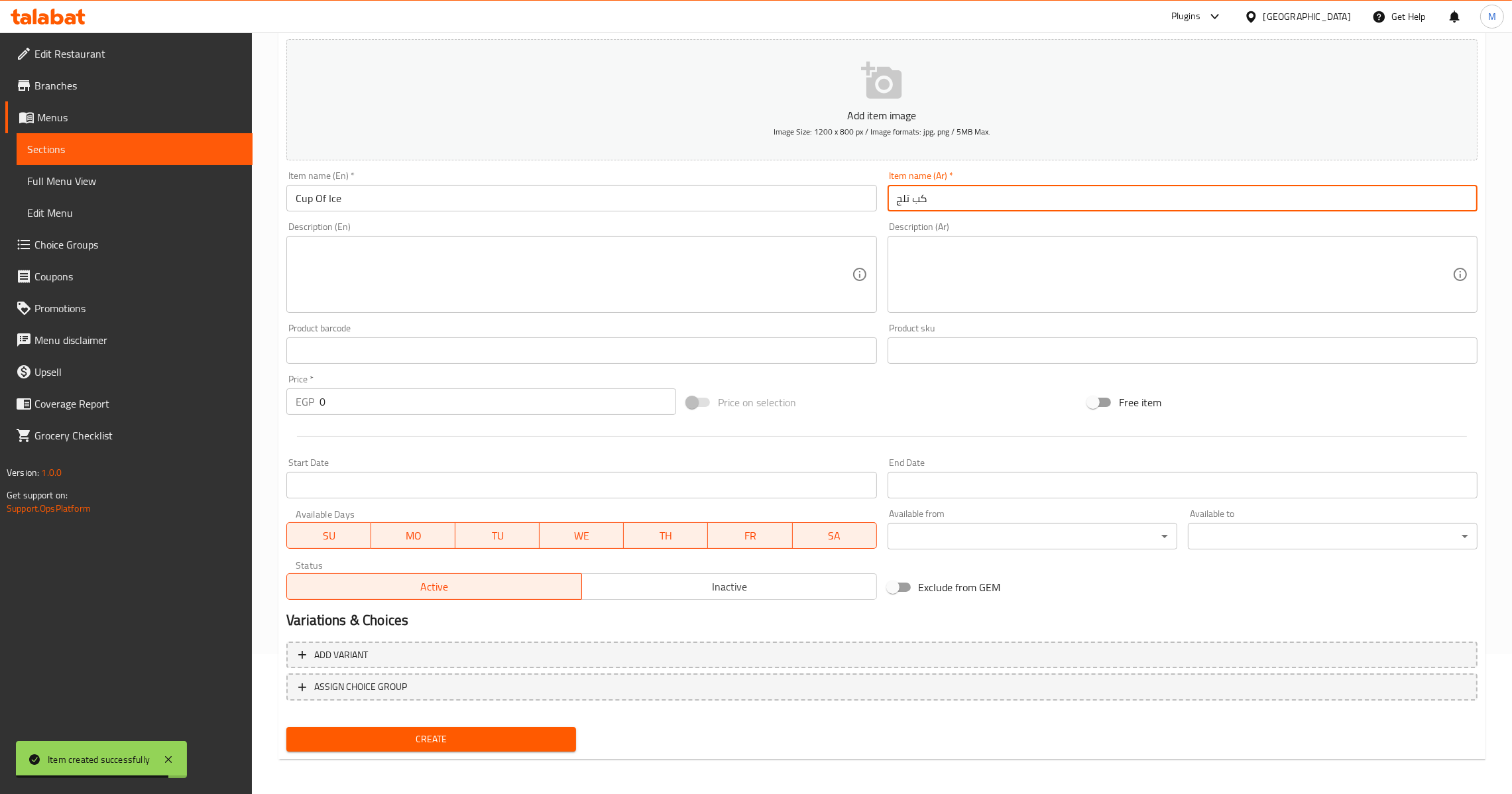
type input "كب تلج"
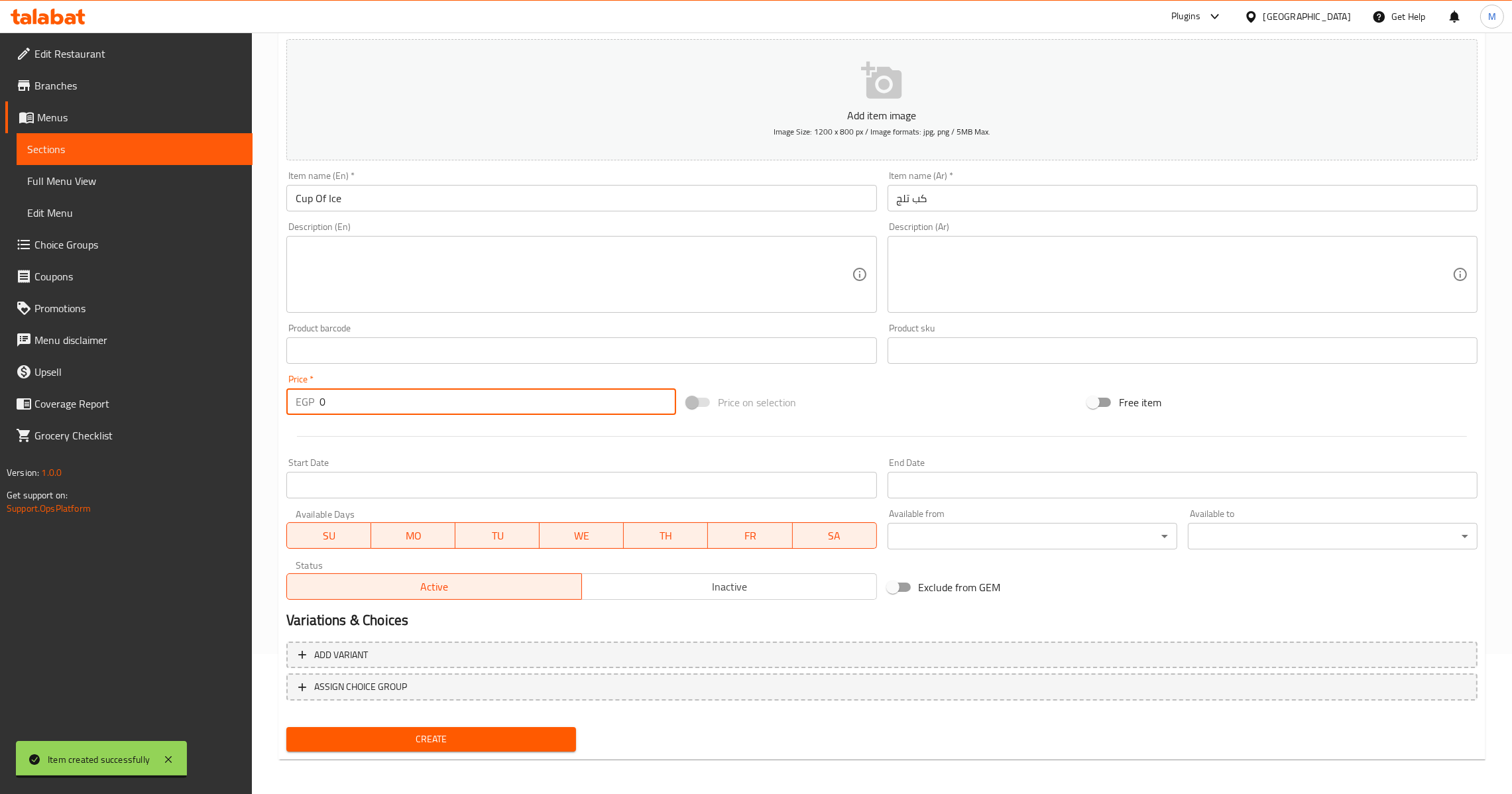
drag, startPoint x: 373, startPoint y: 406, endPoint x: 234, endPoint y: 395, distance: 139.4
click at [234, 395] on div "Edit Restaurant Branches Menus Sections Full Menu View Edit Menu Choice Groups …" at bounding box center [756, 344] width 1512 height 903
type input "15"
click at [411, 738] on span "Create" at bounding box center [431, 739] width 269 height 16
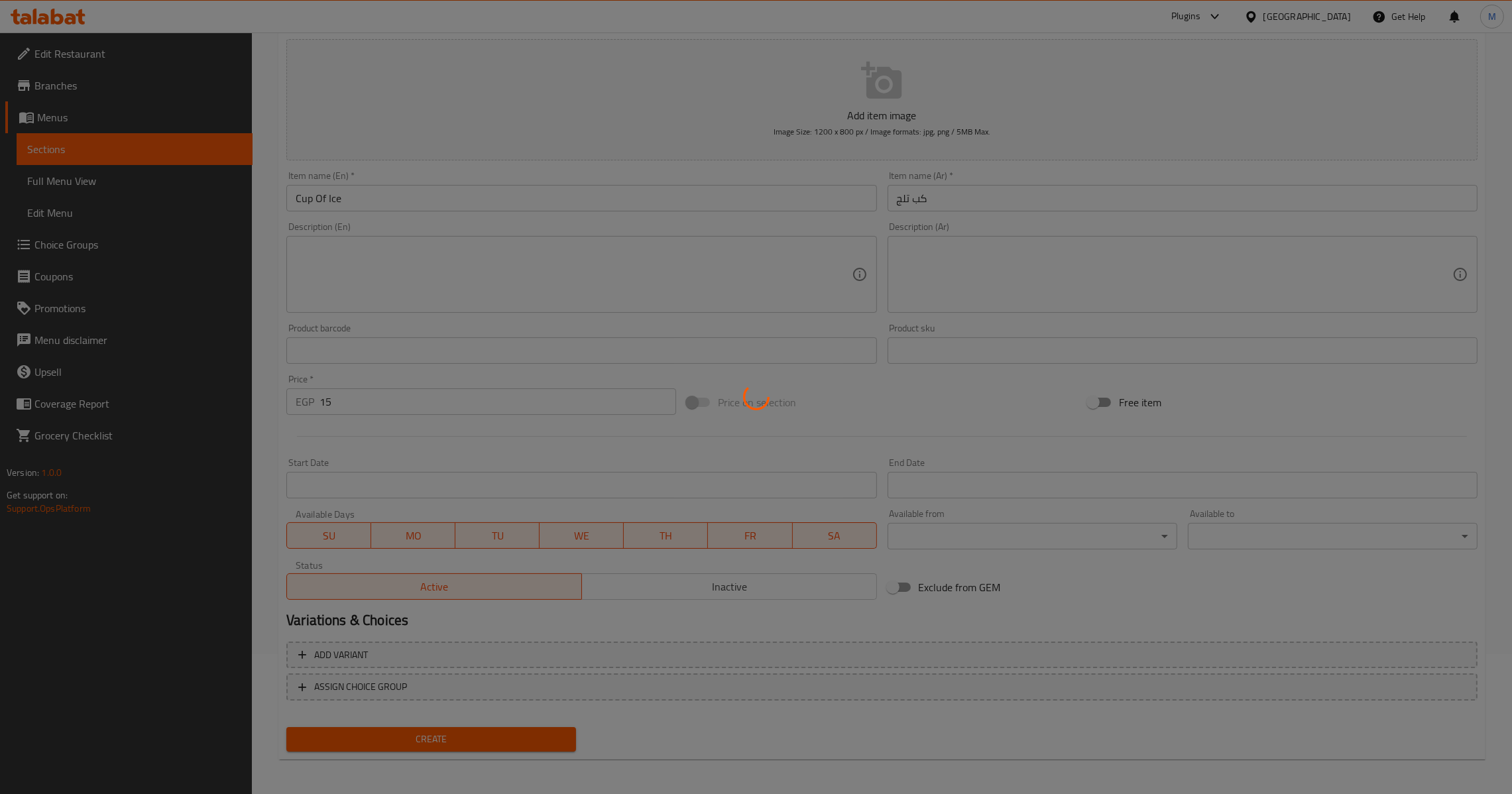
type input "0"
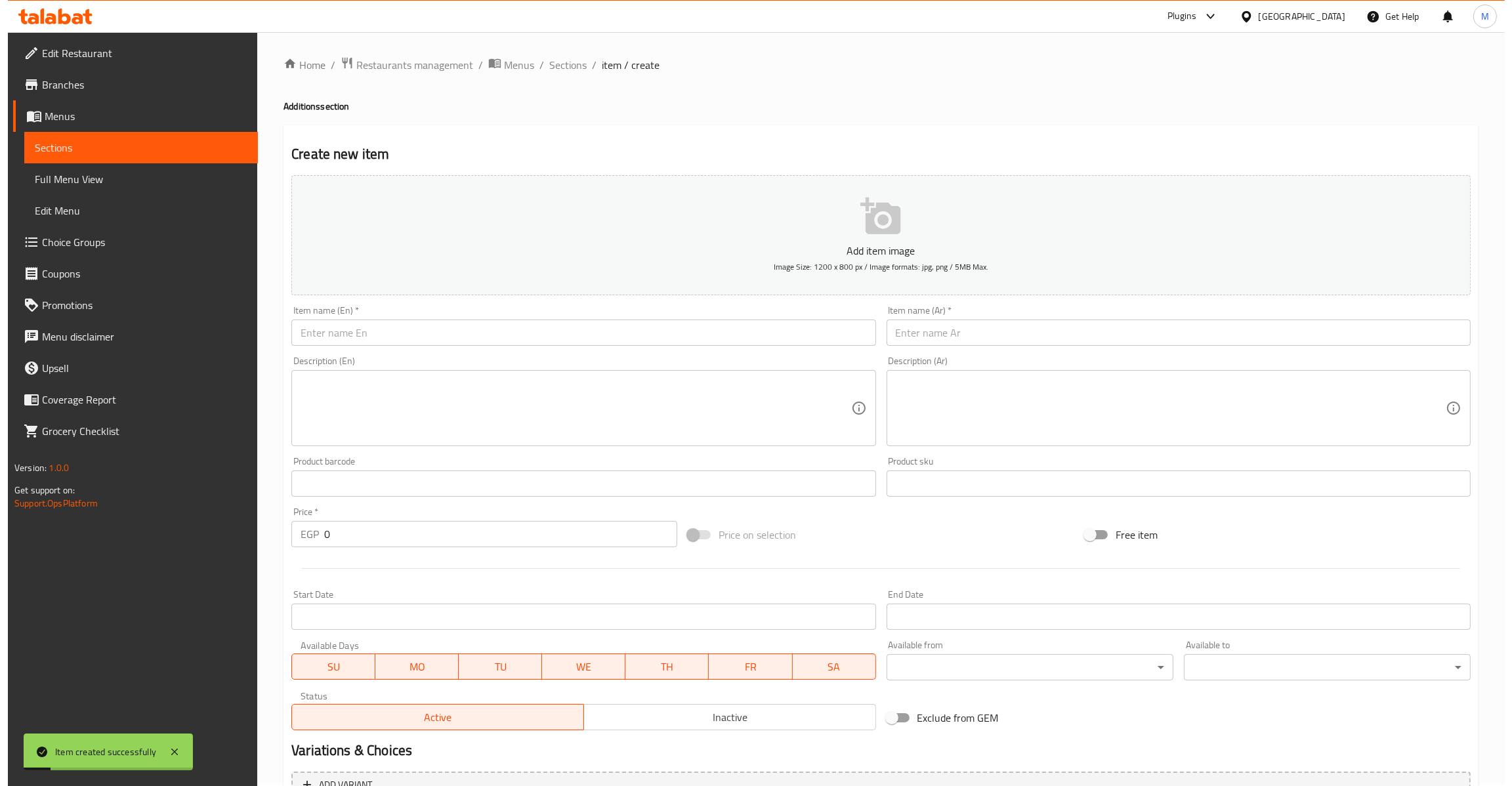
scroll to position [0, 0]
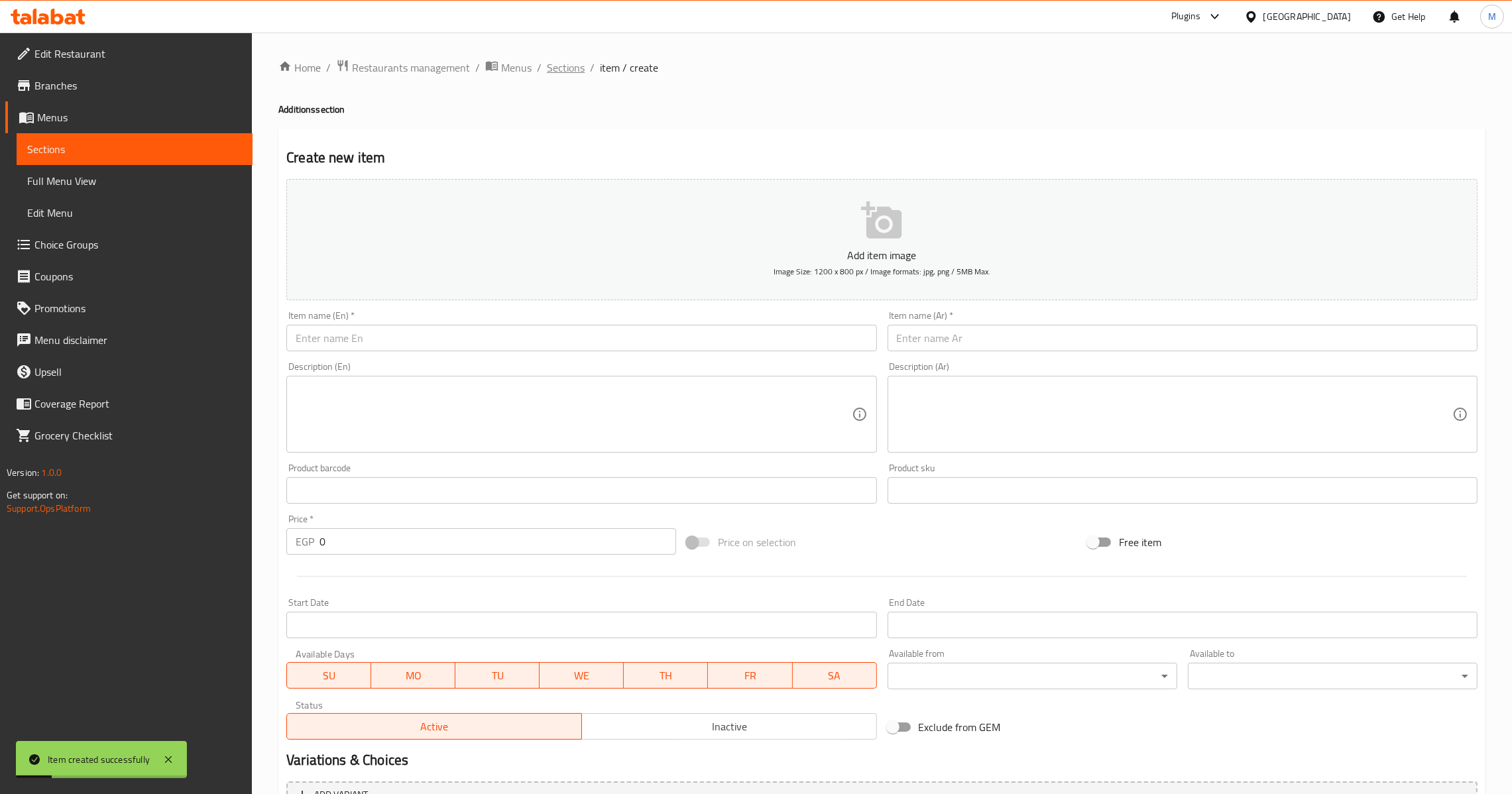
click at [548, 60] on span "Sections" at bounding box center [566, 68] width 38 height 16
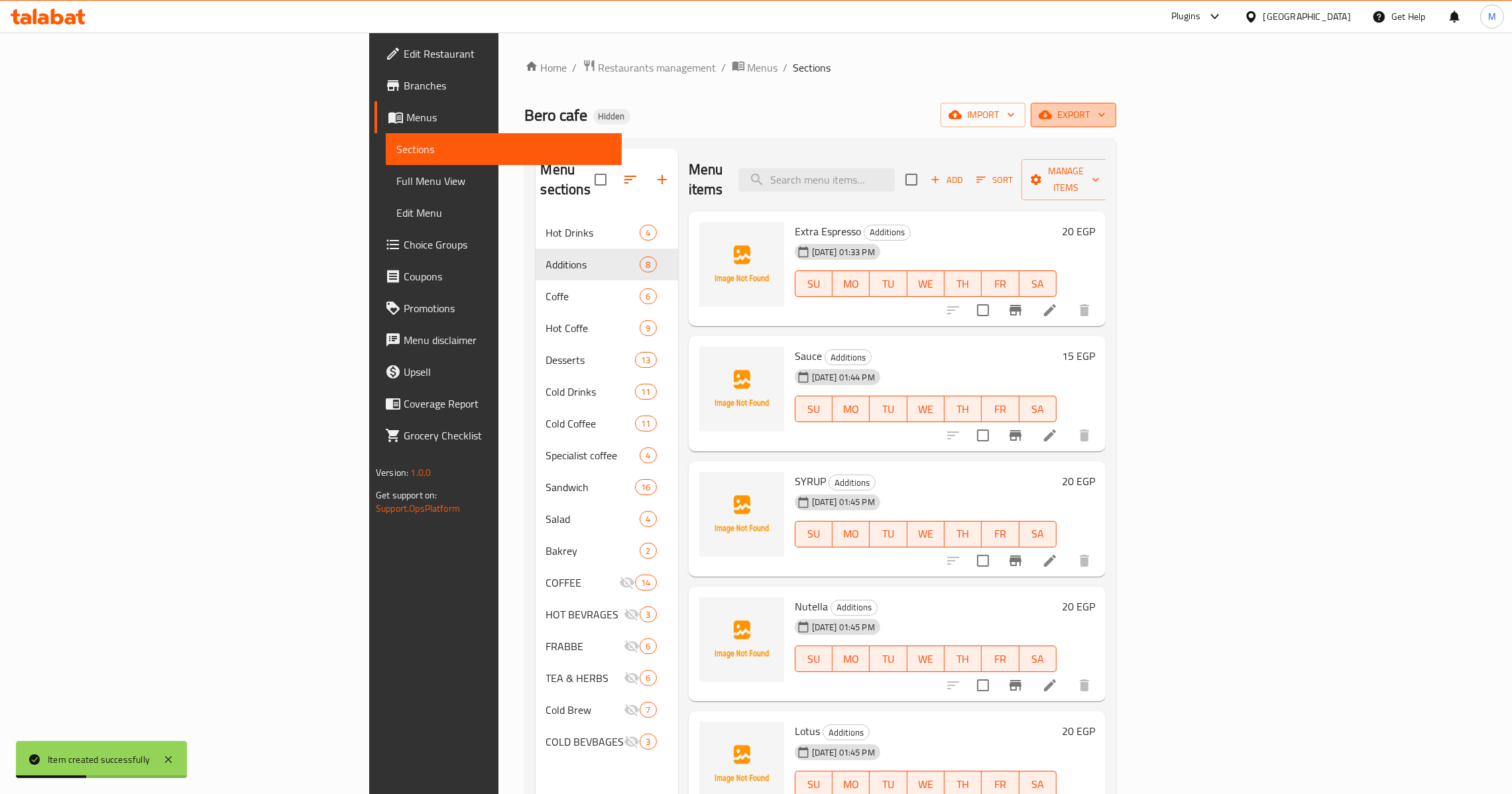
click at [1105, 117] on span "export" at bounding box center [1073, 114] width 65 height 16
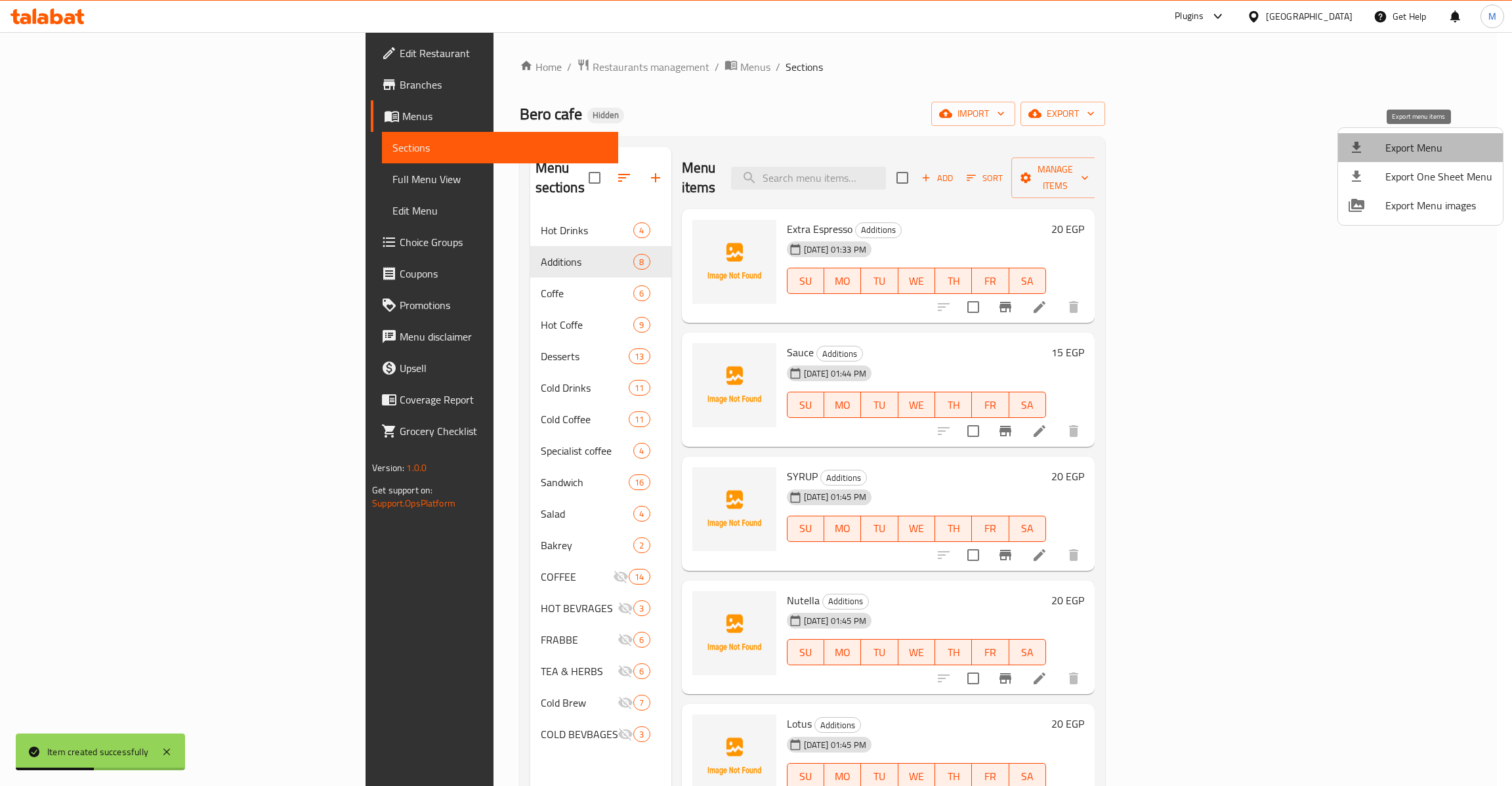
click at [1420, 146] on span "Export Menu" at bounding box center [1438, 147] width 107 height 16
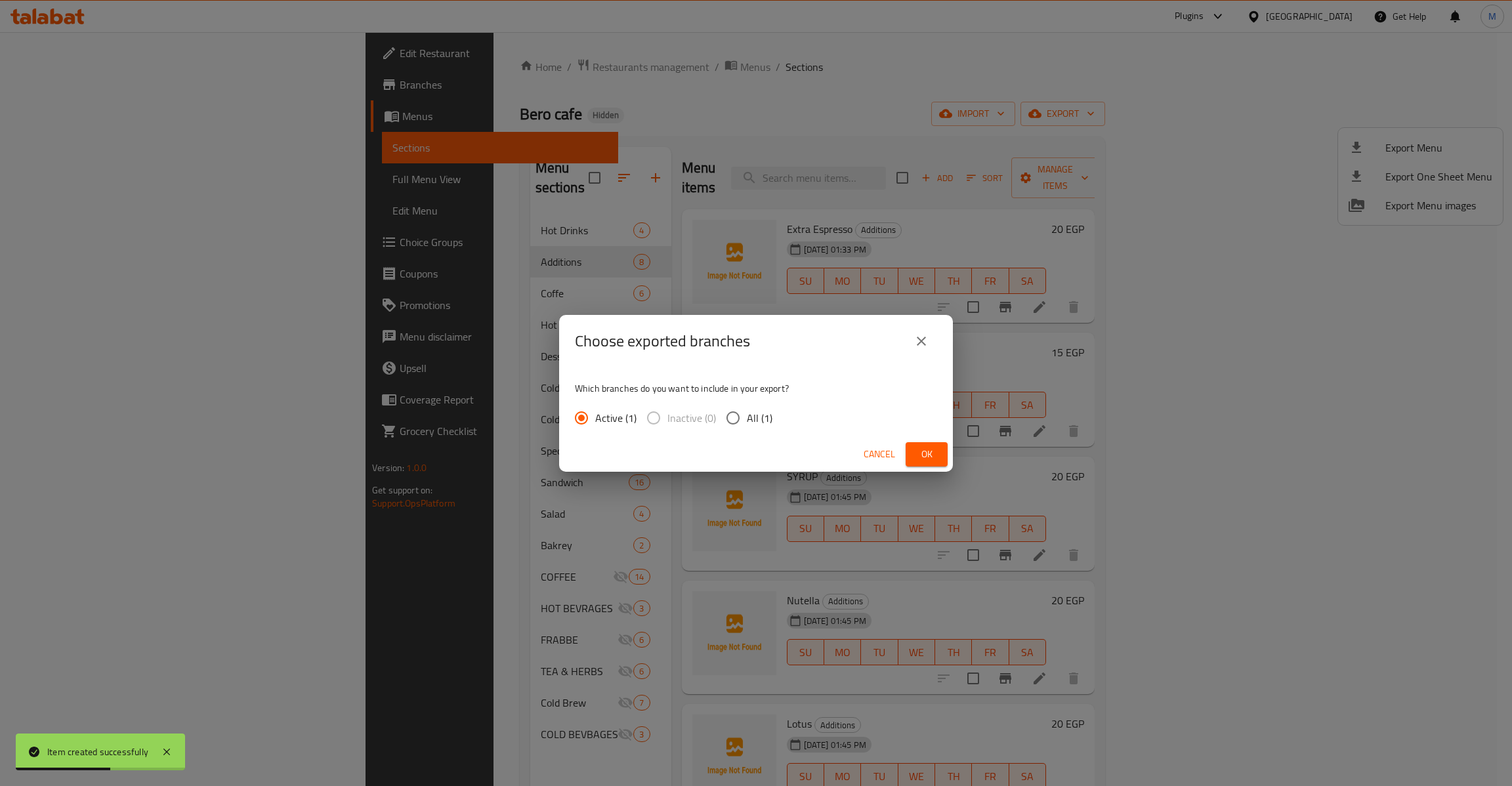
click at [747, 413] on span "All (1)" at bounding box center [759, 418] width 25 height 16
click at [747, 413] on input "All (1)" at bounding box center [732, 418] width 27 height 27
radio input "true"
click at [918, 447] on span "Ok" at bounding box center [927, 453] width 21 height 16
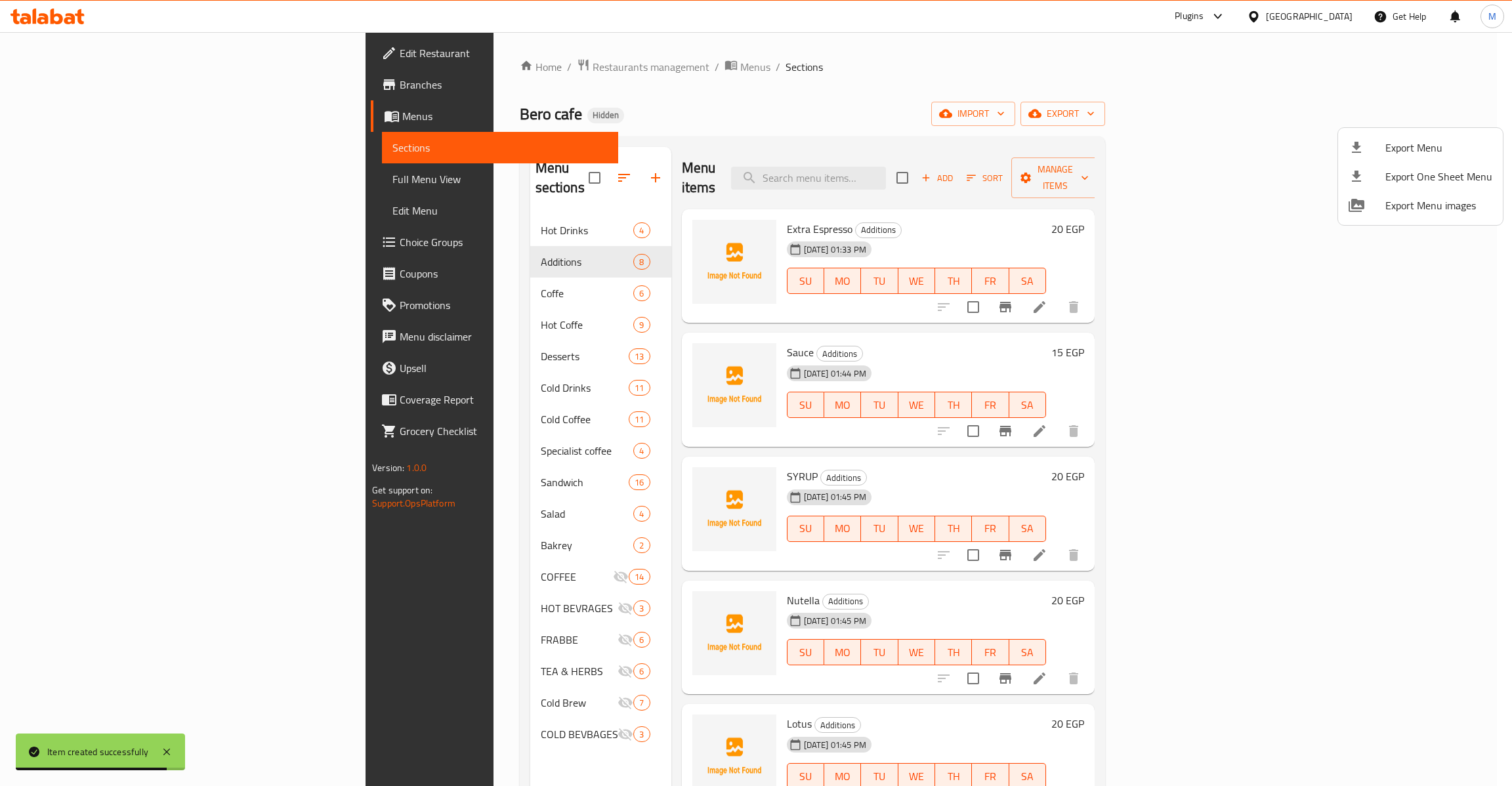
click at [113, 185] on div at bounding box center [756, 393] width 1512 height 786
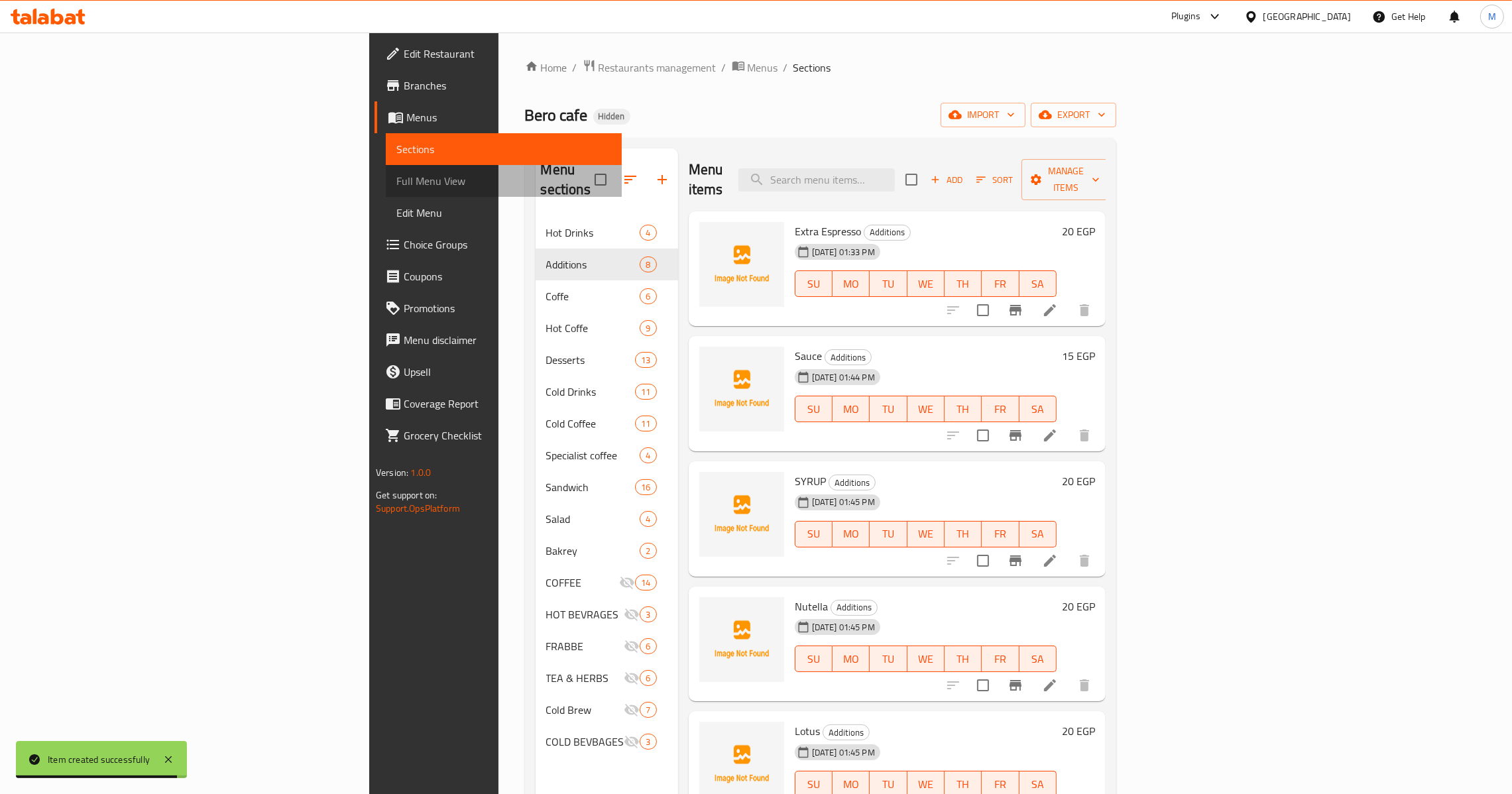
click at [396, 181] on span "Full Menu View" at bounding box center [504, 181] width 215 height 16
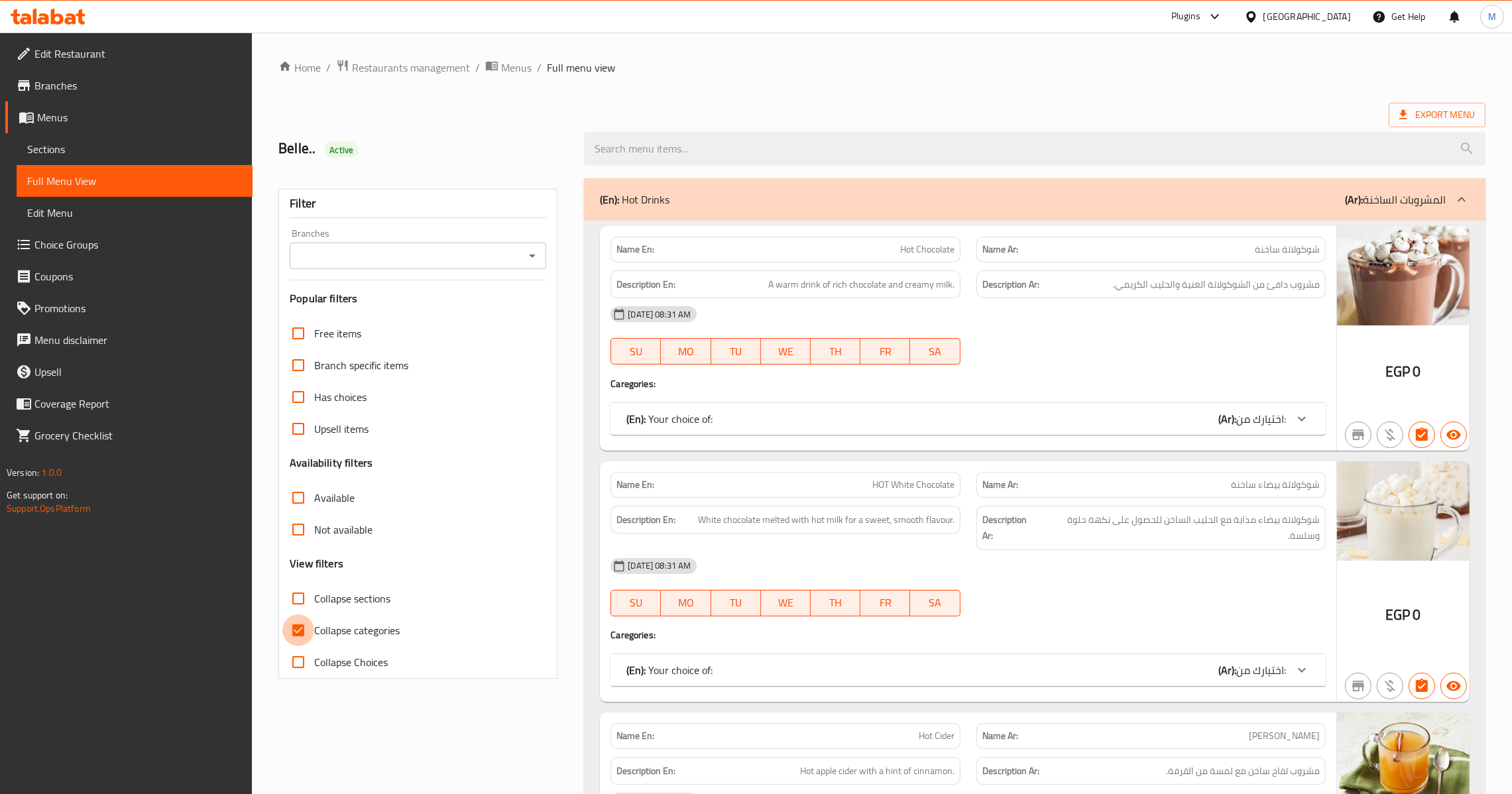
click at [299, 627] on input "Collapse categories" at bounding box center [297, 629] width 31 height 31
checkbox input "false"
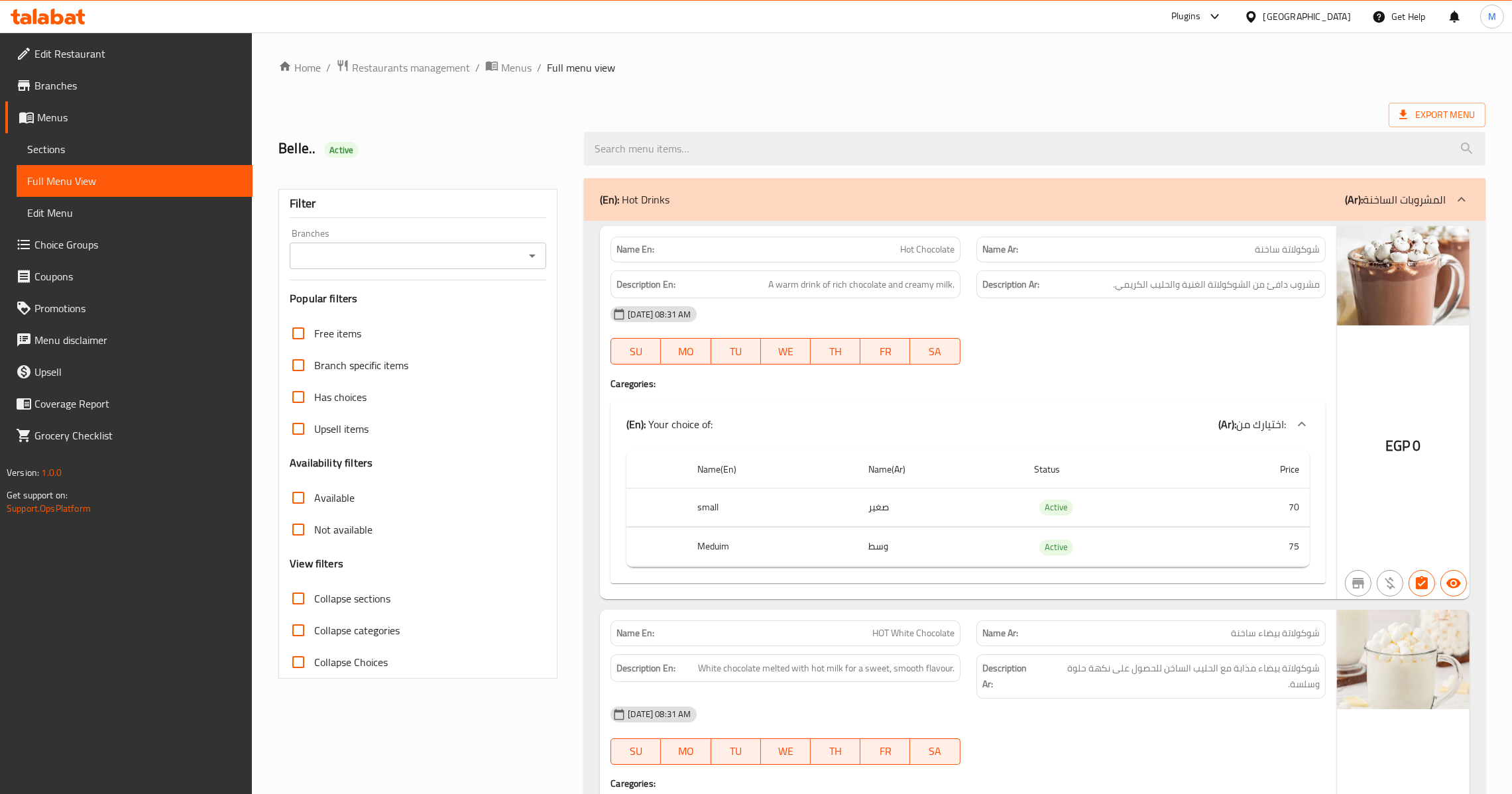
click at [534, 262] on icon "Open" at bounding box center [532, 255] width 16 height 16
click at [390, 309] on span "[PERSON_NAME] cafe, [GEOGRAPHIC_DATA]" at bounding box center [373, 313] width 147 height 16
type input "[PERSON_NAME] cafe, [GEOGRAPHIC_DATA]"
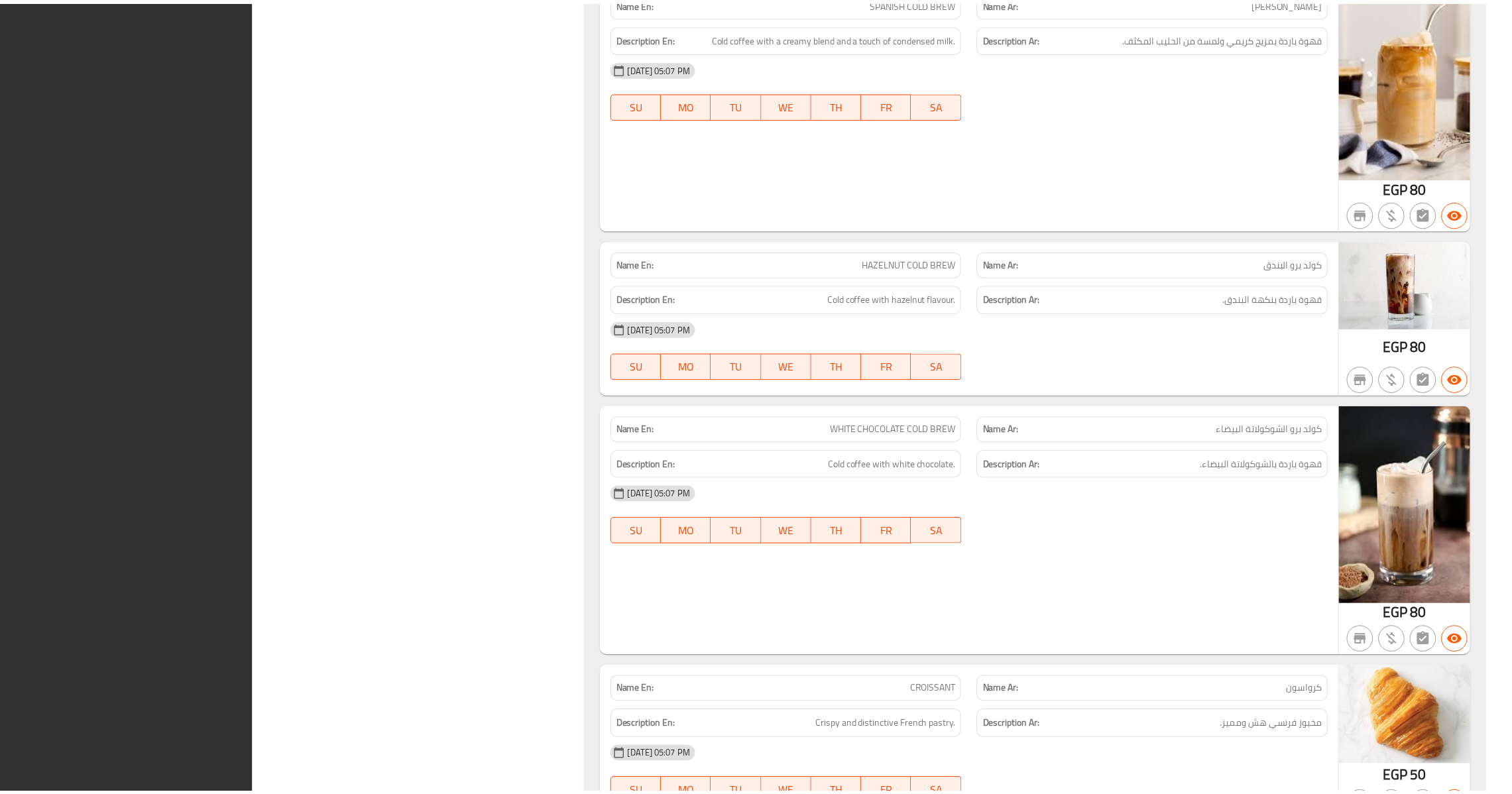
scroll to position [32998, 0]
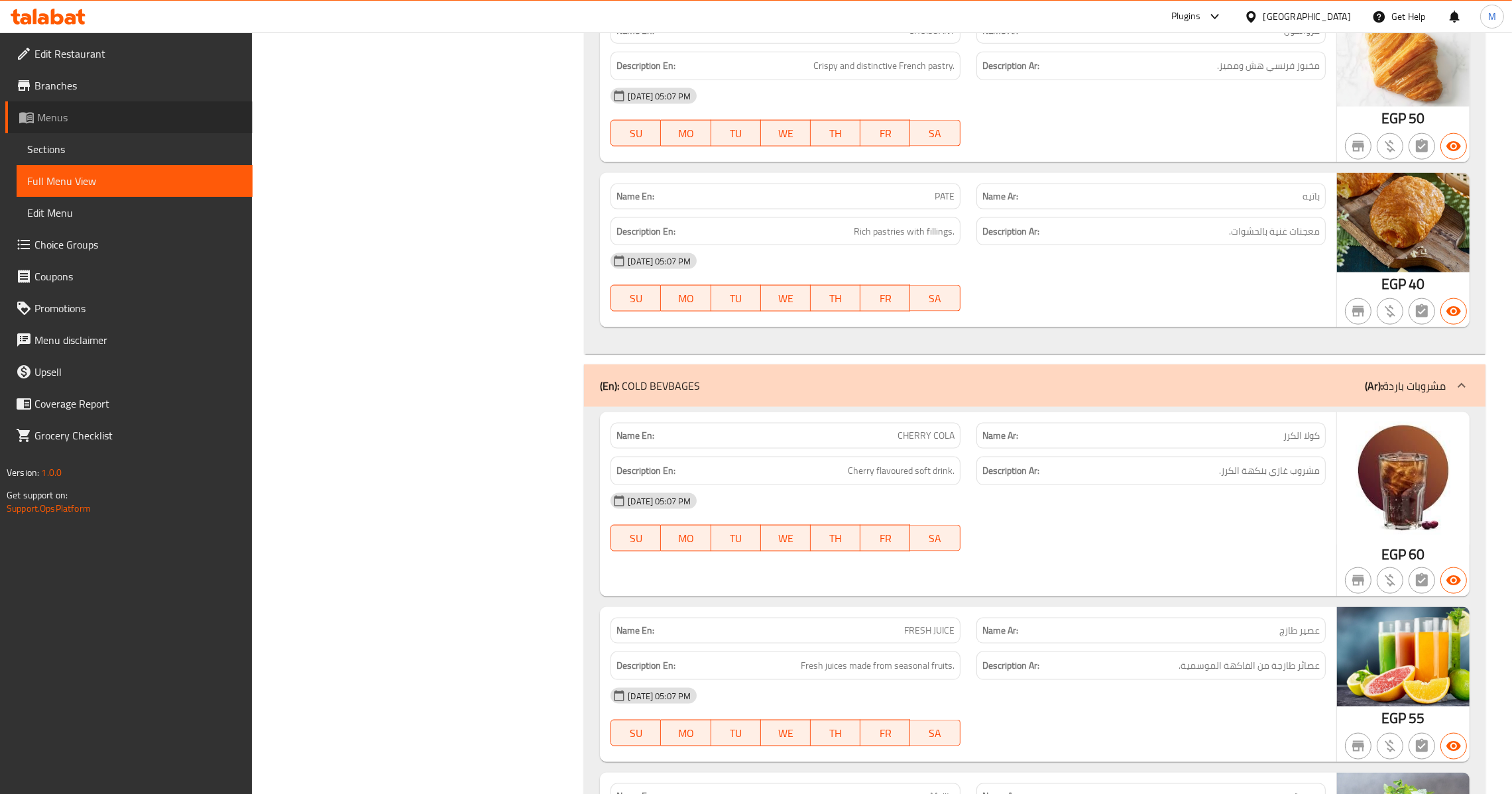
click at [121, 119] on span "Menus" at bounding box center [139, 117] width 205 height 16
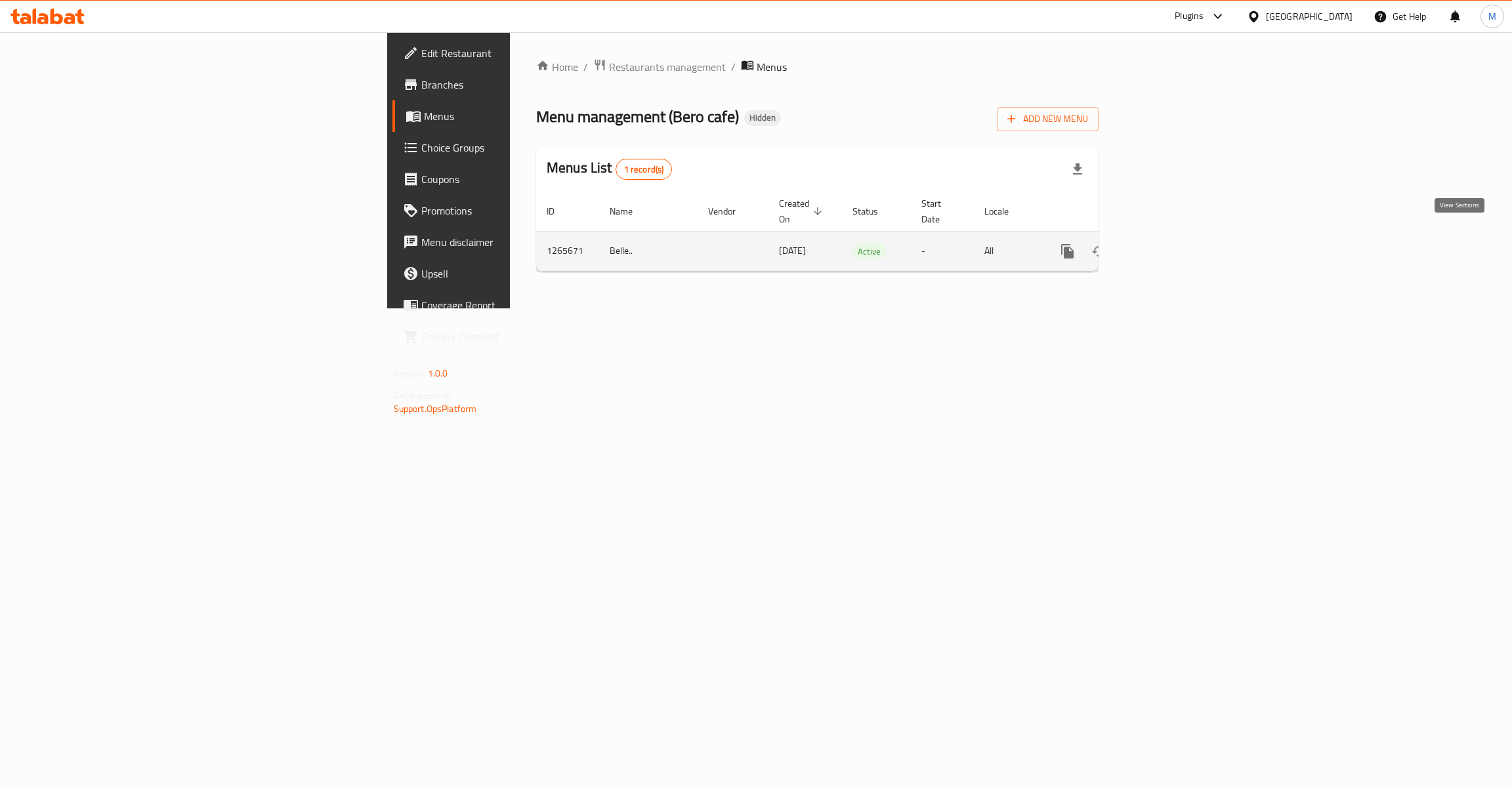
click at [1170, 243] on icon "enhanced table" at bounding box center [1161, 251] width 16 height 16
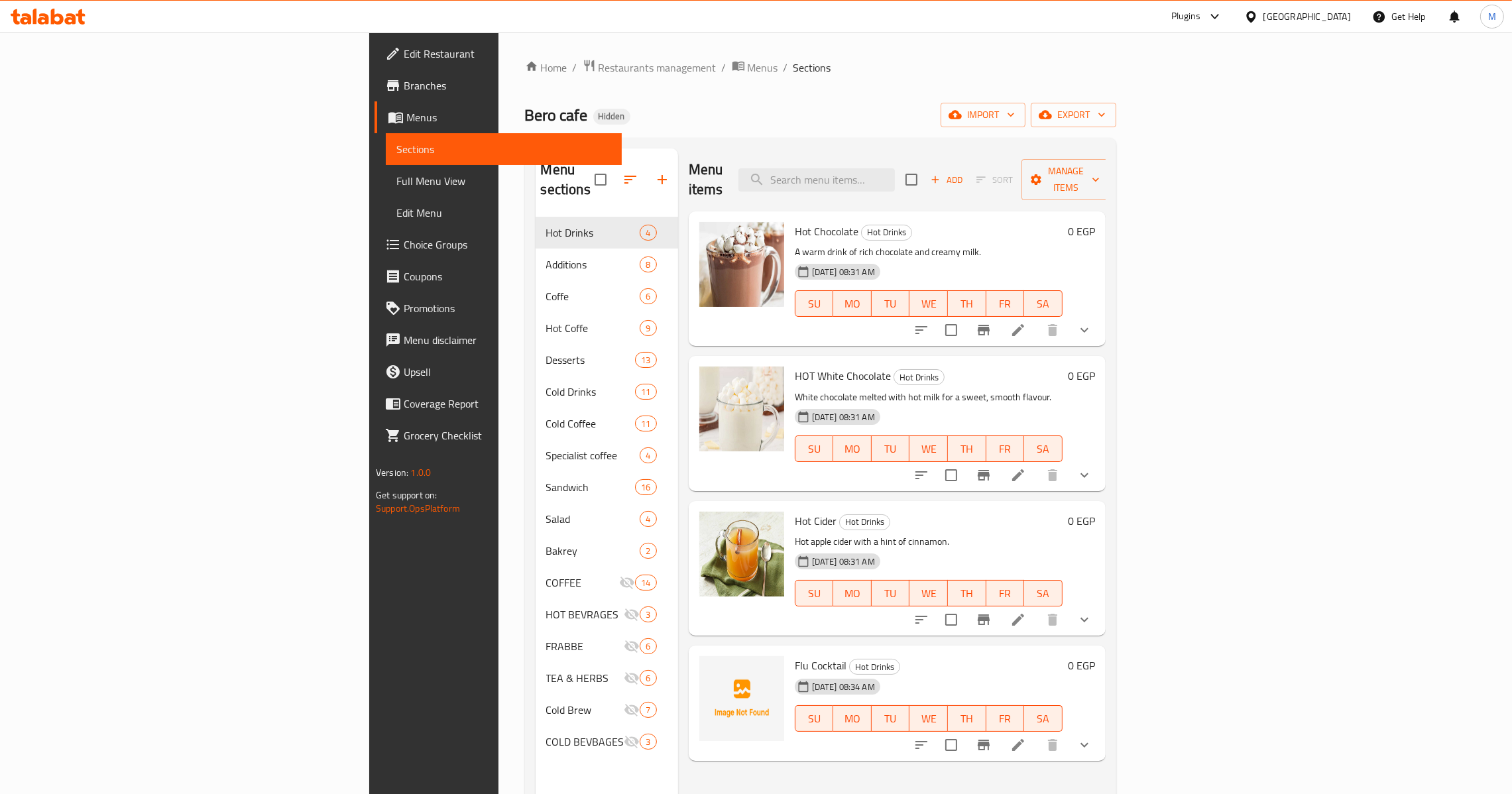
click at [374, 98] on link "Branches" at bounding box center [498, 85] width 248 height 31
